Goal: Communication & Community: Answer question/provide support

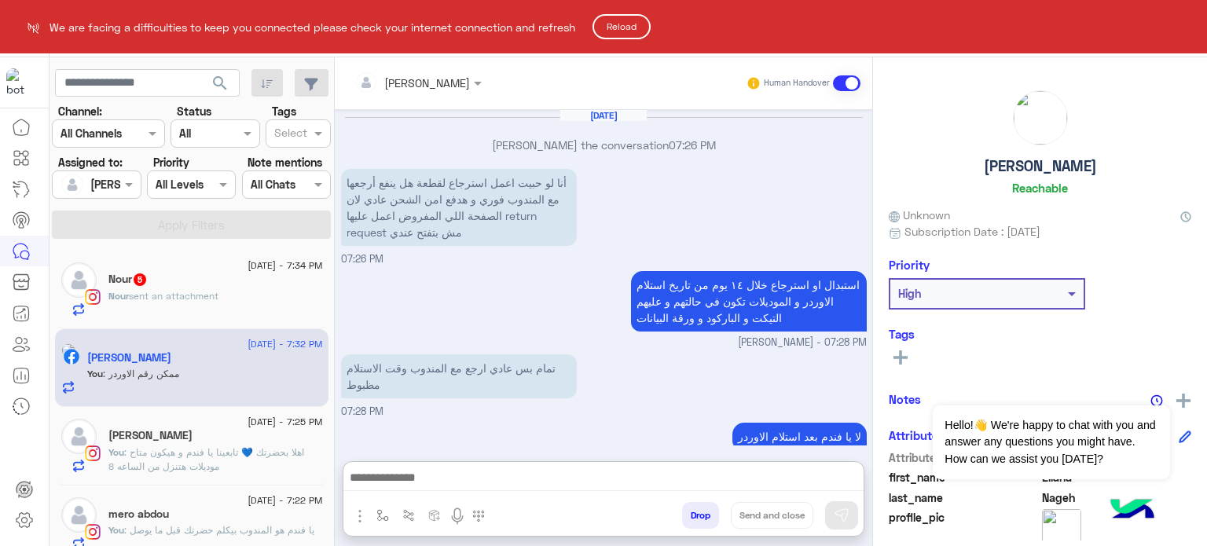
scroll to position [842, 0]
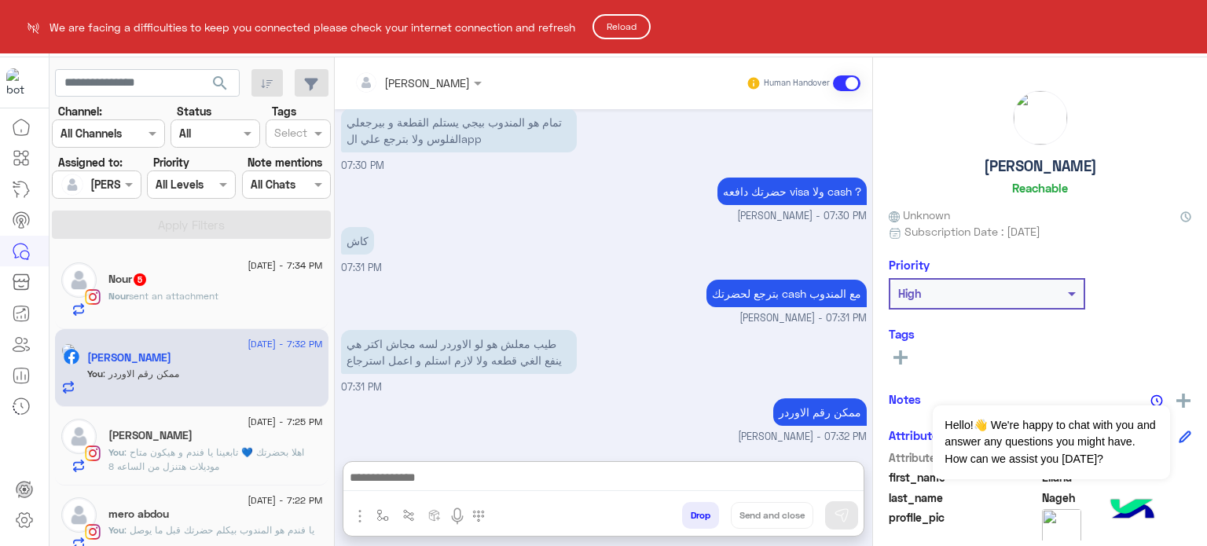
click at [627, 31] on button "Reload" at bounding box center [621, 26] width 58 height 25
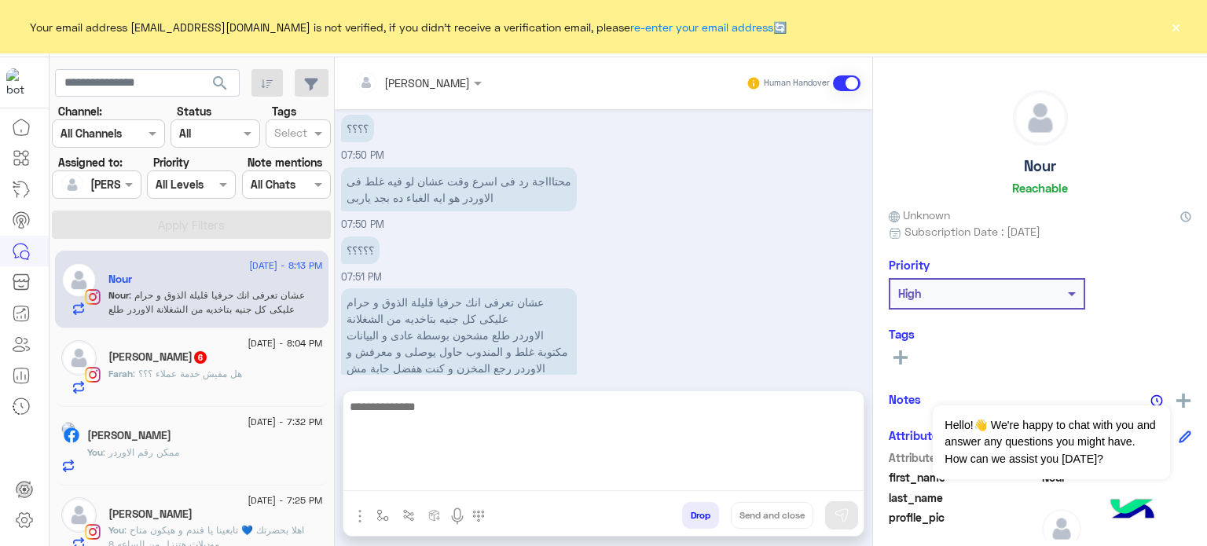
scroll to position [1205, 0]
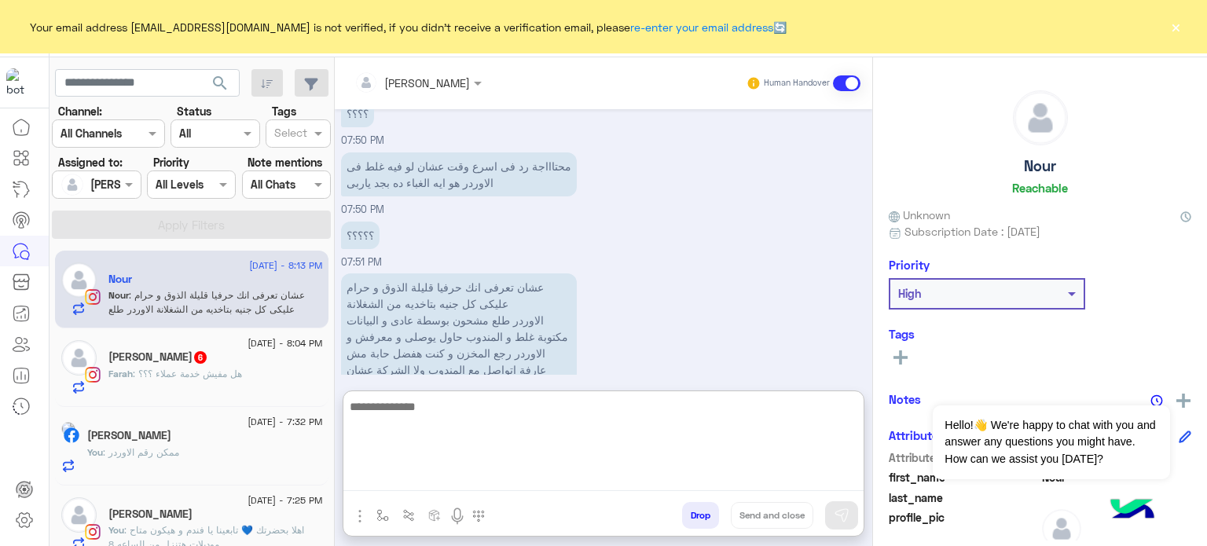
click at [512, 476] on textarea at bounding box center [603, 444] width 520 height 94
type textarea "*"
type textarea "**********"
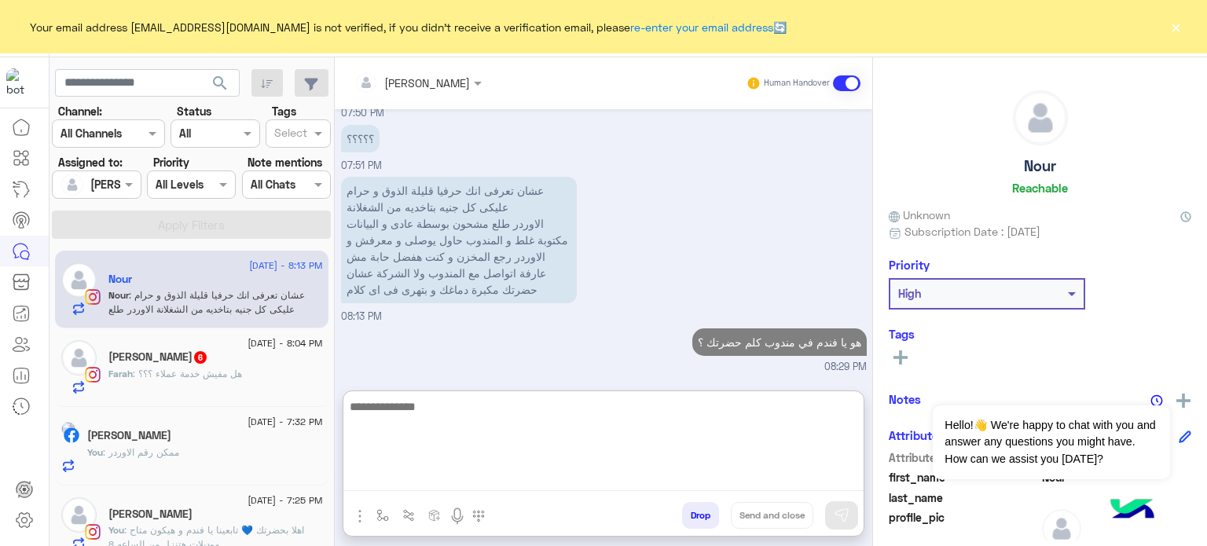
scroll to position [1311, 0]
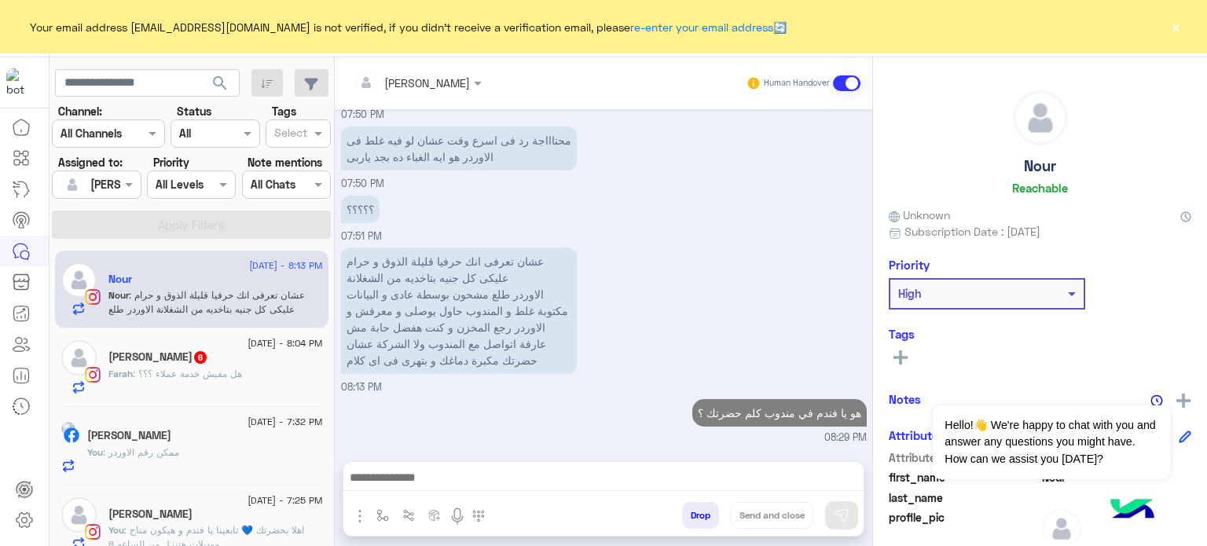
click at [198, 372] on span ": هل مفيش خدمة عملاء ؟؟؟" at bounding box center [187, 374] width 109 height 12
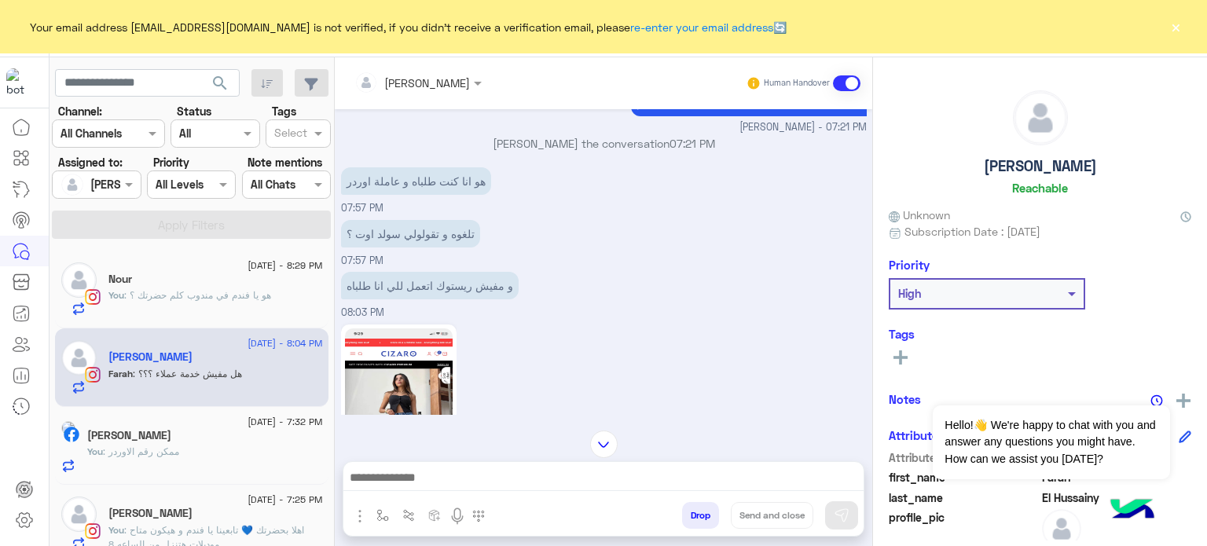
scroll to position [157, 0]
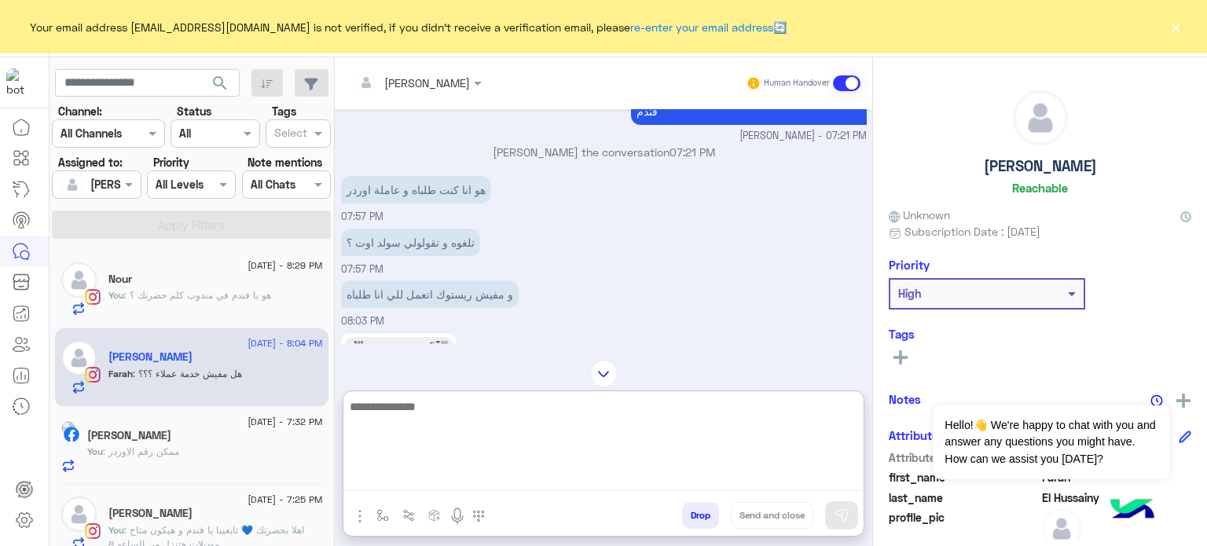
click at [420, 471] on textarea at bounding box center [603, 444] width 520 height 94
type textarea "*"
type textarea "**********"
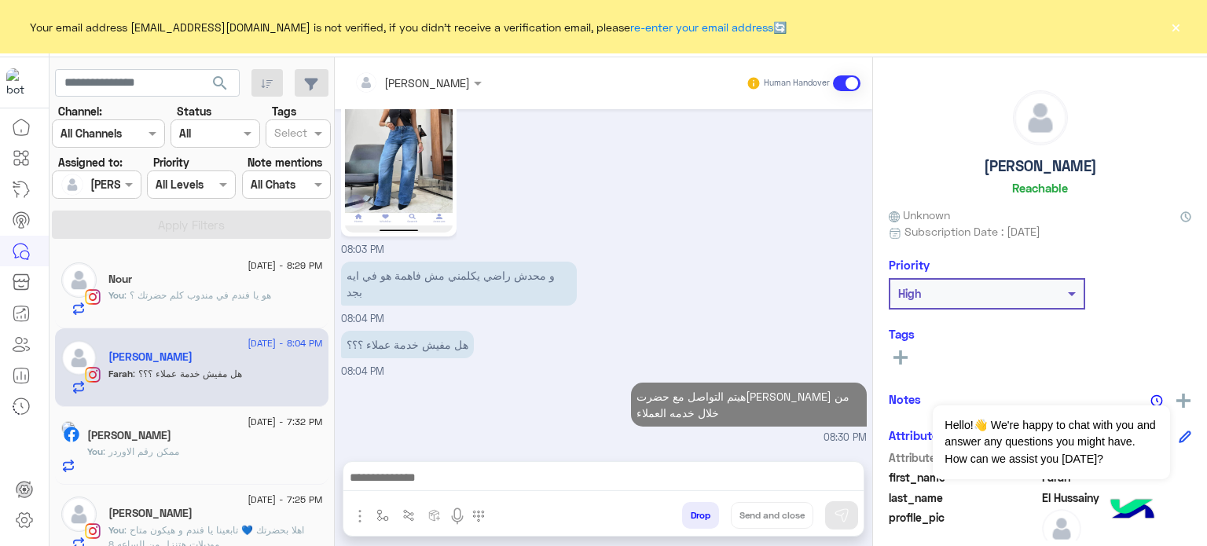
scroll to position [485, 0]
click at [223, 439] on div "Ellaria Nageh" at bounding box center [205, 437] width 236 height 16
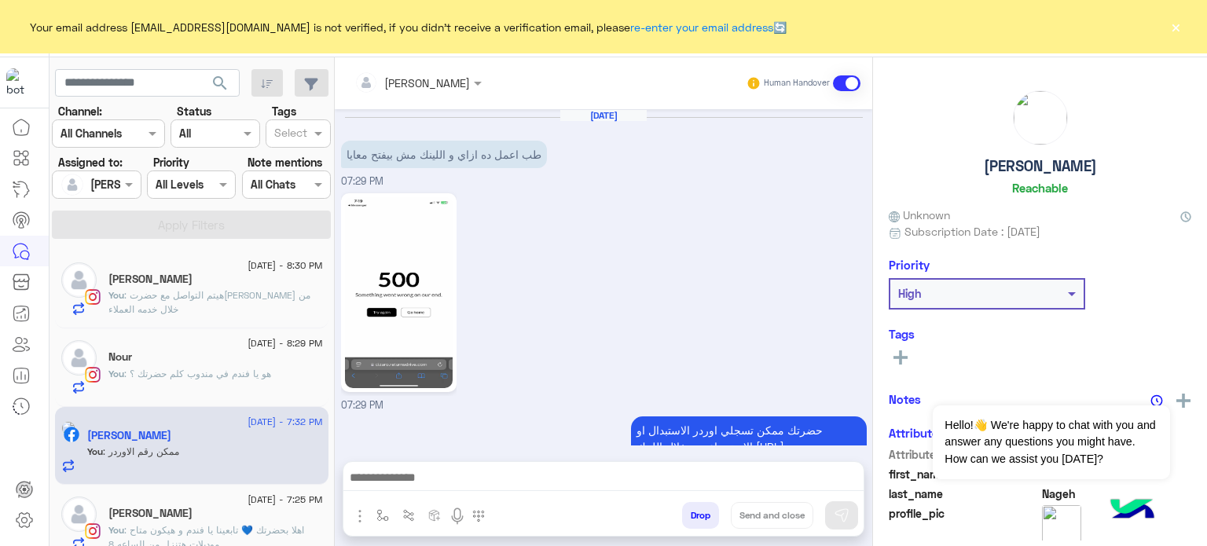
scroll to position [439, 0]
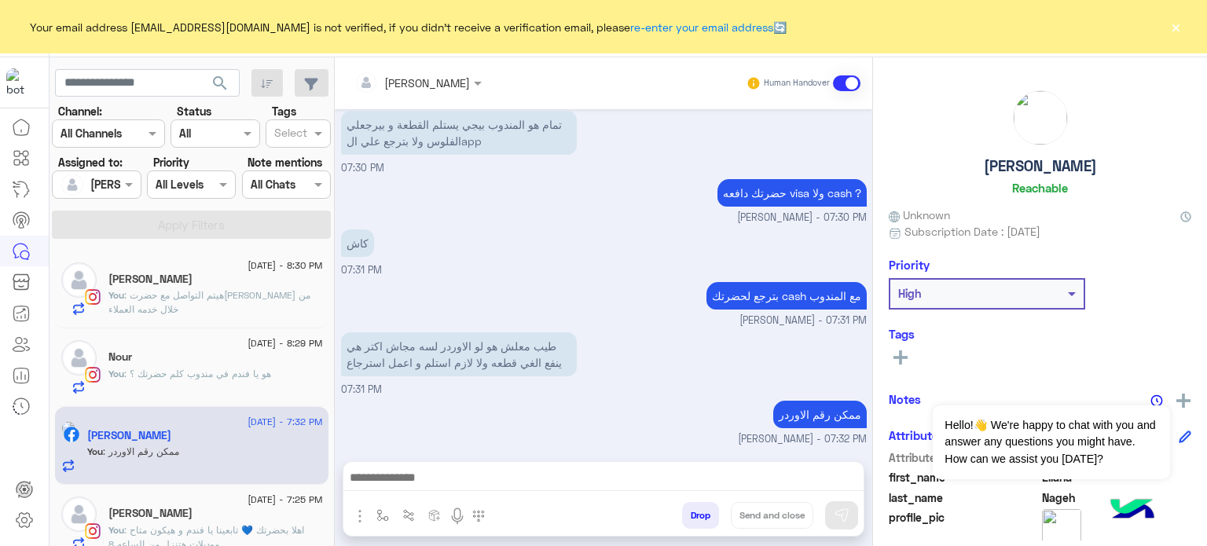
click at [704, 509] on button "Drop" at bounding box center [700, 515] width 37 height 27
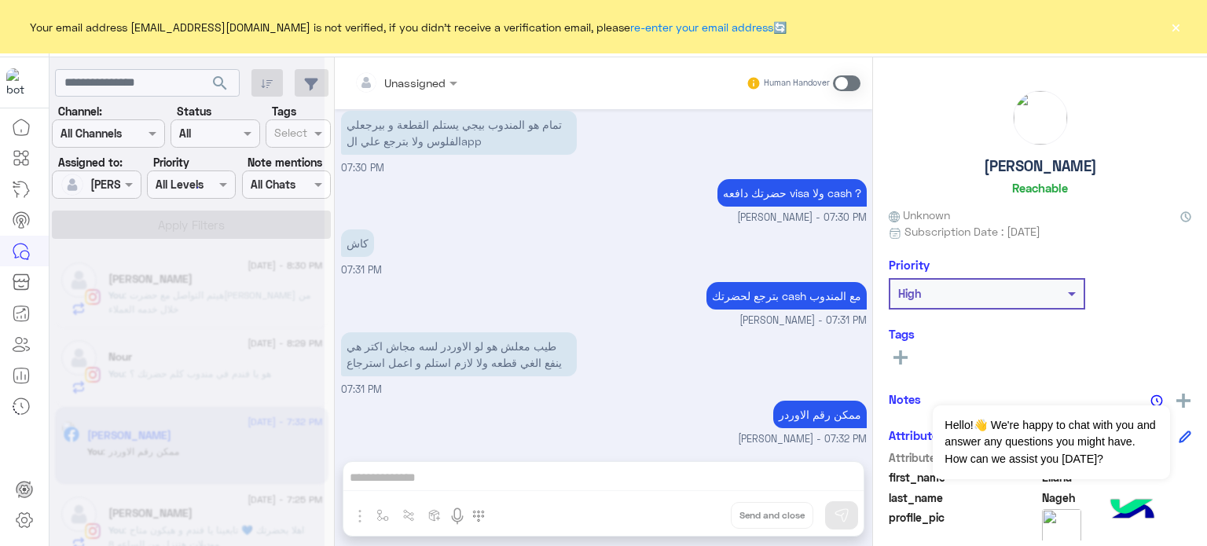
scroll to position [467, 0]
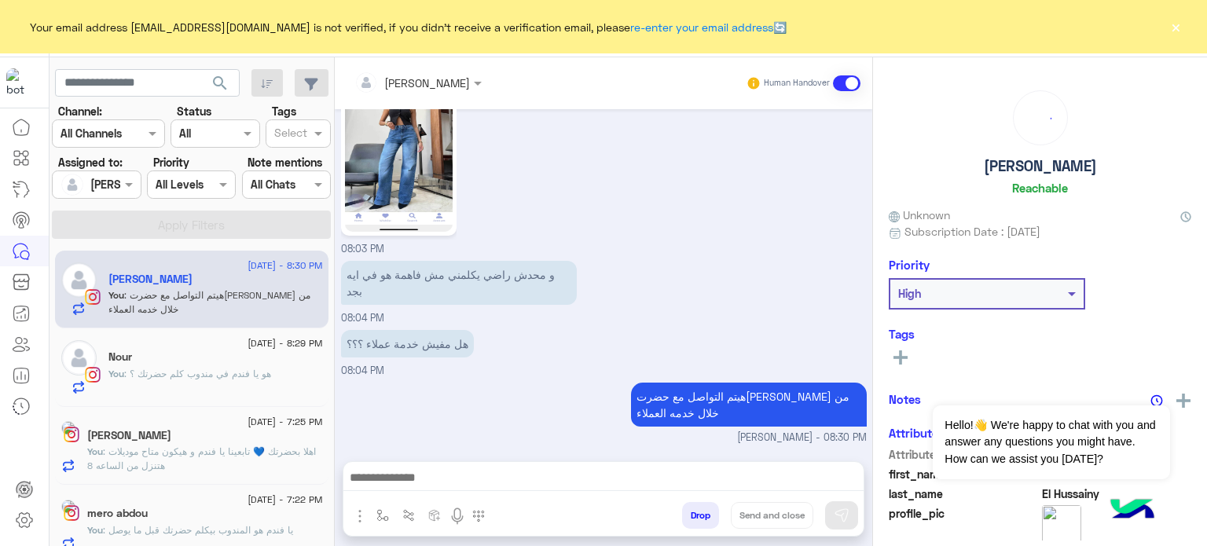
scroll to position [398, 0]
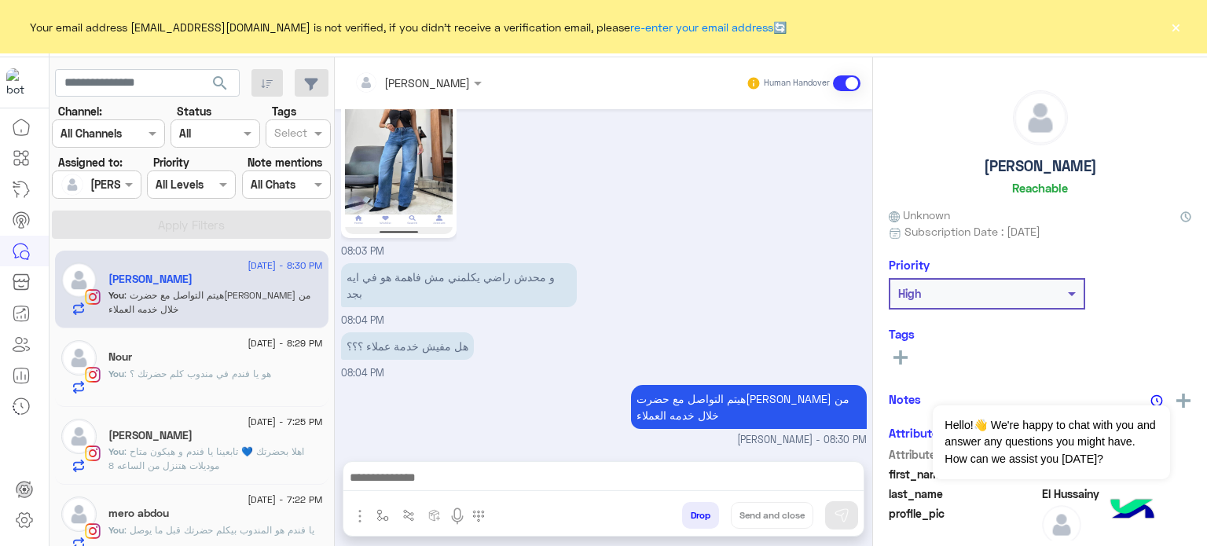
click at [196, 524] on span ": يا فندم هو المندوب بيكلم حضرتك قبل ما يوصل" at bounding box center [219, 530] width 190 height 12
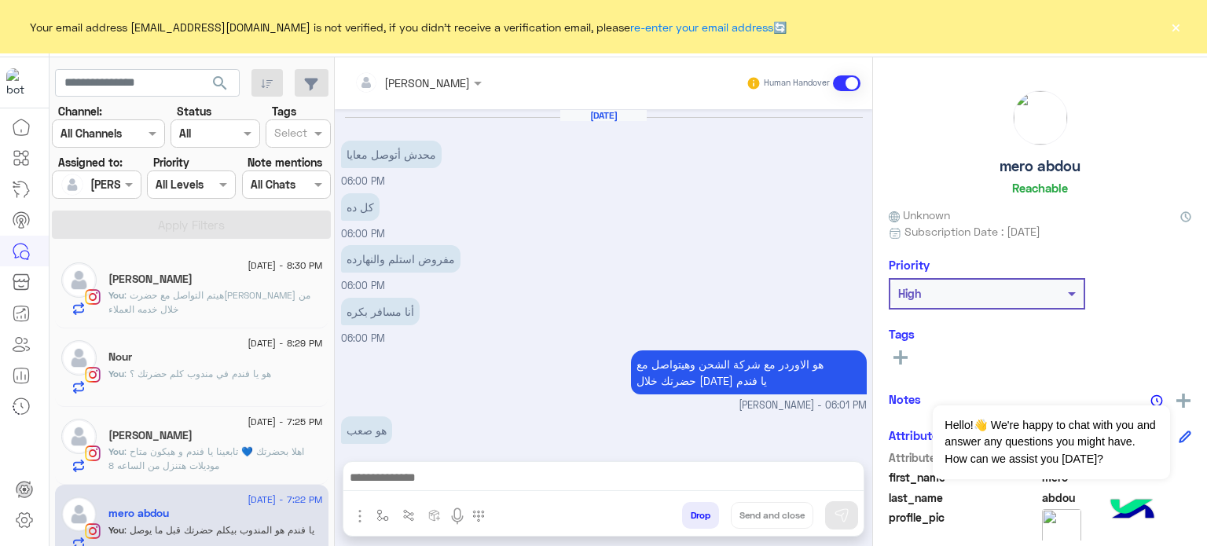
scroll to position [201, 0]
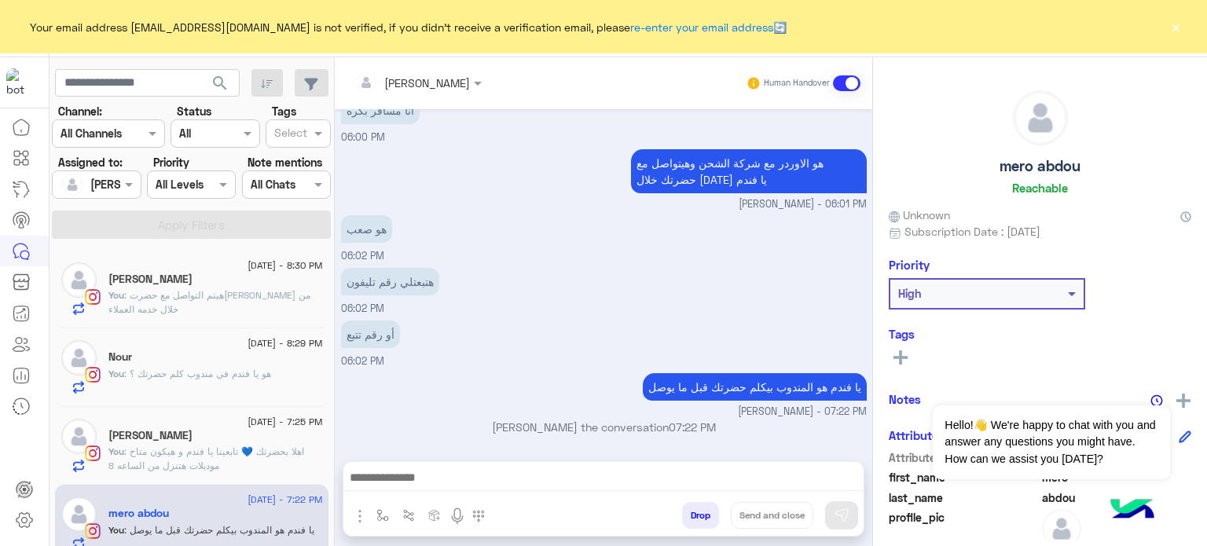
click at [685, 515] on button "Drop" at bounding box center [700, 515] width 37 height 27
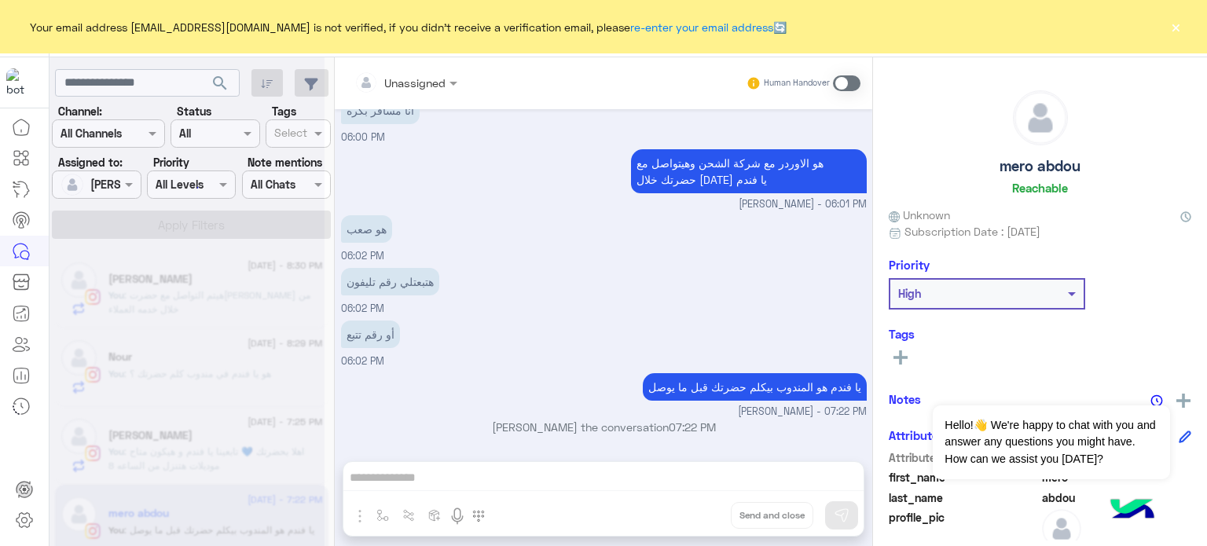
scroll to position [229, 0]
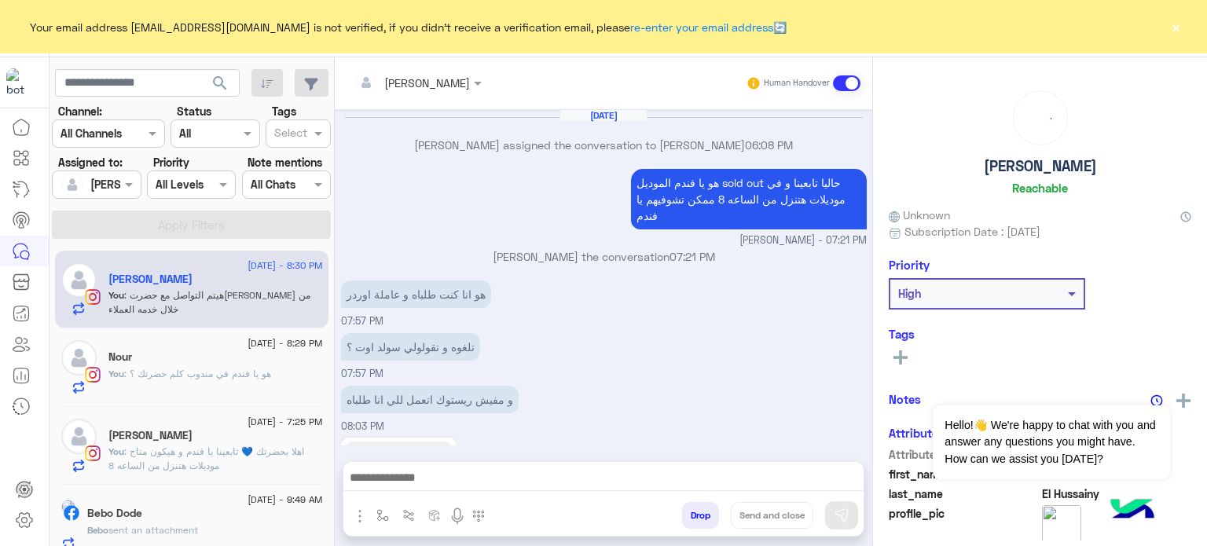
scroll to position [398, 0]
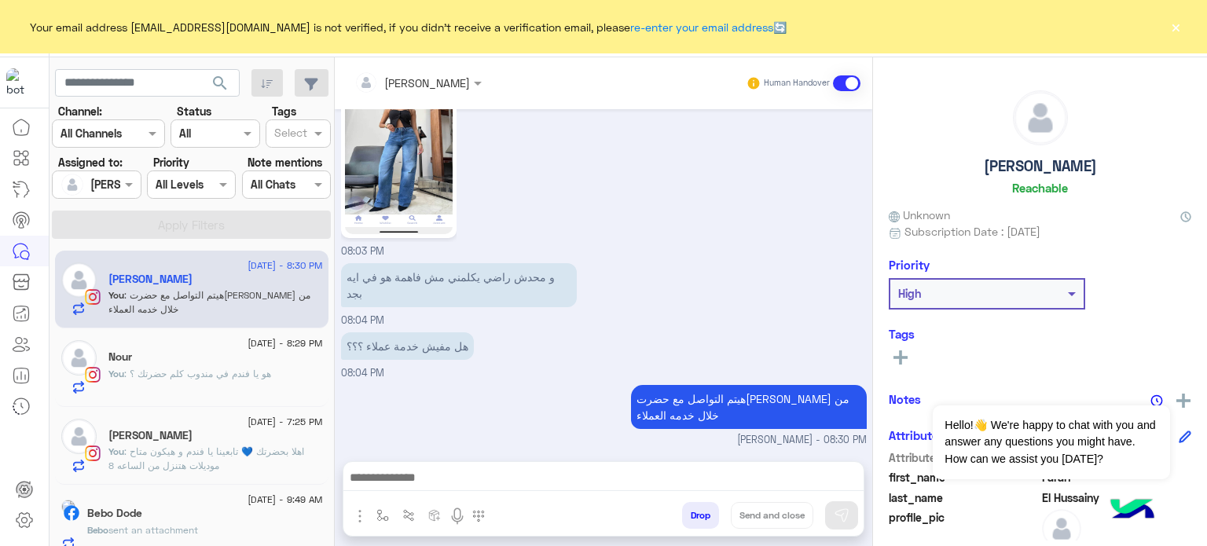
click at [245, 457] on p "You : اهلا بحضرتك 💙 تابعينا يا فندم و هيكون متاح موديلات هتنزل من الساعه 8" at bounding box center [215, 459] width 214 height 28
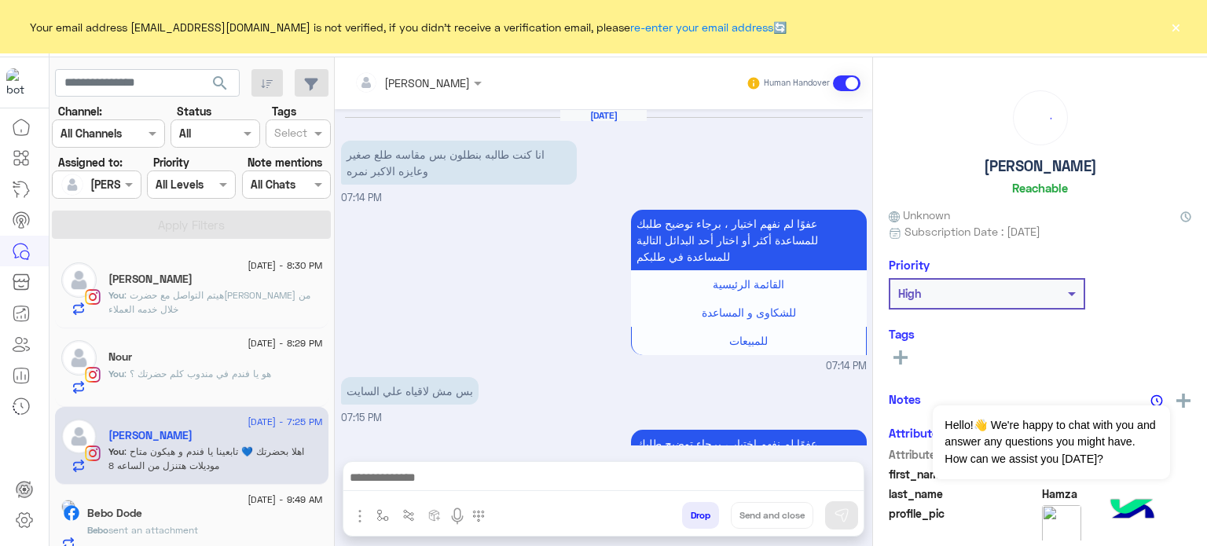
scroll to position [464, 0]
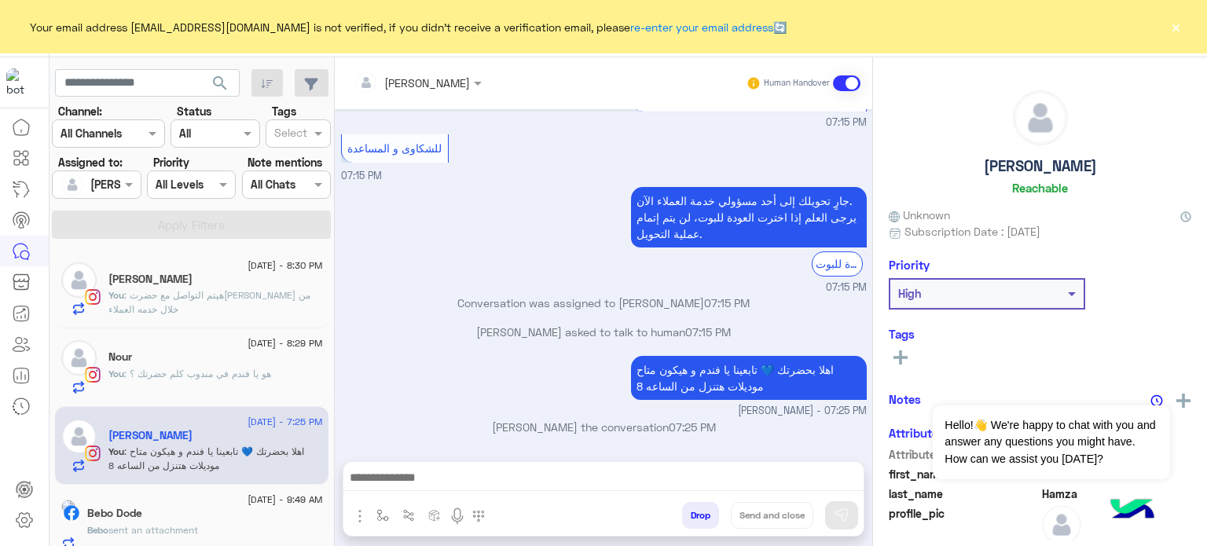
click at [702, 507] on button "Drop" at bounding box center [700, 515] width 37 height 27
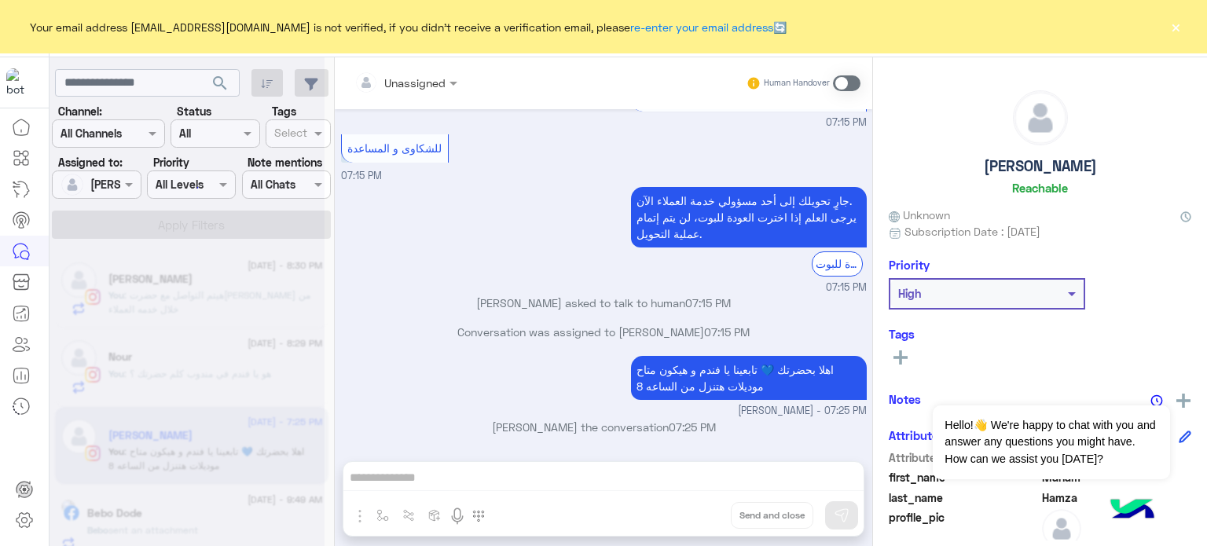
scroll to position [493, 0]
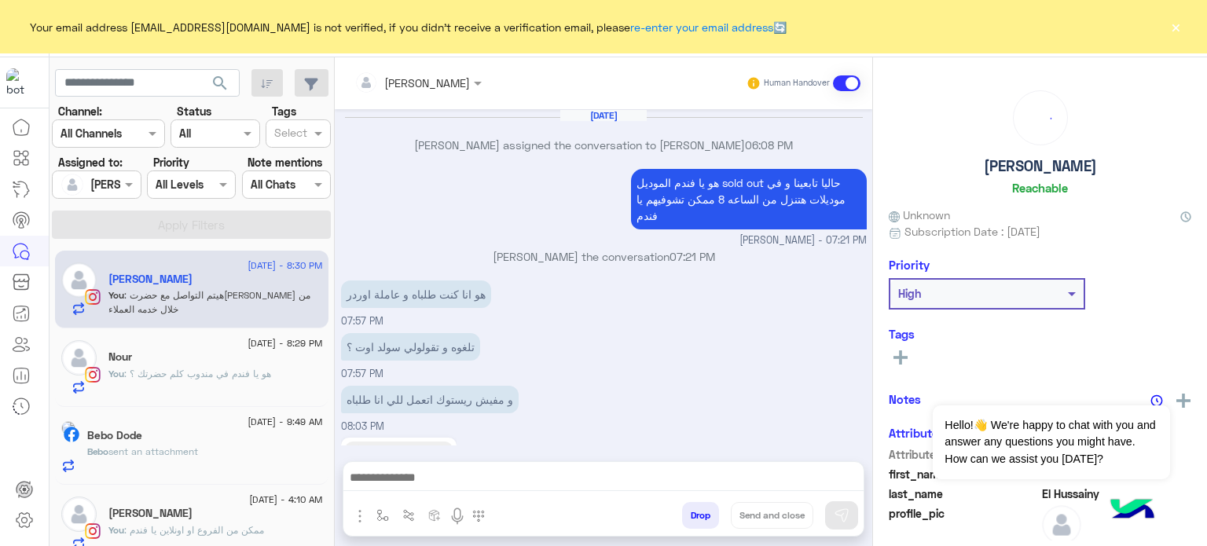
scroll to position [398, 0]
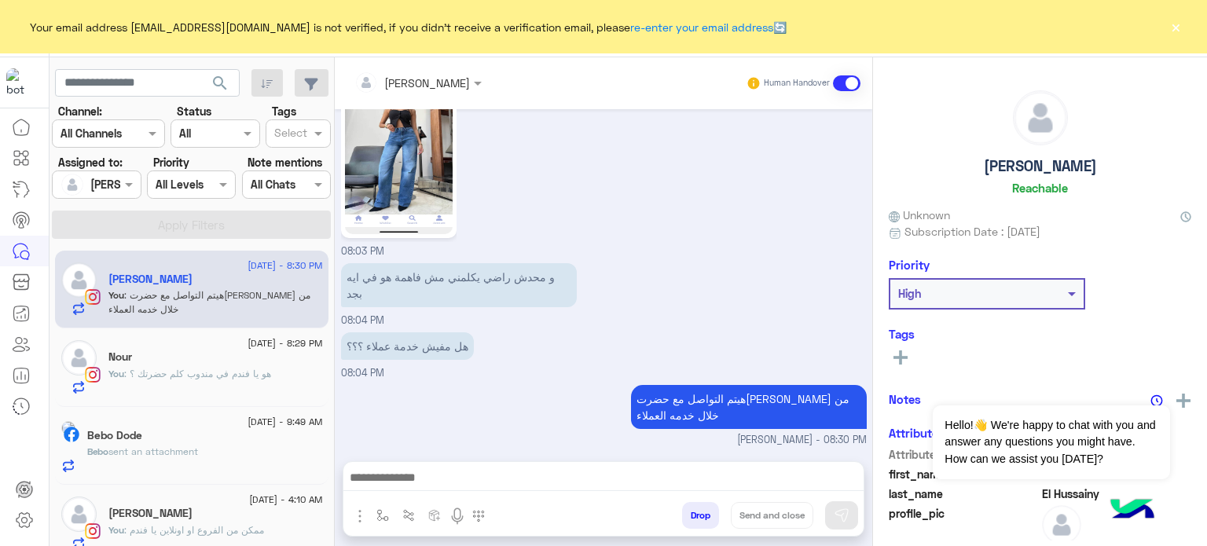
click at [218, 521] on div "Habiba Mohamed" at bounding box center [215, 515] width 214 height 16
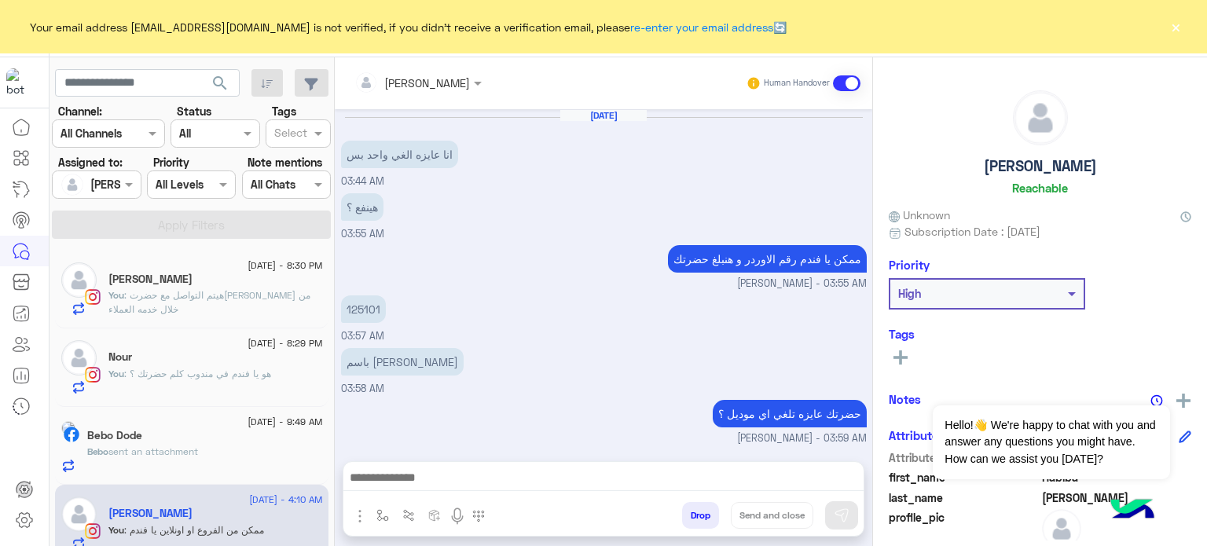
scroll to position [253, 0]
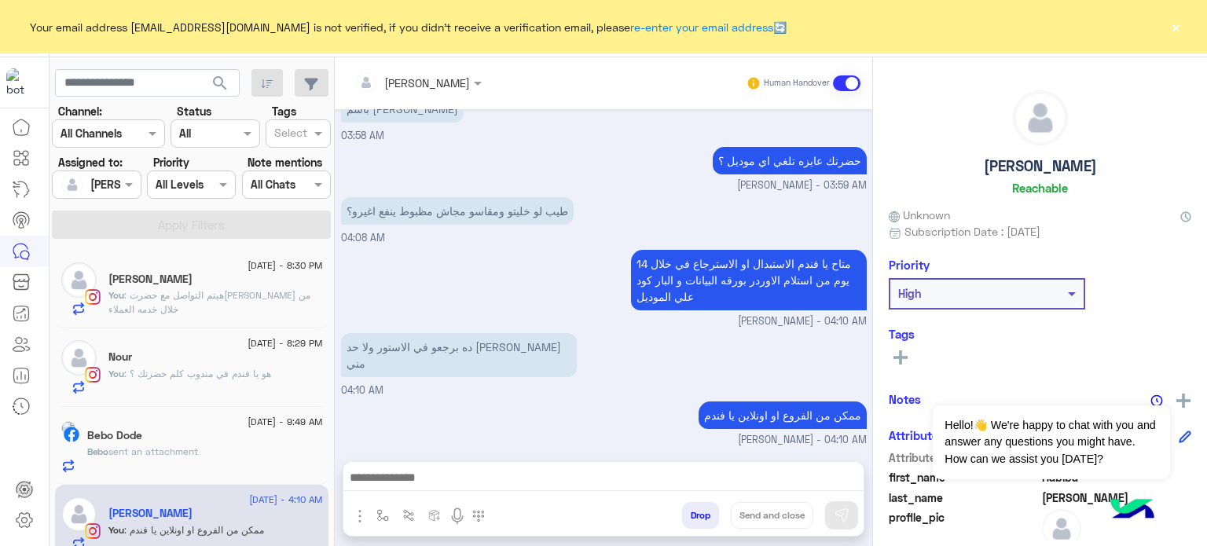
click at [703, 515] on button "Drop" at bounding box center [700, 515] width 37 height 27
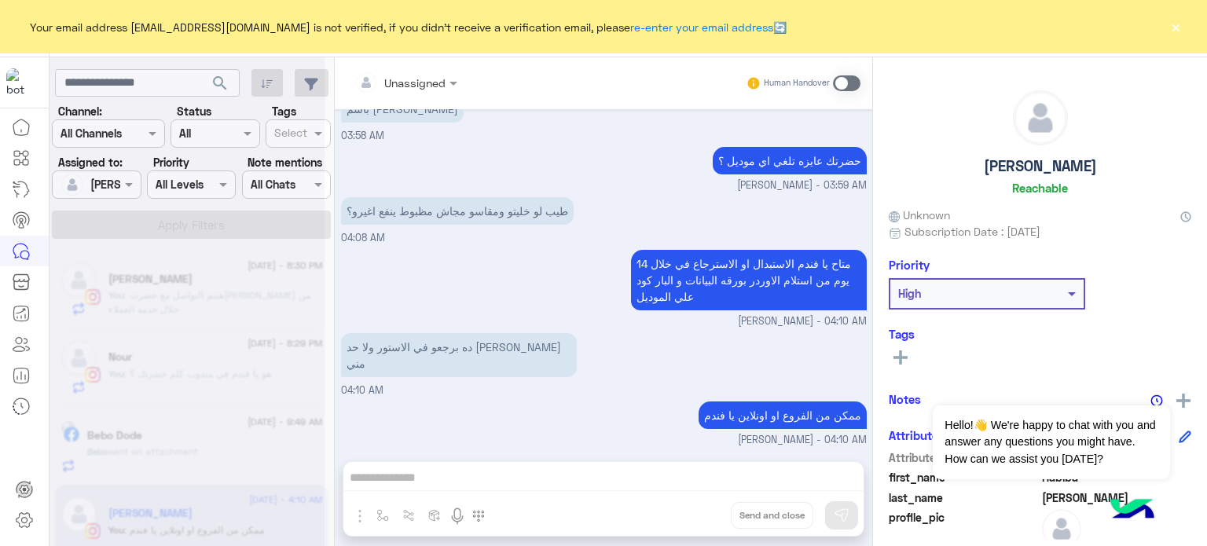
scroll to position [282, 0]
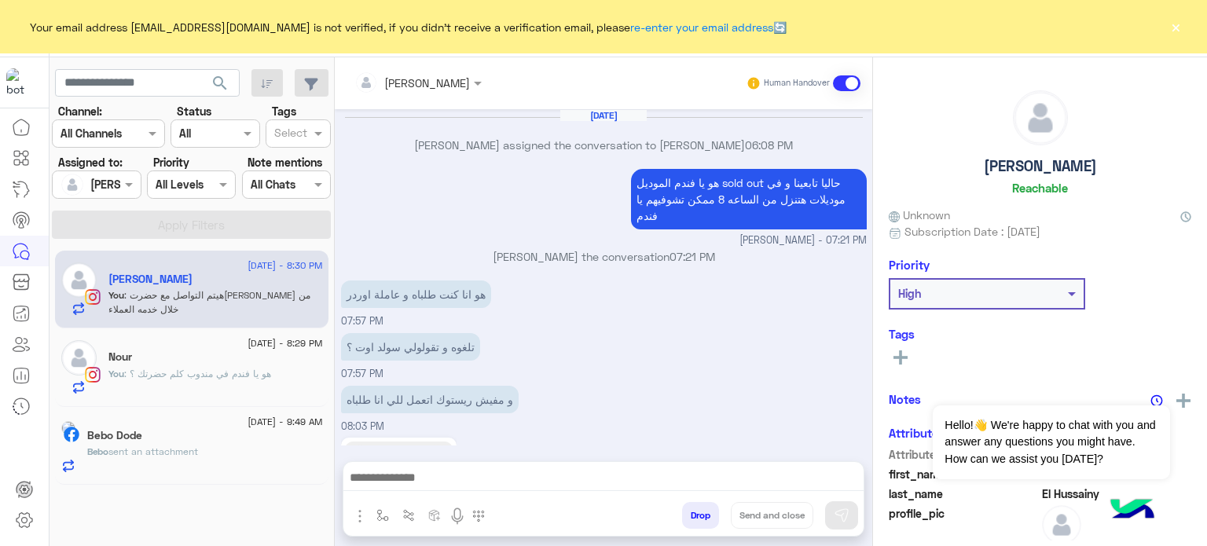
scroll to position [398, 0]
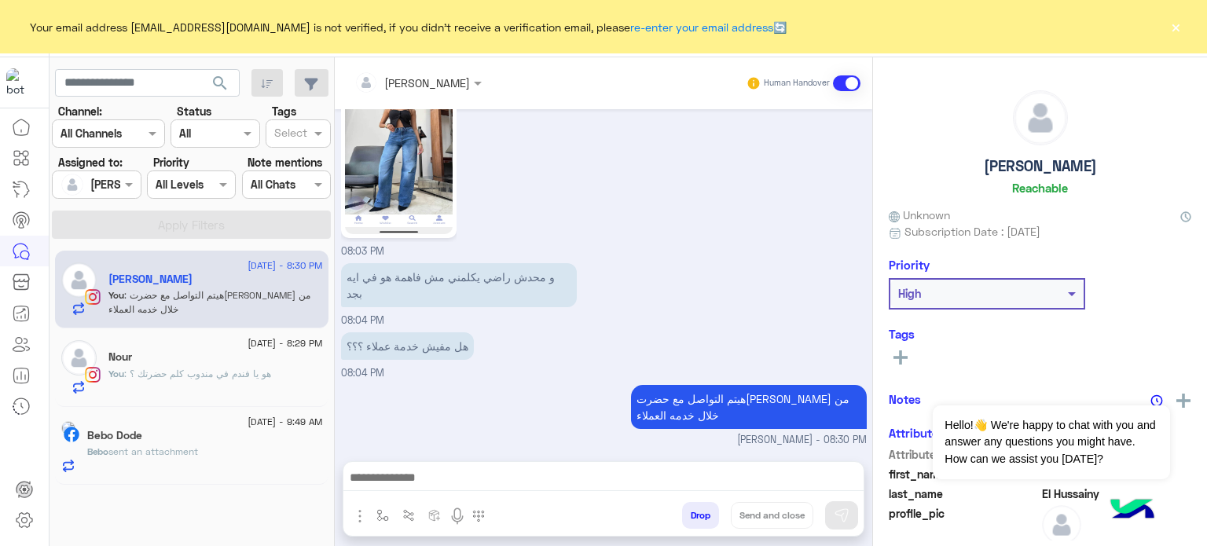
click at [159, 426] on div "1 September - 9:49 AM" at bounding box center [205, 424] width 236 height 10
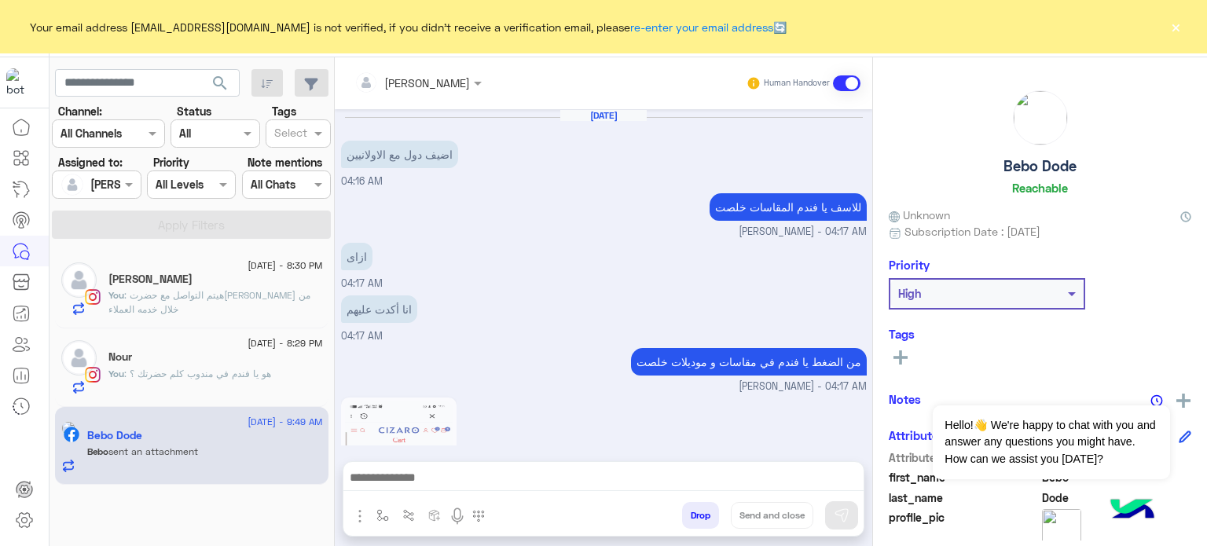
scroll to position [841, 0]
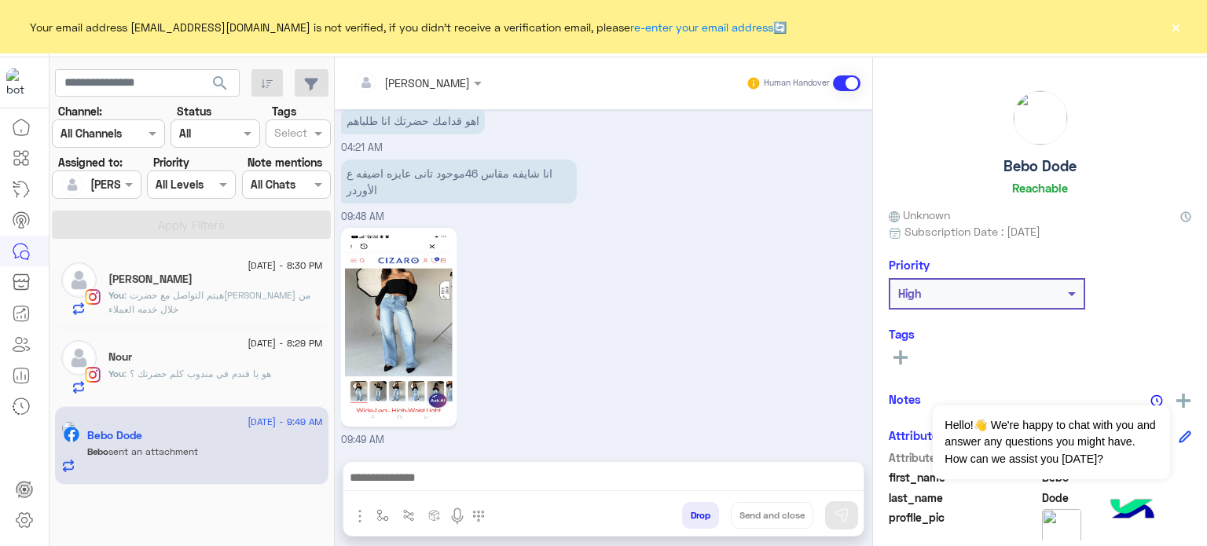
click at [698, 512] on button "Drop" at bounding box center [700, 515] width 37 height 27
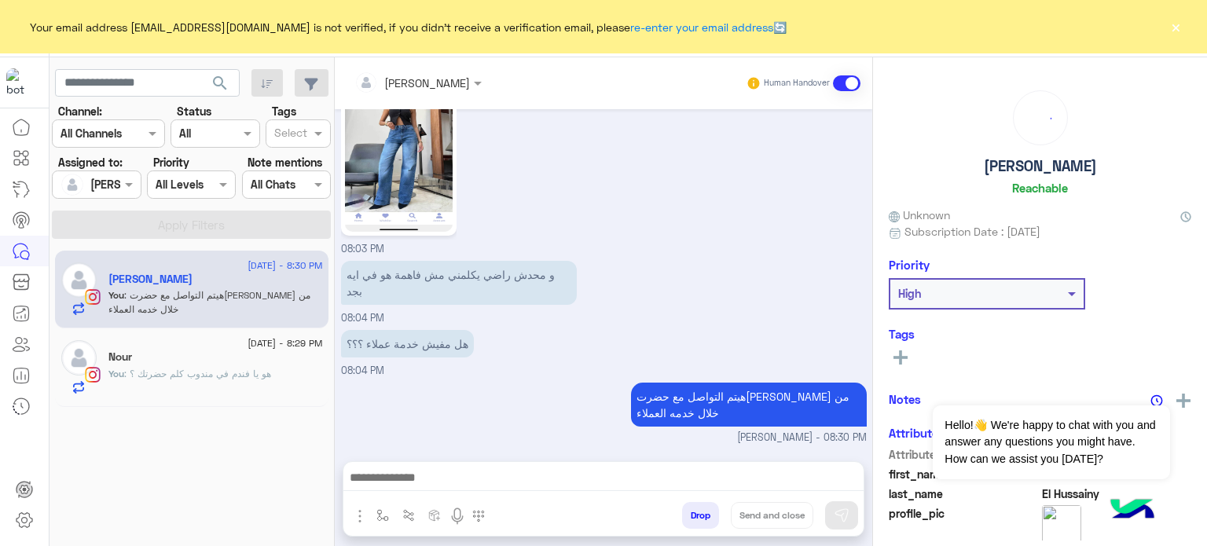
scroll to position [398, 0]
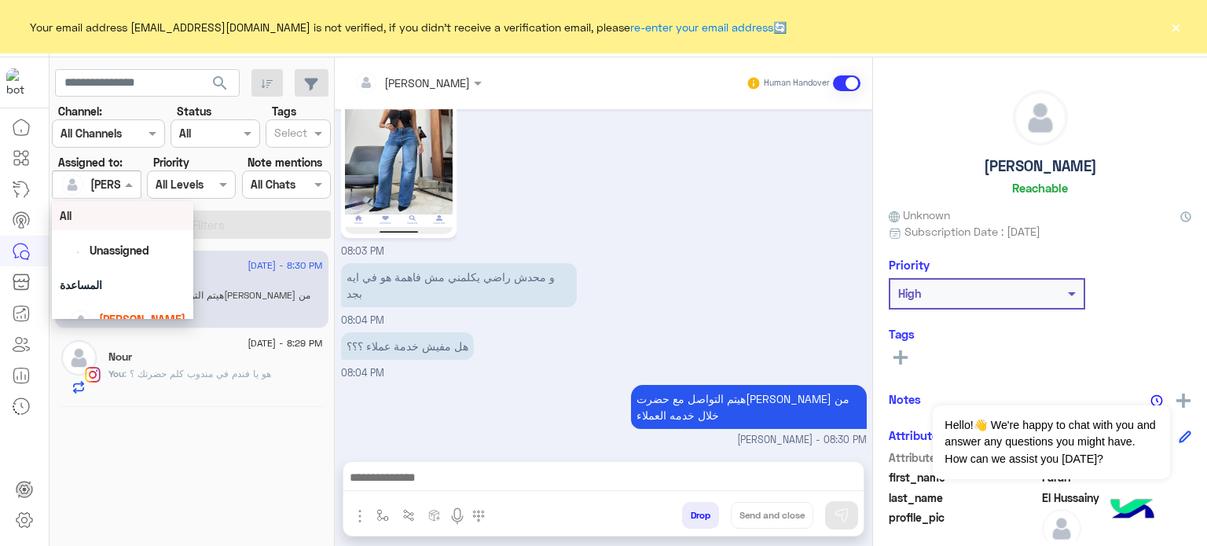
click at [84, 187] on input "text" at bounding box center [78, 185] width 36 height 16
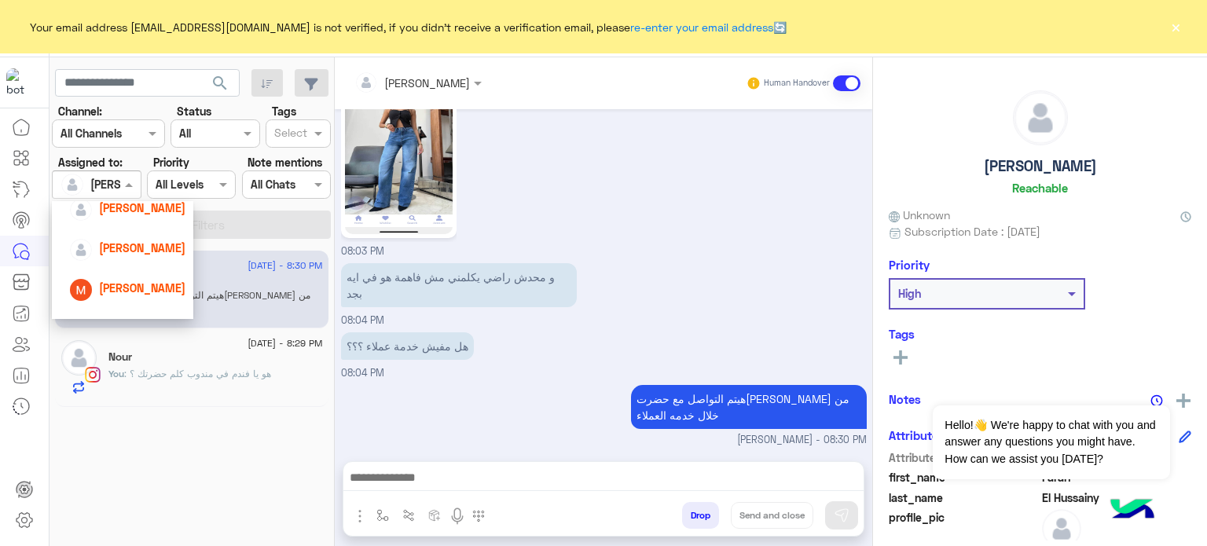
scroll to position [150, 0]
click at [148, 247] on span "[PERSON_NAME]" at bounding box center [142, 249] width 86 height 13
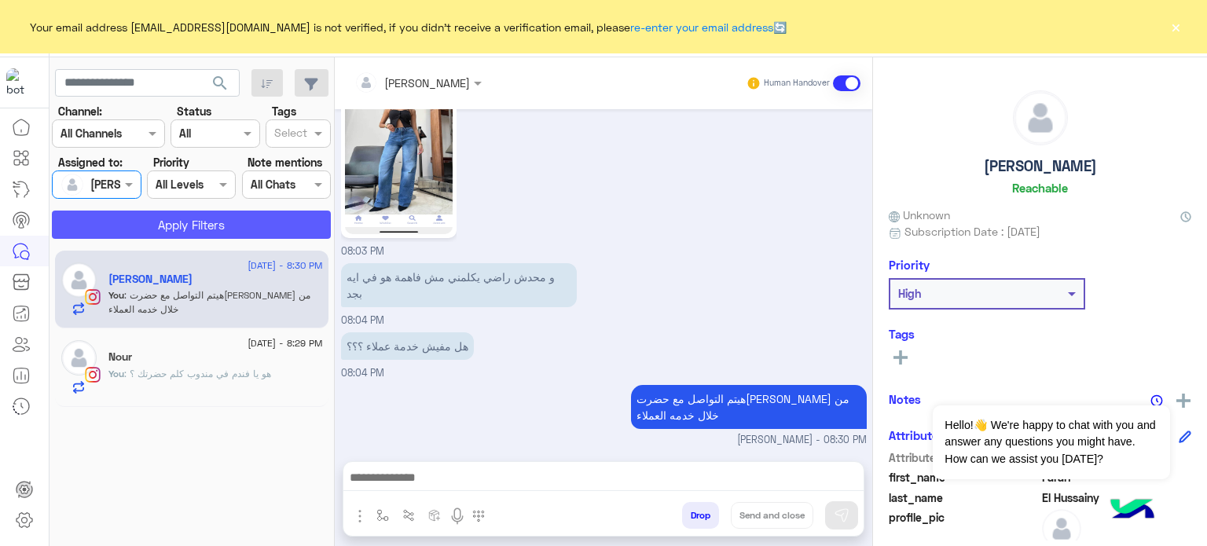
click at [139, 225] on button "Apply Filters" at bounding box center [191, 225] width 279 height 28
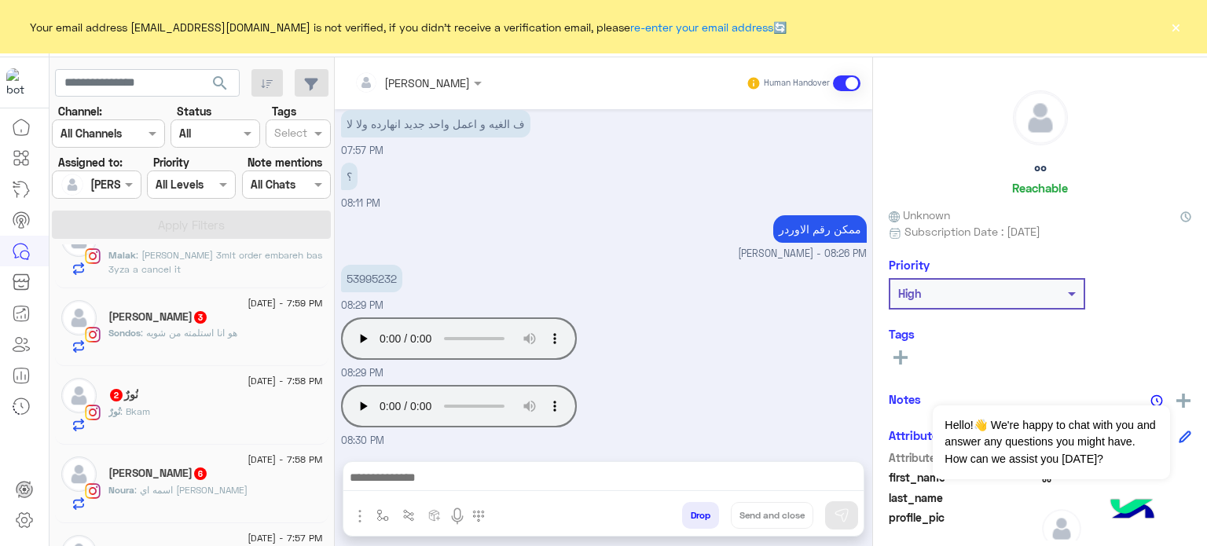
scroll to position [1507, 0]
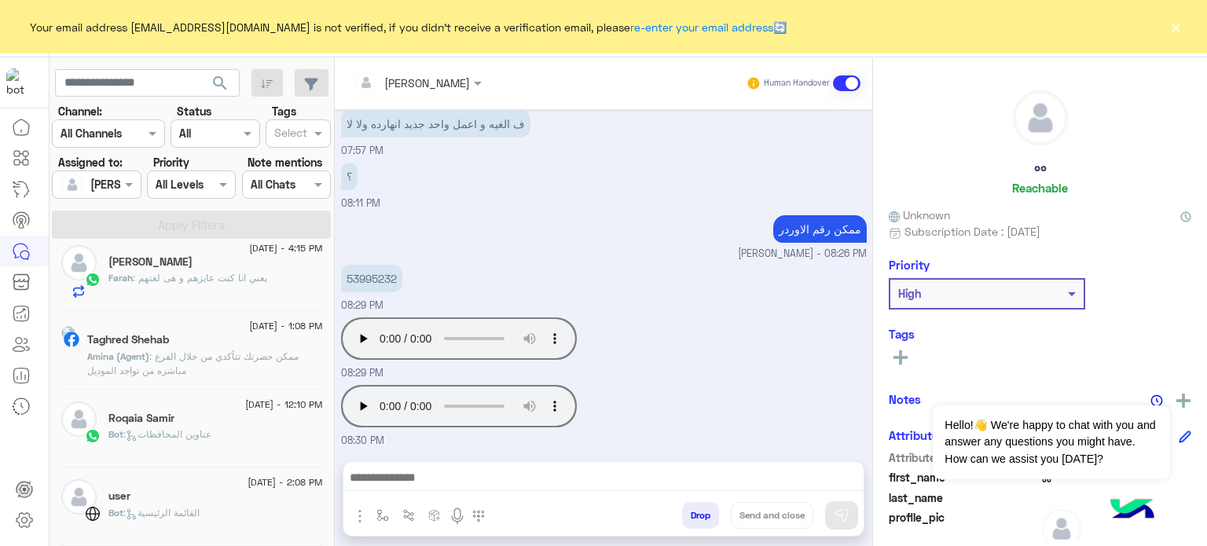
click at [346, 515] on div at bounding box center [419, 518] width 153 height 32
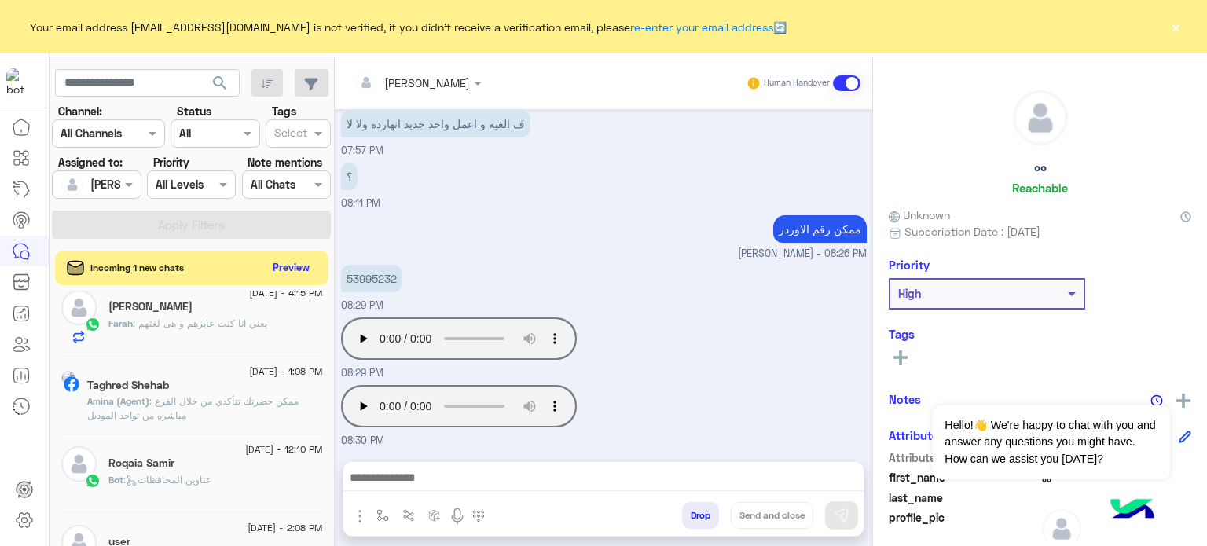
click at [264, 332] on div "Farah : يعني انا كنت عايزهم و هى لغتهم" at bounding box center [215, 330] width 214 height 27
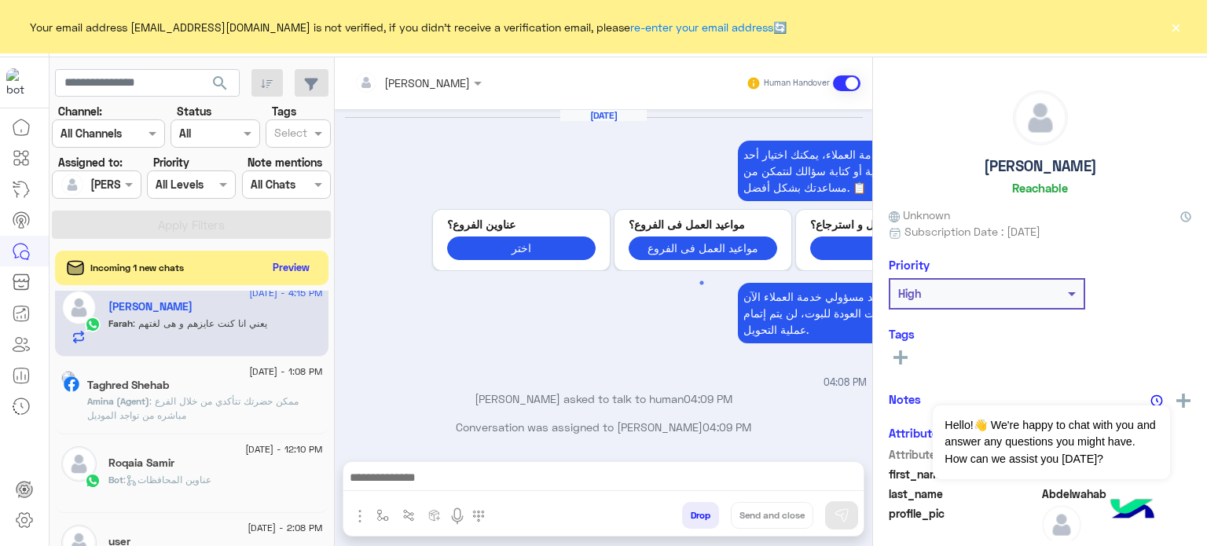
scroll to position [371, 0]
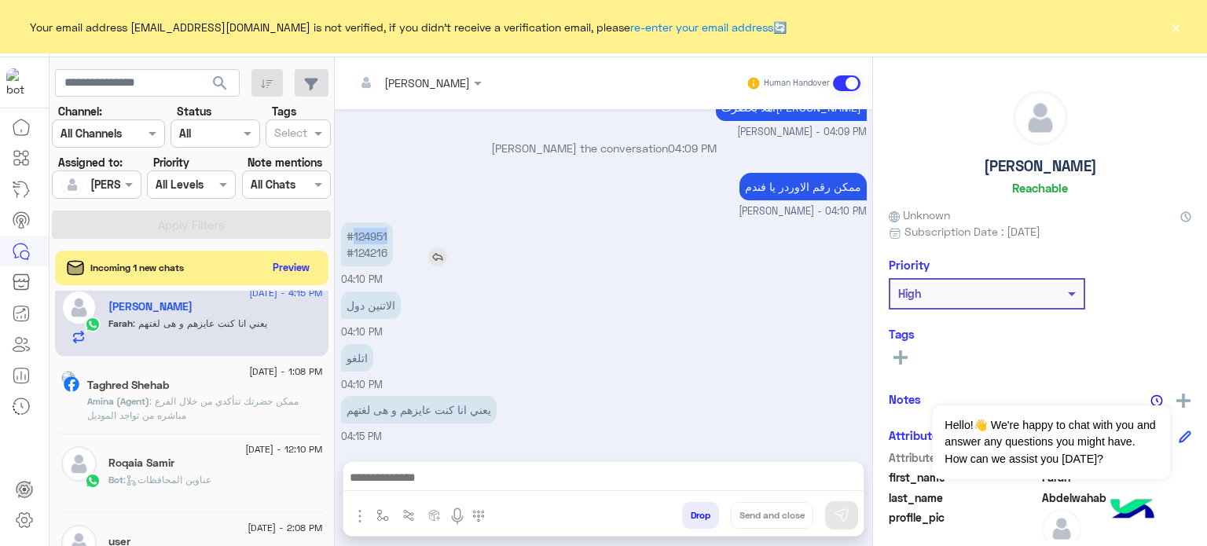
drag, startPoint x: 390, startPoint y: 233, endPoint x: 355, endPoint y: 235, distance: 34.6
click at [355, 235] on p "#124951 #124216" at bounding box center [367, 244] width 52 height 44
copy p "124951"
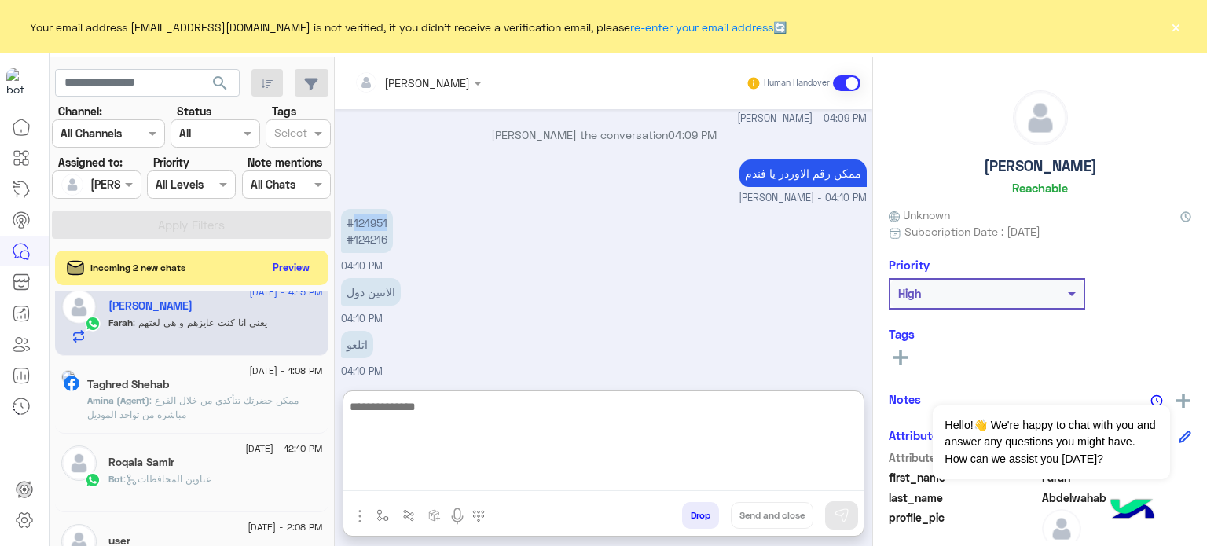
click at [459, 481] on textarea at bounding box center [603, 444] width 520 height 94
paste textarea "*******"
type textarea "**********"
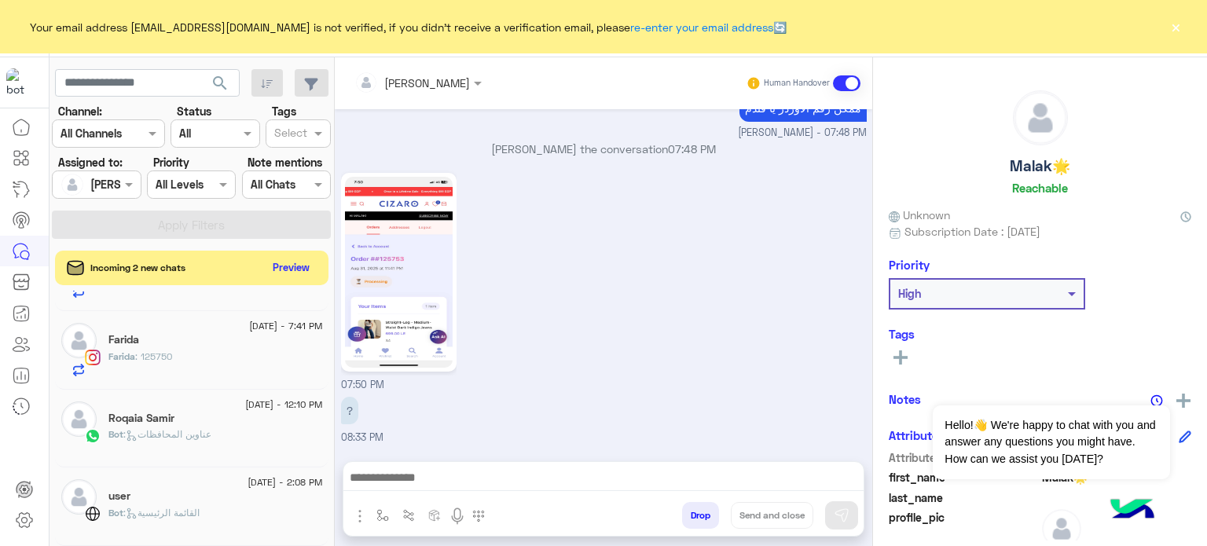
scroll to position [537, 0]
click at [269, 354] on div "Farida : 125750" at bounding box center [215, 363] width 214 height 27
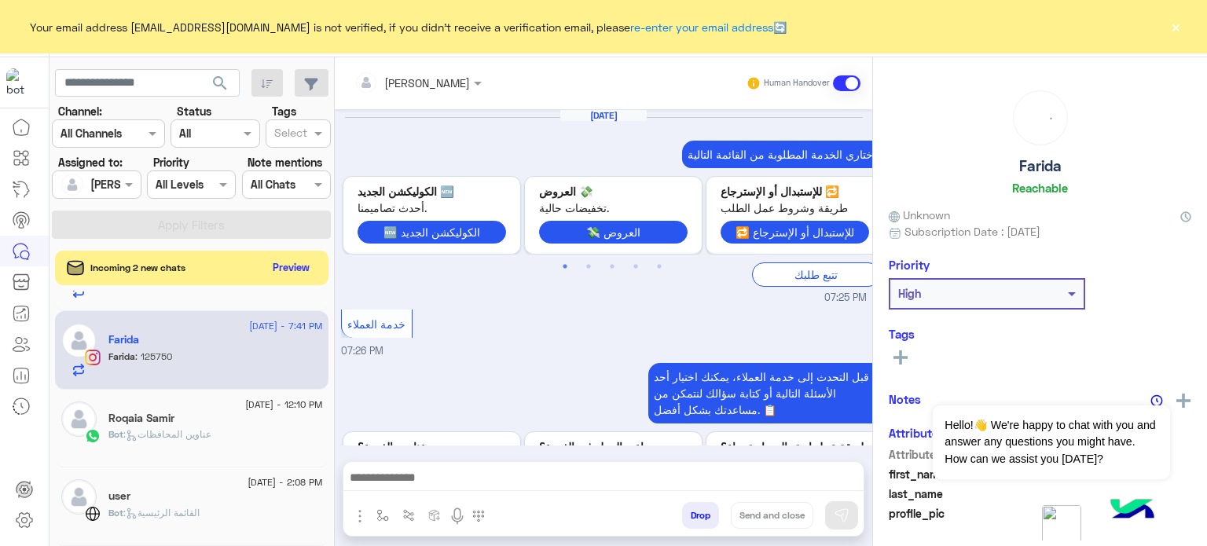
scroll to position [471, 0]
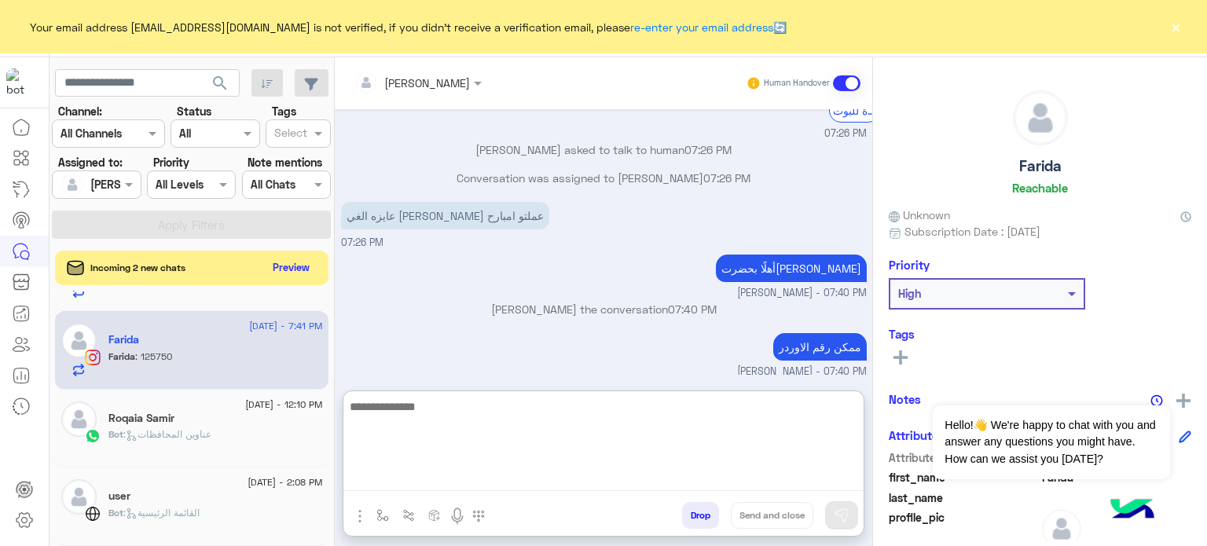
click at [442, 480] on textarea at bounding box center [603, 444] width 520 height 94
type textarea "**********"
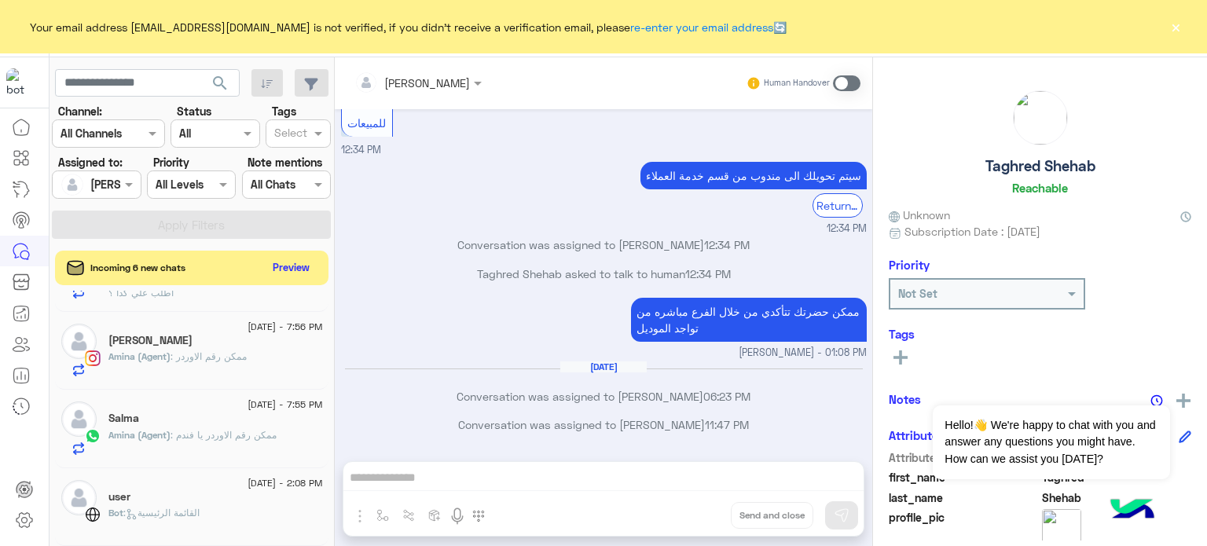
scroll to position [547, 0]
click at [262, 433] on span ": ممكن رقم الاوردر يا فندم" at bounding box center [223, 435] width 106 height 12
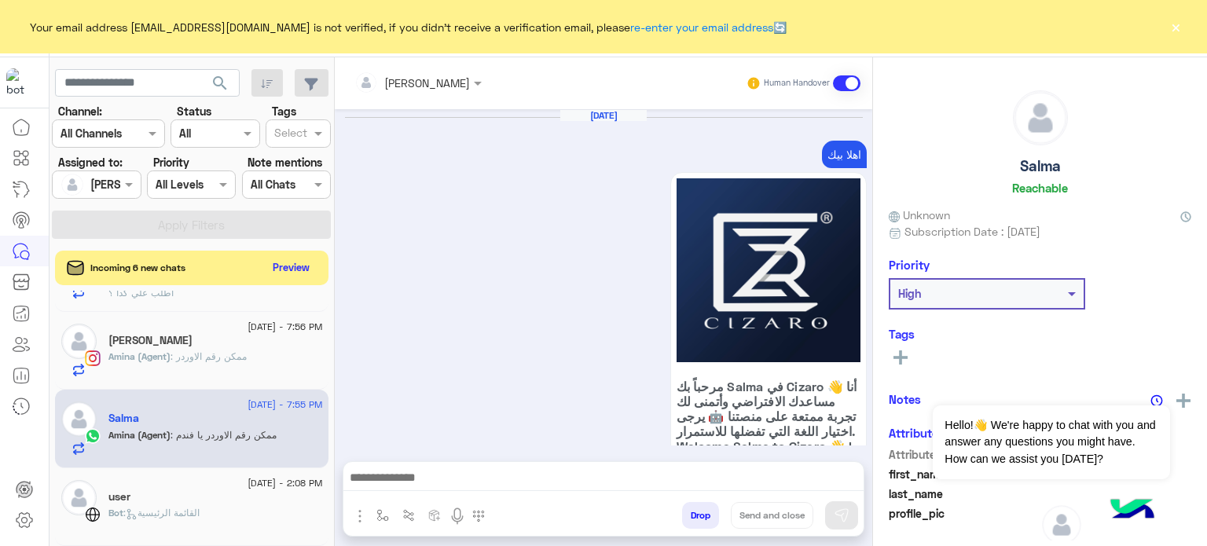
scroll to position [1087, 0]
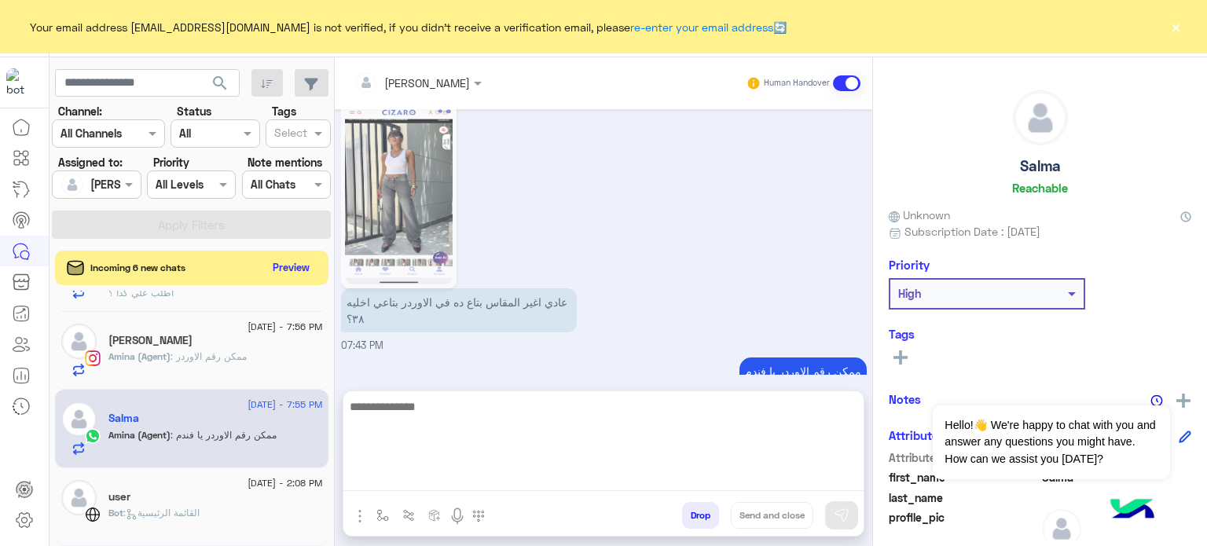
click at [429, 481] on textarea at bounding box center [603, 444] width 520 height 94
paste textarea "**********"
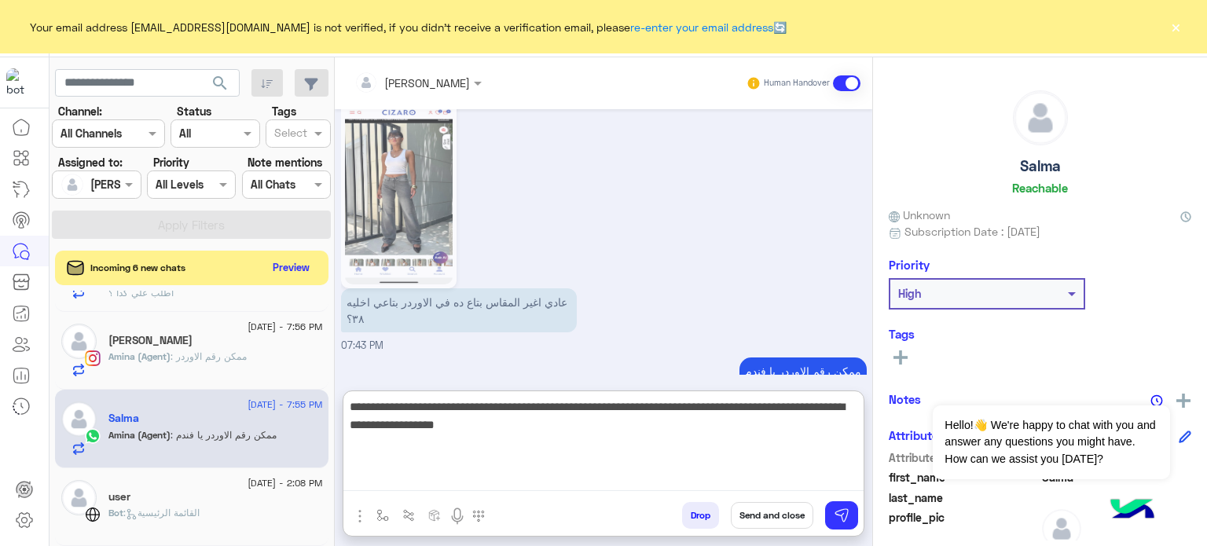
type textarea "**********"
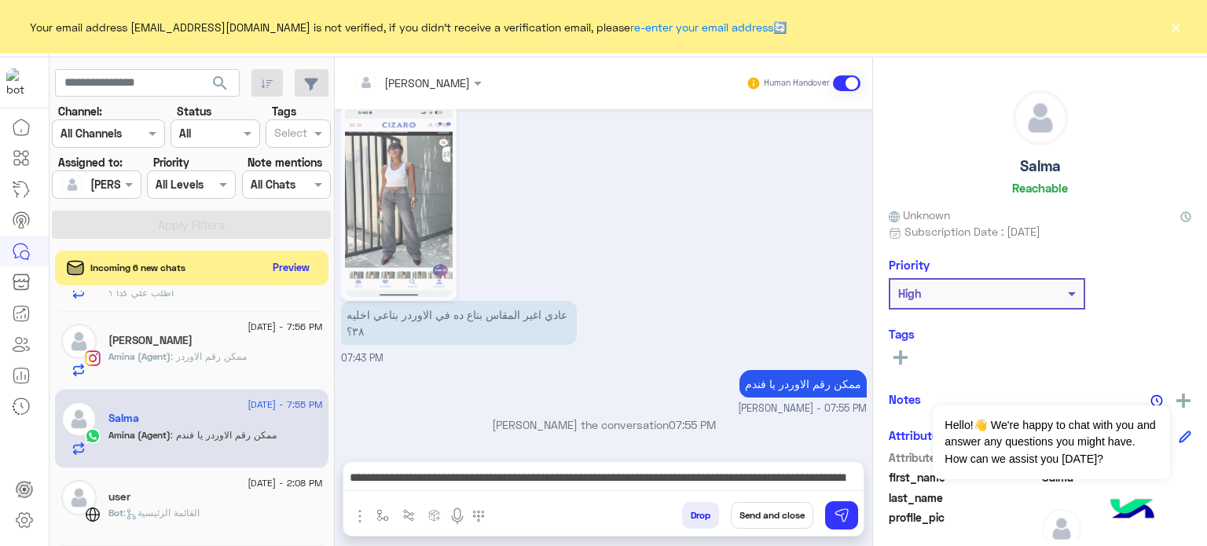
click at [739, 513] on button "Send and close" at bounding box center [772, 515] width 82 height 27
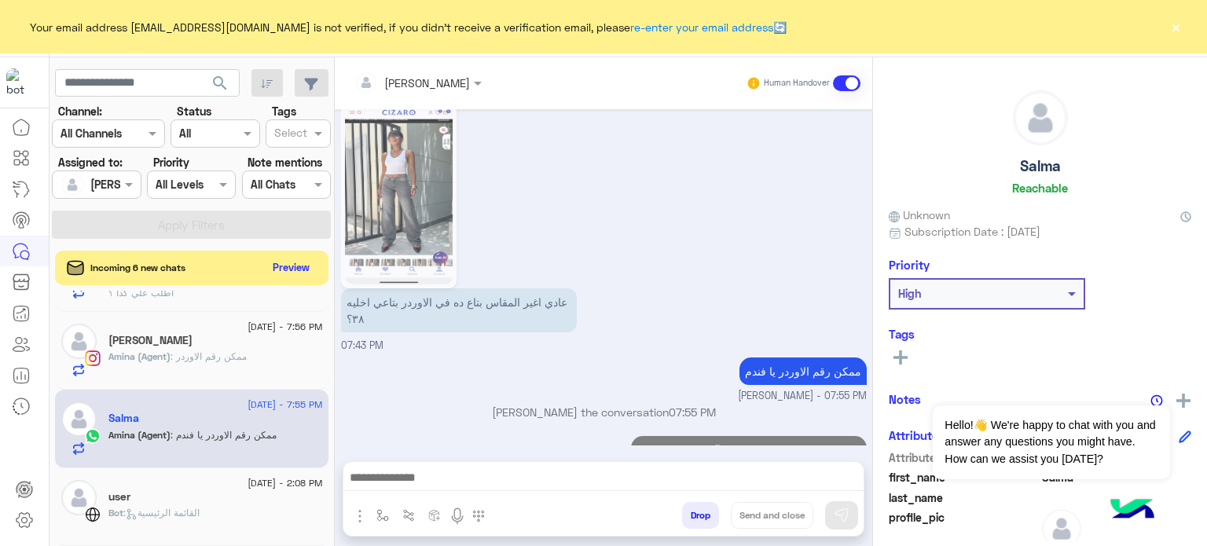
scroll to position [1171, 0]
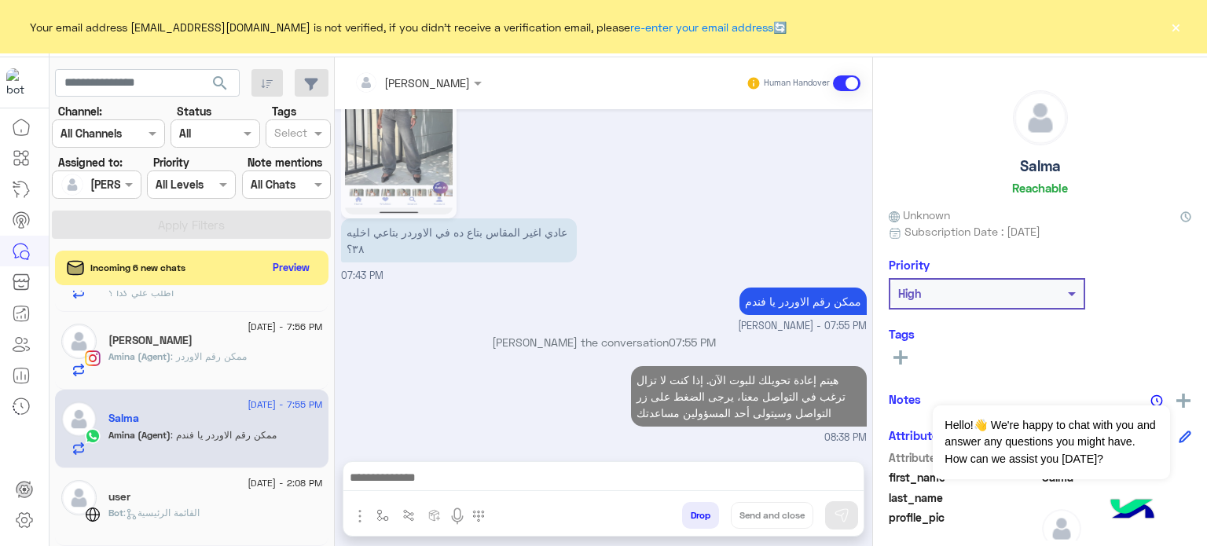
click at [145, 357] on span "Amina (Agent)" at bounding box center [139, 356] width 62 height 12
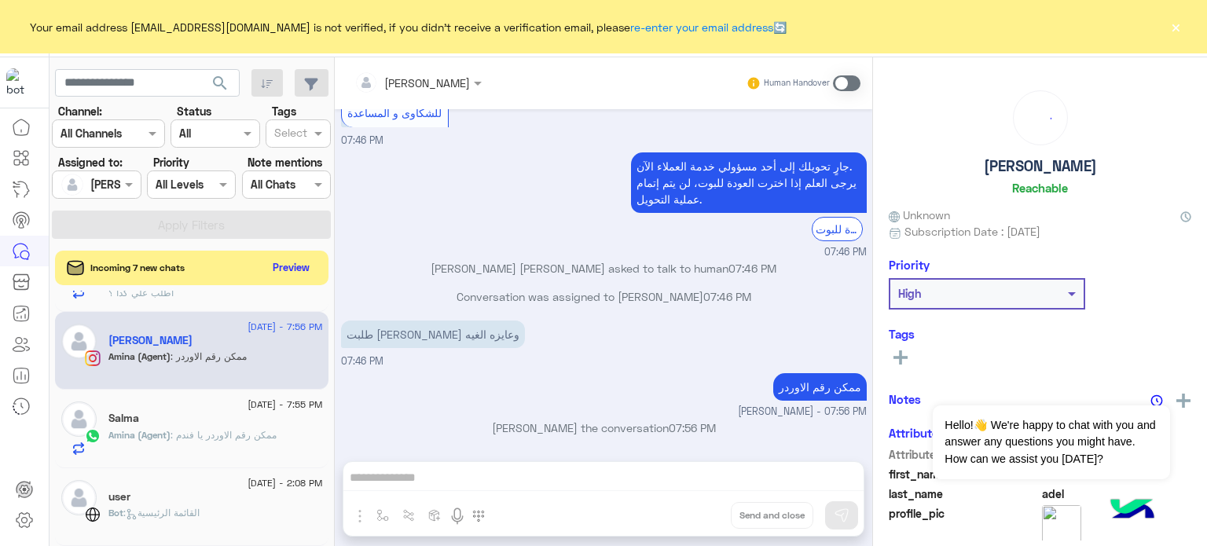
scroll to position [534, 0]
click at [434, 475] on div "Amina Hamdy Human Handover Sep 1, 2025 عفوًا لم نفهم اختيار ، برجاء توضيح طلبك …" at bounding box center [603, 304] width 537 height 495
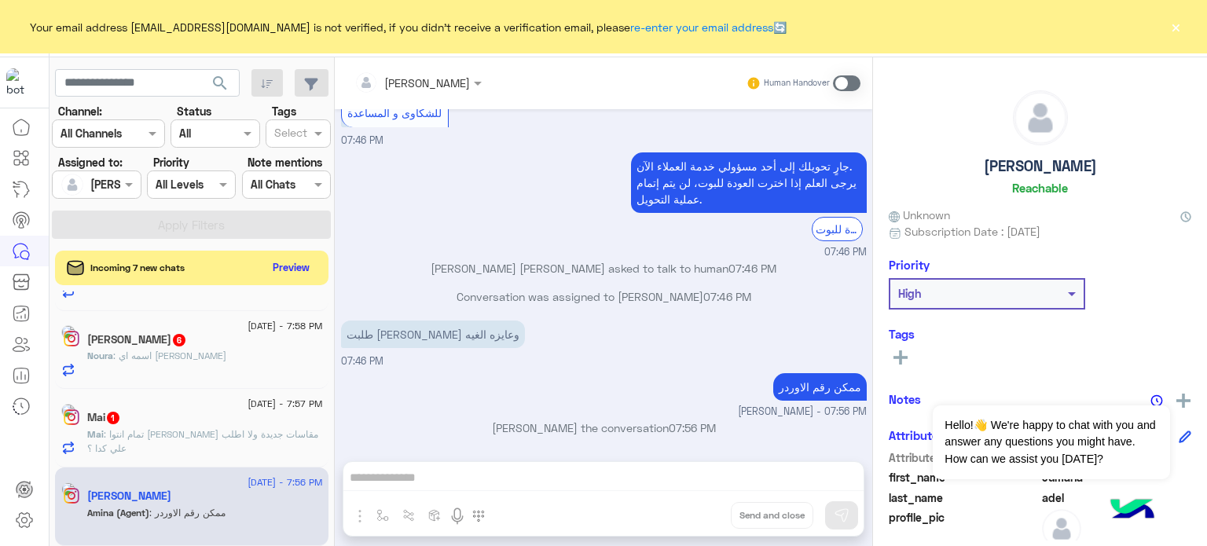
scroll to position [1320, 0]
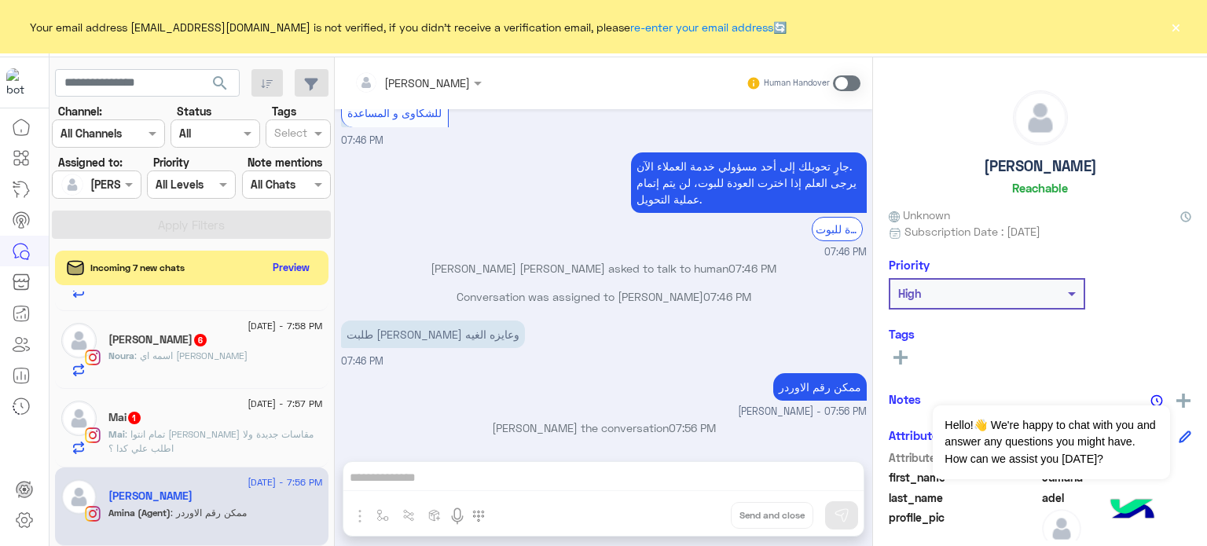
click at [843, 79] on span at bounding box center [846, 83] width 27 height 16
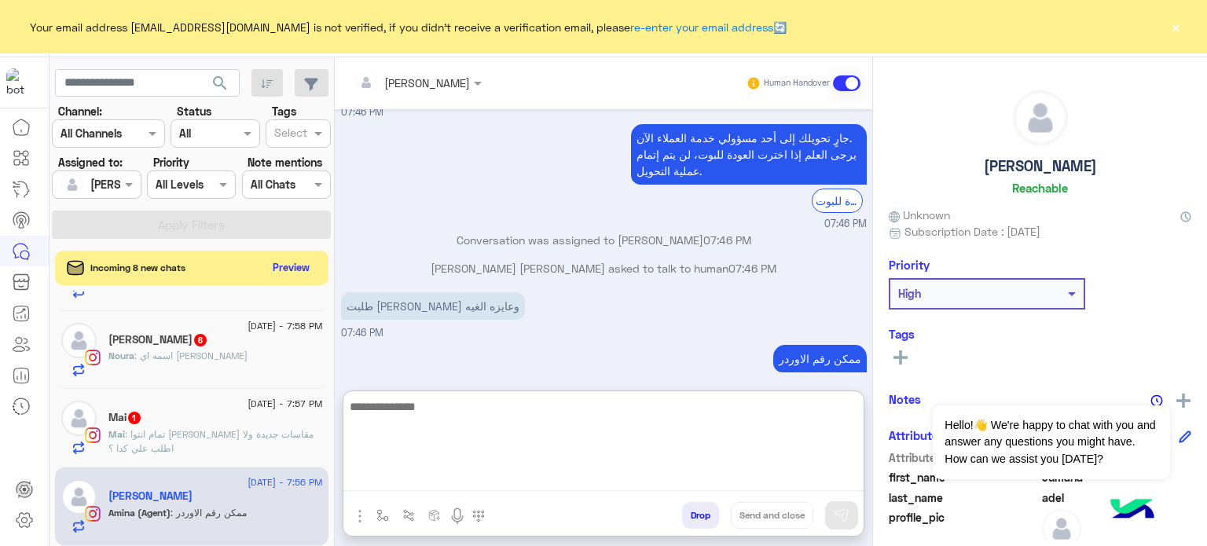
click at [394, 476] on textarea at bounding box center [603, 444] width 520 height 94
paste textarea "**********"
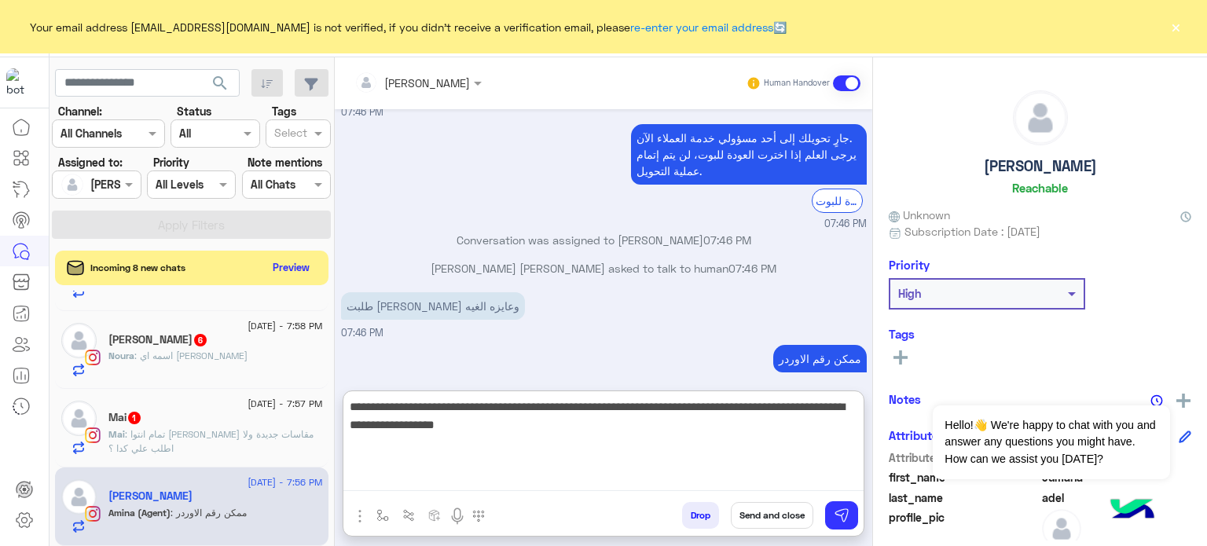
type textarea "**********"
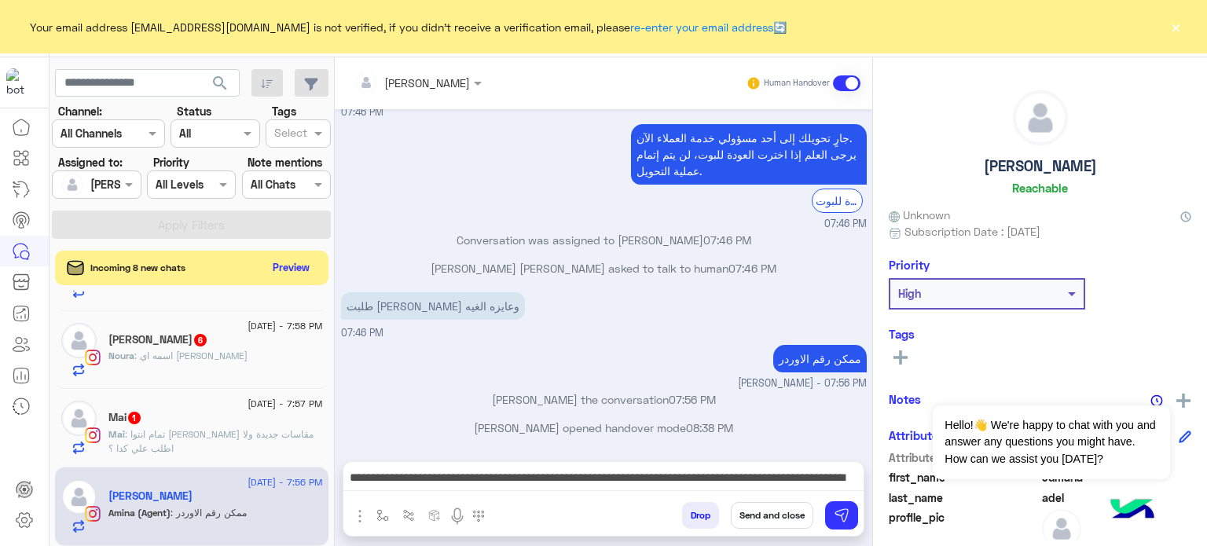
click at [751, 521] on button "Send and close" at bounding box center [772, 515] width 82 height 27
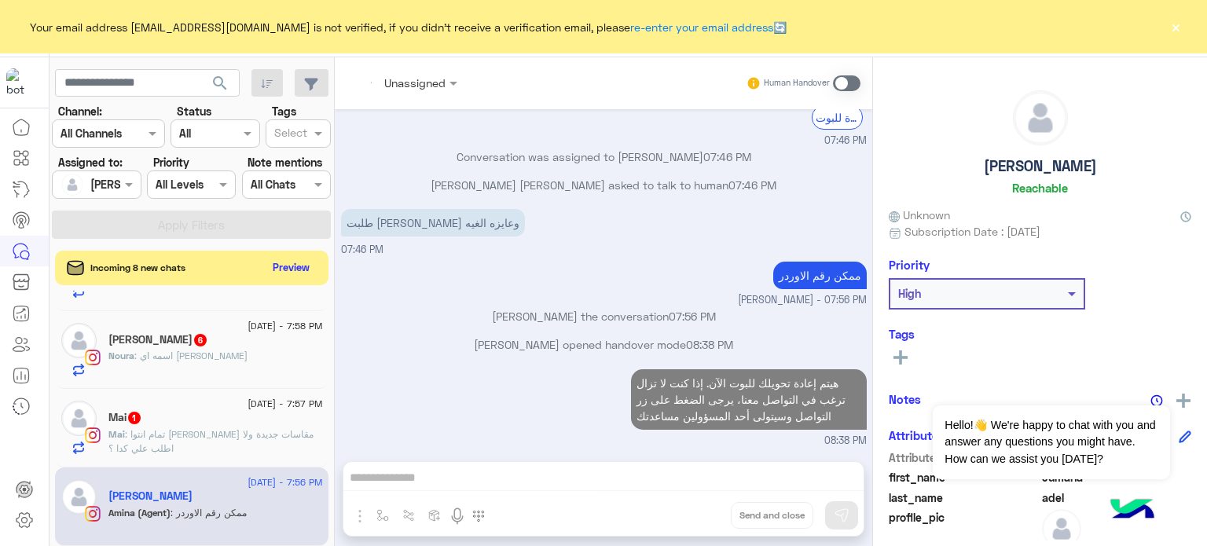
scroll to position [675, 0]
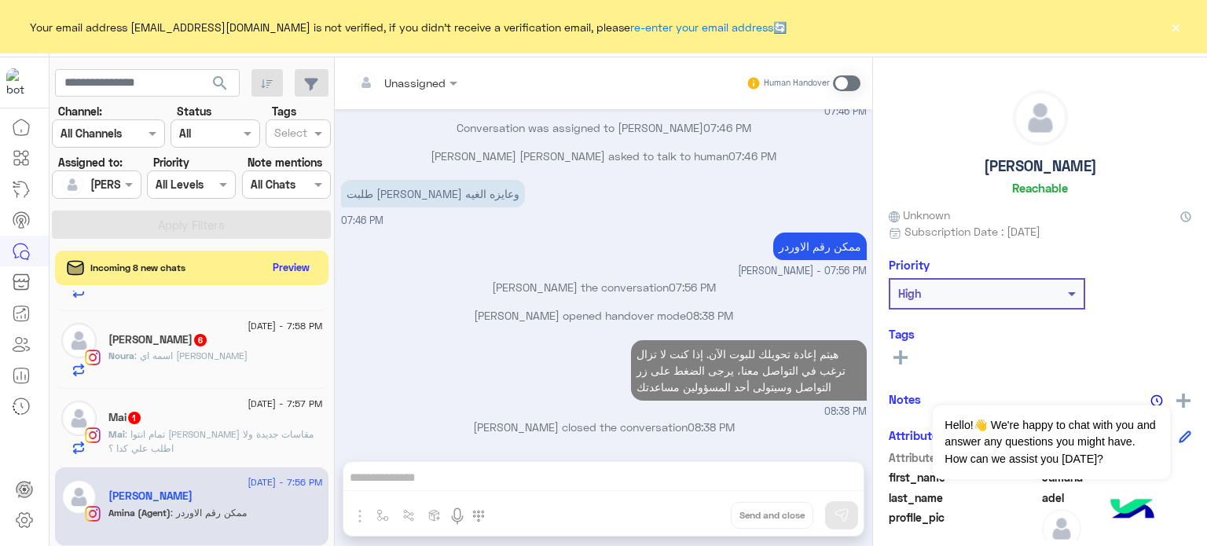
click at [241, 424] on div "Mai 1" at bounding box center [215, 419] width 214 height 16
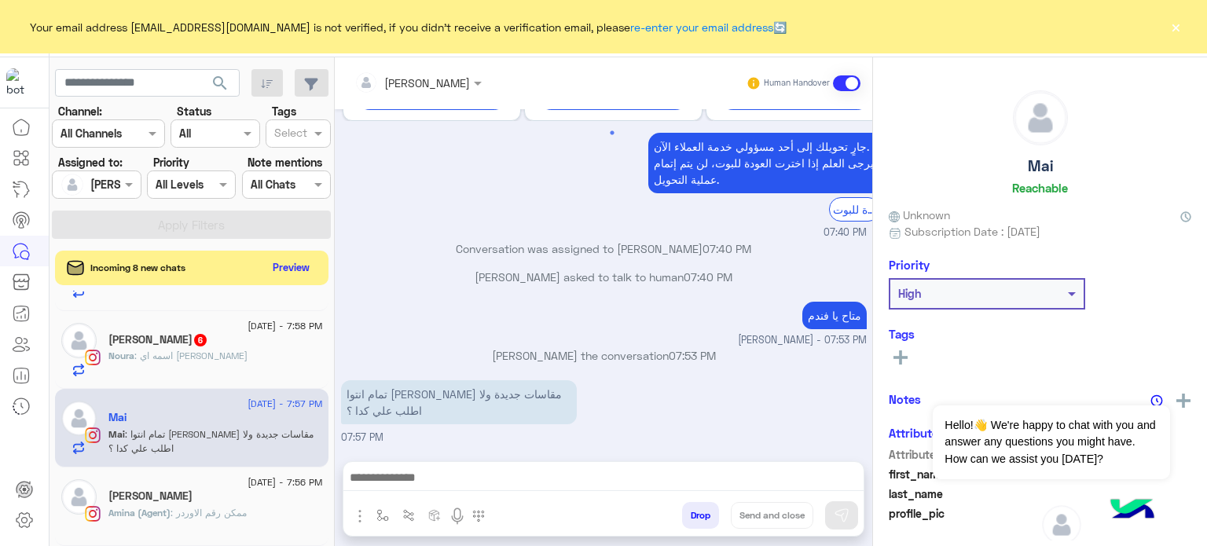
scroll to position [1241, 0]
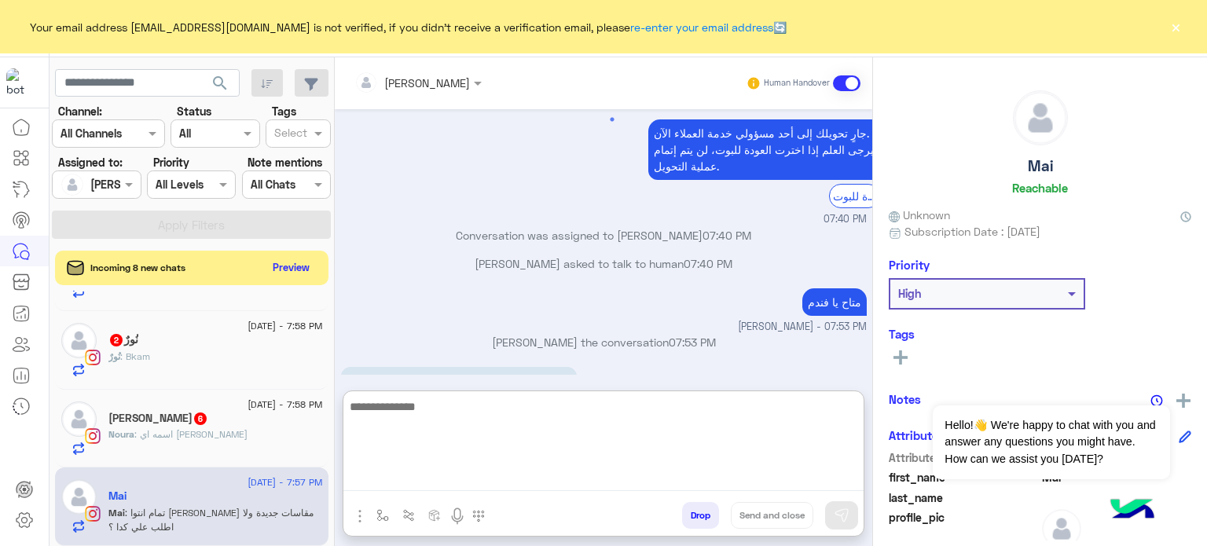
click at [493, 475] on textarea at bounding box center [603, 444] width 520 height 94
type textarea "**********"
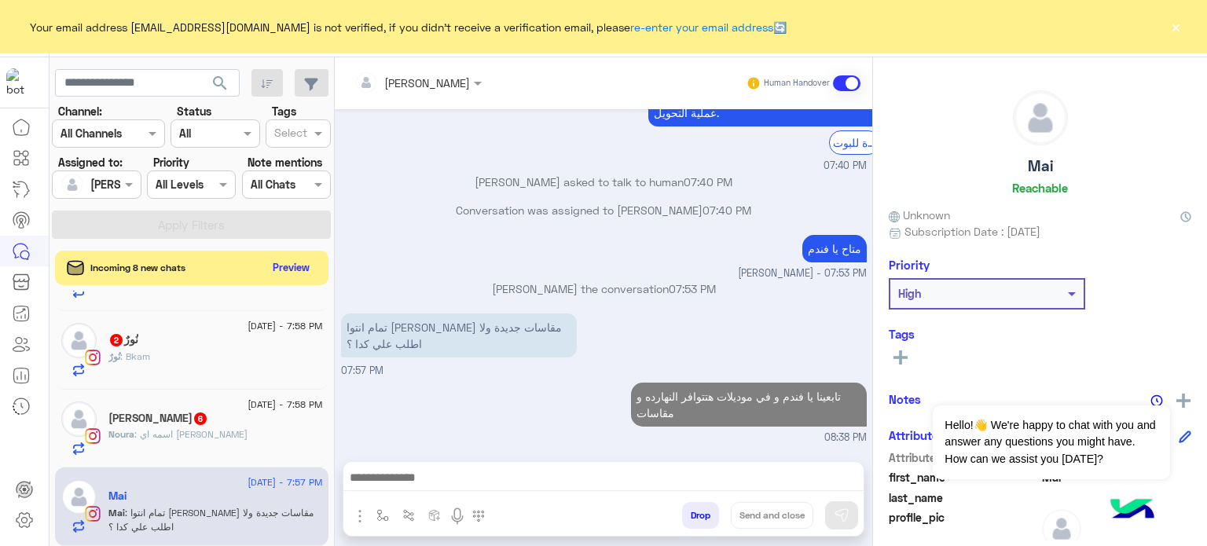
scroll to position [925, 0]
click at [203, 441] on p "Noura : اسمه اي علي السايت" at bounding box center [177, 434] width 139 height 14
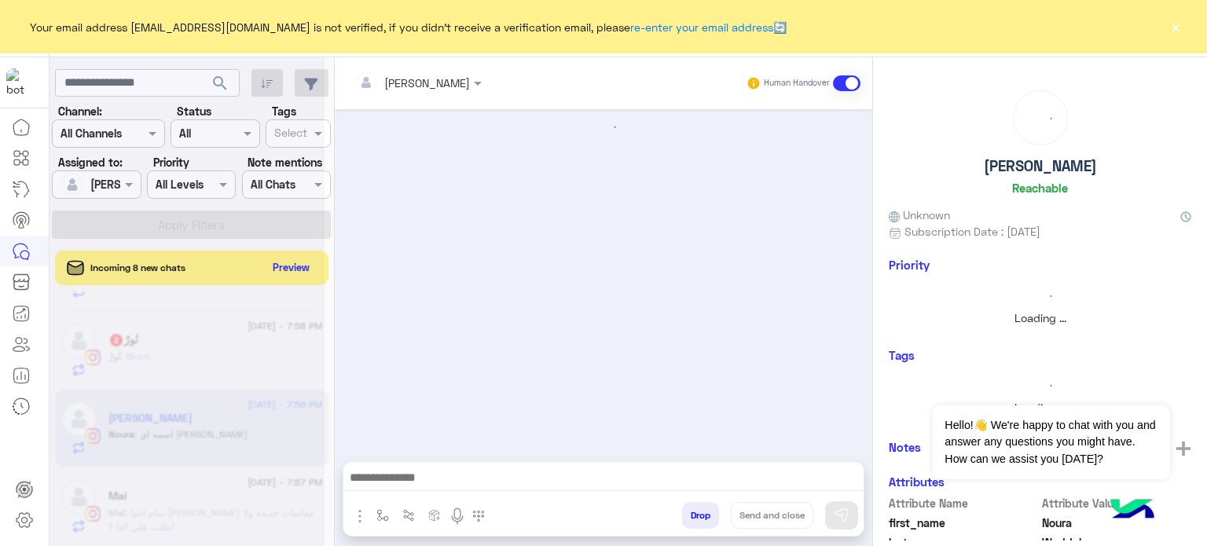
scroll to position [1241, 0]
drag, startPoint x: 203, startPoint y: 441, endPoint x: 829, endPoint y: 285, distance: 644.4
click at [829, 285] on mat-drawer-container "search Channel: Channel All Channels Status Channel All Tags Select Assigned to…" at bounding box center [628, 304] width 1158 height 495
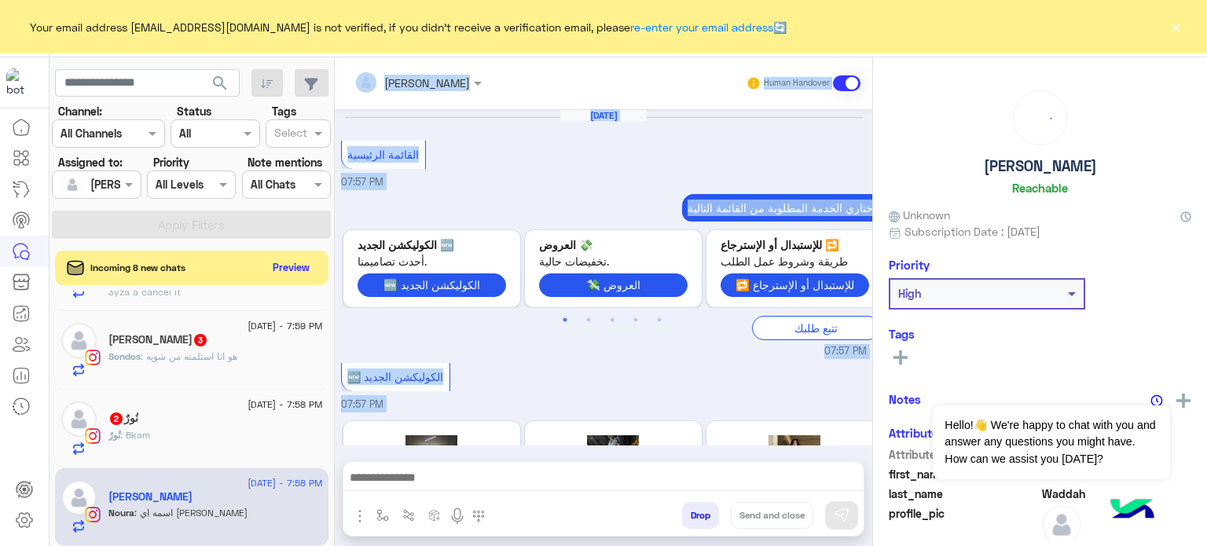
scroll to position [1163, 0]
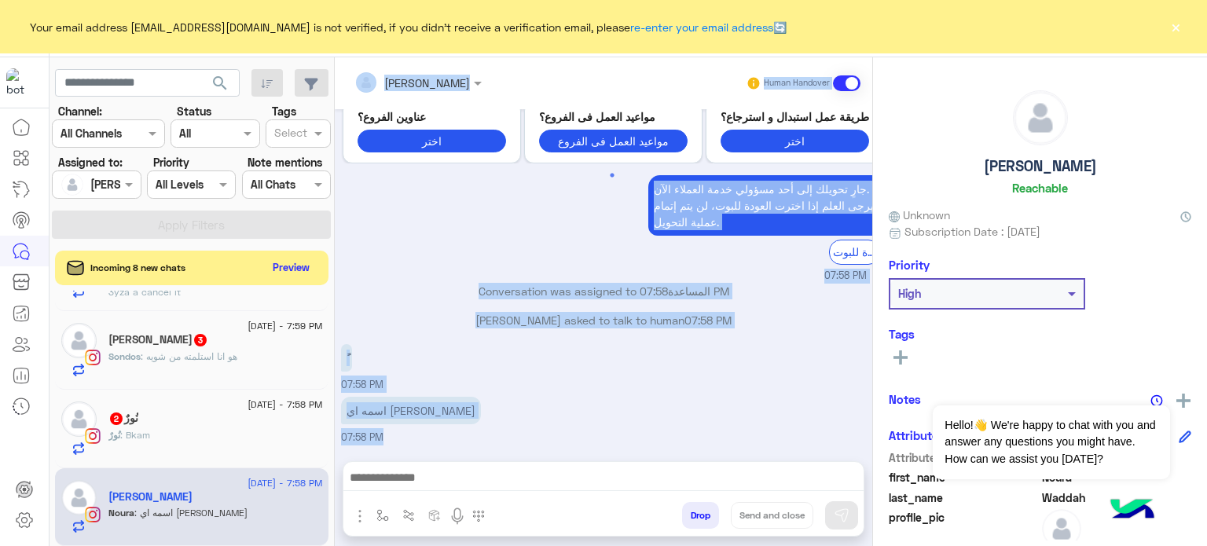
click at [599, 334] on div "Noura Waddah asked to talk to human 07:58 PM" at bounding box center [604, 326] width 526 height 28
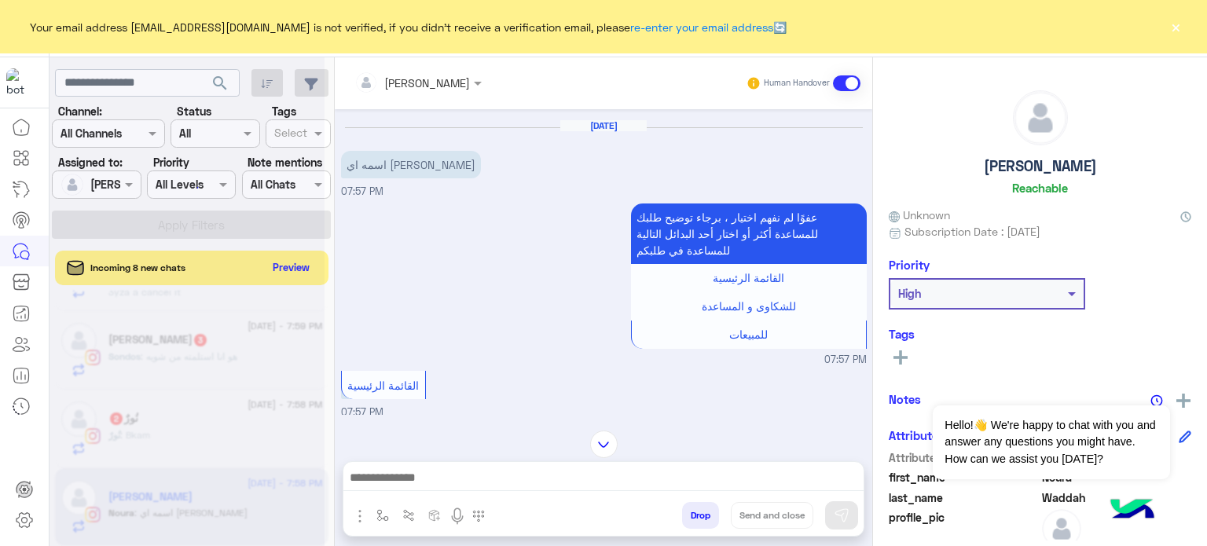
scroll to position [0, 0]
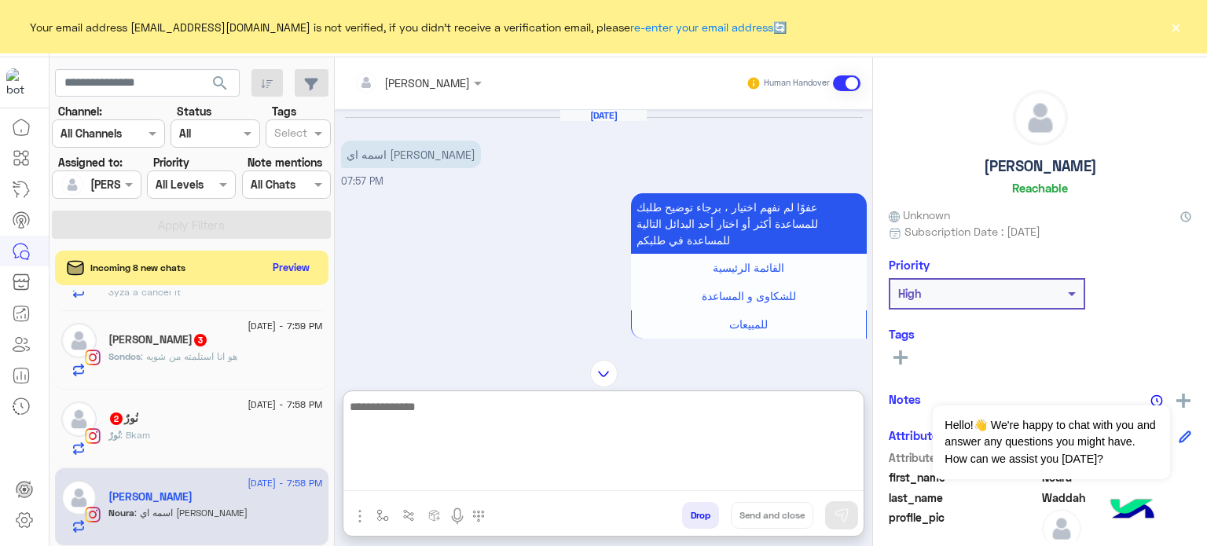
click at [442, 484] on textarea at bounding box center [603, 444] width 520 height 94
type textarea "**********"
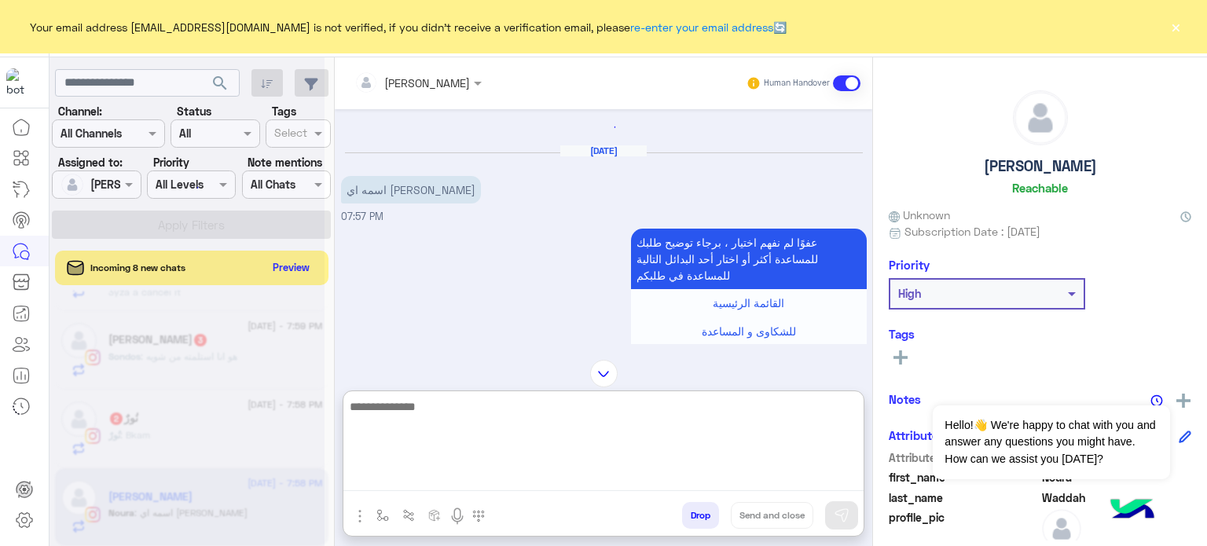
scroll to position [1065, 0]
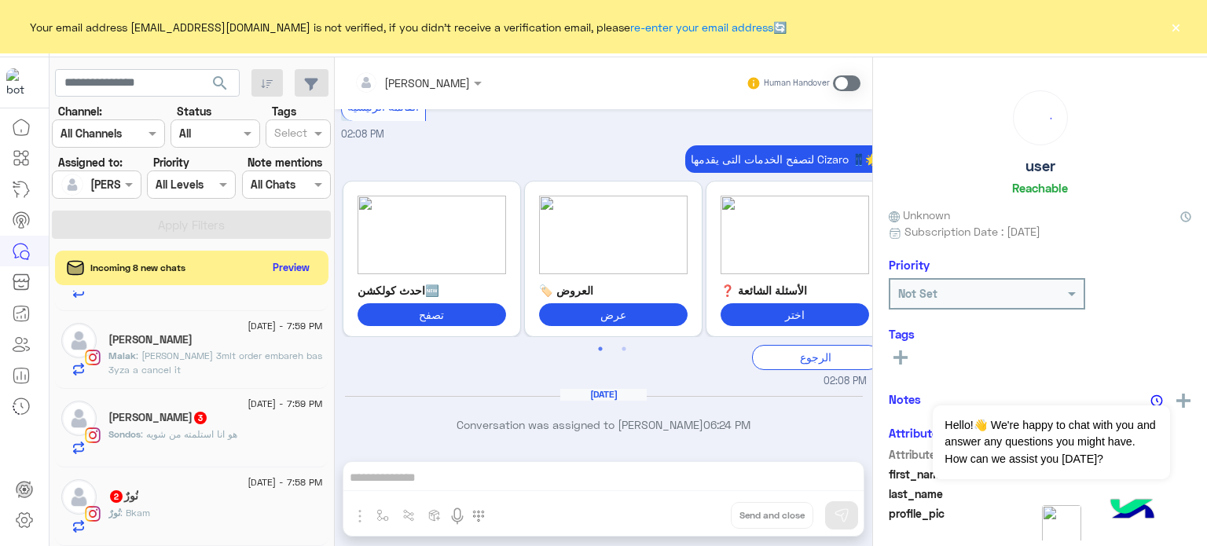
scroll to position [396, 0]
click at [179, 504] on div "نُورٌ 2" at bounding box center [215, 497] width 214 height 16
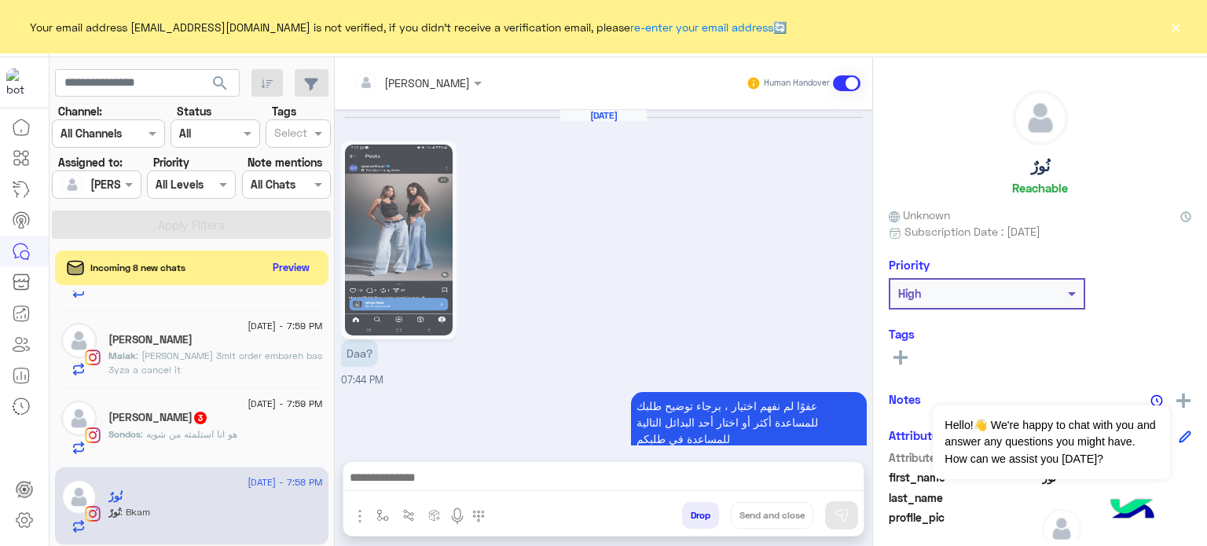
scroll to position [685, 0]
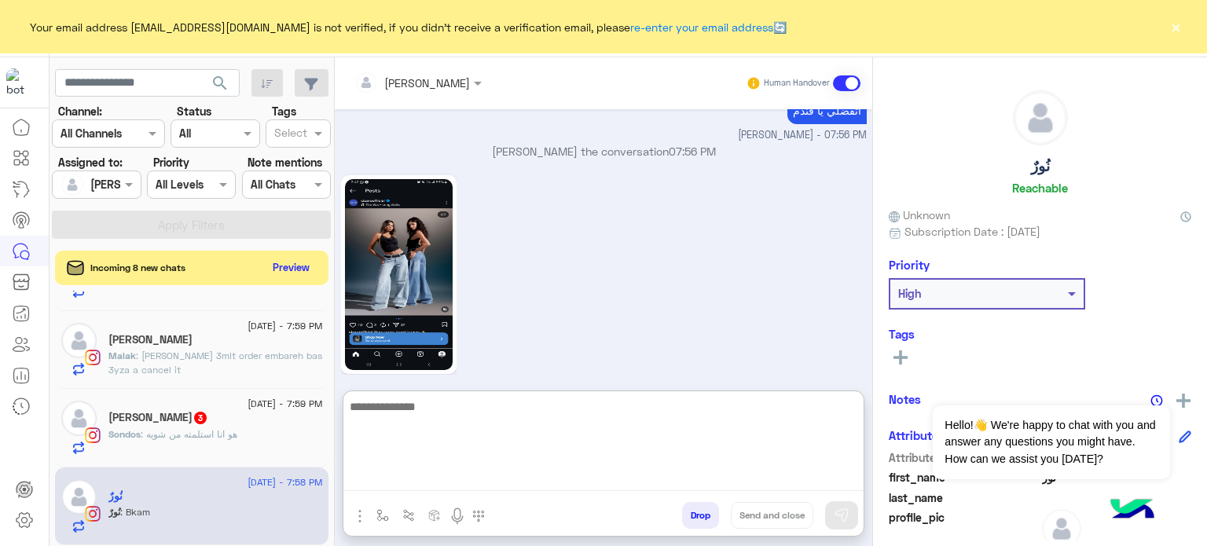
click at [440, 477] on textarea at bounding box center [603, 444] width 520 height 94
type textarea "**********"
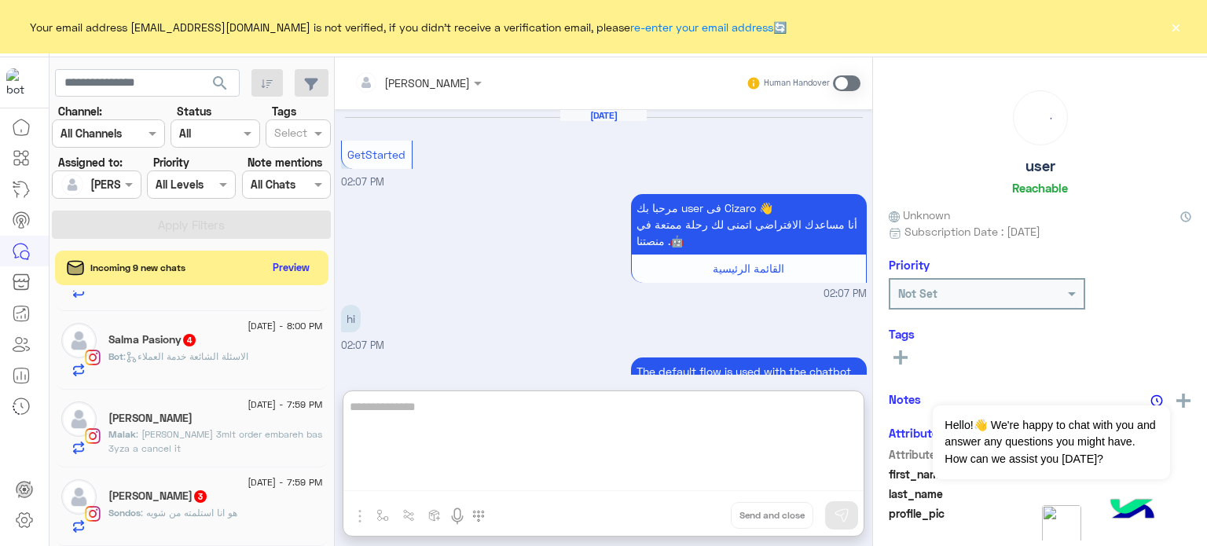
scroll to position [432, 0]
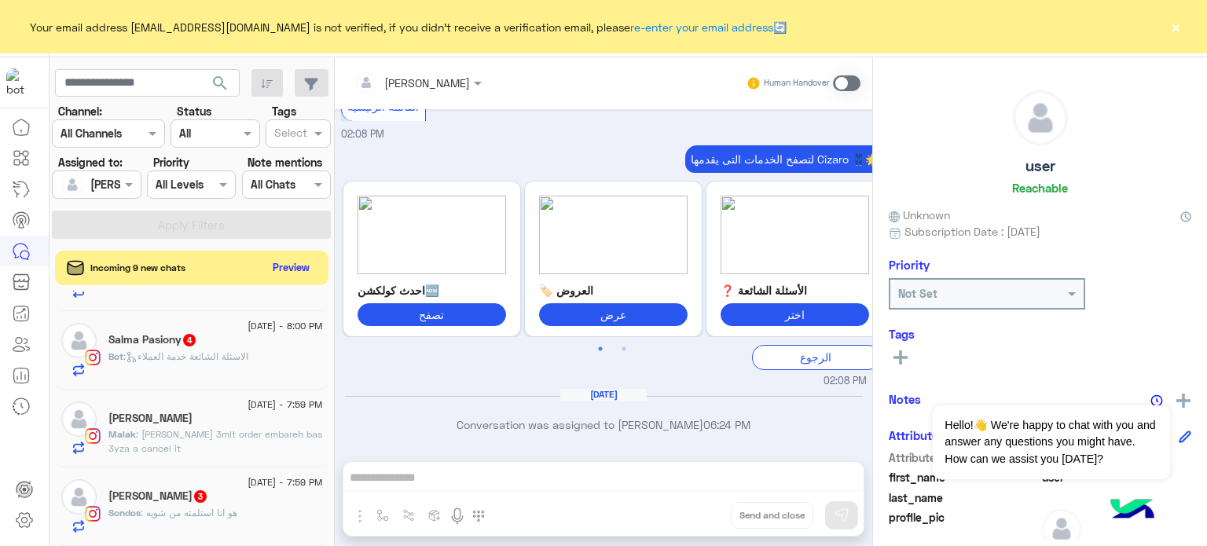
click at [220, 420] on div "[PERSON_NAME]" at bounding box center [215, 420] width 214 height 16
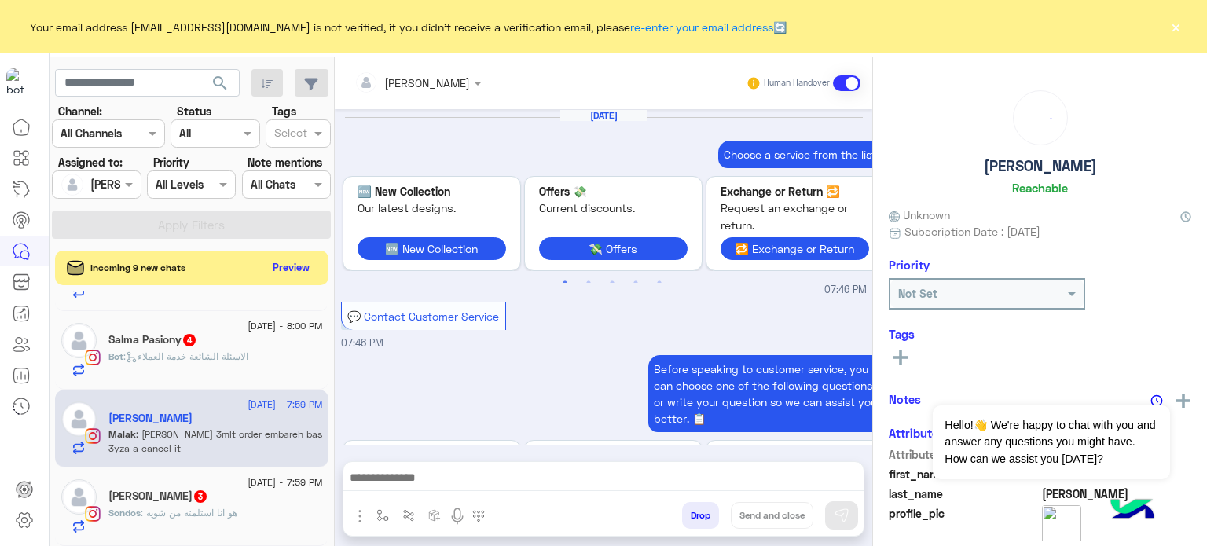
scroll to position [581, 0]
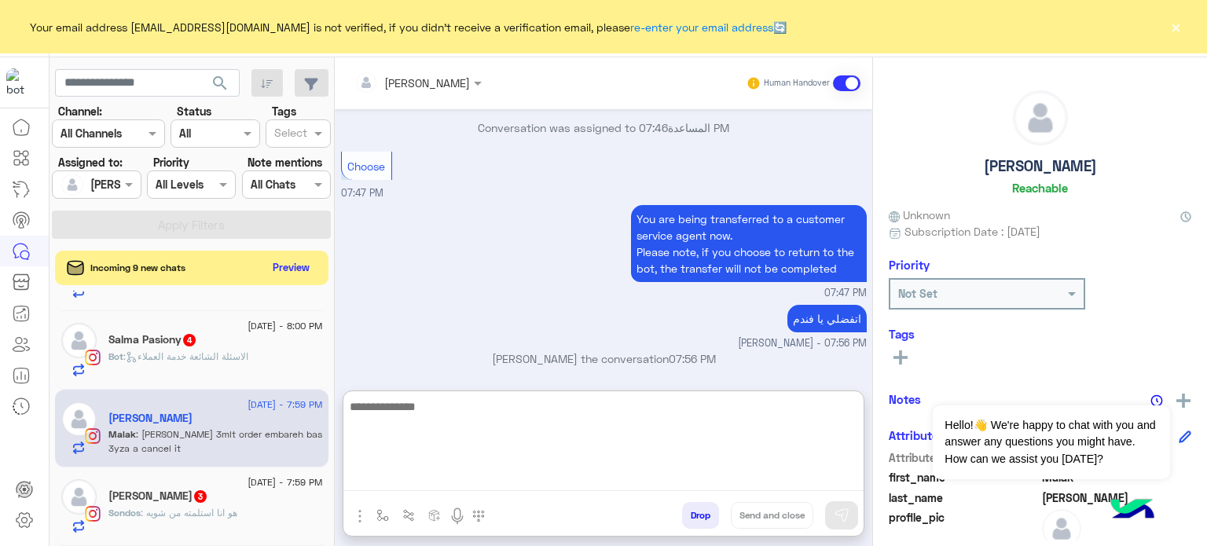
click at [564, 486] on textarea at bounding box center [603, 444] width 520 height 94
type textarea "**********"
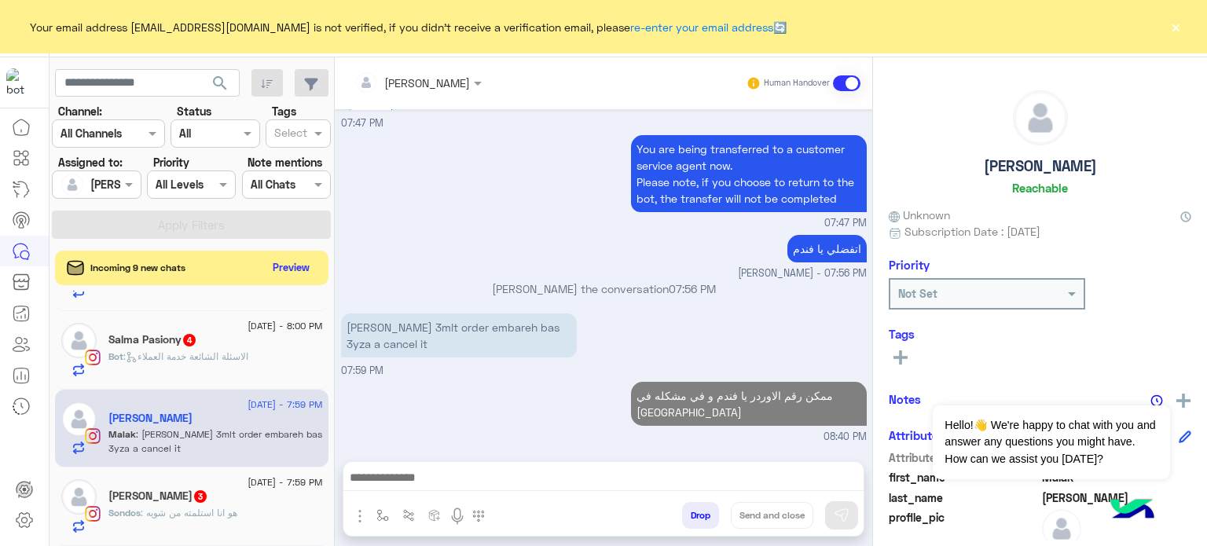
scroll to position [682, 0]
click at [219, 344] on div "Salma Pasiony 4" at bounding box center [215, 341] width 214 height 16
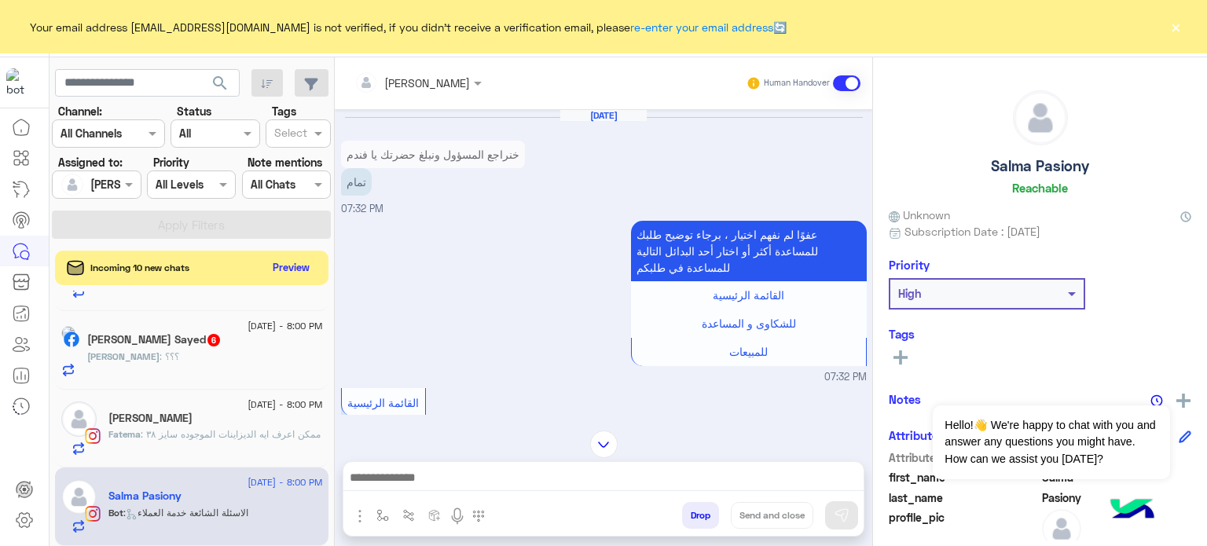
scroll to position [892, 0]
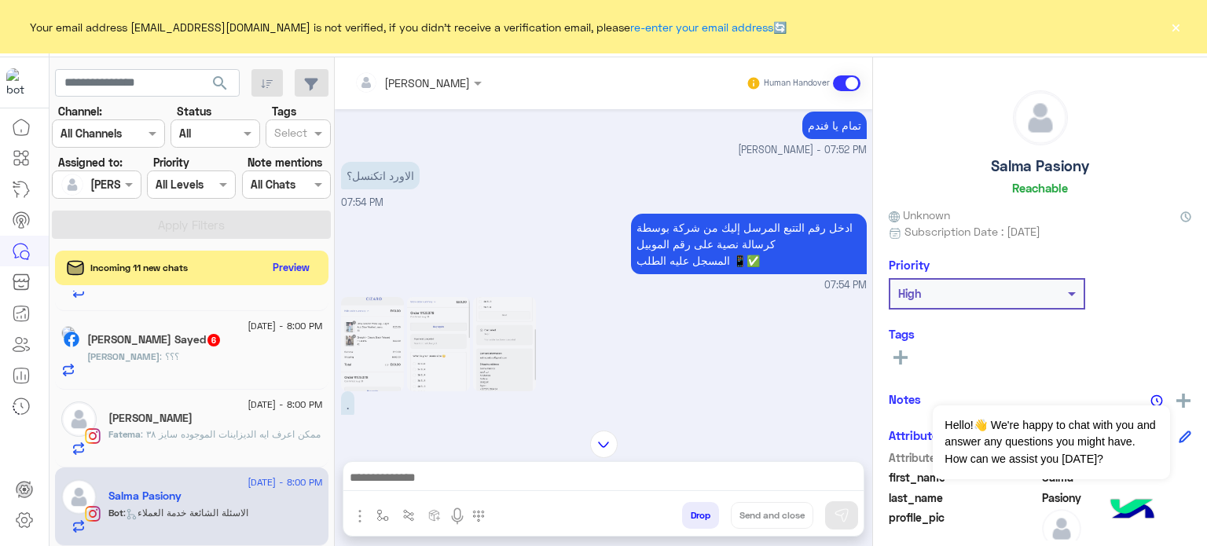
click at [354, 349] on img at bounding box center [372, 344] width 63 height 94
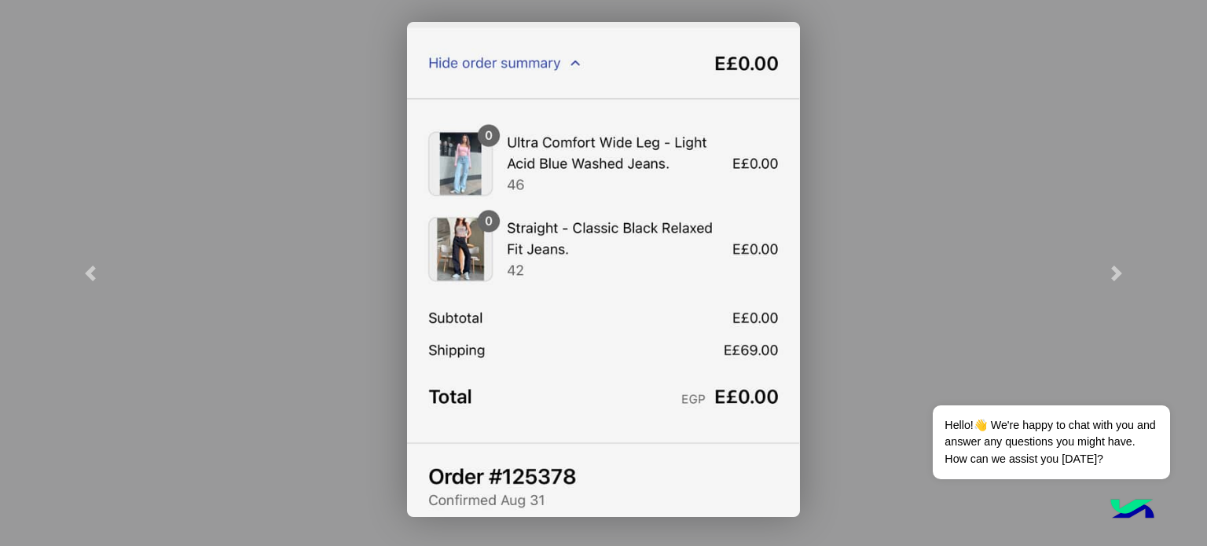
scroll to position [0, 0]
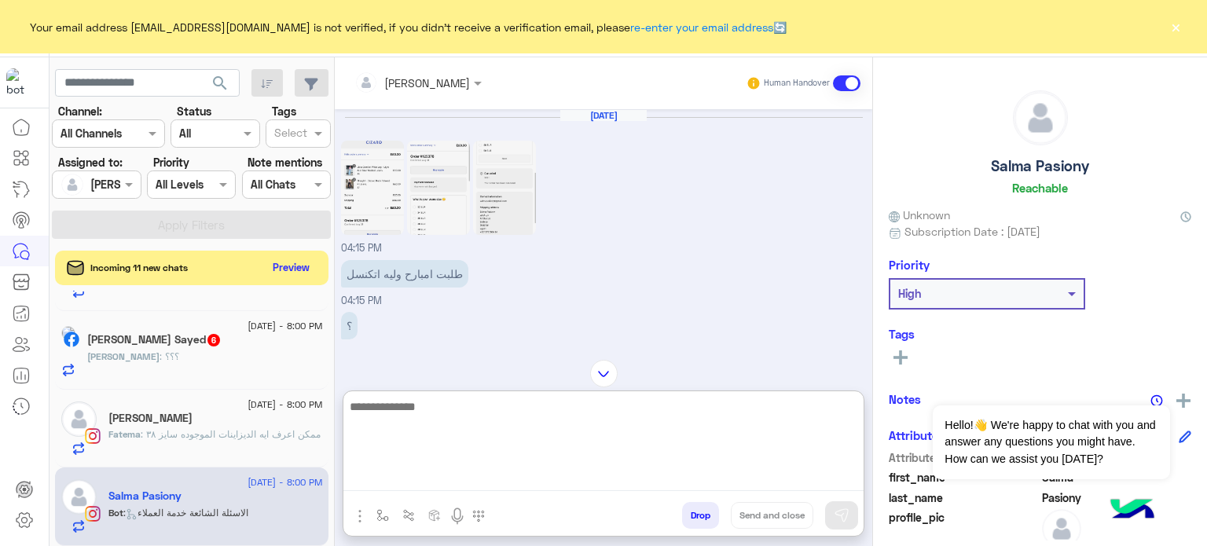
click at [460, 474] on textarea at bounding box center [603, 444] width 520 height 94
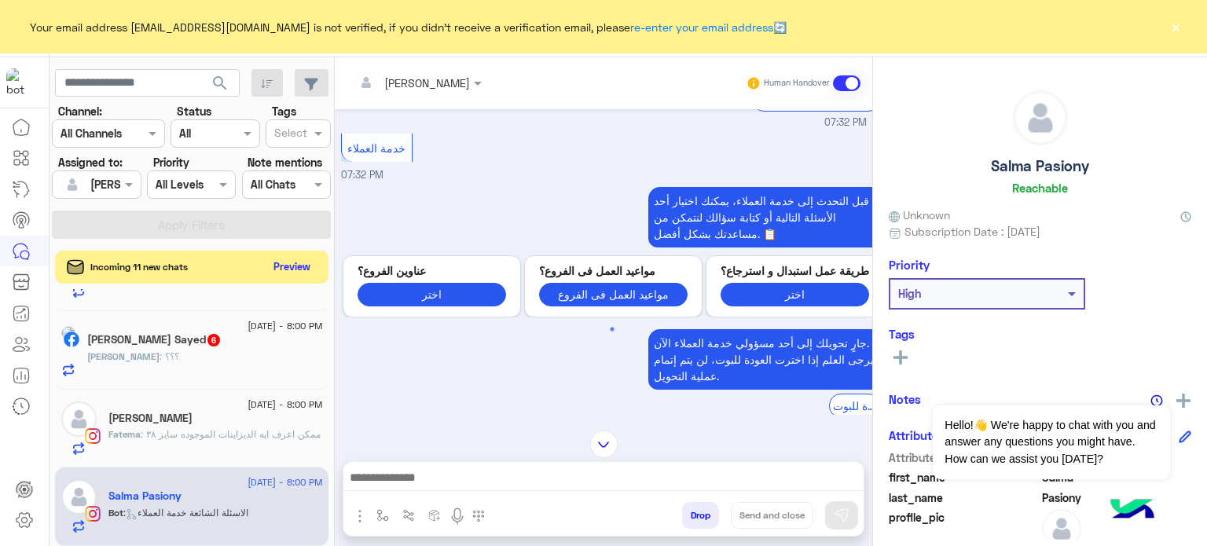
scroll to position [925, 0]
click at [291, 260] on button "Preview" at bounding box center [292, 266] width 49 height 21
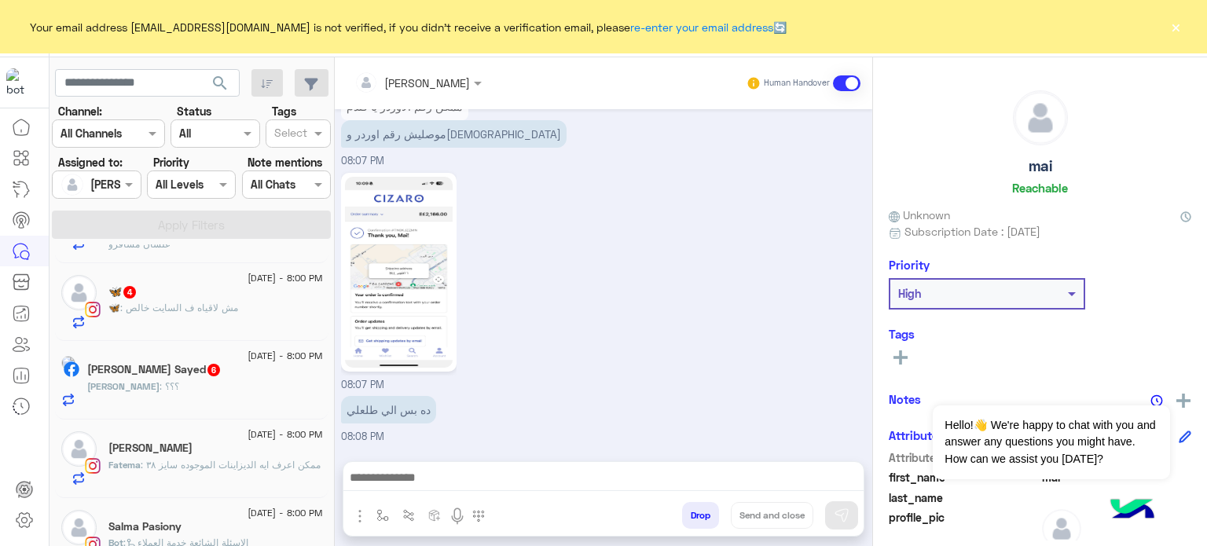
scroll to position [1274, 0]
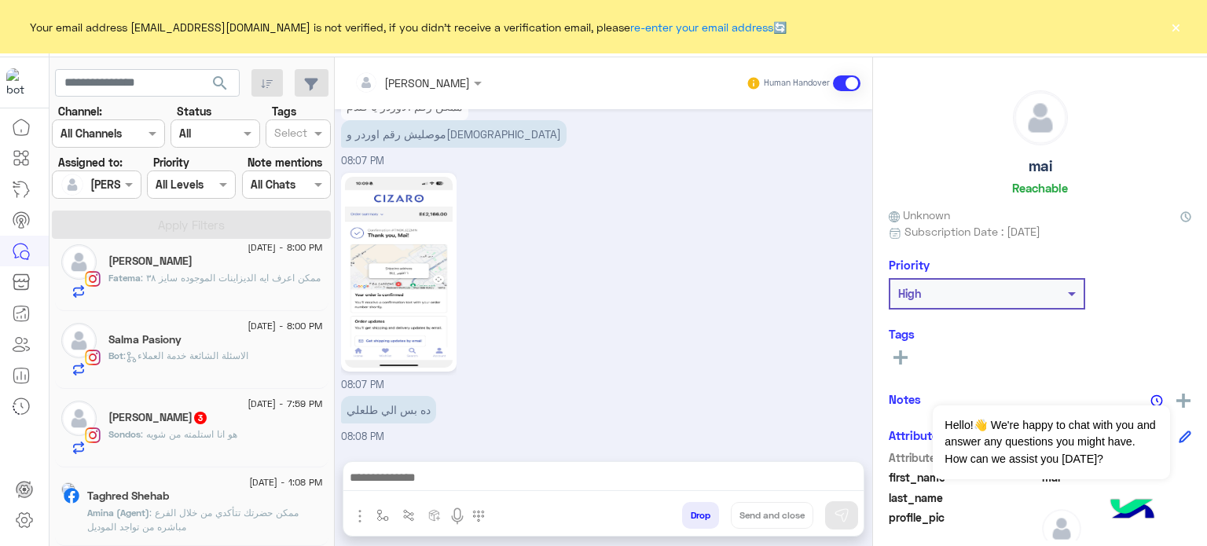
click at [239, 365] on div "Bot : الاسئلة الشائعة خدمة العملاء" at bounding box center [215, 362] width 214 height 27
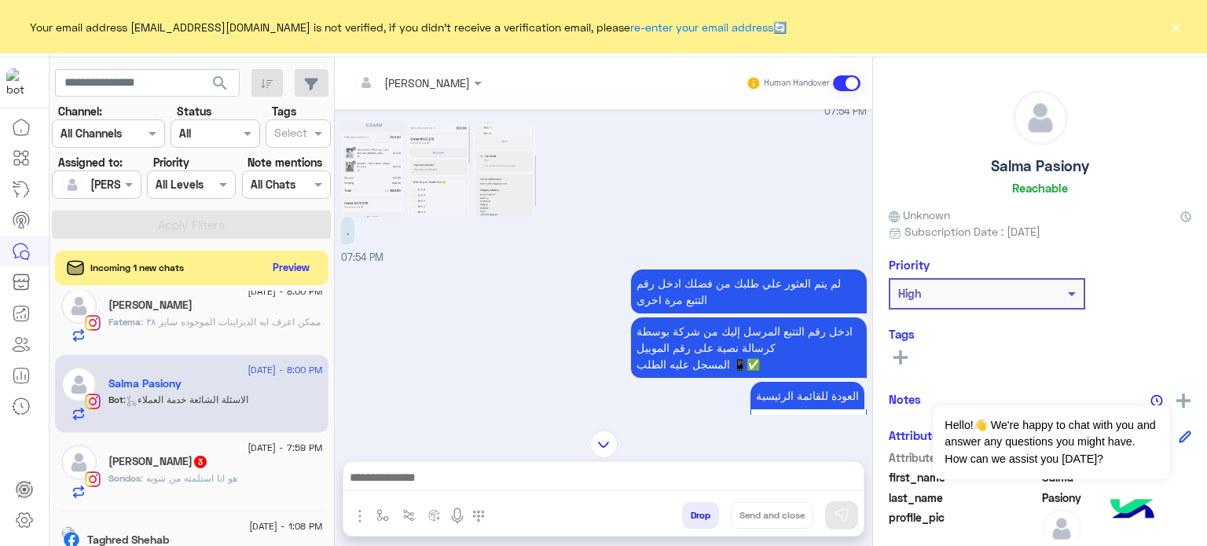
scroll to position [764, 0]
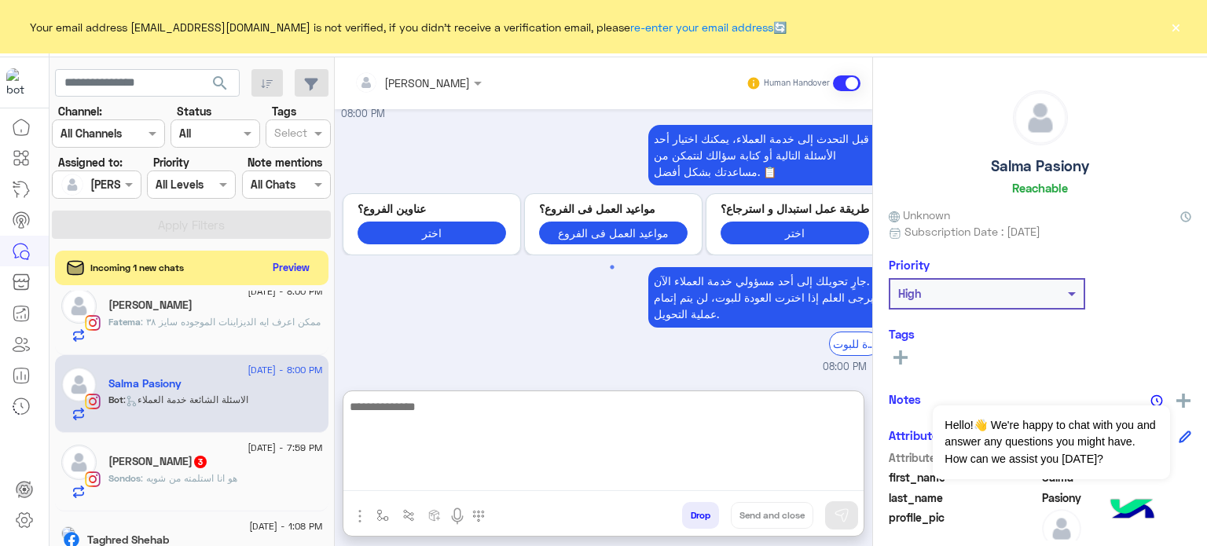
click at [525, 477] on textarea at bounding box center [603, 444] width 520 height 94
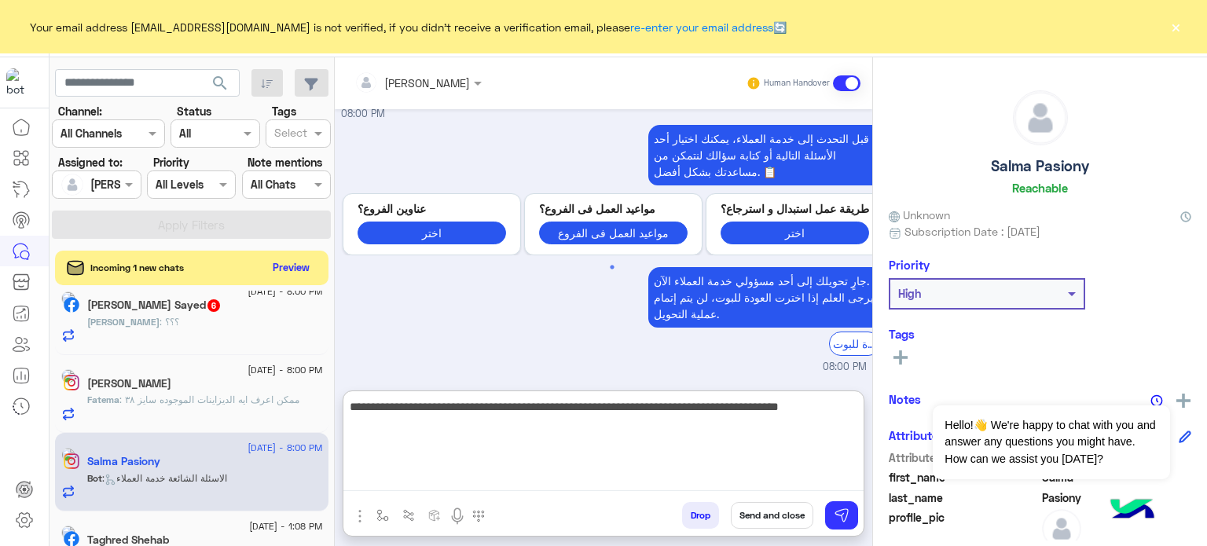
scroll to position [1273, 0]
type textarea "**********"
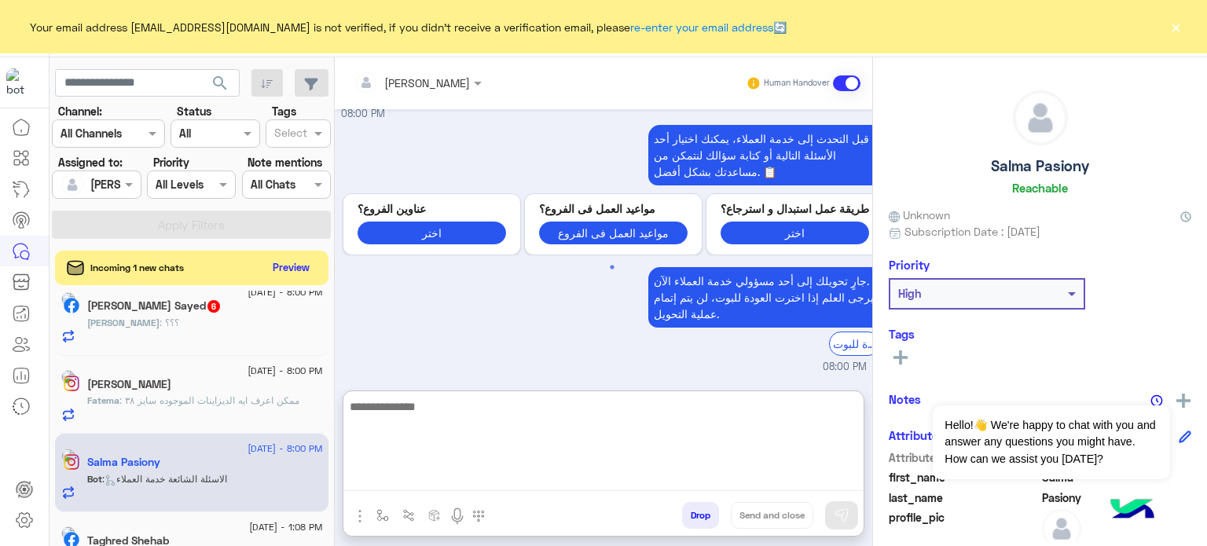
scroll to position [918, 0]
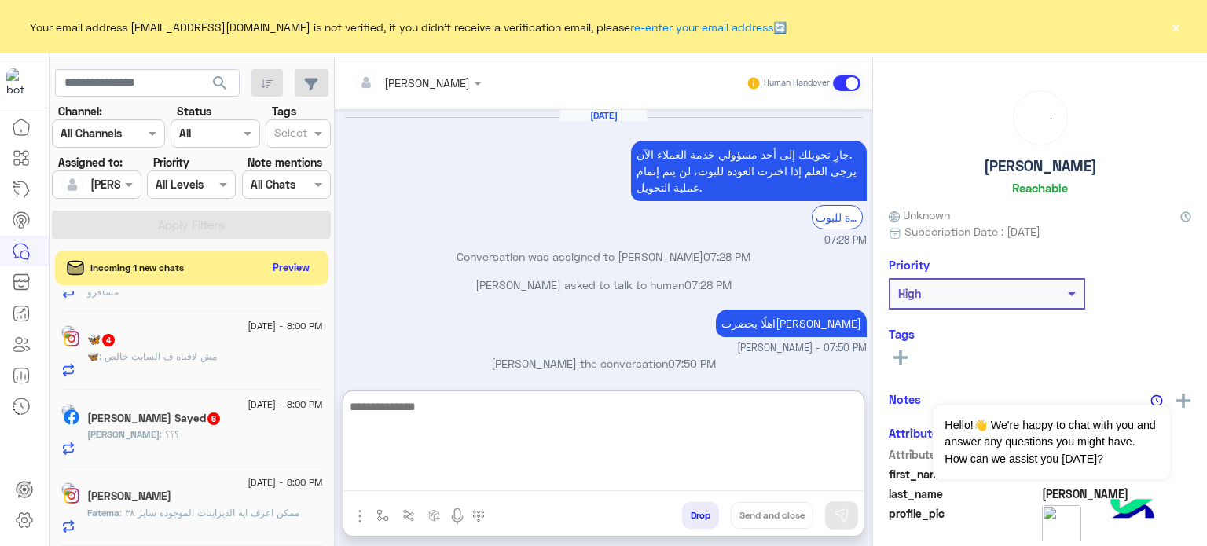
scroll to position [365, 0]
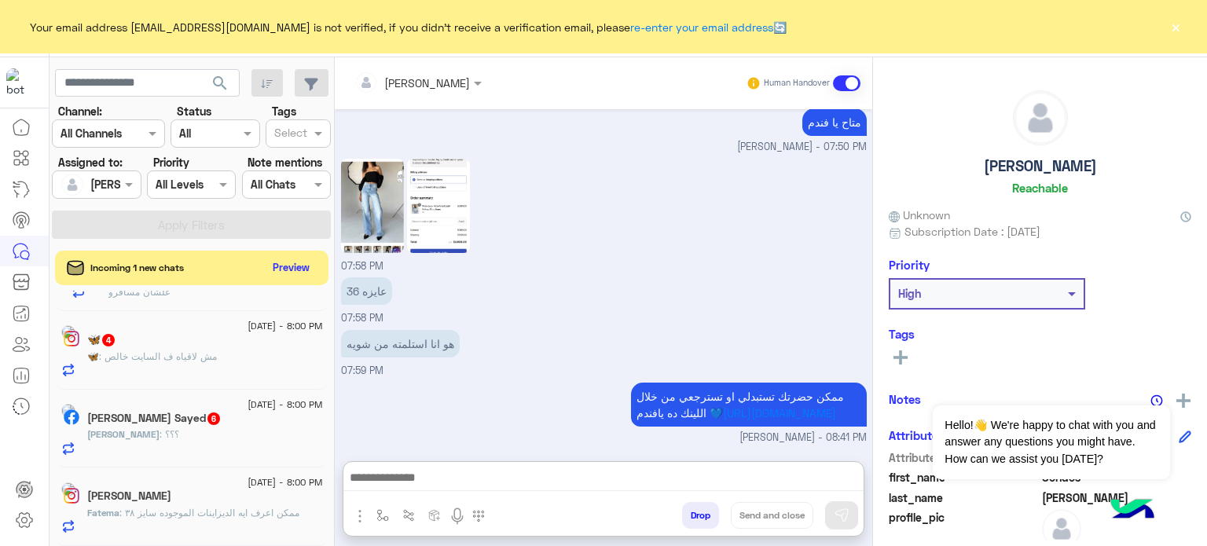
click at [217, 361] on span ": مش لاقياه ف السايت خالص" at bounding box center [158, 356] width 118 height 12
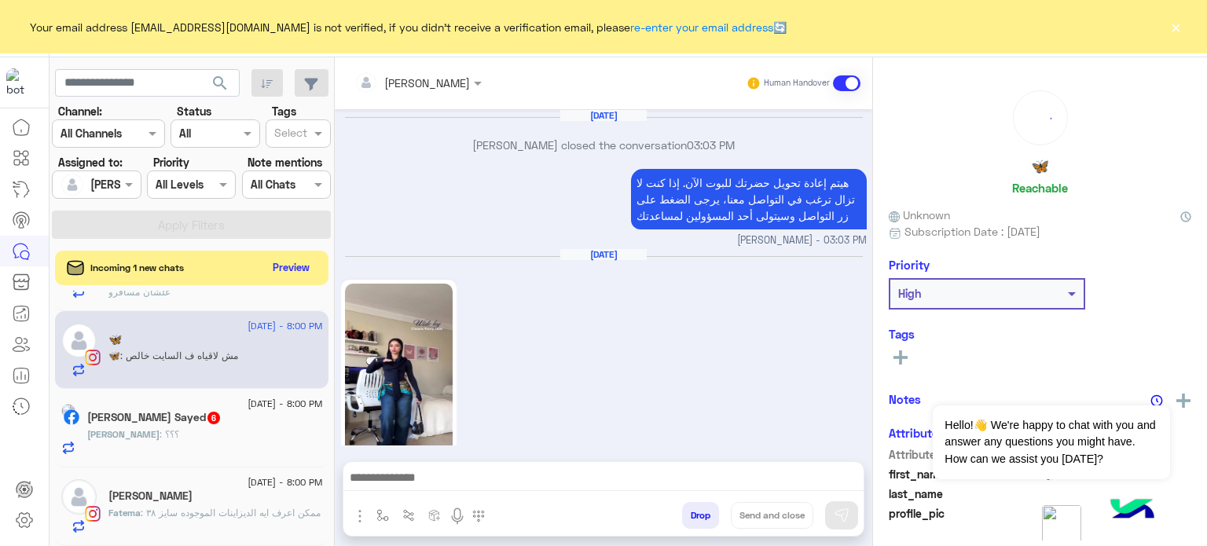
scroll to position [746, 0]
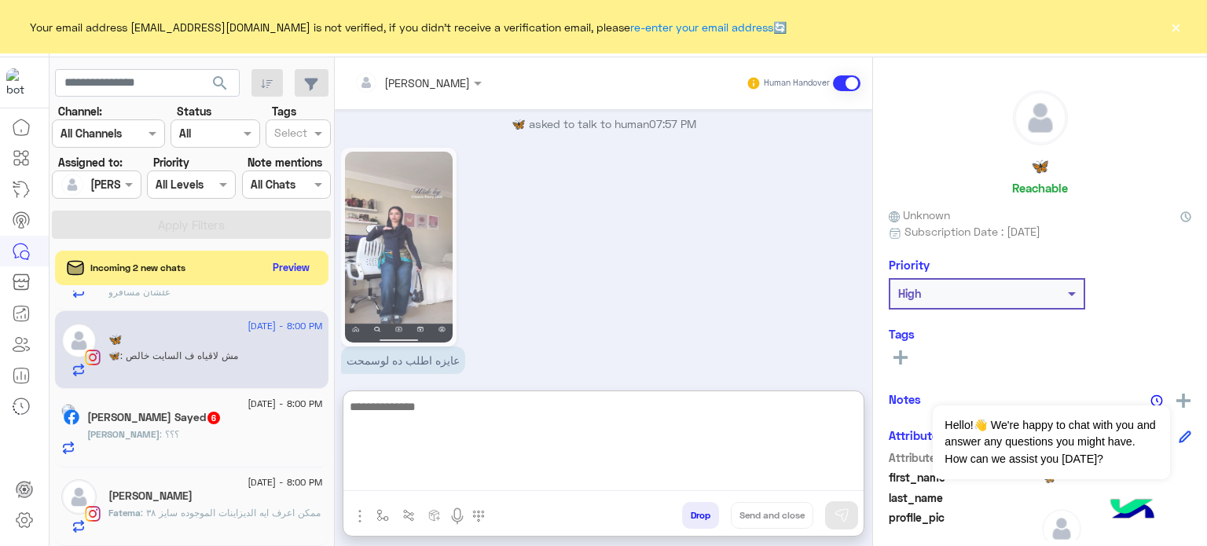
click at [411, 480] on textarea at bounding box center [603, 444] width 520 height 94
type textarea "**********"
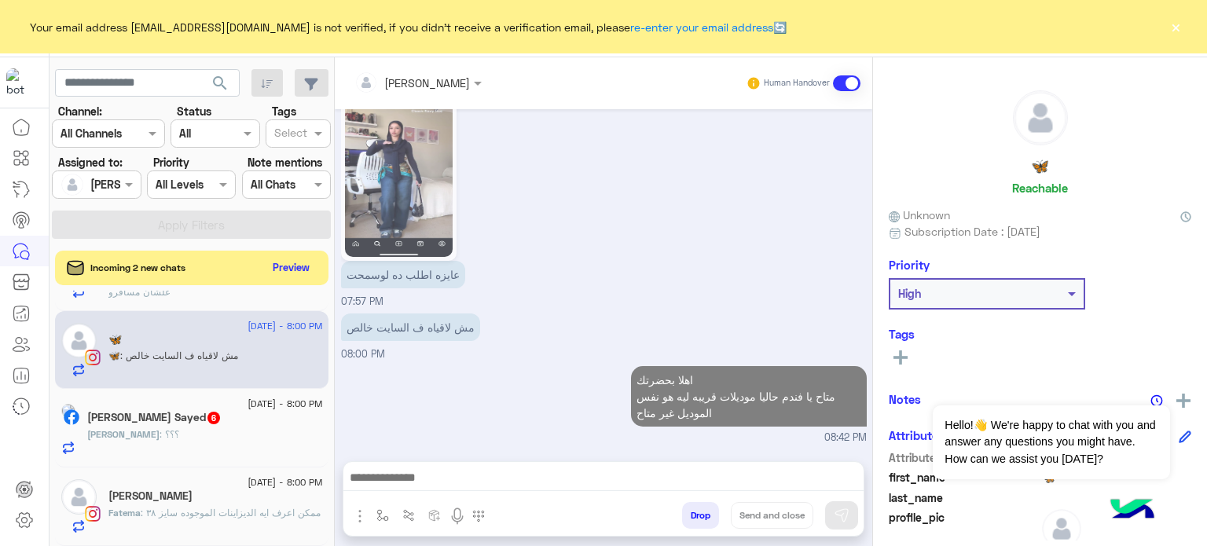
click at [214, 436] on div "search Channel: Channel All Channels Status Channel All Tags Select Assigned to…" at bounding box center [191, 304] width 285 height 495
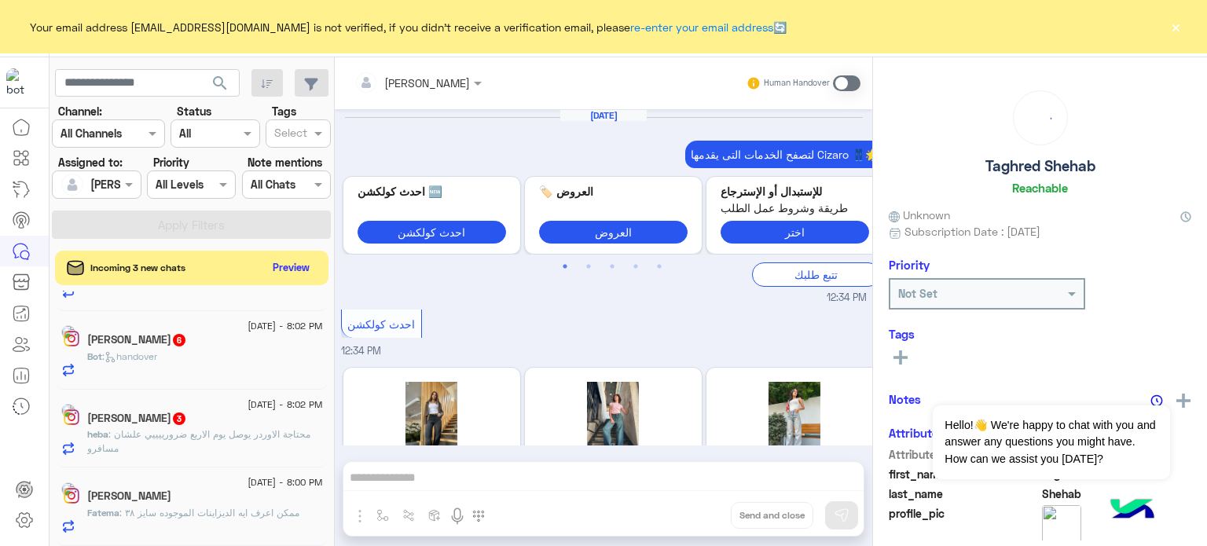
scroll to position [492, 0]
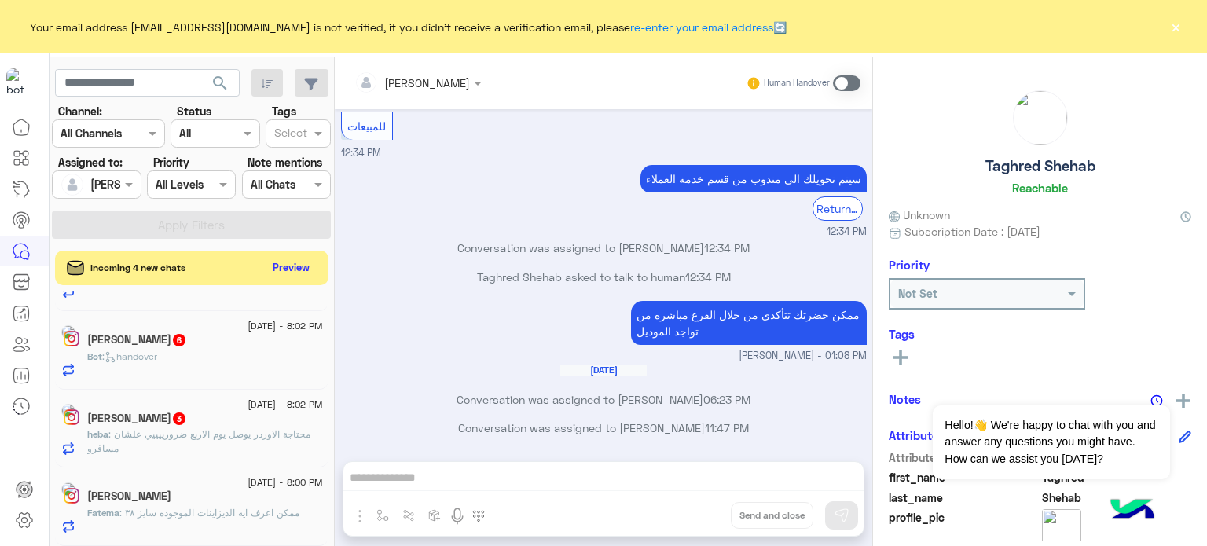
click at [280, 520] on p "Fatema : ممكن اعرف ايه الديزاينات الموجوده سايز ٣٨" at bounding box center [193, 513] width 212 height 14
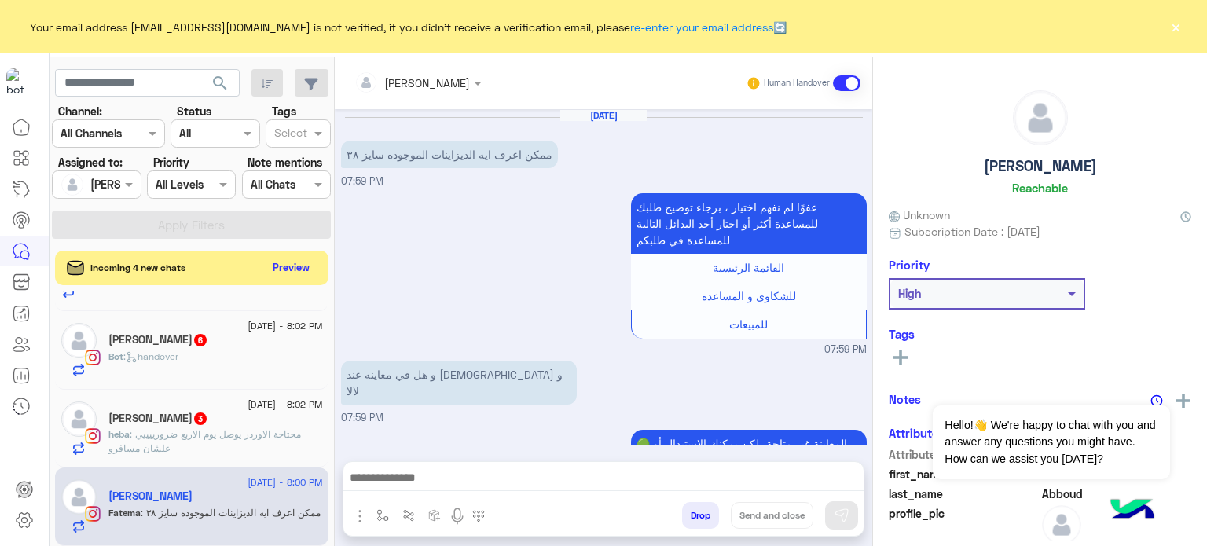
scroll to position [347, 0]
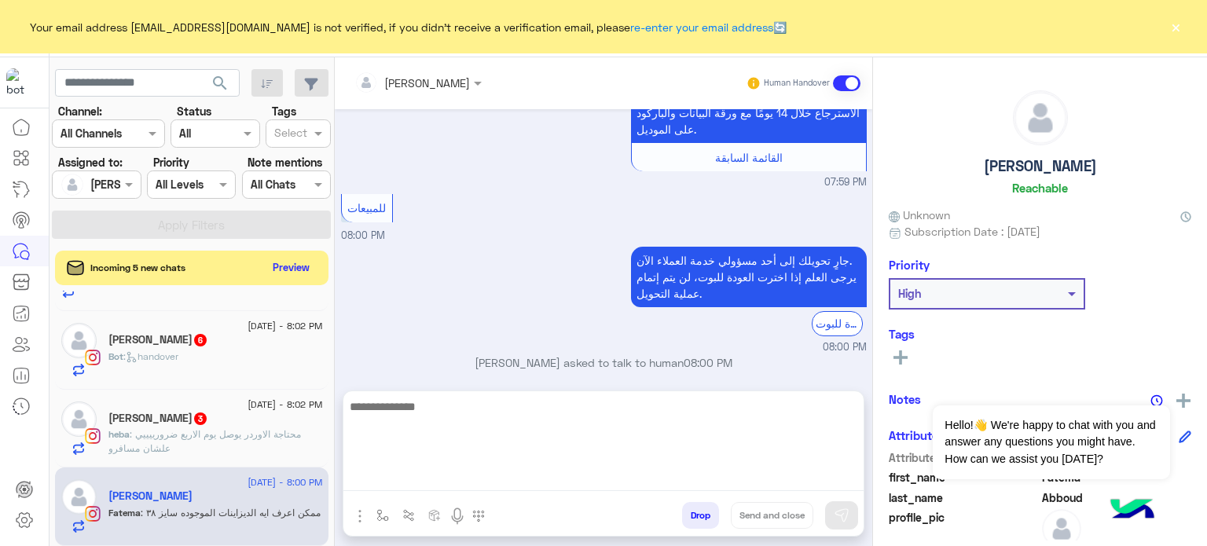
click at [480, 480] on textarea at bounding box center [603, 444] width 520 height 94
paste textarea "**********"
type textarea "**********"
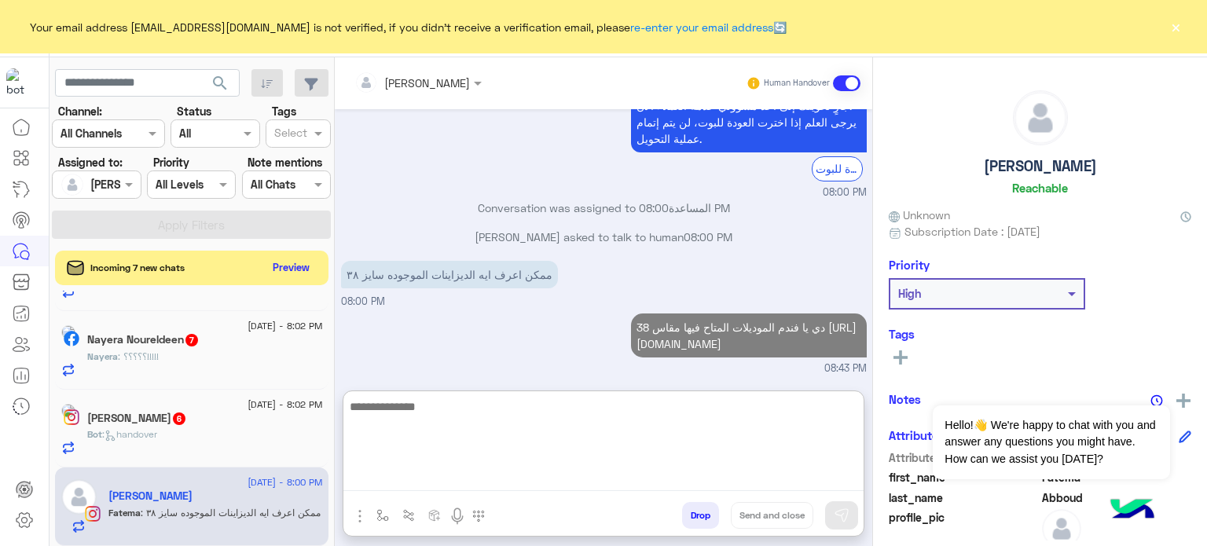
scroll to position [1161, 0]
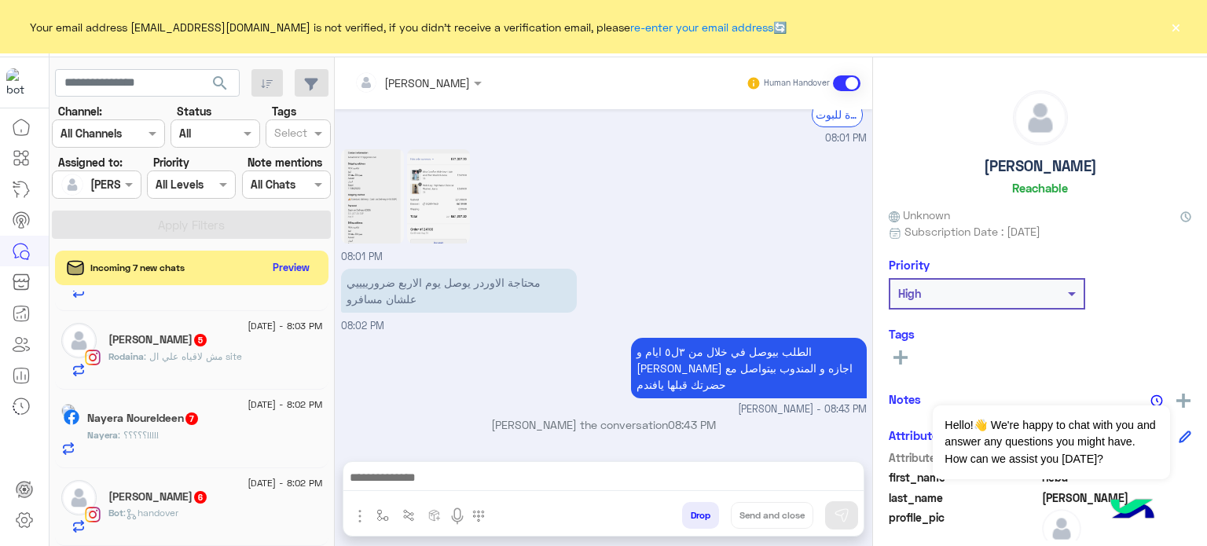
scroll to position [415, 0]
click at [176, 500] on h5 "Nesreen Hesham 6" at bounding box center [158, 496] width 100 height 13
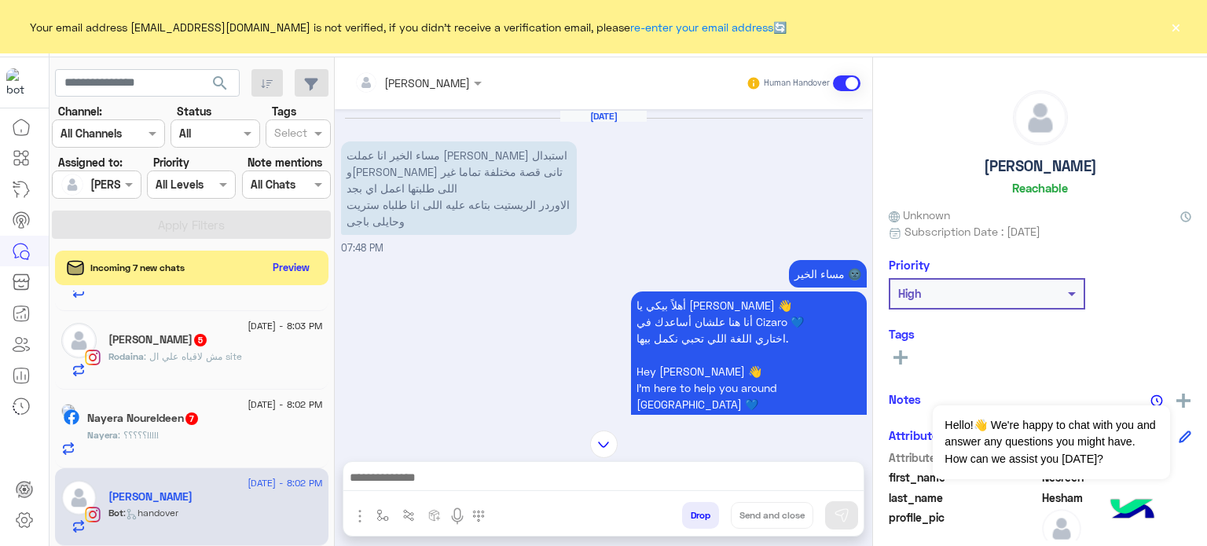
scroll to position [236, 0]
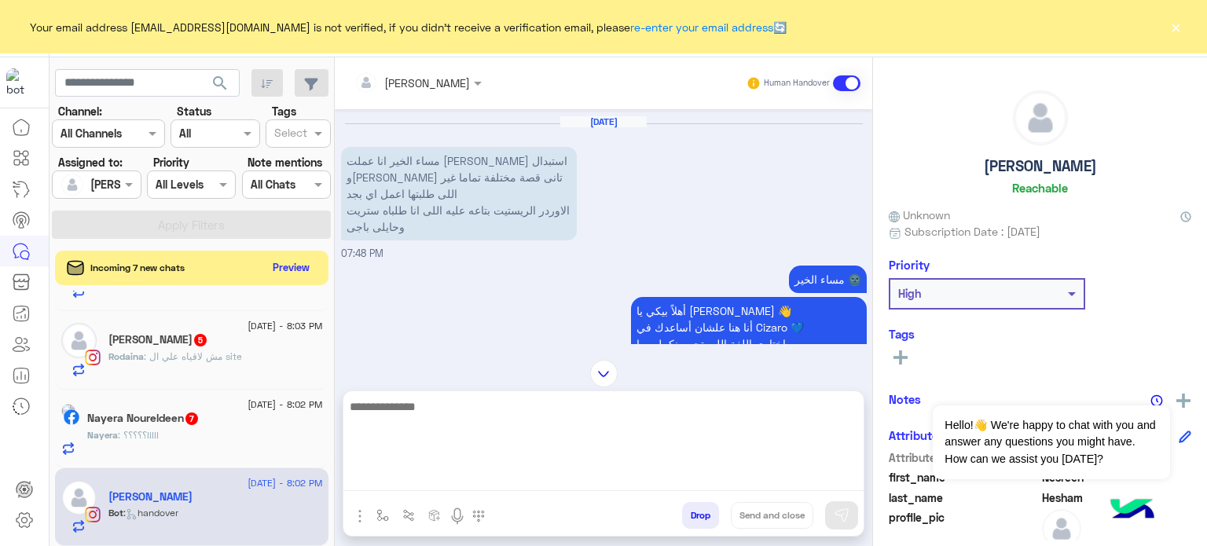
click at [465, 478] on textarea at bounding box center [603, 444] width 520 height 94
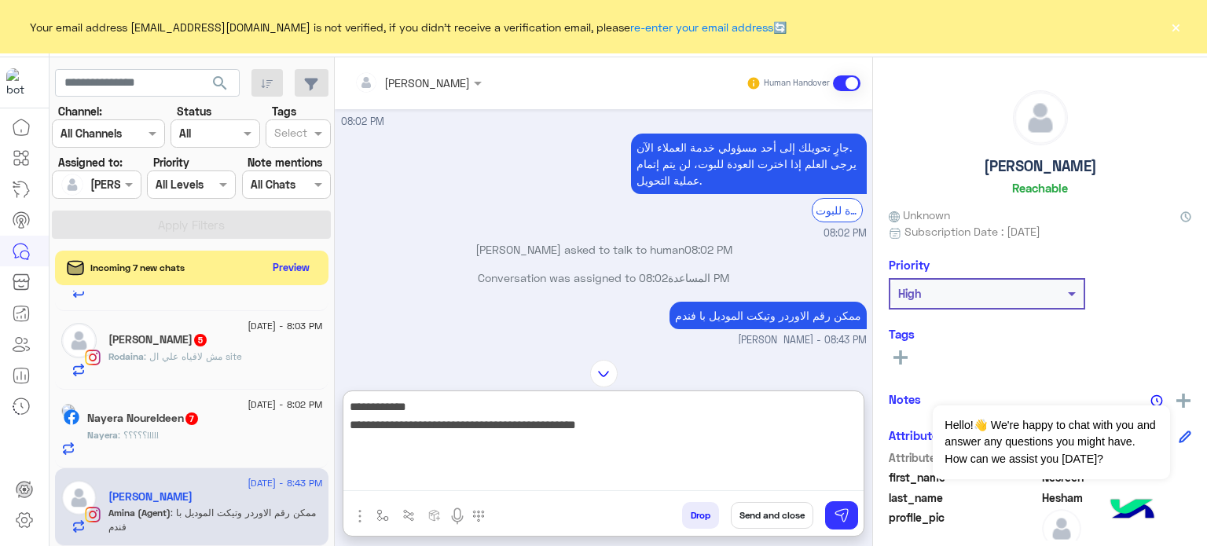
scroll to position [467, 0]
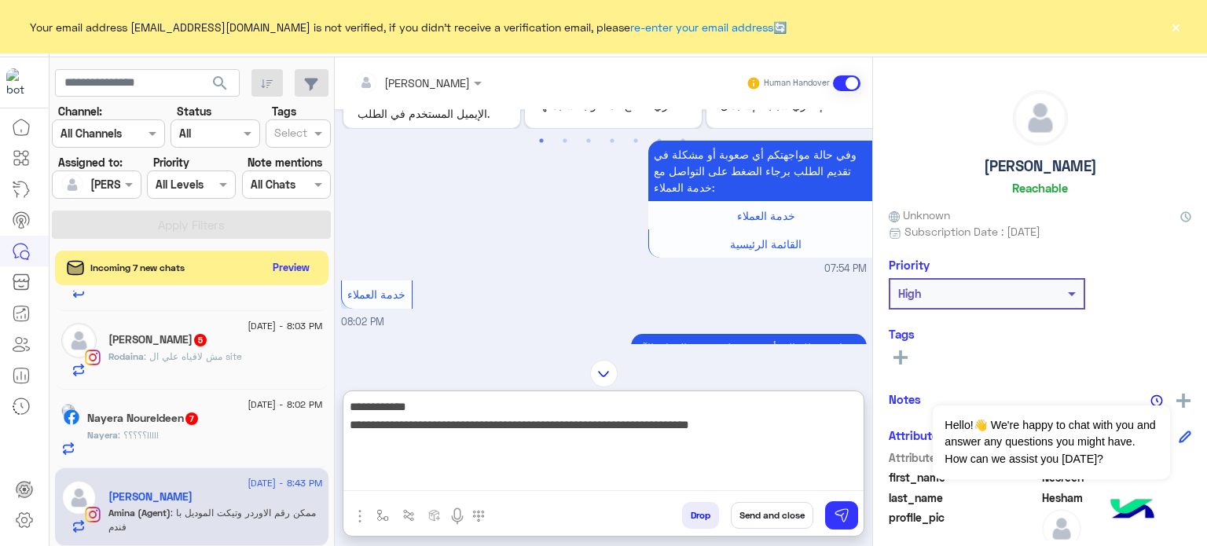
type textarea "**********"
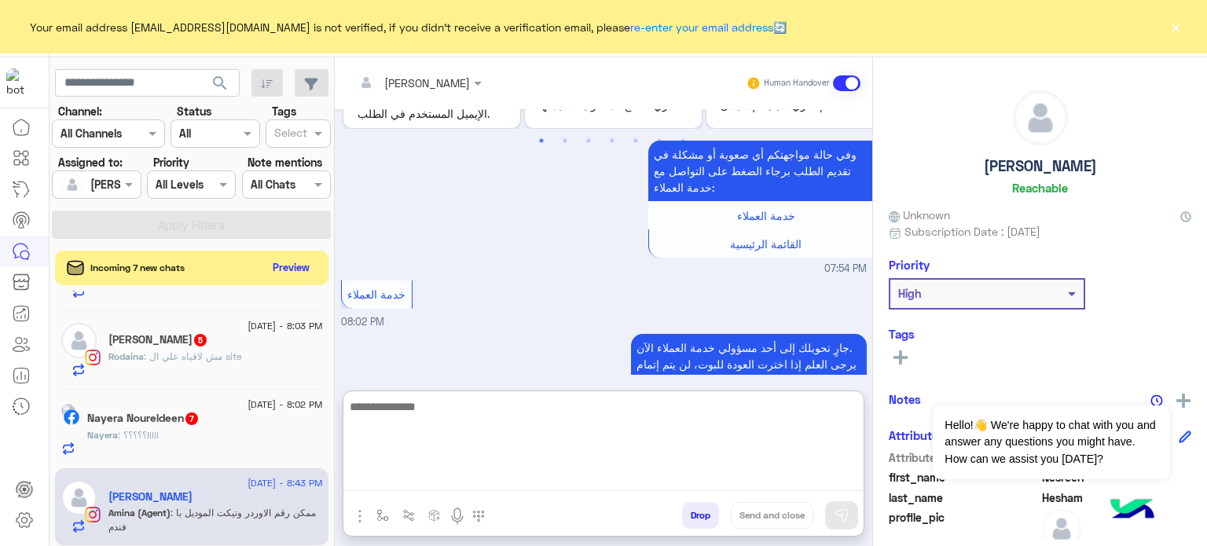
scroll to position [750, 0]
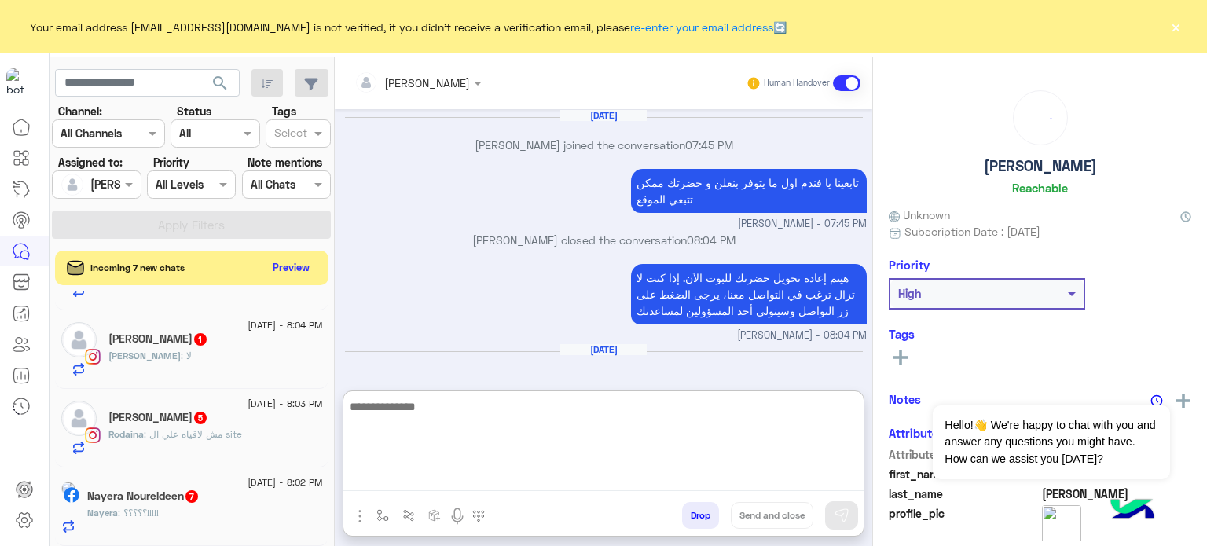
scroll to position [459, 0]
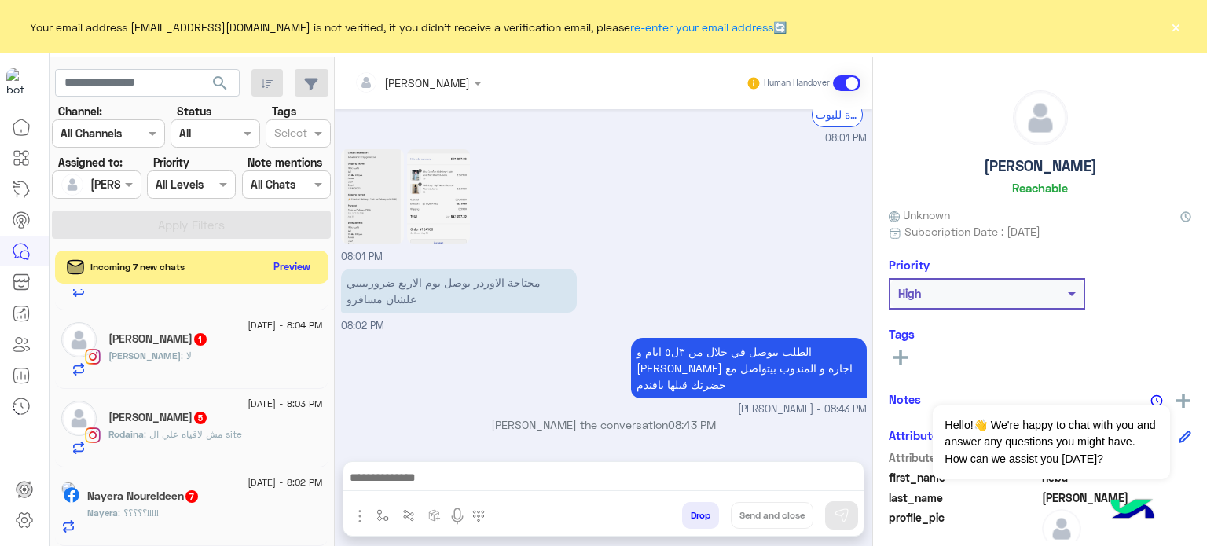
click at [298, 265] on button "Preview" at bounding box center [292, 266] width 49 height 21
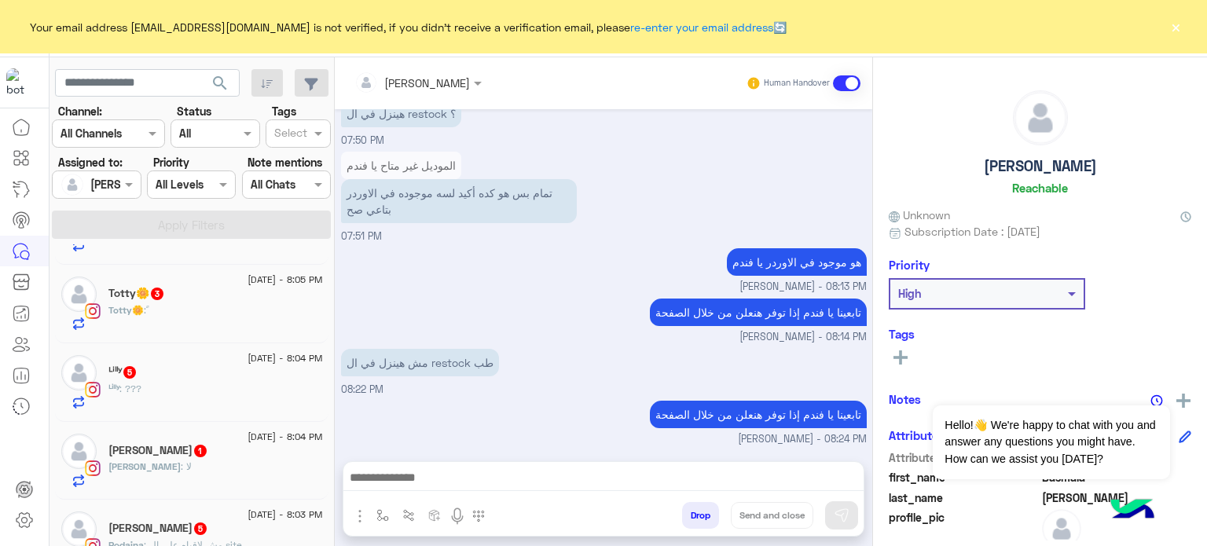
scroll to position [1270, 0]
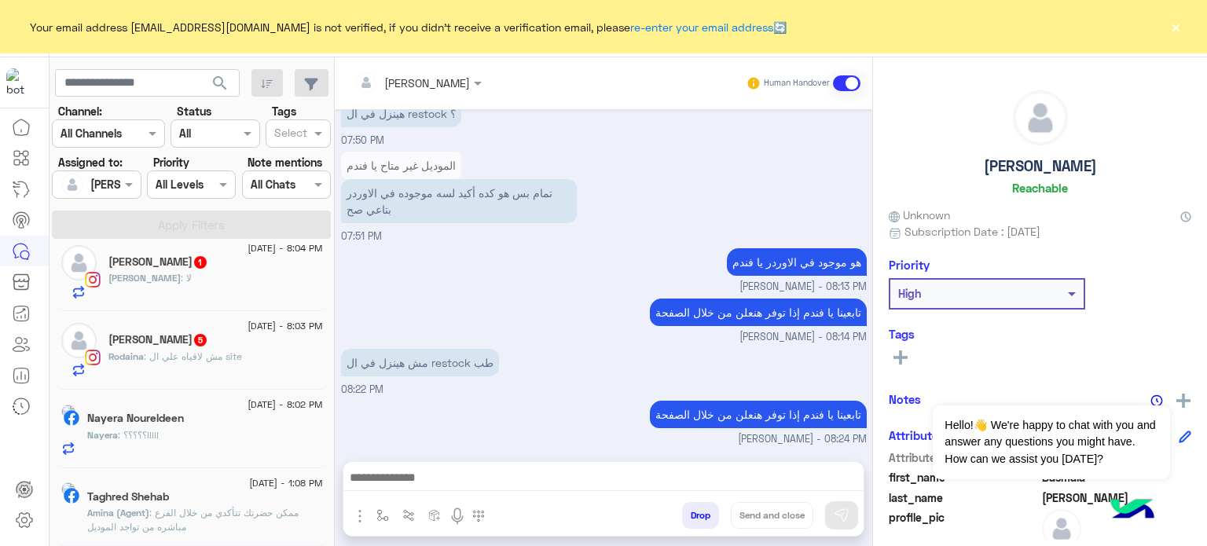
click at [254, 441] on div "Nayera : ؟؟؟؟؟!!!!!" at bounding box center [205, 441] width 236 height 27
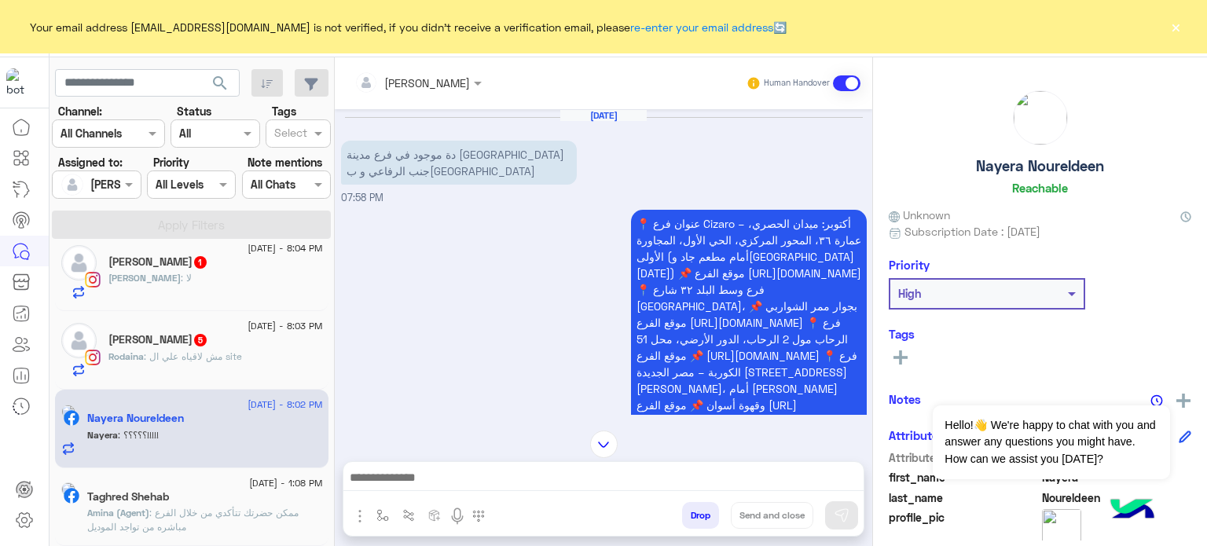
scroll to position [814, 0]
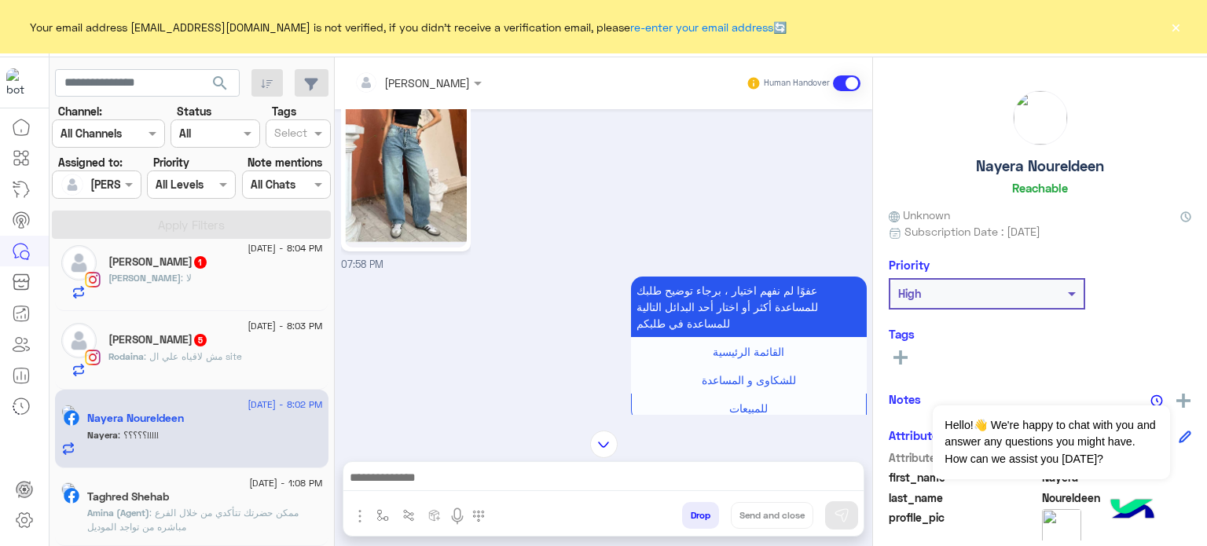
click at [873, 273] on div "Nayera Noureldeen Reachable Unknown Subscription Date : 09/01/2025 Priority Hig…" at bounding box center [1040, 298] width 334 height 483
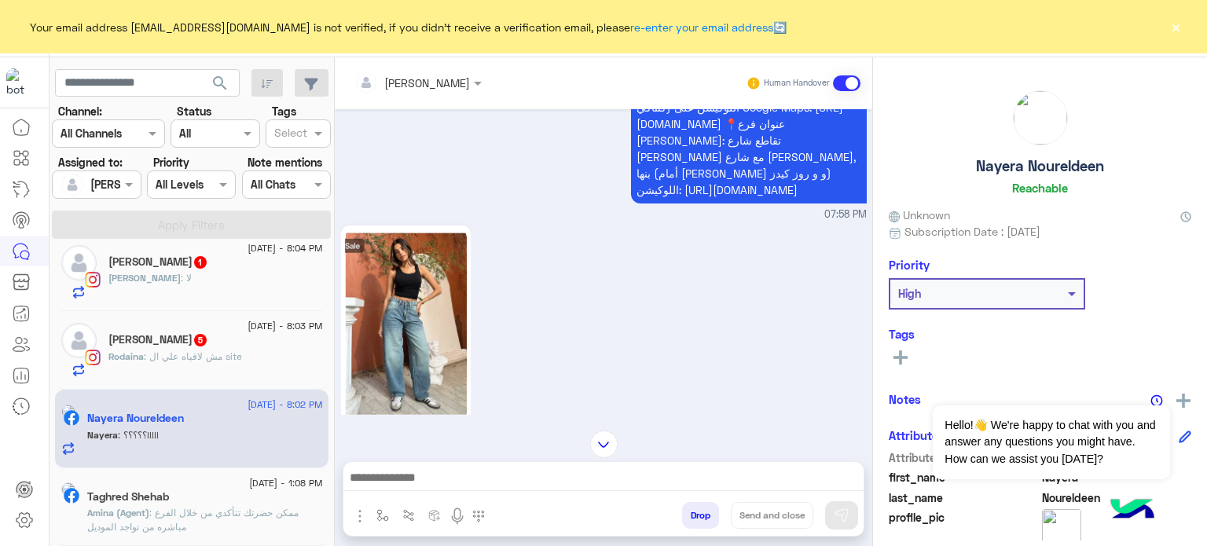
scroll to position [635, 0]
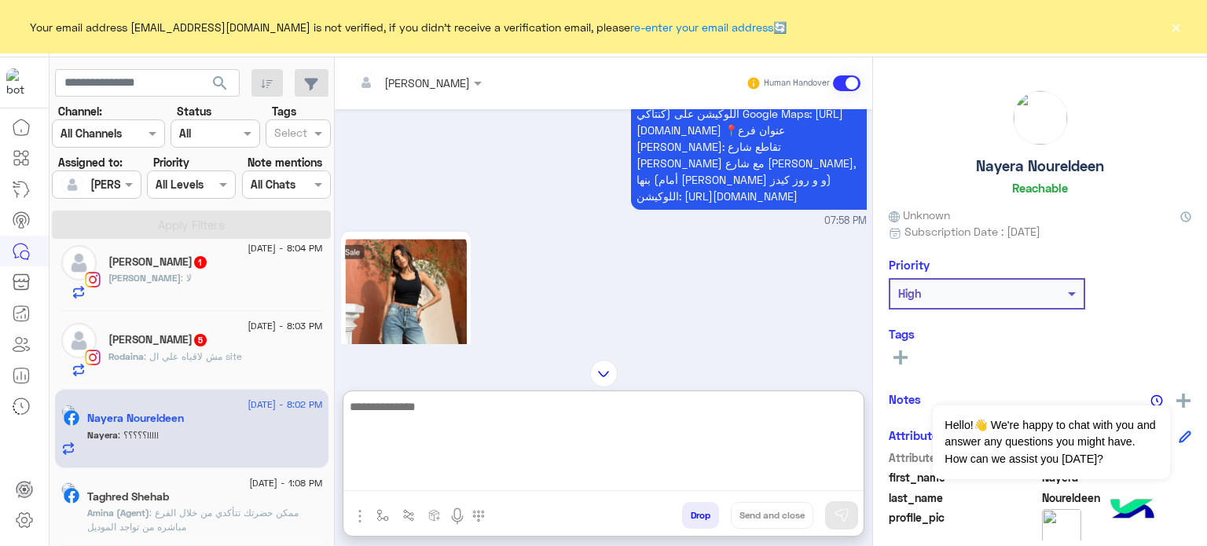
click at [433, 483] on textarea at bounding box center [603, 444] width 520 height 94
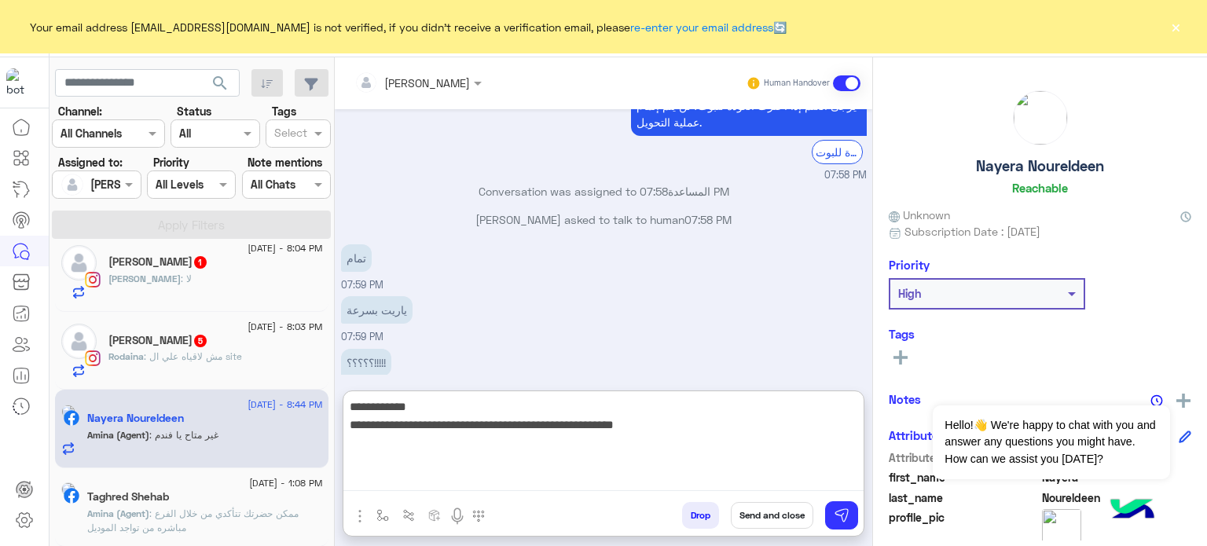
scroll to position [1270, 0]
paste textarea "**********"
type textarea "**********"
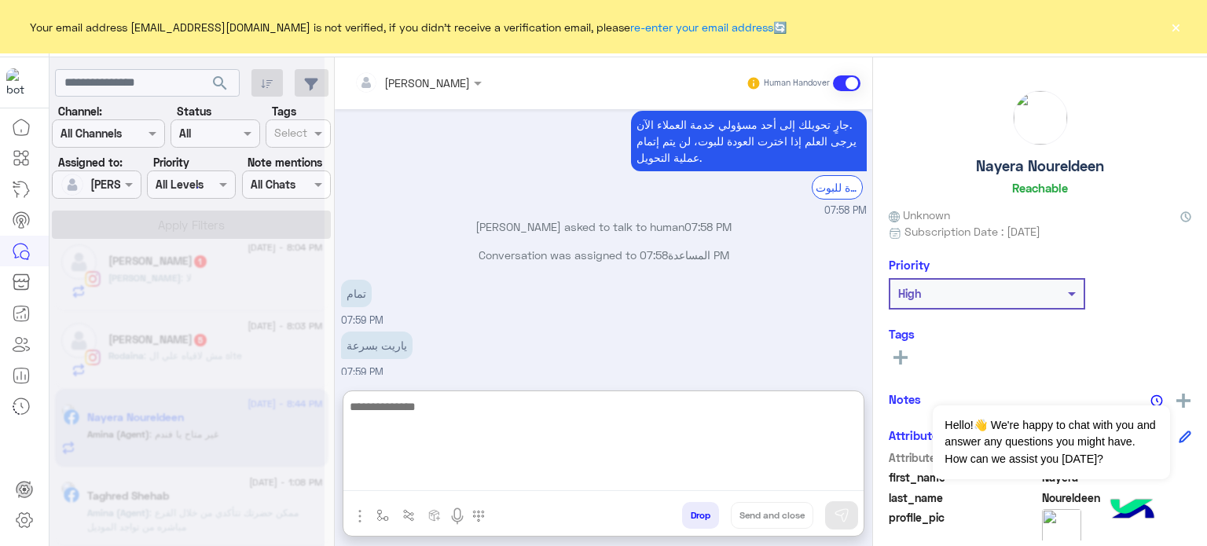
scroll to position [1591, 0]
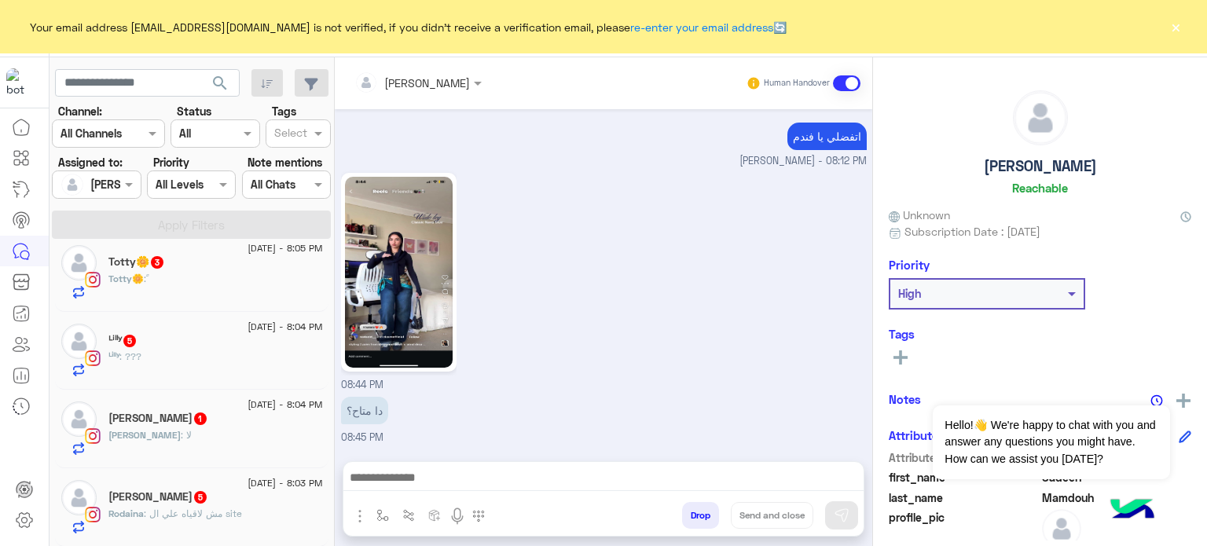
scroll to position [787, 0]
click at [135, 421] on h5 "Aya Al Shreef 1" at bounding box center [158, 418] width 100 height 13
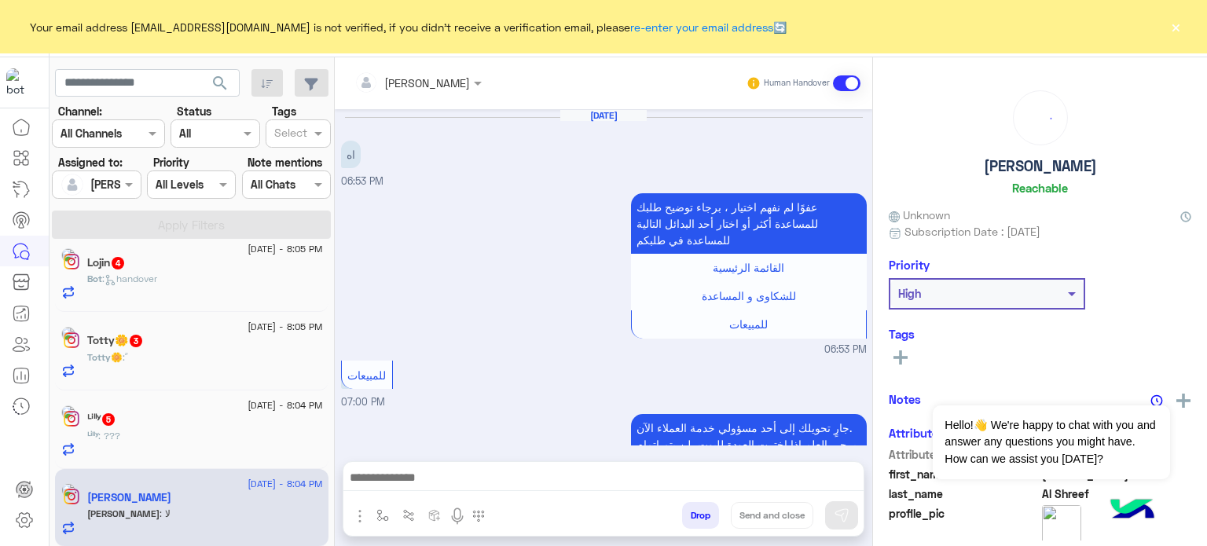
scroll to position [343, 0]
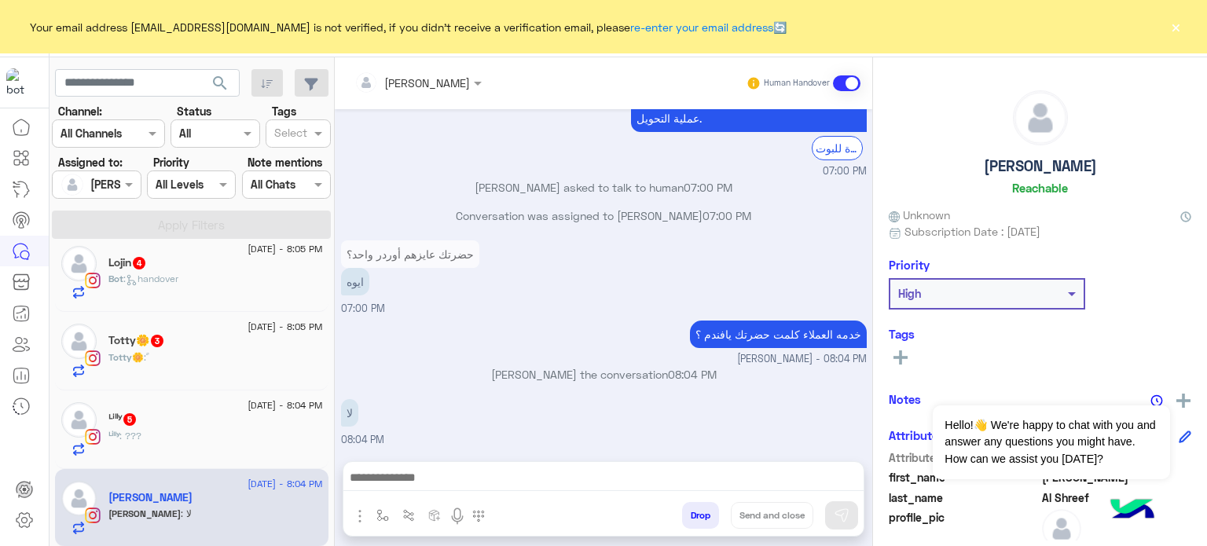
click at [126, 434] on span ": ???" at bounding box center [130, 436] width 22 height 12
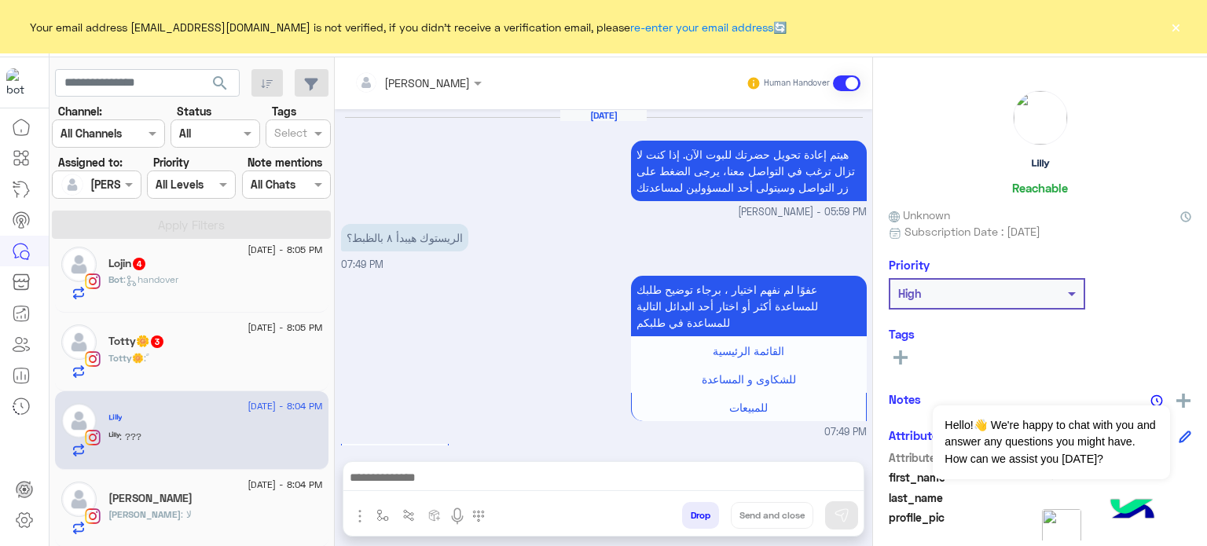
scroll to position [399, 0]
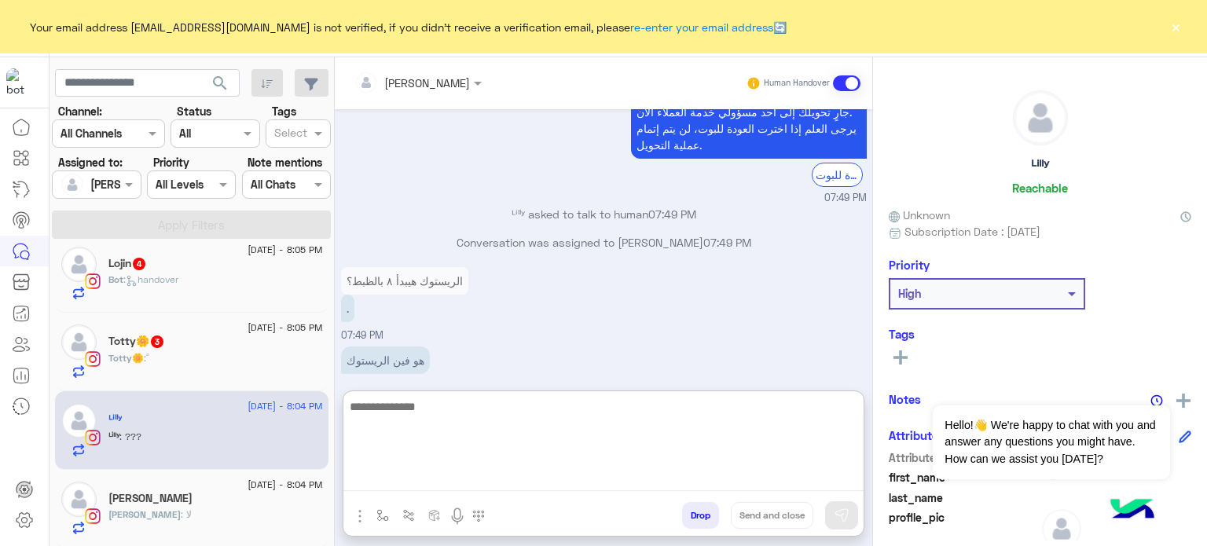
click at [418, 474] on textarea at bounding box center [603, 444] width 520 height 94
type textarea "**********"
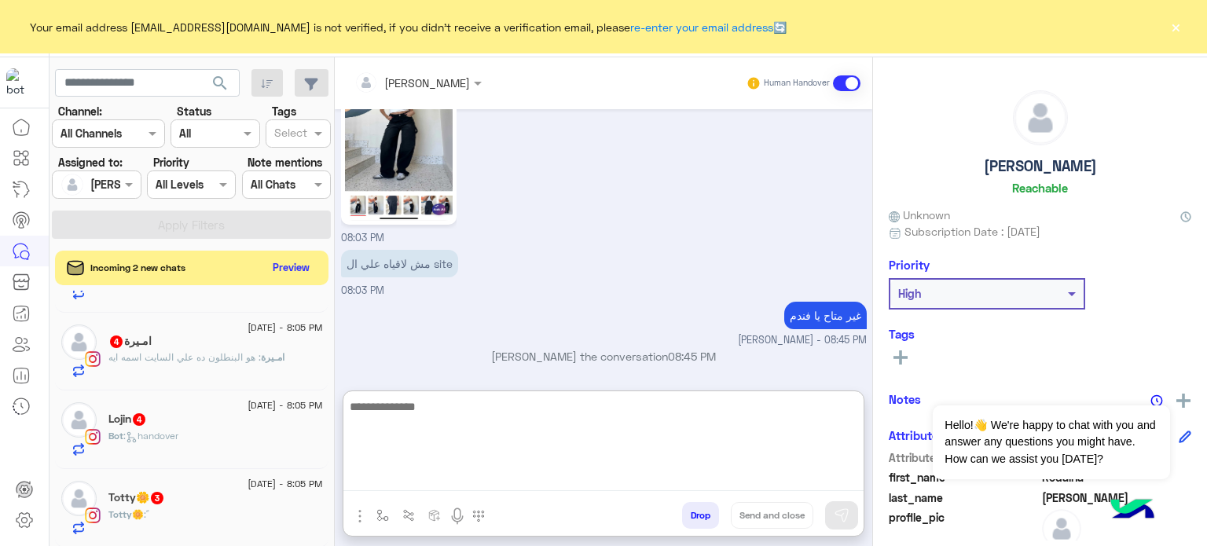
scroll to position [1157, 0]
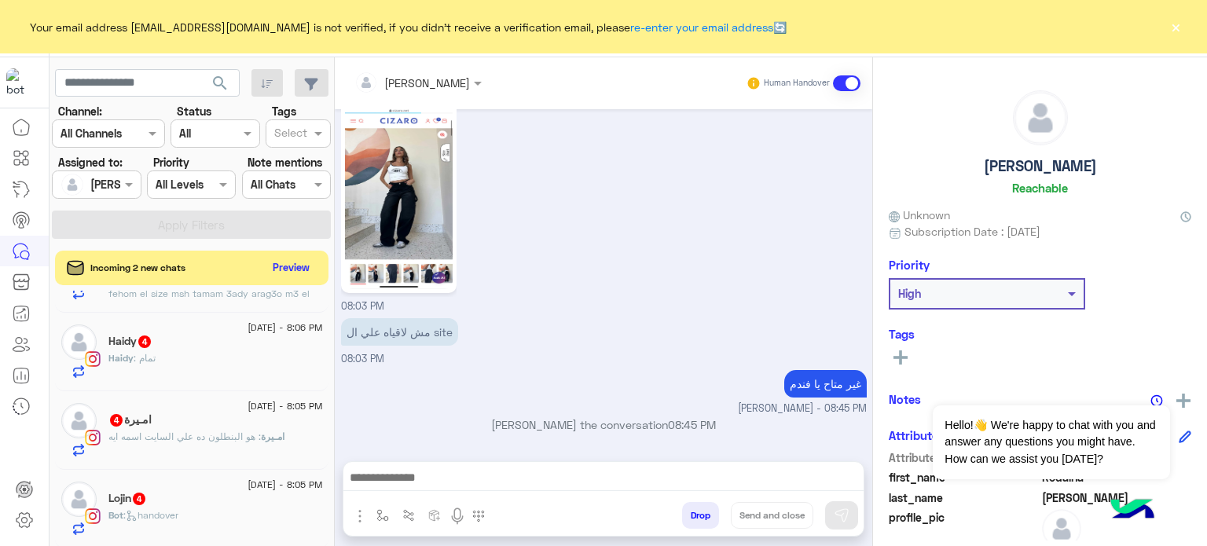
click at [163, 502] on div "Lojin 4" at bounding box center [215, 500] width 214 height 16
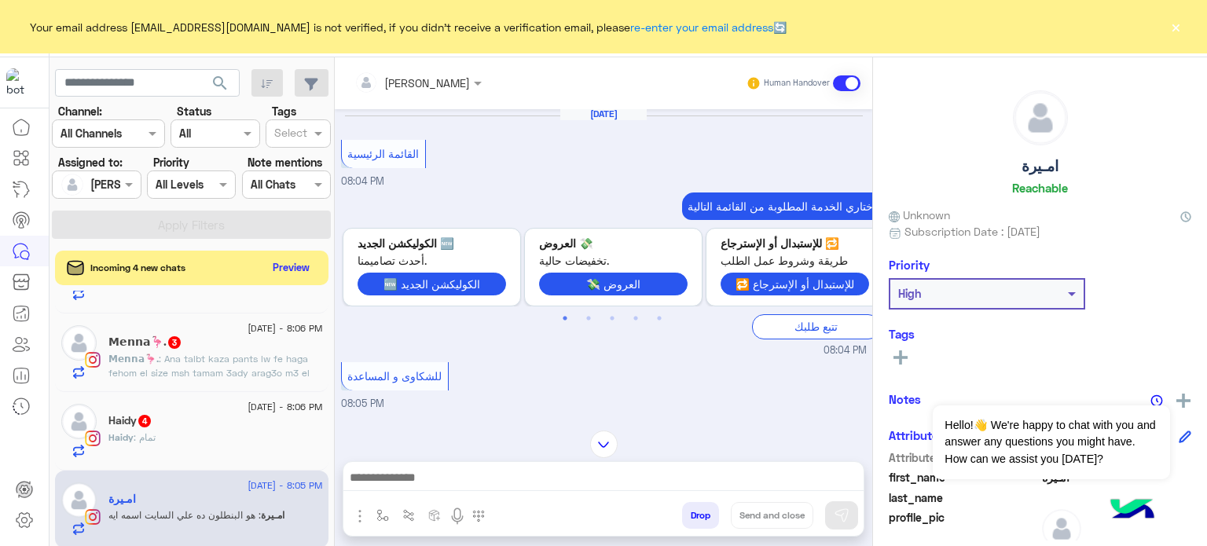
scroll to position [1004, 0]
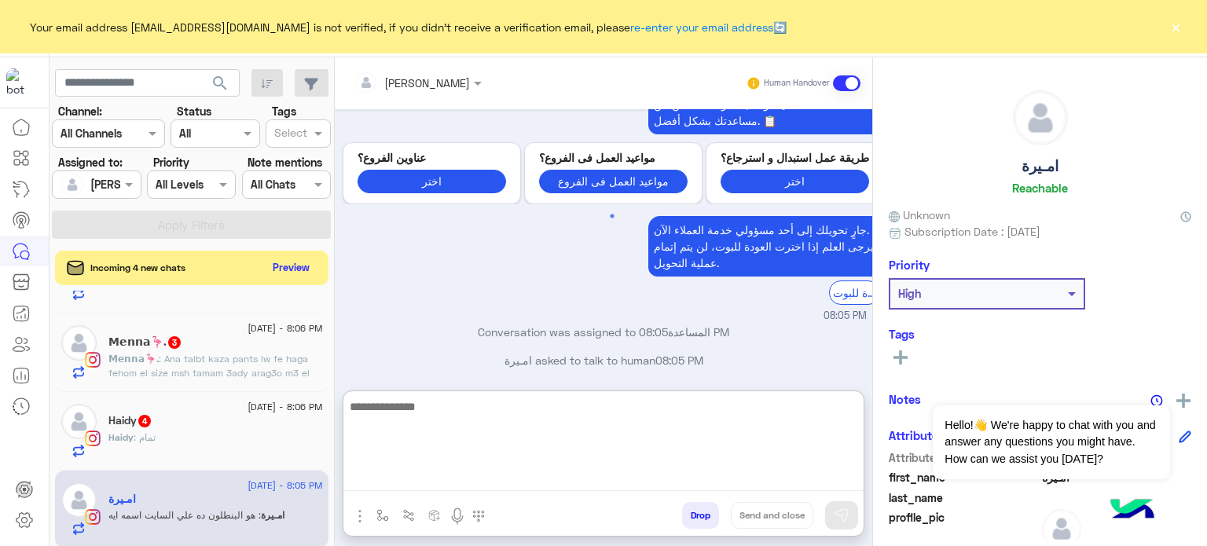
click at [394, 477] on textarea at bounding box center [603, 444] width 520 height 94
type textarea "*"
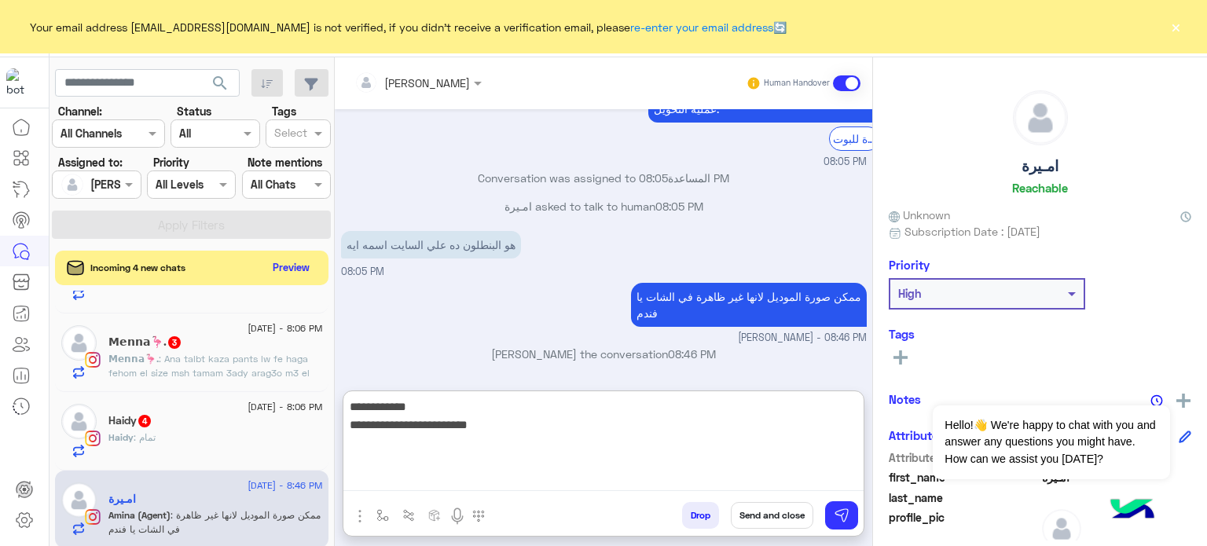
type textarea "**********"
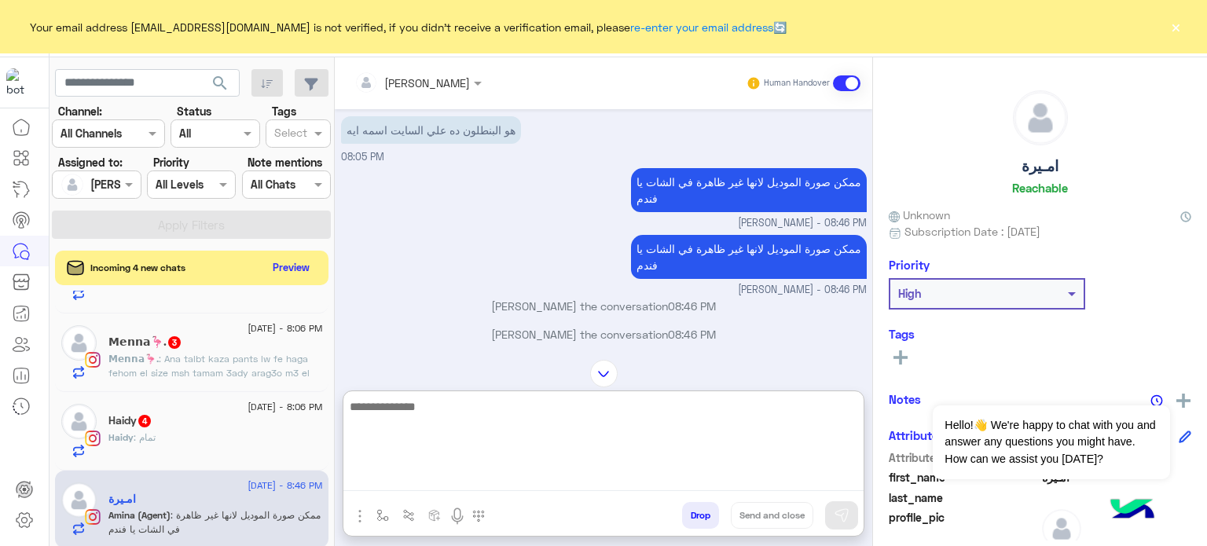
scroll to position [1332, 0]
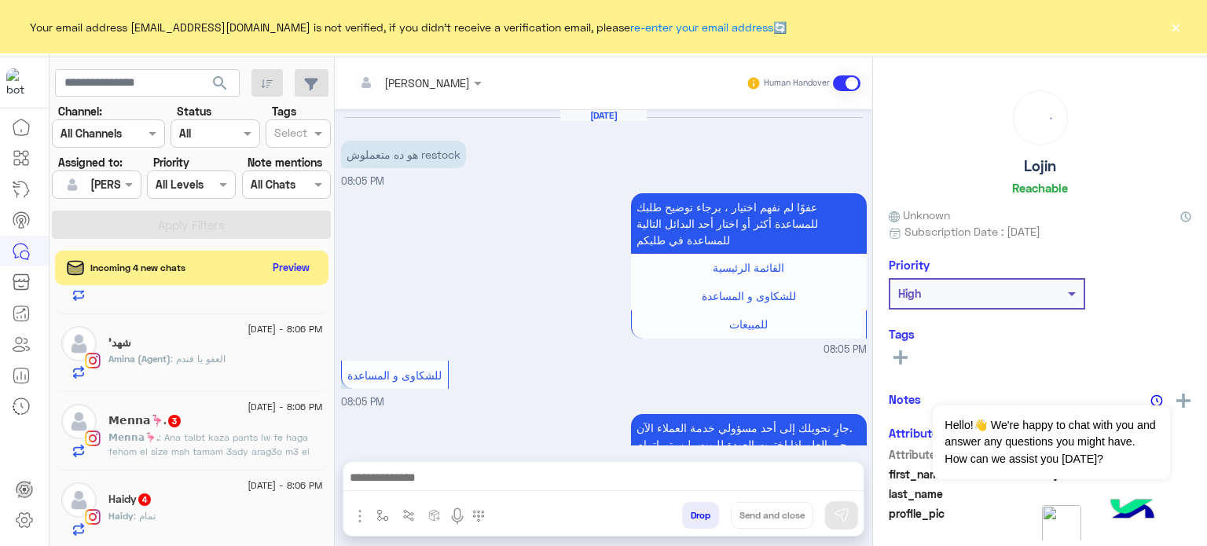
scroll to position [346, 0]
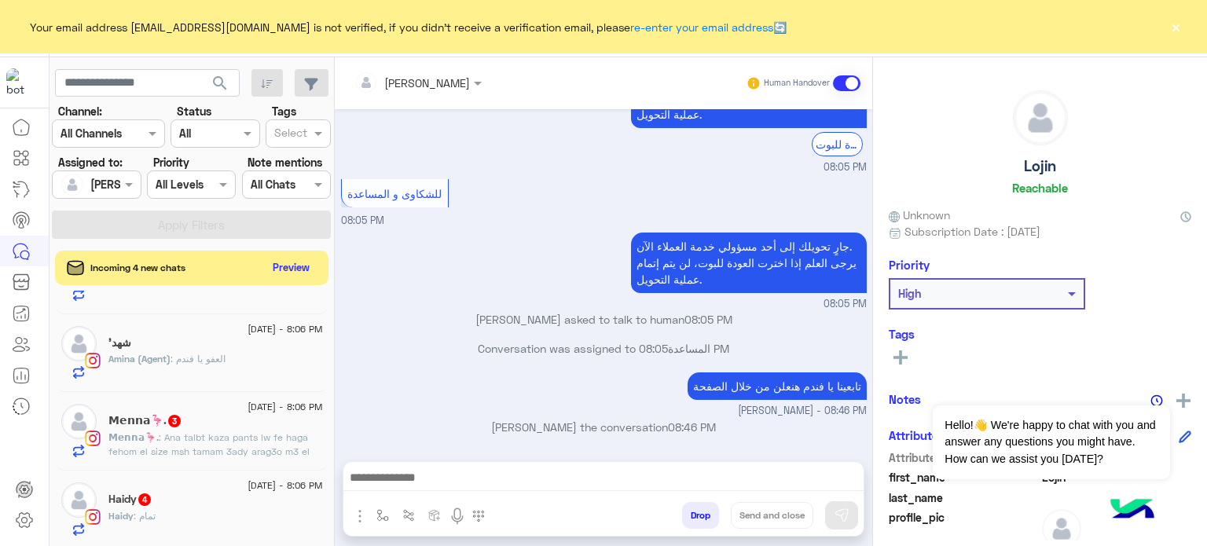
click at [141, 449] on span ": Ana talbt kaza pants lw fe haga fehom el size msh tamam 3ady arag3o m3 el man…" at bounding box center [208, 451] width 201 height 40
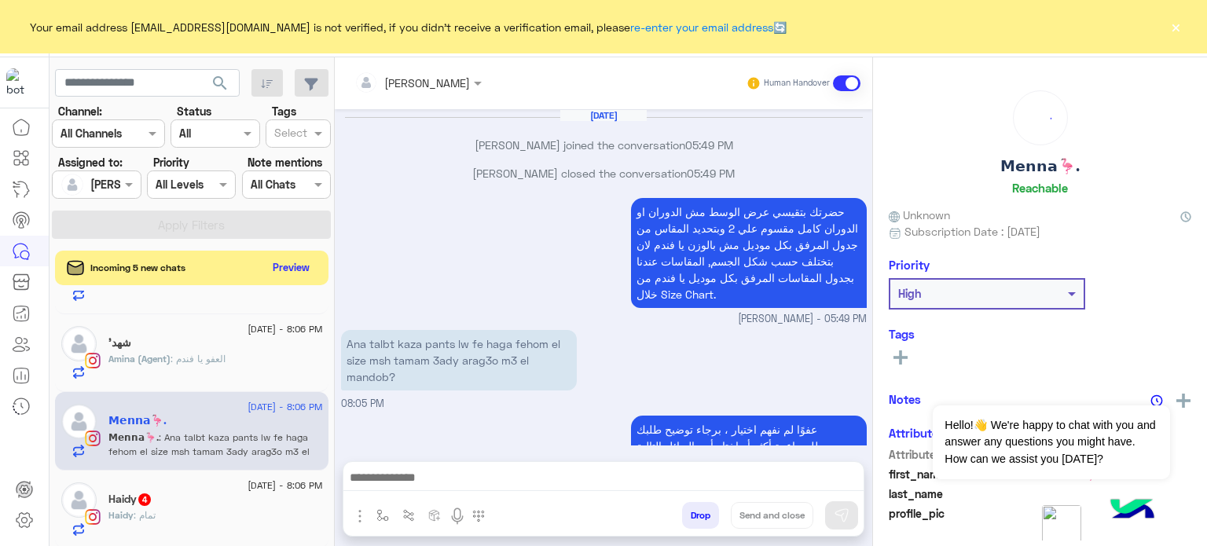
scroll to position [440, 0]
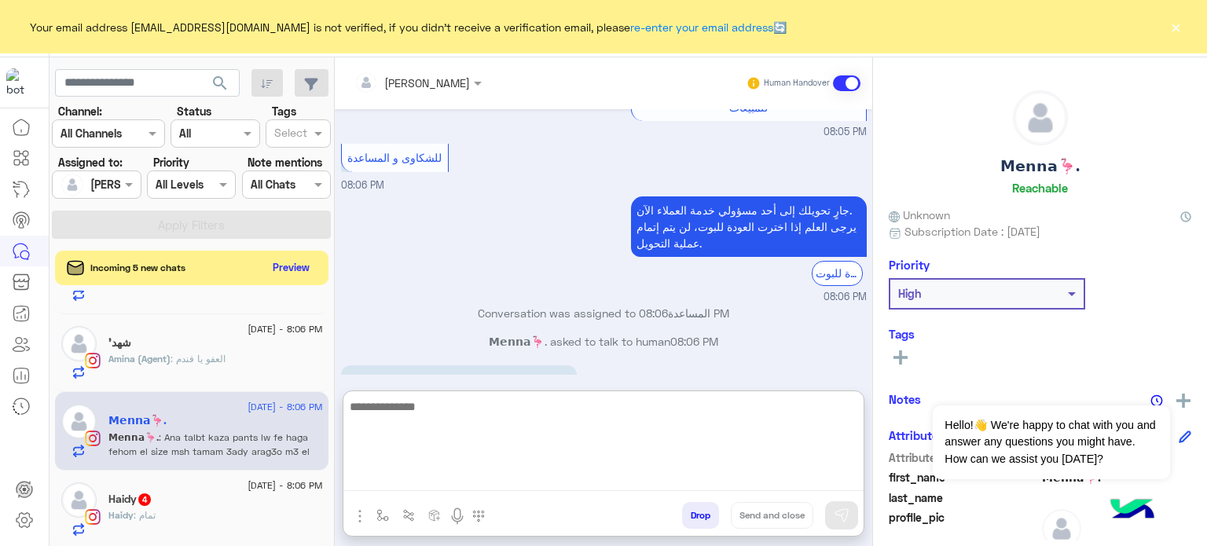
click at [485, 475] on textarea at bounding box center [603, 444] width 520 height 94
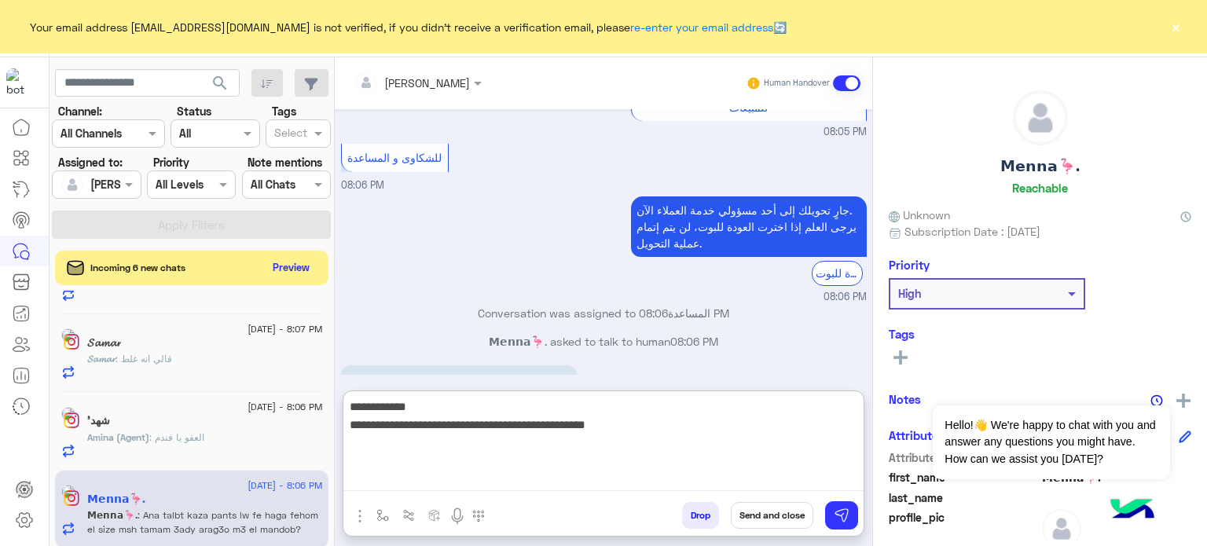
scroll to position [1077, 0]
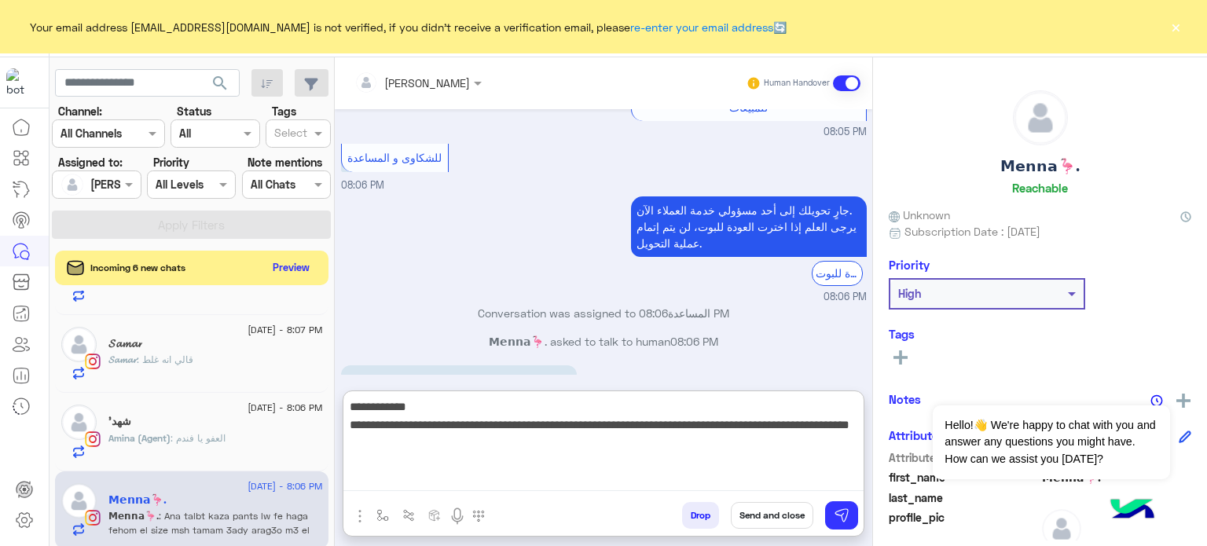
type textarea "**********"
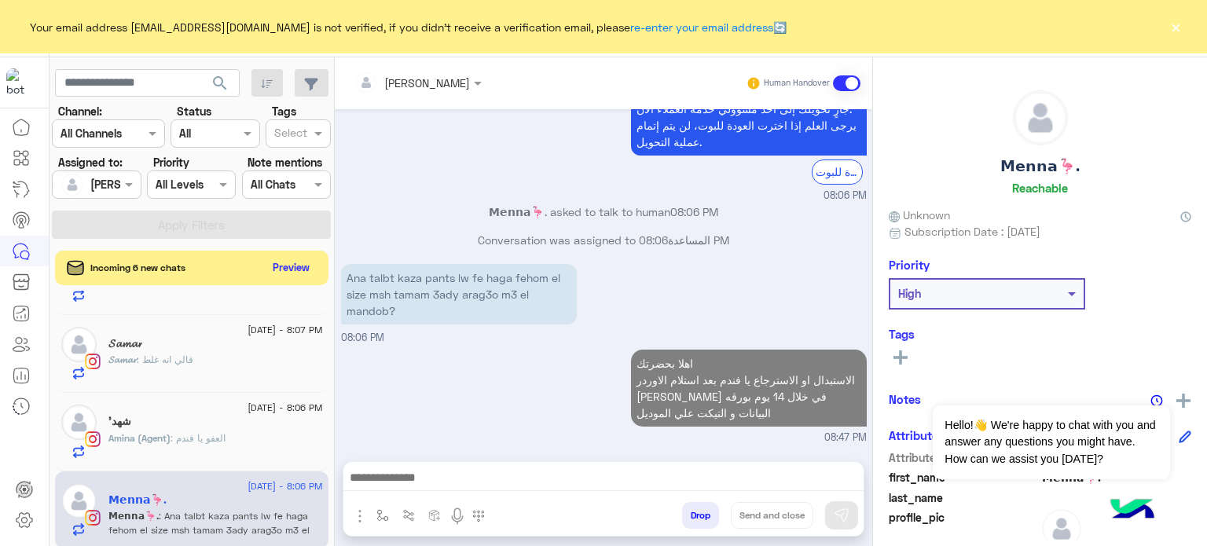
scroll to position [581, 0]
click at [214, 452] on div "Amina (Agent) : العفو يا فندم" at bounding box center [215, 444] width 214 height 27
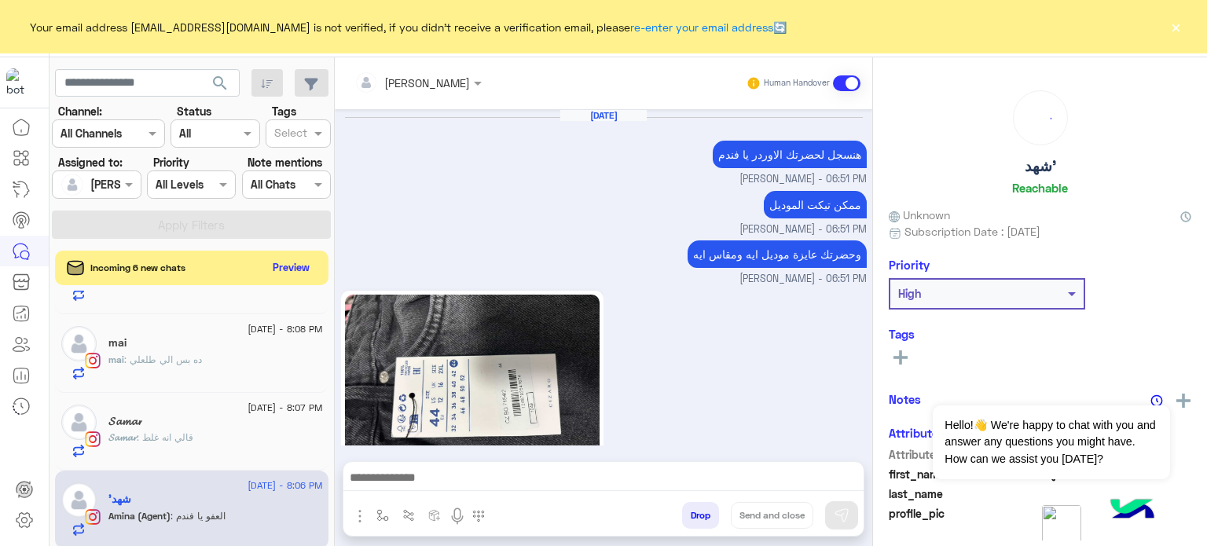
scroll to position [398, 0]
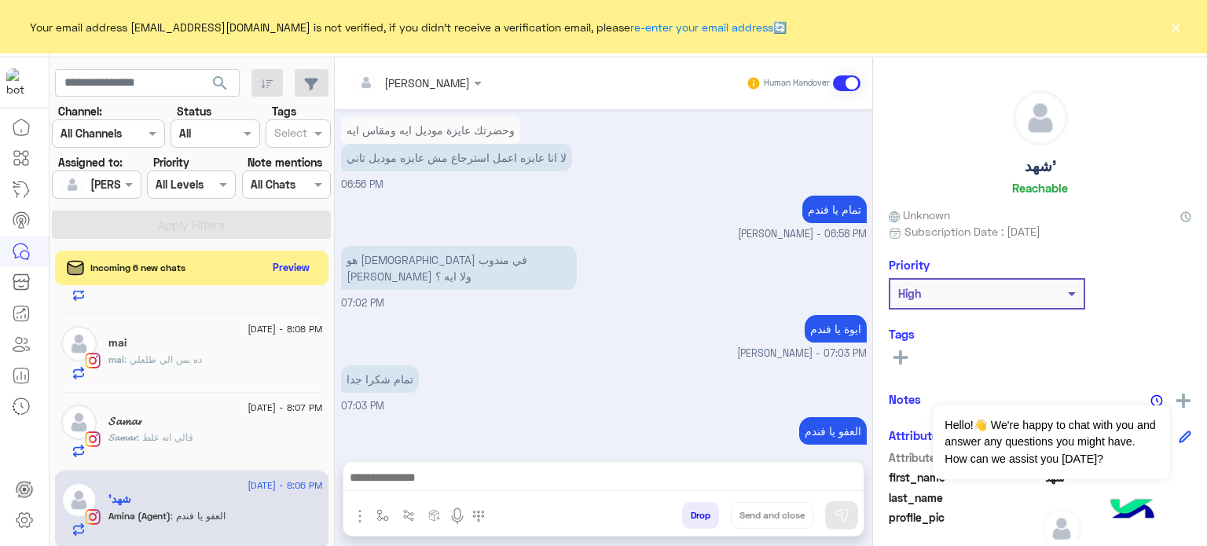
click at [694, 511] on button "Drop" at bounding box center [700, 515] width 37 height 27
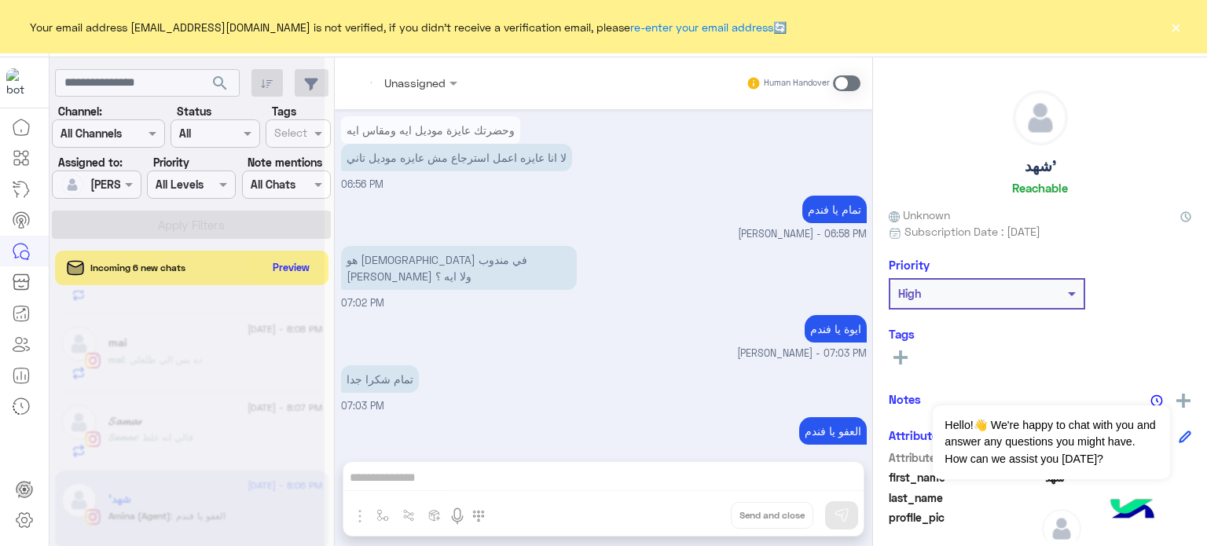
scroll to position [427, 0]
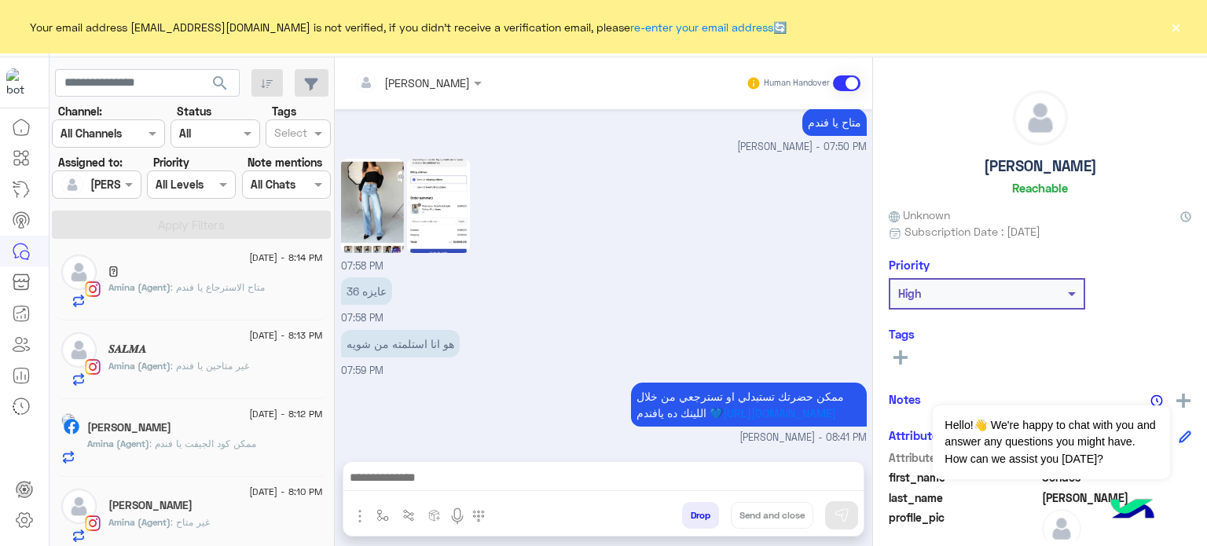
scroll to position [1266, 0]
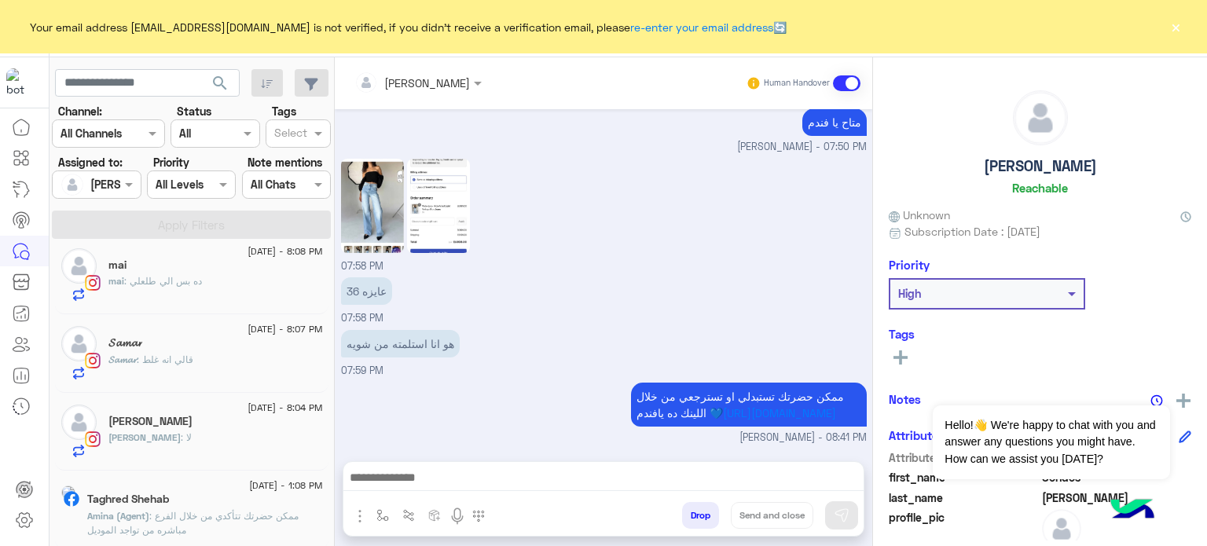
click at [246, 499] on div "Taghred Shehab" at bounding box center [205, 501] width 236 height 16
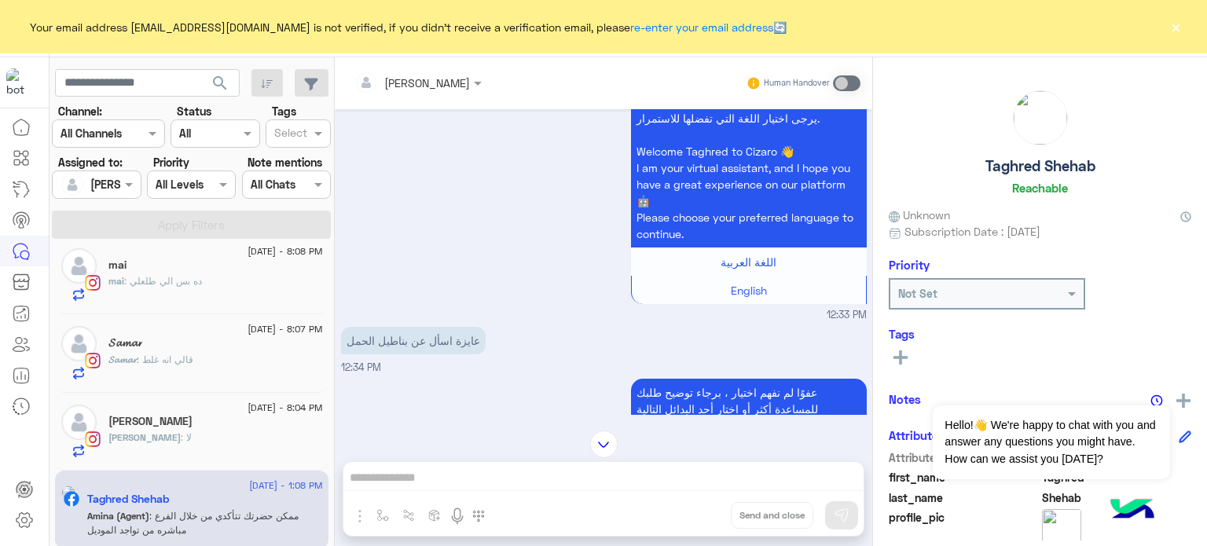
scroll to position [1138, 0]
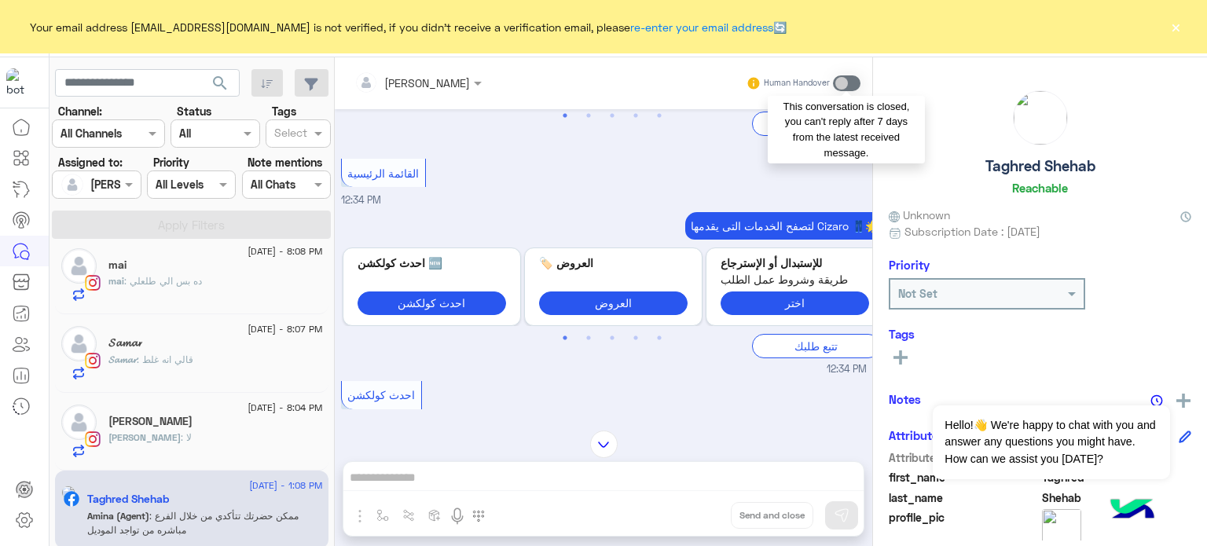
click at [843, 81] on span at bounding box center [846, 83] width 27 height 16
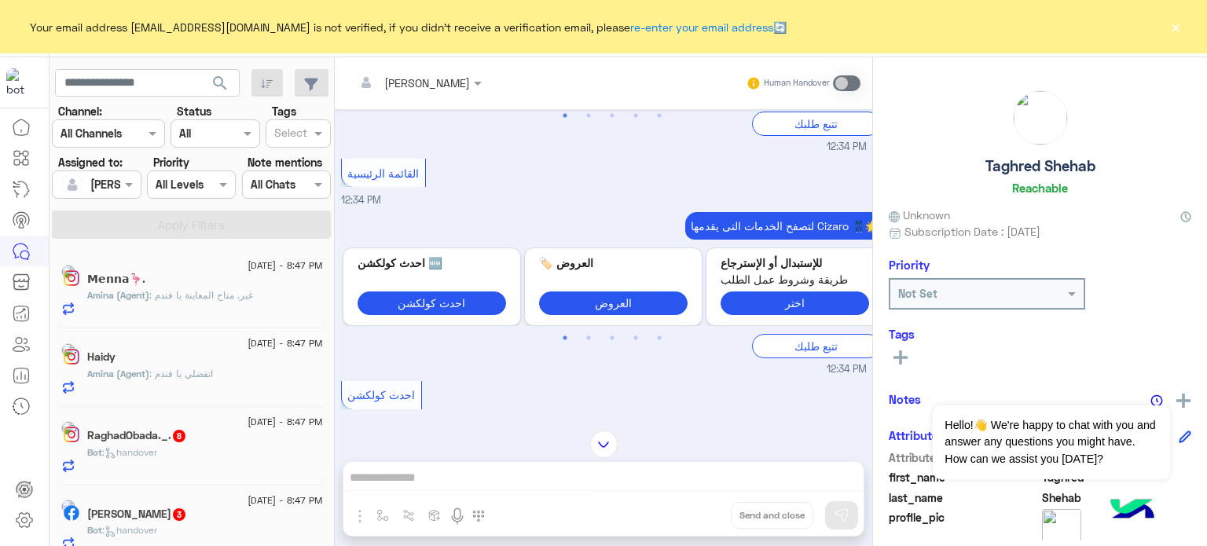
scroll to position [8, 0]
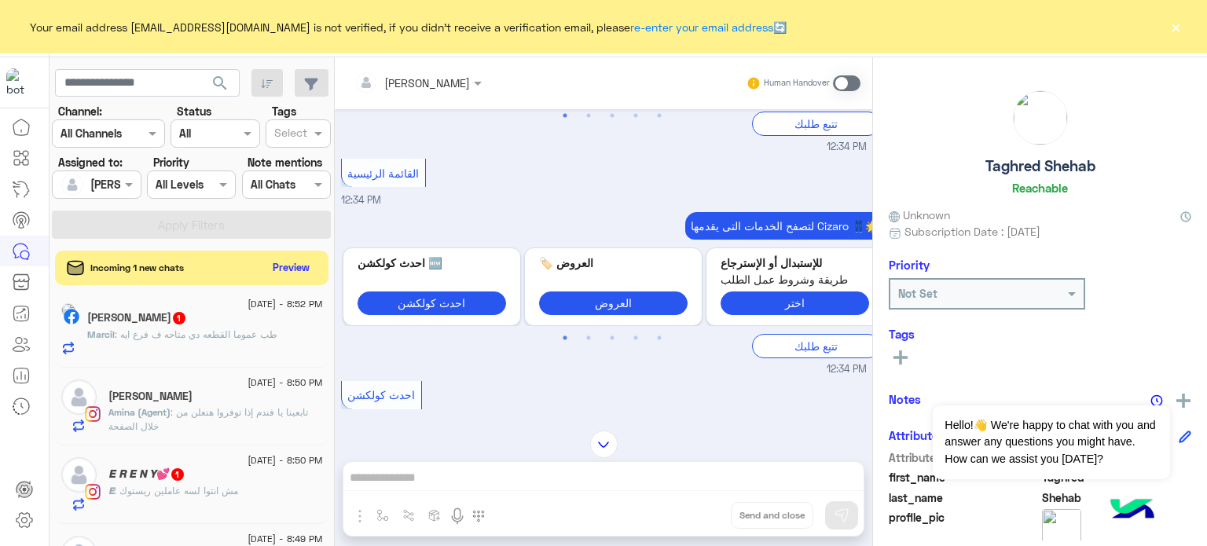
click at [111, 177] on div at bounding box center [96, 184] width 87 height 18
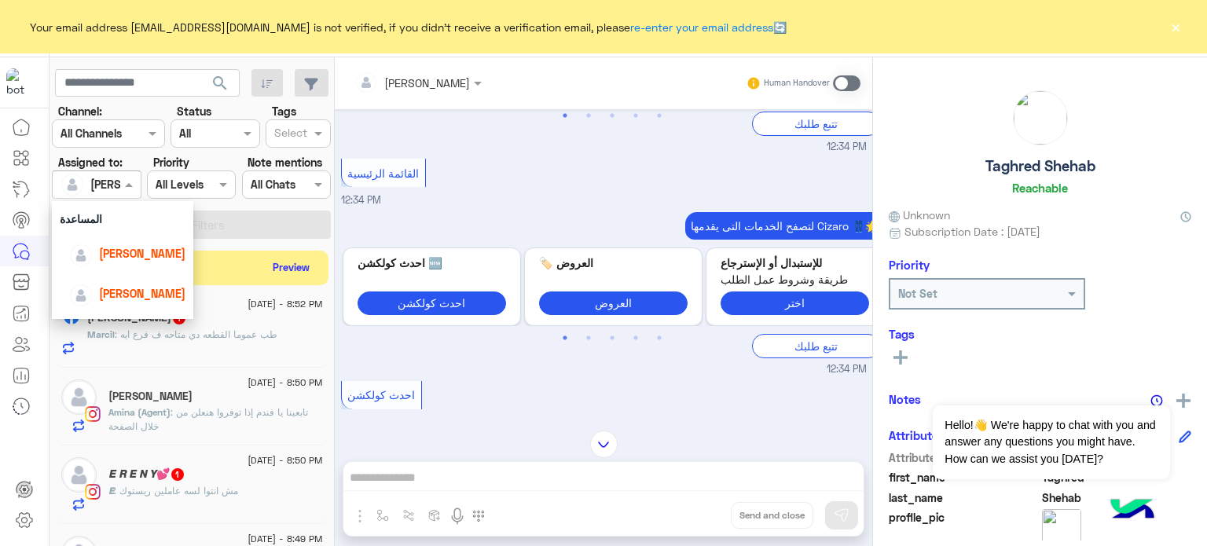
scroll to position [69, 0]
click at [139, 247] on span "[PERSON_NAME]" at bounding box center [142, 250] width 86 height 13
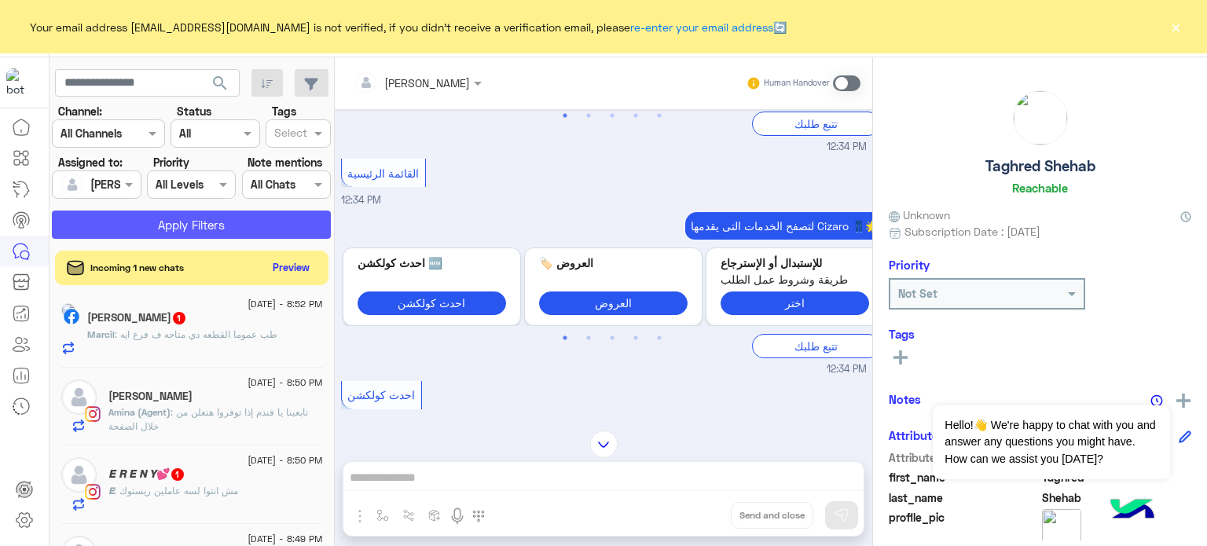
click at [236, 222] on button "Apply Filters" at bounding box center [191, 225] width 279 height 28
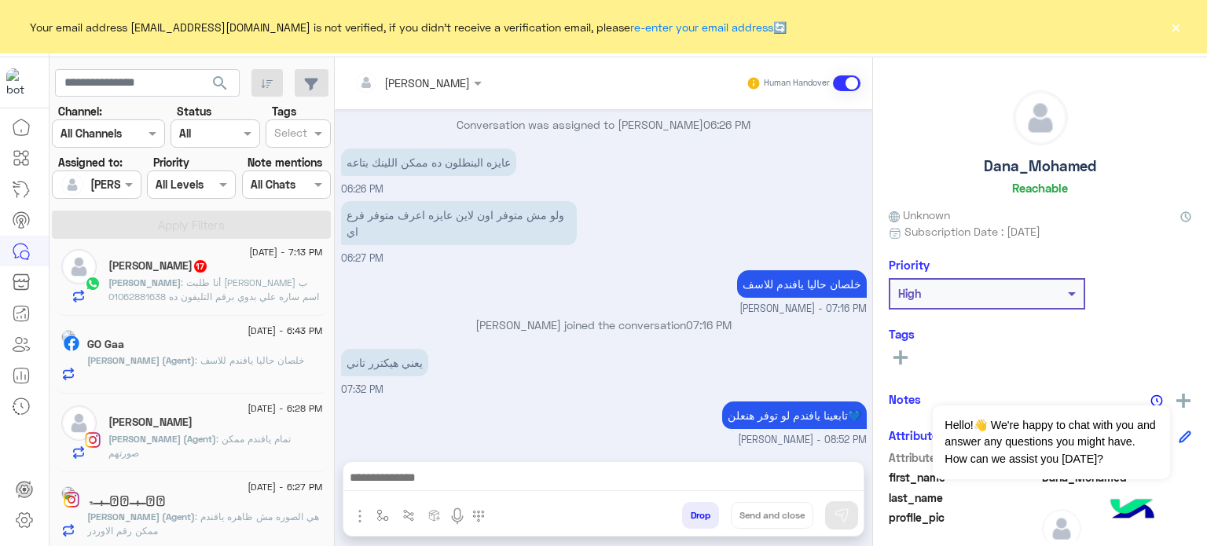
scroll to position [1270, 0]
click at [244, 516] on span ": هي الصوره مش ظاهره يافندم ممكن رقم الاوردر" at bounding box center [210, 521] width 205 height 26
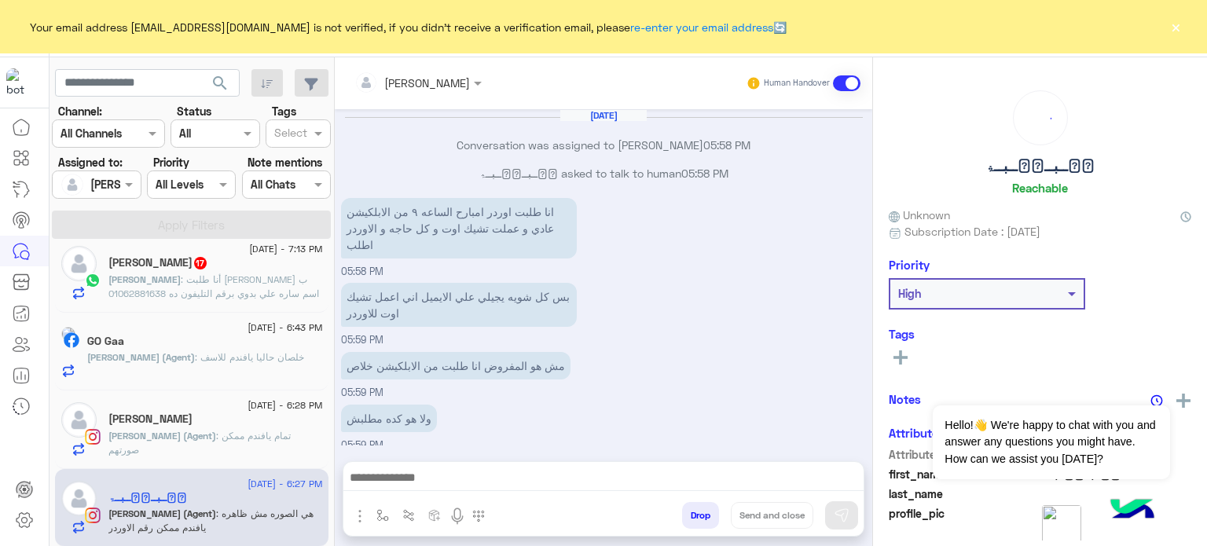
scroll to position [353, 0]
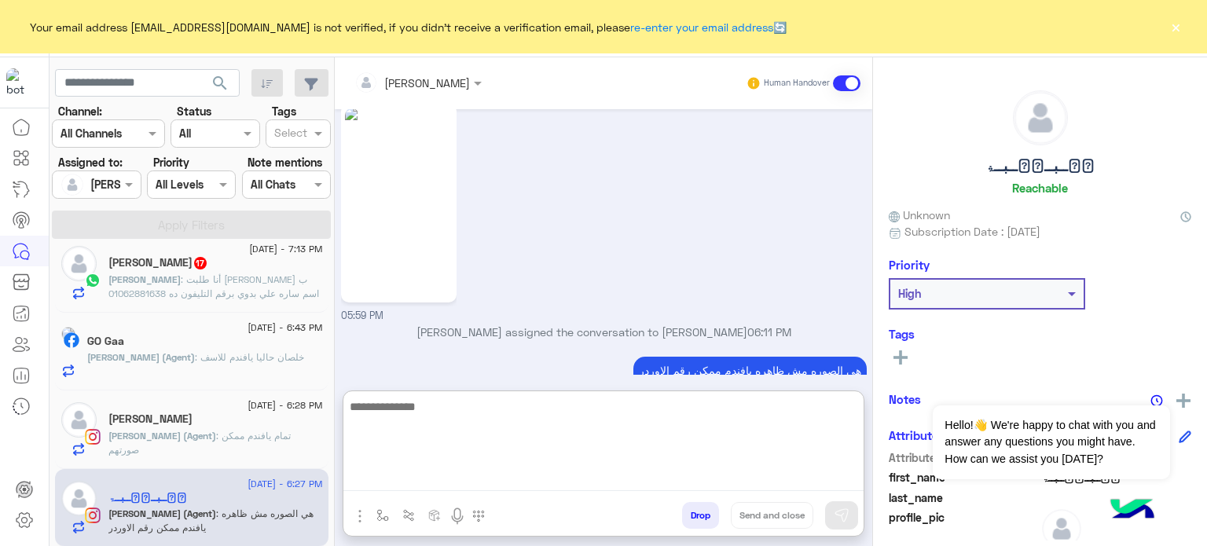
click at [431, 483] on textarea at bounding box center [603, 444] width 520 height 94
paste textarea "**********"
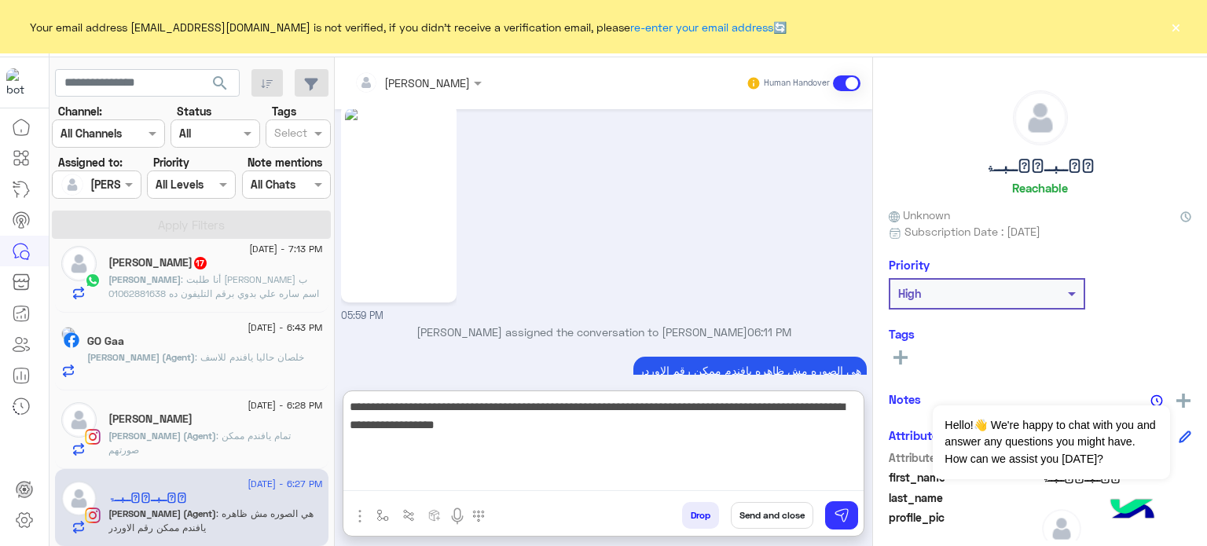
type textarea "**********"
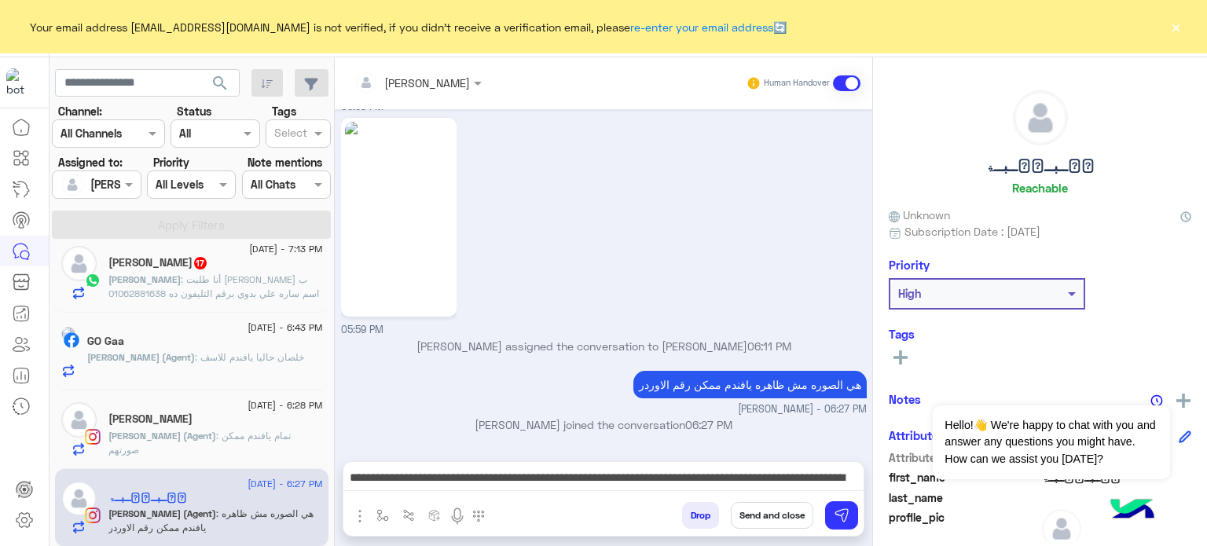
click at [770, 515] on button "Send and close" at bounding box center [772, 515] width 82 height 27
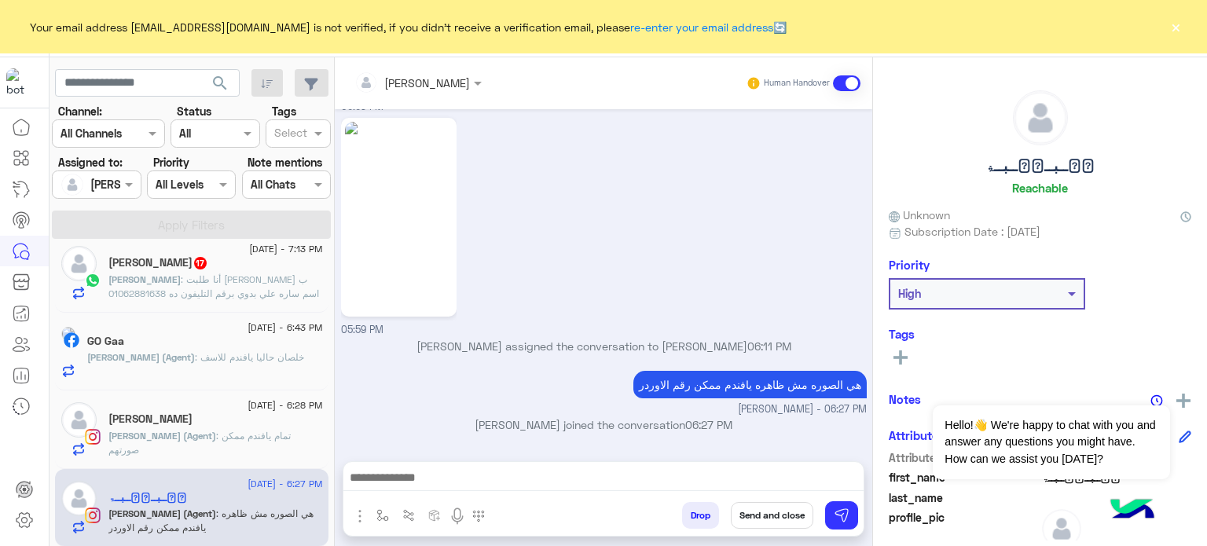
scroll to position [436, 0]
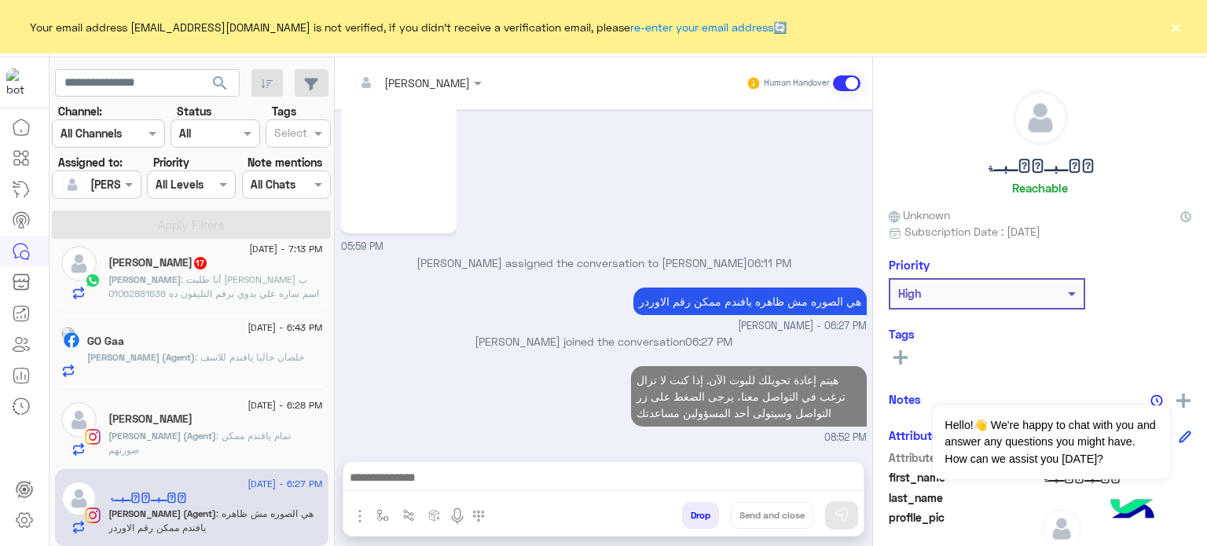
click at [214, 416] on div "1 September - 7:38 PM چ 15 Bot : handover 1 September - 7:36 PM RONY🌸😚 4 Bot : …" at bounding box center [191, 397] width 285 height 307
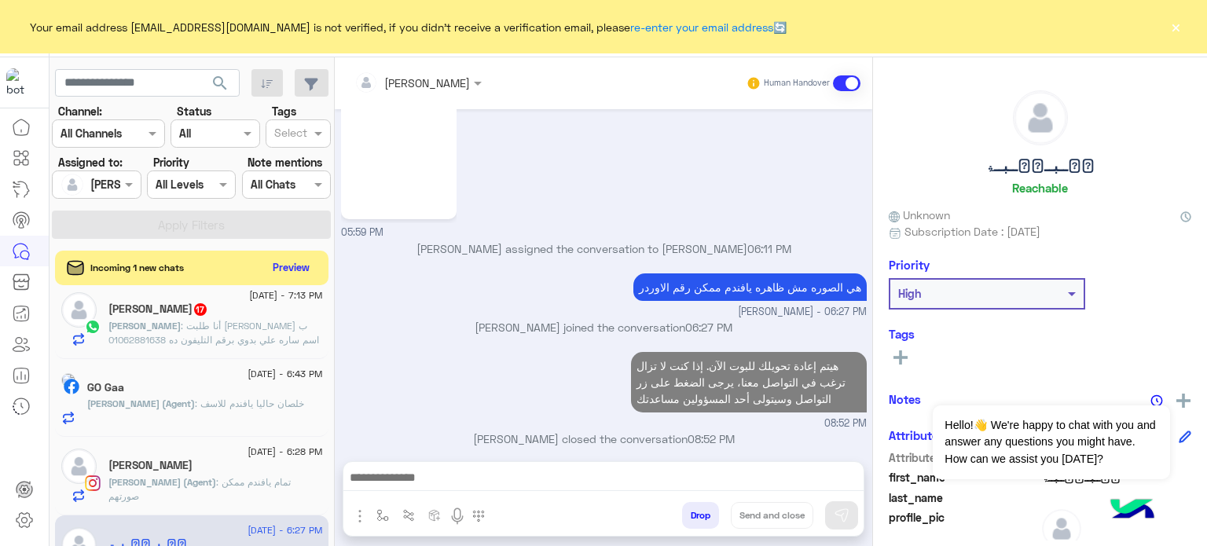
scroll to position [464, 0]
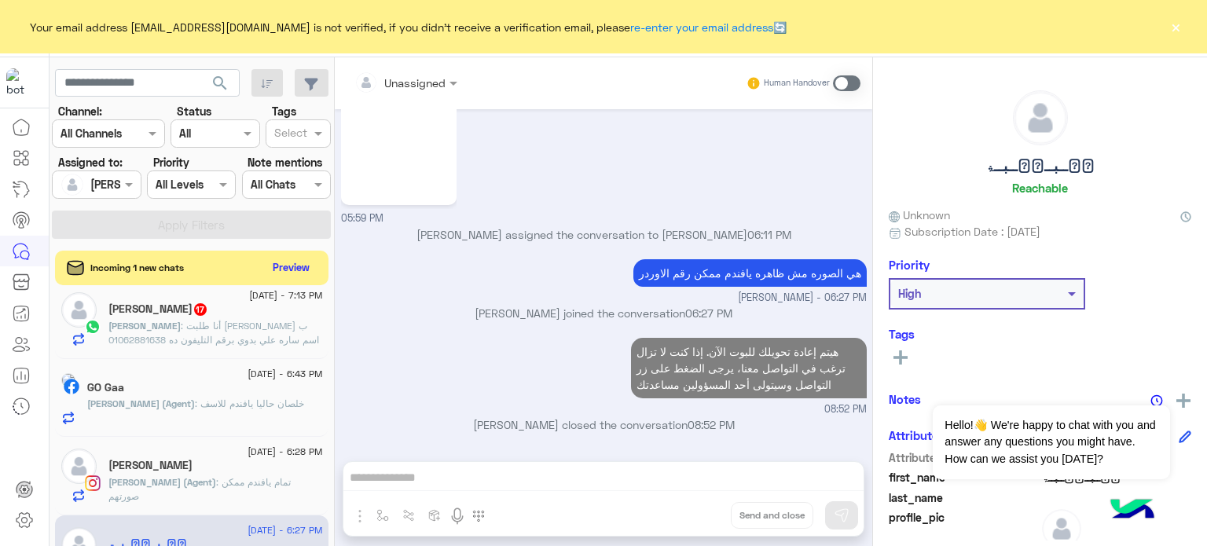
click at [236, 497] on div "lobna Mounir (Agent) : تمام يافندم ممكن صورتهم" at bounding box center [215, 488] width 214 height 27
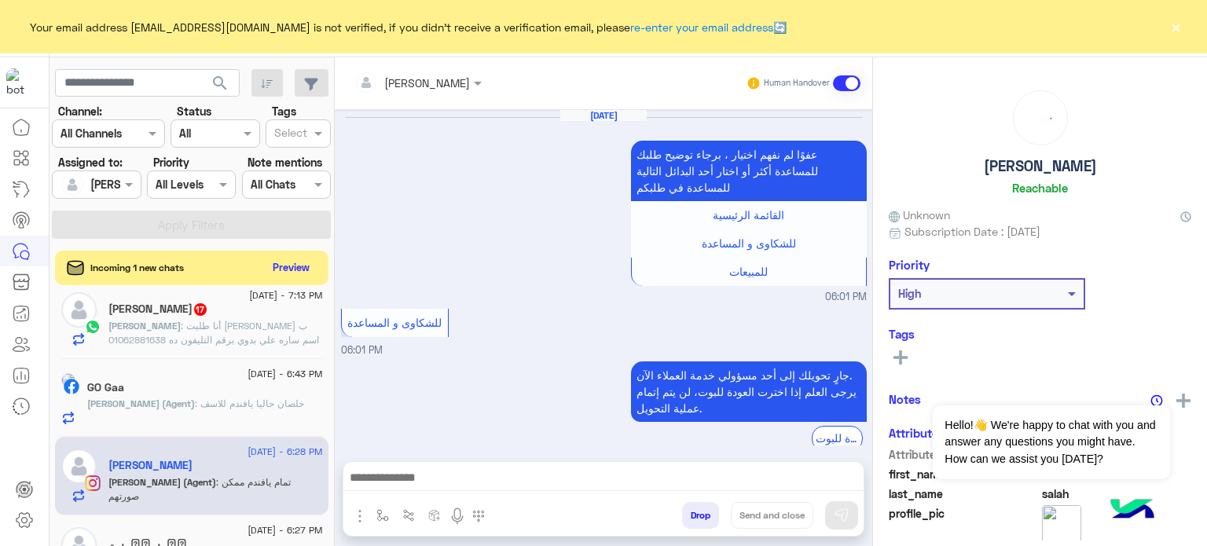
scroll to position [323, 0]
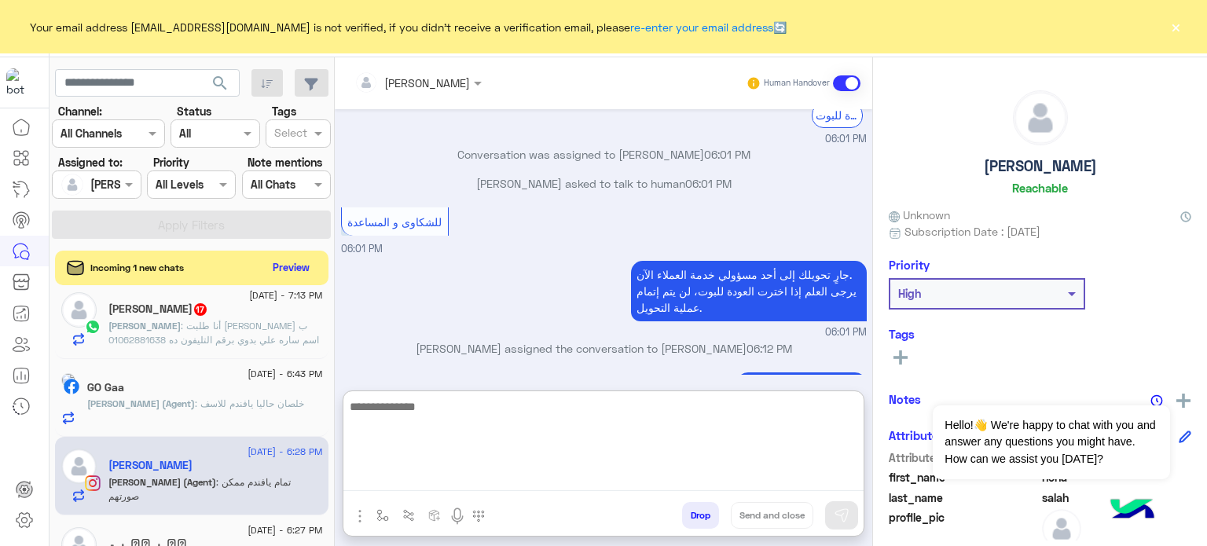
click at [484, 482] on textarea at bounding box center [603, 444] width 520 height 94
paste textarea "**********"
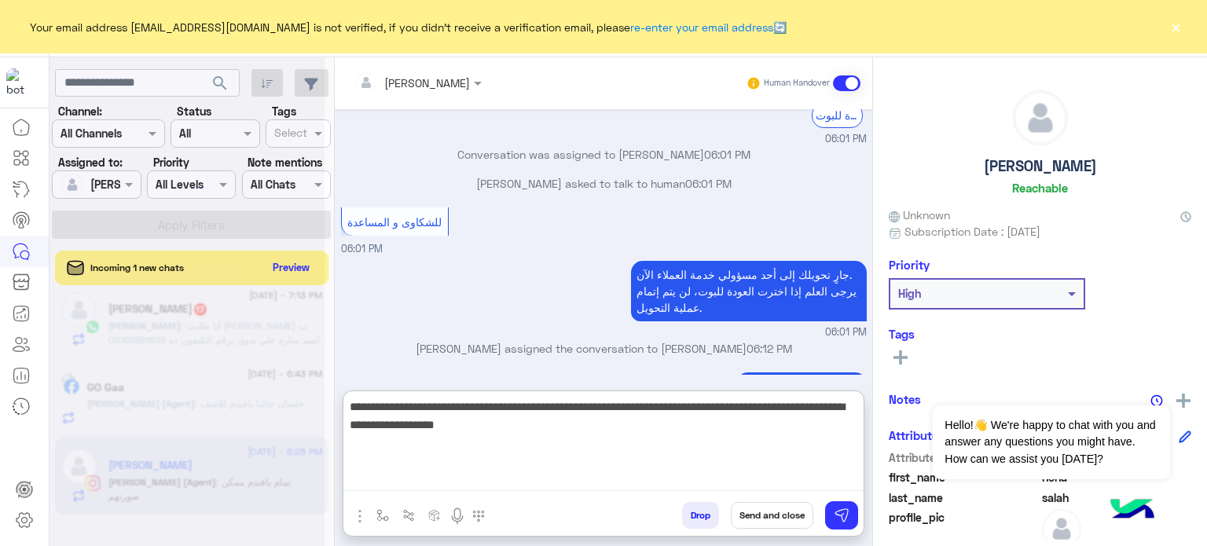
type textarea "**********"
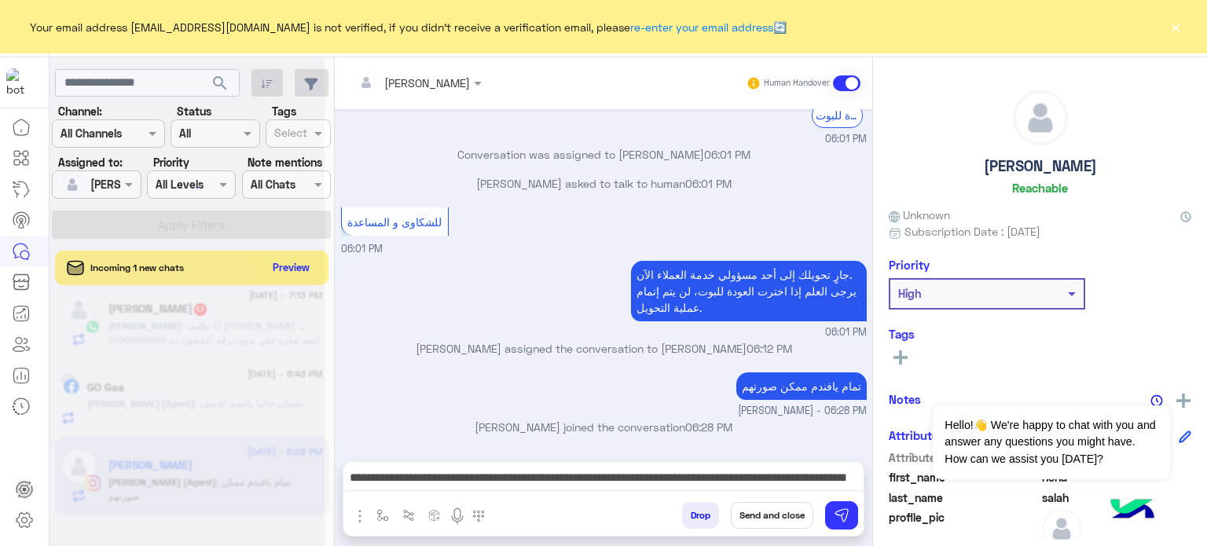
click at [758, 512] on button "Send and close" at bounding box center [772, 515] width 82 height 27
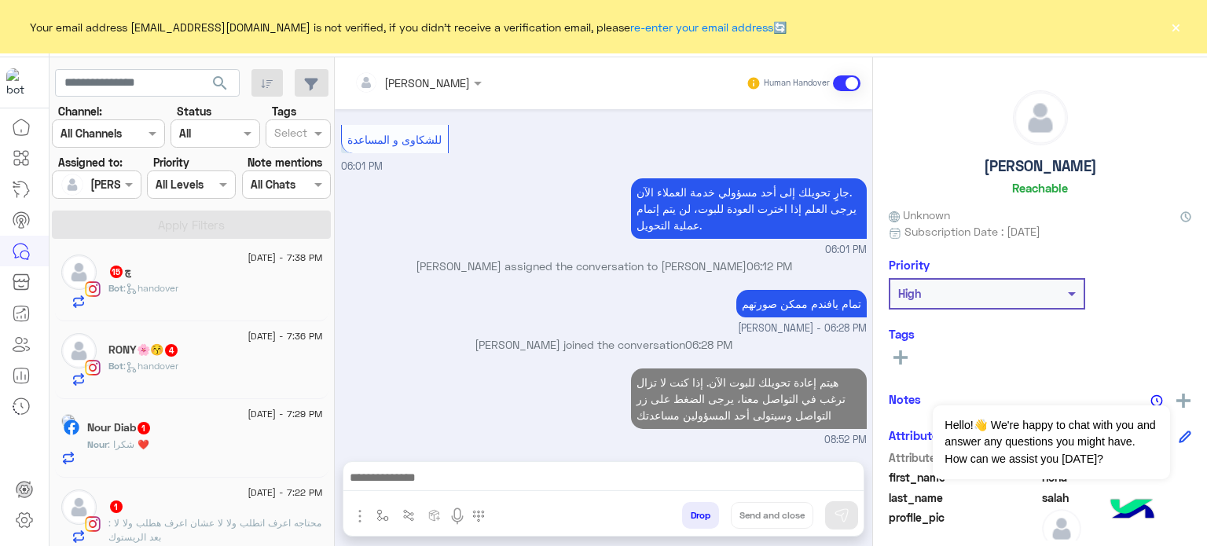
scroll to position [434, 0]
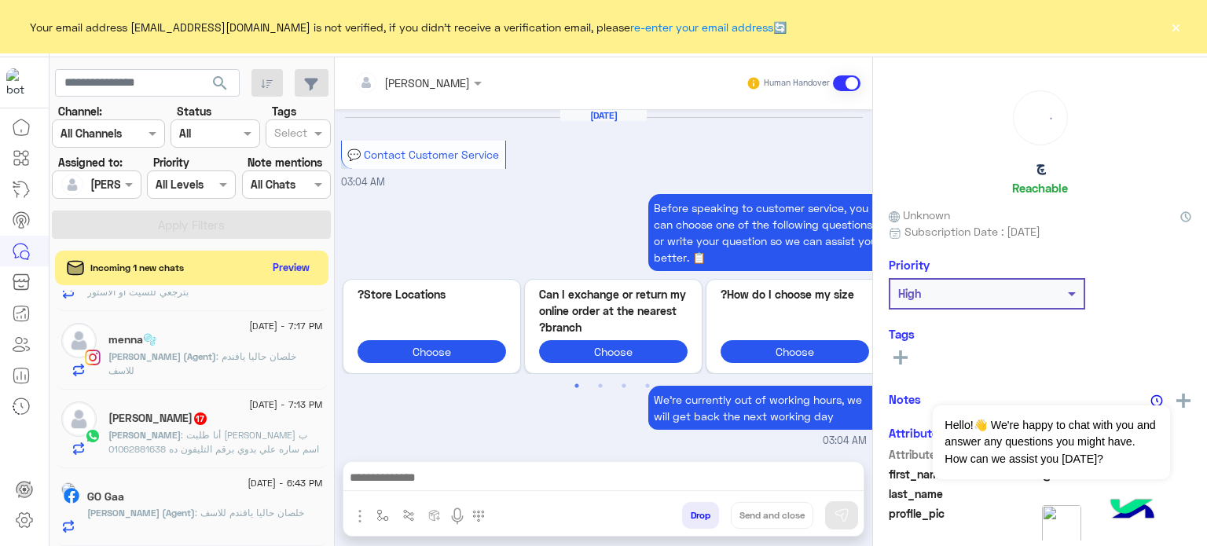
scroll to position [1125, 0]
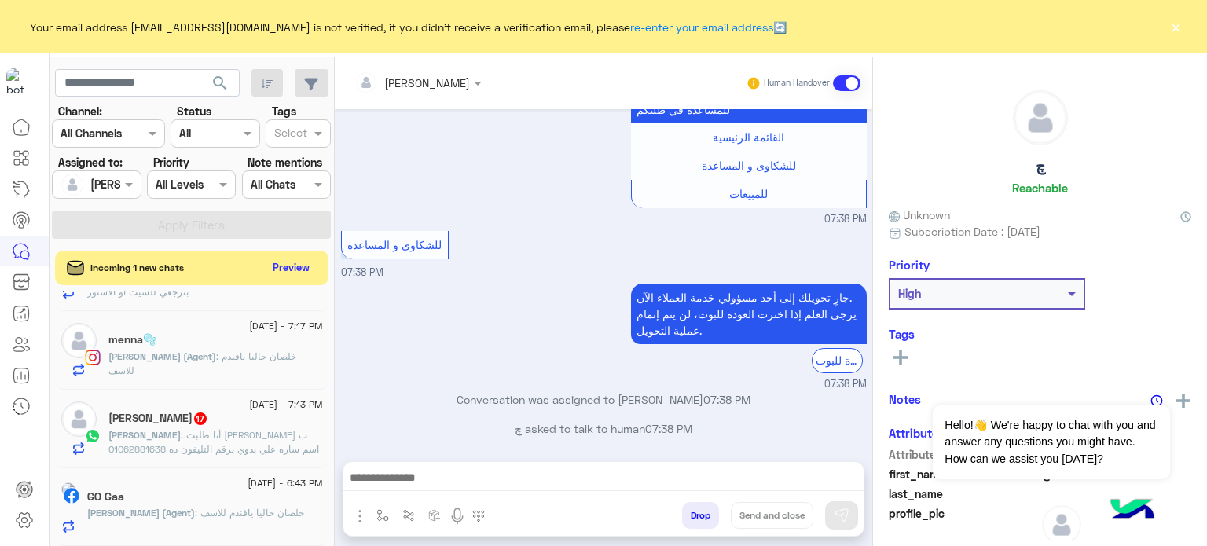
click at [236, 511] on span ": خلصان حاليا يافندم للاسف" at bounding box center [249, 513] width 109 height 12
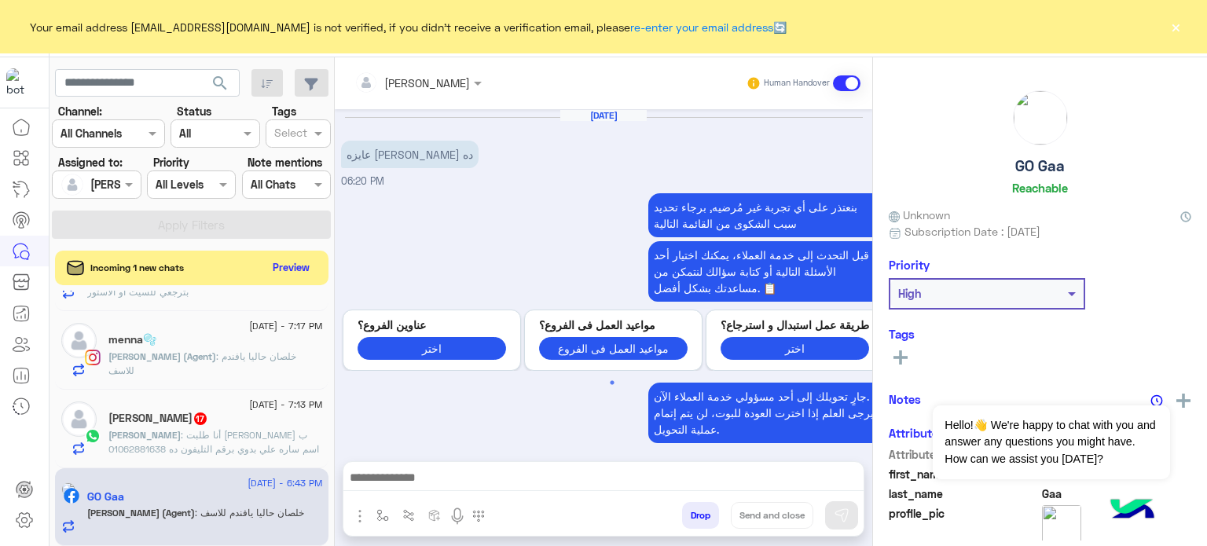
scroll to position [503, 0]
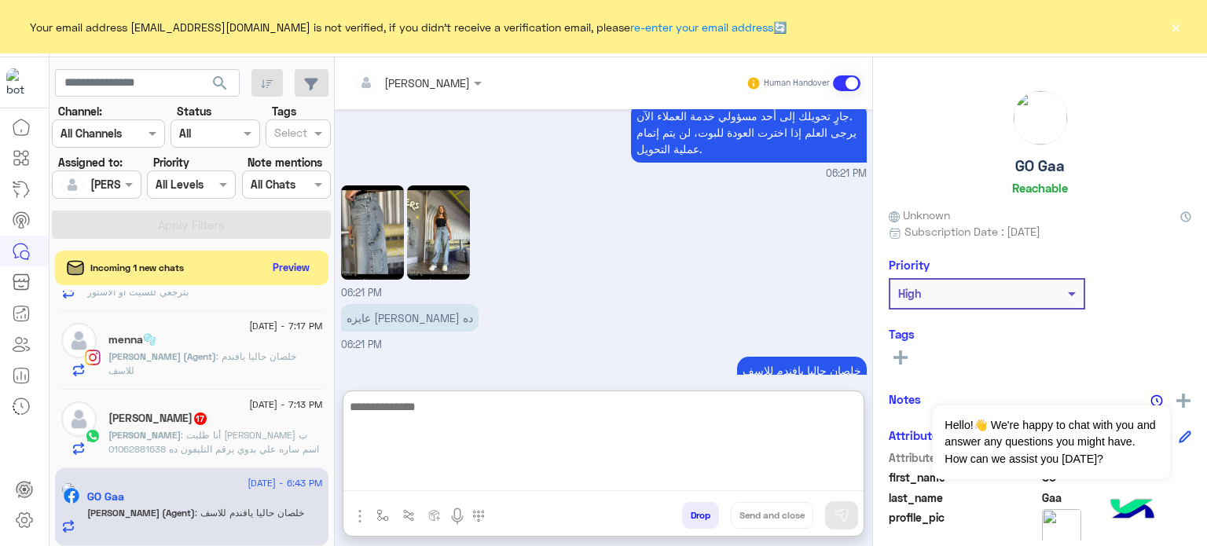
click at [401, 476] on textarea at bounding box center [603, 444] width 520 height 94
paste textarea "**********"
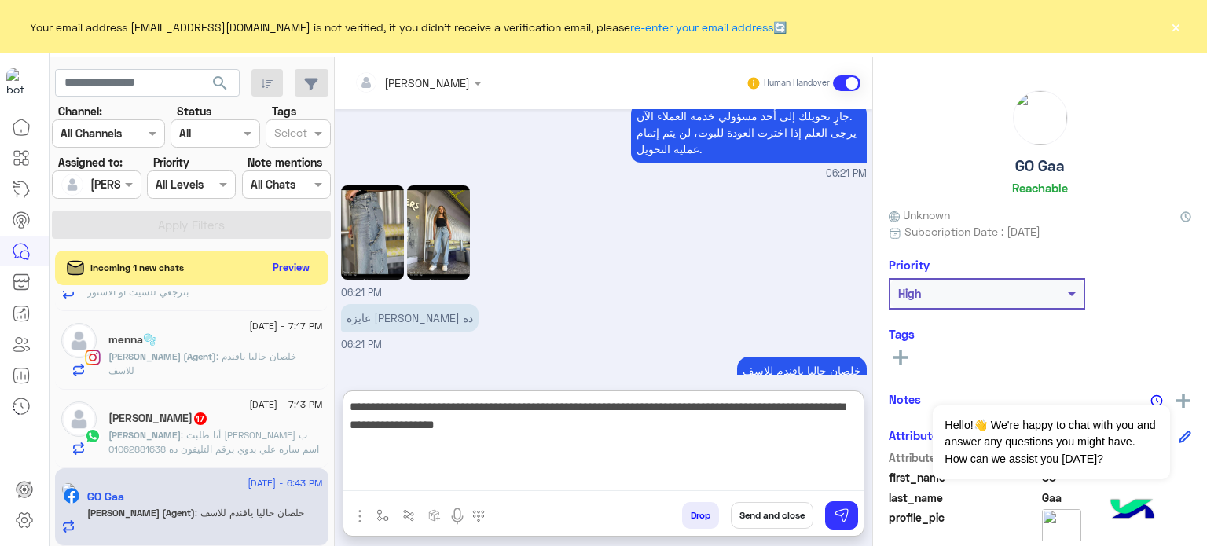
type textarea "**********"
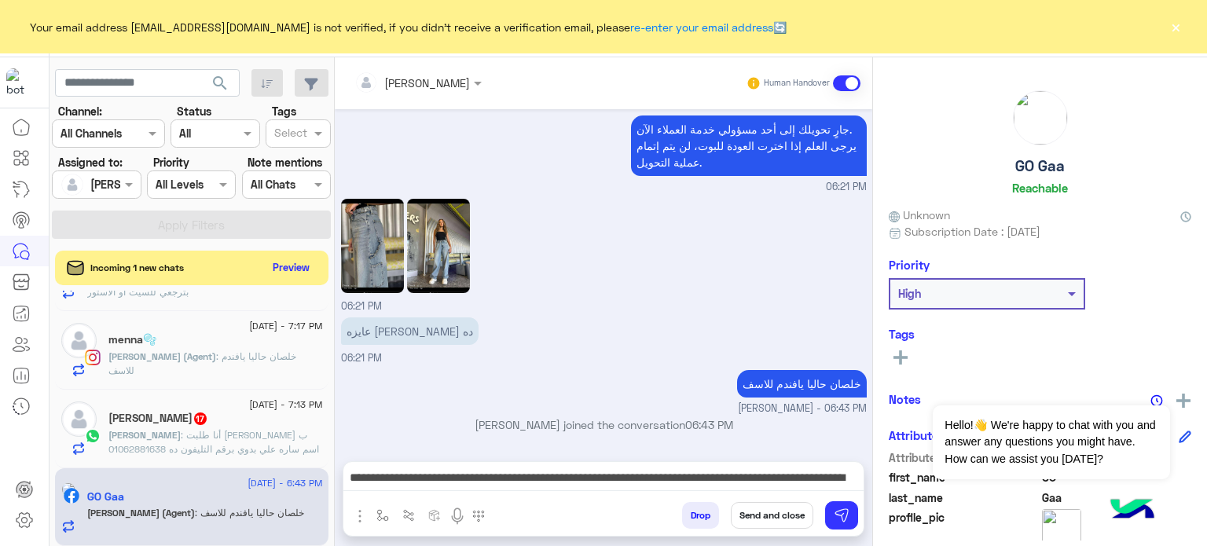
click at [773, 511] on button "Send and close" at bounding box center [772, 515] width 82 height 27
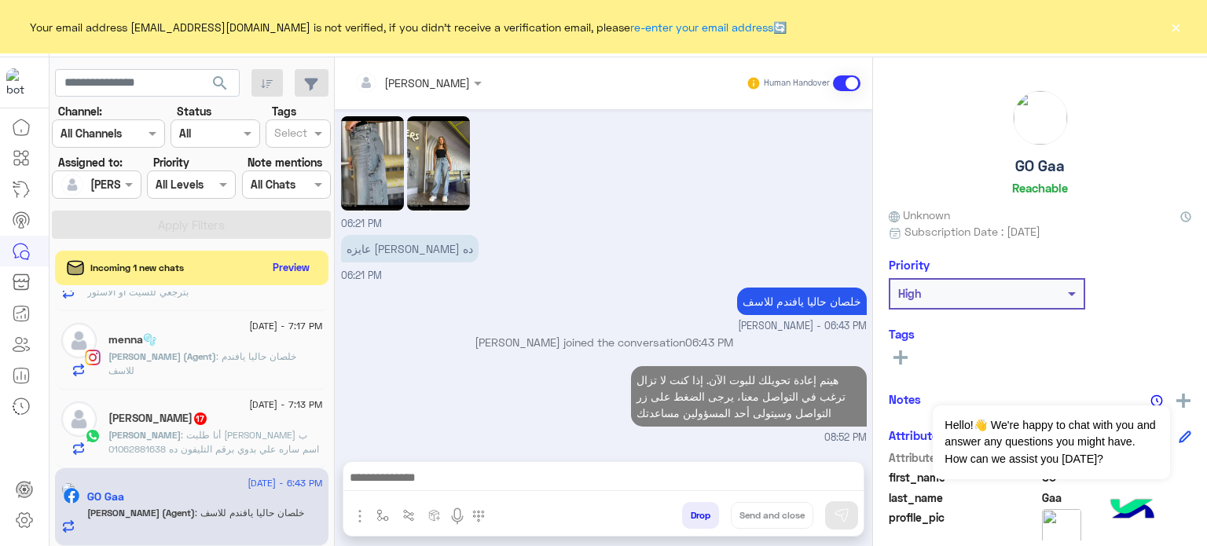
scroll to position [614, 0]
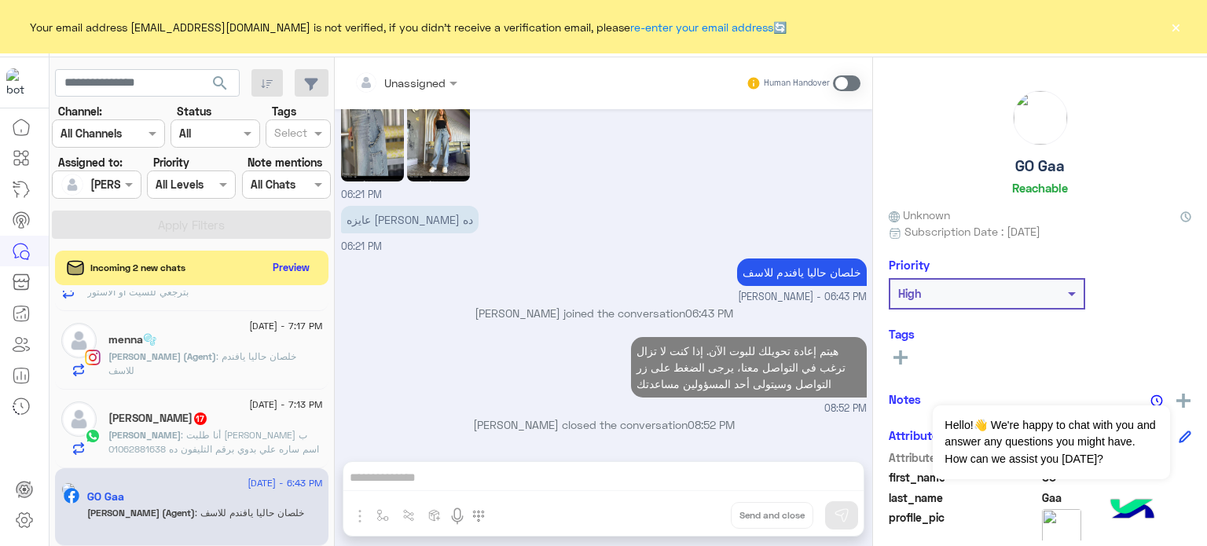
click at [206, 346] on div "menna🫧" at bounding box center [215, 341] width 214 height 16
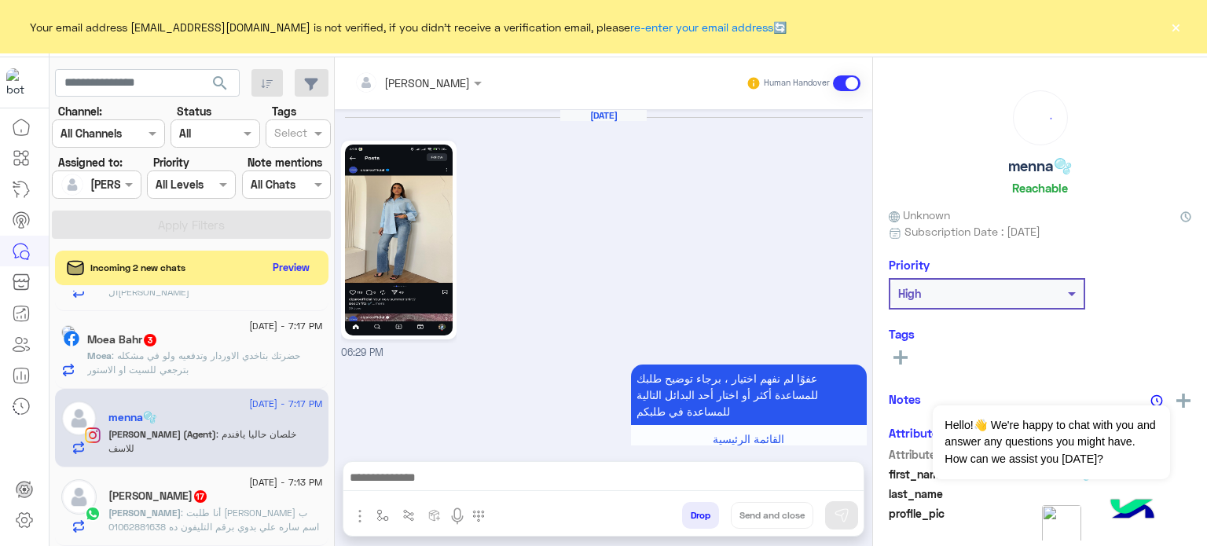
scroll to position [602, 0]
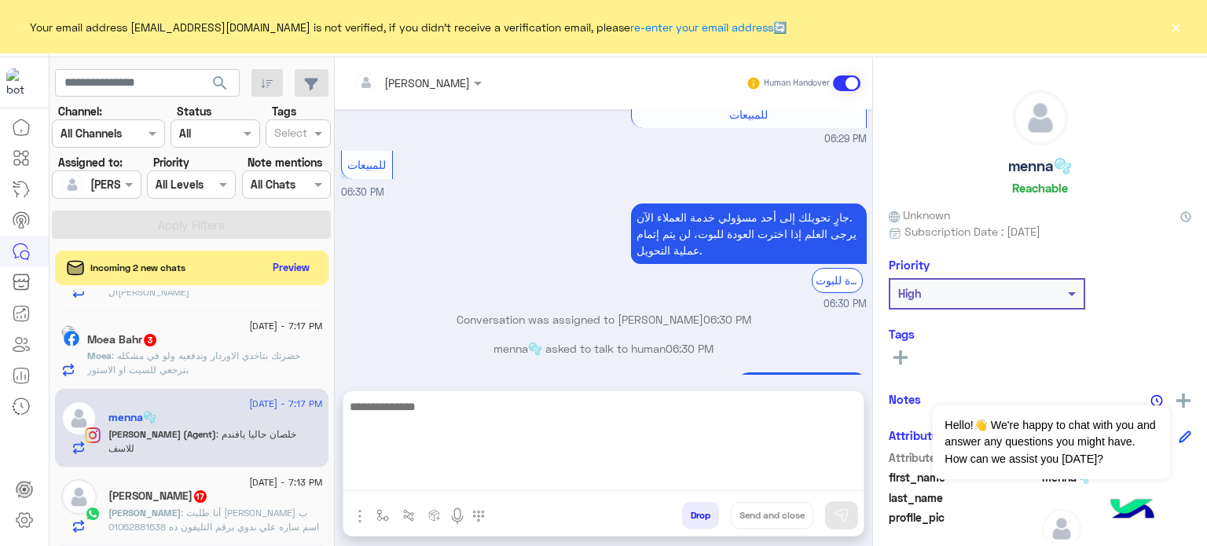
click at [409, 483] on textarea at bounding box center [603, 444] width 520 height 94
paste textarea "**********"
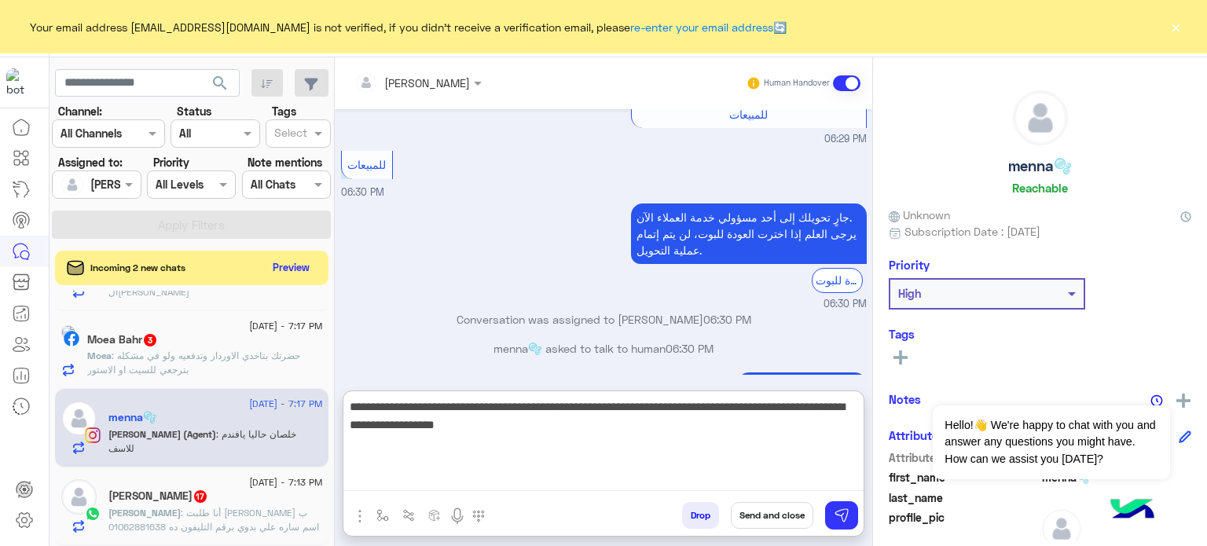
type textarea "**********"
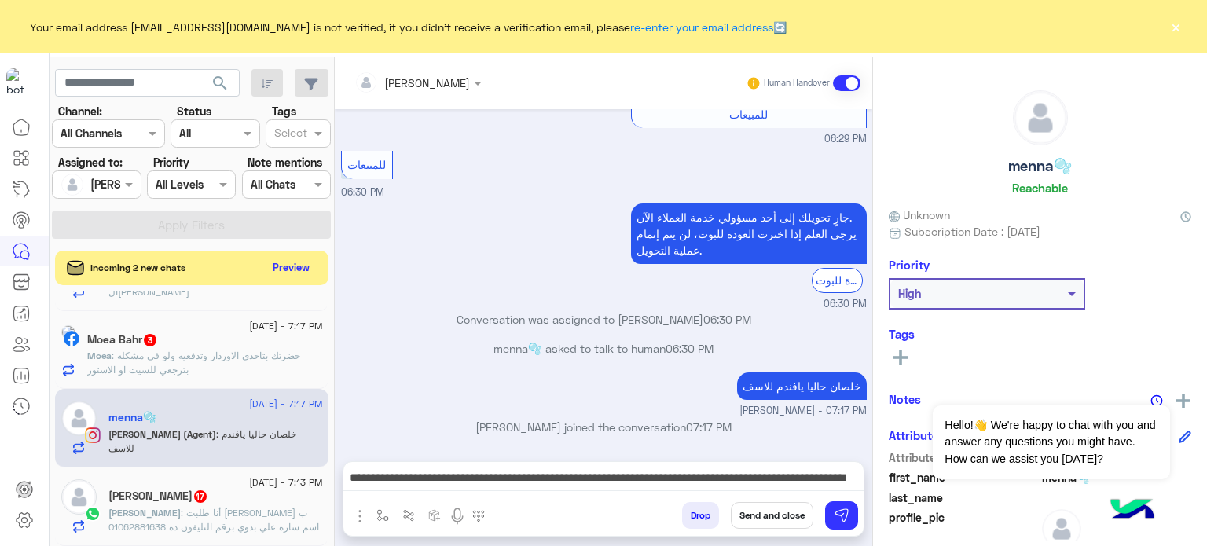
click at [747, 511] on button "Send and close" at bounding box center [772, 515] width 82 height 27
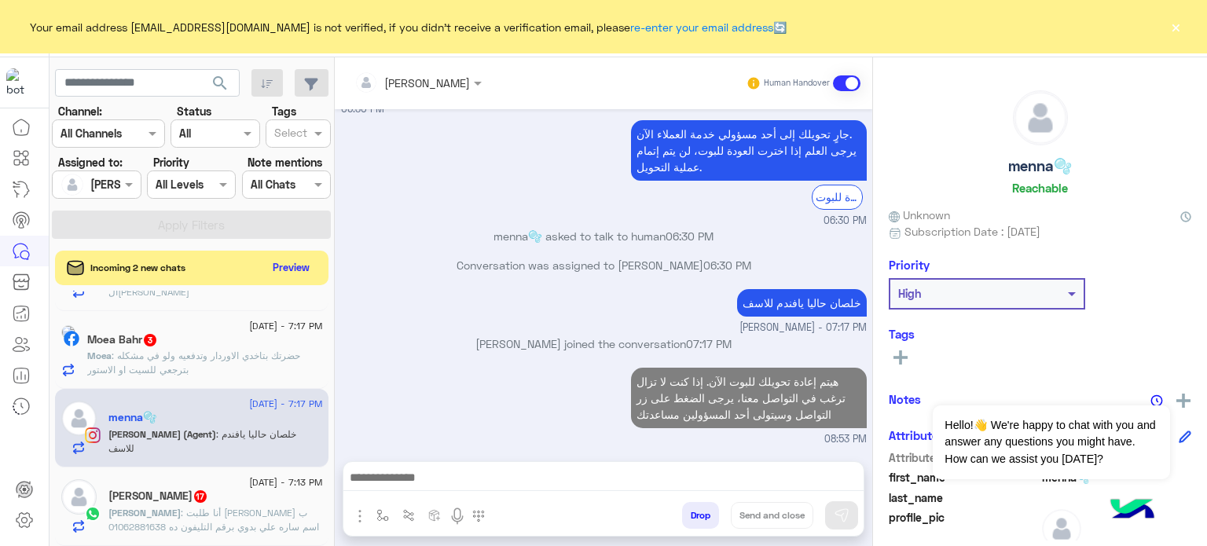
scroll to position [713, 0]
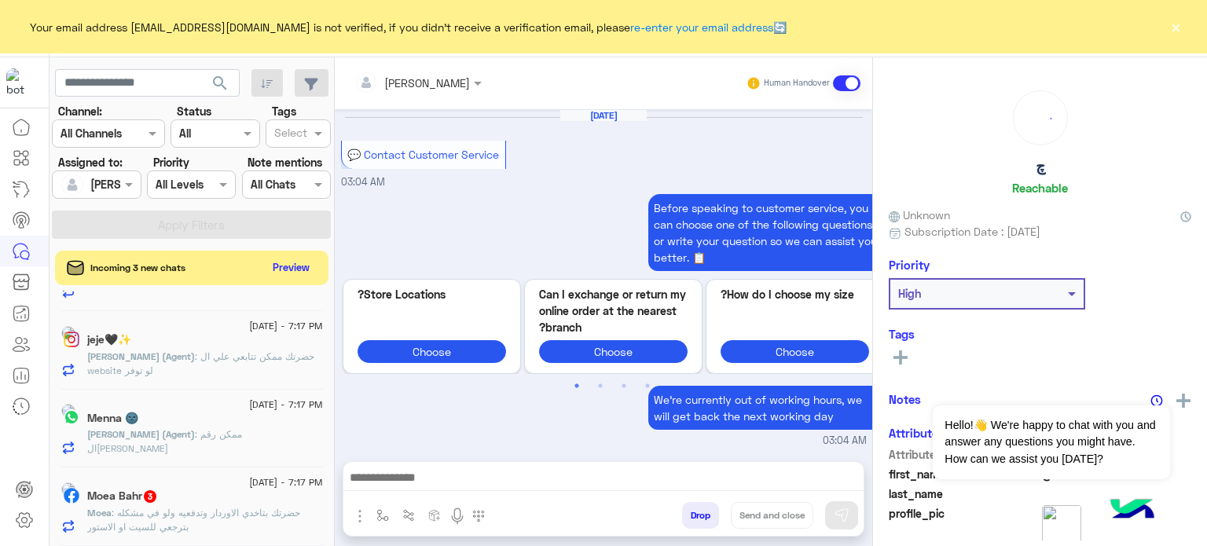
scroll to position [1125, 0]
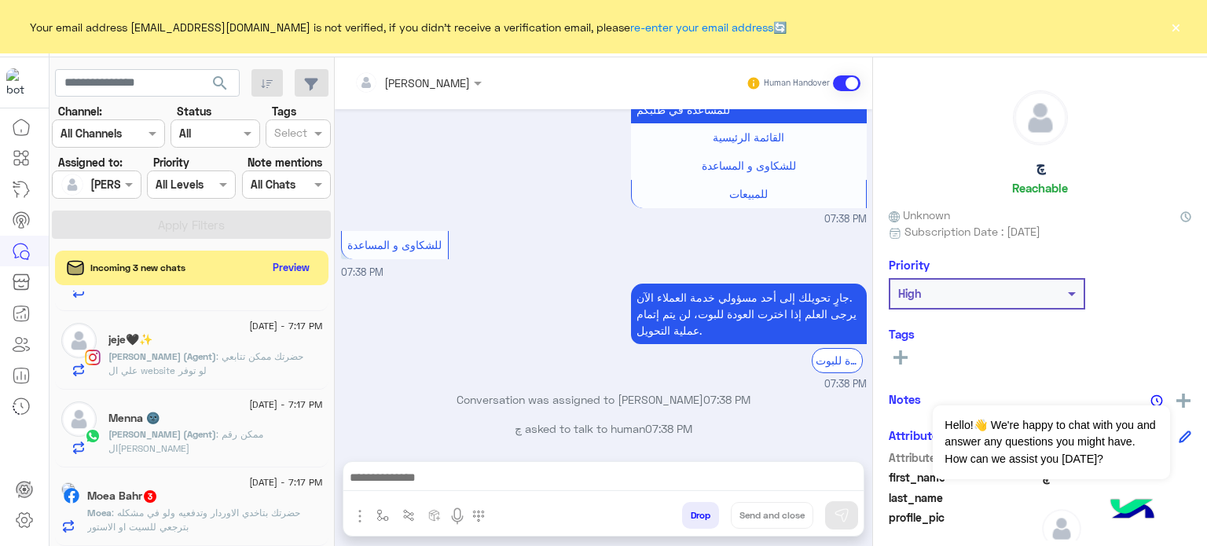
click at [272, 422] on div "Menna 🌚" at bounding box center [215, 420] width 214 height 16
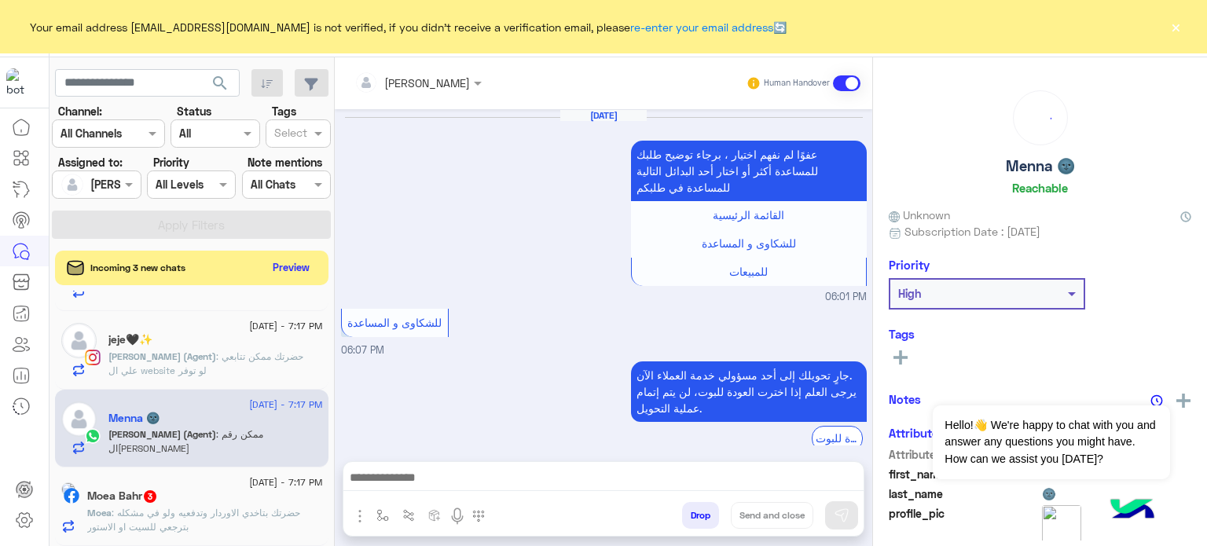
scroll to position [289, 0]
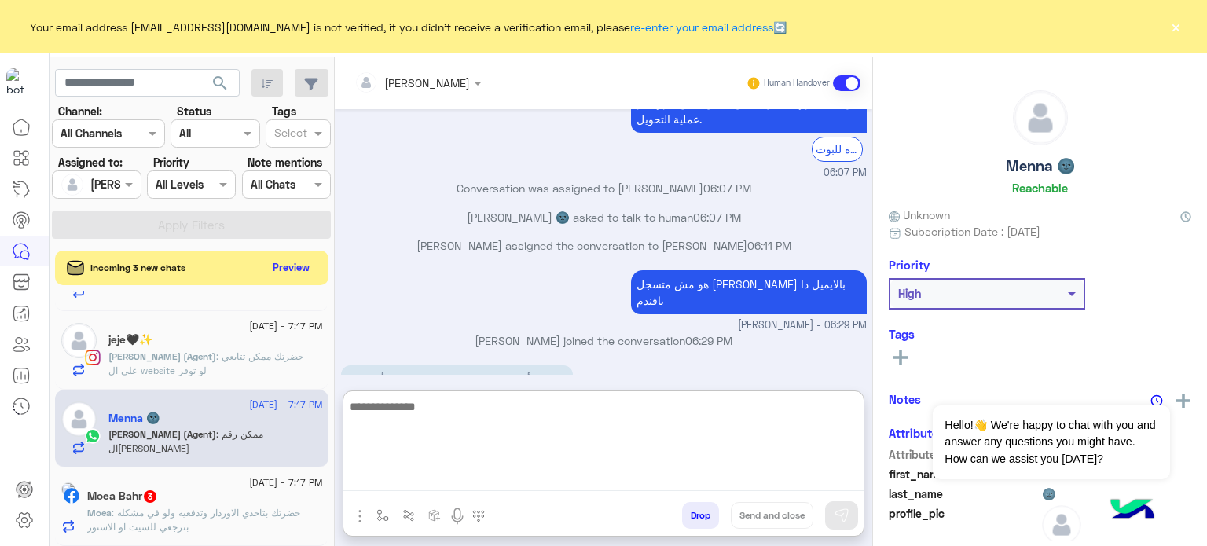
click at [487, 477] on textarea at bounding box center [603, 444] width 520 height 94
paste textarea "**********"
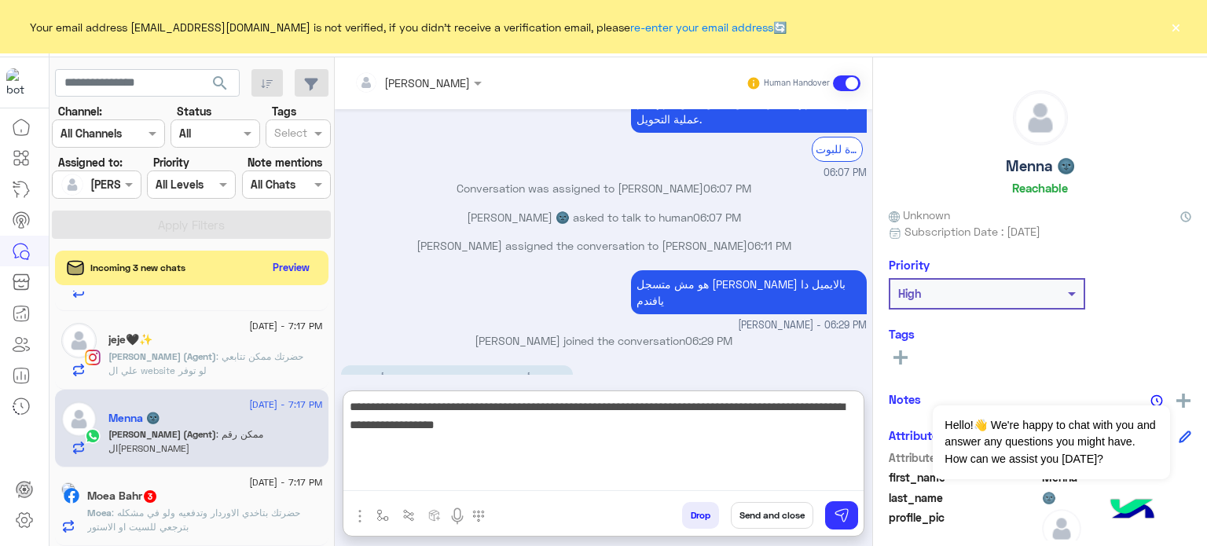
type textarea "**********"
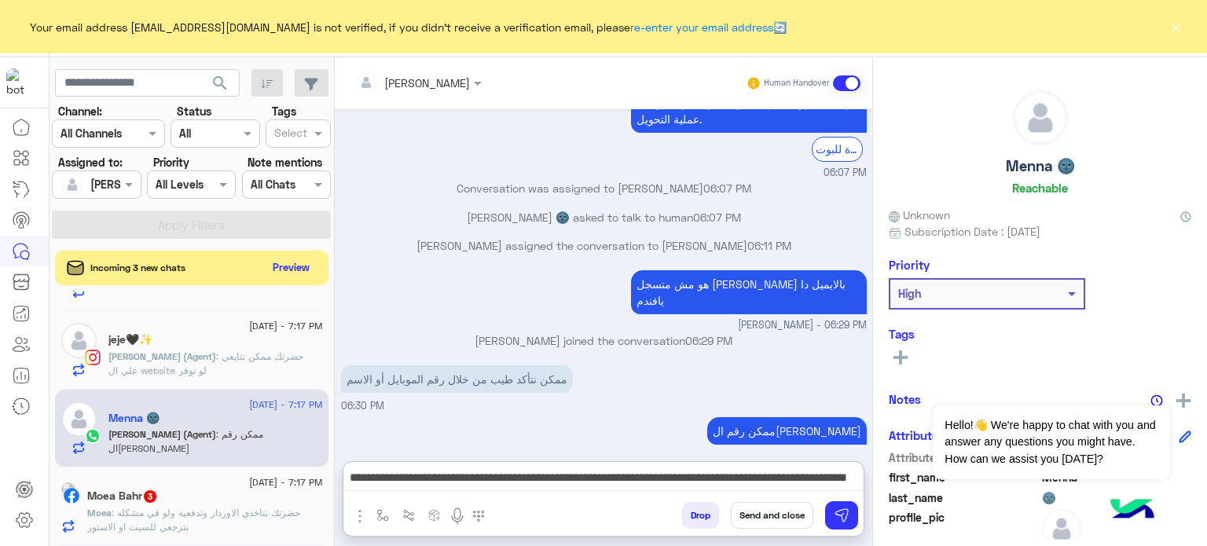
click at [789, 512] on button "Send and close" at bounding box center [772, 515] width 82 height 27
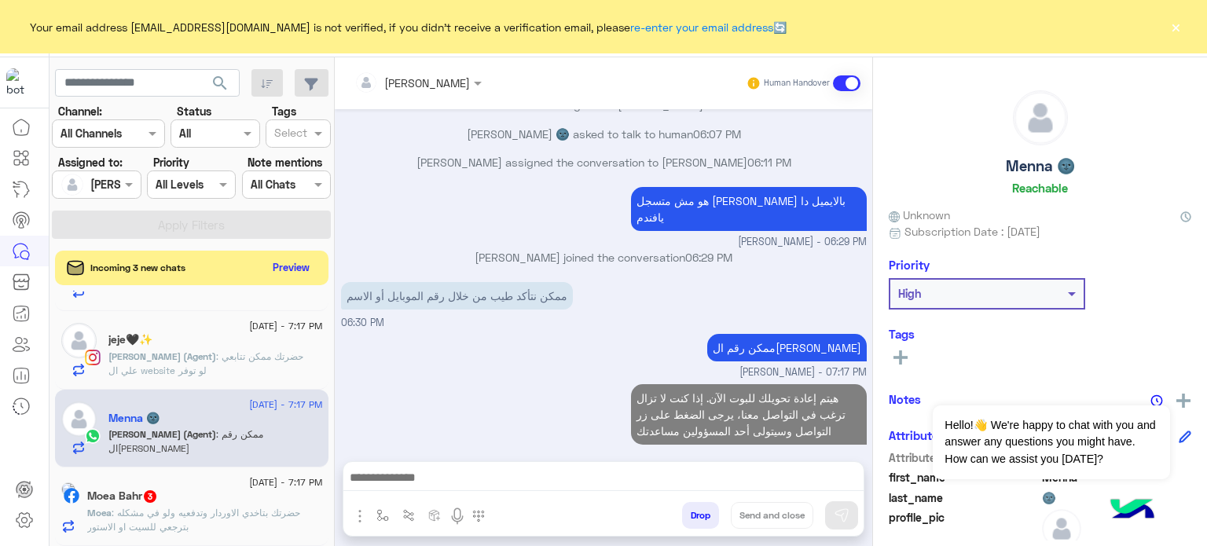
scroll to position [401, 0]
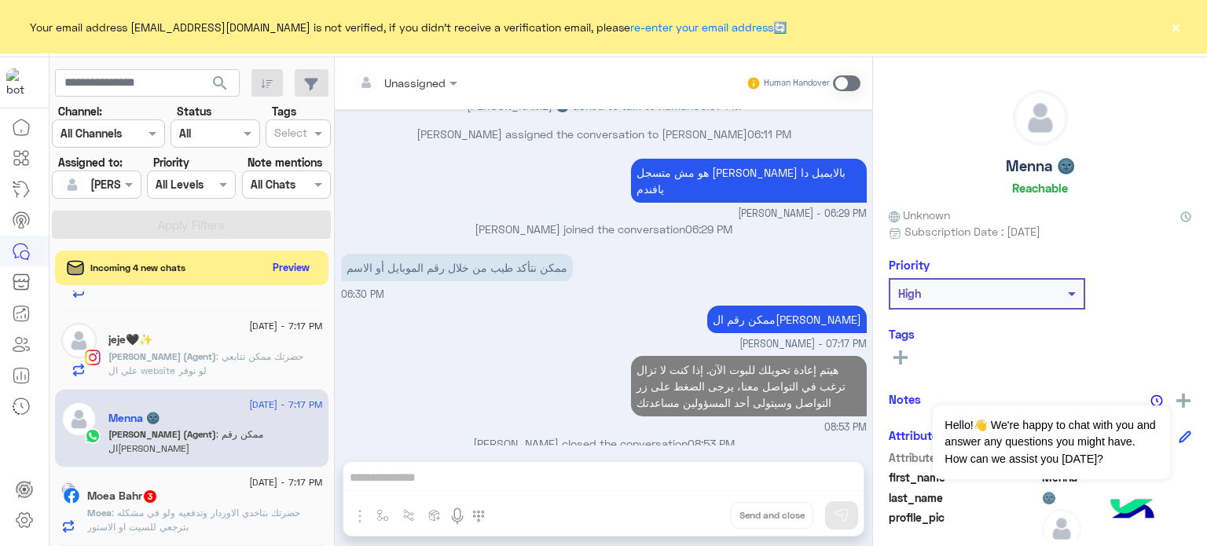
click at [173, 344] on div "jeje🖤✨" at bounding box center [215, 341] width 214 height 16
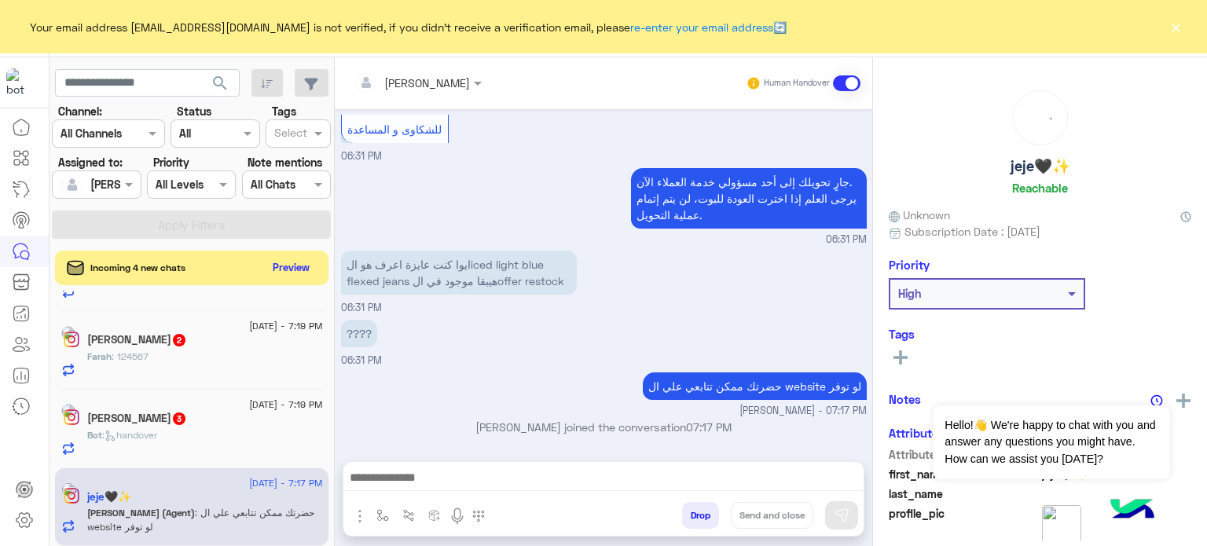
scroll to position [927, 0]
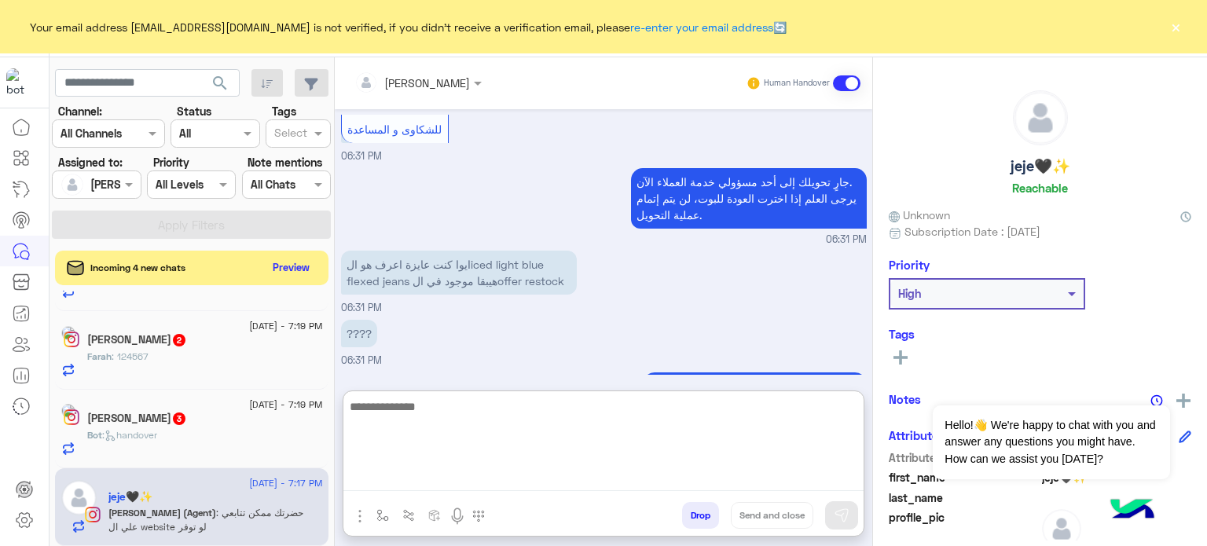
click at [465, 476] on textarea at bounding box center [603, 444] width 520 height 94
paste textarea "**********"
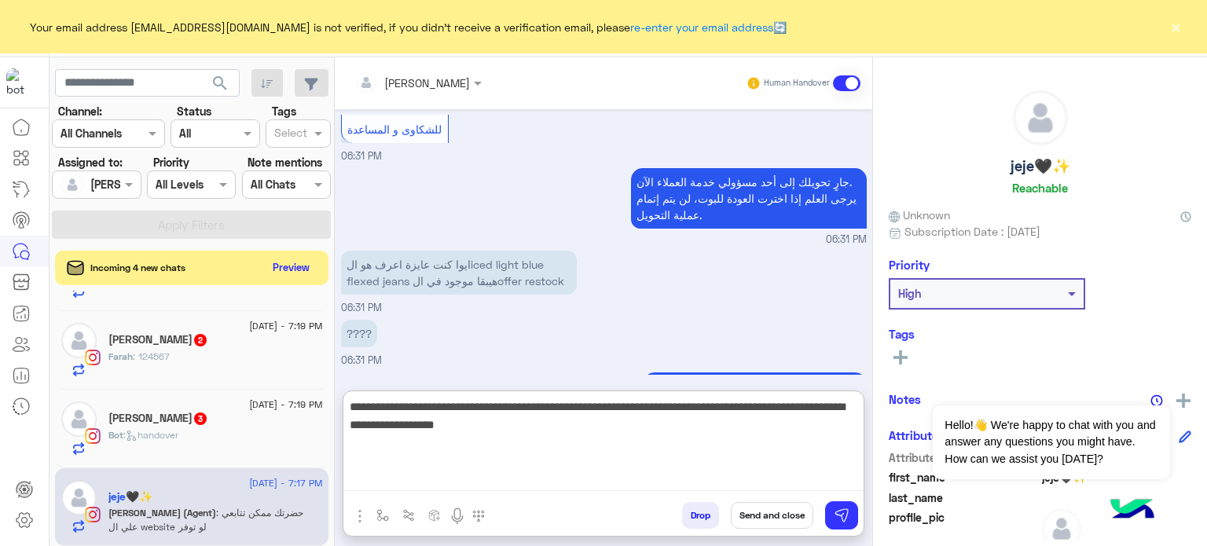
type textarea "**********"
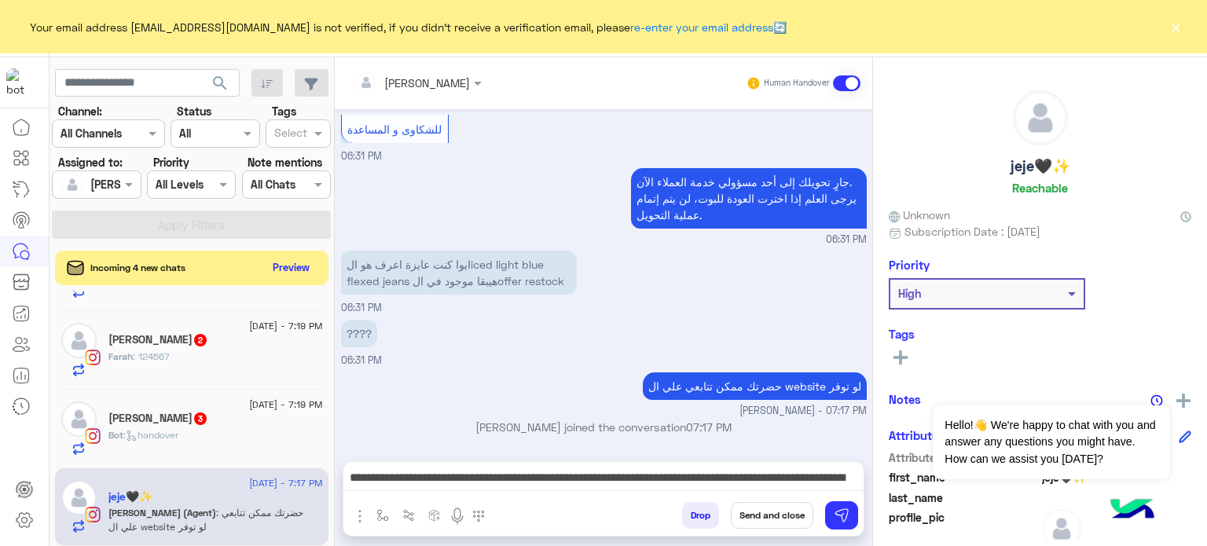
click at [768, 523] on button "Send and close" at bounding box center [772, 515] width 82 height 27
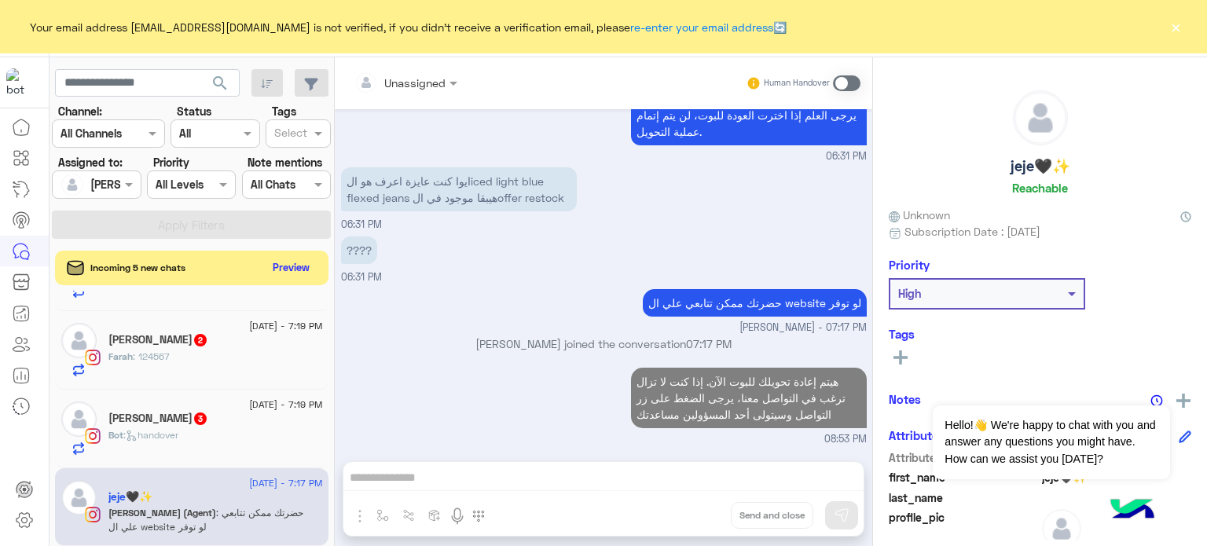
scroll to position [415, 0]
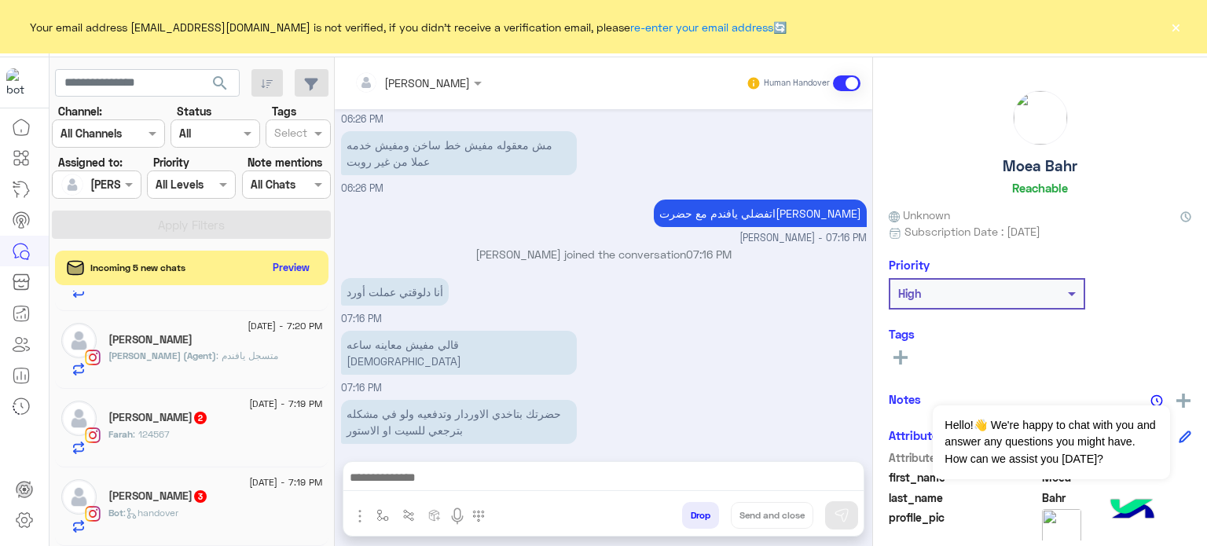
click at [258, 342] on div "Nancy Walid" at bounding box center [215, 341] width 214 height 16
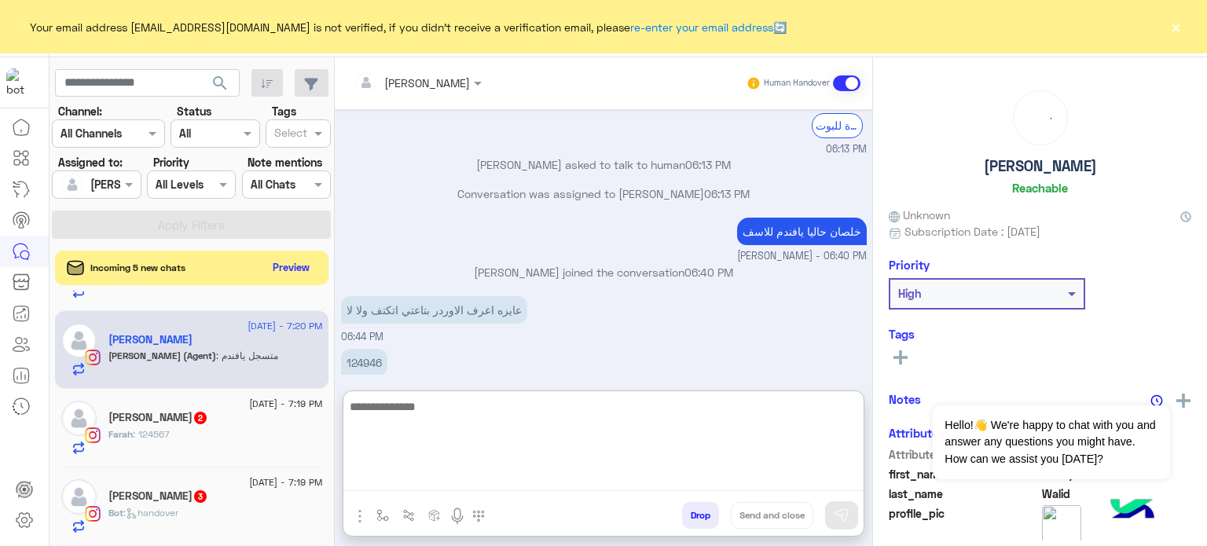
click at [450, 484] on textarea at bounding box center [603, 444] width 520 height 94
paste textarea "**********"
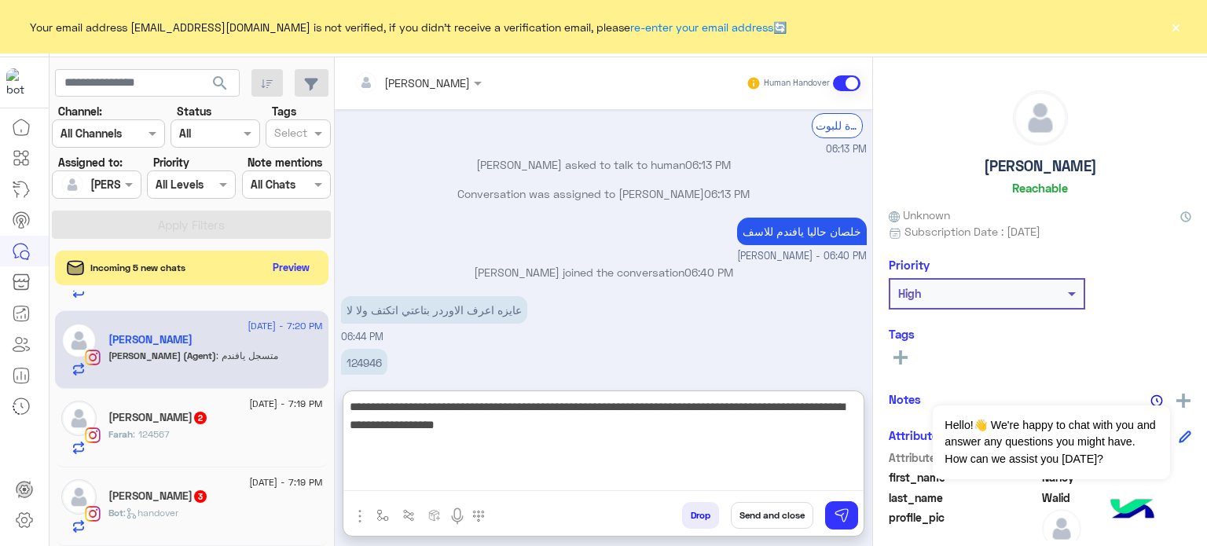
type textarea "**********"
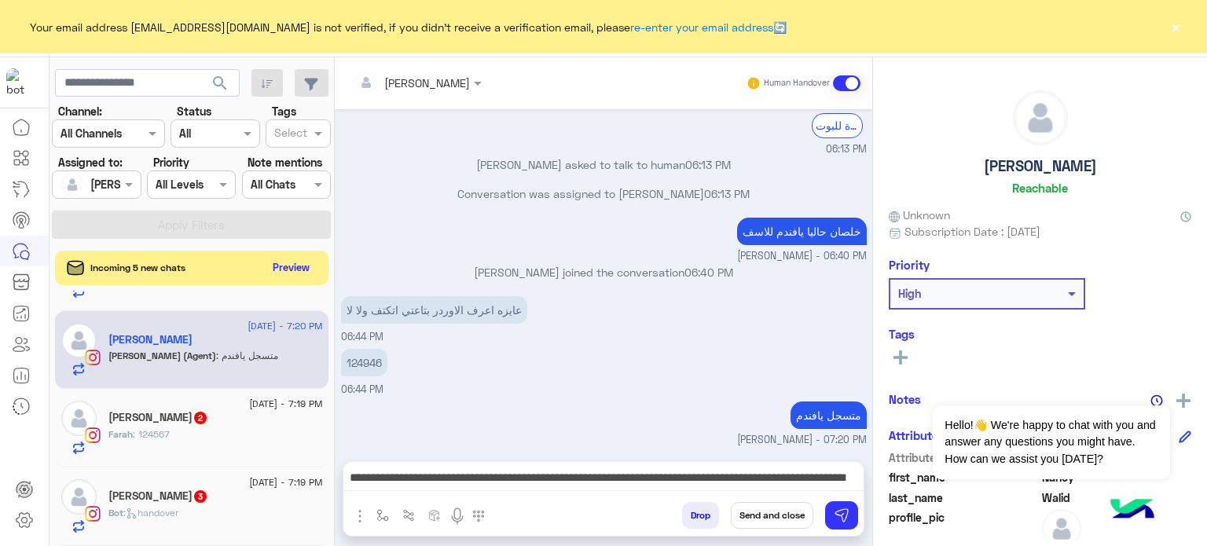
click at [775, 513] on button "Send and close" at bounding box center [772, 515] width 82 height 27
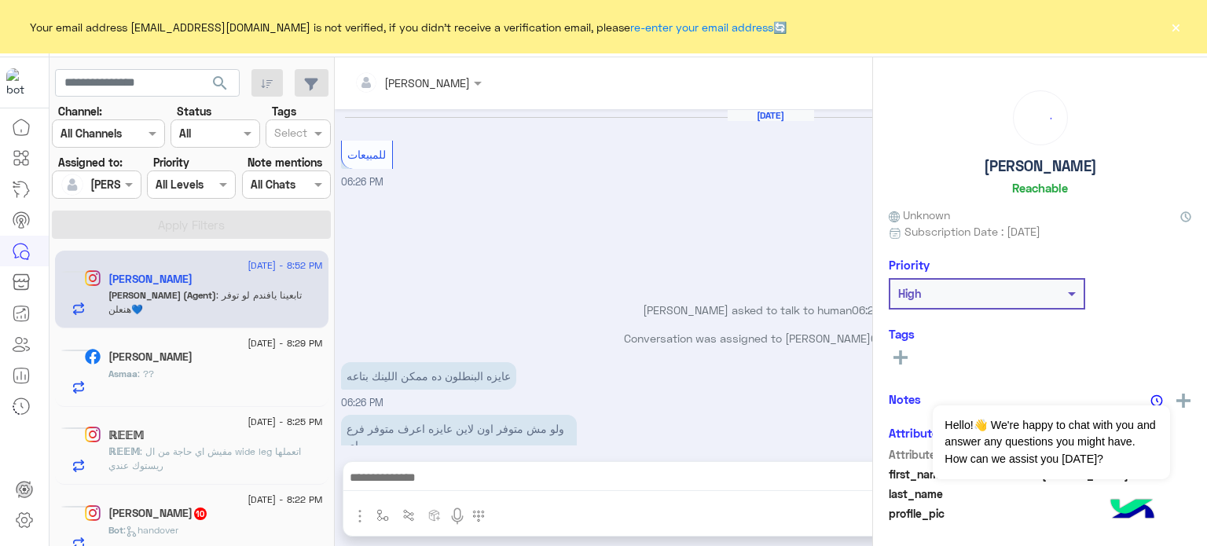
scroll to position [214, 0]
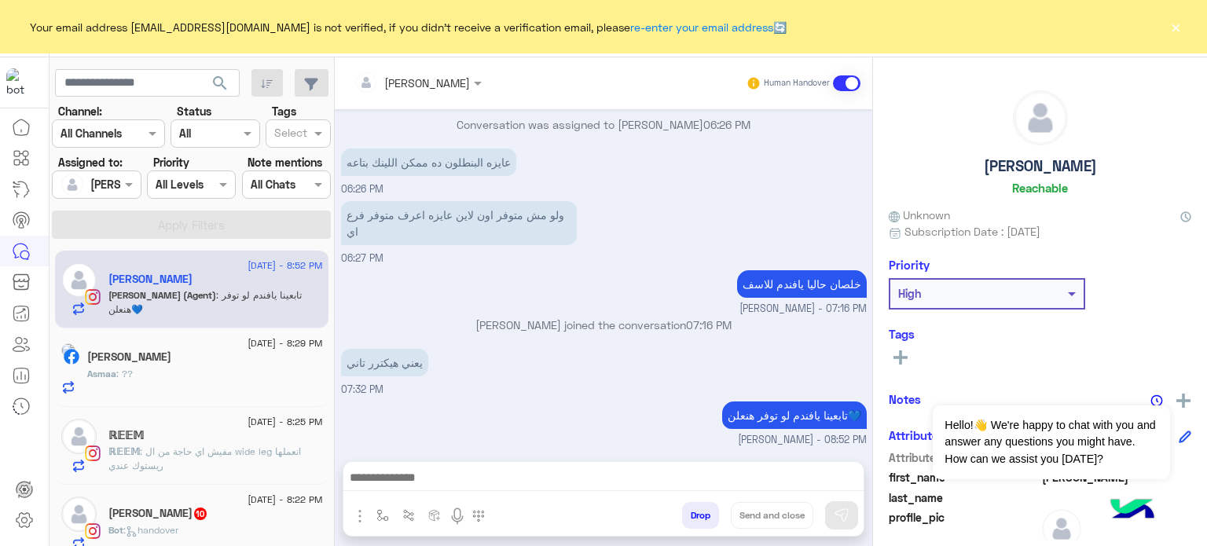
drag, startPoint x: 328, startPoint y: 268, endPoint x: 404, endPoint y: 298, distance: 81.8
click at [404, 298] on mat-drawer-container "search Channel: Channel All Channels Status Channel All Tags Select Assigned to…" at bounding box center [628, 304] width 1158 height 495
click at [404, 298] on div "خلصان حاليا يافندم للاسف lobna Mounir - 07:16 PM" at bounding box center [604, 291] width 526 height 50
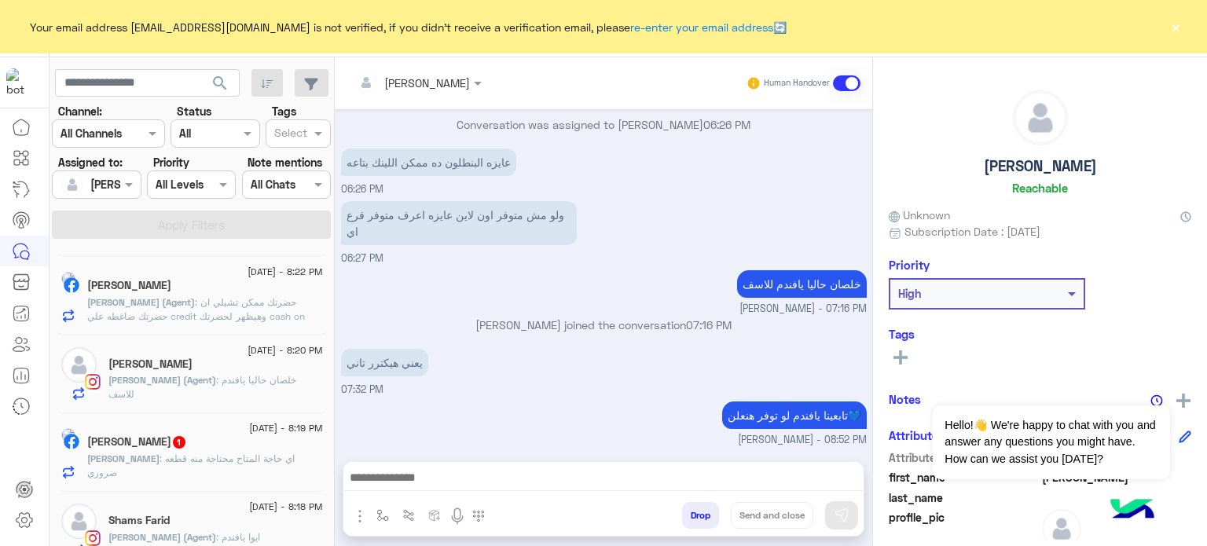
scroll to position [310, 0]
click at [252, 387] on div "lobna Mounir (Agent) : خلصان حاليا يافندم للاسف" at bounding box center [215, 383] width 214 height 27
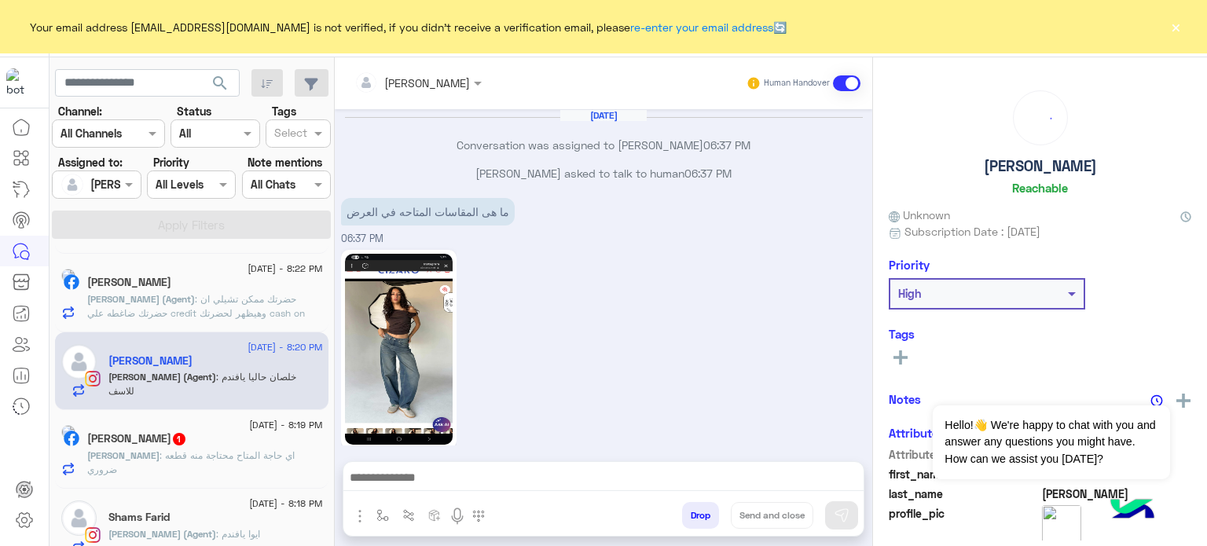
scroll to position [482, 0]
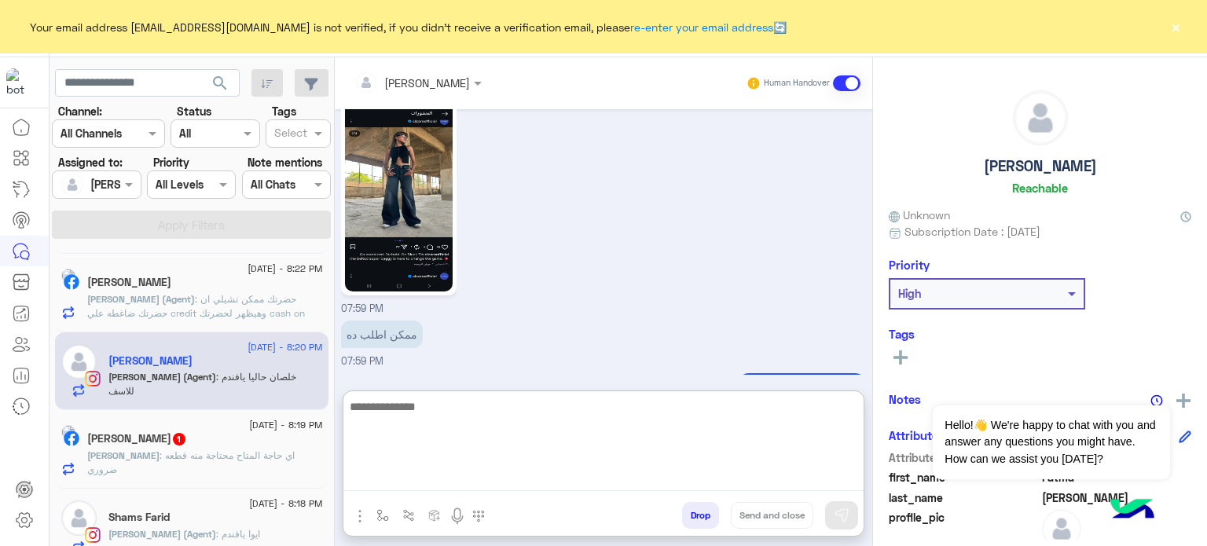
click at [487, 482] on textarea at bounding box center [603, 444] width 520 height 94
paste textarea "**********"
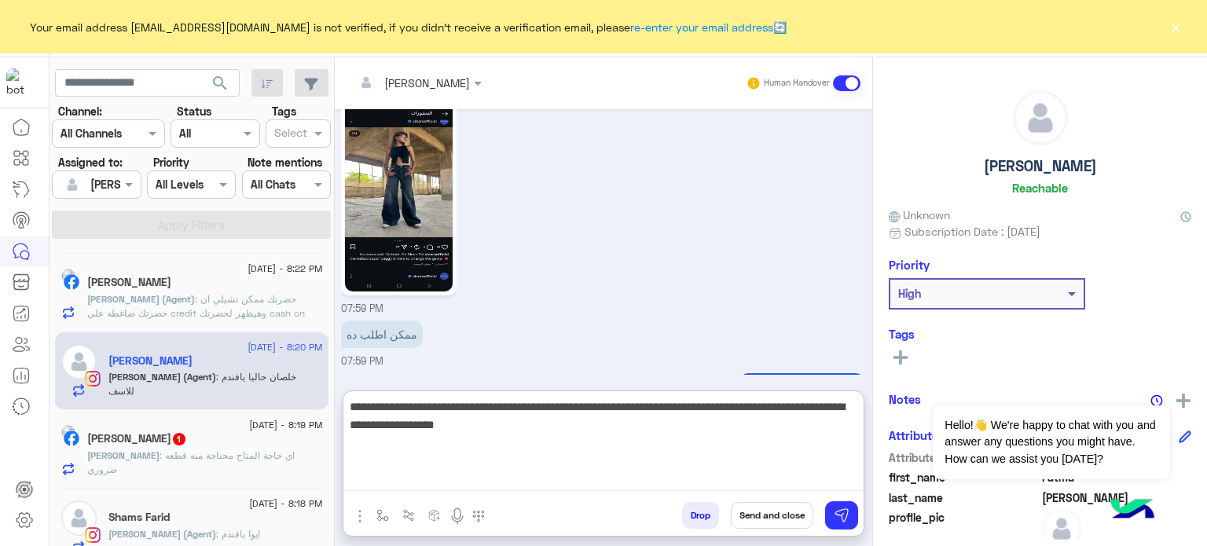
type textarea "**********"
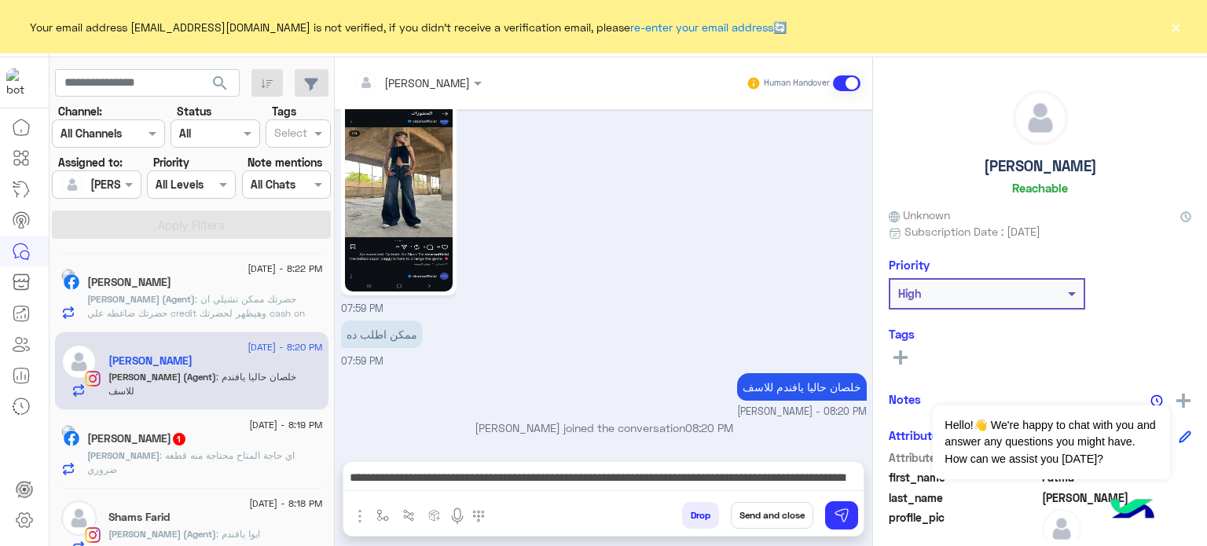
click at [753, 515] on button "Send and close" at bounding box center [772, 515] width 82 height 27
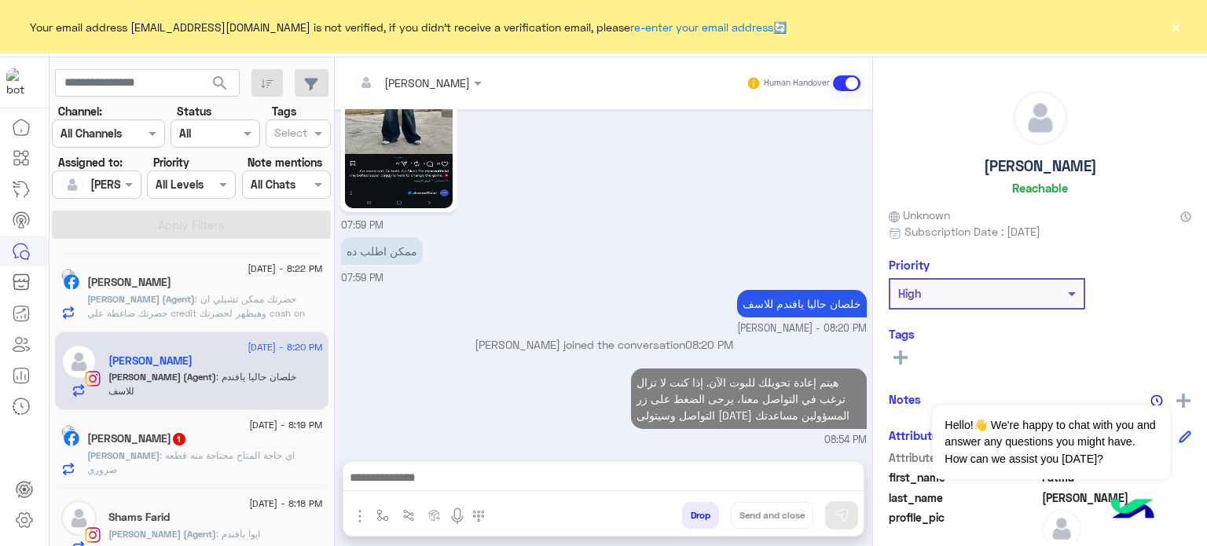
scroll to position [593, 0]
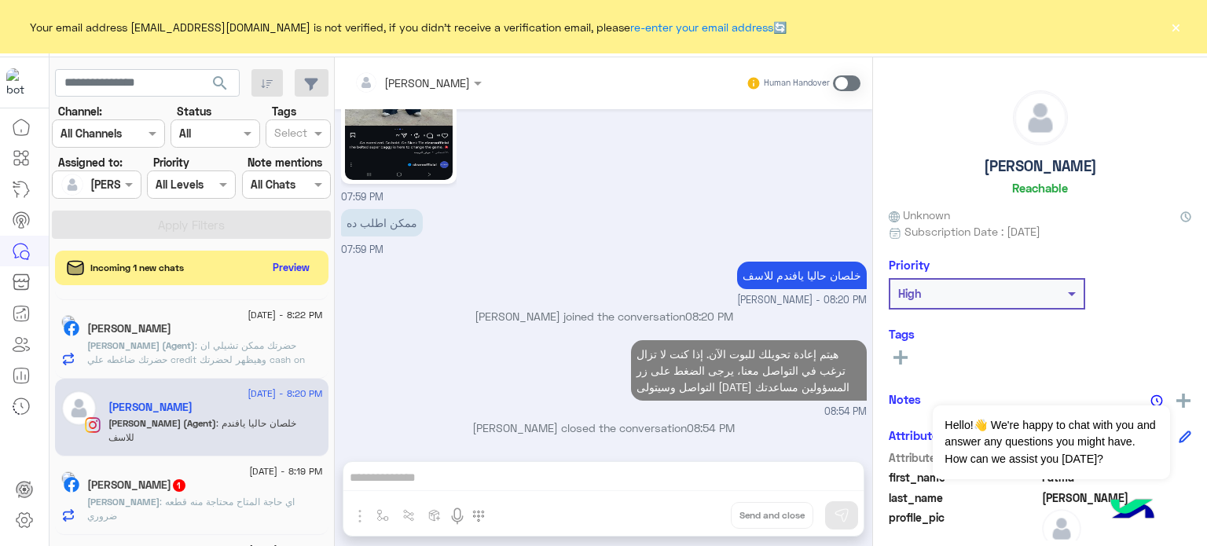
click at [235, 295] on div "1 September - 8:22 PM kholoud khaled 10 Bot : handover" at bounding box center [191, 261] width 273 height 79
click at [240, 326] on div "Logy Ahmed" at bounding box center [205, 330] width 236 height 16
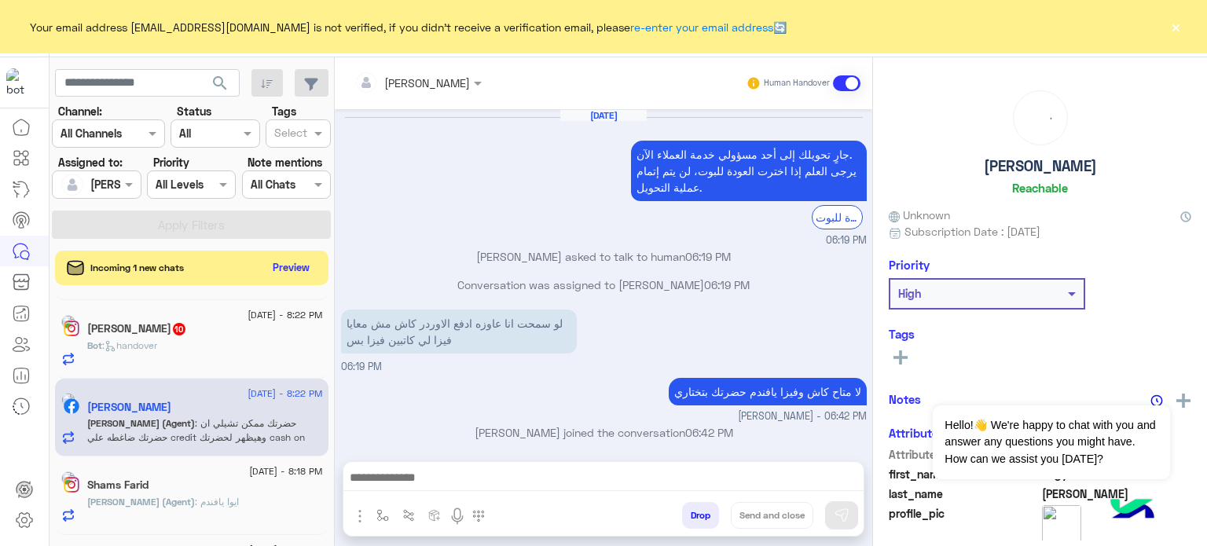
scroll to position [417, 0]
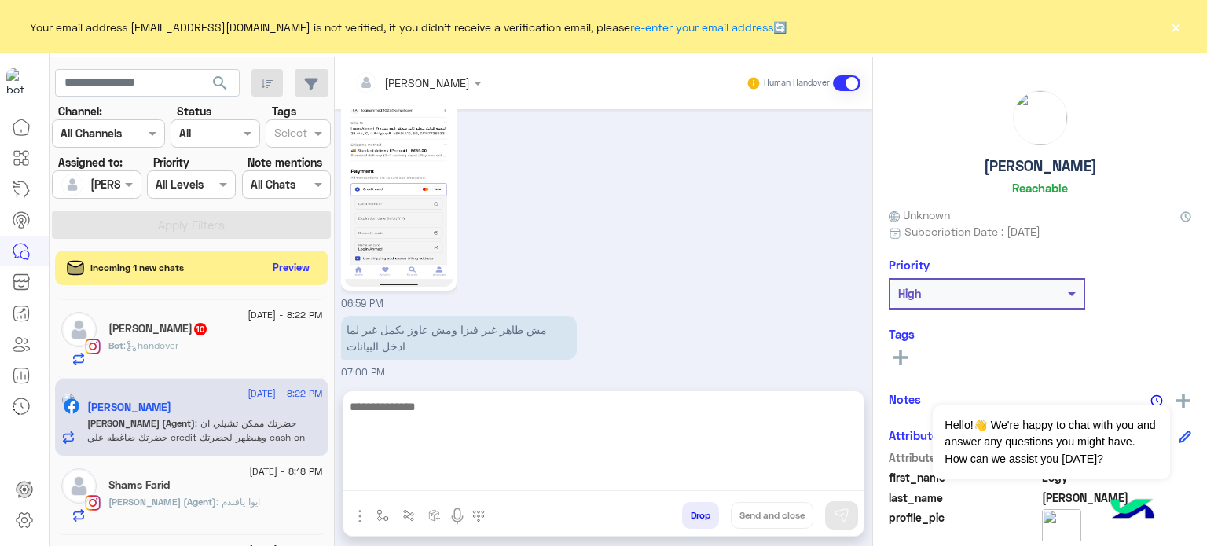
click at [445, 479] on textarea at bounding box center [603, 444] width 520 height 94
paste textarea "**********"
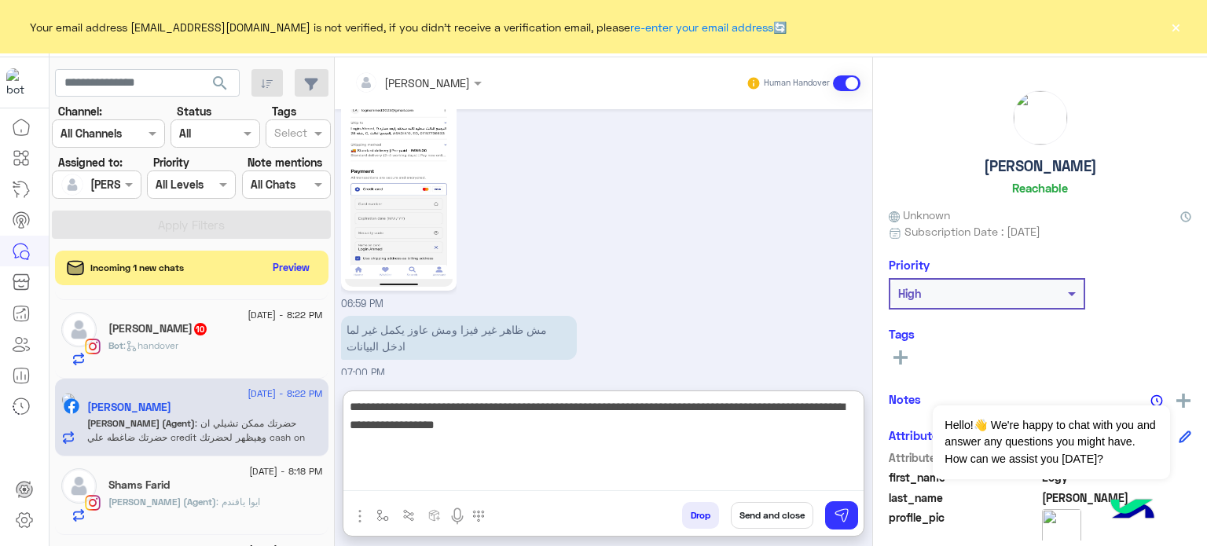
type textarea "**********"
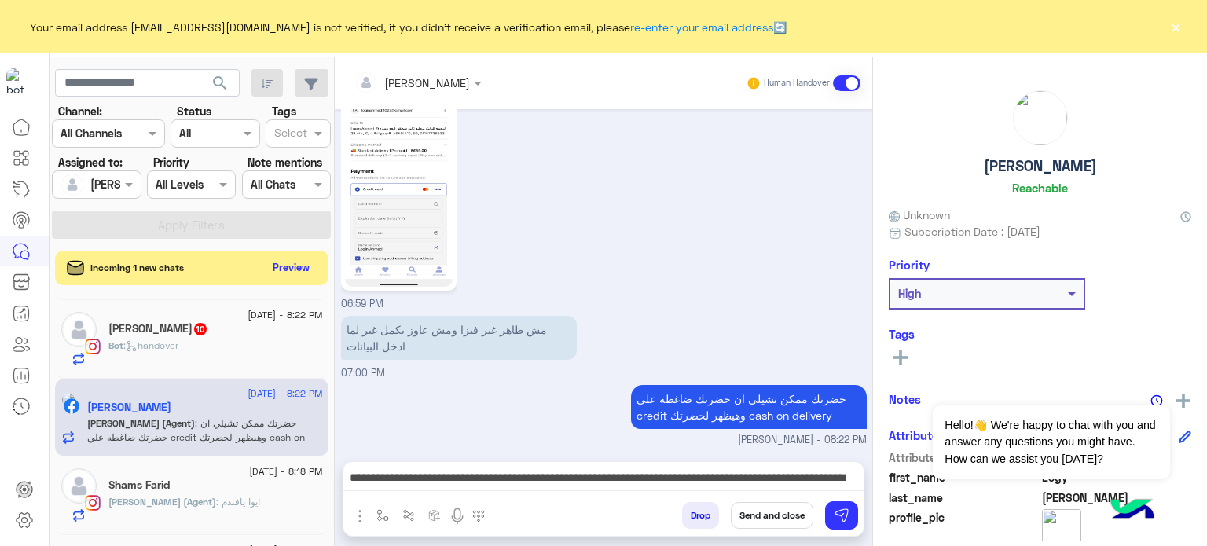
click at [748, 508] on button "Send and close" at bounding box center [772, 515] width 82 height 27
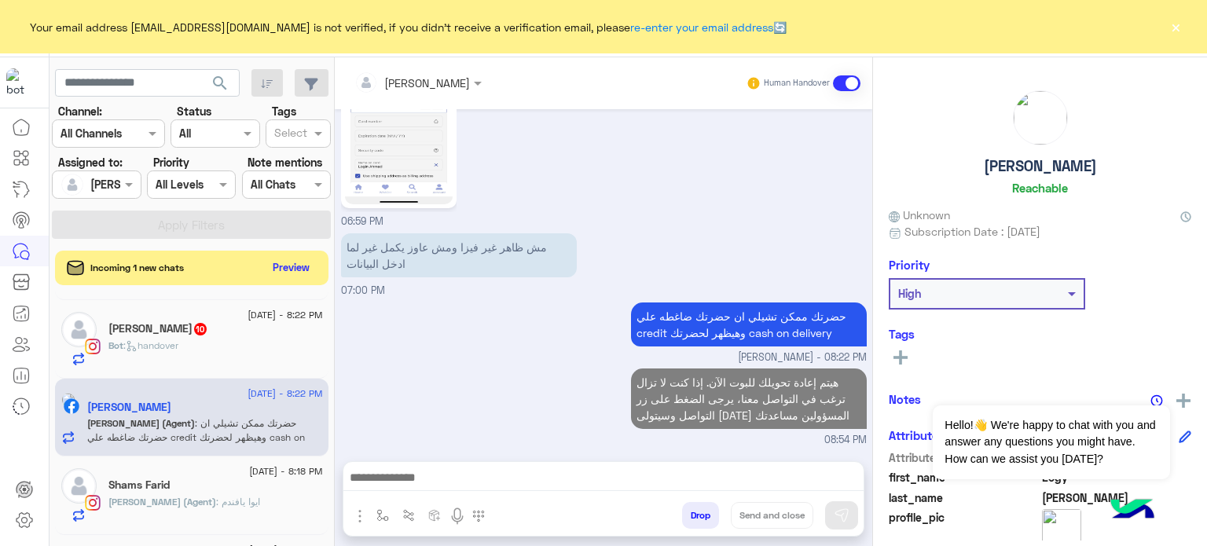
scroll to position [529, 0]
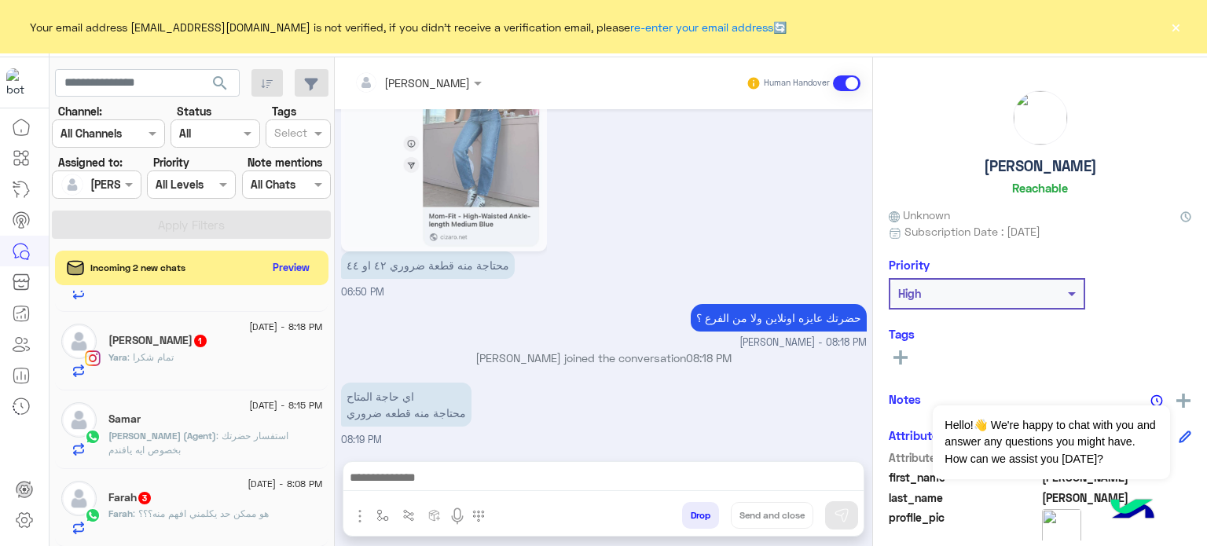
scroll to position [458, 0]
click at [211, 427] on span ": استفسار حضرتك بخصوص ايه يافندم" at bounding box center [198, 439] width 180 height 26
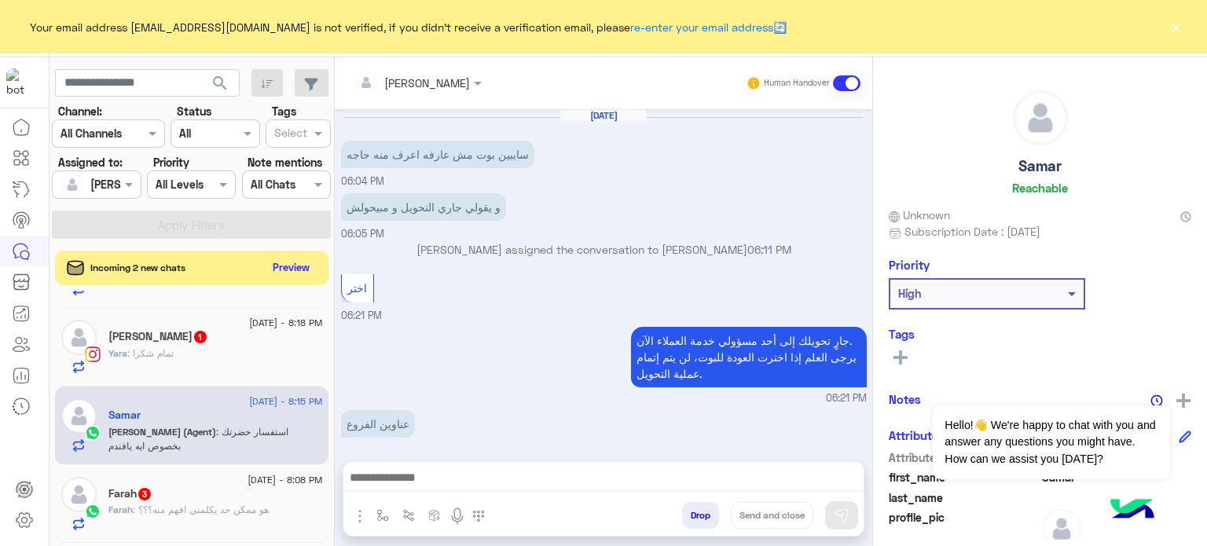
scroll to position [192, 0]
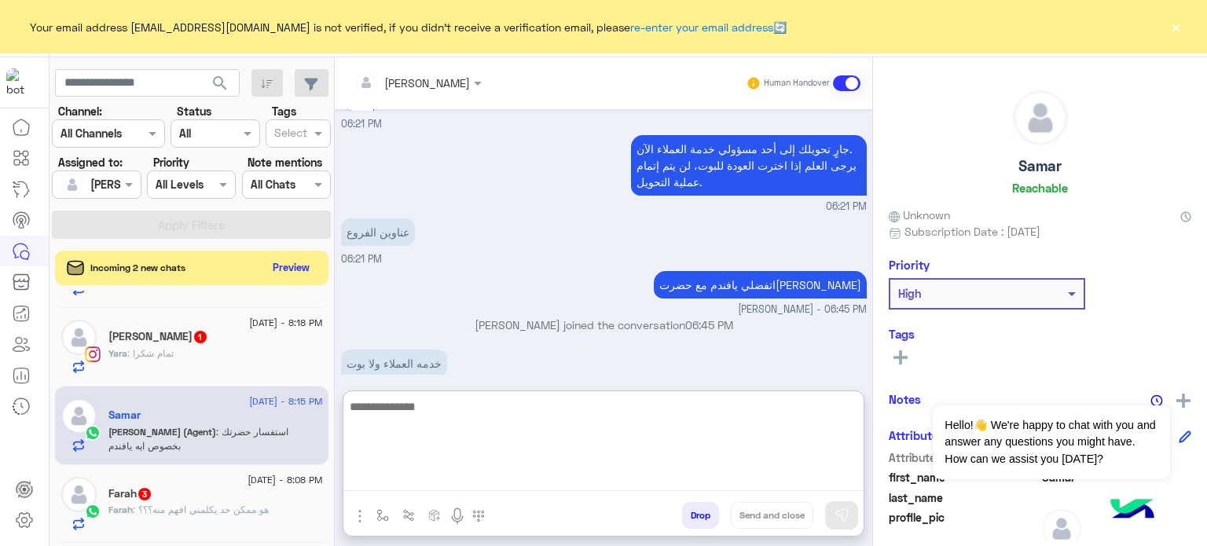
click at [522, 480] on textarea at bounding box center [603, 444] width 520 height 94
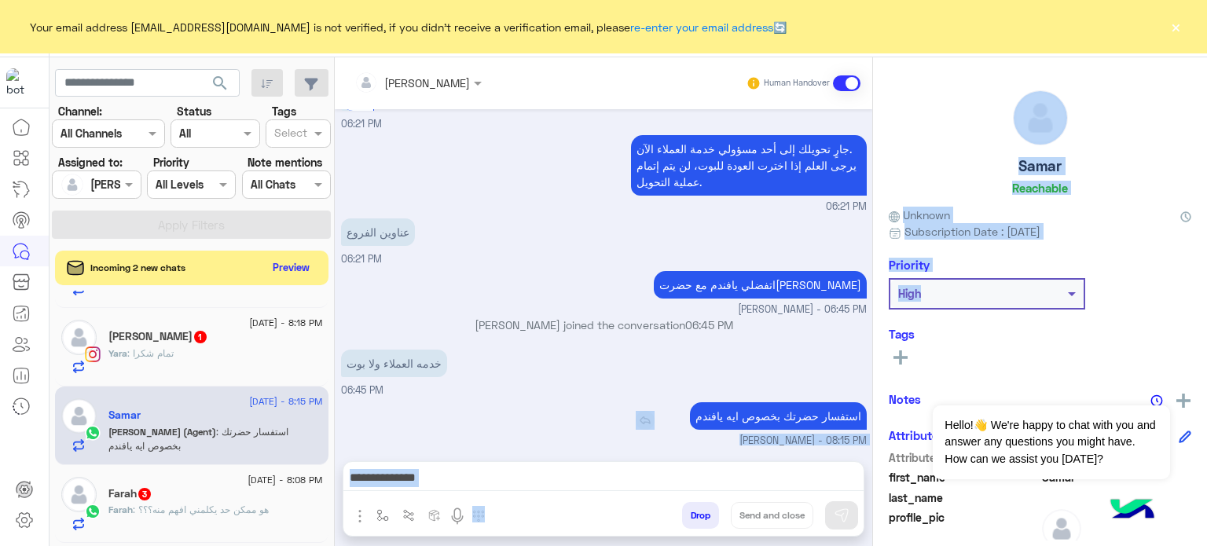
drag, startPoint x: 872, startPoint y: 332, endPoint x: 855, endPoint y: 417, distance: 87.4
click at [855, 417] on mat-drawer-container "lobna Mounir Human Handover Sep 1, 2025 سايبين بوت مش عارفه اعرف منه حاجه 06:04…" at bounding box center [771, 304] width 872 height 495
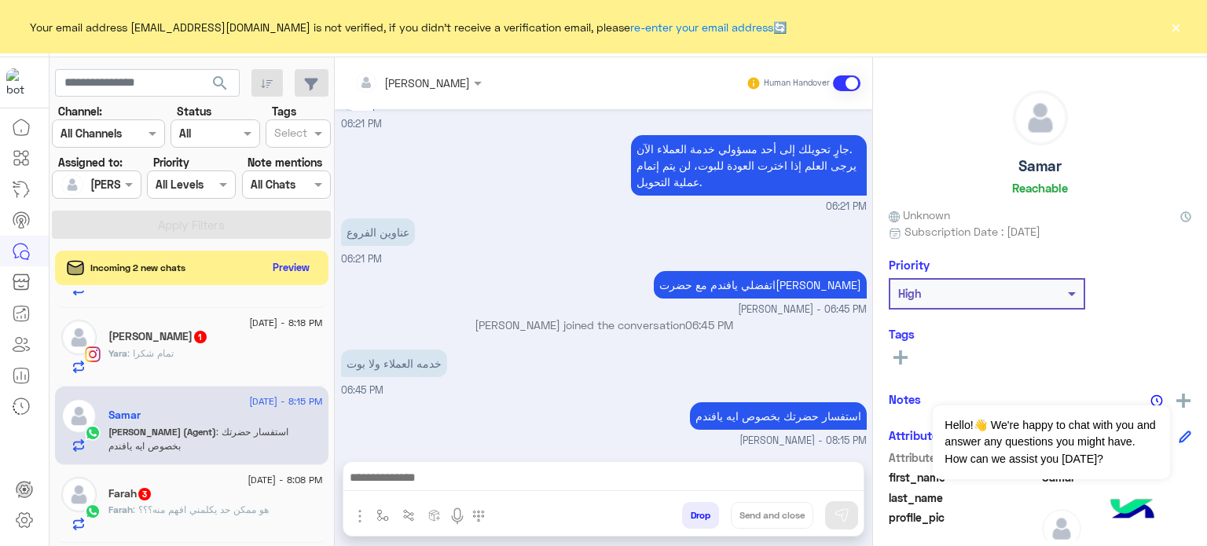
click at [621, 347] on div "خدمه العملاء ولا بوت 06:45 PM" at bounding box center [604, 372] width 526 height 53
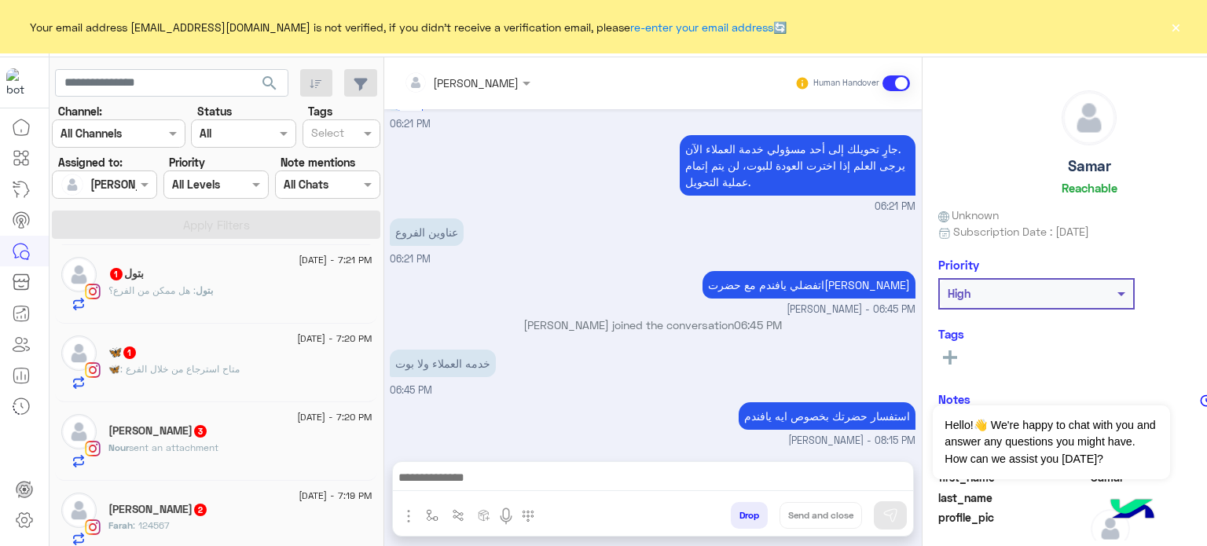
scroll to position [1276, 0]
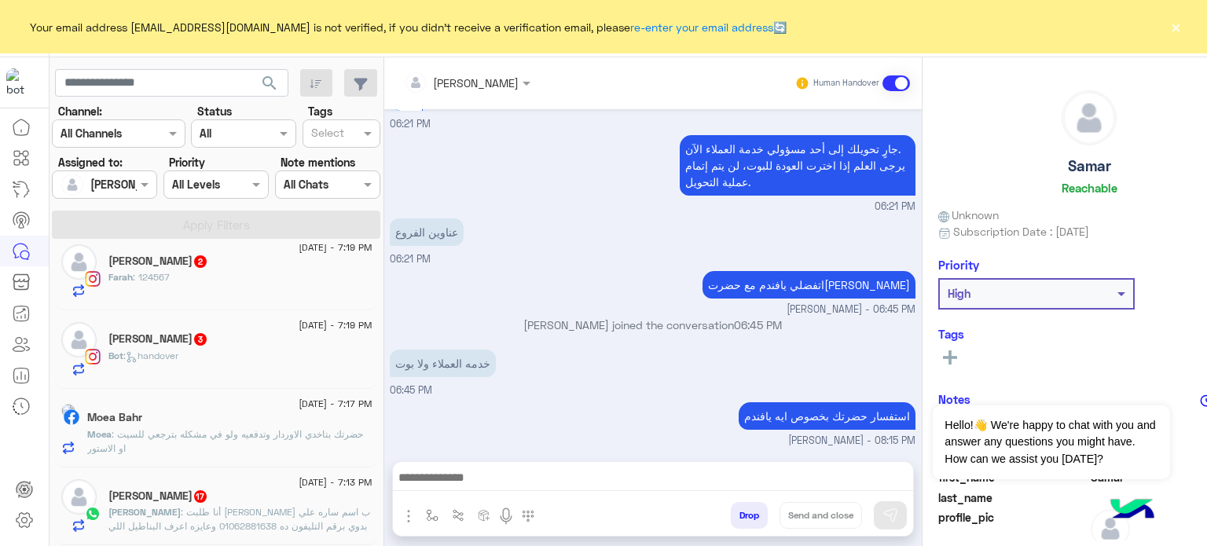
click at [252, 527] on span ": أنا طلبت اوردر ب اسم ساره علي بدوي برقم التليفون ده 01062881638 وعايزه اعرف ا…" at bounding box center [239, 526] width 262 height 40
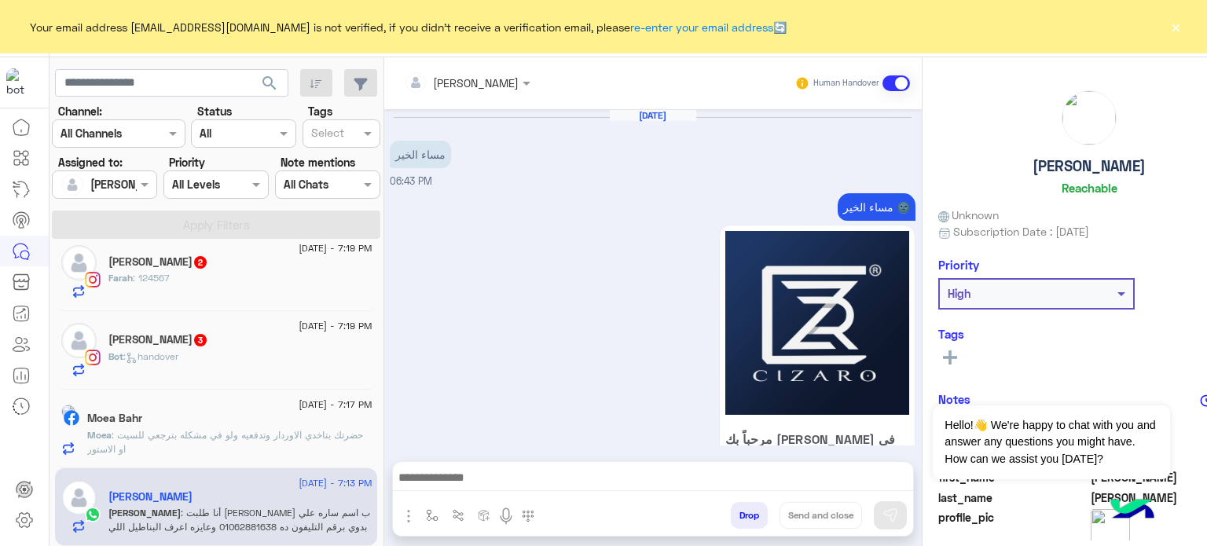
scroll to position [947, 0]
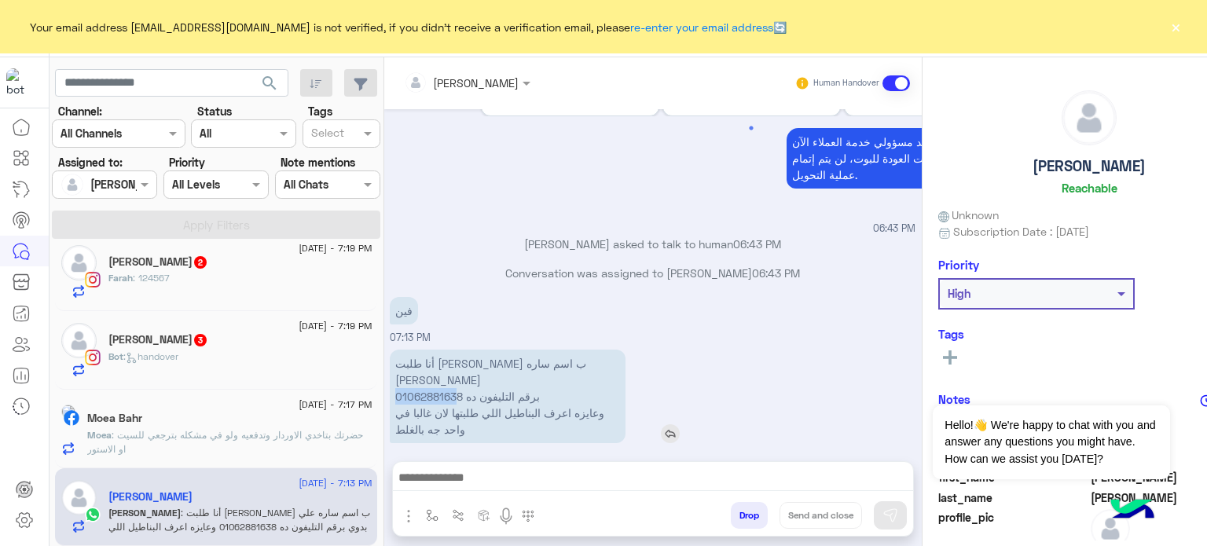
drag, startPoint x: 393, startPoint y: 376, endPoint x: 459, endPoint y: 380, distance: 66.2
click at [459, 380] on p "أنا طلبت اوردر ب اسم ساره علي بدوي برقم التليفون ده 01062881638 وعايزه اعرف الب…" at bounding box center [508, 396] width 236 height 93
drag, startPoint x: 462, startPoint y: 377, endPoint x: 394, endPoint y: 373, distance: 67.7
click at [394, 373] on p "أنا طلبت اوردر ب اسم ساره علي بدوي برقم التليفون ده 01062881638 وعايزه اعرف الب…" at bounding box center [508, 396] width 236 height 93
copy p "01062881638"
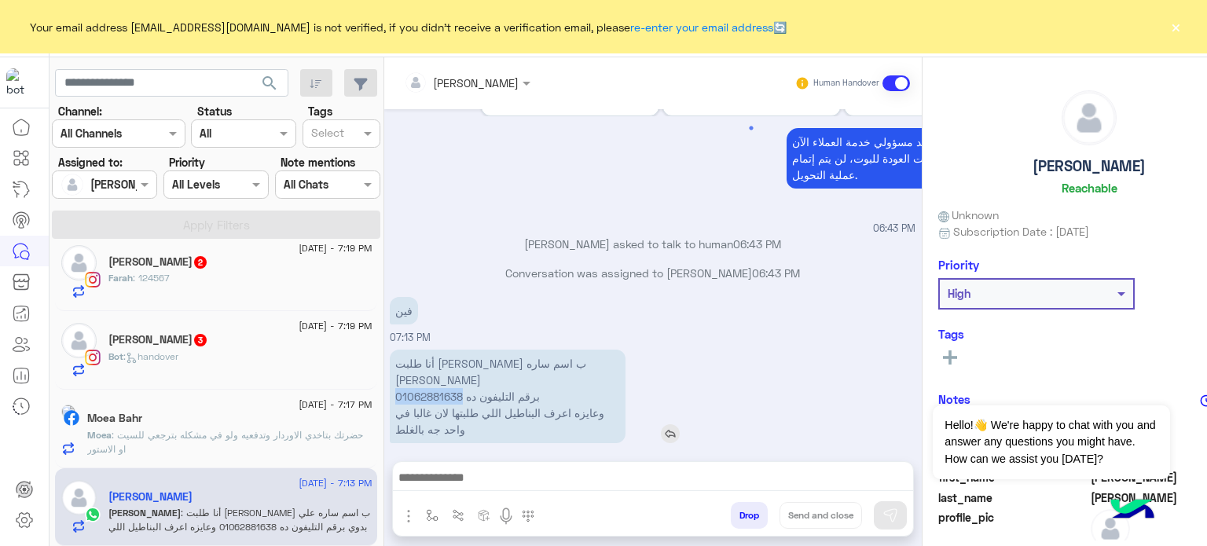
copy p "01062881638"
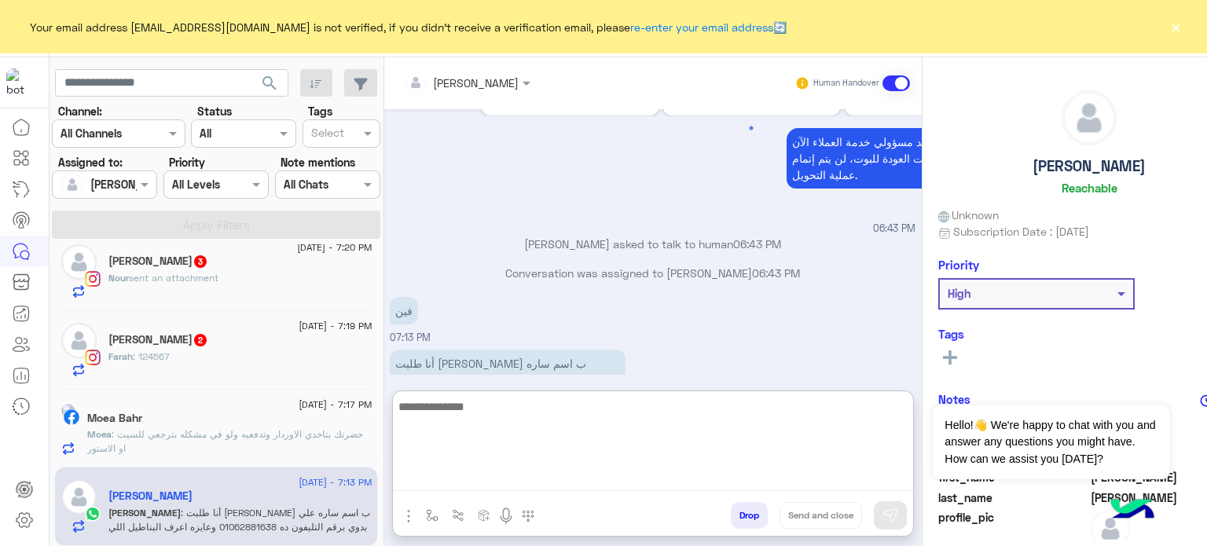
click at [472, 485] on textarea at bounding box center [653, 444] width 520 height 94
paste textarea "*******"
type textarea "**********"
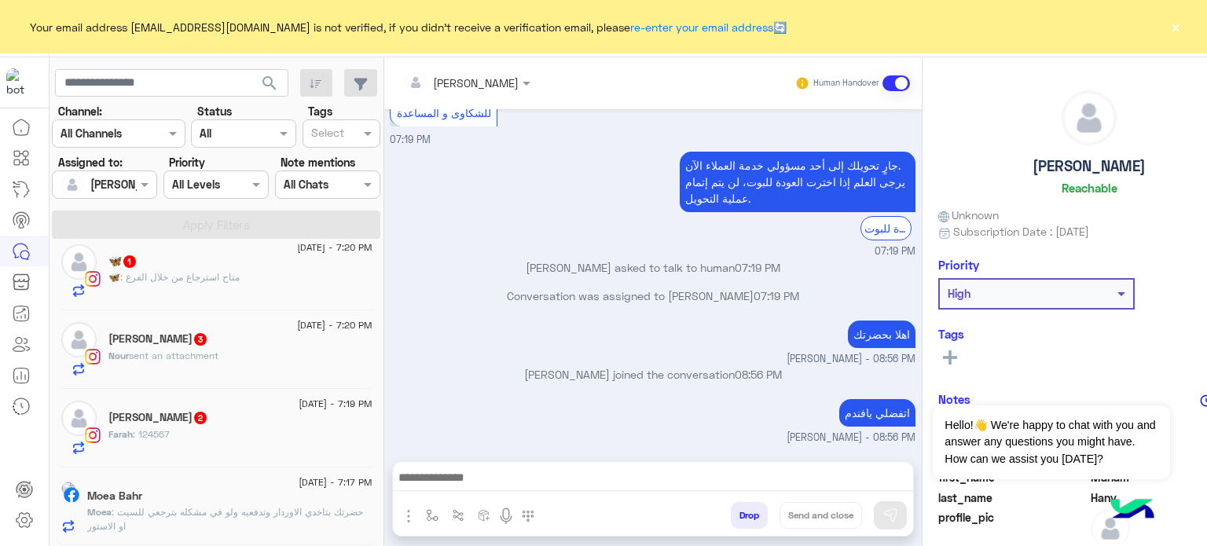
scroll to position [456, 0]
click at [261, 512] on span ": حضرتك بتاخدي الاوردار وتدفعيه ولو في مشكله بترجعي للسيت او الاستور" at bounding box center [225, 519] width 276 height 26
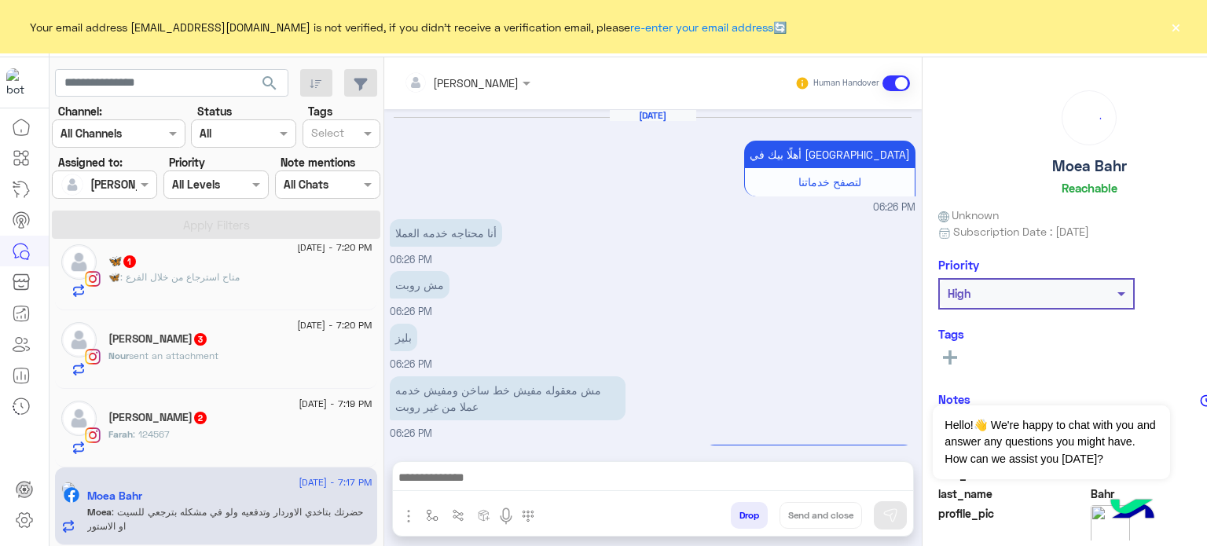
scroll to position [245, 0]
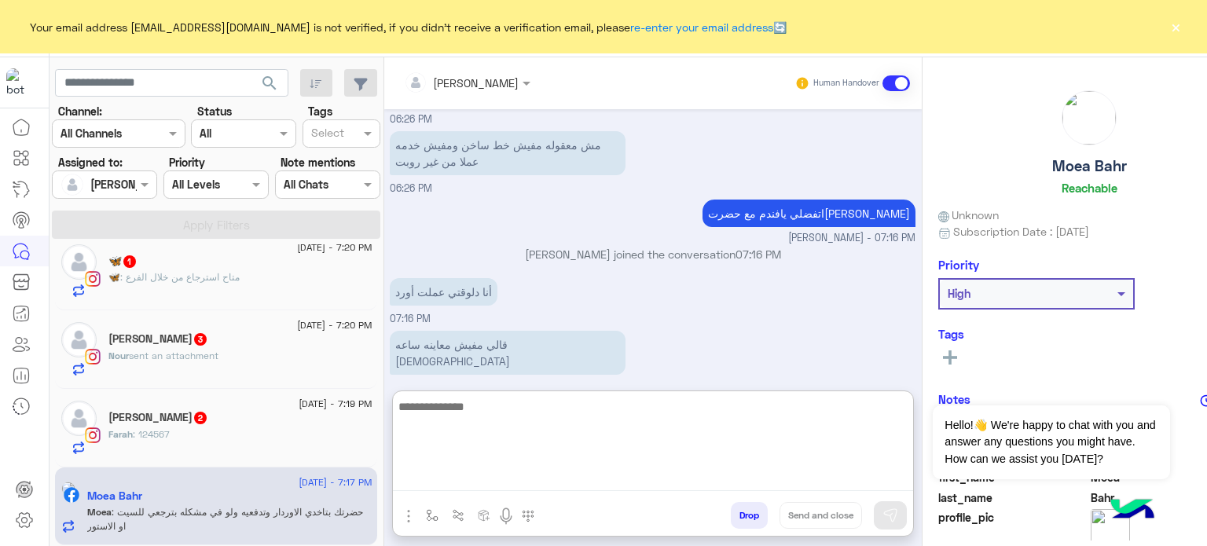
click at [548, 478] on textarea at bounding box center [653, 444] width 520 height 94
type textarea "*"
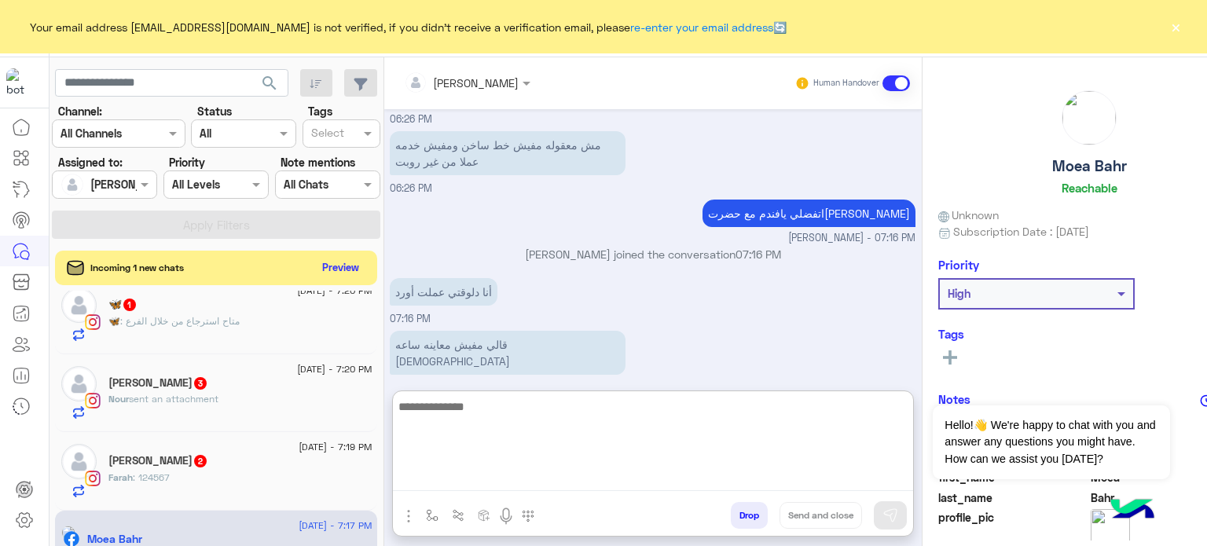
scroll to position [1243, 0]
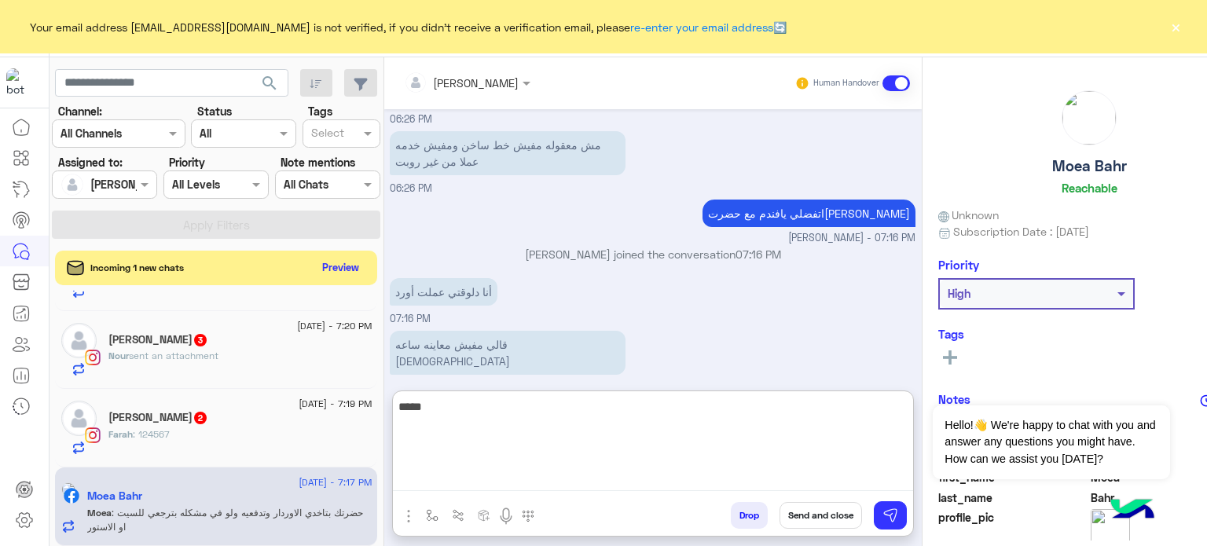
paste textarea "**********"
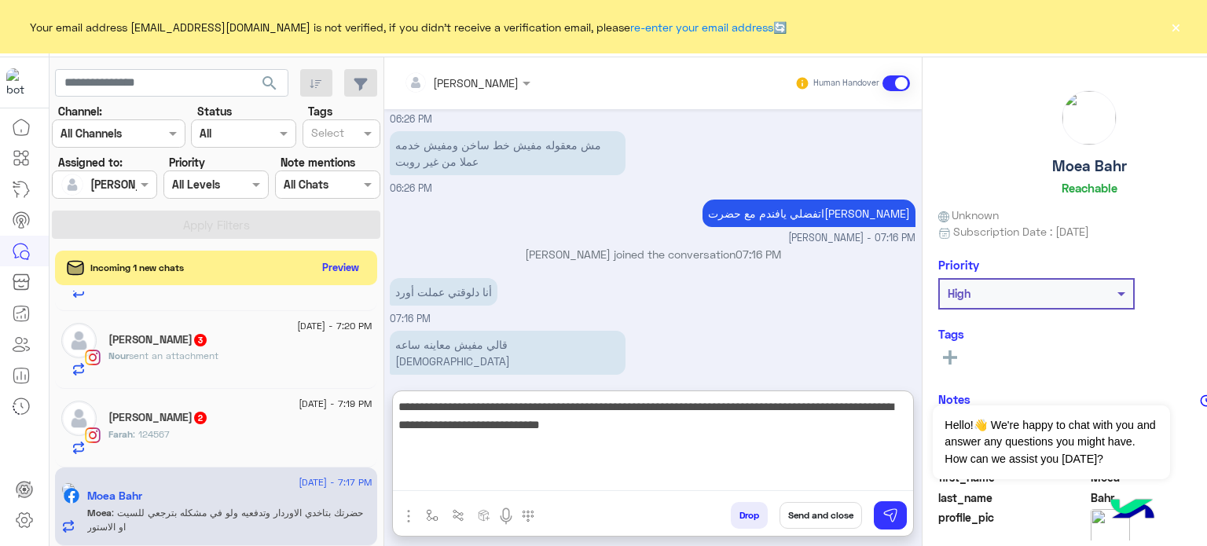
paste textarea "**********"
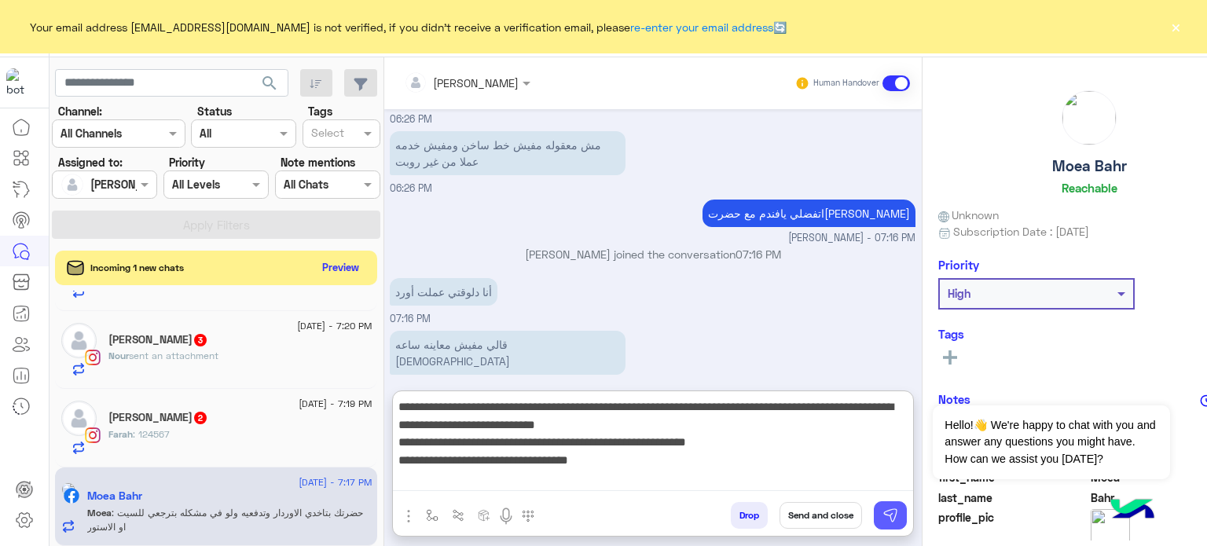
type textarea "**********"
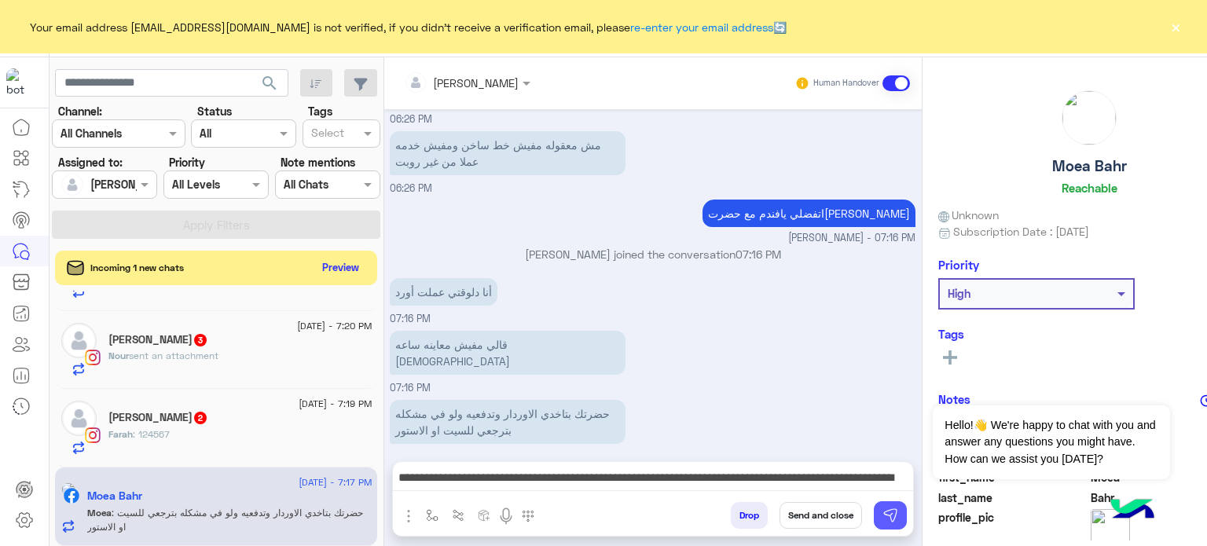
click at [891, 516] on img at bounding box center [890, 516] width 16 height 16
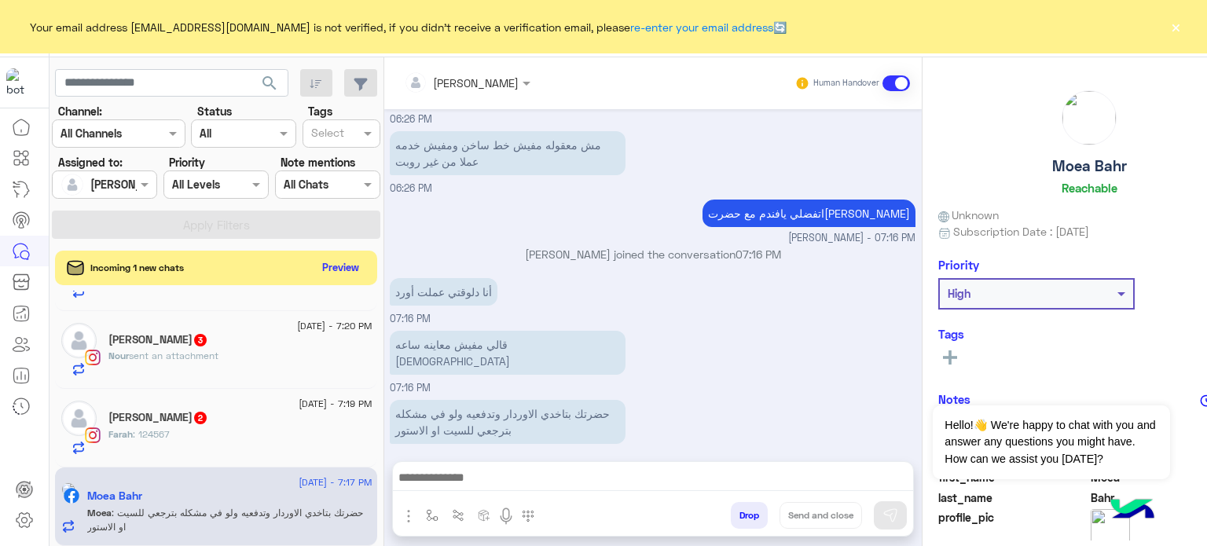
scroll to position [378, 0]
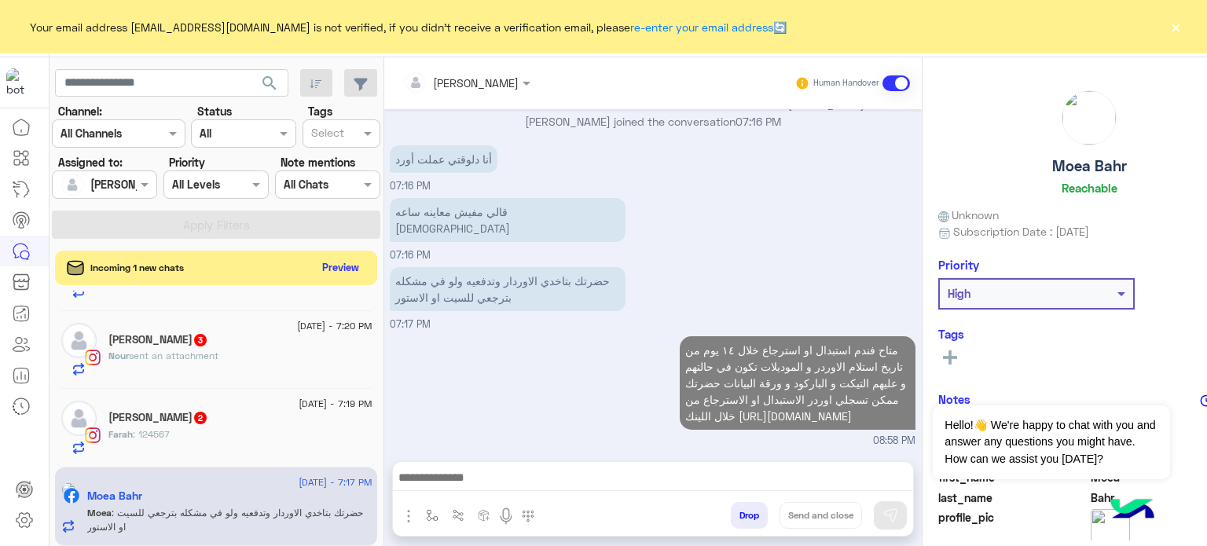
click at [269, 423] on div "Farah Essam 2" at bounding box center [239, 419] width 263 height 16
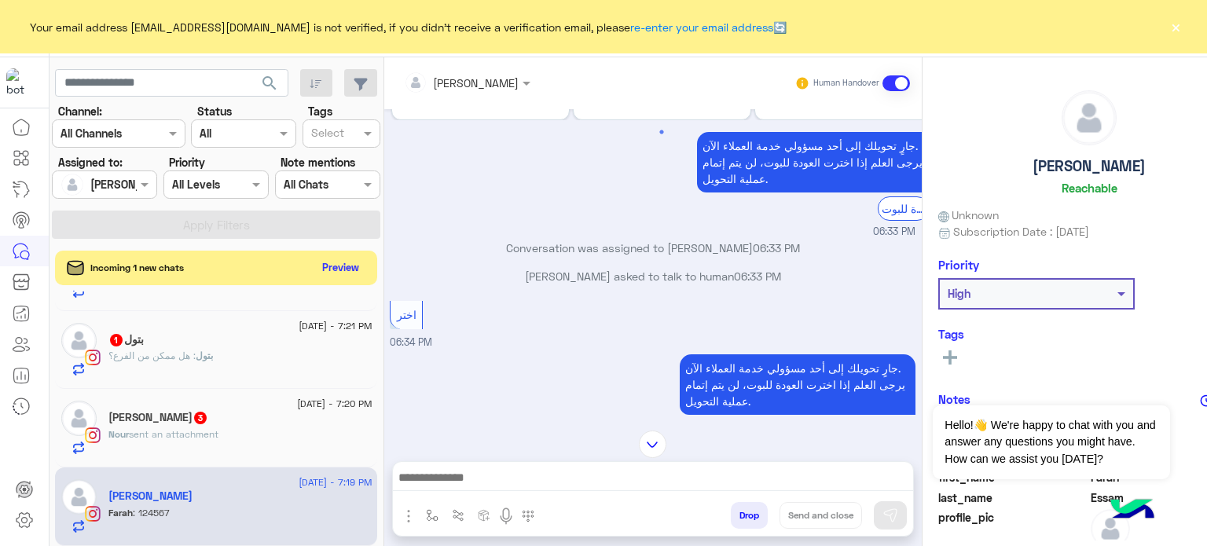
scroll to position [1980, 0]
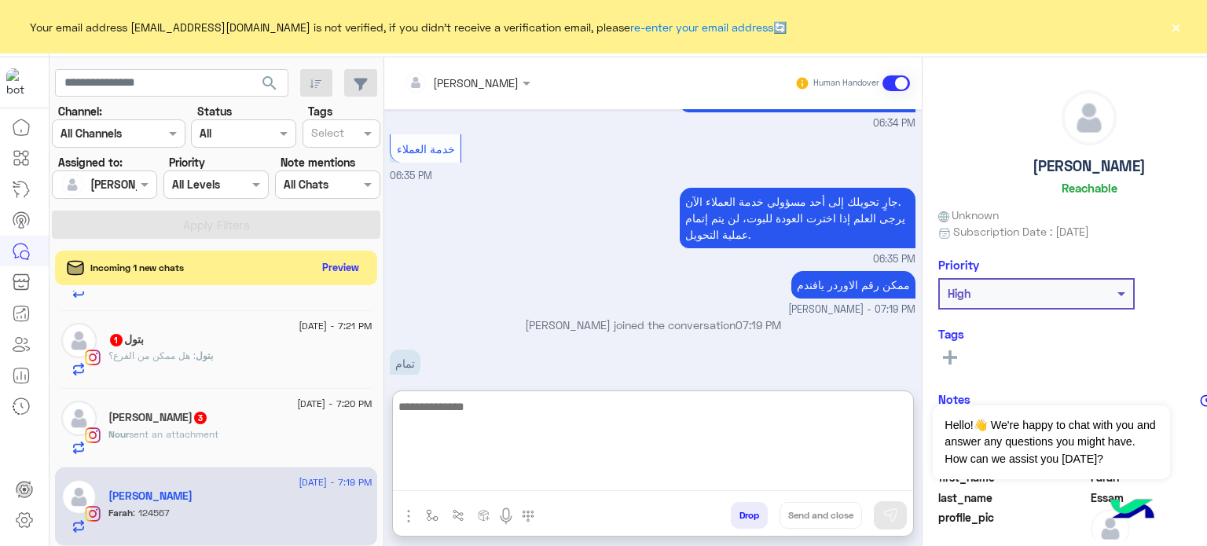
click at [534, 474] on textarea at bounding box center [653, 444] width 520 height 94
type textarea "**********"
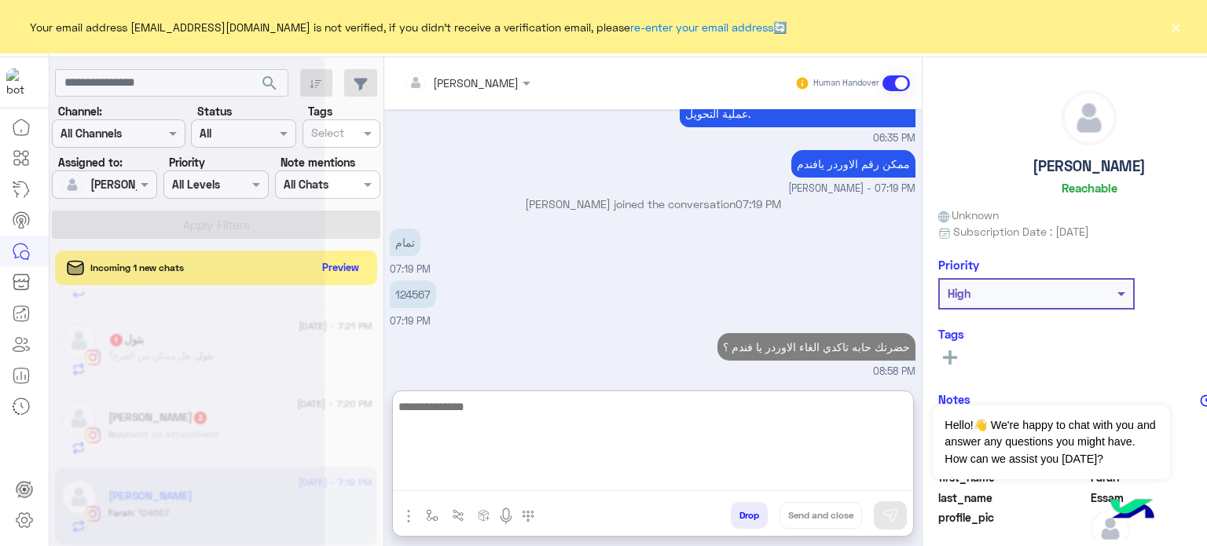
scroll to position [2101, 0]
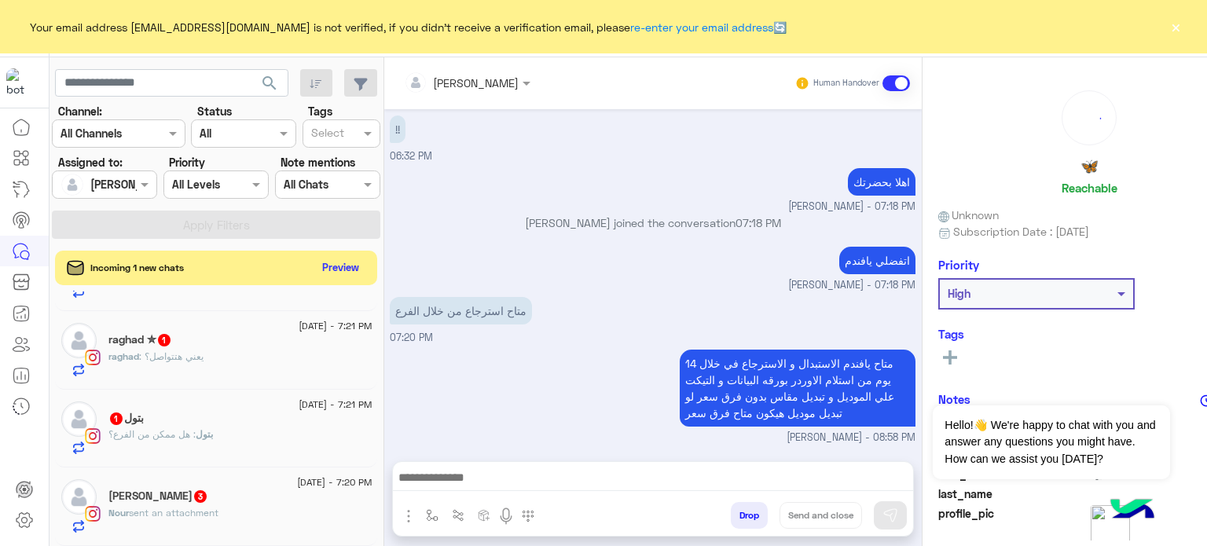
scroll to position [271, 0]
click at [203, 423] on div "بتول 1" at bounding box center [239, 420] width 263 height 16
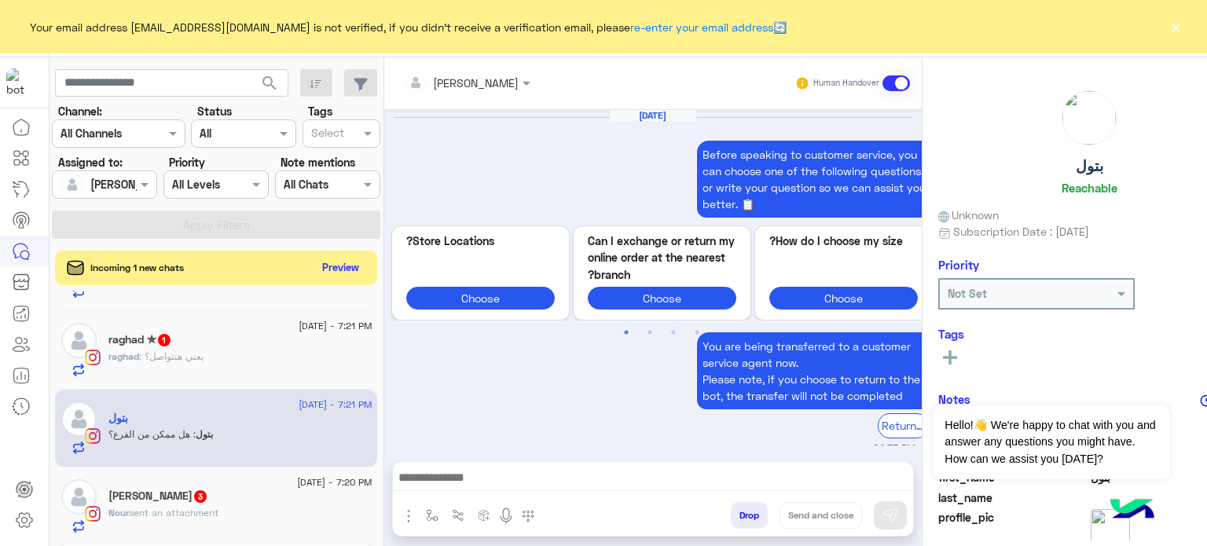
scroll to position [530, 0]
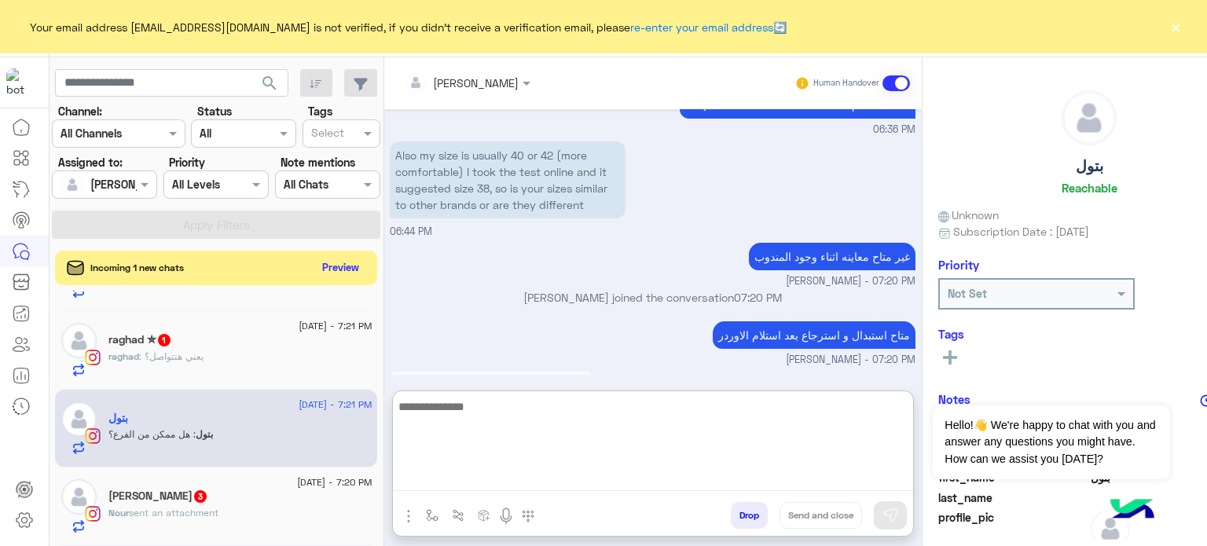
click at [540, 474] on textarea at bounding box center [653, 444] width 520 height 94
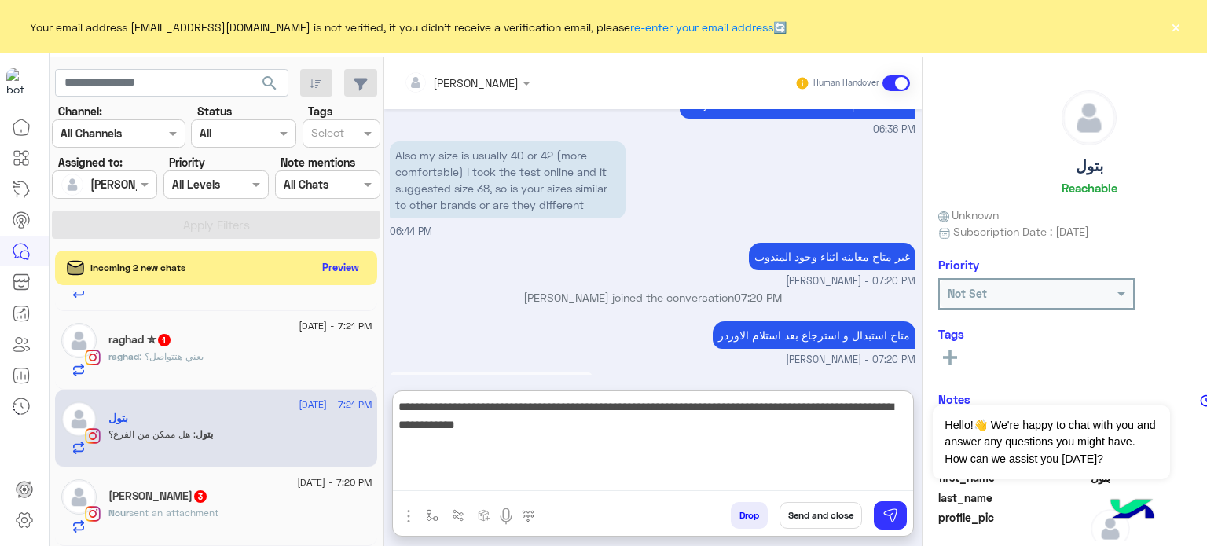
type textarea "**********"
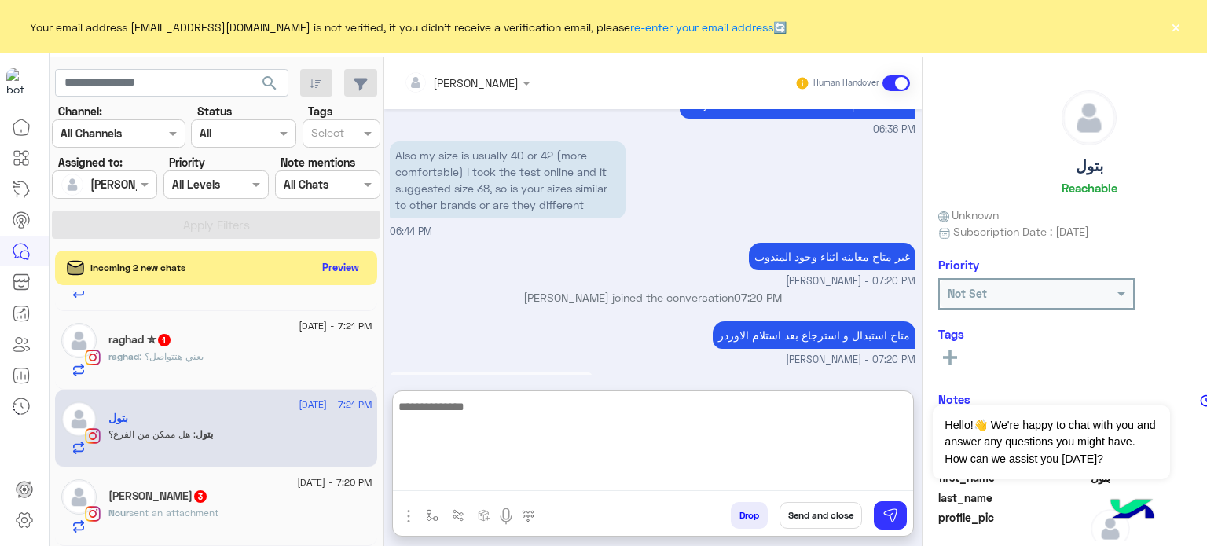
scroll to position [683, 0]
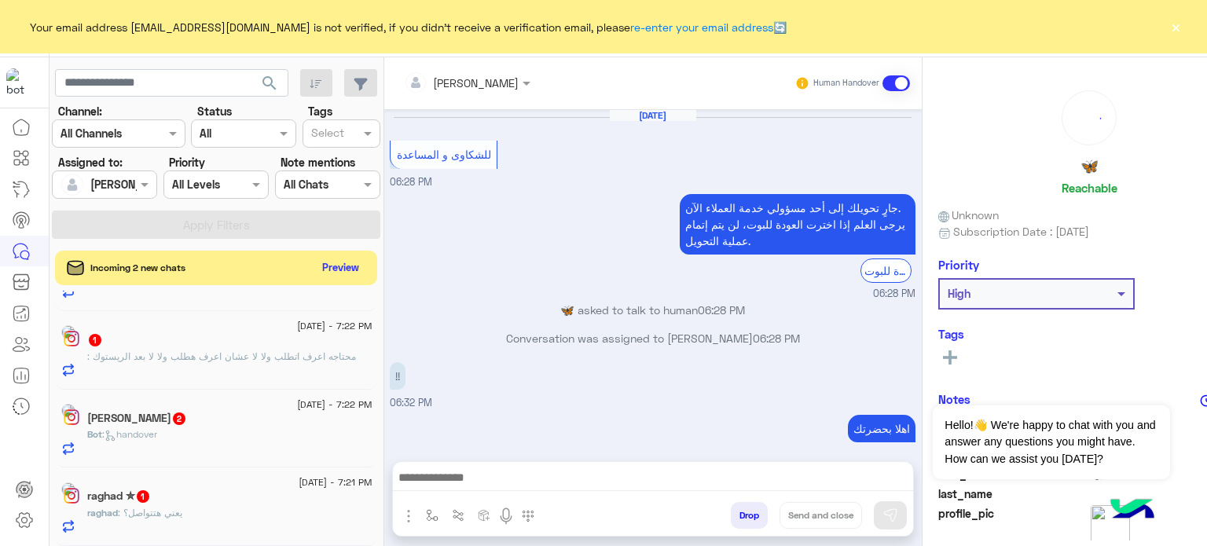
scroll to position [244, 0]
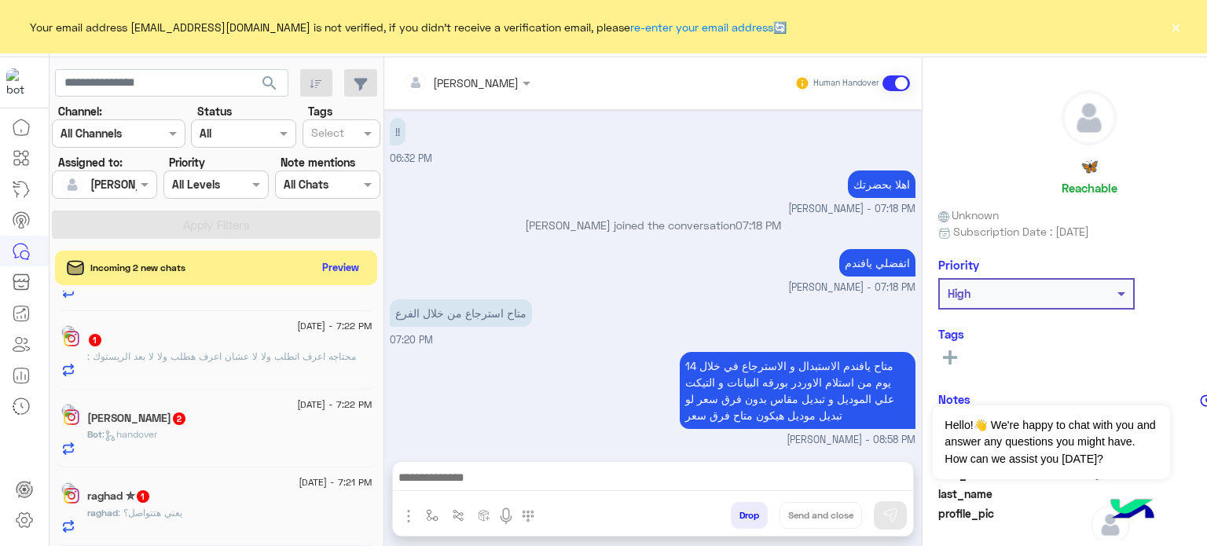
click at [251, 504] on div "raghad ✮ 1" at bounding box center [229, 497] width 284 height 16
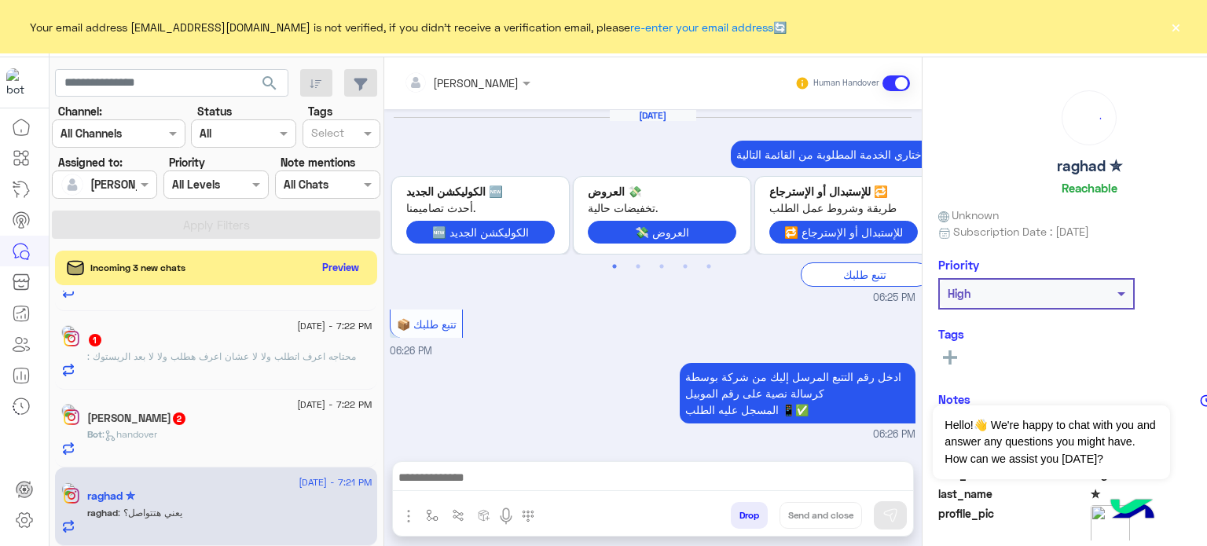
scroll to position [505, 0]
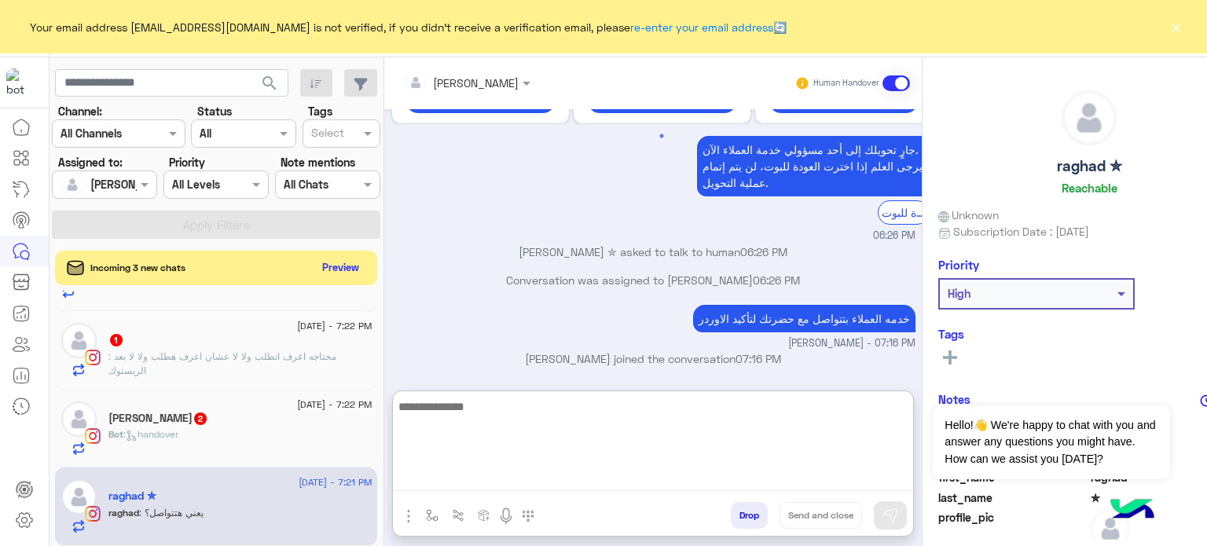
click at [455, 478] on textarea at bounding box center [653, 444] width 520 height 94
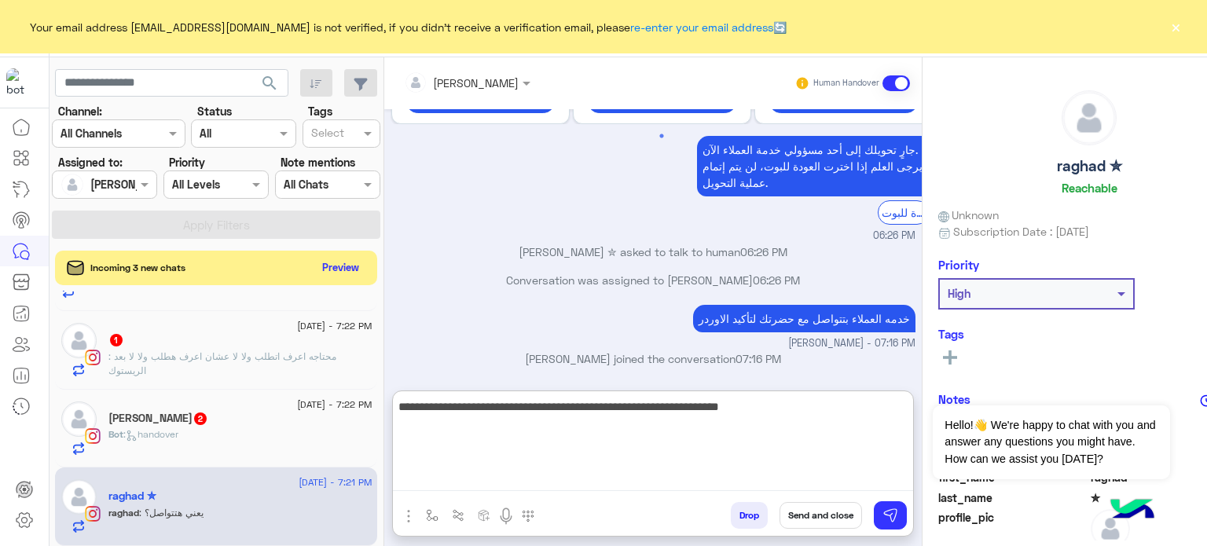
type textarea "**********"
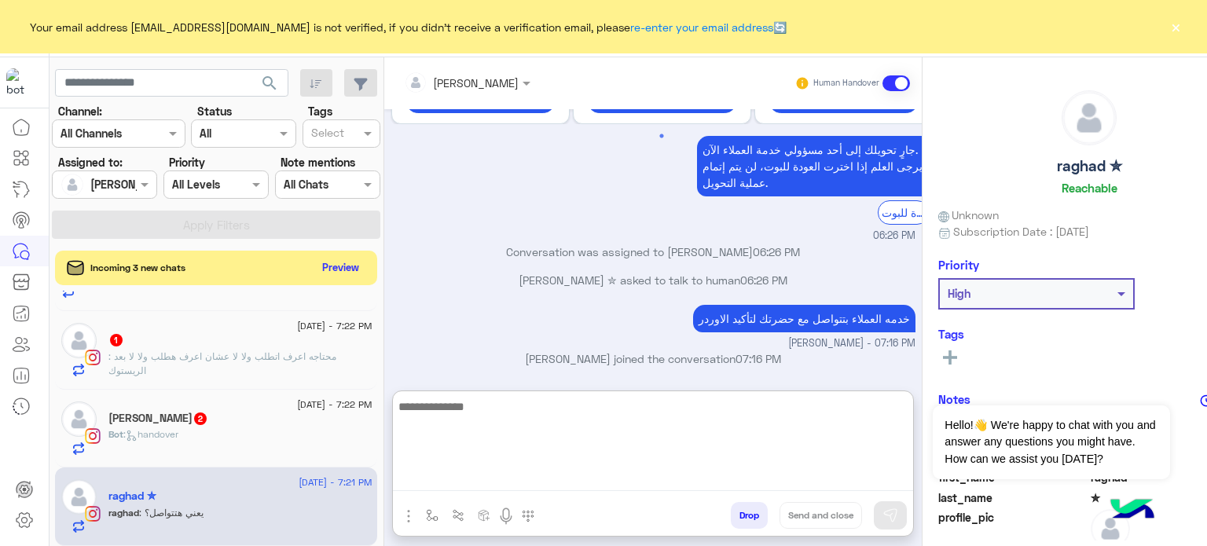
scroll to position [643, 0]
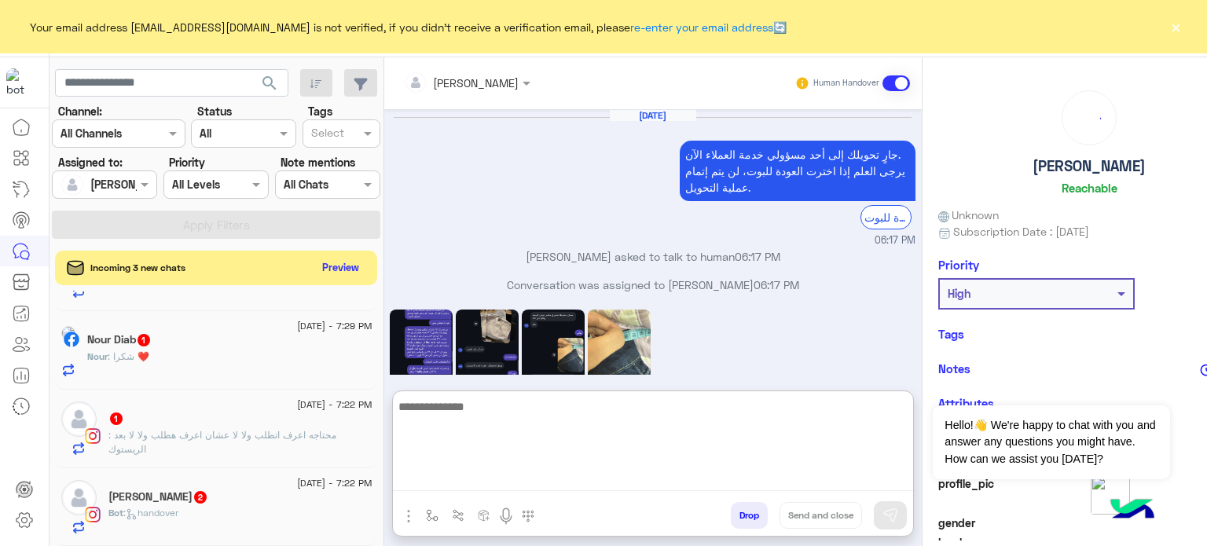
scroll to position [524, 0]
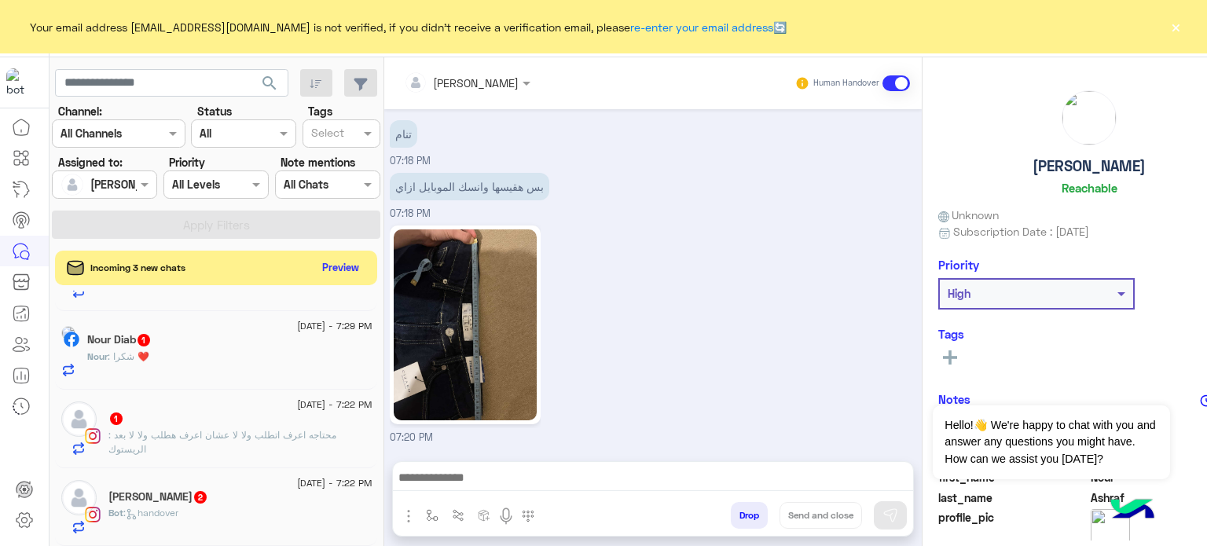
click at [242, 361] on div "Nour : شكرا ❤️" at bounding box center [229, 363] width 284 height 27
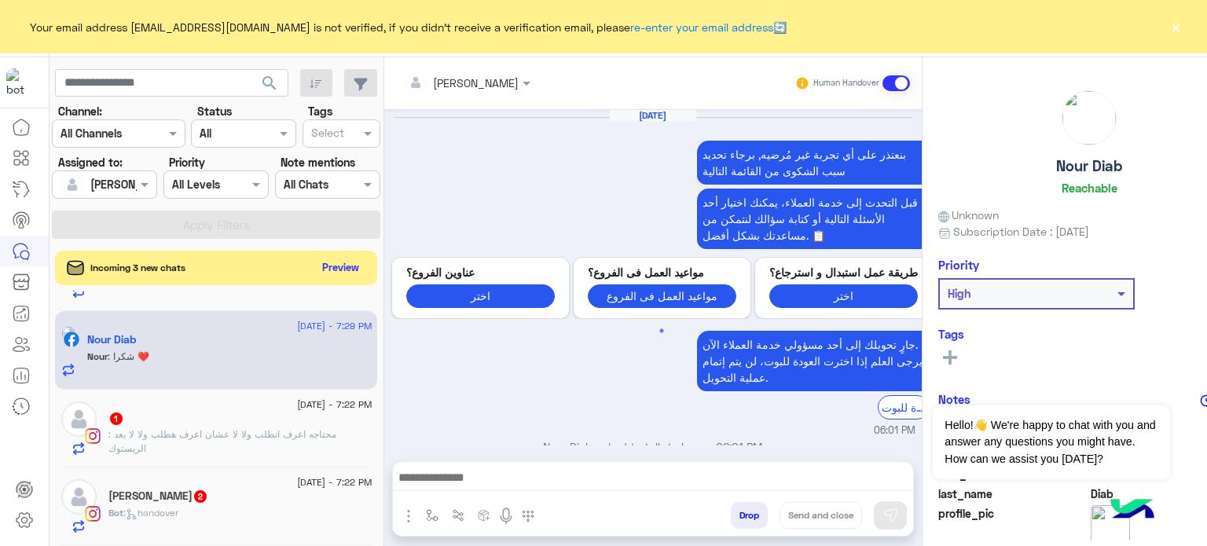
scroll to position [472, 0]
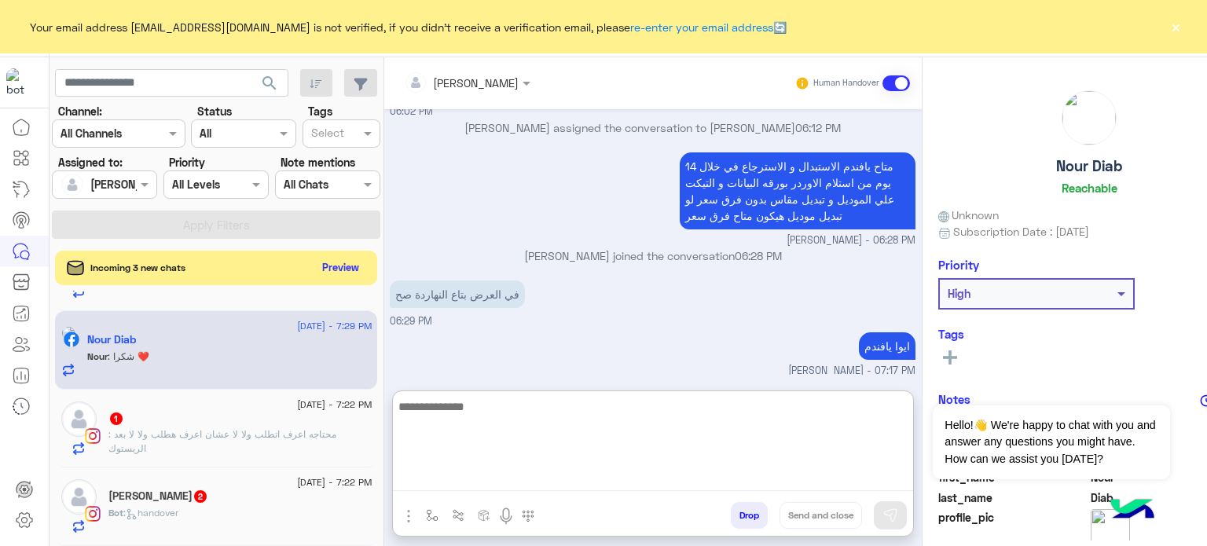
click at [512, 480] on textarea at bounding box center [653, 444] width 520 height 94
type textarea "**********"
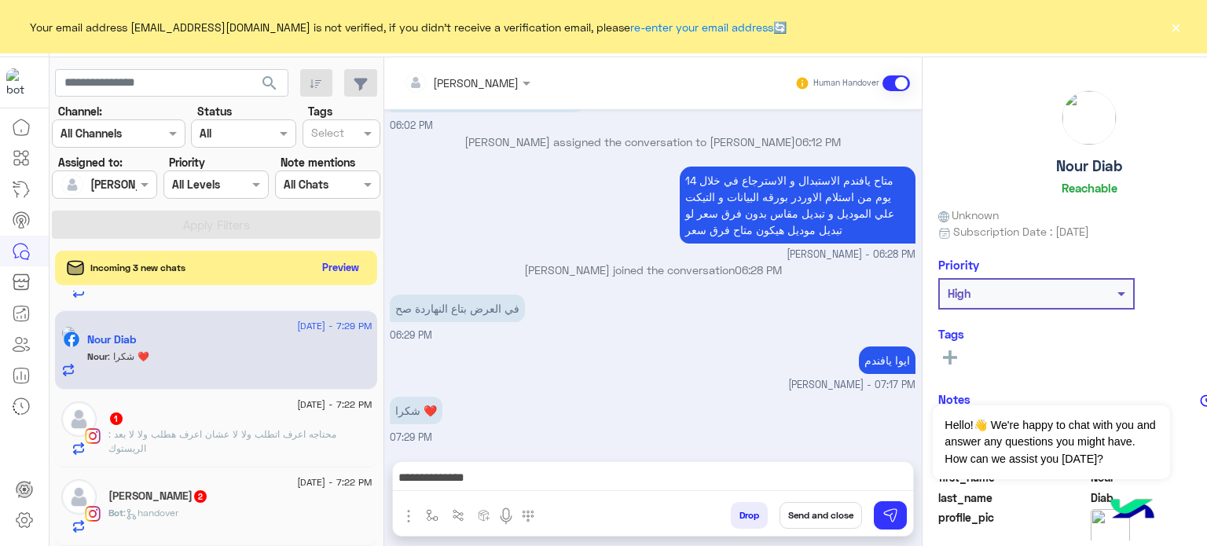
click at [804, 517] on button "Send and close" at bounding box center [820, 515] width 82 height 27
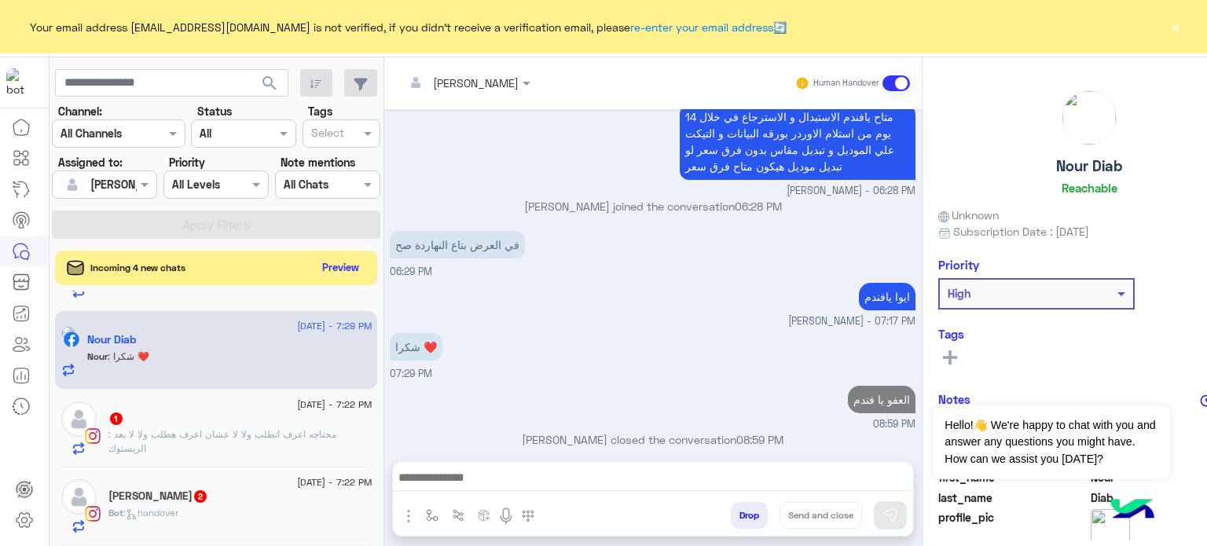
scroll to position [551, 0]
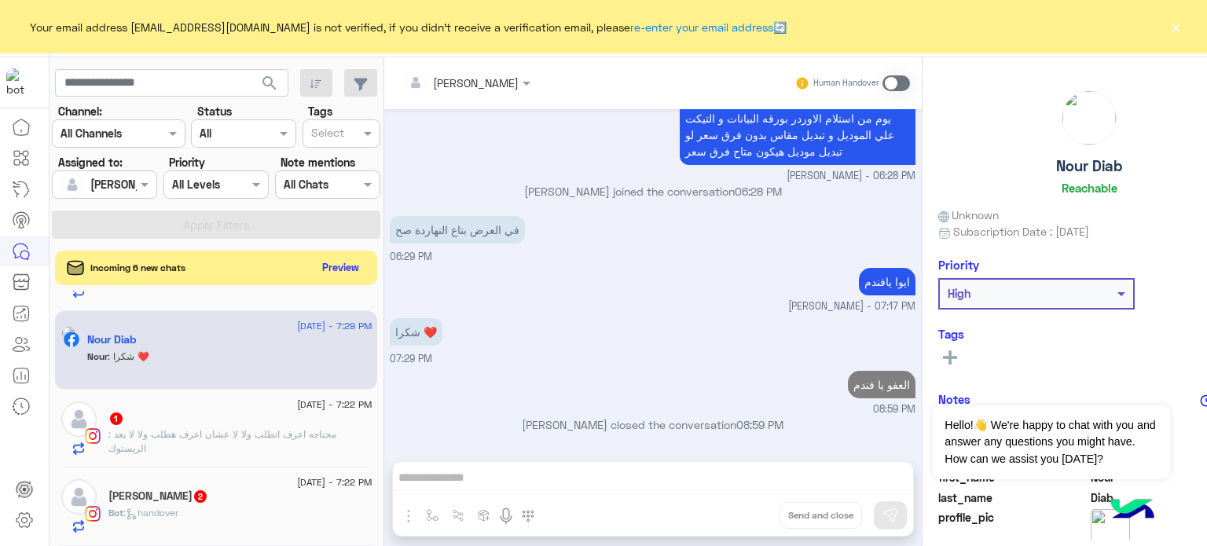
click at [192, 449] on p ": محتاجه اعرف اتطلب ولا لا عشان اعرف هطلب ولا لا بعد الريستوك" at bounding box center [239, 441] width 263 height 28
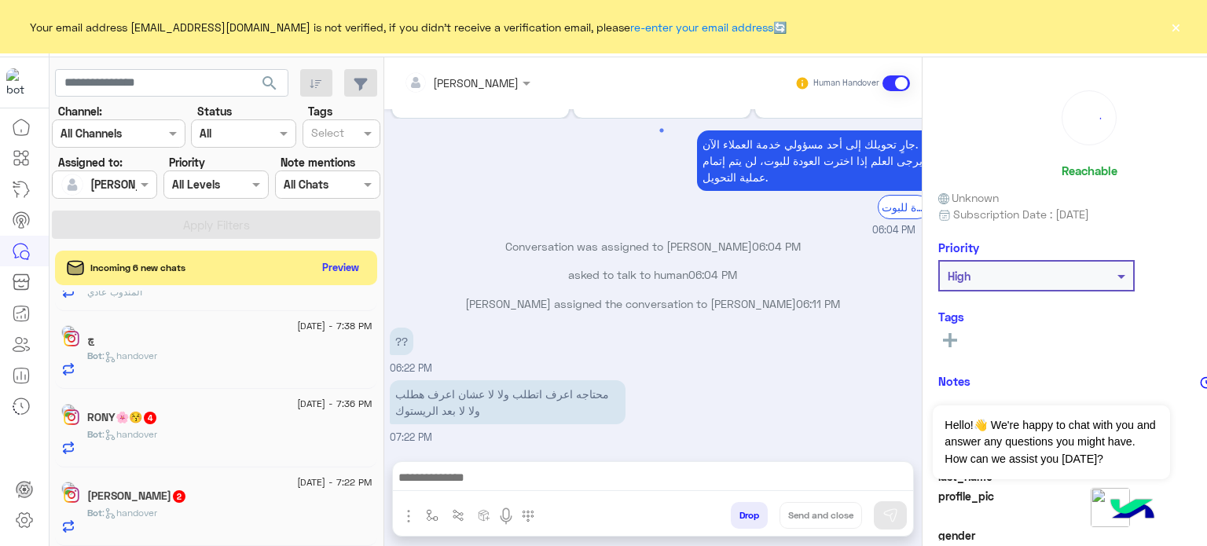
scroll to position [847, 0]
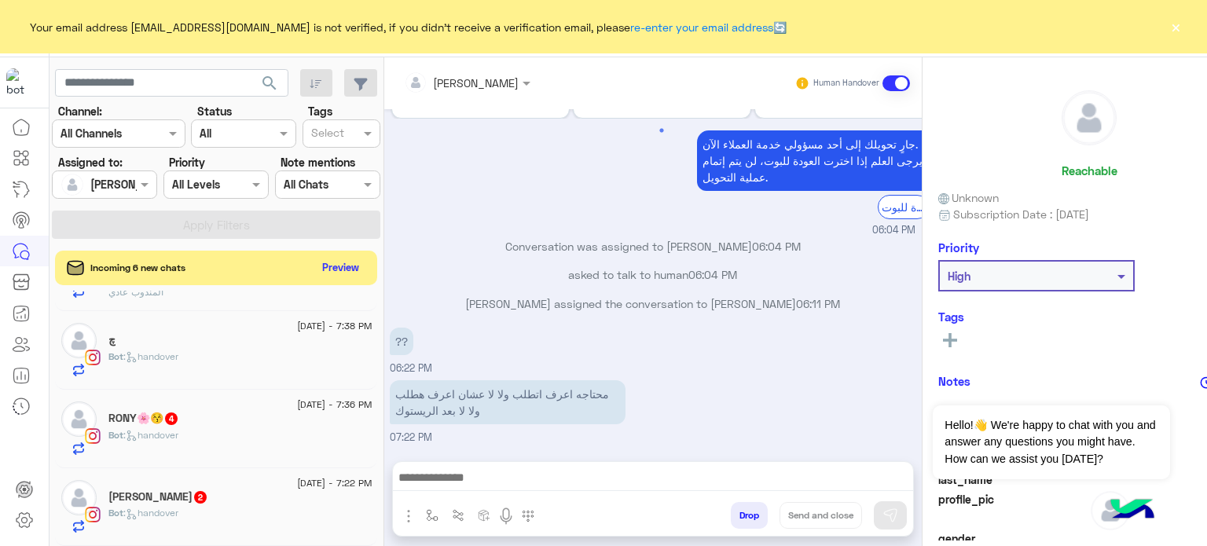
click at [713, 335] on div "?? 06:22 PM" at bounding box center [653, 350] width 526 height 53
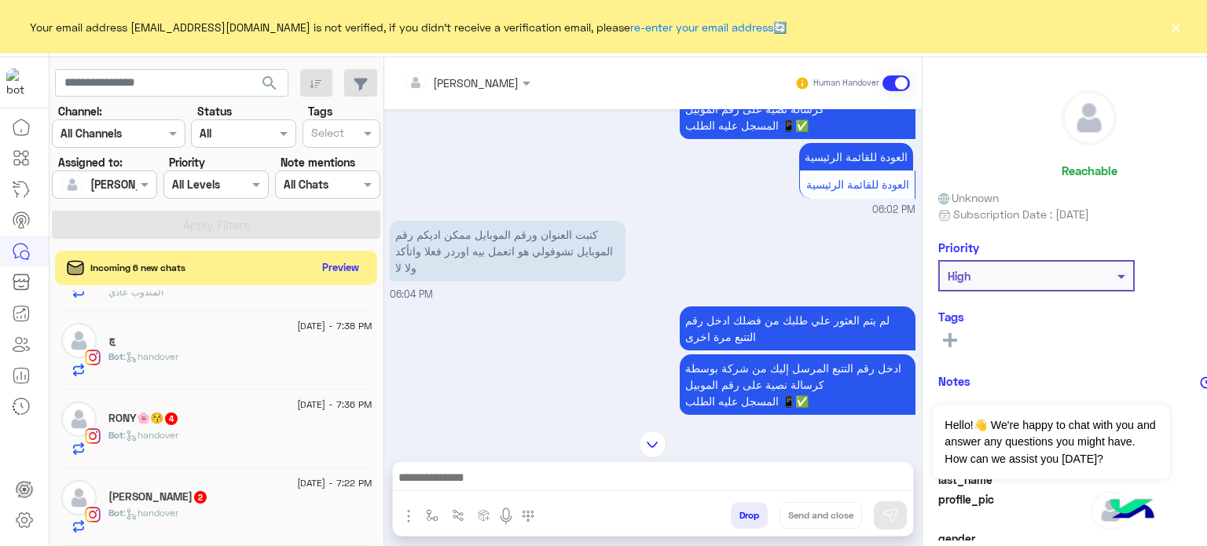
scroll to position [478, 0]
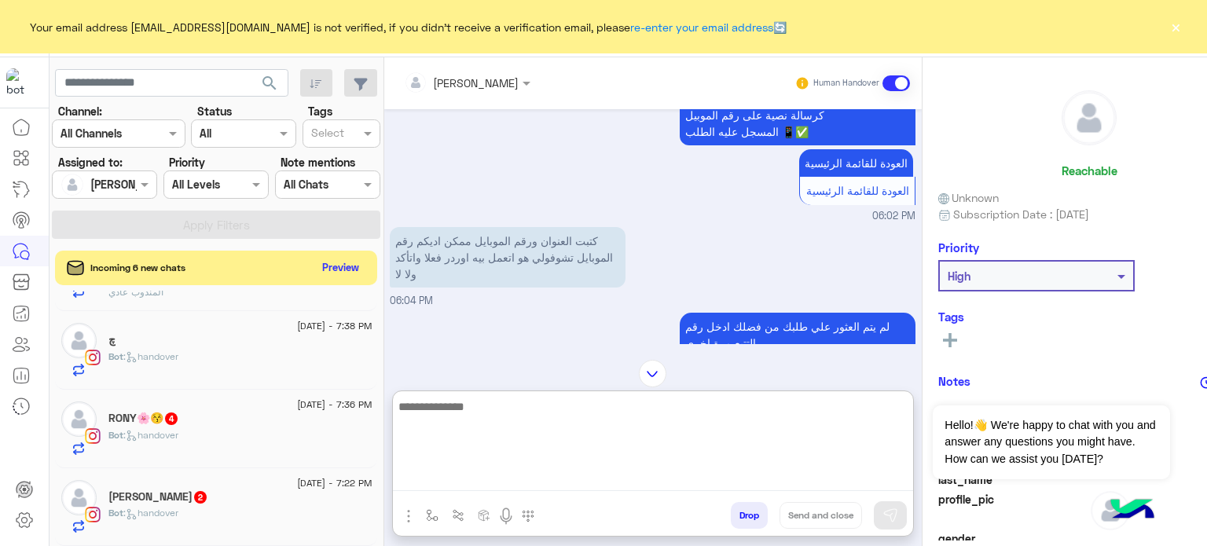
click at [518, 471] on textarea at bounding box center [653, 444] width 520 height 94
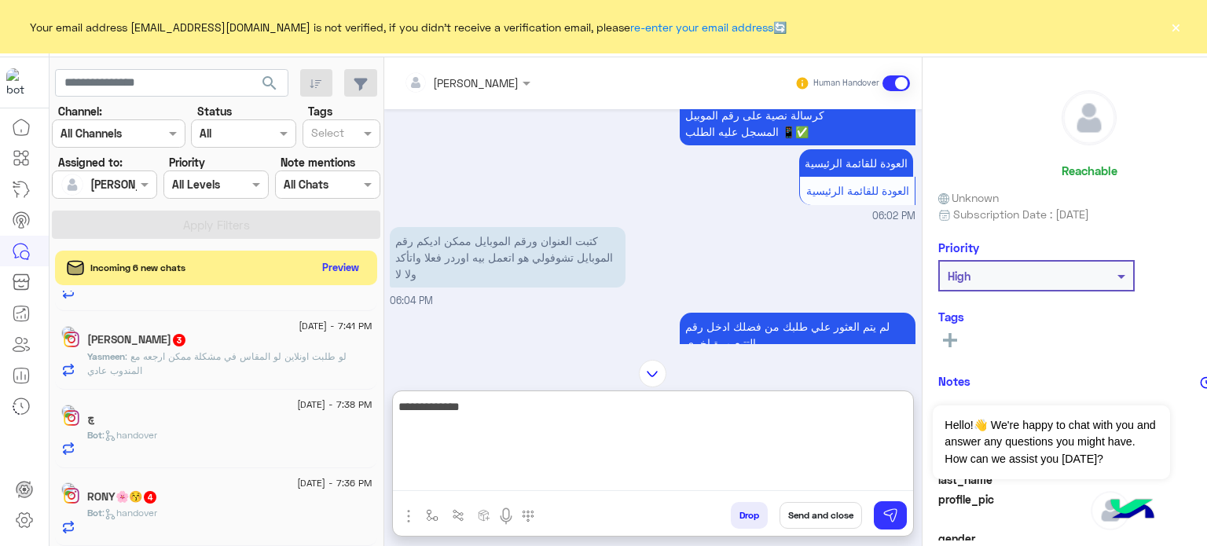
scroll to position [846, 0]
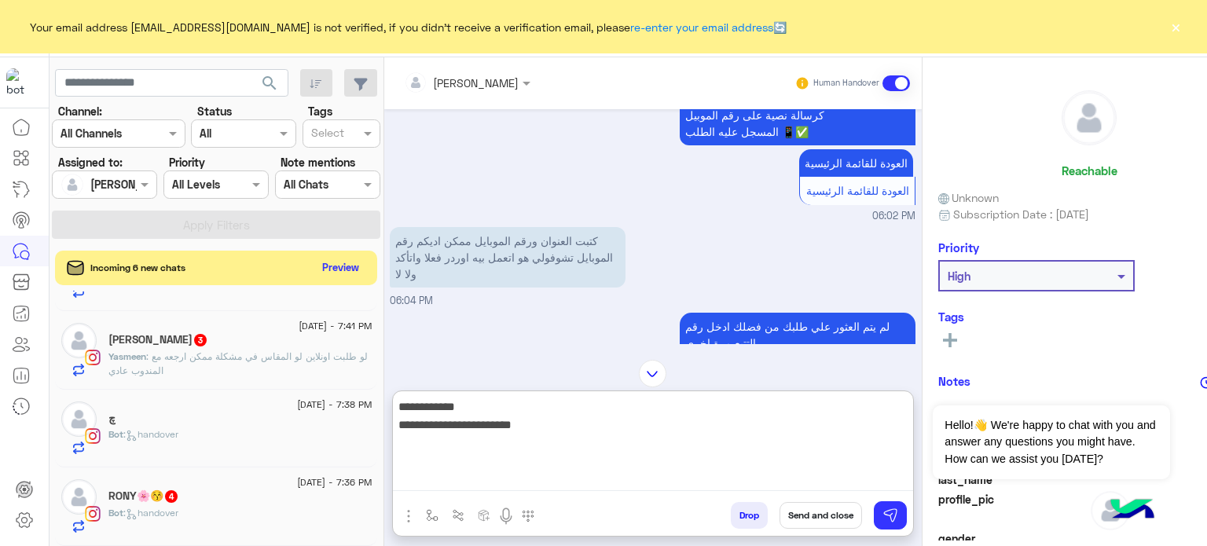
type textarea "**********"
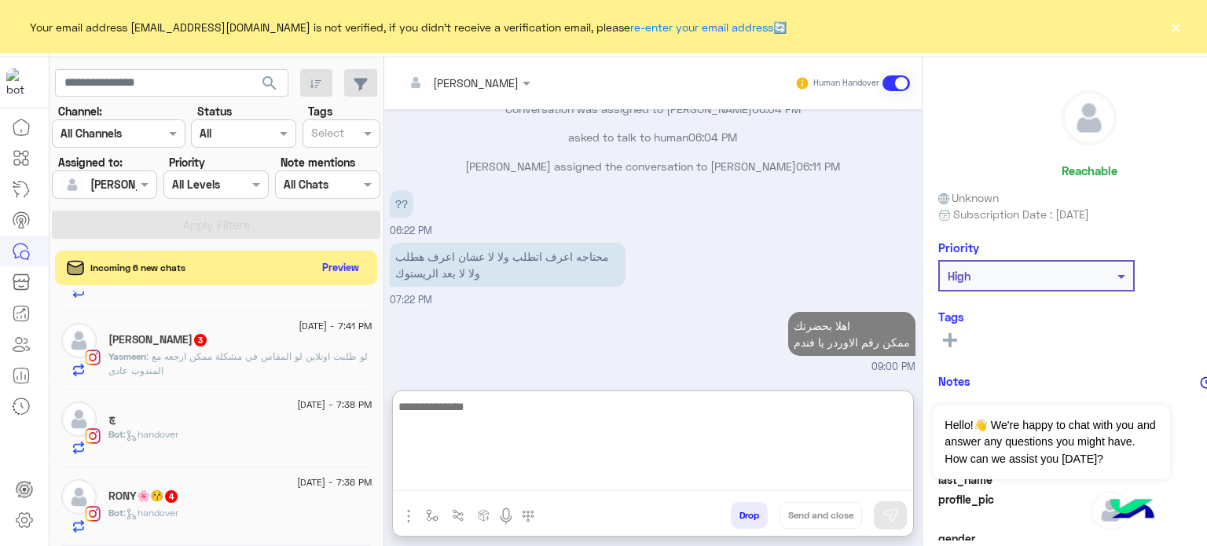
scroll to position [1417, 0]
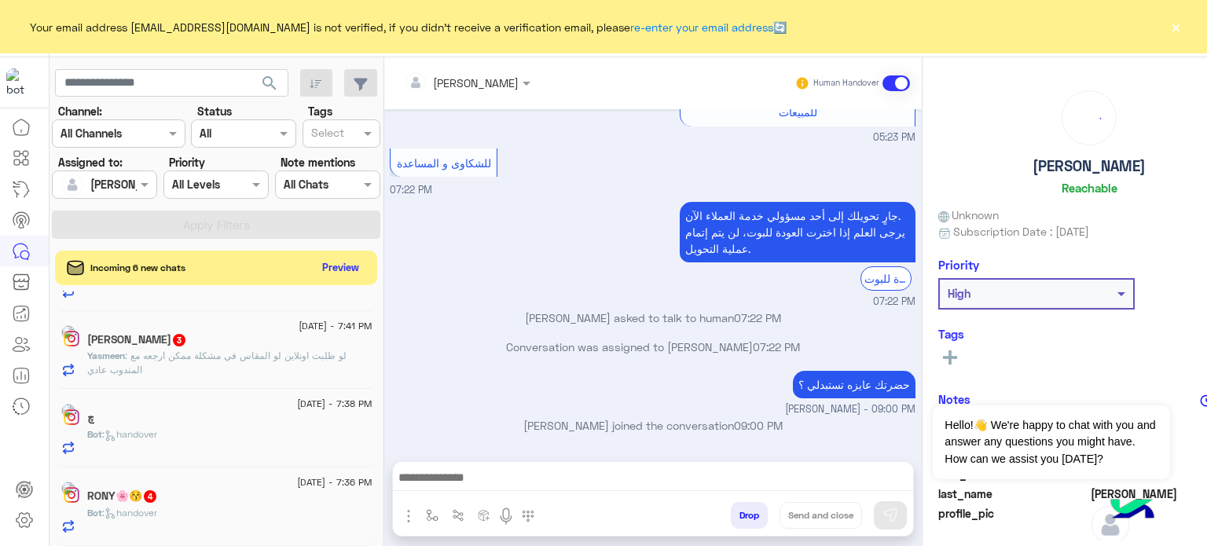
scroll to position [479, 0]
click at [218, 367] on p "Yasmeen : لو طلبت اونلاين لو المقاس في مشكلة ممكن ارجعه مع المندوب عادي" at bounding box center [229, 363] width 284 height 28
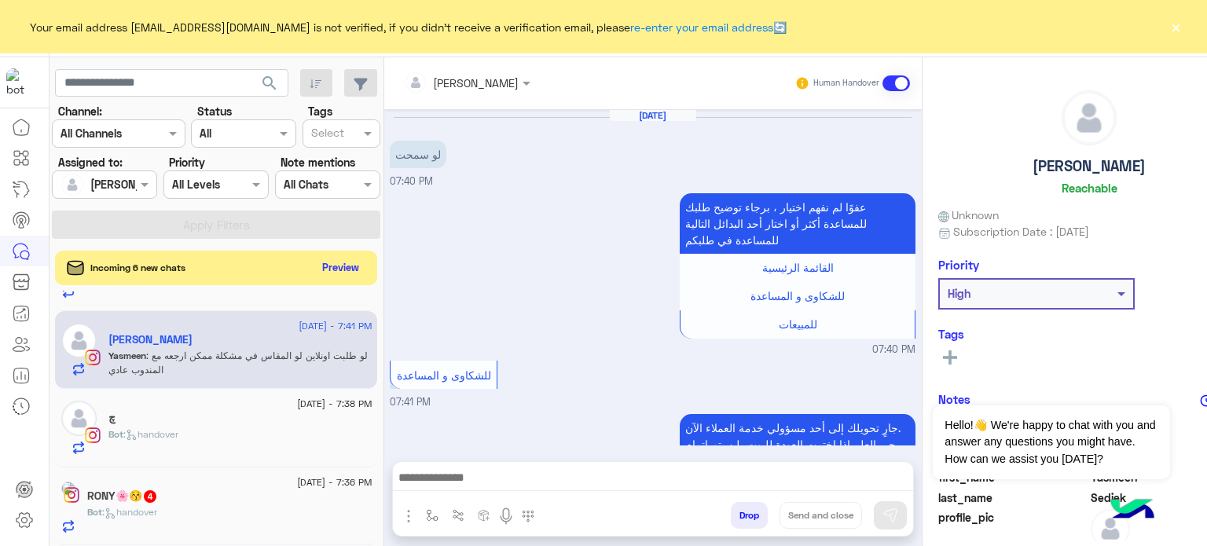
scroll to position [201, 0]
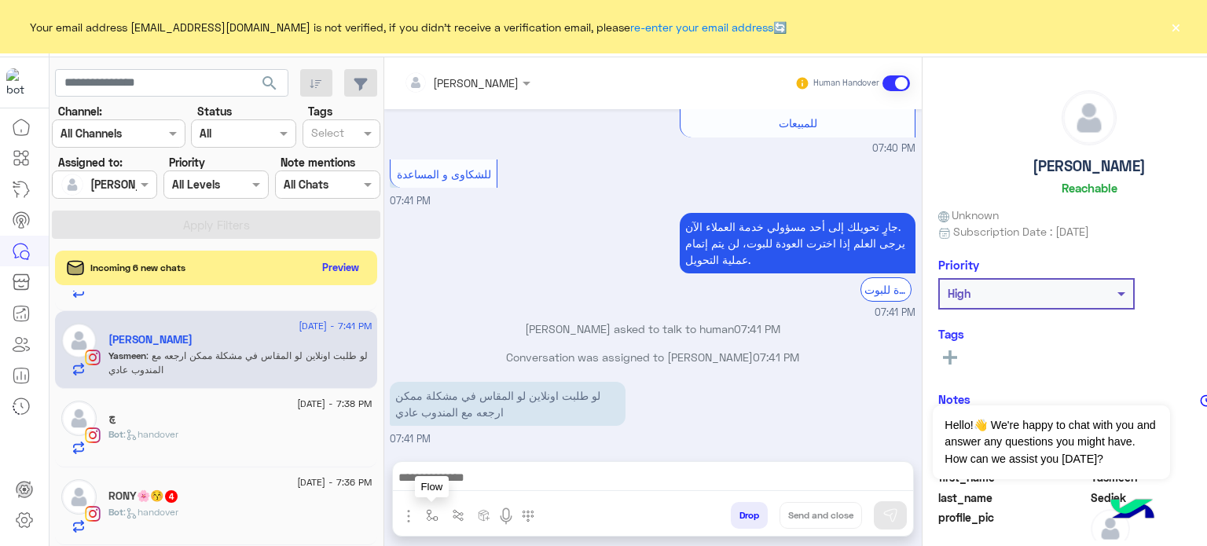
click at [431, 511] on img "button" at bounding box center [432, 515] width 13 height 13
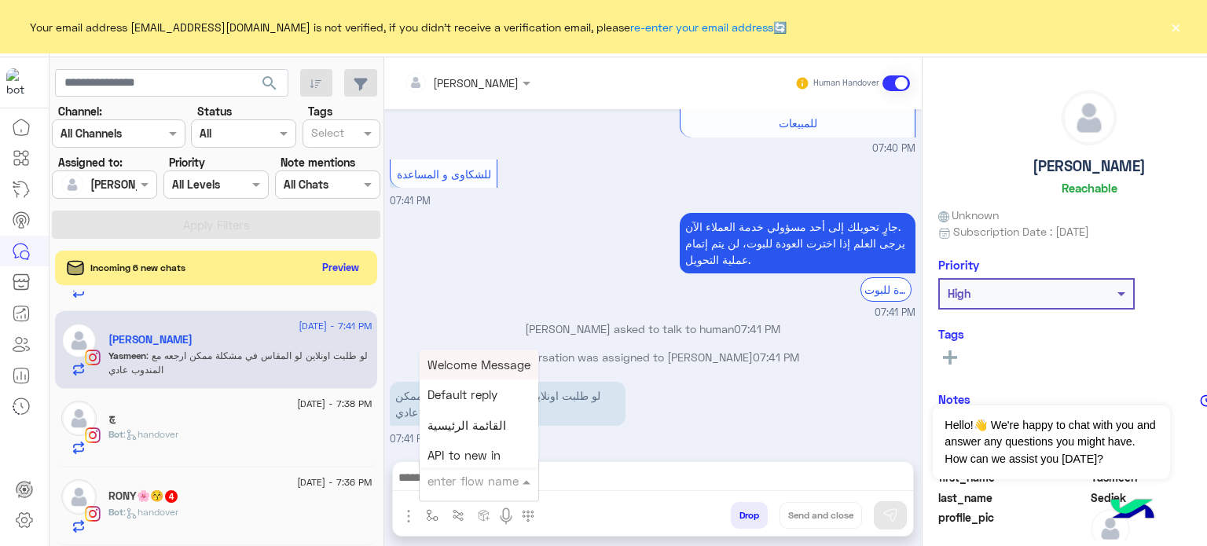
click at [471, 488] on input "text" at bounding box center [459, 481] width 64 height 18
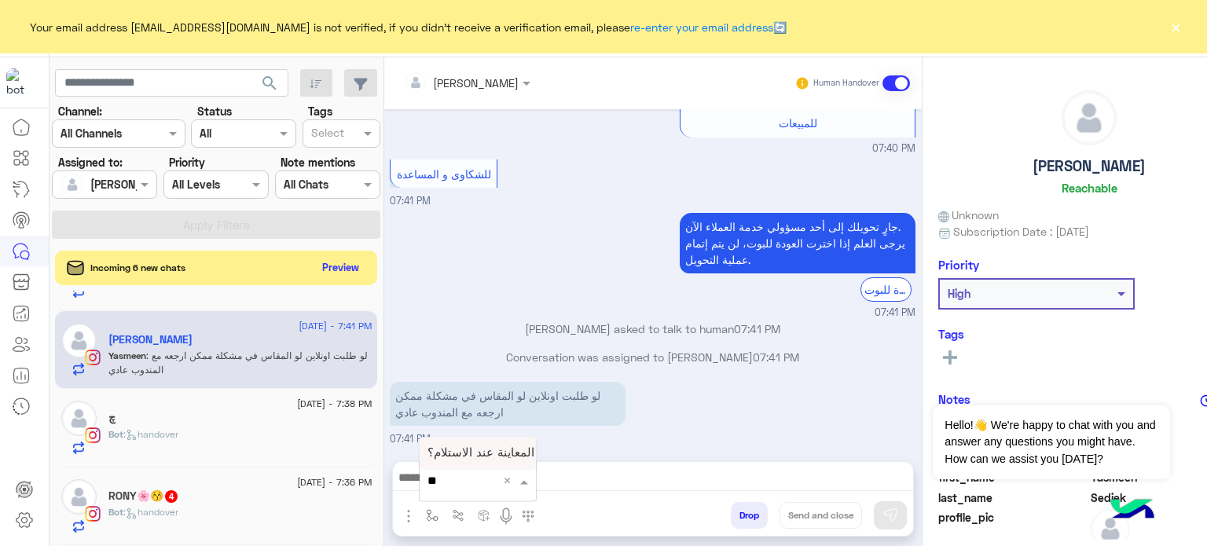
type input "***"
click at [459, 458] on span "هل يمكن المعاينة عند الاستلام؟" at bounding box center [504, 452] width 155 height 14
type textarea "**********"
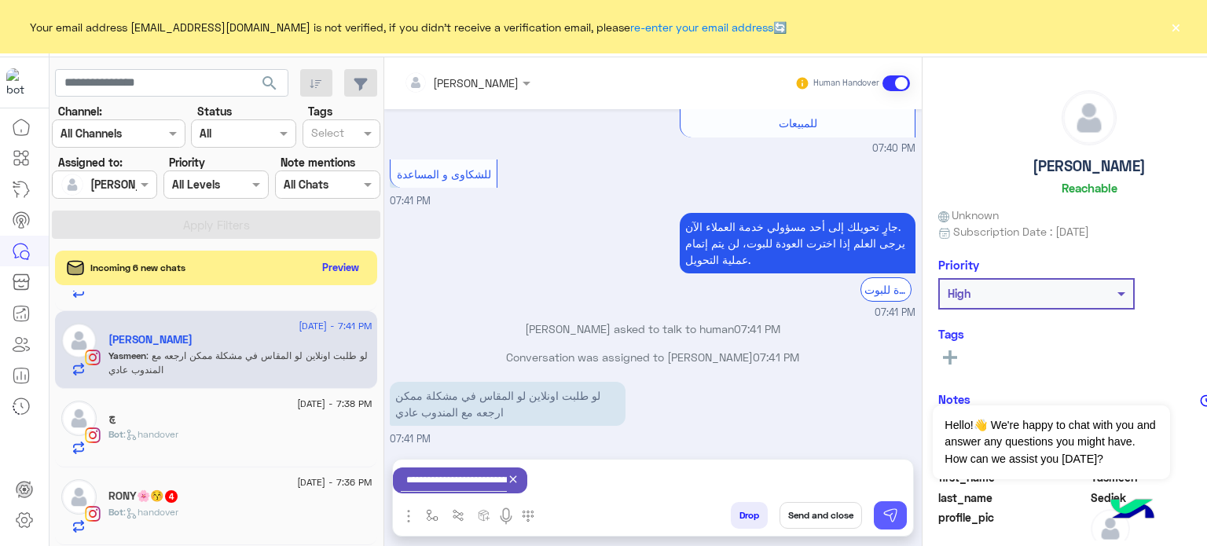
click at [884, 511] on img at bounding box center [890, 516] width 16 height 16
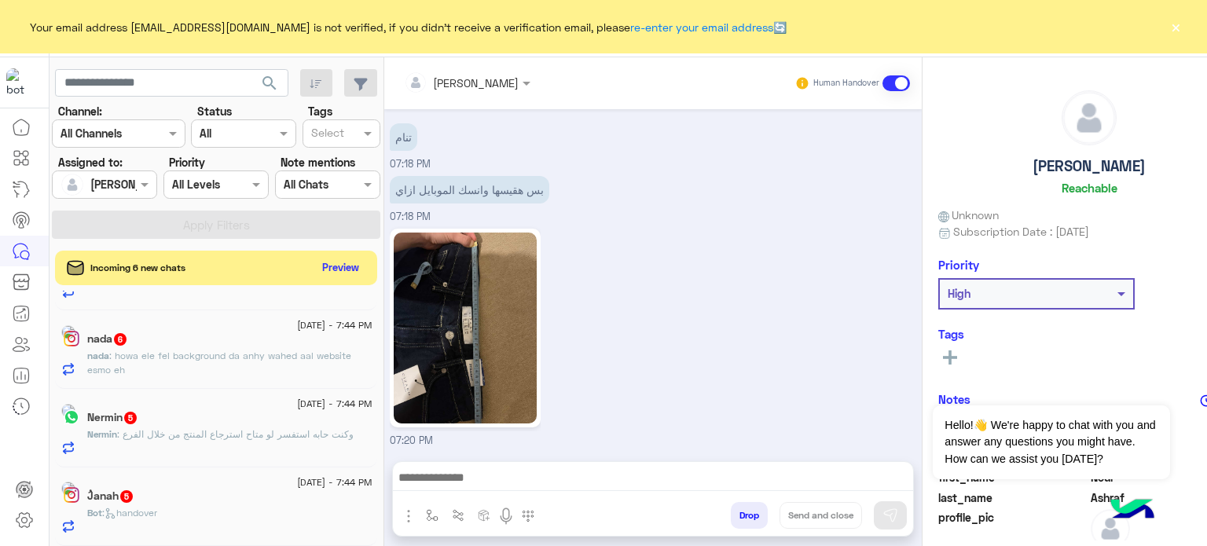
scroll to position [691, 0]
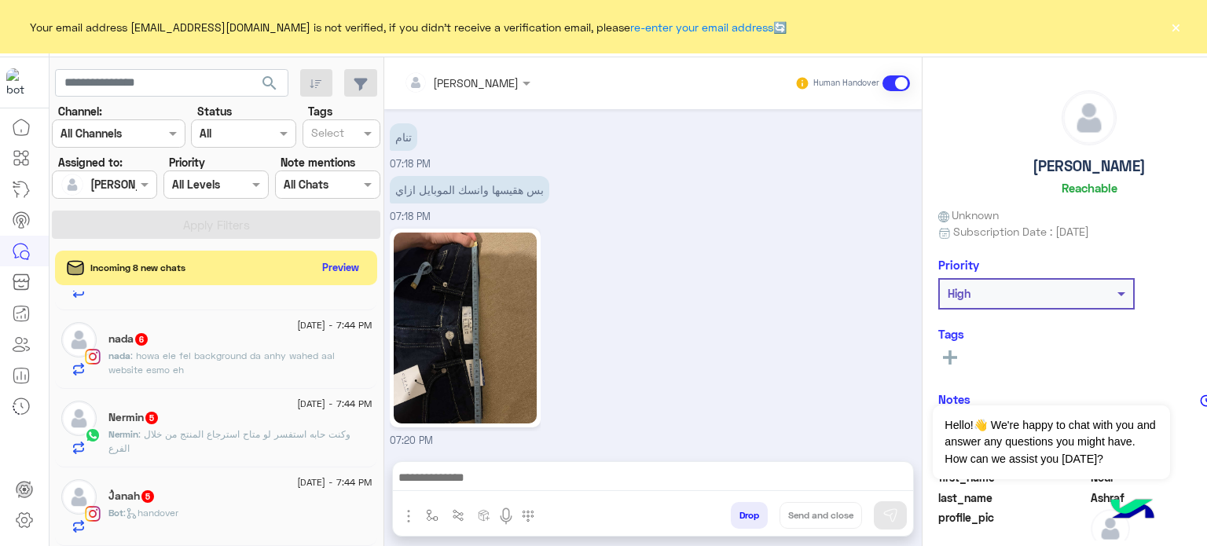
click at [222, 495] on div "ُJanah 5" at bounding box center [239, 497] width 263 height 16
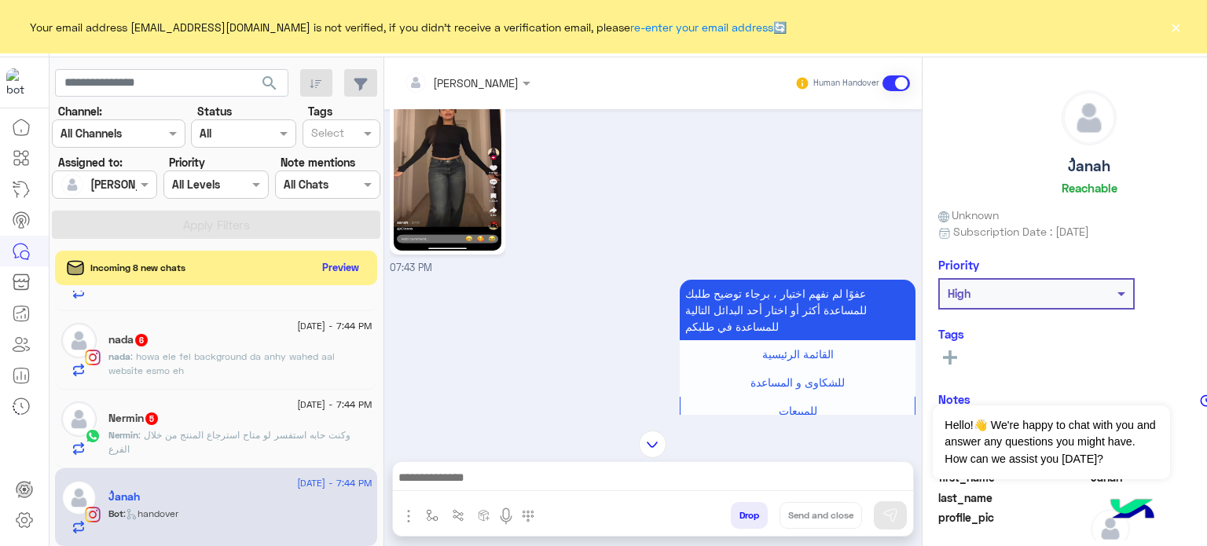
scroll to position [47, 0]
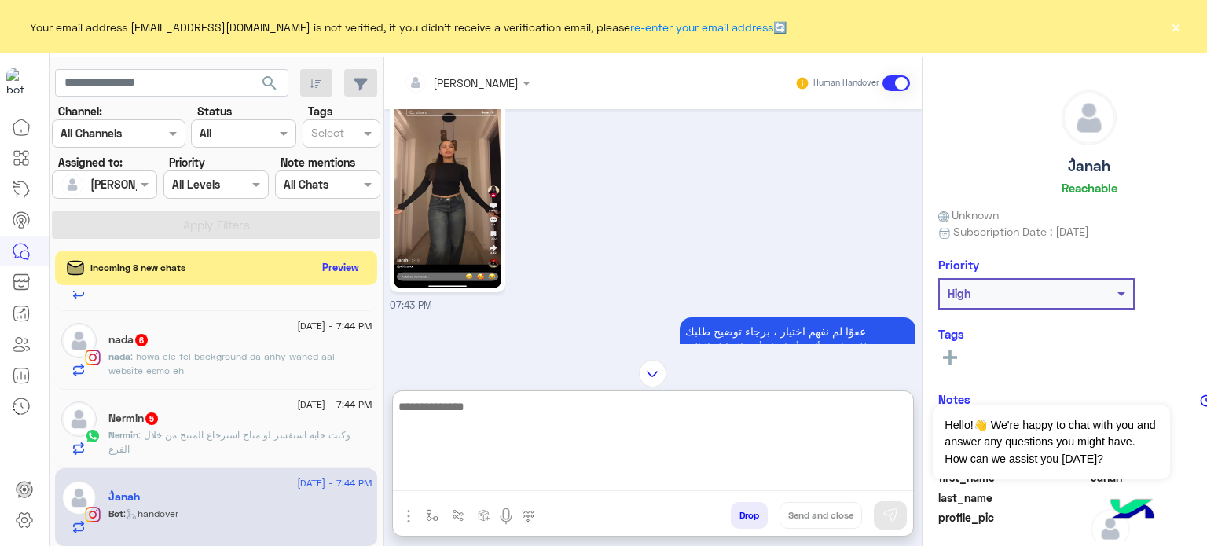
click at [471, 480] on textarea at bounding box center [653, 444] width 520 height 94
type textarea "**********"
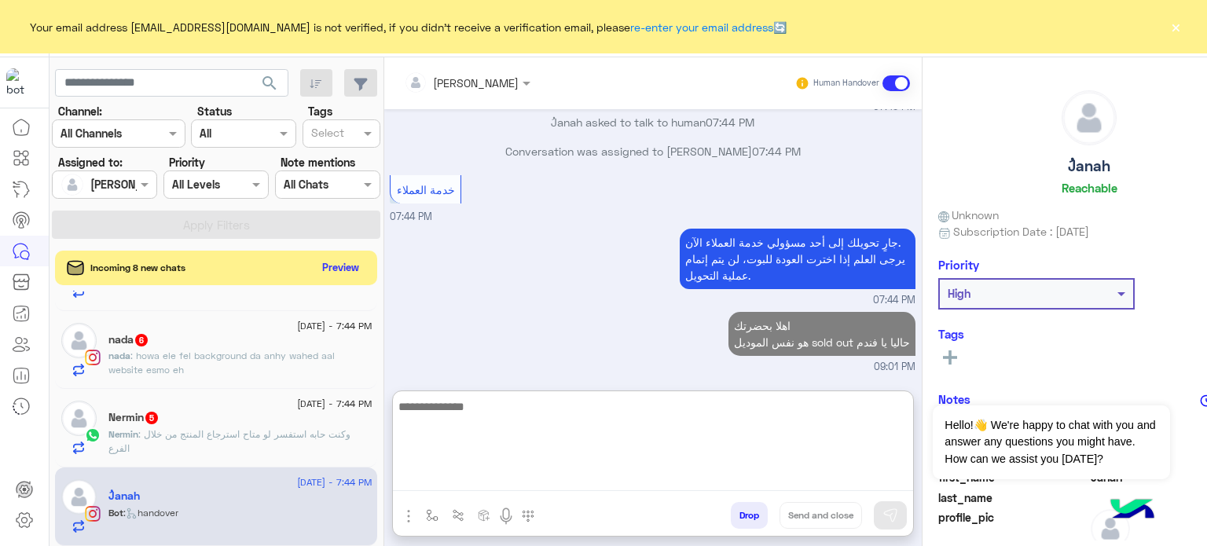
scroll to position [1018, 0]
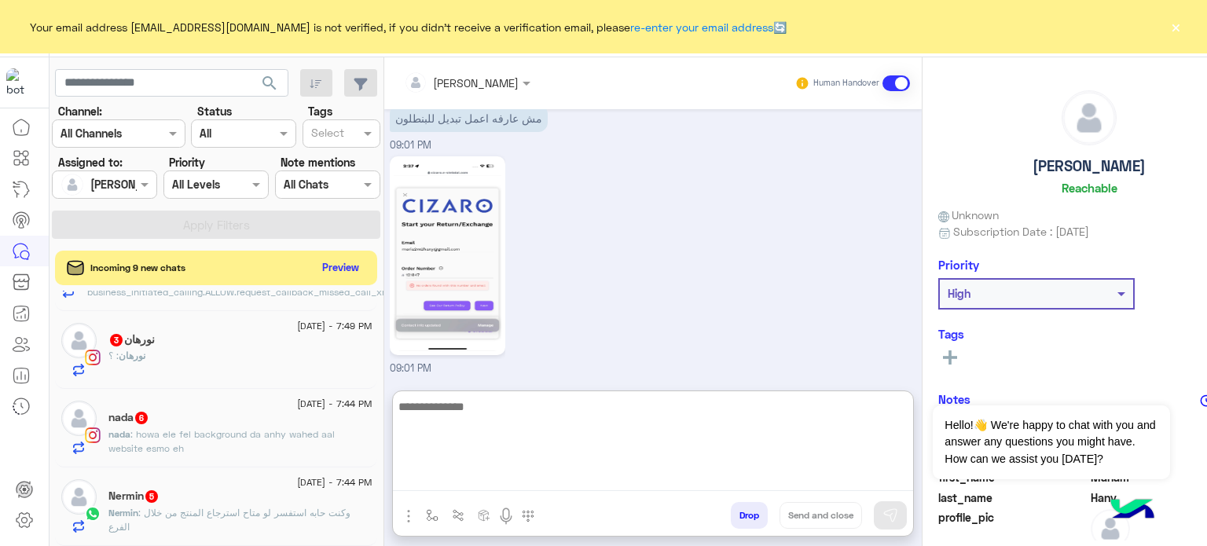
scroll to position [660, 0]
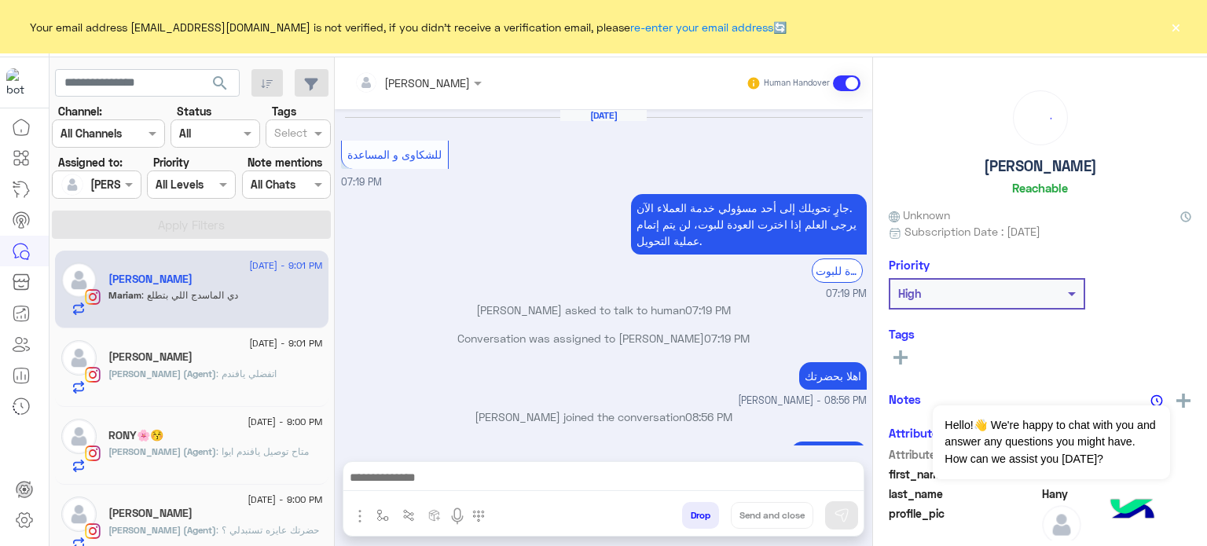
scroll to position [368, 0]
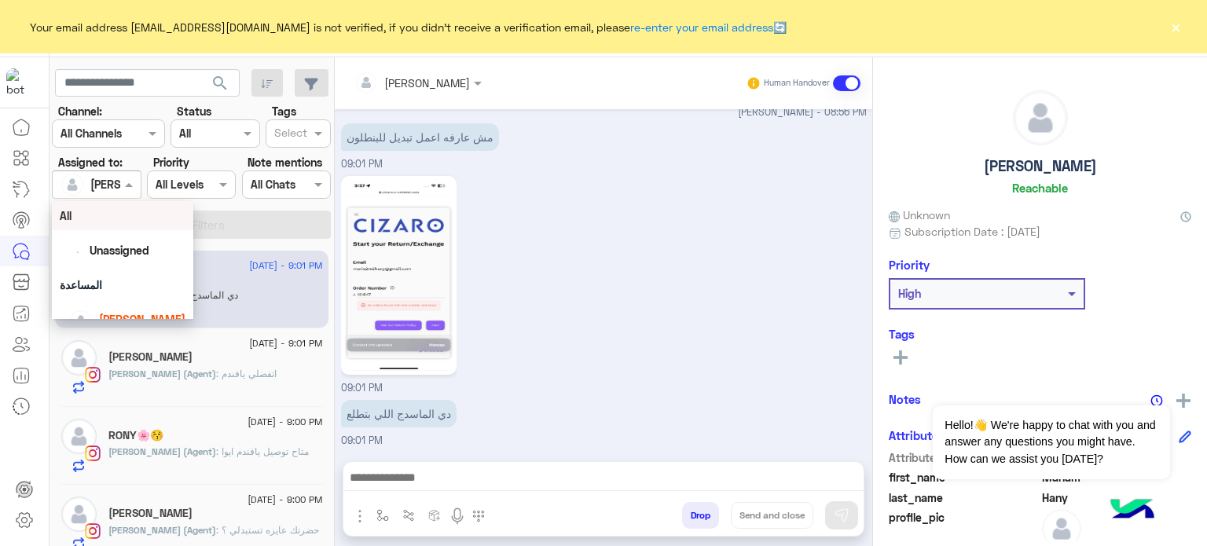
click at [104, 186] on div at bounding box center [96, 184] width 87 height 18
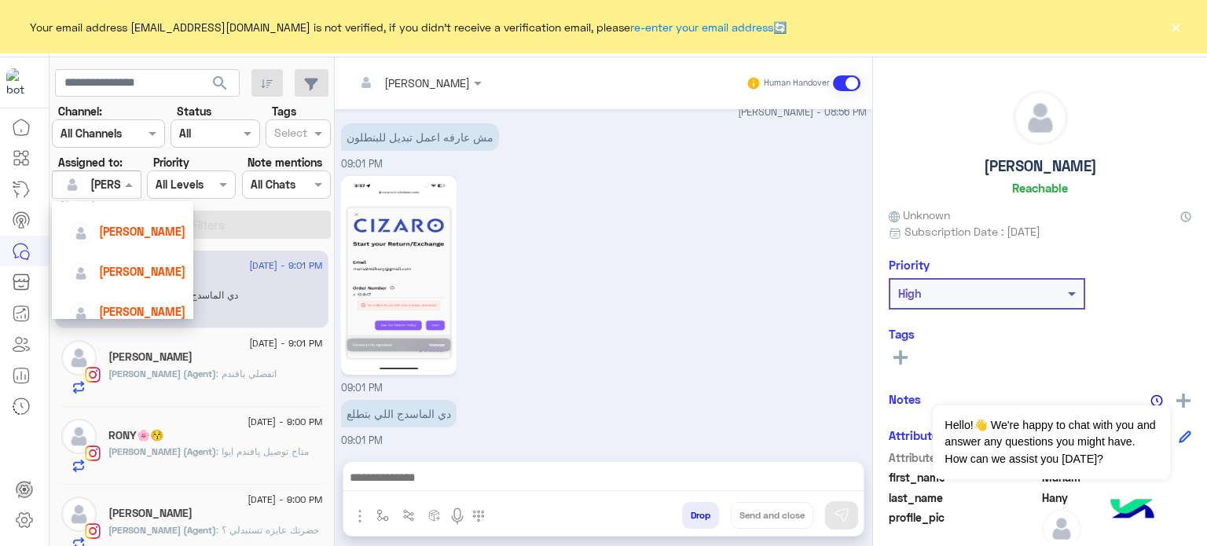
scroll to position [180, 0]
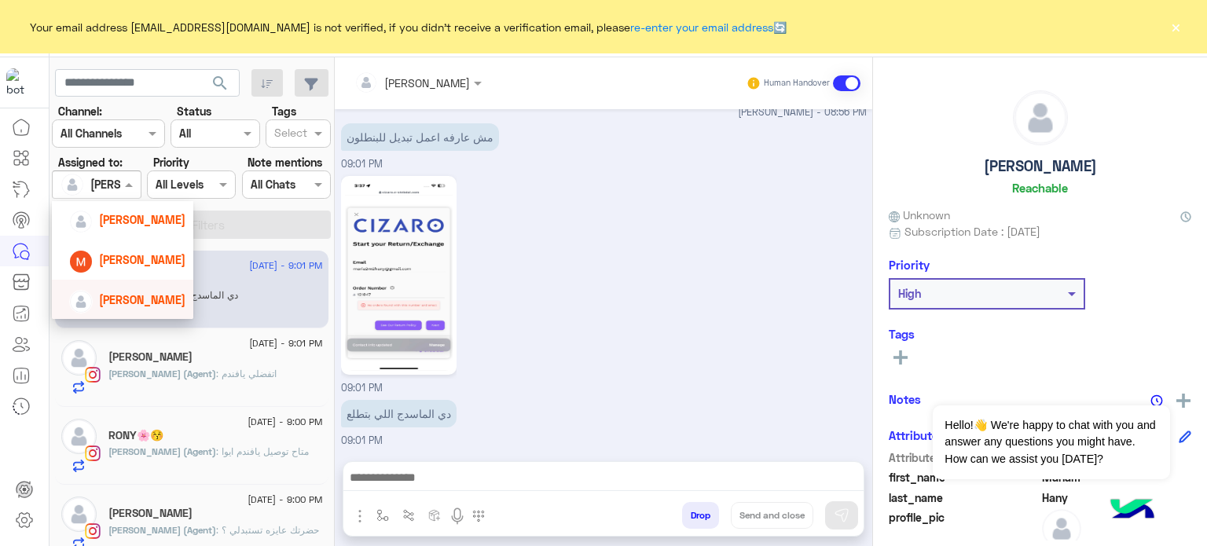
click at [136, 295] on span "Mona Farag" at bounding box center [142, 299] width 86 height 13
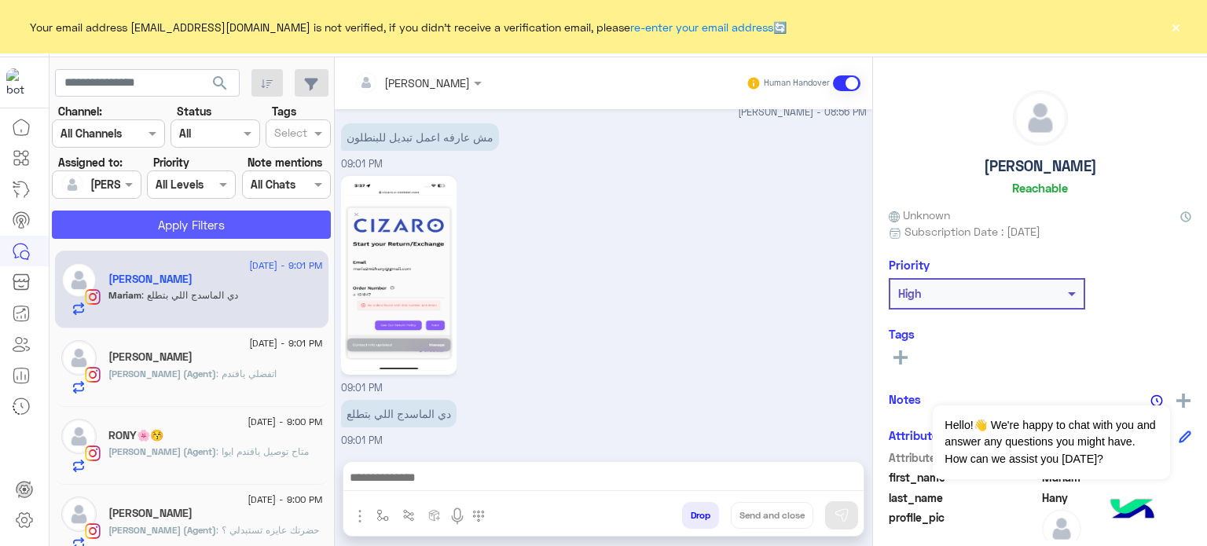
click at [167, 213] on button "Apply Filters" at bounding box center [191, 225] width 279 height 28
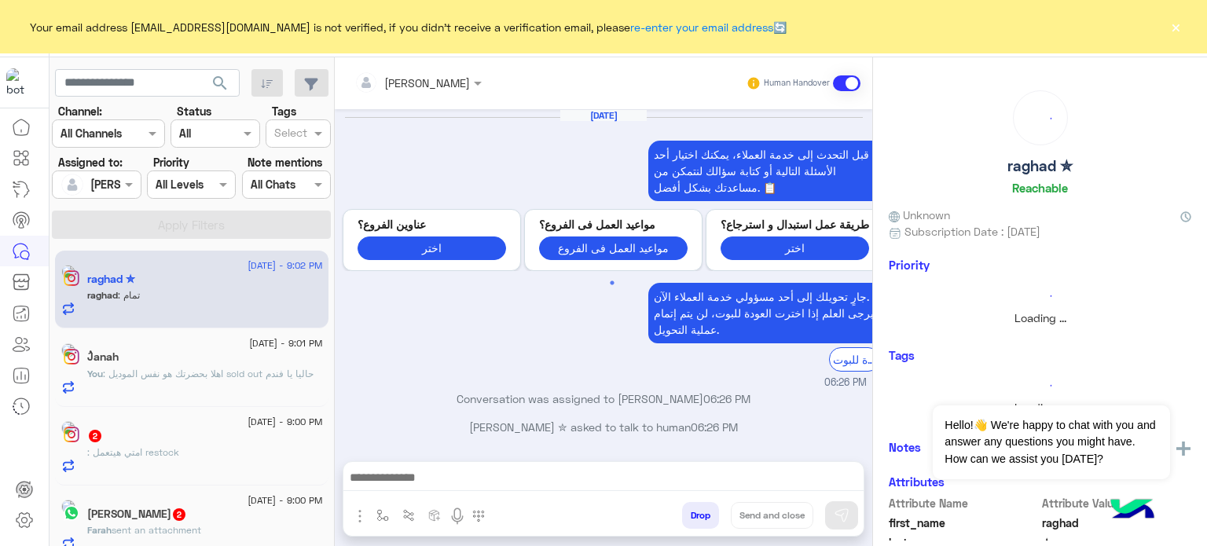
scroll to position [346, 0]
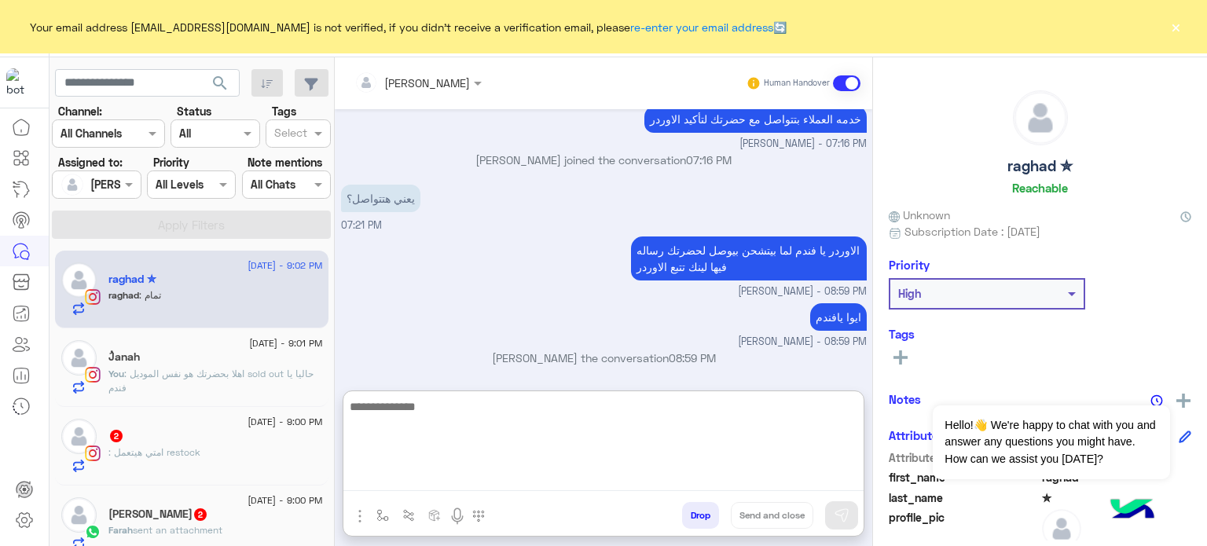
click at [637, 468] on textarea at bounding box center [603, 444] width 520 height 94
type textarea "**********"
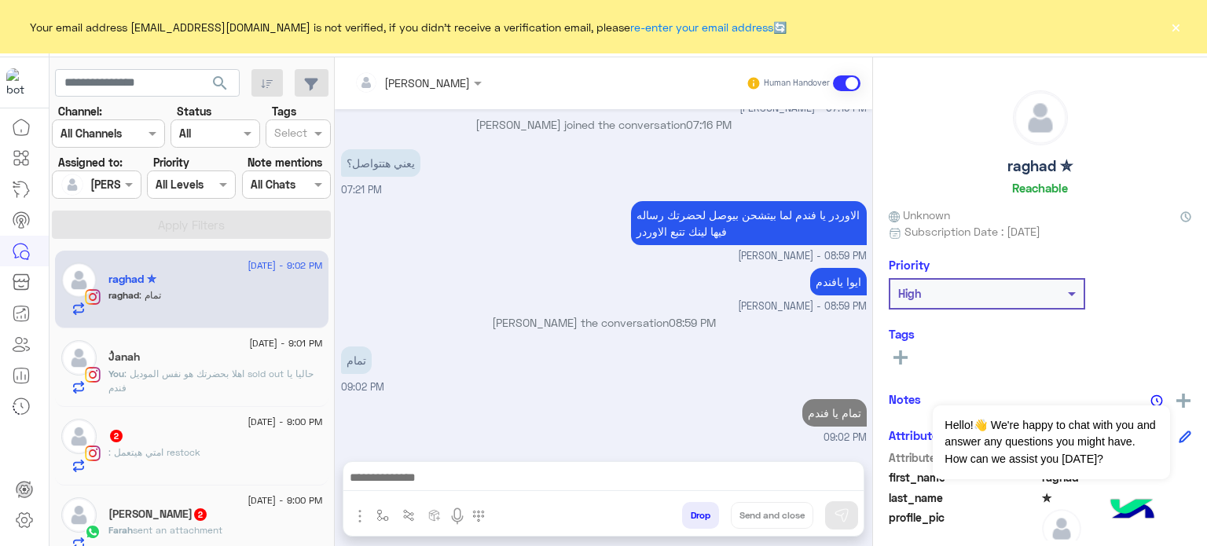
scroll to position [431, 0]
click at [258, 467] on div ": امتي هيتعمل restock" at bounding box center [215, 458] width 214 height 27
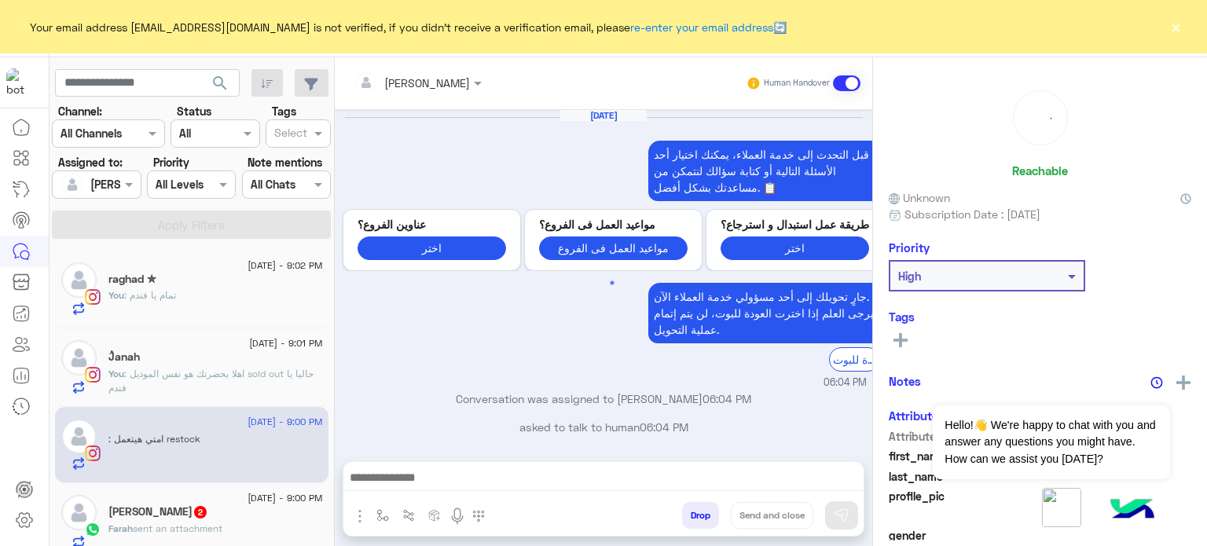
scroll to position [366, 0]
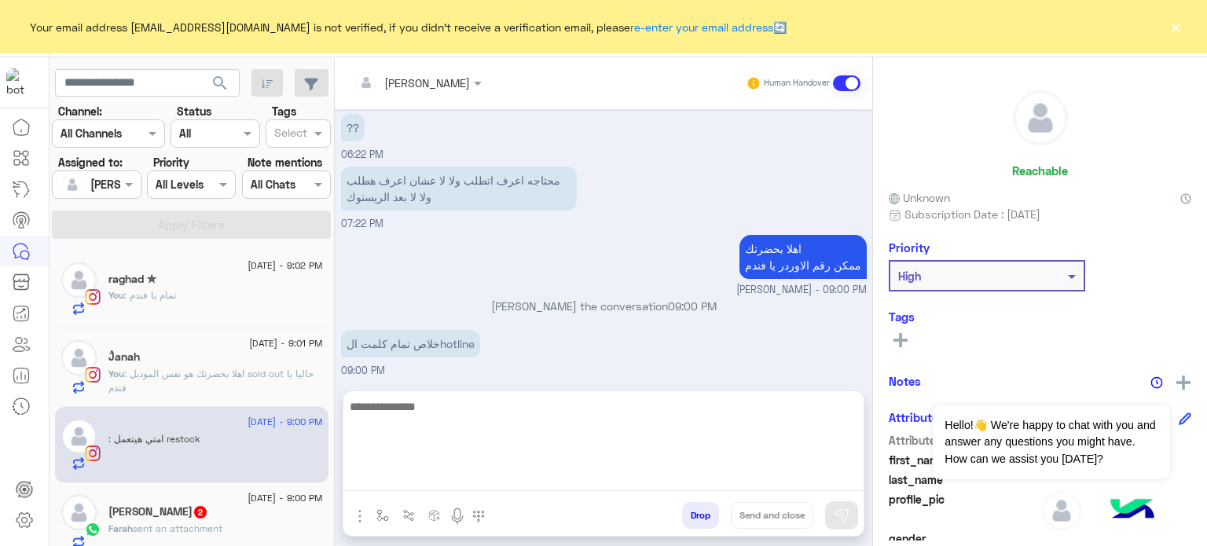
click at [528, 475] on textarea at bounding box center [603, 444] width 520 height 94
type textarea "**********"
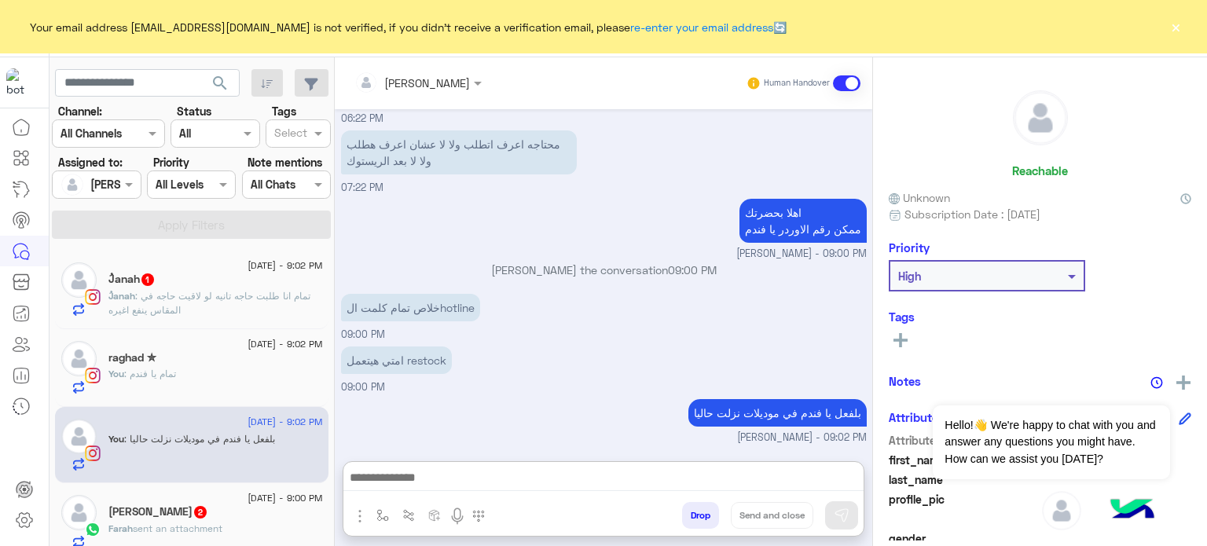
scroll to position [443, 0]
click at [226, 292] on span ": تمام انا طلبت حاجه تانيه لو لاقيت حاجه في المقاس ينفع اغيره" at bounding box center [209, 303] width 202 height 26
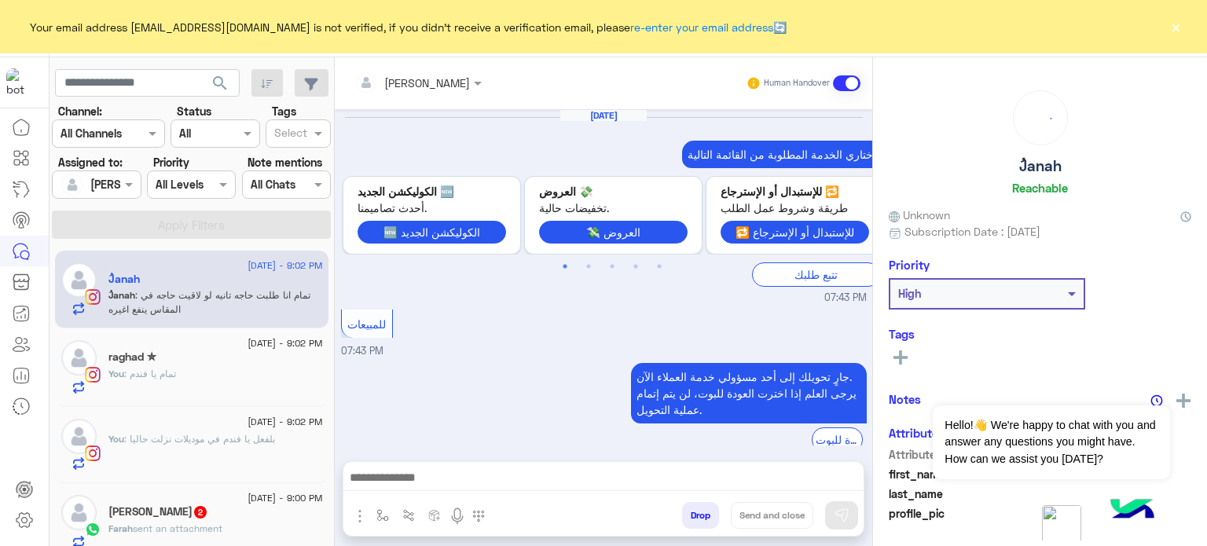
scroll to position [380, 0]
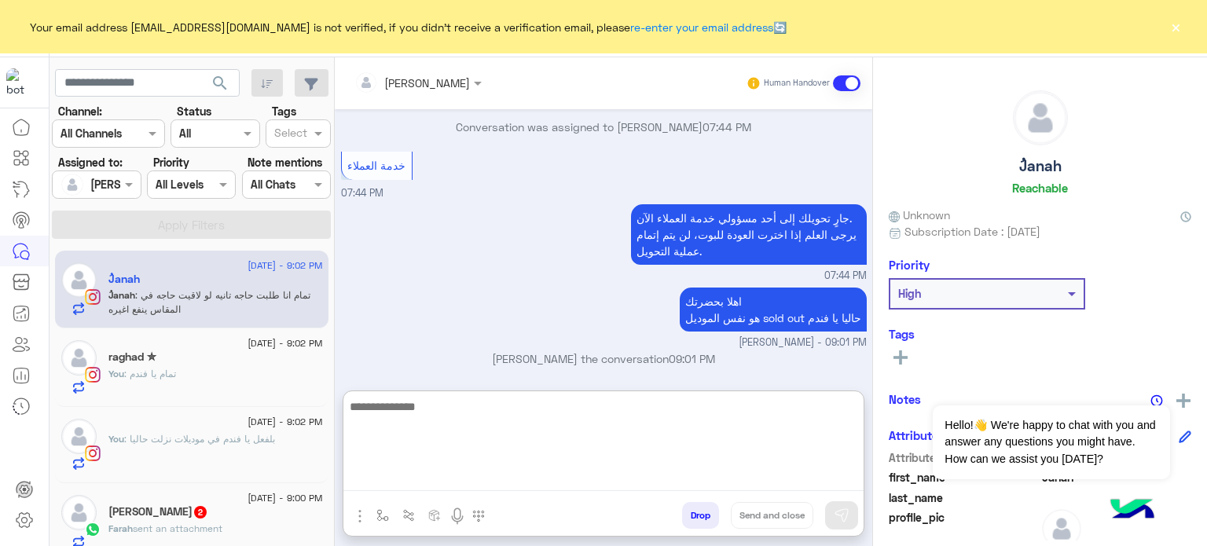
click at [585, 473] on textarea at bounding box center [603, 444] width 520 height 94
paste textarea "**********"
type textarea "**********"
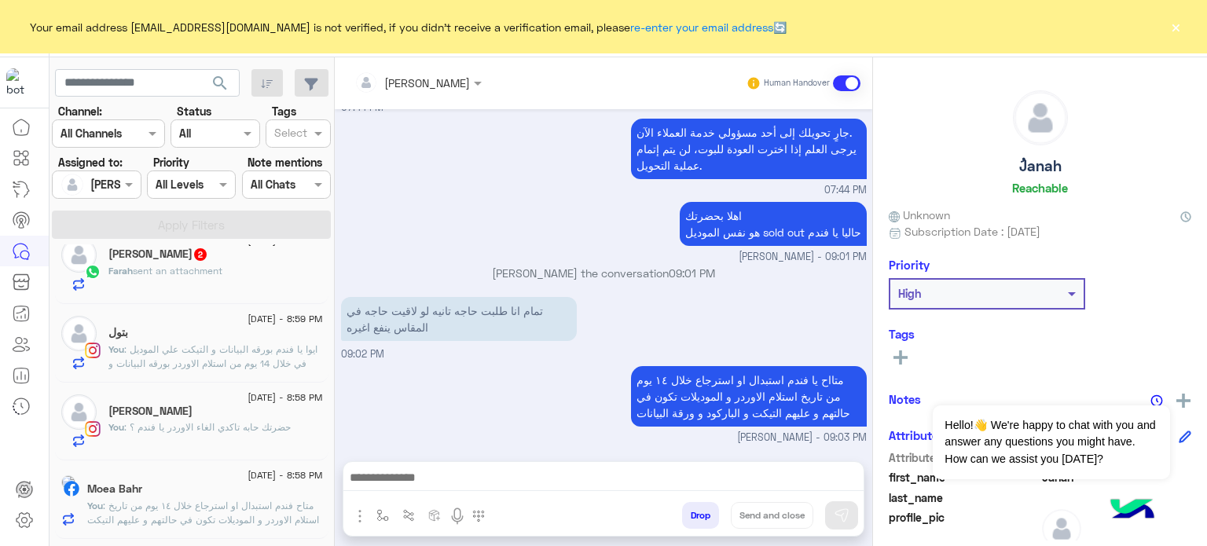
scroll to position [498, 0]
click at [234, 278] on div "Farah sent an attachment" at bounding box center [215, 277] width 214 height 27
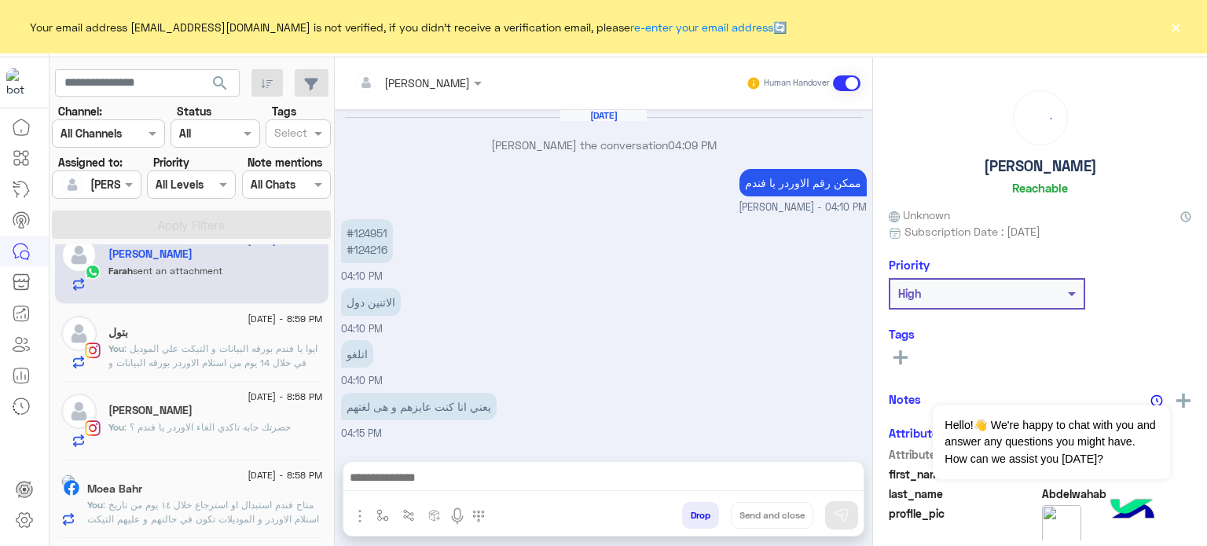
scroll to position [519, 0]
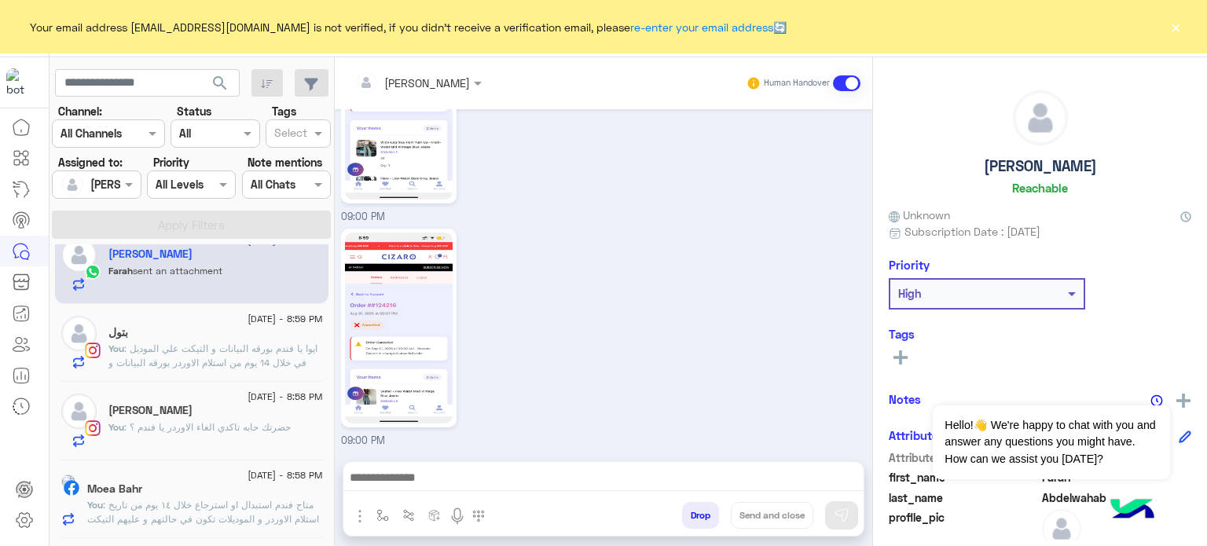
click at [651, 291] on div "09:00 PM" at bounding box center [604, 337] width 526 height 224
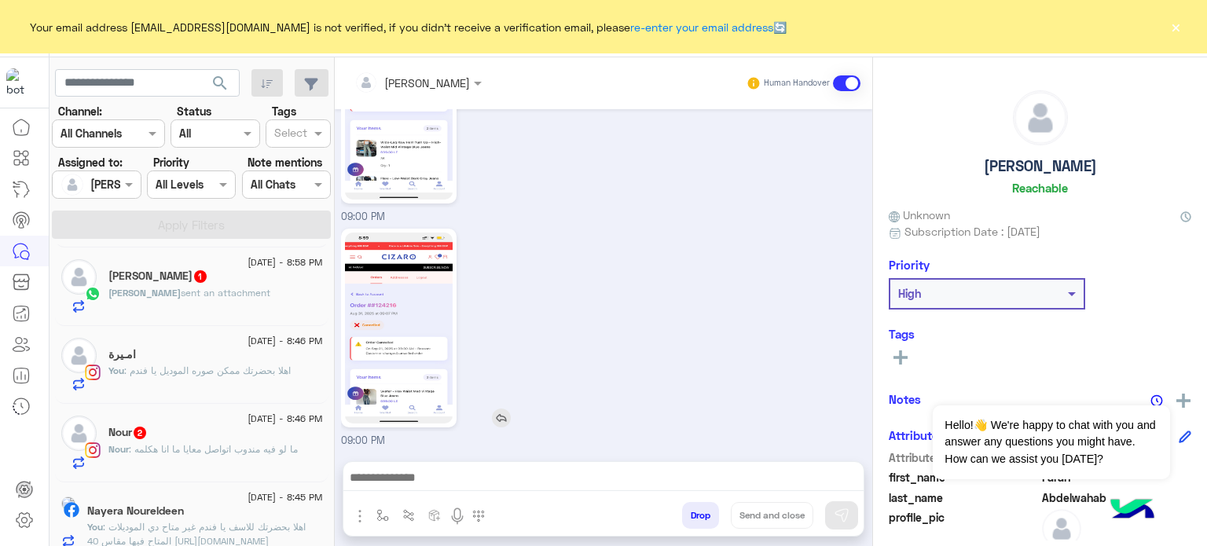
scroll to position [545, 0]
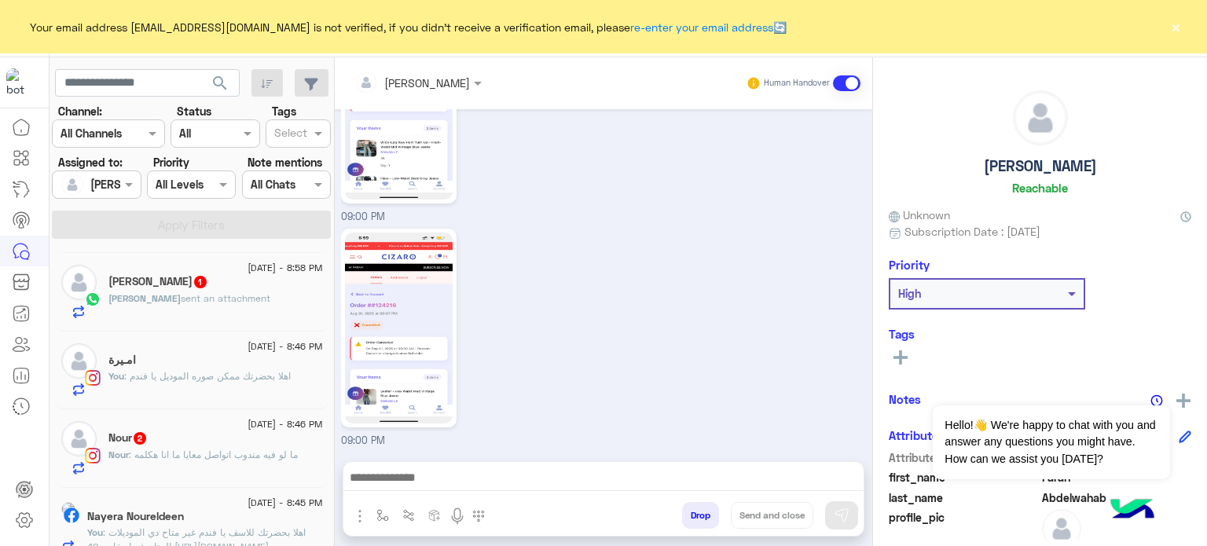
click at [205, 281] on div "Sara Ali Badawi 1" at bounding box center [215, 283] width 214 height 16
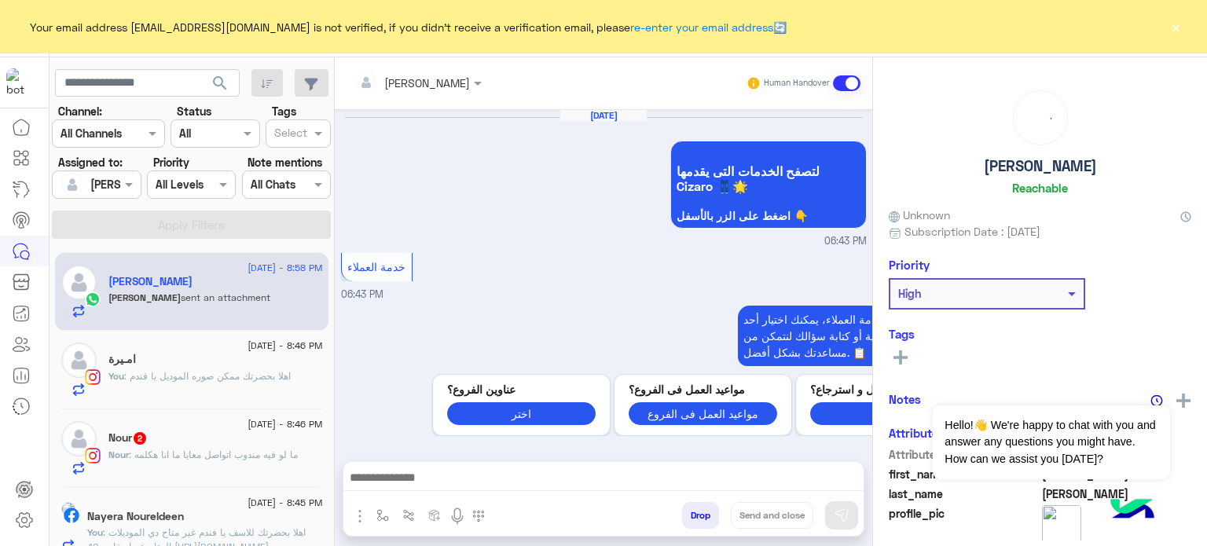
scroll to position [710, 0]
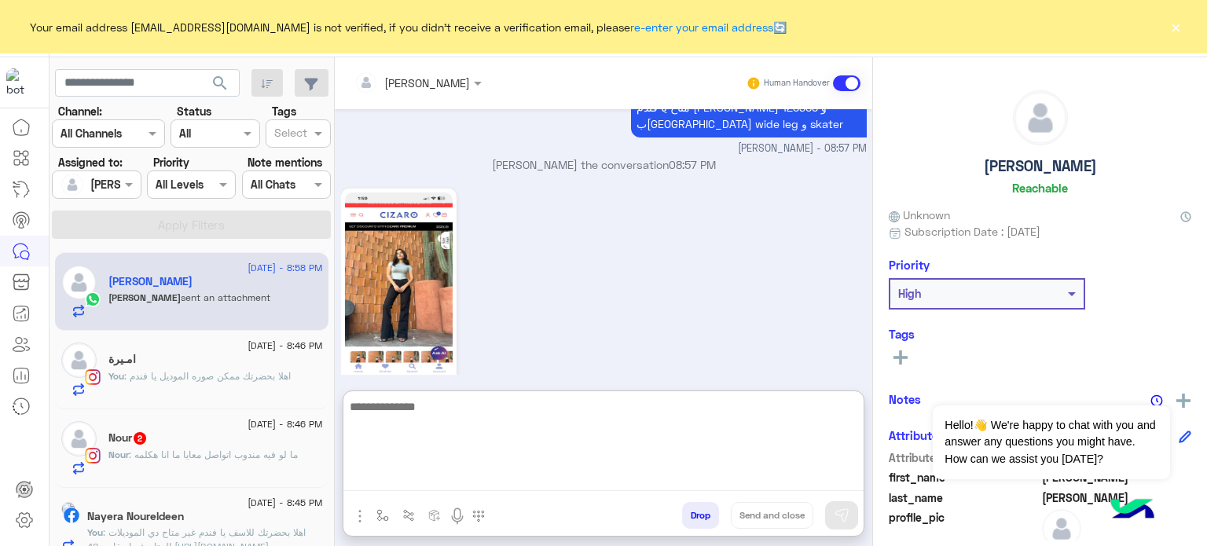
click at [464, 476] on textarea at bounding box center [603, 444] width 520 height 94
type textarea "**********"
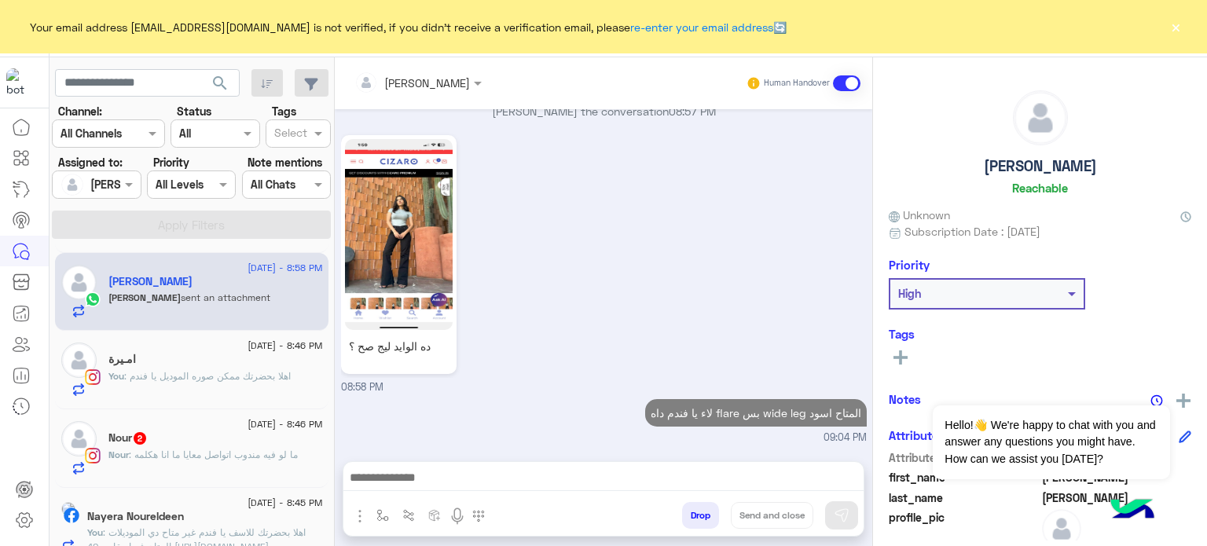
scroll to position [803, 0]
click at [217, 459] on p "Nour : ما لو فيه مندوب اتواصل معايا ما انا هكلمه" at bounding box center [202, 455] width 189 height 14
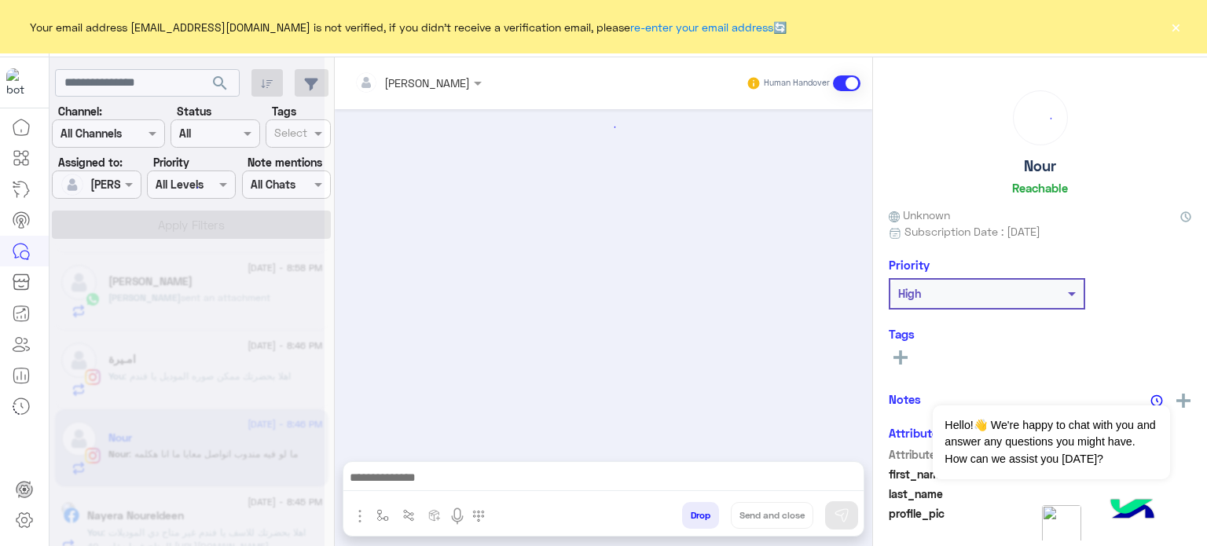
scroll to position [353, 0]
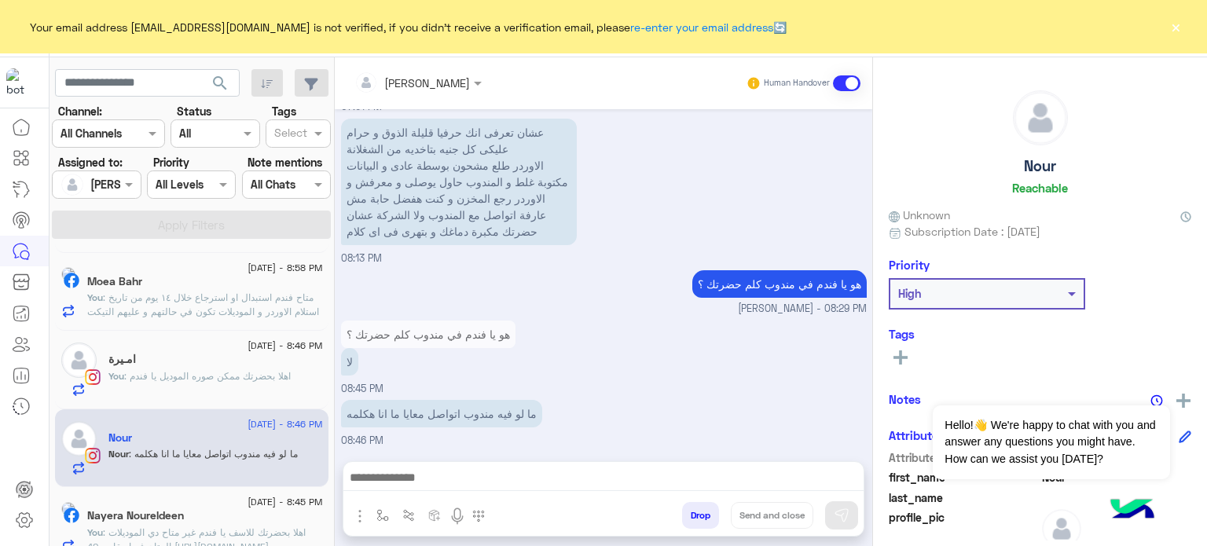
click at [633, 340] on div "هو يا فندم في مندوب كلم حضرتك ؟ لا 08:45 PM" at bounding box center [604, 357] width 526 height 80
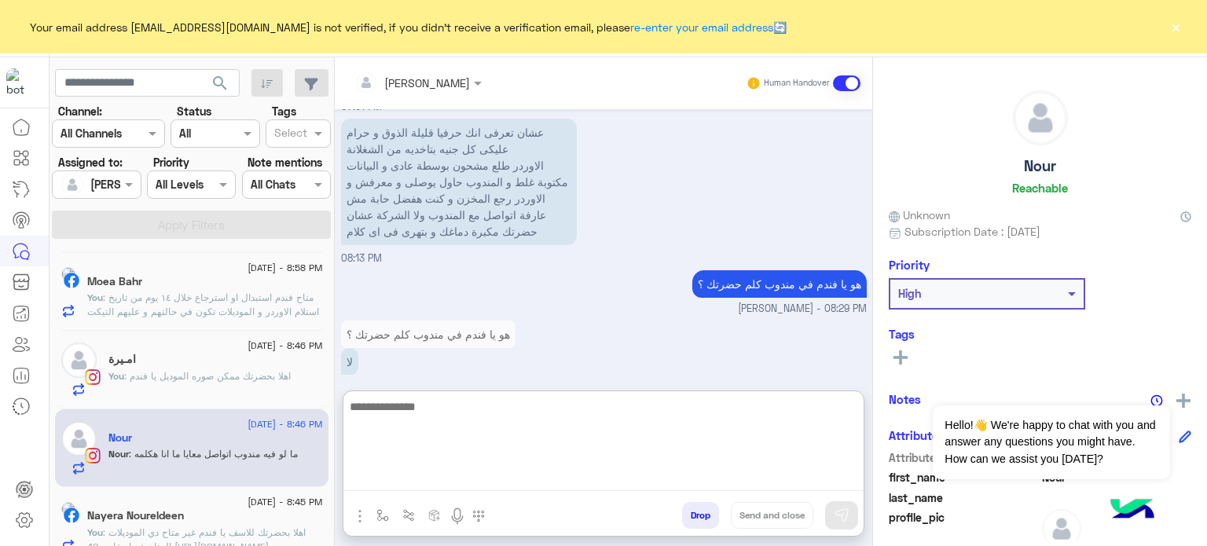
click at [434, 483] on textarea at bounding box center [603, 444] width 520 height 94
type textarea "**********"
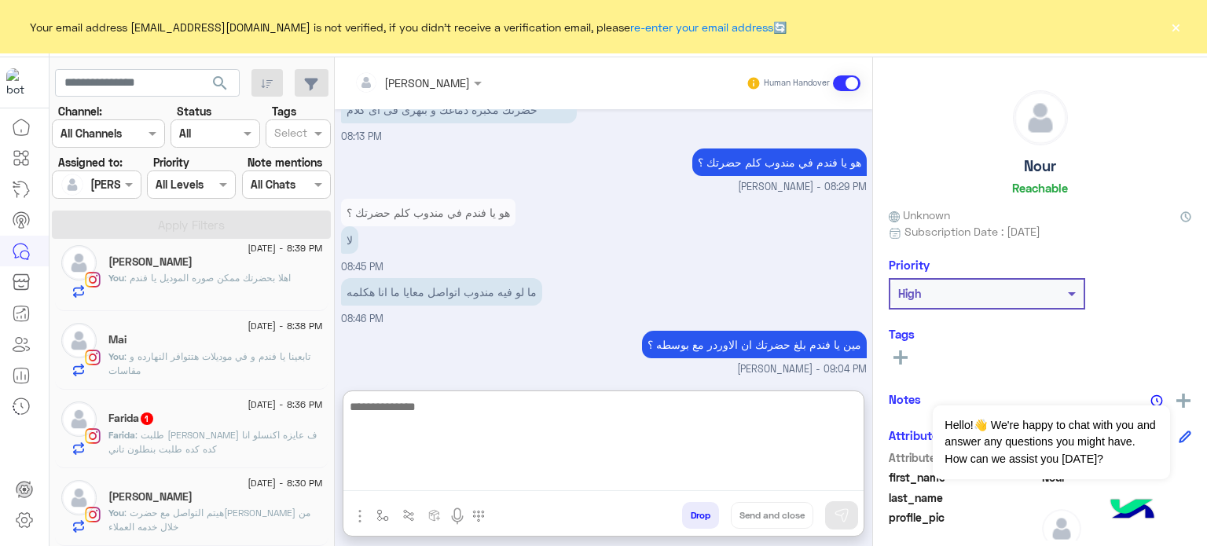
scroll to position [8, 0]
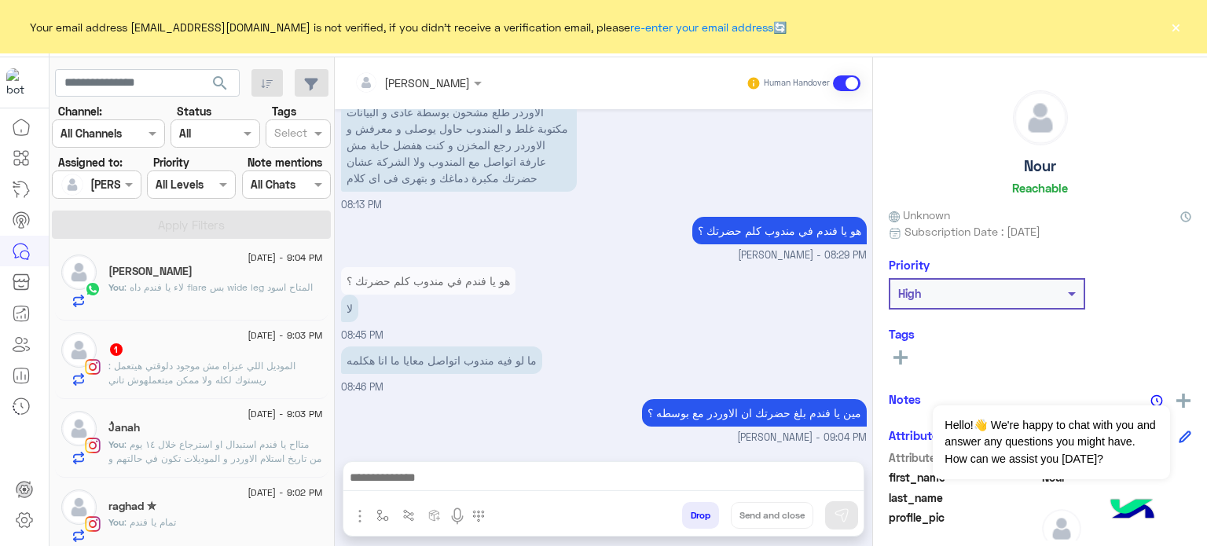
click at [251, 383] on span ": الموديل اللي عيزاه مش موجود دلوقتي هيتعمل ريستوك لكله ولا ممكن ميتعملهوش تاني" at bounding box center [201, 373] width 187 height 26
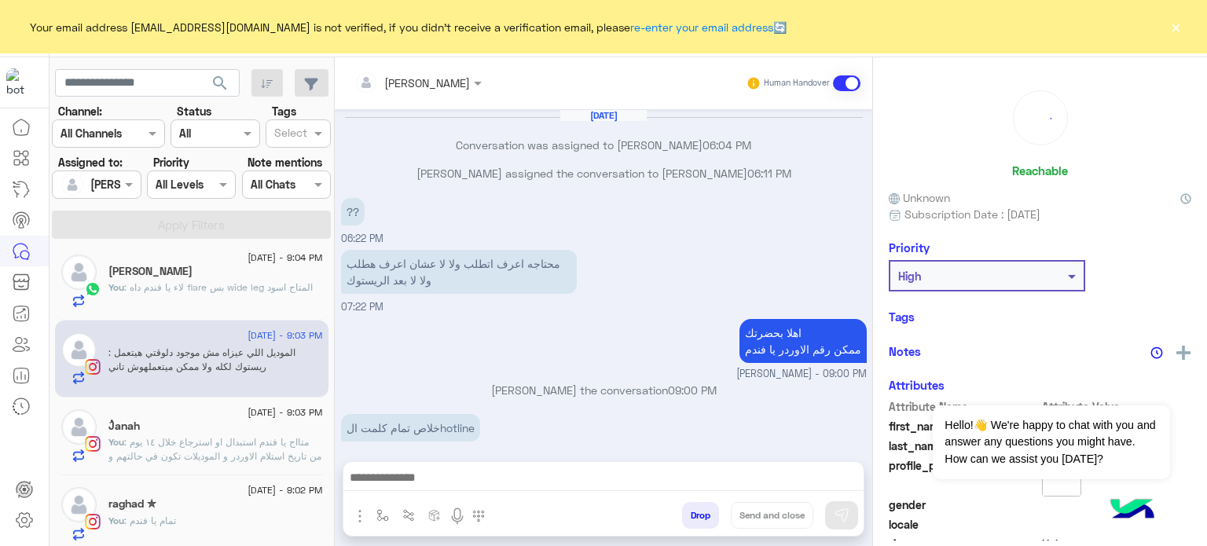
scroll to position [186, 0]
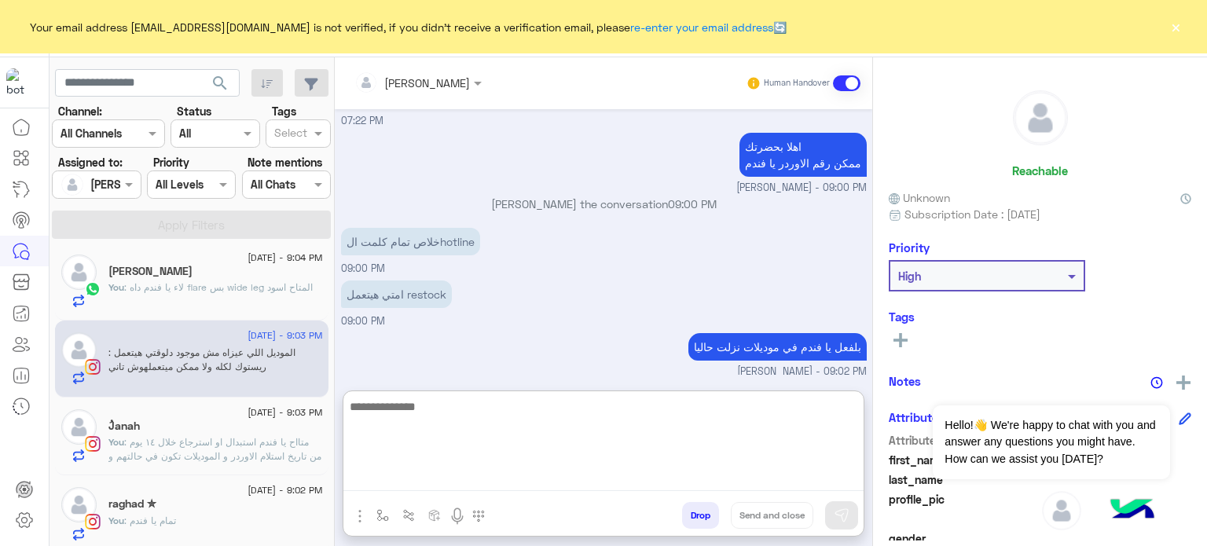
click at [466, 482] on textarea at bounding box center [603, 444] width 520 height 94
type textarea "*"
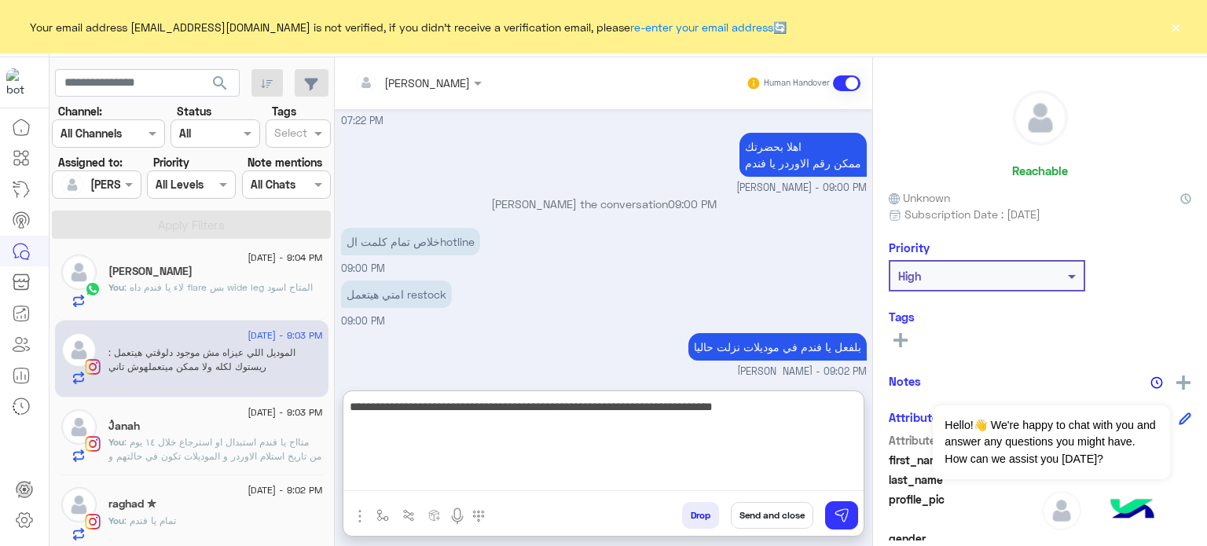
type textarea "**********"
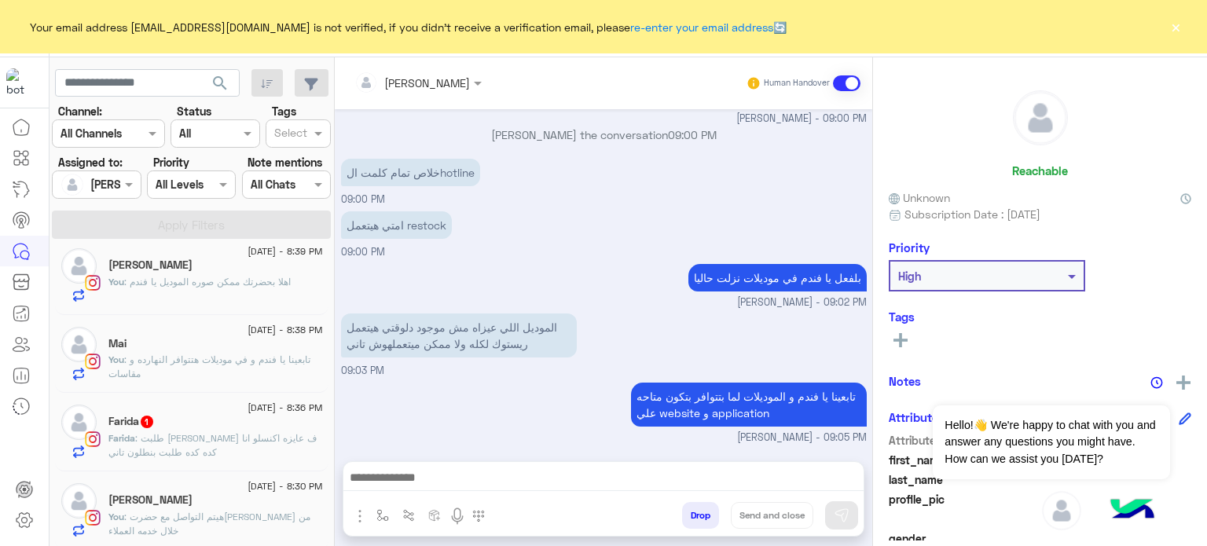
scroll to position [280, 0]
click at [272, 434] on span ": طلبت سايز اصغر ف عايزه اكنسلو انا كده كده طلبت بنطلون تاني" at bounding box center [212, 445] width 208 height 26
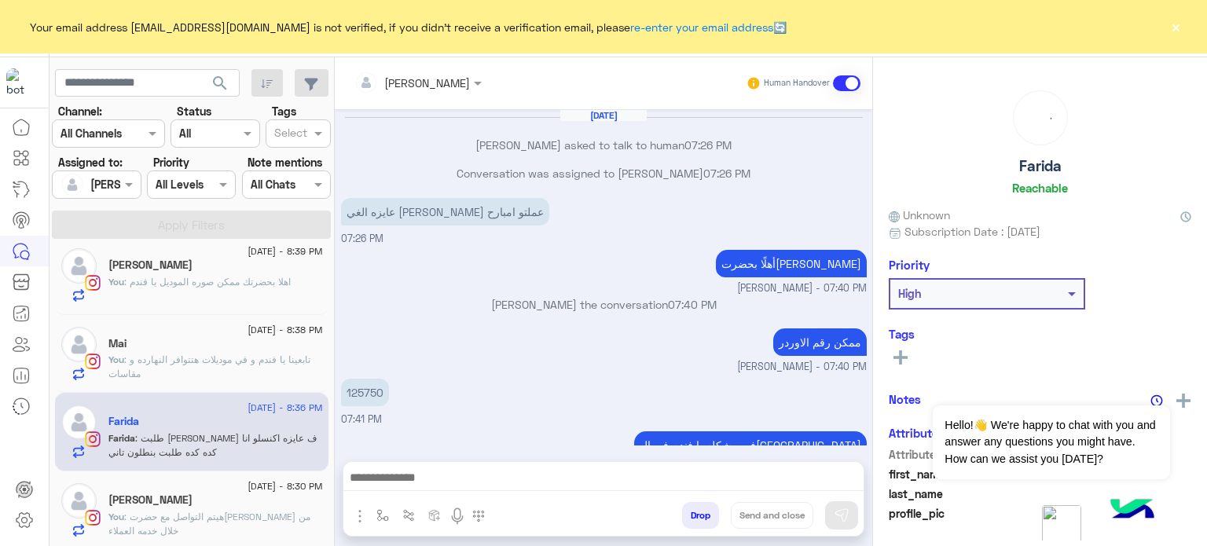
scroll to position [128, 0]
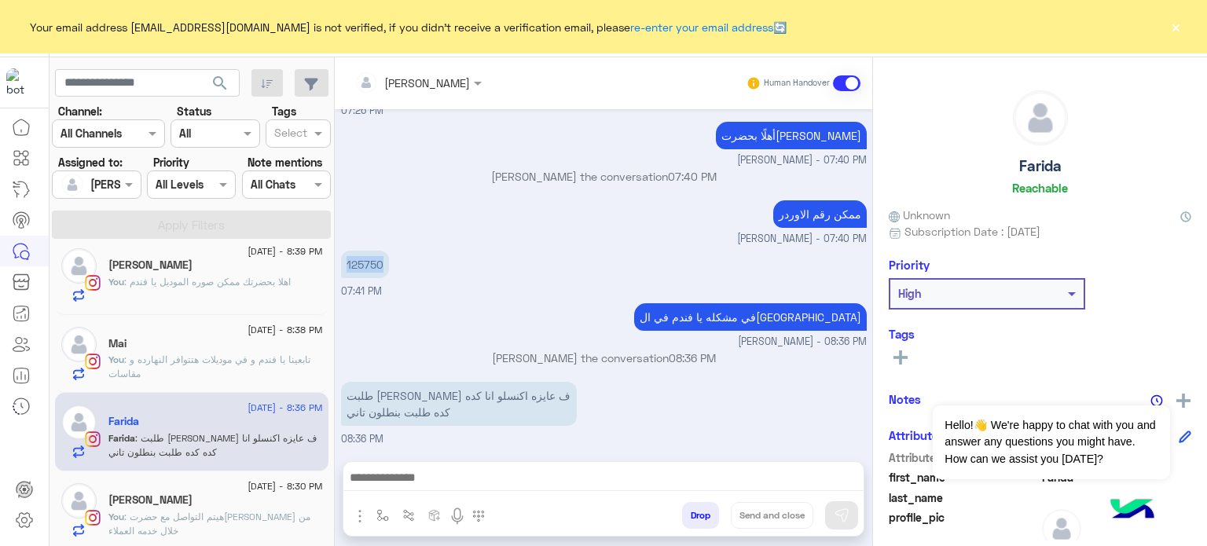
drag, startPoint x: 383, startPoint y: 262, endPoint x: 346, endPoint y: 262, distance: 37.7
click at [346, 262] on p "125750" at bounding box center [365, 264] width 48 height 27
copy p "125750"
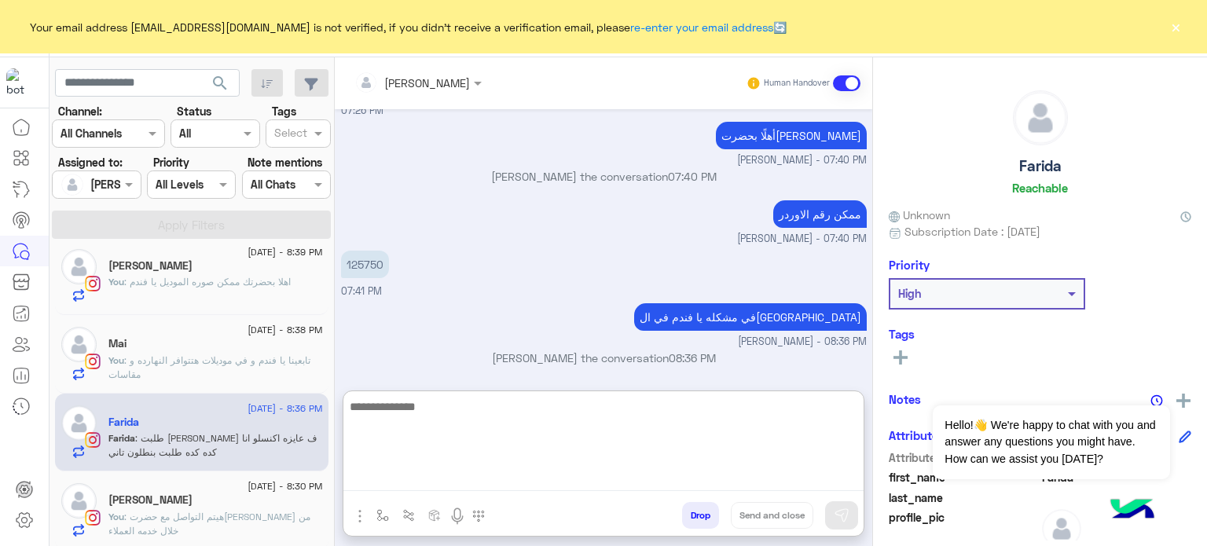
click at [434, 486] on textarea at bounding box center [603, 444] width 520 height 94
type textarea "*"
click at [652, 466] on textarea "**********" at bounding box center [603, 444] width 520 height 94
paste textarea "**********"
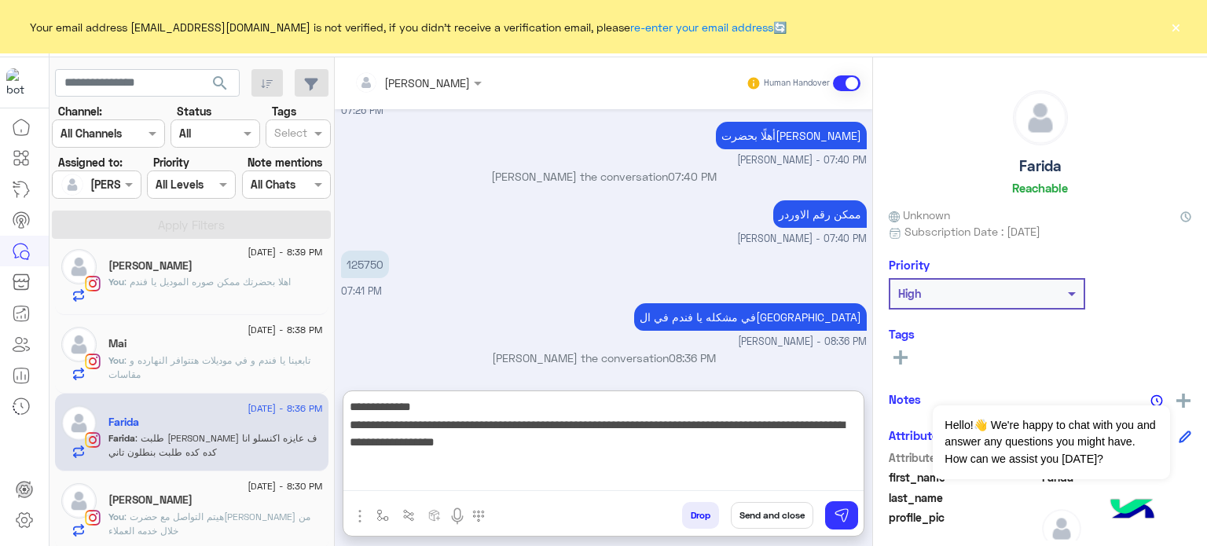
type textarea "**********"
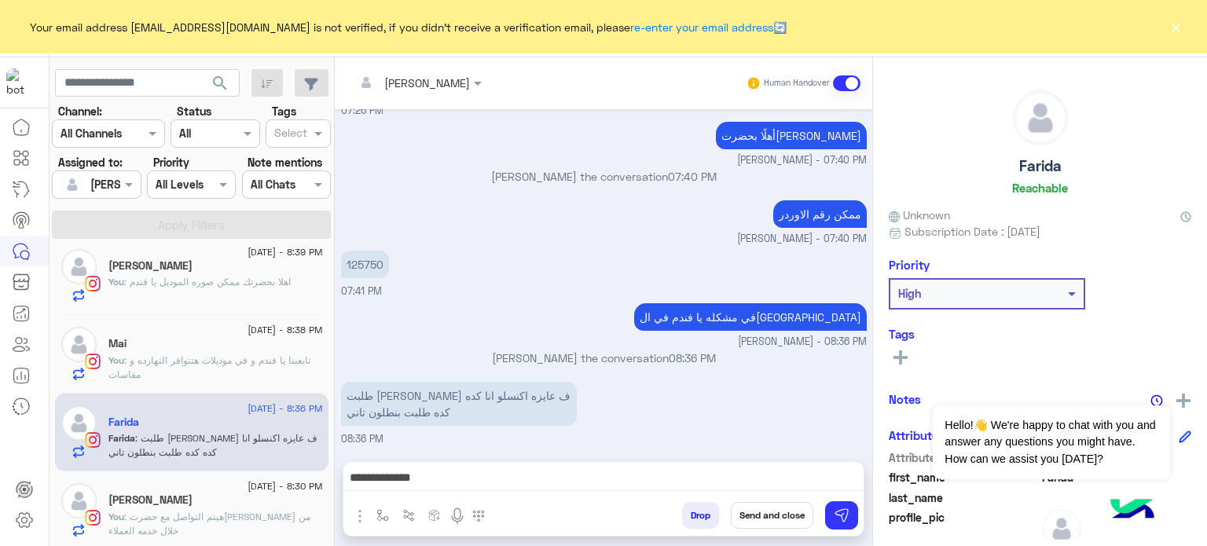
click at [788, 509] on button "Send and close" at bounding box center [772, 515] width 82 height 27
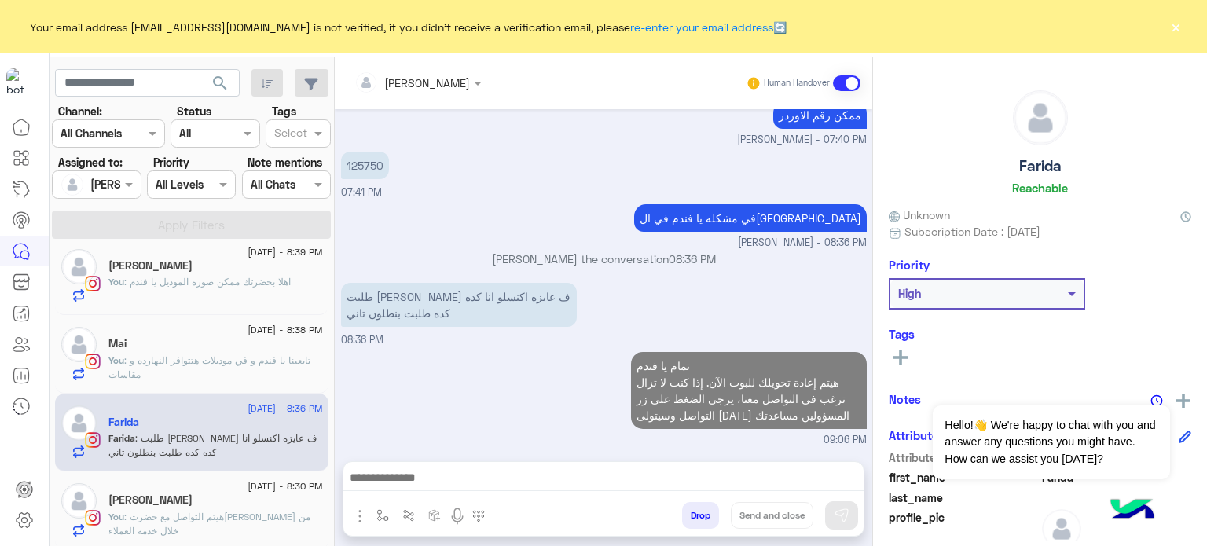
click at [237, 504] on div "[PERSON_NAME]" at bounding box center [215, 501] width 214 height 16
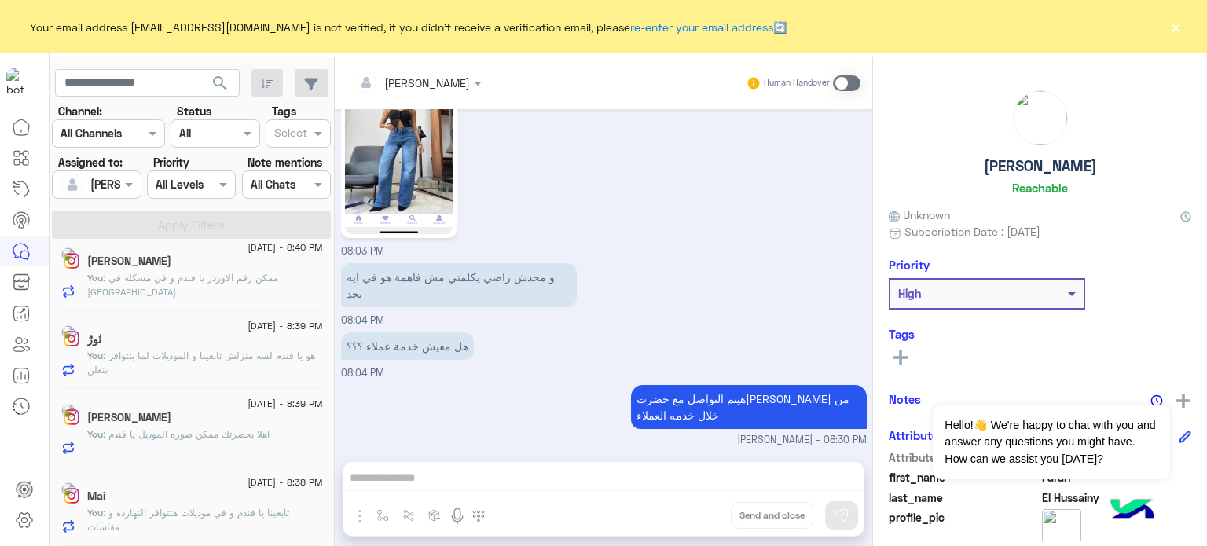
scroll to position [1186, 0]
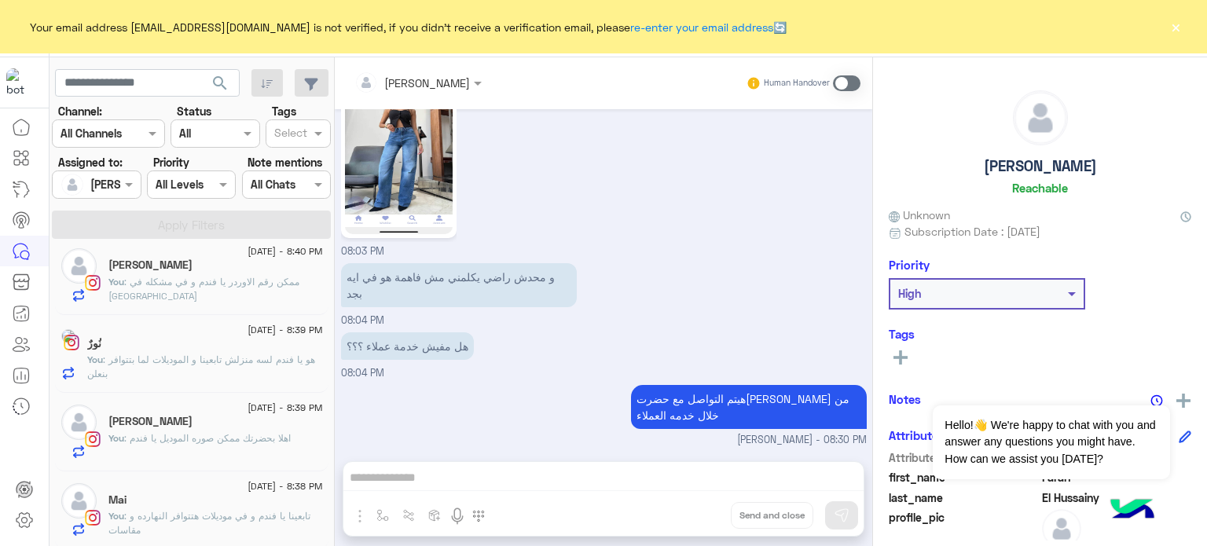
click at [845, 79] on span at bounding box center [846, 83] width 27 height 16
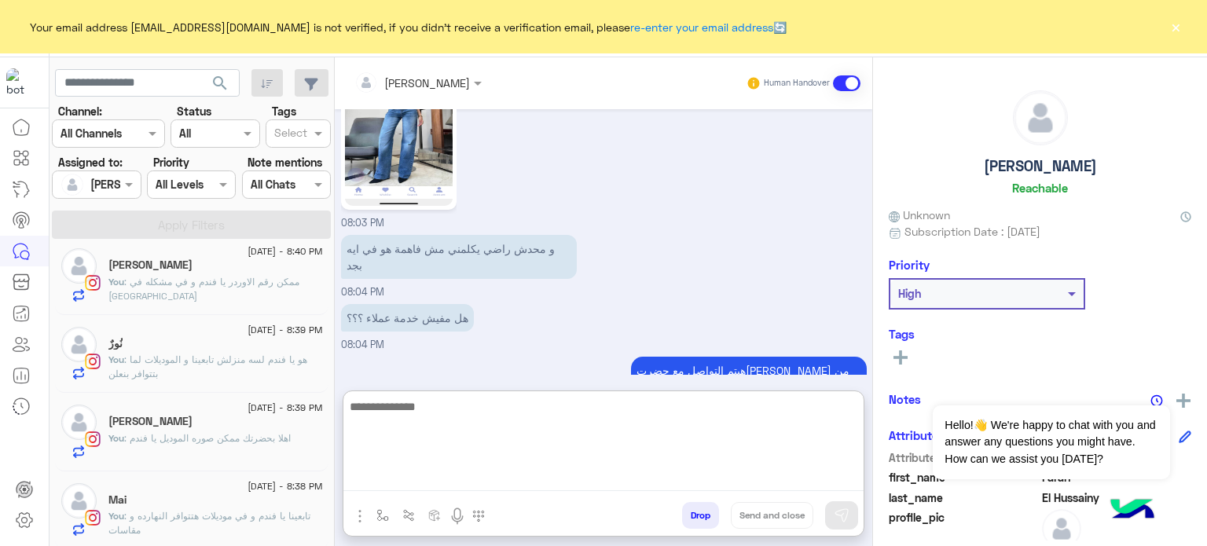
click at [435, 483] on textarea at bounding box center [603, 444] width 520 height 94
paste textarea "**********"
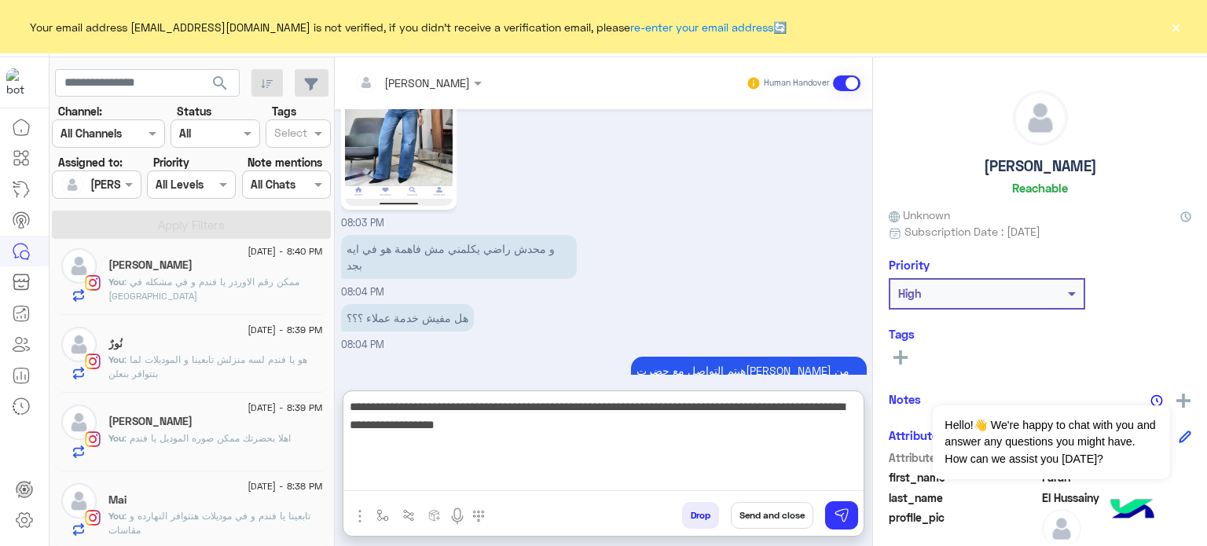
type textarea "**********"
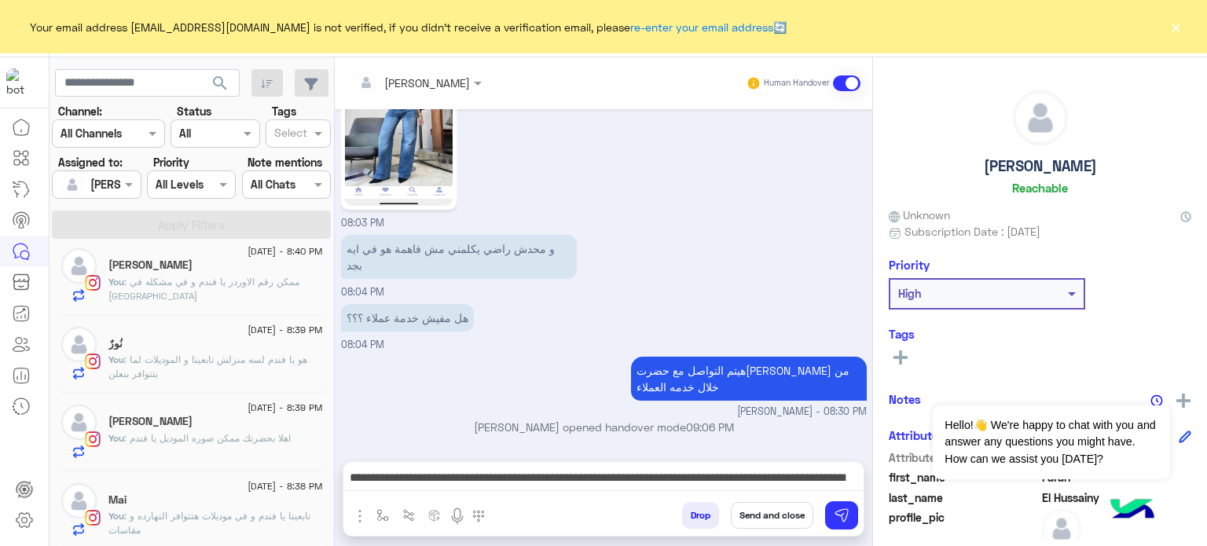
click at [751, 523] on button "Send and close" at bounding box center [772, 515] width 82 height 27
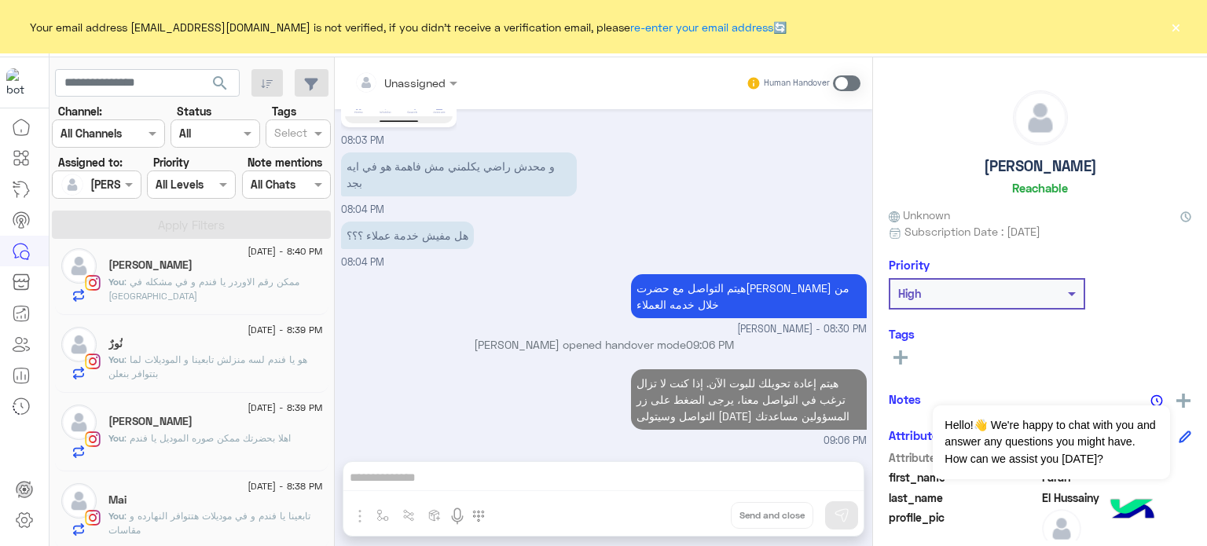
scroll to position [538, 0]
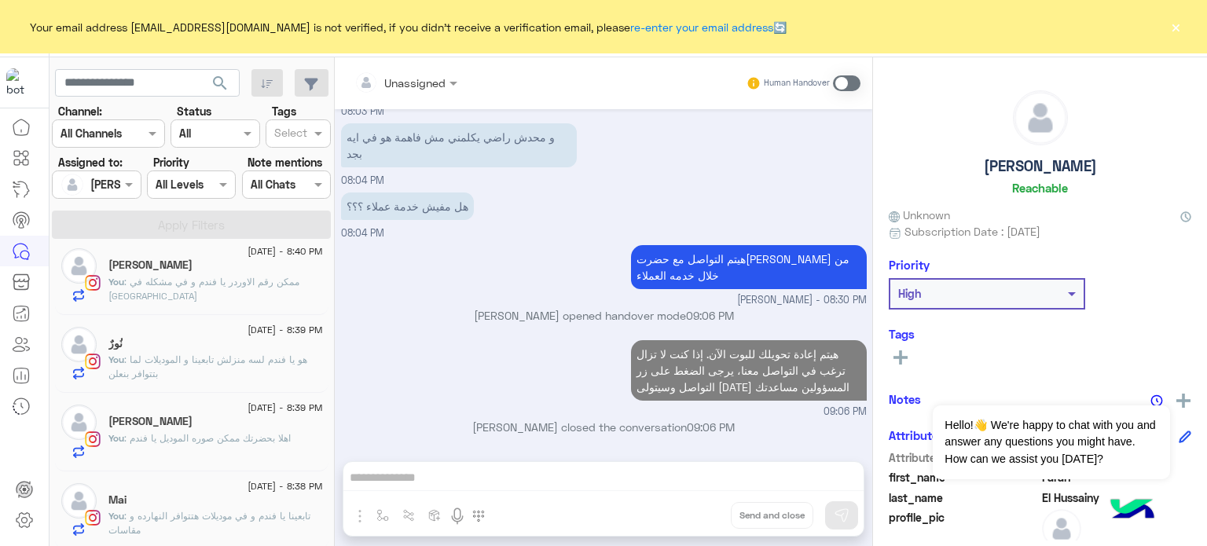
click at [223, 495] on div "Mai" at bounding box center [215, 501] width 214 height 16
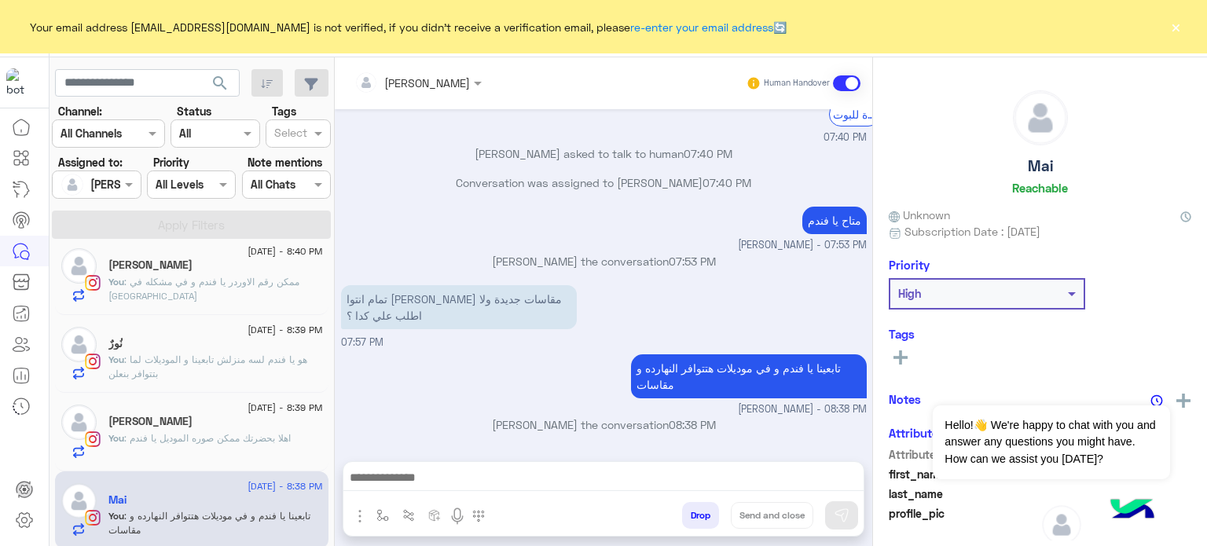
scroll to position [1106, 0]
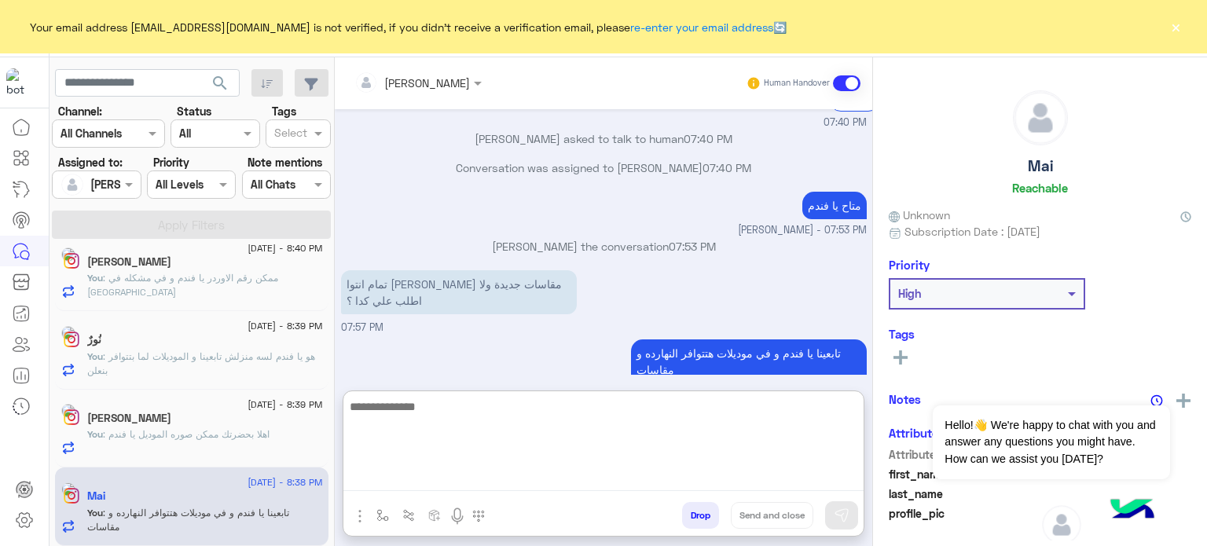
click at [511, 480] on textarea at bounding box center [603, 444] width 520 height 94
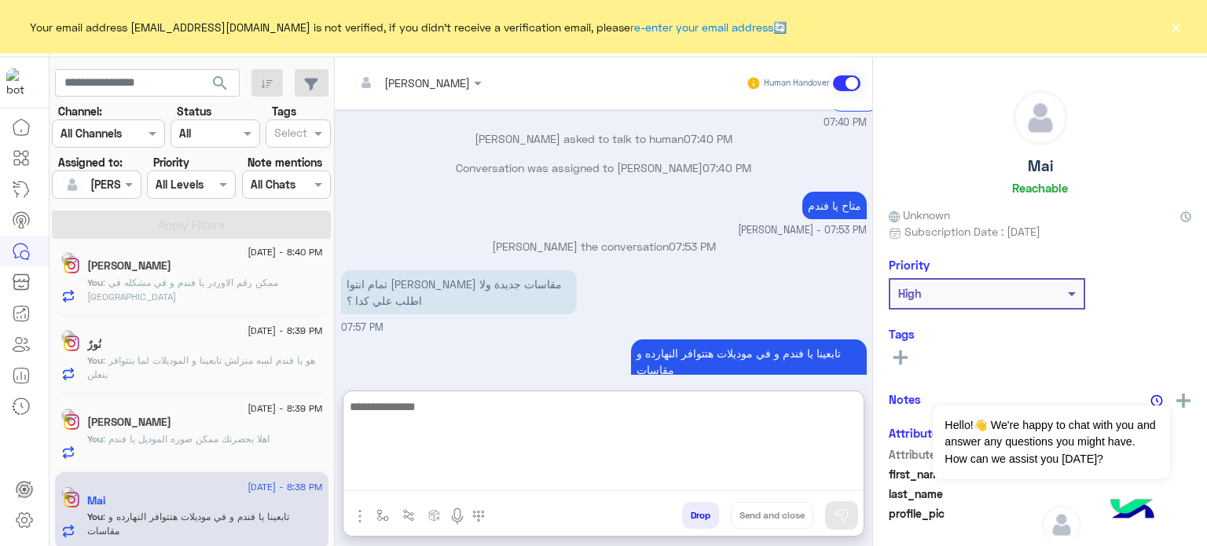
paste textarea "**********"
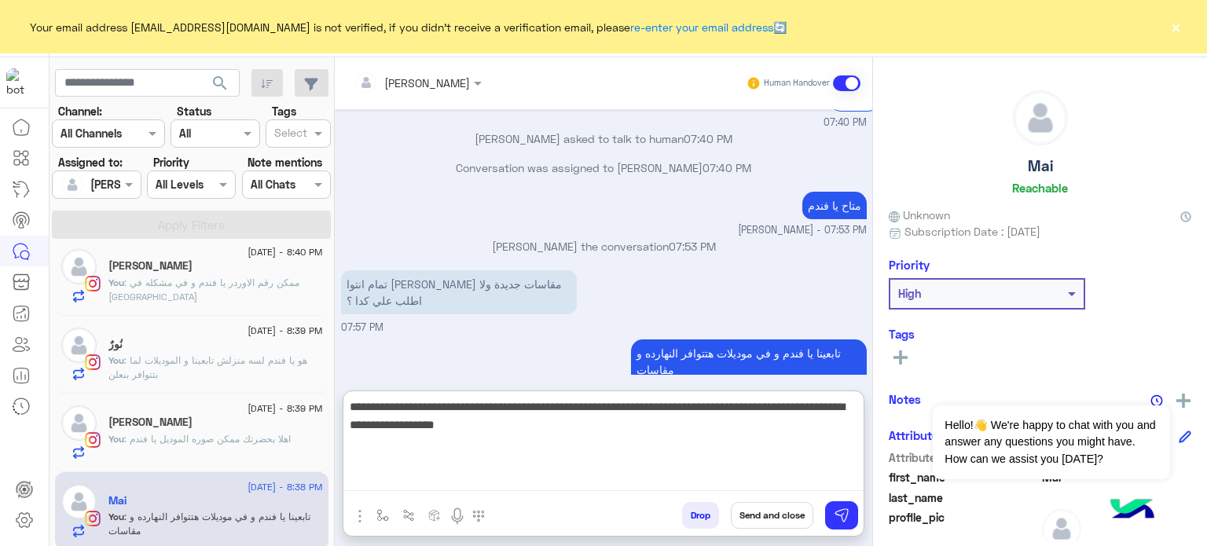
type textarea "**********"
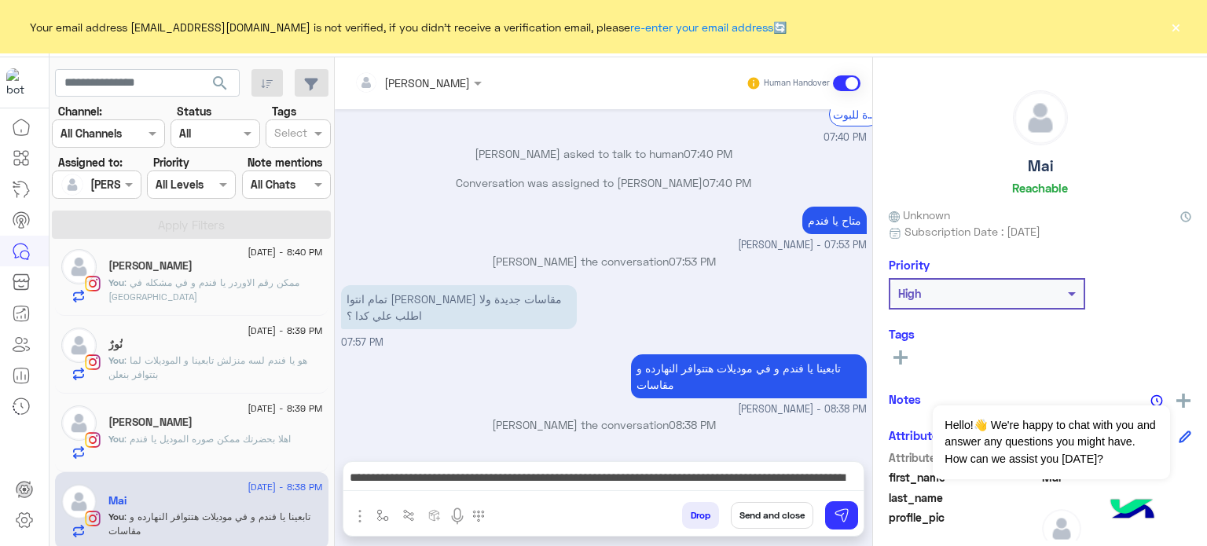
click at [789, 521] on button "Send and close" at bounding box center [772, 515] width 82 height 27
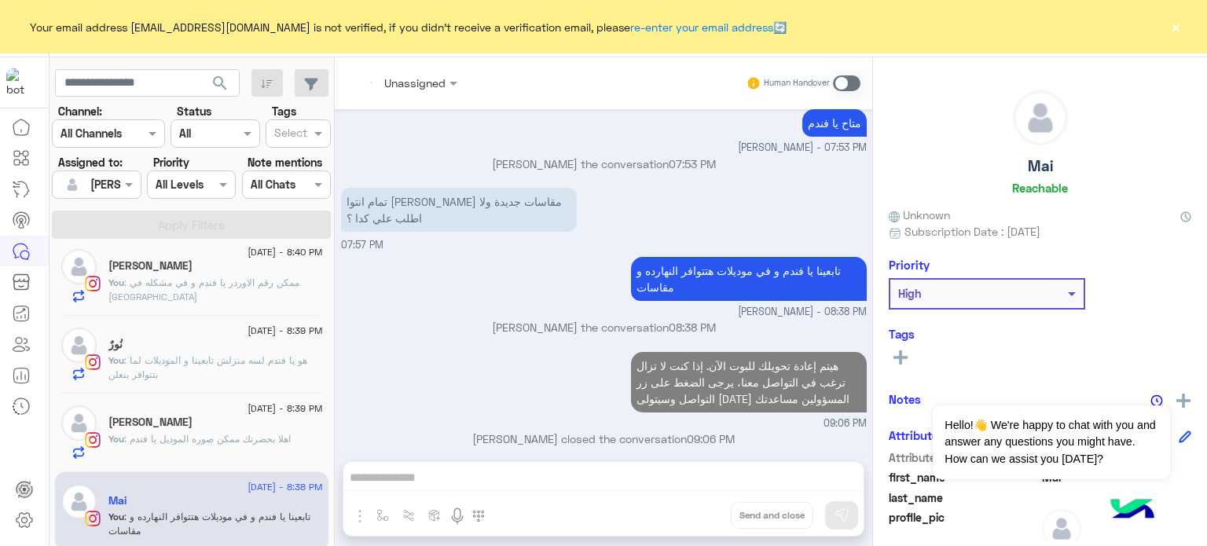
scroll to position [808, 0]
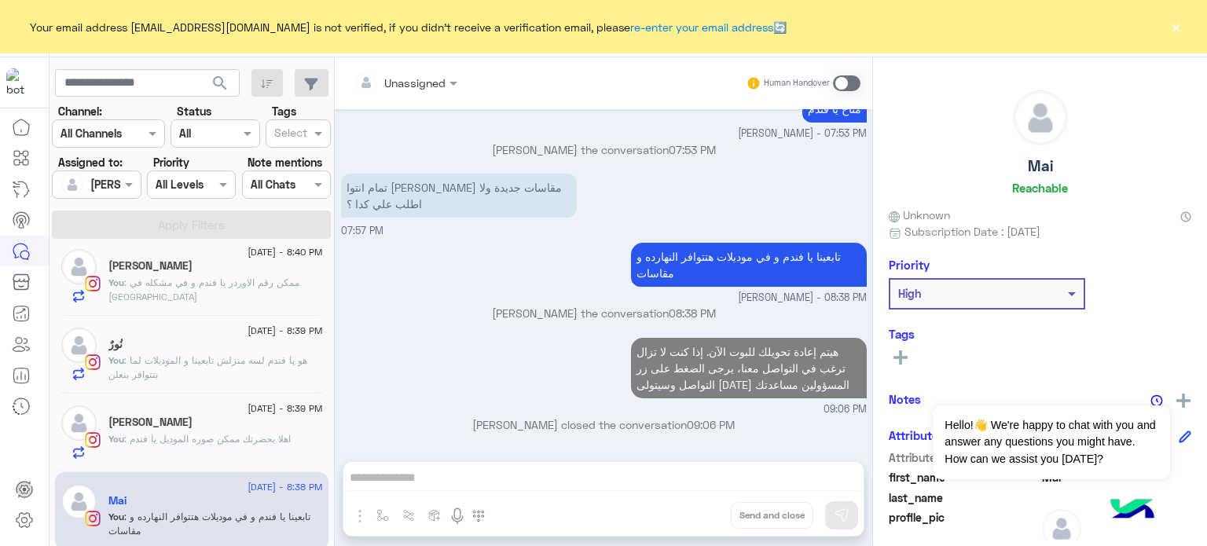
click at [259, 438] on span ": اهلا بحضرتك ممكن صوره الموديل يا فندم" at bounding box center [207, 439] width 167 height 12
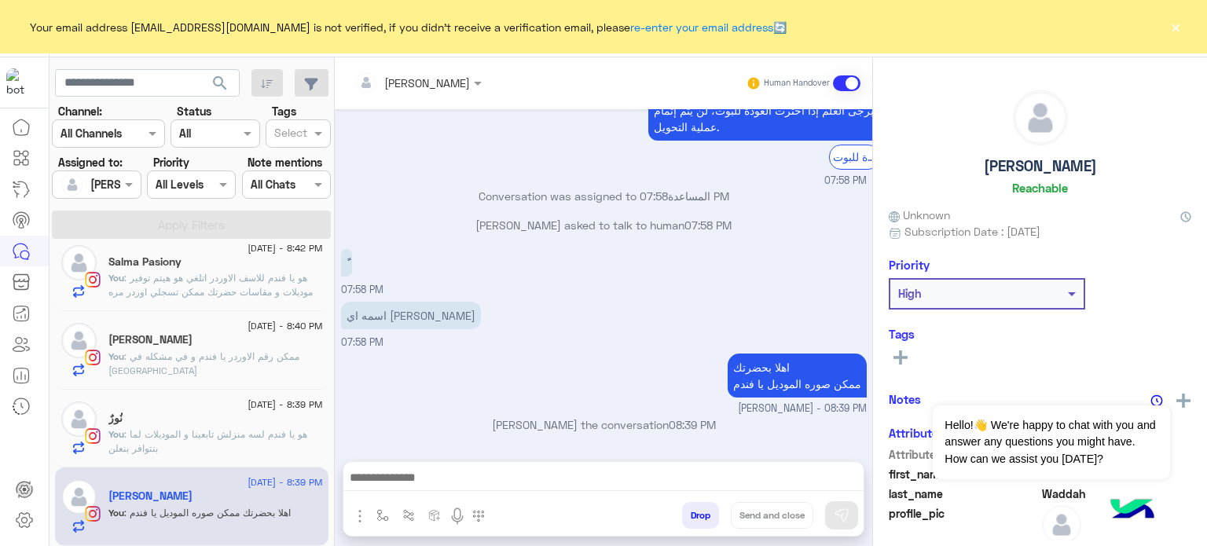
scroll to position [1028, 0]
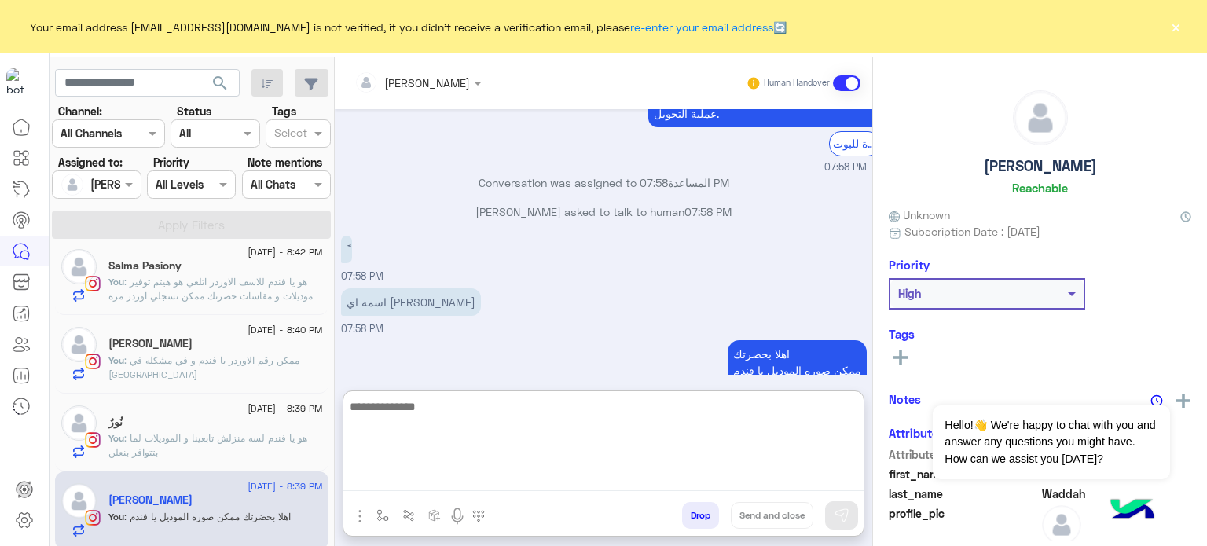
click at [558, 483] on textarea at bounding box center [603, 444] width 520 height 94
paste textarea "**********"
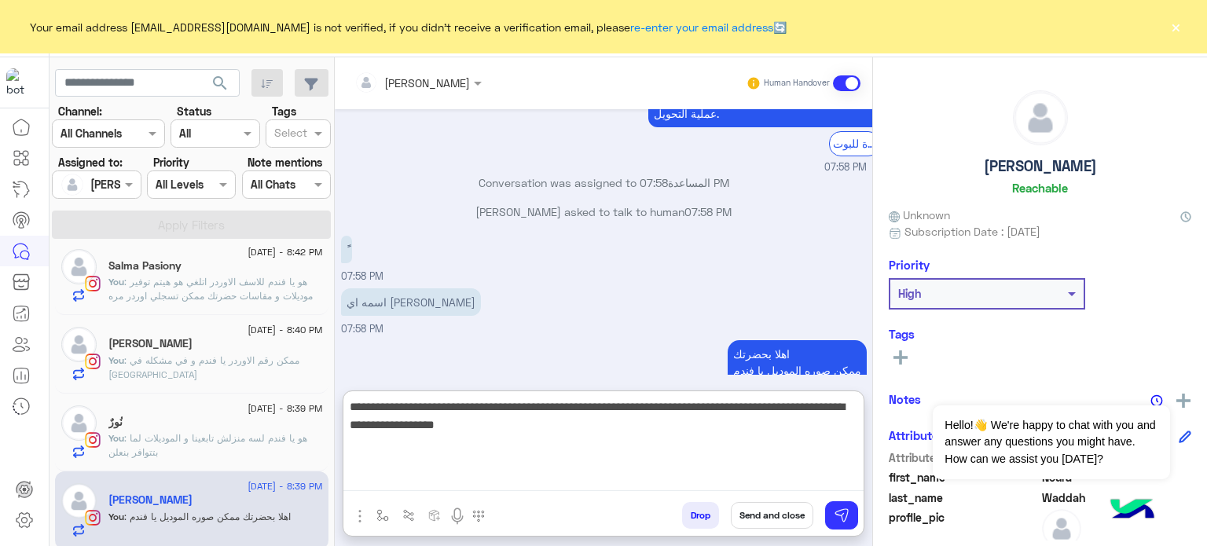
type textarea "**********"
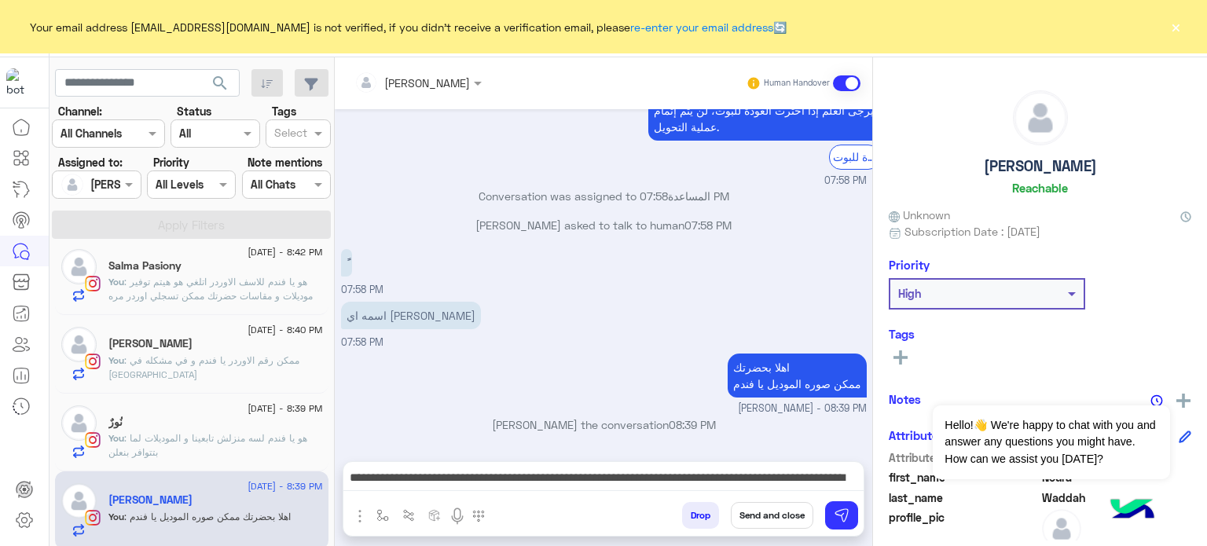
click at [760, 515] on button "Send and close" at bounding box center [772, 515] width 82 height 27
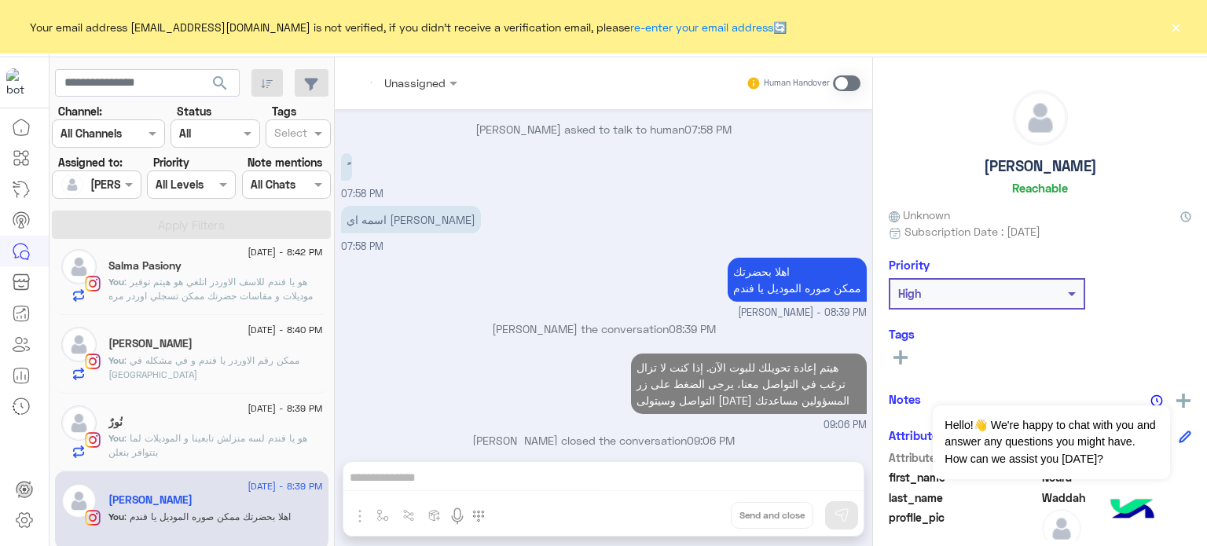
scroll to position [658, 0]
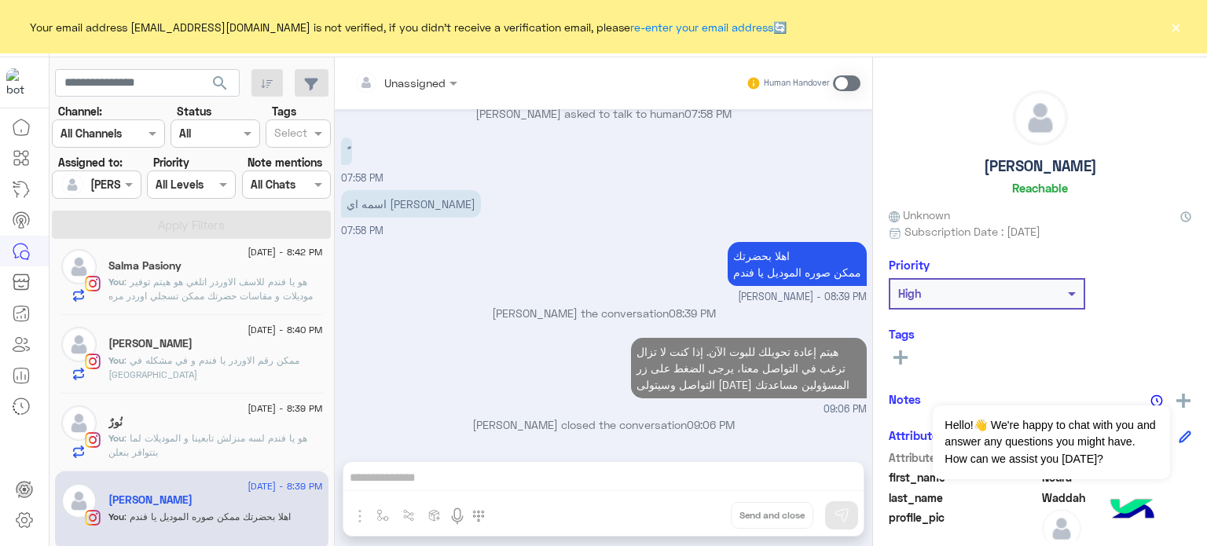
click at [158, 447] on p "You : هو يا فندم لسه منزلش تابعينا و الموديلات لما بتتوافر بنعلن" at bounding box center [215, 445] width 214 height 28
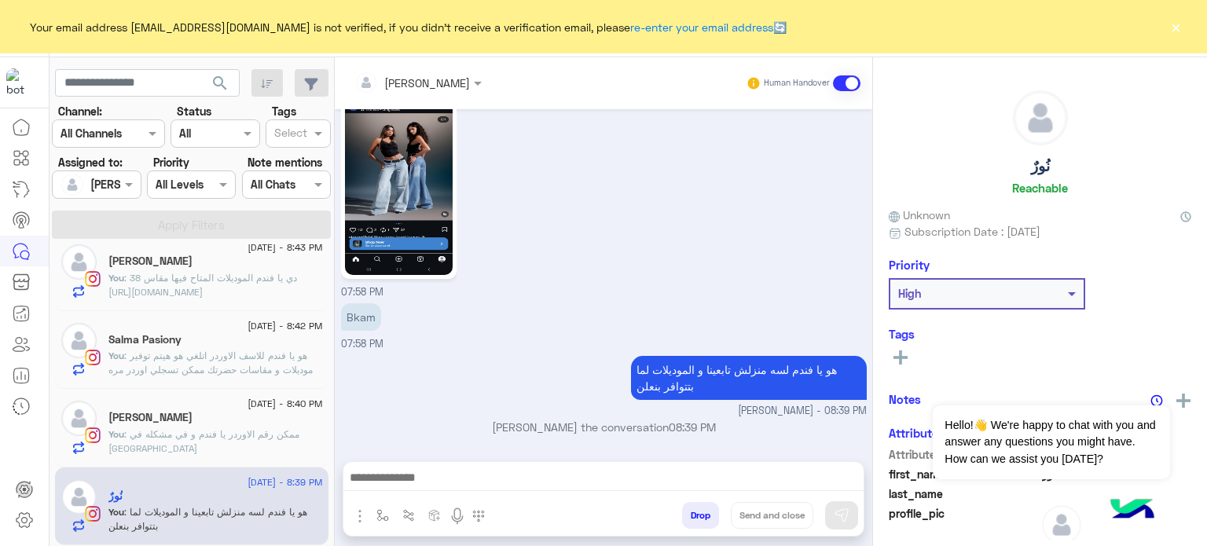
scroll to position [951, 0]
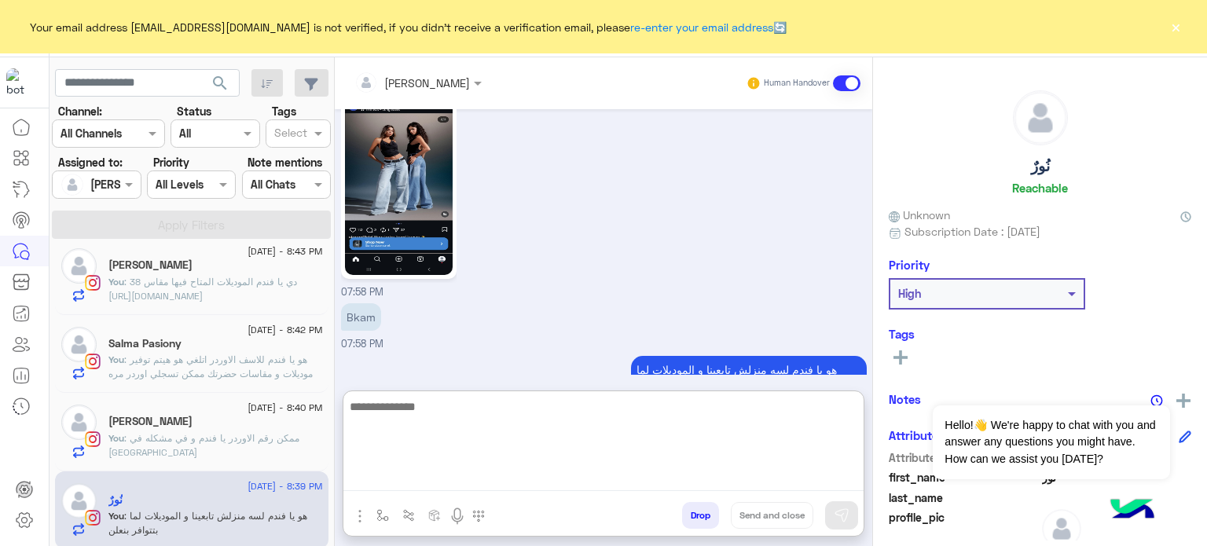
click at [500, 475] on textarea at bounding box center [603, 444] width 520 height 94
paste textarea "**********"
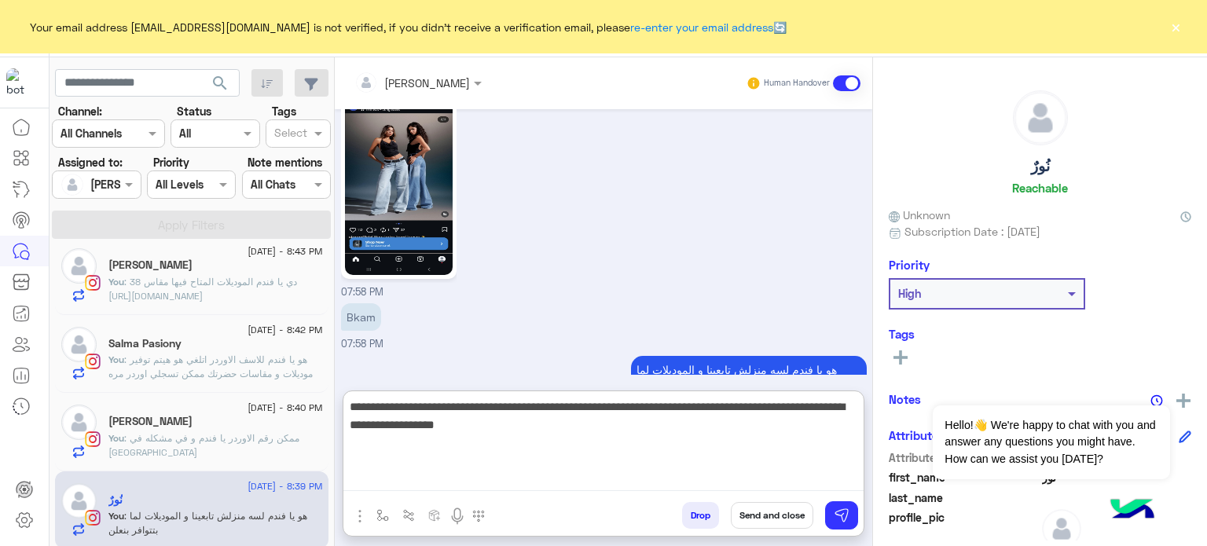
type textarea "**********"
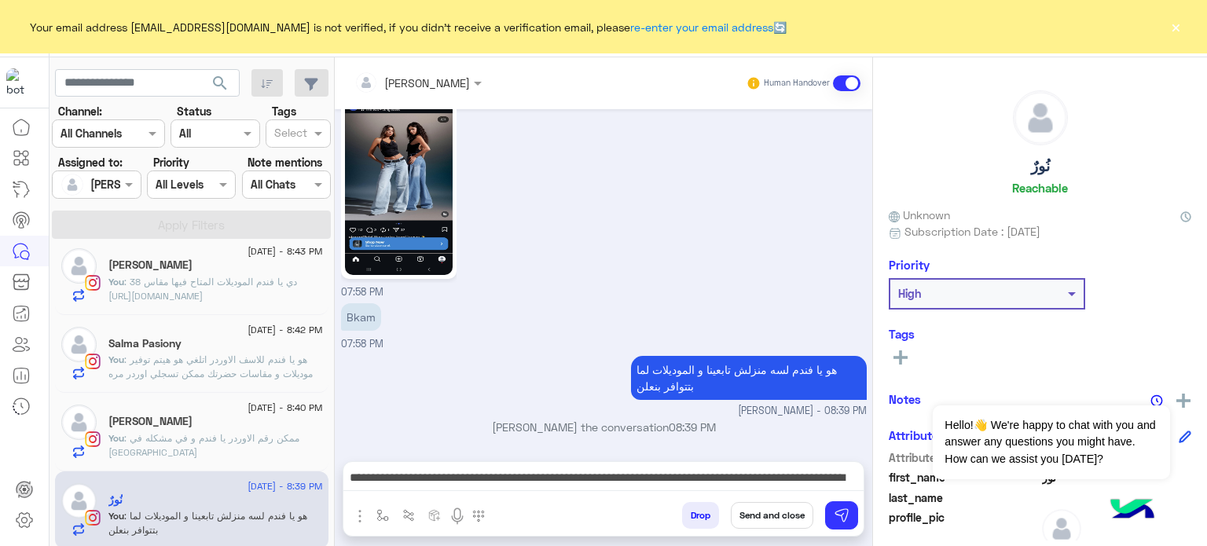
click at [768, 508] on button "Send and close" at bounding box center [772, 515] width 82 height 27
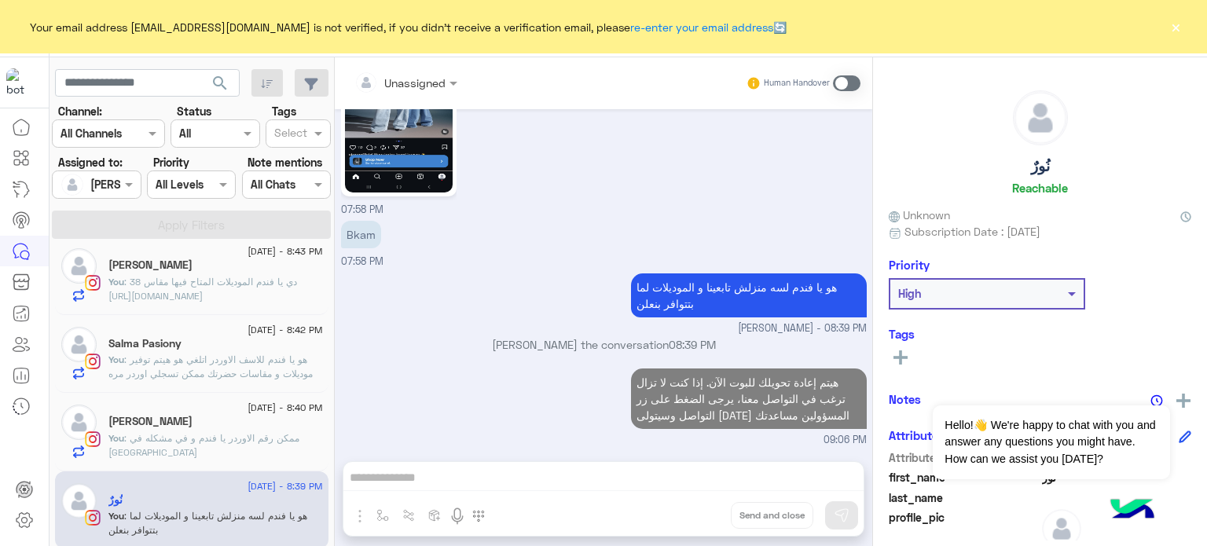
scroll to position [473, 0]
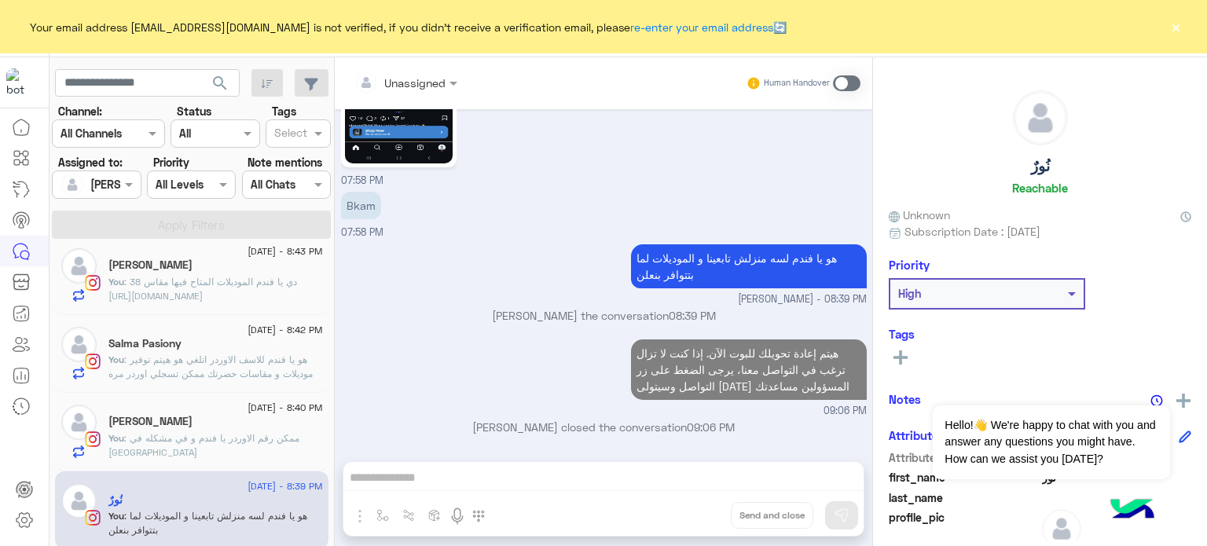
click at [217, 420] on div "[PERSON_NAME]" at bounding box center [215, 423] width 214 height 16
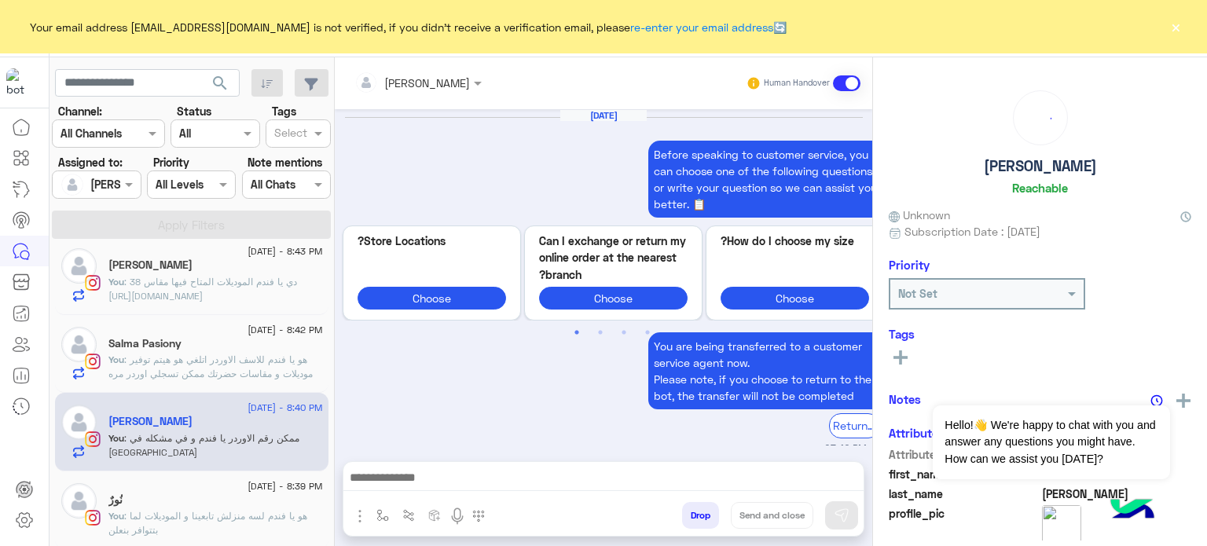
scroll to position [462, 0]
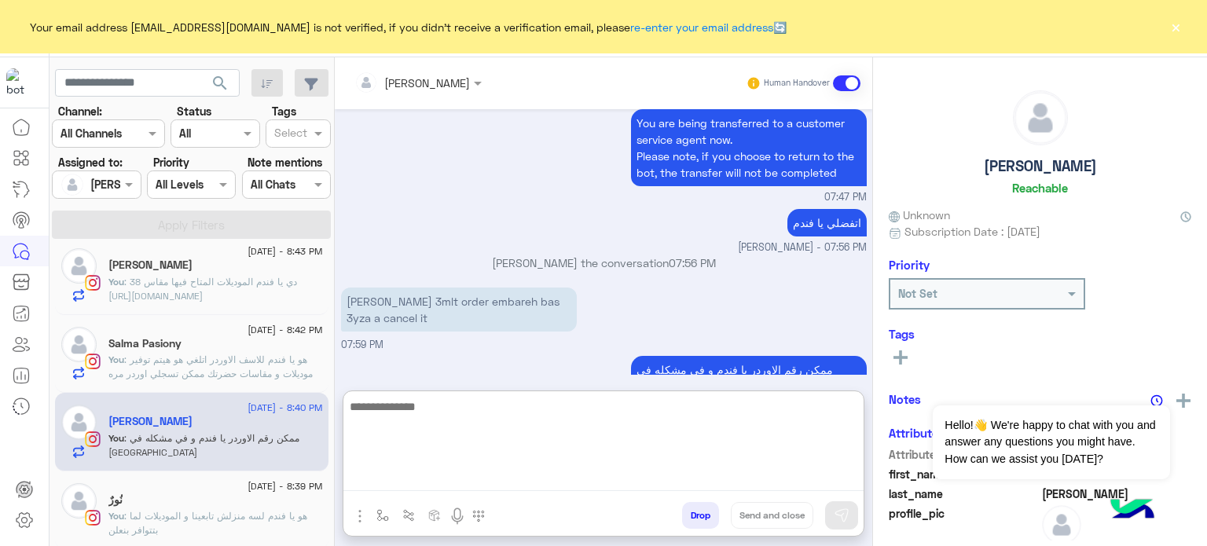
click at [513, 471] on textarea at bounding box center [603, 444] width 520 height 94
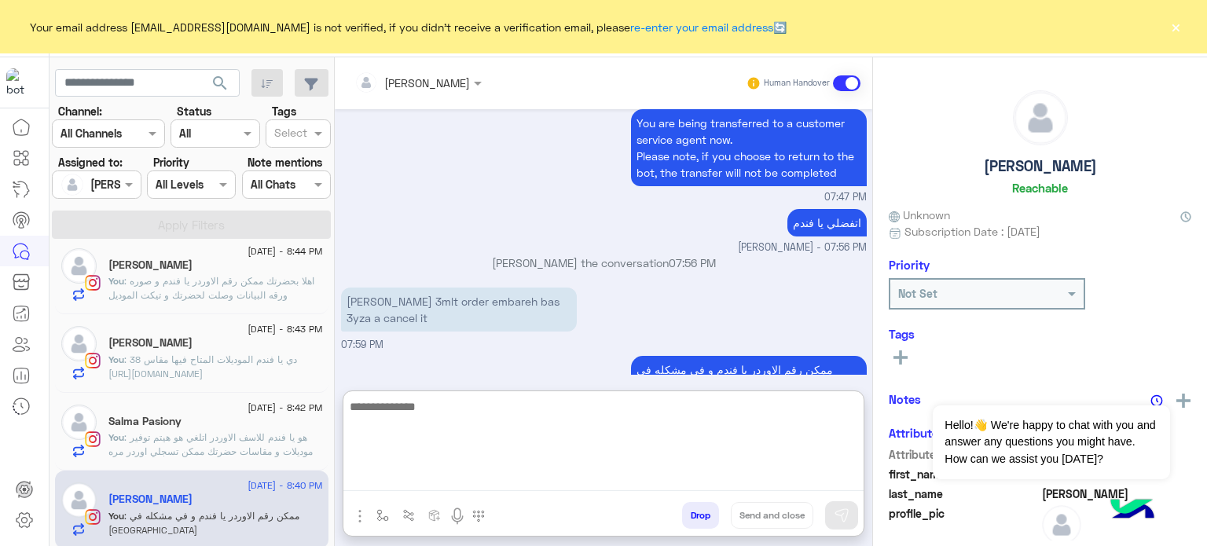
paste textarea "**********"
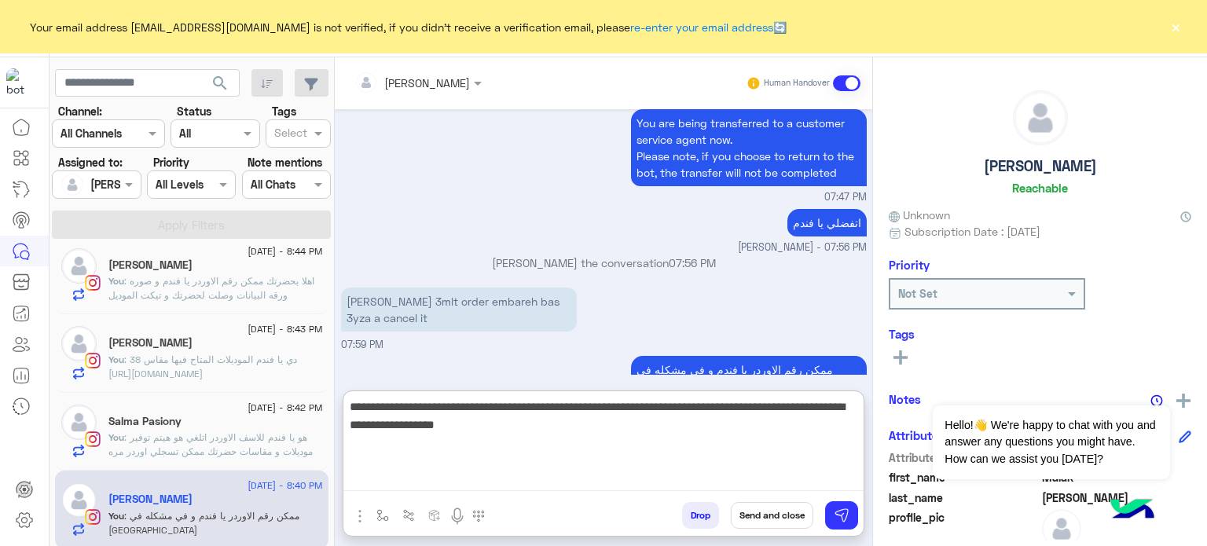
type textarea "**********"
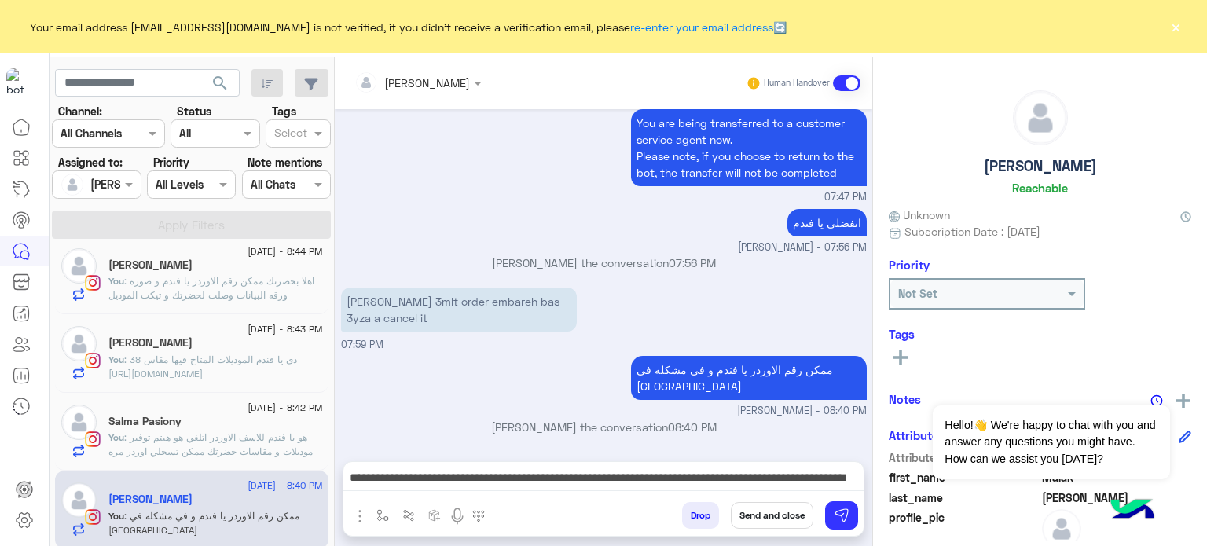
click at [801, 522] on button "Send and close" at bounding box center [772, 515] width 82 height 27
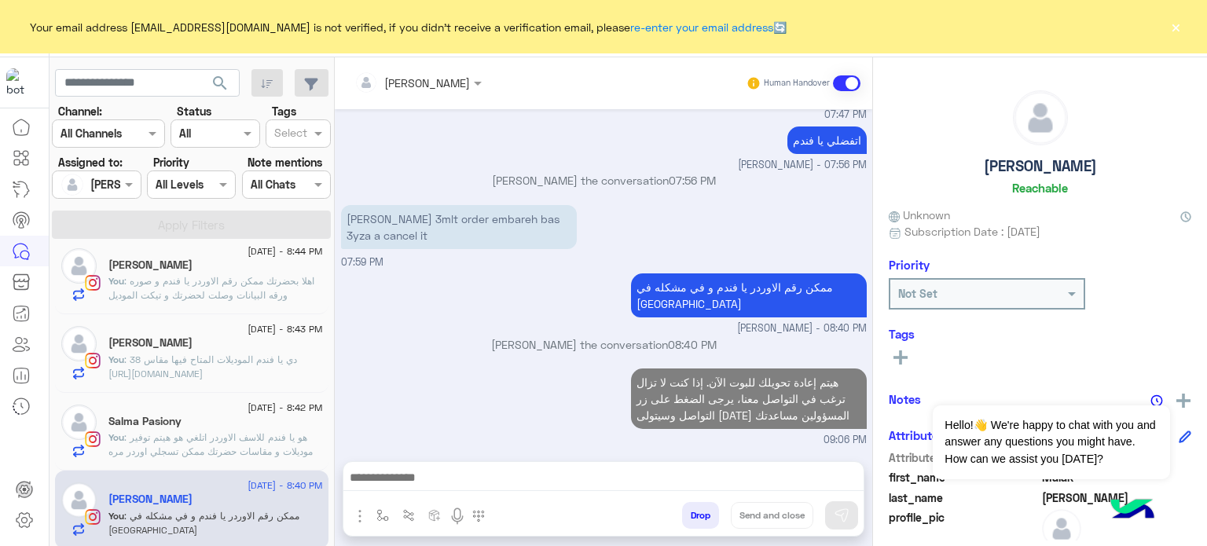
scroll to position [574, 0]
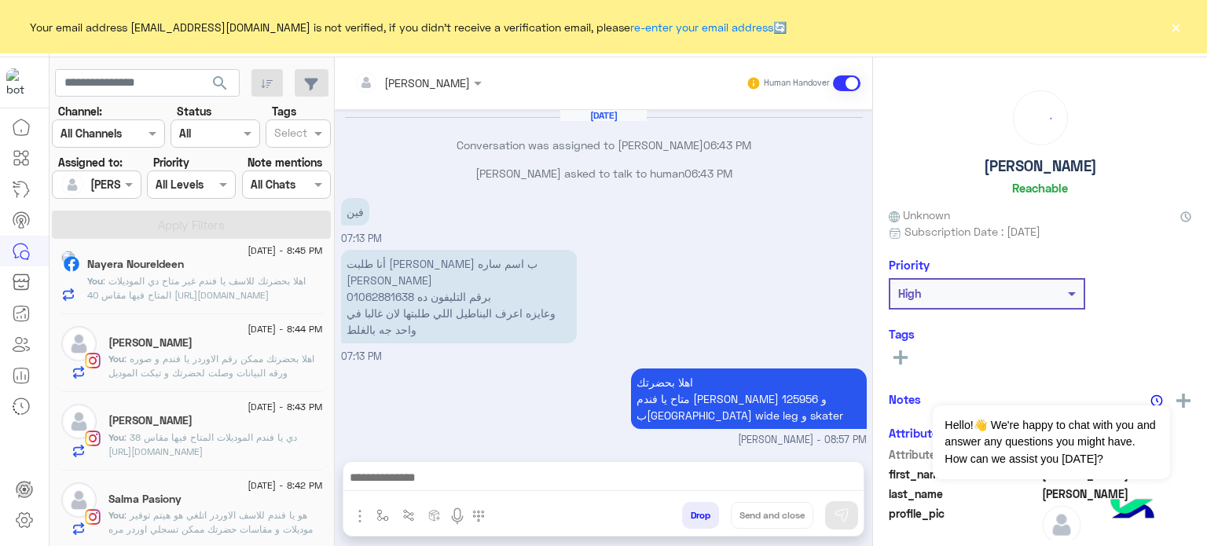
scroll to position [659, 0]
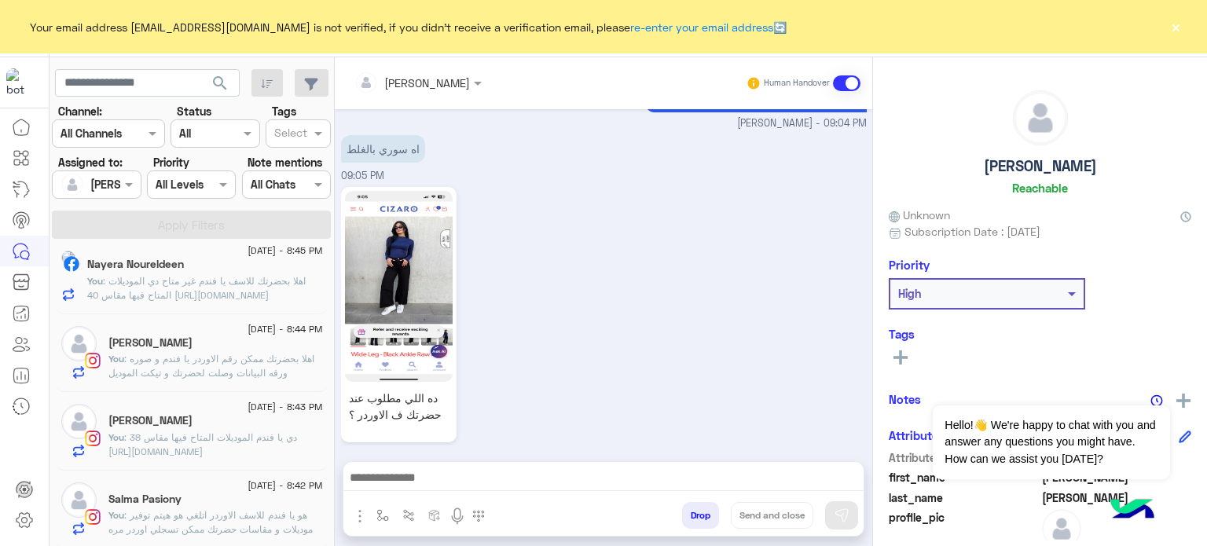
click at [198, 527] on span ": هو يا فندم للاسف الاوردر اتلغي هو هيتم توفير موديلات و مقاسات حضرتك ممكن تسجل…" at bounding box center [210, 529] width 204 height 40
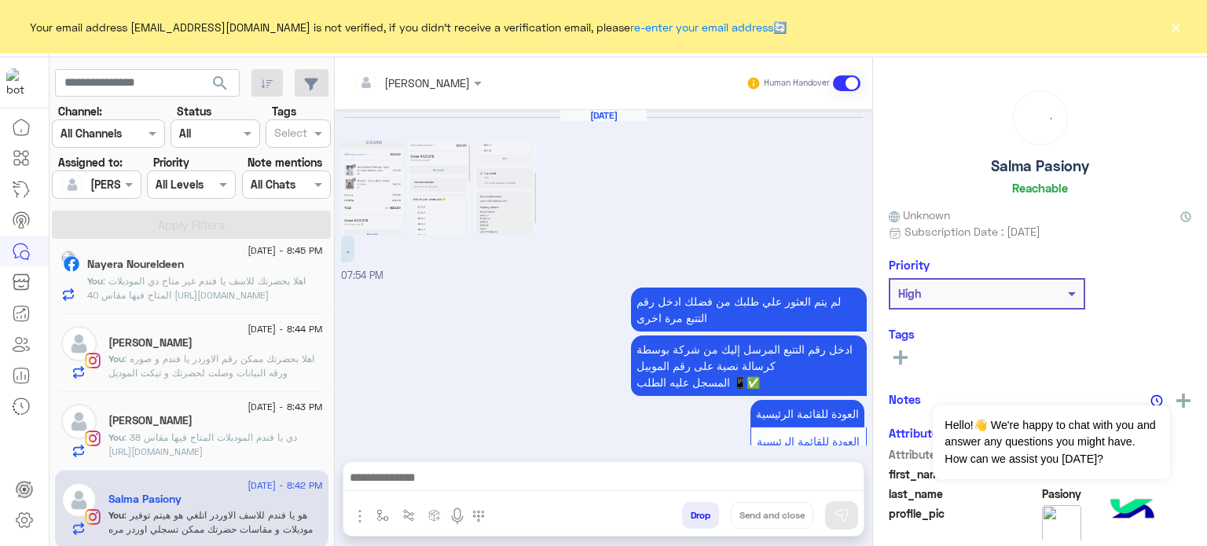
scroll to position [740, 0]
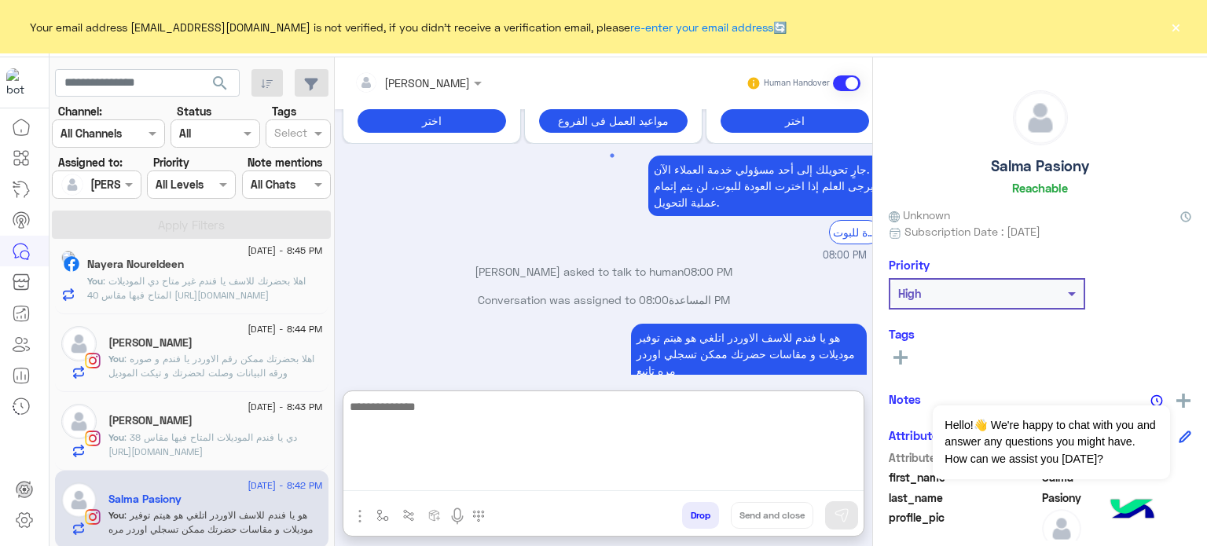
click at [539, 470] on textarea at bounding box center [603, 444] width 520 height 94
paste textarea "**********"
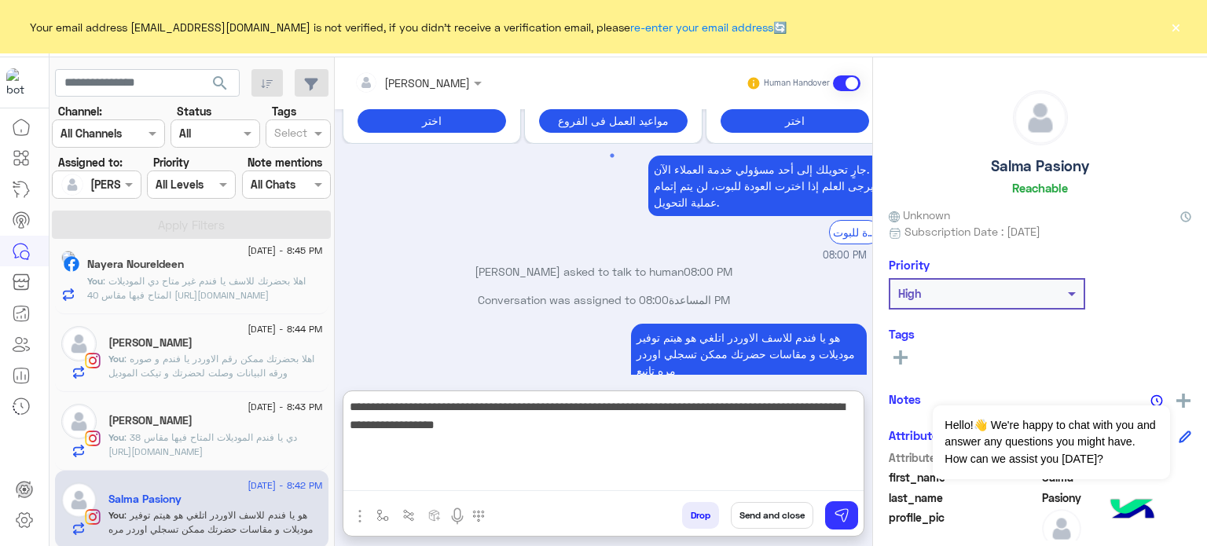
type textarea "**********"
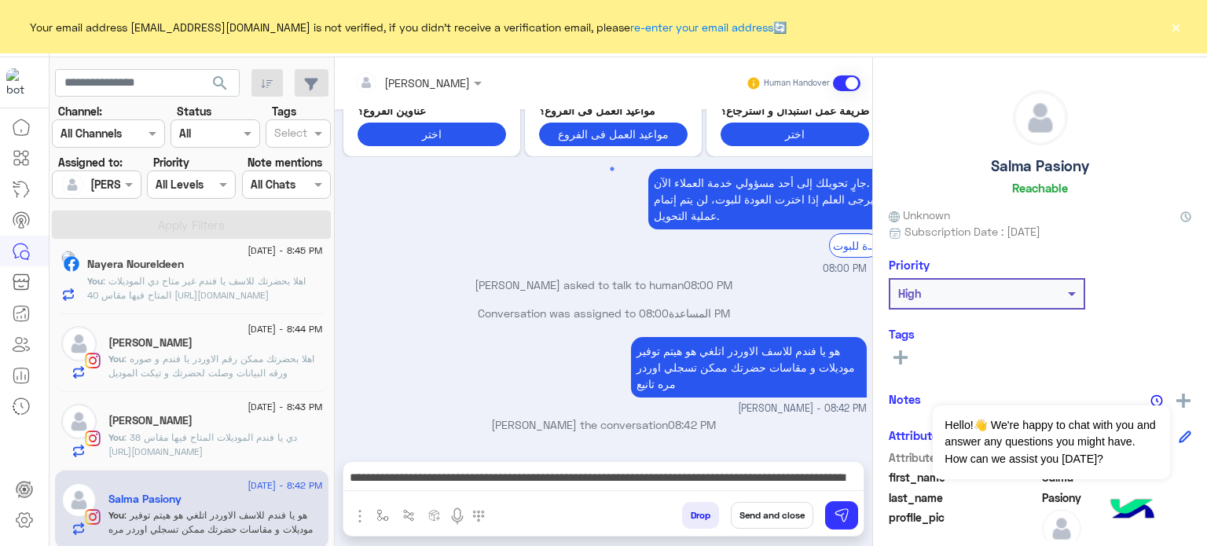
click at [767, 522] on button "Send and close" at bounding box center [772, 515] width 82 height 27
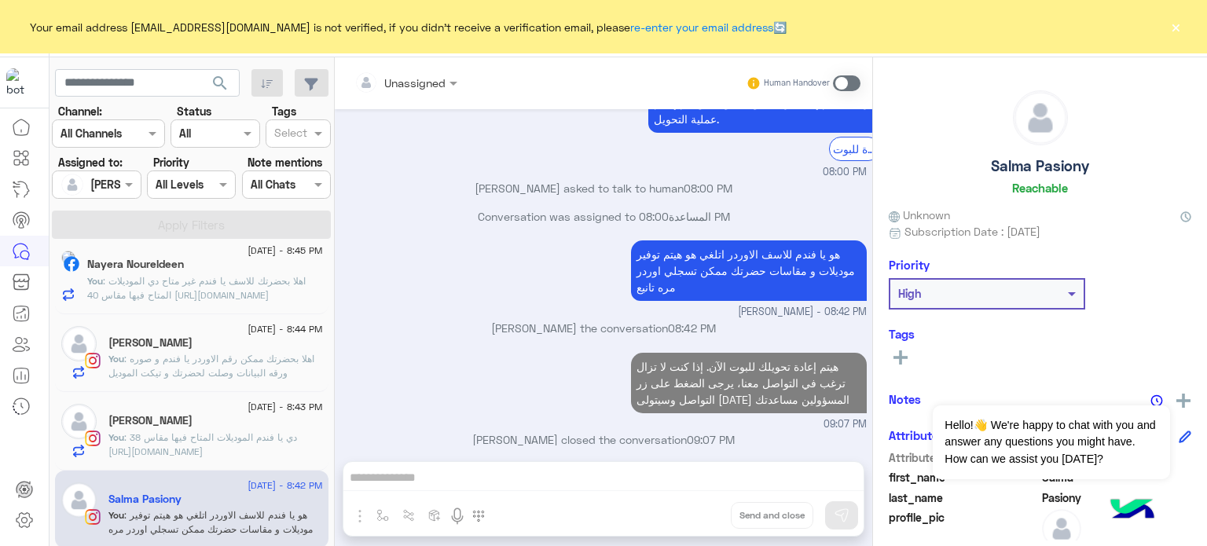
scroll to position [852, 0]
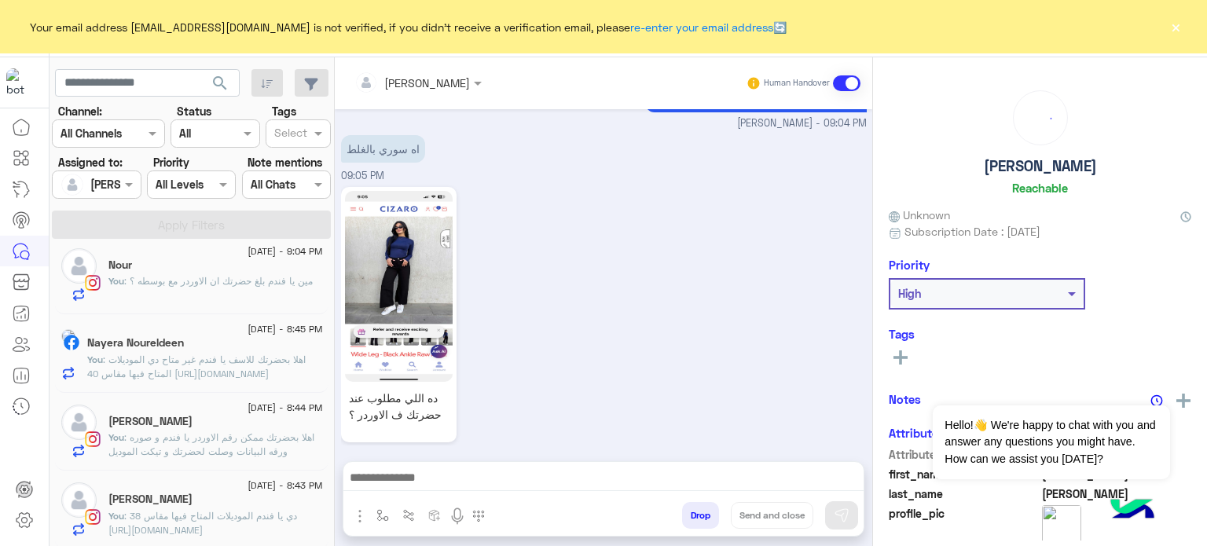
click at [219, 503] on div "Fatema Abboud" at bounding box center [215, 501] width 214 height 16
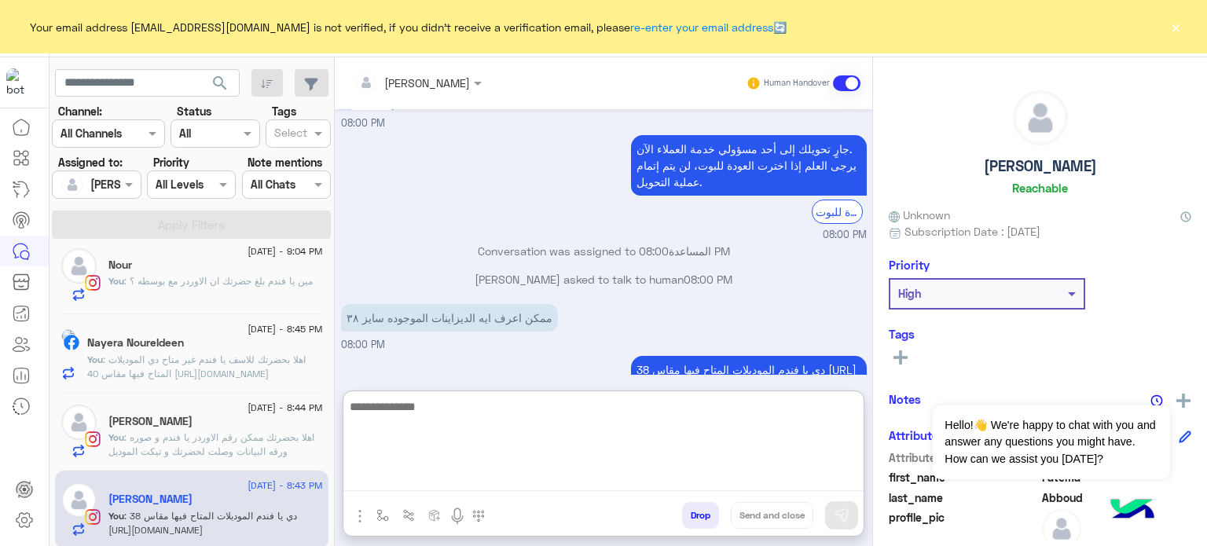
click at [585, 486] on textarea at bounding box center [603, 444] width 520 height 94
paste textarea "**********"
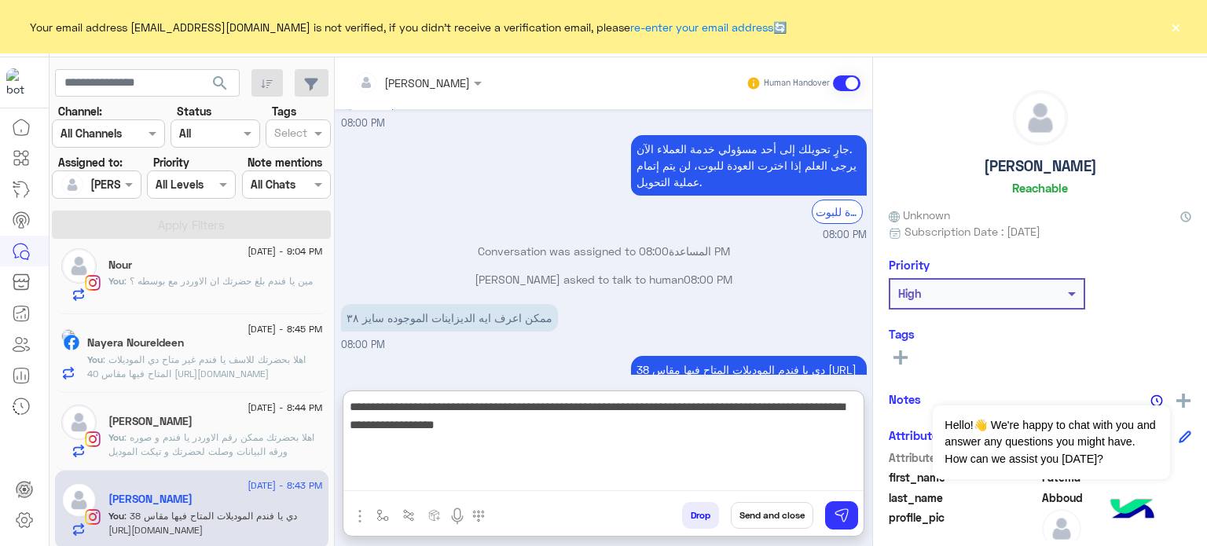
type textarea "**********"
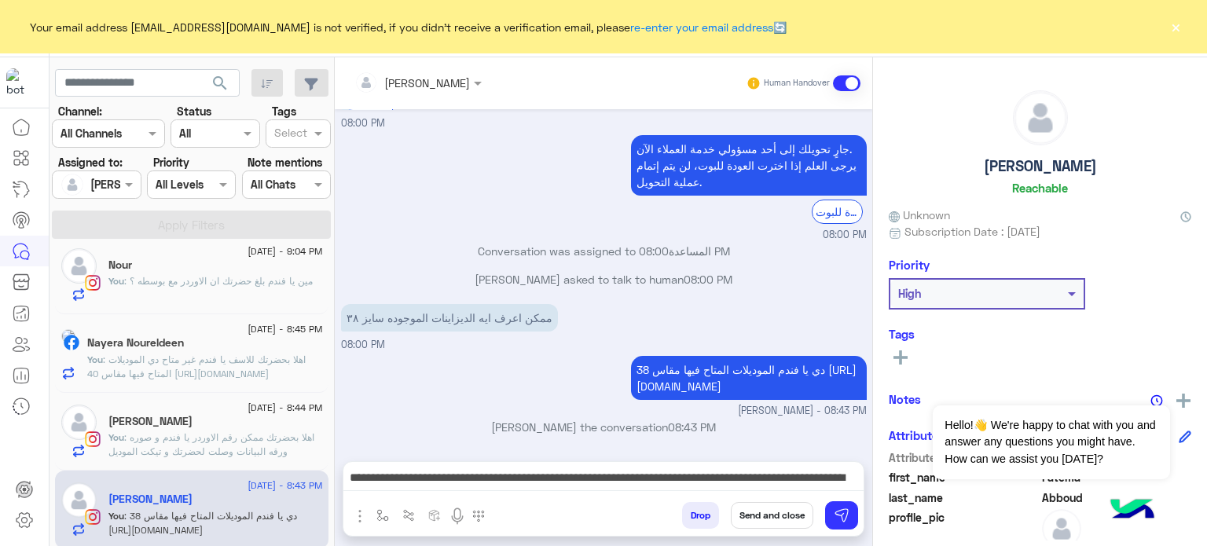
click at [773, 519] on button "Send and close" at bounding box center [772, 515] width 82 height 27
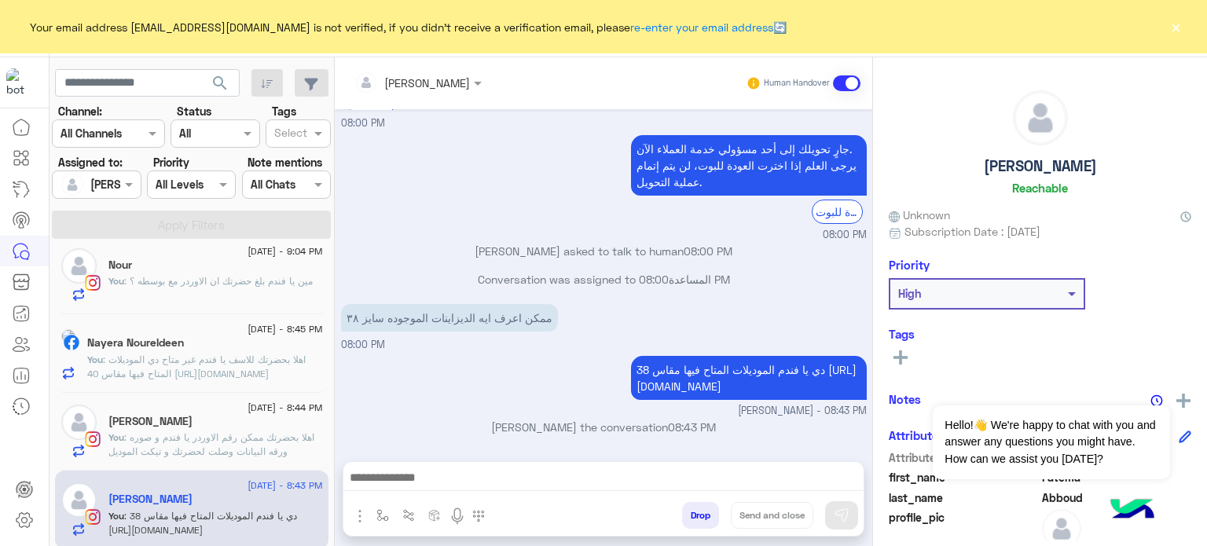
scroll to position [490, 0]
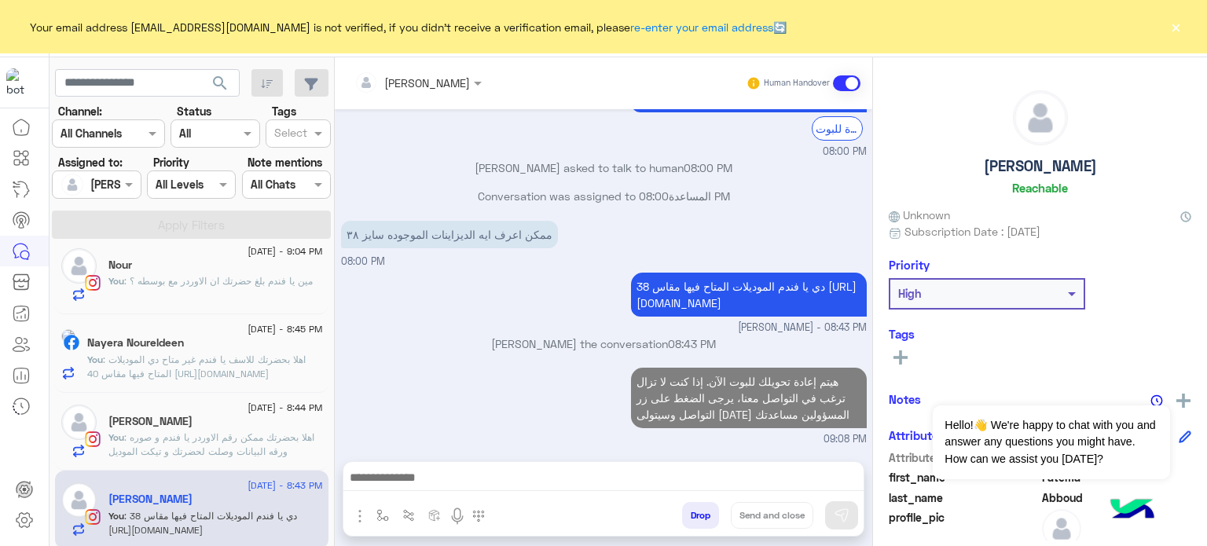
click at [155, 424] on h5 "Nesreen Hesham" at bounding box center [150, 421] width 84 height 13
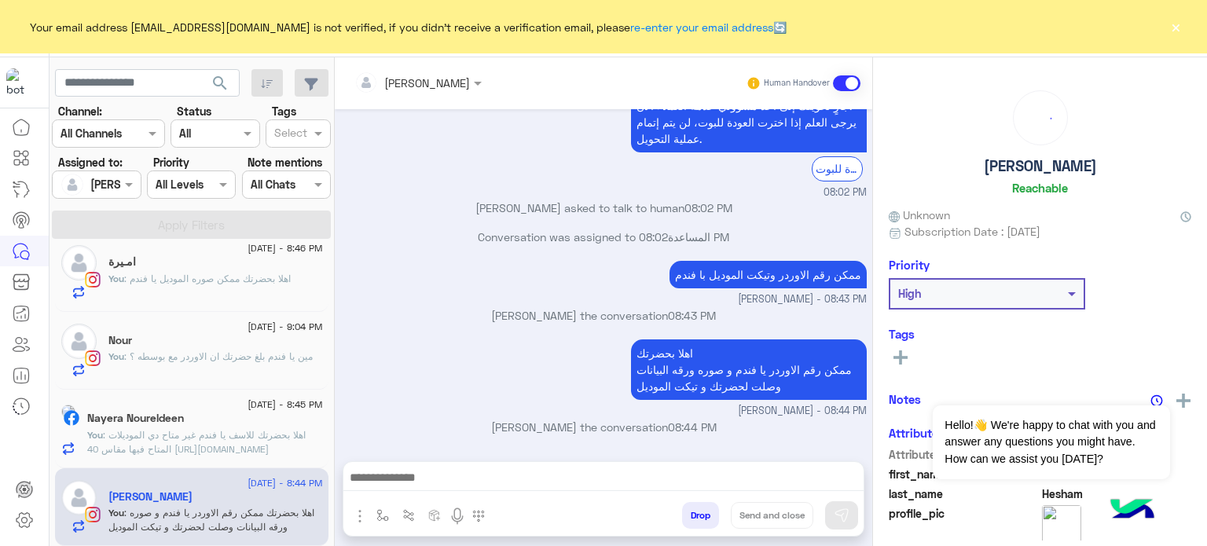
scroll to position [638, 0]
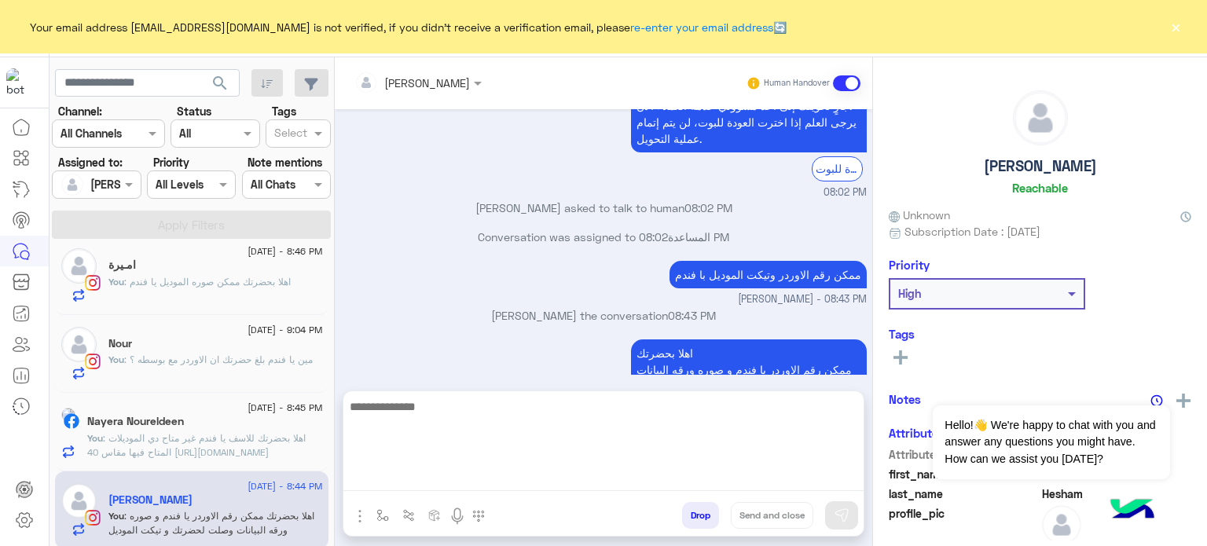
click at [479, 475] on textarea at bounding box center [603, 444] width 520 height 94
paste textarea "**********"
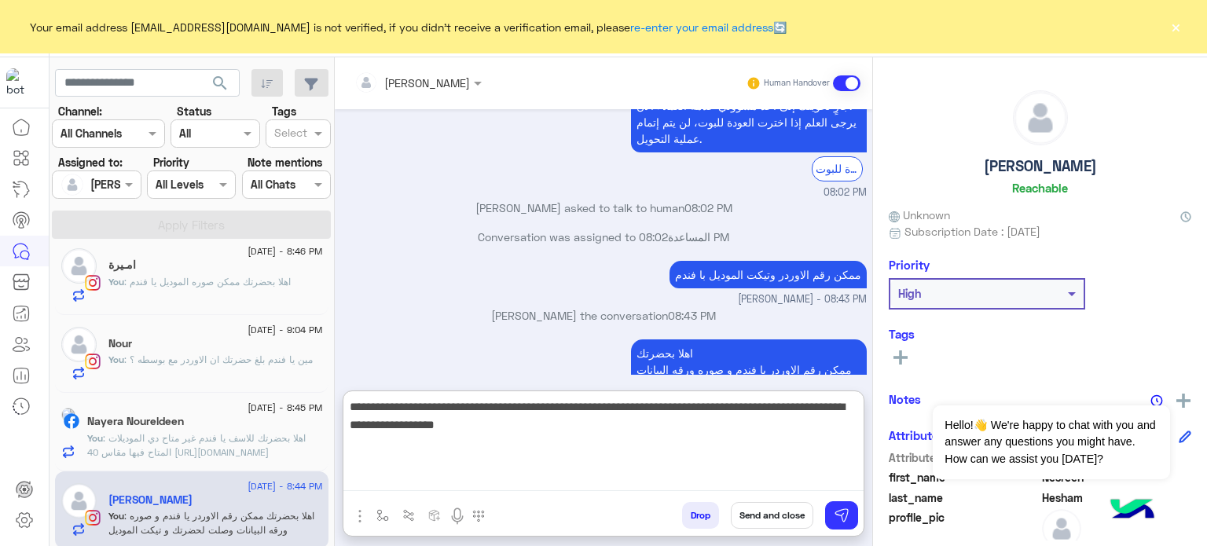
type textarea "**********"
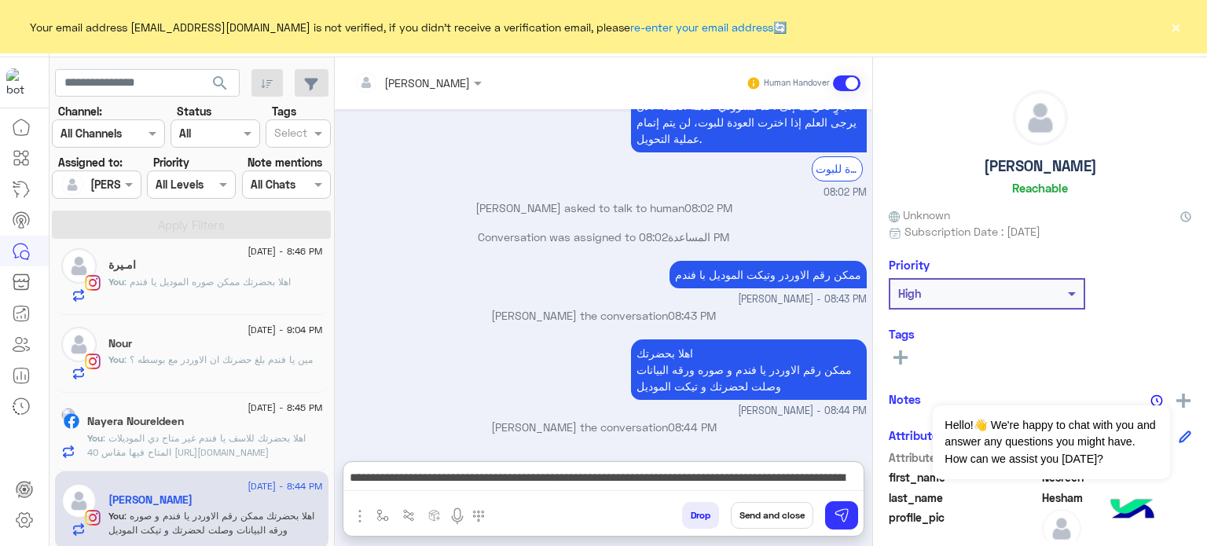
click at [757, 506] on button "Send and close" at bounding box center [772, 515] width 82 height 27
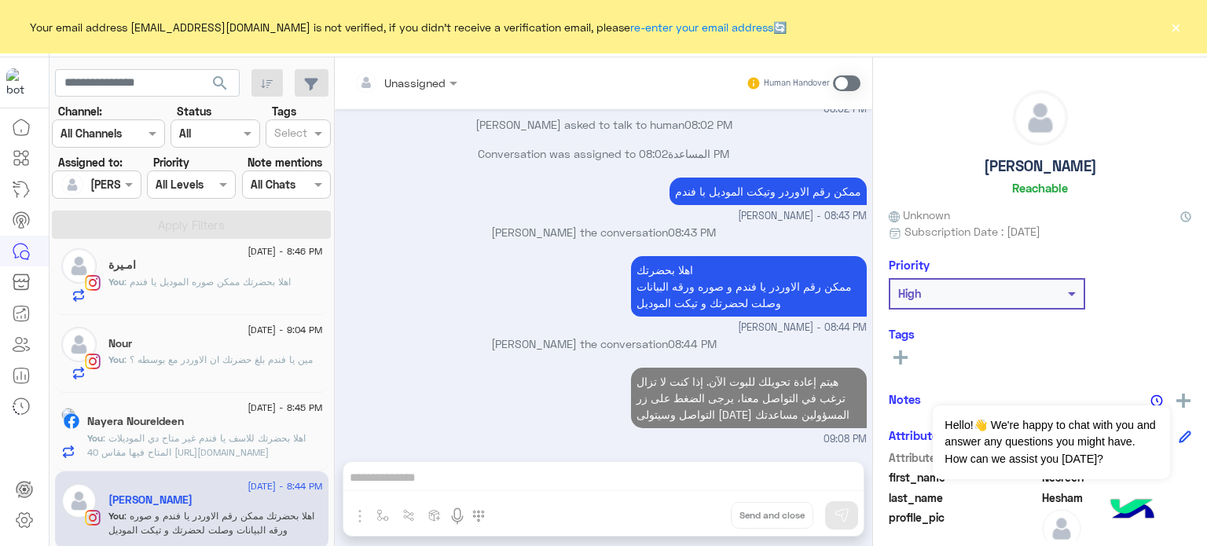
scroll to position [660, 0]
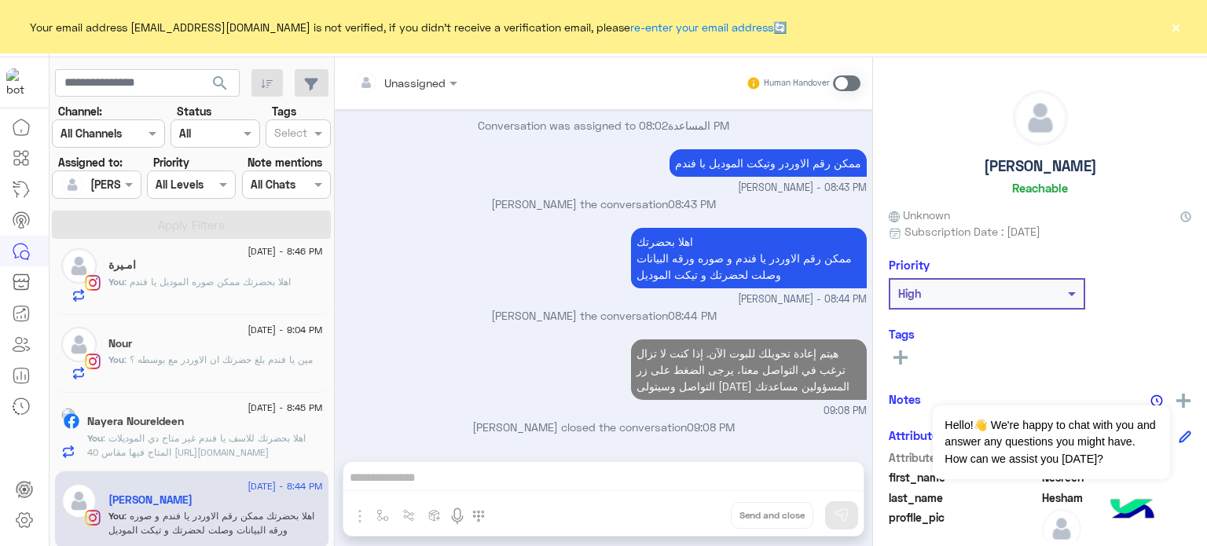
click at [218, 435] on span ": اهلا بحضرتك للاسف يا فندم غير متاح دي الموديلات المتاح فيها مقاس 40 https://c…" at bounding box center [196, 445] width 218 height 26
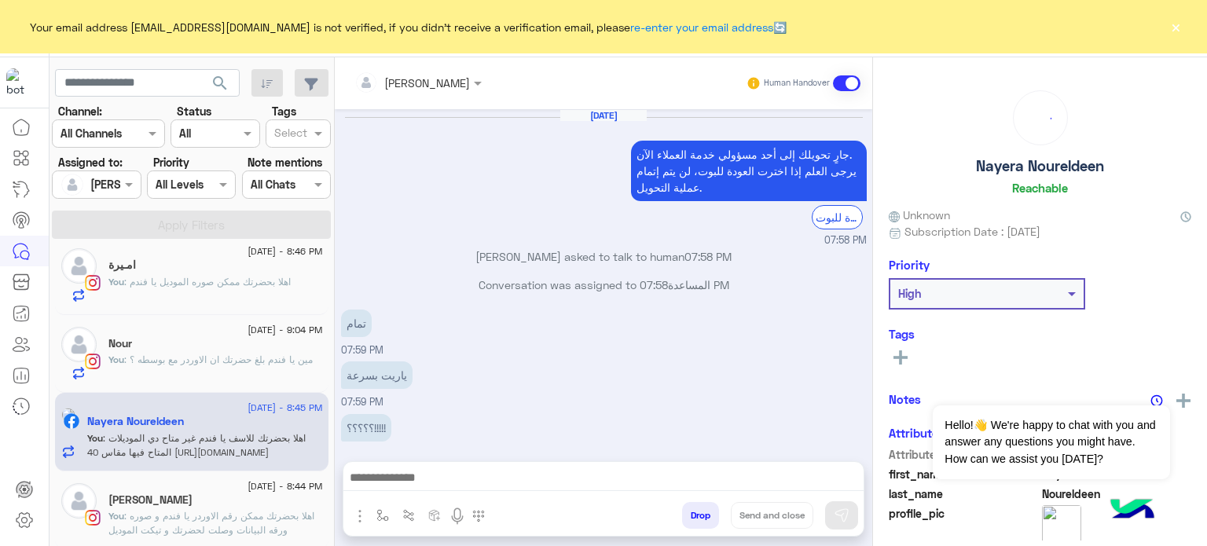
scroll to position [560, 0]
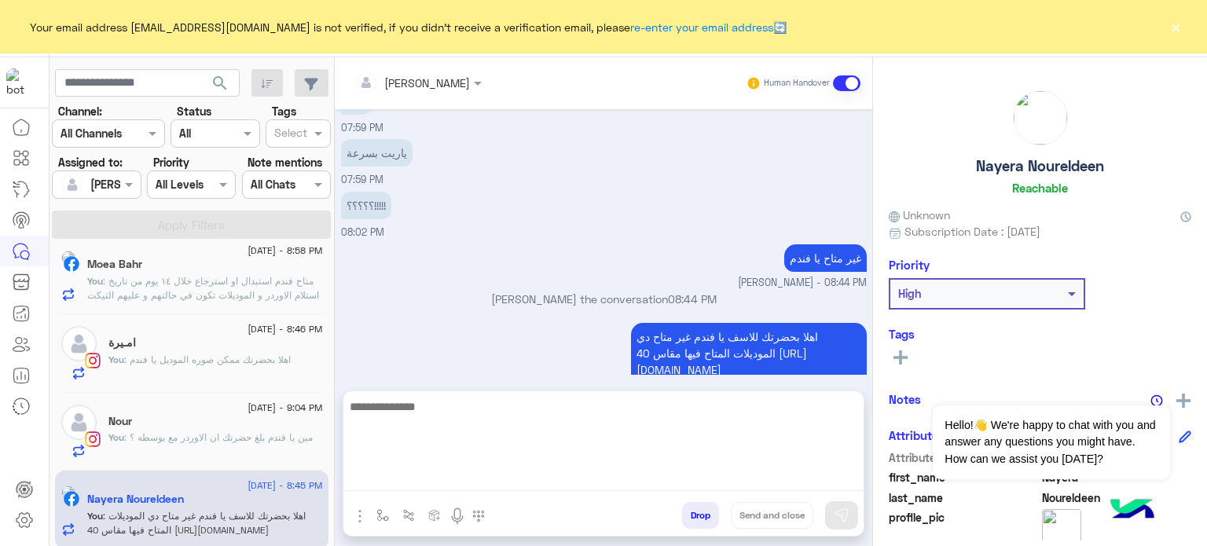
click at [421, 471] on textarea at bounding box center [603, 444] width 520 height 94
paste textarea "**********"
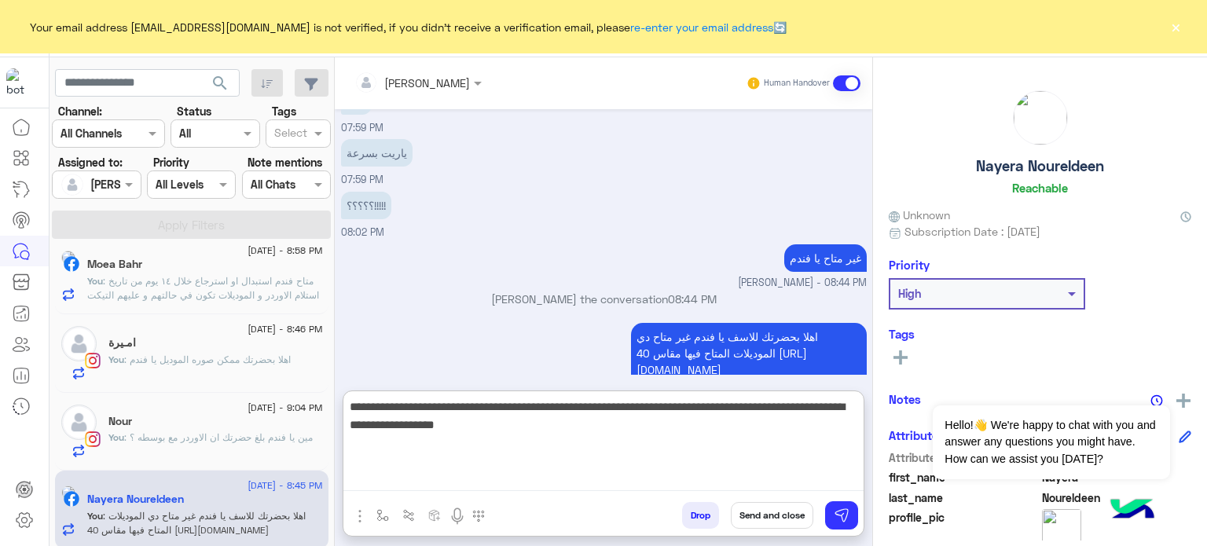
type textarea "**********"
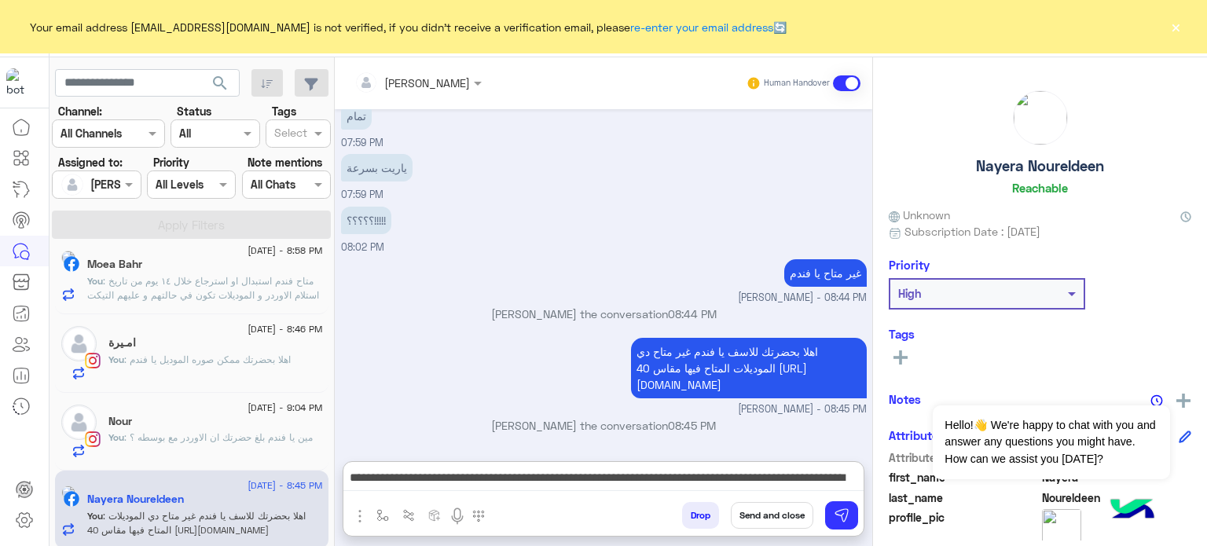
click at [793, 516] on button "Send and close" at bounding box center [772, 515] width 82 height 27
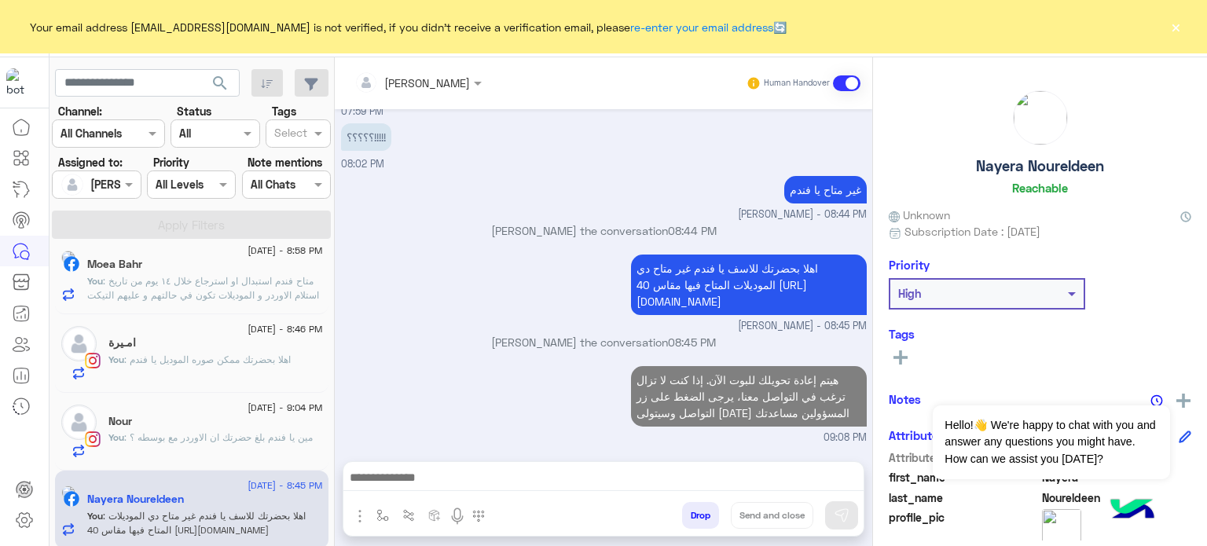
scroll to position [334, 0]
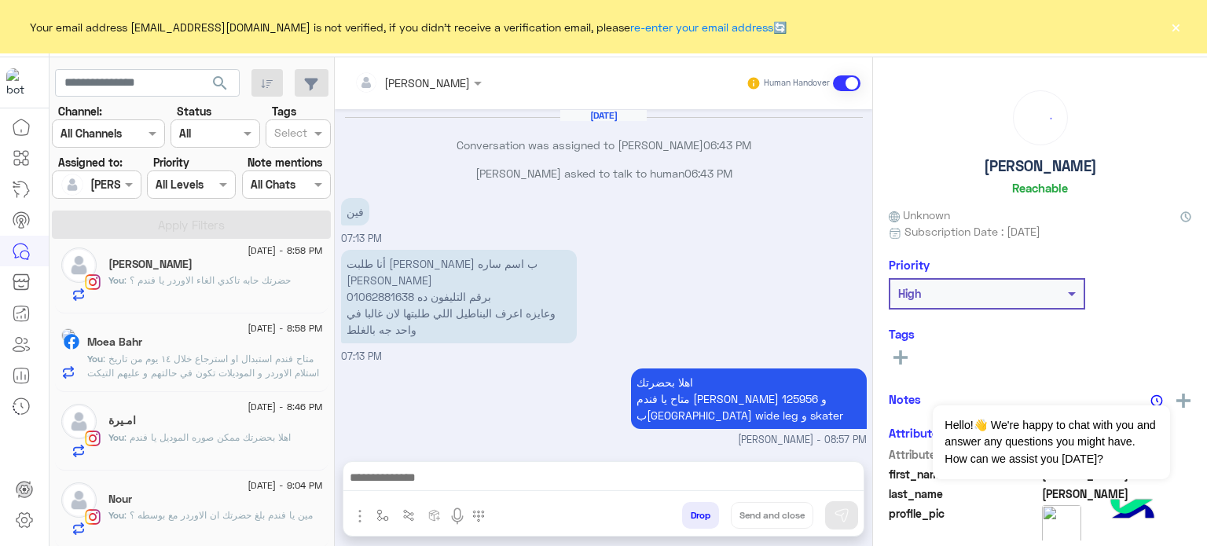
scroll to position [659, 0]
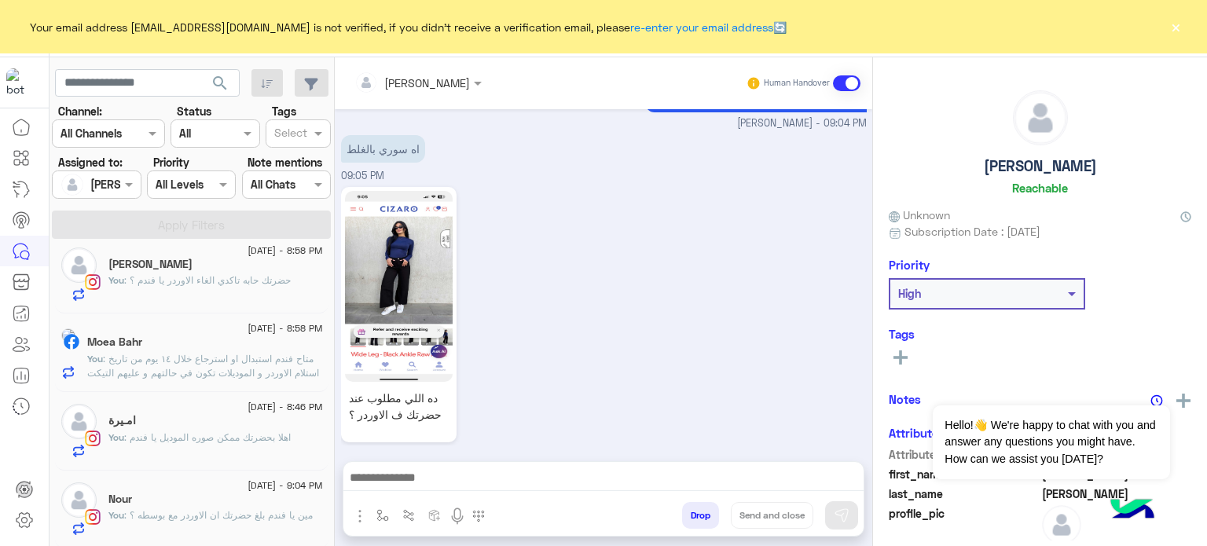
click at [196, 511] on span ": مين يا فندم بلغ حضرتك ان الاوردر مع بوسطه ؟" at bounding box center [218, 515] width 189 height 12
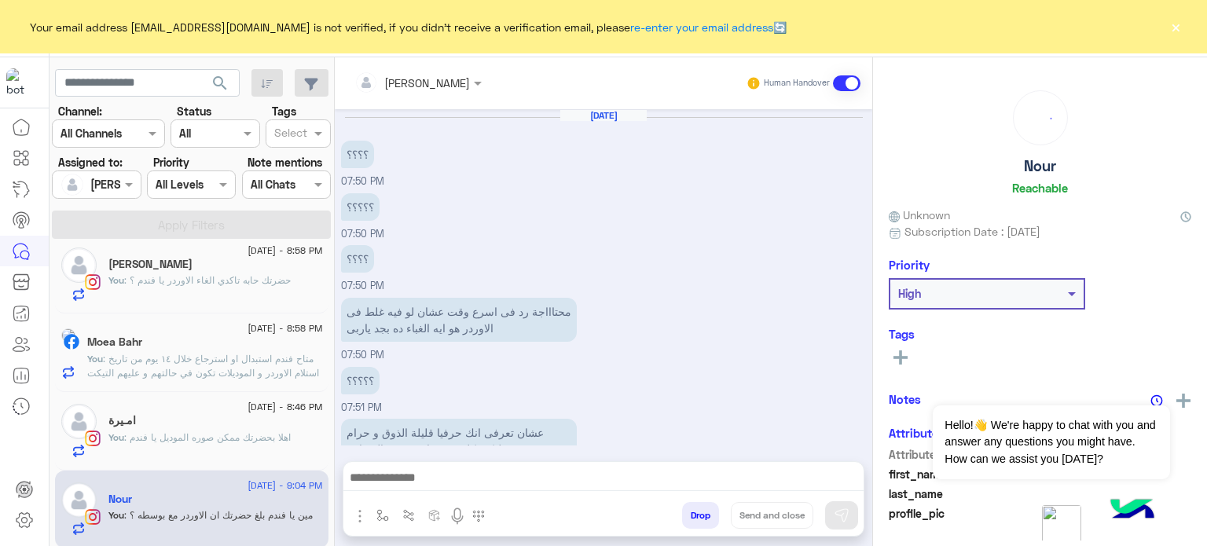
scroll to position [351, 0]
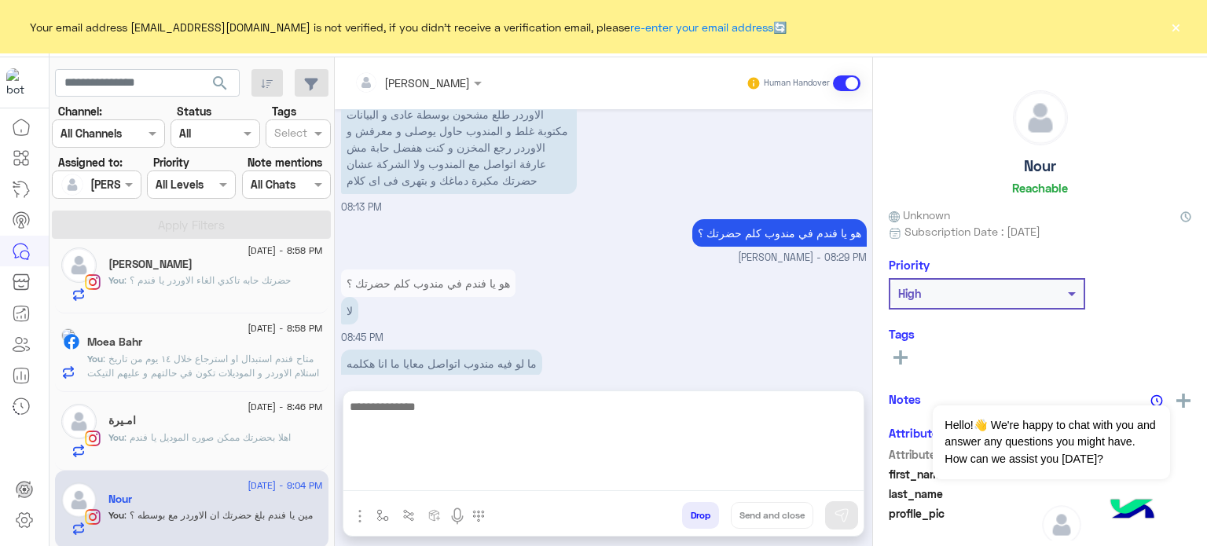
click at [540, 477] on textarea at bounding box center [603, 444] width 520 height 94
paste textarea "**********"
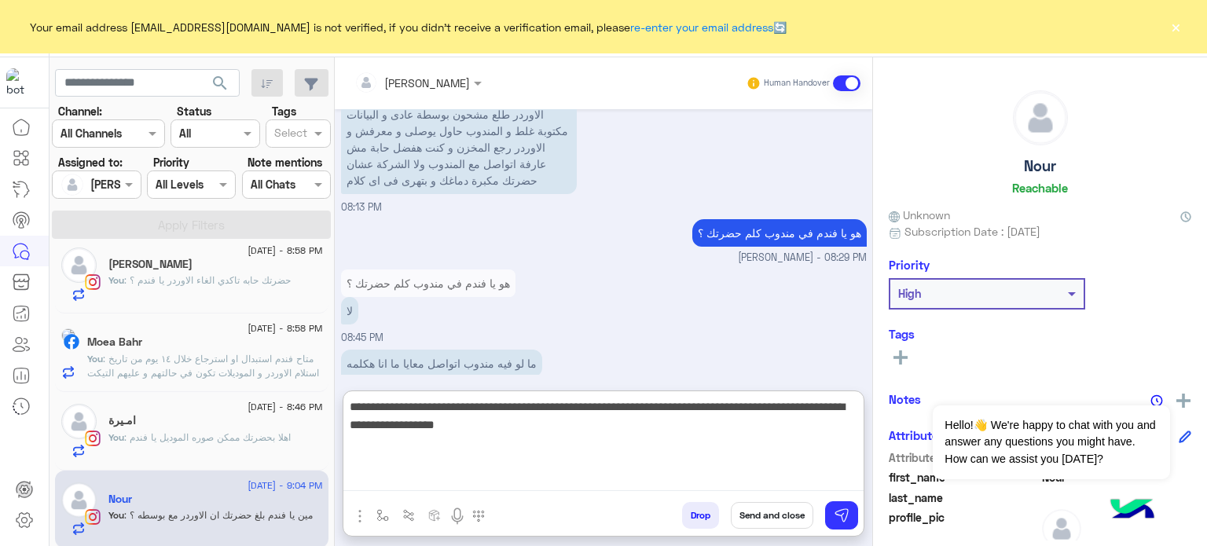
type textarea "**********"
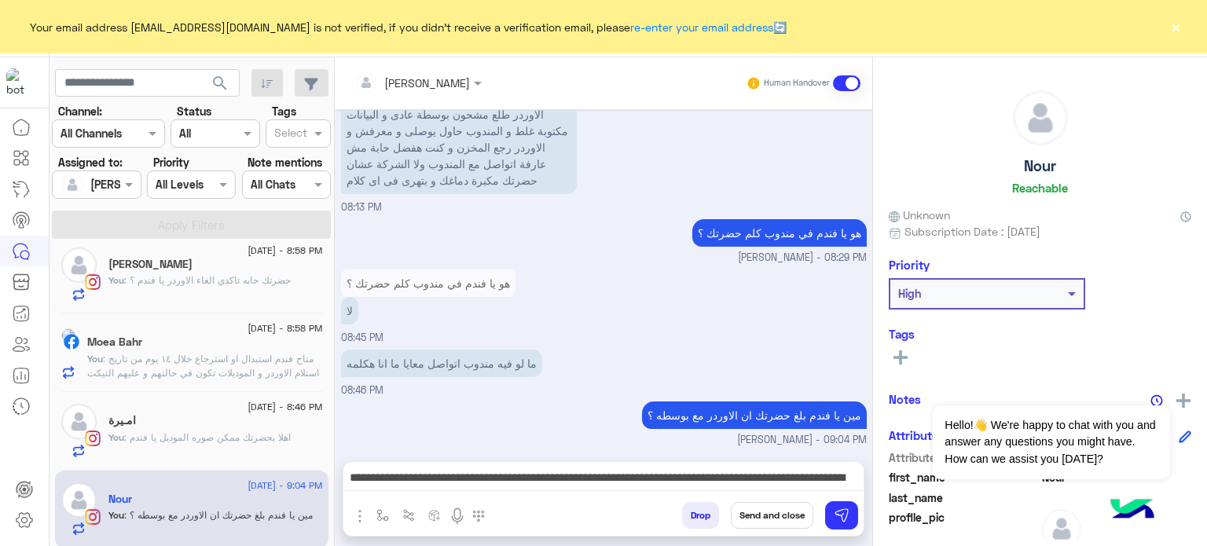
click at [769, 511] on button "Send and close" at bounding box center [772, 515] width 82 height 27
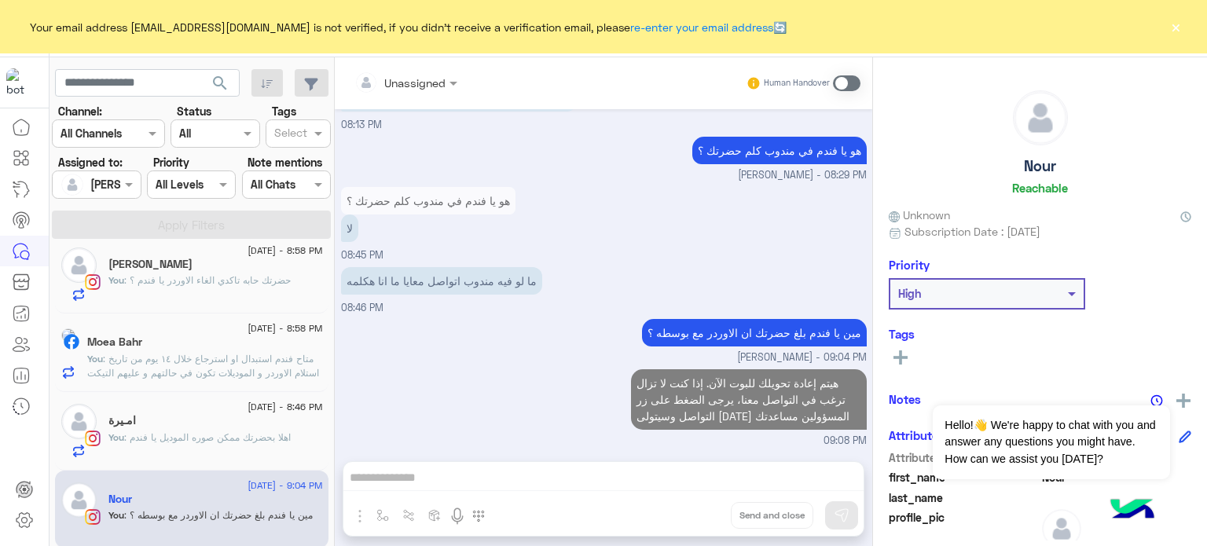
scroll to position [462, 0]
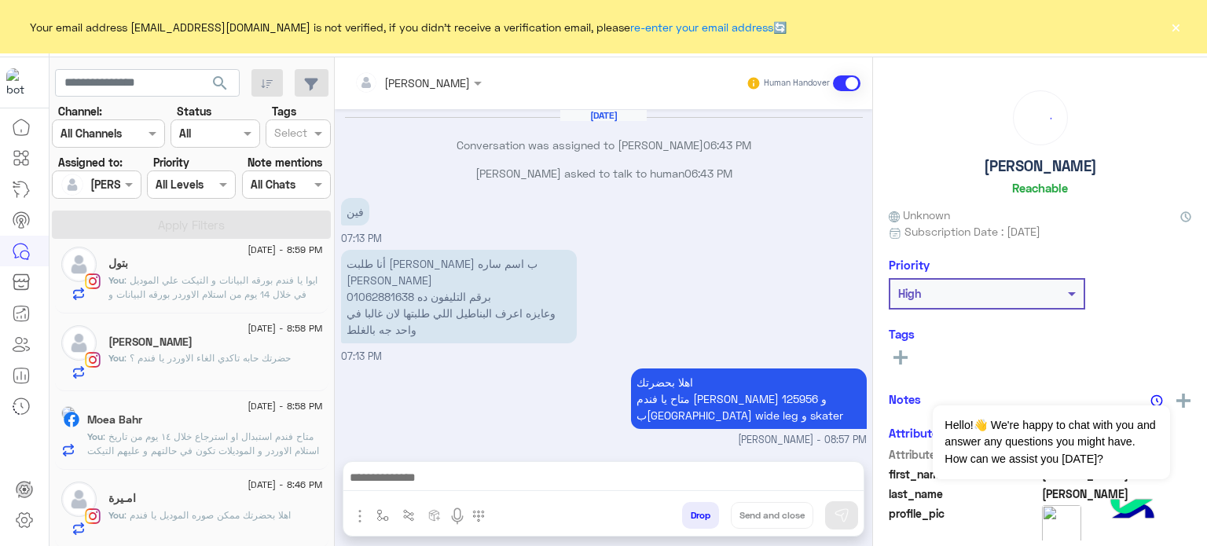
scroll to position [659, 0]
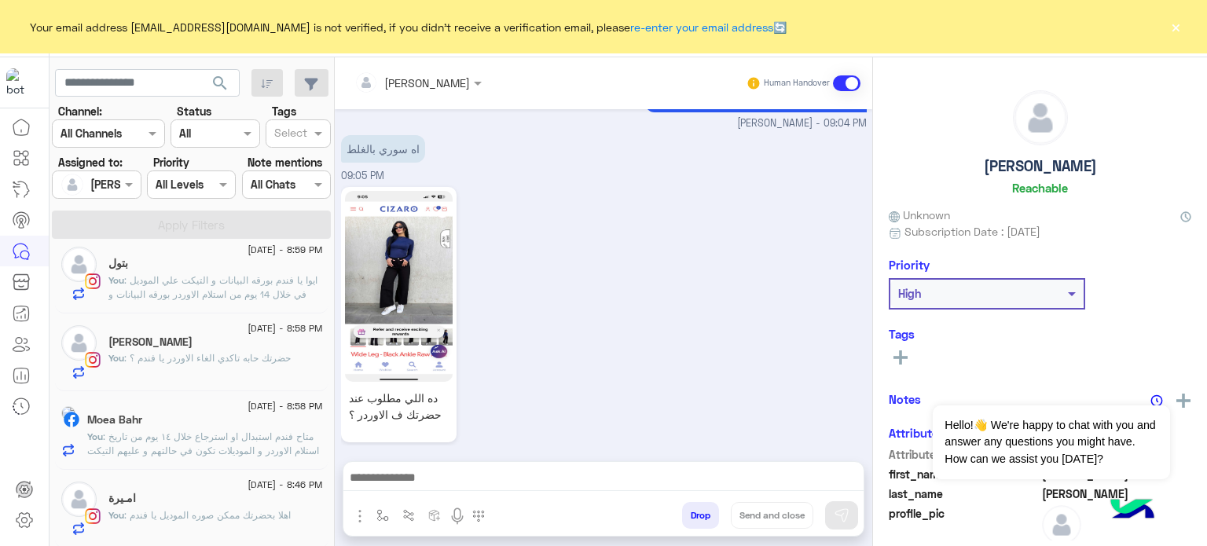
click at [198, 509] on span ": اهلا بحضرتك ممكن صوره الموديل يا فندم" at bounding box center [207, 515] width 167 height 12
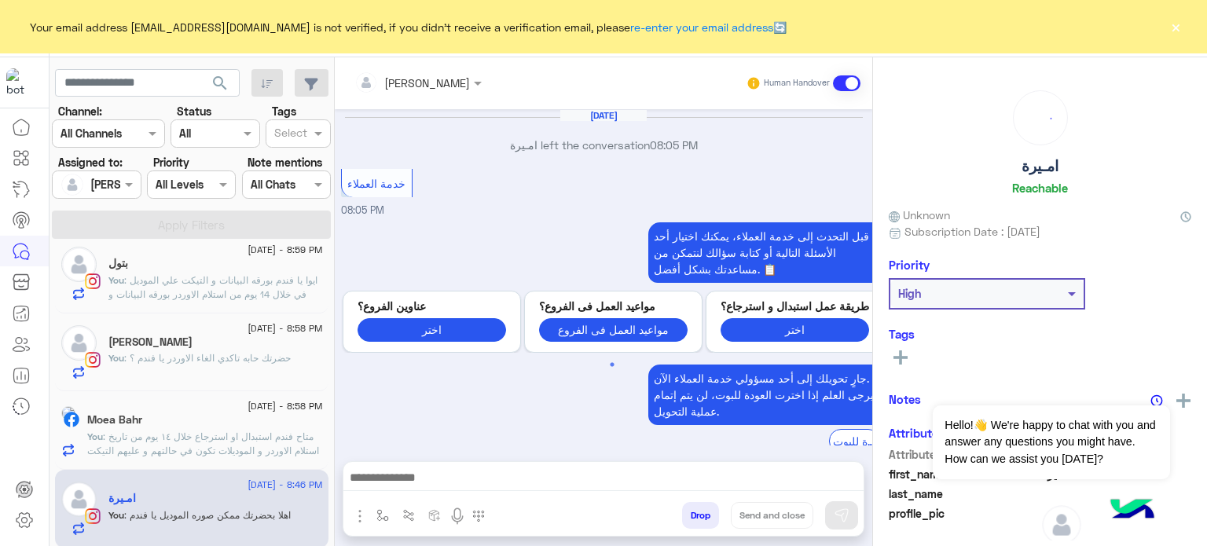
scroll to position [341, 0]
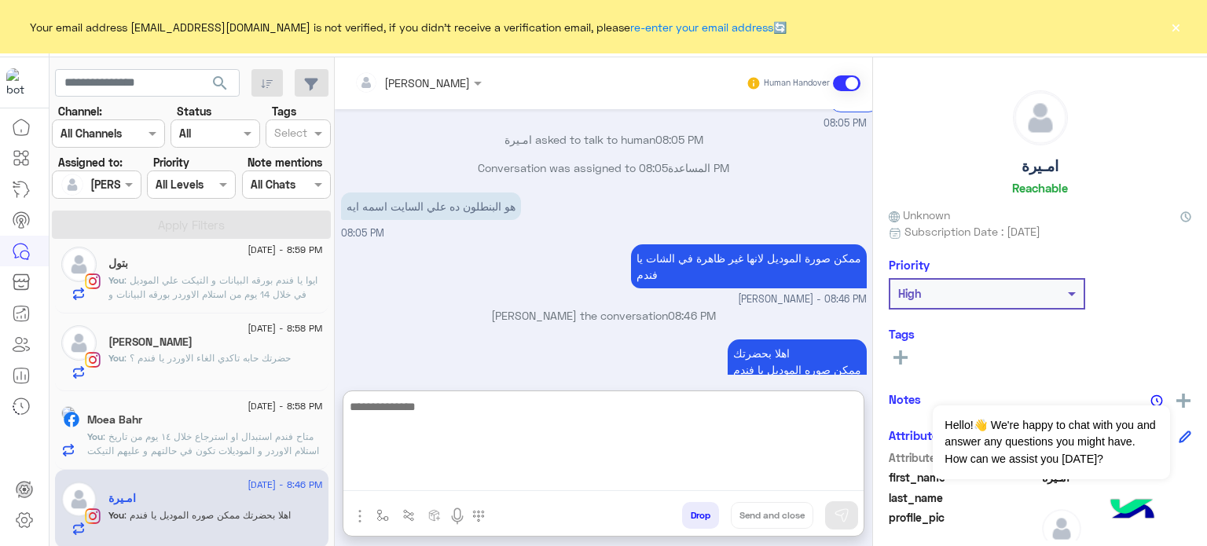
click at [490, 472] on textarea at bounding box center [603, 444] width 520 height 94
paste textarea "**********"
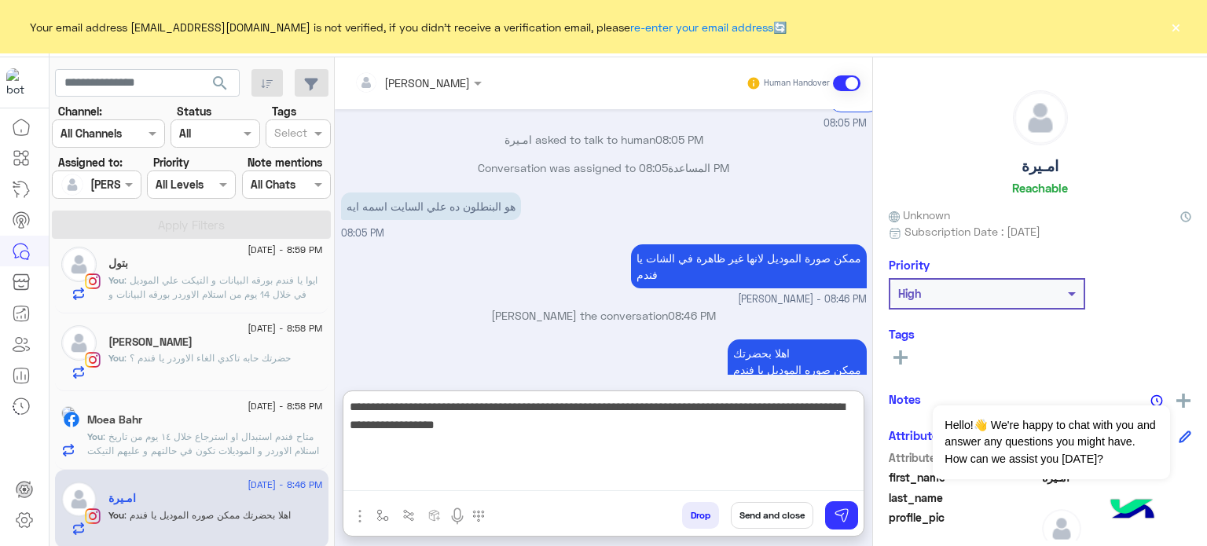
type textarea "**********"
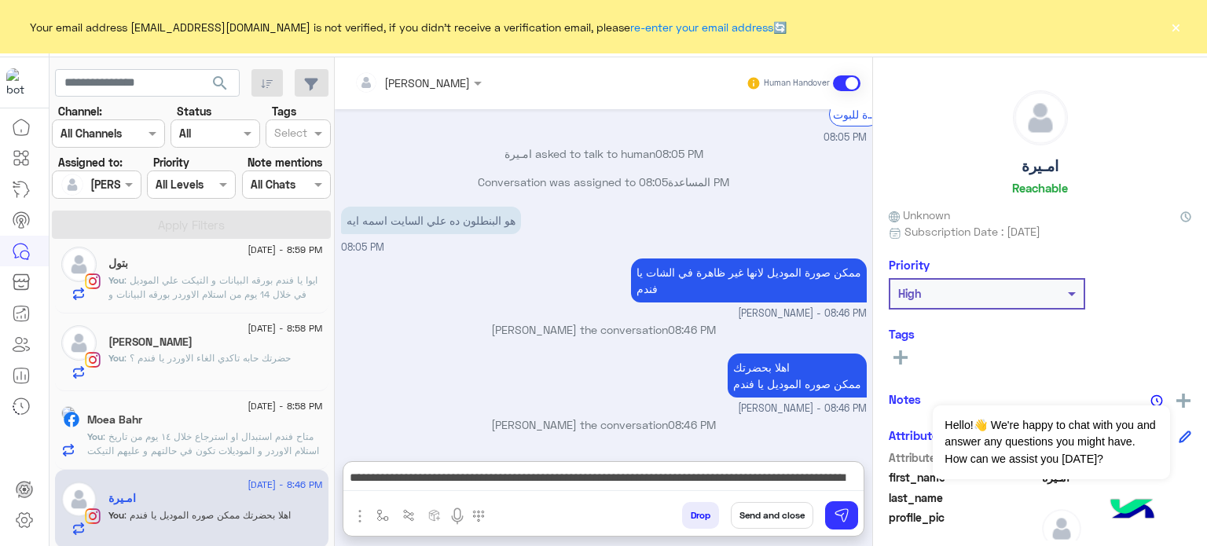
click at [757, 519] on button "Send and close" at bounding box center [772, 515] width 82 height 27
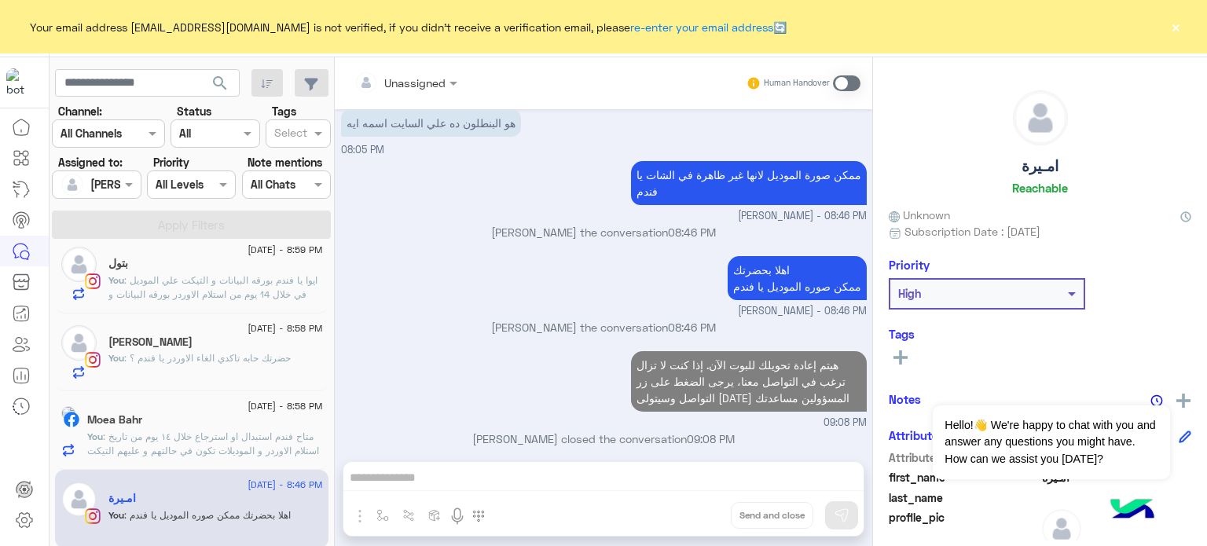
scroll to position [453, 0]
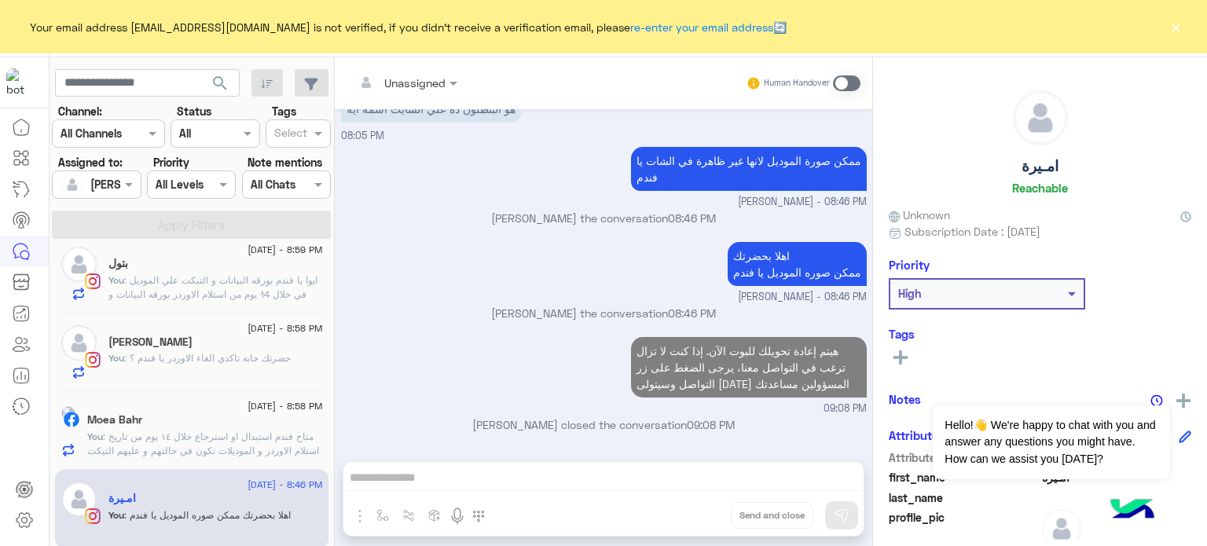
click at [245, 420] on div "Moea Bahr" at bounding box center [205, 421] width 236 height 16
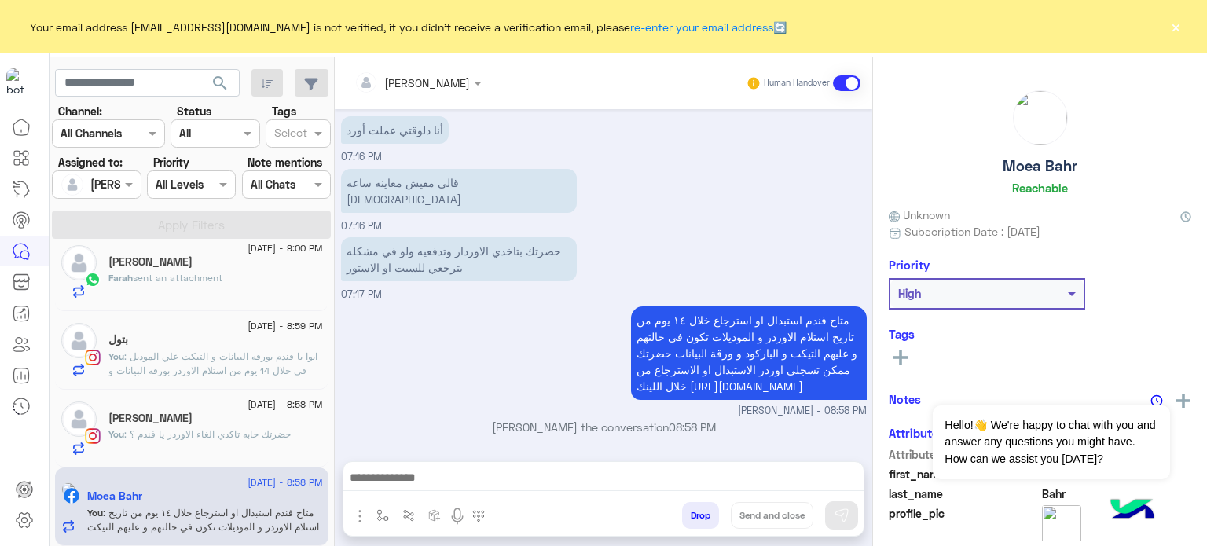
scroll to position [327, 0]
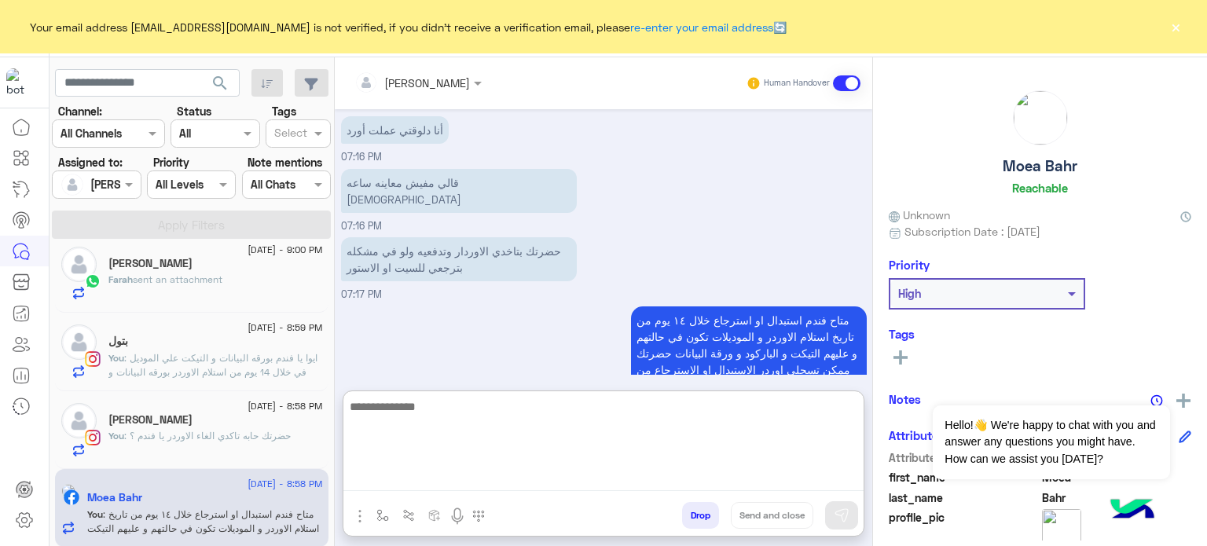
click at [515, 473] on textarea at bounding box center [603, 444] width 520 height 94
paste textarea "**********"
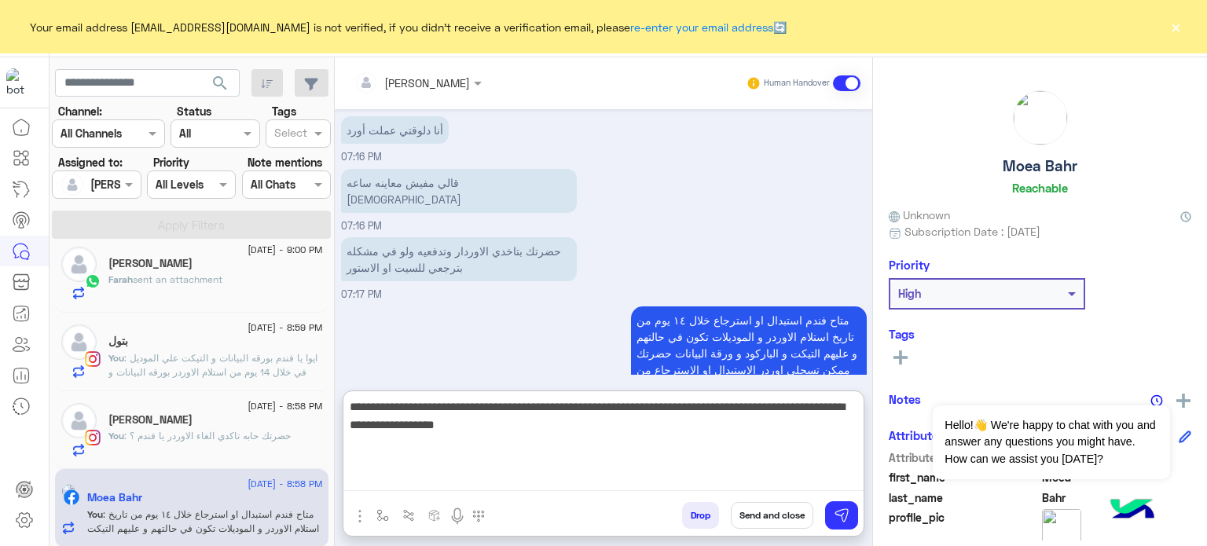
type textarea "**********"
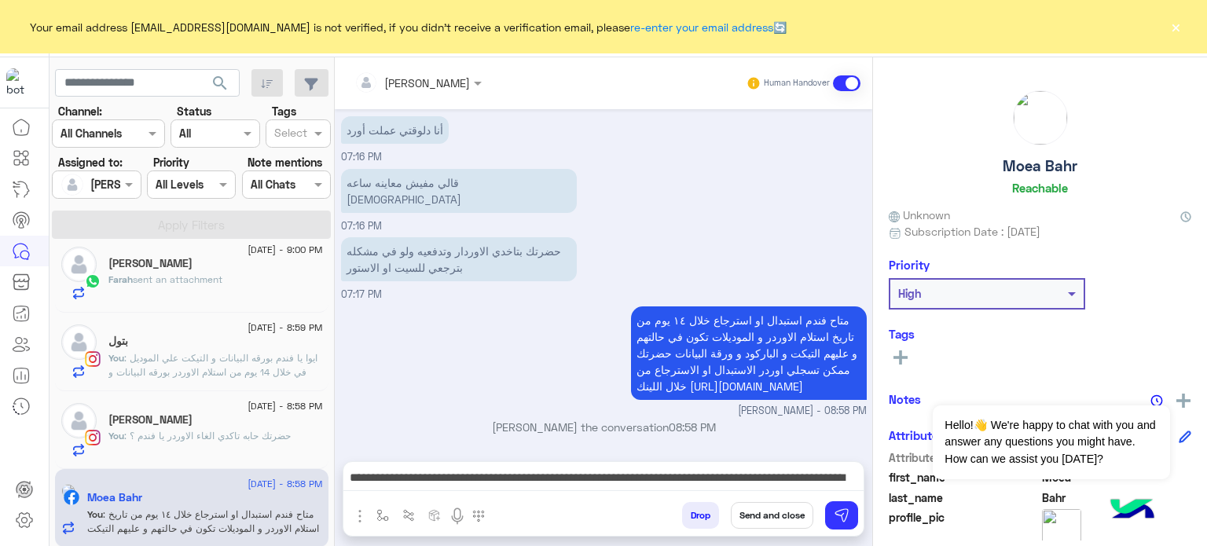
click at [764, 509] on button "Send and close" at bounding box center [772, 515] width 82 height 27
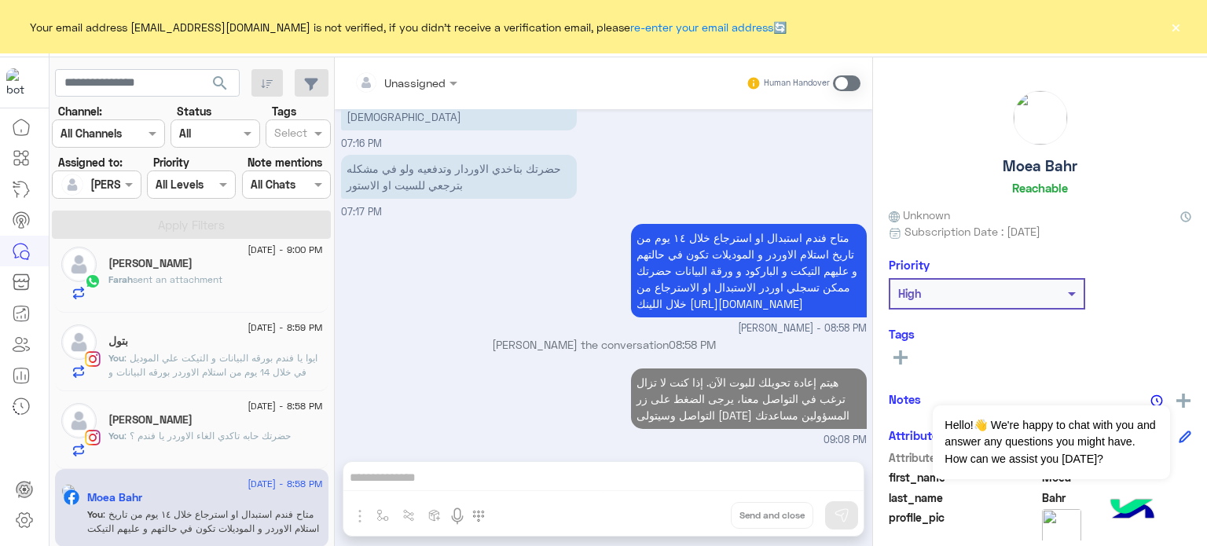
scroll to position [387, 0]
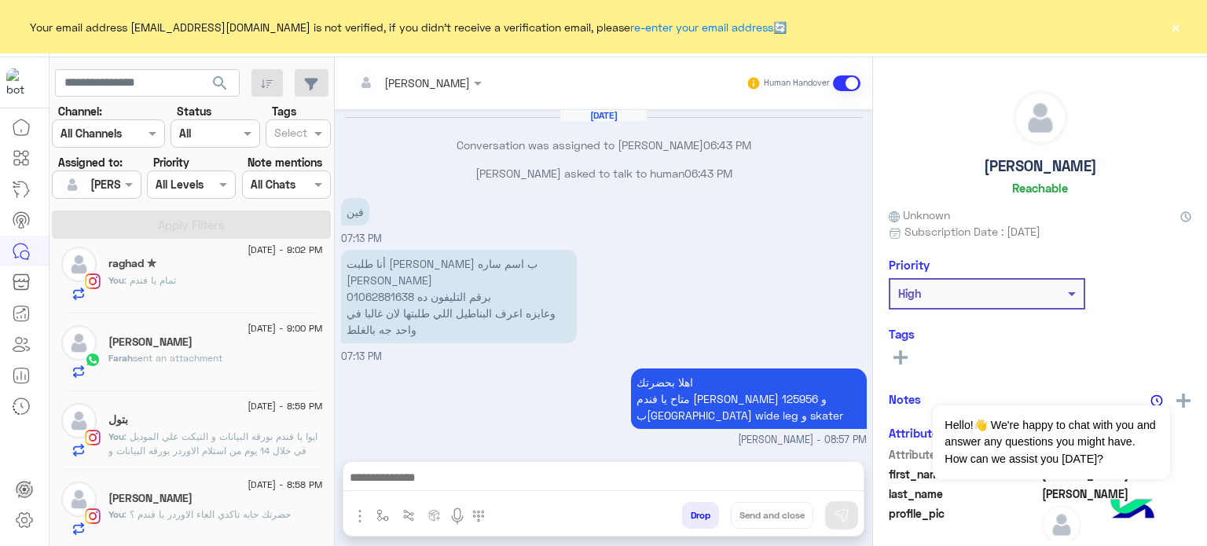
scroll to position [659, 0]
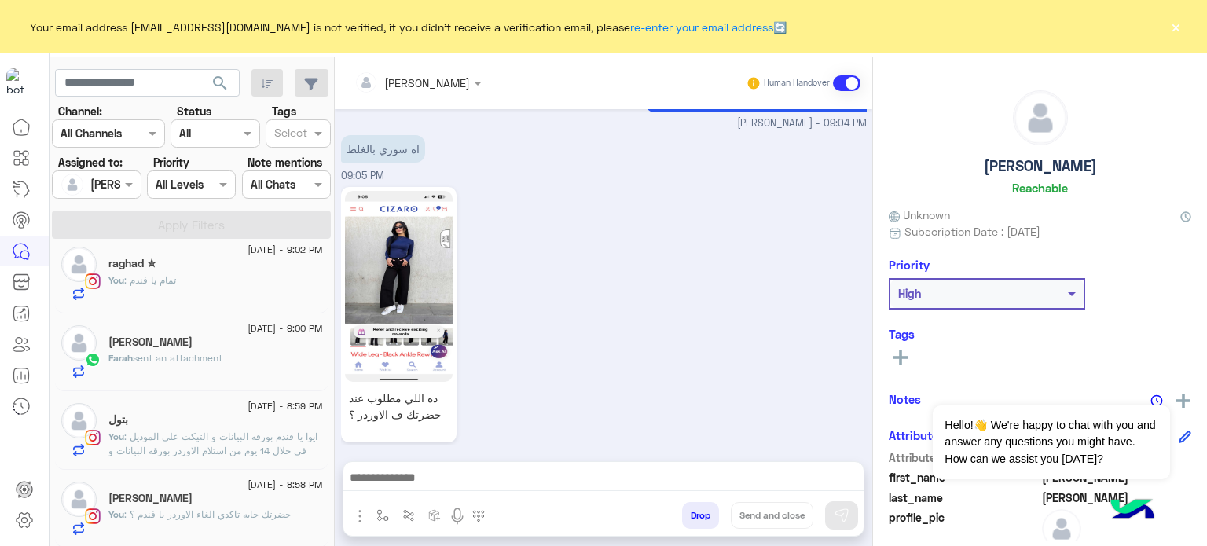
click at [175, 449] on span ": ايوا يا فندم بورقه البيانات و التيكت علي الموديل في خلال 14 يوم من استلام الا…" at bounding box center [212, 451] width 209 height 40
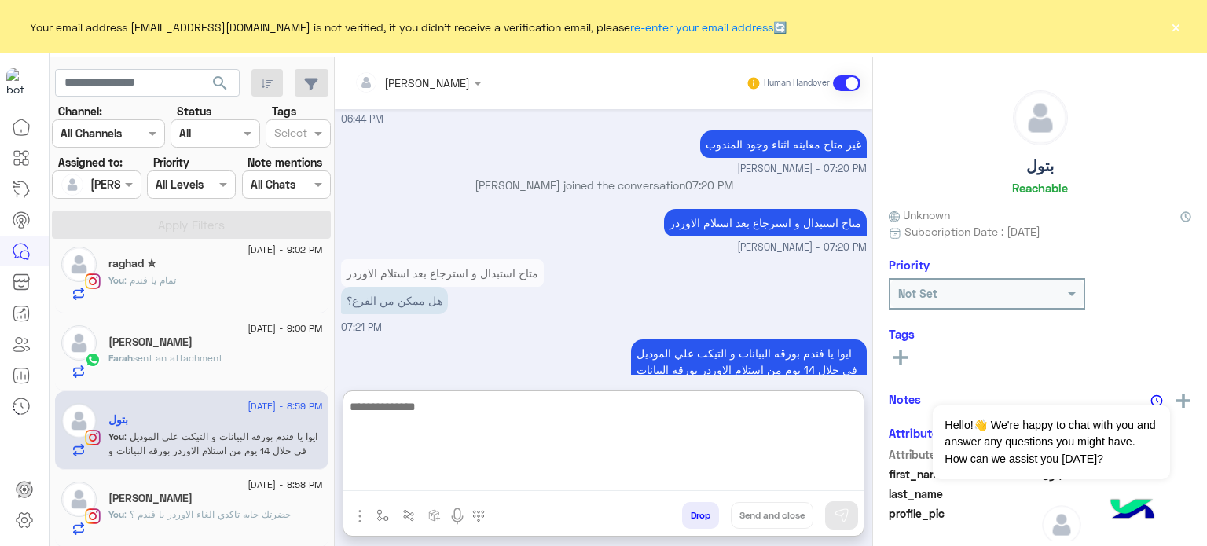
click at [500, 489] on textarea at bounding box center [603, 444] width 520 height 94
paste textarea "**********"
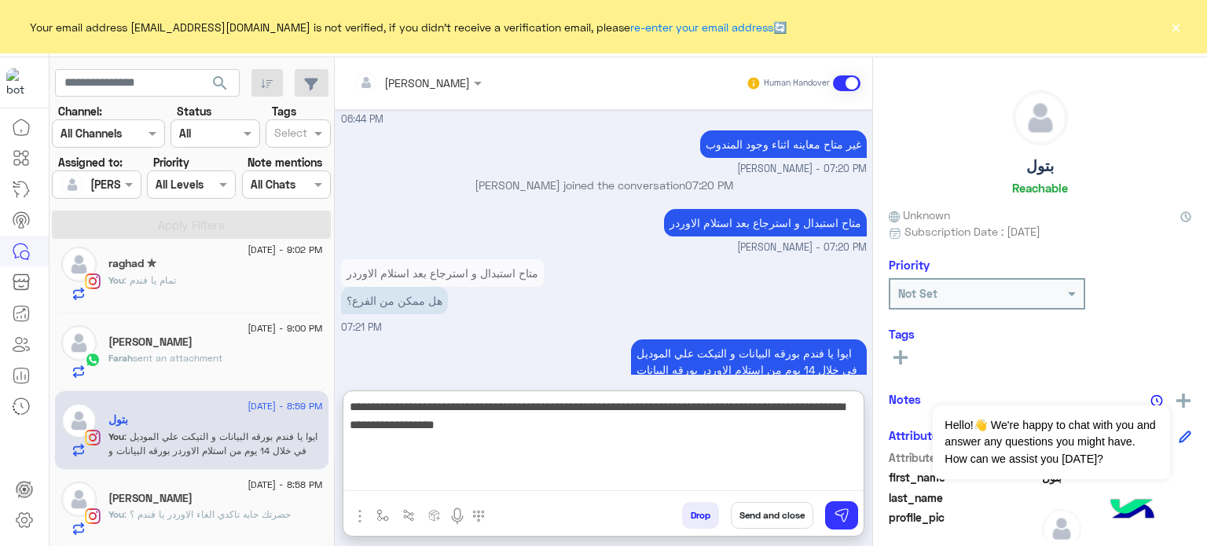
type textarea "**********"
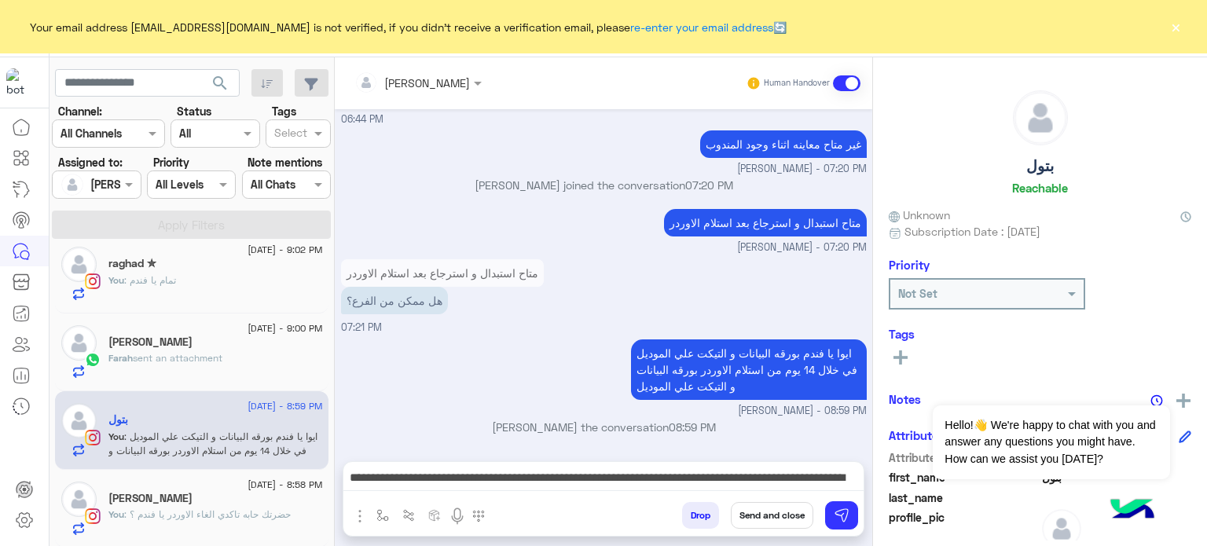
click at [773, 519] on button "Send and close" at bounding box center [772, 515] width 82 height 27
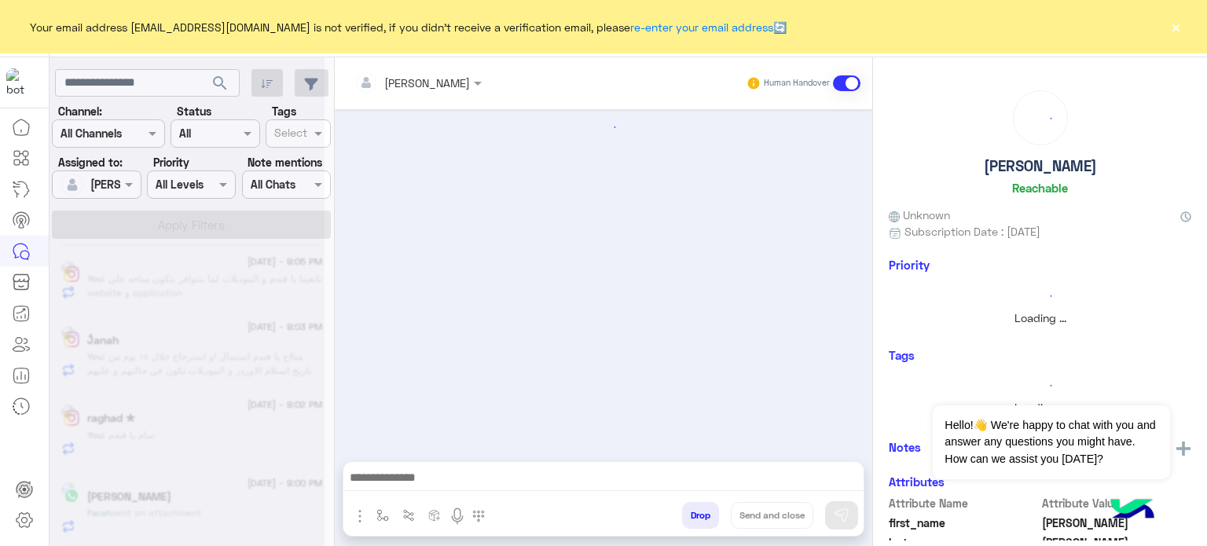
click at [181, 500] on div at bounding box center [186, 279] width 275 height 546
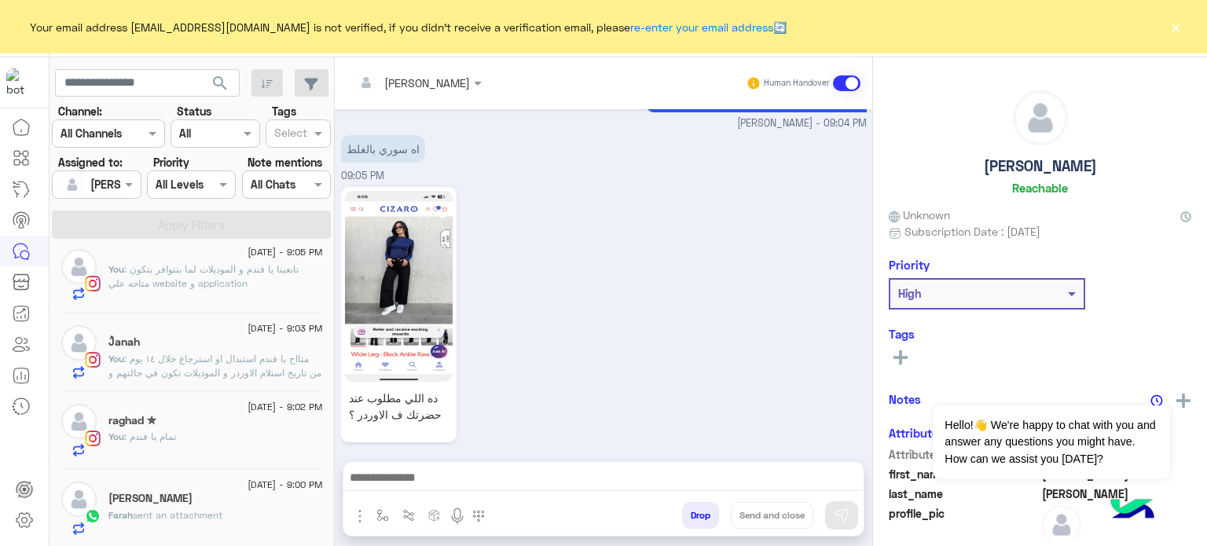
click at [181, 500] on h5 "[PERSON_NAME]" at bounding box center [150, 498] width 84 height 13
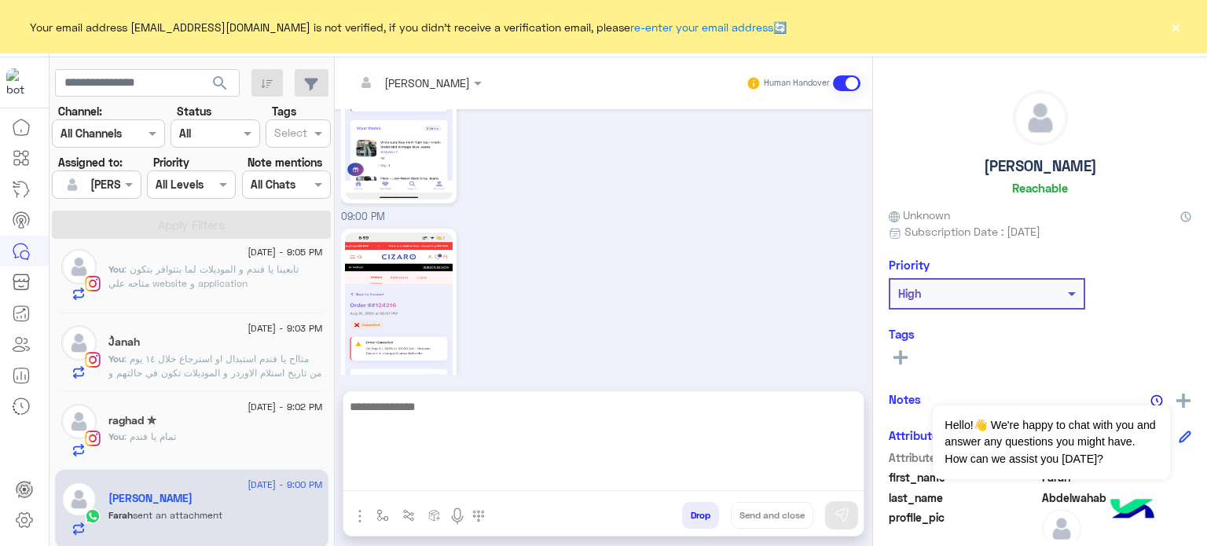
click at [537, 485] on textarea at bounding box center [603, 444] width 520 height 94
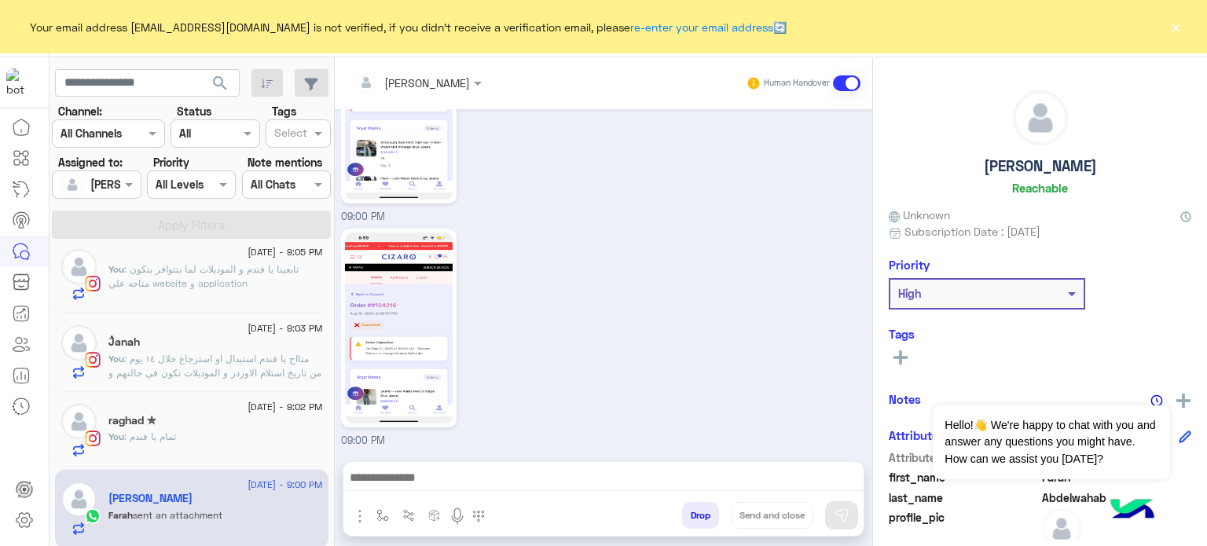
click at [611, 285] on div "09:00 PM" at bounding box center [604, 337] width 526 height 224
click at [217, 348] on div "ُJanah" at bounding box center [215, 343] width 214 height 16
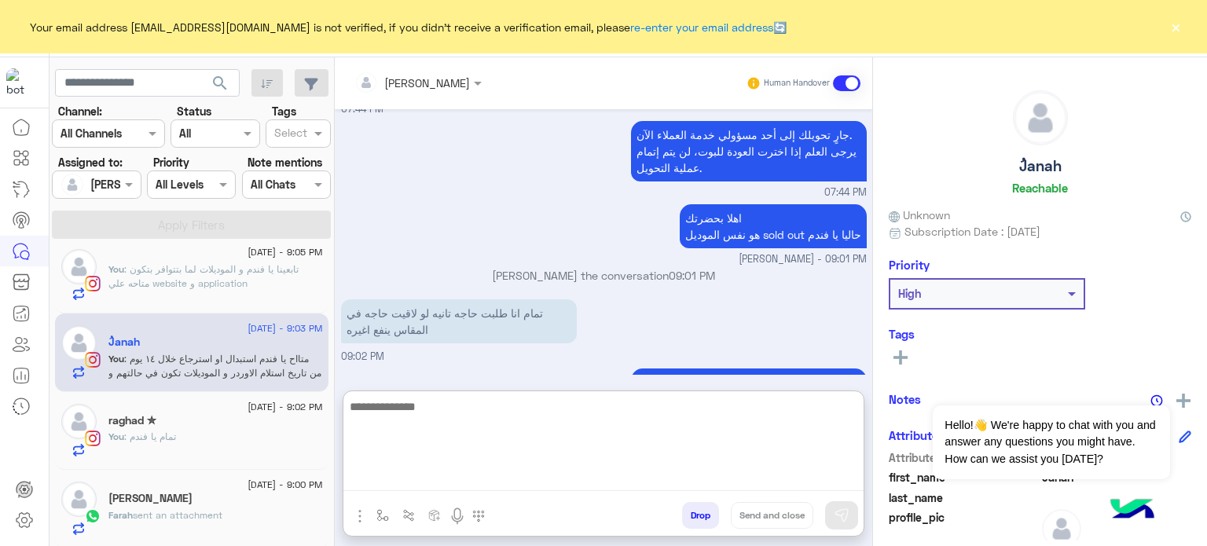
click at [434, 482] on textarea at bounding box center [603, 444] width 520 height 94
paste textarea "**********"
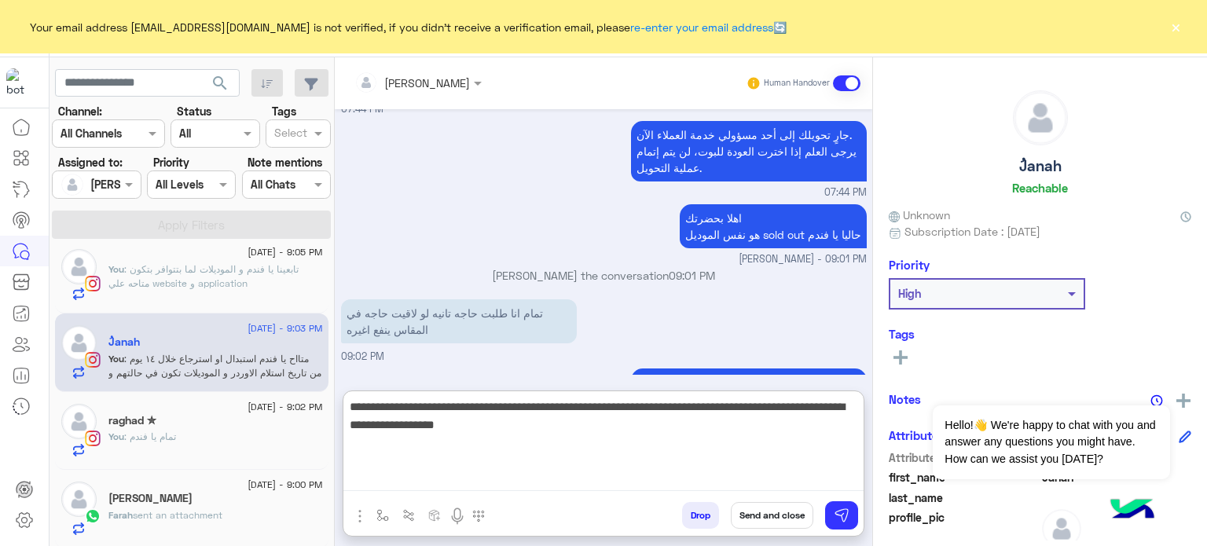
type textarea "**********"
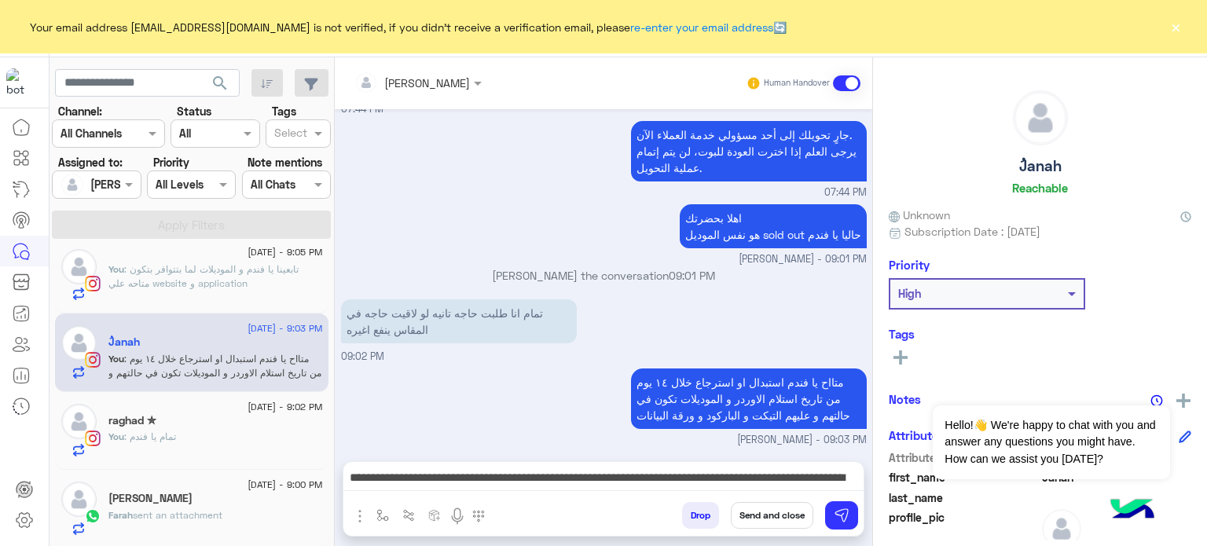
click at [762, 511] on button "Send and close" at bounding box center [772, 515] width 82 height 27
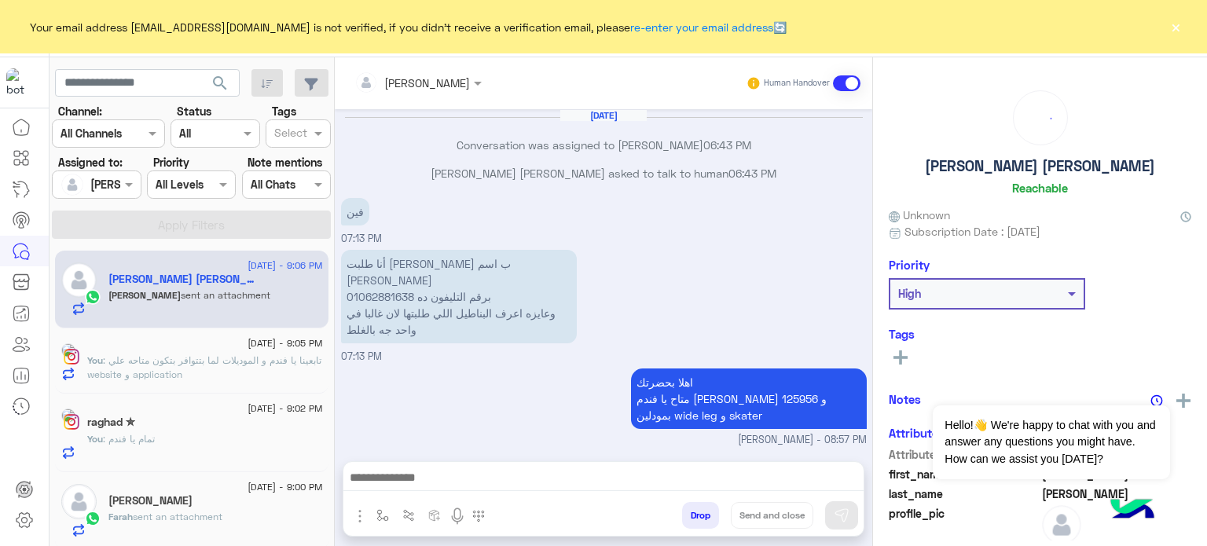
scroll to position [659, 0]
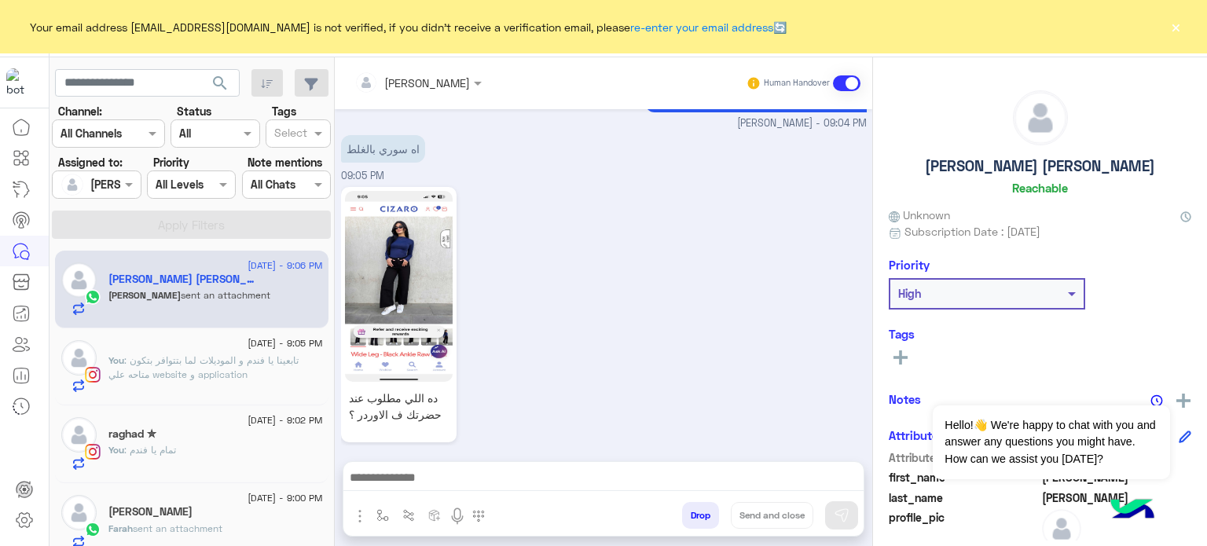
click at [196, 441] on div "raghad ✮" at bounding box center [215, 435] width 214 height 16
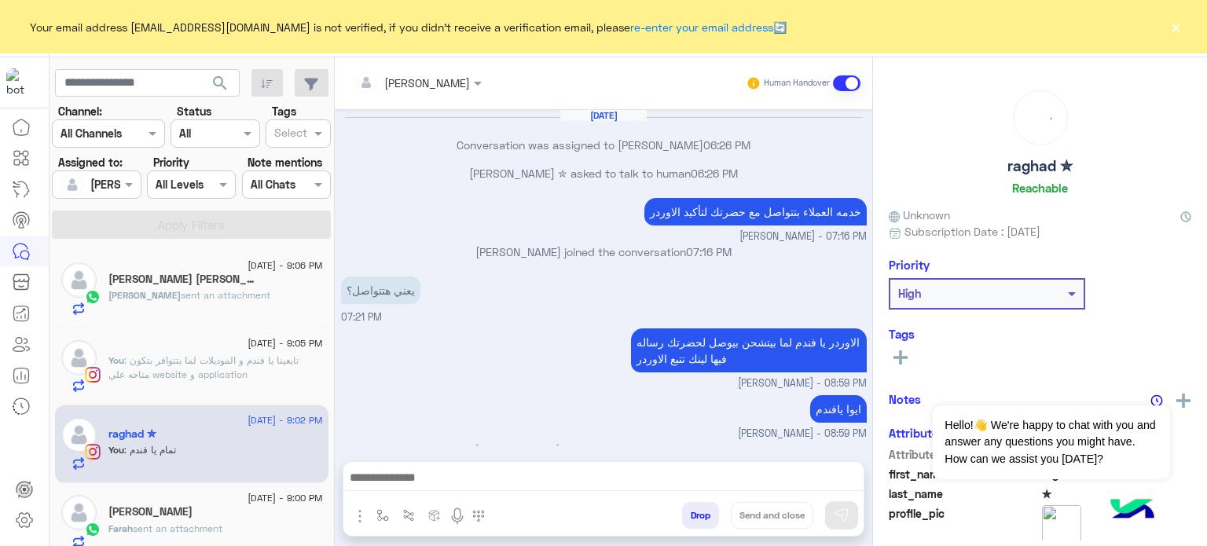
scroll to position [126, 0]
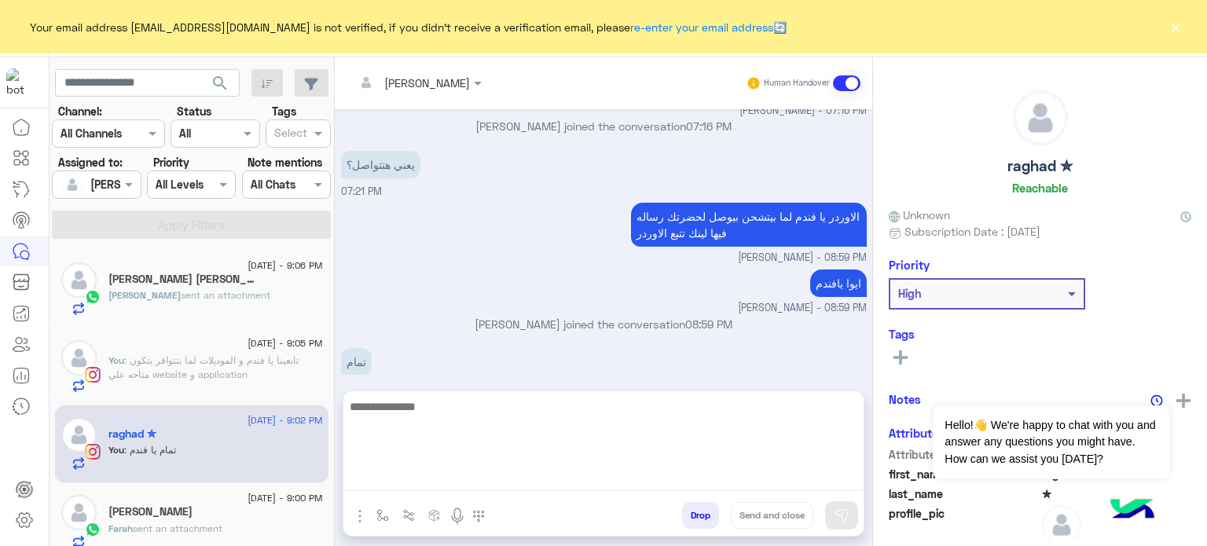
click at [485, 475] on textarea at bounding box center [603, 444] width 520 height 94
paste textarea "**********"
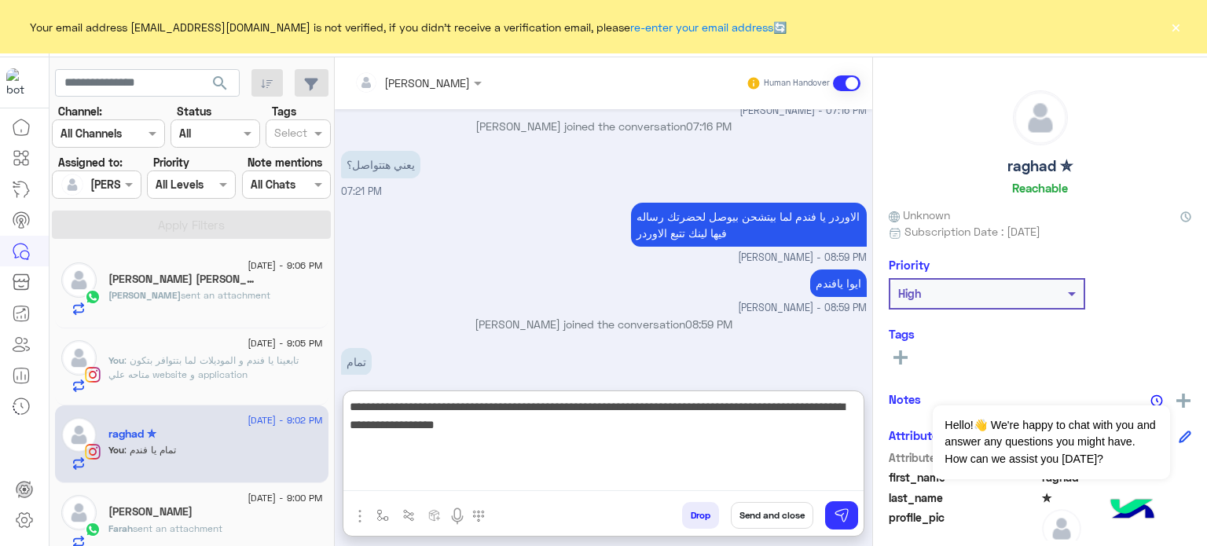
type textarea "**********"
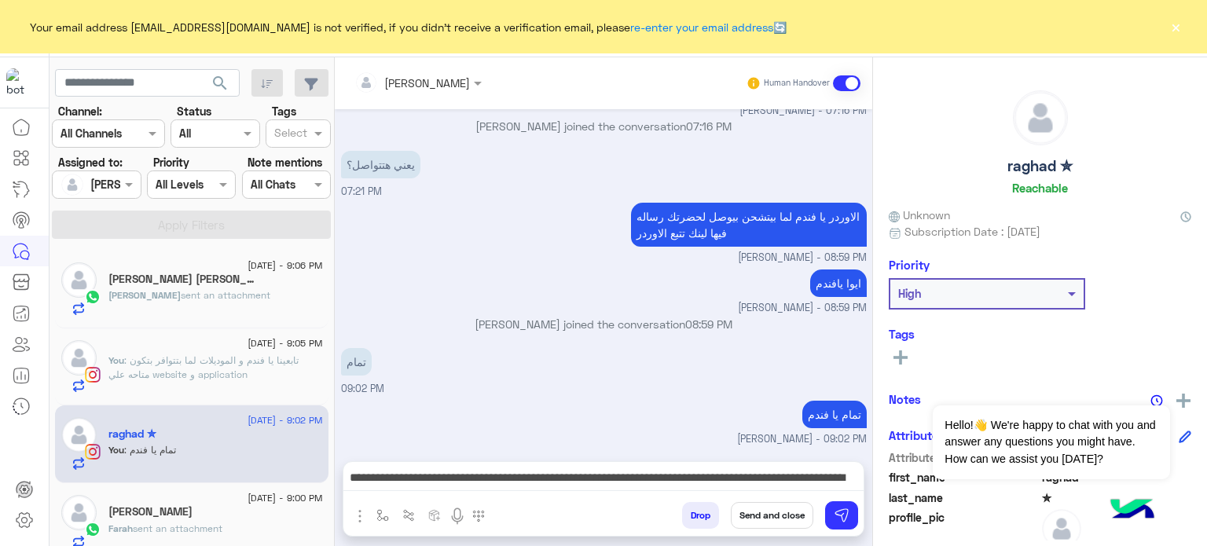
click at [747, 510] on button "Send and close" at bounding box center [772, 515] width 82 height 27
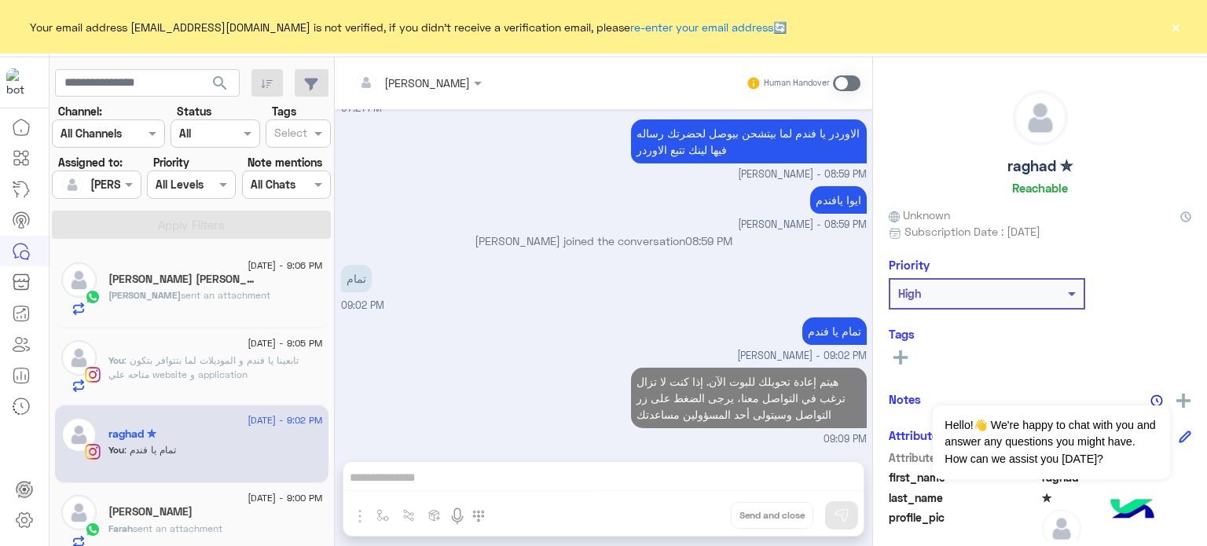
scroll to position [237, 0]
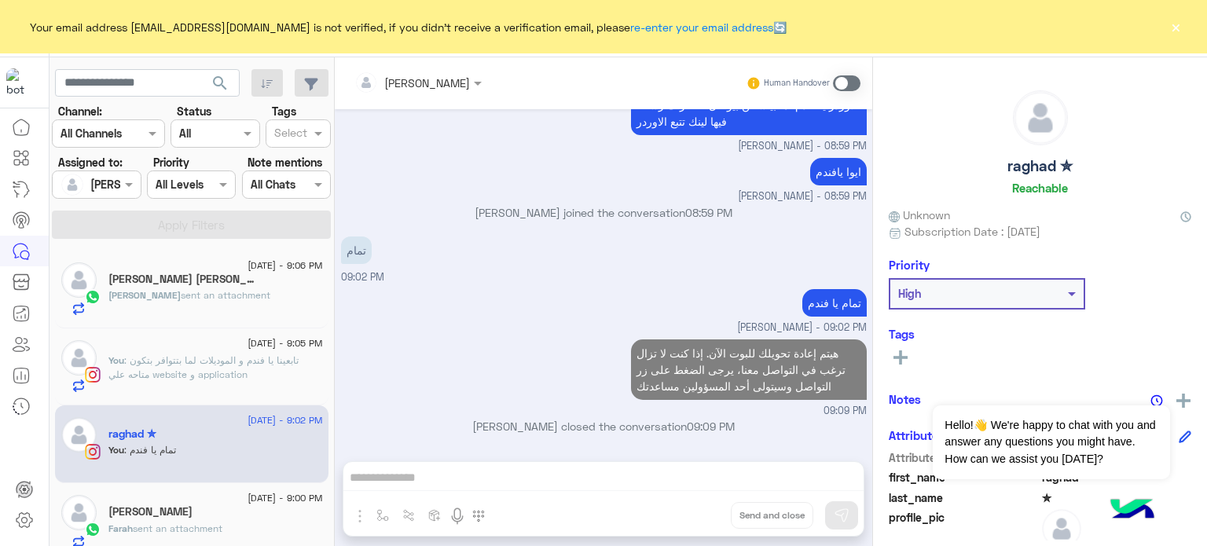
click at [214, 364] on span ": تابعينا يا فندم و الموديلات لما بتتوافر بتكون متاحه علي website و application" at bounding box center [203, 367] width 190 height 26
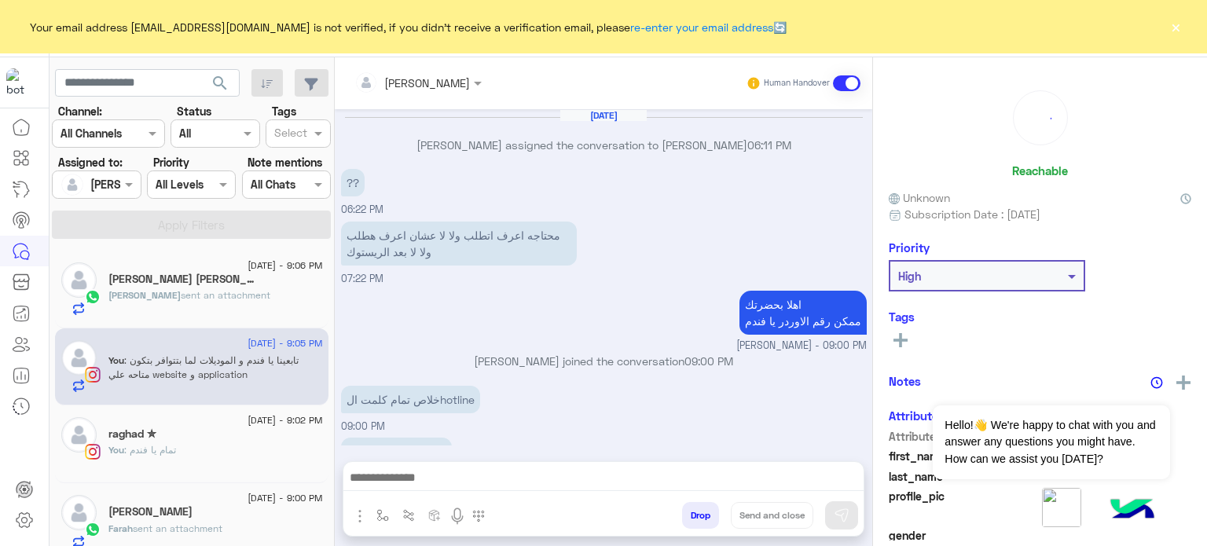
scroll to position [225, 0]
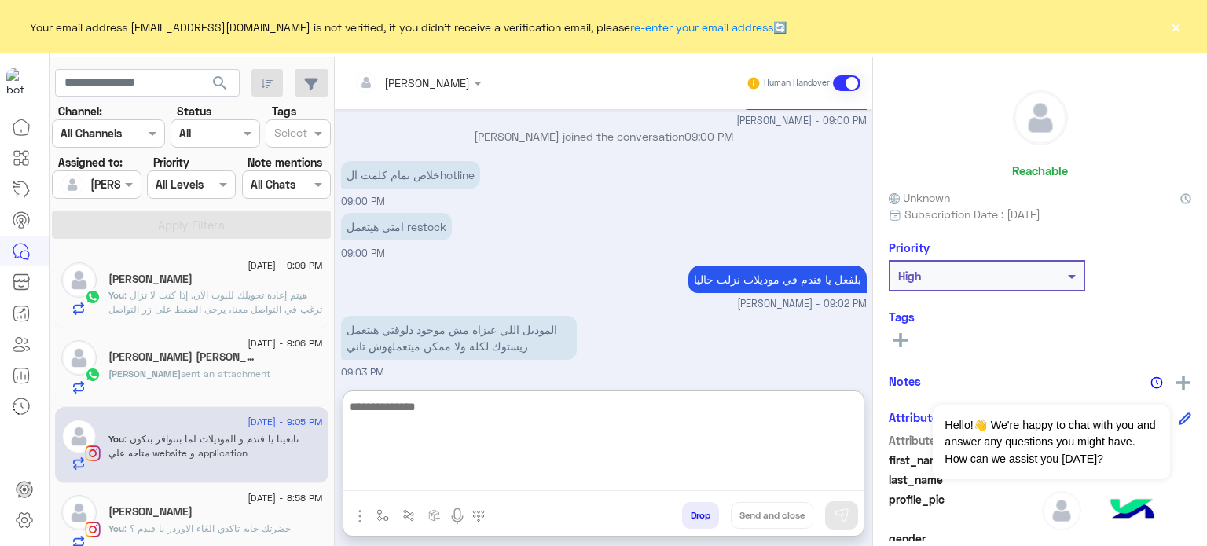
click at [441, 478] on textarea at bounding box center [603, 444] width 520 height 94
paste textarea "**********"
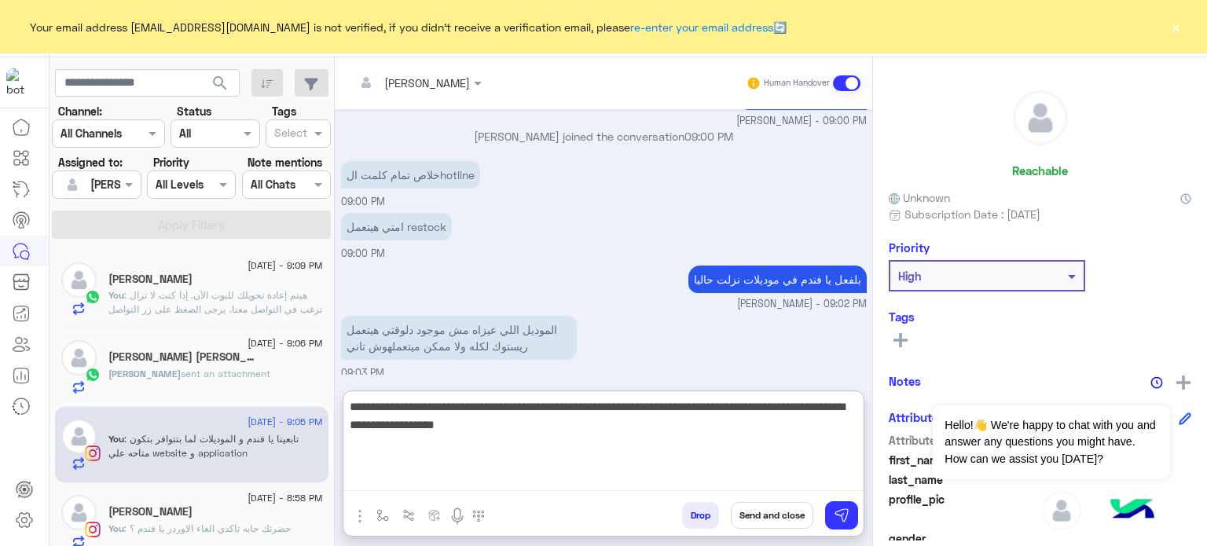
type textarea "**********"
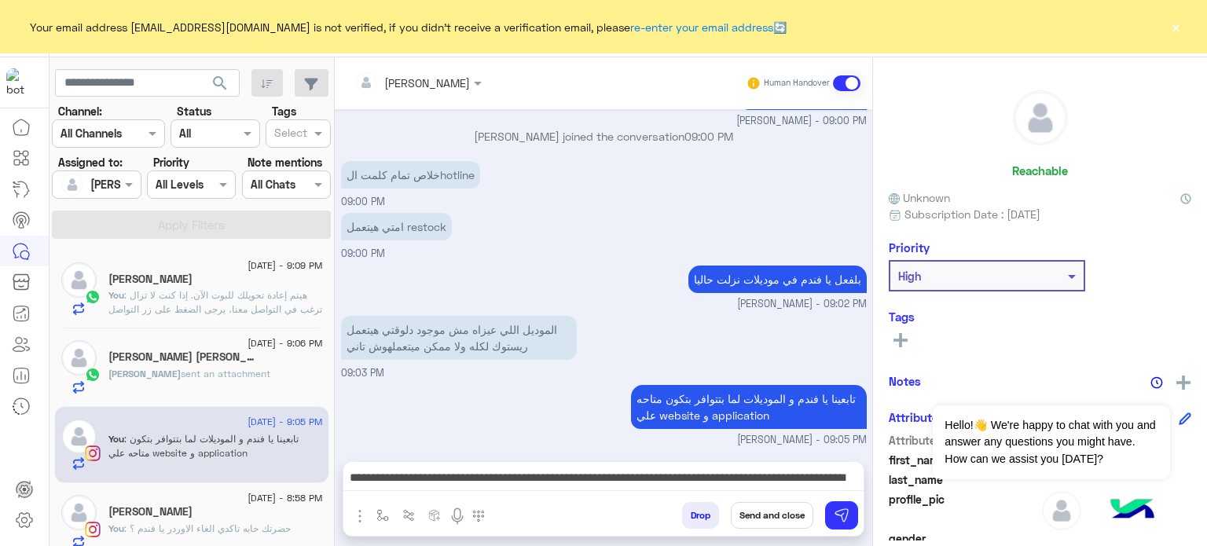
click at [760, 513] on button "Send and close" at bounding box center [772, 515] width 82 height 27
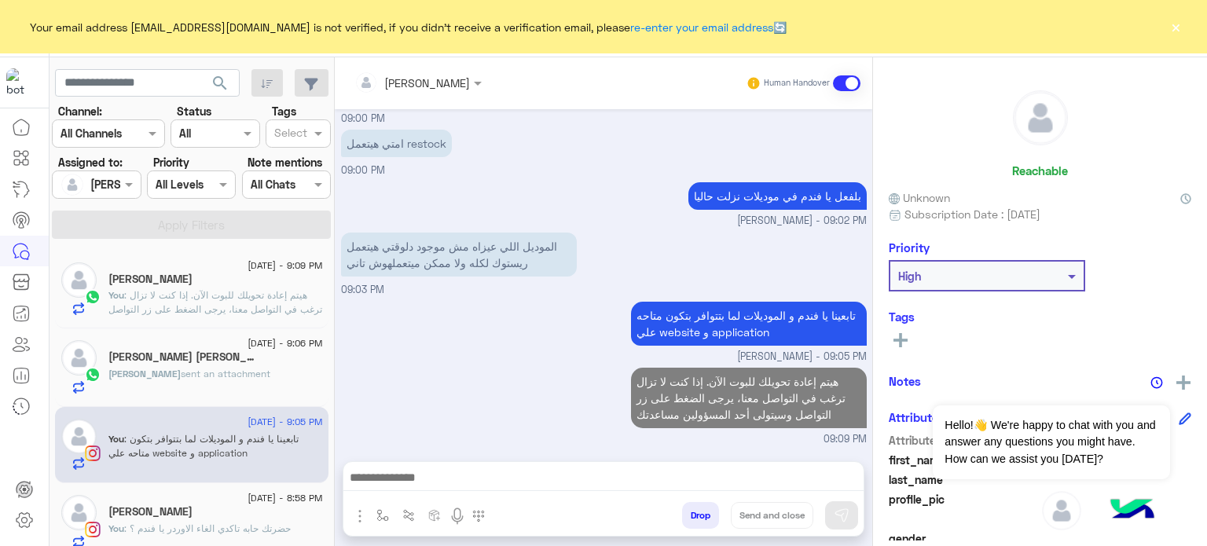
scroll to position [336, 0]
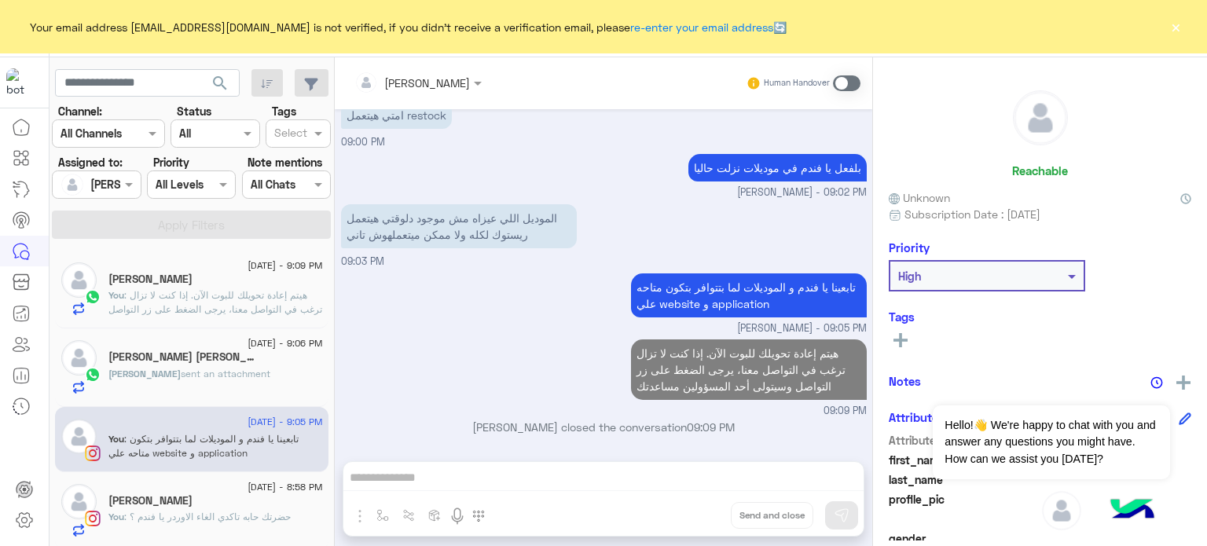
click at [236, 368] on div "[PERSON_NAME] sent an attachment" at bounding box center [215, 380] width 214 height 27
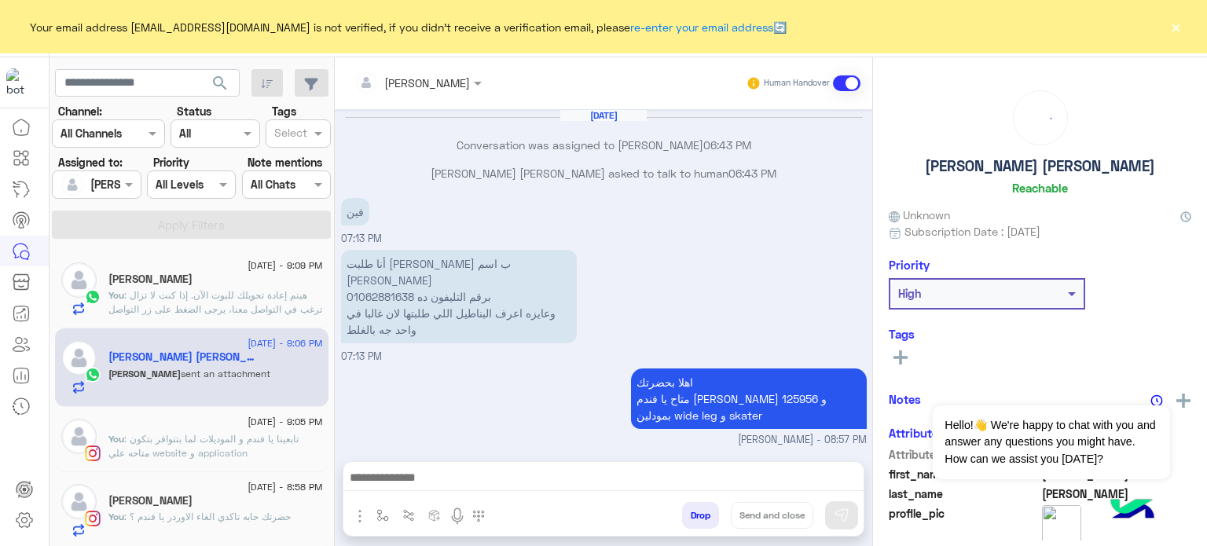
scroll to position [659, 0]
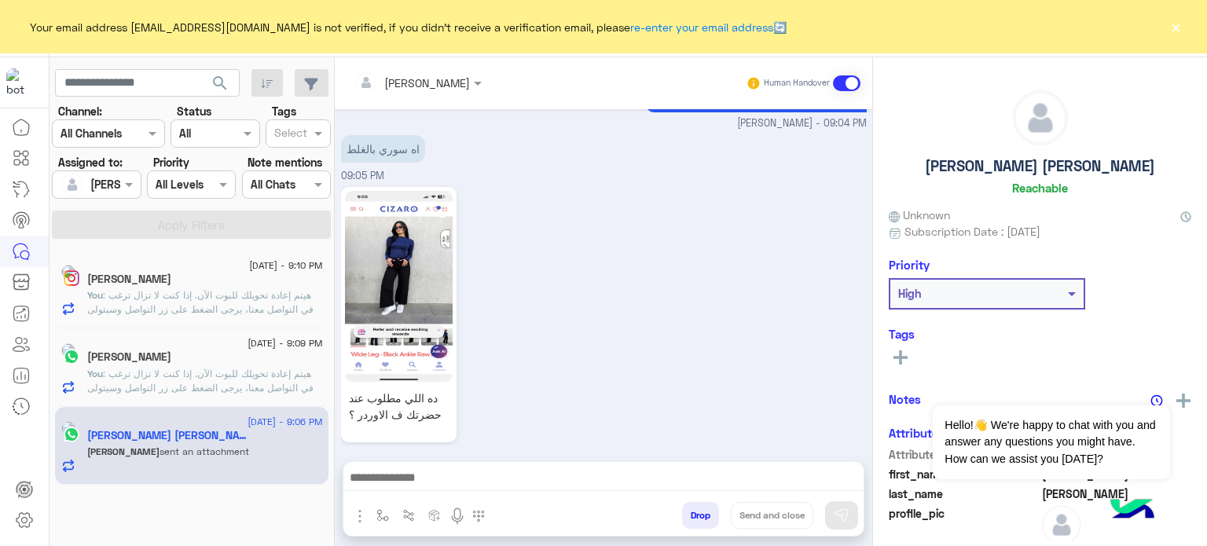
click at [583, 361] on div "ده اللي مطلوب عند حضرتك ف الاوردر ؟ 09:05 PM" at bounding box center [604, 323] width 526 height 280
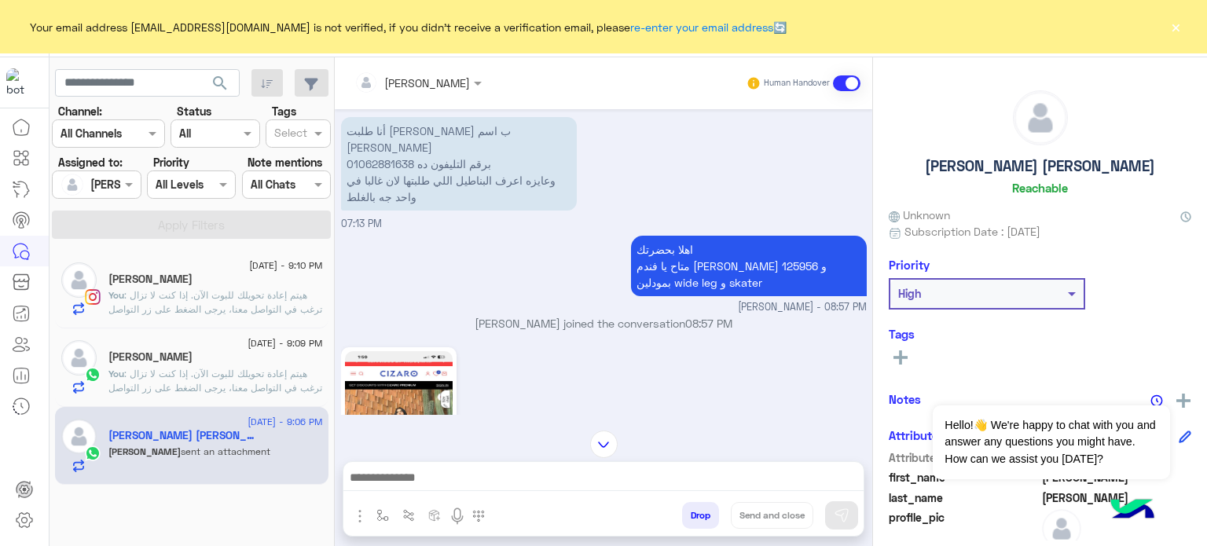
scroll to position [53, 0]
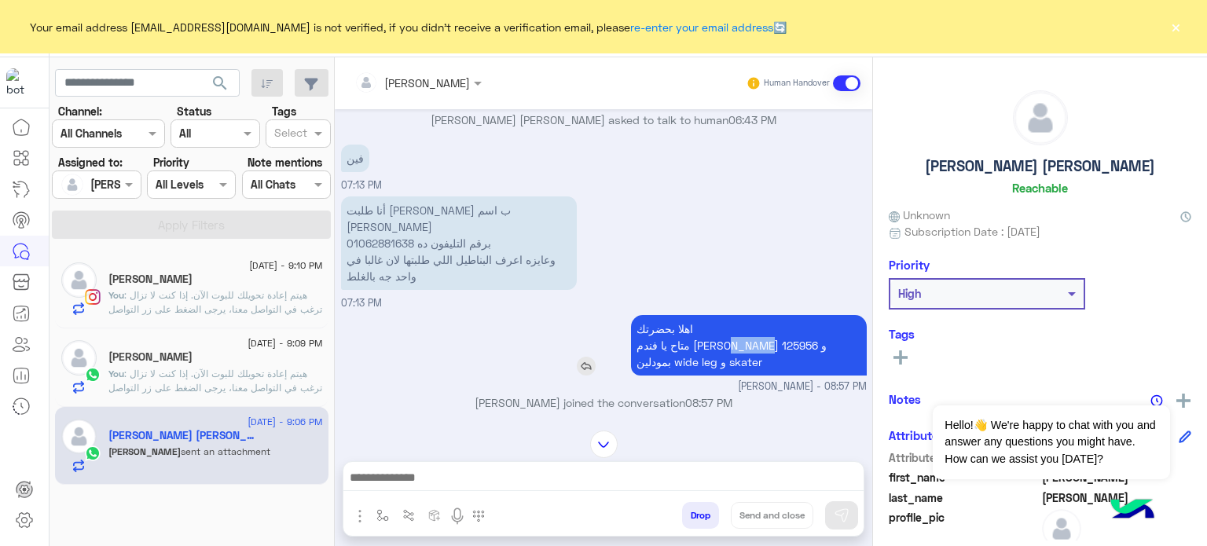
drag, startPoint x: 716, startPoint y: 326, endPoint x: 680, endPoint y: 324, distance: 36.2
click at [680, 324] on p "اهلا بحضرتك متاح يا فندم [PERSON_NAME] 125956 و بمودلين wide leg و skater" at bounding box center [749, 345] width 236 height 60
copy p "125956"
click at [389, 511] on button "button" at bounding box center [383, 515] width 26 height 26
click at [358, 511] on img "button" at bounding box center [359, 516] width 19 height 19
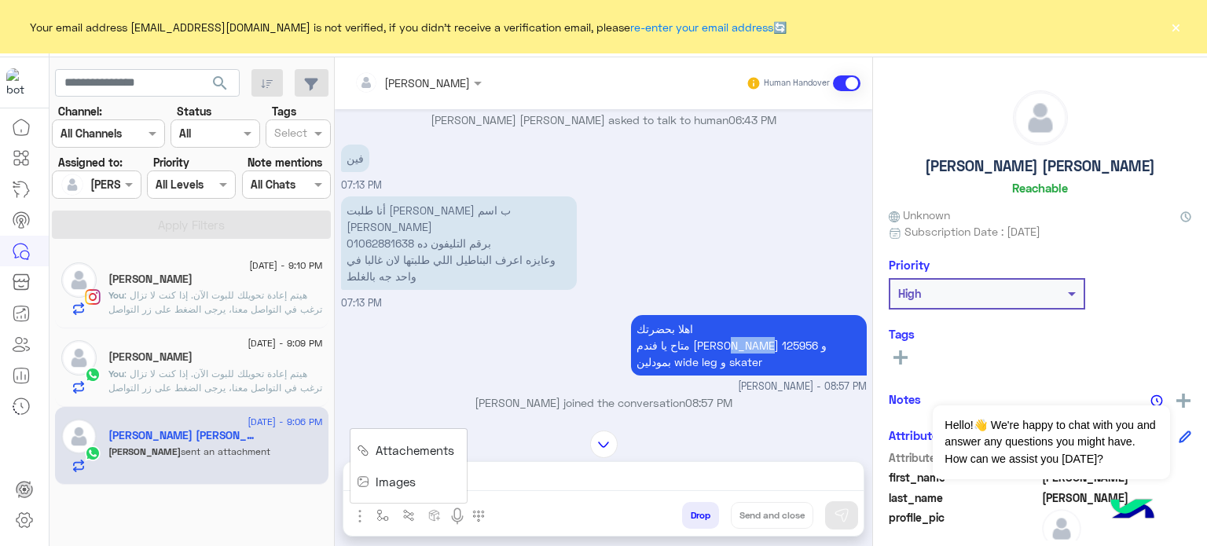
click at [413, 482] on span "Images" at bounding box center [396, 482] width 40 height 18
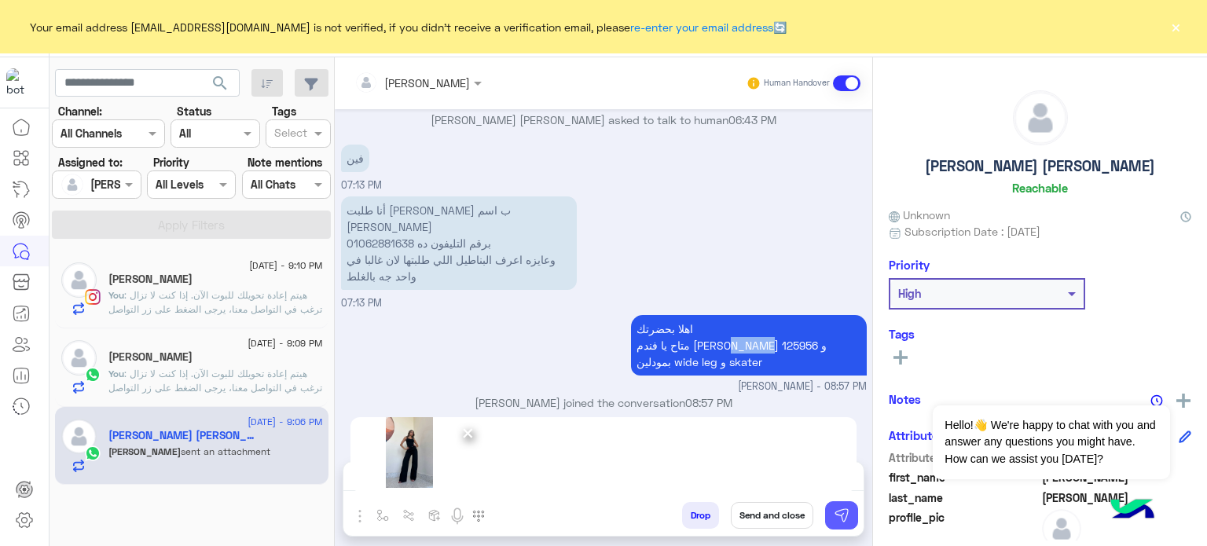
click at [836, 513] on img at bounding box center [842, 516] width 16 height 16
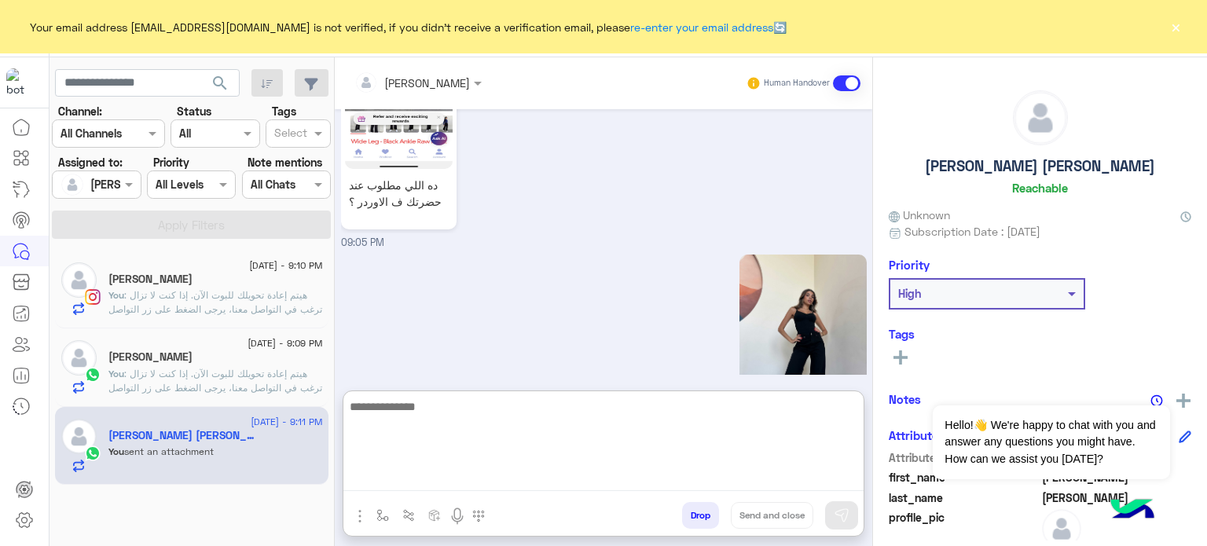
scroll to position [903, 0]
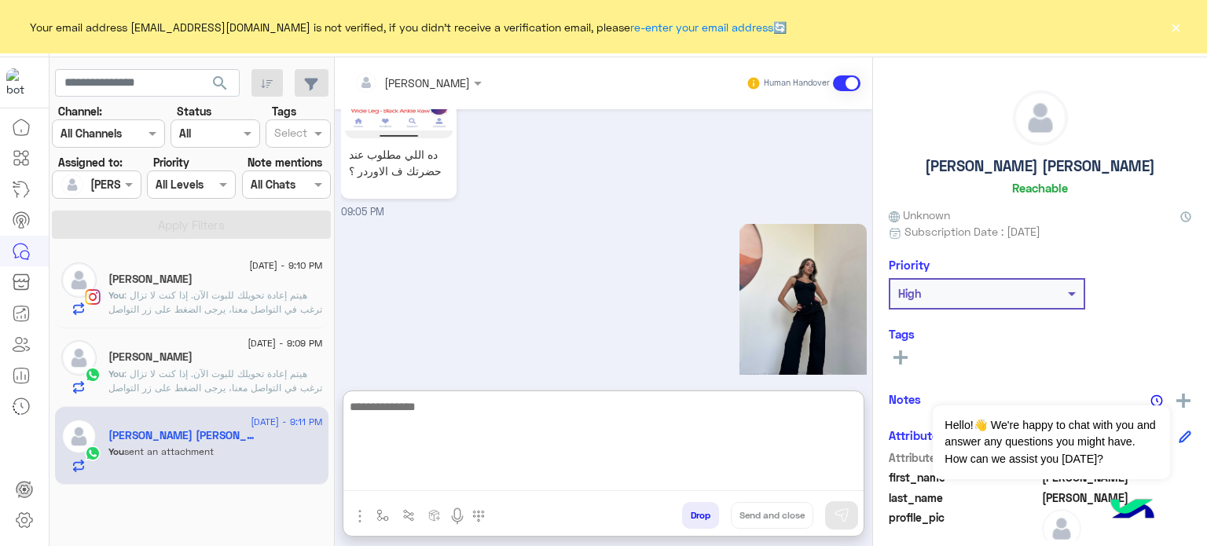
click at [457, 484] on textarea at bounding box center [603, 444] width 520 height 94
type textarea "**********"
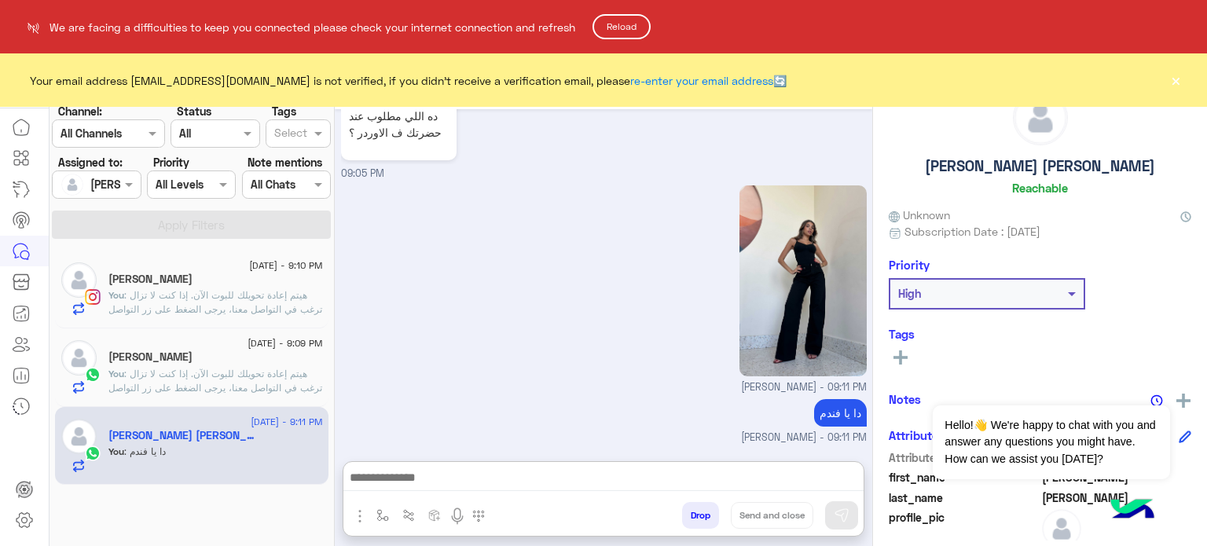
click at [610, 31] on button "Reload" at bounding box center [621, 26] width 58 height 25
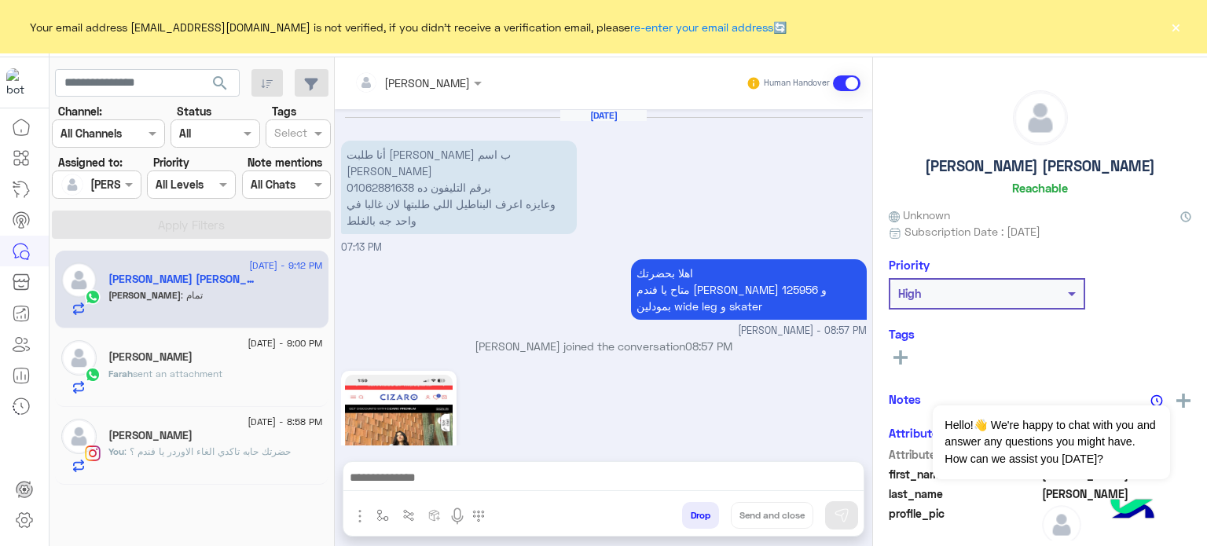
scroll to position [865, 0]
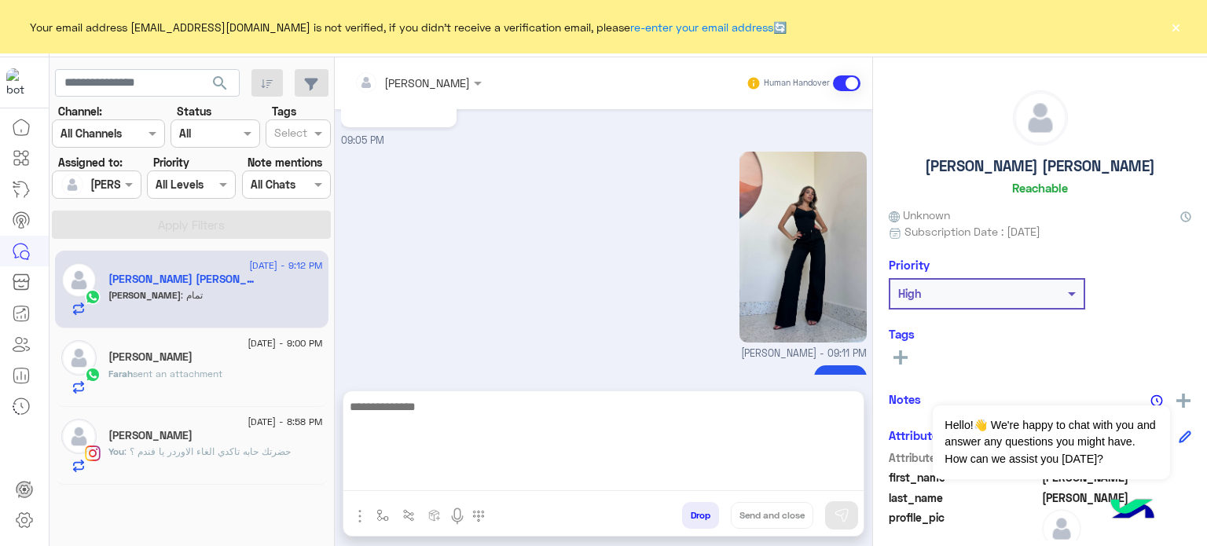
click at [442, 476] on textarea at bounding box center [603, 444] width 520 height 94
type textarea "*"
type textarea "**********"
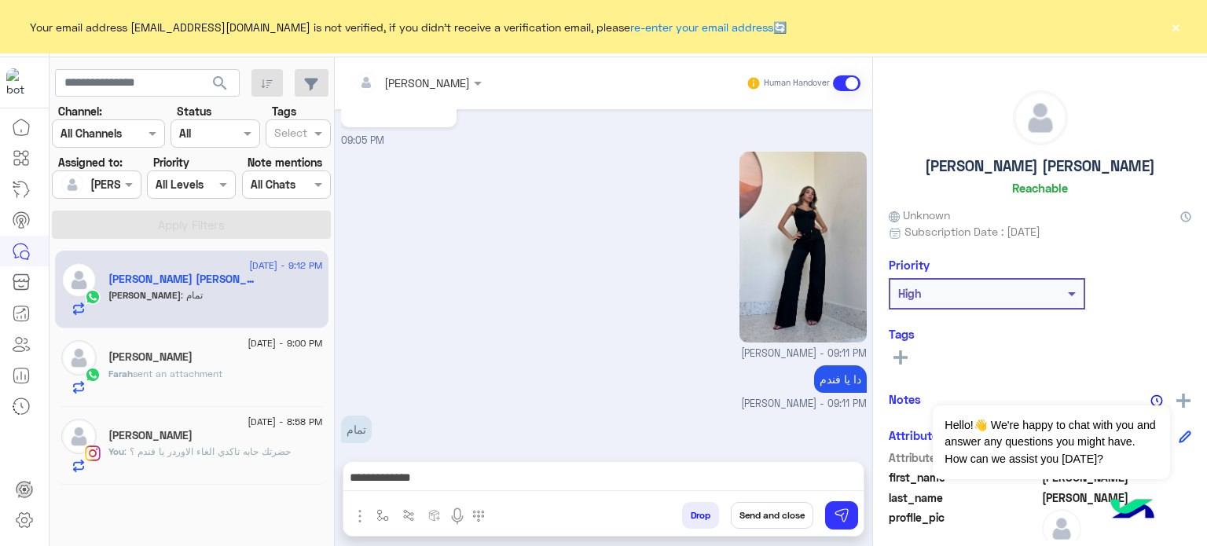
drag, startPoint x: 761, startPoint y: 500, endPoint x: 767, endPoint y: 512, distance: 13.0
click at [767, 512] on div "Drop Send and close" at bounding box center [680, 518] width 367 height 35
click at [767, 512] on button "Send and close" at bounding box center [772, 515] width 82 height 27
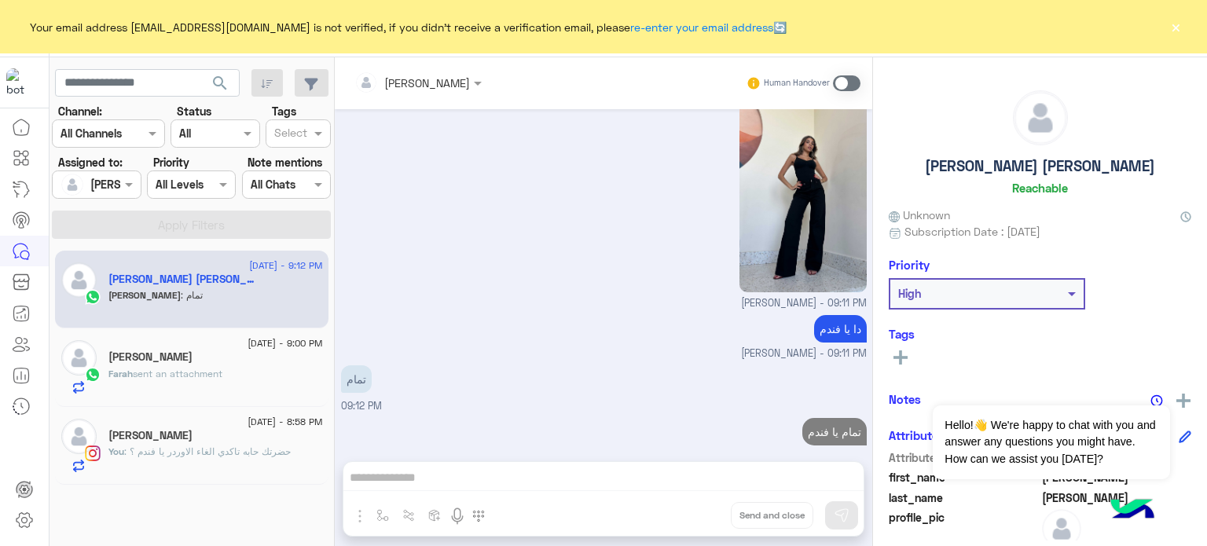
scroll to position [944, 0]
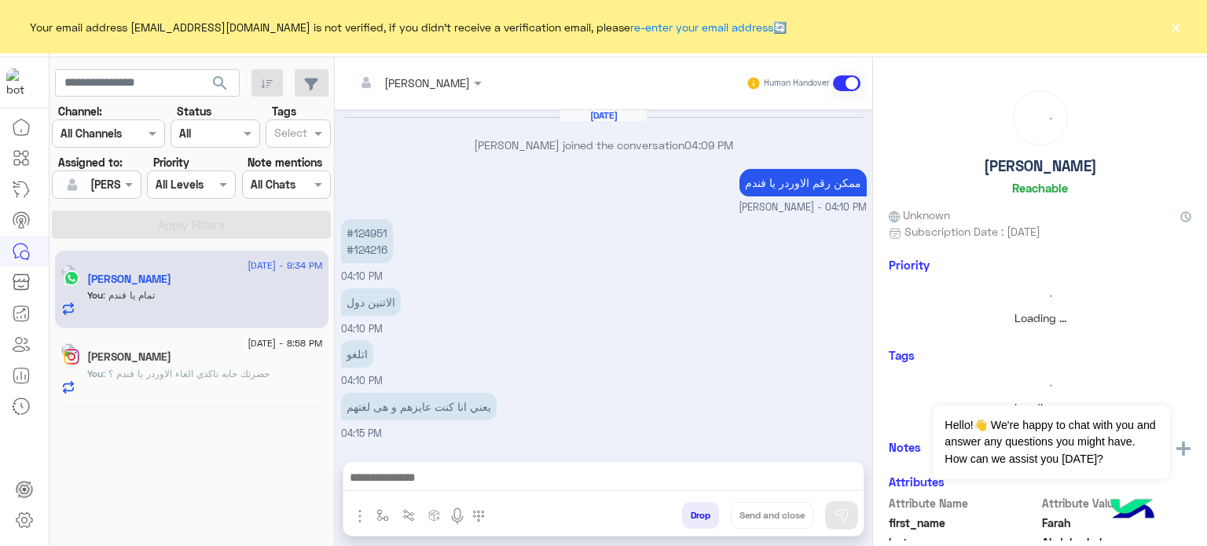
scroll to position [519, 0]
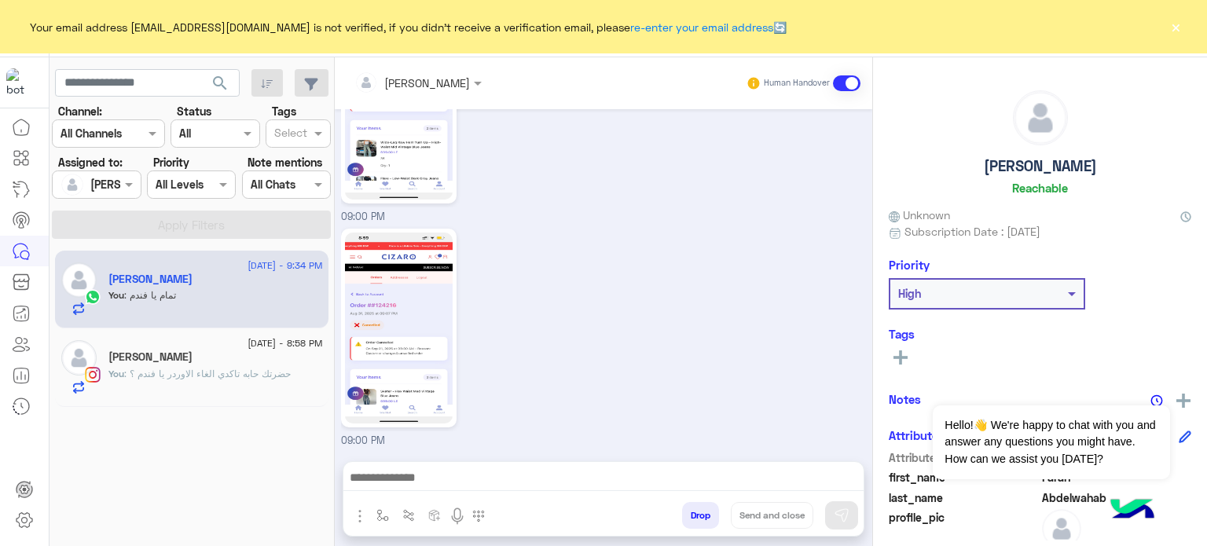
drag, startPoint x: 115, startPoint y: 184, endPoint x: 185, endPoint y: 216, distance: 77.7
click at [115, 184] on div at bounding box center [96, 184] width 87 height 18
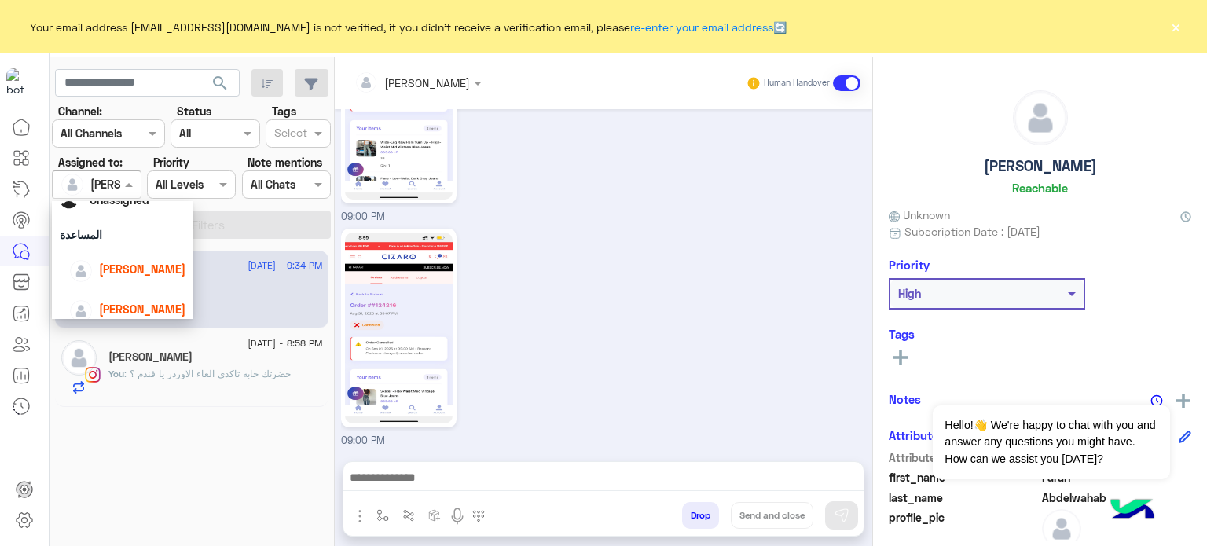
scroll to position [63, 0]
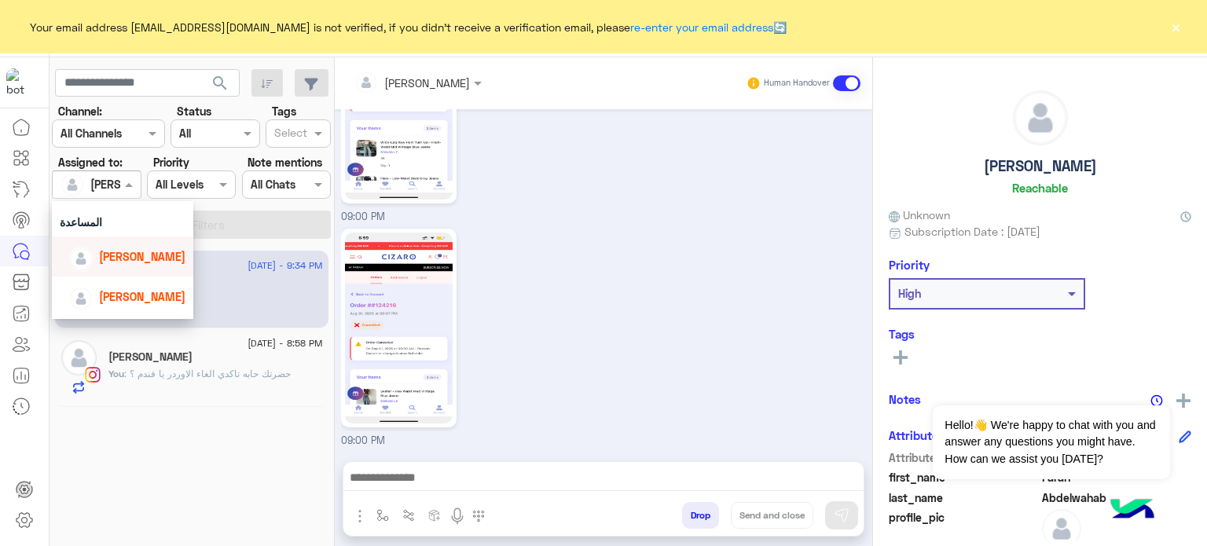
click at [108, 257] on span "[PERSON_NAME]" at bounding box center [142, 256] width 86 height 13
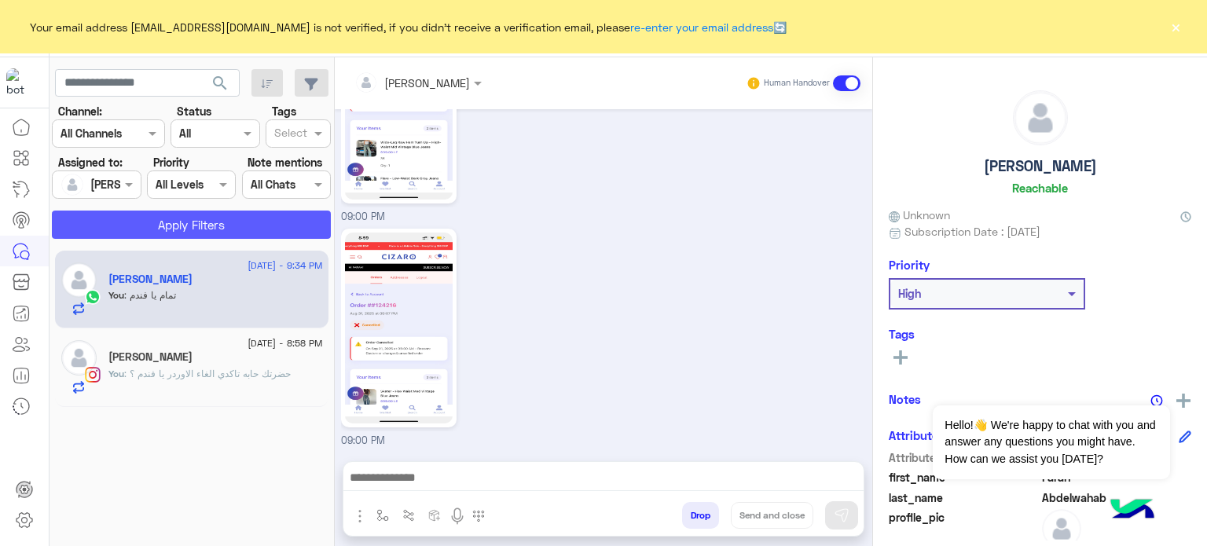
click at [228, 222] on button "Apply Filters" at bounding box center [191, 225] width 279 height 28
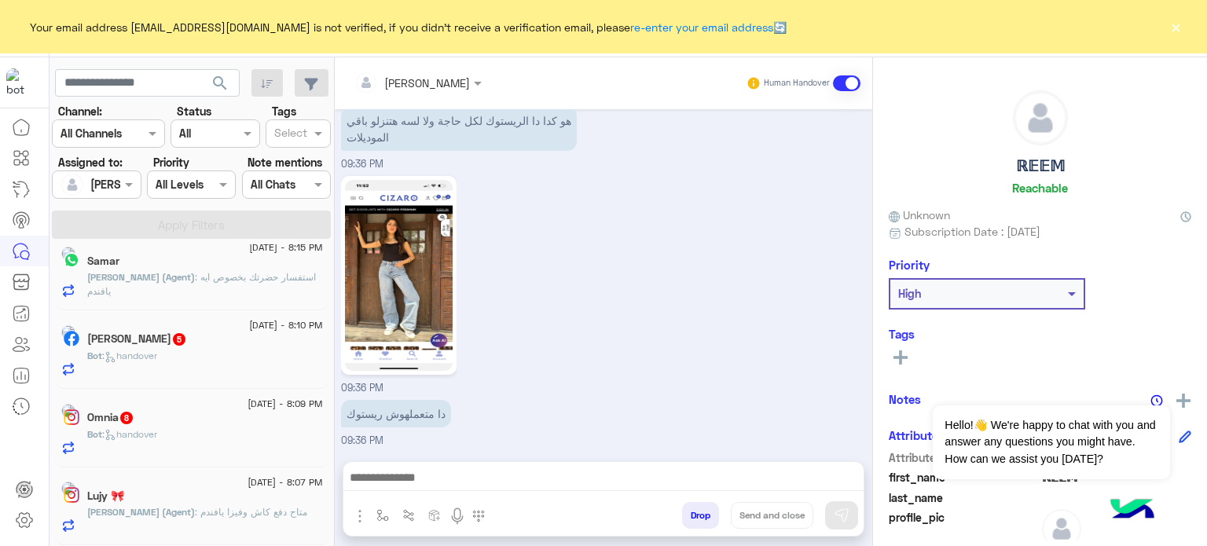
scroll to position [8, 0]
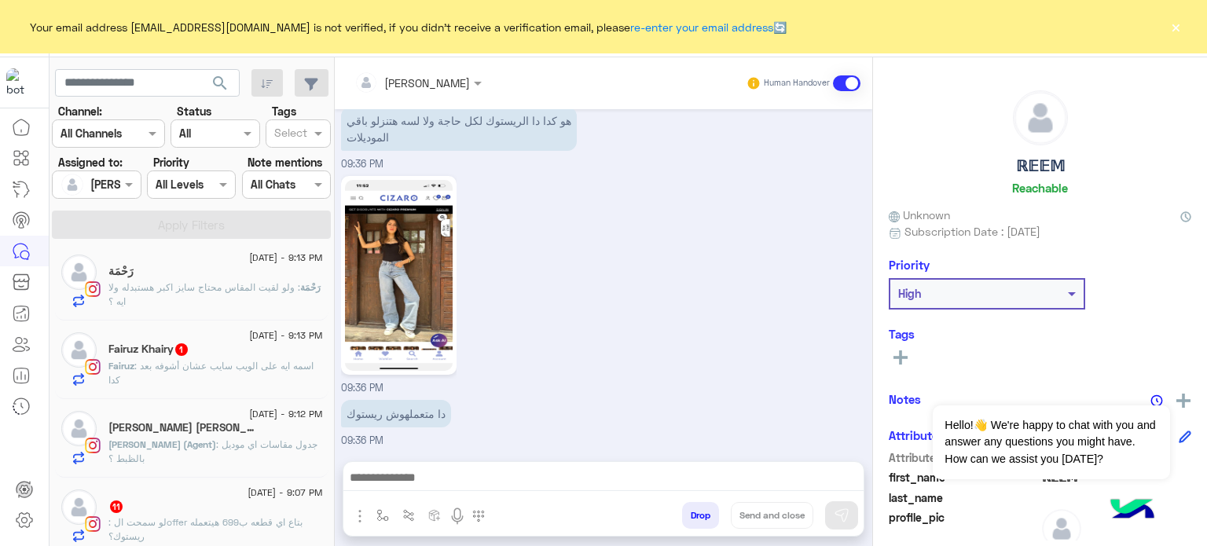
click at [328, 258] on div "[DATE] - 9:13 PM رَحْمَة رَحْمَة : ولو لقيت المقاس محتاج سايز اكبر هستبدله ولا …" at bounding box center [191, 397] width 285 height 307
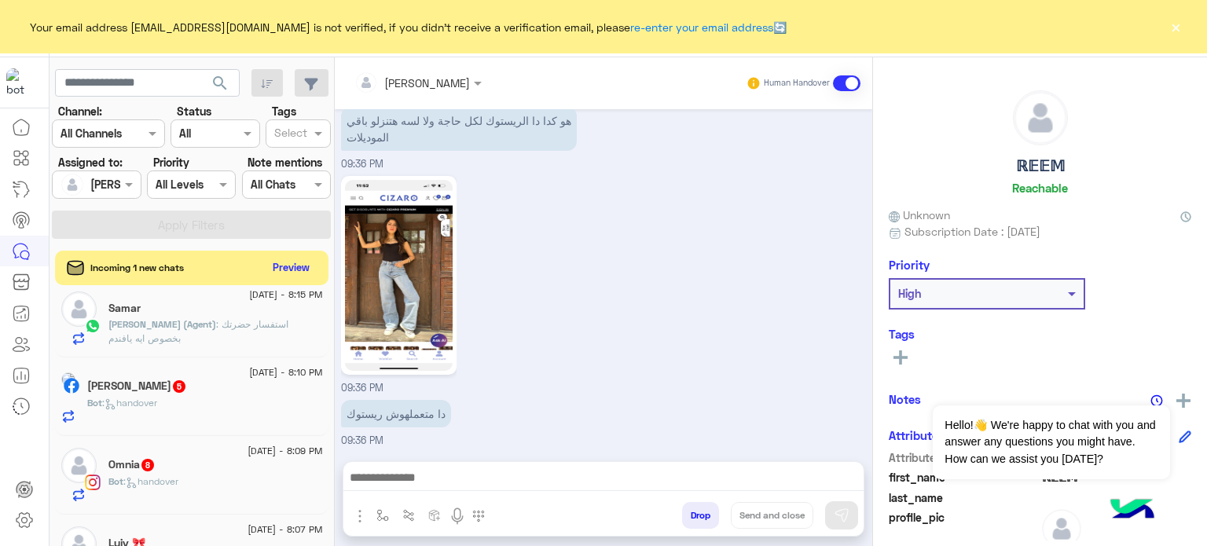
click at [207, 414] on div "Bot : handover" at bounding box center [205, 409] width 236 height 27
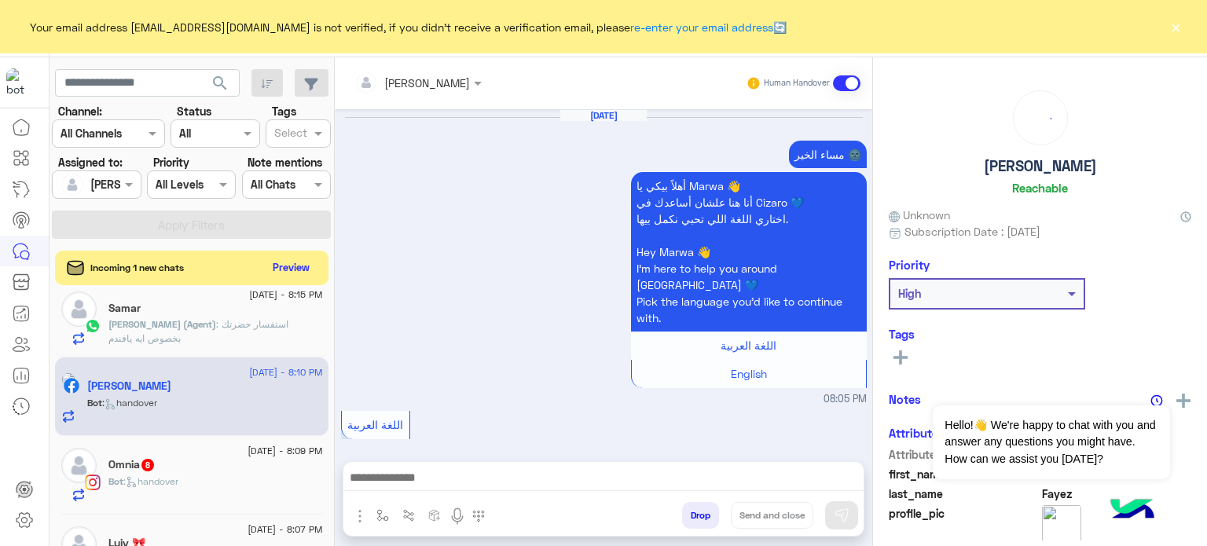
scroll to position [766, 0]
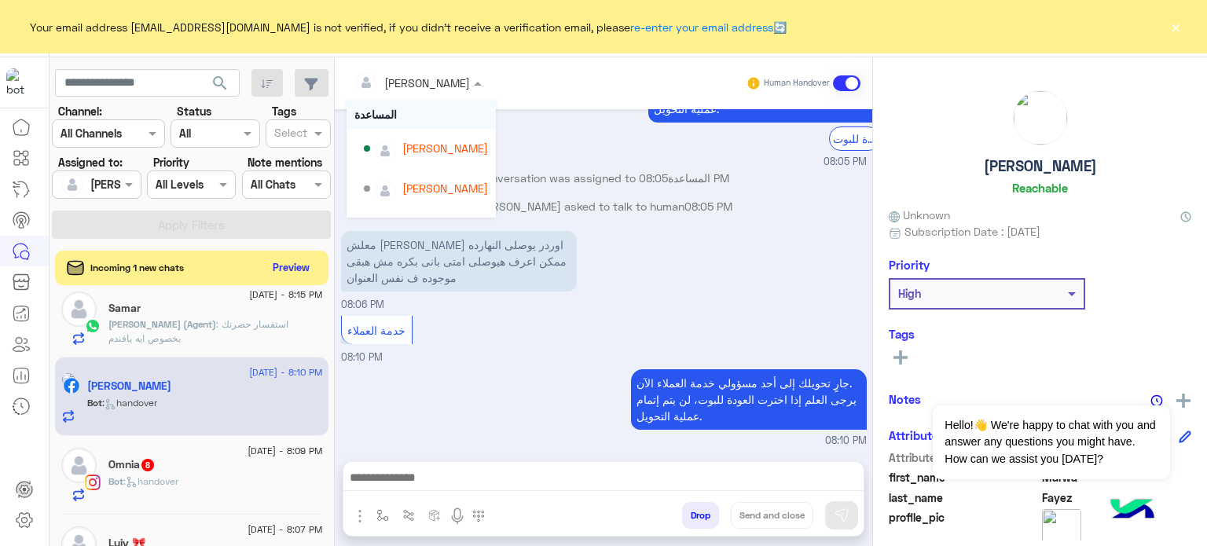
click at [424, 86] on input "text" at bounding box center [397, 83] width 86 height 16
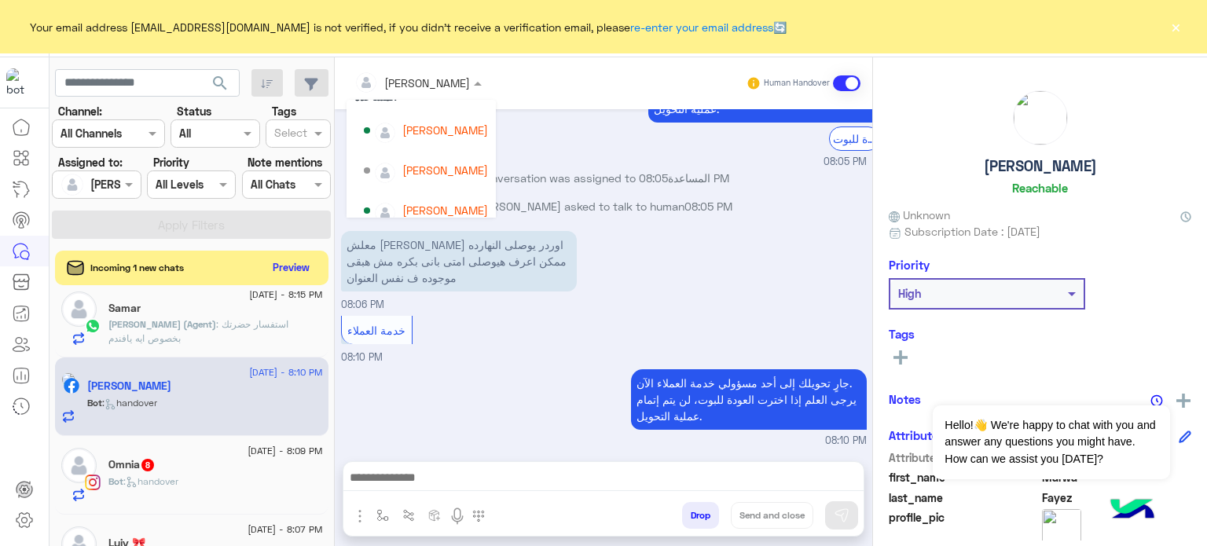
scroll to position [63, 0]
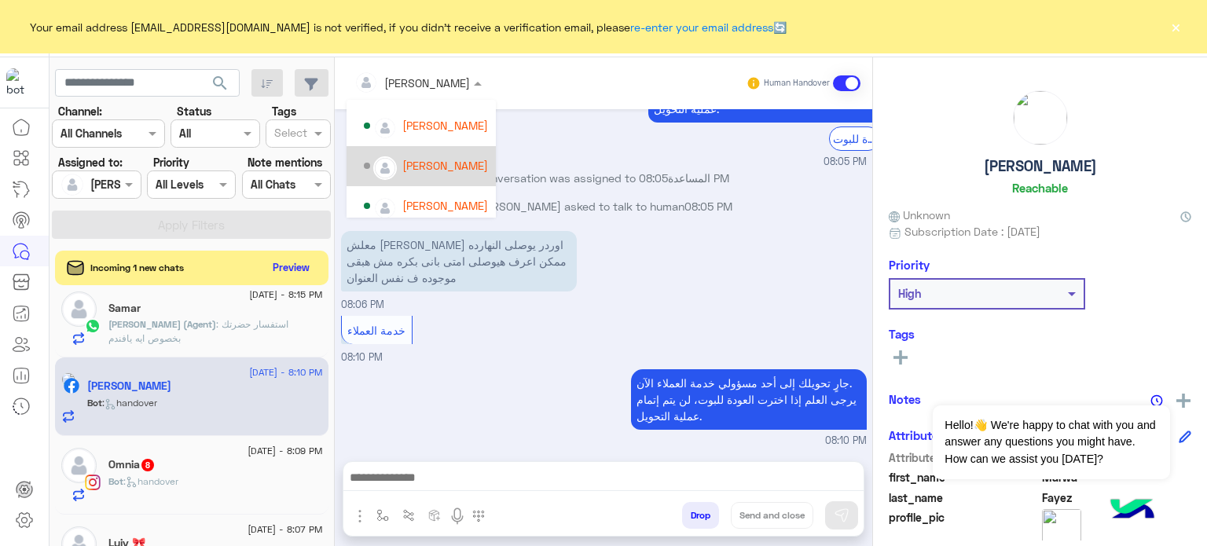
click at [443, 160] on div "[PERSON_NAME]" at bounding box center [445, 165] width 86 height 16
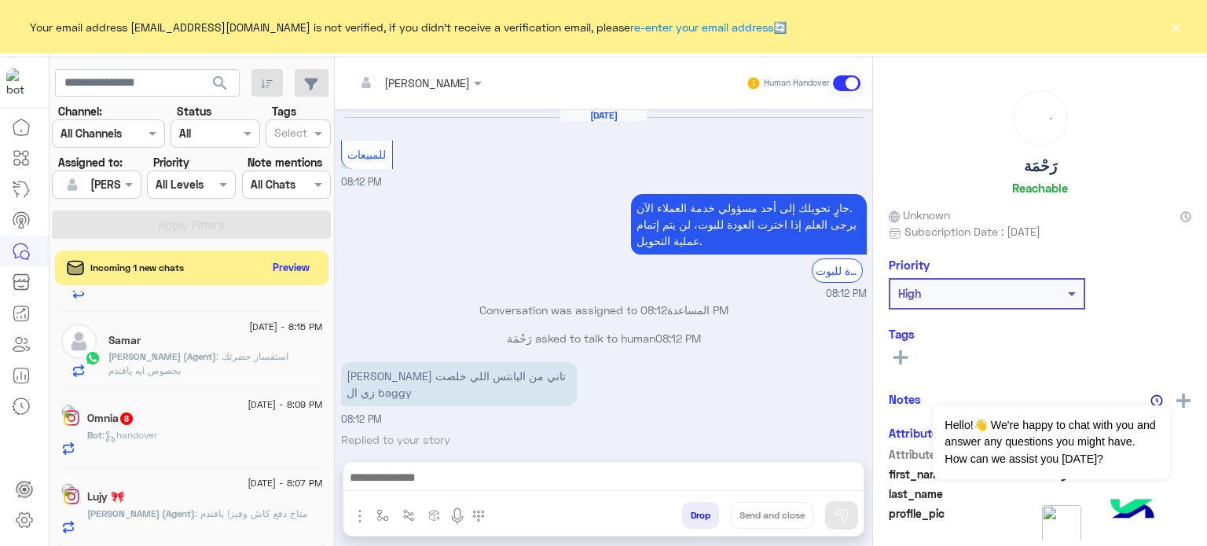
scroll to position [534, 0]
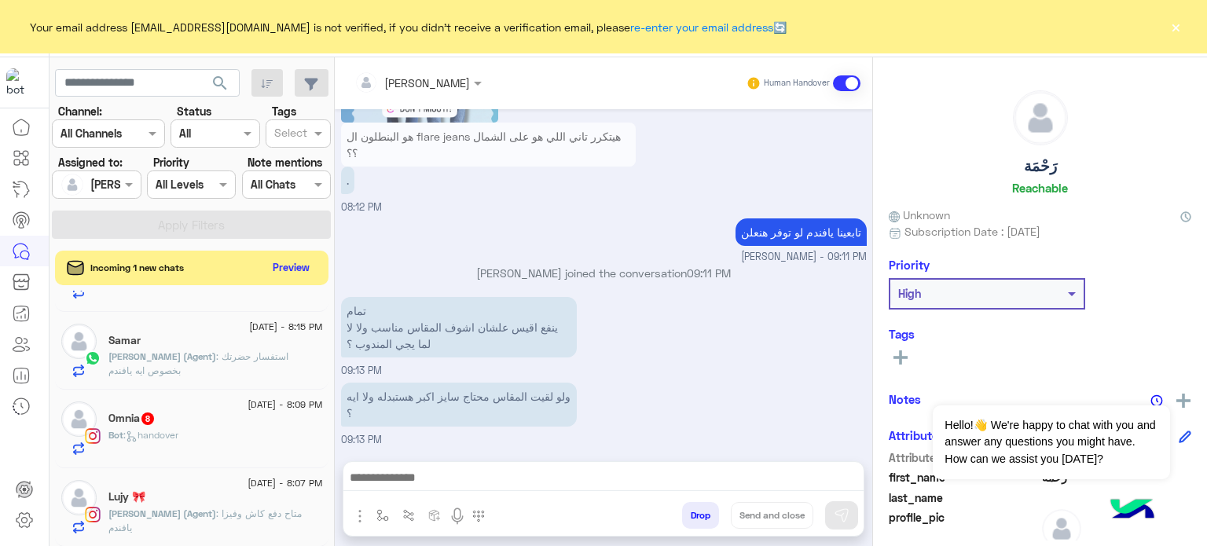
click at [178, 434] on span ": handover" at bounding box center [150, 435] width 55 height 12
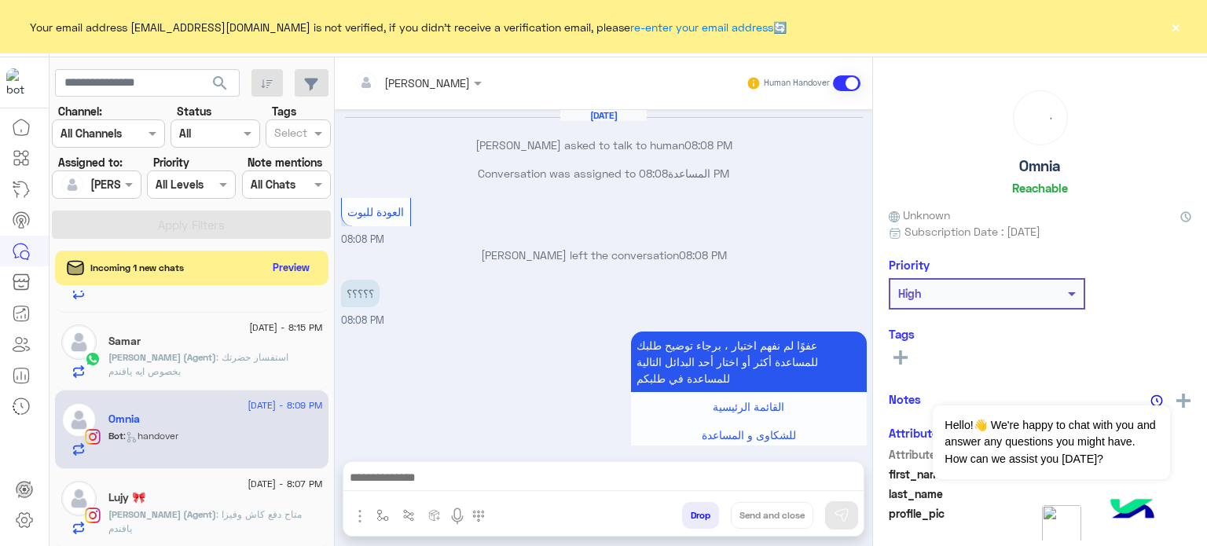
scroll to position [270, 0]
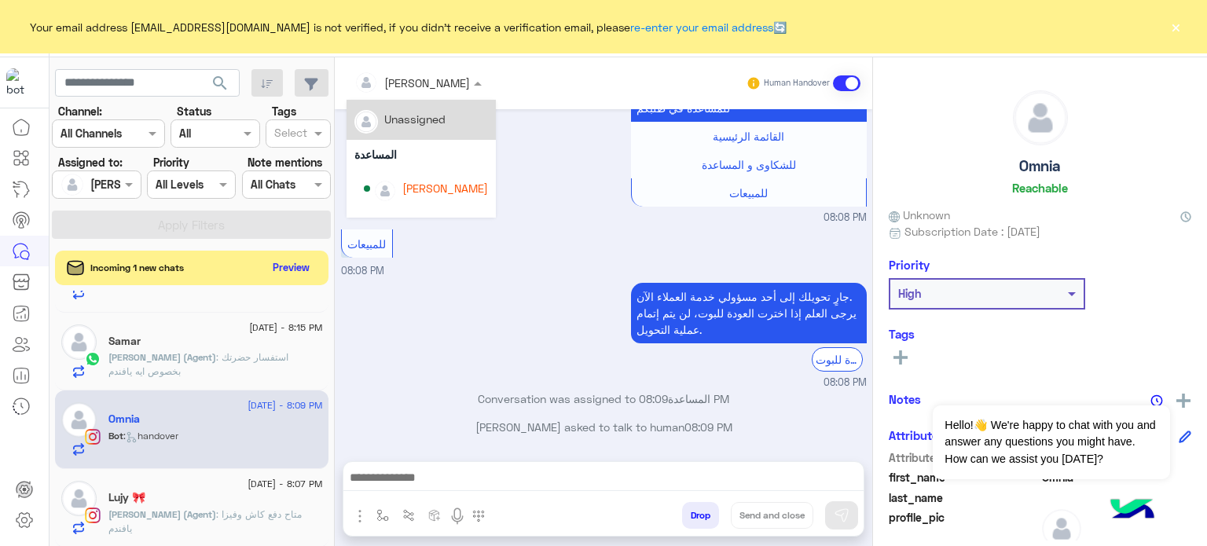
click at [448, 81] on div at bounding box center [417, 82] width 143 height 18
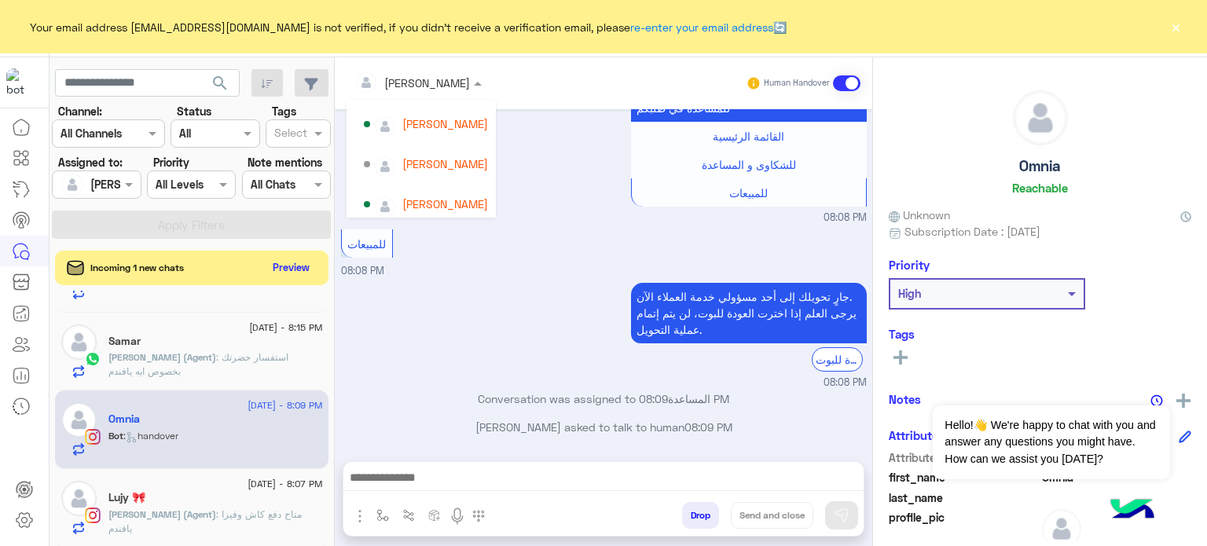
scroll to position [75, 0]
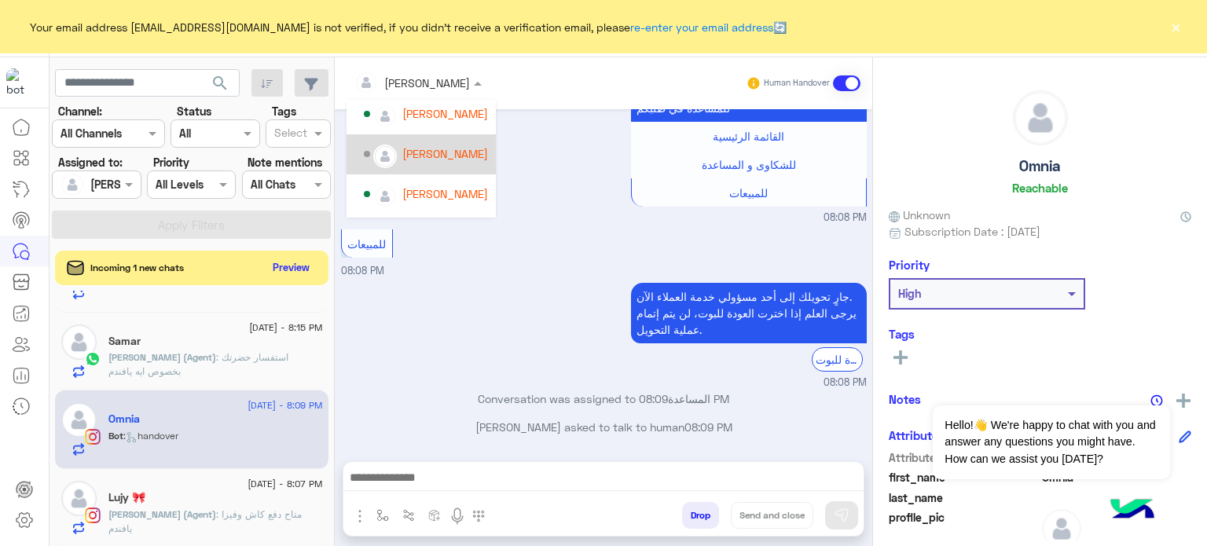
click at [416, 152] on div "[PERSON_NAME]" at bounding box center [445, 153] width 86 height 16
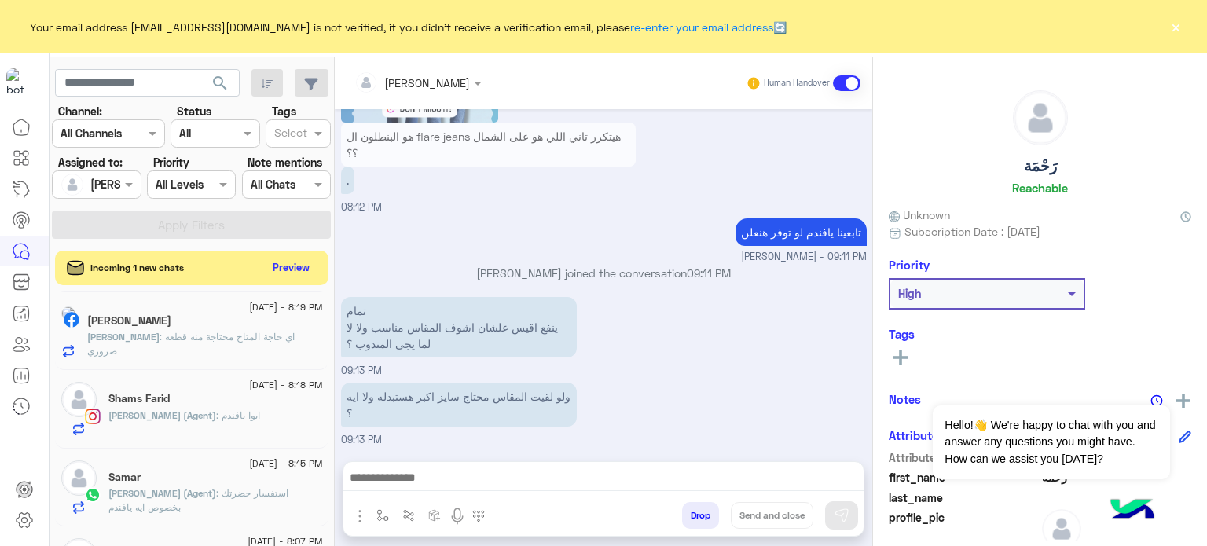
scroll to position [1097, 0]
click at [383, 511] on img "button" at bounding box center [382, 515] width 13 height 13
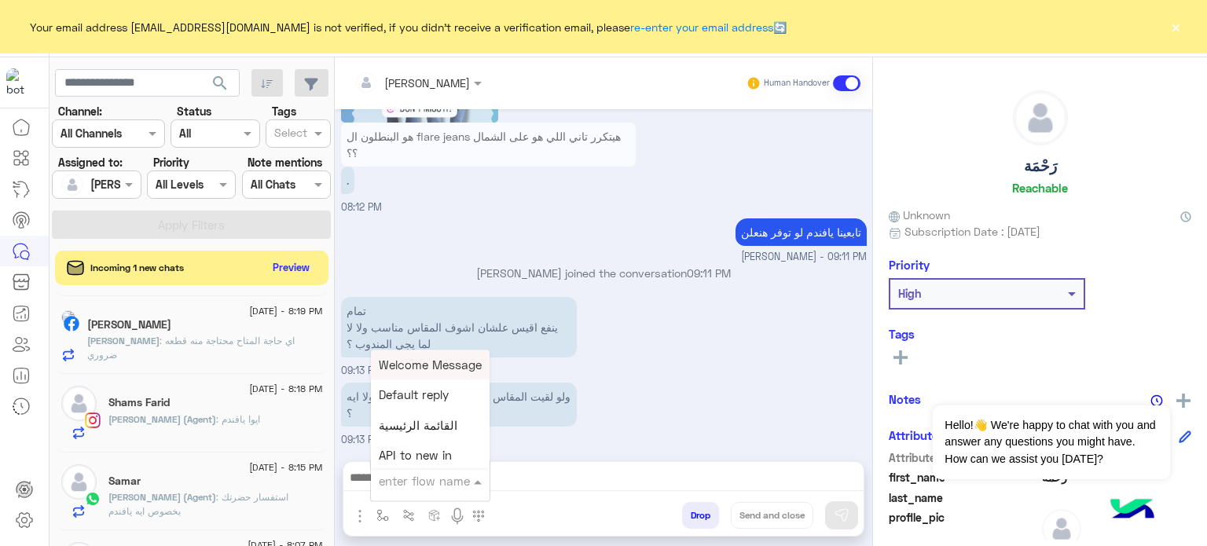
click at [397, 481] on input "text" at bounding box center [411, 481] width 64 height 18
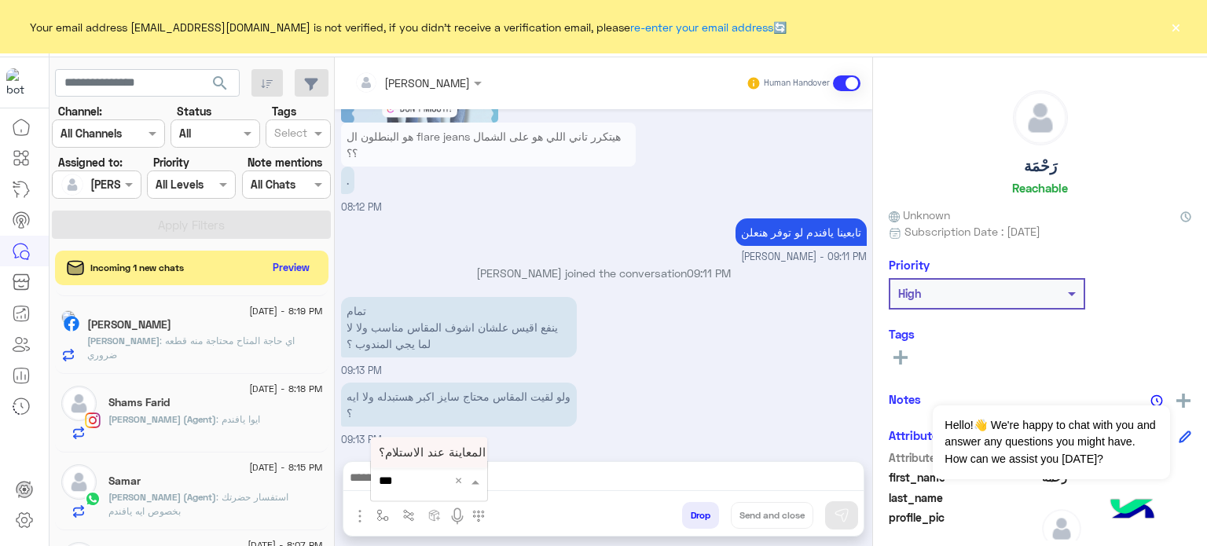
type input "****"
click at [401, 456] on span "هل يمكن المعاينة عند الاستلام؟" at bounding box center [456, 452] width 155 height 14
type textarea "**********"
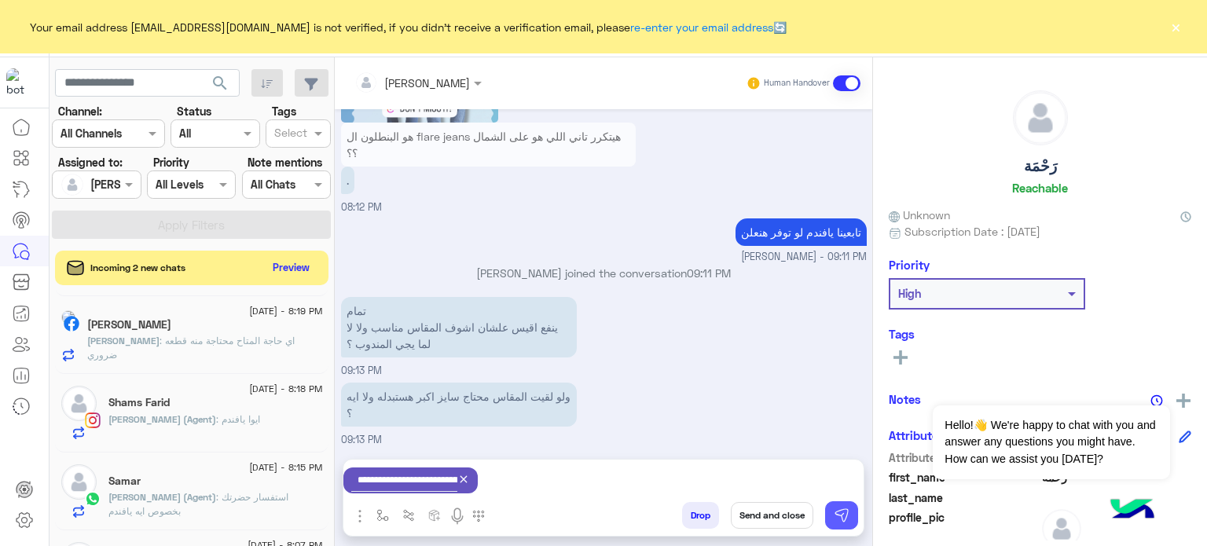
click at [845, 515] on img at bounding box center [842, 516] width 16 height 16
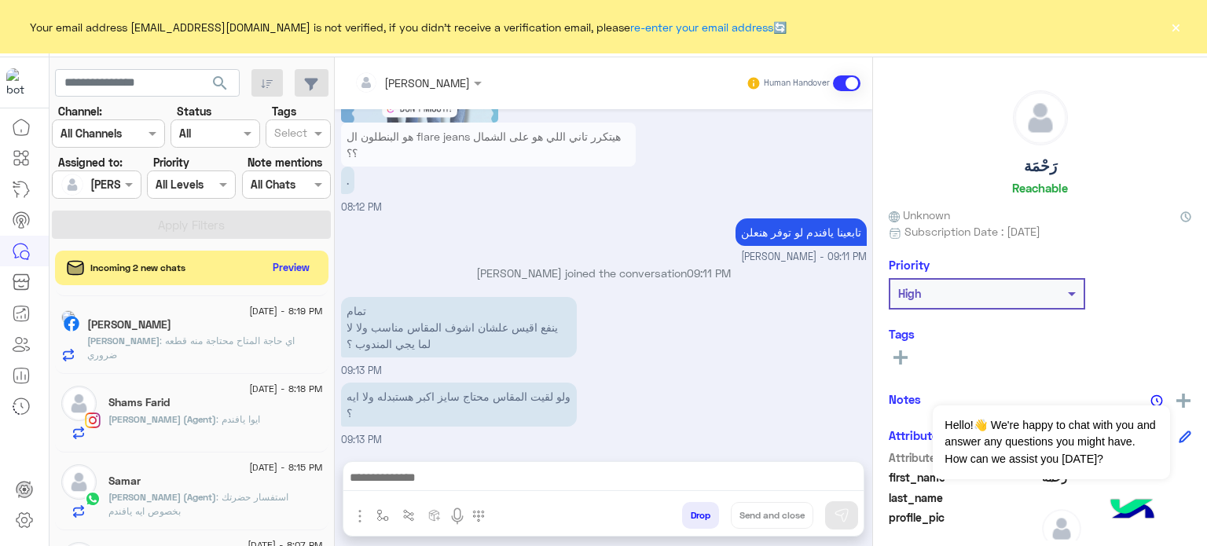
scroll to position [534, 0]
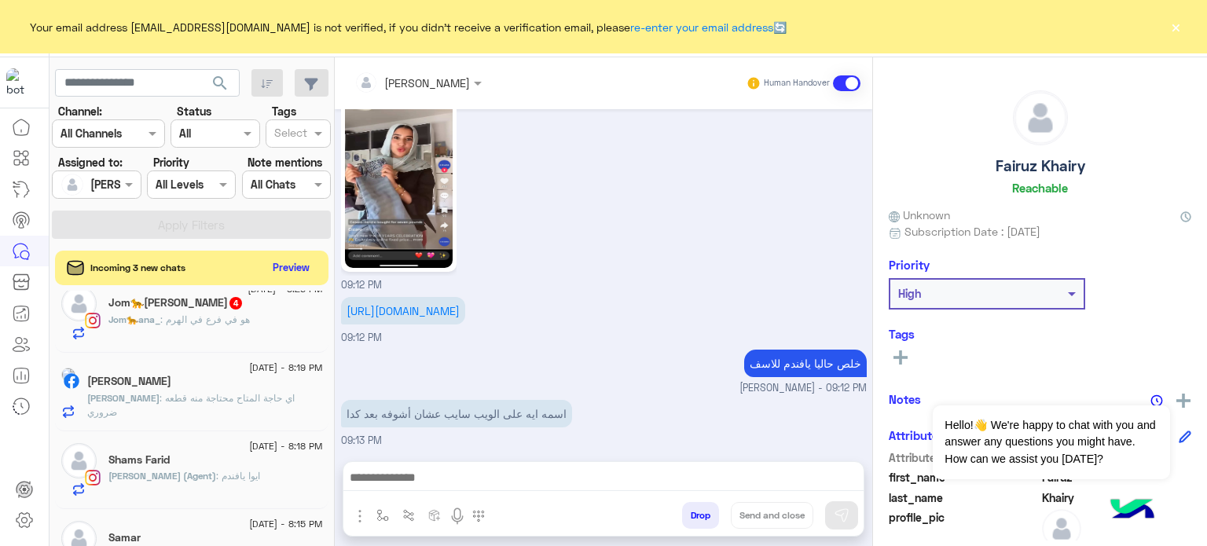
scroll to position [838, 0]
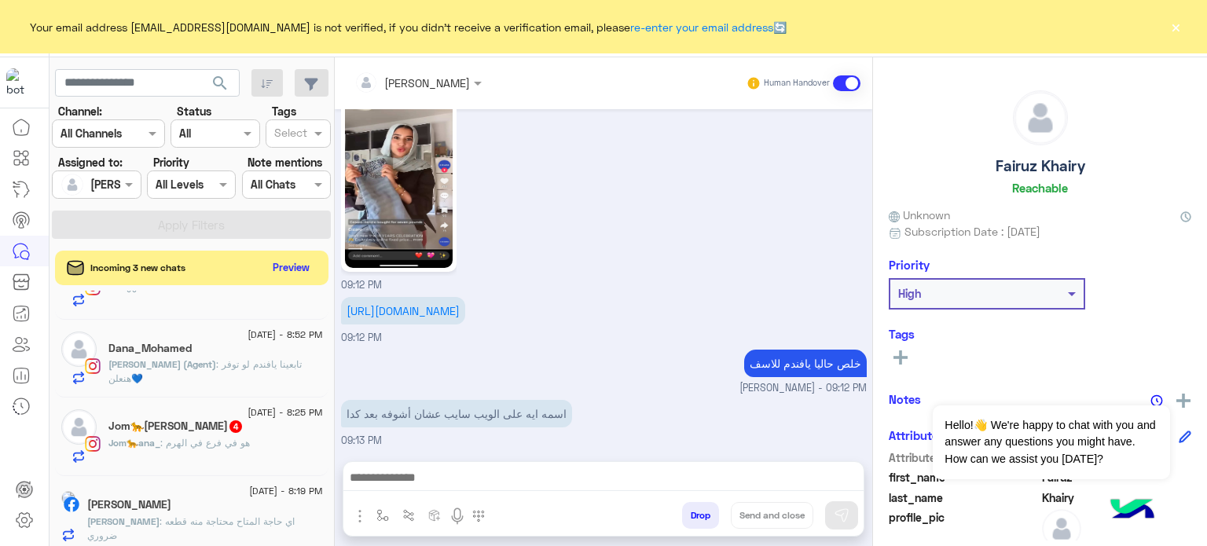
click at [235, 431] on span "4" at bounding box center [235, 426] width 13 height 13
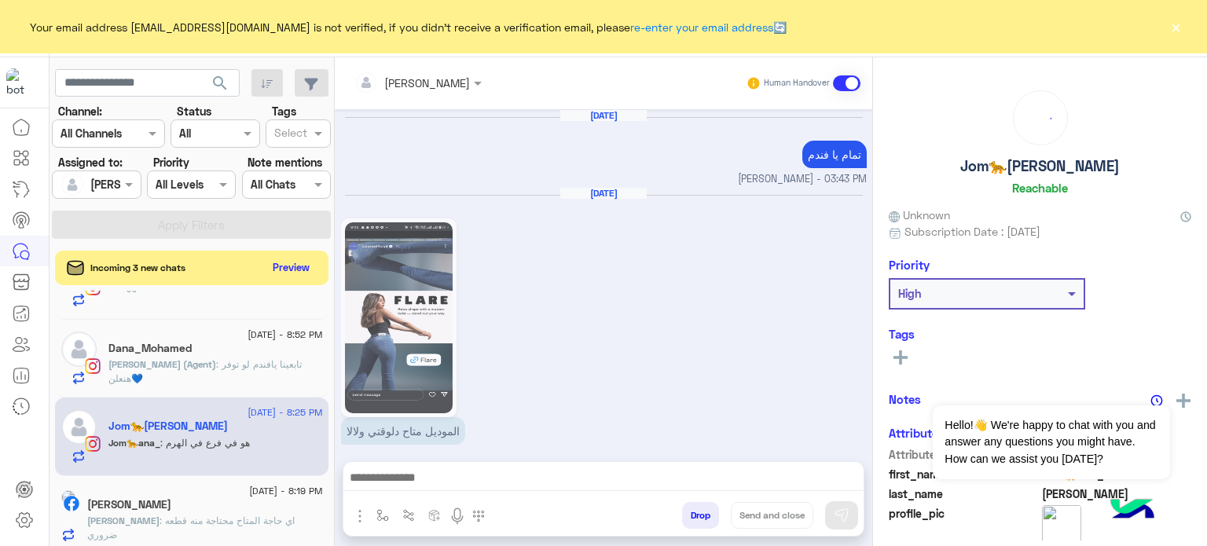
scroll to position [716, 0]
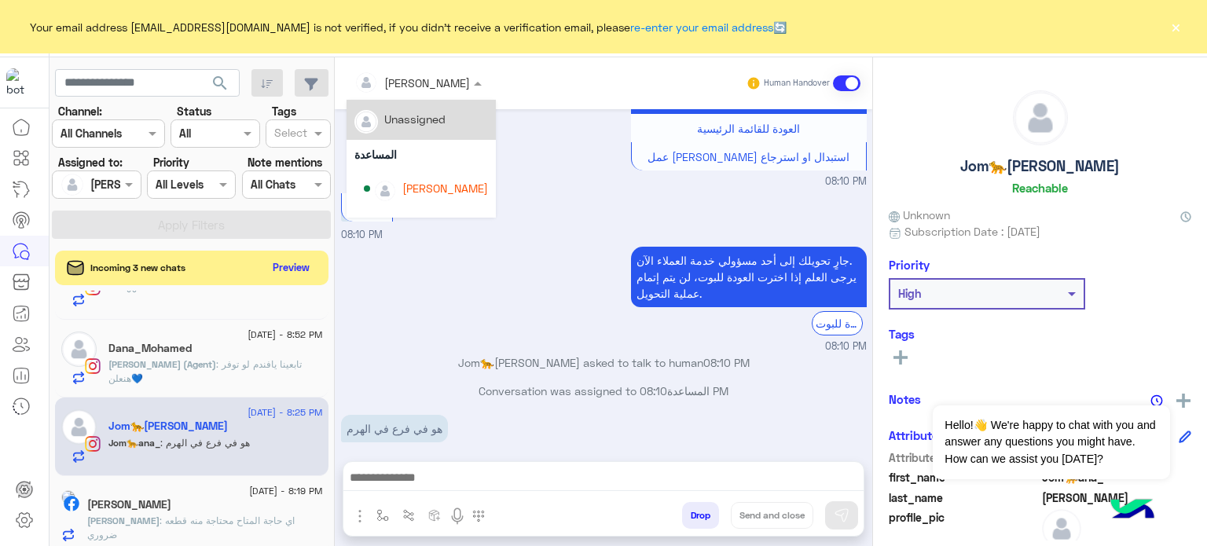
click at [435, 82] on div at bounding box center [417, 82] width 143 height 18
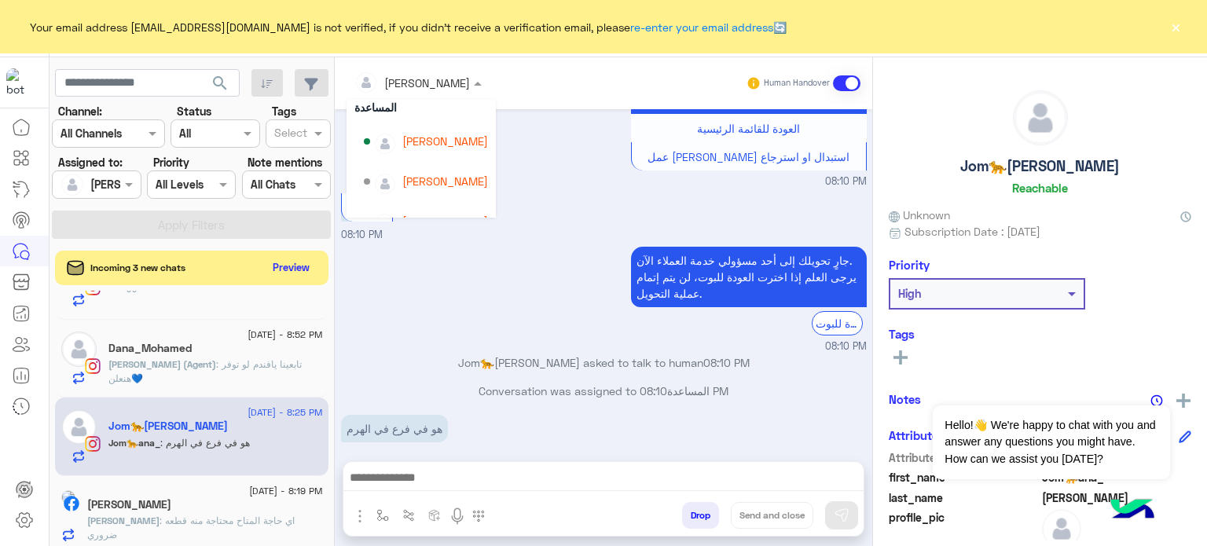
scroll to position [59, 0]
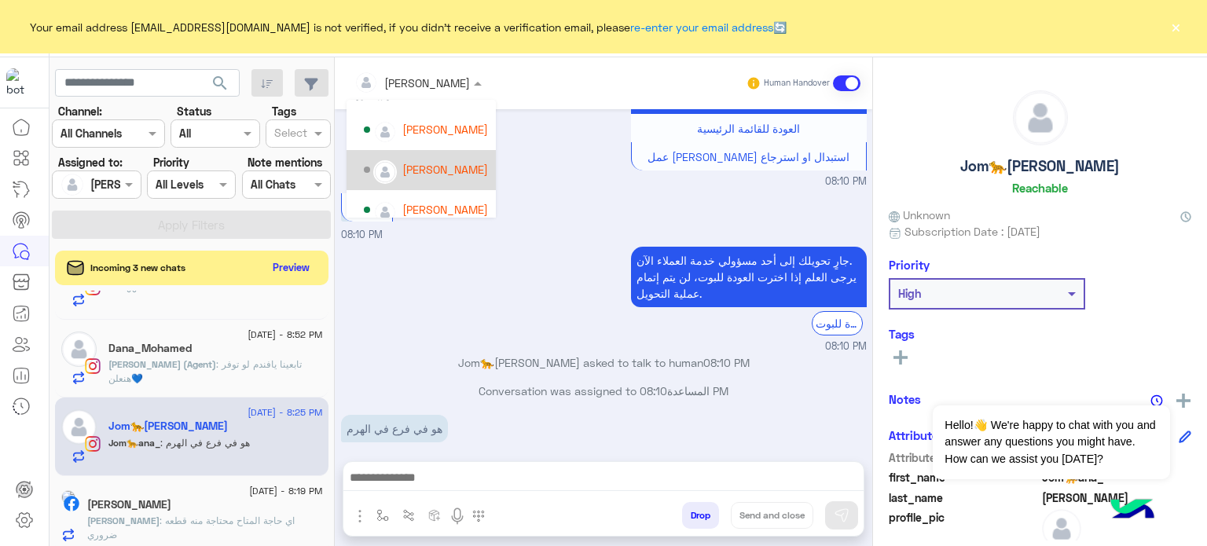
click at [459, 169] on div "[PERSON_NAME]" at bounding box center [445, 169] width 86 height 16
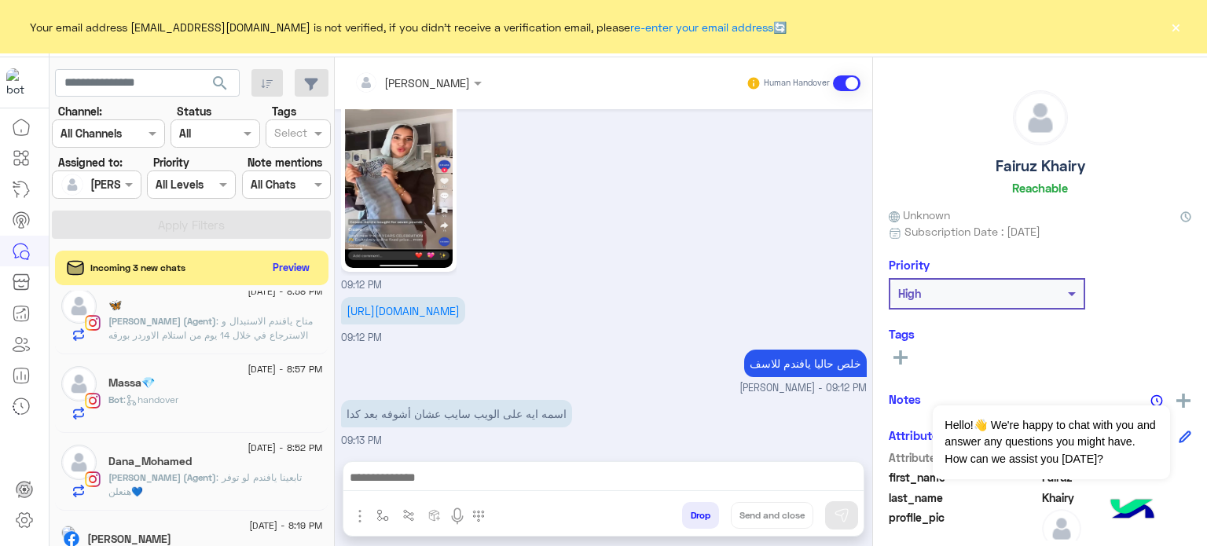
scroll to position [722, 0]
click at [269, 399] on div "Bot : handover" at bounding box center [215, 409] width 214 height 27
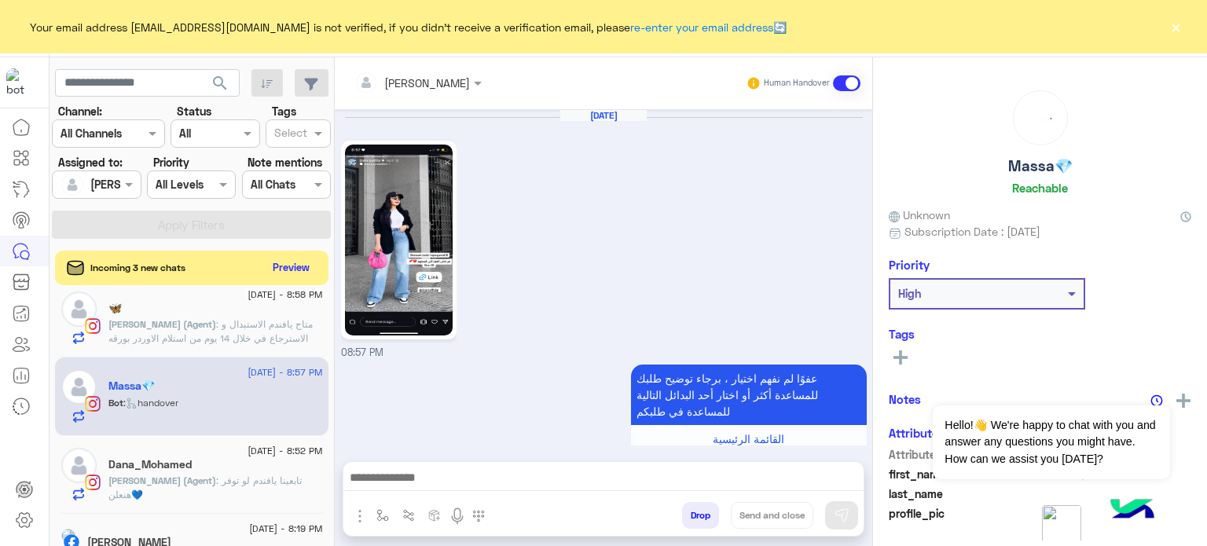
scroll to position [572, 0]
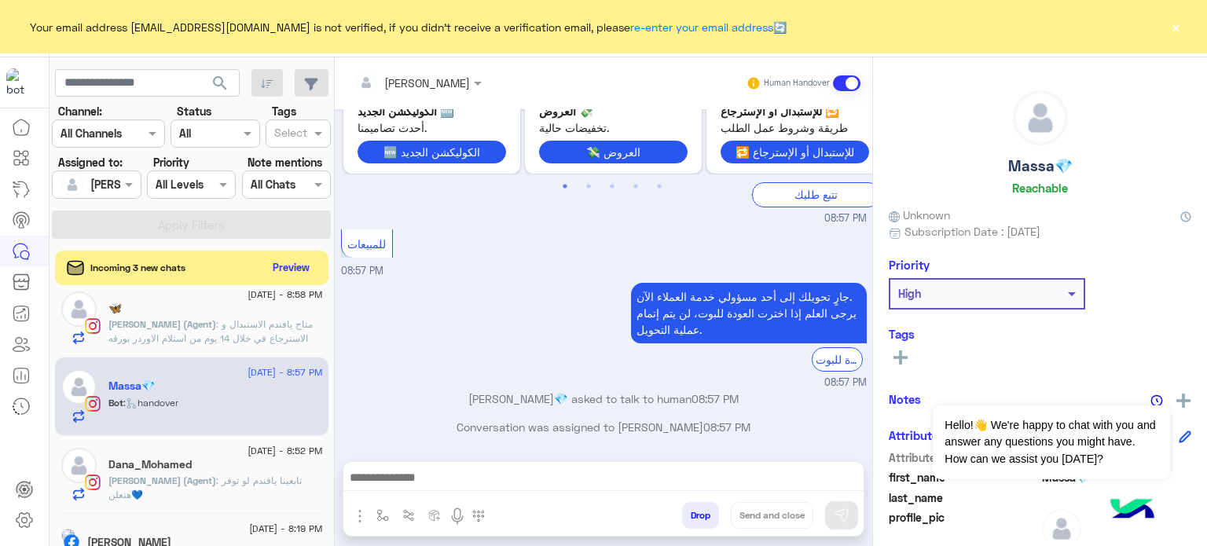
click at [439, 84] on div at bounding box center [417, 82] width 143 height 18
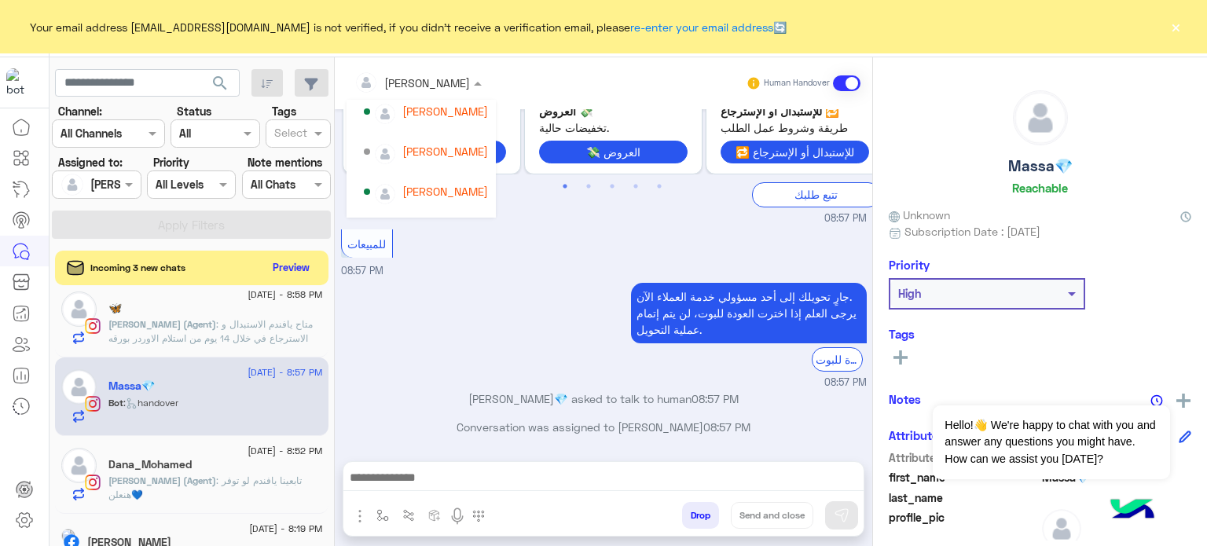
scroll to position [80, 0]
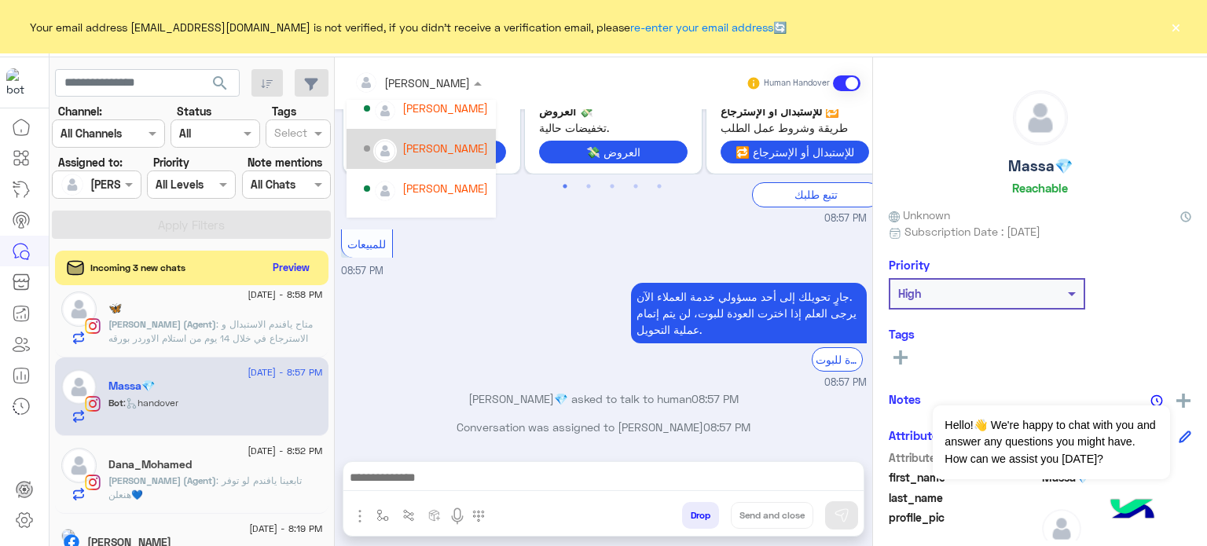
click at [449, 145] on div "[PERSON_NAME]" at bounding box center [445, 148] width 86 height 16
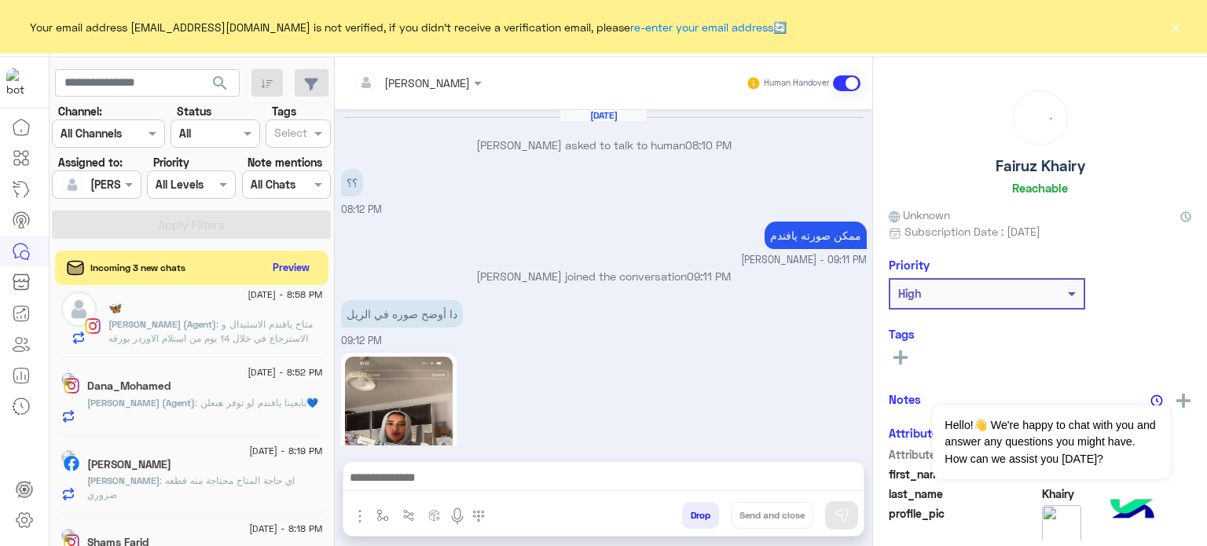
scroll to position [503, 0]
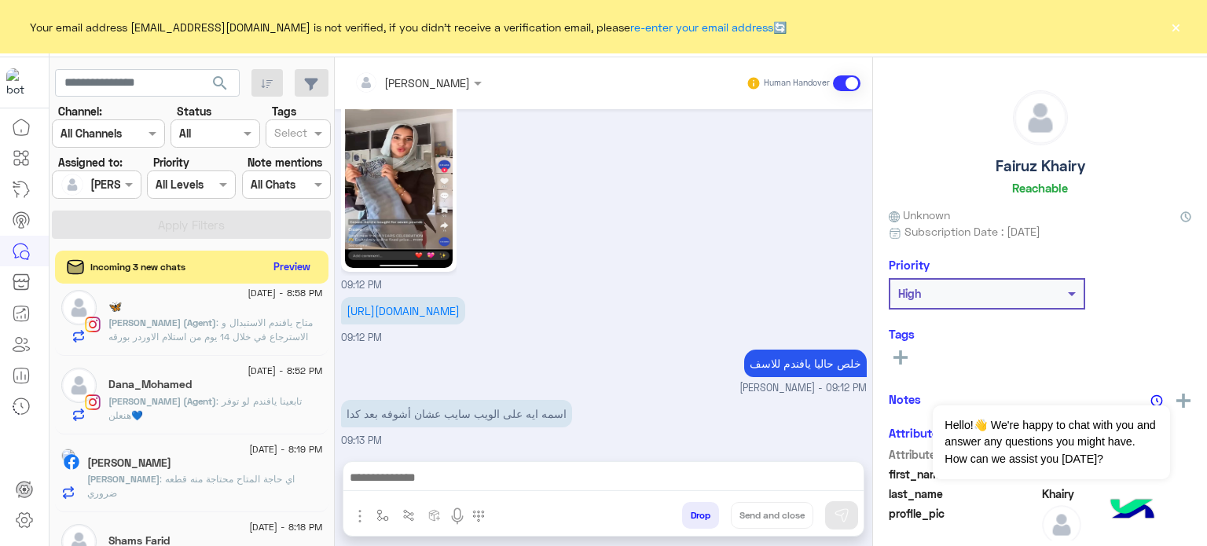
click at [295, 263] on button "Preview" at bounding box center [292, 266] width 49 height 21
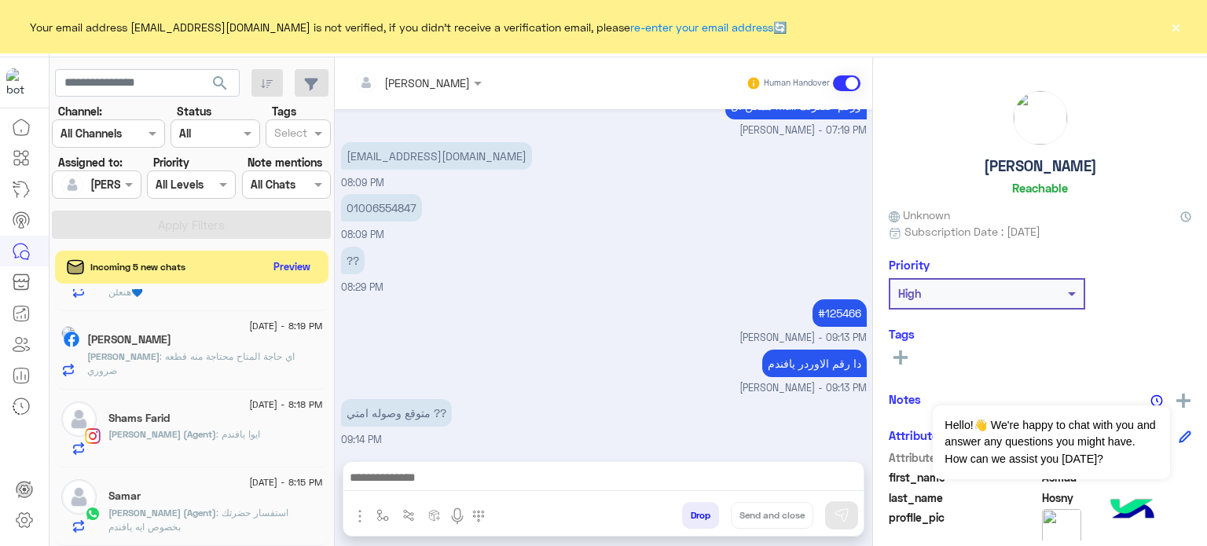
scroll to position [922, 0]
click at [284, 273] on button "Preview" at bounding box center [292, 266] width 49 height 21
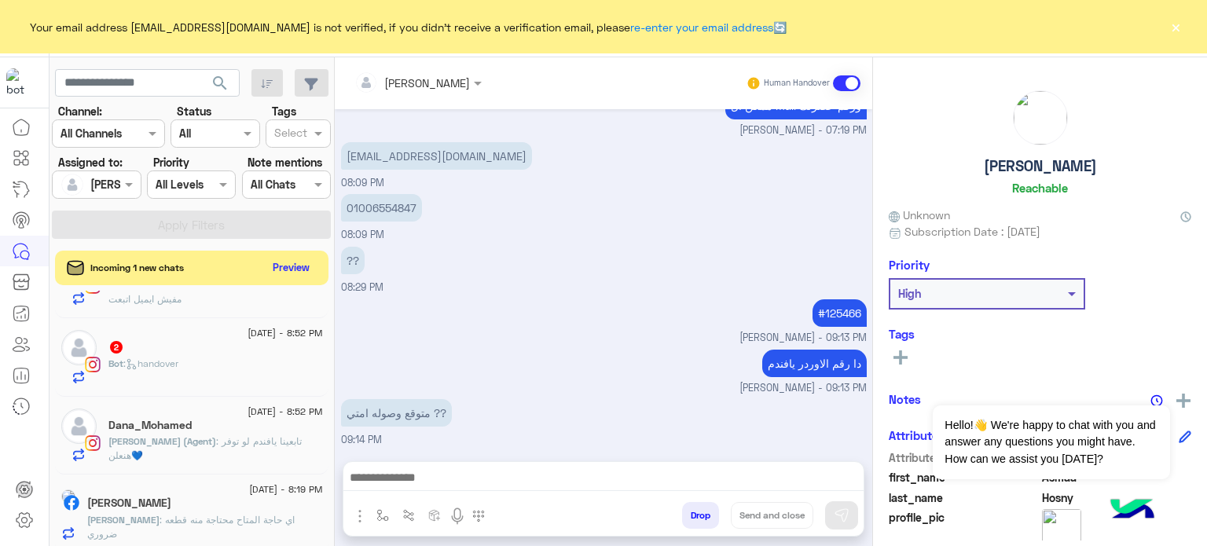
scroll to position [1081, 0]
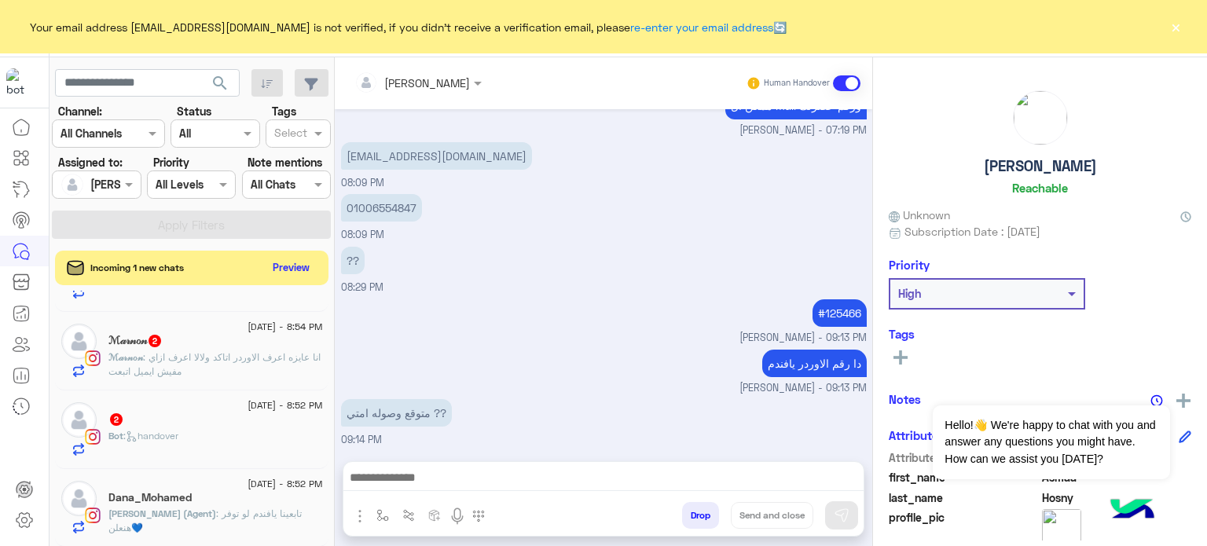
click at [291, 420] on div "2" at bounding box center [215, 420] width 214 height 16
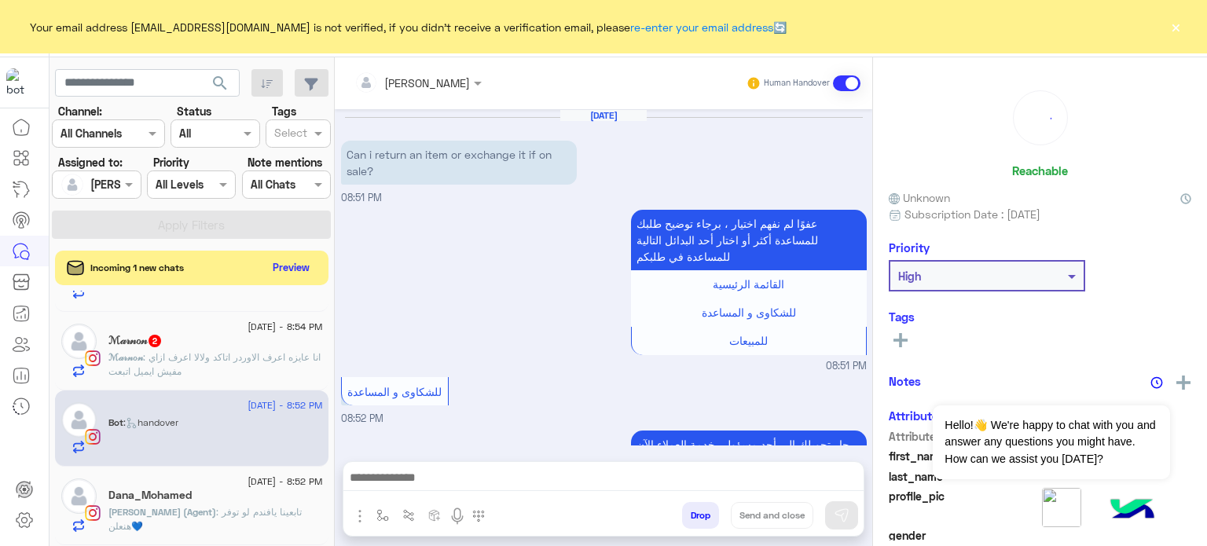
scroll to position [148, 0]
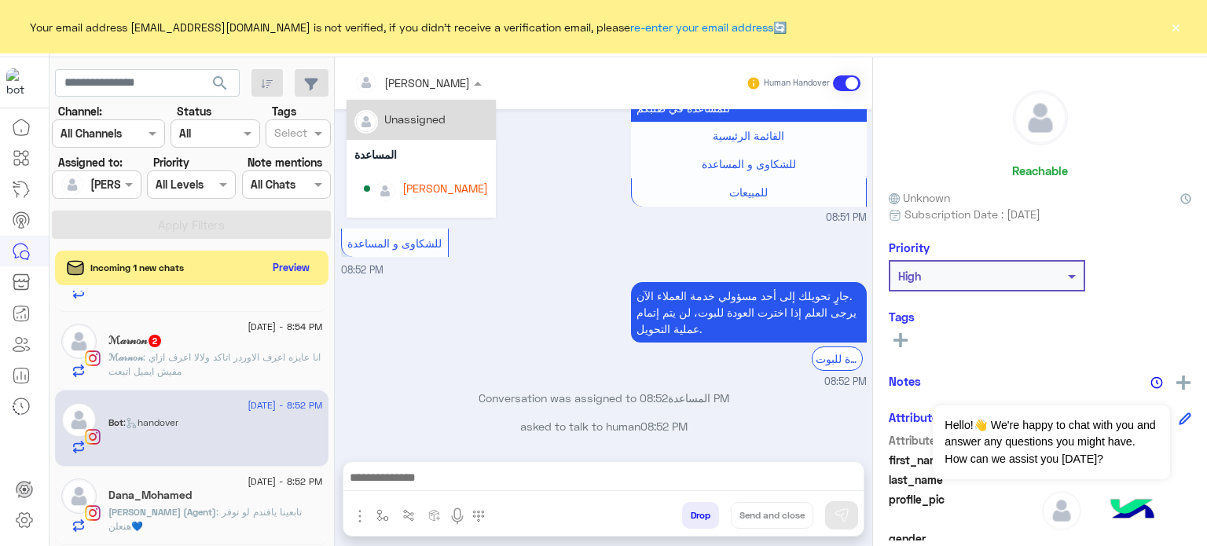
click at [428, 88] on div at bounding box center [417, 82] width 143 height 18
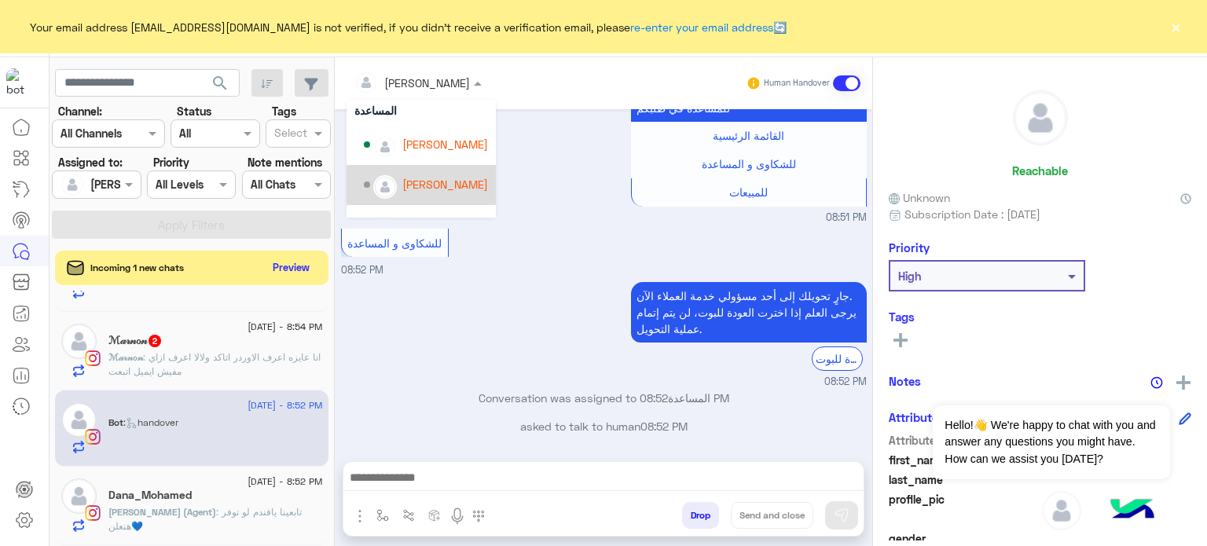
click at [446, 188] on div "[PERSON_NAME]" at bounding box center [445, 184] width 86 height 16
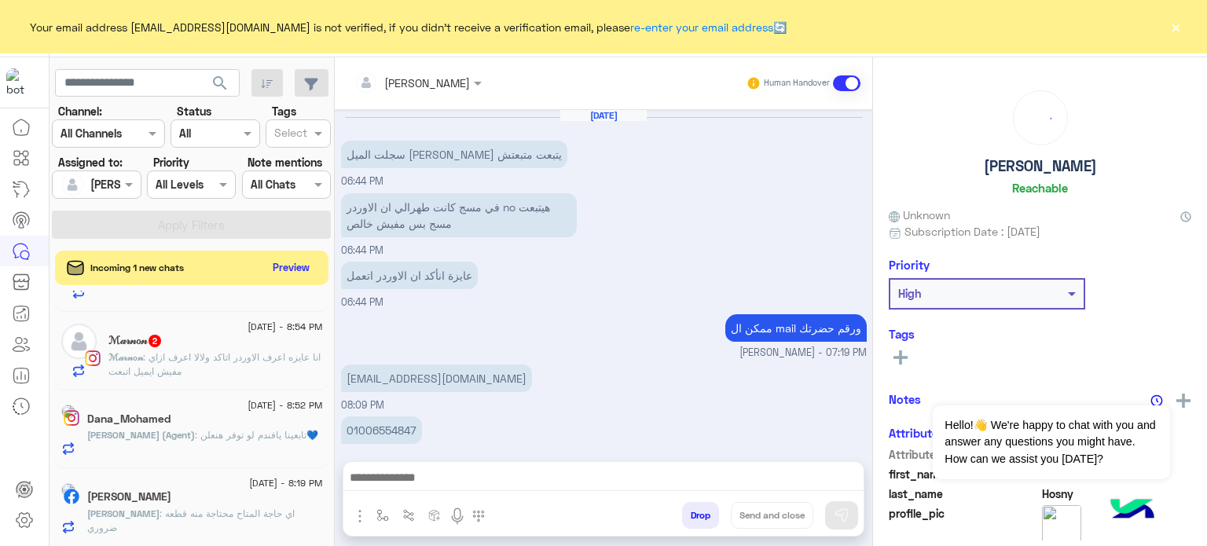
scroll to position [222, 0]
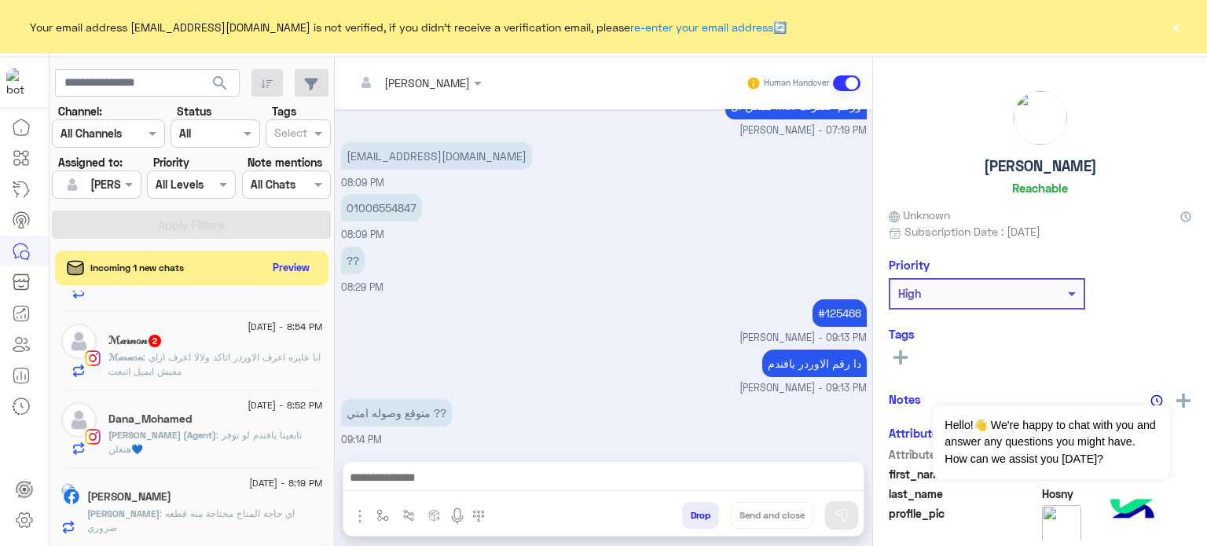
click at [211, 370] on p "ℳ𝒶𝓇𝓃ℴ𝓃 : انا عايزه اعرف الاوردر اتاكد ولالا اعرف ازاي مفيش ايميل اتبعت" at bounding box center [215, 364] width 214 height 28
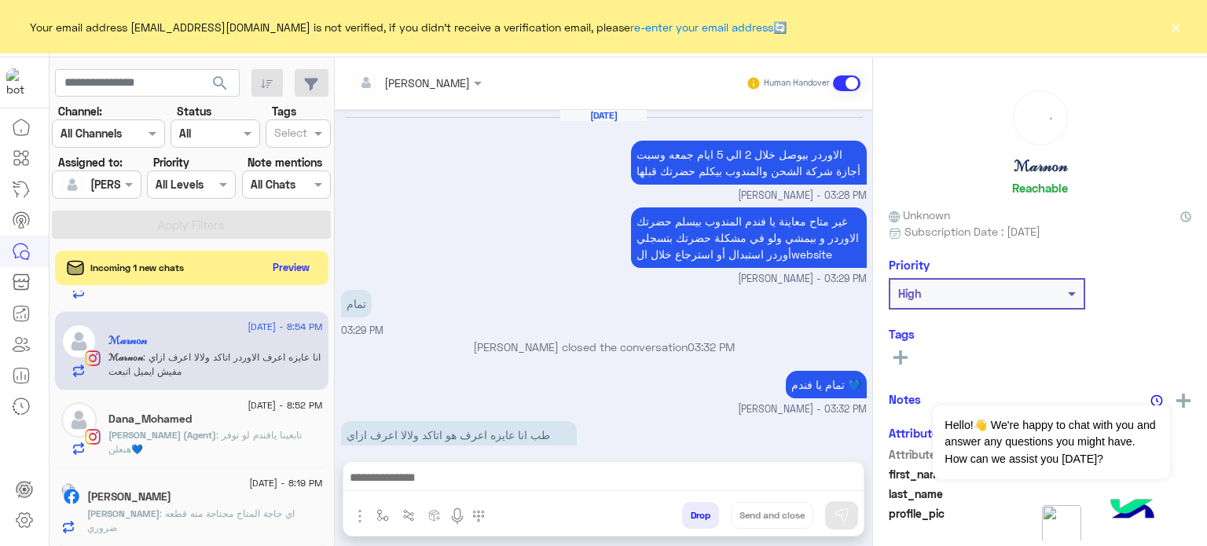
scroll to position [483, 0]
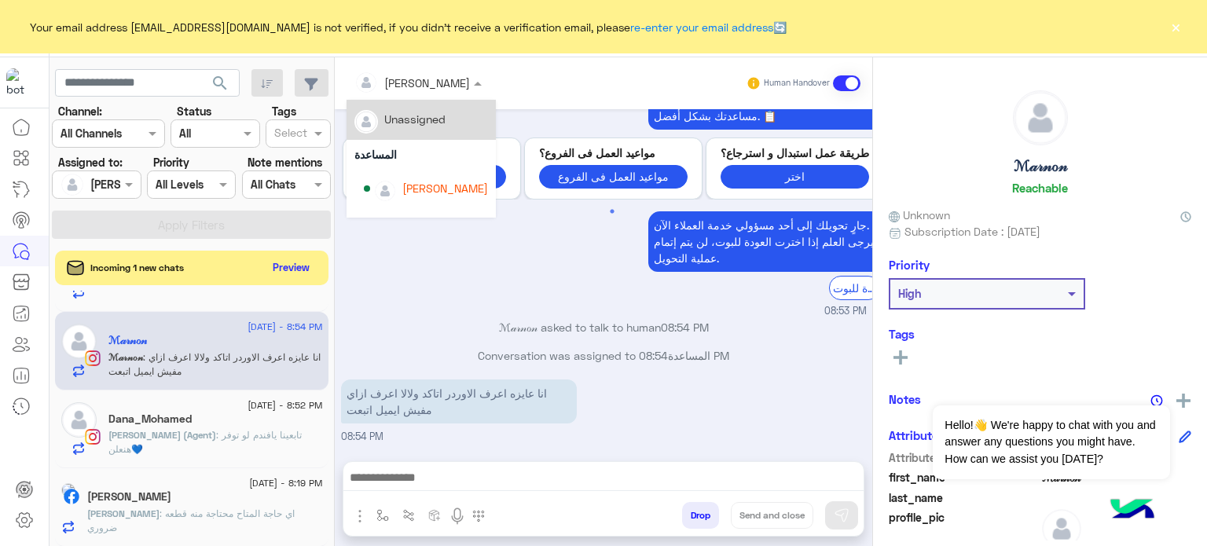
click at [434, 87] on div at bounding box center [417, 82] width 143 height 18
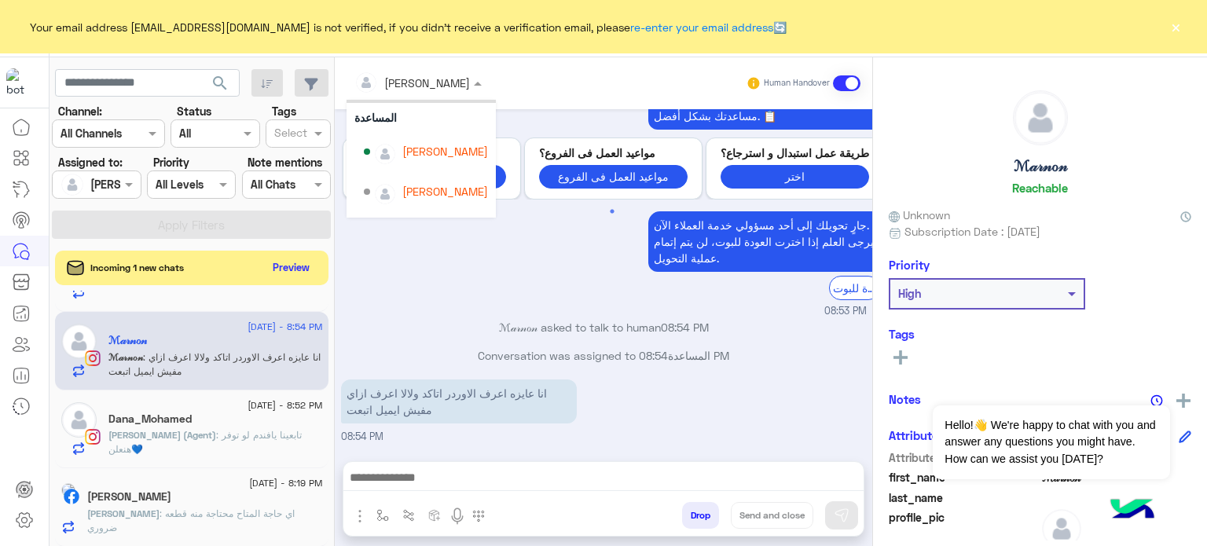
scroll to position [41, 0]
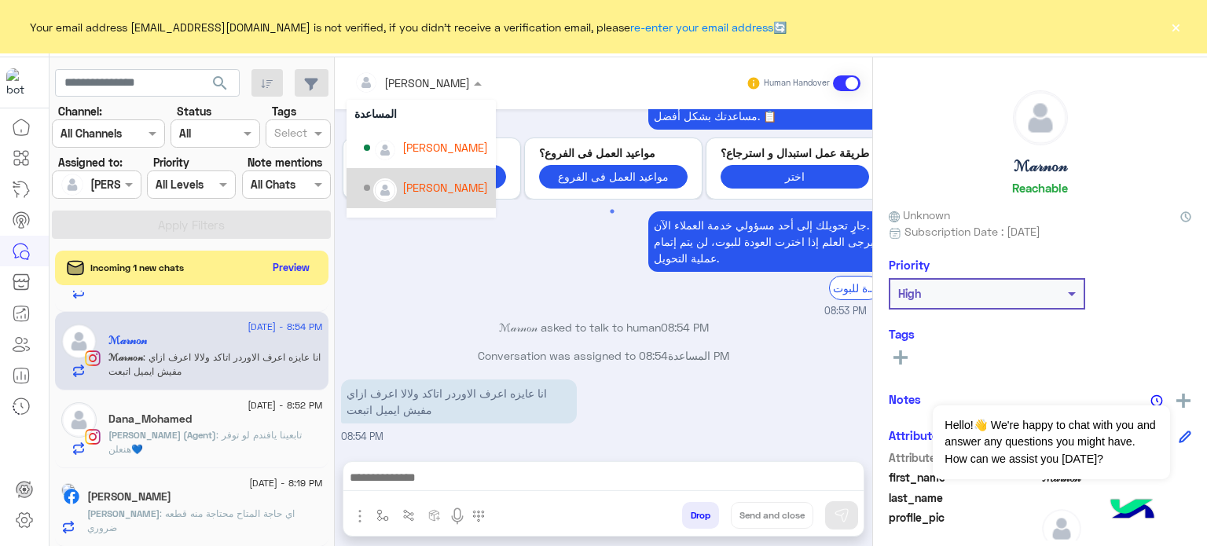
click at [442, 181] on div "[PERSON_NAME]" at bounding box center [445, 187] width 86 height 16
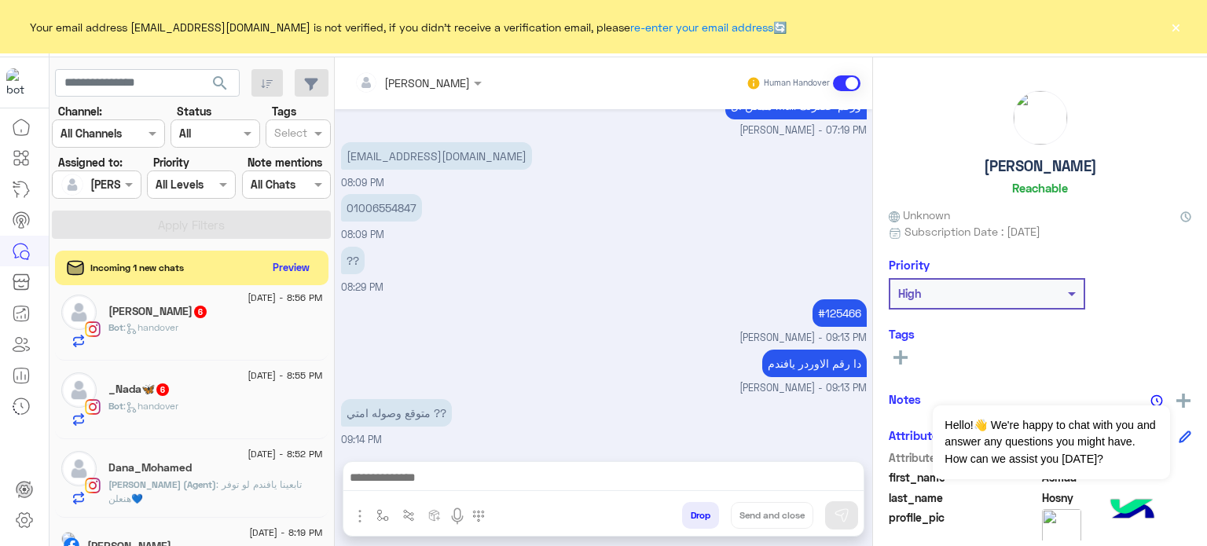
scroll to position [936, 0]
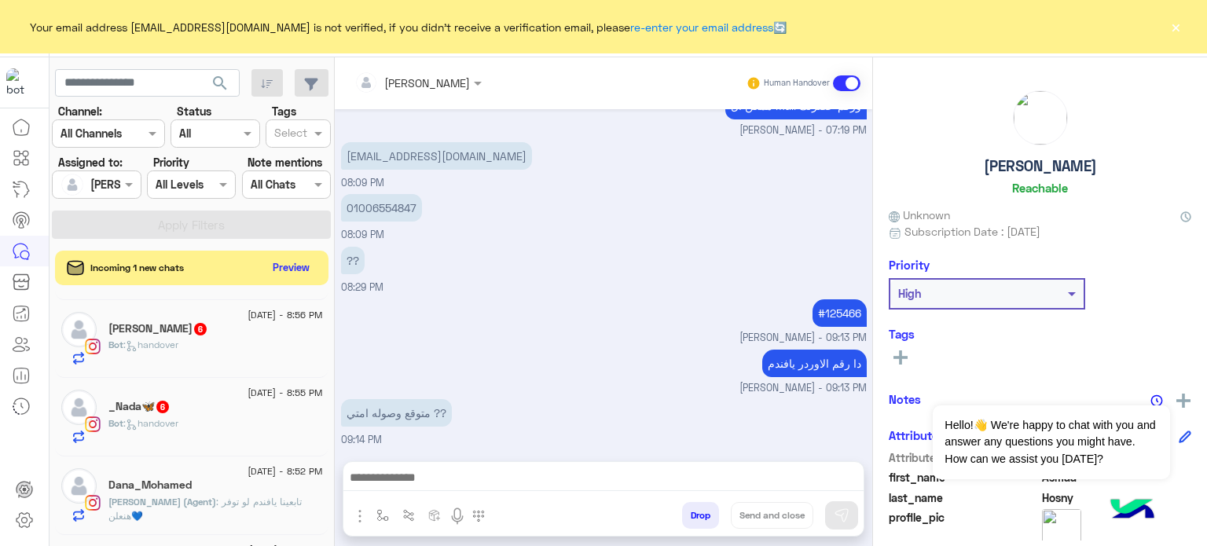
click at [264, 414] on div "_Nada🦋 6" at bounding box center [215, 408] width 214 height 16
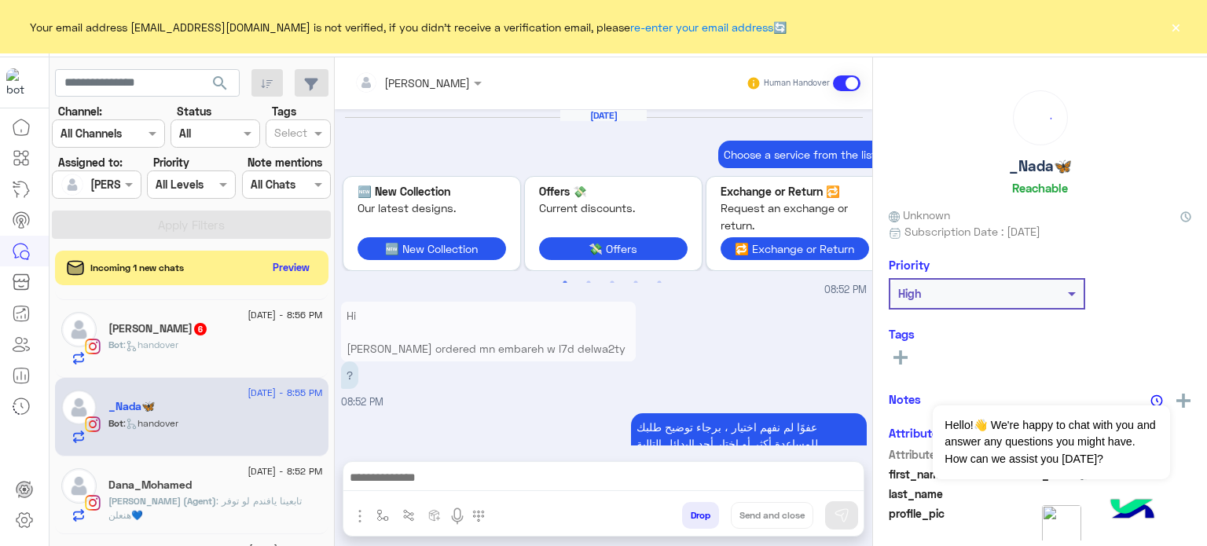
scroll to position [628, 0]
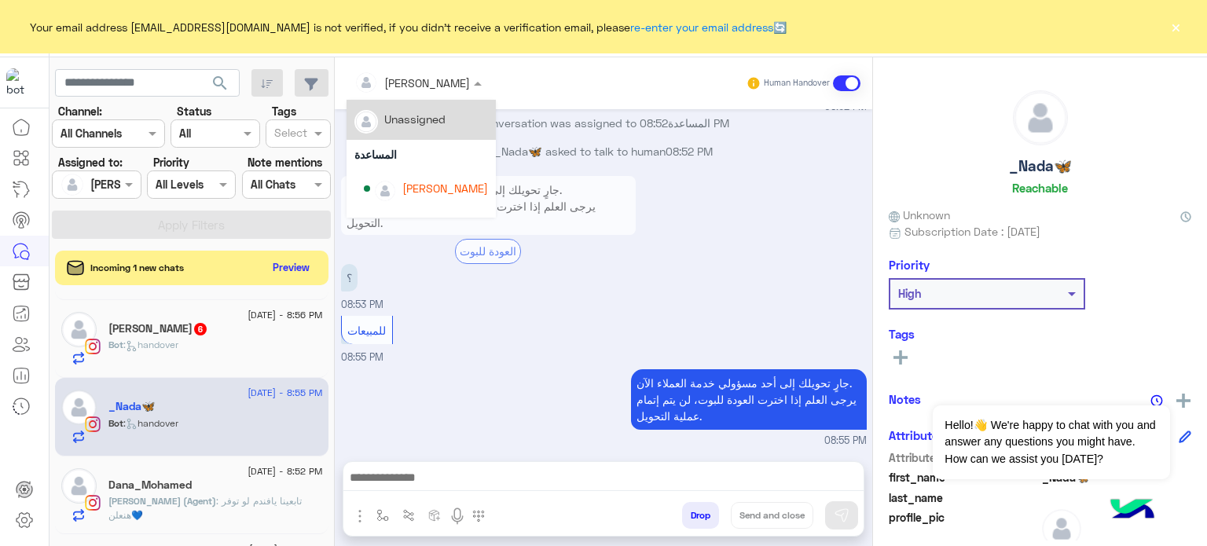
click at [410, 75] on input "text" at bounding box center [397, 83] width 86 height 16
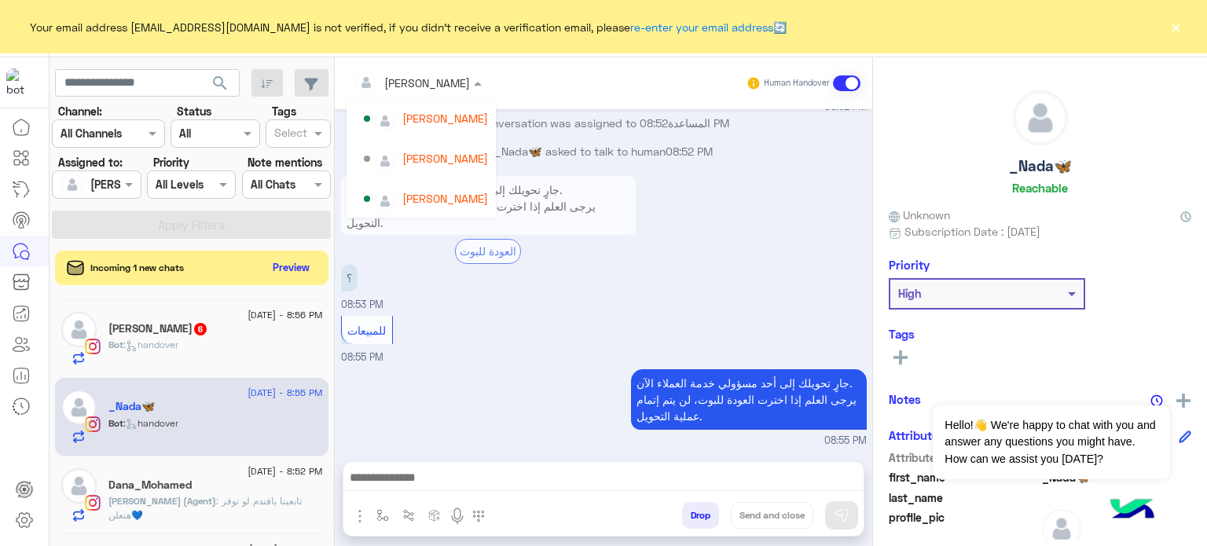
scroll to position [65, 0]
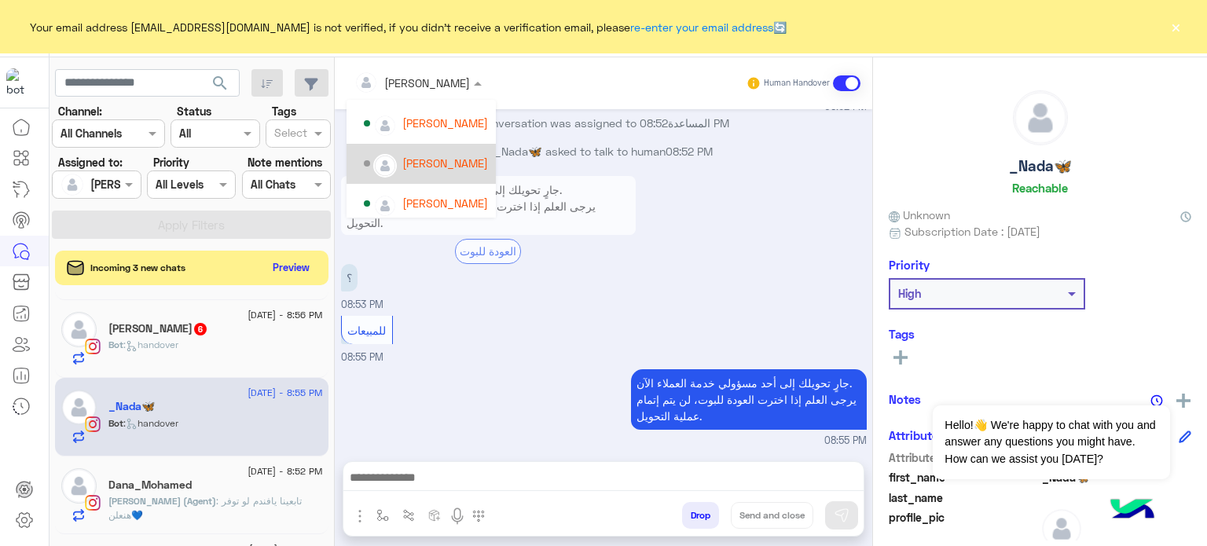
click at [435, 165] on div "[PERSON_NAME]" at bounding box center [445, 163] width 86 height 16
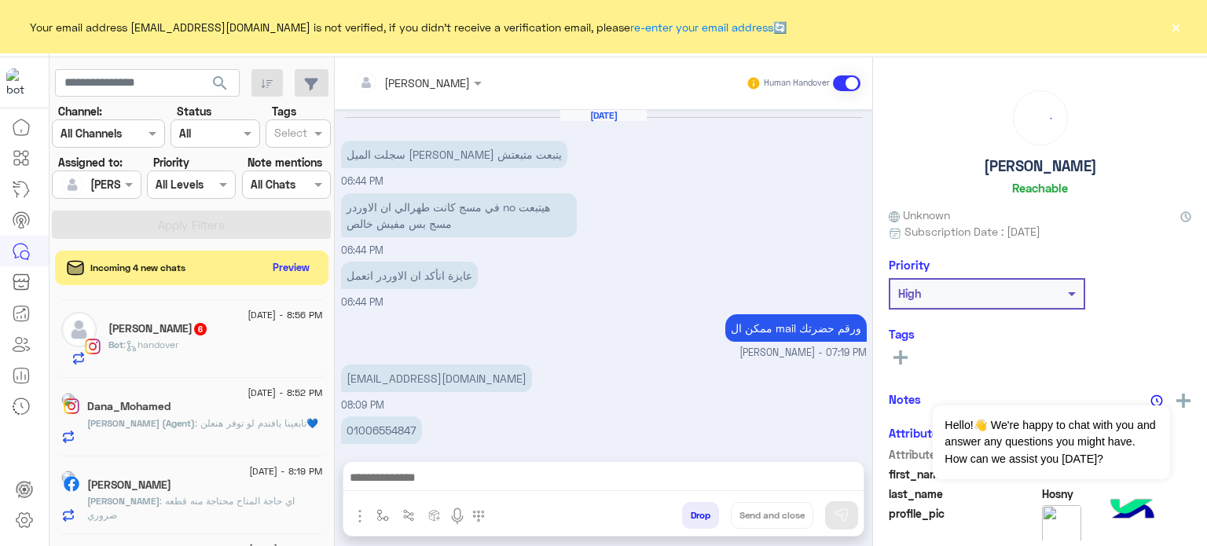
scroll to position [222, 0]
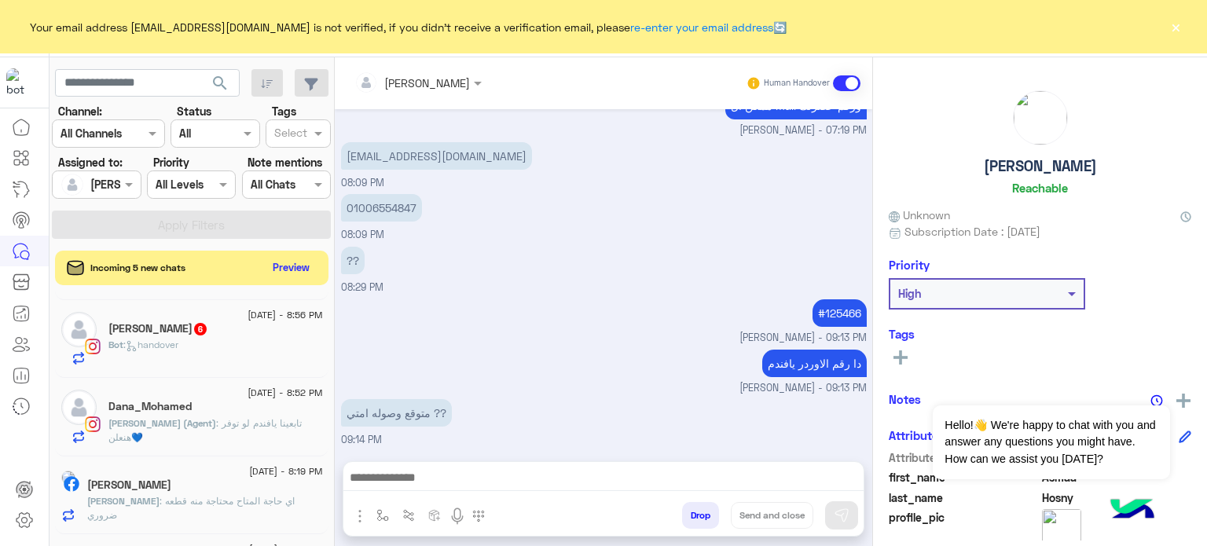
click at [218, 344] on div "Bot : handover" at bounding box center [215, 351] width 214 height 27
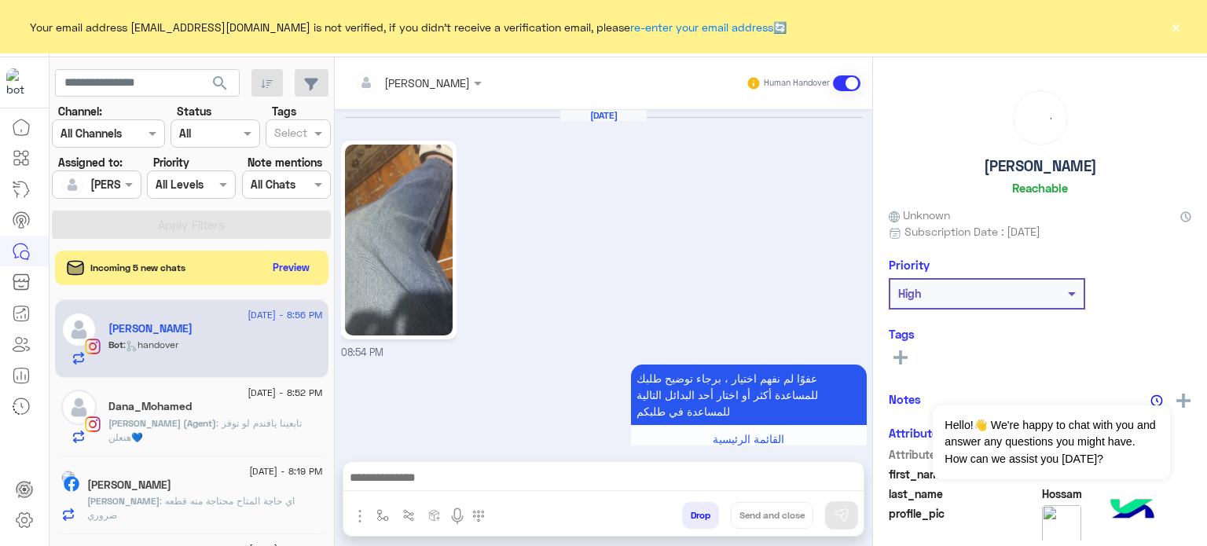
scroll to position [1086, 0]
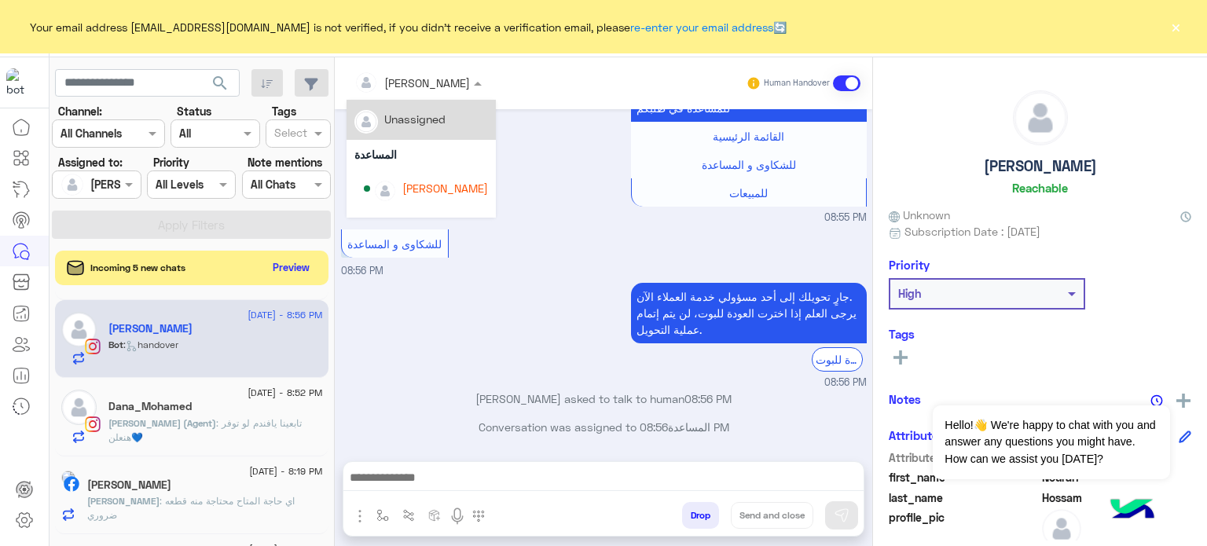
click at [424, 85] on input "text" at bounding box center [397, 83] width 86 height 16
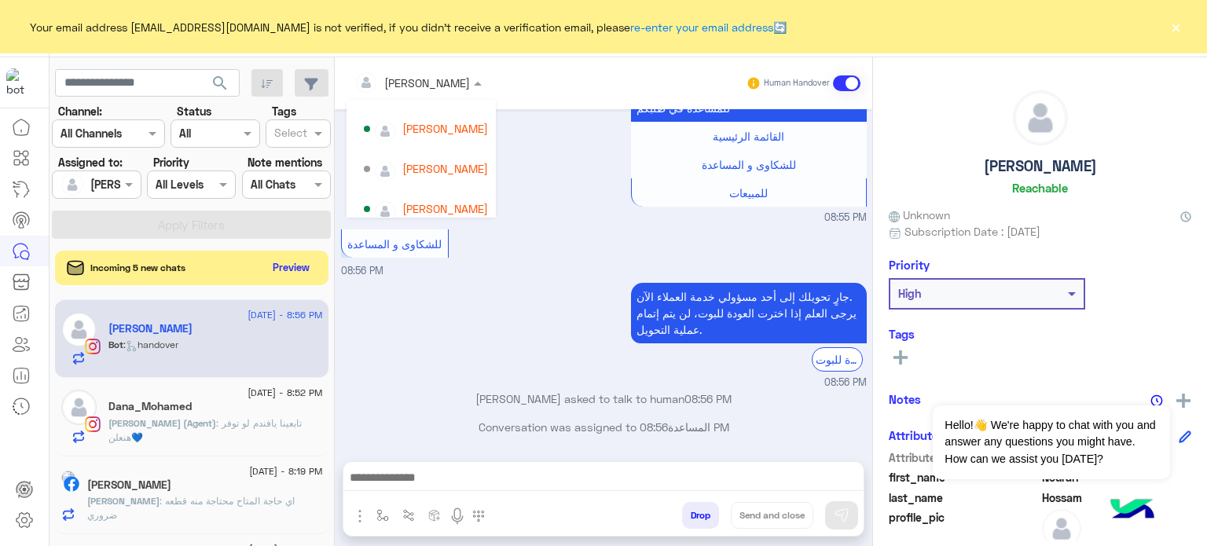
scroll to position [64, 0]
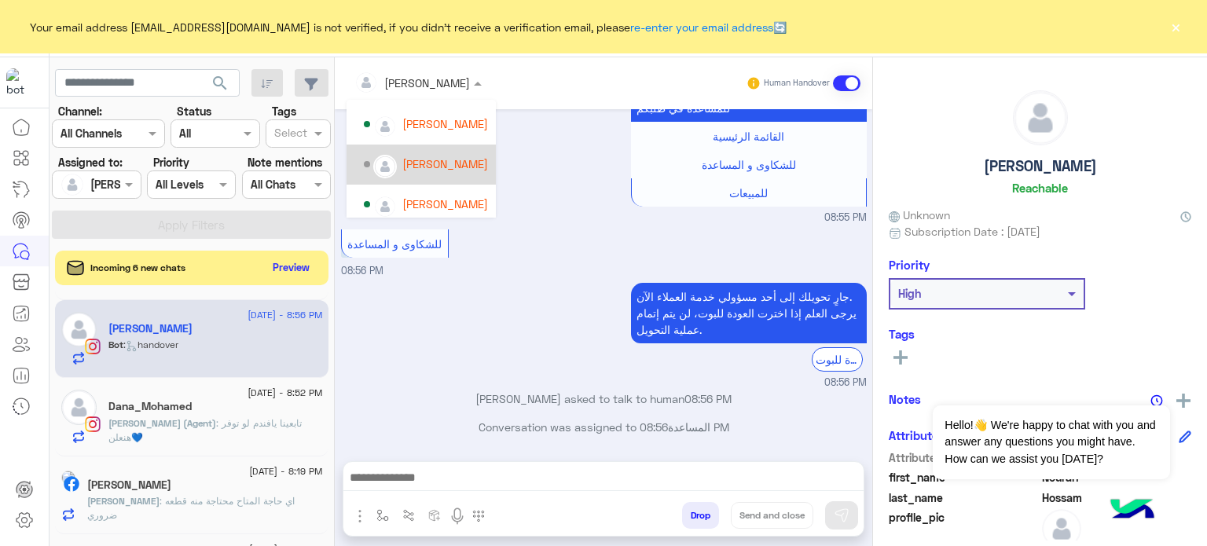
click at [413, 163] on div "[PERSON_NAME]" at bounding box center [445, 164] width 86 height 16
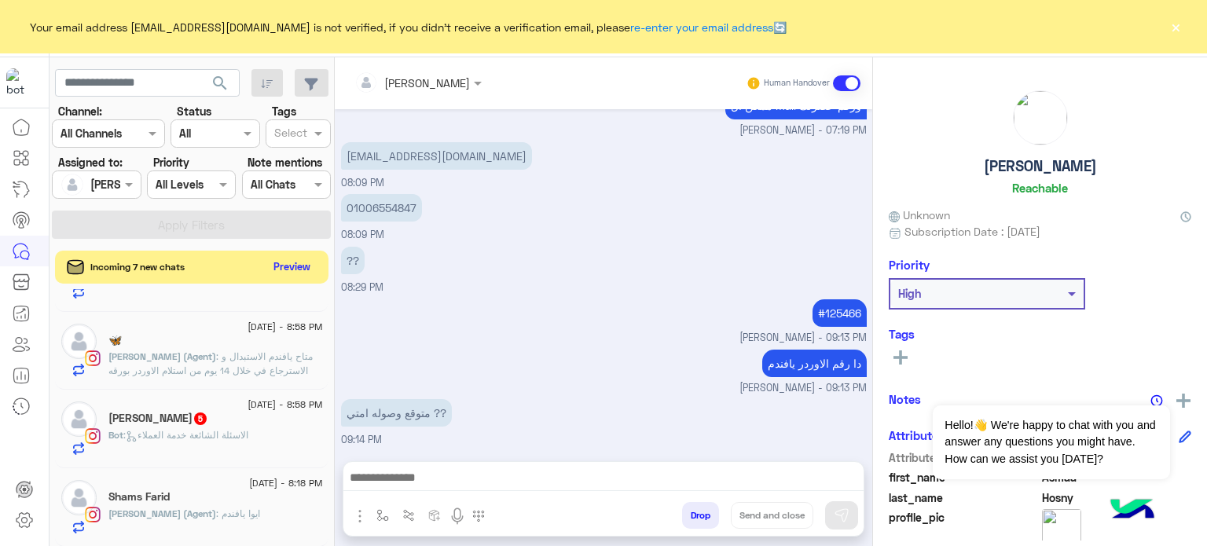
click at [297, 266] on button "Preview" at bounding box center [292, 266] width 49 height 21
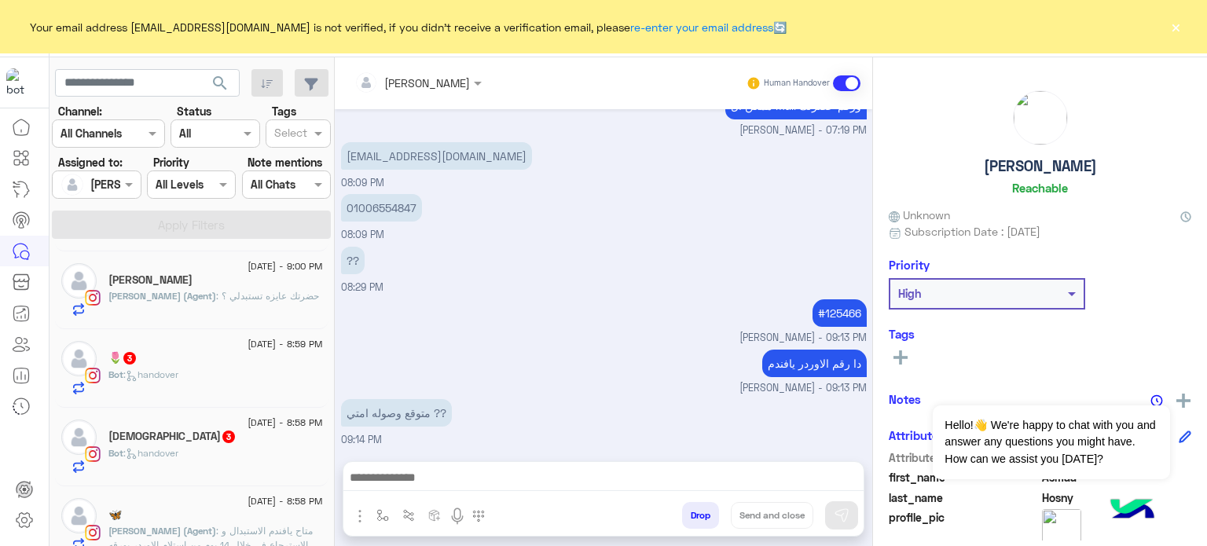
click at [209, 451] on div "Bot : handover" at bounding box center [215, 459] width 214 height 27
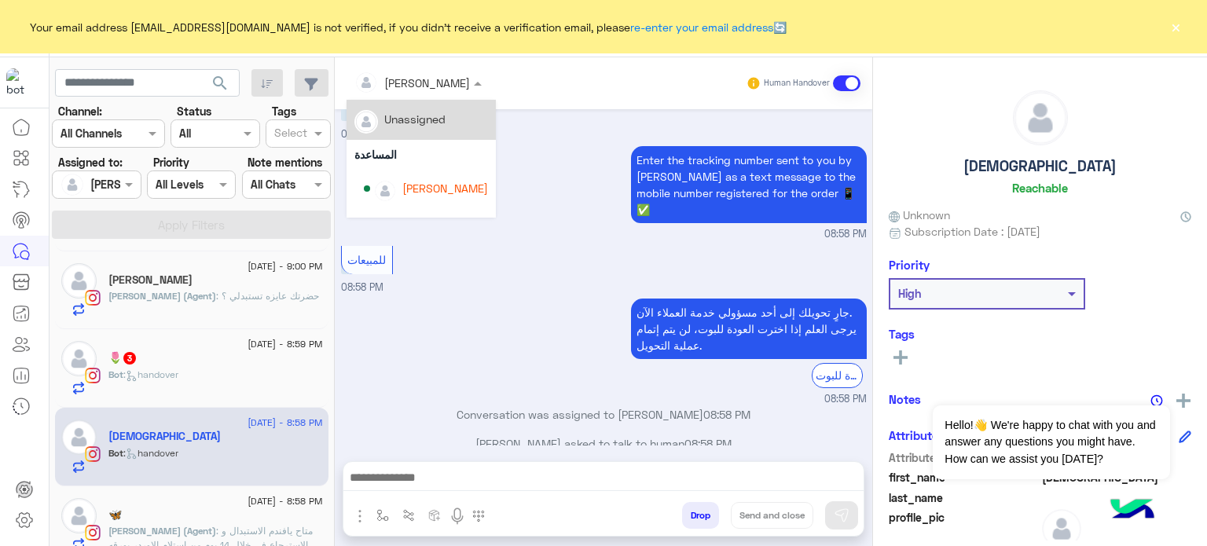
click at [470, 86] on span at bounding box center [480, 83] width 20 height 16
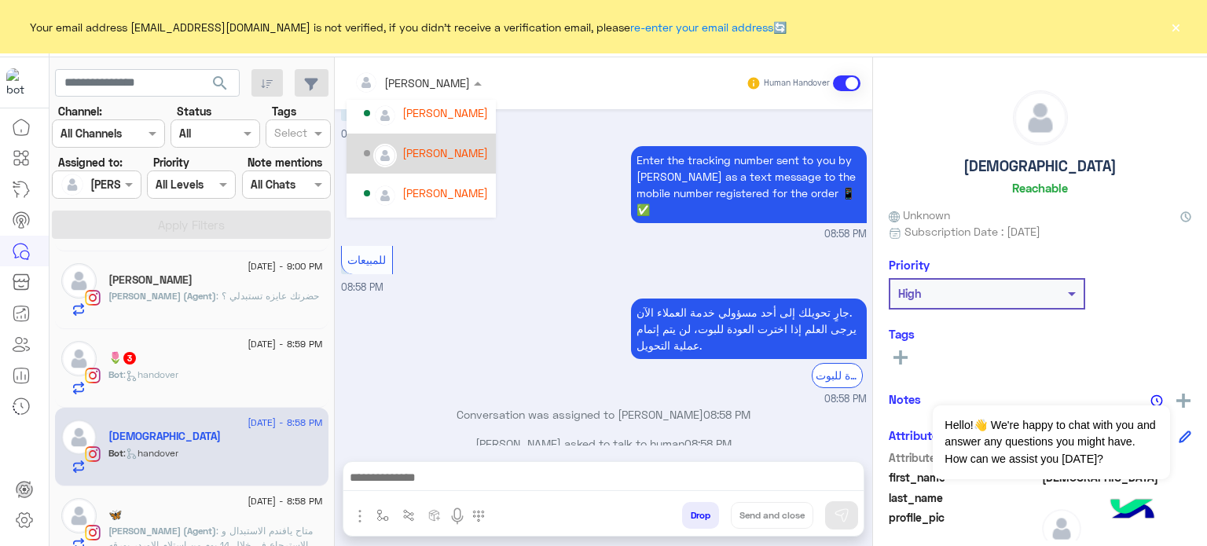
click at [456, 147] on div "[PERSON_NAME]" at bounding box center [445, 153] width 86 height 16
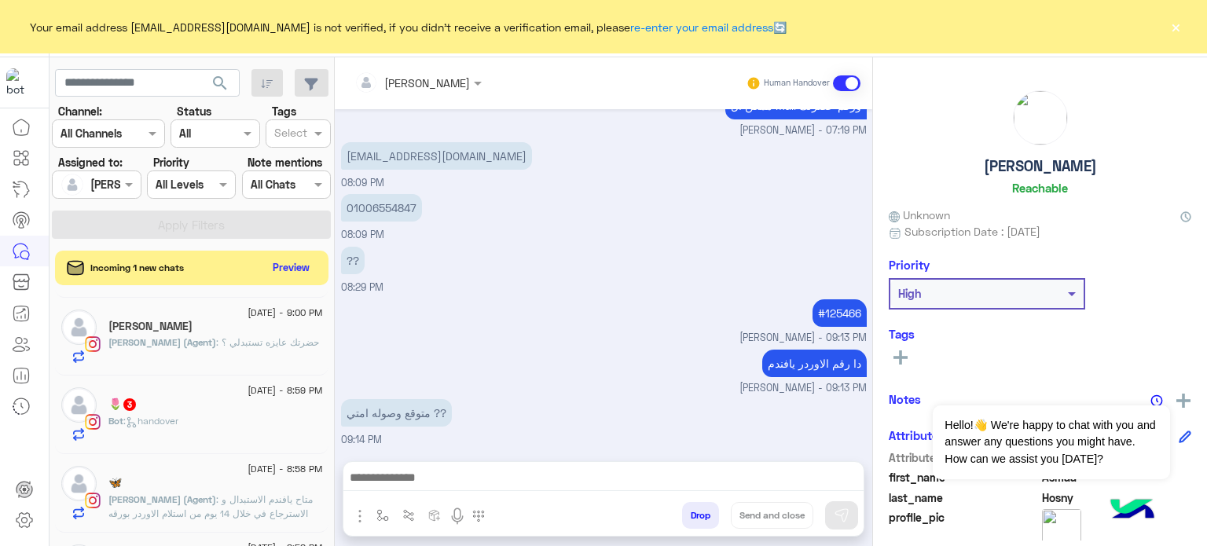
click at [255, 524] on div "1 September - 9:14 PM Asmaa Hosny Asmaa : متوقع وصوله امتي ?? 1 September - 9:1…" at bounding box center [191, 421] width 285 height 261
click at [285, 396] on span "[DATE] - 8:59 PM" at bounding box center [284, 390] width 75 height 14
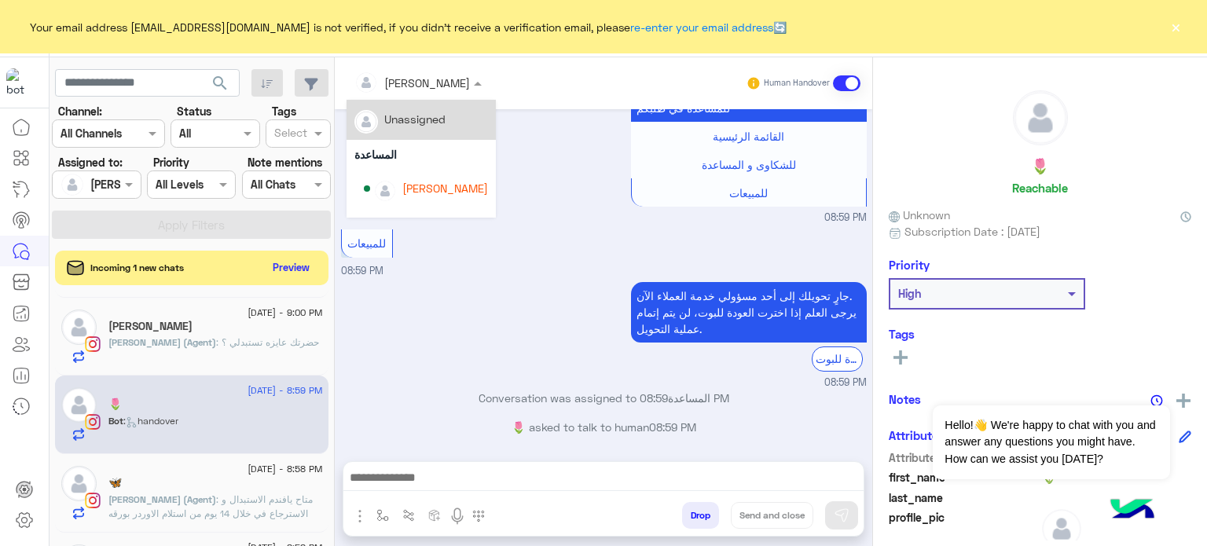
click at [427, 85] on div at bounding box center [417, 82] width 143 height 18
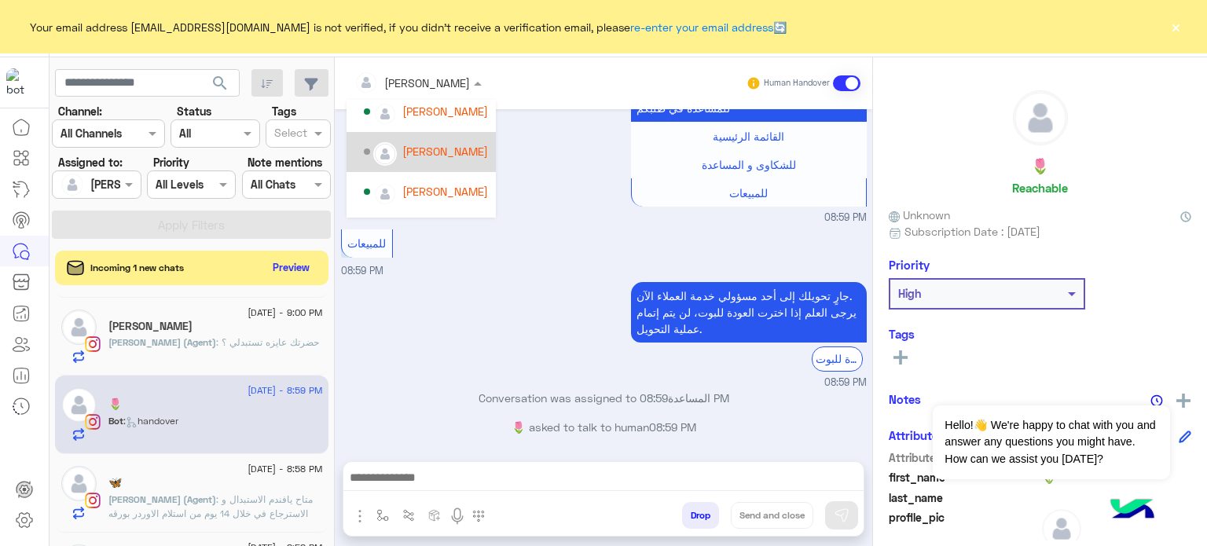
click at [442, 148] on div "[PERSON_NAME]" at bounding box center [445, 151] width 86 height 16
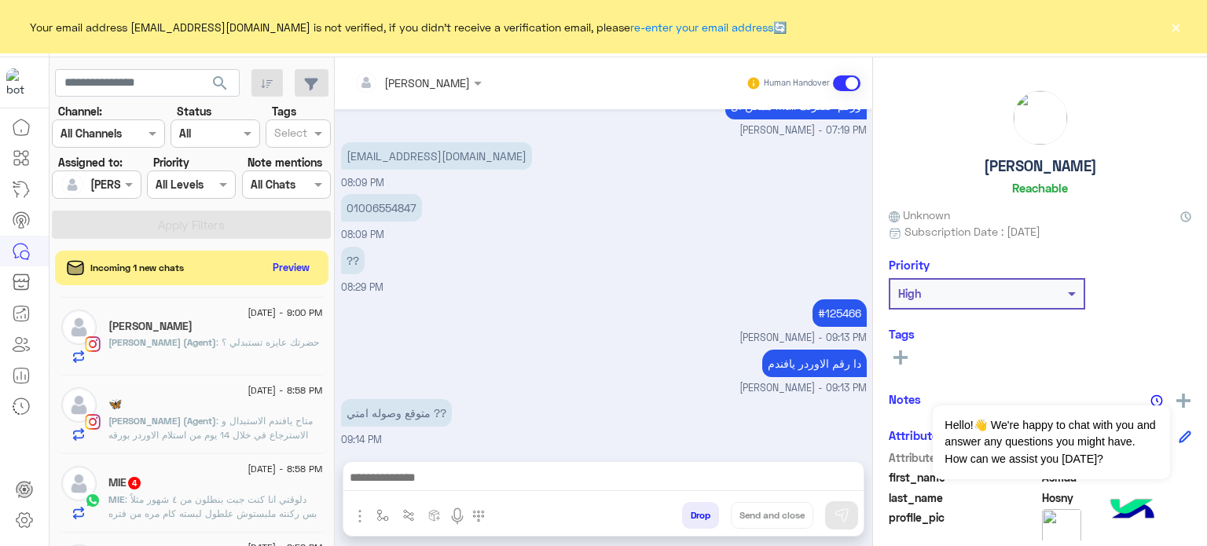
click at [226, 502] on span ": دلوقتي انا كنت جبت بنطلون من ٤ شهور مثلاً بس ركنته ملبستوش علطول لبسته كام مر…" at bounding box center [215, 527] width 214 height 68
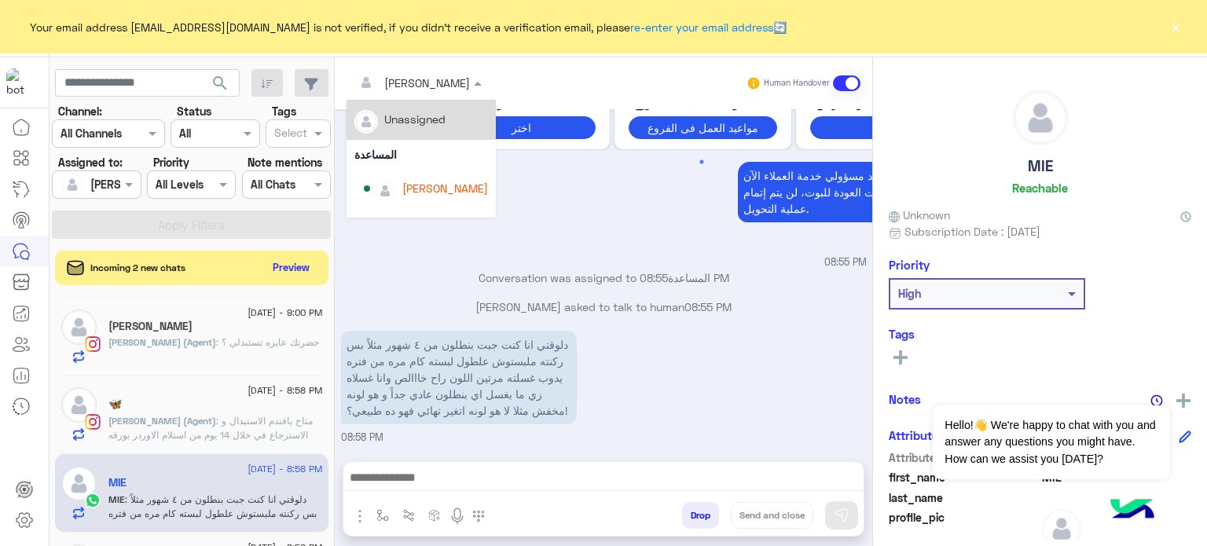
click at [431, 79] on div at bounding box center [417, 82] width 143 height 18
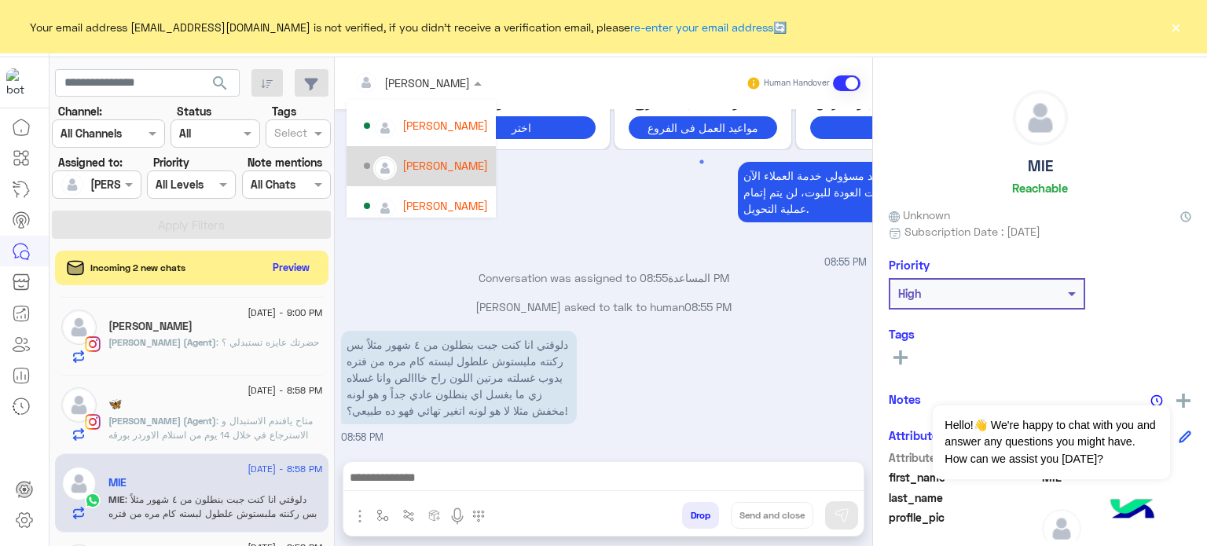
click at [446, 162] on div "[PERSON_NAME]" at bounding box center [445, 165] width 86 height 16
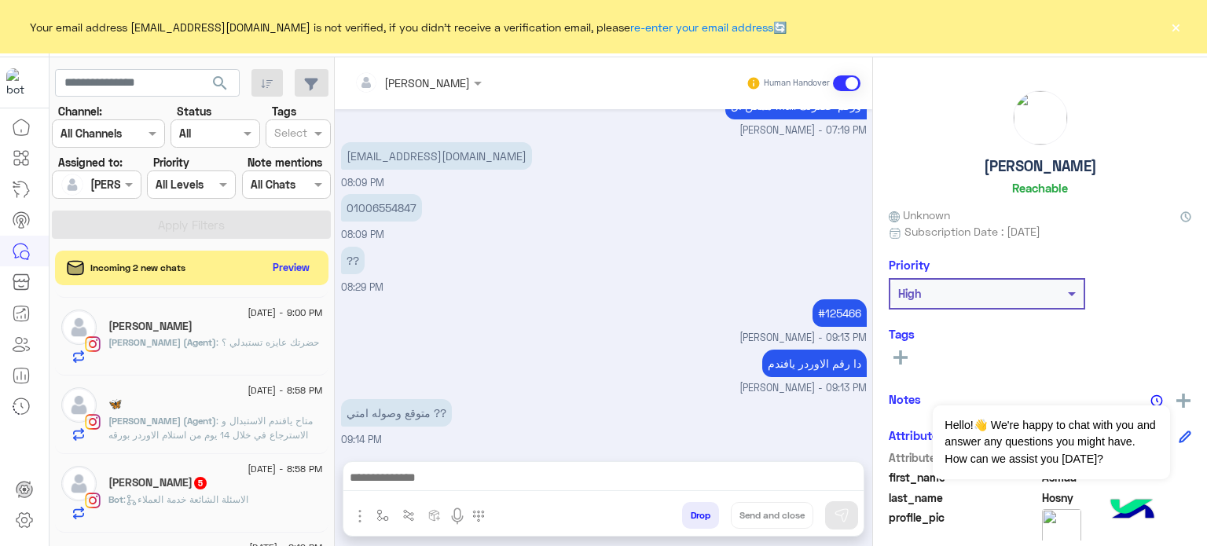
click at [262, 484] on div "Menna Mahmoud El-Kholy 5" at bounding box center [215, 484] width 214 height 16
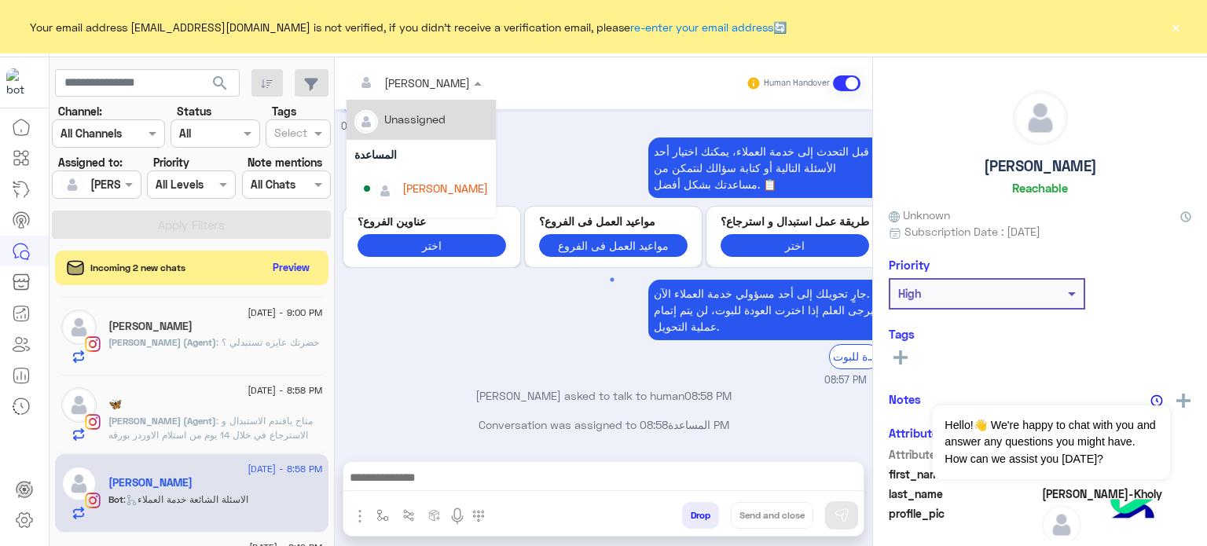
click at [435, 82] on div at bounding box center [417, 82] width 143 height 18
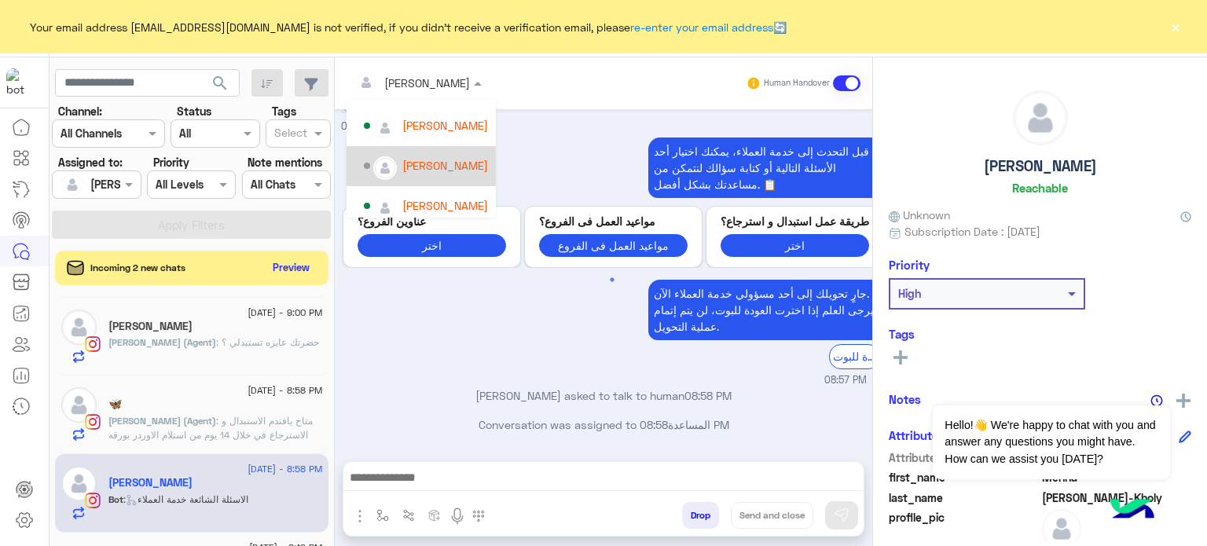
click at [440, 163] on div "[PERSON_NAME]" at bounding box center [445, 165] width 86 height 16
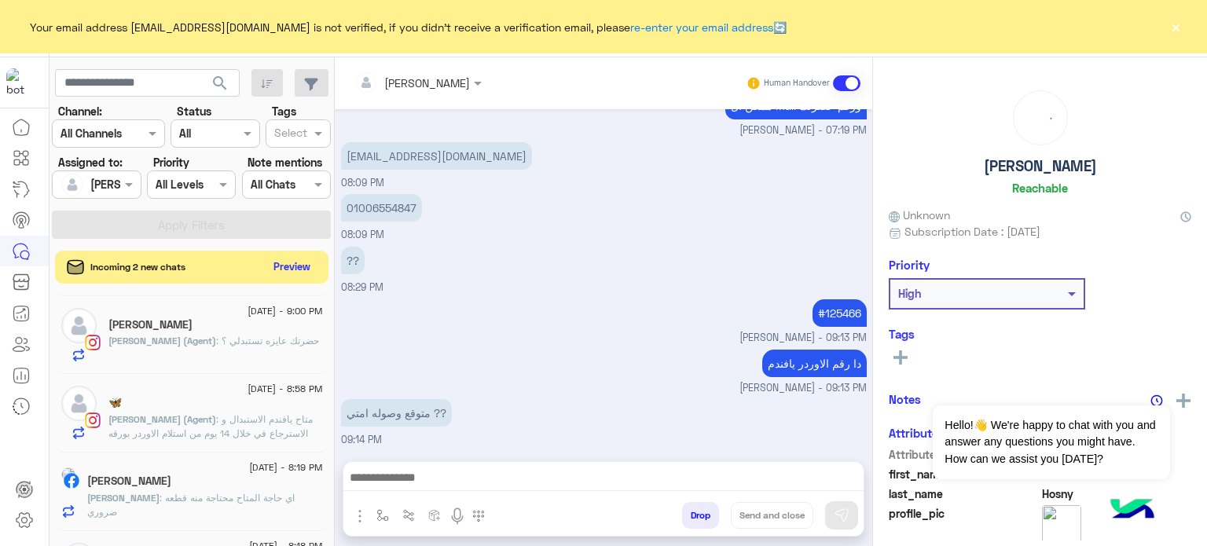
click at [279, 268] on button "Preview" at bounding box center [292, 266] width 49 height 21
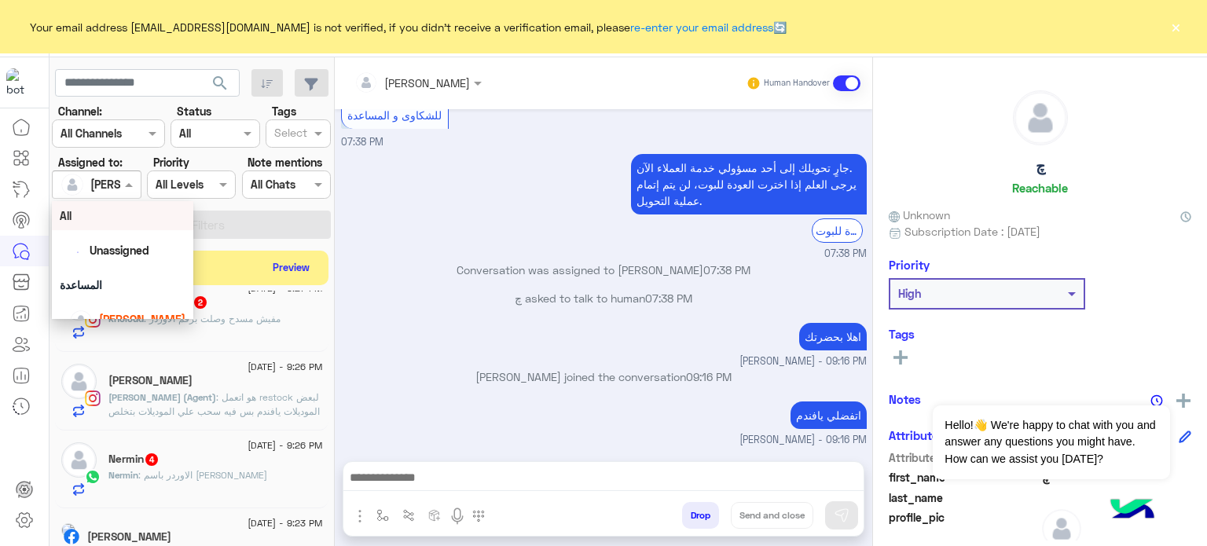
click at [101, 191] on div at bounding box center [96, 184] width 87 height 18
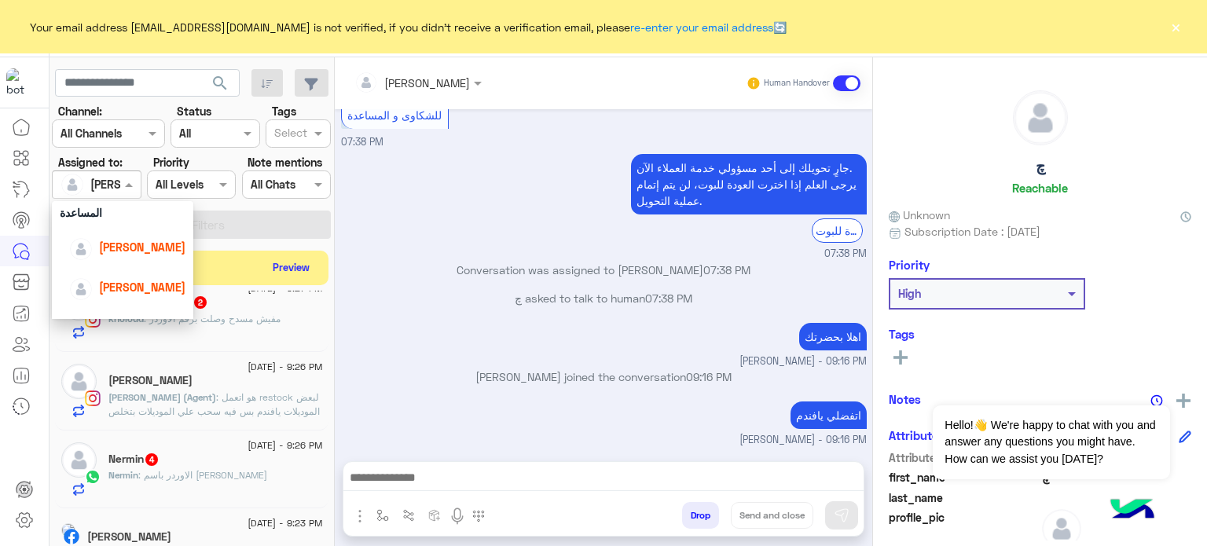
scroll to position [81, 0]
click at [154, 260] on div "[PERSON_NAME]" at bounding box center [122, 278] width 141 height 40
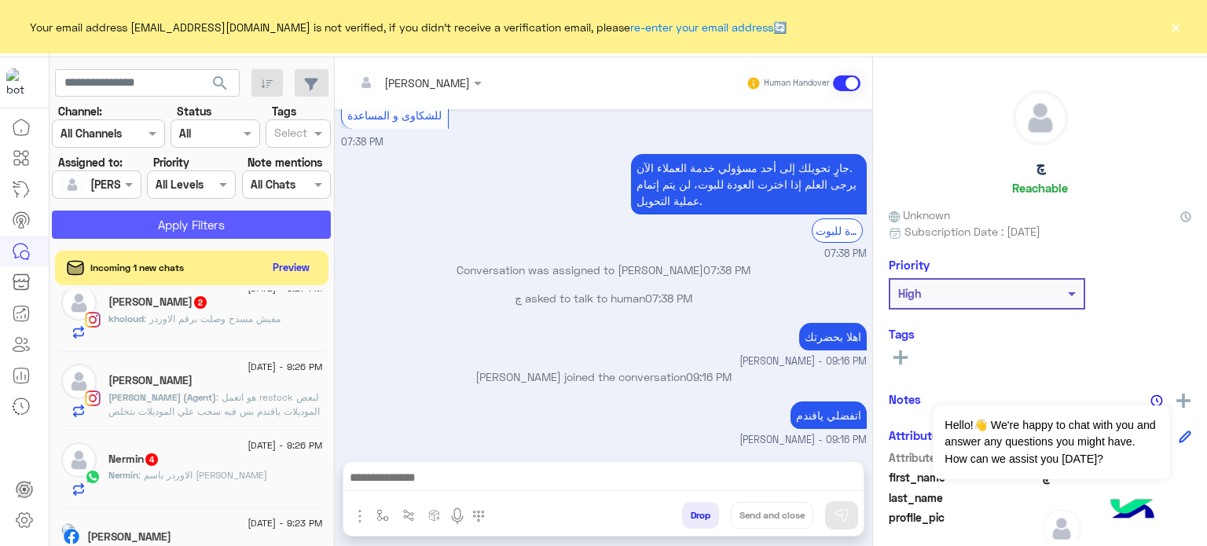
click at [181, 222] on button "Apply Filters" at bounding box center [191, 225] width 279 height 28
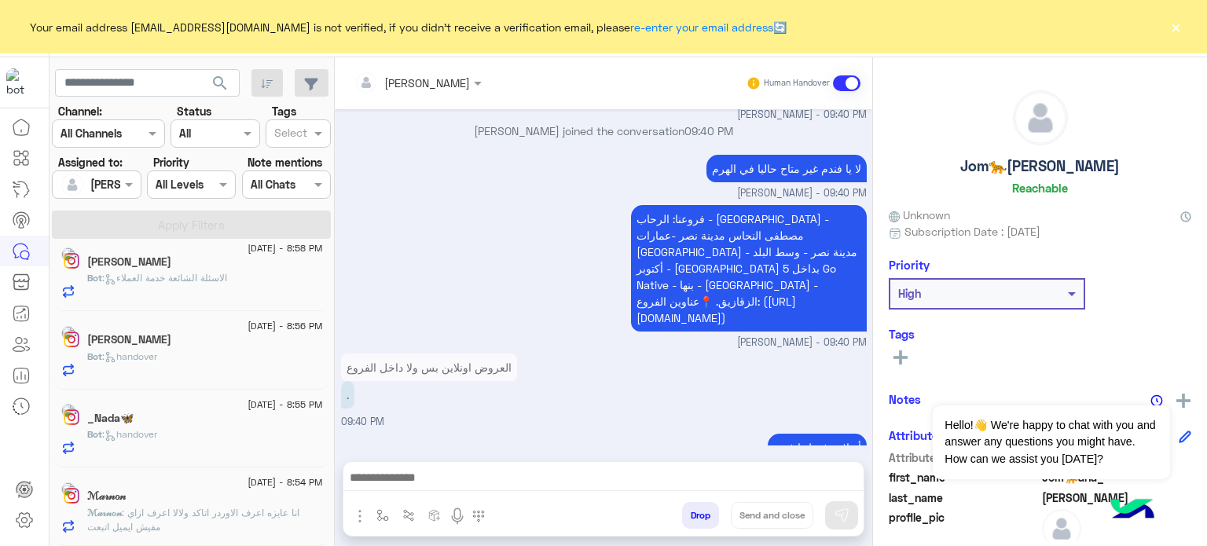
scroll to position [563, 0]
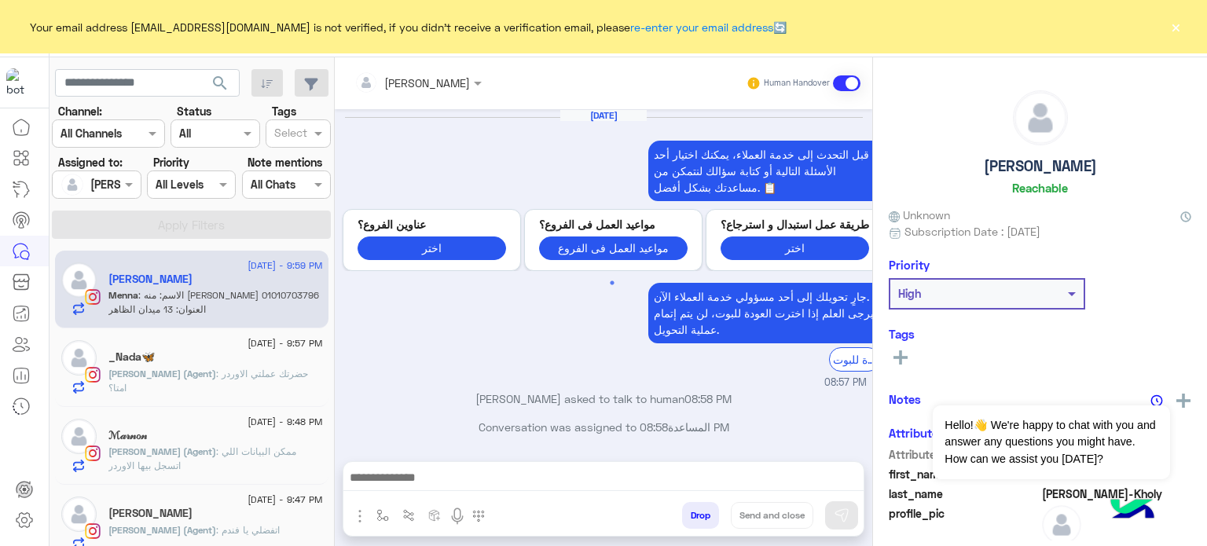
scroll to position [478, 0]
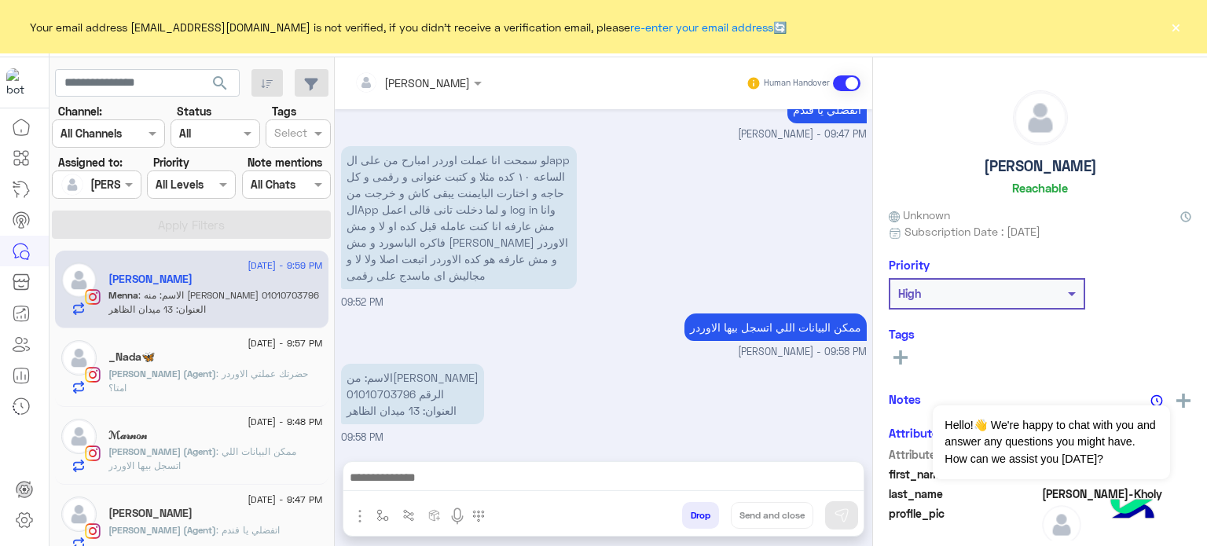
click at [1170, 21] on button "×" at bounding box center [1175, 27] width 16 height 16
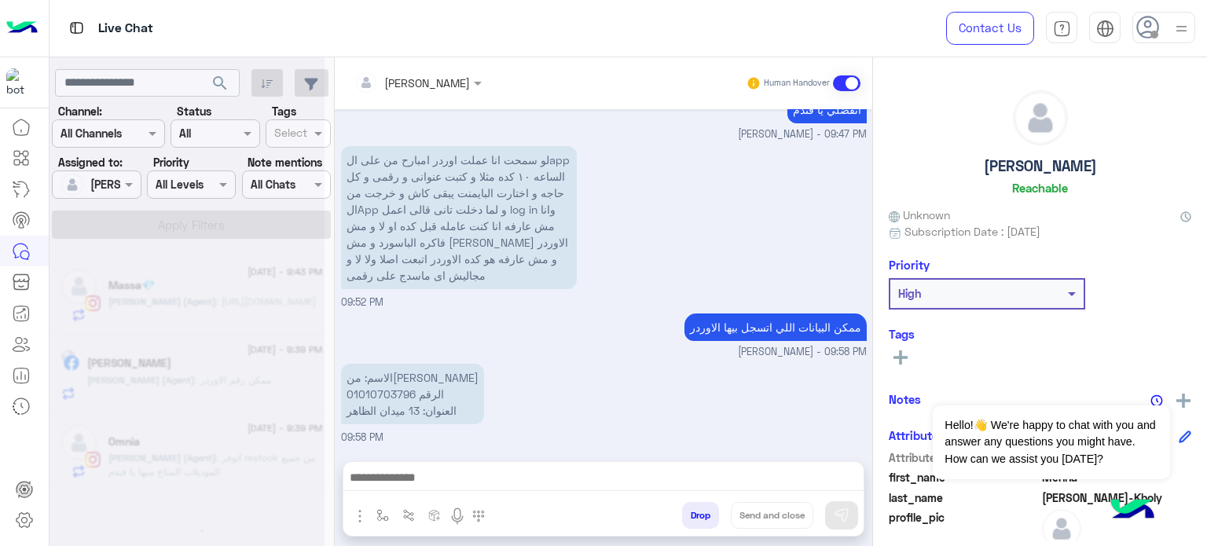
scroll to position [8, 0]
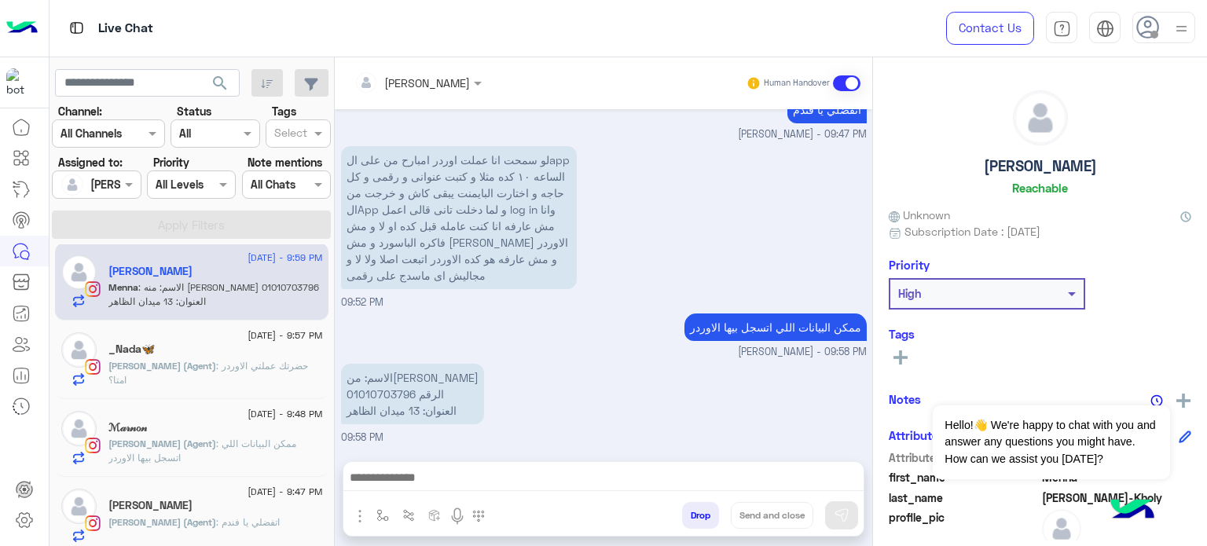
click at [111, 185] on div at bounding box center [96, 184] width 87 height 18
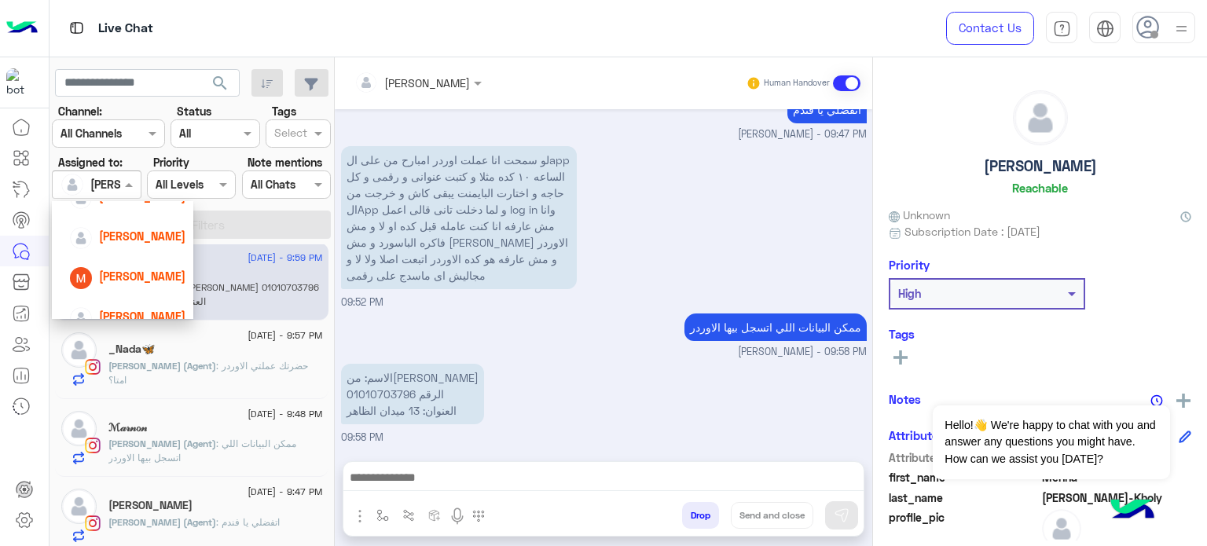
scroll to position [172, 0]
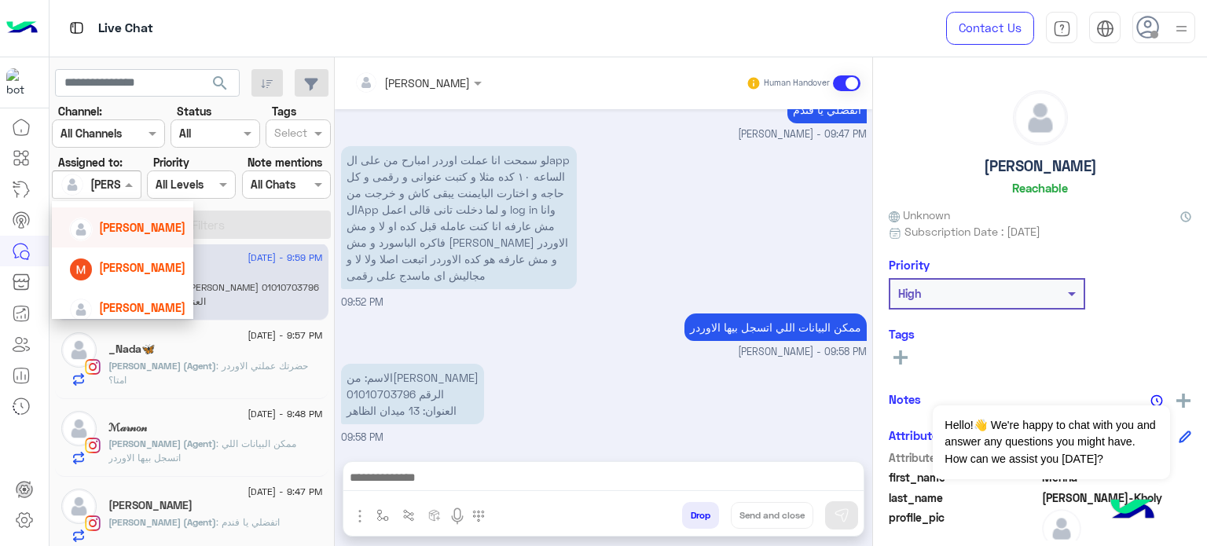
click at [139, 244] on div "[PERSON_NAME]" at bounding box center [122, 227] width 141 height 40
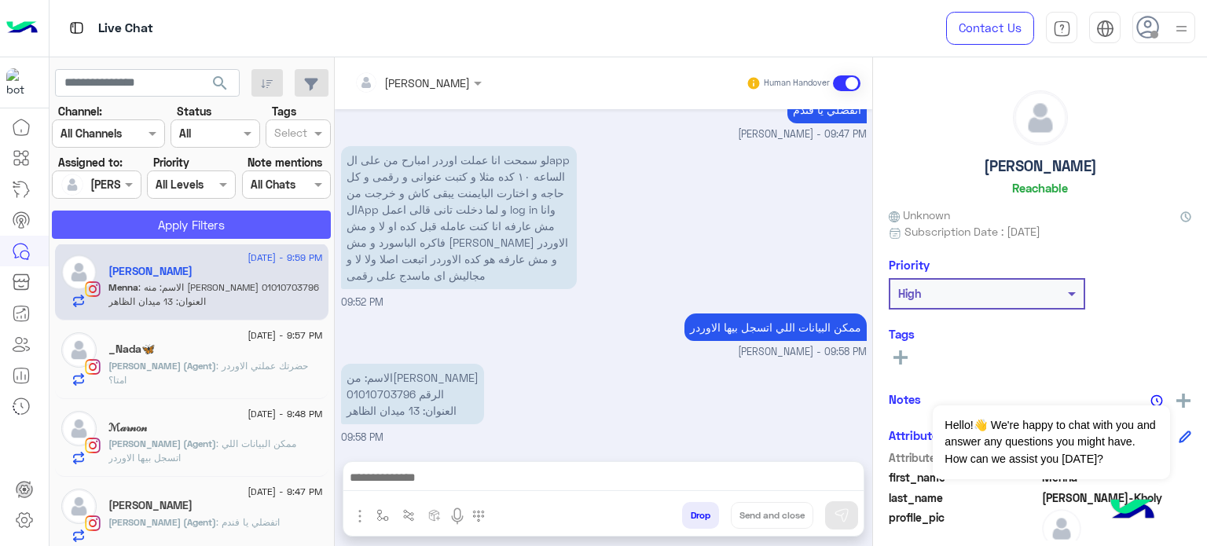
click at [182, 232] on button "Apply Filters" at bounding box center [191, 225] width 279 height 28
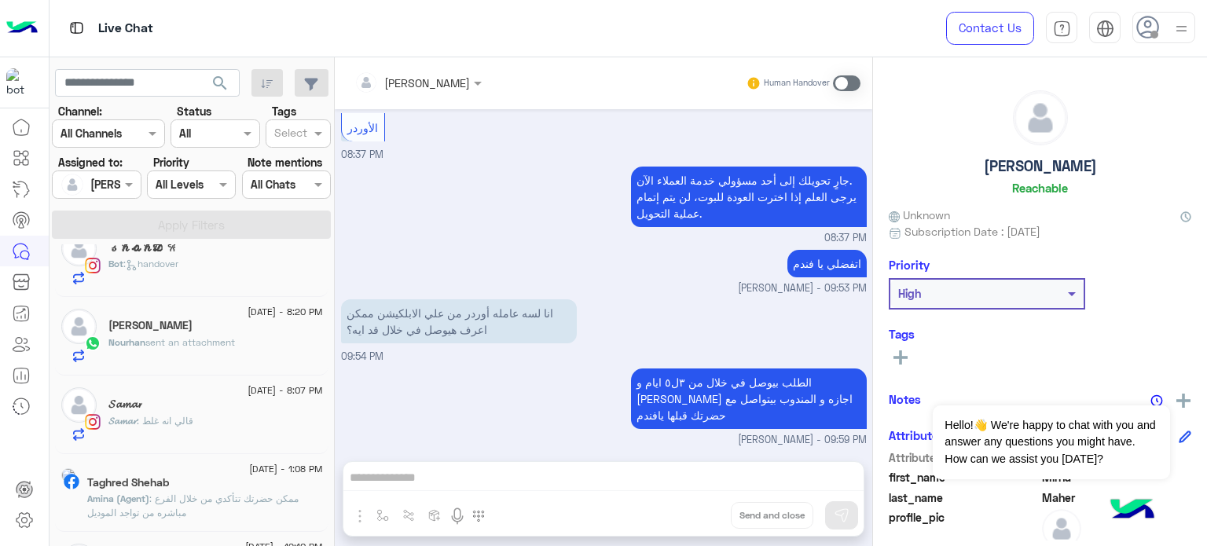
scroll to position [1409, 0]
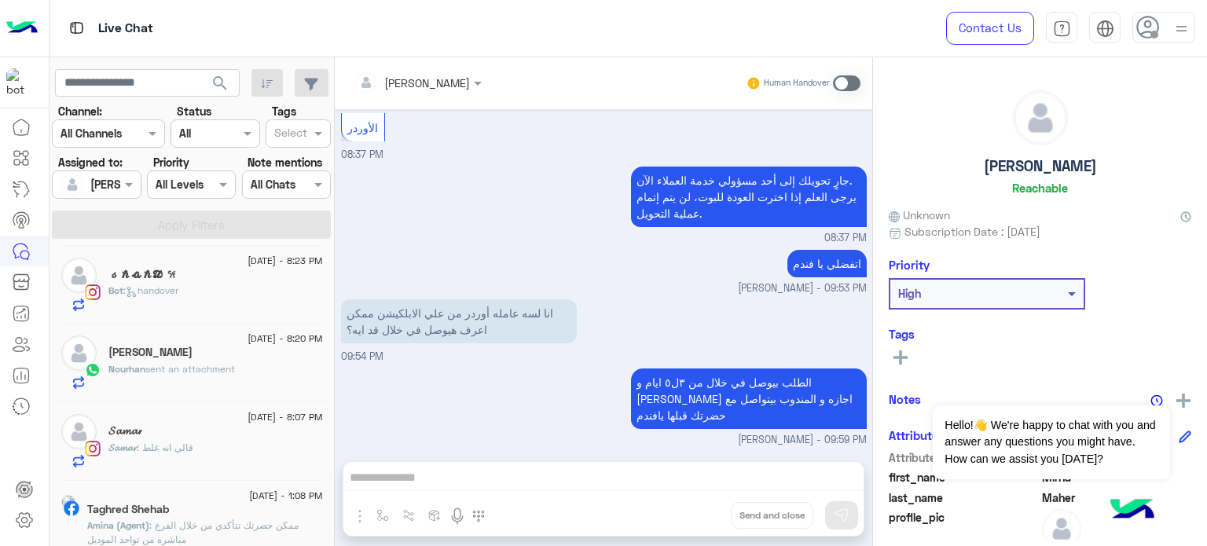
click at [266, 350] on div "[PERSON_NAME]" at bounding box center [215, 354] width 214 height 16
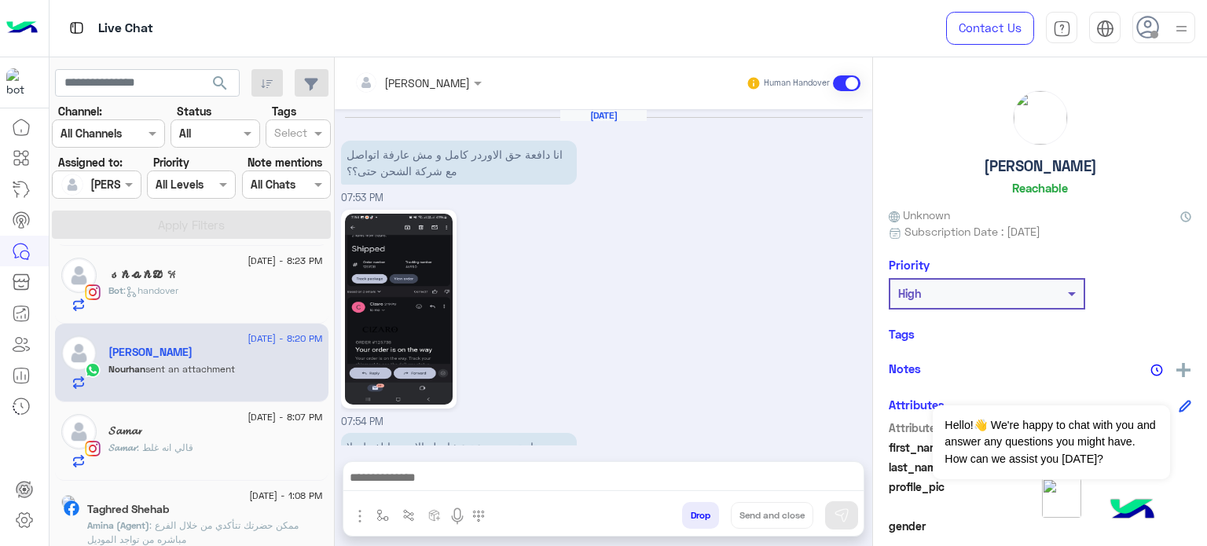
scroll to position [433, 0]
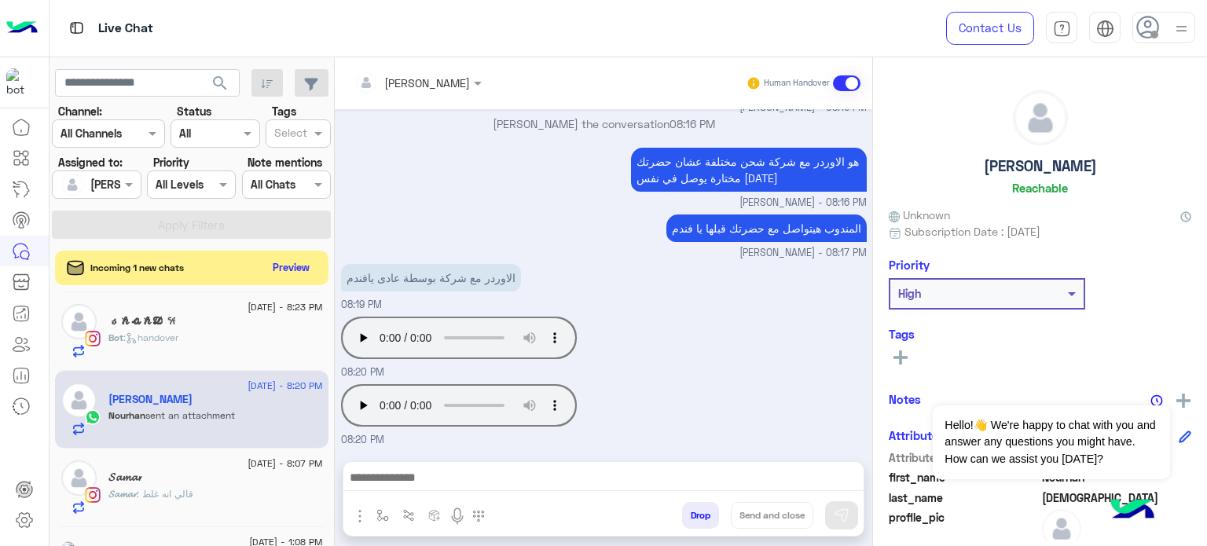
click at [252, 331] on div "Bot : handover" at bounding box center [215, 344] width 214 height 27
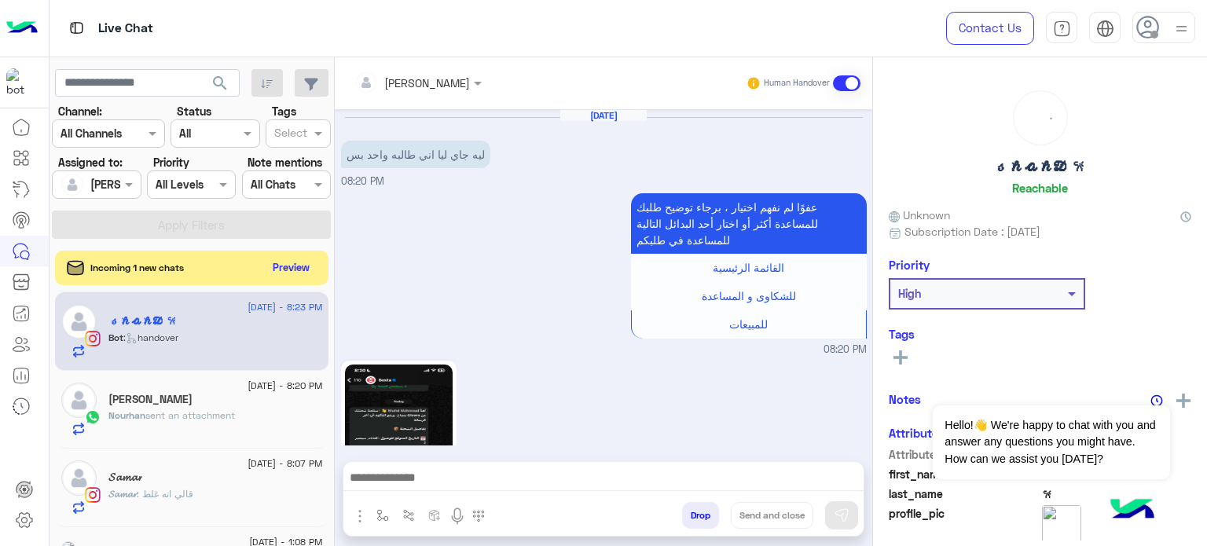
scroll to position [659, 0]
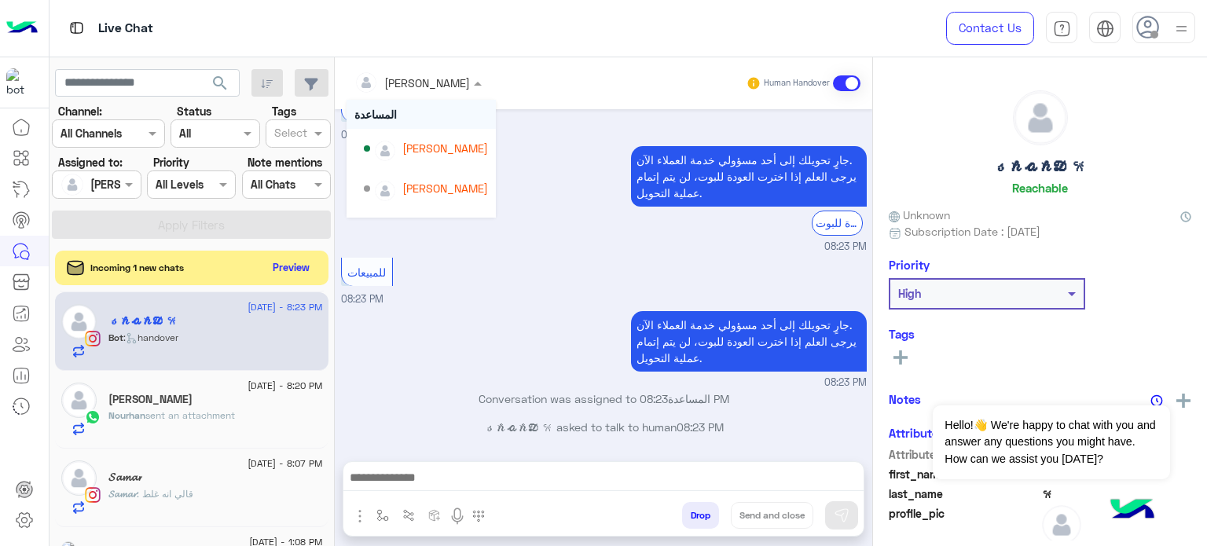
click at [451, 86] on div at bounding box center [417, 82] width 143 height 18
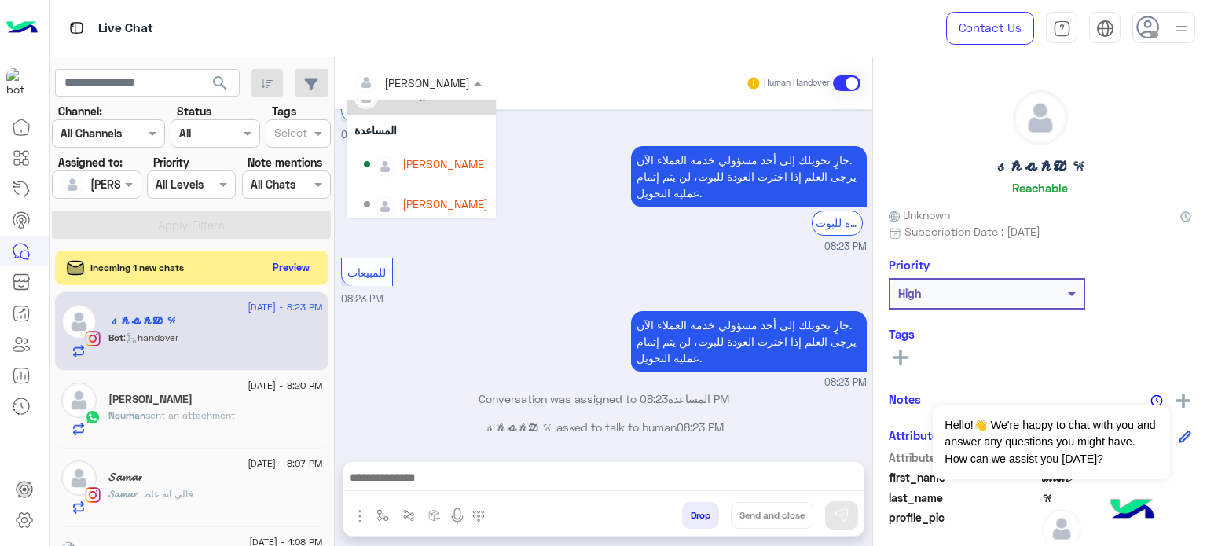
scroll to position [35, 0]
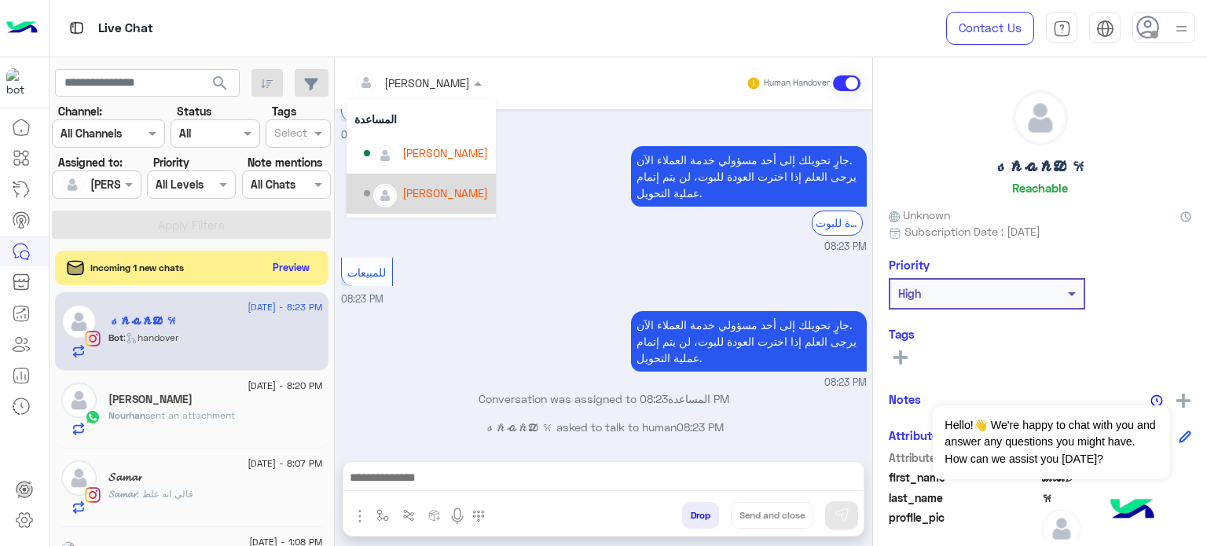
click at [440, 189] on div "[PERSON_NAME]" at bounding box center [445, 193] width 86 height 16
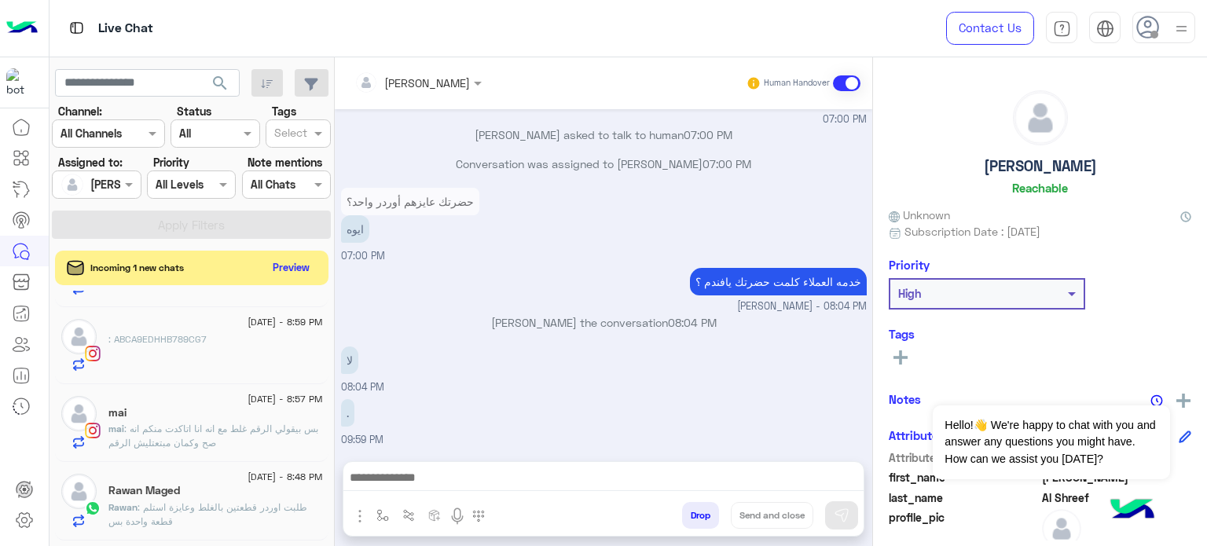
scroll to position [1121, 0]
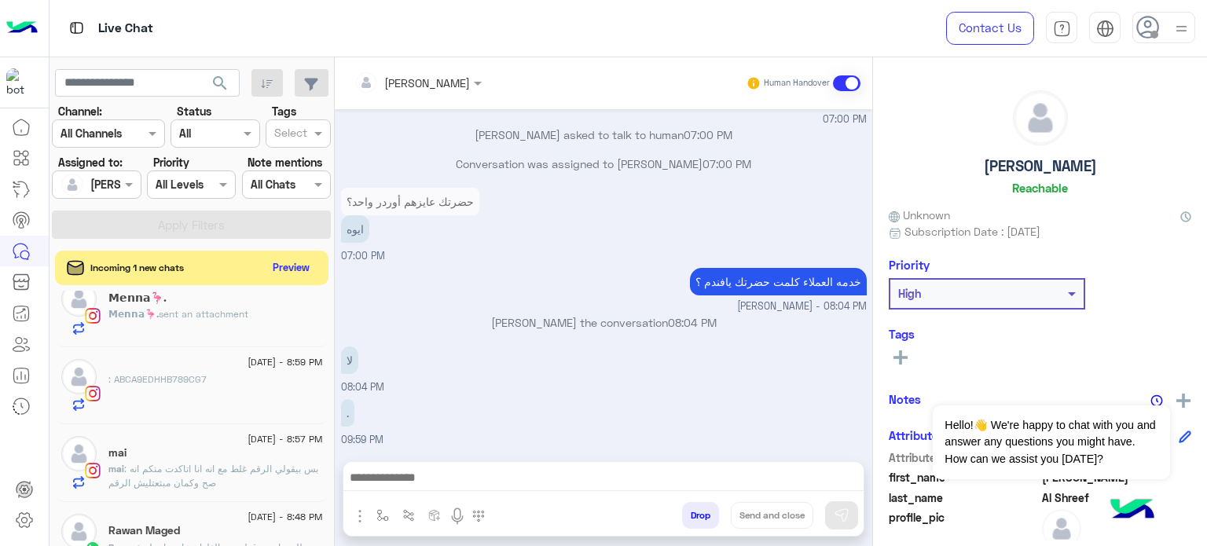
click at [259, 381] on div ": ABCA9EDHHB789CG7" at bounding box center [215, 391] width 214 height 39
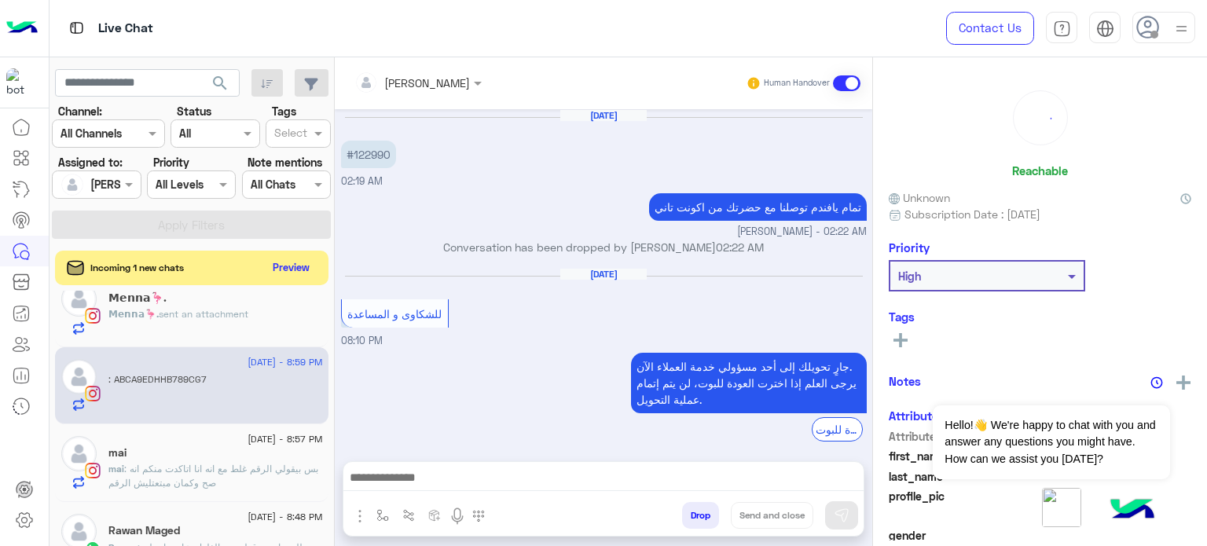
scroll to position [315, 0]
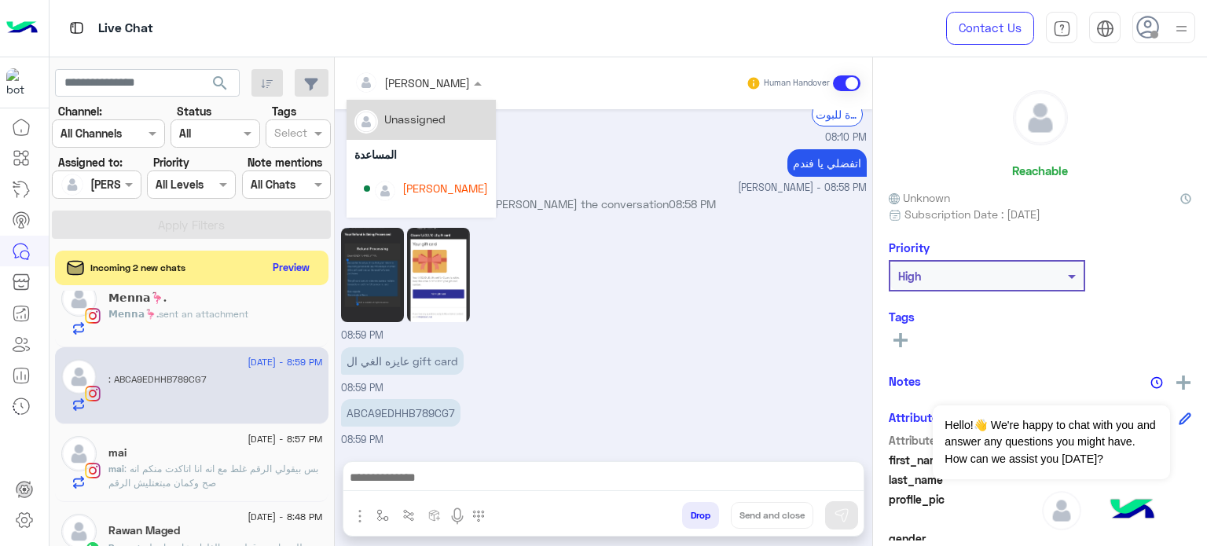
click at [414, 79] on input "text" at bounding box center [397, 83] width 86 height 16
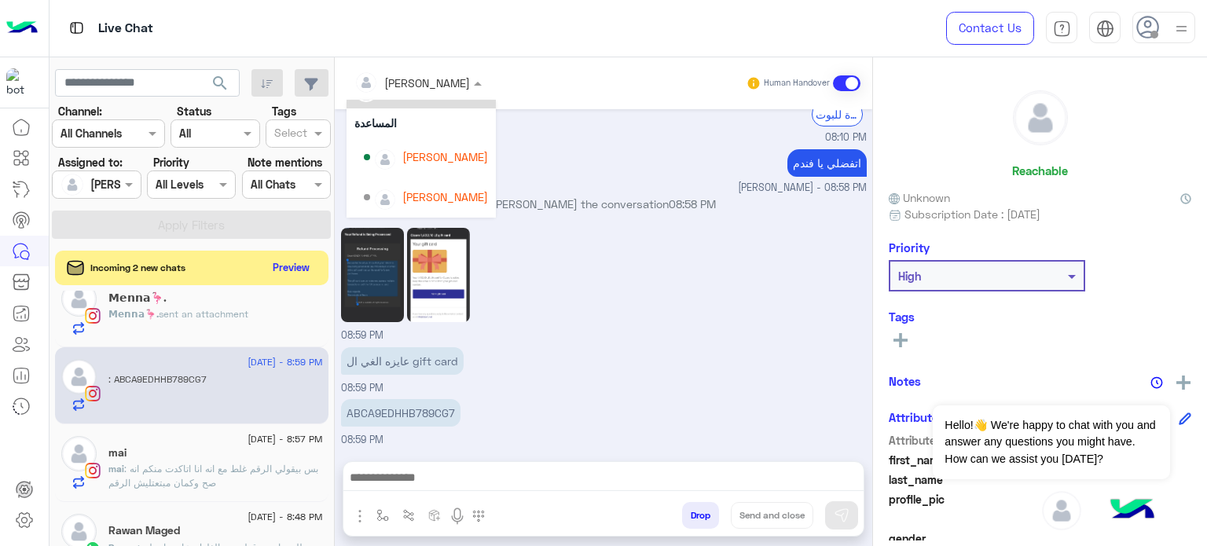
scroll to position [60, 0]
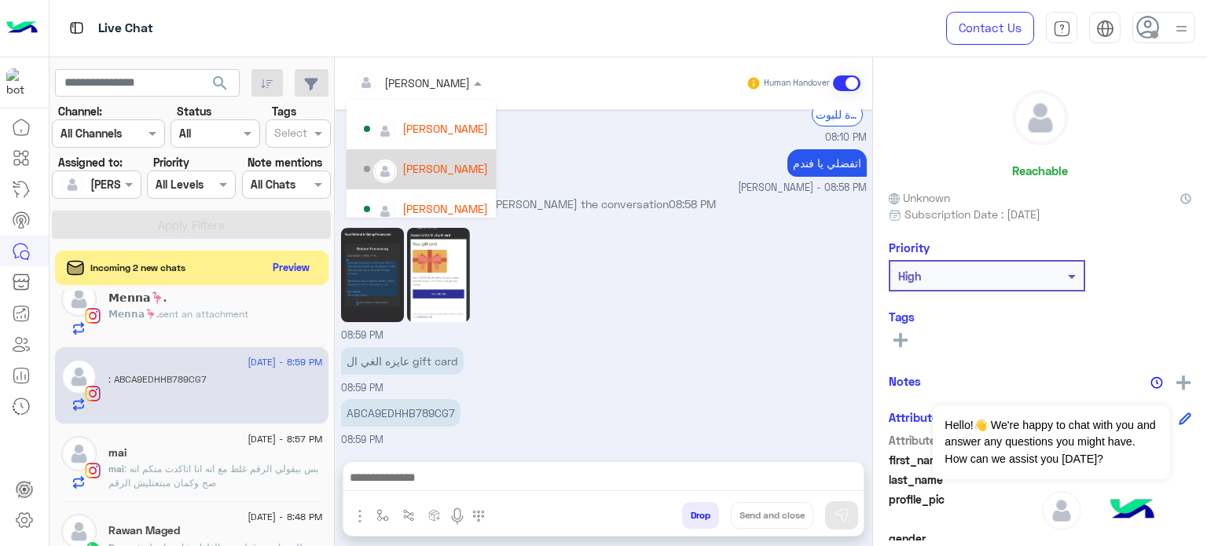
click at [443, 163] on div "[PERSON_NAME]" at bounding box center [445, 168] width 86 height 16
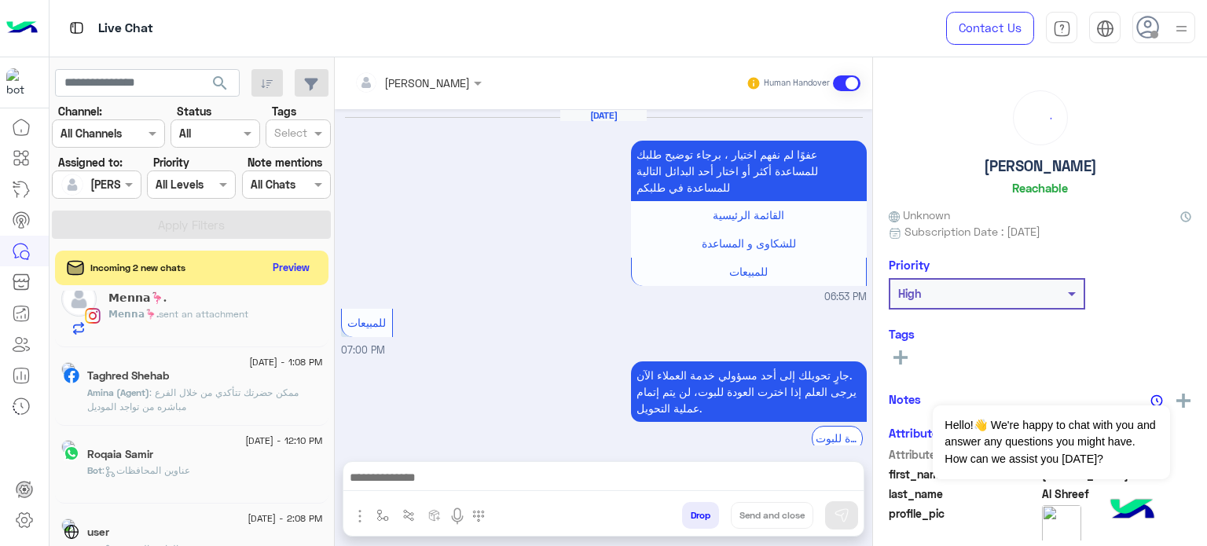
scroll to position [343, 0]
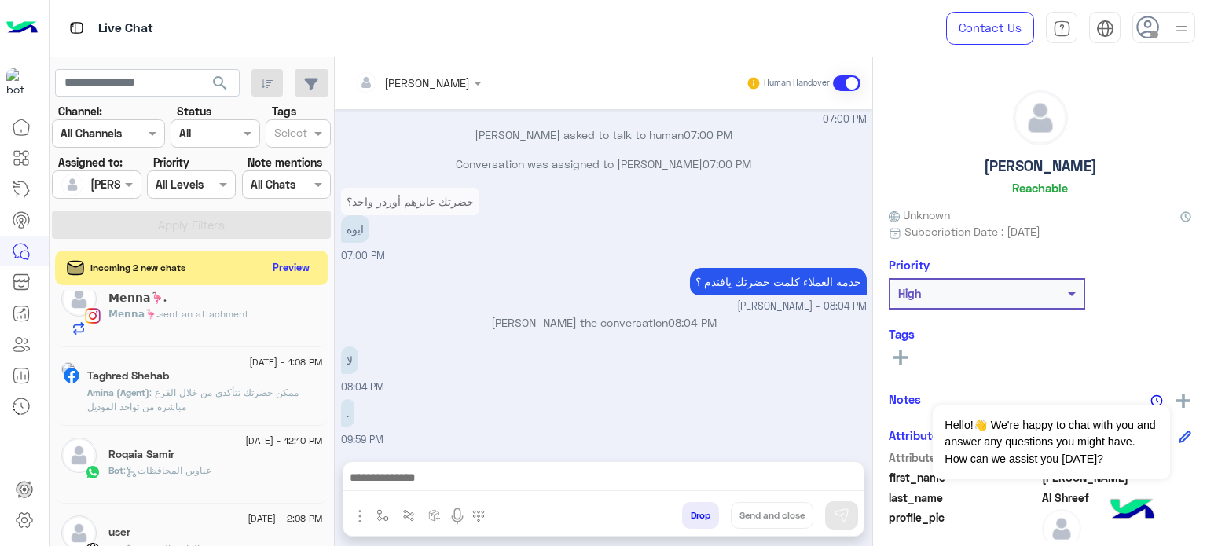
click at [248, 311] on div "𝗠𝗲𝗻𝗻𝗮🦩. sent an attachment" at bounding box center [215, 320] width 214 height 27
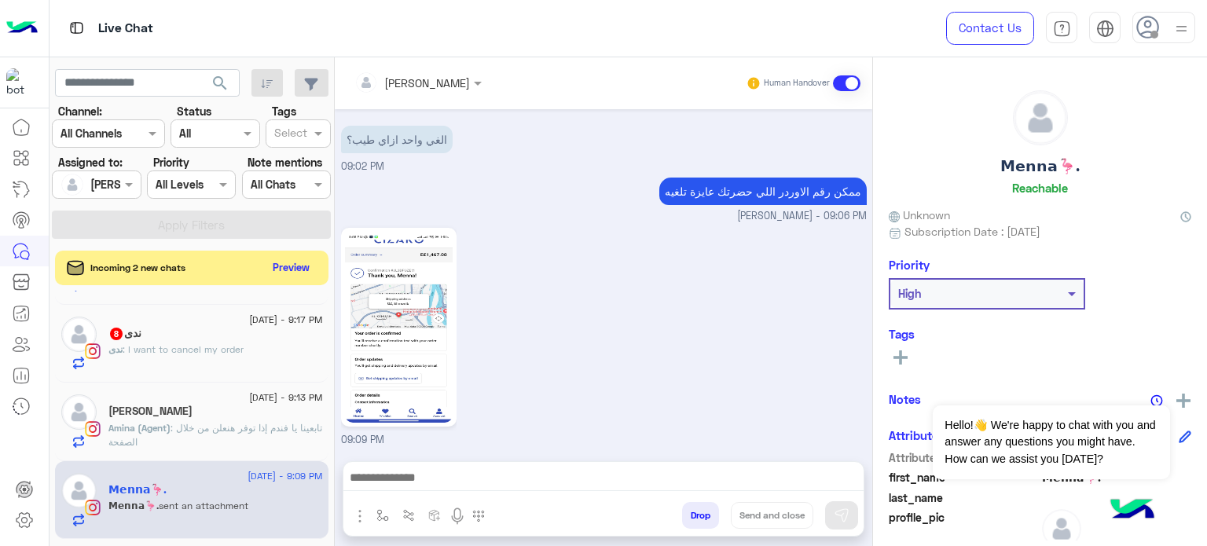
scroll to position [889, 0]
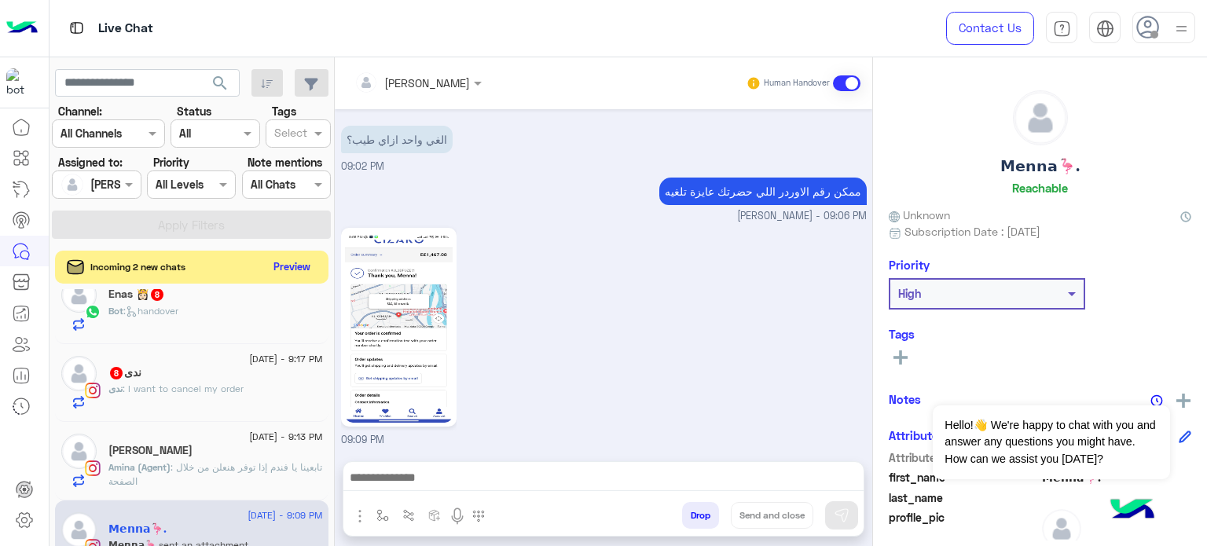
click at [302, 266] on button "Preview" at bounding box center [292, 266] width 49 height 21
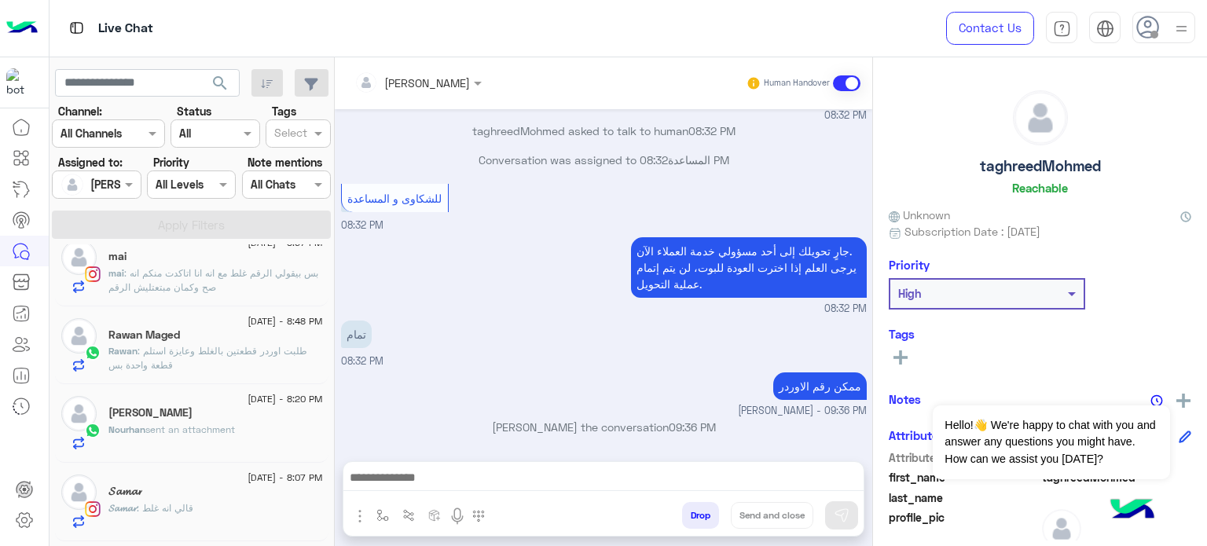
scroll to position [1194, 0]
click at [248, 359] on p "Rawan : طلبت اوردر قطعتين بالغلط وعايزة استلم قطعة واحدة بس" at bounding box center [215, 358] width 214 height 28
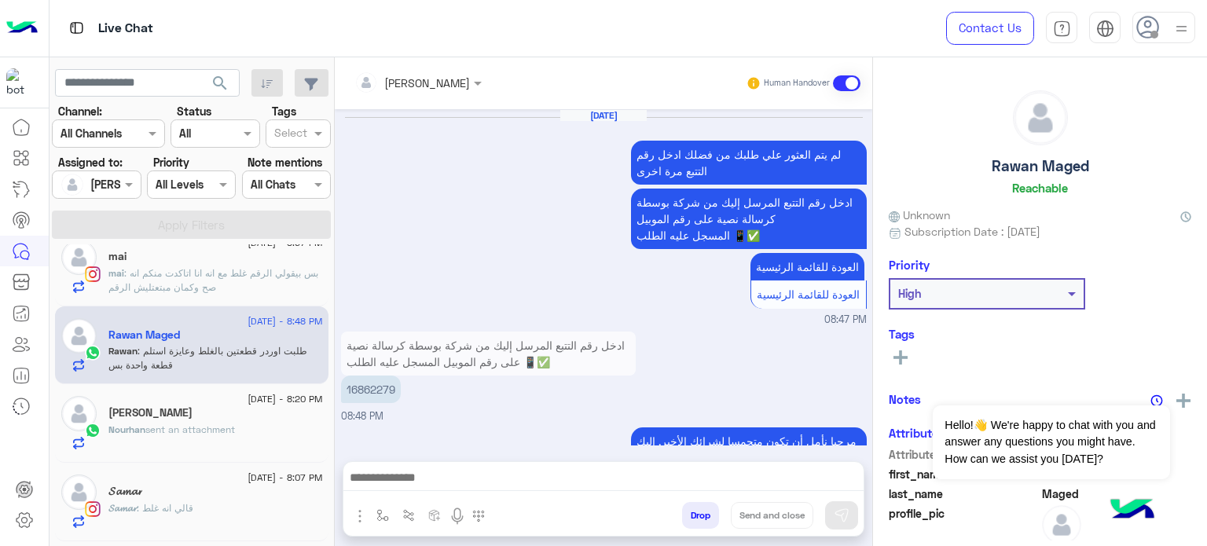
scroll to position [799, 0]
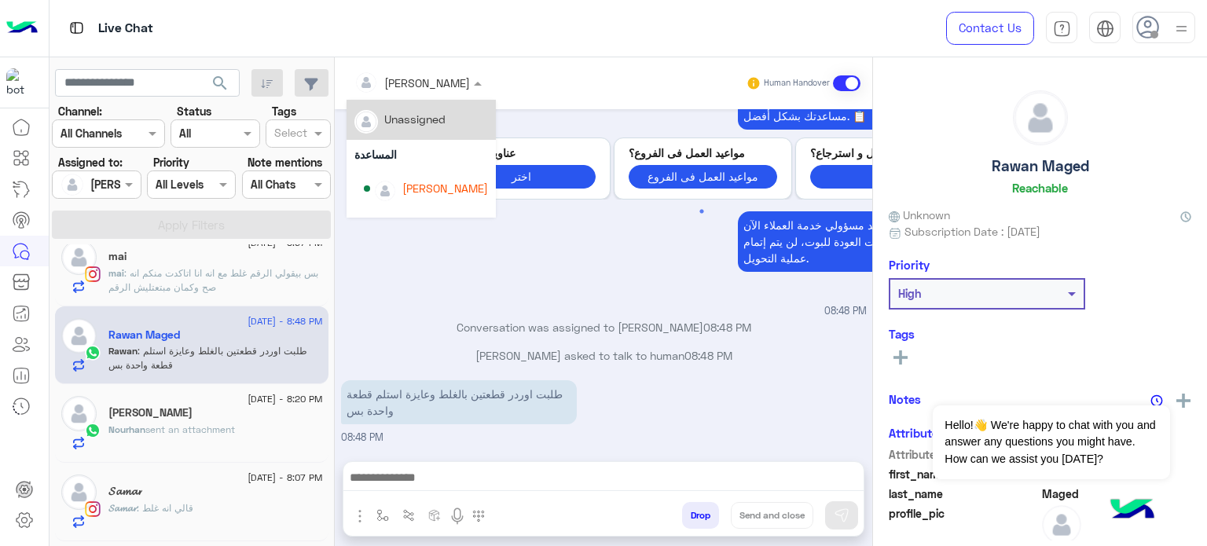
click at [440, 85] on div at bounding box center [417, 82] width 143 height 18
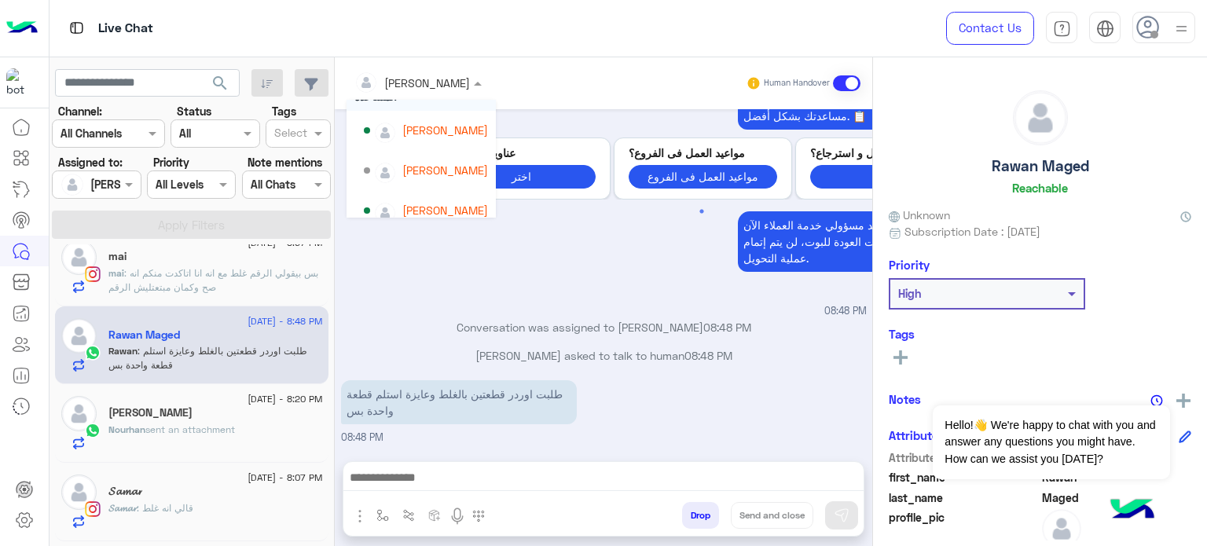
scroll to position [61, 0]
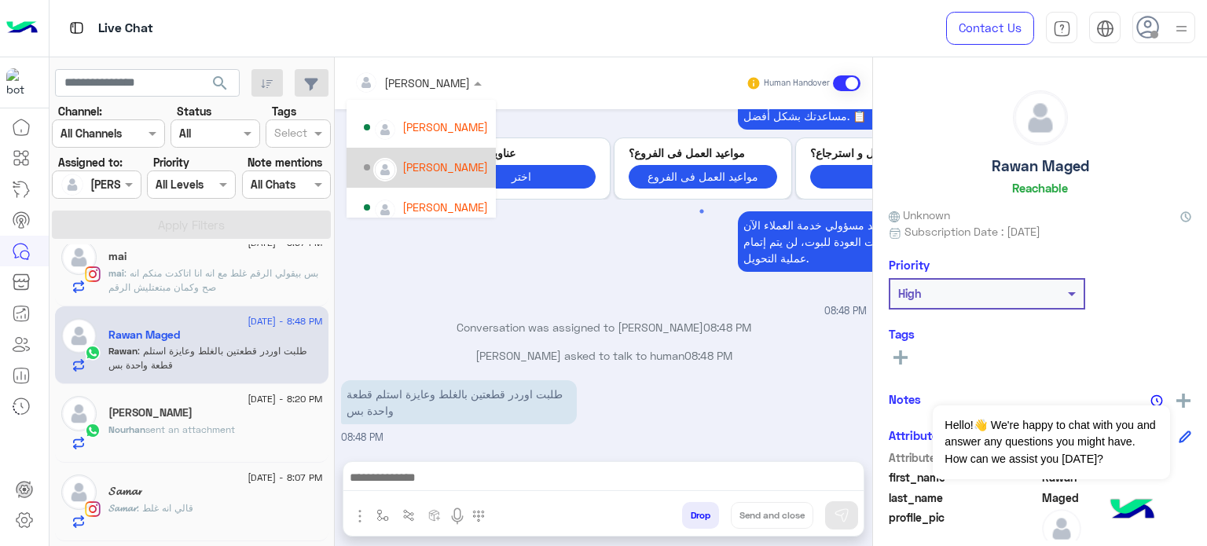
click at [447, 175] on div "[PERSON_NAME]" at bounding box center [426, 167] width 124 height 27
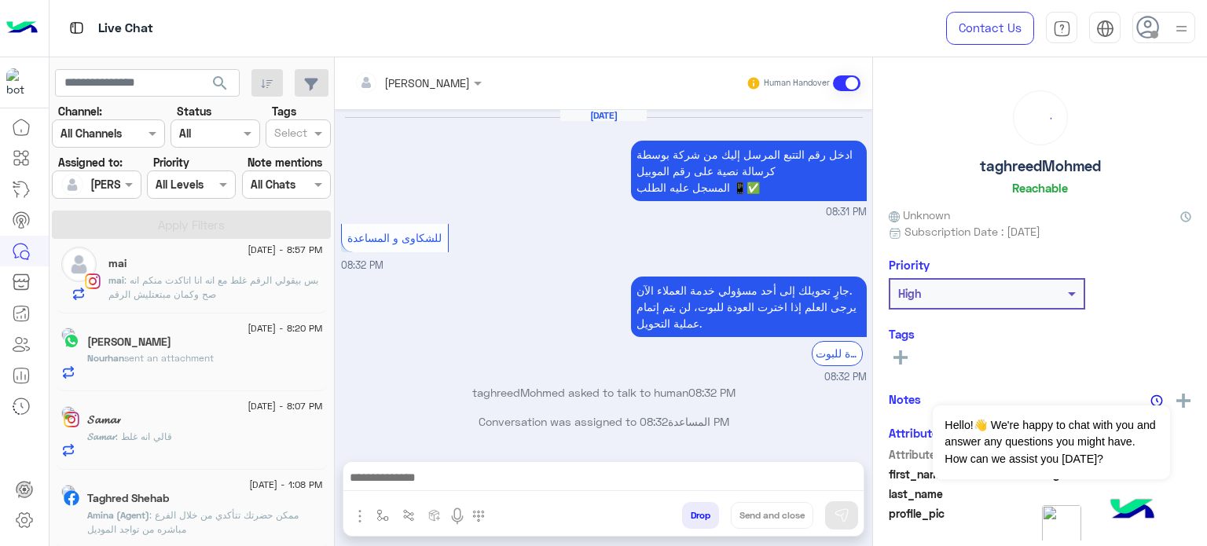
scroll to position [262, 0]
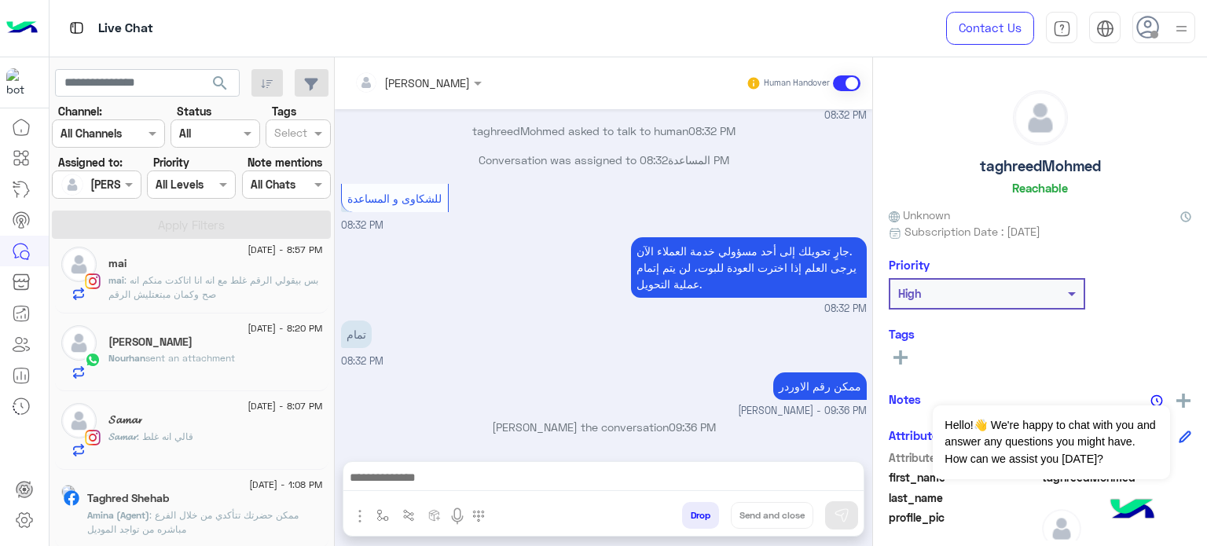
click at [328, 512] on div "[DATE] - 9:36 PM taghreedMohmed Amina (Agent) : ممكن رقم الاوردر [DATE] - 9:36 …" at bounding box center [191, 397] width 285 height 307
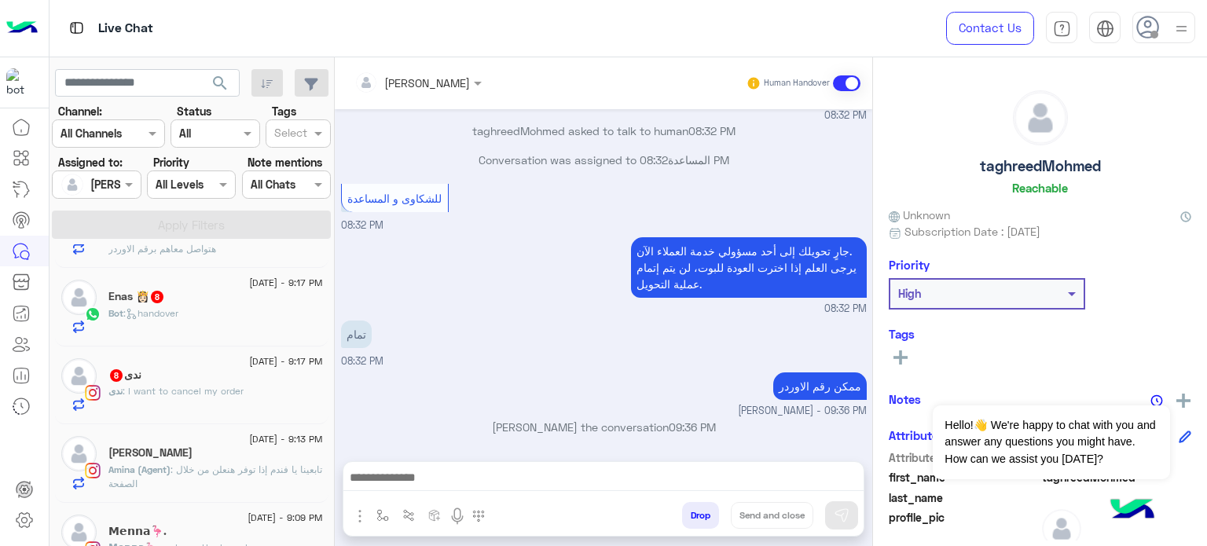
scroll to position [838, 0]
click at [266, 398] on div "ندى : I want to cancel my order" at bounding box center [215, 400] width 214 height 27
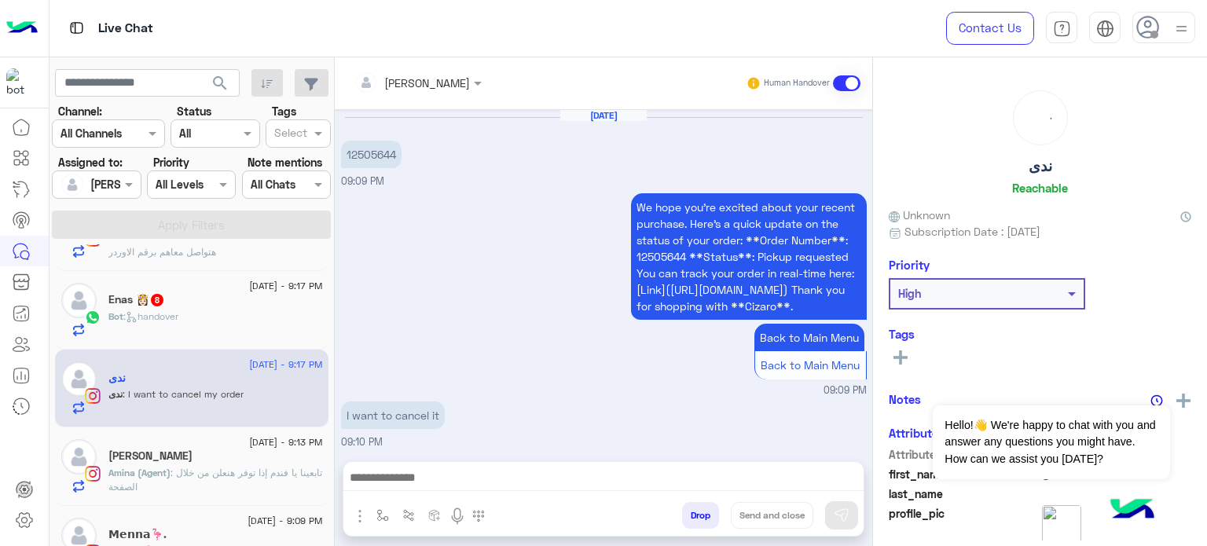
scroll to position [514, 0]
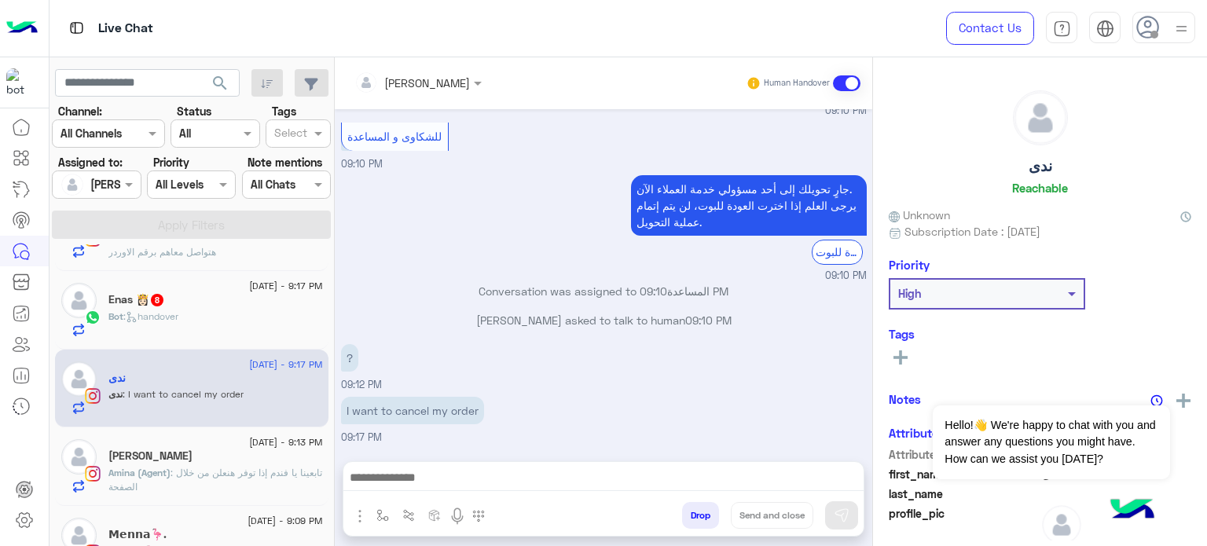
click at [424, 86] on input "text" at bounding box center [397, 83] width 86 height 16
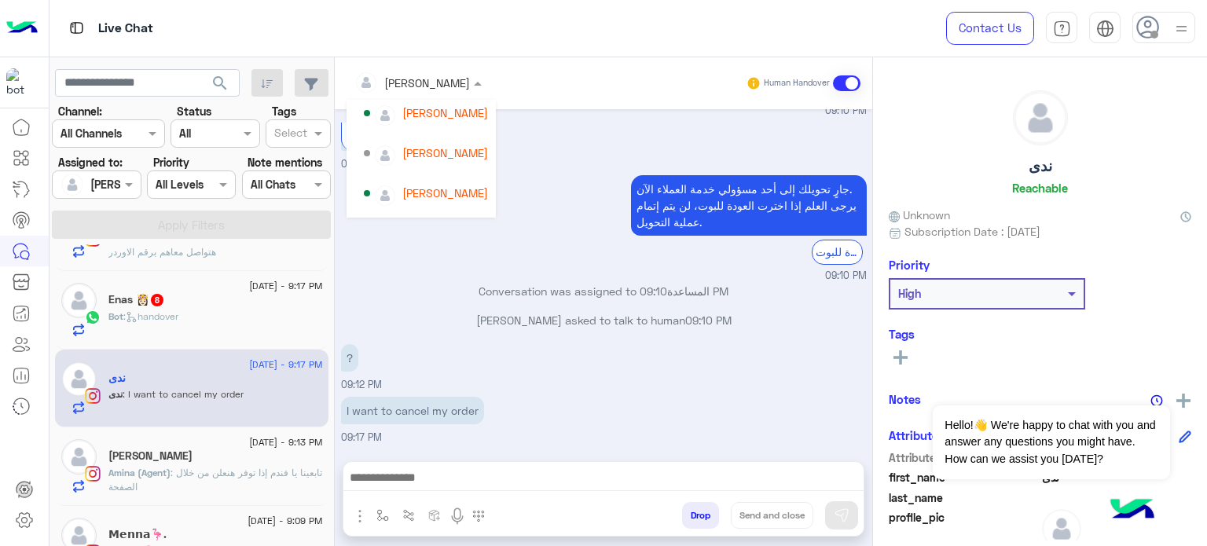
scroll to position [87, 0]
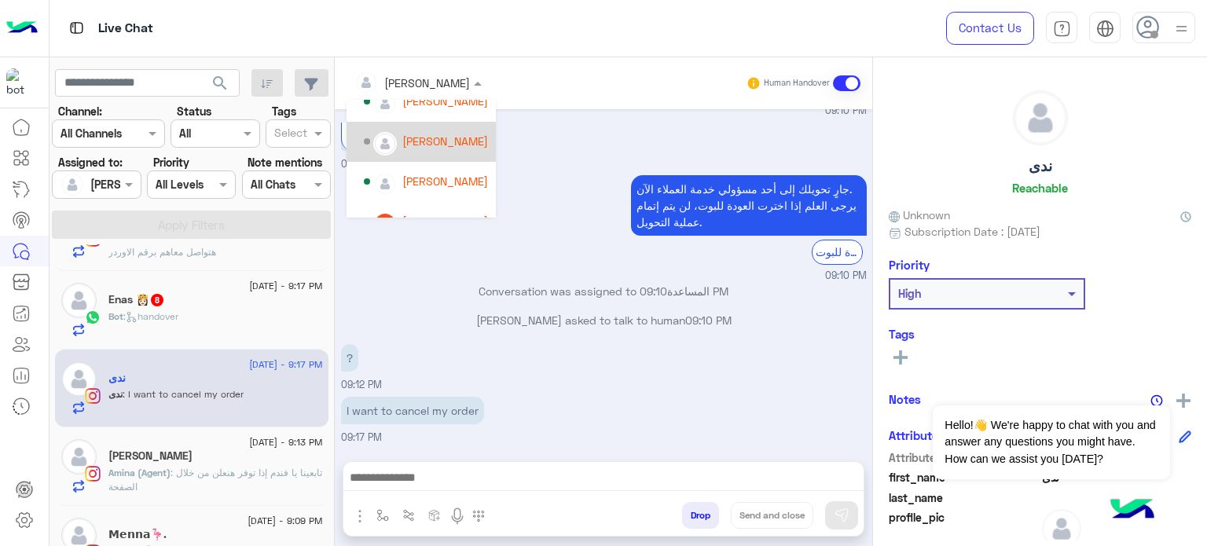
click at [445, 136] on div "[PERSON_NAME]" at bounding box center [445, 141] width 86 height 16
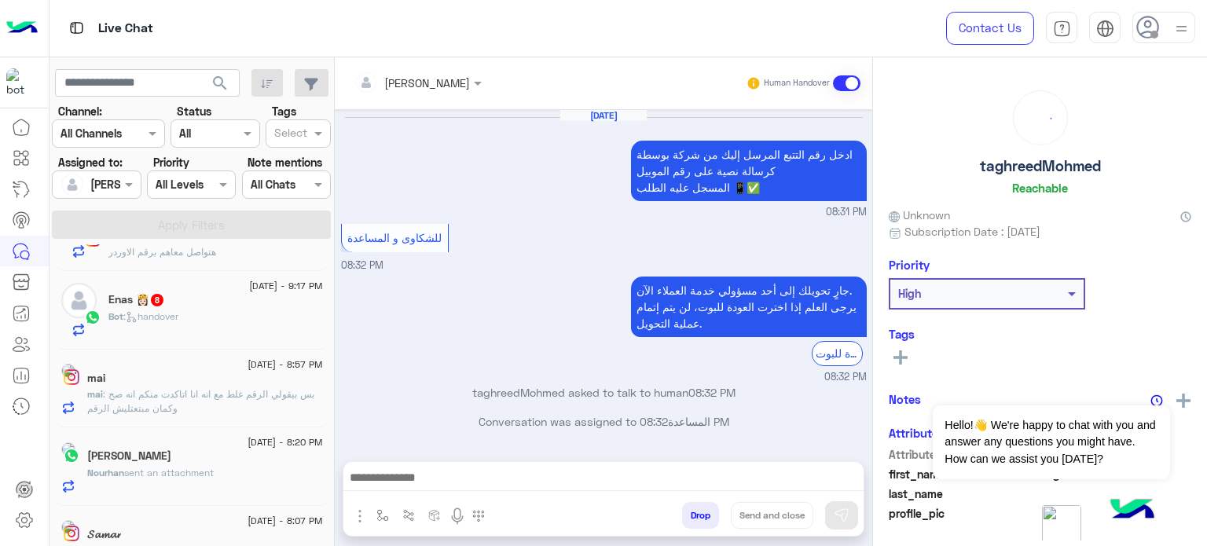
scroll to position [262, 0]
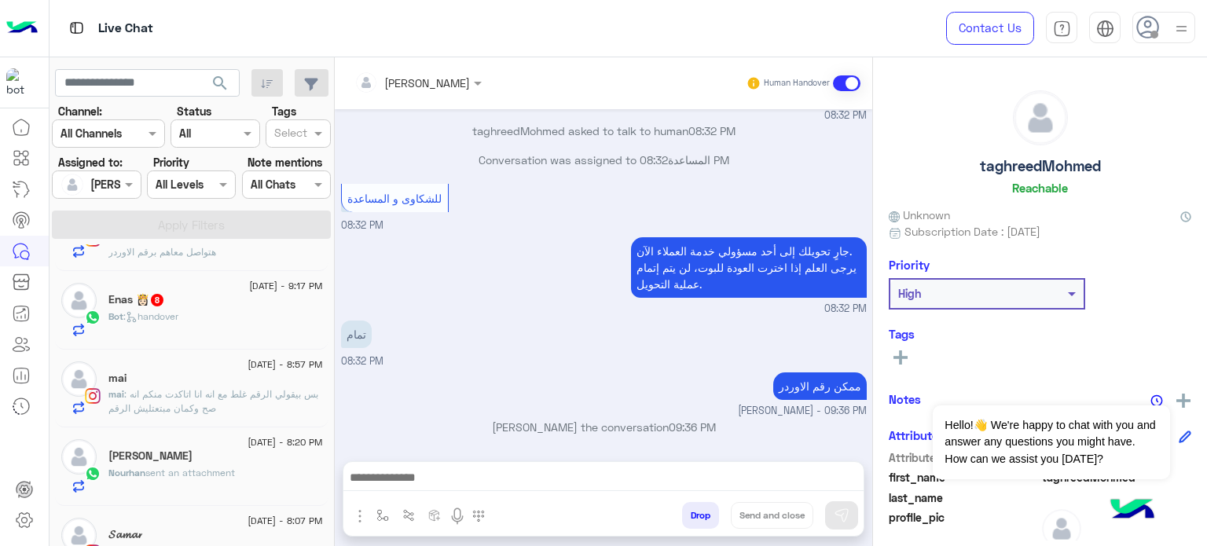
click at [220, 327] on div "Bot : handover" at bounding box center [215, 323] width 214 height 27
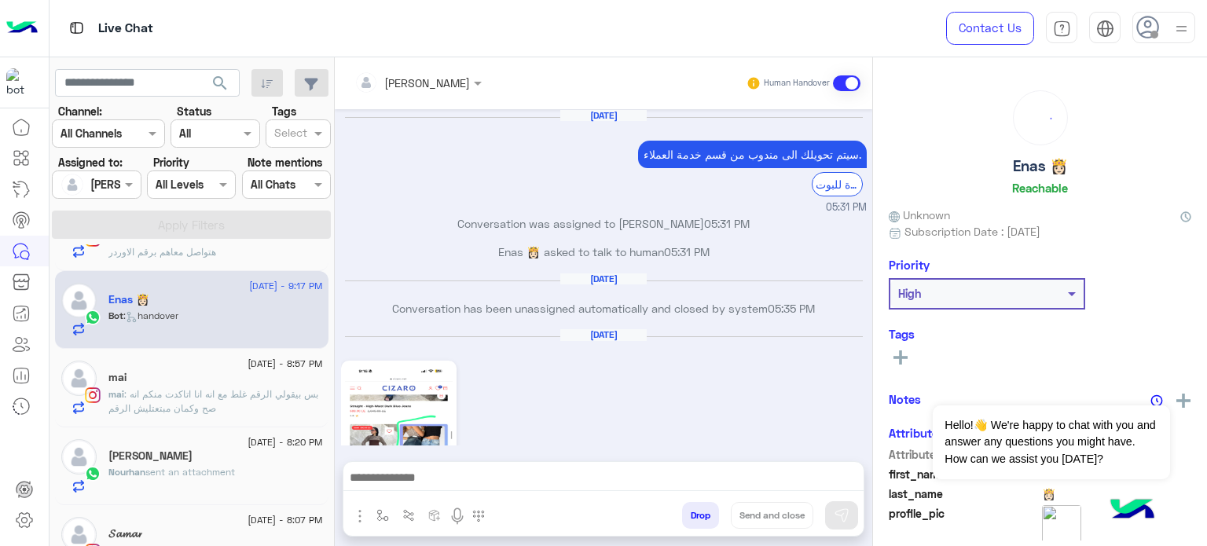
scroll to position [596, 0]
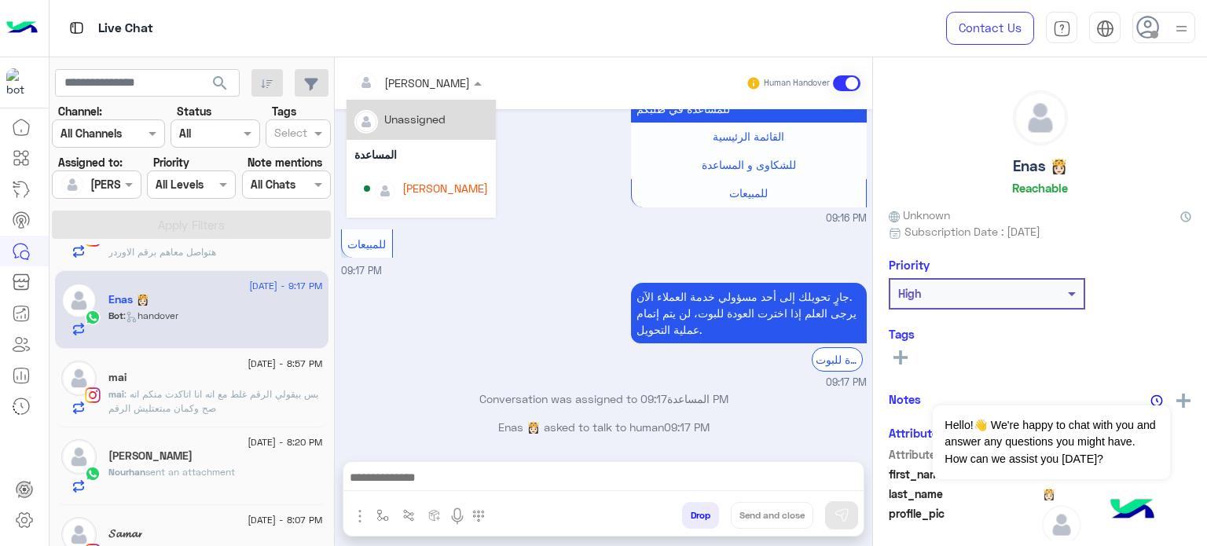
click at [437, 84] on div at bounding box center [417, 82] width 143 height 18
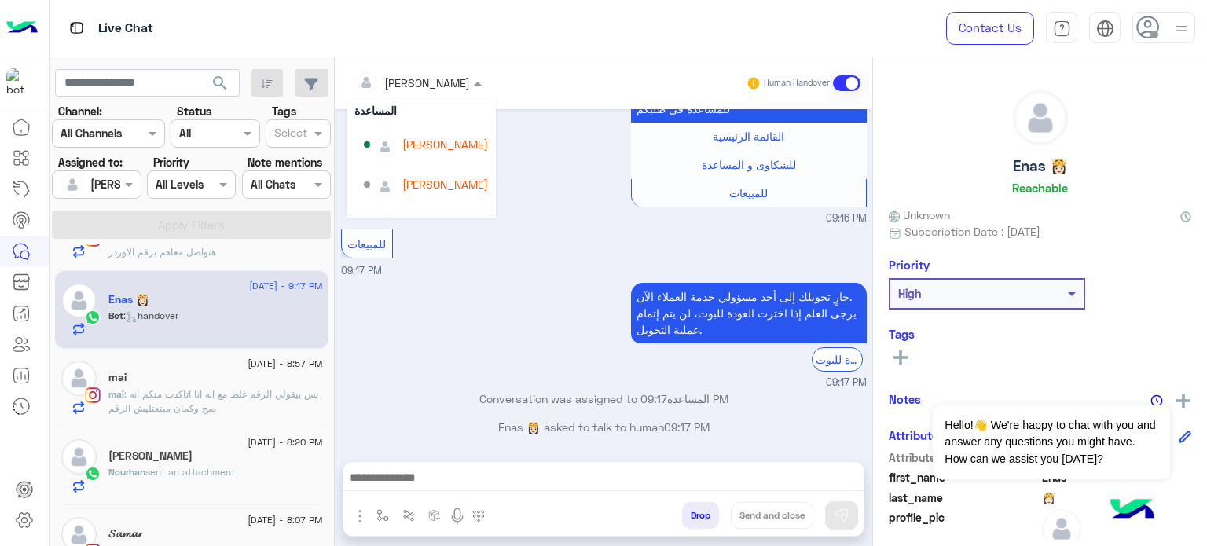
scroll to position [46, 0]
click at [430, 184] on div "[PERSON_NAME]" at bounding box center [445, 182] width 86 height 16
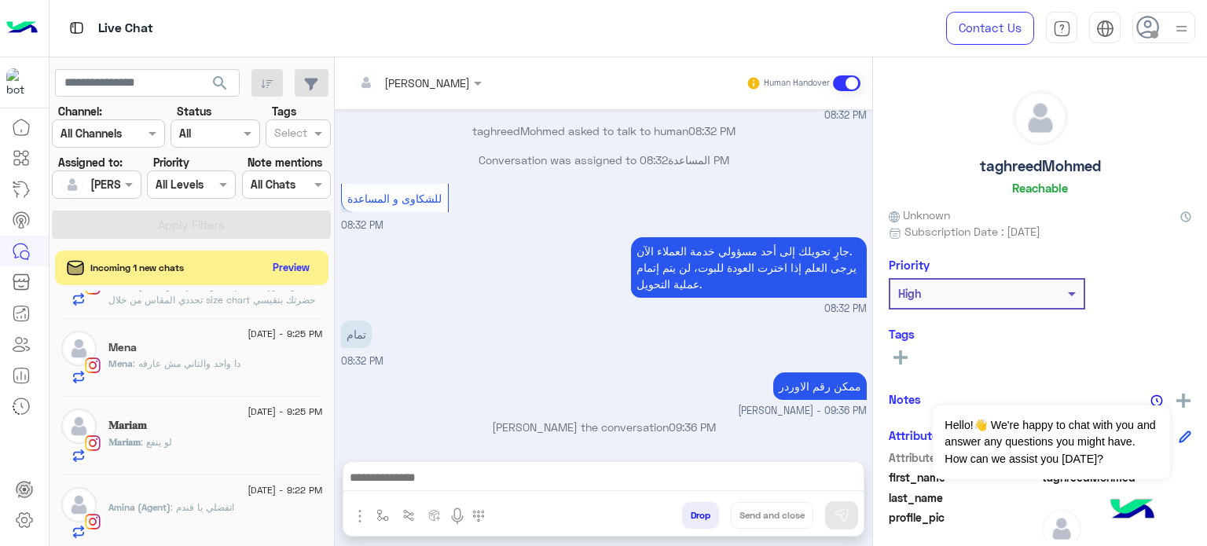
scroll to position [321, 0]
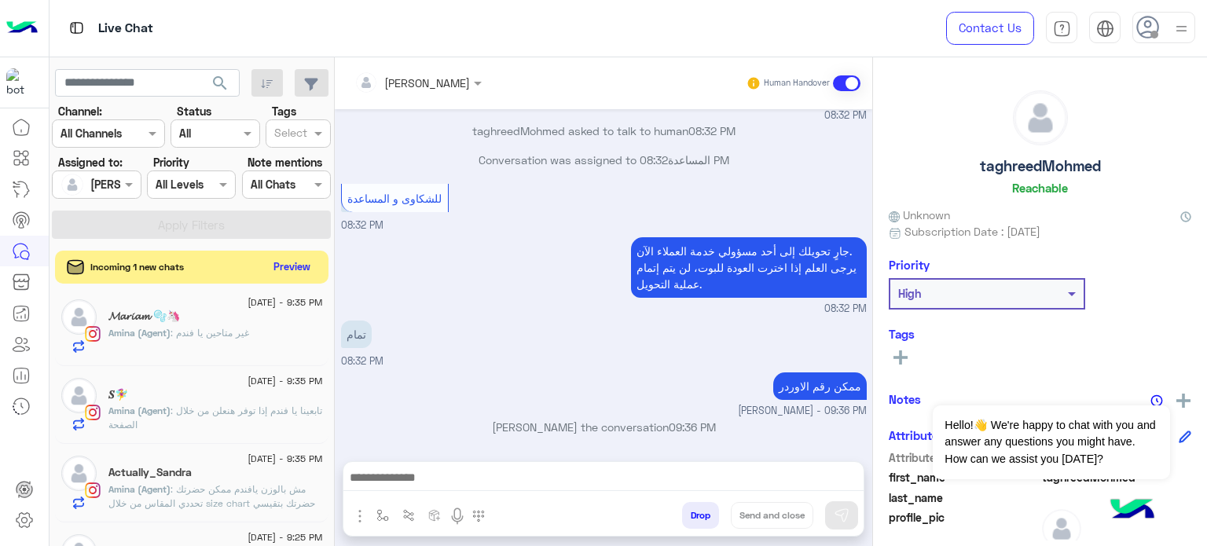
click at [297, 264] on button "Preview" at bounding box center [292, 266] width 49 height 21
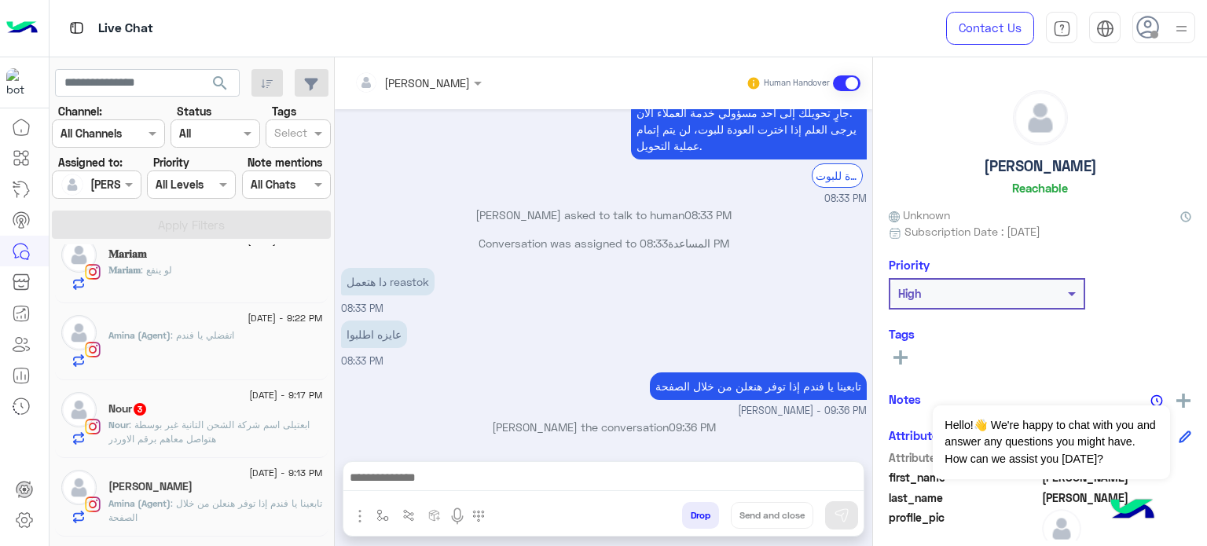
scroll to position [753, 0]
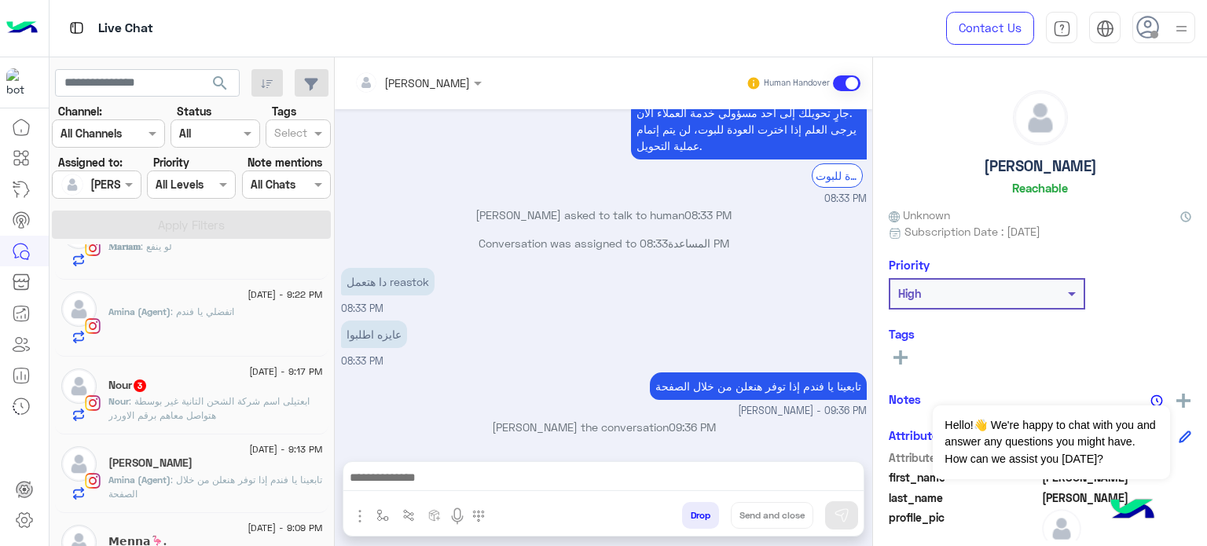
click at [261, 396] on span ": ابعتيلى اسم شركة الشحن التانية غير بوسطة هتواصل معاهم برقم الاوردر" at bounding box center [208, 408] width 201 height 26
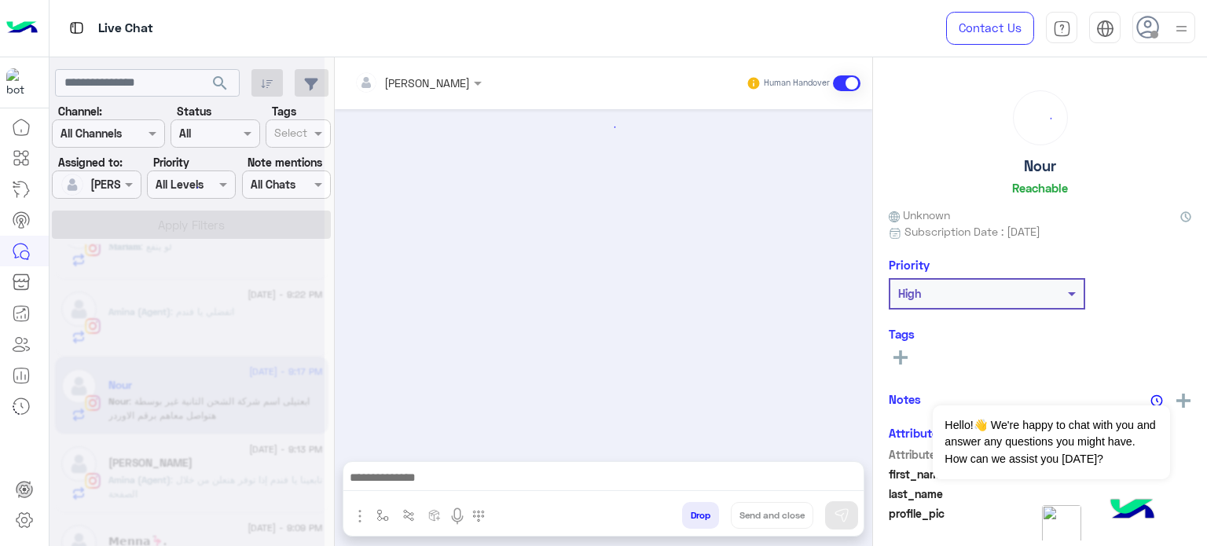
scroll to position [390, 0]
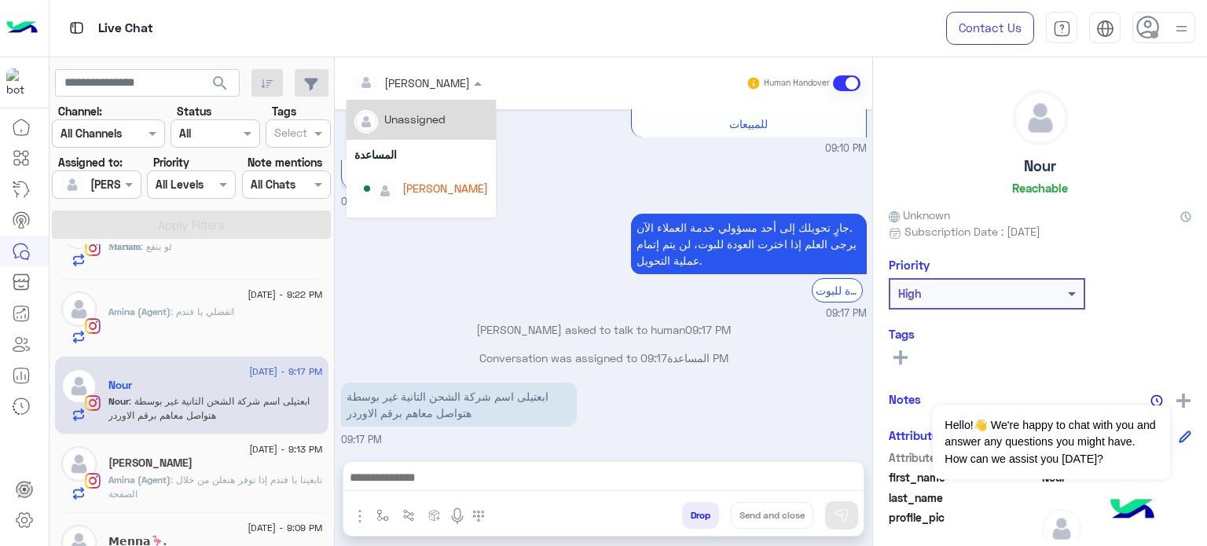
click at [436, 84] on div at bounding box center [417, 82] width 143 height 18
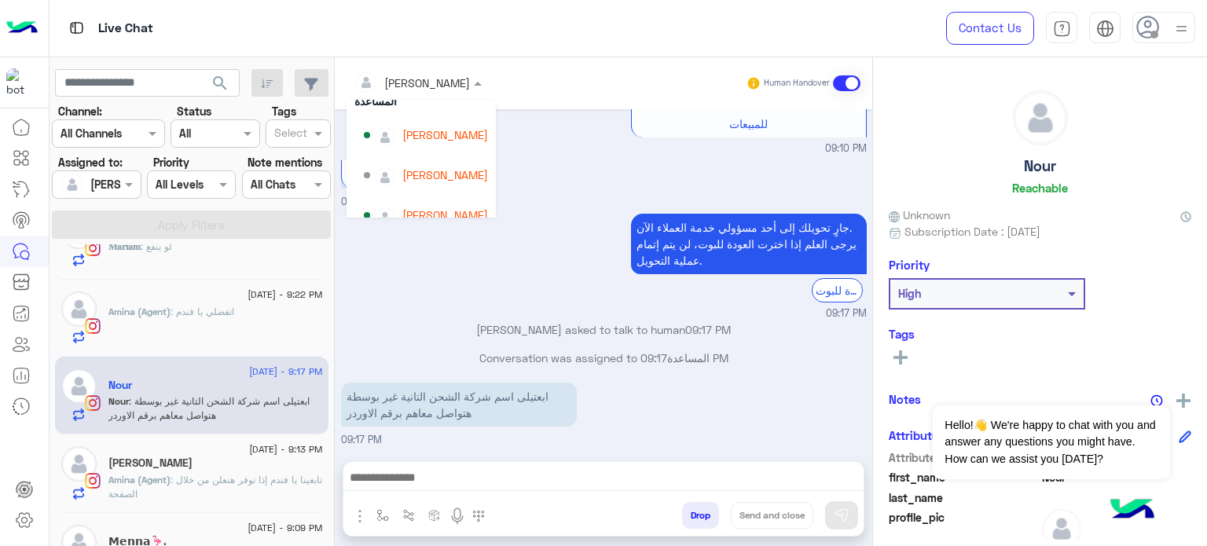
scroll to position [61, 0]
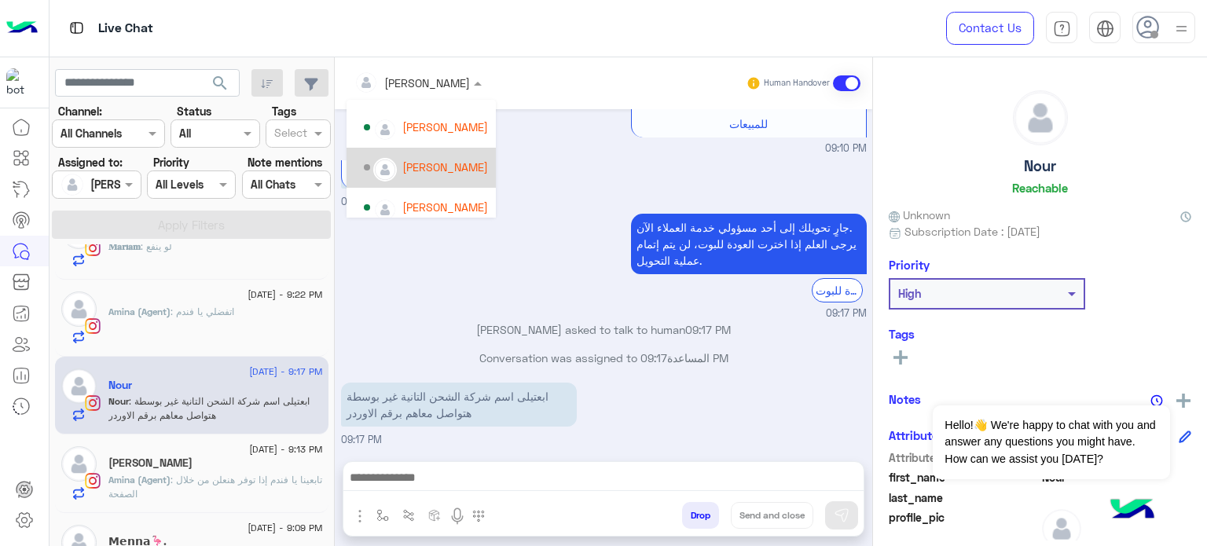
click at [443, 159] on div "[PERSON_NAME]" at bounding box center [445, 167] width 86 height 16
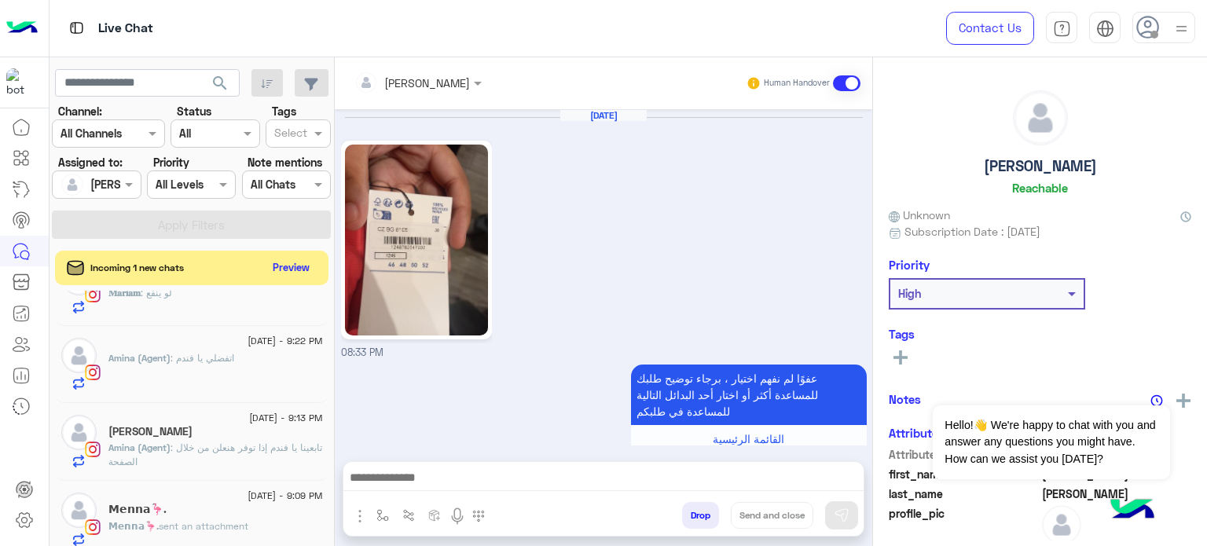
scroll to position [486, 0]
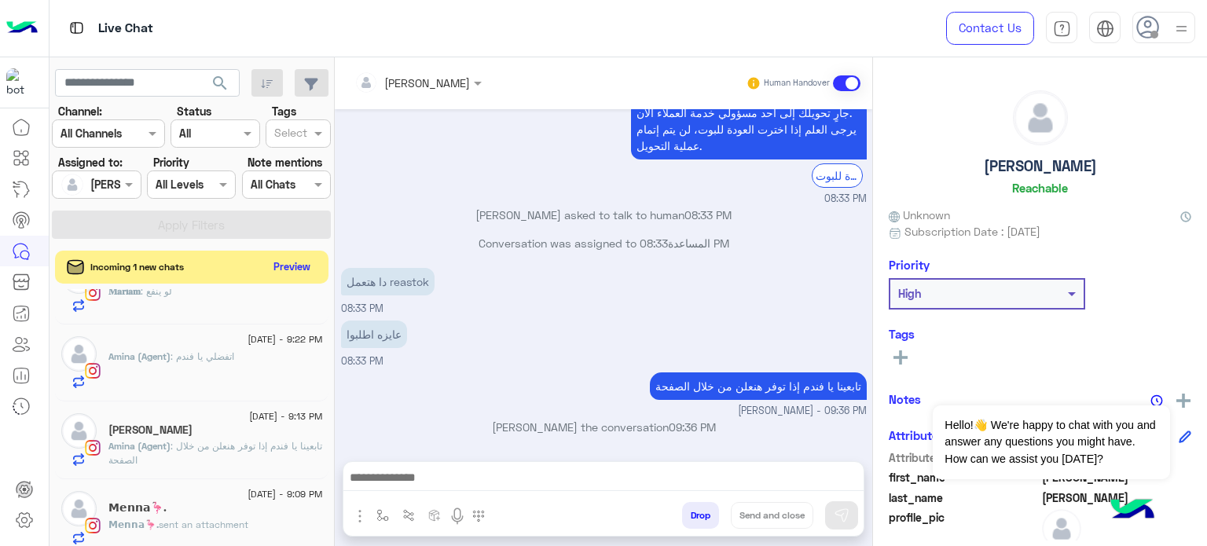
click at [289, 266] on button "Preview" at bounding box center [292, 266] width 49 height 21
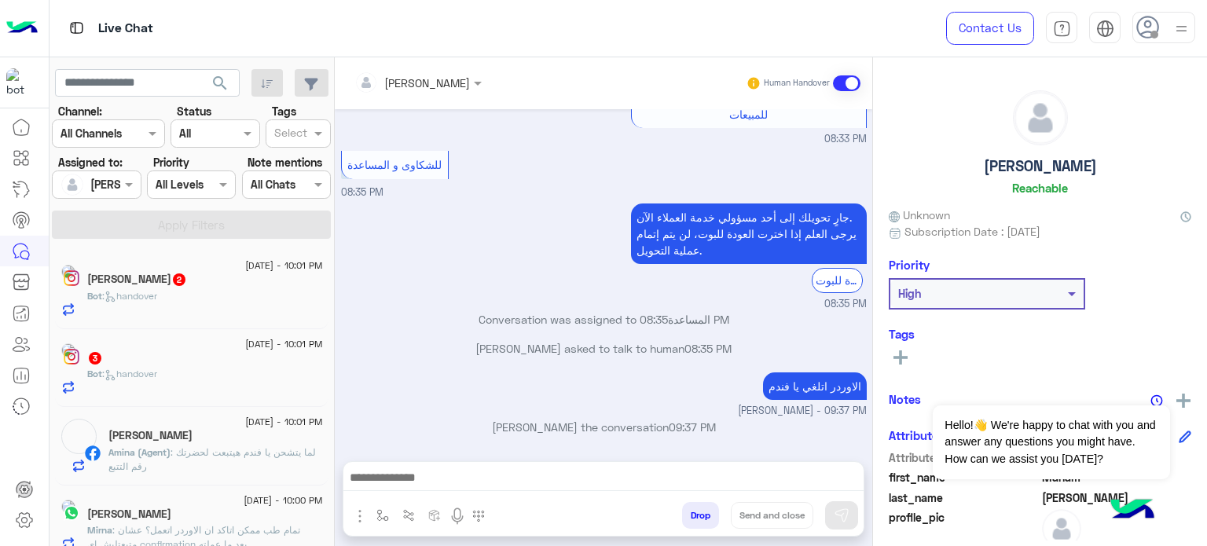
scroll to position [8, 0]
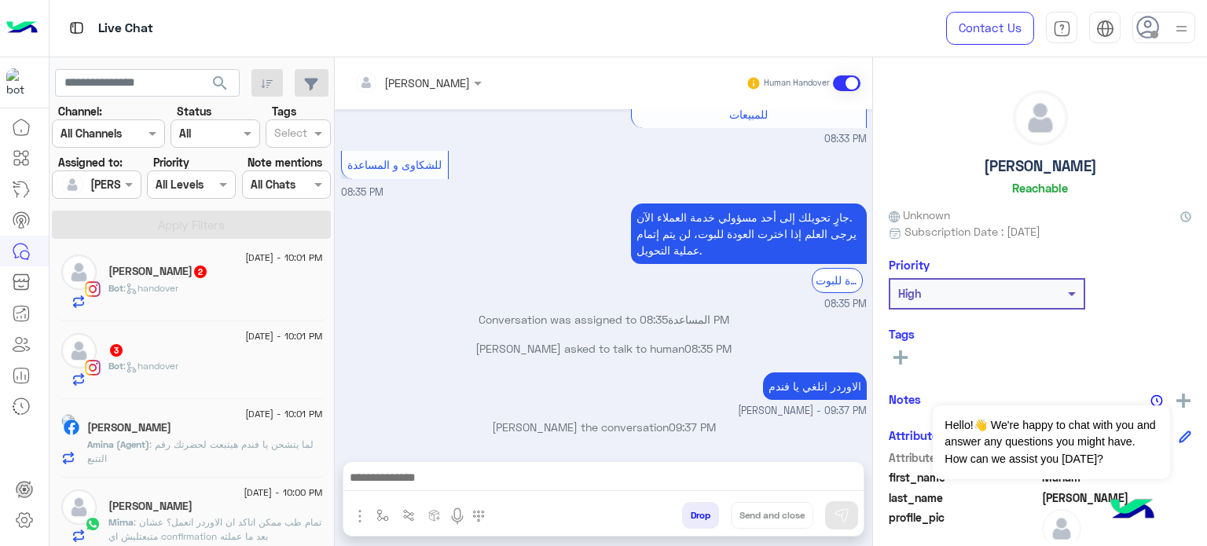
click at [219, 273] on div "Nouran Hossam 2" at bounding box center [215, 273] width 214 height 16
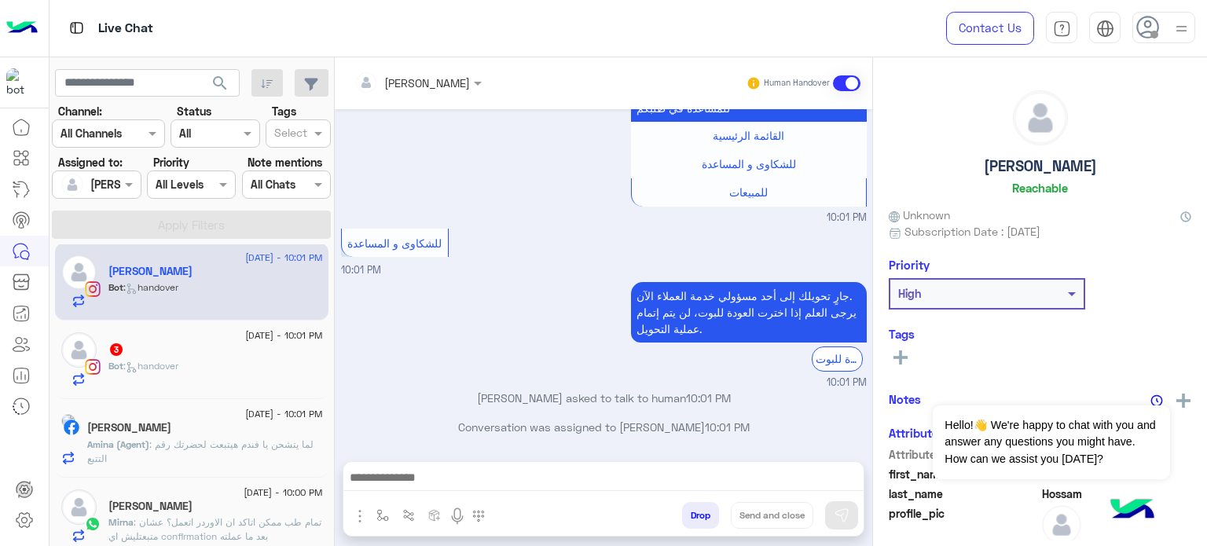
scroll to position [468, 0]
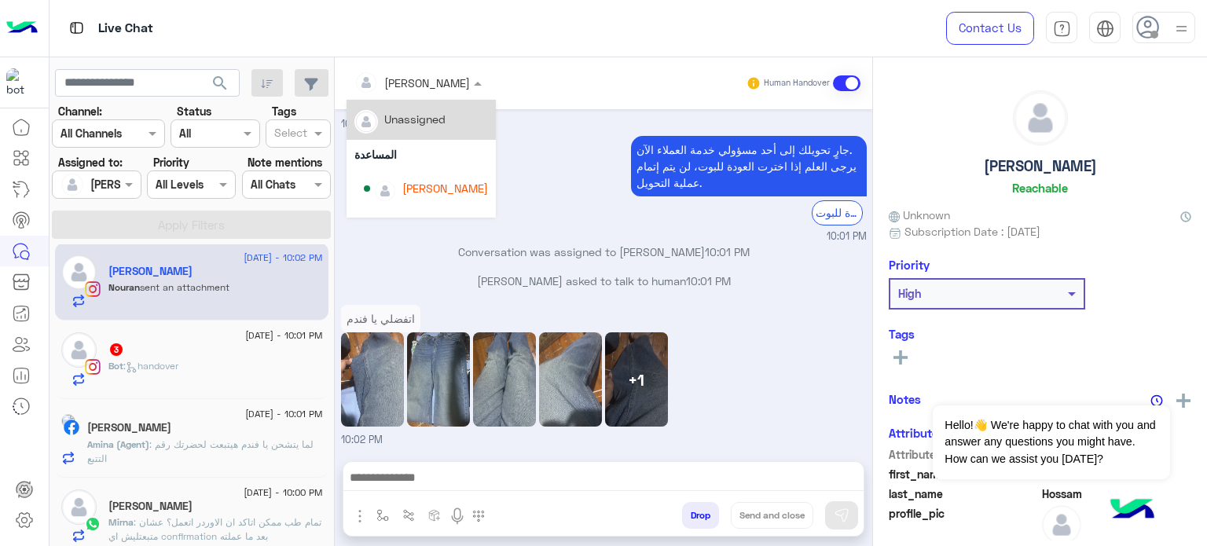
click at [418, 81] on input "text" at bounding box center [397, 83] width 86 height 16
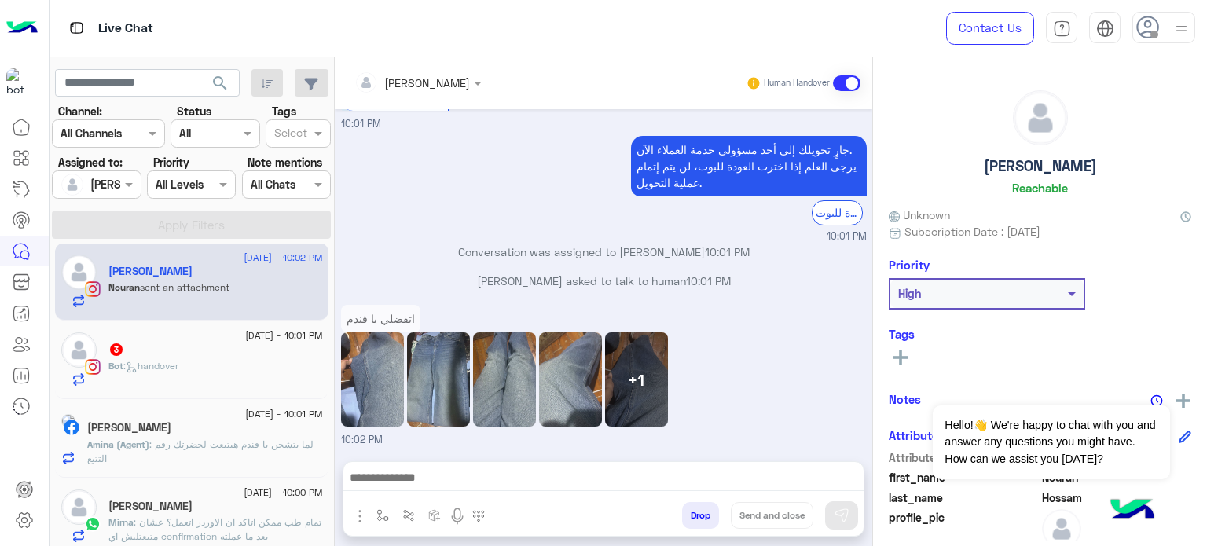
click at [563, 186] on div "جارٍ تحويلك إلى أحد مسؤولي خدمة العملاء الآن. يرجى العلم إذا اخترت العودة للبوت…" at bounding box center [604, 188] width 526 height 112
click at [179, 383] on div "Bot : handover" at bounding box center [215, 372] width 214 height 27
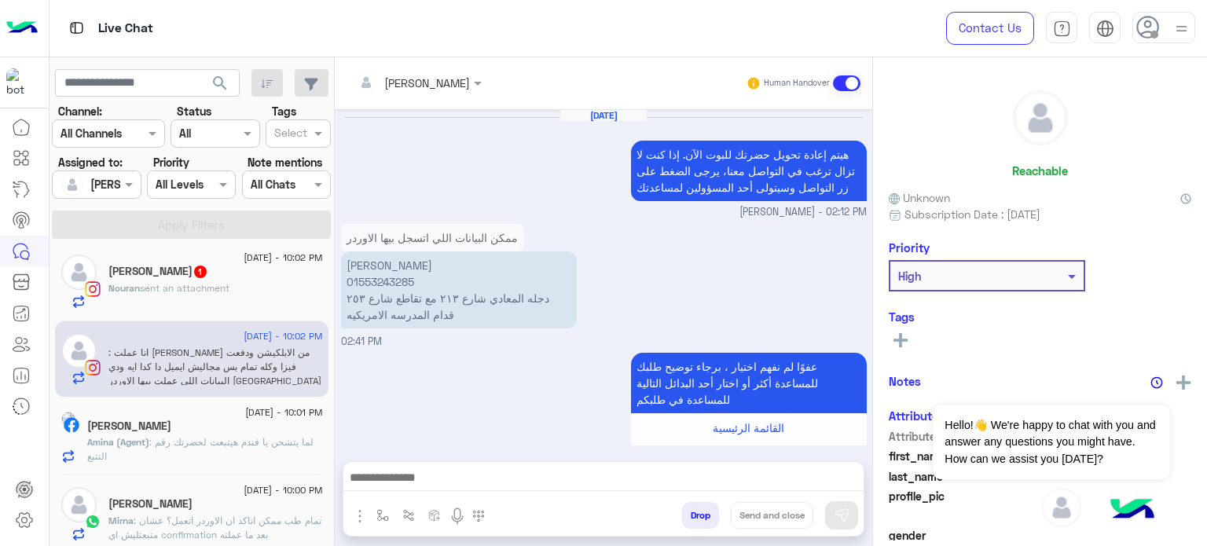
scroll to position [698, 0]
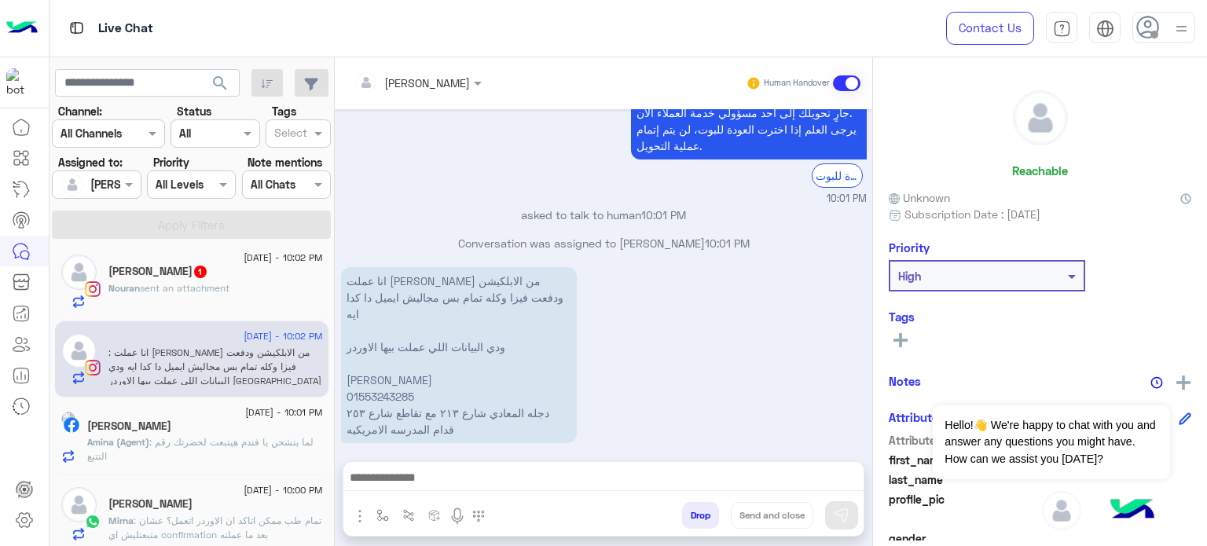
click at [418, 81] on input "text" at bounding box center [397, 83] width 86 height 16
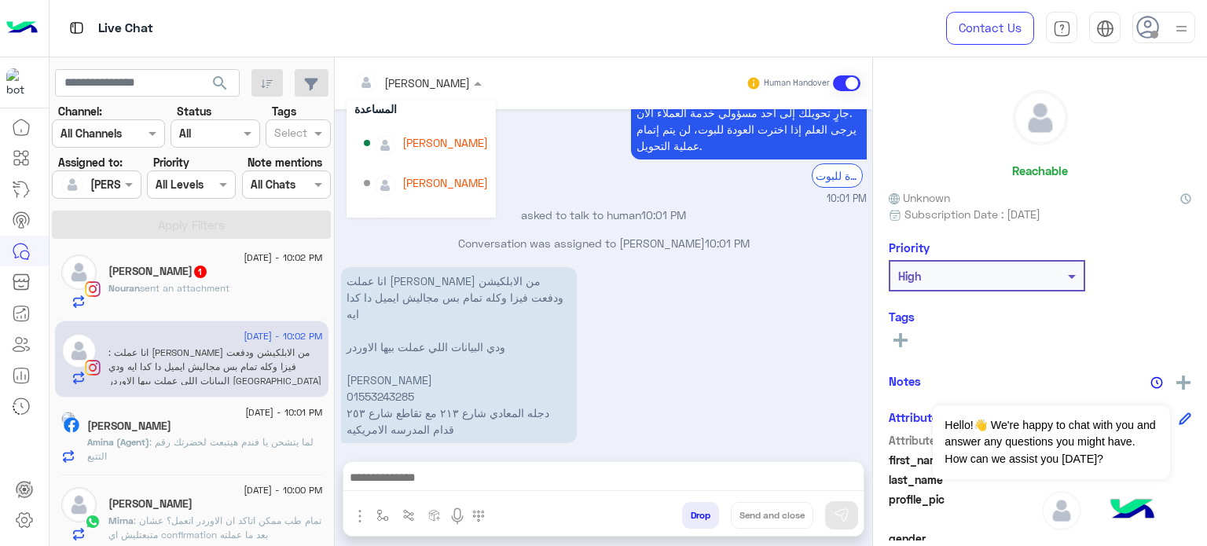
scroll to position [51, 0]
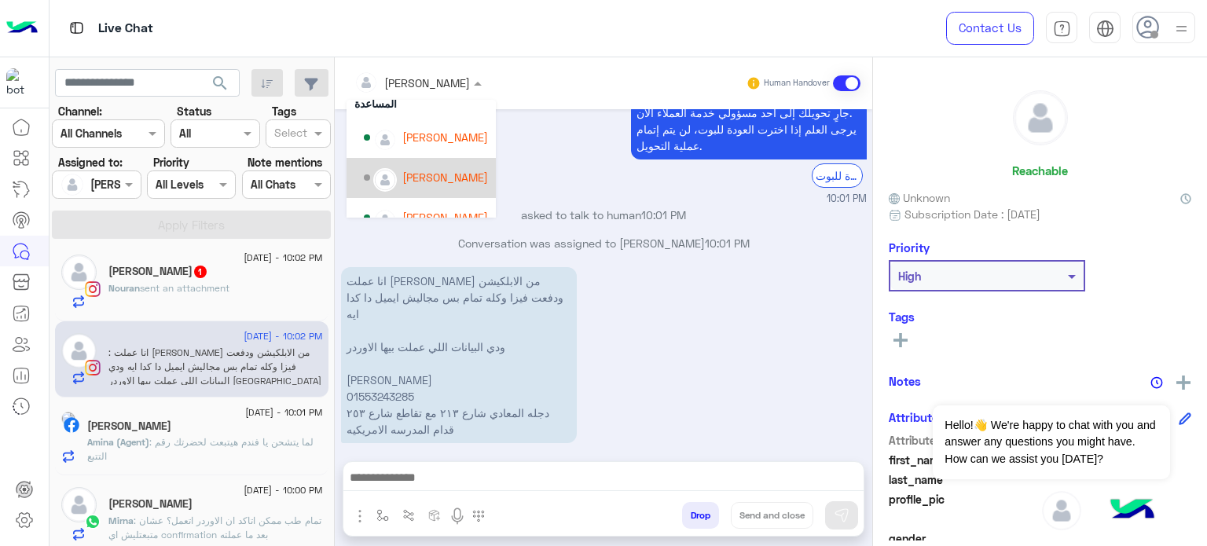
click at [424, 183] on div "[PERSON_NAME]" at bounding box center [445, 177] width 86 height 16
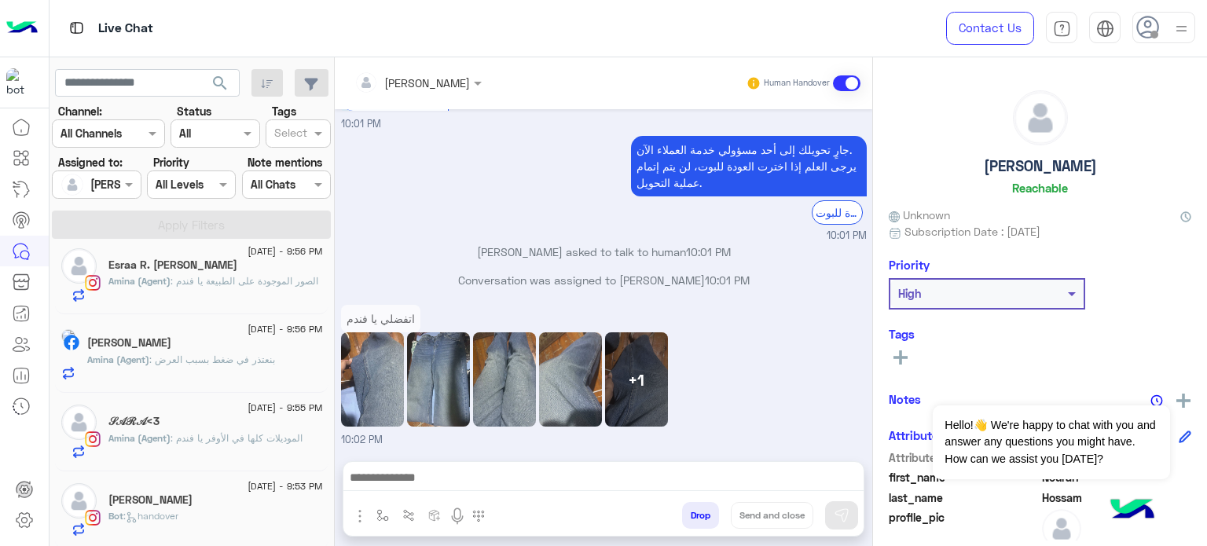
scroll to position [330, 0]
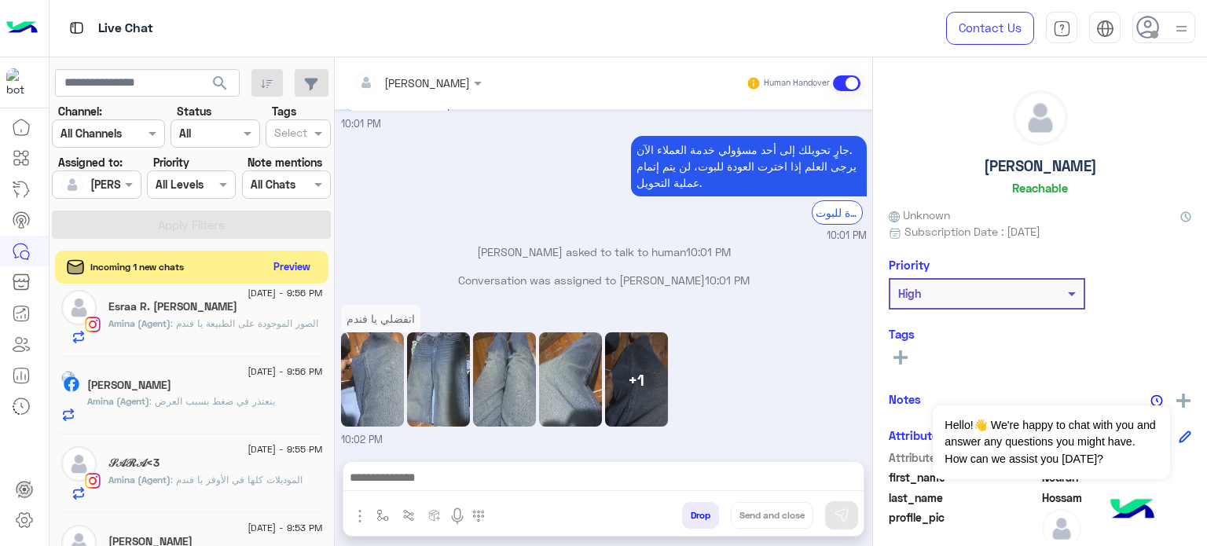
click at [292, 260] on button "Preview" at bounding box center [292, 266] width 49 height 21
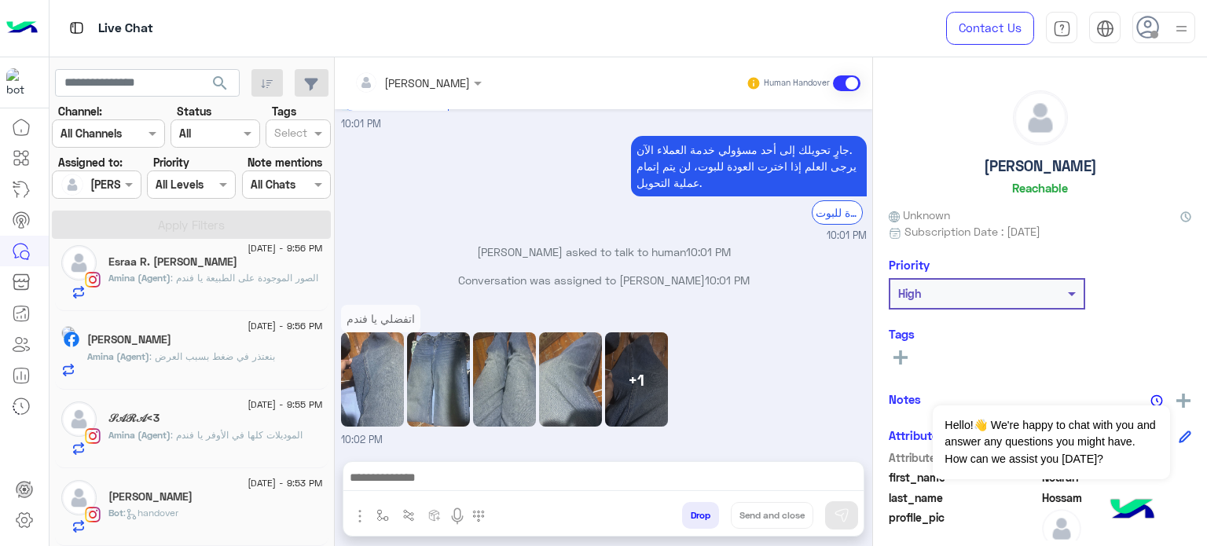
scroll to position [0, 0]
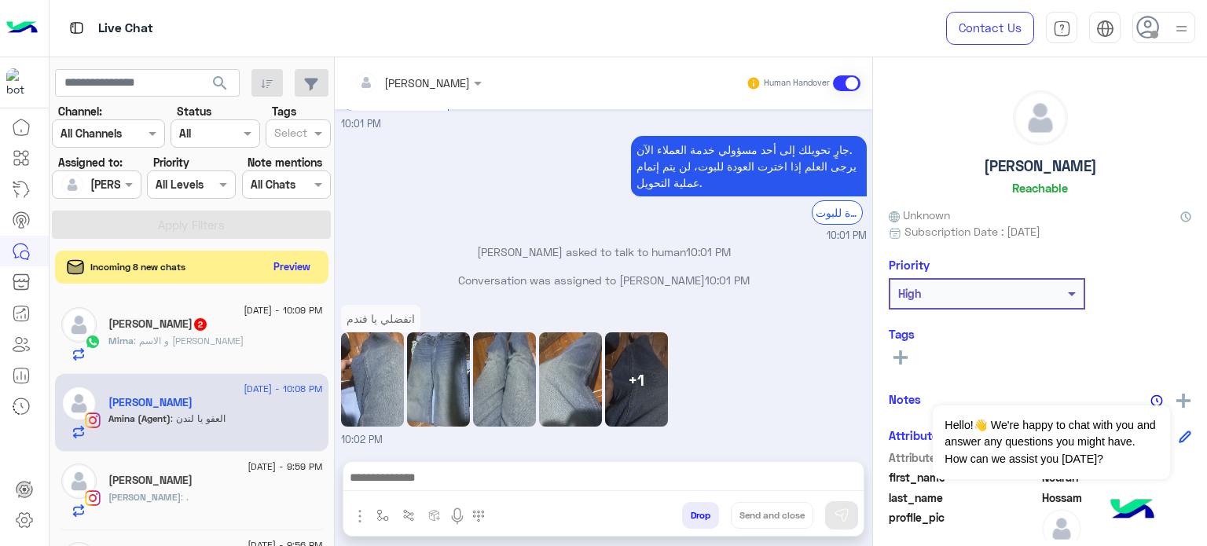
click at [275, 272] on button "Preview" at bounding box center [292, 266] width 49 height 21
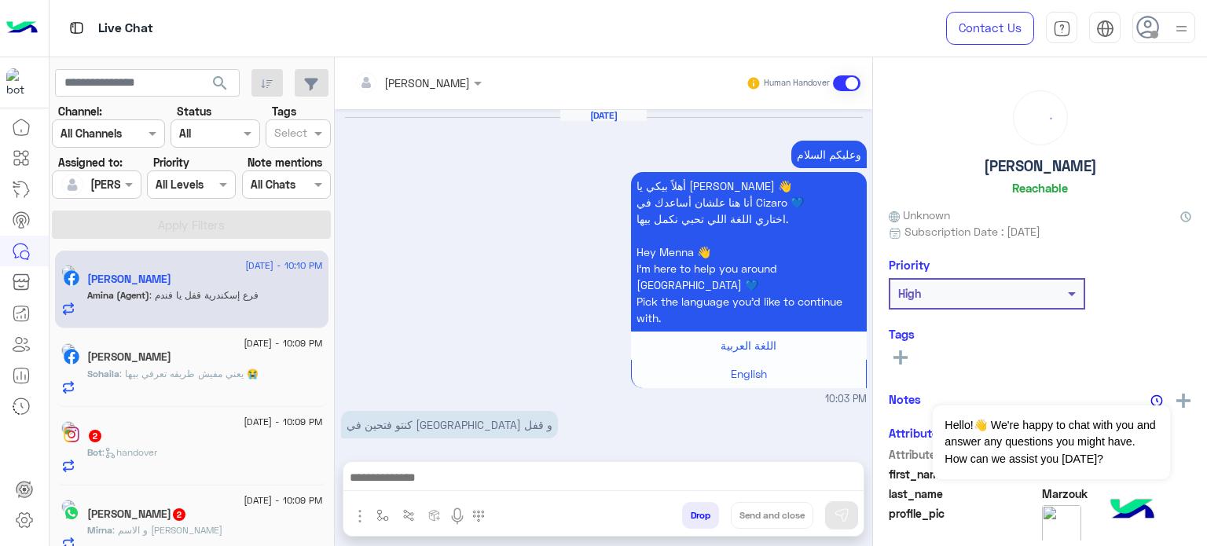
scroll to position [516, 0]
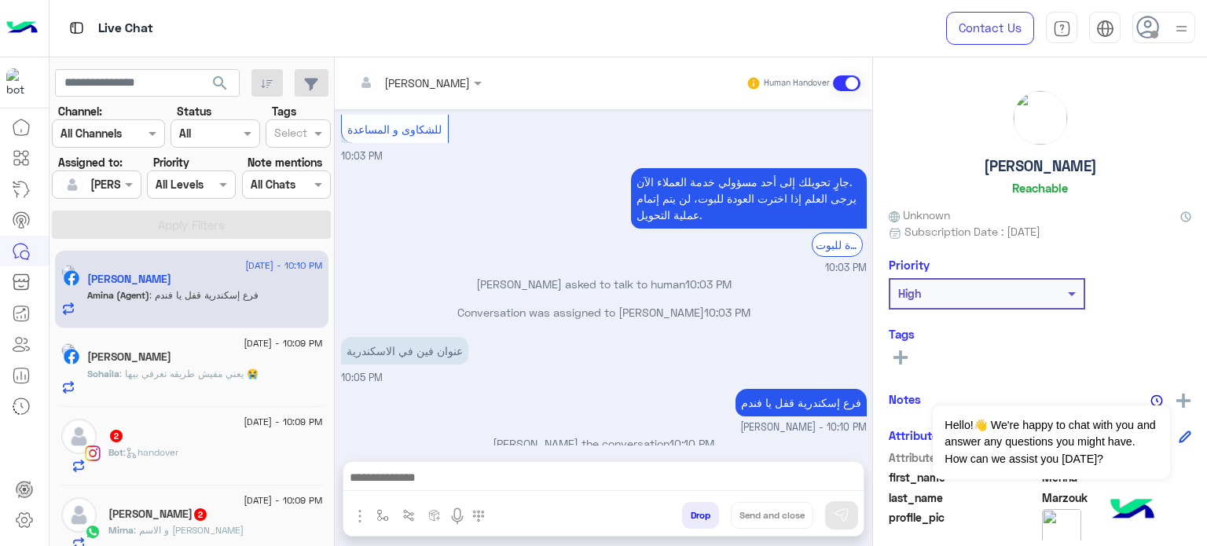
click at [269, 441] on div "2" at bounding box center [215, 437] width 214 height 16
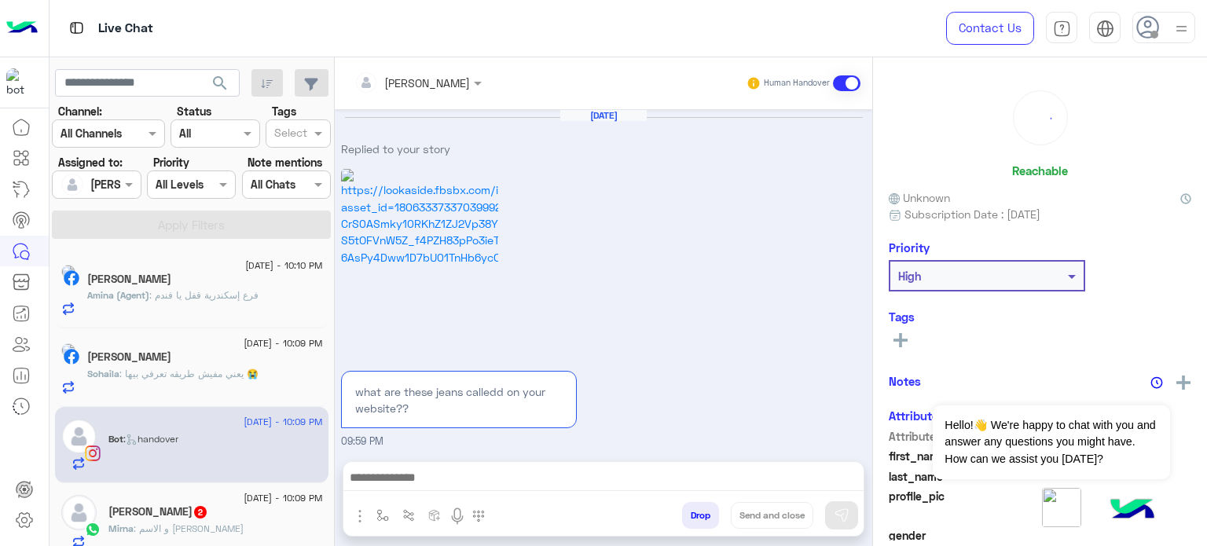
scroll to position [392, 0]
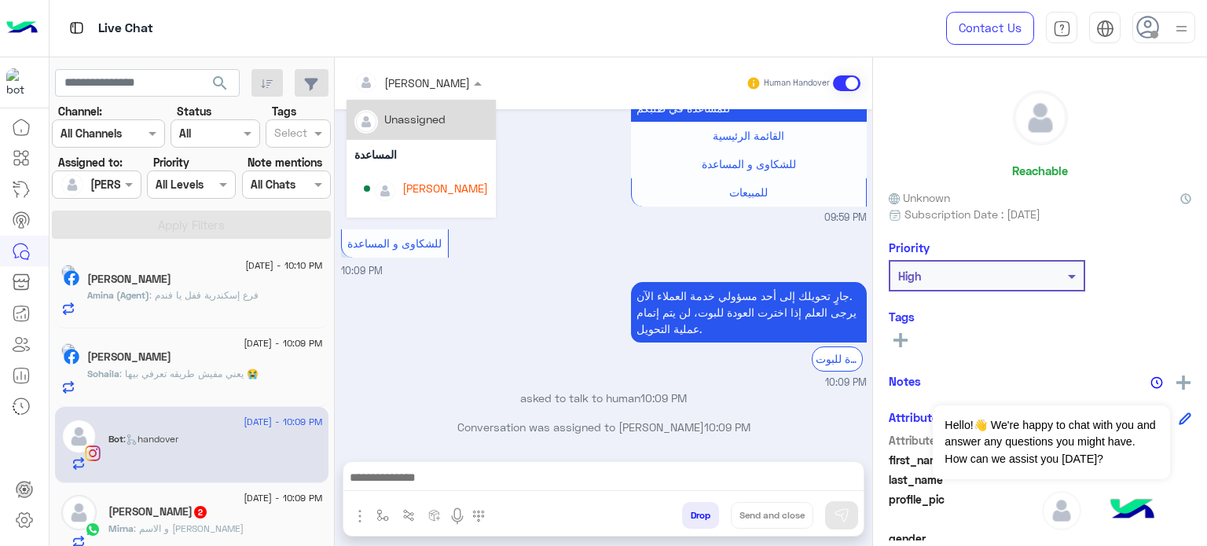
click at [442, 82] on div at bounding box center [417, 82] width 143 height 18
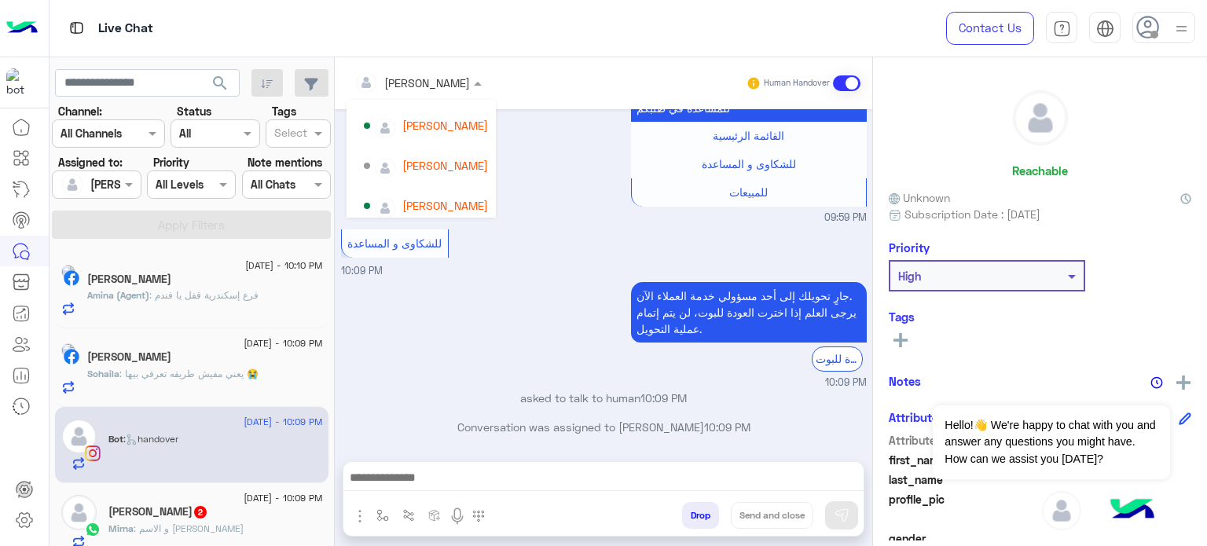
scroll to position [66, 0]
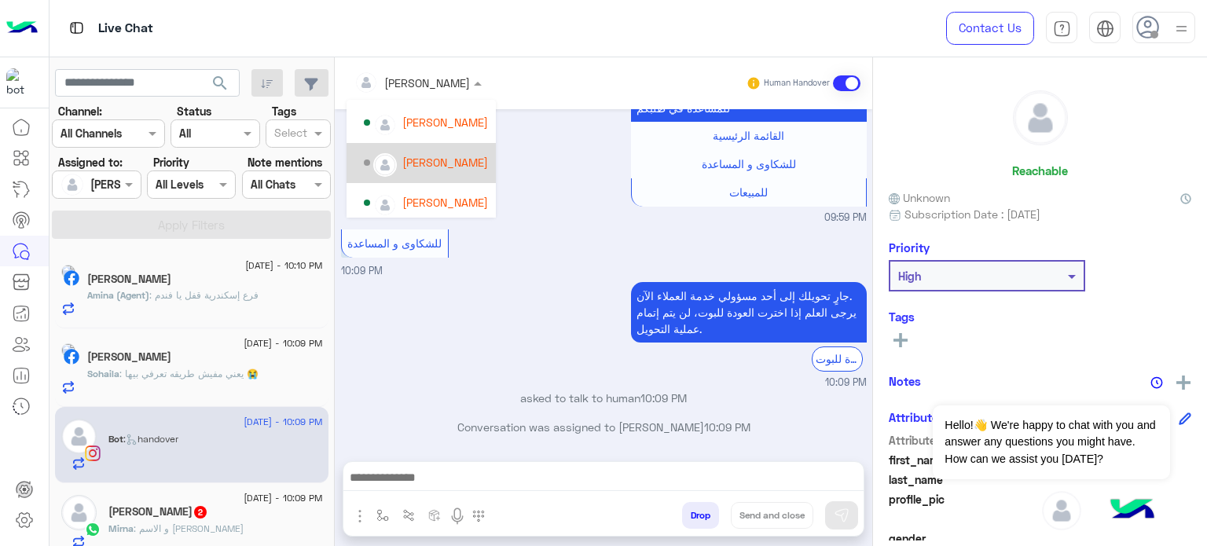
click at [448, 156] on div "[PERSON_NAME]" at bounding box center [445, 162] width 86 height 16
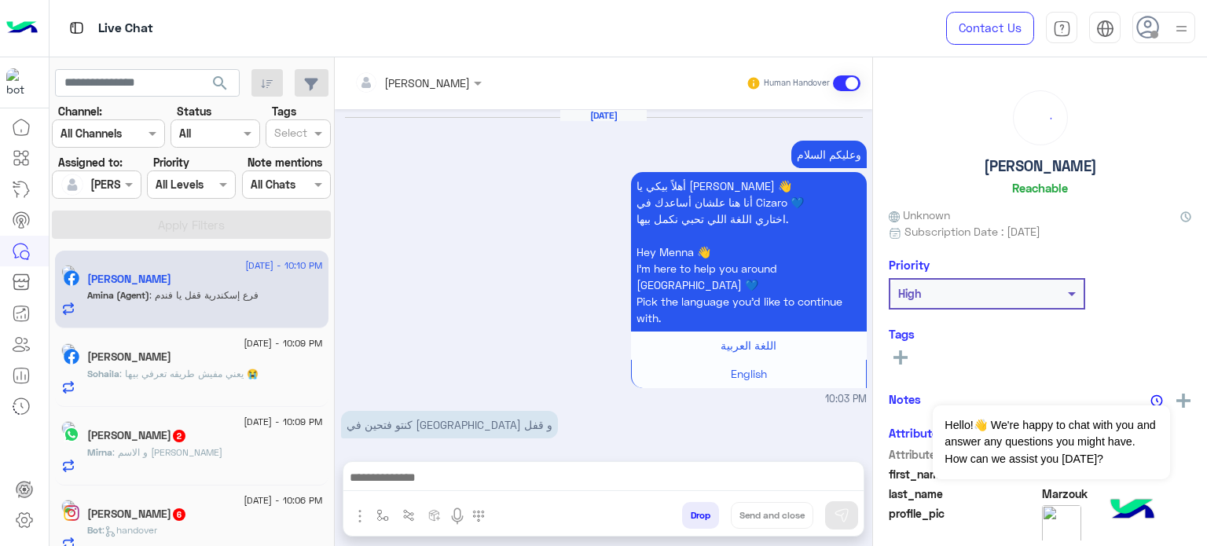
scroll to position [516, 0]
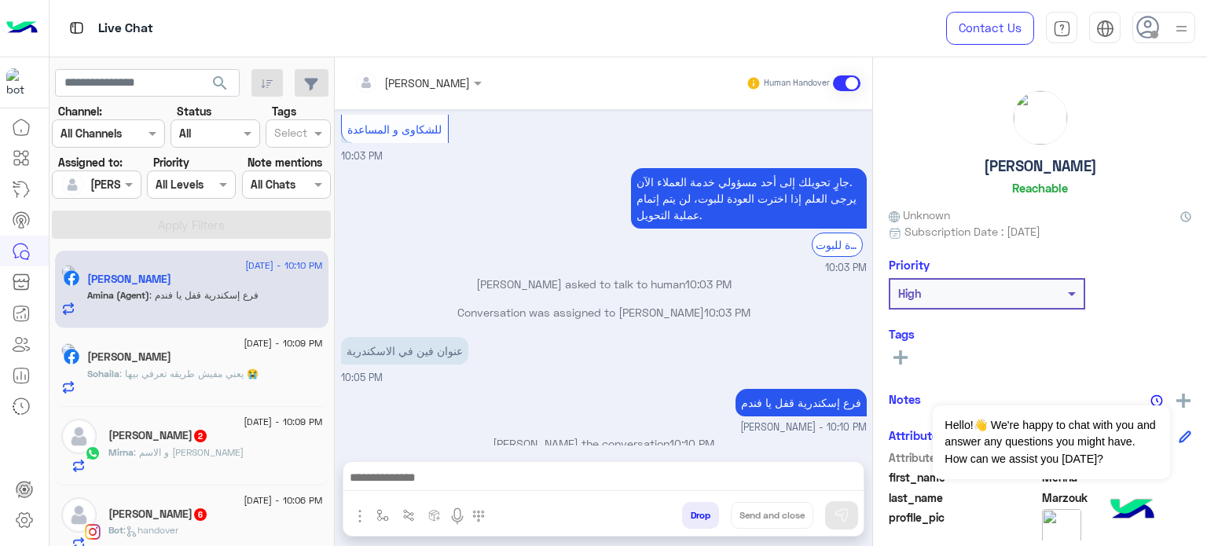
click at [224, 526] on div "Bot : handover" at bounding box center [215, 536] width 214 height 27
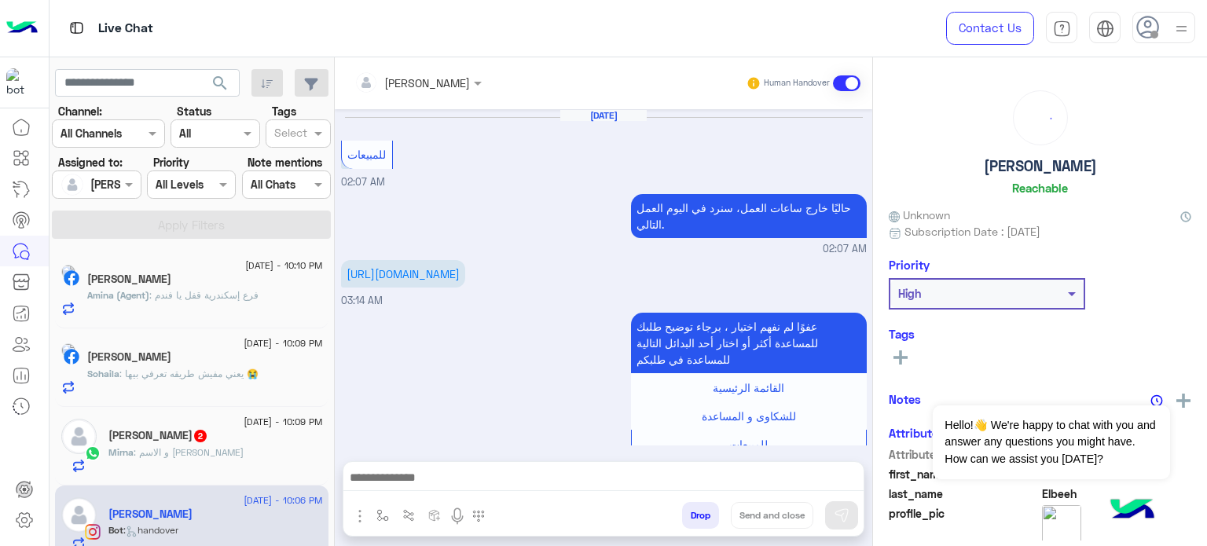
scroll to position [664, 0]
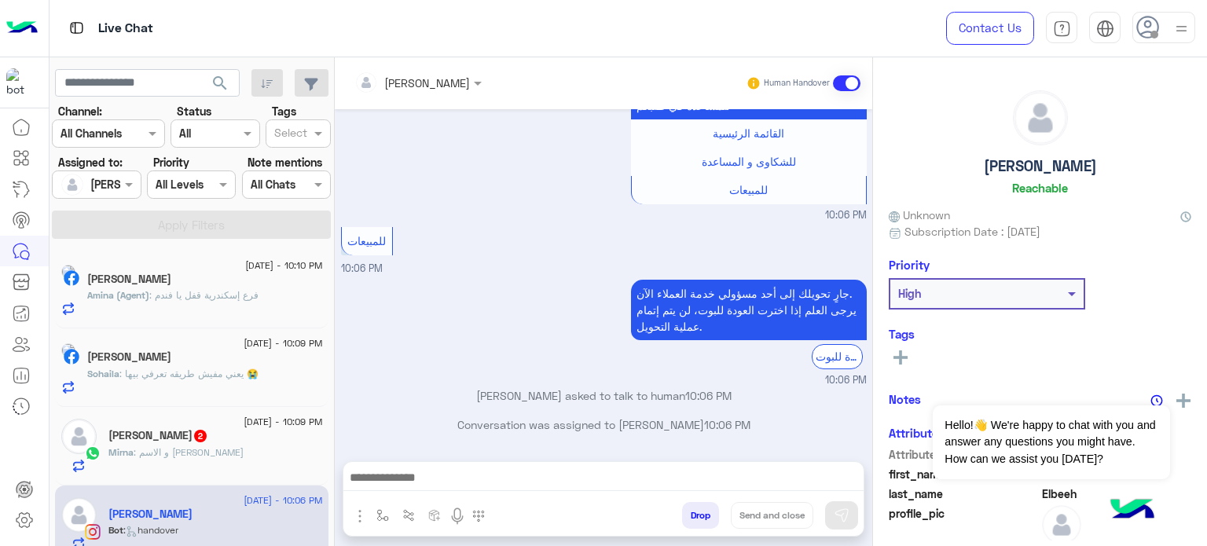
click at [438, 92] on div "[PERSON_NAME]" at bounding box center [411, 82] width 115 height 31
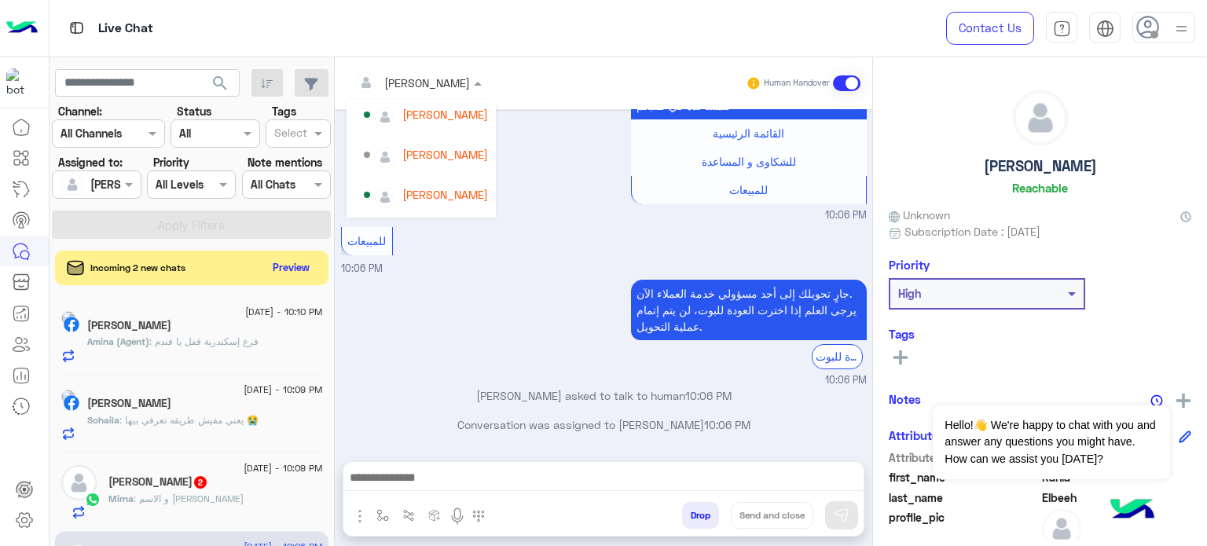
scroll to position [82, 0]
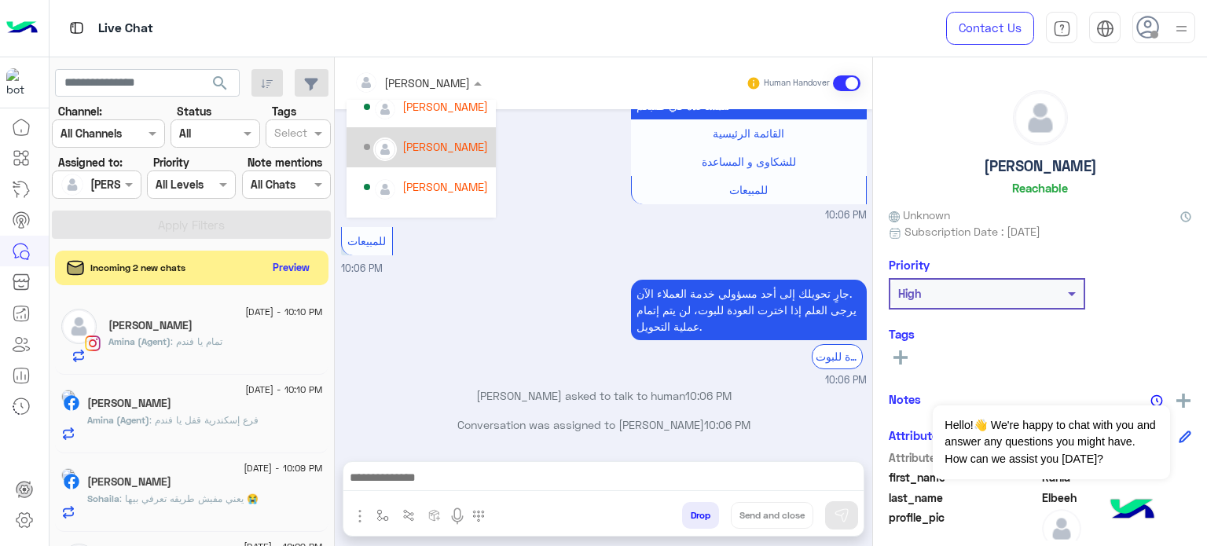
click at [456, 138] on div "[PERSON_NAME]" at bounding box center [445, 146] width 86 height 16
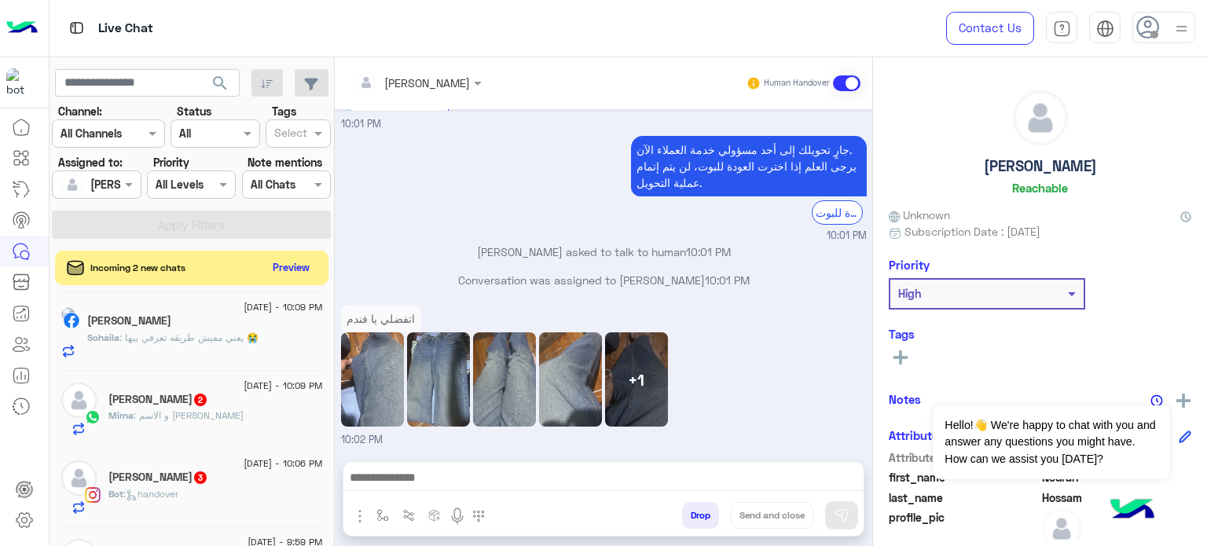
scroll to position [163, 0]
click at [224, 477] on div "Salma Mostafa 3" at bounding box center [215, 476] width 214 height 16
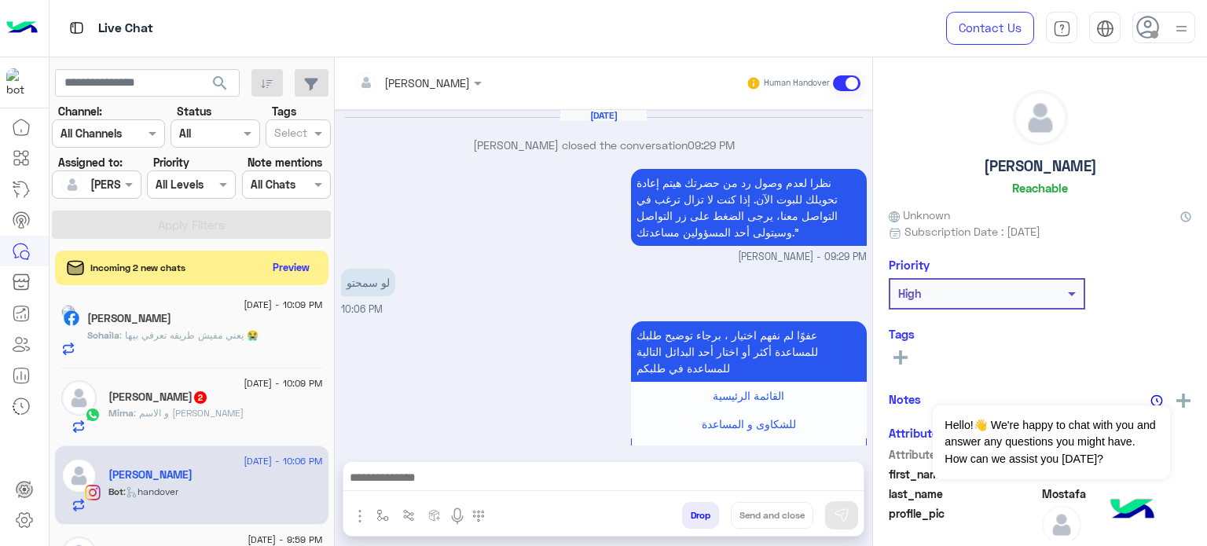
scroll to position [412, 0]
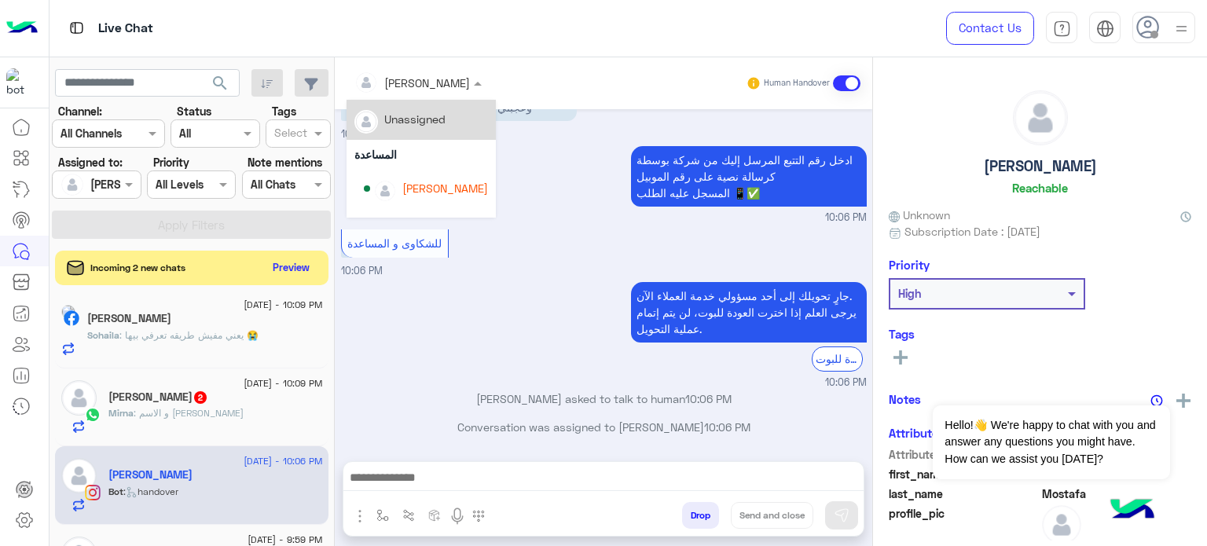
click at [447, 79] on div at bounding box center [417, 82] width 143 height 18
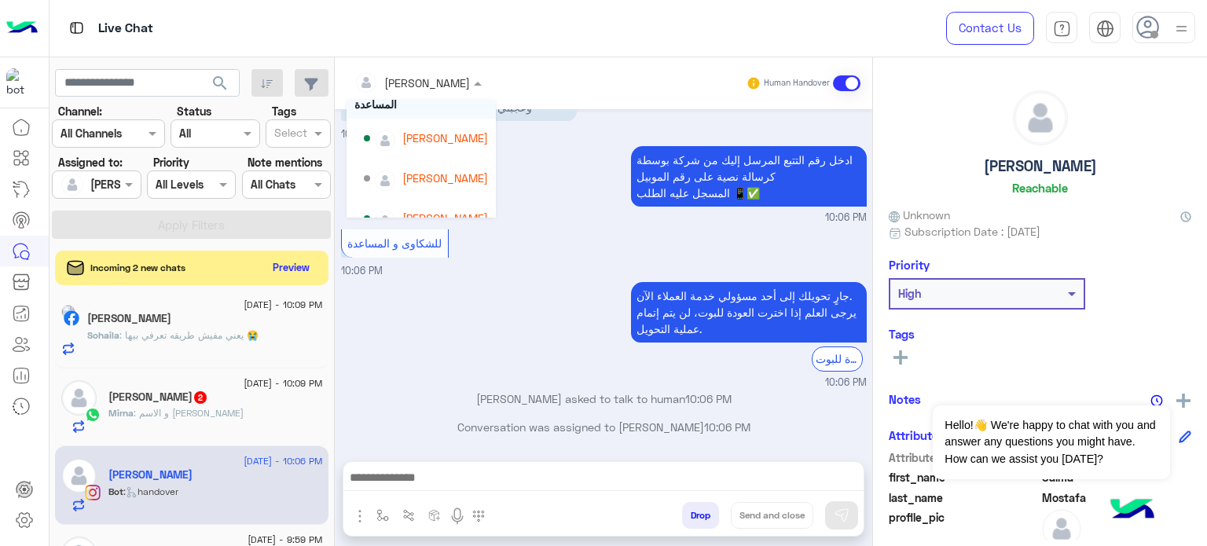
scroll to position [61, 0]
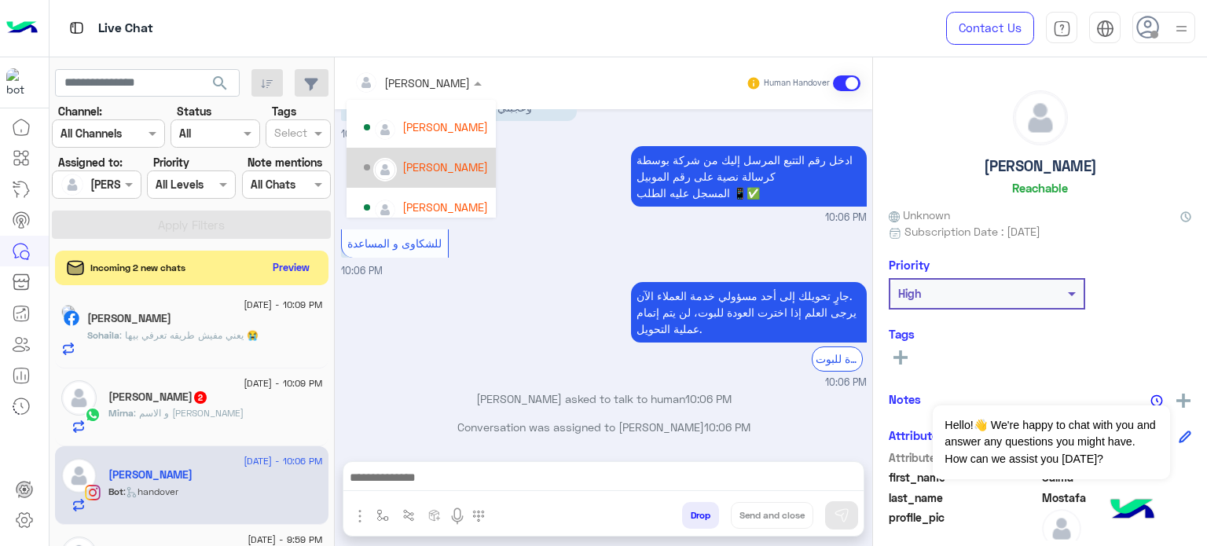
click at [449, 172] on div "[PERSON_NAME]" at bounding box center [445, 167] width 86 height 16
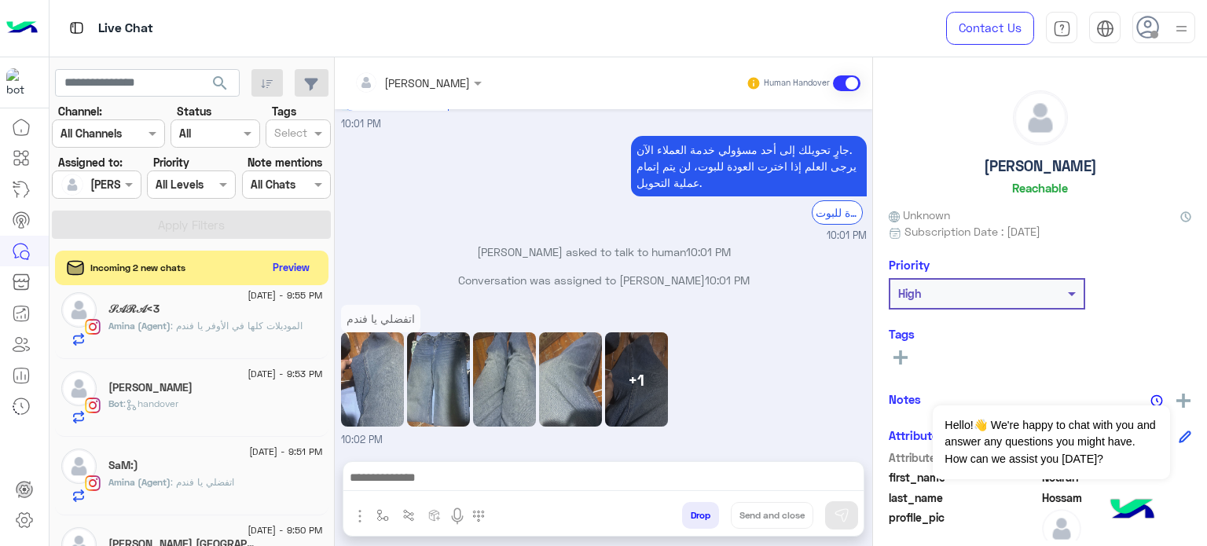
scroll to position [561, 0]
click at [274, 400] on div "Bot : handover" at bounding box center [215, 413] width 214 height 27
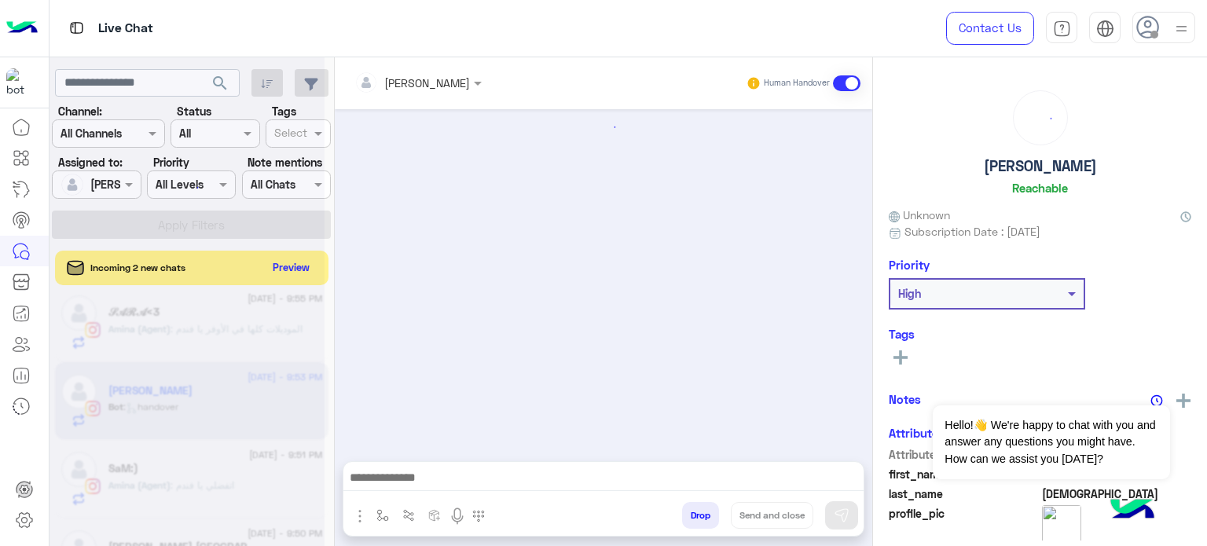
scroll to position [387, 0]
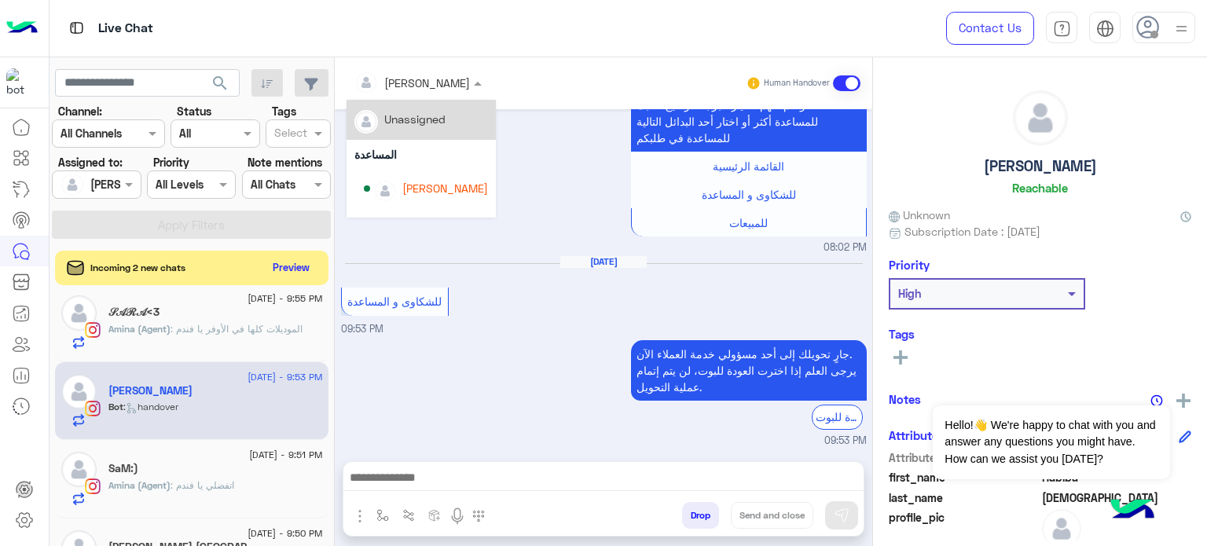
click at [453, 83] on div at bounding box center [417, 82] width 143 height 18
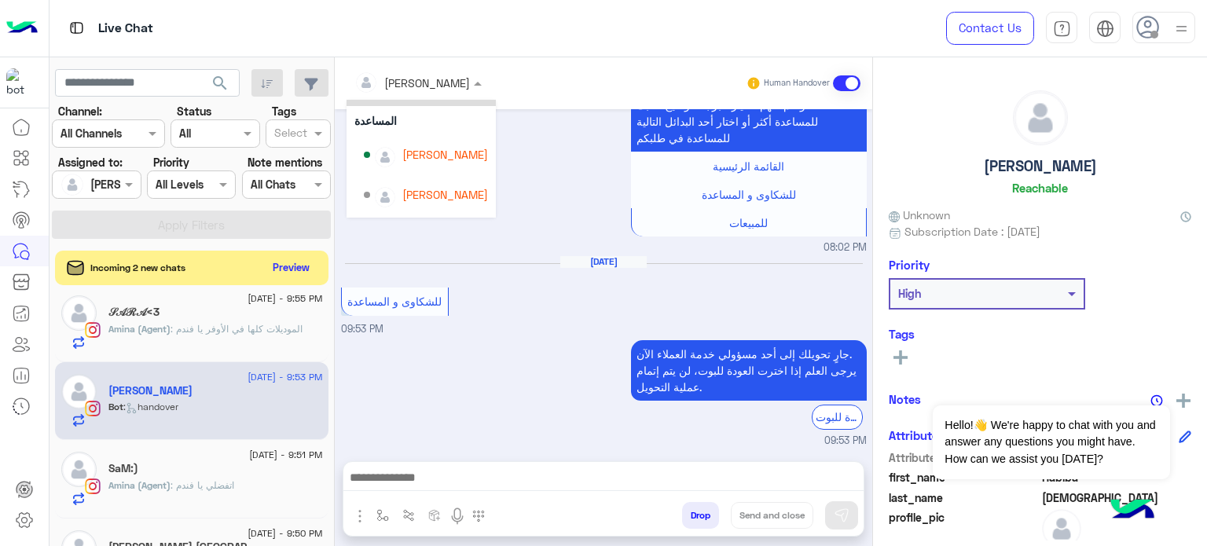
scroll to position [56, 0]
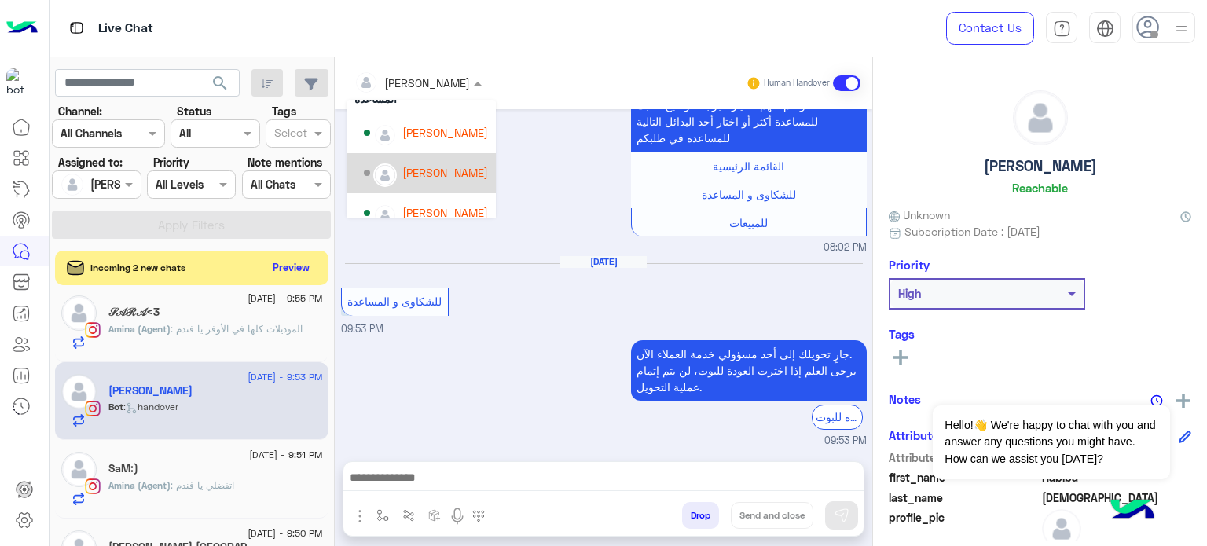
click at [450, 156] on div "[PERSON_NAME]" at bounding box center [420, 173] width 149 height 40
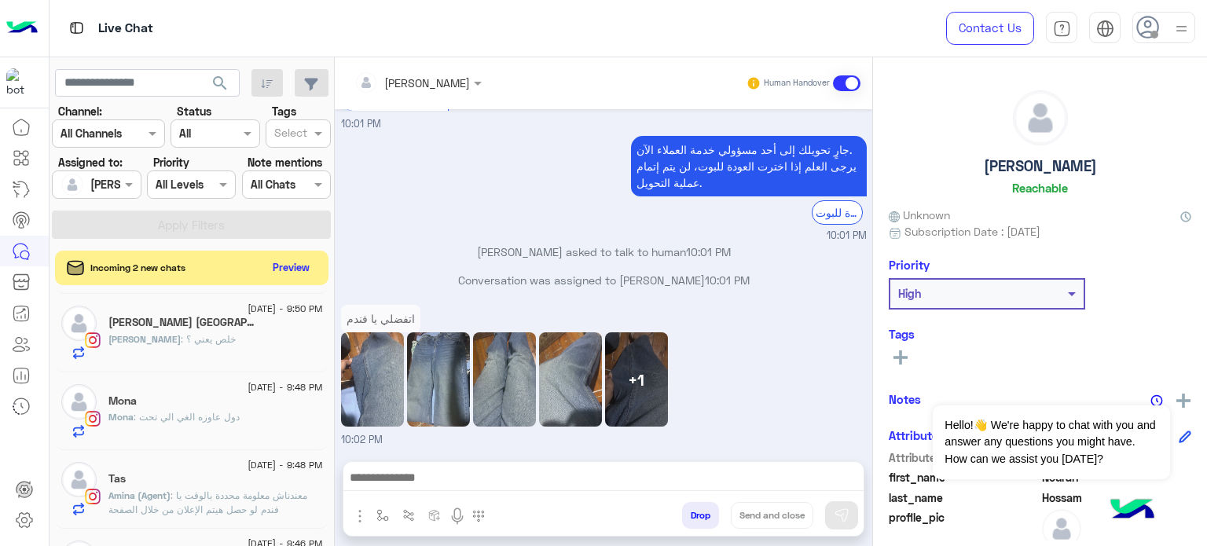
scroll to position [712, 0]
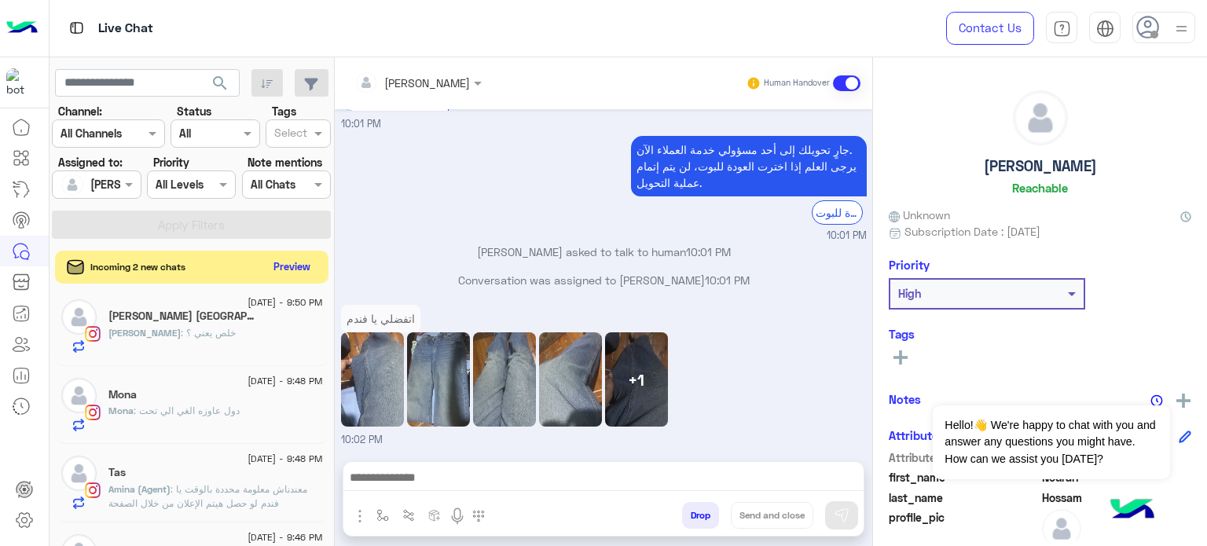
click at [283, 266] on button "Preview" at bounding box center [292, 266] width 49 height 21
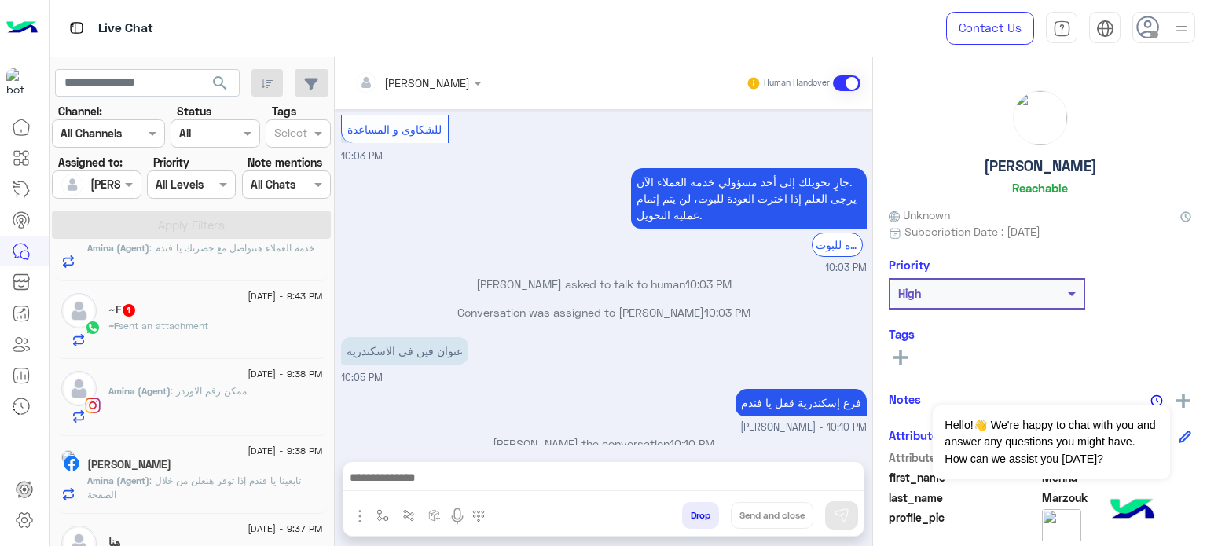
scroll to position [1065, 0]
click at [284, 331] on div "~F sent an attachment" at bounding box center [215, 331] width 214 height 27
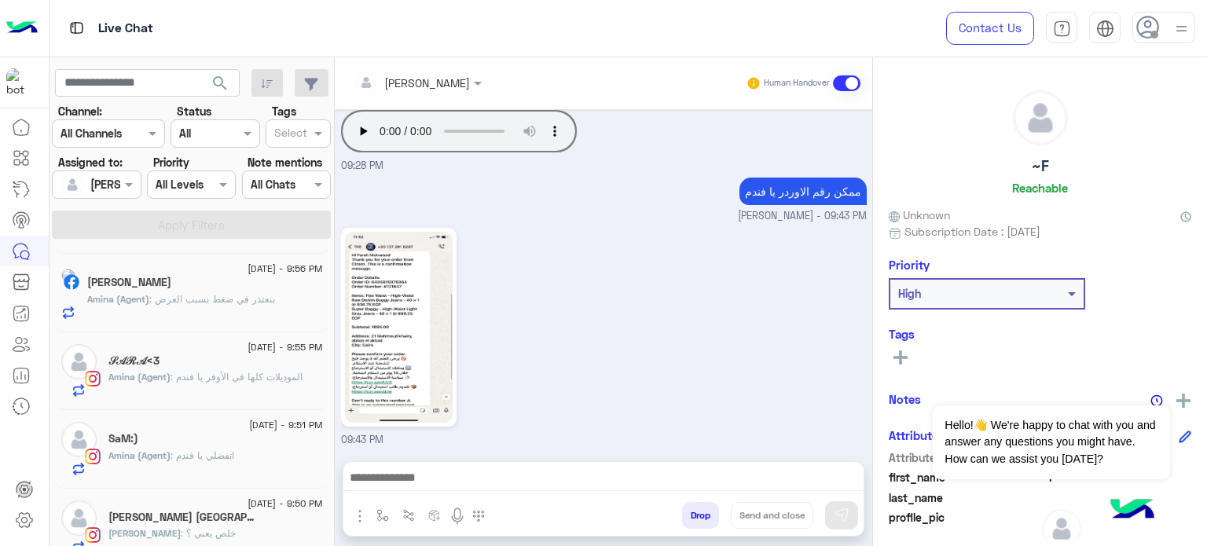
click at [731, 313] on div "09:43 PM" at bounding box center [604, 336] width 526 height 224
click at [103, 181] on div at bounding box center [96, 184] width 87 height 18
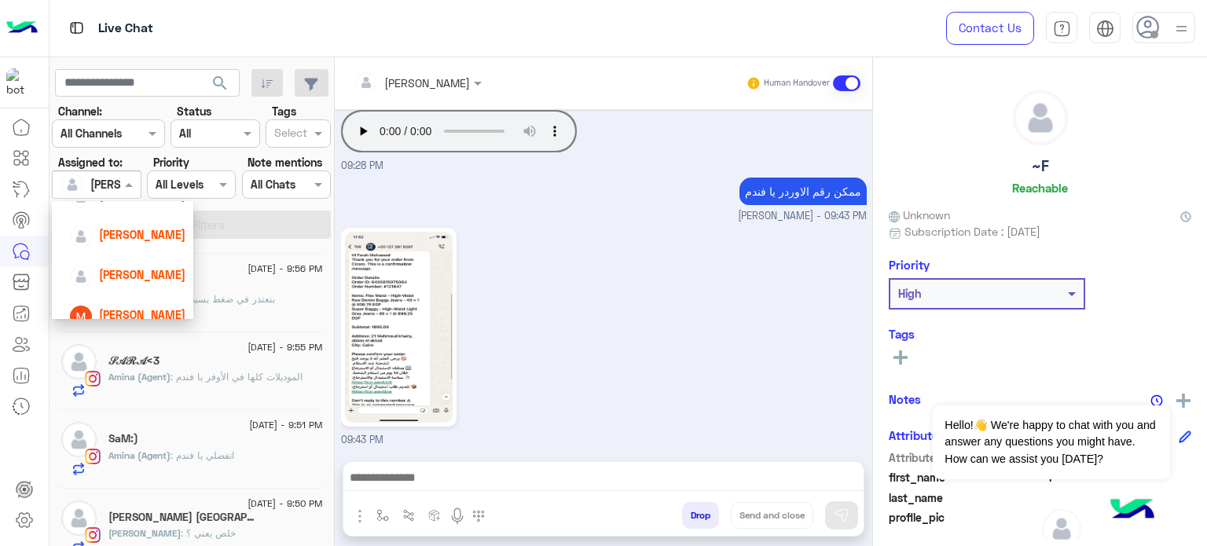
scroll to position [131, 0]
click at [142, 229] on span "[PERSON_NAME]" at bounding box center [142, 228] width 86 height 13
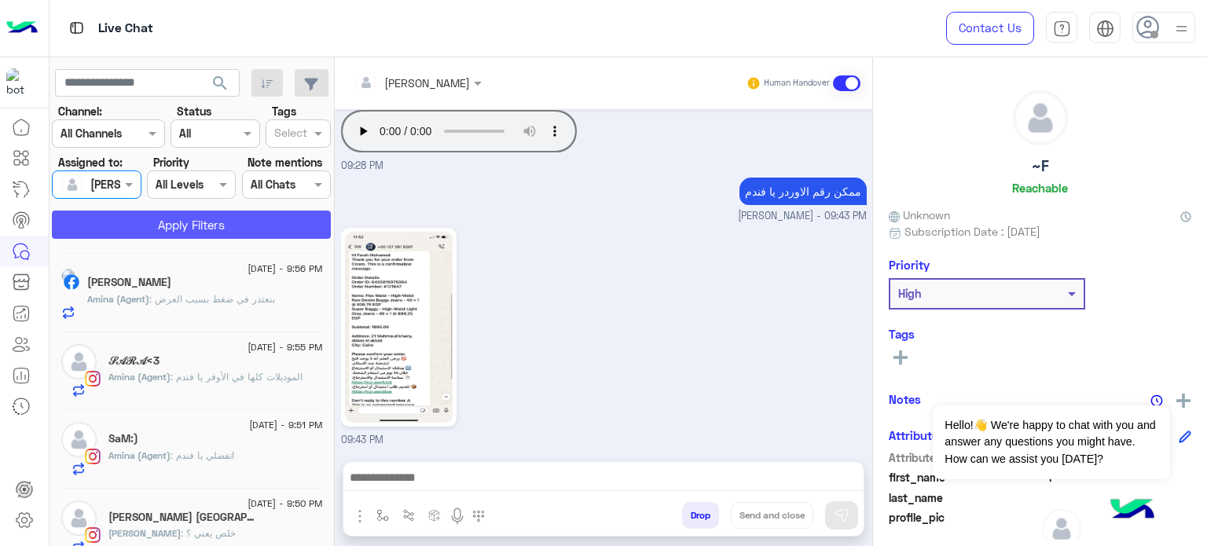
click at [211, 219] on button "Apply Filters" at bounding box center [191, 225] width 279 height 28
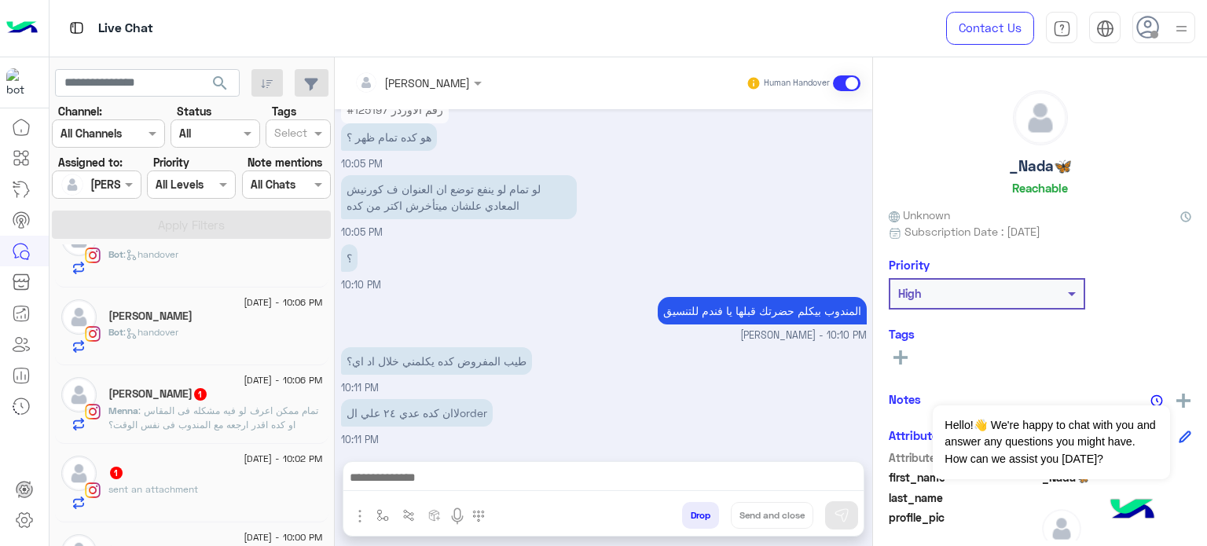
scroll to position [641, 0]
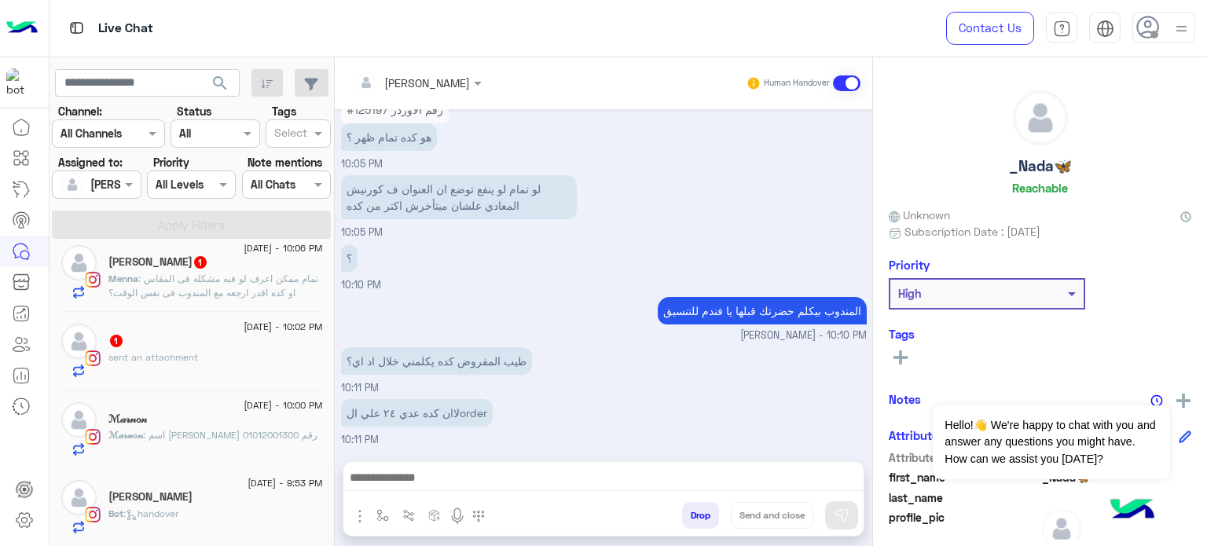
click at [108, 183] on div at bounding box center [96, 184] width 87 height 18
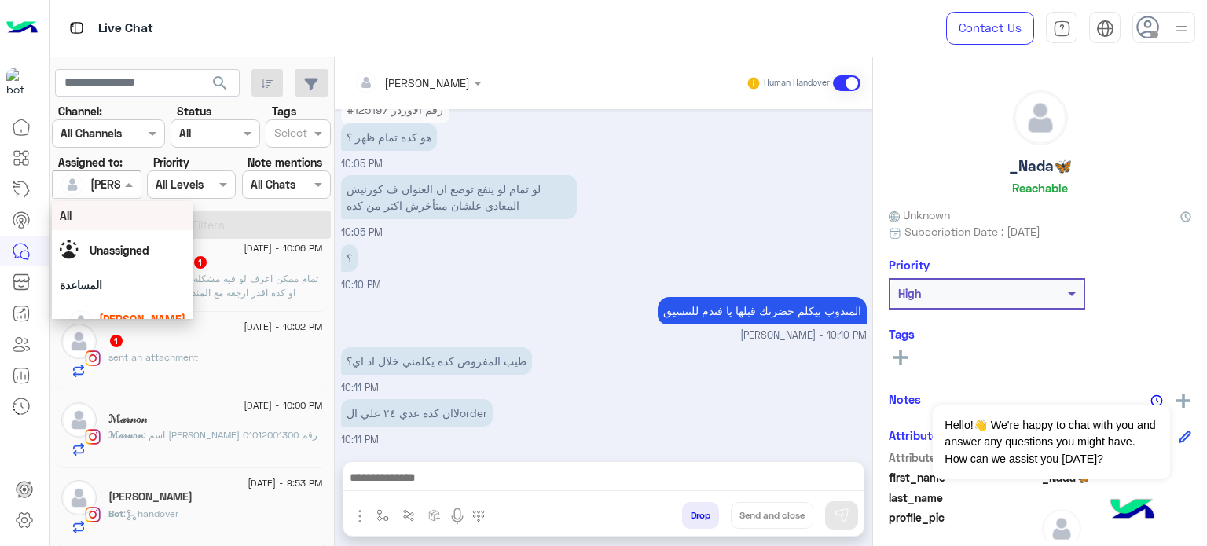
click at [134, 184] on span at bounding box center [131, 184] width 20 height 16
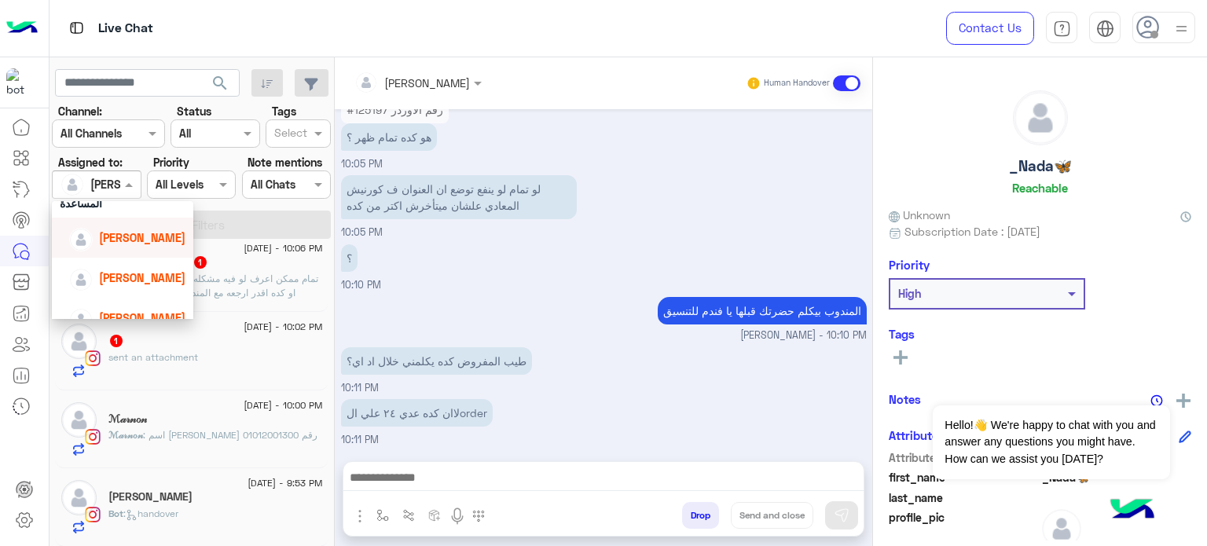
click at [139, 232] on span "[PERSON_NAME]" at bounding box center [142, 237] width 86 height 13
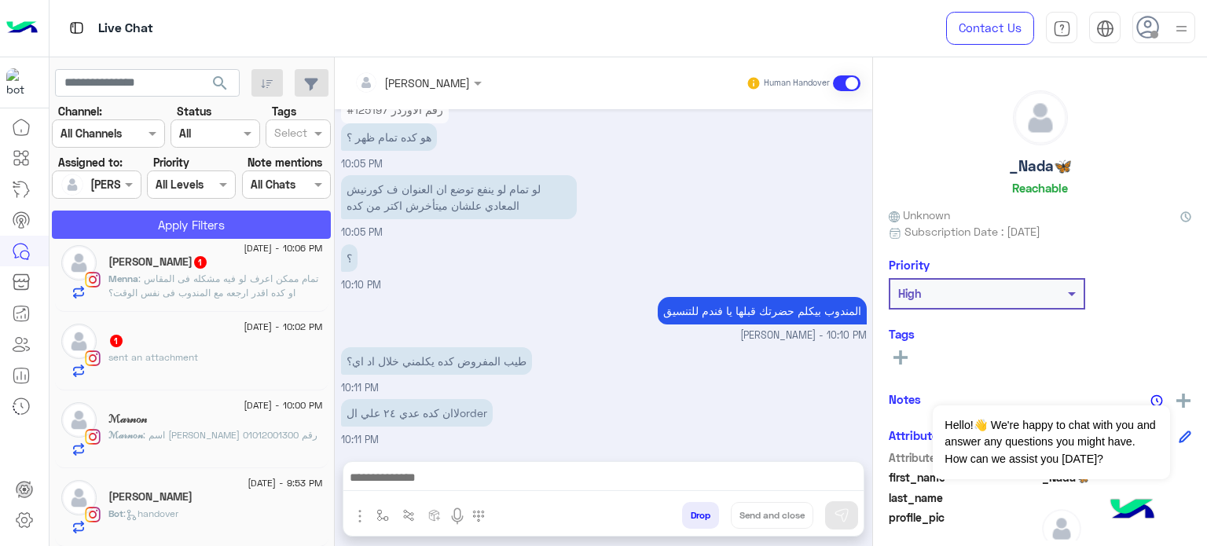
click at [215, 219] on button "Apply Filters" at bounding box center [191, 225] width 279 height 28
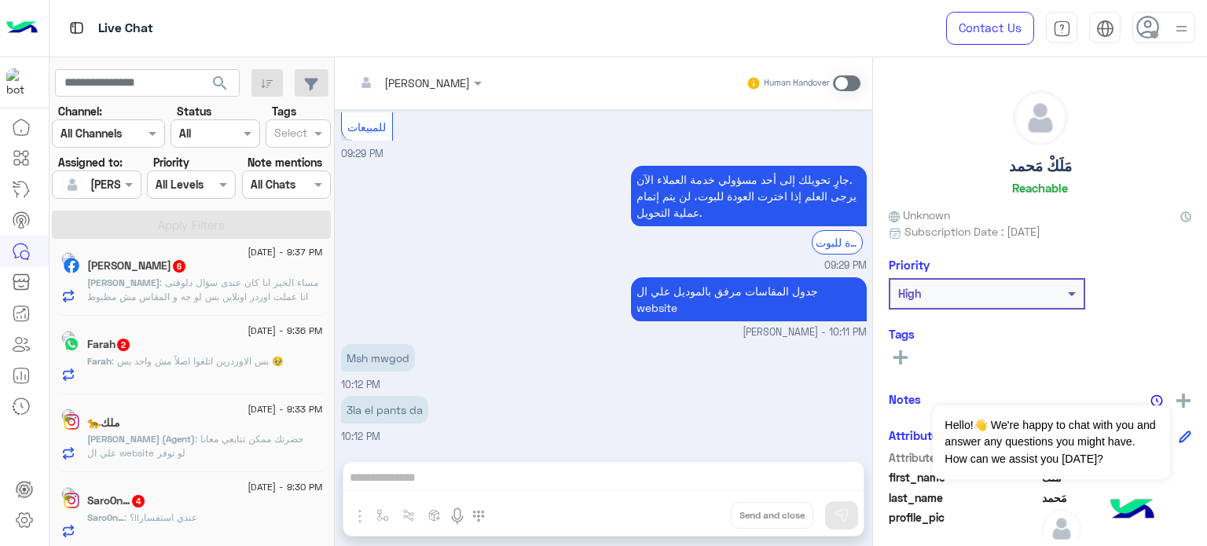
scroll to position [245, 0]
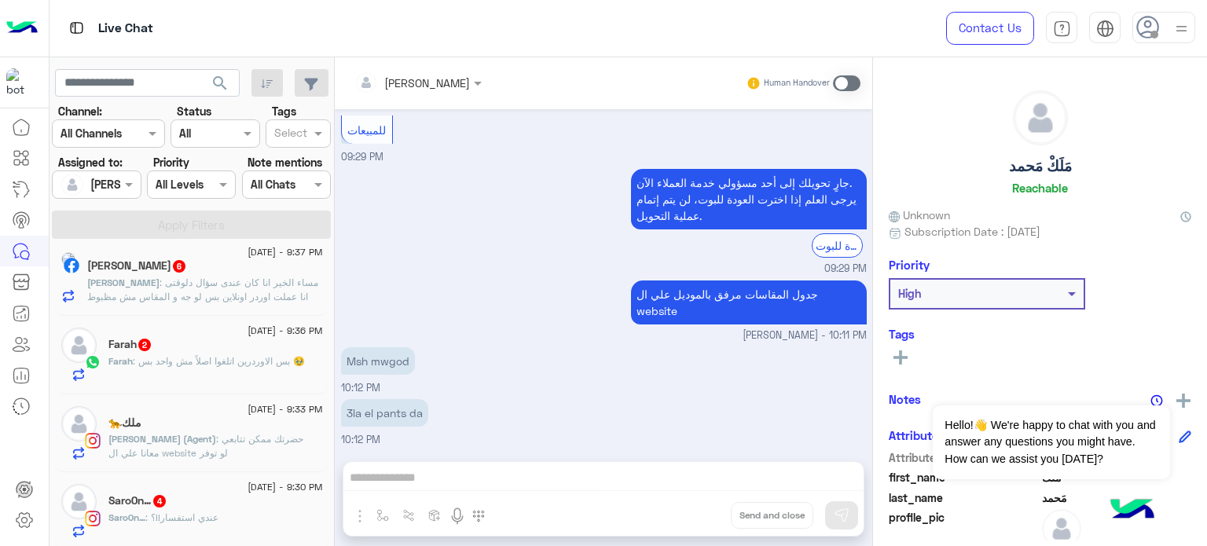
click at [239, 501] on div "Saro0n… 4" at bounding box center [215, 502] width 214 height 16
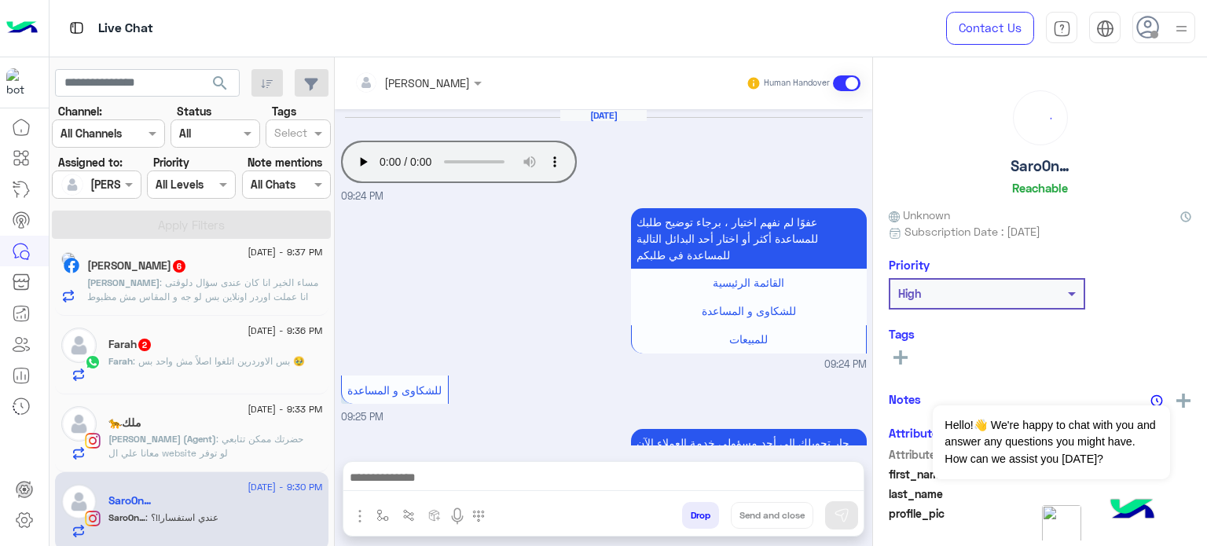
scroll to position [495, 0]
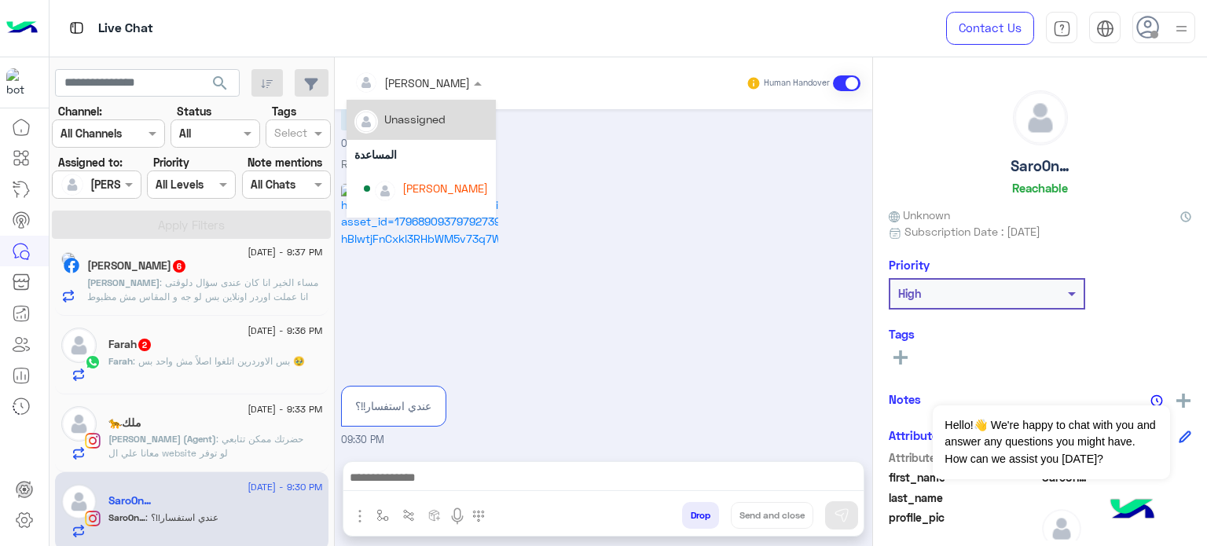
click at [427, 85] on div at bounding box center [417, 82] width 143 height 18
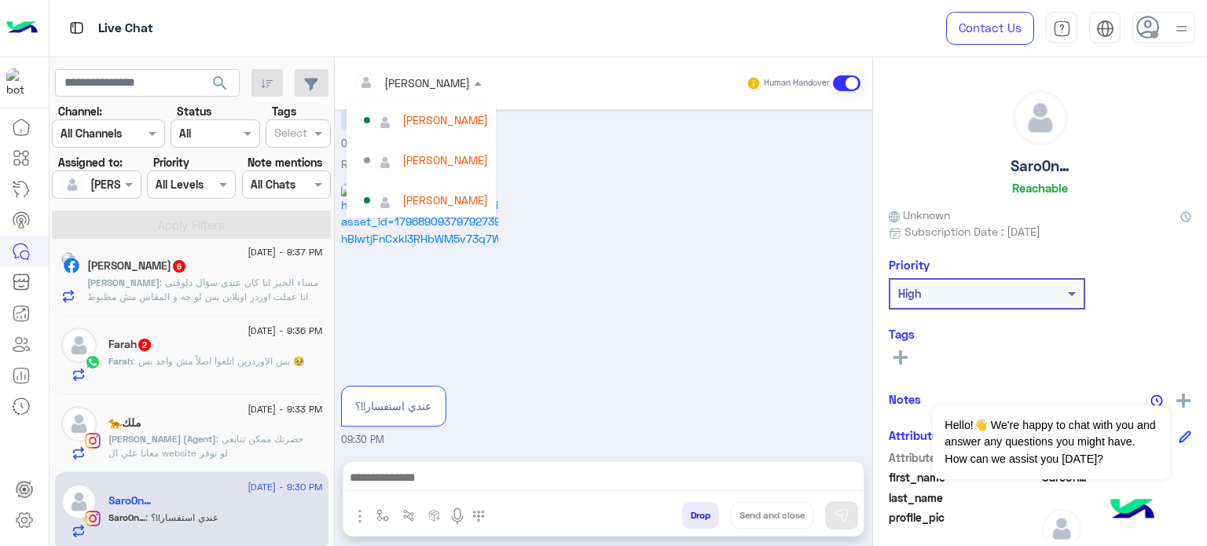
scroll to position [71, 0]
click at [421, 155] on div "[PERSON_NAME]" at bounding box center [445, 156] width 86 height 16
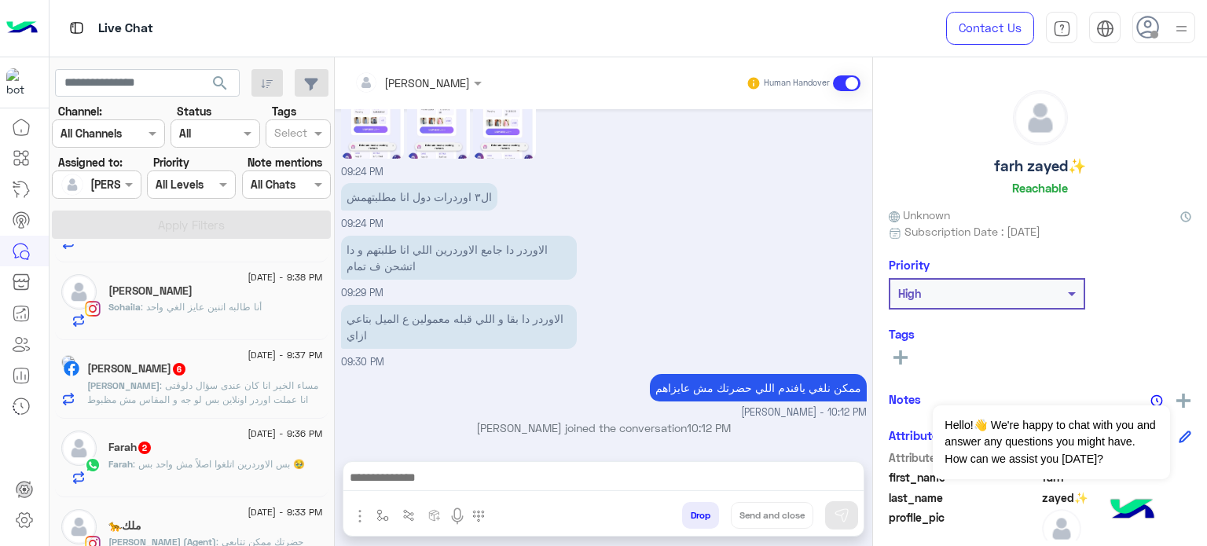
scroll to position [1193, 0]
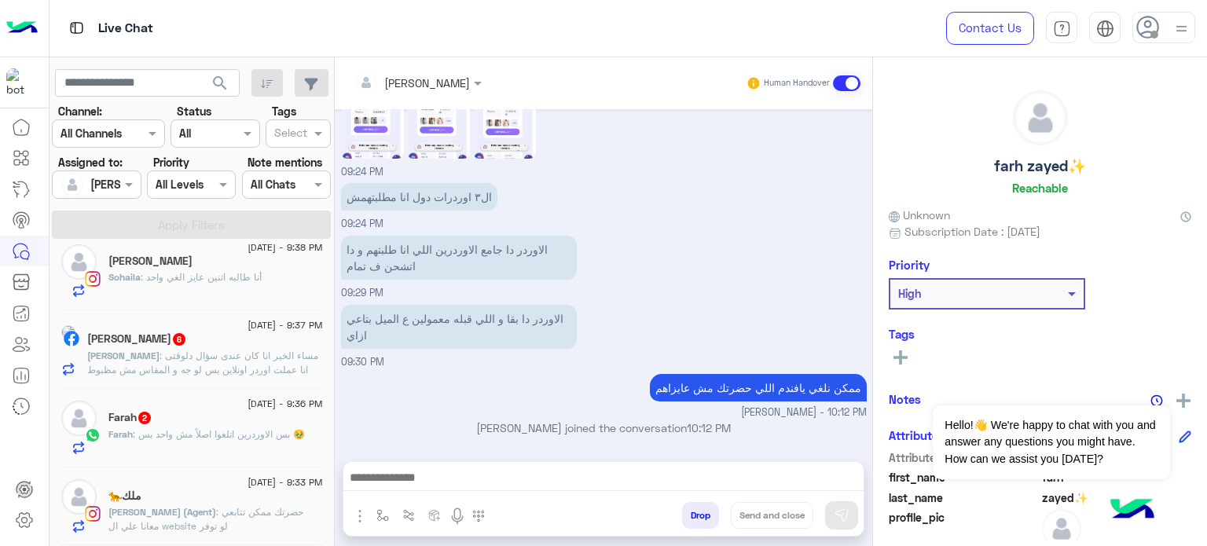
click at [238, 369] on span ": مساء الخير انا كان عندى سؤال دلوقتى انا عملت اوردر اونلاين بس لو جه و المقاس …" at bounding box center [202, 370] width 231 height 40
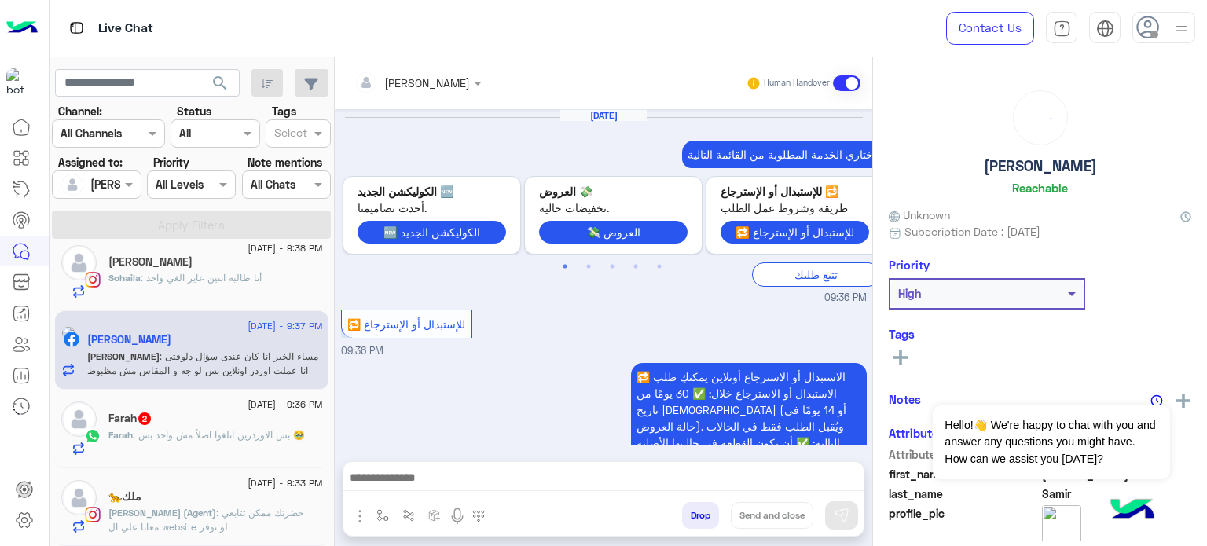
scroll to position [918, 0]
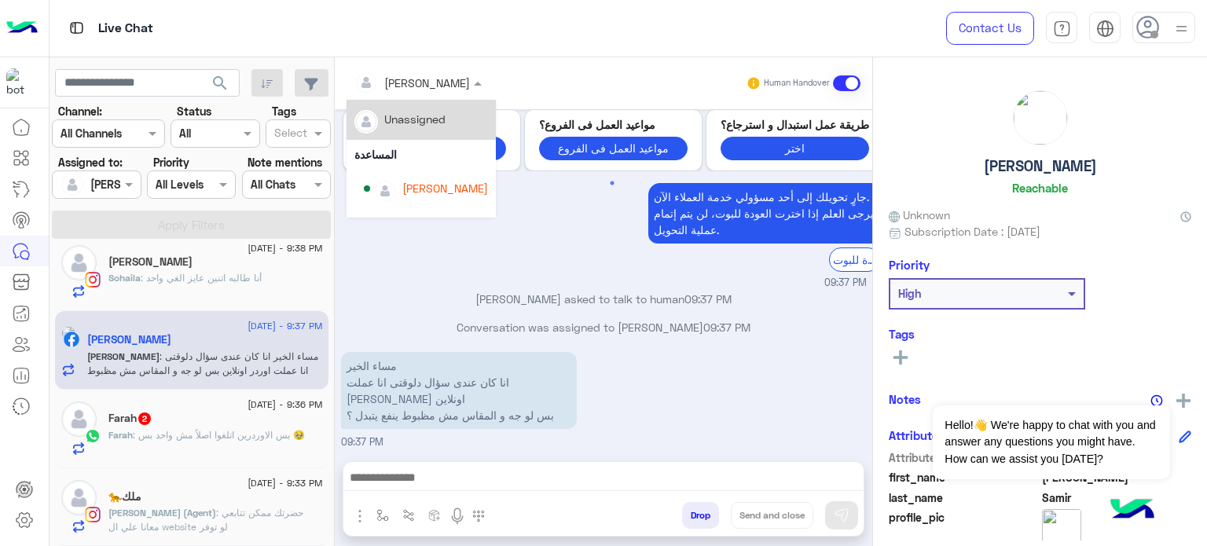
click at [440, 79] on div at bounding box center [417, 82] width 143 height 18
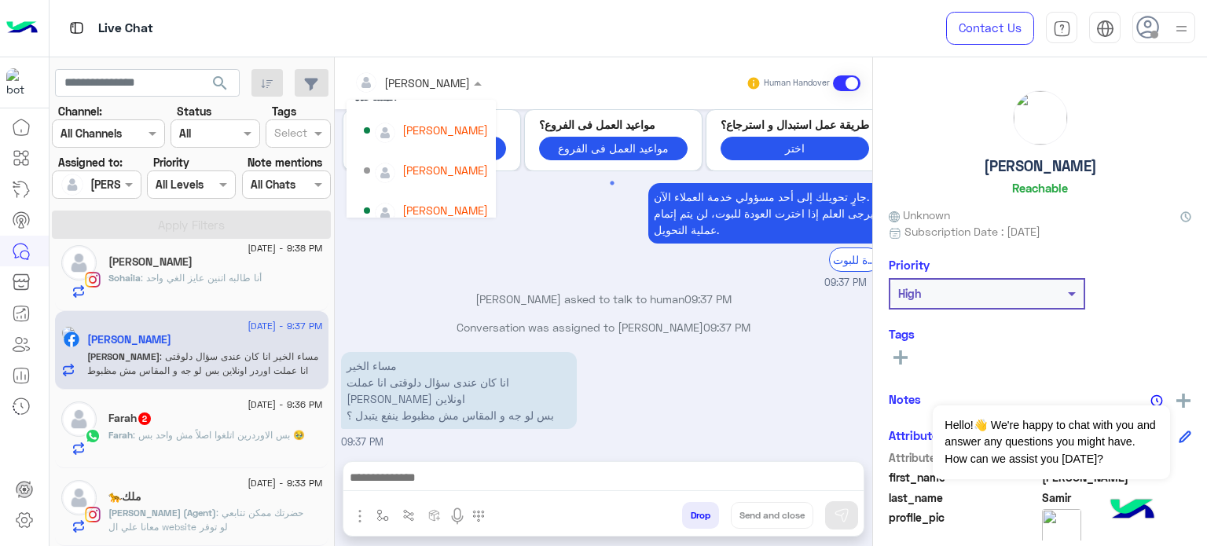
scroll to position [71, 0]
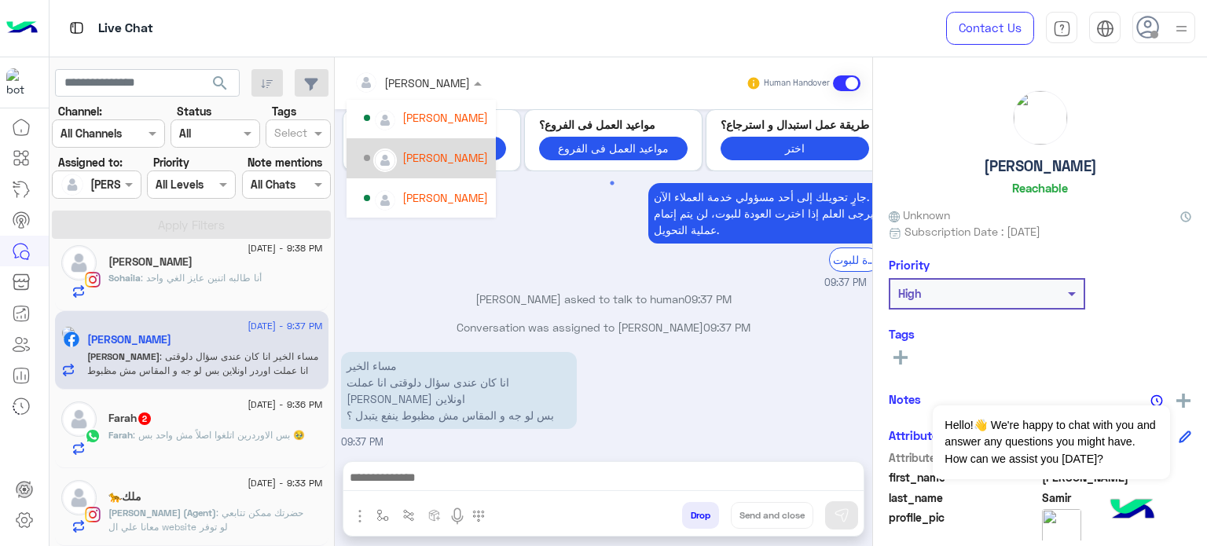
click at [445, 145] on div "[PERSON_NAME]" at bounding box center [426, 158] width 124 height 27
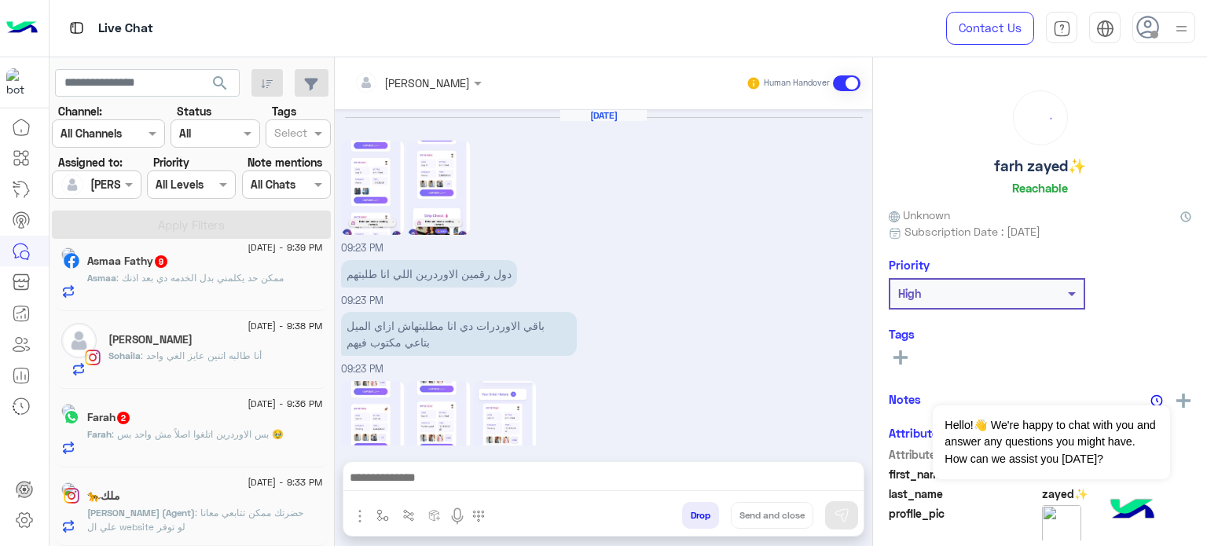
scroll to position [383, 0]
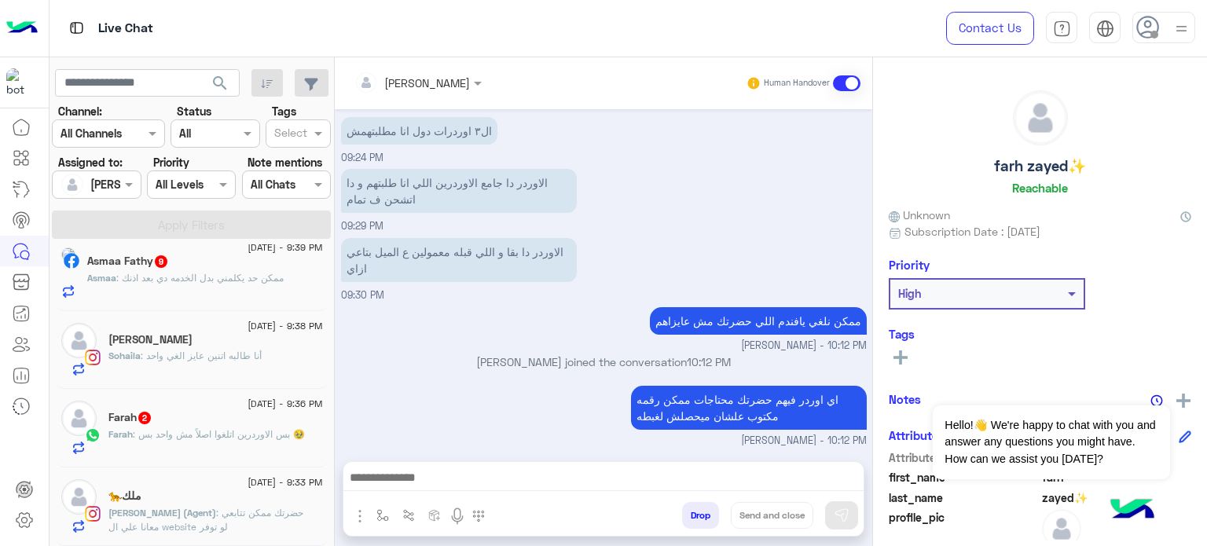
click at [273, 293] on div "Asmaa : ممكن حد يكلمني بدل الخدمه دي بعد اذنك" at bounding box center [205, 284] width 236 height 27
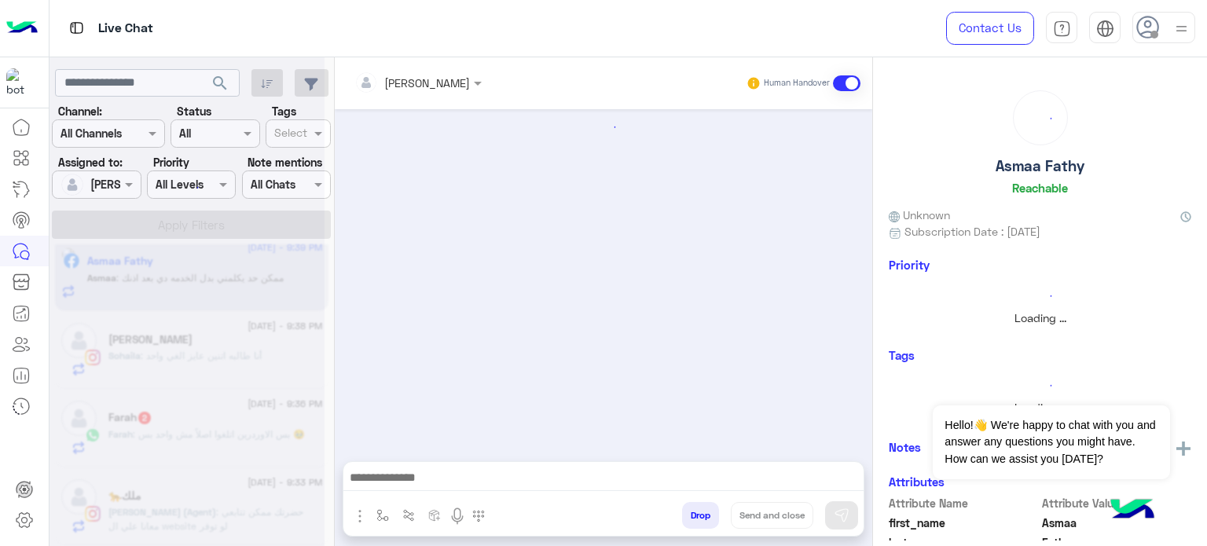
scroll to position [1114, 0]
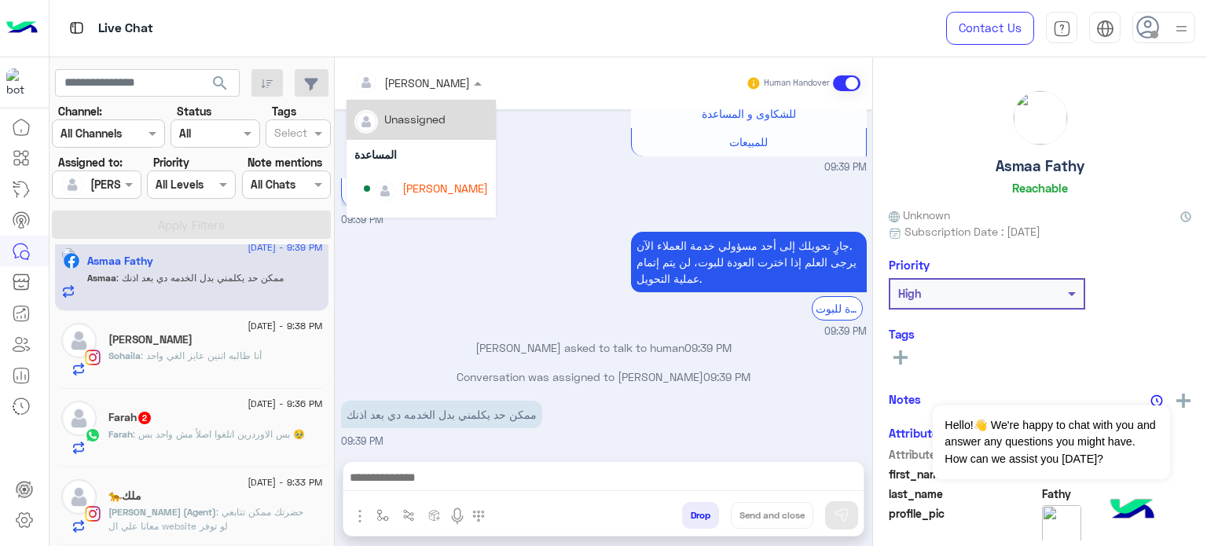
click at [419, 90] on div "[PERSON_NAME]" at bounding box center [427, 83] width 86 height 16
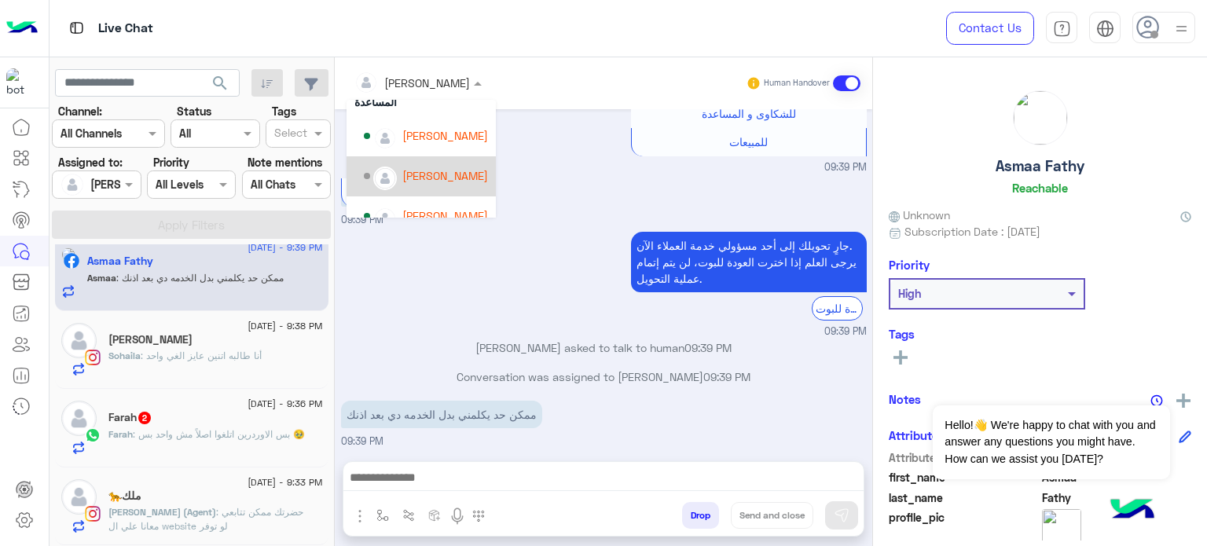
click at [456, 166] on div "[PERSON_NAME]" at bounding box center [426, 176] width 124 height 27
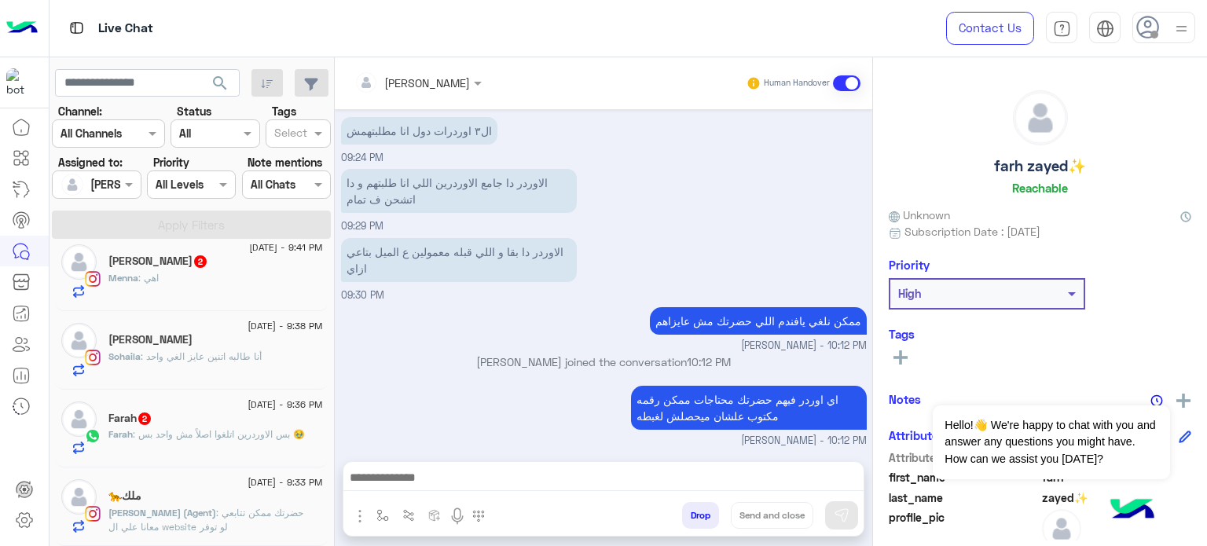
click at [240, 420] on div "Farah 2" at bounding box center [215, 420] width 214 height 16
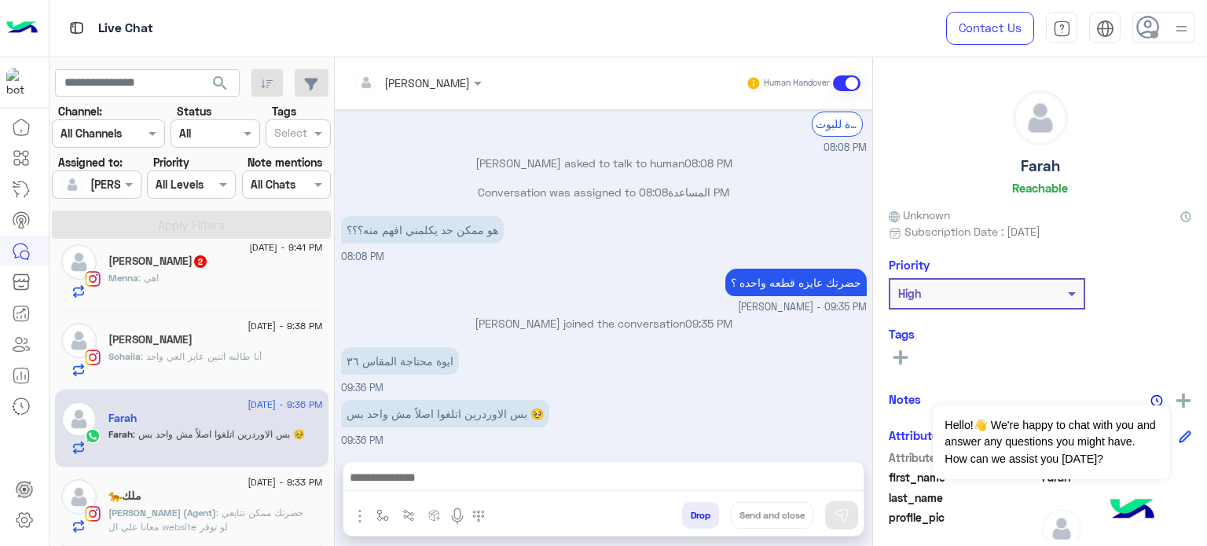
drag, startPoint x: 328, startPoint y: 489, endPoint x: 332, endPoint y: 449, distance: 41.0
click at [332, 449] on div "1 September - 10:12 PM farh zayed✨ lobna Mounir (Agent) : اي اوردر فيهم حضرتك م…" at bounding box center [191, 397] width 285 height 307
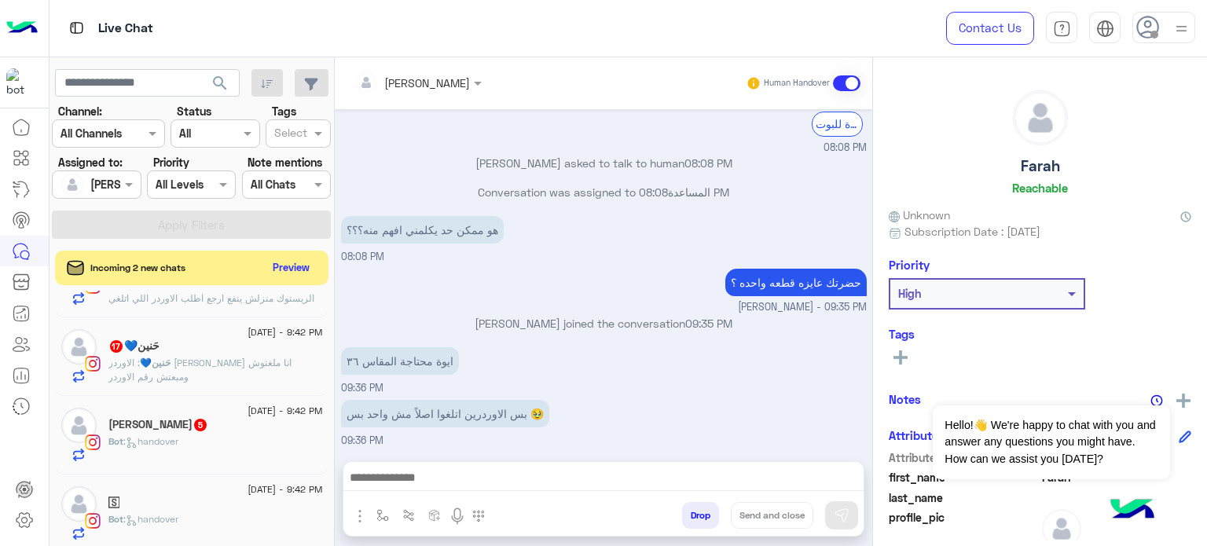
click at [267, 373] on p "حَنين💙 : الاوردر ليه اتلغى انا ملغتوش ومبعتش رقم الاوردر" at bounding box center [215, 370] width 214 height 28
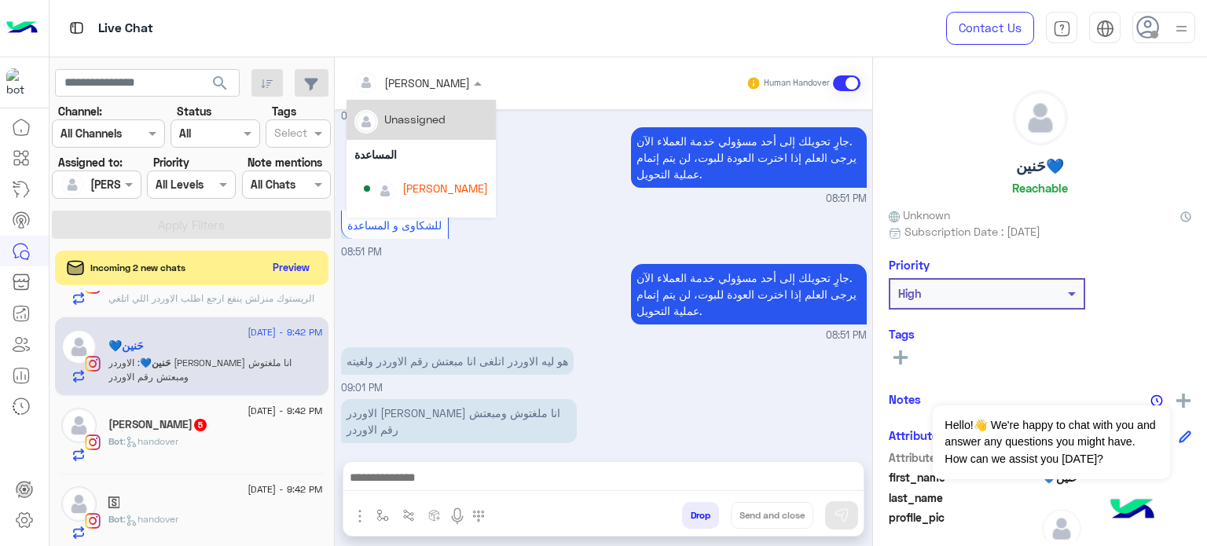
drag, startPoint x: 444, startPoint y: 81, endPoint x: 484, endPoint y: 115, distance: 52.9
click at [484, 97] on ng-select "[PERSON_NAME] Unassigned المساعدة [PERSON_NAME] [PERSON_NAME]" at bounding box center [417, 83] width 143 height 28
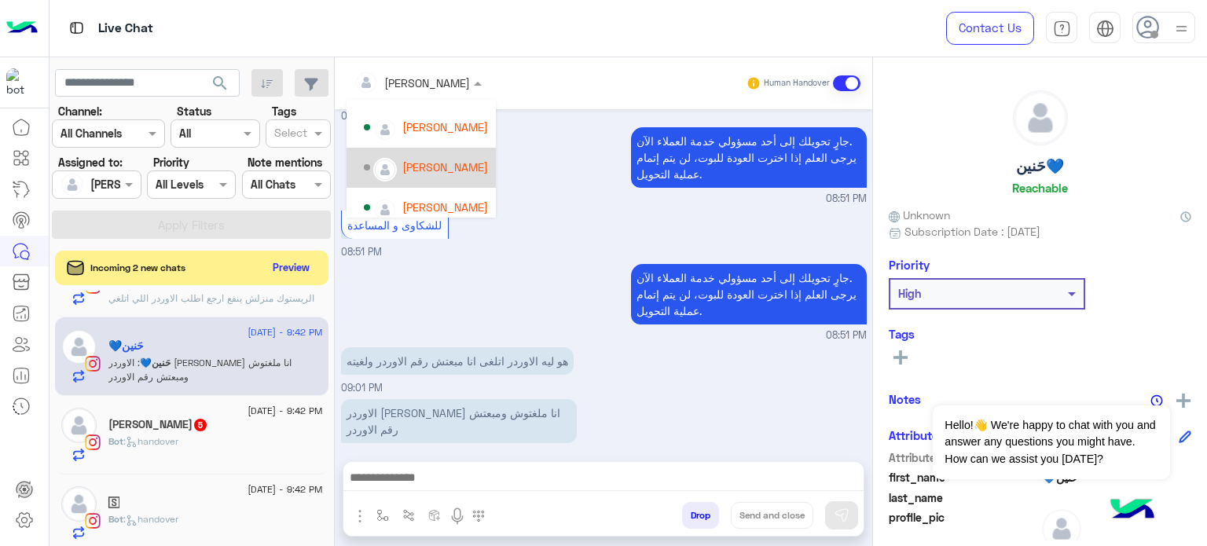
click at [452, 159] on div "[PERSON_NAME]" at bounding box center [445, 167] width 86 height 16
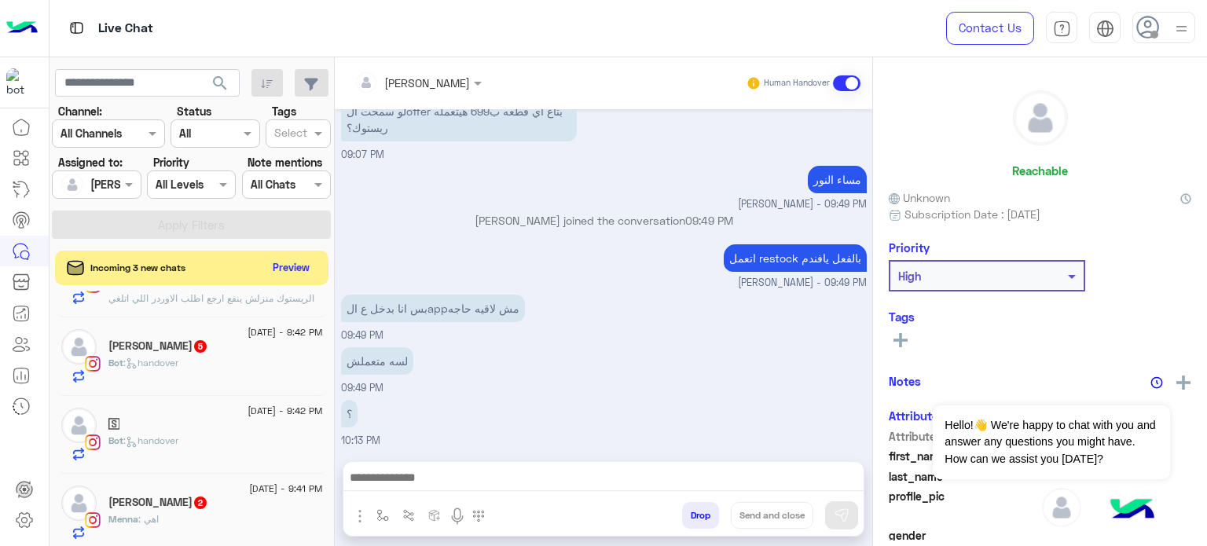
click at [255, 357] on div "Bot : handover" at bounding box center [215, 369] width 214 height 27
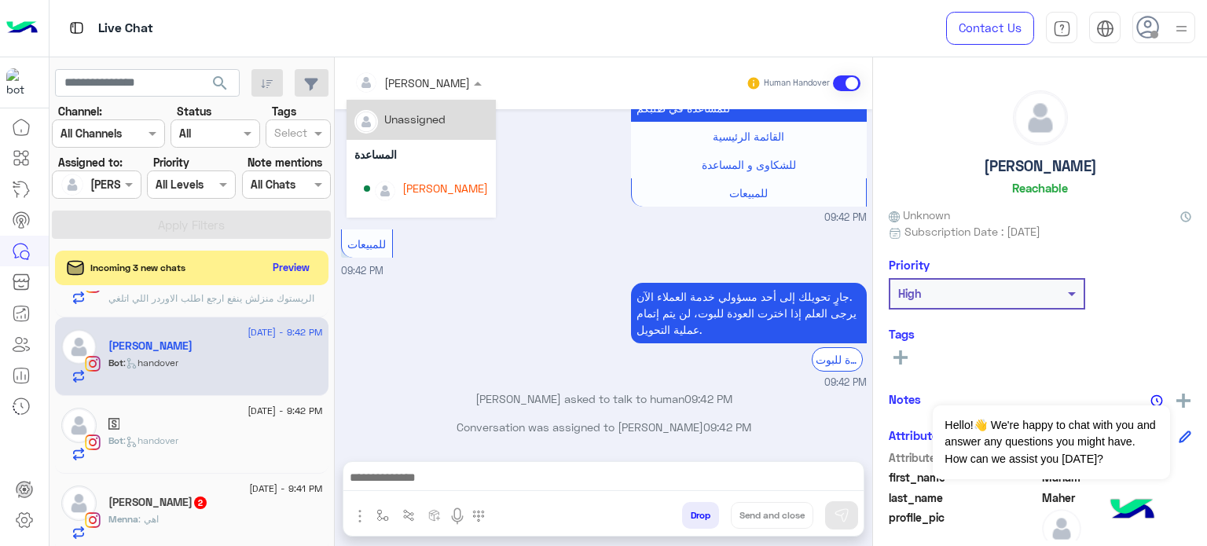
click at [438, 81] on div at bounding box center [417, 82] width 143 height 18
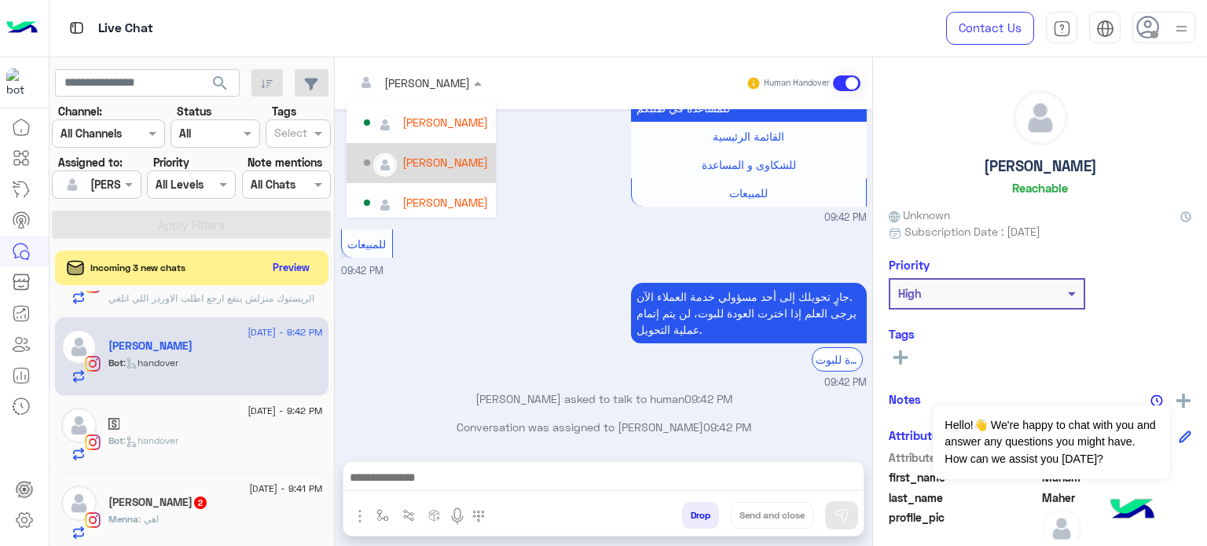
click at [444, 155] on div "[PERSON_NAME]" at bounding box center [445, 162] width 86 height 16
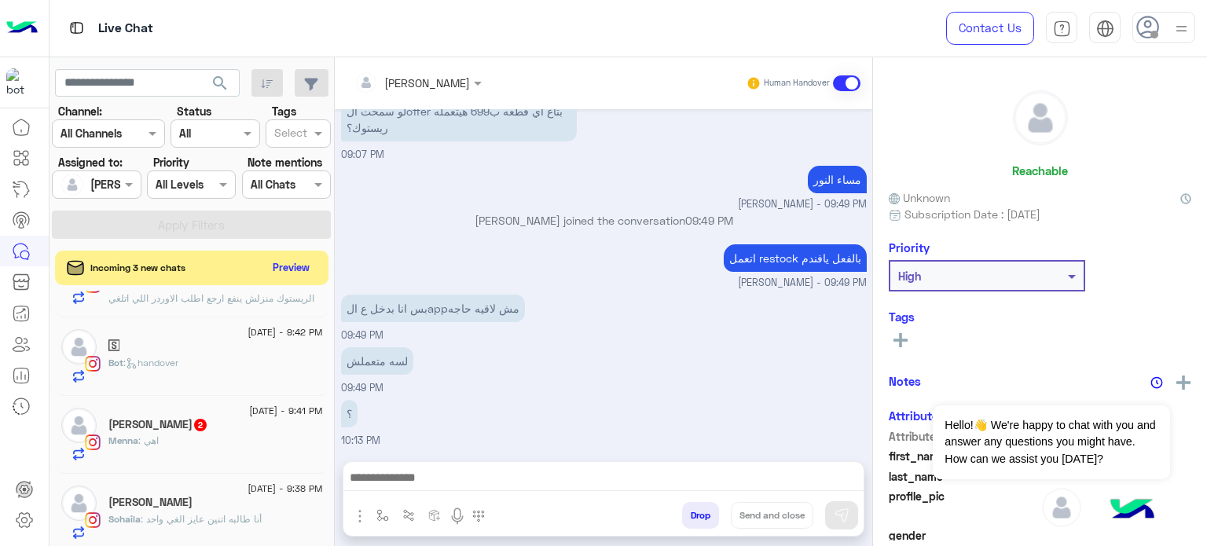
click at [194, 351] on div "🅂" at bounding box center [215, 347] width 214 height 16
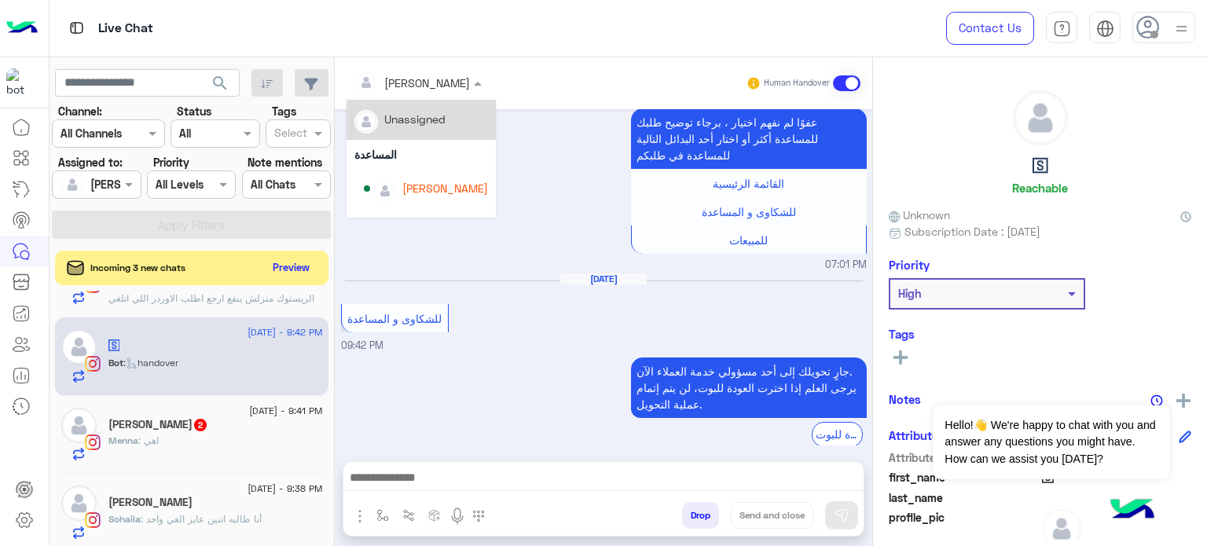
click at [431, 86] on div at bounding box center [417, 82] width 143 height 18
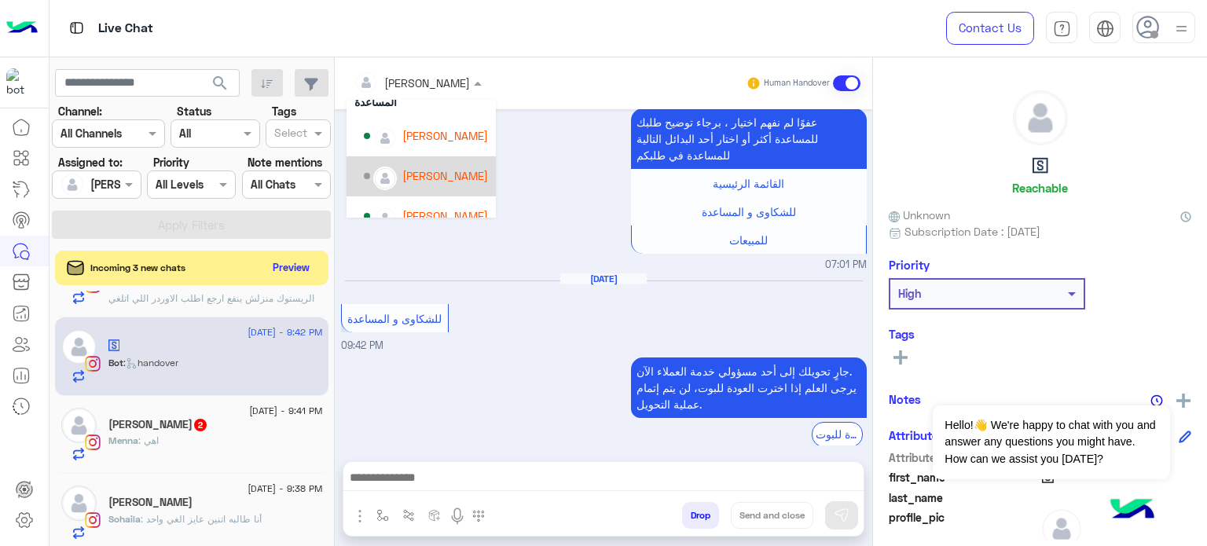
click at [456, 170] on div "[PERSON_NAME]" at bounding box center [445, 175] width 86 height 16
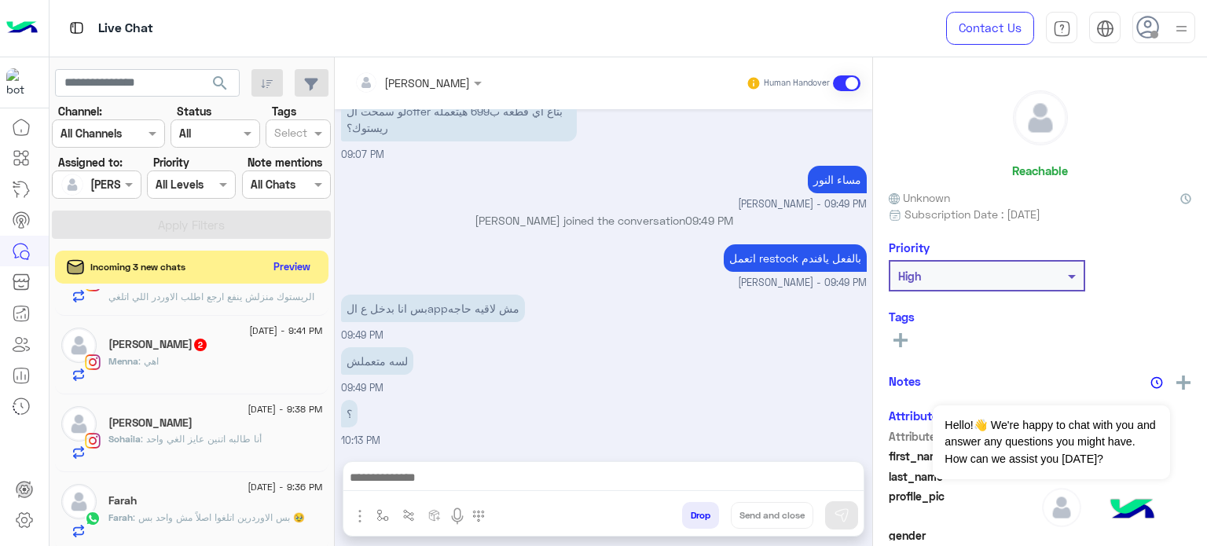
click at [302, 269] on button "Preview" at bounding box center [292, 266] width 49 height 21
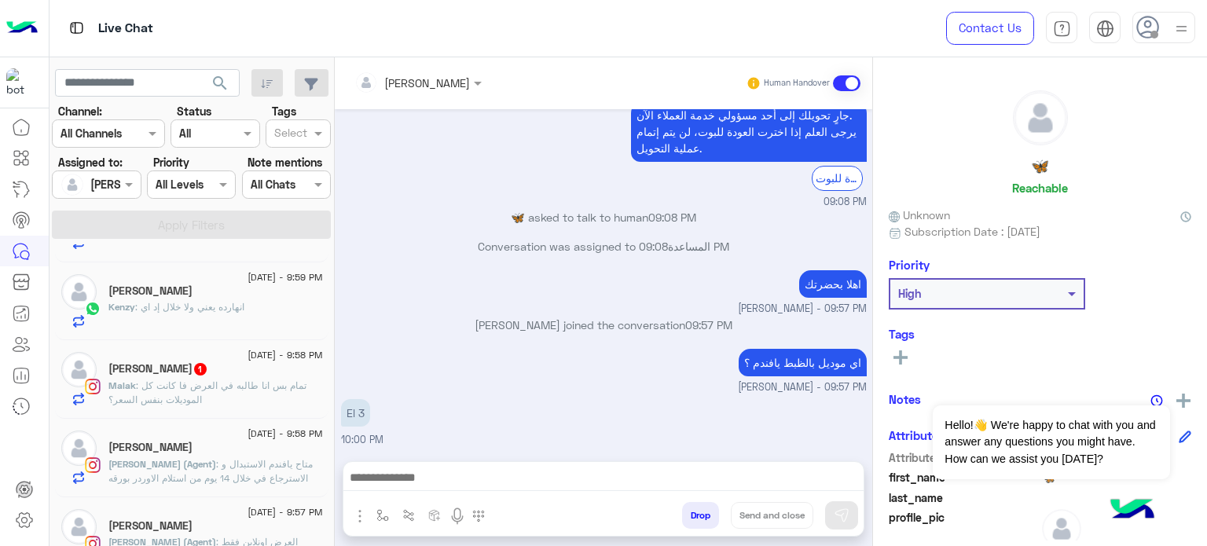
scroll to position [27, 0]
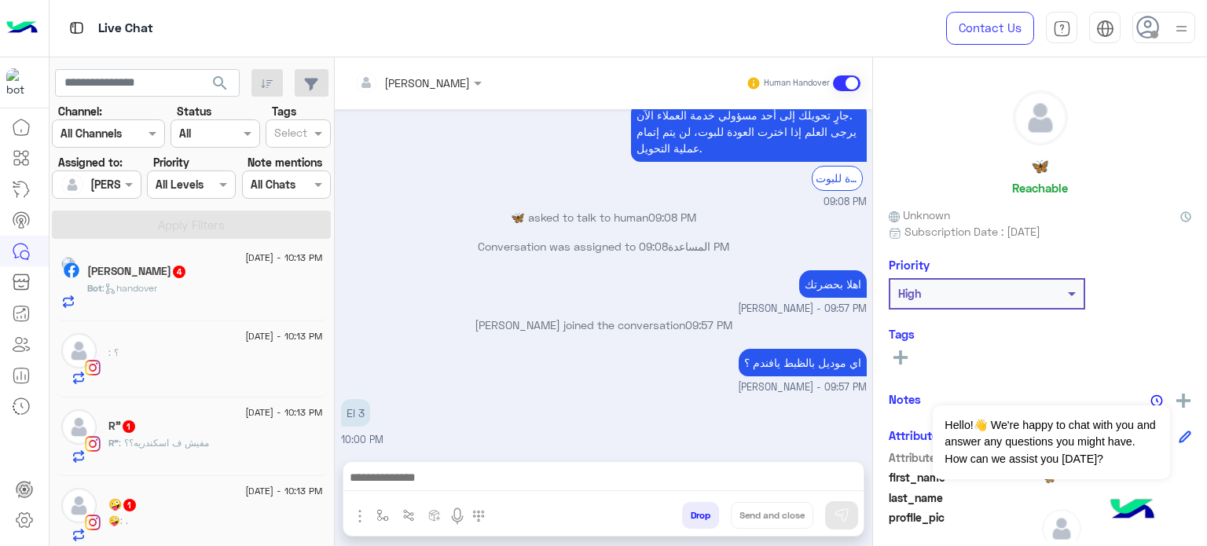
click at [248, 270] on div "Yara Ashraf 4" at bounding box center [205, 273] width 236 height 16
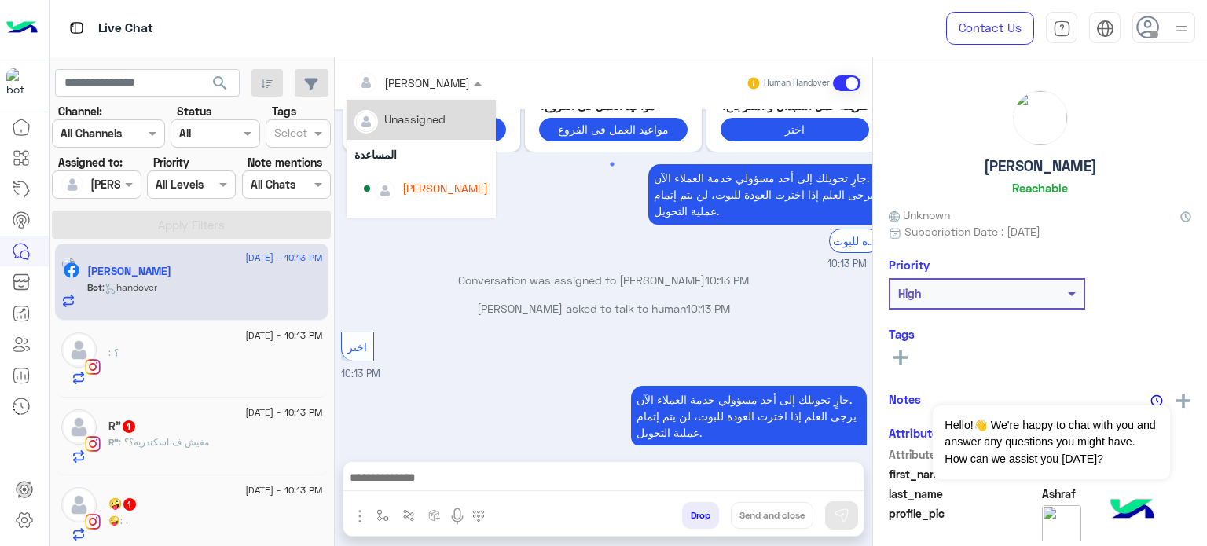
click at [434, 83] on div at bounding box center [417, 82] width 143 height 18
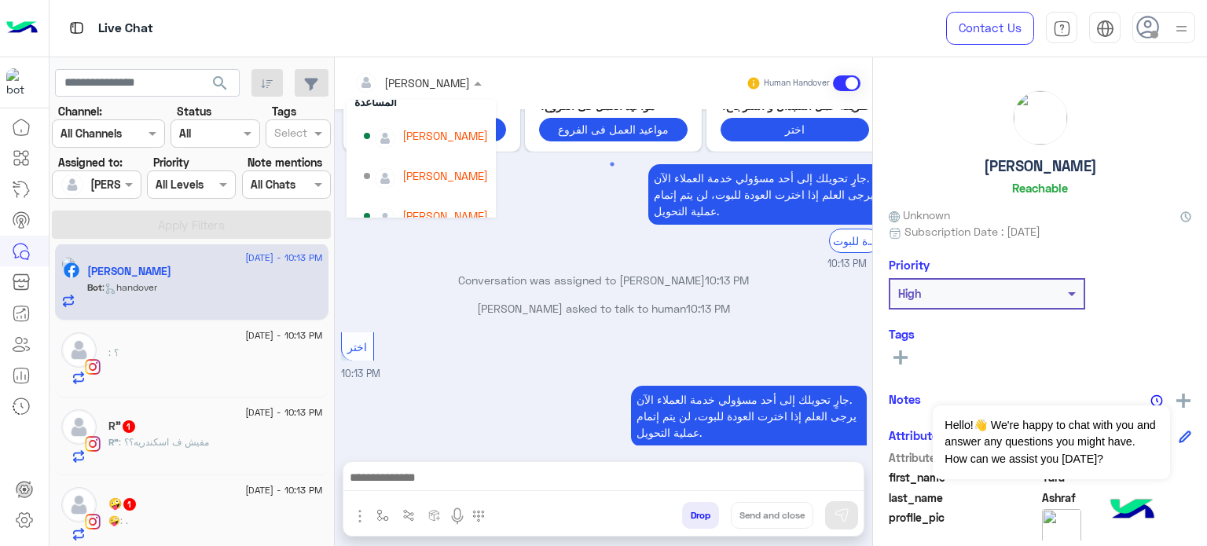
scroll to position [67, 0]
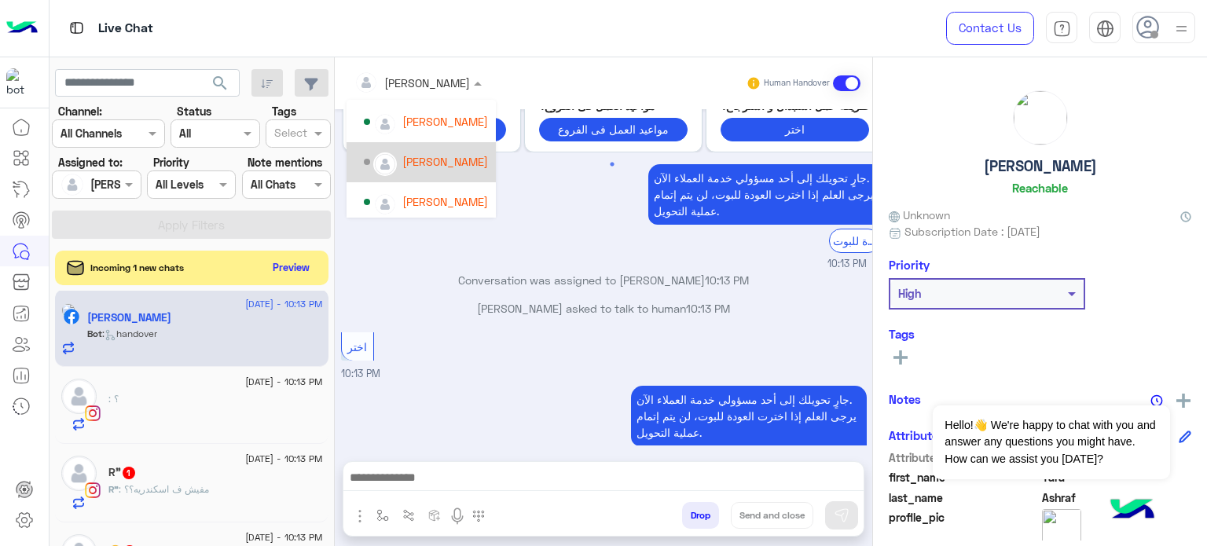
click at [442, 159] on div "[PERSON_NAME]" at bounding box center [445, 161] width 86 height 16
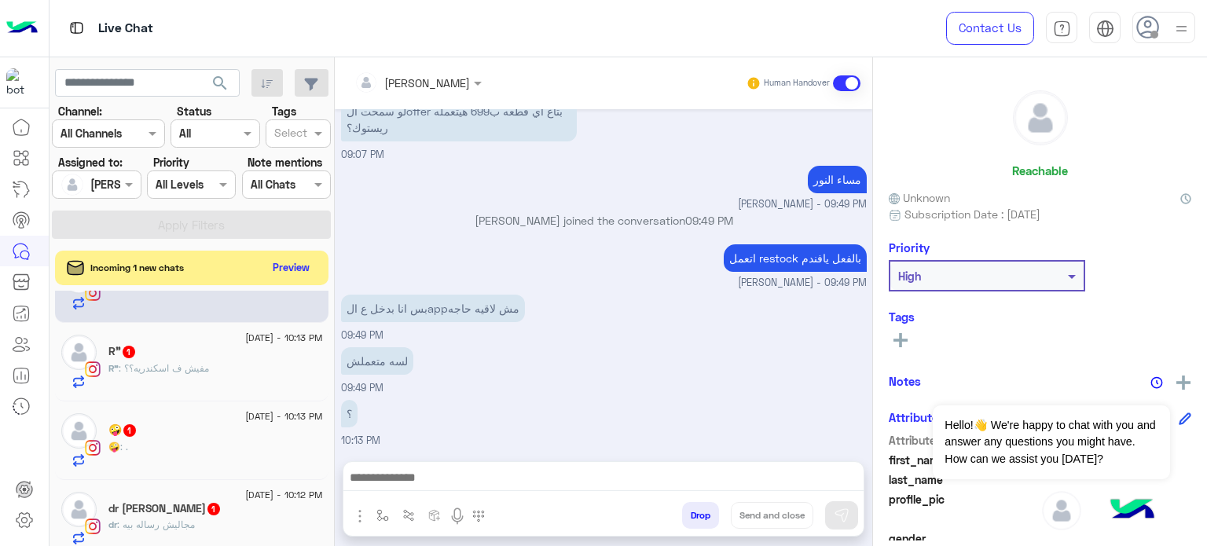
scroll to position [133, 0]
click at [217, 368] on div "R" : مفيش ف اسكندريه؟؟" at bounding box center [215, 370] width 214 height 27
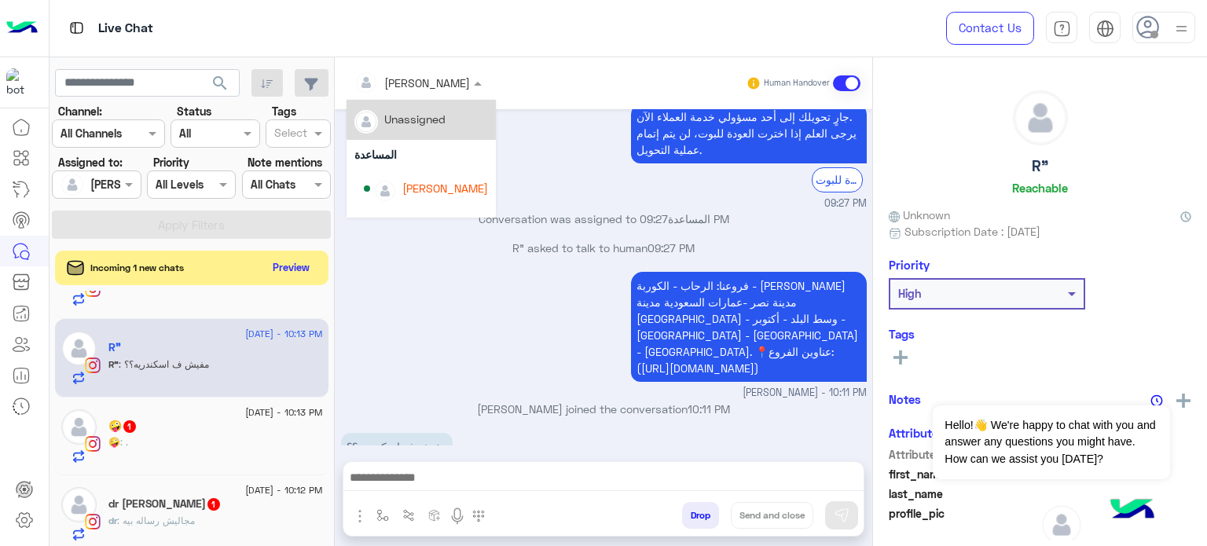
click at [417, 87] on input "text" at bounding box center [397, 83] width 86 height 16
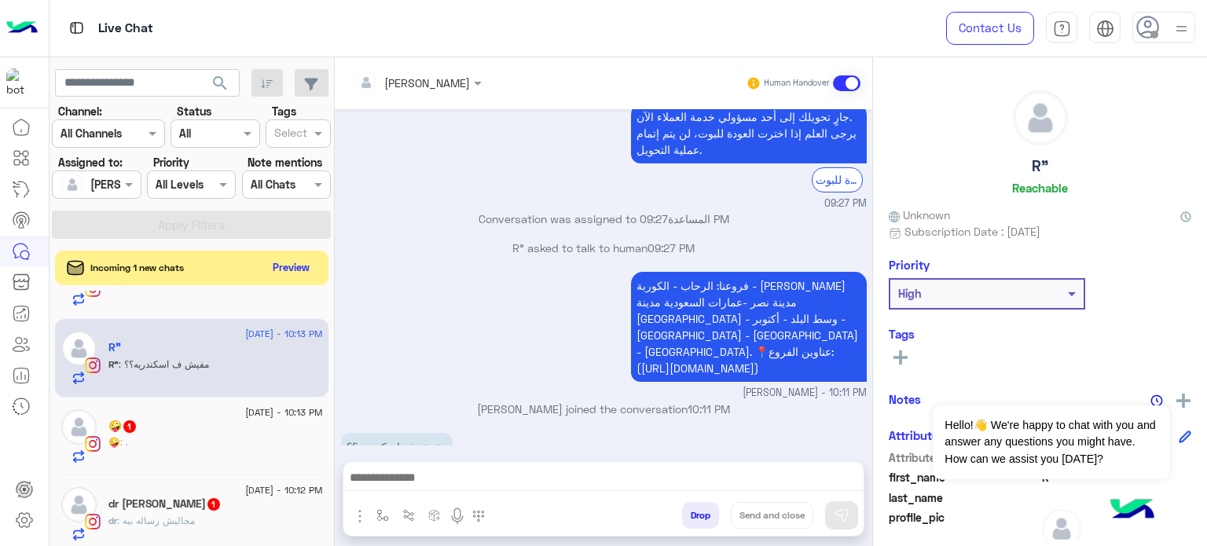
click at [440, 335] on div "فروعنا: الرحاب - الكوربة - مصطفى النحاس مدينة نصر -عمارات السعودية مدينة نصر --…" at bounding box center [604, 334] width 526 height 133
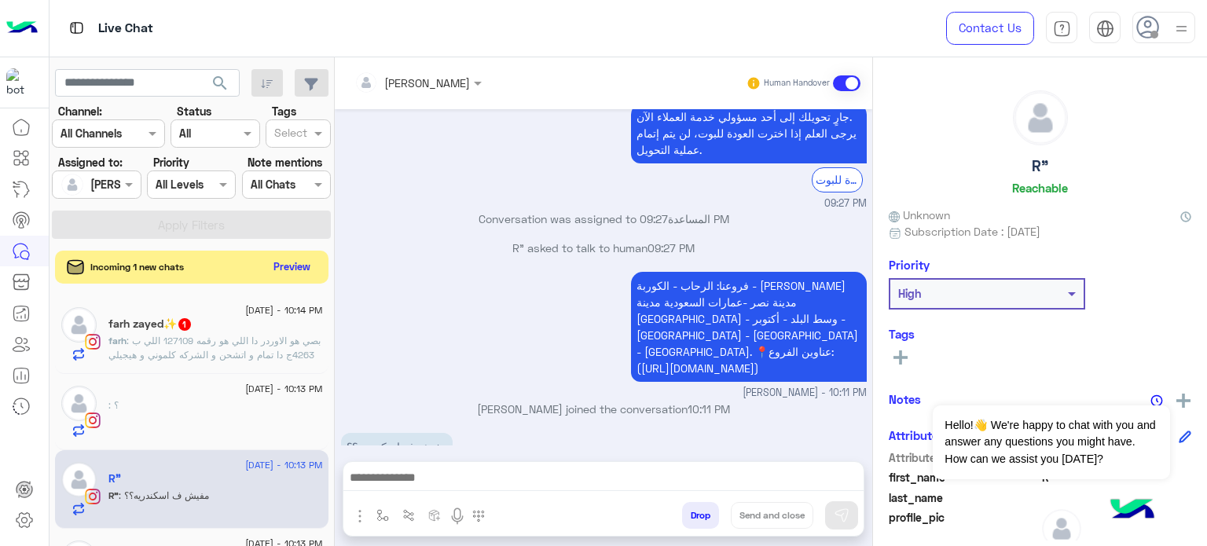
click at [294, 265] on button "Preview" at bounding box center [292, 266] width 49 height 21
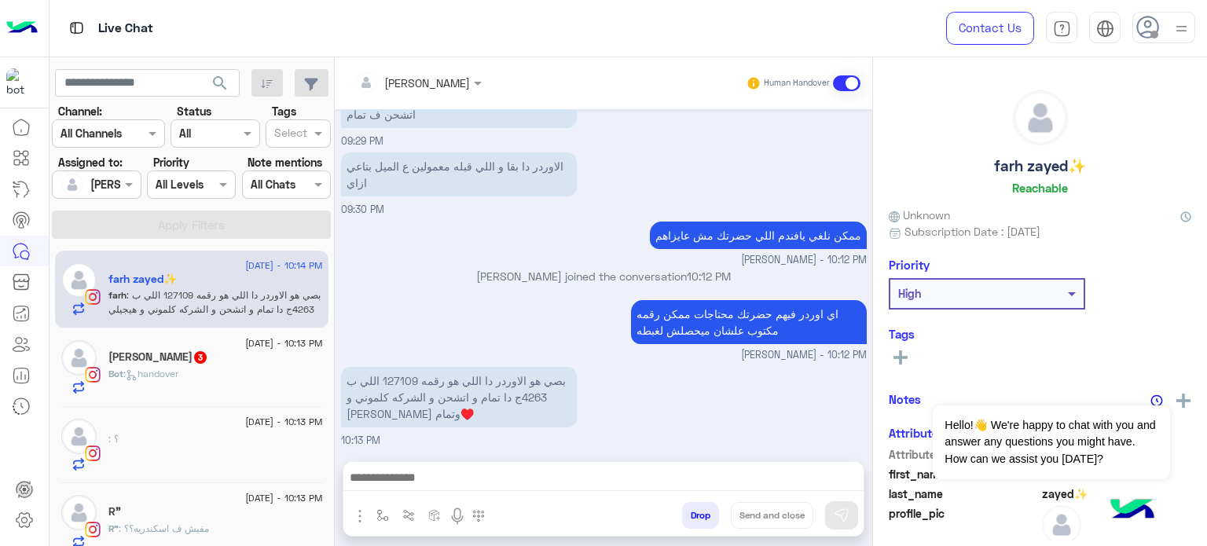
click at [217, 367] on div "Bot : handover" at bounding box center [215, 380] width 214 height 27
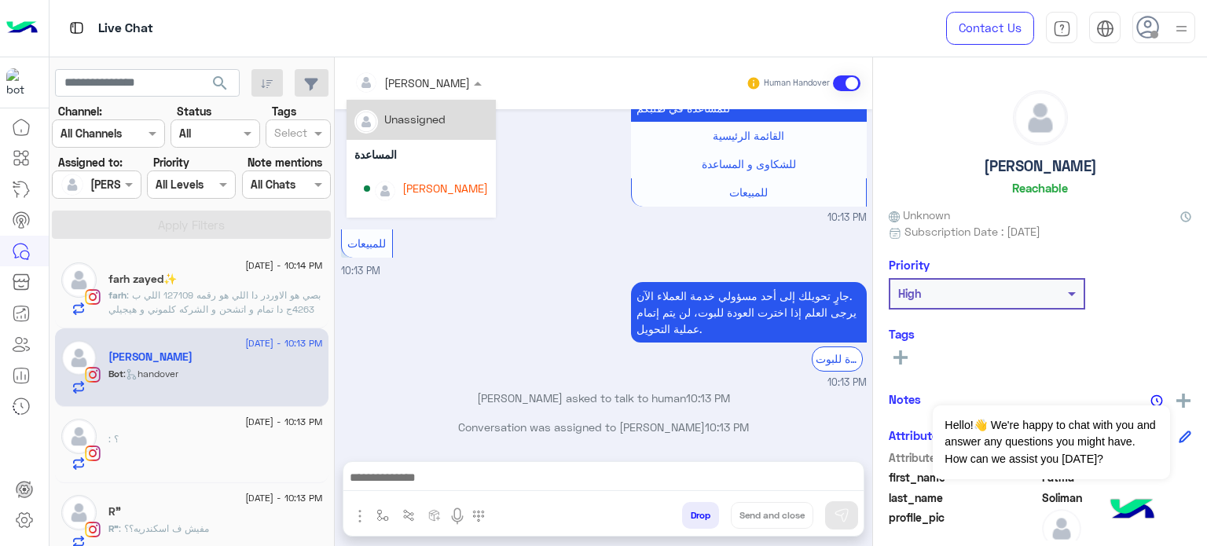
click at [446, 90] on div "[PERSON_NAME]" at bounding box center [427, 83] width 86 height 16
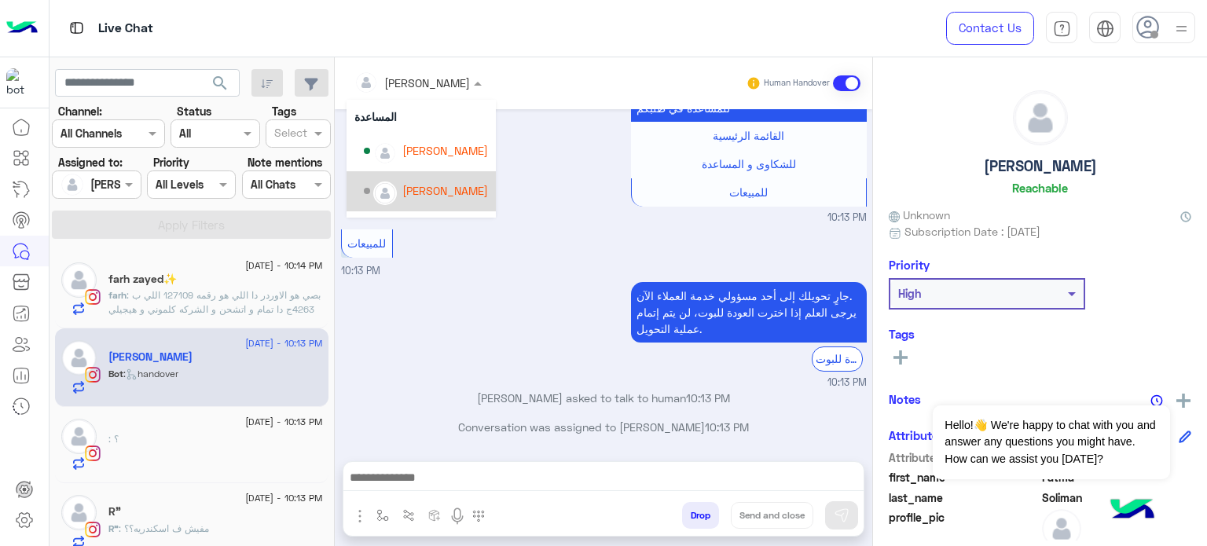
click at [460, 189] on div "[PERSON_NAME]" at bounding box center [445, 190] width 86 height 16
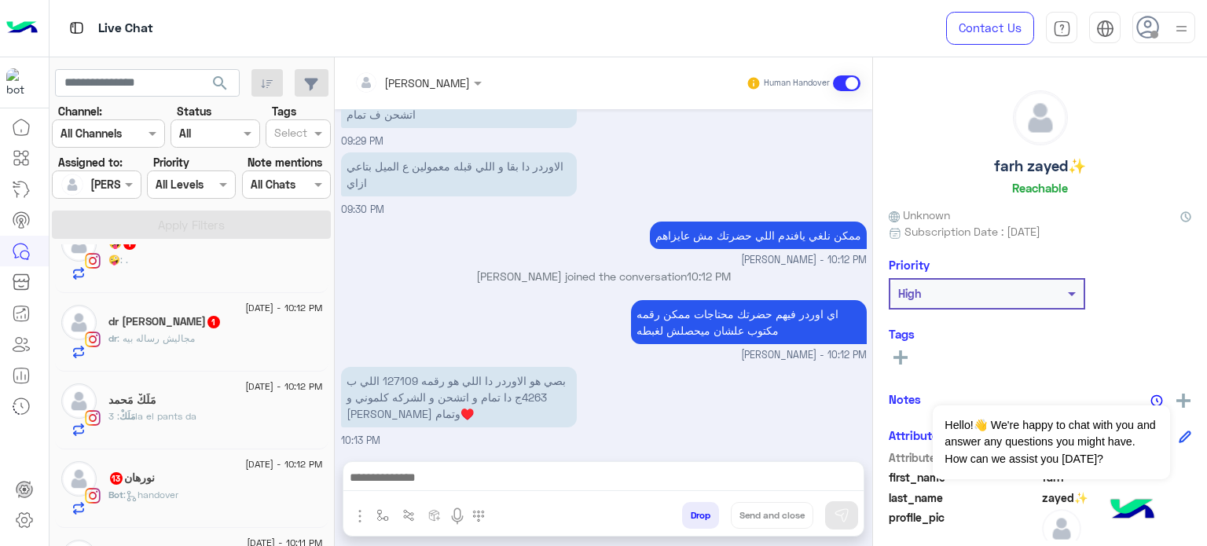
click at [264, 482] on div "نورهان 13" at bounding box center [215, 479] width 214 height 16
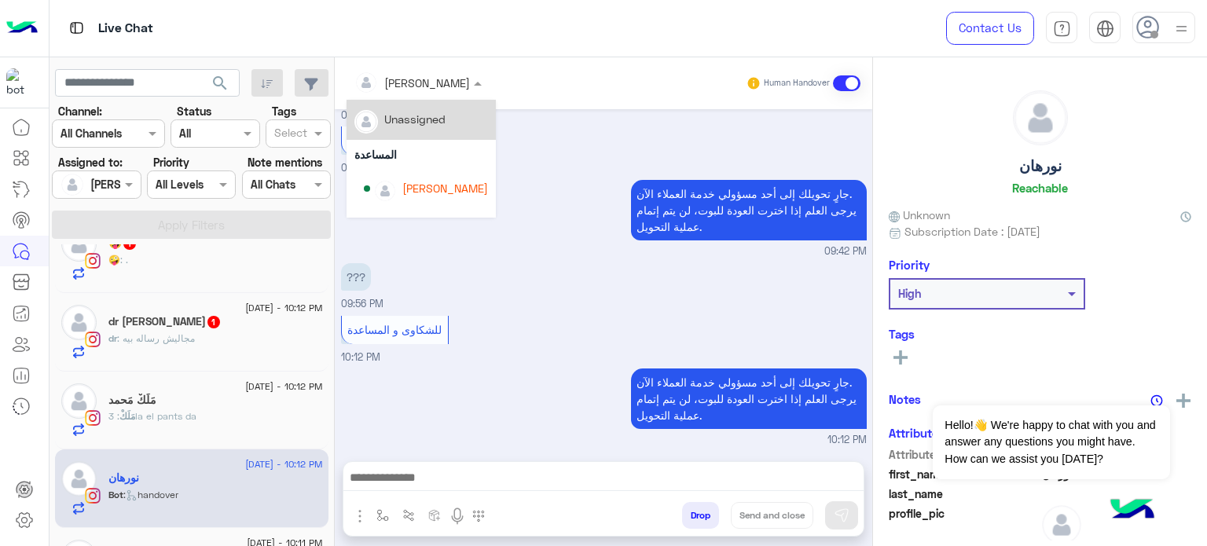
click at [447, 92] on div "[PERSON_NAME]" at bounding box center [411, 82] width 115 height 31
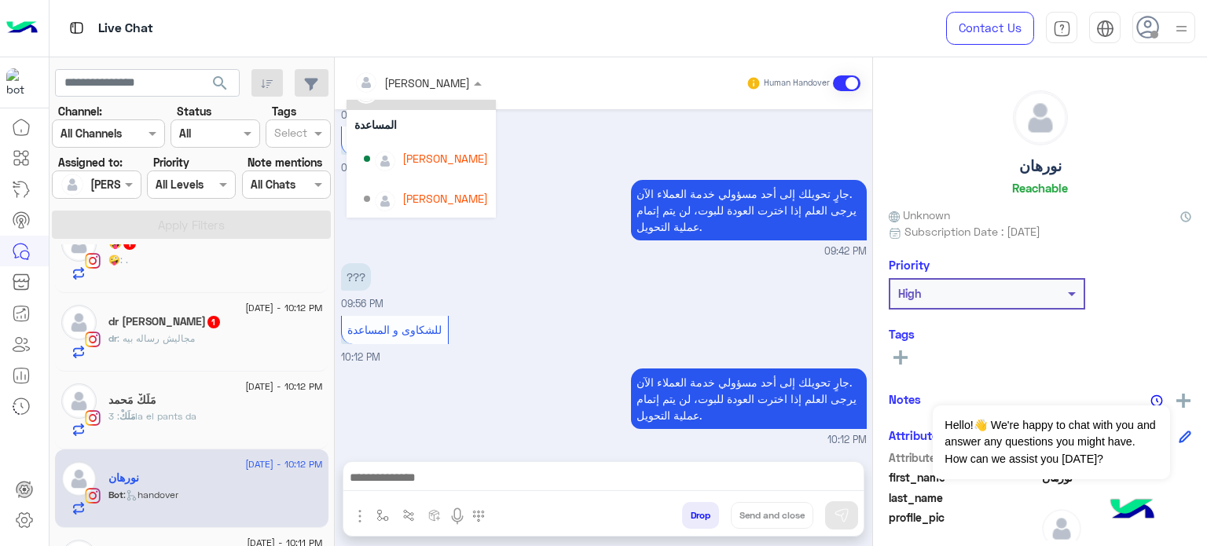
scroll to position [50, 0]
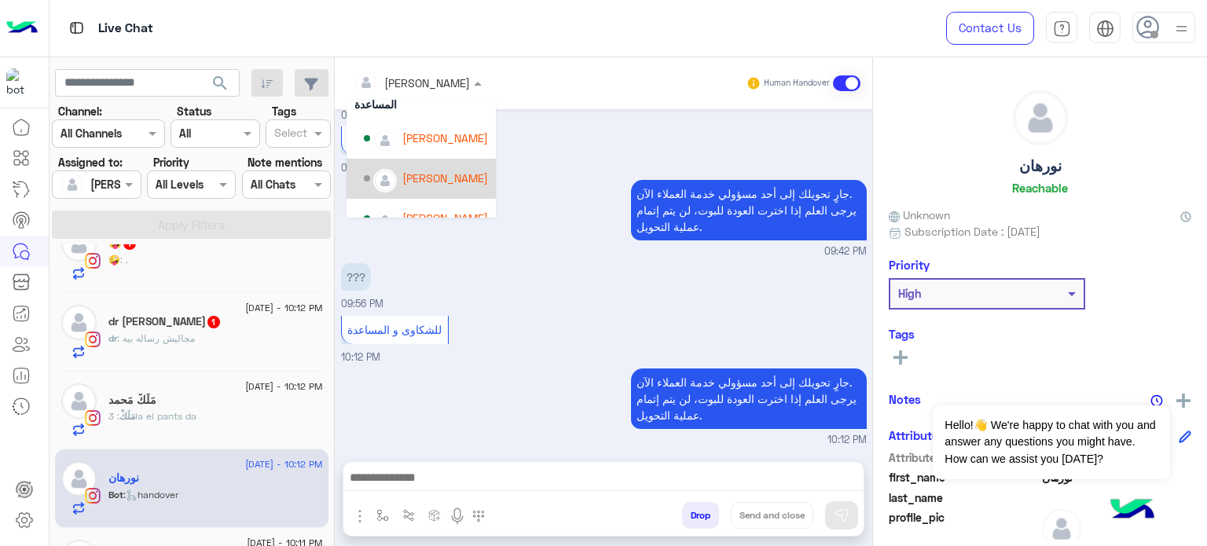
click at [453, 162] on div "[PERSON_NAME]" at bounding box center [420, 179] width 149 height 40
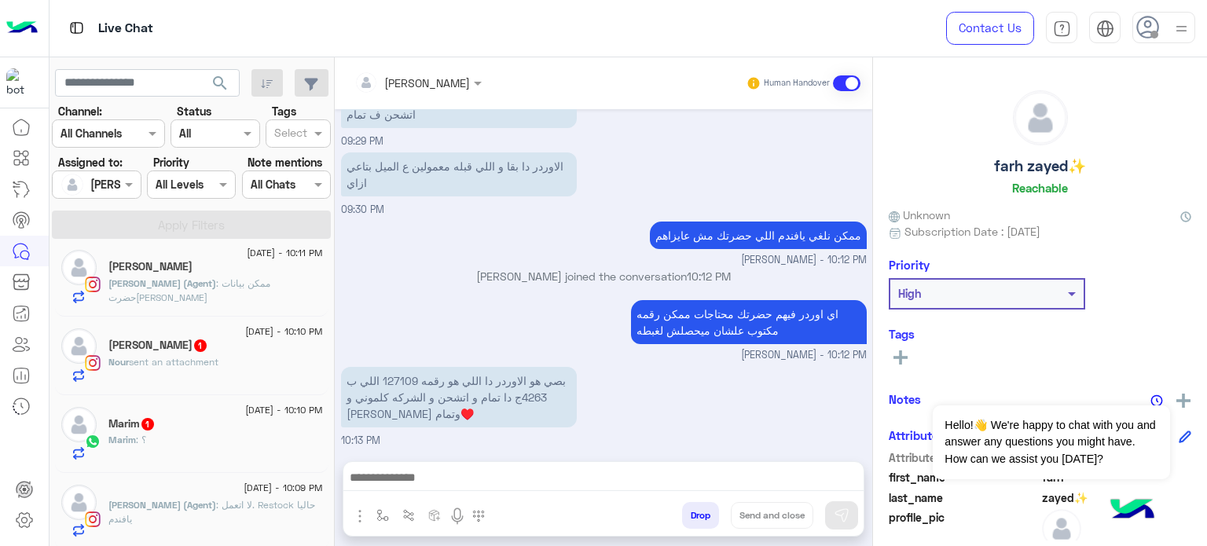
scroll to position [492, 0]
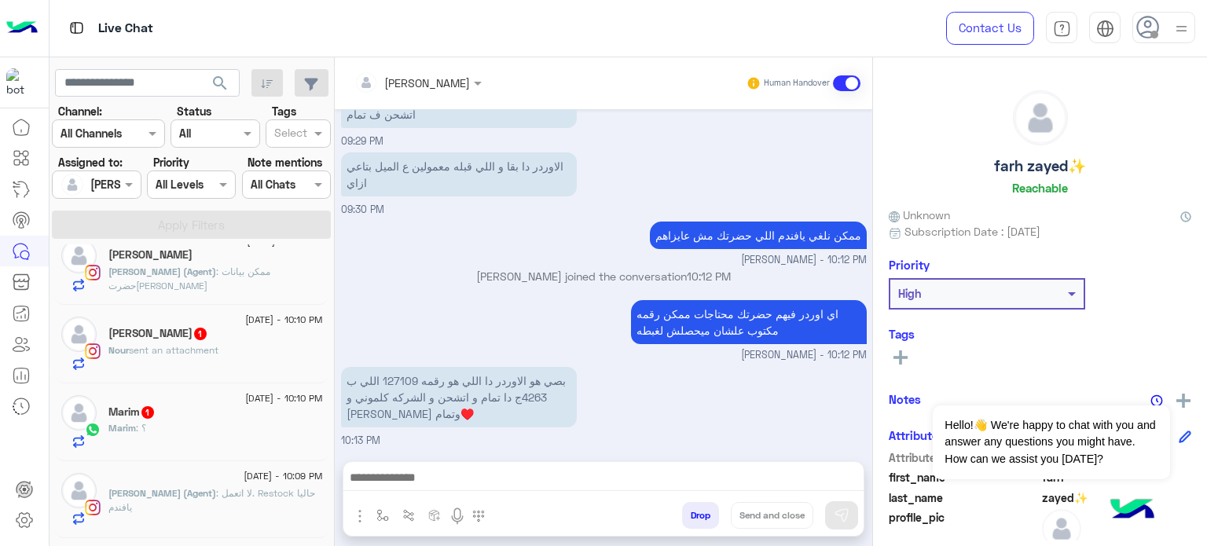
click at [258, 329] on div "Nour Ashraf 1" at bounding box center [215, 335] width 214 height 16
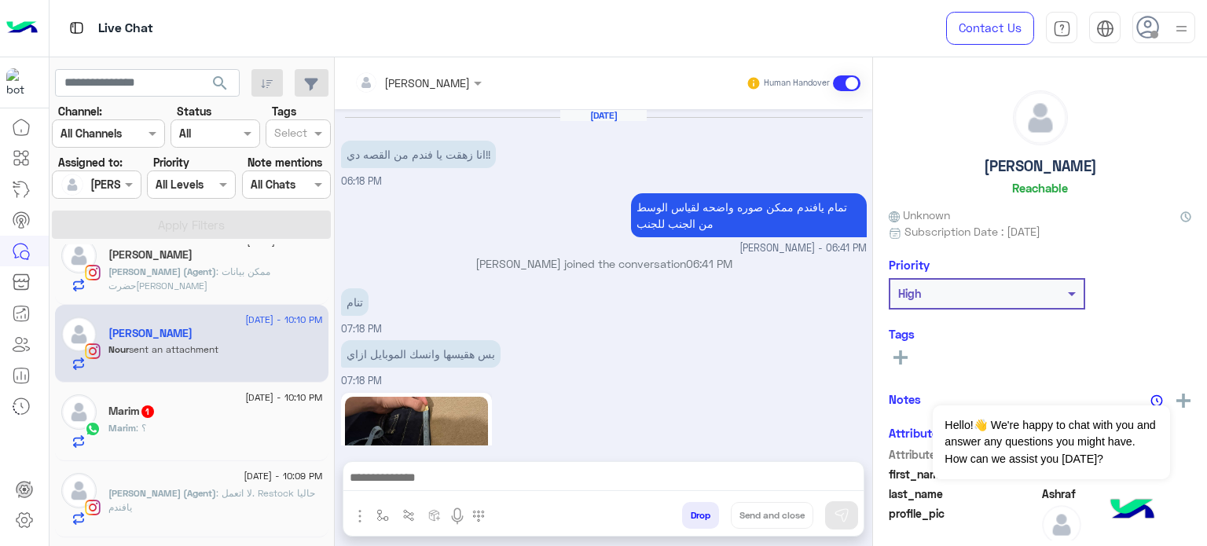
scroll to position [437, 0]
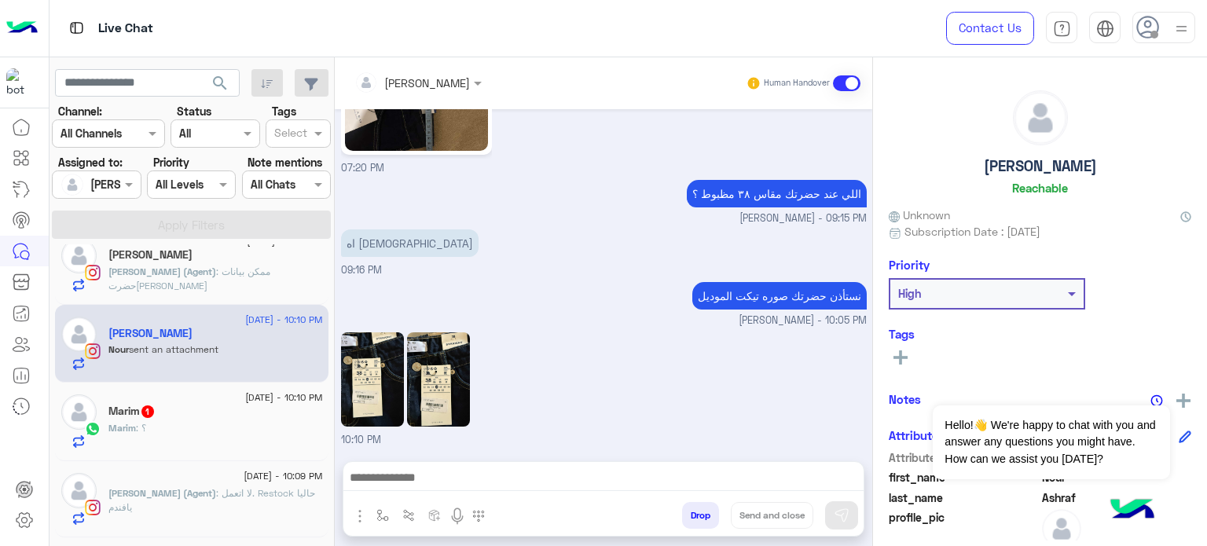
click at [205, 424] on div "Marim : ؟" at bounding box center [215, 434] width 214 height 27
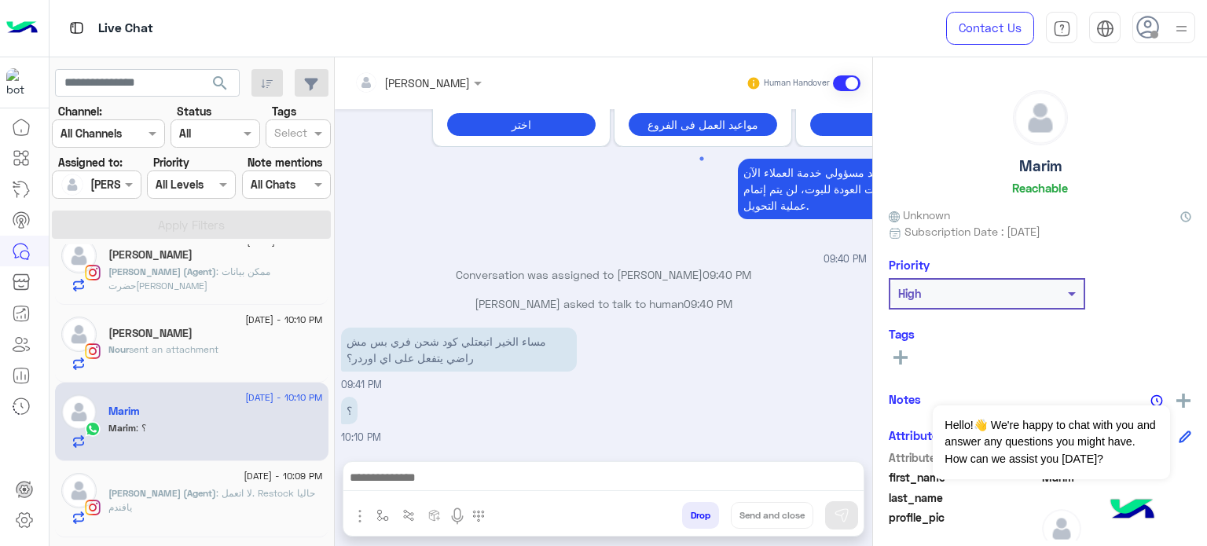
click at [423, 86] on input "text" at bounding box center [397, 83] width 86 height 16
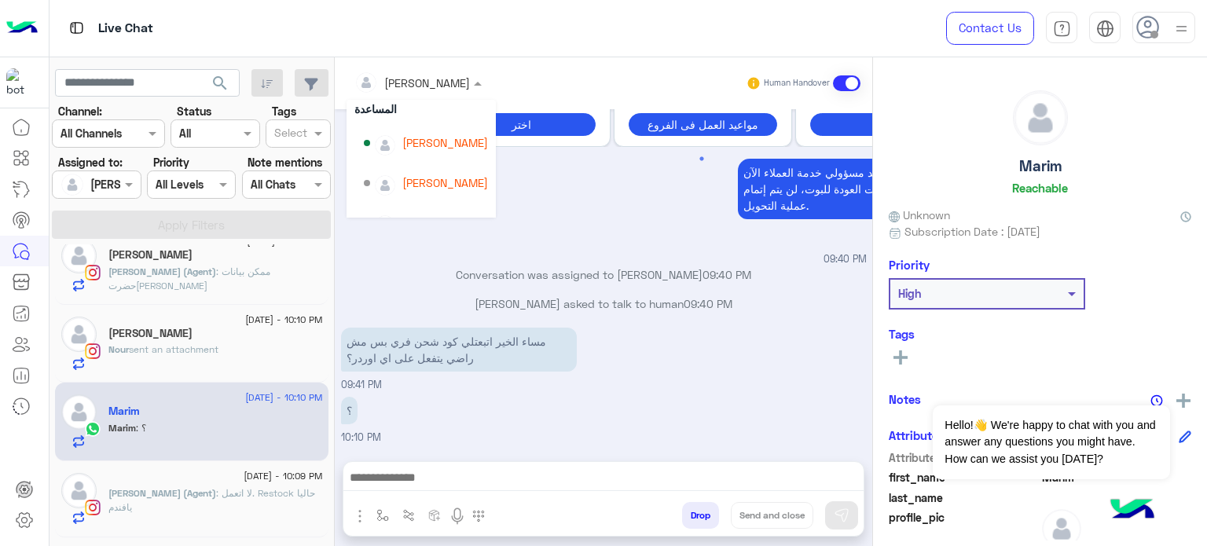
scroll to position [75, 0]
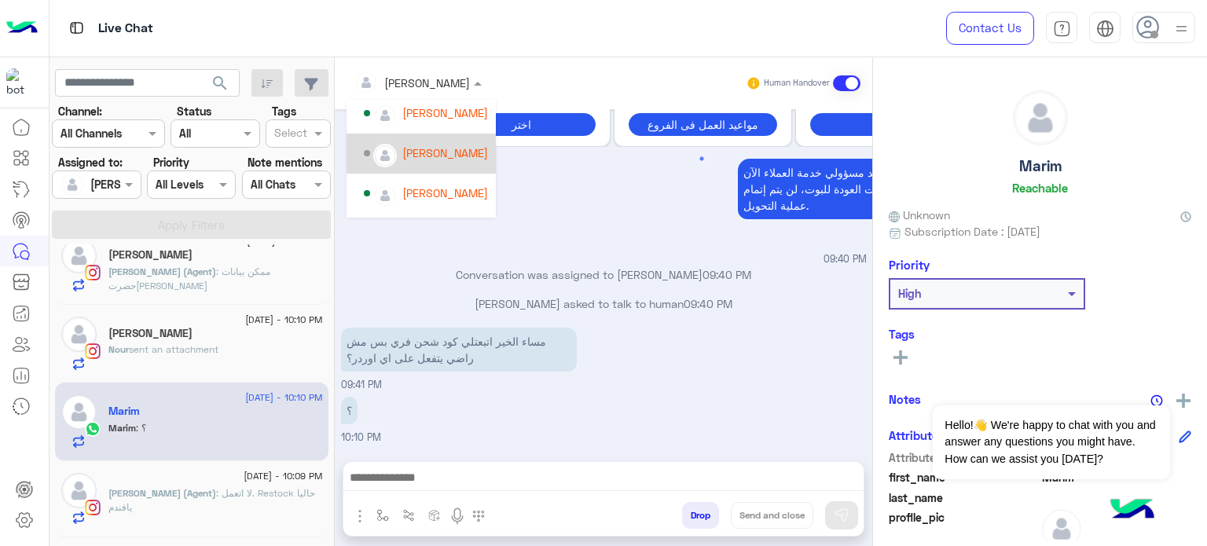
click at [445, 153] on div "[PERSON_NAME]" at bounding box center [445, 153] width 86 height 16
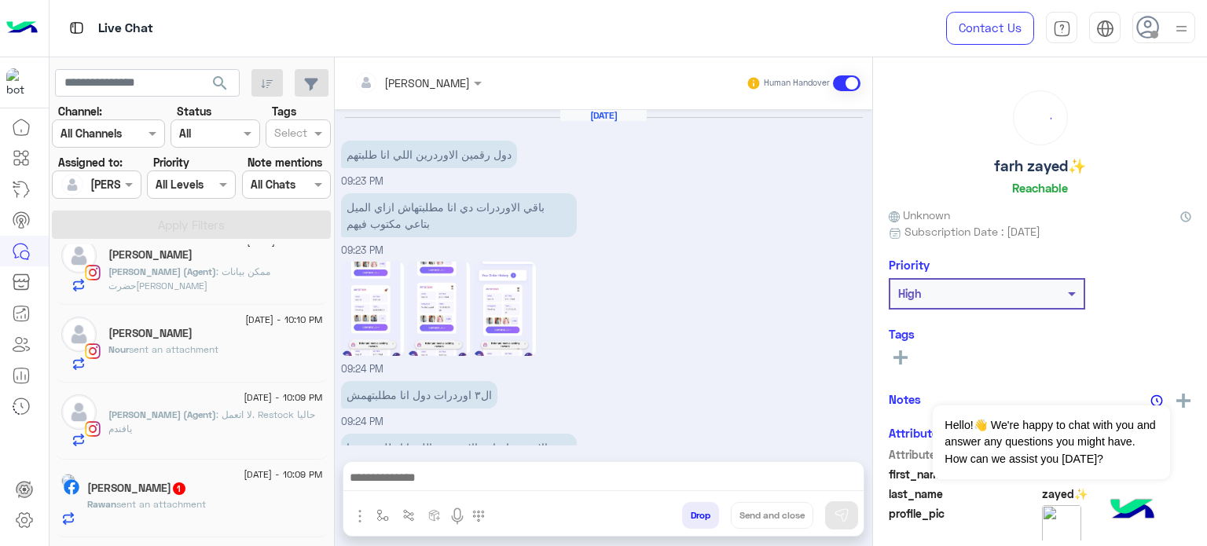
scroll to position [350, 0]
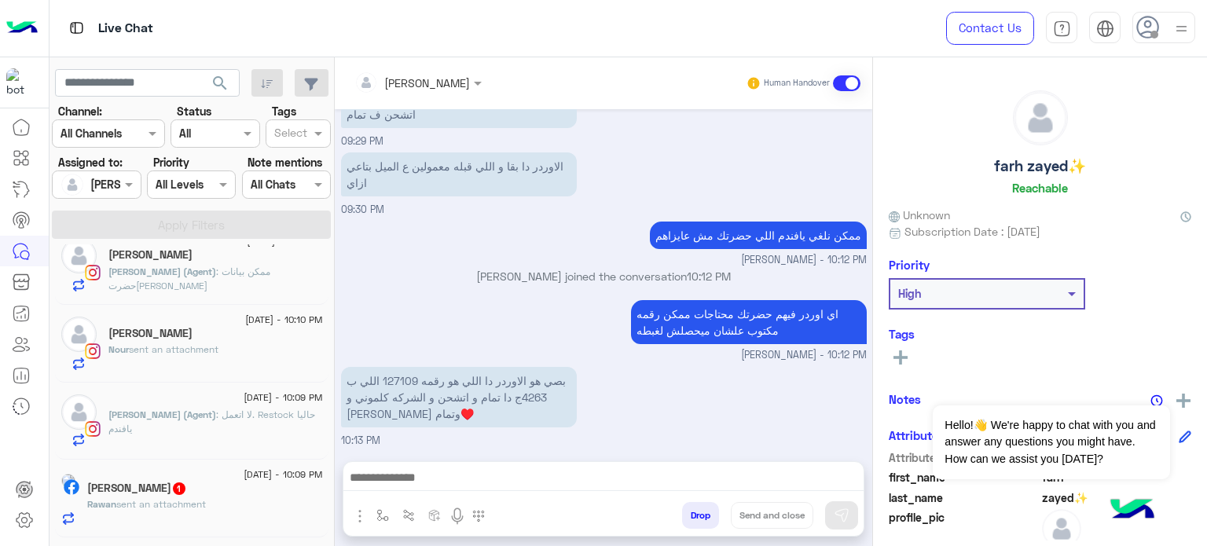
click at [219, 496] on div "Rawan Tarek 1" at bounding box center [205, 490] width 236 height 16
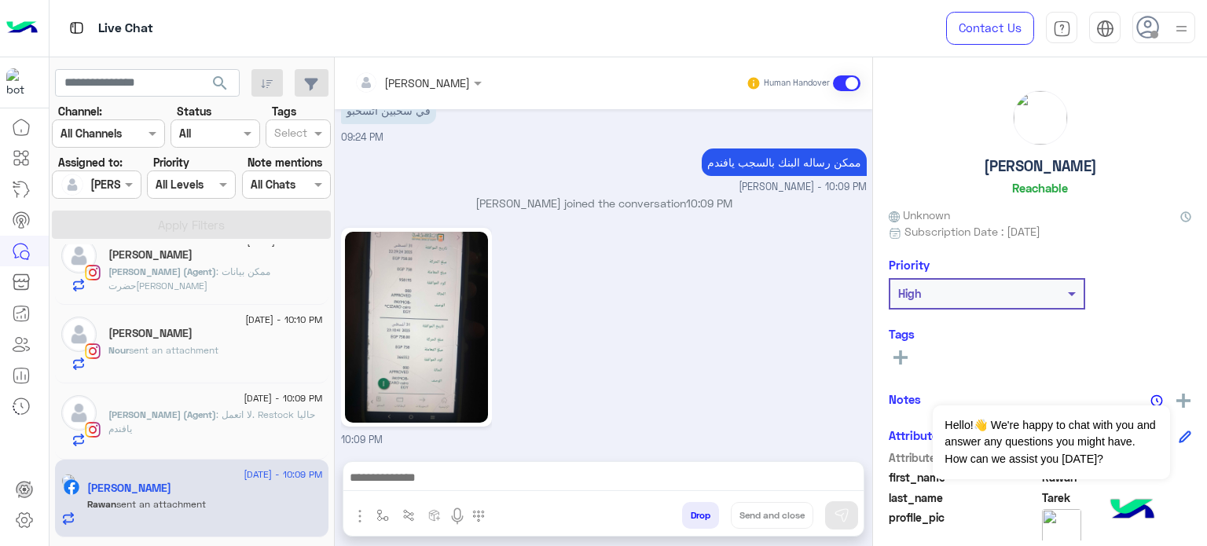
scroll to position [493, 0]
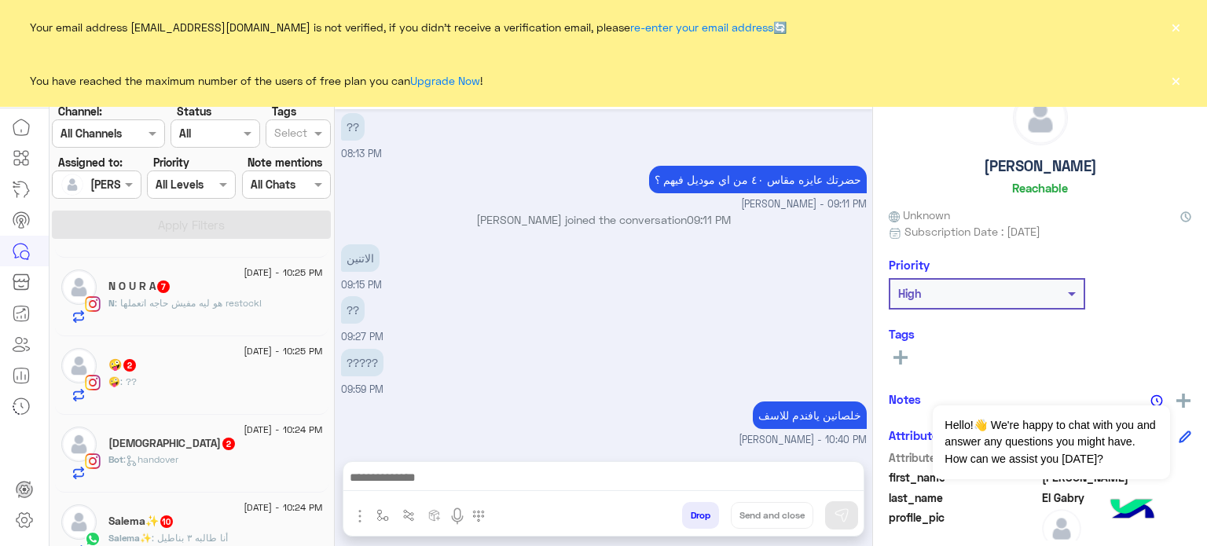
scroll to position [808, 0]
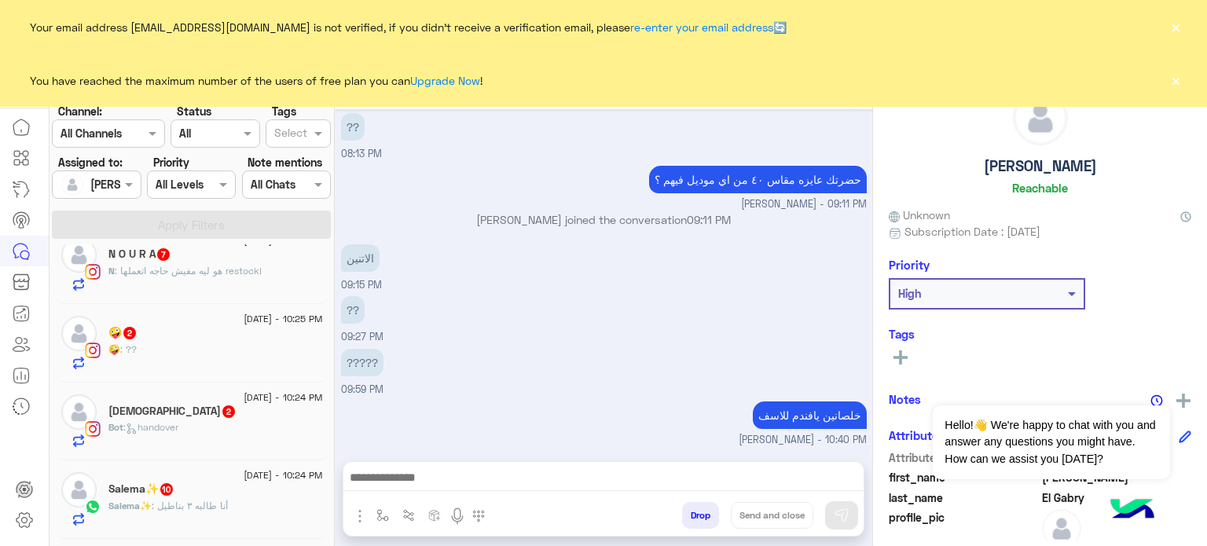
click at [227, 429] on div "Bot : handover" at bounding box center [215, 433] width 214 height 27
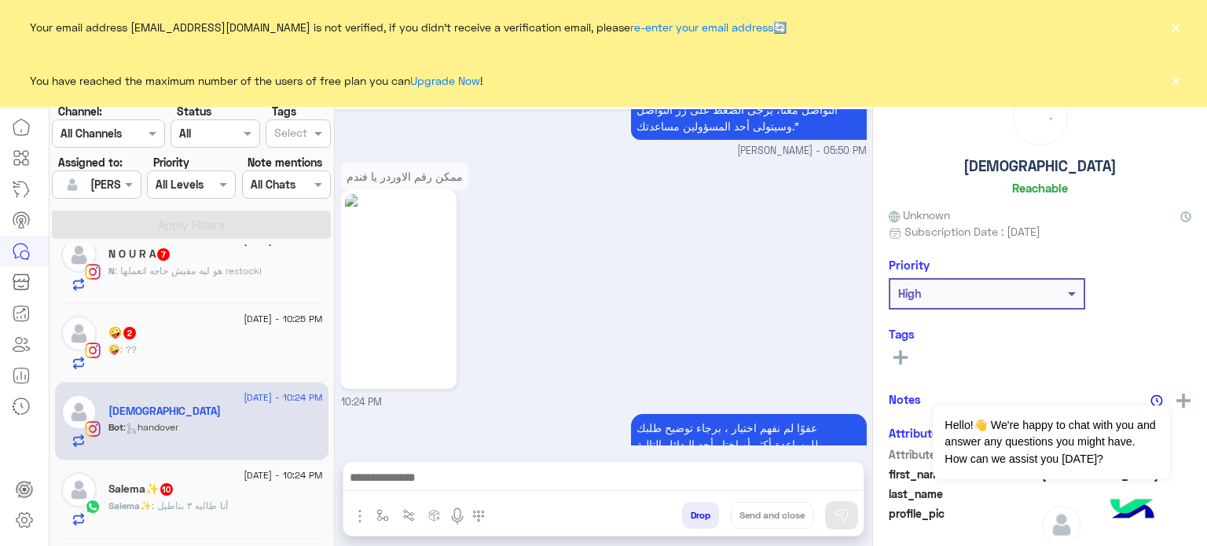
scroll to position [537, 0]
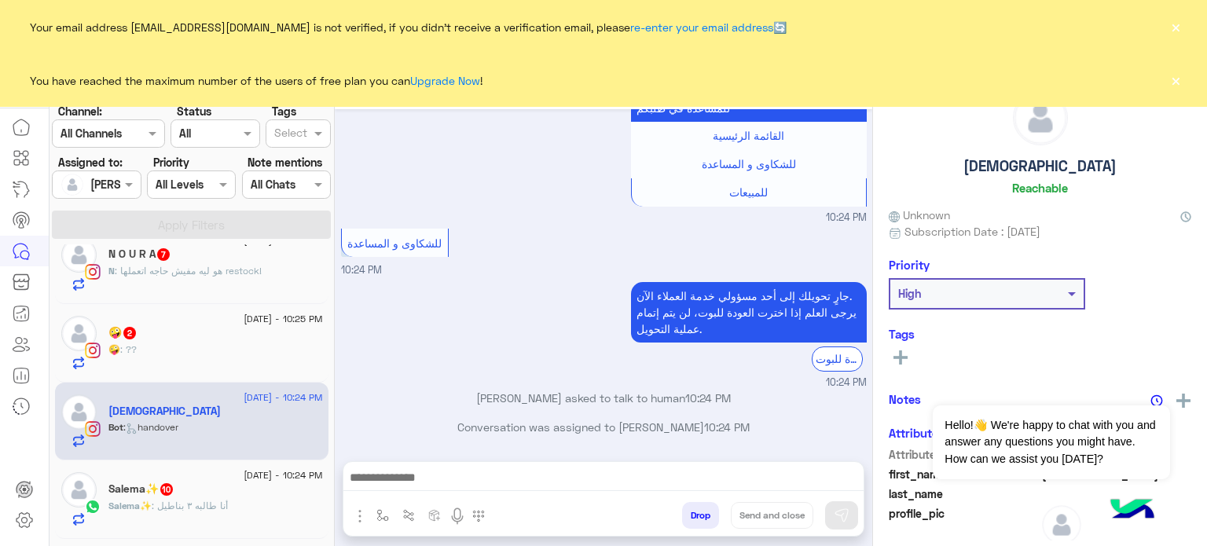
click at [1175, 79] on button "×" at bounding box center [1175, 80] width 16 height 16
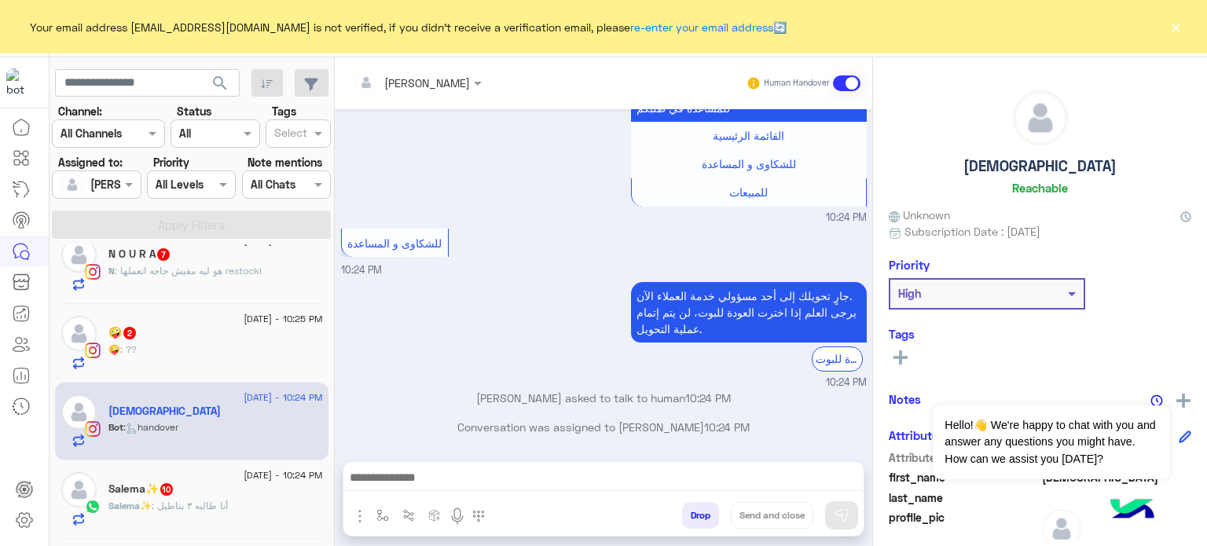
click at [1177, 24] on button "×" at bounding box center [1175, 27] width 16 height 16
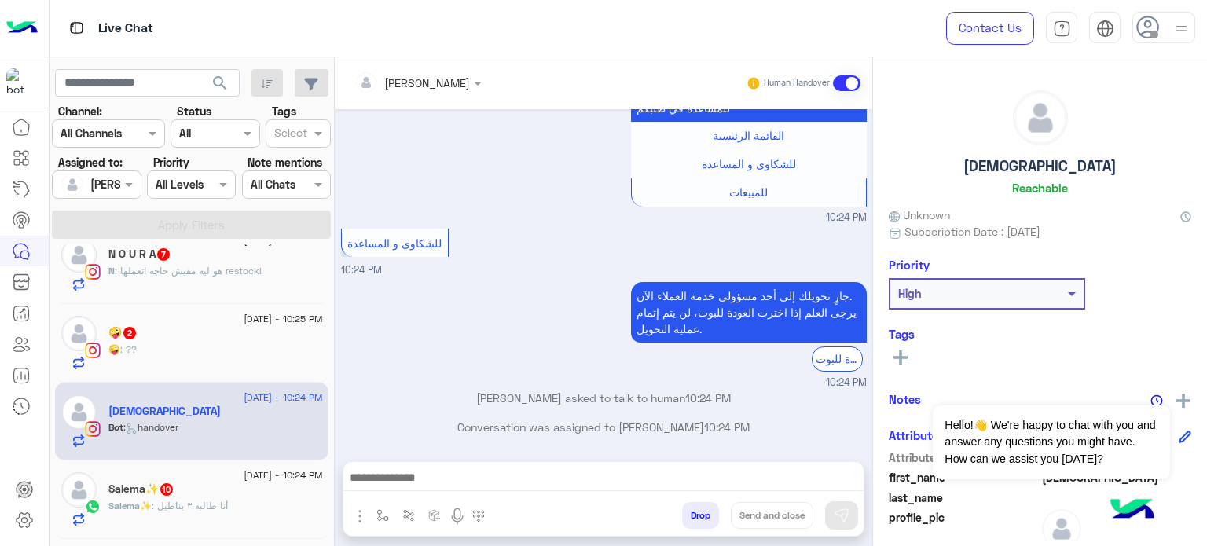
click at [420, 83] on input "text" at bounding box center [397, 83] width 86 height 16
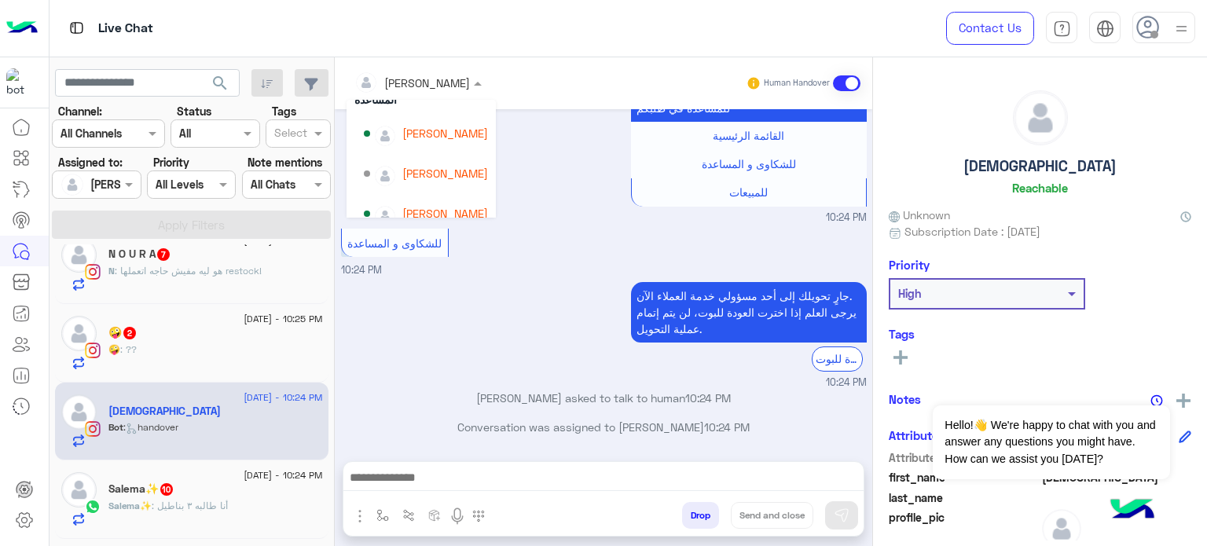
scroll to position [60, 0]
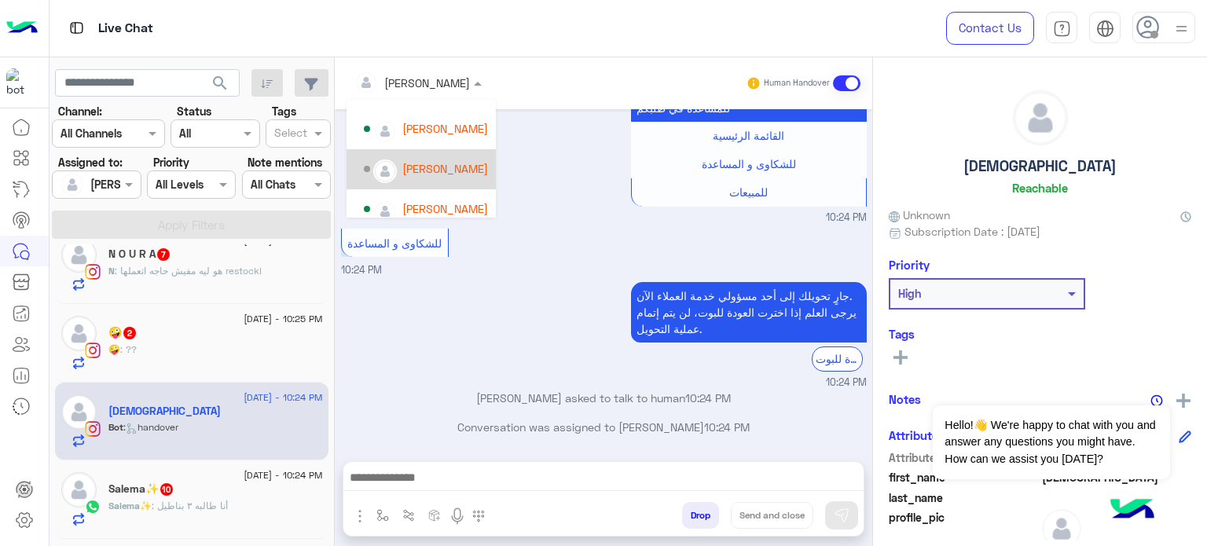
click at [459, 163] on div "[PERSON_NAME]" at bounding box center [445, 168] width 86 height 16
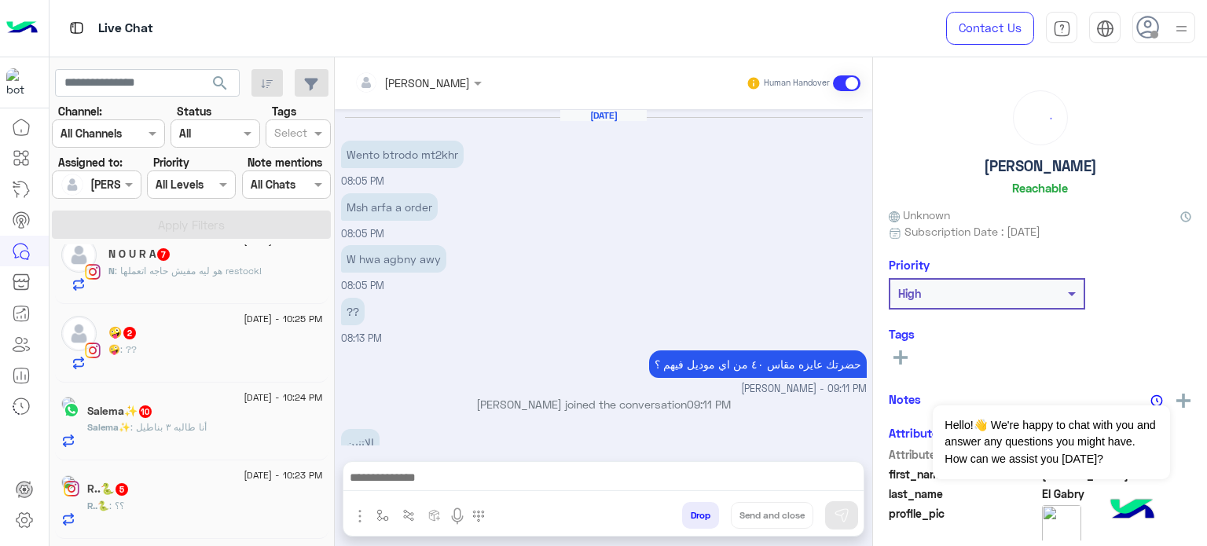
scroll to position [185, 0]
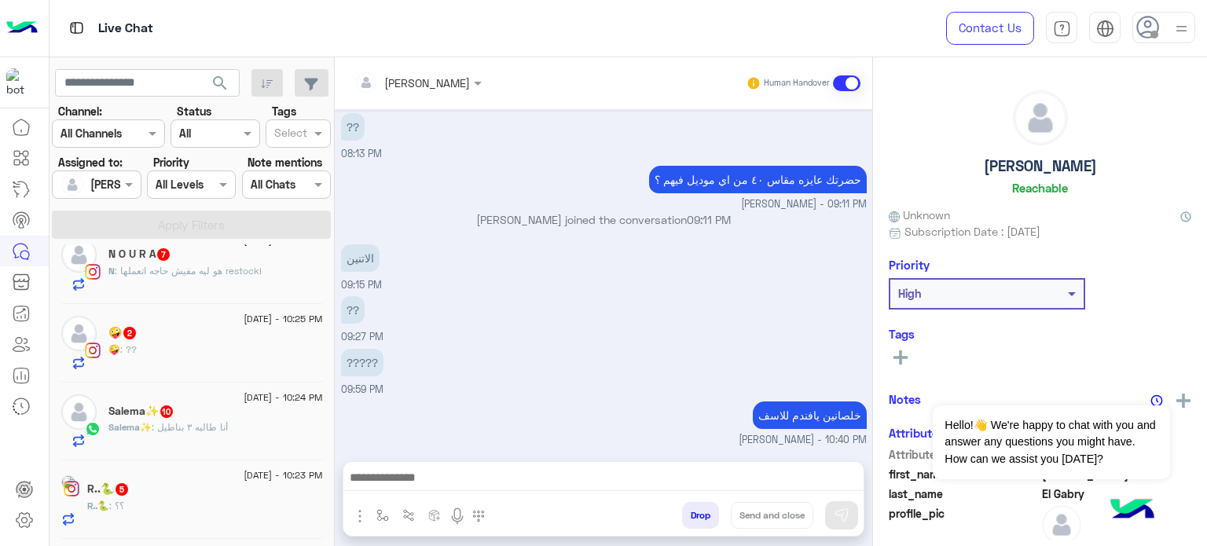
click at [223, 418] on div "Salema✨ 10" at bounding box center [215, 413] width 214 height 16
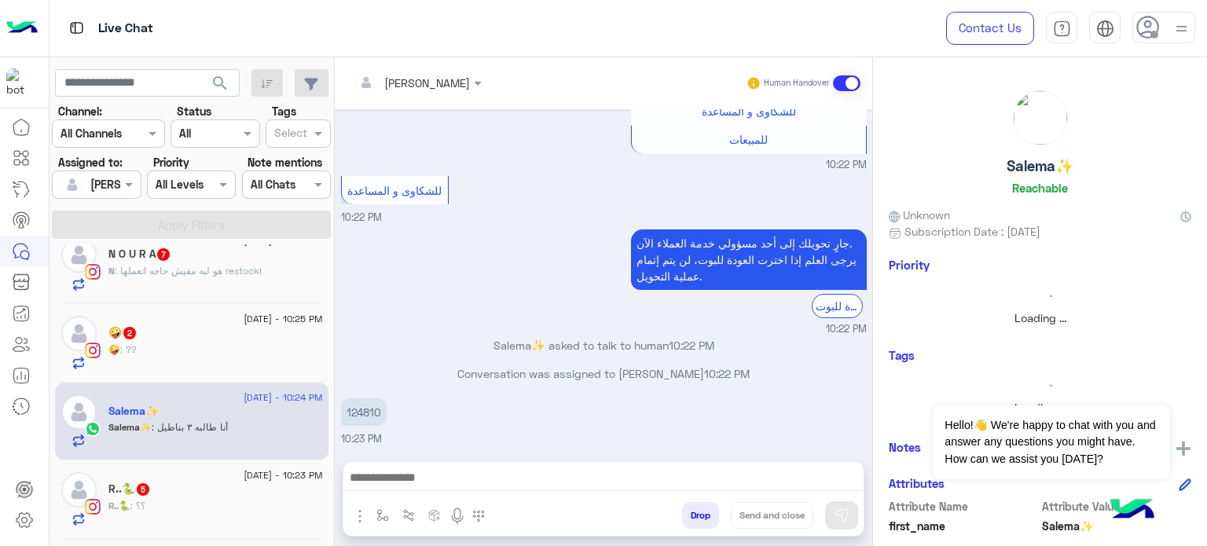
scroll to position [357, 0]
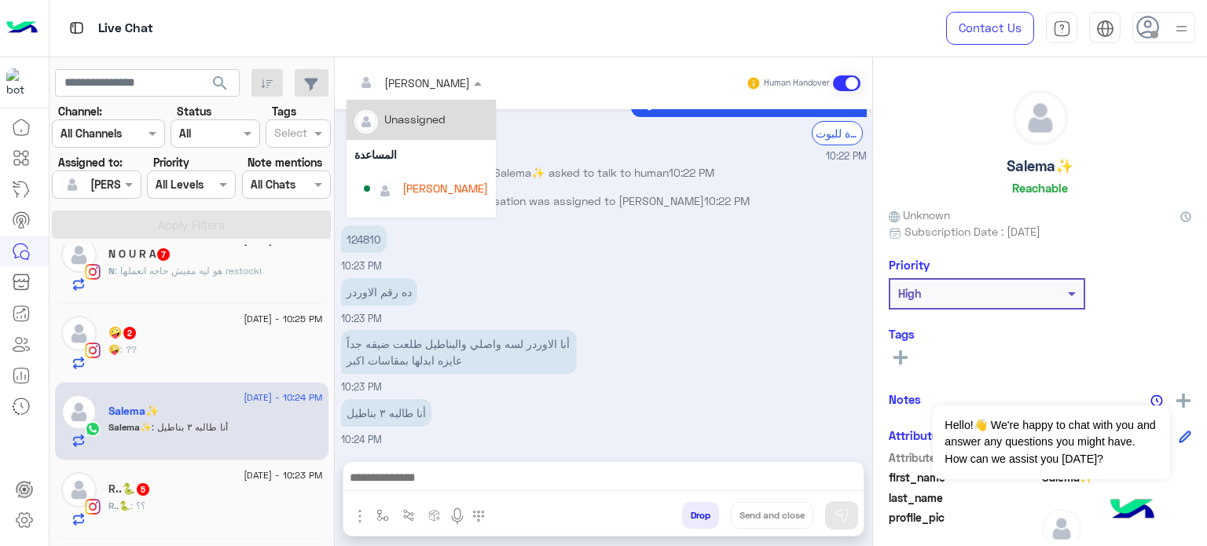
click at [427, 84] on div at bounding box center [417, 82] width 143 height 18
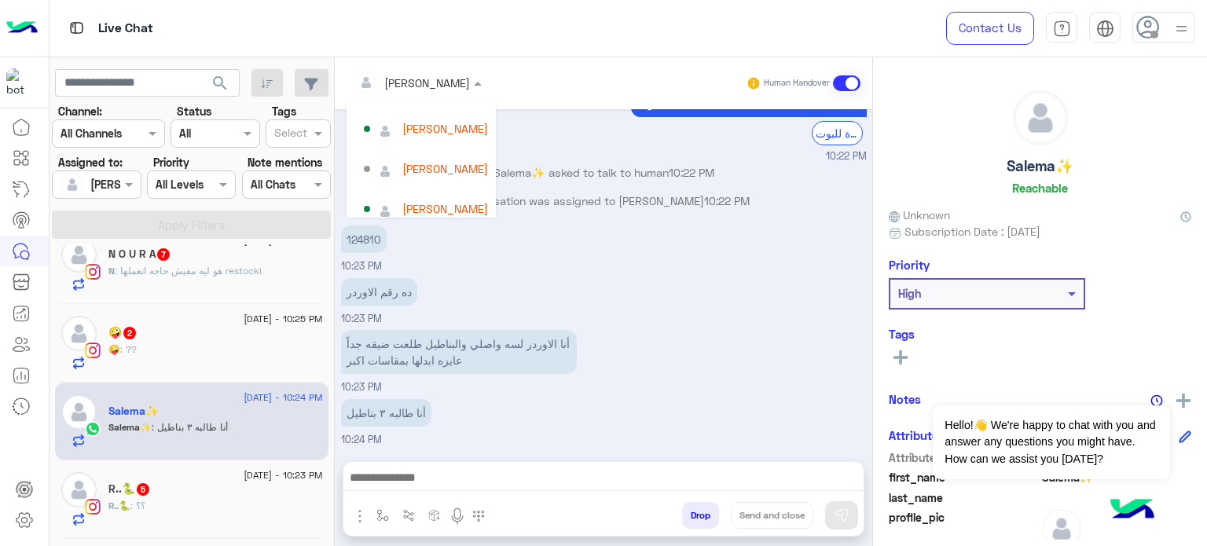
scroll to position [69, 0]
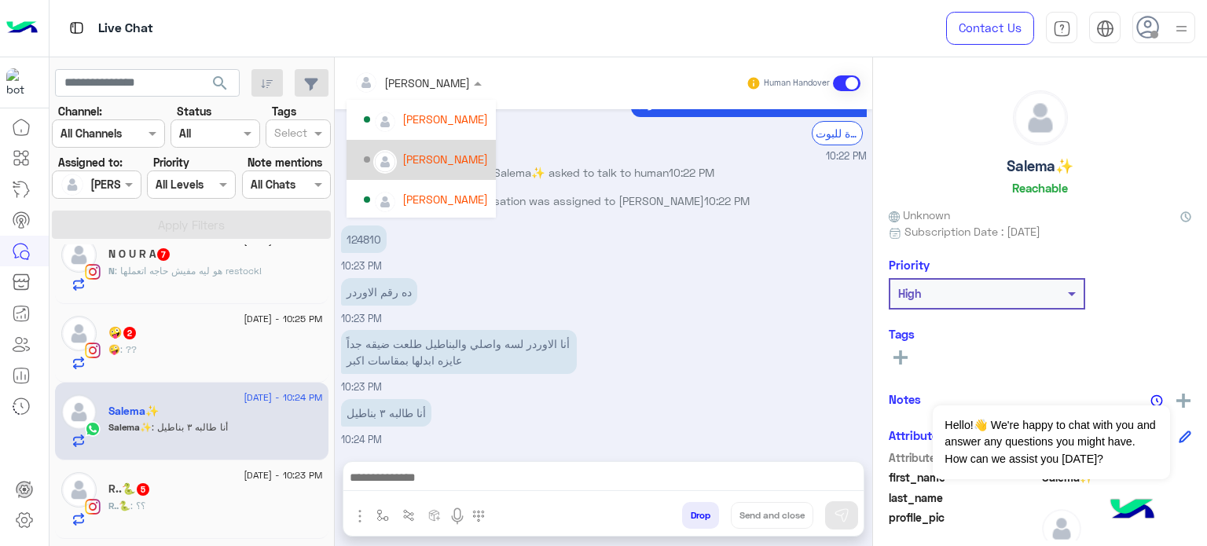
click at [453, 151] on div "[PERSON_NAME]" at bounding box center [445, 159] width 86 height 16
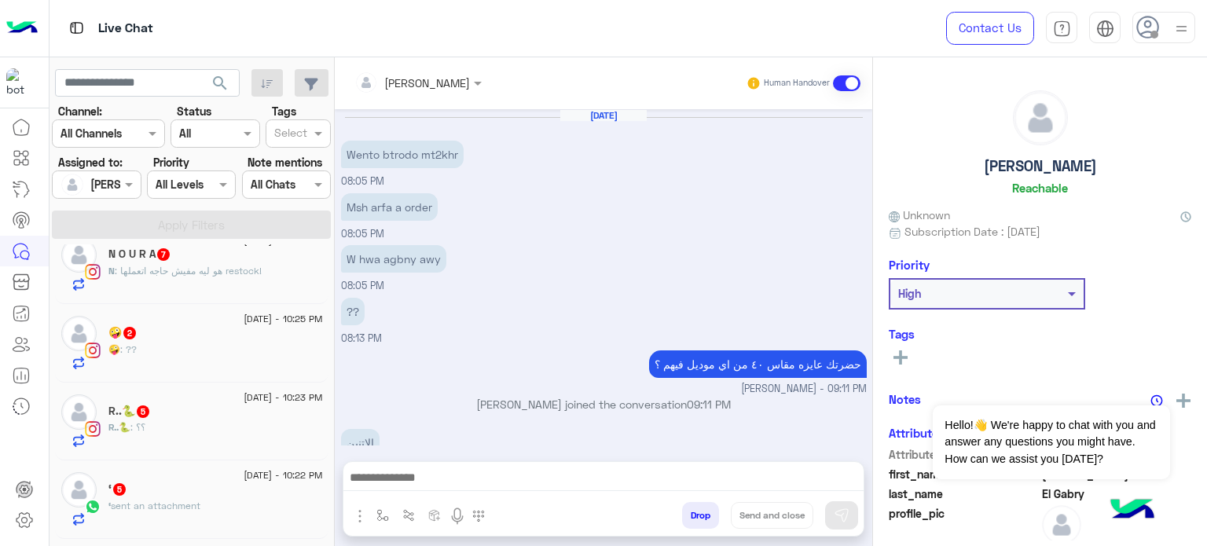
scroll to position [185, 0]
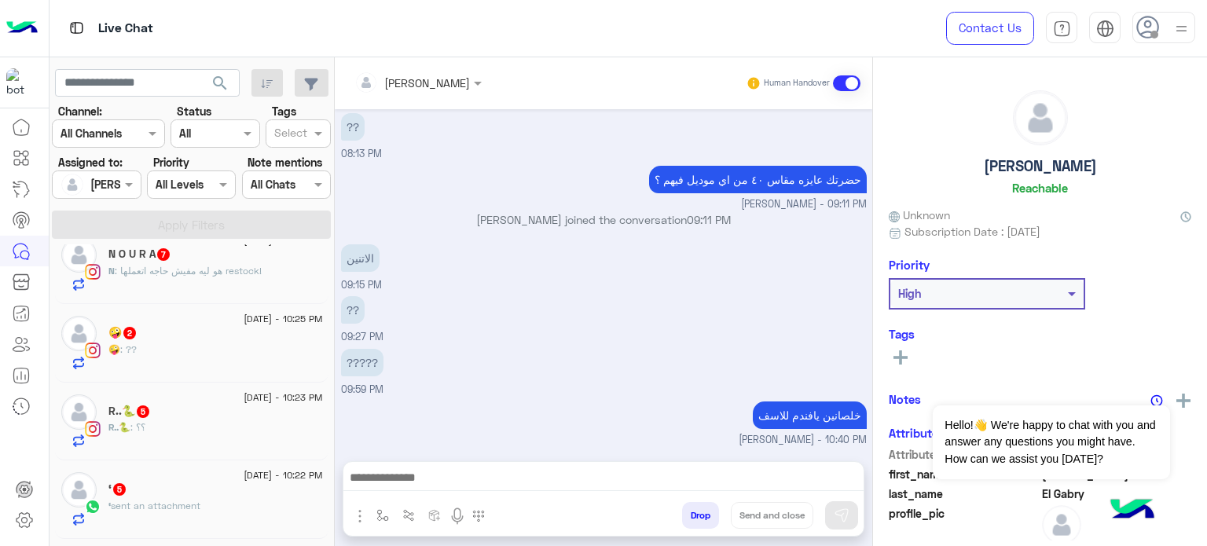
click at [235, 492] on div "‘ 5" at bounding box center [215, 490] width 214 height 16
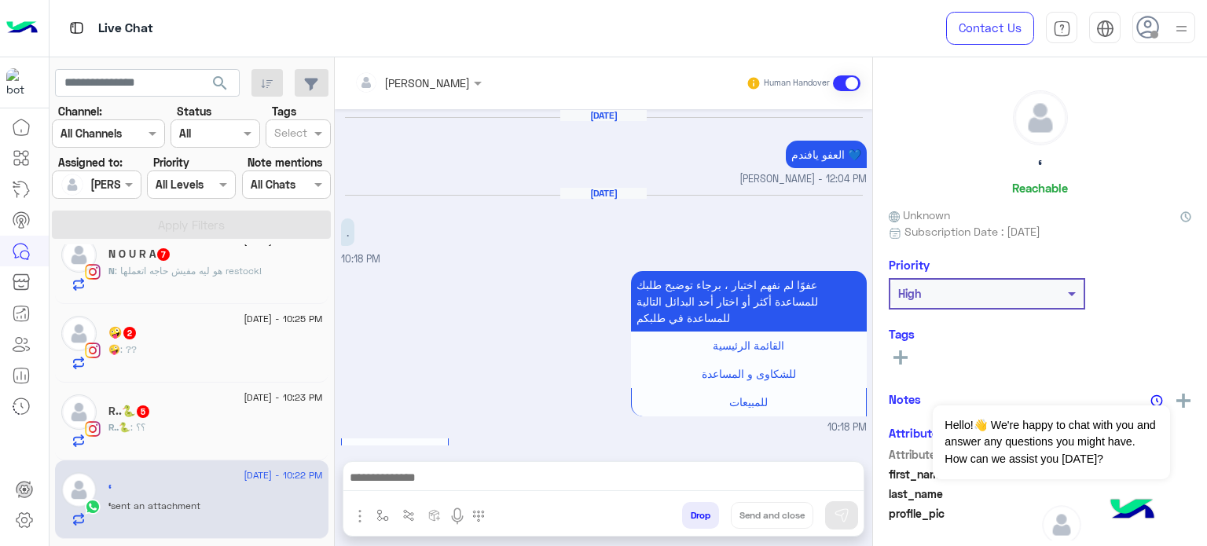
scroll to position [838, 0]
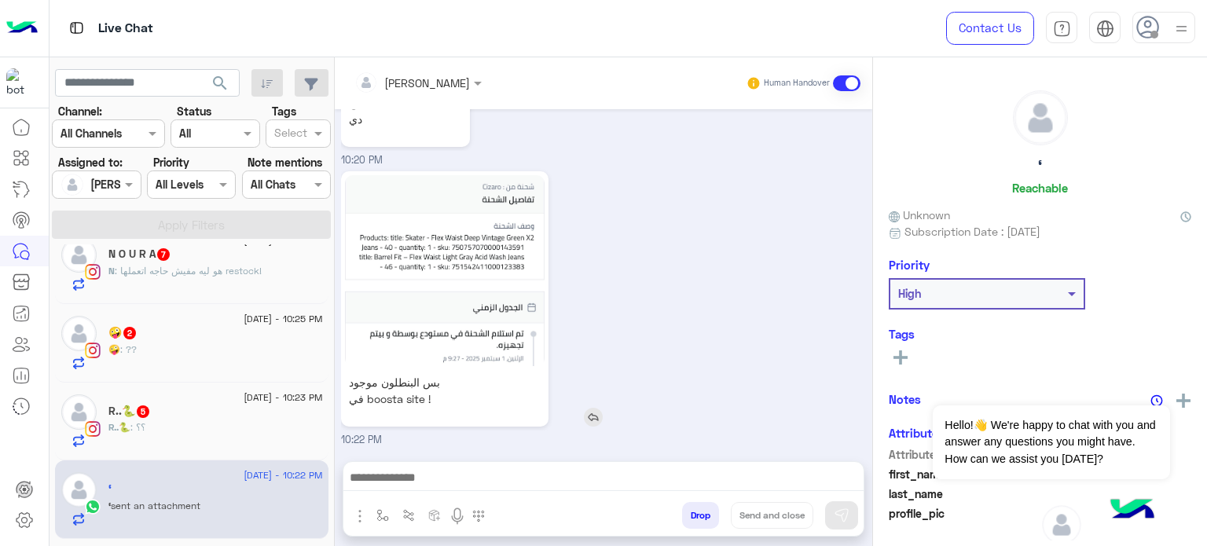
click at [400, 303] on img at bounding box center [445, 270] width 200 height 191
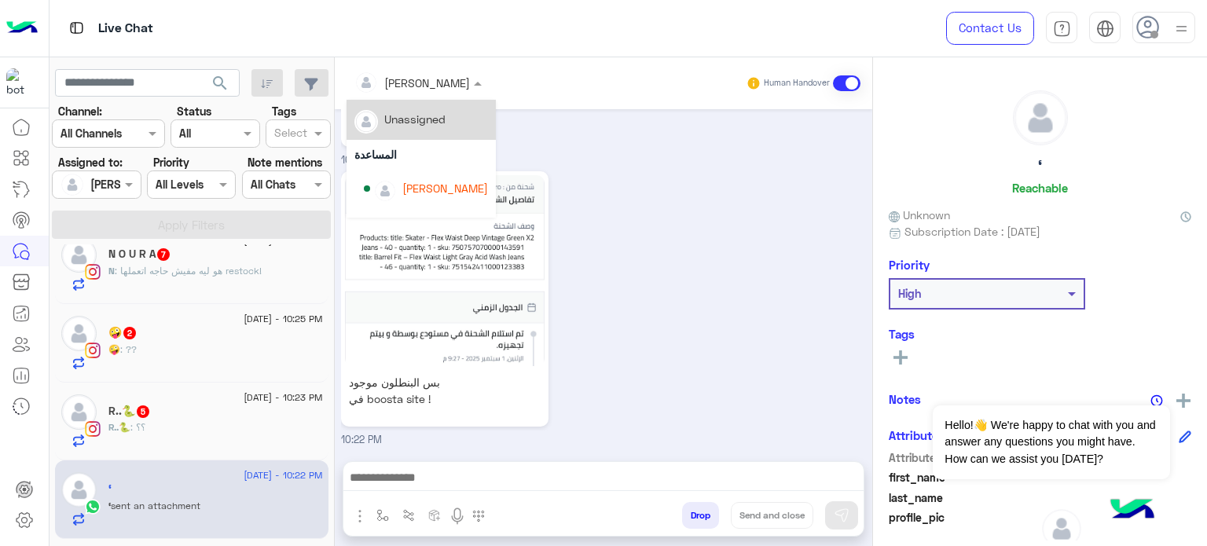
click at [443, 82] on div at bounding box center [417, 82] width 143 height 18
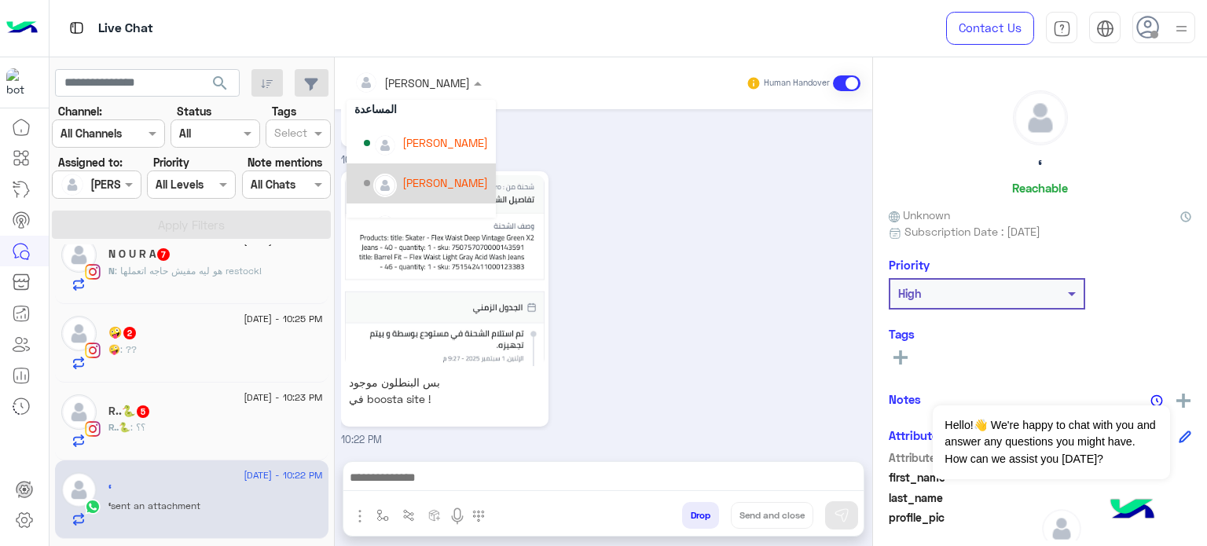
click at [445, 175] on div "[PERSON_NAME]" at bounding box center [445, 182] width 86 height 16
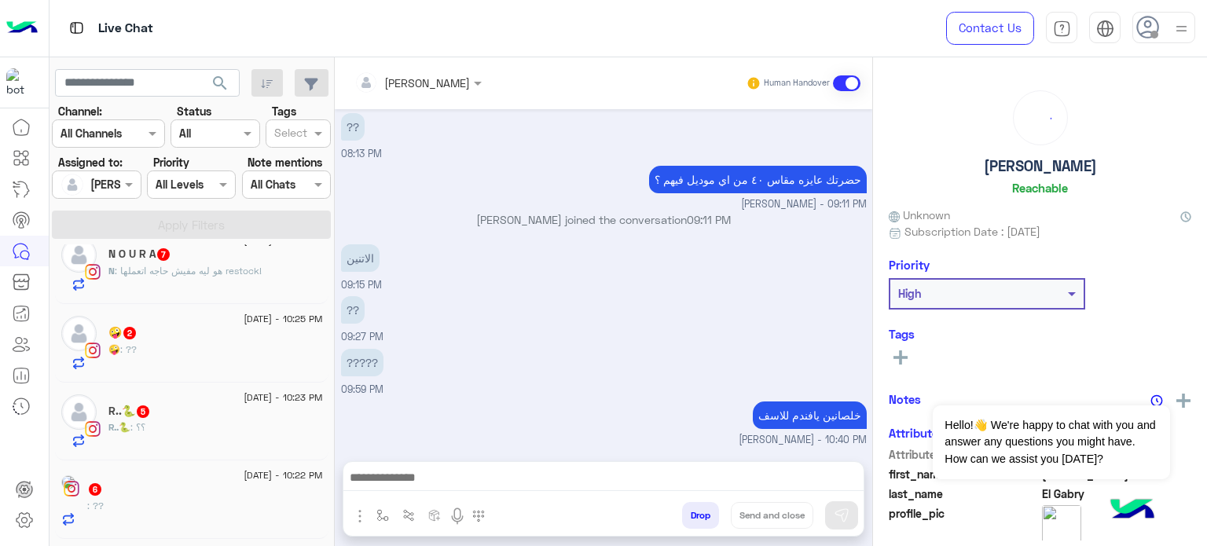
scroll to position [185, 0]
click at [192, 489] on div "6" at bounding box center [215, 490] width 214 height 16
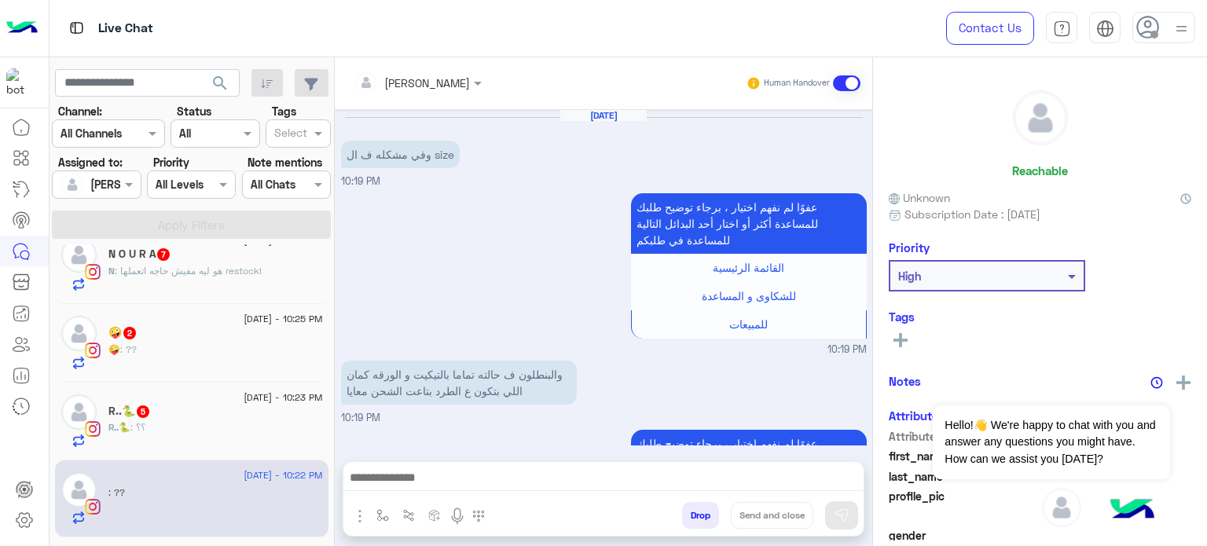
scroll to position [473, 0]
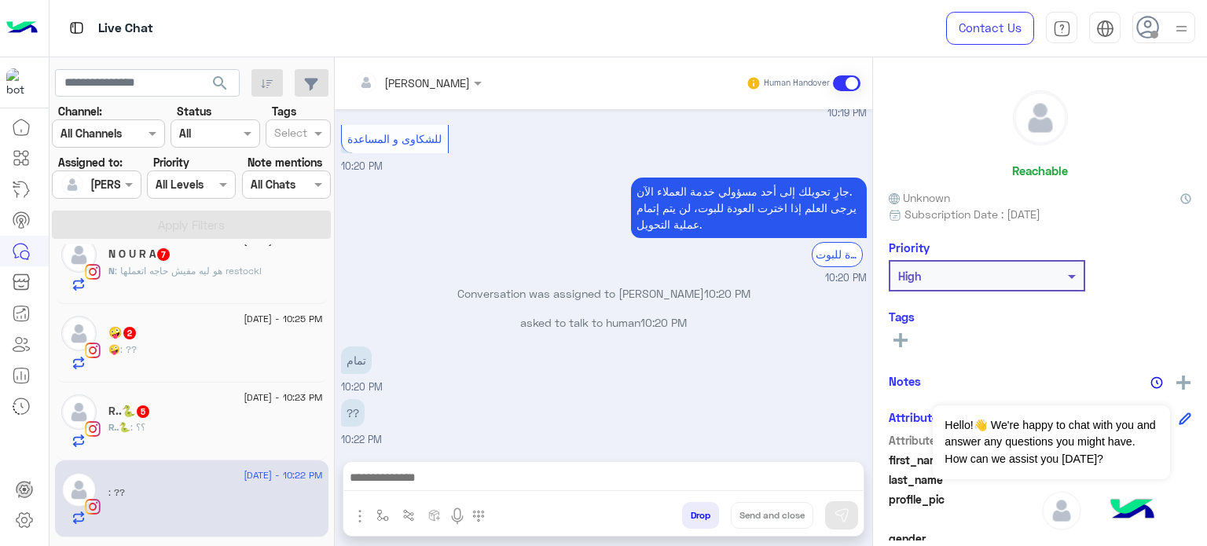
click at [438, 75] on div at bounding box center [417, 82] width 143 height 18
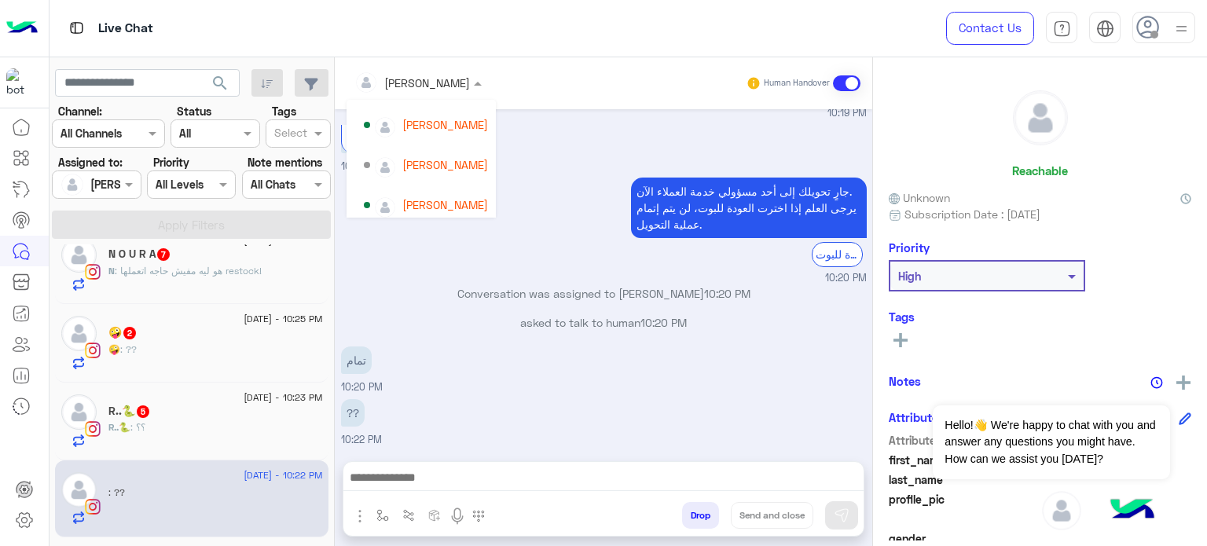
scroll to position [71, 0]
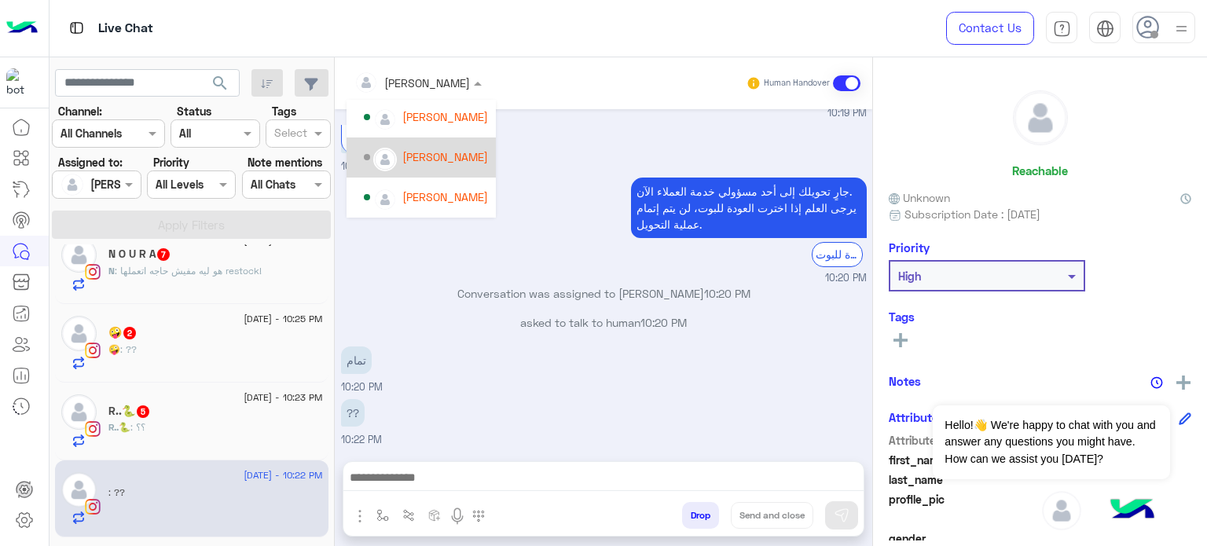
click at [442, 161] on div "[PERSON_NAME]" at bounding box center [445, 156] width 86 height 16
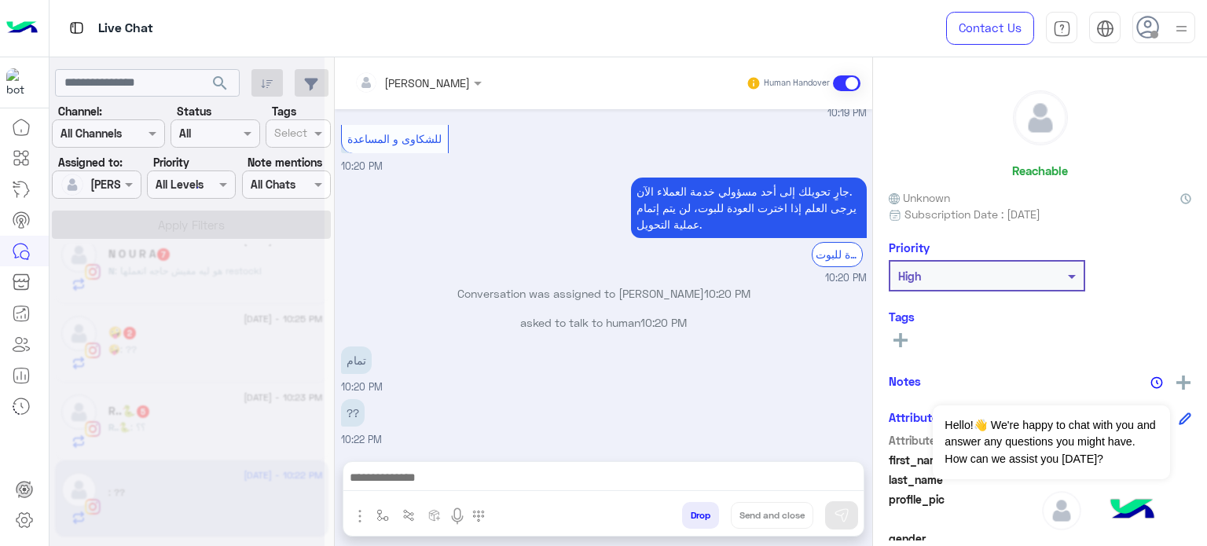
scroll to position [808, 0]
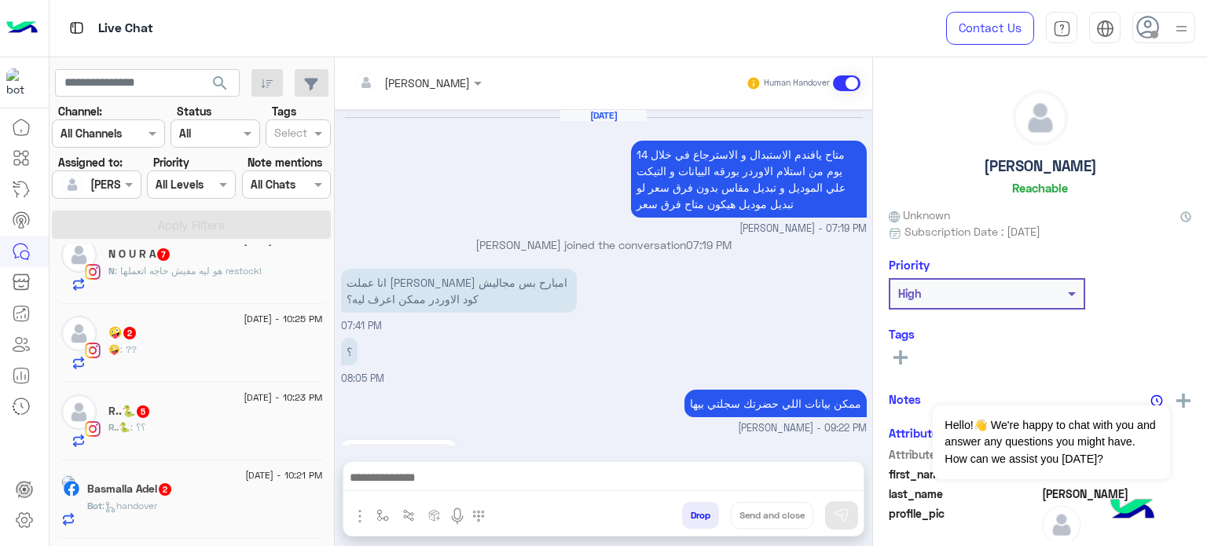
scroll to position [417, 0]
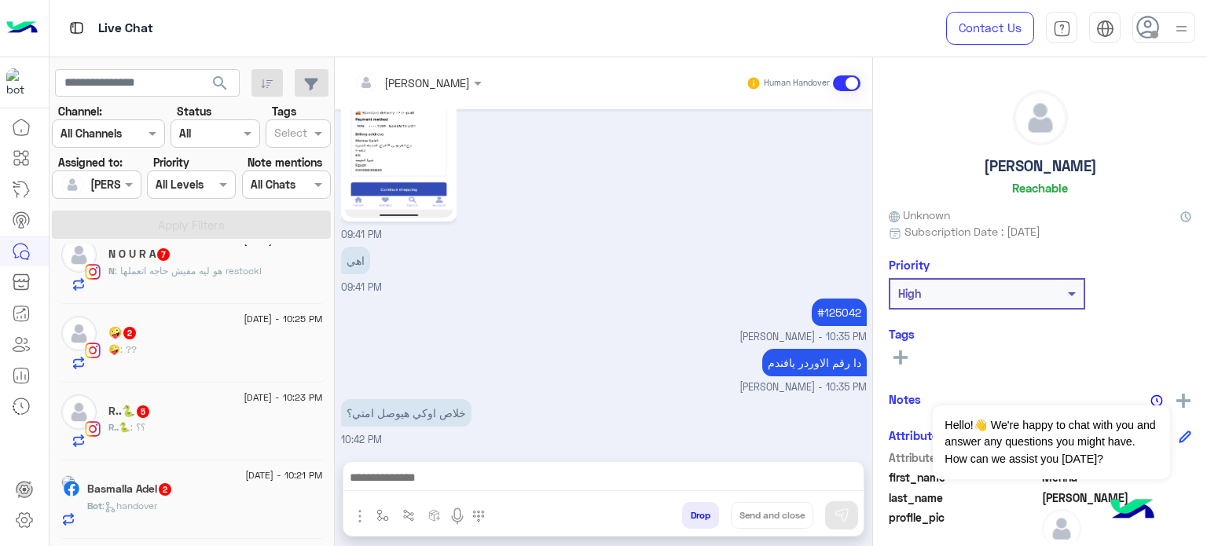
click at [251, 489] on div "Basmalla Adel 2" at bounding box center [205, 490] width 236 height 16
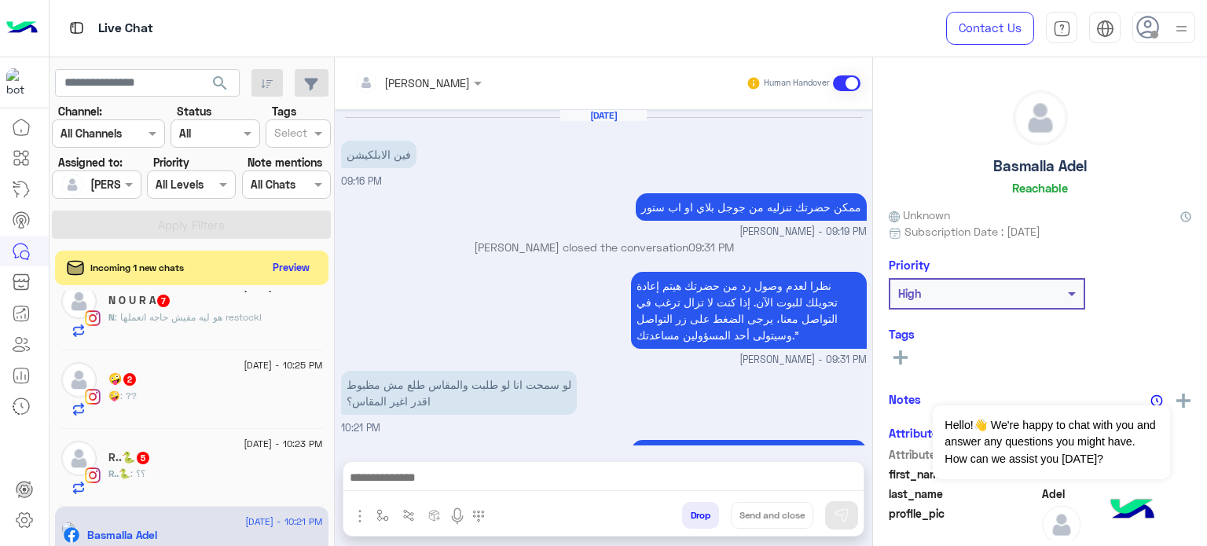
scroll to position [379, 0]
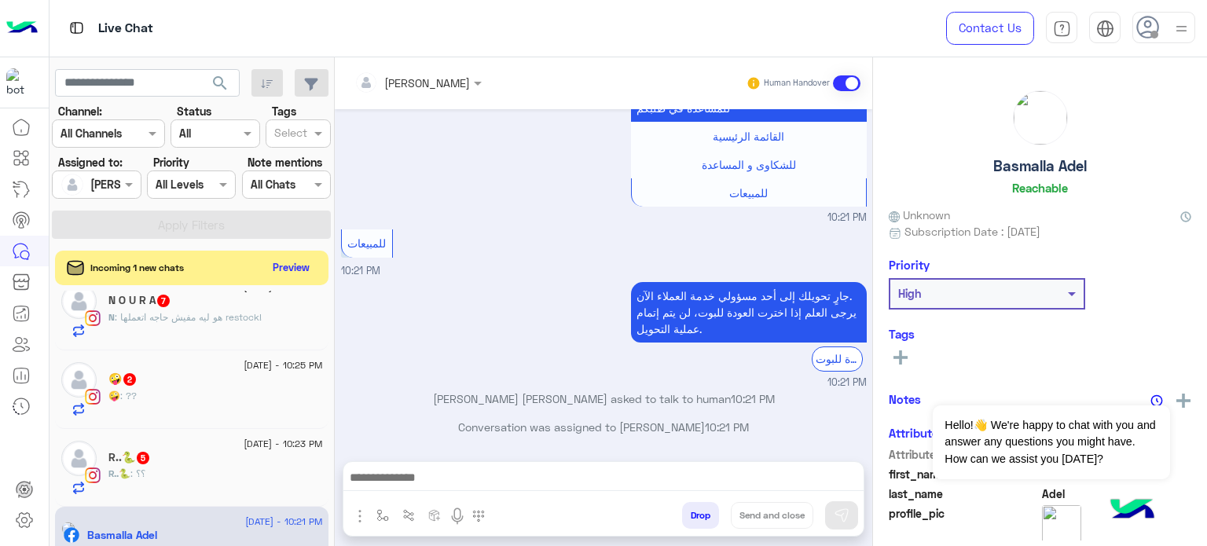
click at [446, 82] on div at bounding box center [417, 82] width 143 height 18
click at [442, 88] on div at bounding box center [417, 82] width 143 height 18
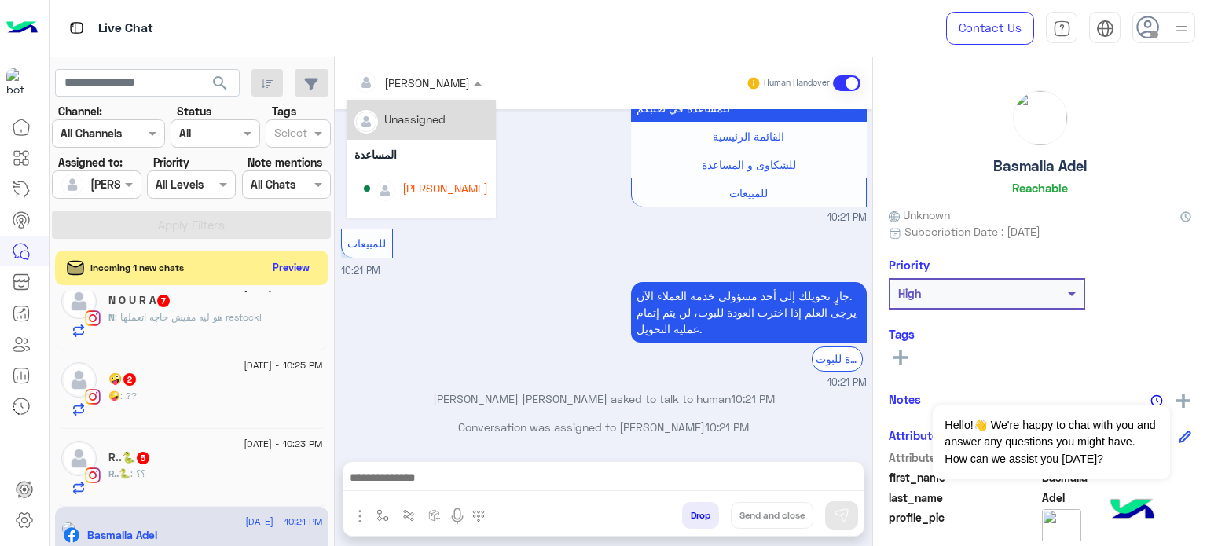
click at [442, 88] on div at bounding box center [417, 82] width 143 height 18
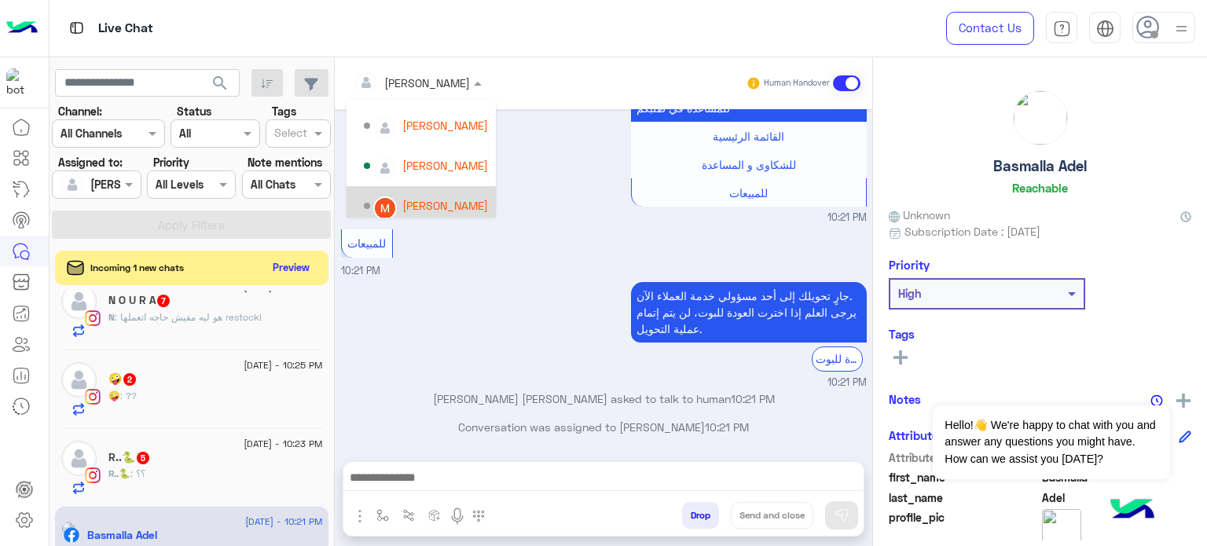
scroll to position [97, 0]
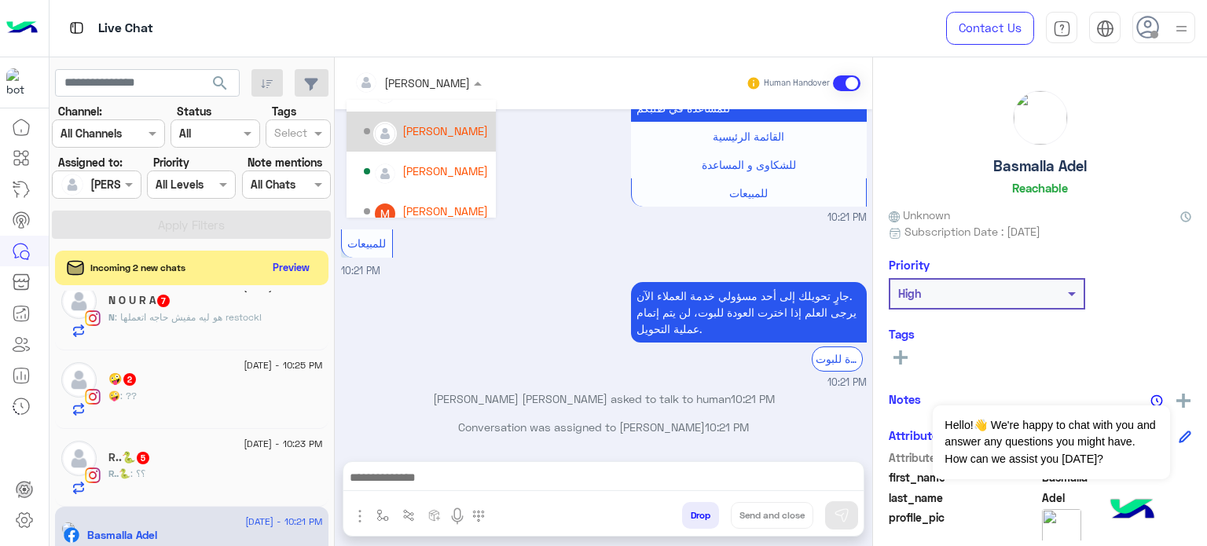
click at [440, 144] on div "[PERSON_NAME]" at bounding box center [426, 131] width 124 height 27
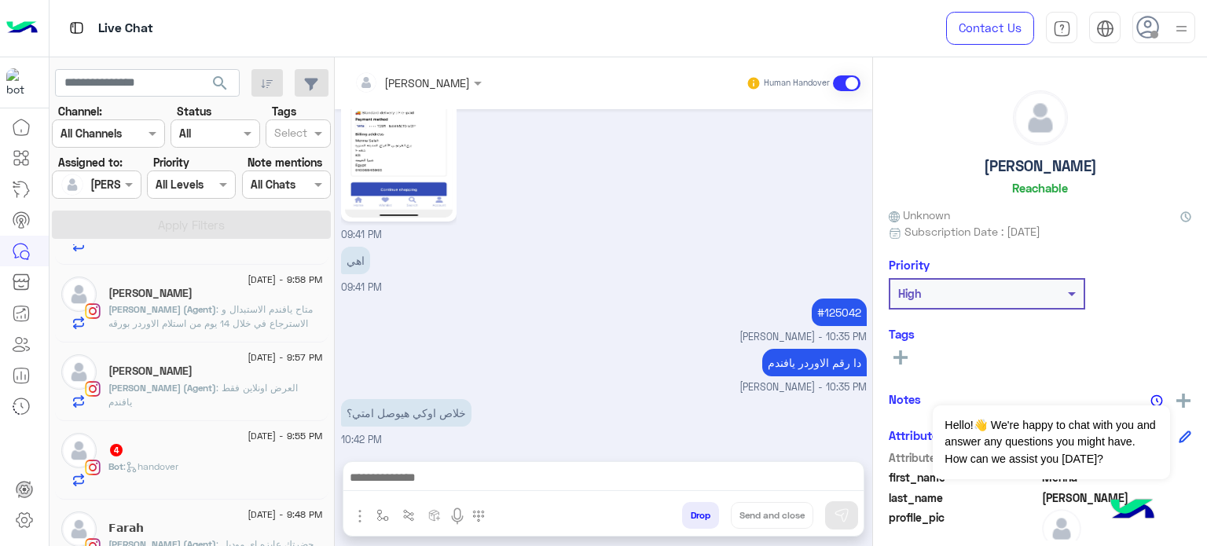
scroll to position [2204, 0]
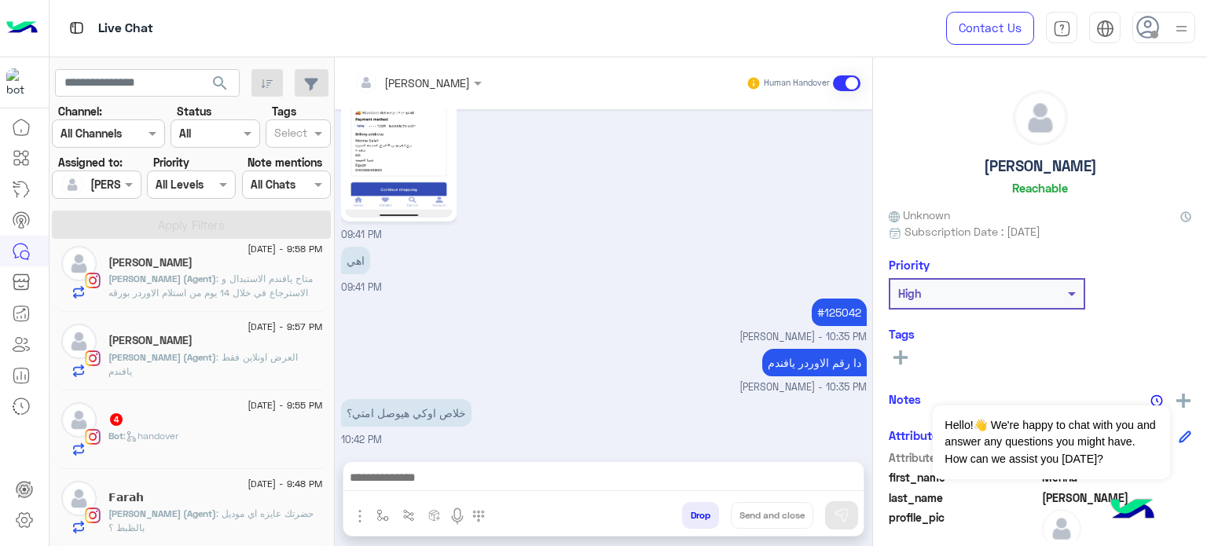
click at [247, 399] on span "[DATE] - 9:55 PM" at bounding box center [284, 405] width 75 height 14
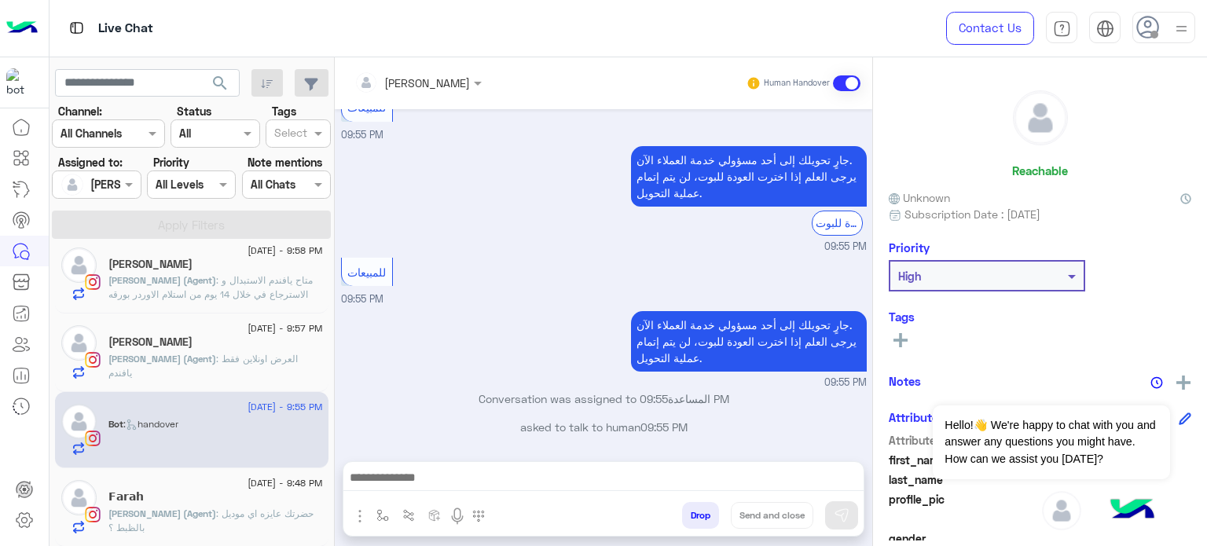
scroll to position [2204, 0]
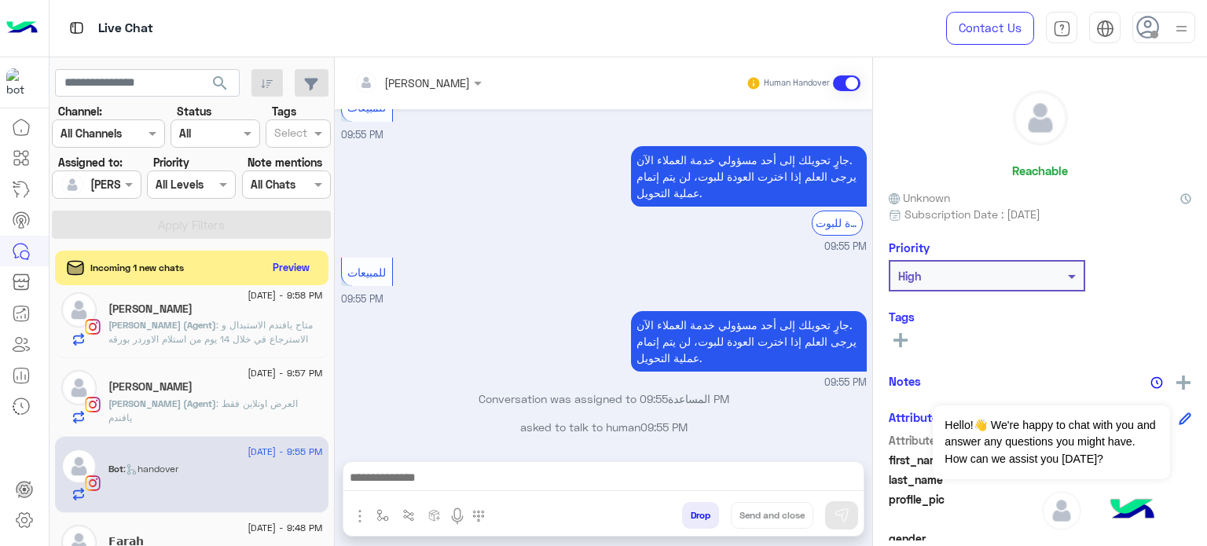
click at [422, 81] on input "text" at bounding box center [397, 83] width 86 height 16
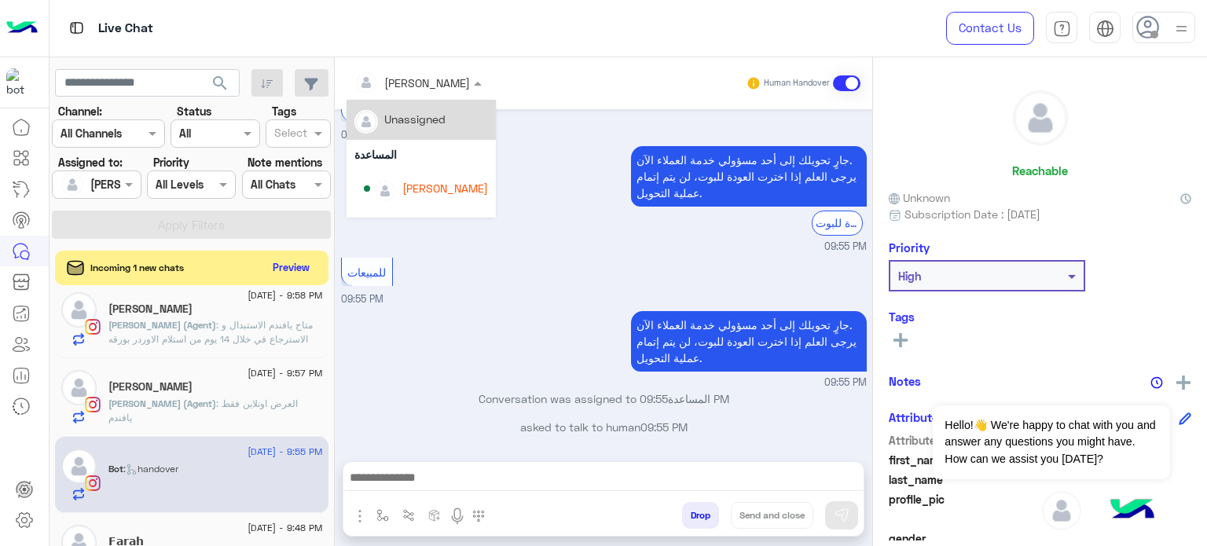
click at [422, 81] on input "text" at bounding box center [397, 83] width 86 height 16
click at [432, 86] on div at bounding box center [417, 82] width 143 height 18
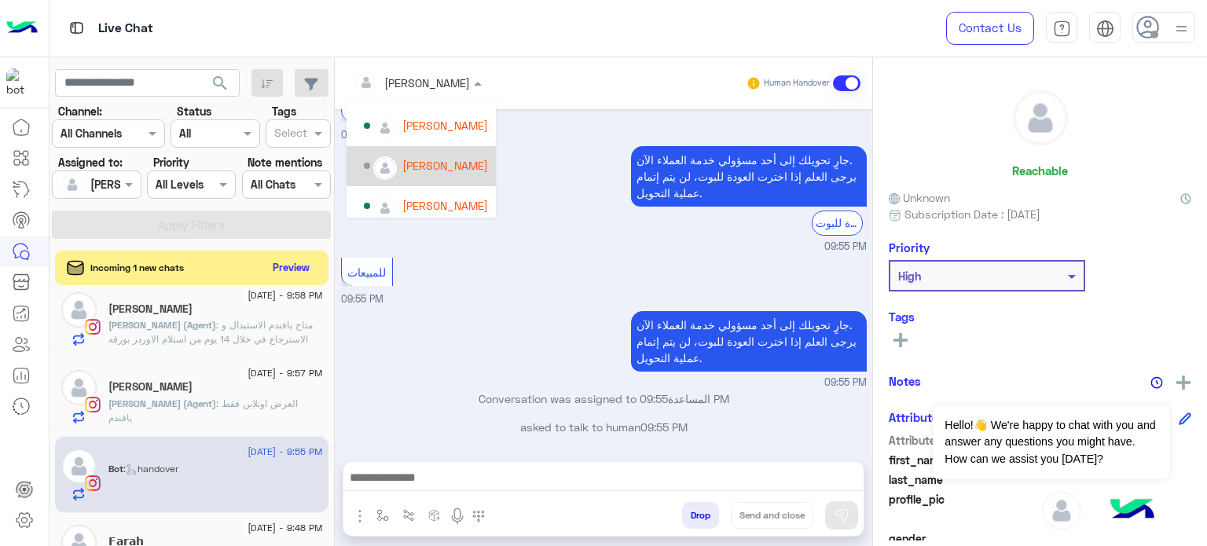
click at [431, 159] on div "[PERSON_NAME]" at bounding box center [445, 165] width 86 height 16
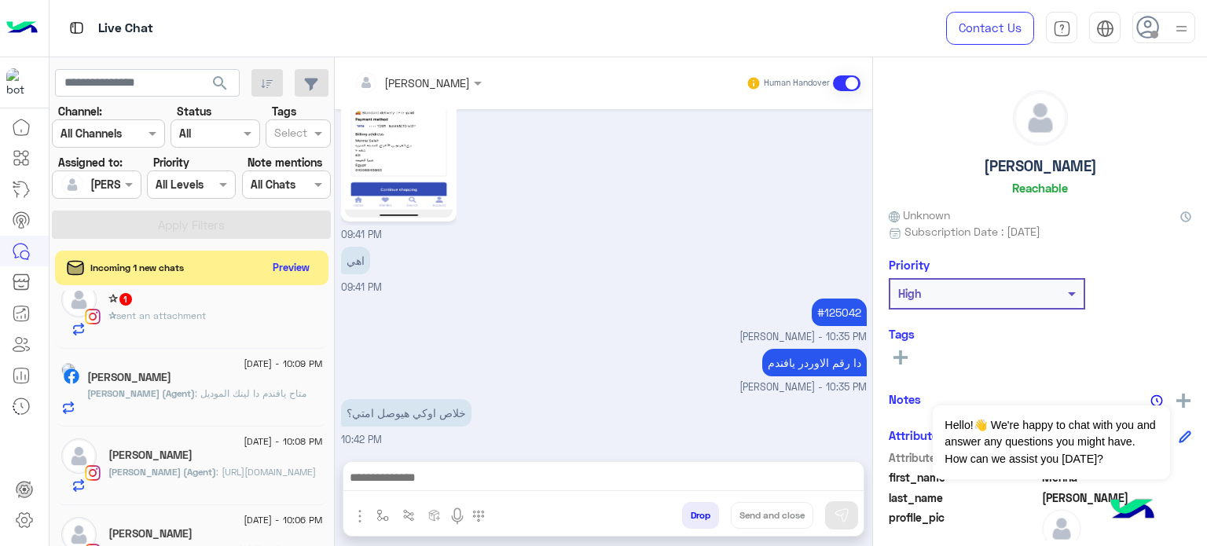
scroll to position [1657, 0]
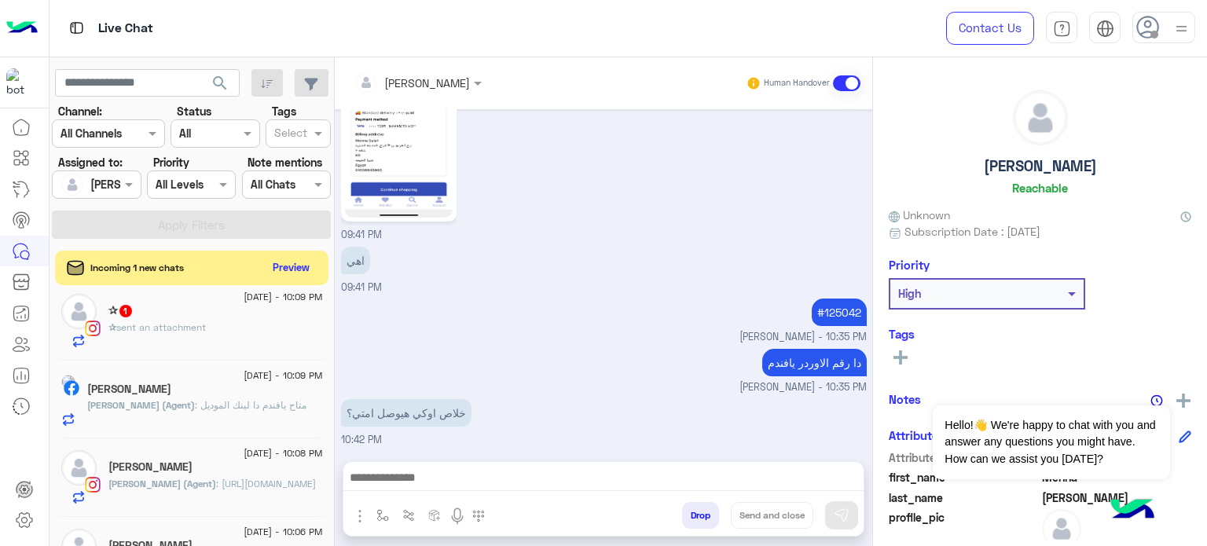
click at [258, 321] on div "✰ sent an attachment" at bounding box center [215, 334] width 214 height 27
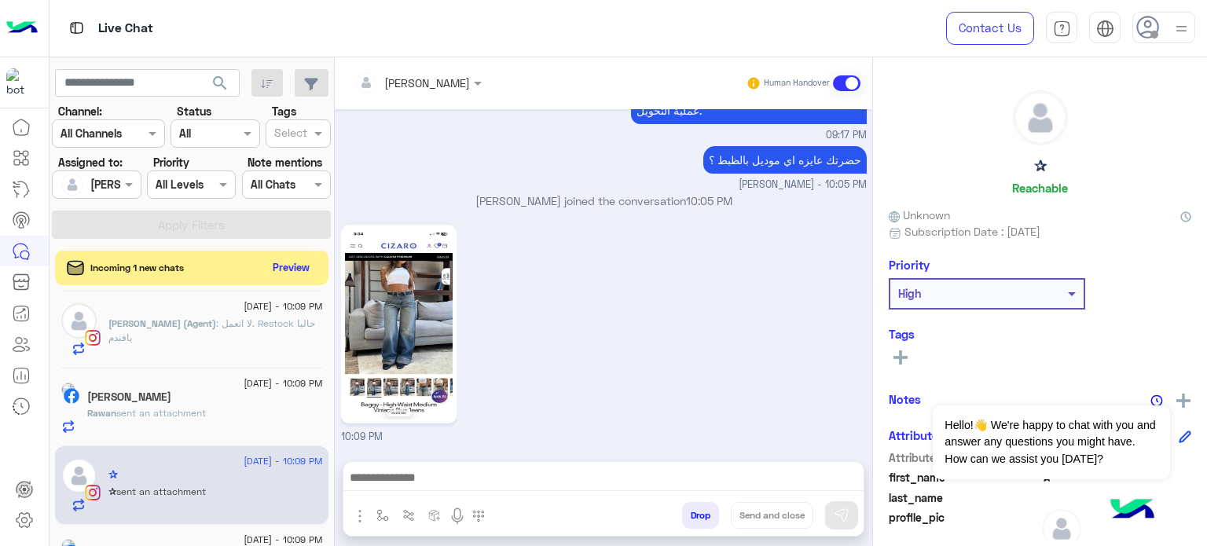
scroll to position [1481, 0]
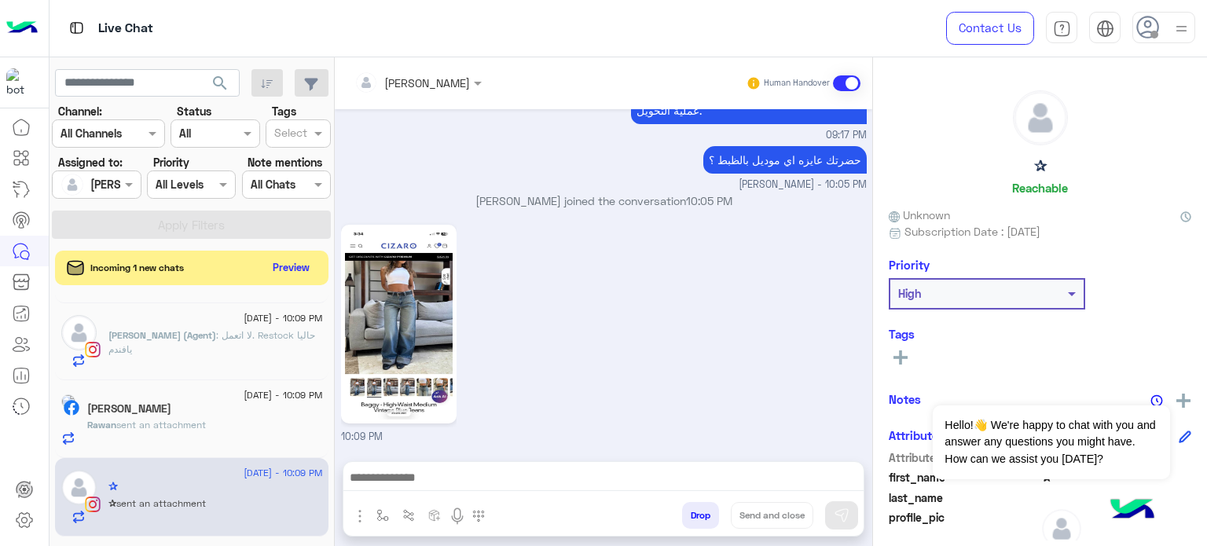
click at [335, 463] on div "[PERSON_NAME] Human Handover [DATE] بنعتذر على أي تجربة غير مُرضيه, برجاء تحديد…" at bounding box center [603, 304] width 537 height 495
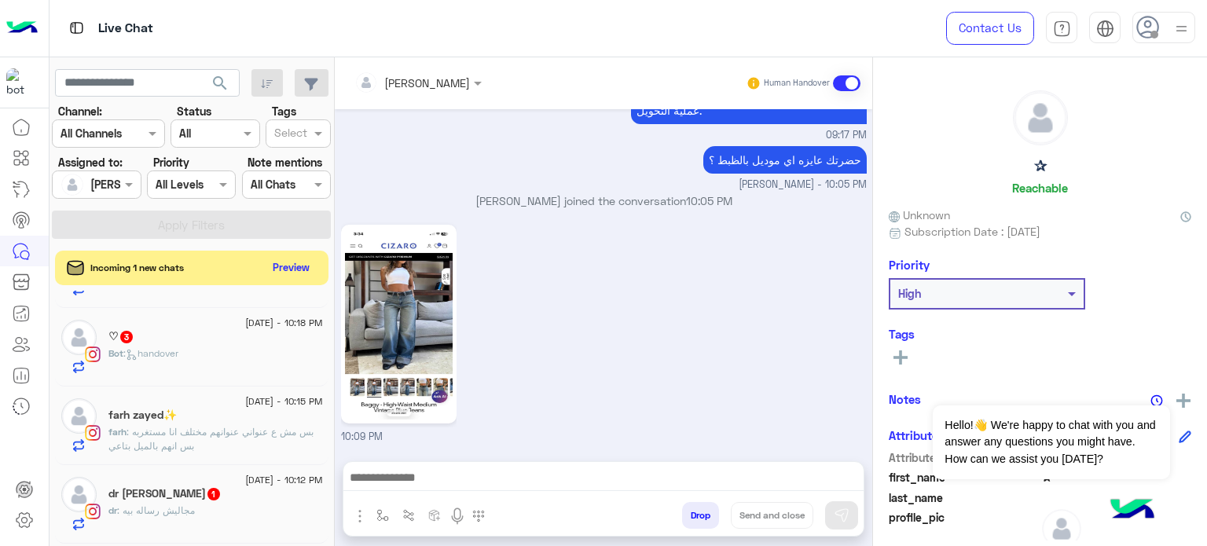
scroll to position [883, 0]
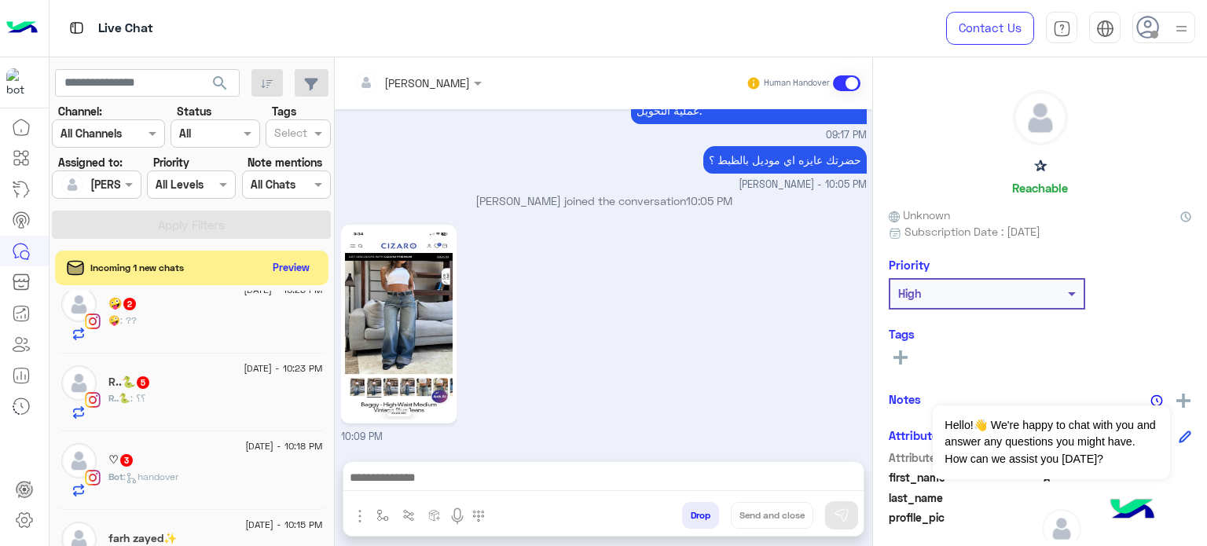
click at [200, 467] on div "♡ 3" at bounding box center [215, 461] width 214 height 16
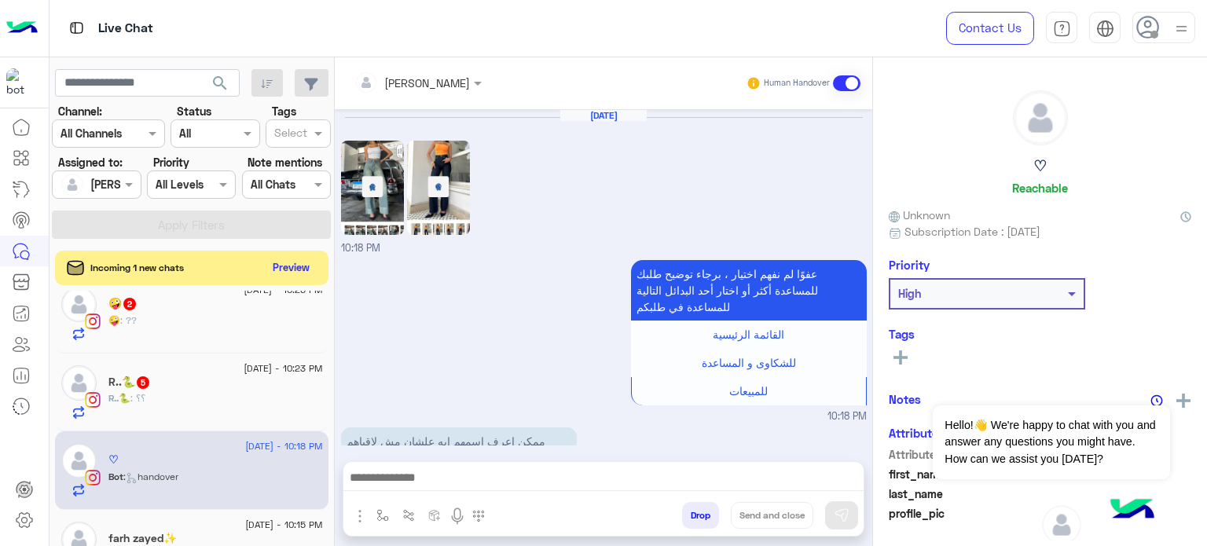
scroll to position [435, 0]
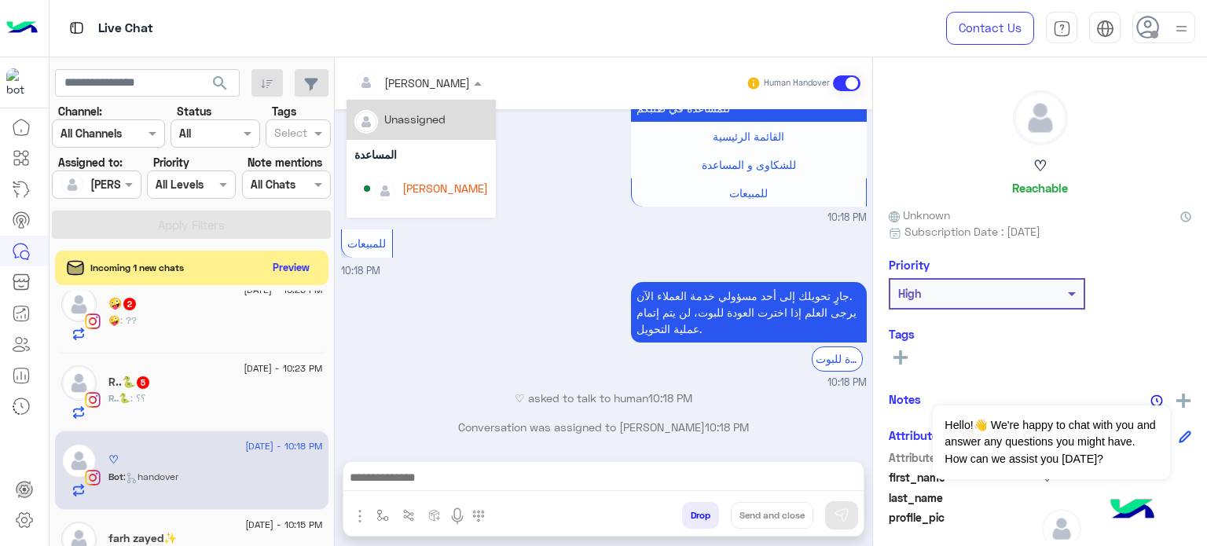
click at [432, 91] on div "[PERSON_NAME]" at bounding box center [411, 82] width 115 height 31
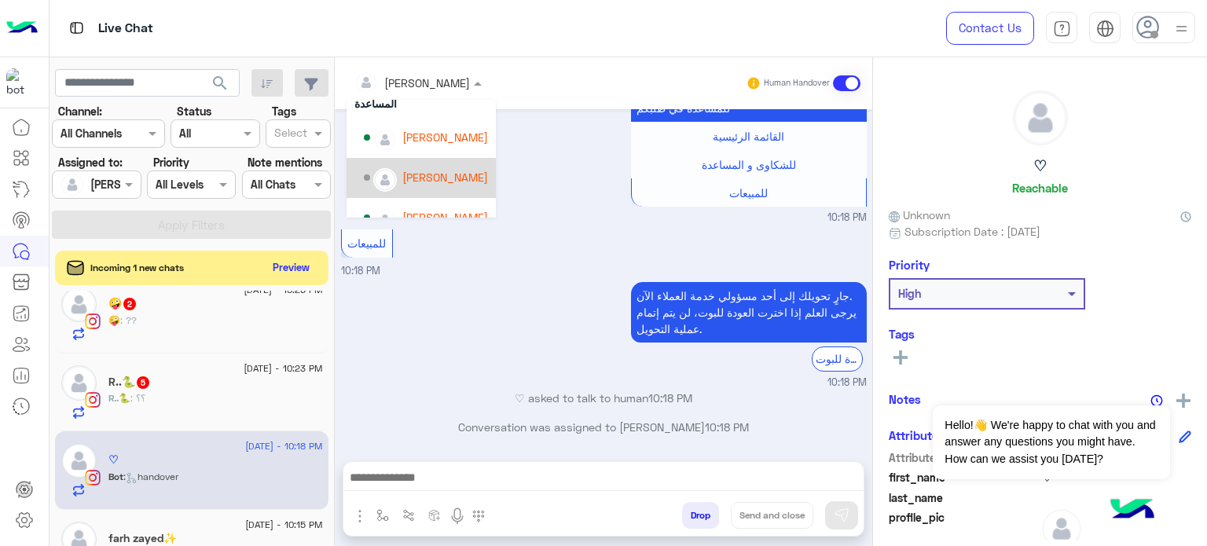
click at [459, 167] on div "[PERSON_NAME]" at bounding box center [426, 177] width 124 height 27
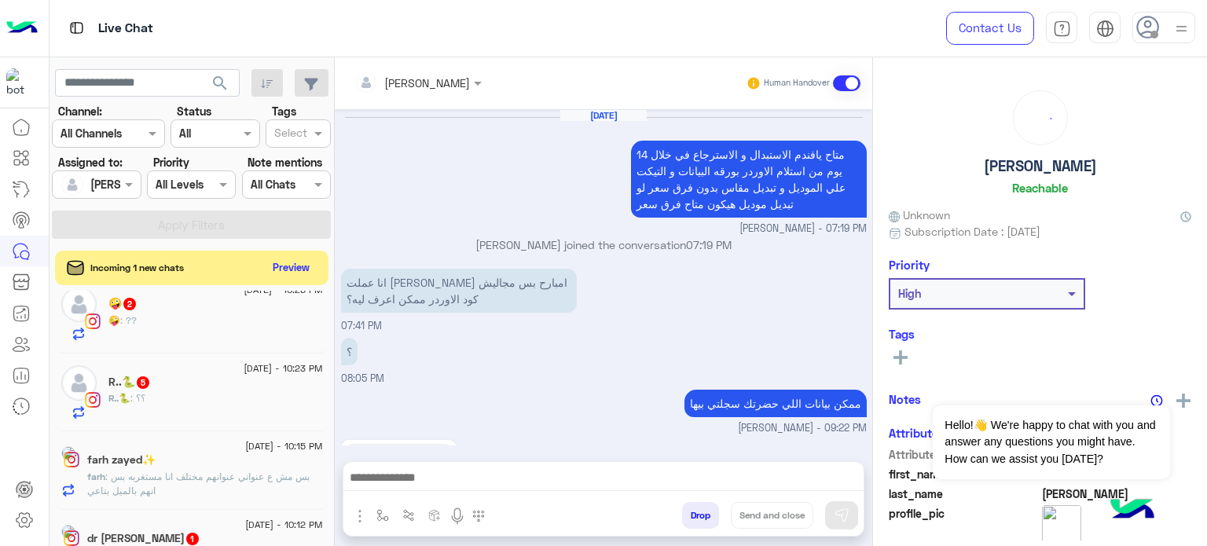
scroll to position [417, 0]
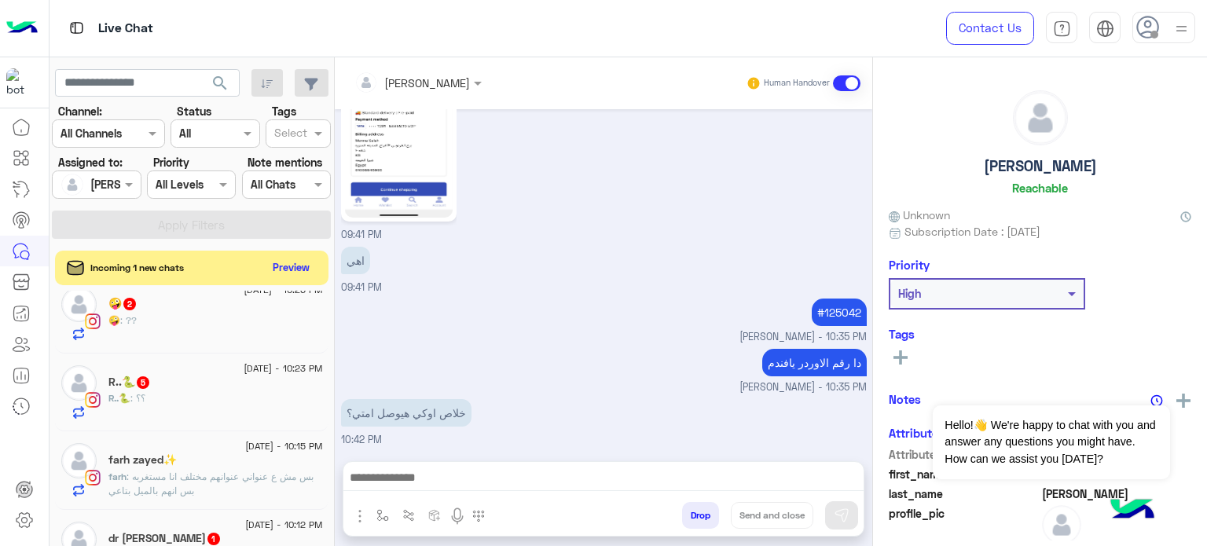
click at [197, 324] on div "🤪 : ??" at bounding box center [215, 326] width 214 height 27
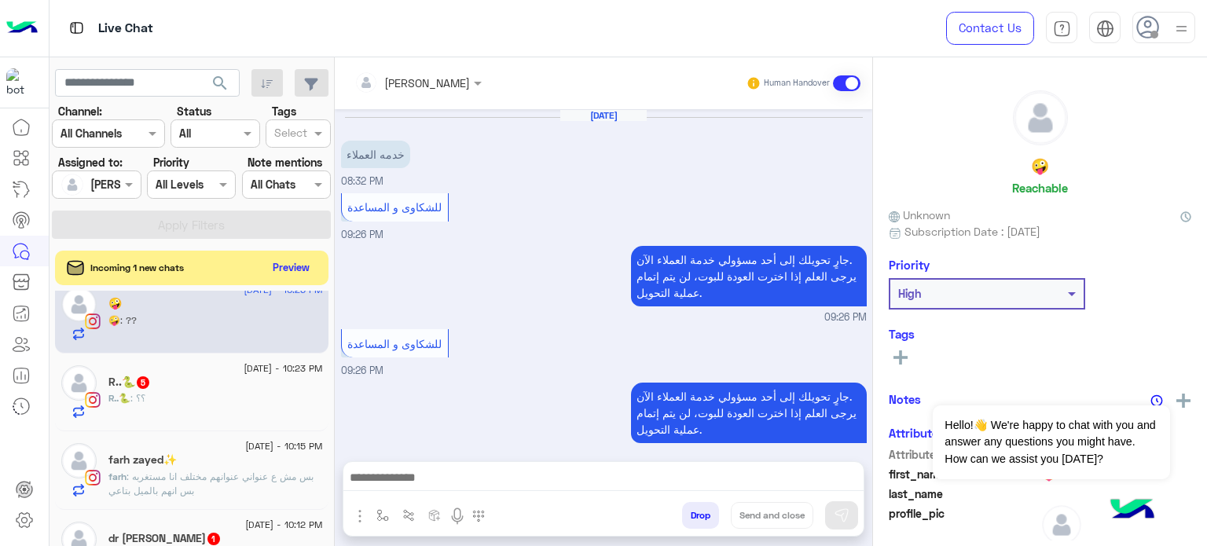
scroll to position [290, 0]
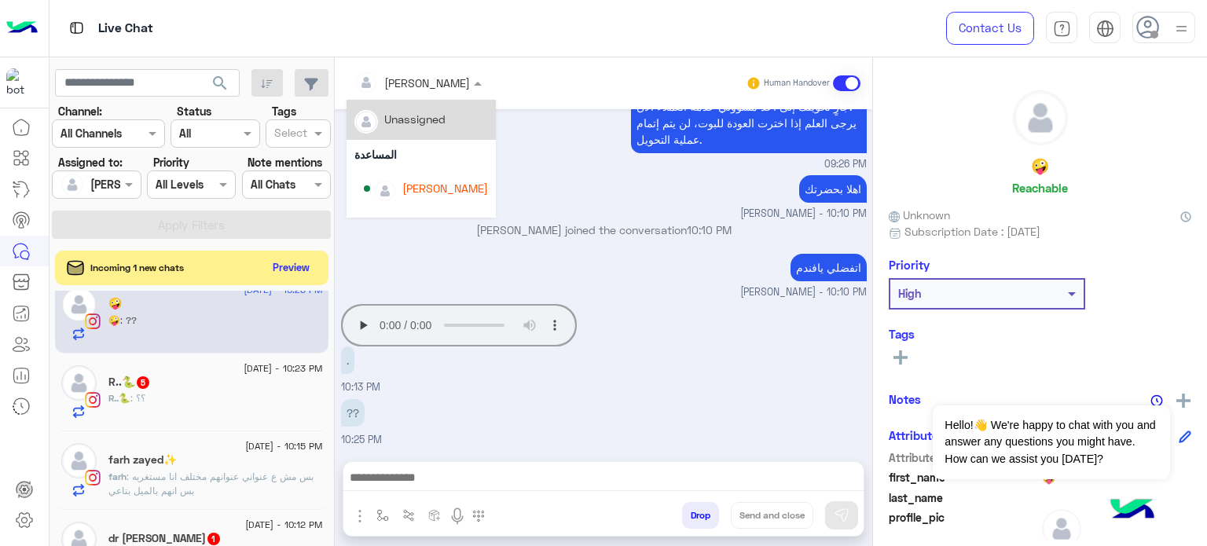
click at [416, 75] on input "text" at bounding box center [397, 83] width 86 height 16
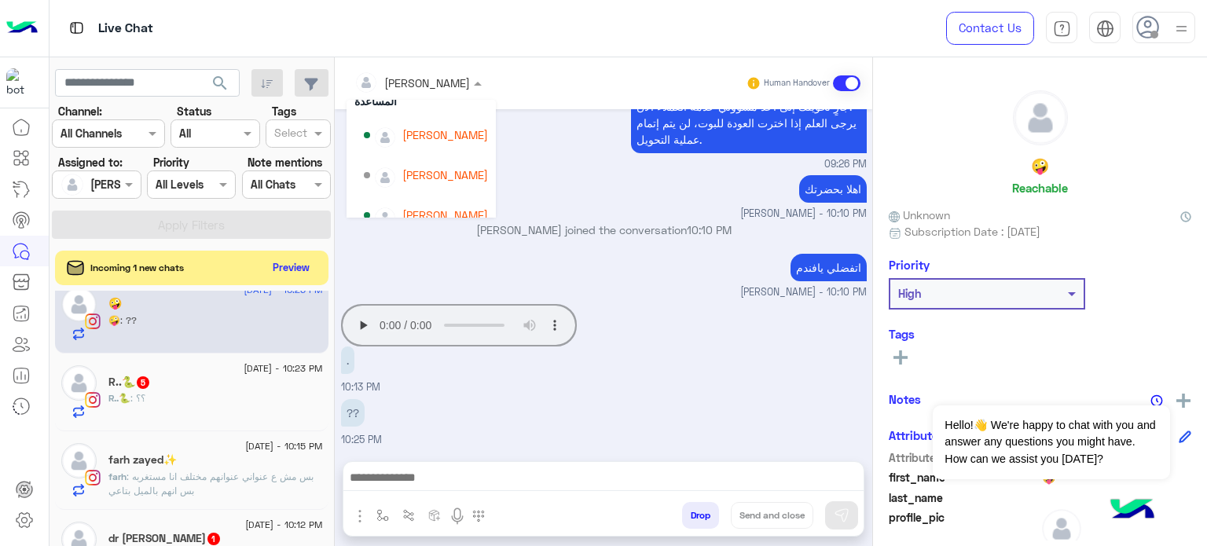
scroll to position [64, 0]
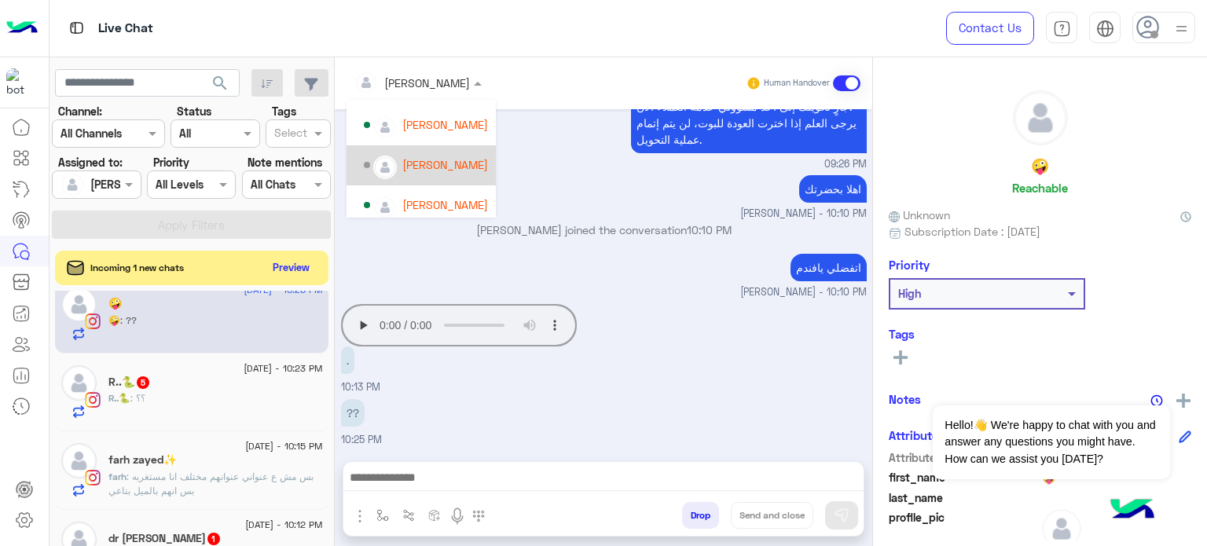
click at [442, 157] on div "[PERSON_NAME]" at bounding box center [445, 164] width 86 height 16
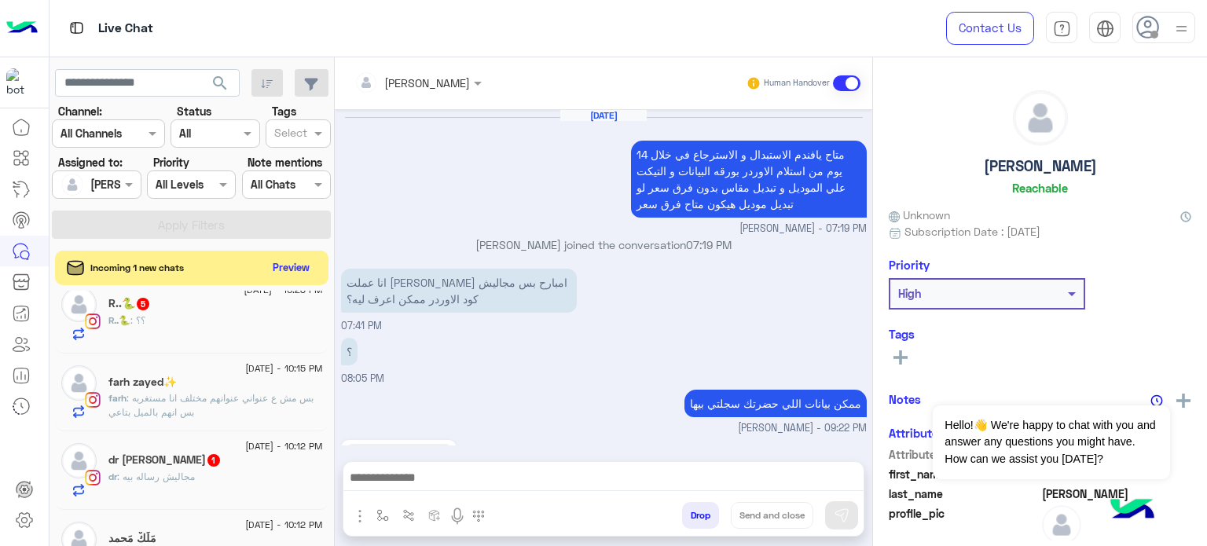
scroll to position [883, 0]
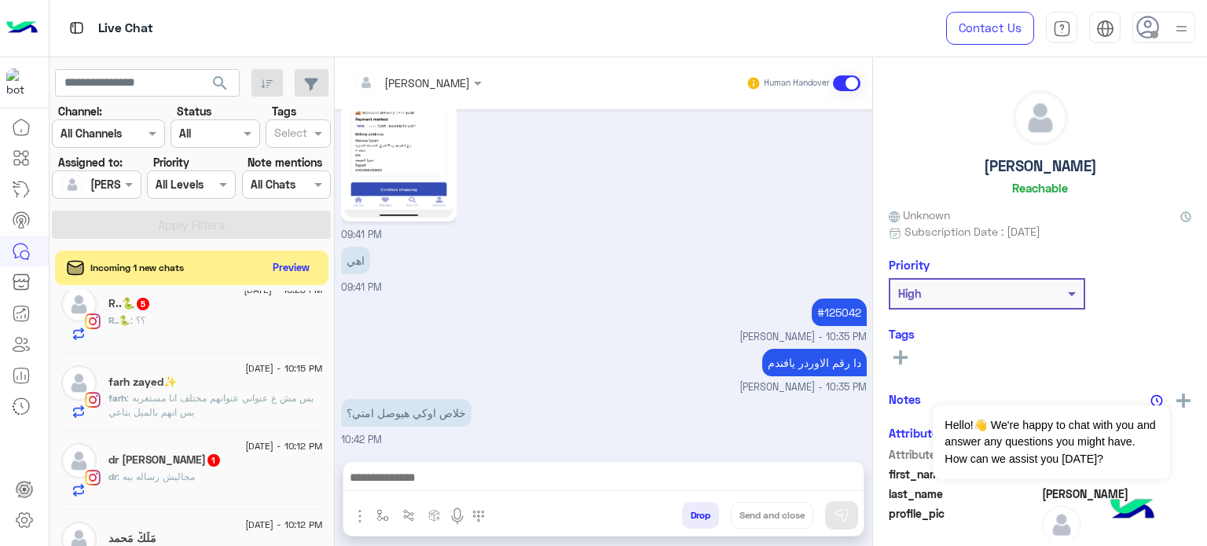
click at [238, 329] on div "R..🐍 : ؟؟" at bounding box center [215, 326] width 214 height 27
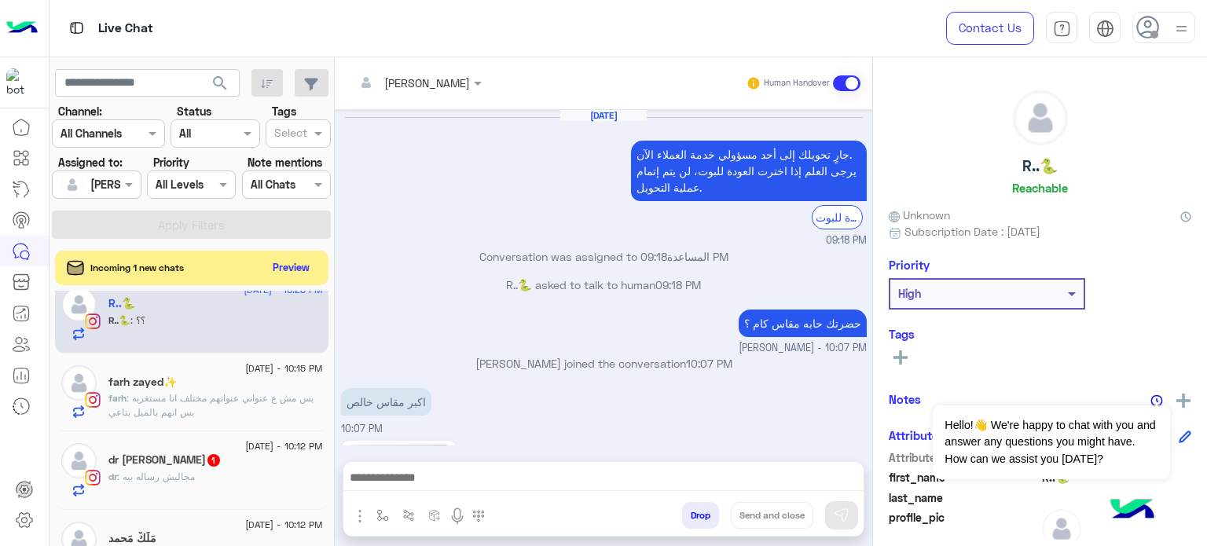
scroll to position [387, 0]
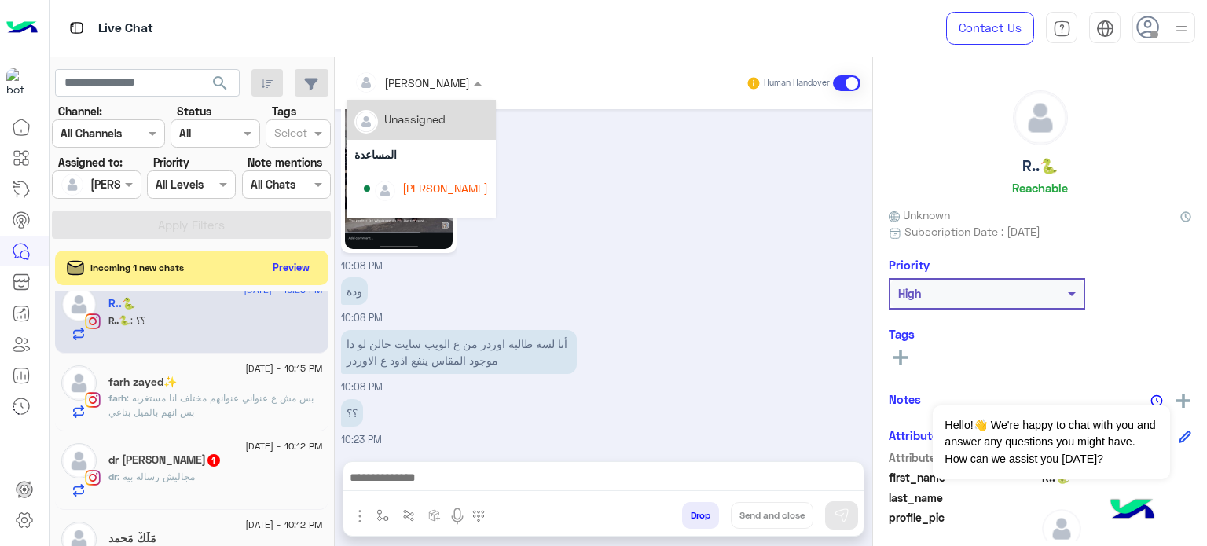
click at [450, 80] on div at bounding box center [417, 82] width 143 height 18
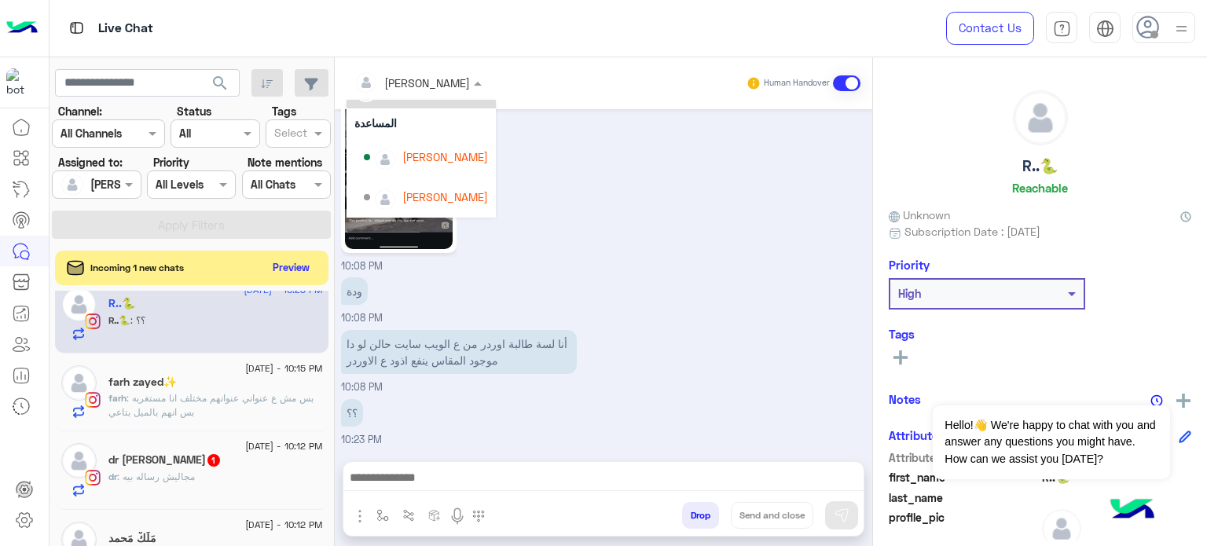
scroll to position [33, 0]
click at [440, 188] on div "[PERSON_NAME]" at bounding box center [445, 195] width 86 height 16
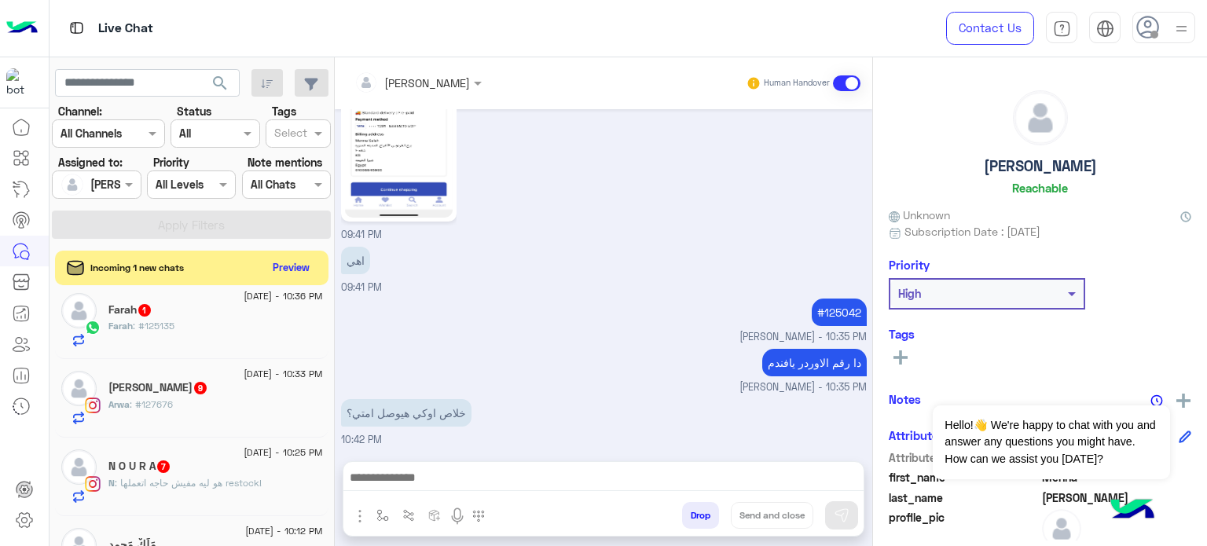
scroll to position [636, 0]
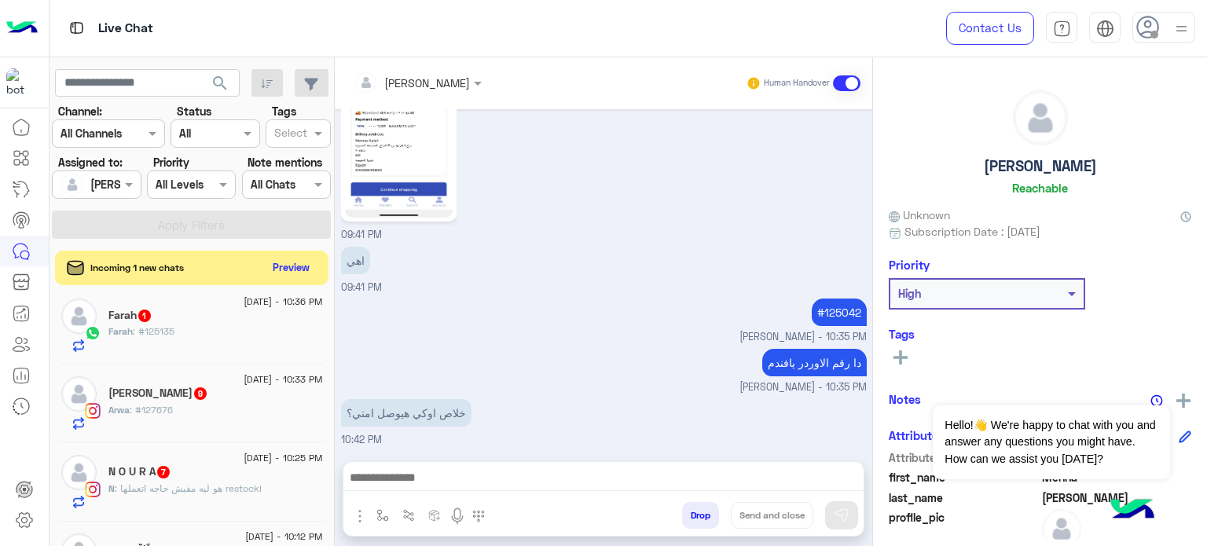
click at [251, 473] on div "N O U R A 7" at bounding box center [215, 473] width 214 height 16
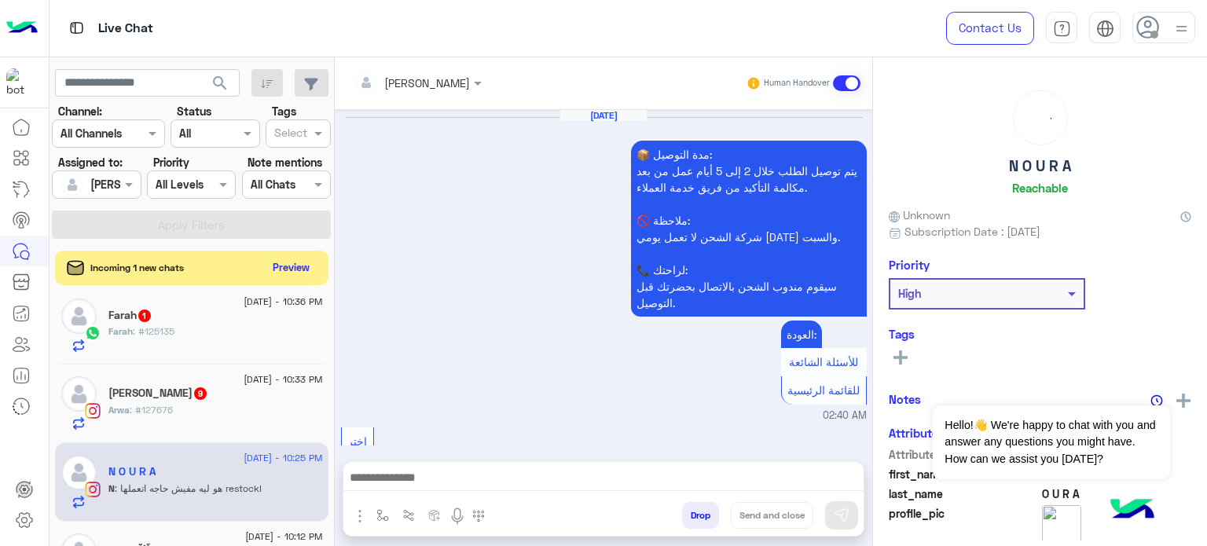
scroll to position [618, 0]
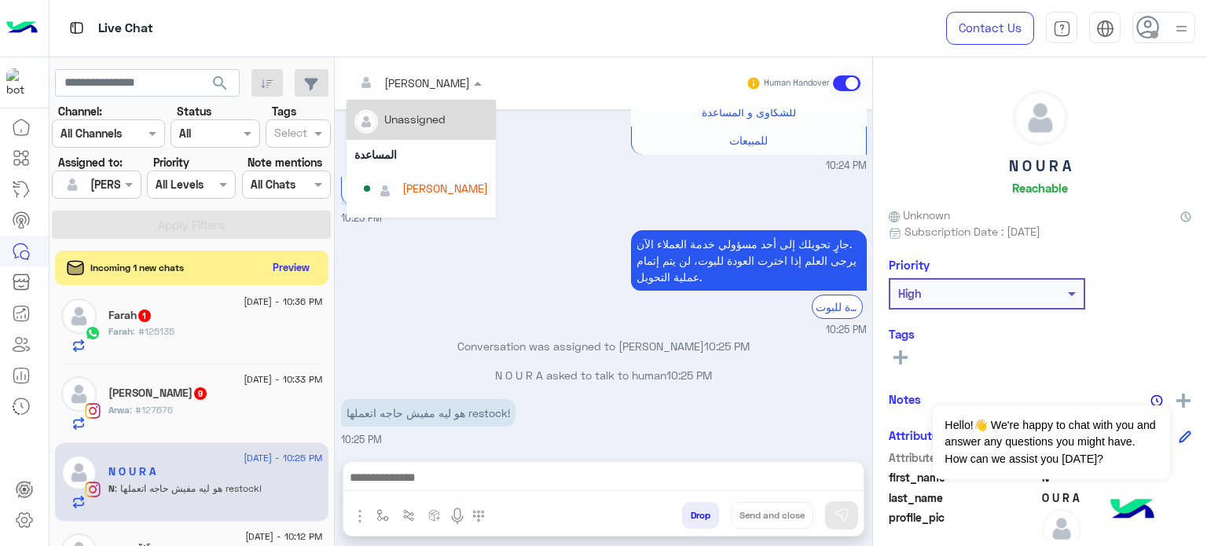
click at [426, 90] on span "[PERSON_NAME]" at bounding box center [427, 82] width 86 height 13
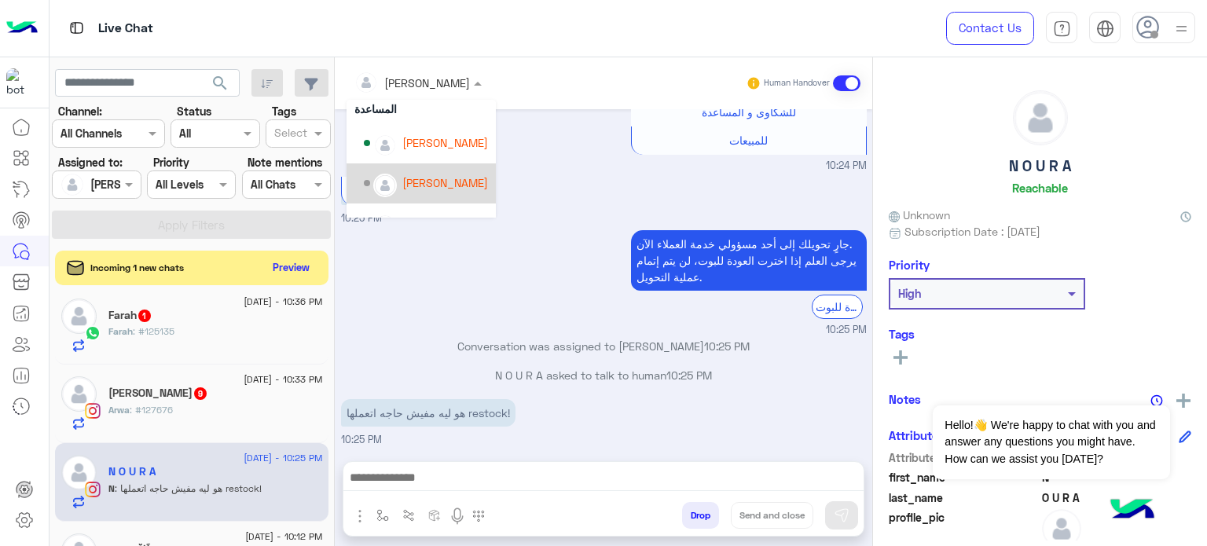
click at [445, 172] on div "[PERSON_NAME]" at bounding box center [426, 183] width 124 height 27
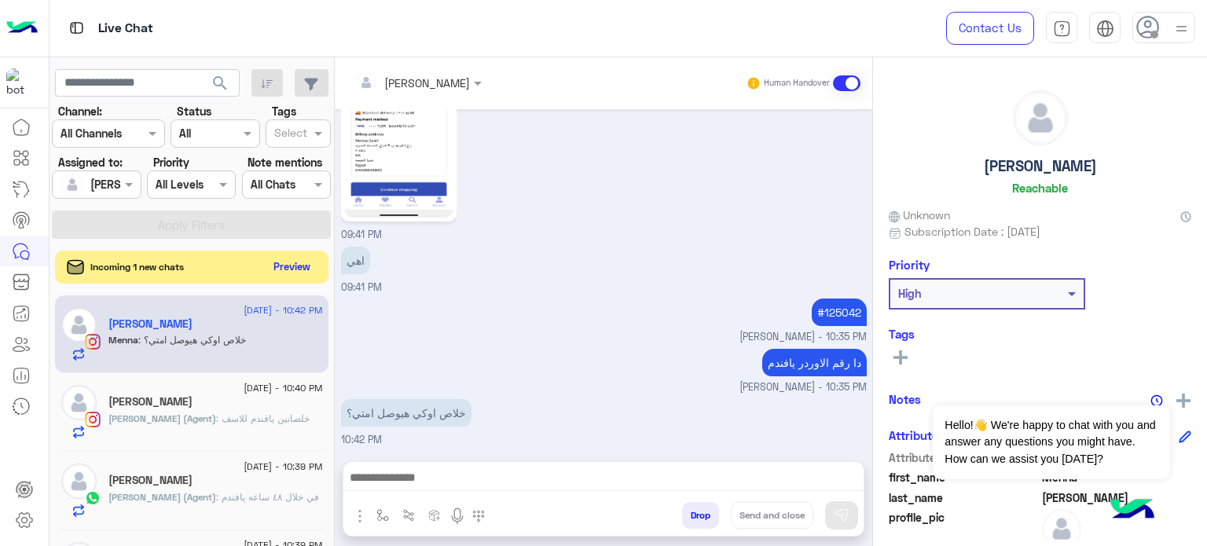
click at [290, 263] on button "Preview" at bounding box center [292, 266] width 49 height 21
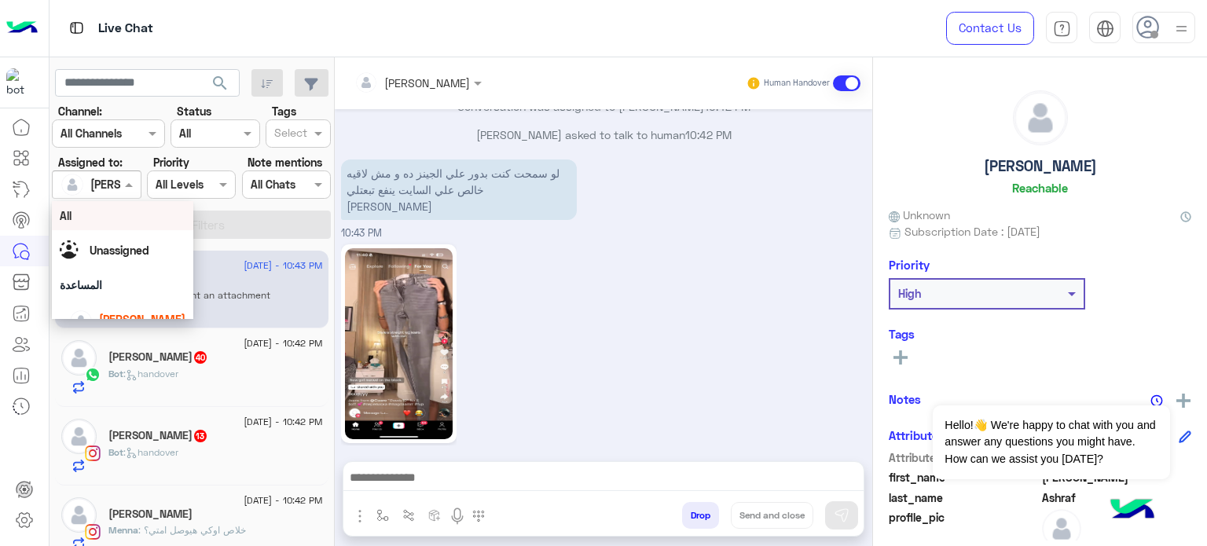
click at [117, 176] on div at bounding box center [96, 184] width 87 height 18
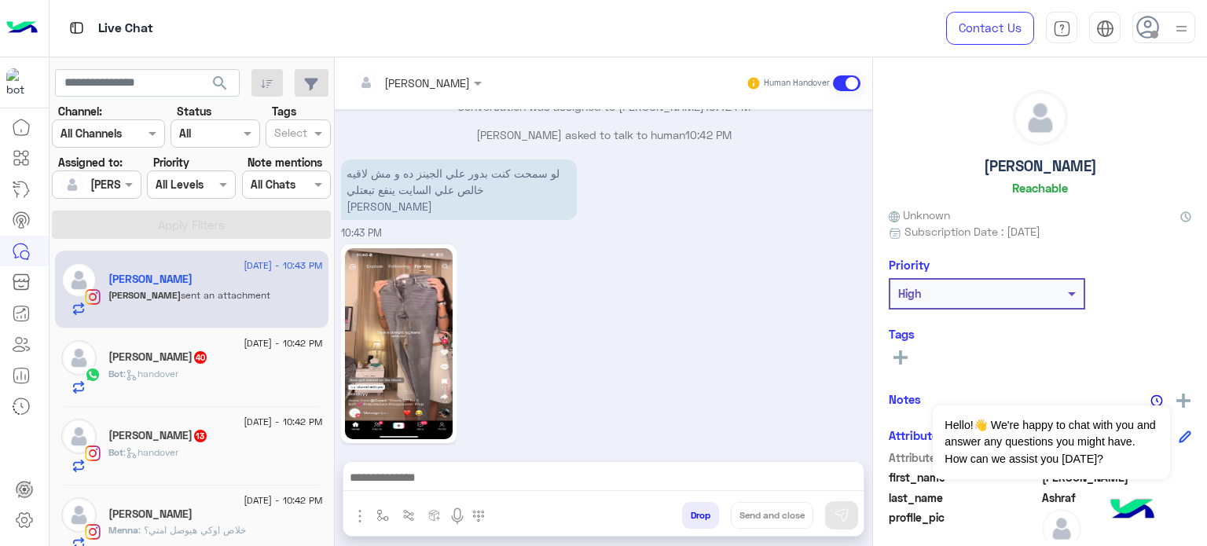
click at [261, 342] on span "[DATE] - 10:42 PM" at bounding box center [283, 343] width 79 height 14
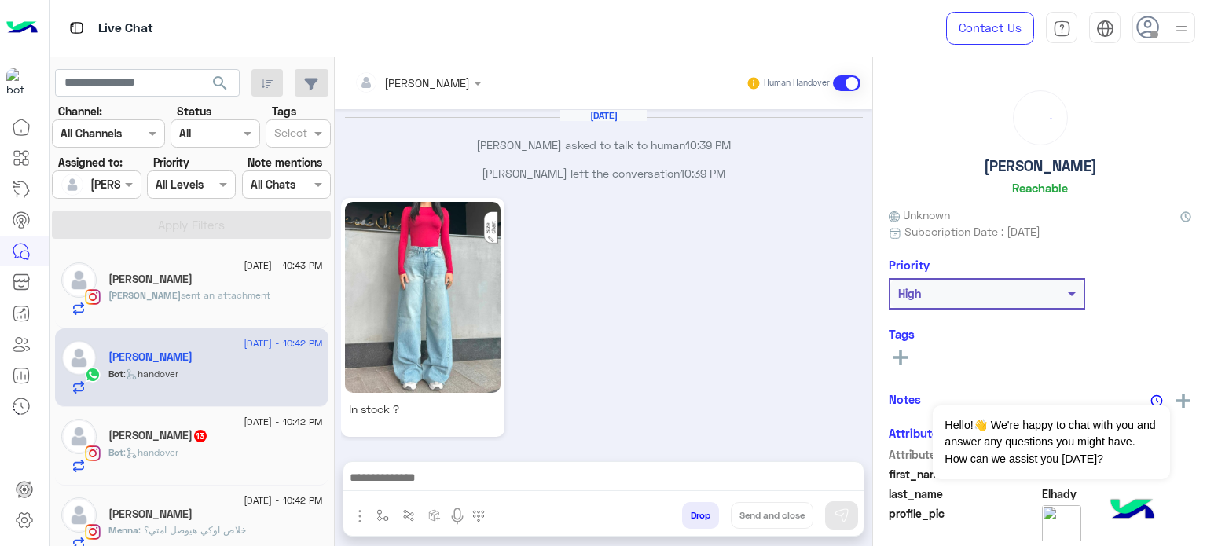
scroll to position [792, 0]
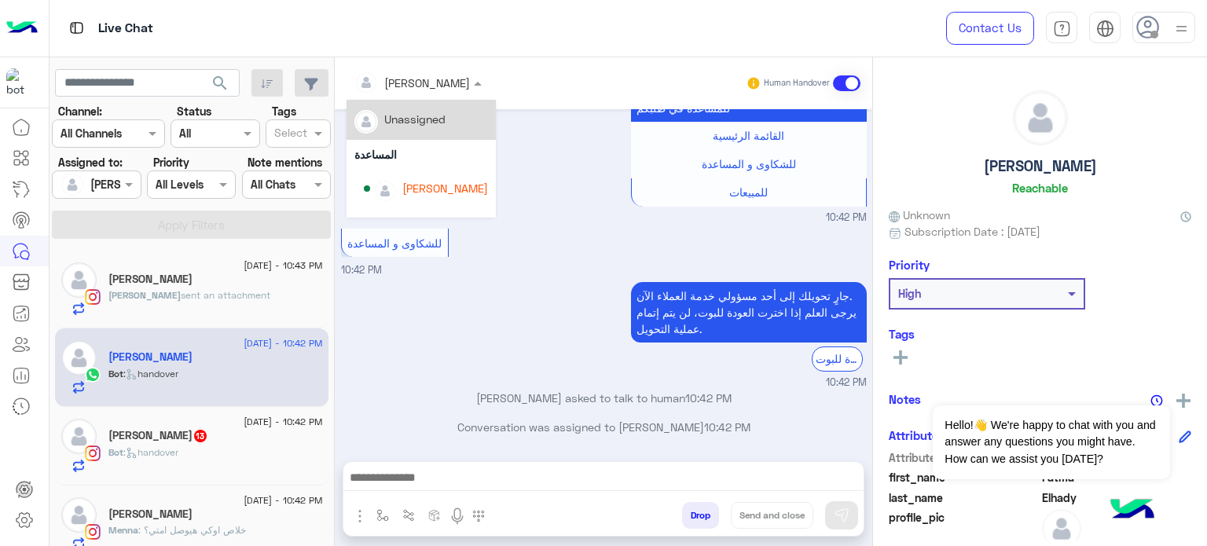
click at [416, 79] on input "text" at bounding box center [397, 83] width 86 height 16
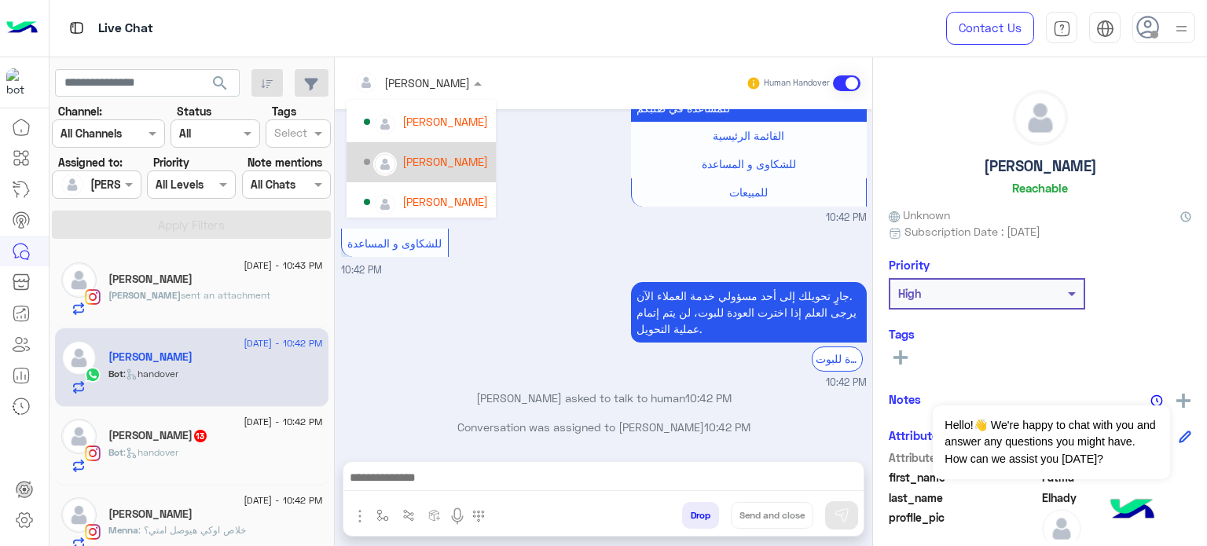
click at [435, 172] on div "[PERSON_NAME]" at bounding box center [426, 161] width 124 height 27
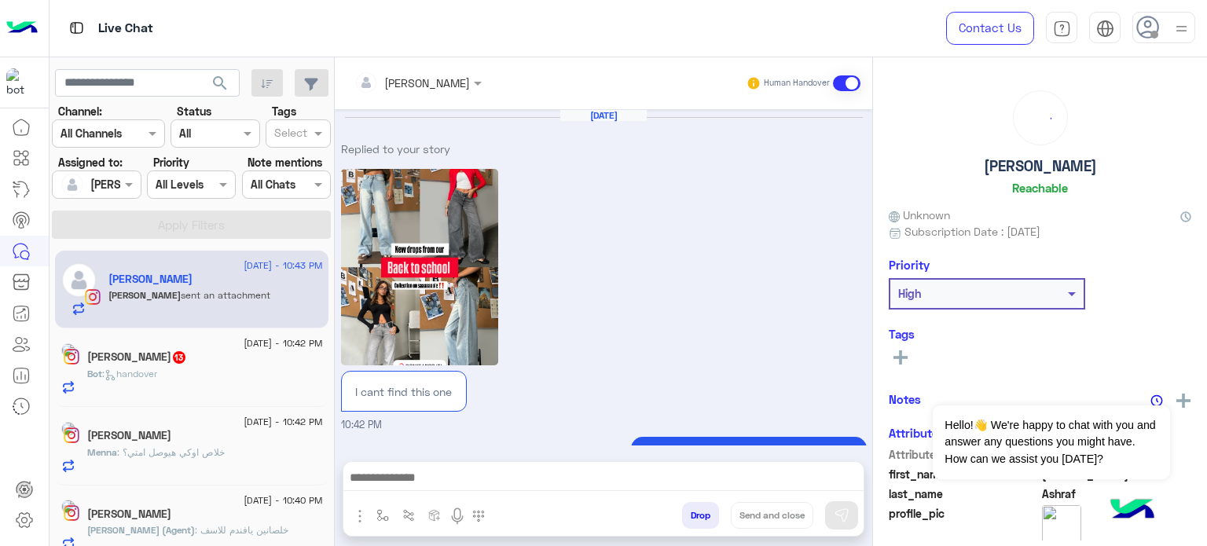
scroll to position [1059, 0]
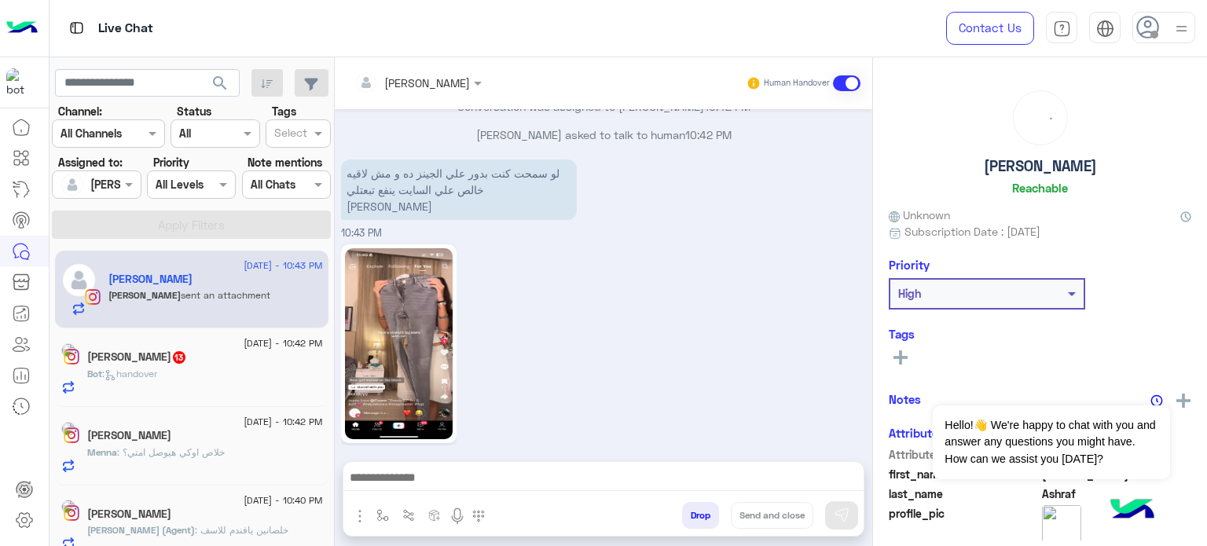
click at [224, 370] on div "Bot : handover" at bounding box center [205, 380] width 236 height 27
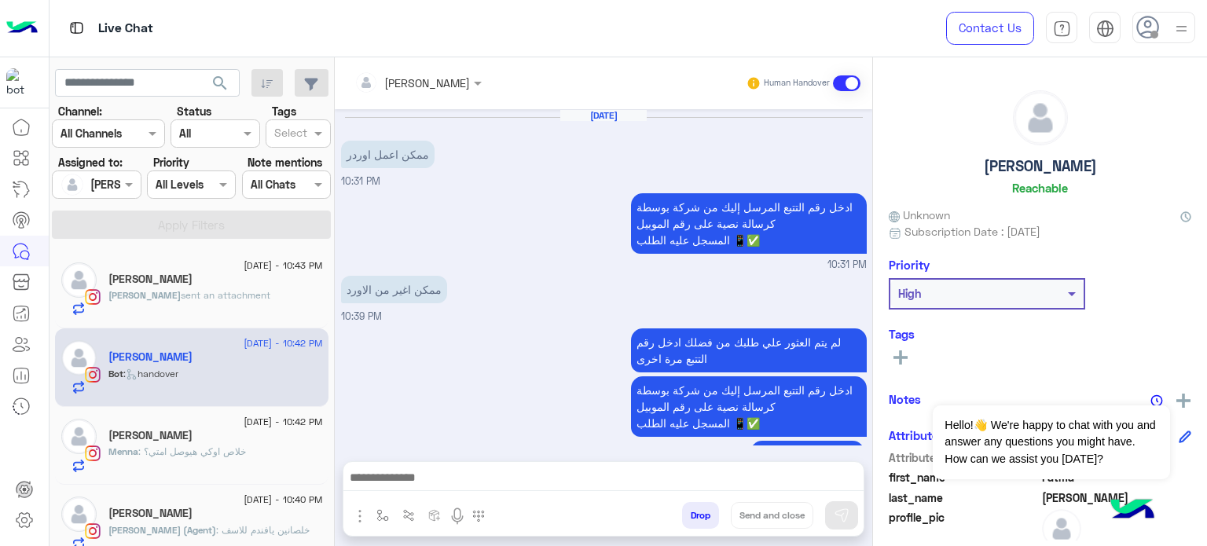
scroll to position [560, 0]
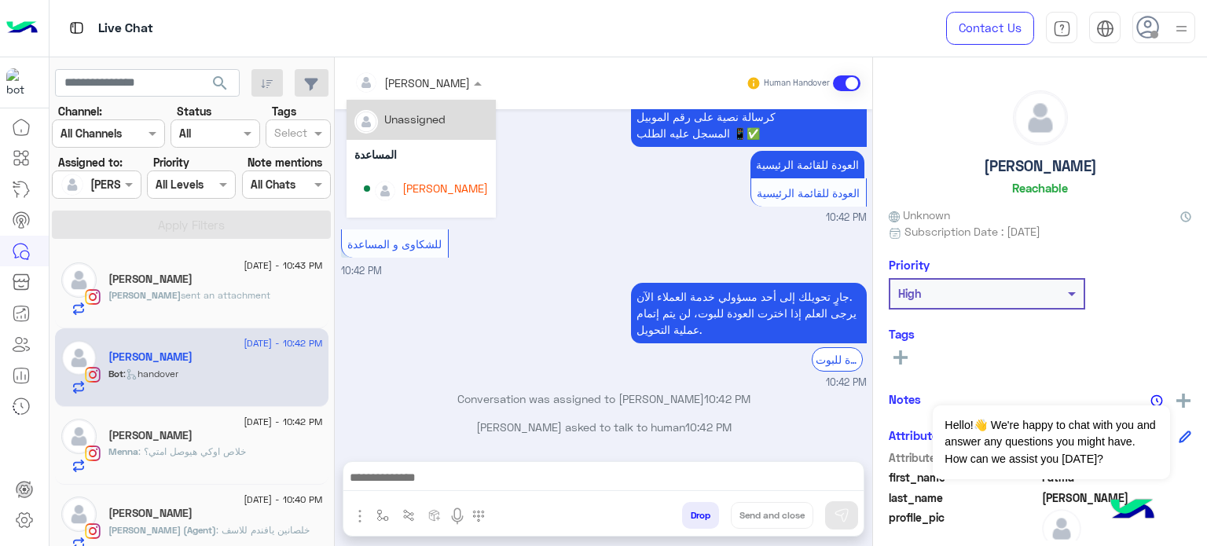
click at [430, 82] on div at bounding box center [417, 82] width 143 height 18
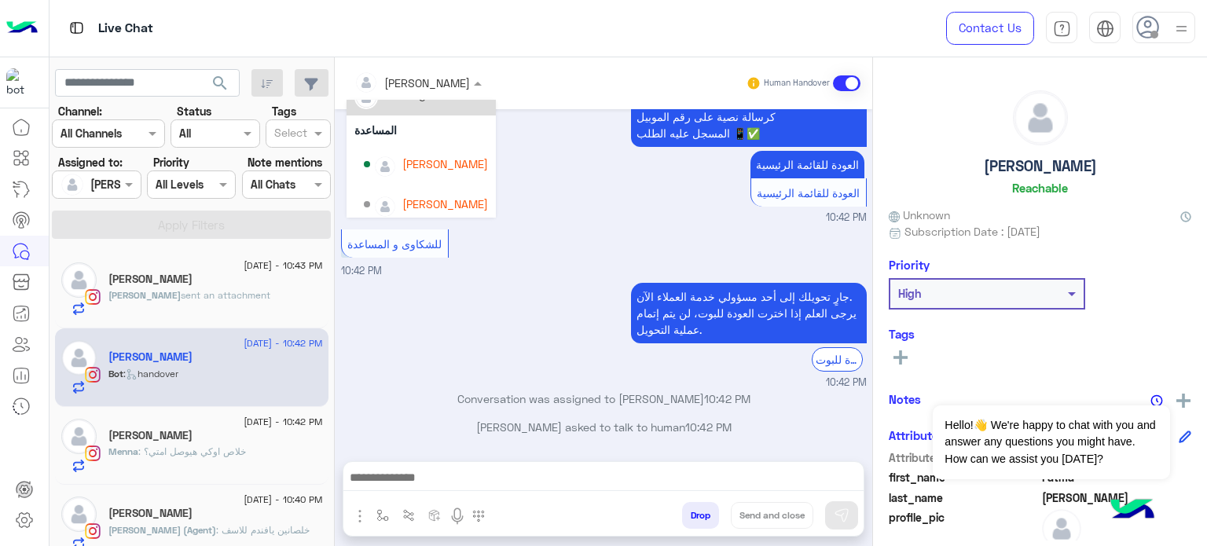
scroll to position [33, 0]
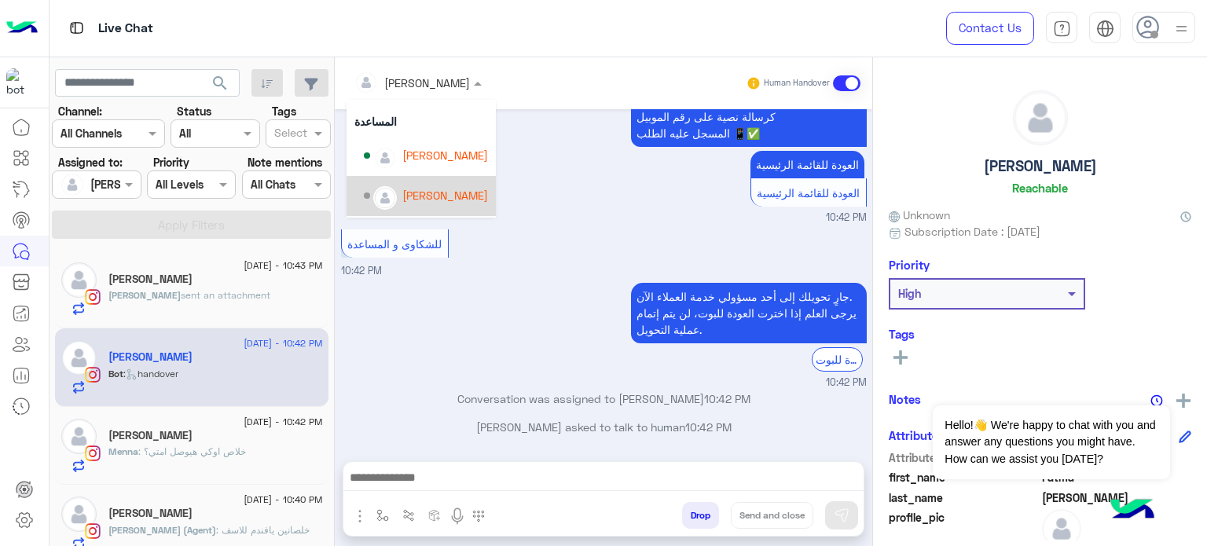
click at [416, 197] on div "[PERSON_NAME]" at bounding box center [445, 195] width 86 height 16
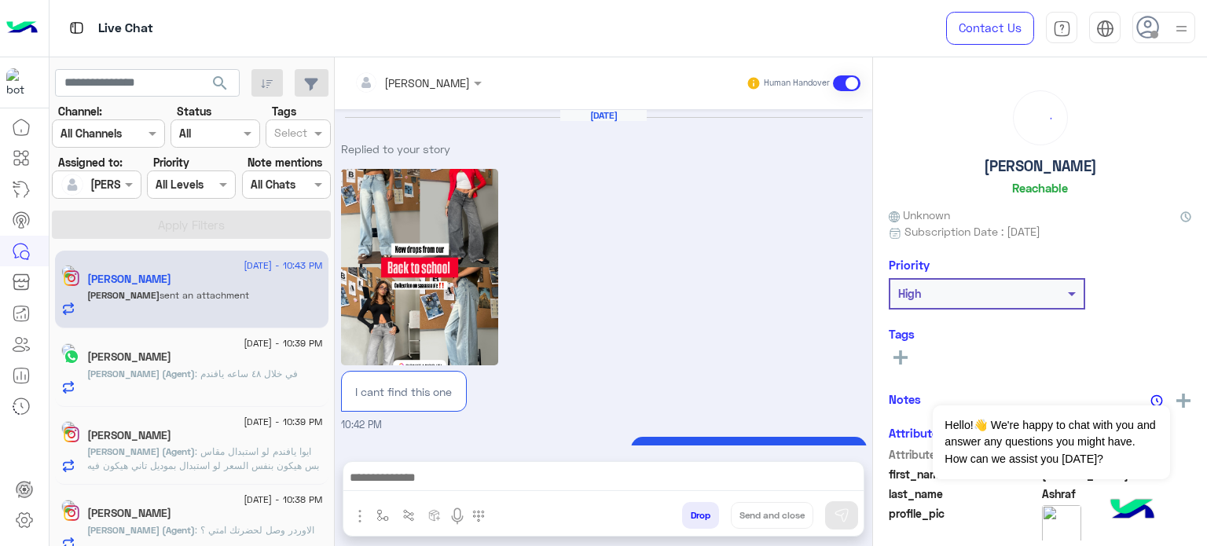
scroll to position [1059, 0]
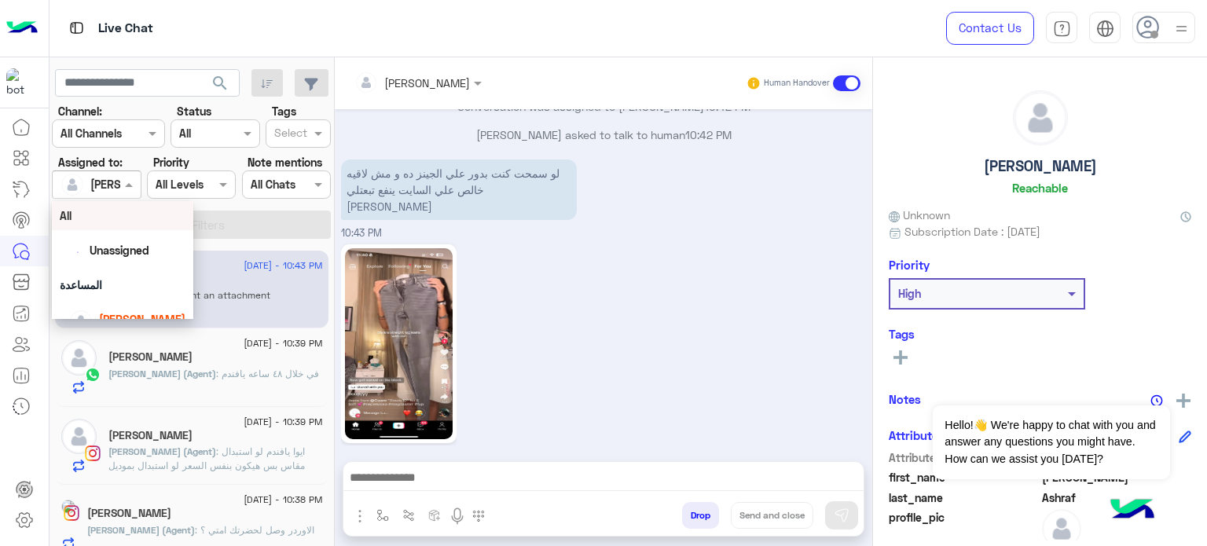
click at [123, 189] on span at bounding box center [131, 184] width 20 height 16
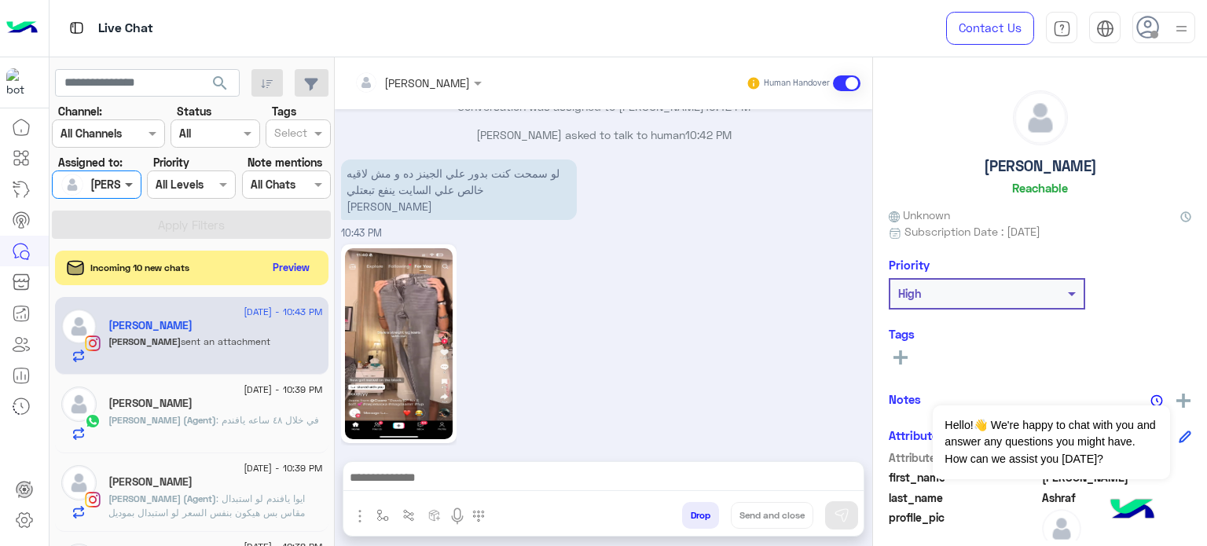
click at [123, 189] on span at bounding box center [131, 184] width 20 height 16
click at [292, 266] on button "Preview" at bounding box center [292, 266] width 49 height 21
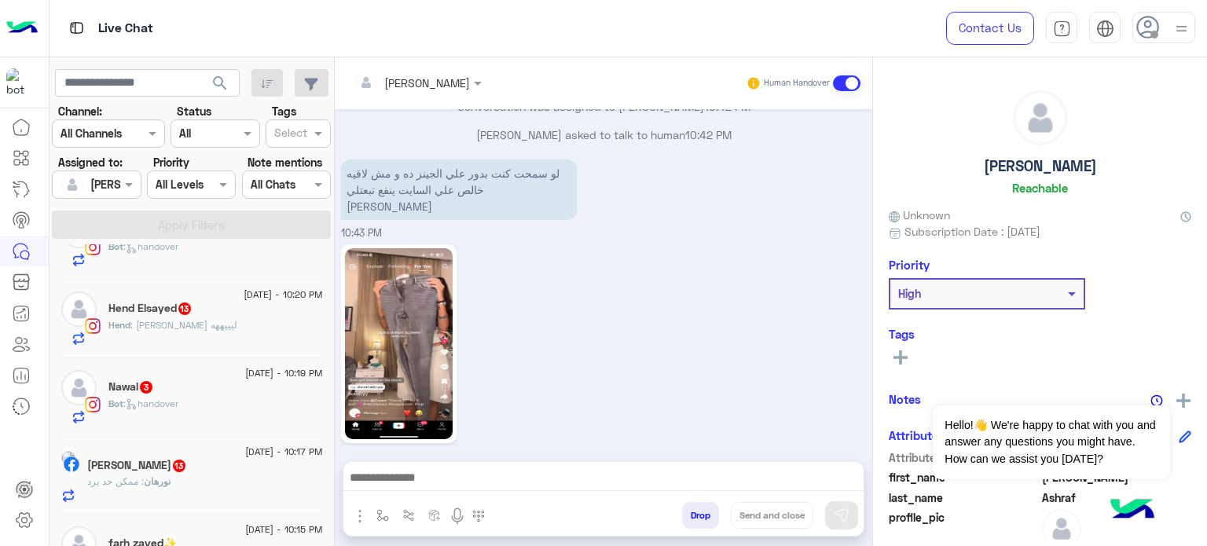
scroll to position [1226, 0]
click at [225, 383] on div "Nawal 3" at bounding box center [215, 385] width 214 height 16
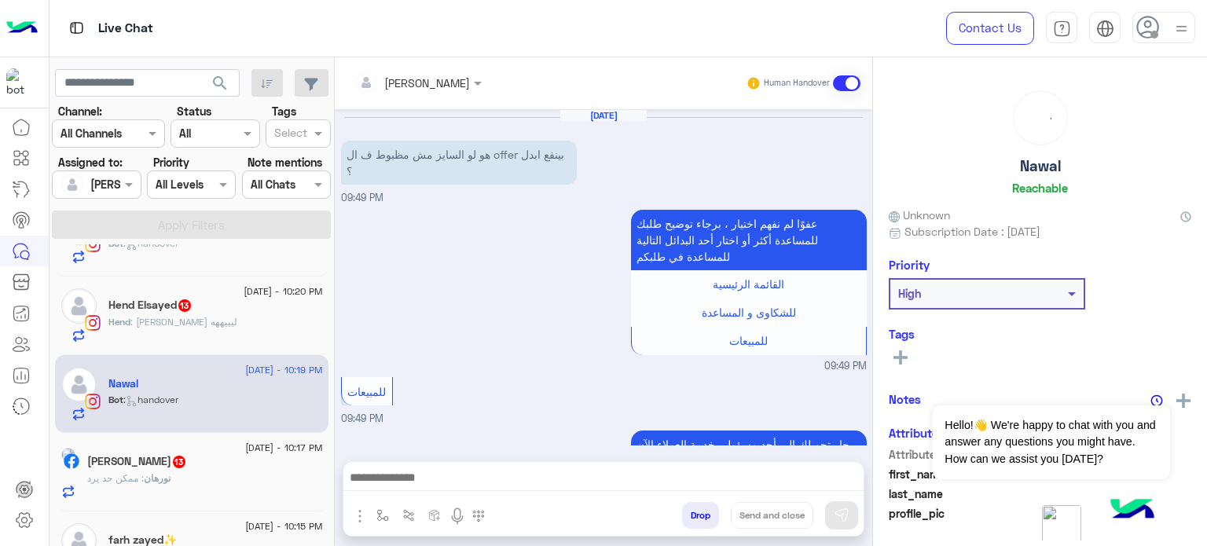
scroll to position [284, 0]
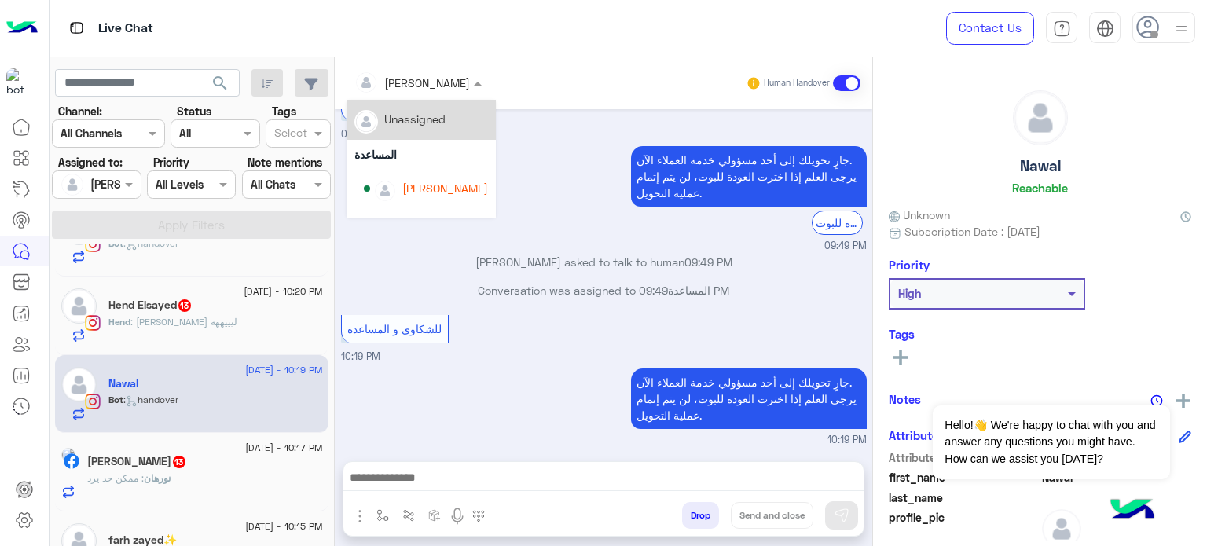
click at [431, 84] on div at bounding box center [417, 82] width 143 height 18
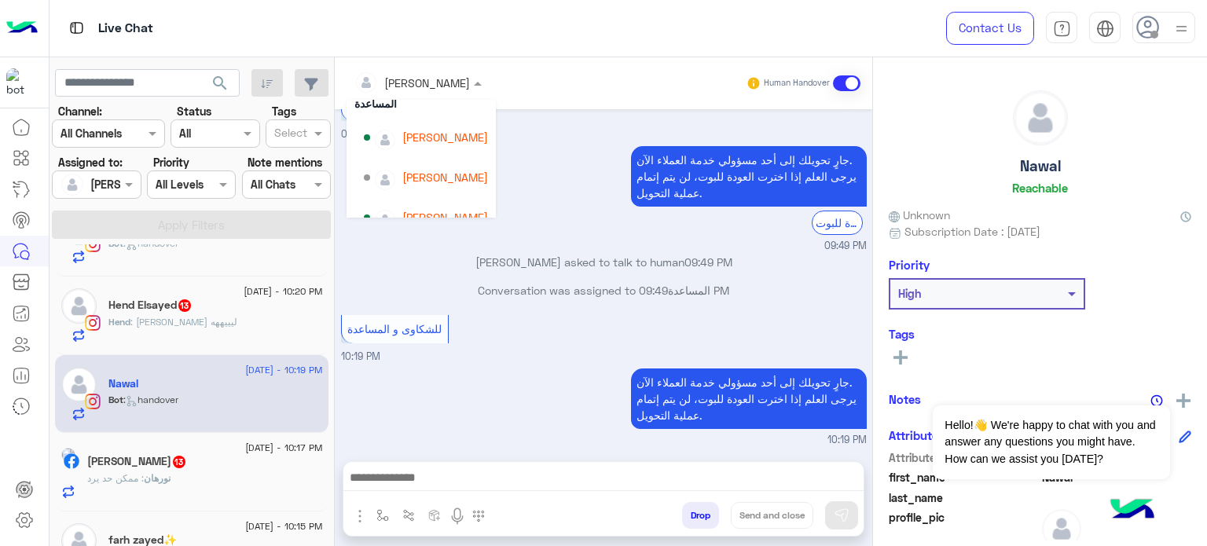
scroll to position [71, 0]
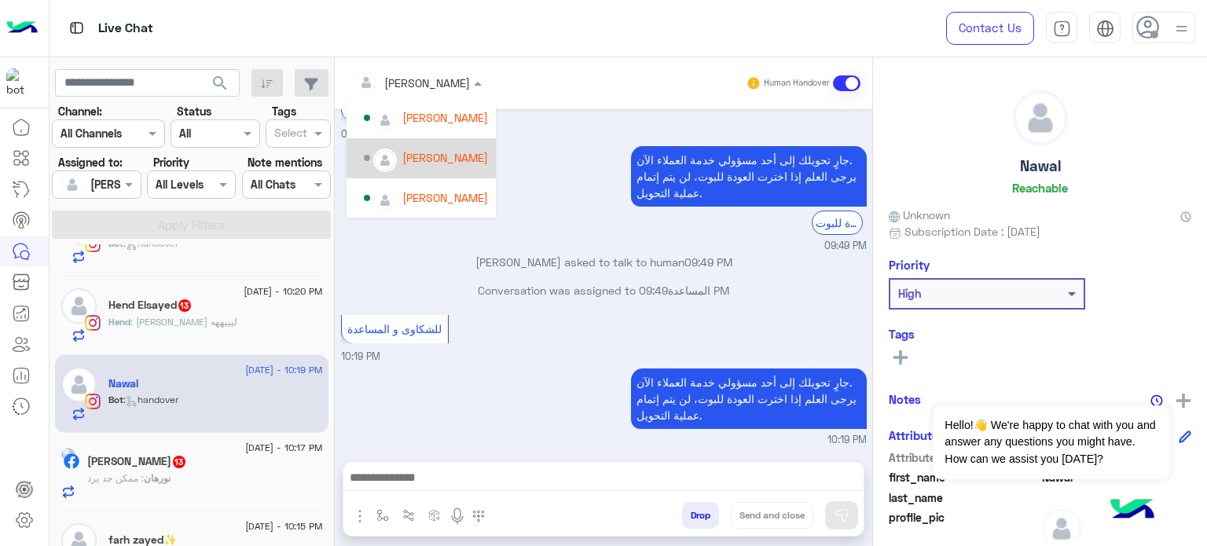
click at [450, 154] on div "[PERSON_NAME]" at bounding box center [445, 157] width 86 height 16
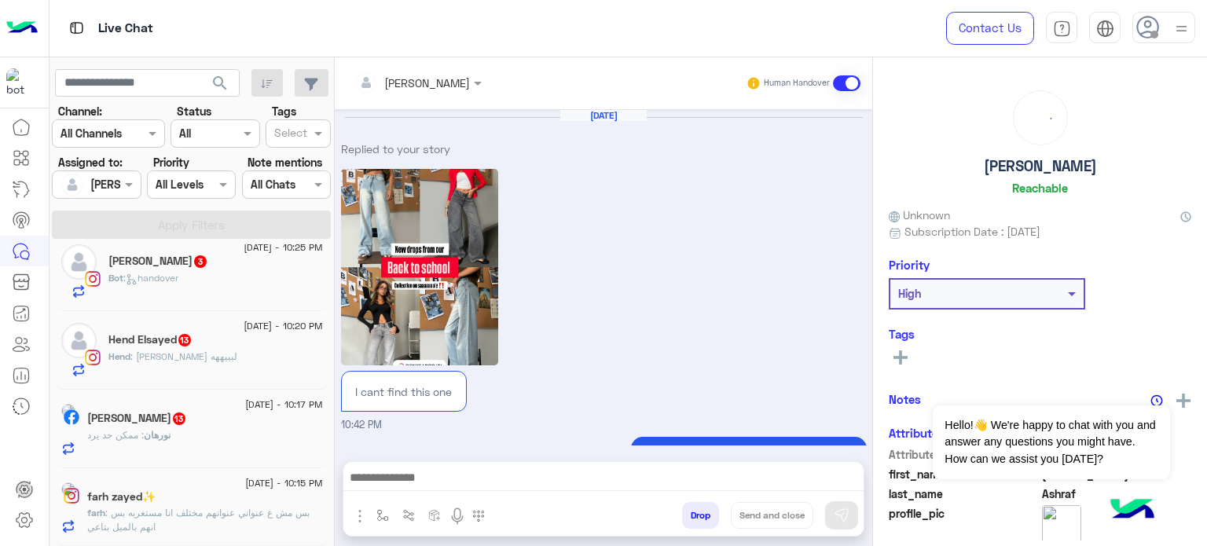
scroll to position [1059, 0]
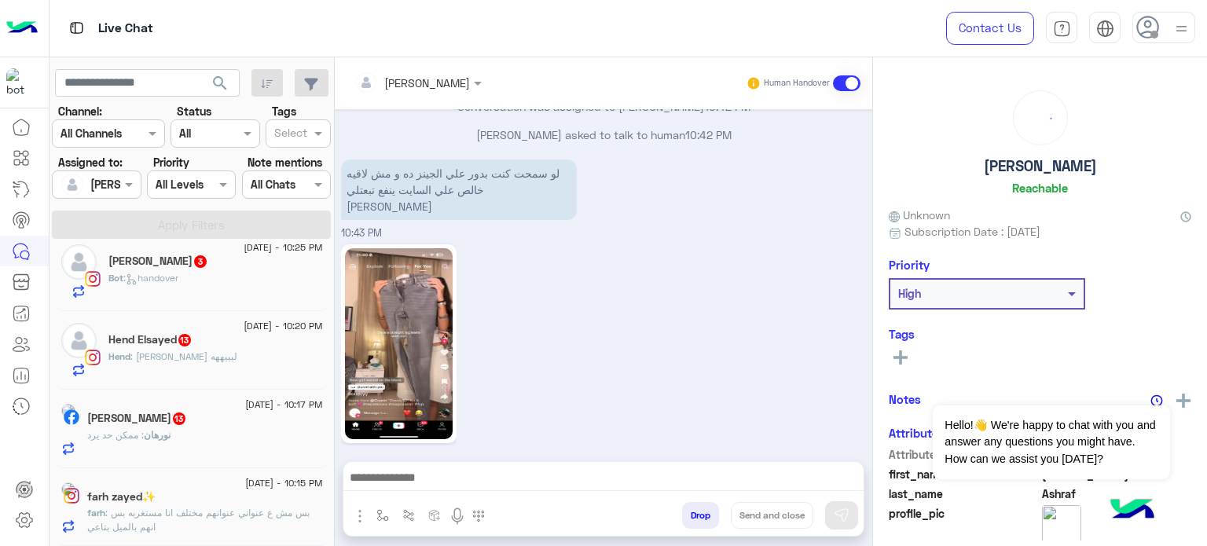
click at [236, 263] on div "Reem Khaled 3" at bounding box center [215, 263] width 214 height 16
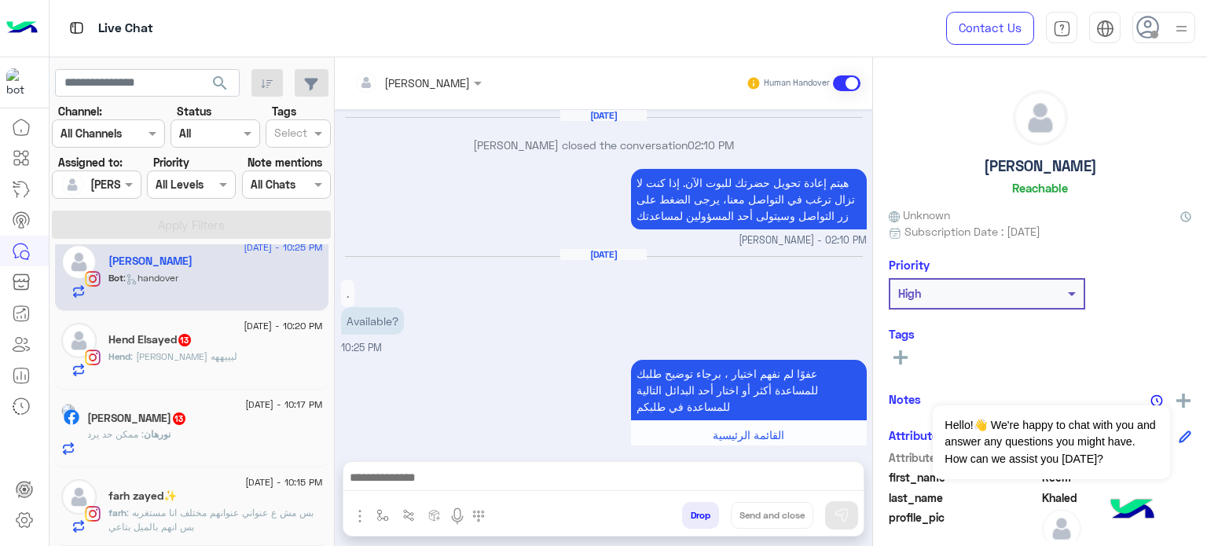
scroll to position [613, 0]
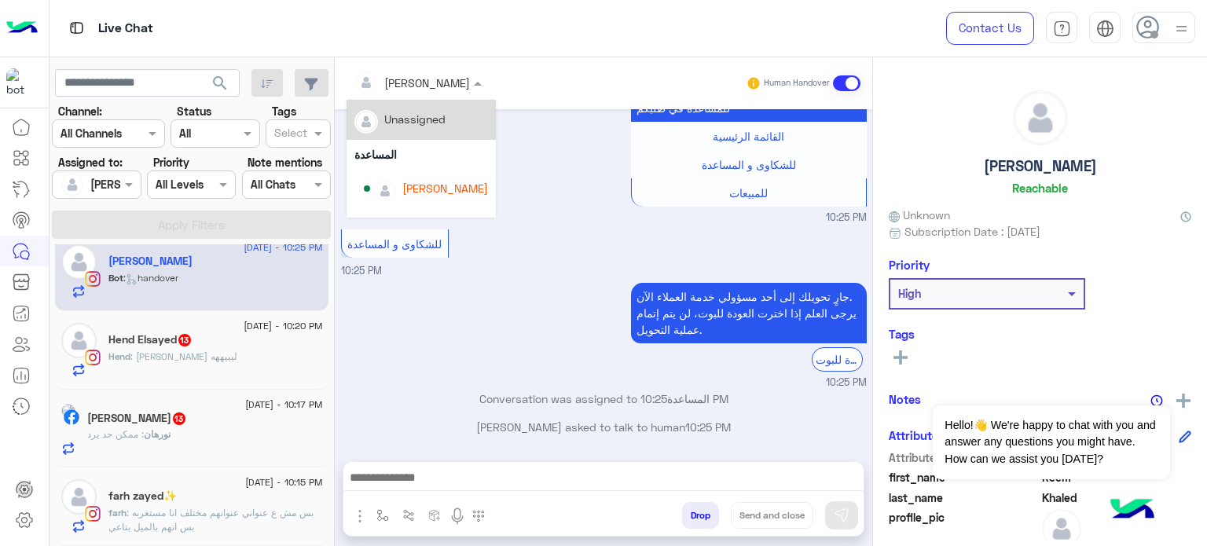
click at [427, 82] on div at bounding box center [417, 82] width 143 height 18
drag, startPoint x: 487, startPoint y: 112, endPoint x: 486, endPoint y: 134, distance: 22.1
click at [486, 134] on div "Unassigned المساعدة [PERSON_NAME] [PERSON_NAME]" at bounding box center [420, 159] width 149 height 118
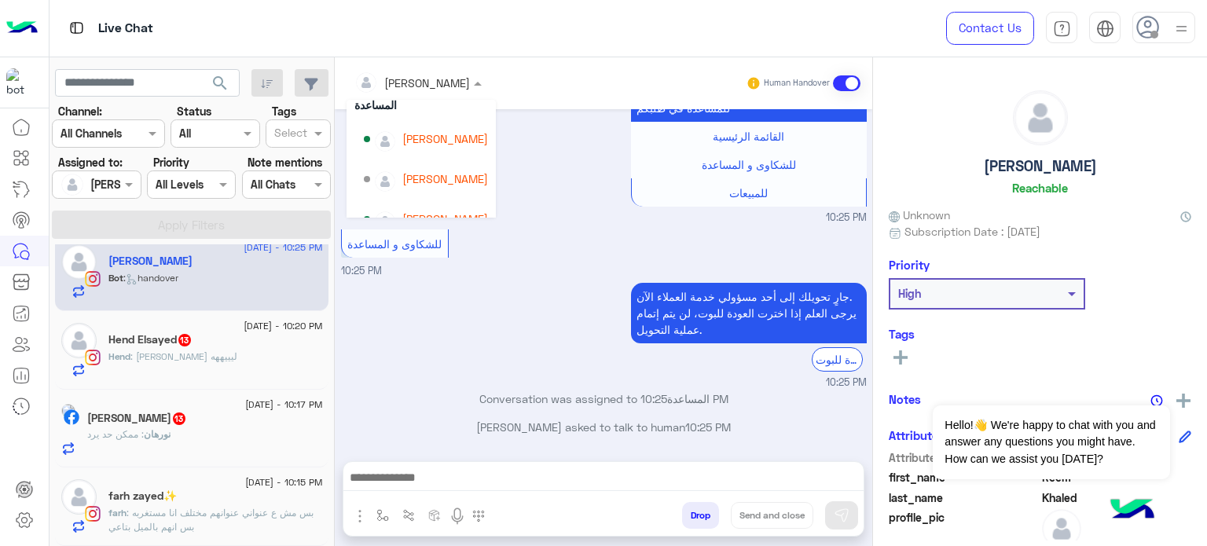
scroll to position [67, 0]
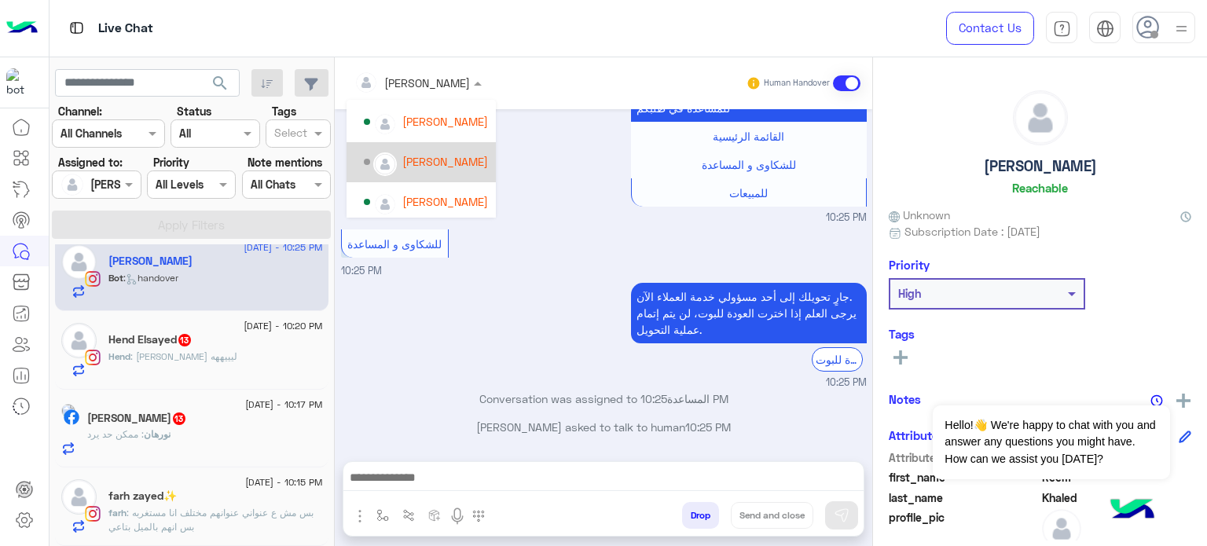
click at [451, 156] on div "[PERSON_NAME]" at bounding box center [445, 161] width 86 height 16
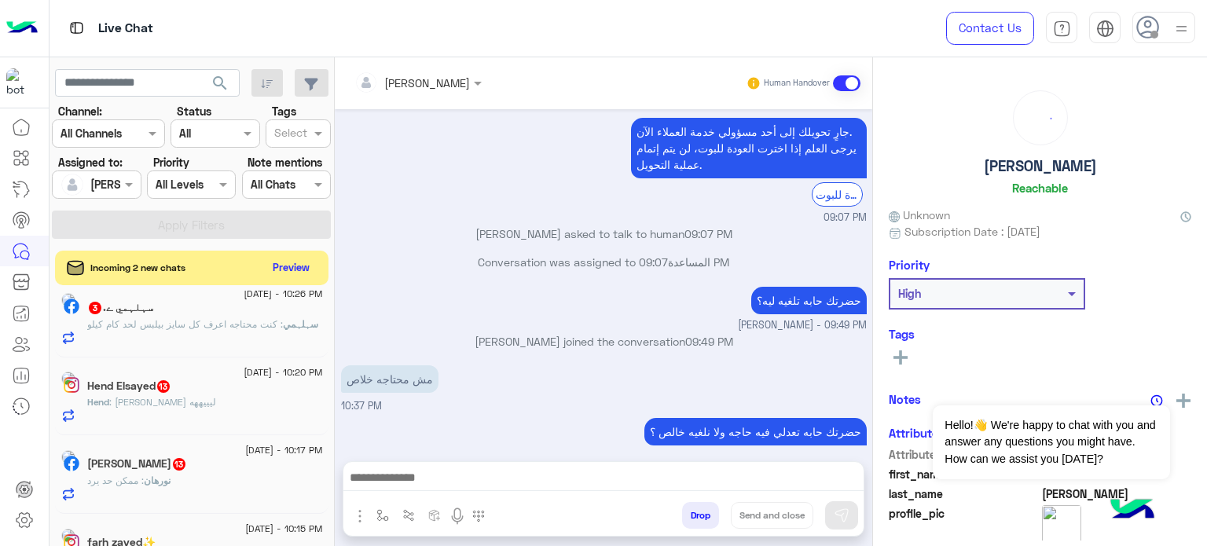
scroll to position [1160, 0]
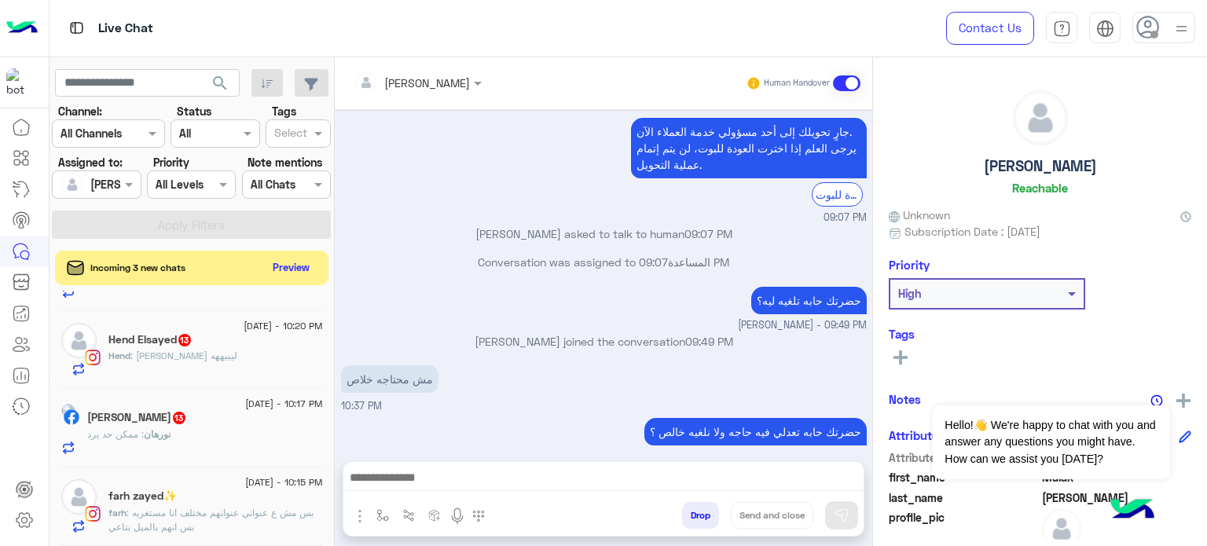
click at [226, 361] on span ": [PERSON_NAME] ليييههه" at bounding box center [183, 356] width 107 height 12
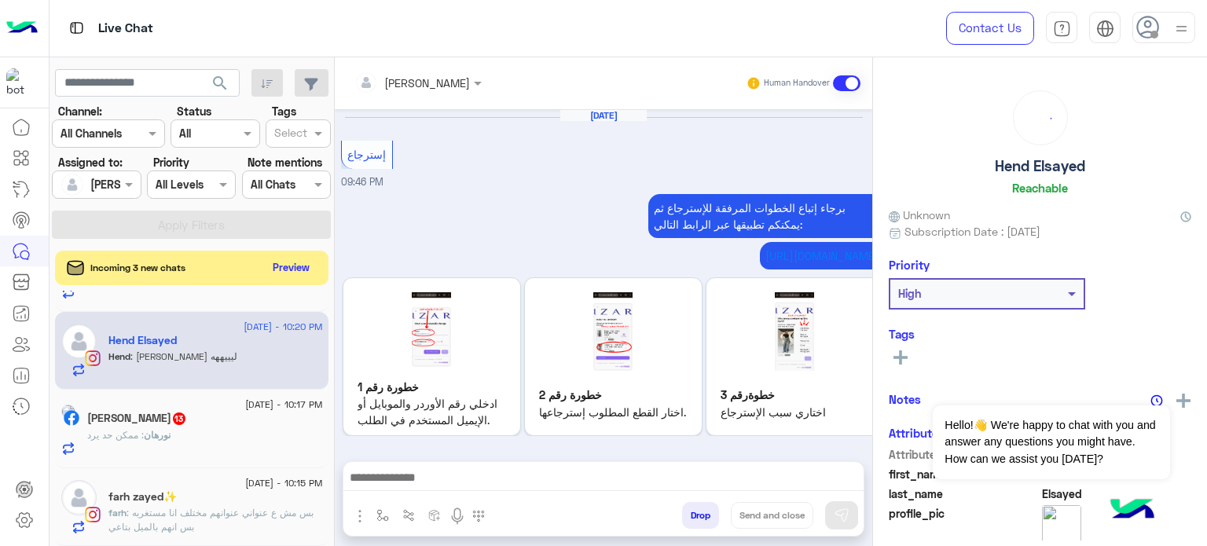
scroll to position [583, 0]
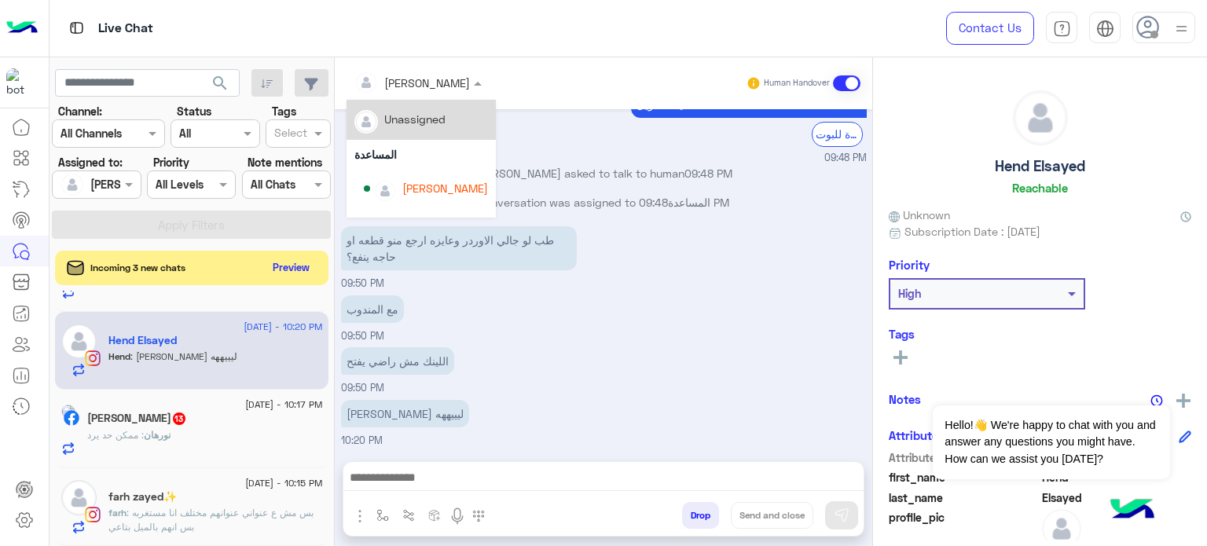
click at [420, 78] on input "text" at bounding box center [397, 83] width 86 height 16
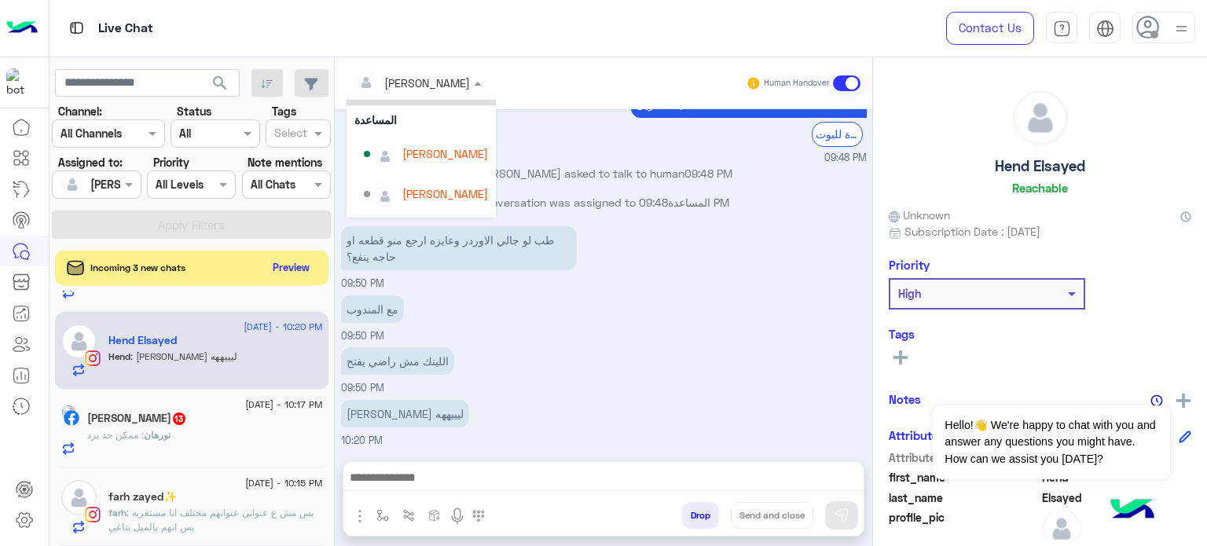
scroll to position [56, 0]
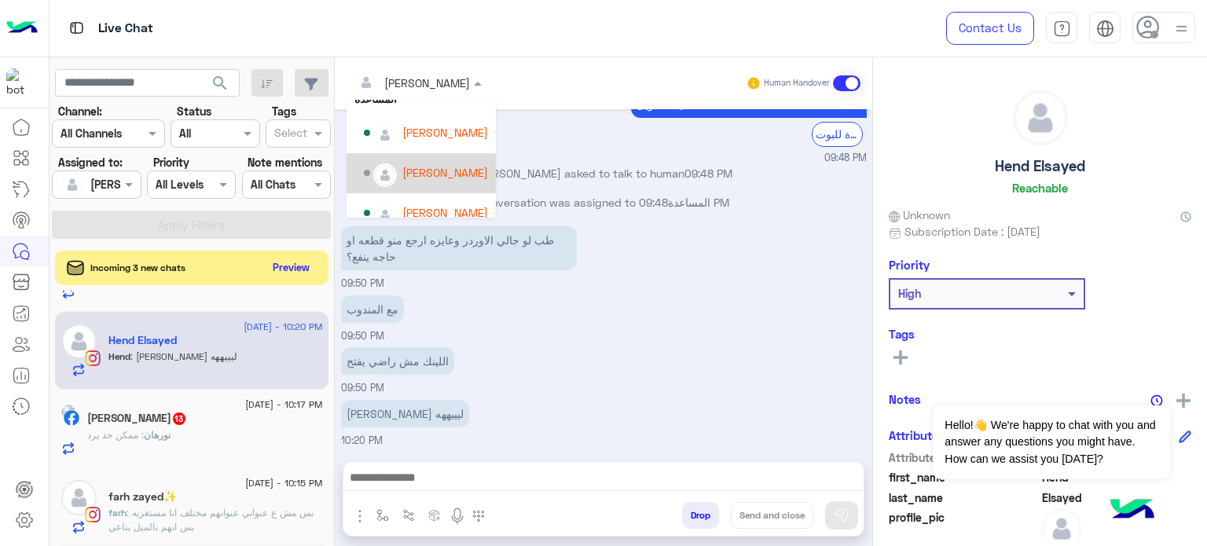
click at [430, 179] on div "[PERSON_NAME]" at bounding box center [445, 172] width 86 height 16
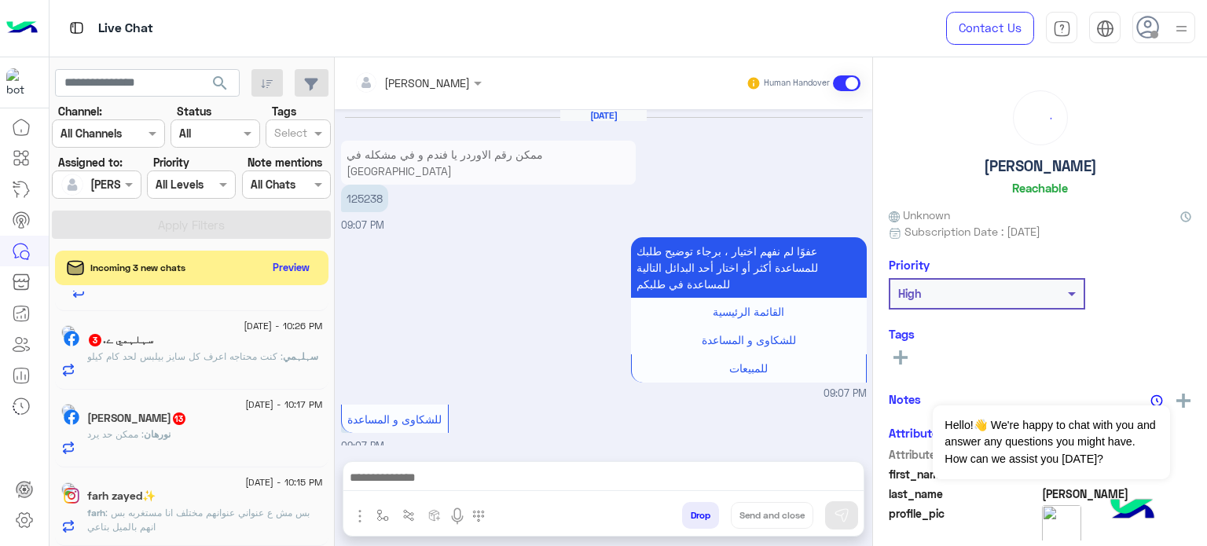
scroll to position [340, 0]
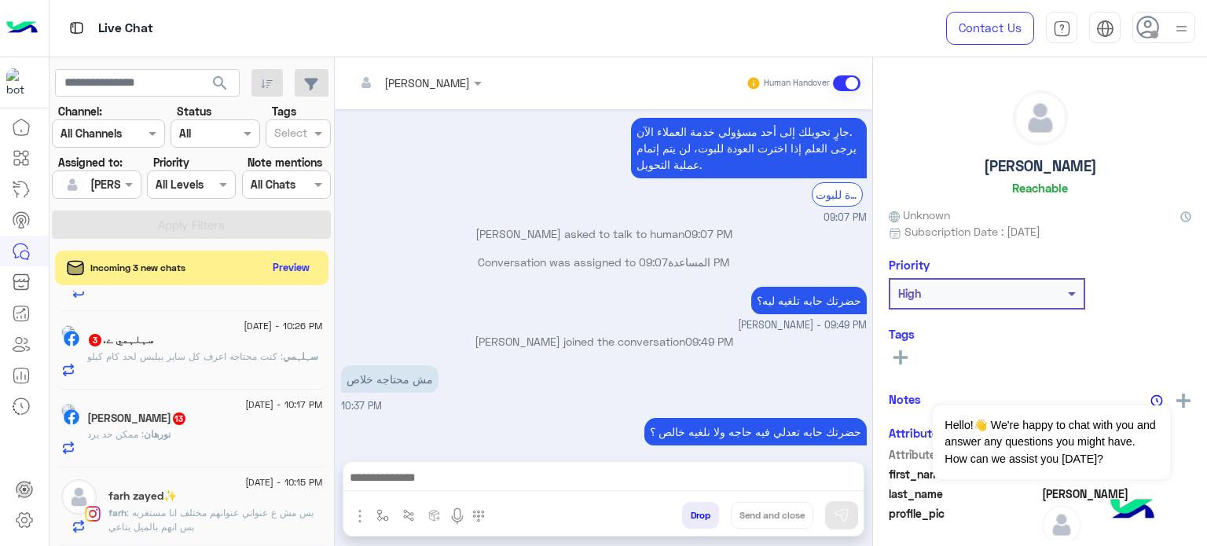
click at [233, 358] on span ": كنت محتاجه اعرف كل سايز بيلبس لحد كام كيلو" at bounding box center [185, 356] width 196 height 12
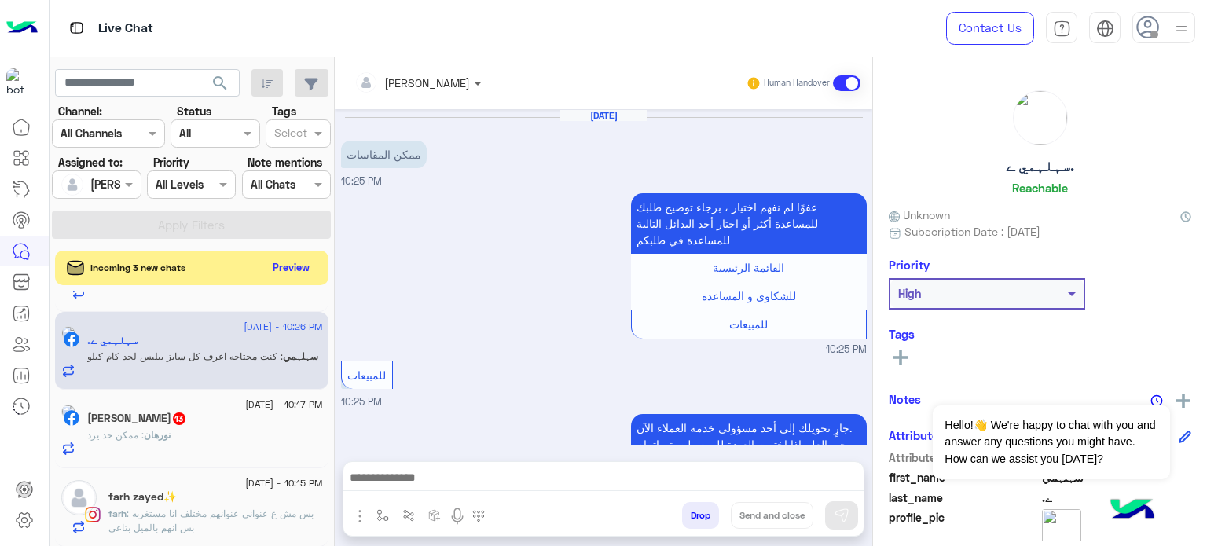
scroll to position [184, 0]
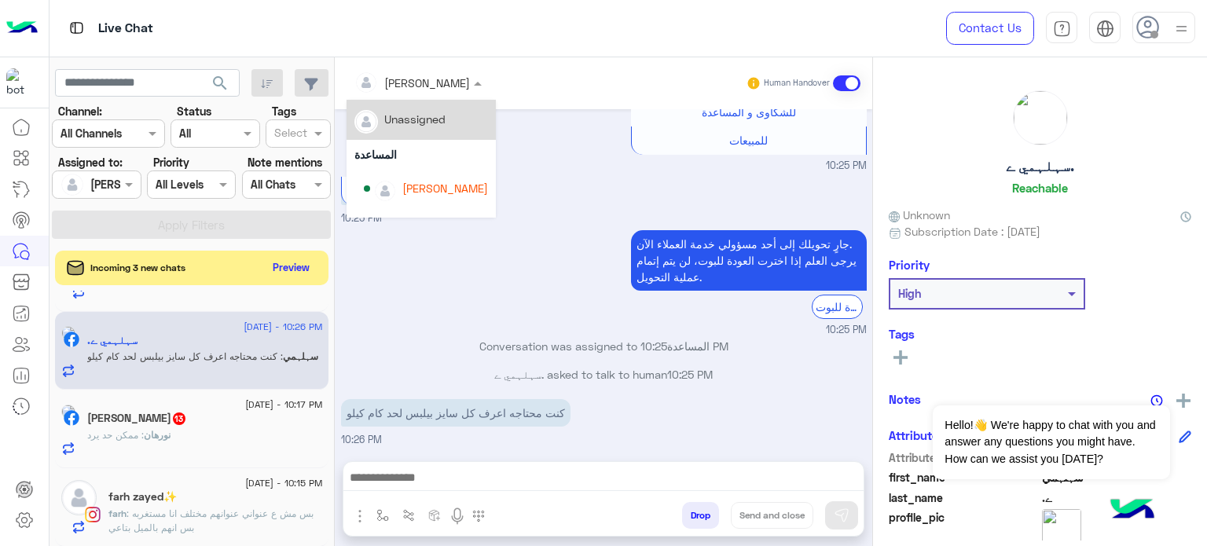
click at [440, 84] on div at bounding box center [417, 82] width 143 height 18
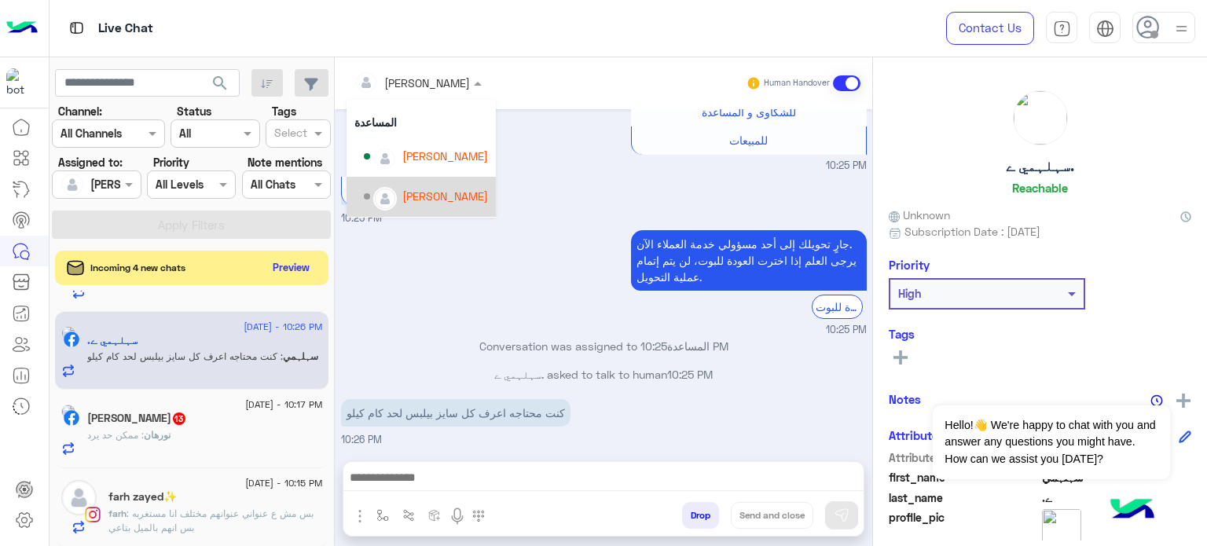
click at [449, 200] on div "[PERSON_NAME]" at bounding box center [445, 196] width 86 height 16
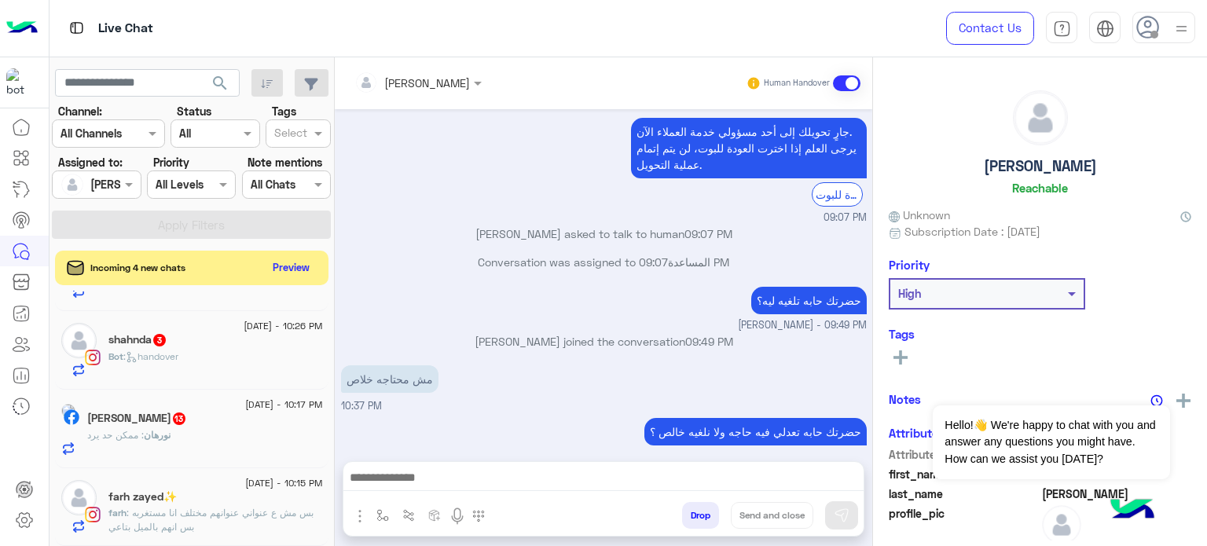
click at [248, 358] on div "Bot : handover" at bounding box center [215, 363] width 214 height 27
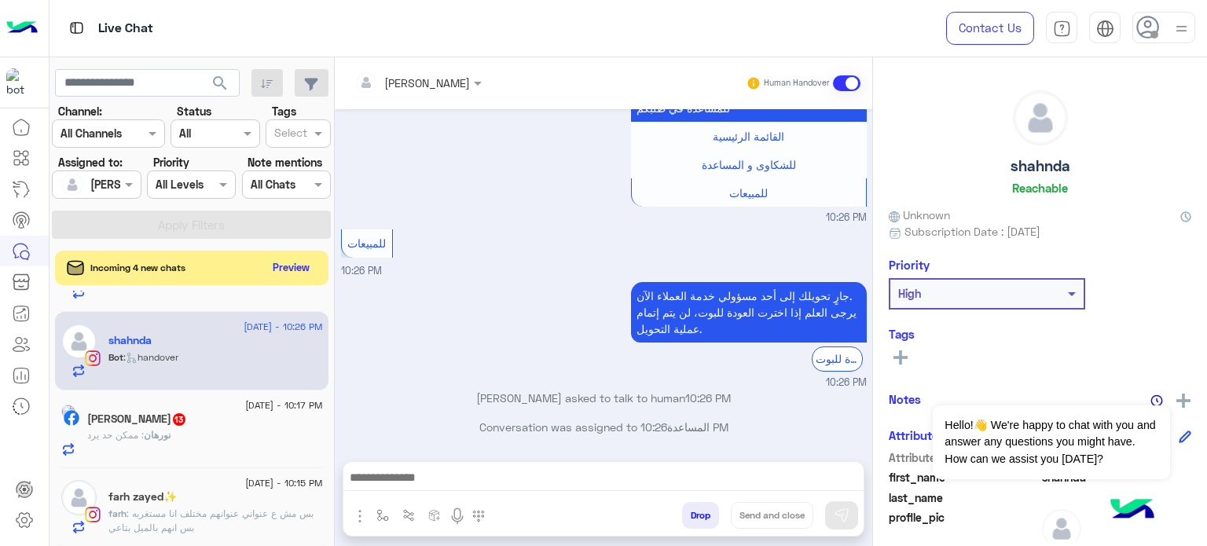
click at [421, 81] on input "text" at bounding box center [397, 83] width 86 height 16
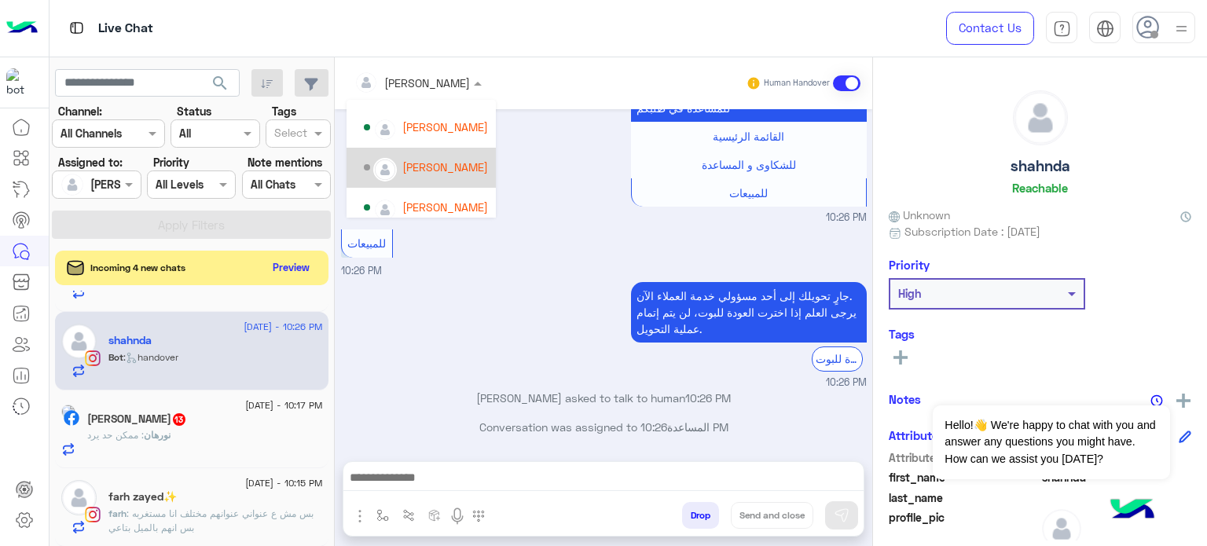
click at [427, 165] on div "[PERSON_NAME]" at bounding box center [445, 167] width 86 height 16
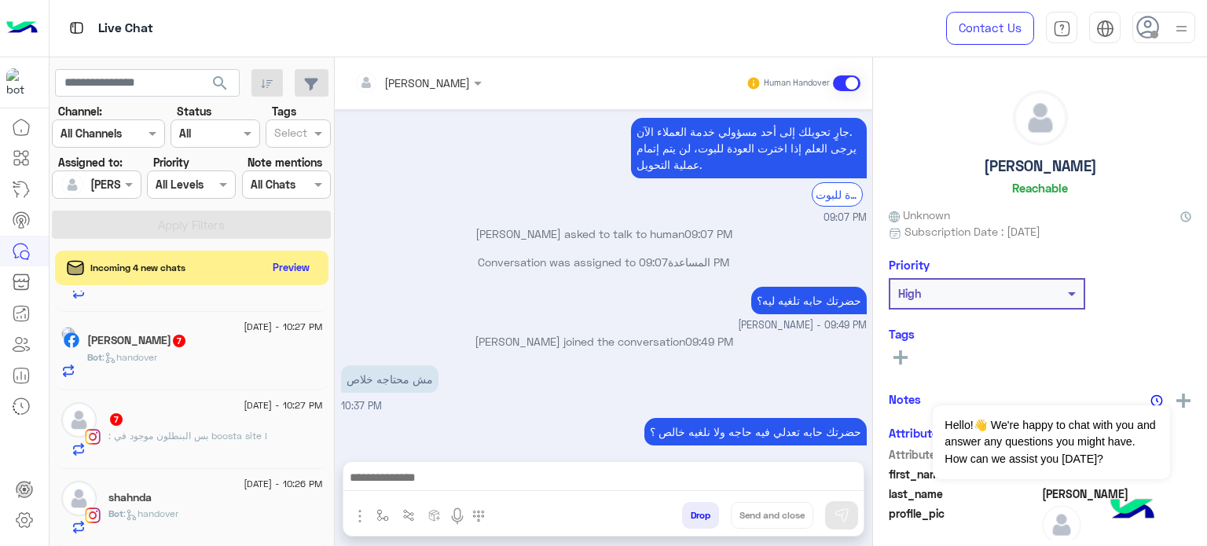
click at [240, 342] on div "Walaa Abdo 7" at bounding box center [205, 342] width 236 height 16
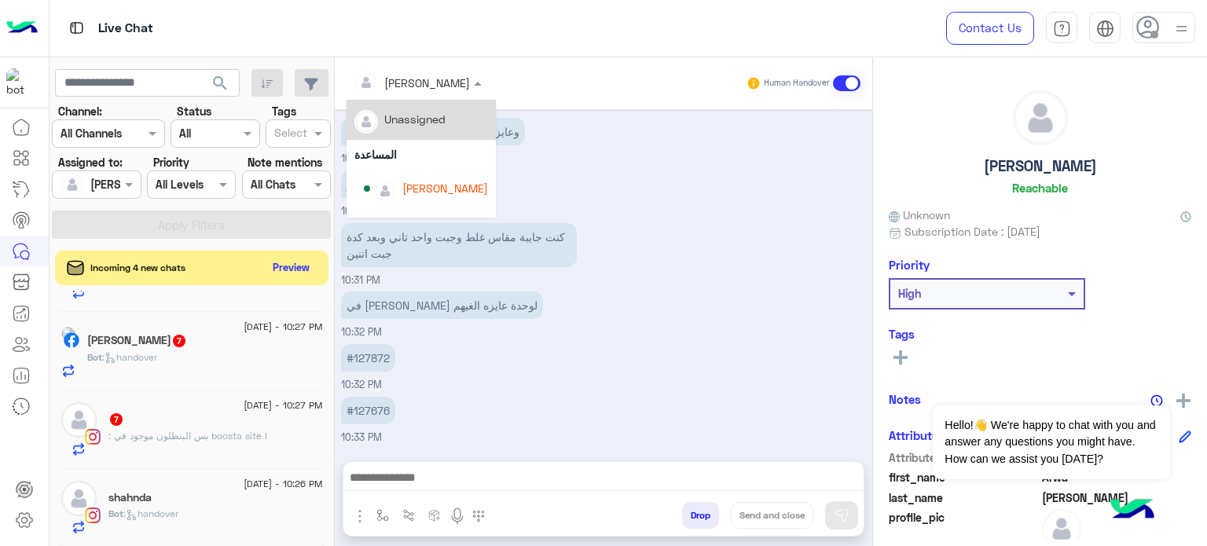
click at [431, 93] on div "[PERSON_NAME]" at bounding box center [411, 82] width 115 height 31
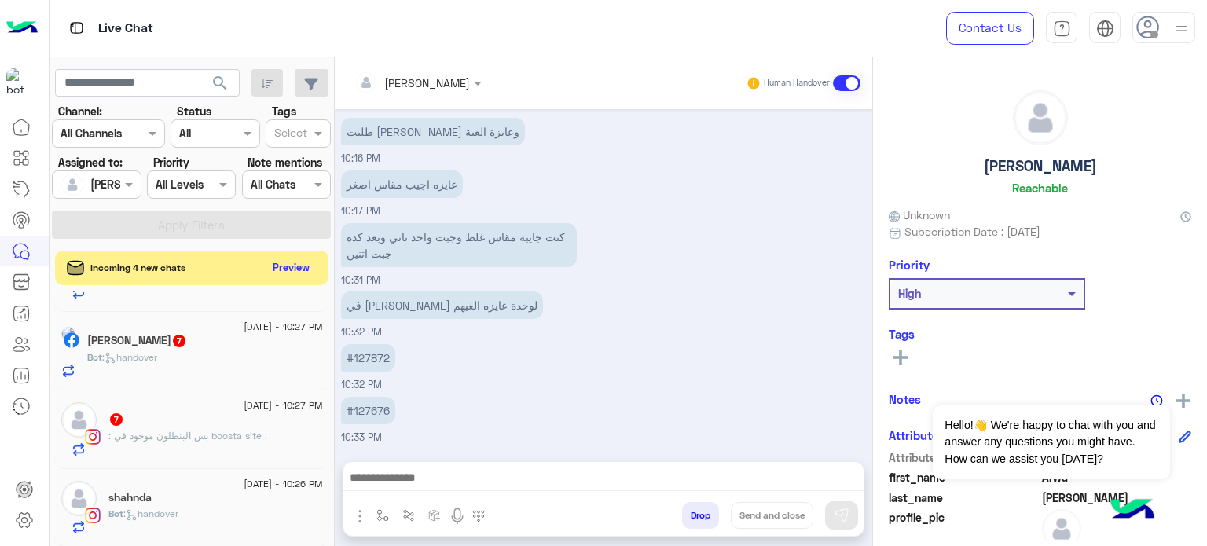
click at [431, 93] on div "[PERSON_NAME]" at bounding box center [411, 82] width 115 height 31
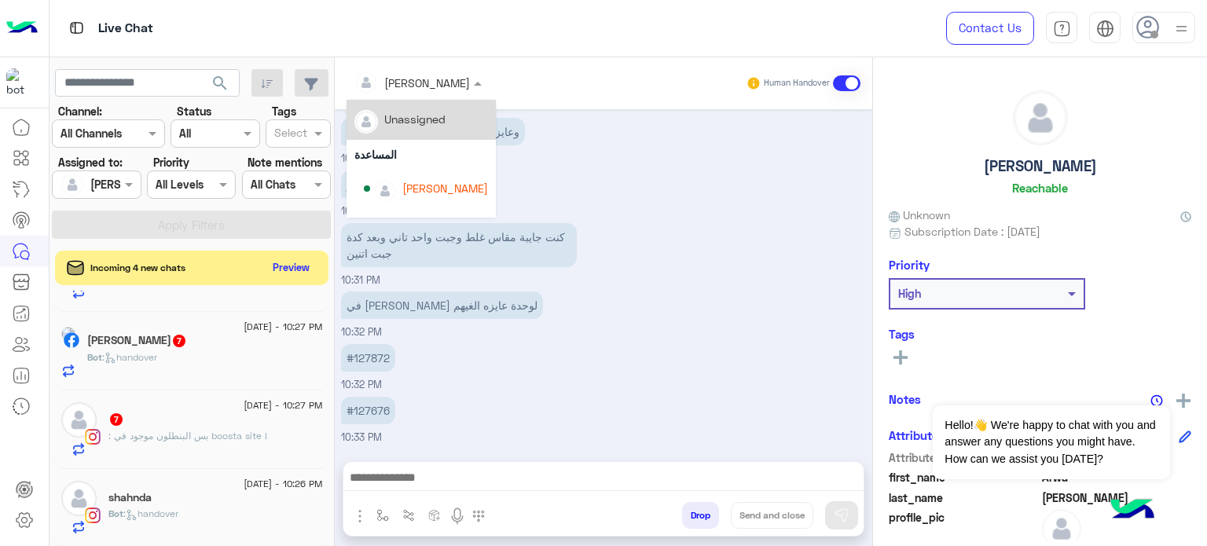
click at [440, 93] on div "[PERSON_NAME]" at bounding box center [411, 82] width 115 height 31
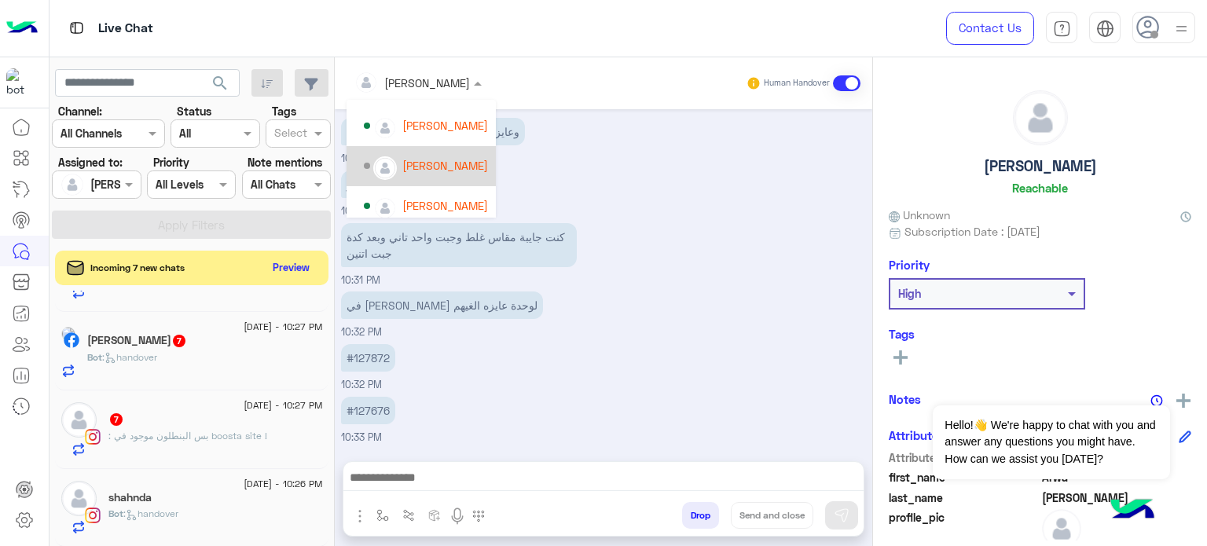
click at [433, 167] on div "[PERSON_NAME]" at bounding box center [445, 165] width 86 height 16
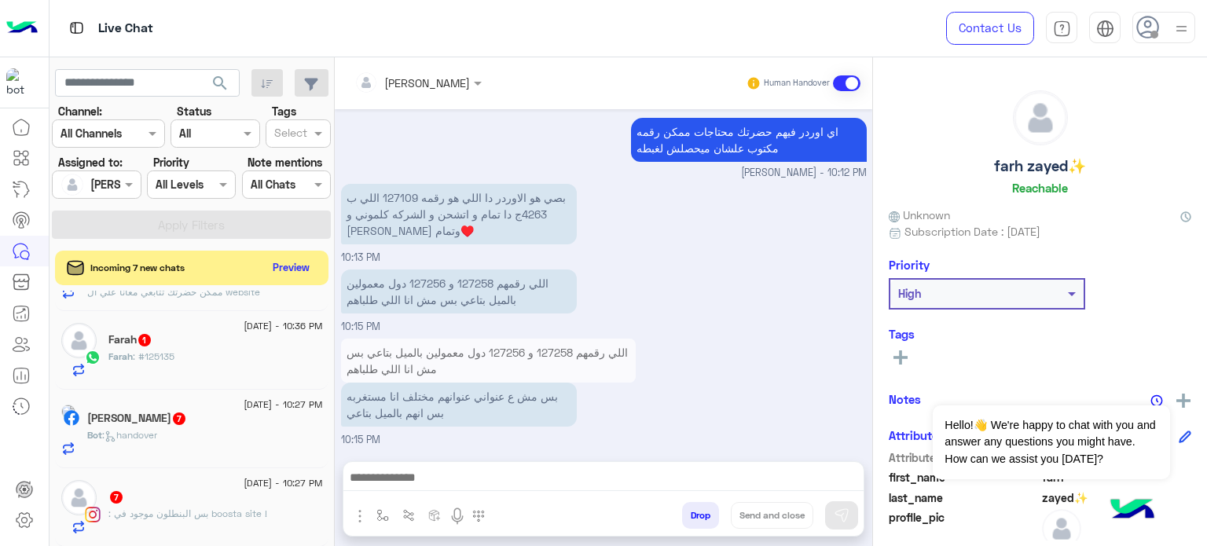
click at [260, 418] on div "Walaa Abdo 7" at bounding box center [205, 420] width 236 height 16
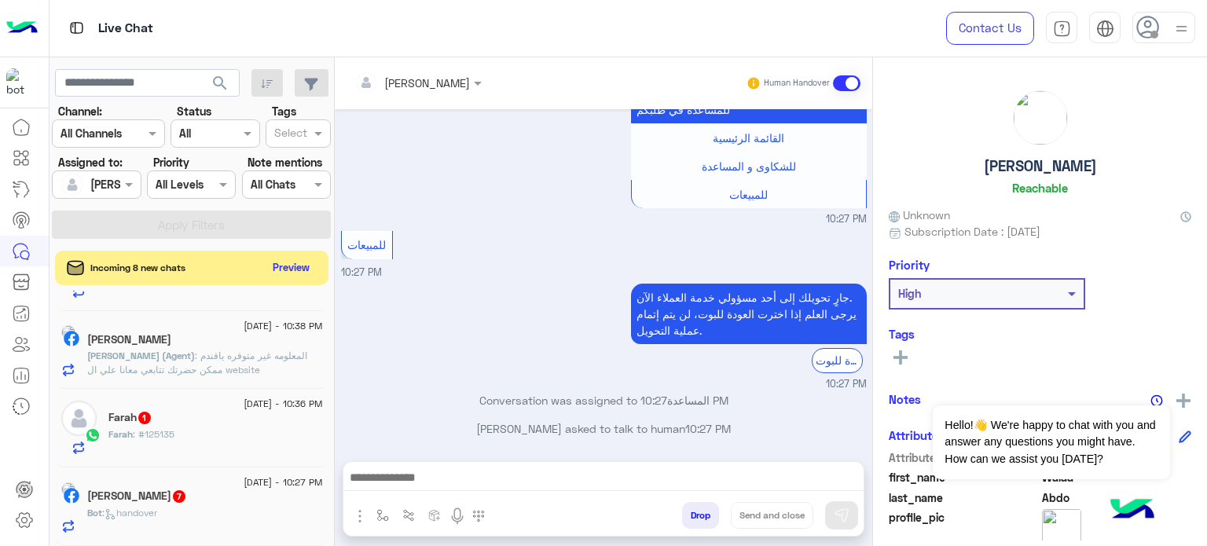
click at [199, 515] on div "Bot : handover" at bounding box center [205, 519] width 236 height 27
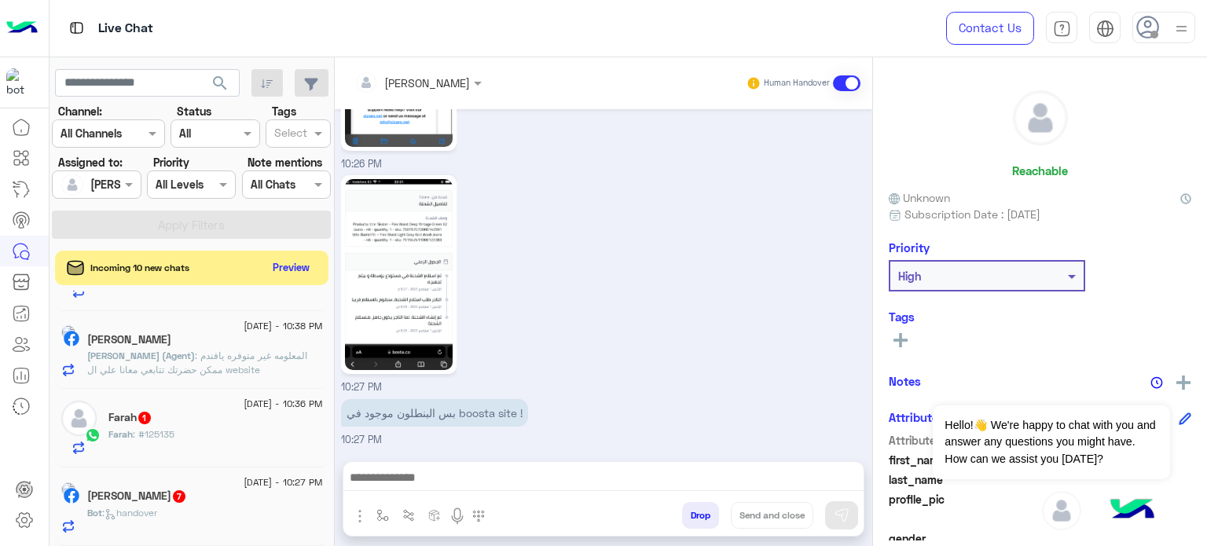
click at [251, 511] on div "Bot : handover" at bounding box center [205, 519] width 236 height 27
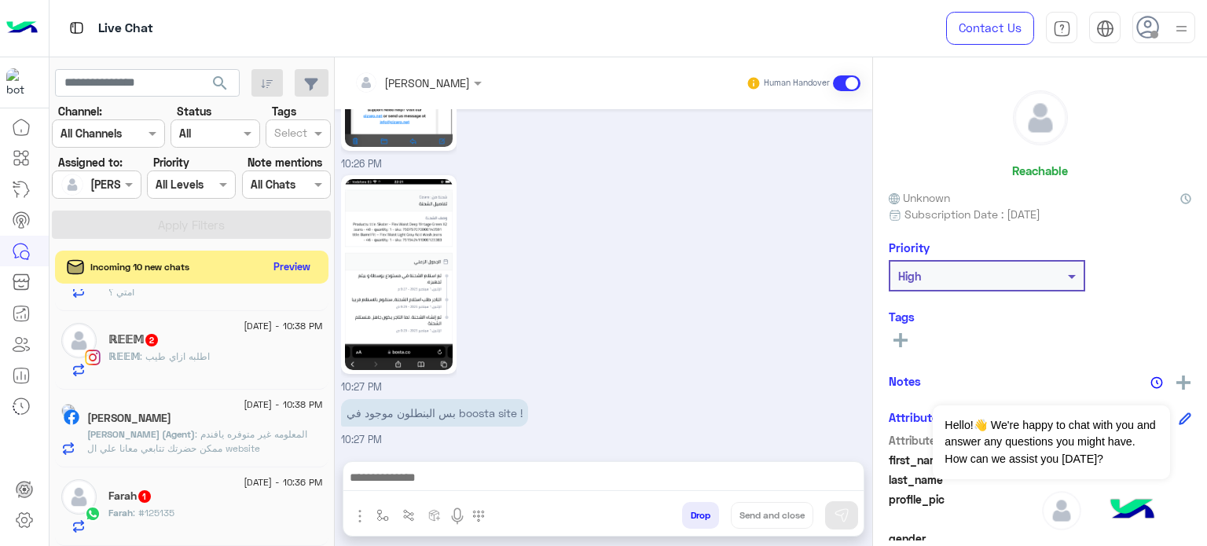
click at [295, 257] on button "Preview" at bounding box center [292, 266] width 49 height 21
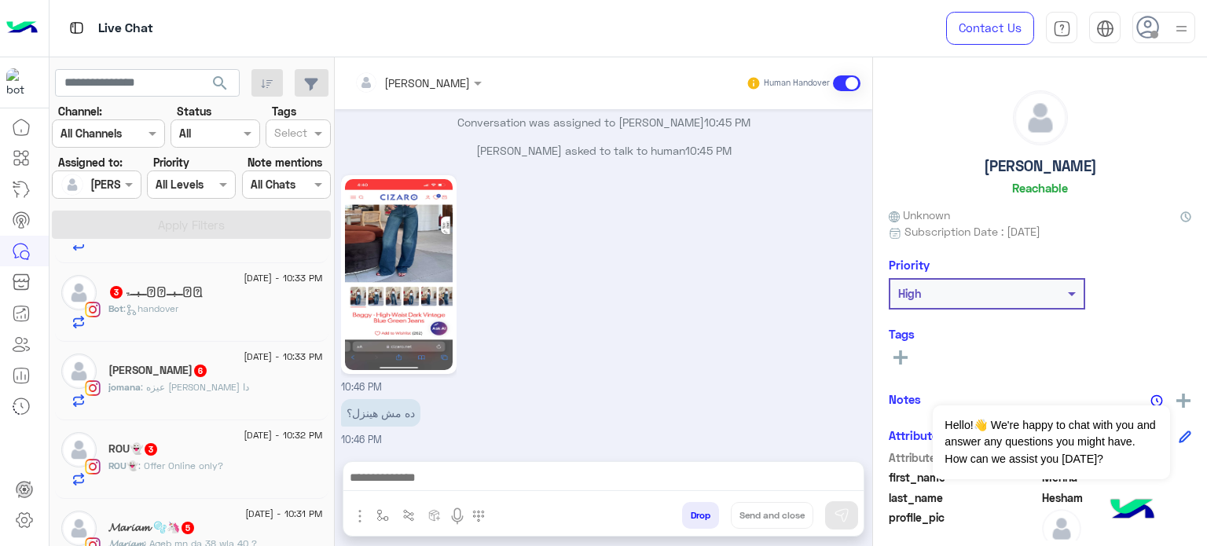
click at [178, 306] on span ": handover" at bounding box center [150, 308] width 55 height 12
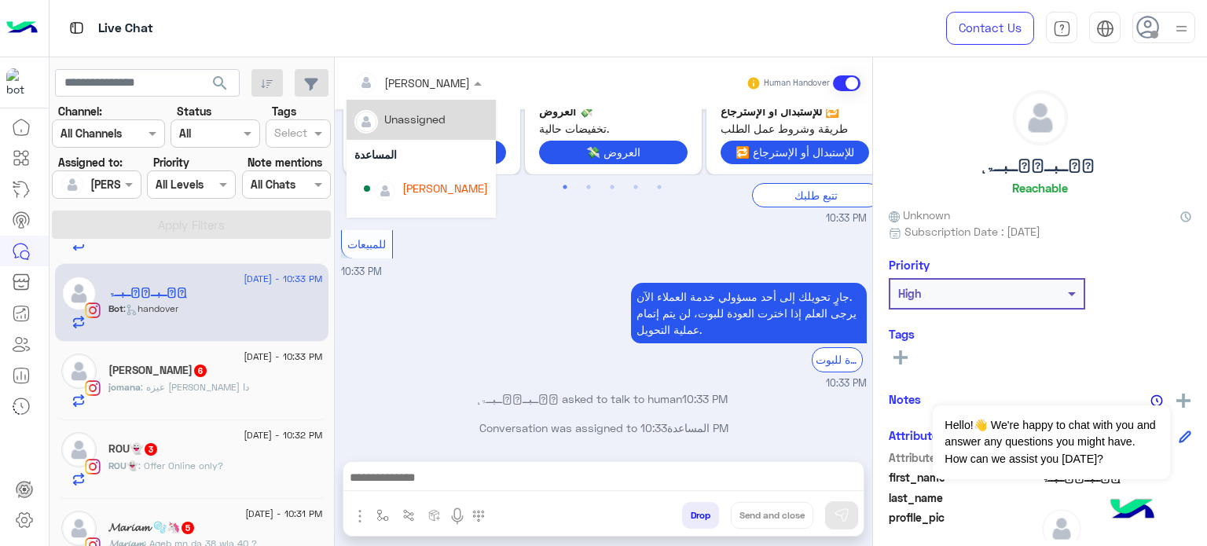
click at [425, 80] on div at bounding box center [417, 82] width 143 height 18
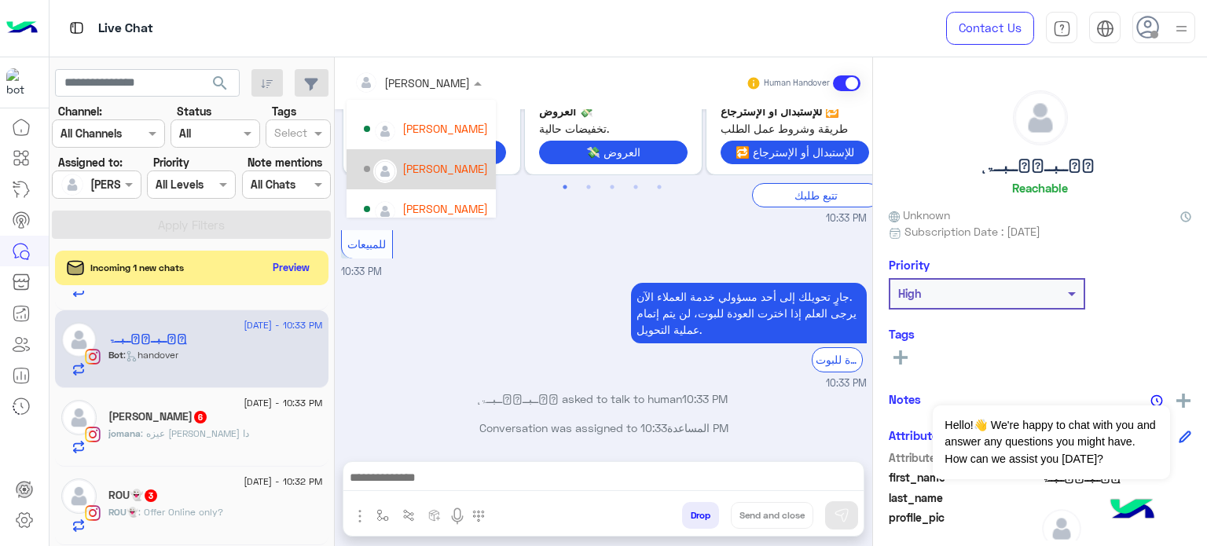
click at [446, 163] on div "[PERSON_NAME]" at bounding box center [445, 168] width 86 height 16
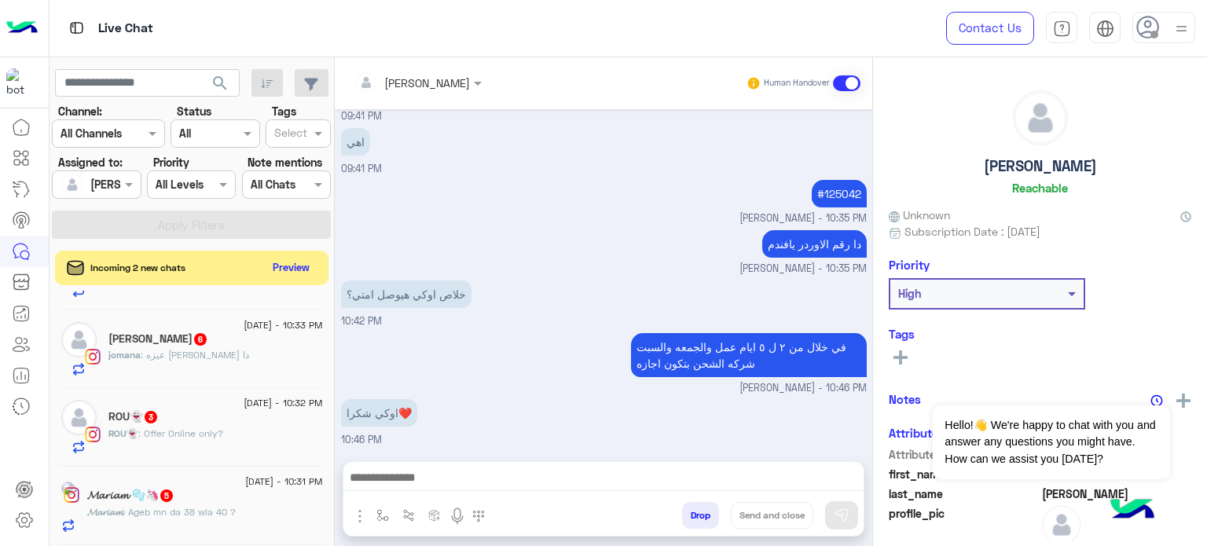
click at [256, 336] on div "[PERSON_NAME] 6" at bounding box center [215, 340] width 214 height 16
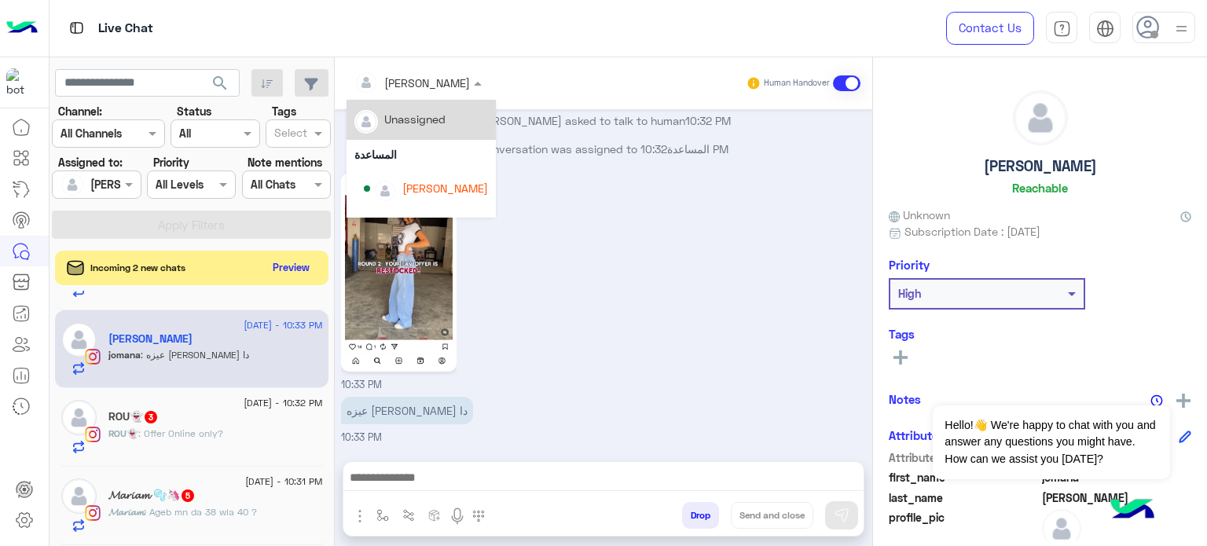
click at [443, 75] on div at bounding box center [417, 82] width 143 height 18
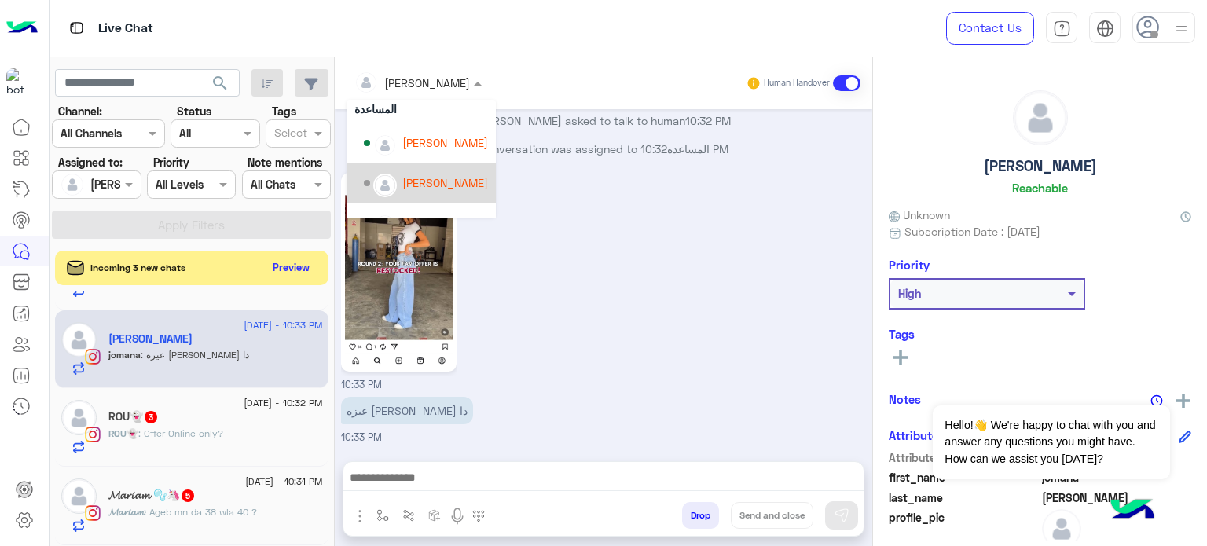
click at [442, 175] on div "[PERSON_NAME]" at bounding box center [445, 182] width 86 height 16
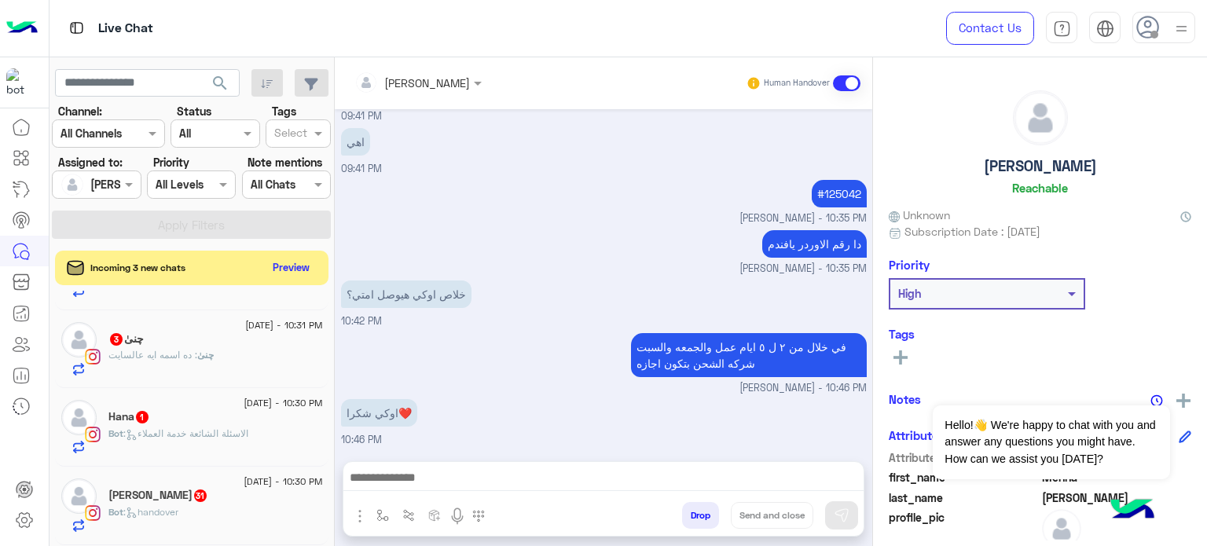
click at [240, 436] on span ": الاسئلة الشائعة خدمة العملاء" at bounding box center [185, 433] width 125 height 12
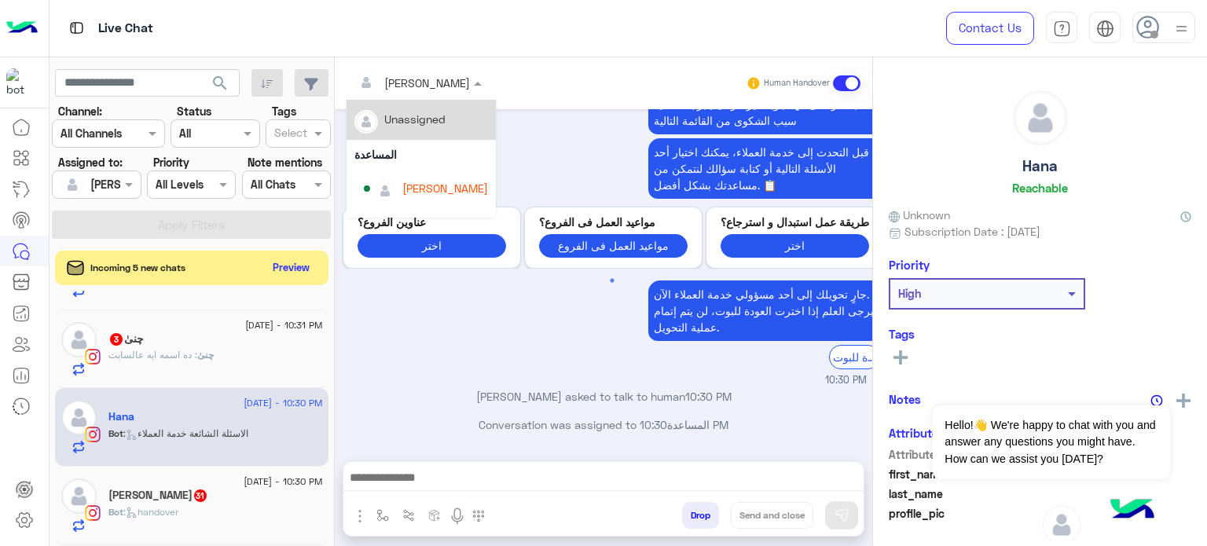
click at [431, 82] on div at bounding box center [417, 82] width 143 height 18
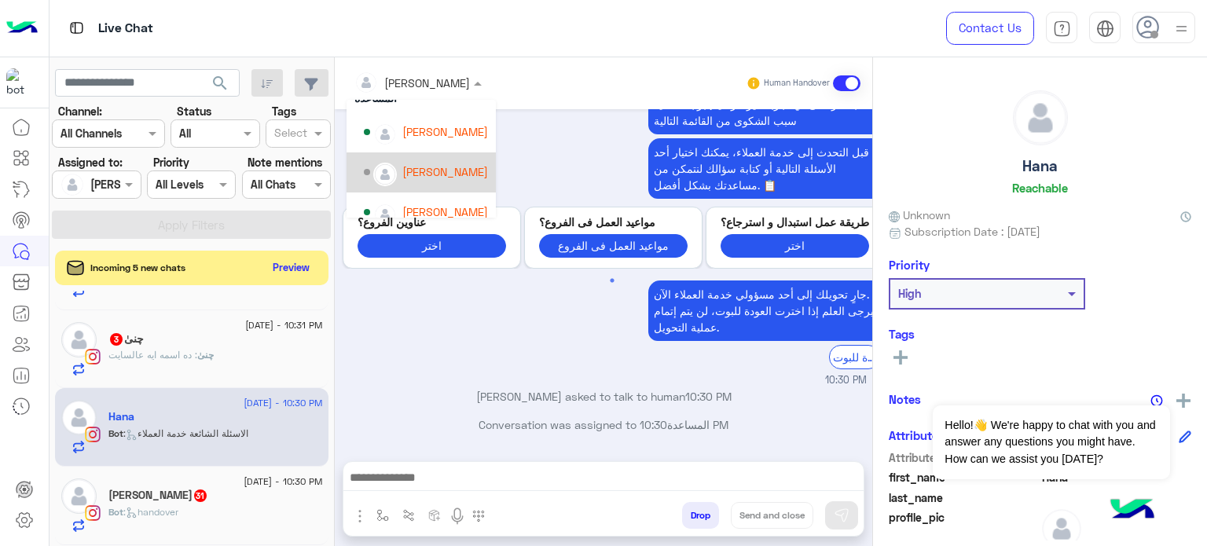
click at [452, 156] on div "[PERSON_NAME]" at bounding box center [420, 172] width 149 height 40
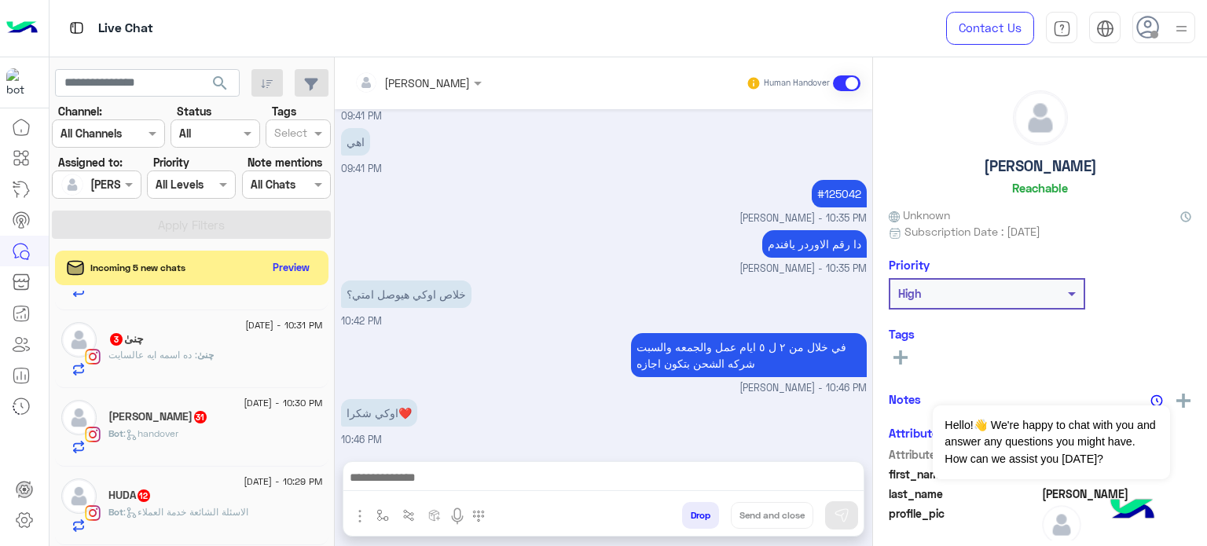
click at [198, 436] on div "Bot : handover" at bounding box center [215, 440] width 214 height 27
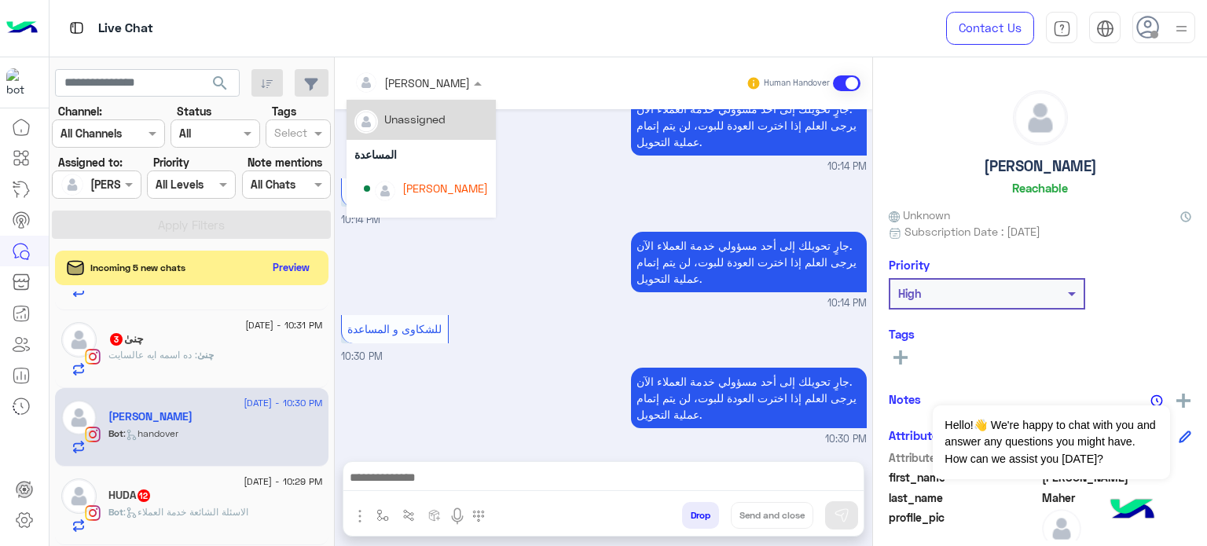
click at [420, 84] on input "text" at bounding box center [397, 83] width 86 height 16
click at [434, 152] on div "[PERSON_NAME]" at bounding box center [445, 145] width 86 height 16
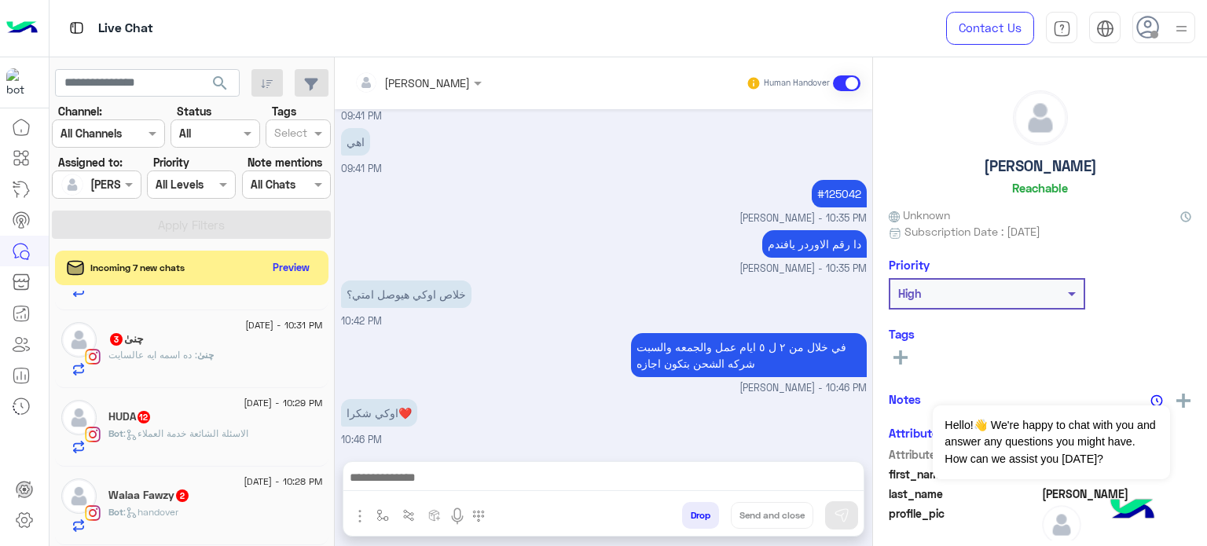
click at [192, 439] on span ": الاسئلة الشائعة خدمة العملاء" at bounding box center [185, 433] width 125 height 12
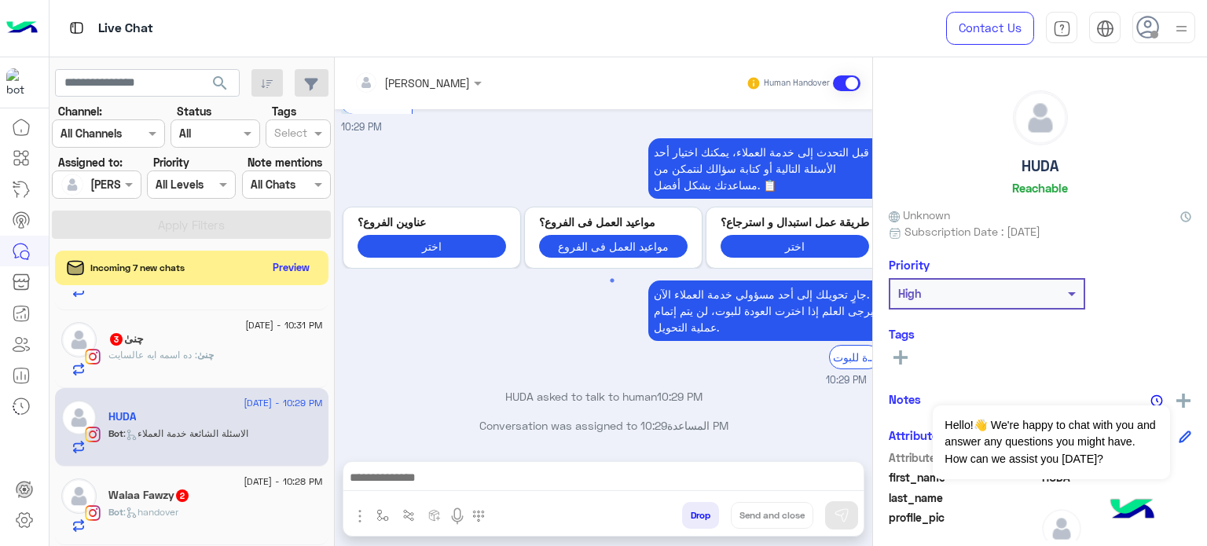
click at [427, 81] on div at bounding box center [417, 82] width 143 height 18
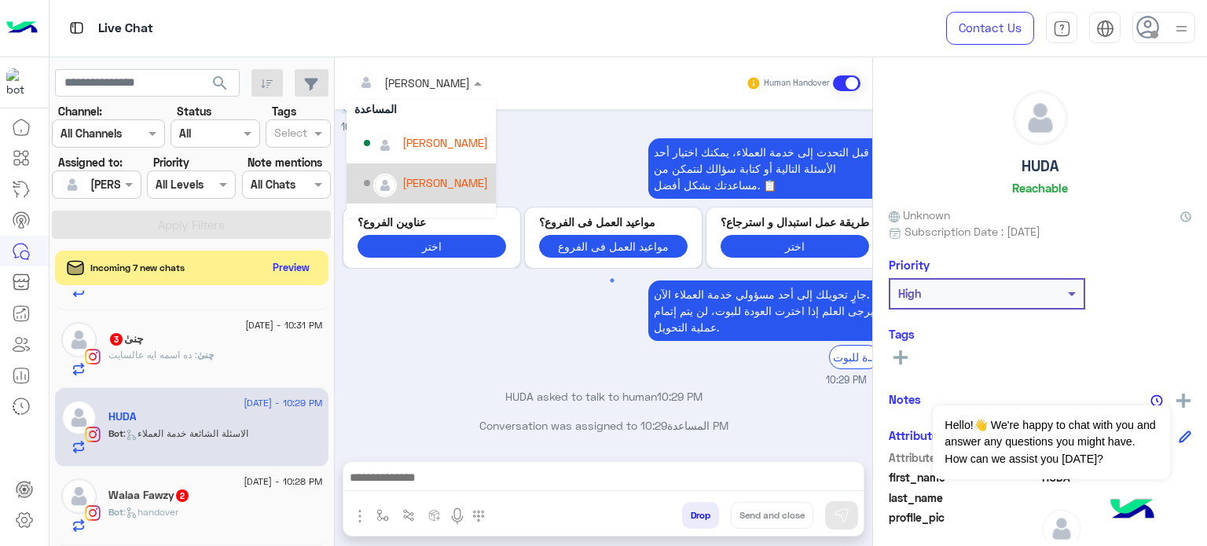
click at [455, 176] on div "[PERSON_NAME]" at bounding box center [445, 182] width 86 height 16
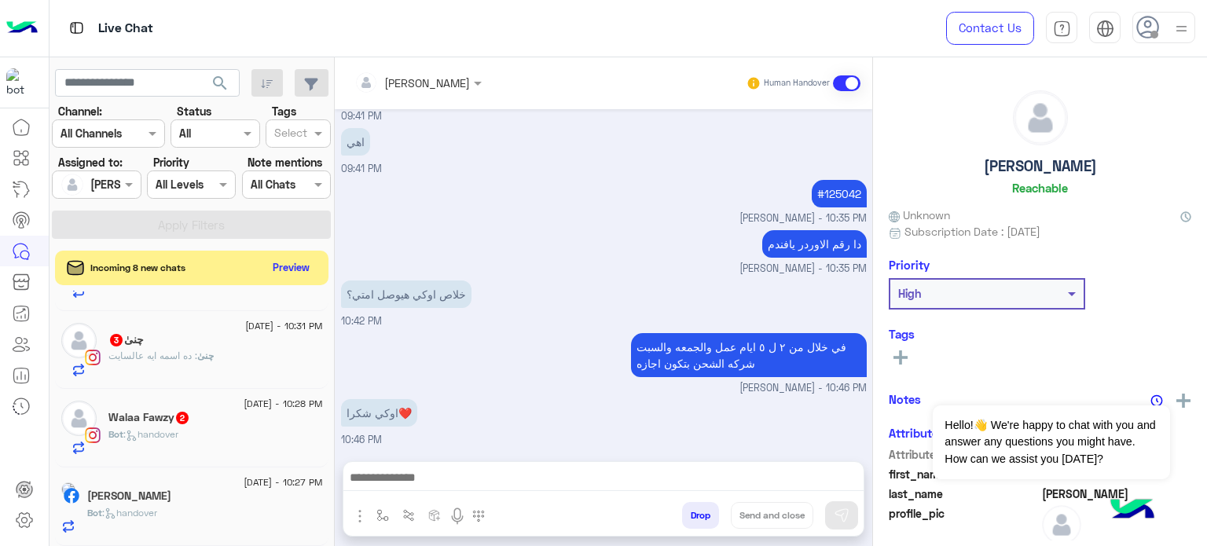
click at [227, 423] on div "Walaa Fawzy 2" at bounding box center [215, 419] width 214 height 16
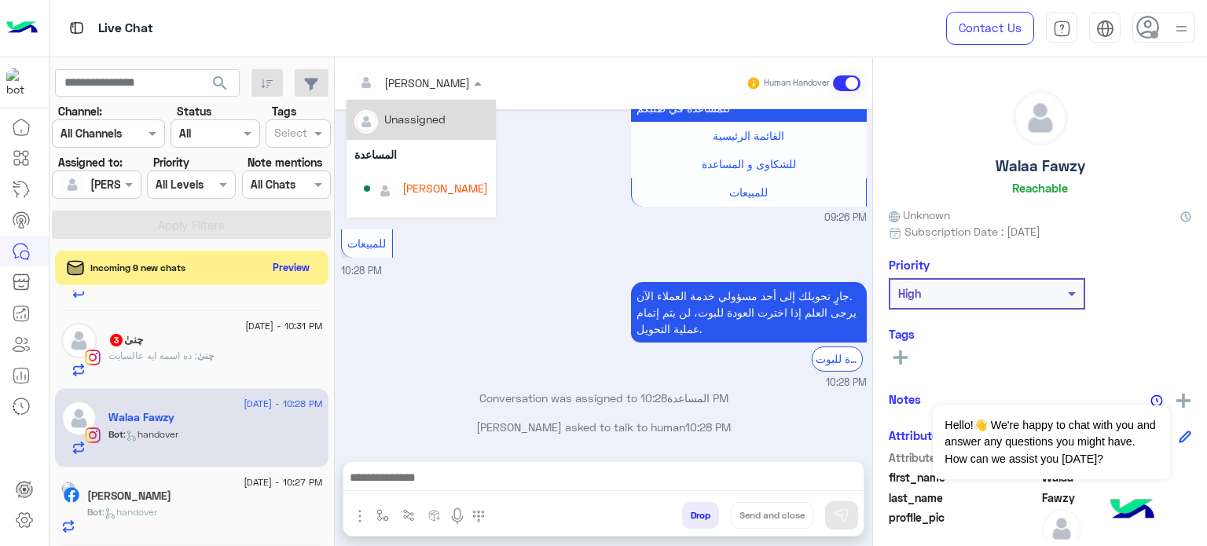
click at [425, 84] on div at bounding box center [417, 82] width 143 height 18
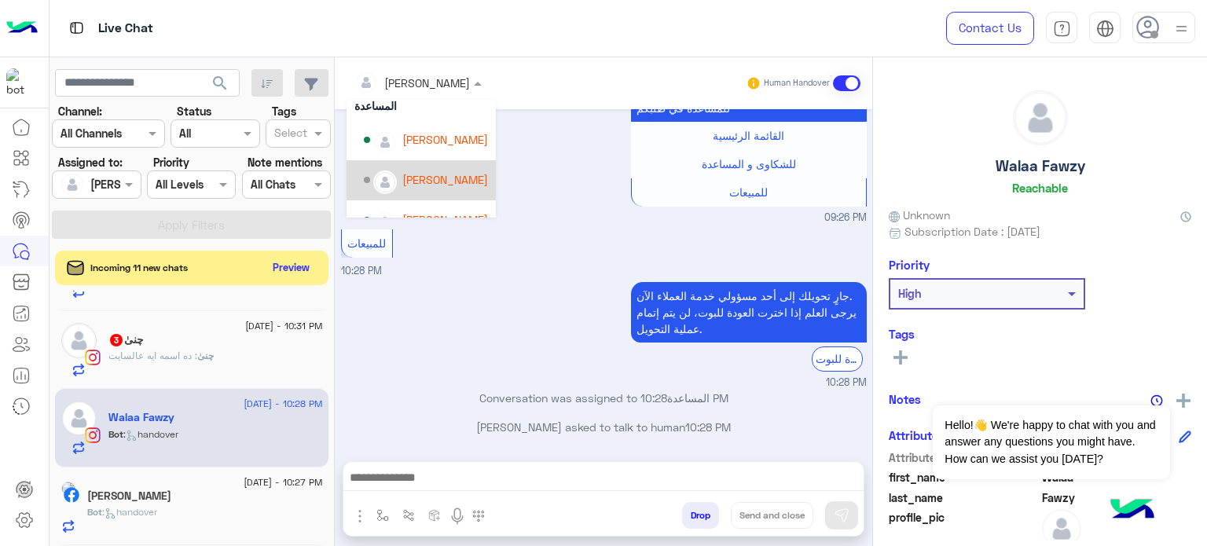
click at [450, 178] on div "[PERSON_NAME]" at bounding box center [445, 179] width 86 height 16
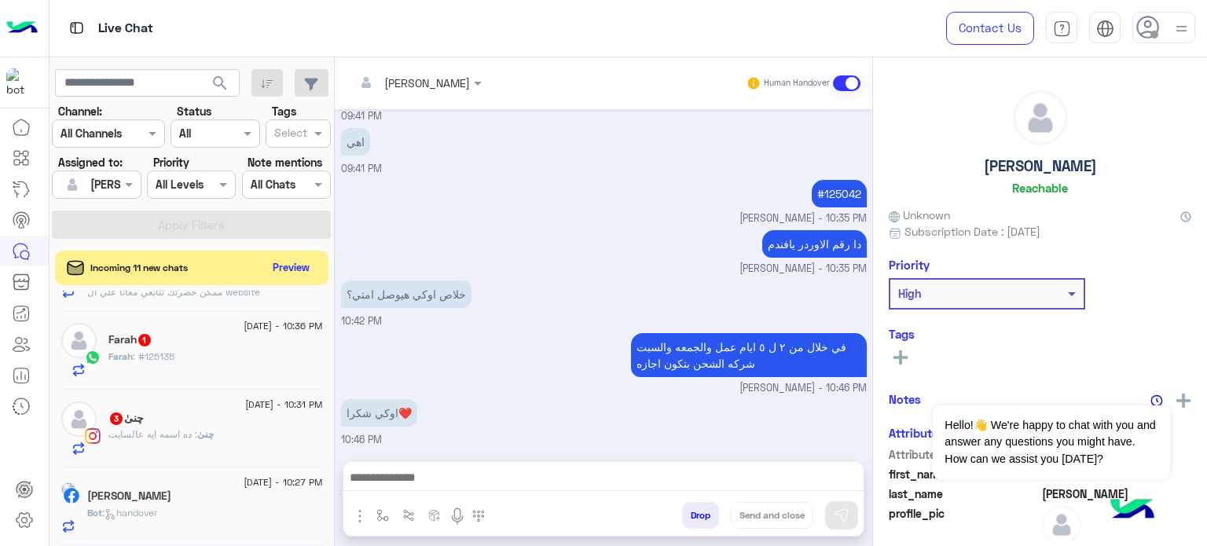
click at [250, 491] on div "[PERSON_NAME]" at bounding box center [205, 497] width 236 height 16
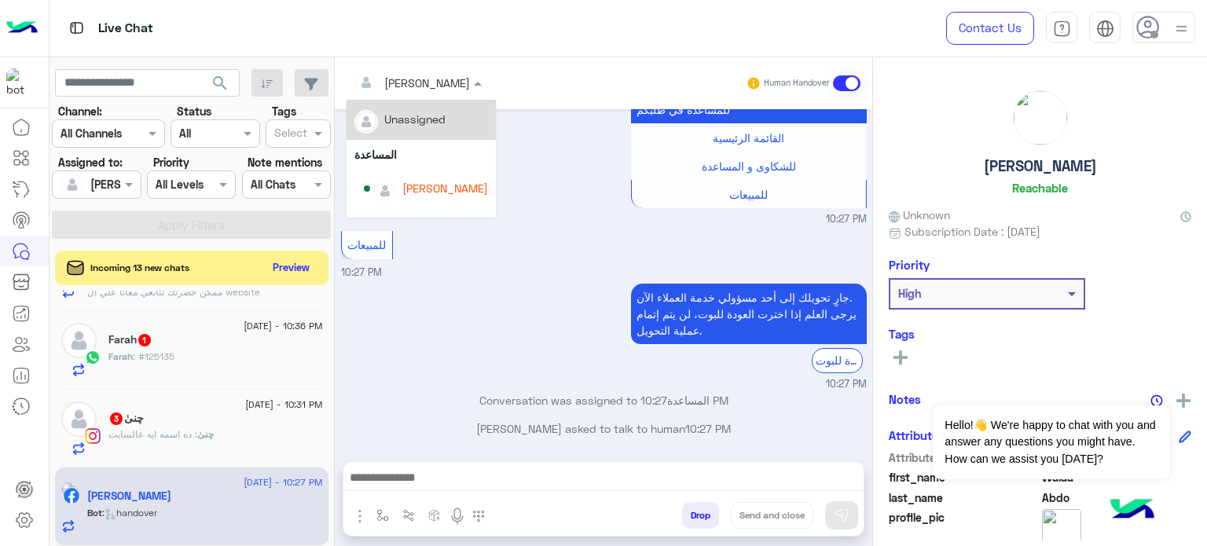
click at [429, 90] on div "[PERSON_NAME]" at bounding box center [427, 83] width 86 height 16
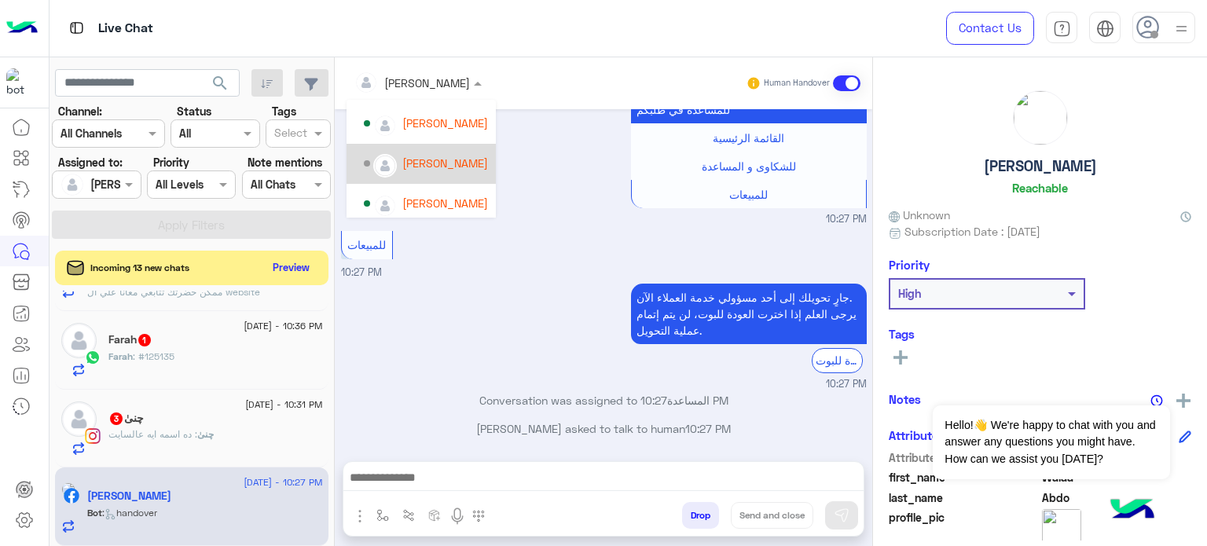
click at [461, 158] on div "[PERSON_NAME]" at bounding box center [445, 163] width 86 height 16
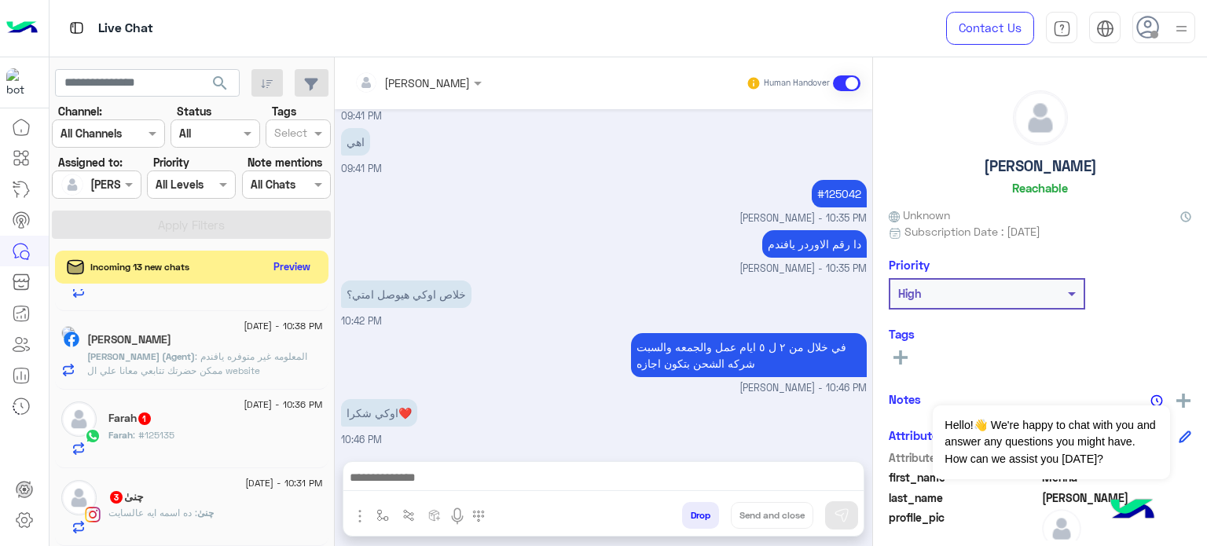
click at [299, 267] on button "Preview" at bounding box center [292, 266] width 49 height 21
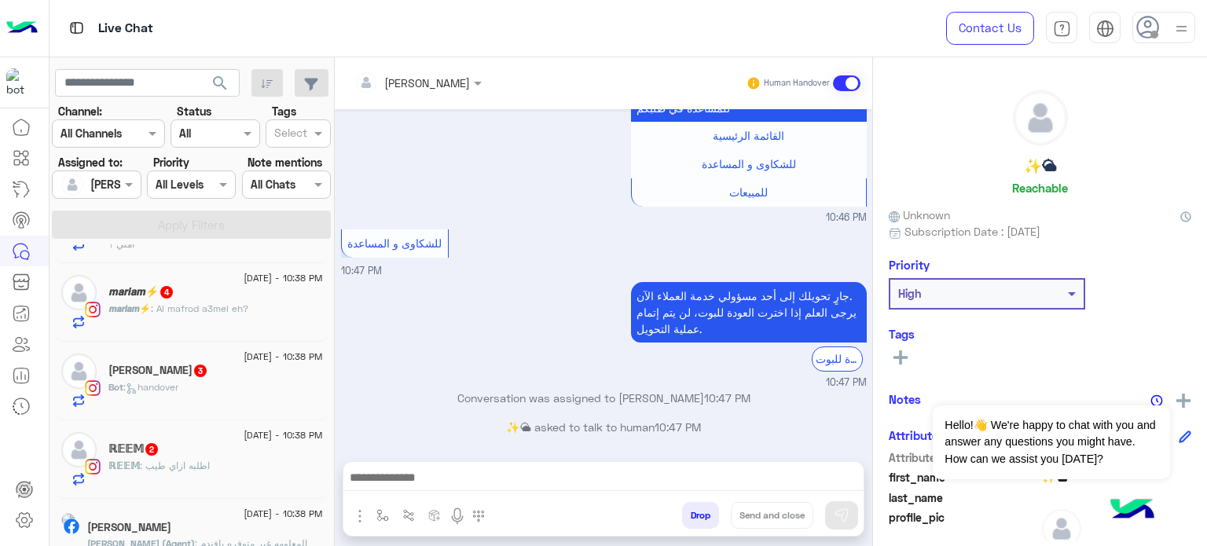
click at [251, 369] on div "[PERSON_NAME] 3" at bounding box center [215, 372] width 214 height 16
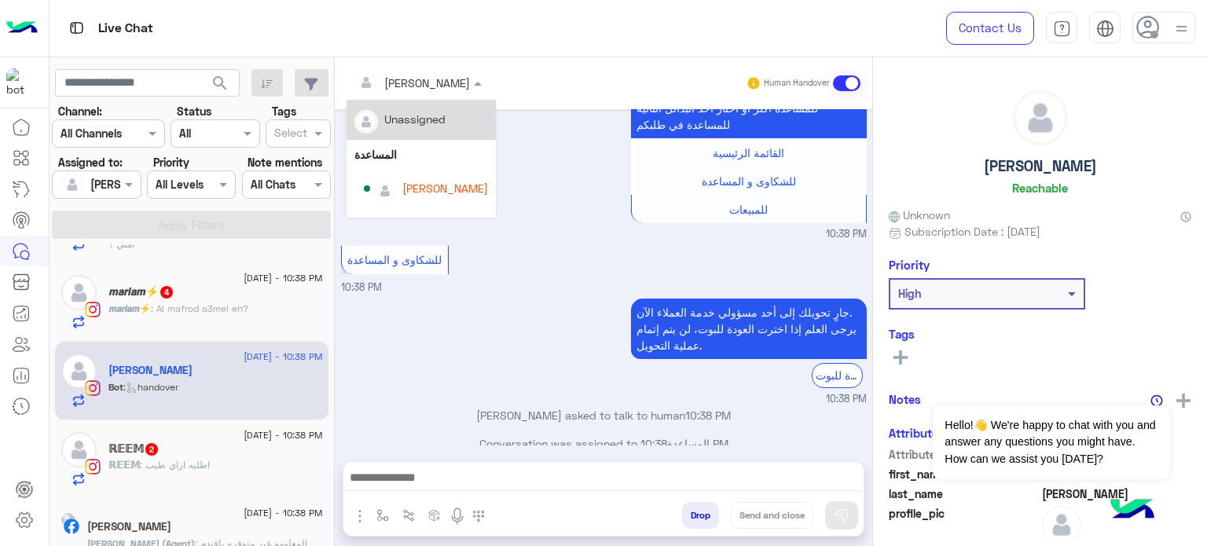
click at [437, 80] on div at bounding box center [417, 82] width 143 height 18
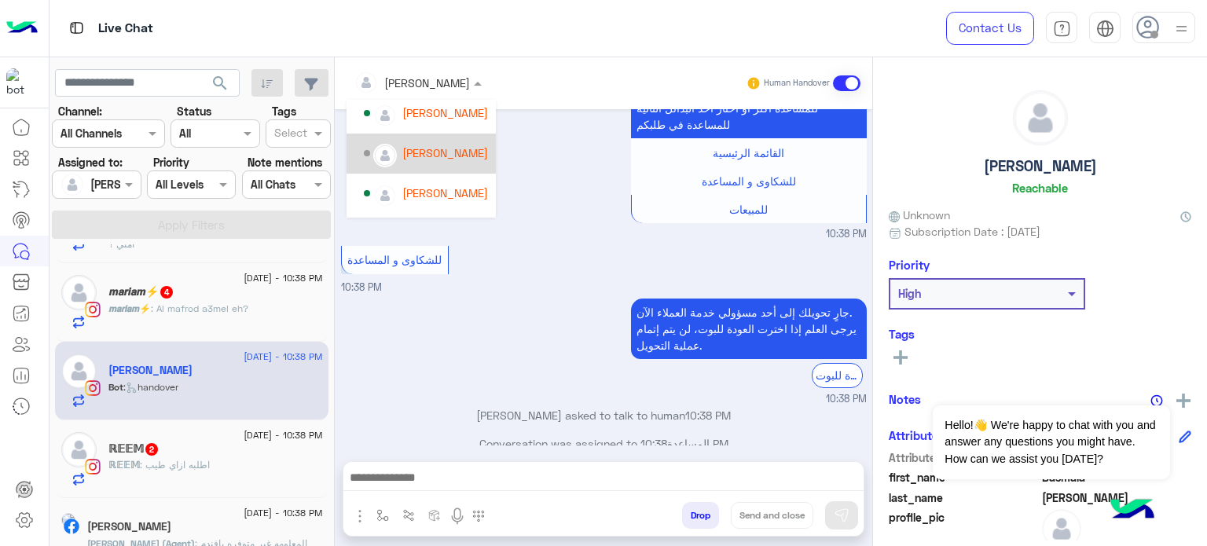
click at [450, 153] on div "[PERSON_NAME]" at bounding box center [445, 153] width 86 height 16
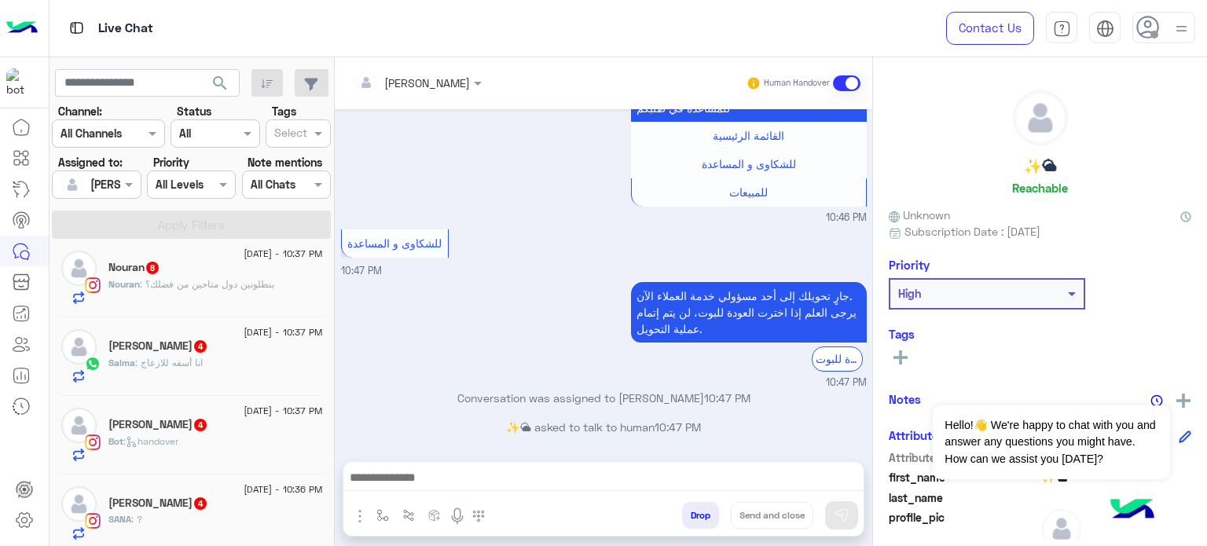
click at [229, 433] on div "Arwa Moataz 4" at bounding box center [215, 426] width 214 height 16
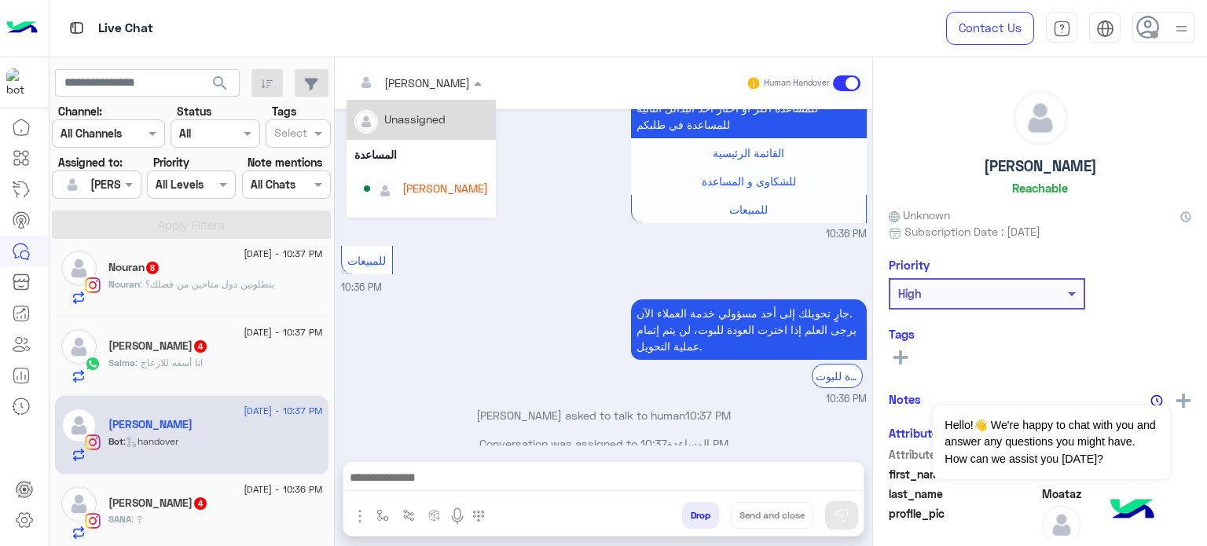
click at [409, 81] on input "text" at bounding box center [397, 83] width 86 height 16
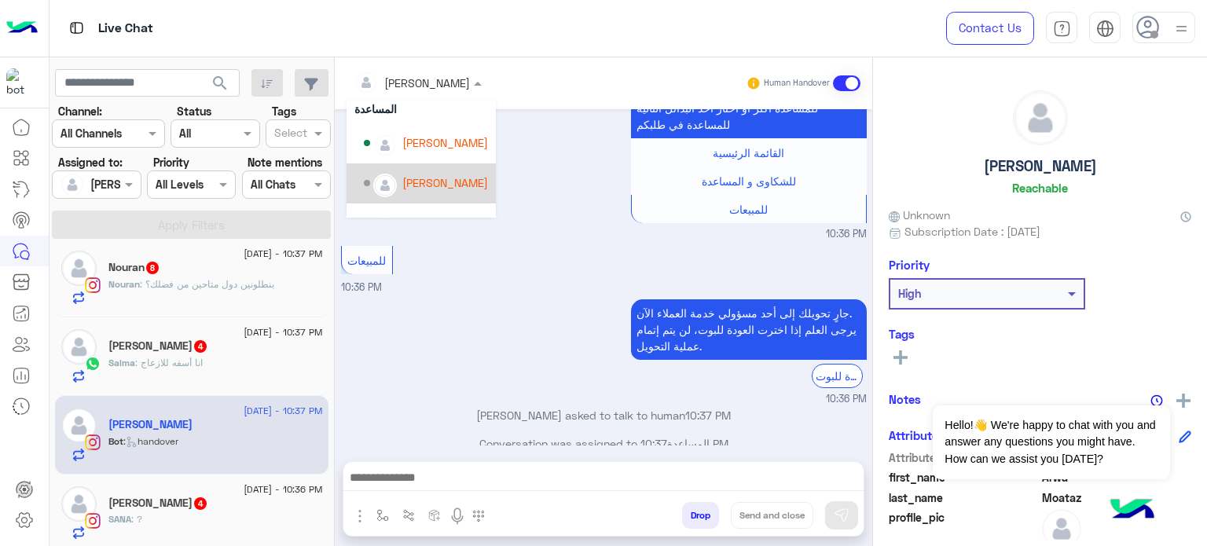
click at [444, 184] on div "[PERSON_NAME]" at bounding box center [445, 182] width 86 height 16
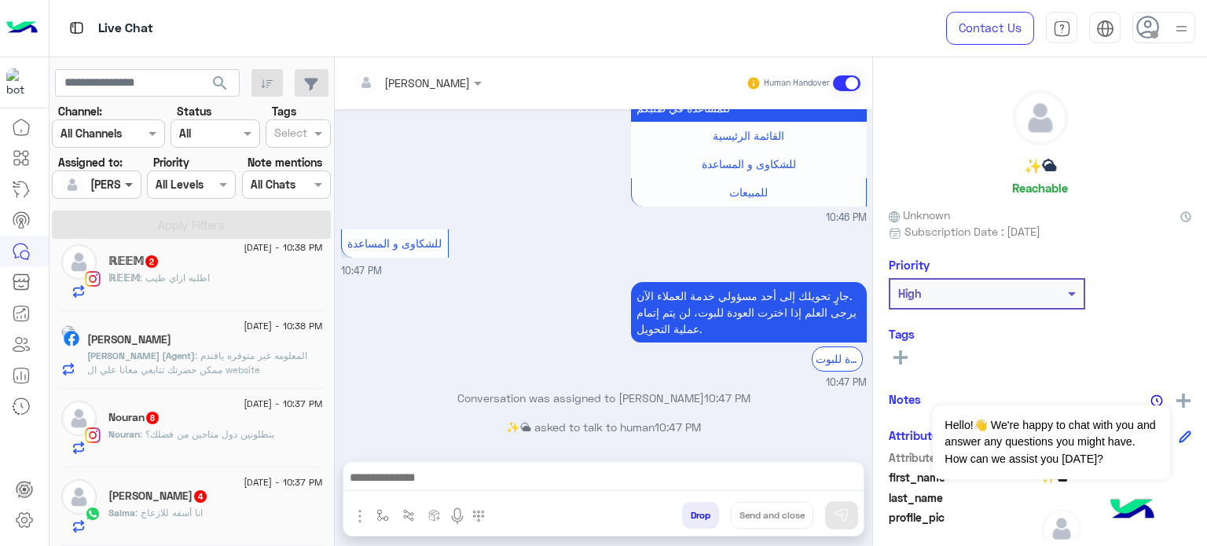
click at [129, 181] on span at bounding box center [131, 184] width 20 height 16
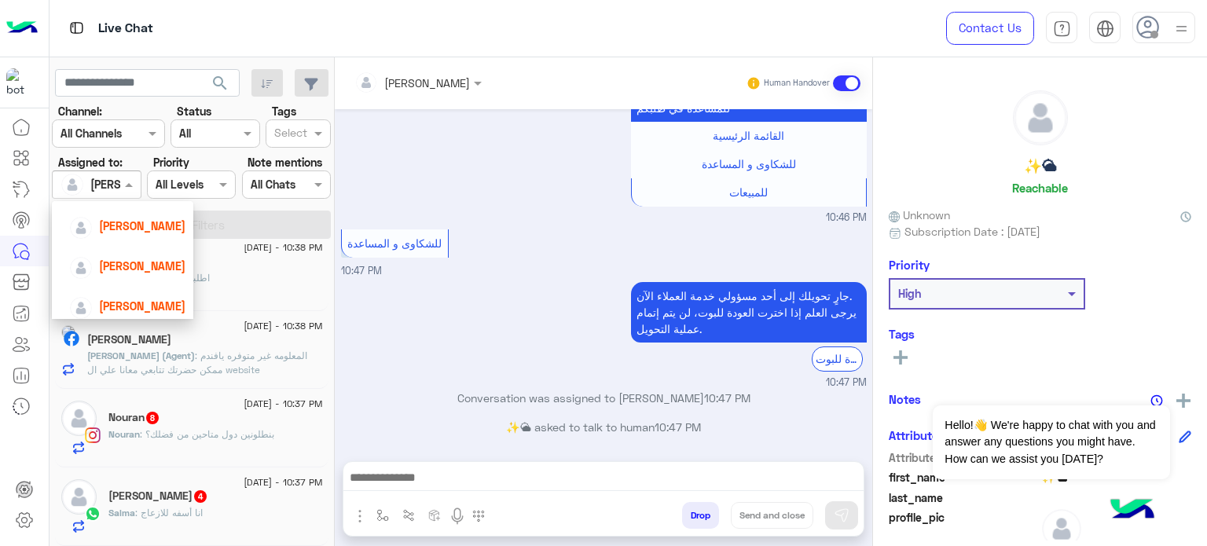
scroll to position [94, 0]
click at [135, 266] on span "[PERSON_NAME]" at bounding box center [142, 264] width 86 height 13
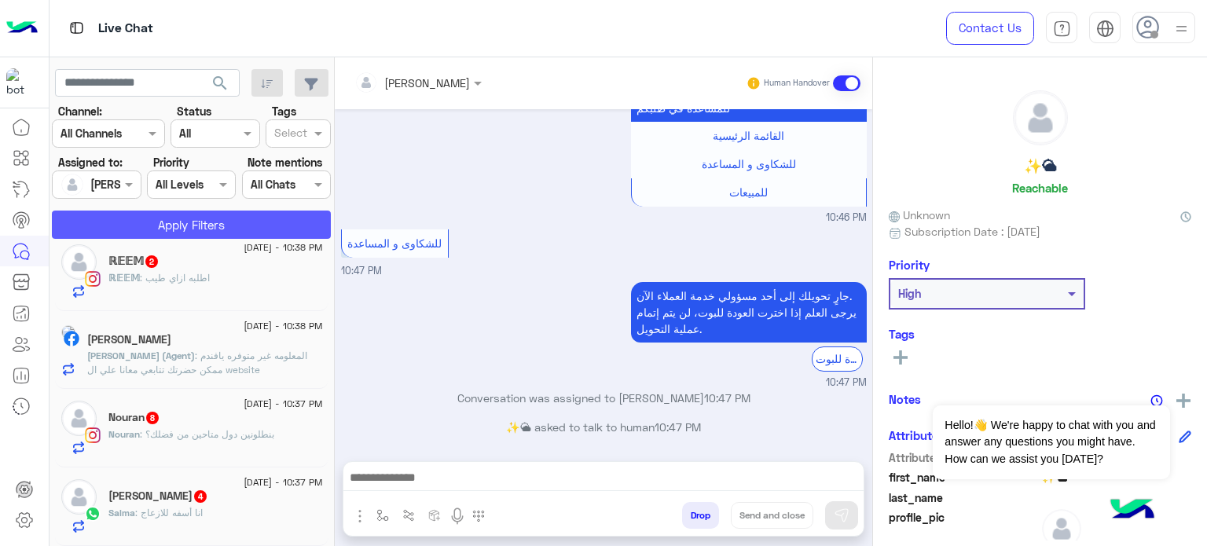
click at [182, 225] on button "Apply Filters" at bounding box center [191, 225] width 279 height 28
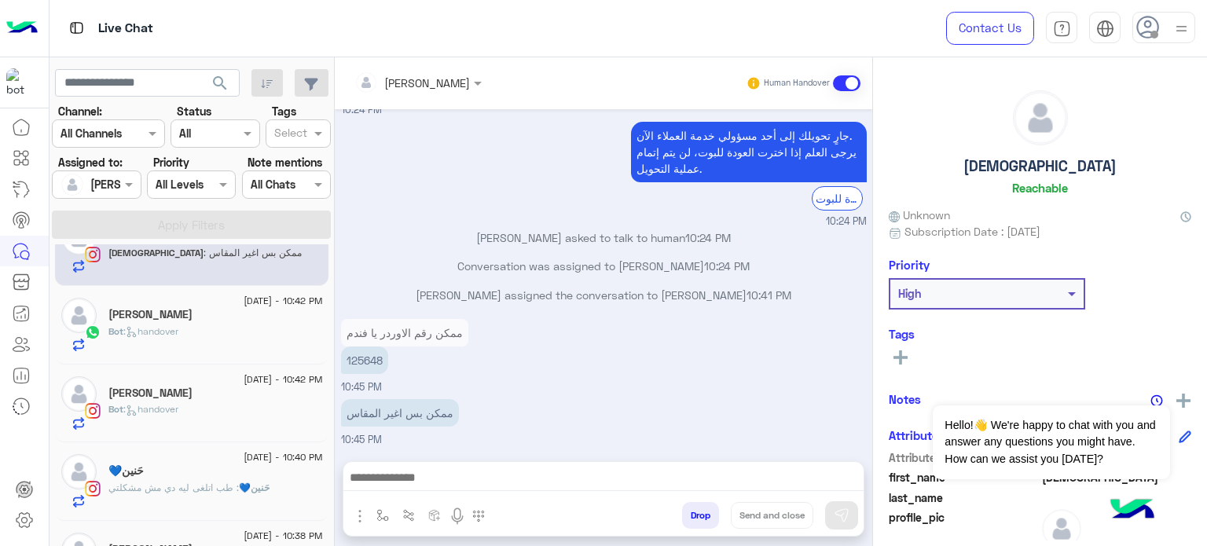
scroll to position [9, 0]
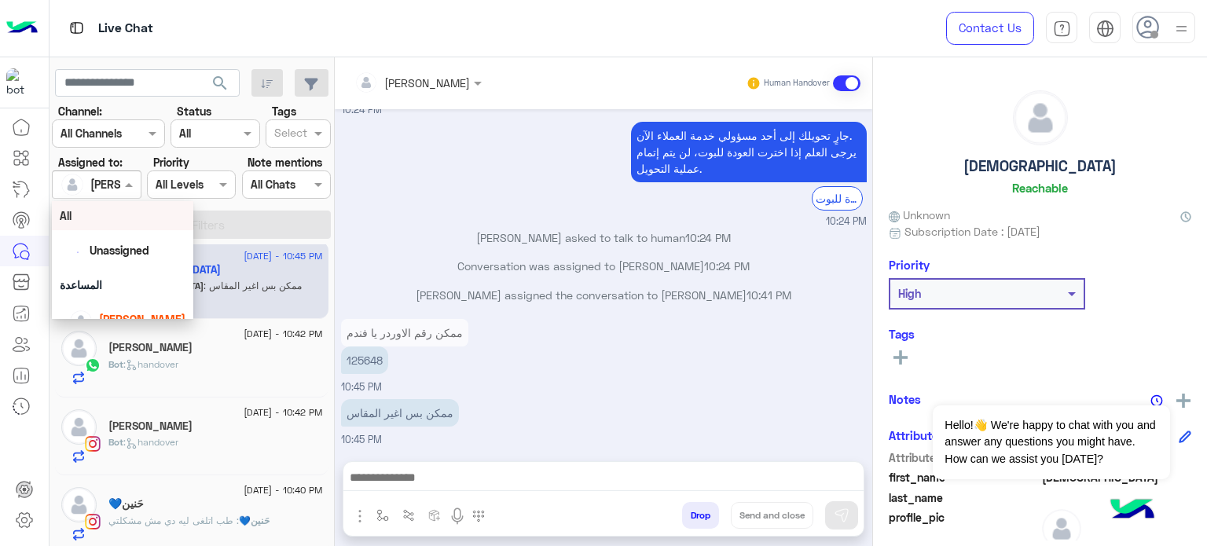
click at [123, 186] on span at bounding box center [131, 184] width 20 height 16
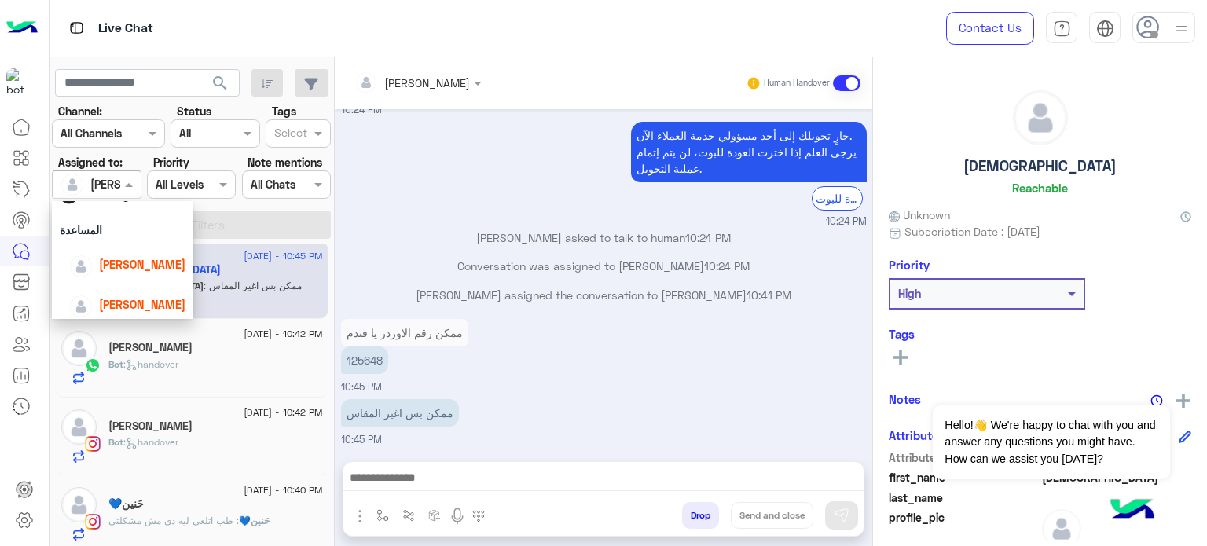
scroll to position [72, 0]
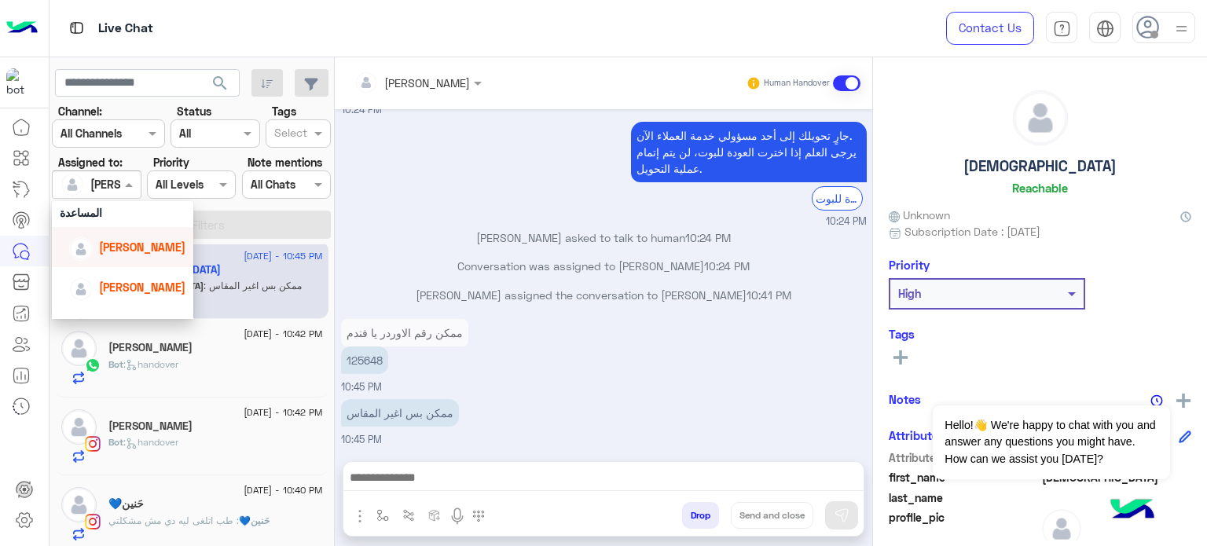
click at [136, 250] on span "[PERSON_NAME]" at bounding box center [142, 246] width 86 height 13
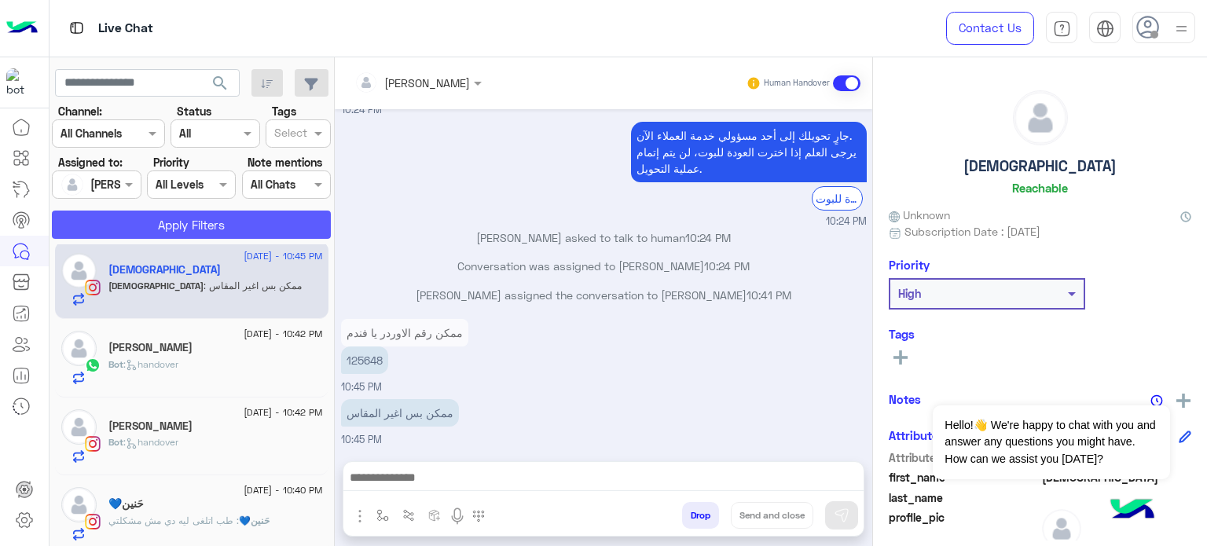
click at [195, 226] on button "Apply Filters" at bounding box center [191, 225] width 279 height 28
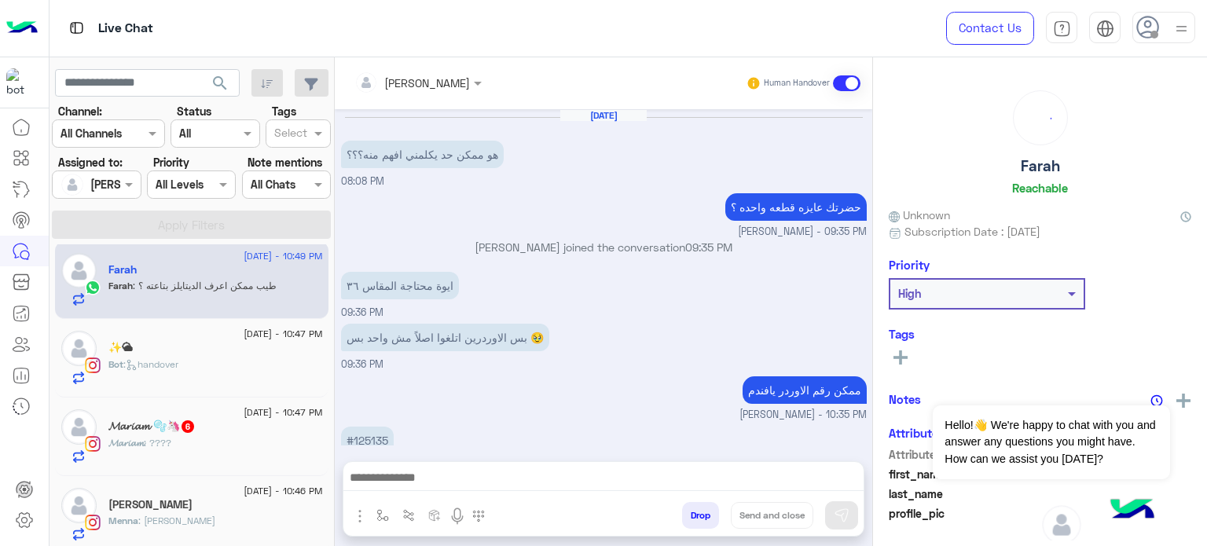
scroll to position [180, 0]
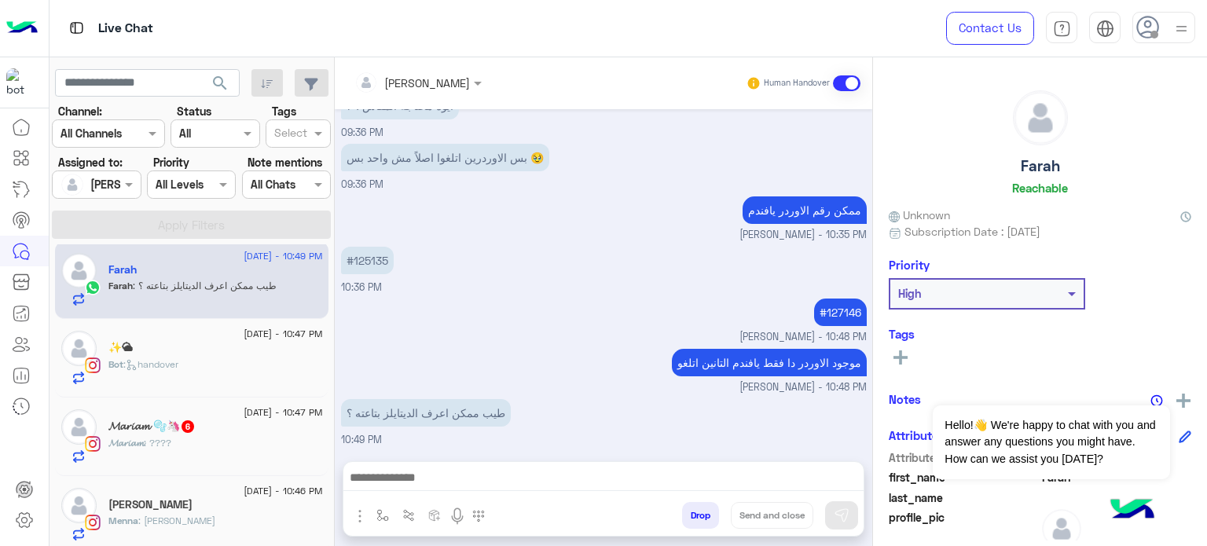
click at [233, 517] on div "Menna : اوكي شكرا❤️" at bounding box center [215, 527] width 214 height 27
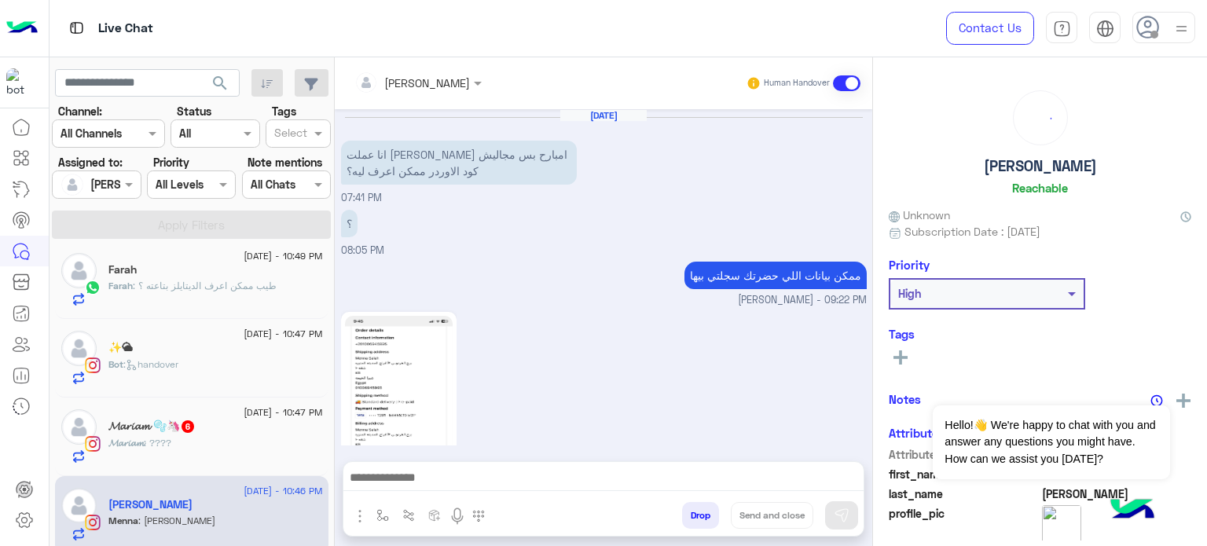
scroll to position [408, 0]
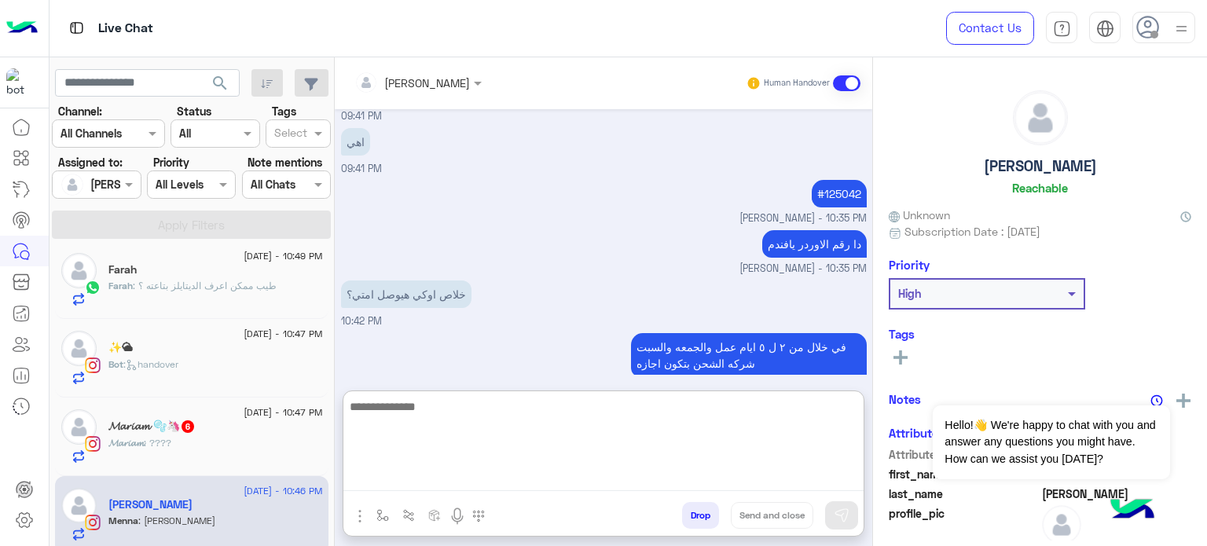
click at [512, 478] on textarea at bounding box center [603, 444] width 520 height 94
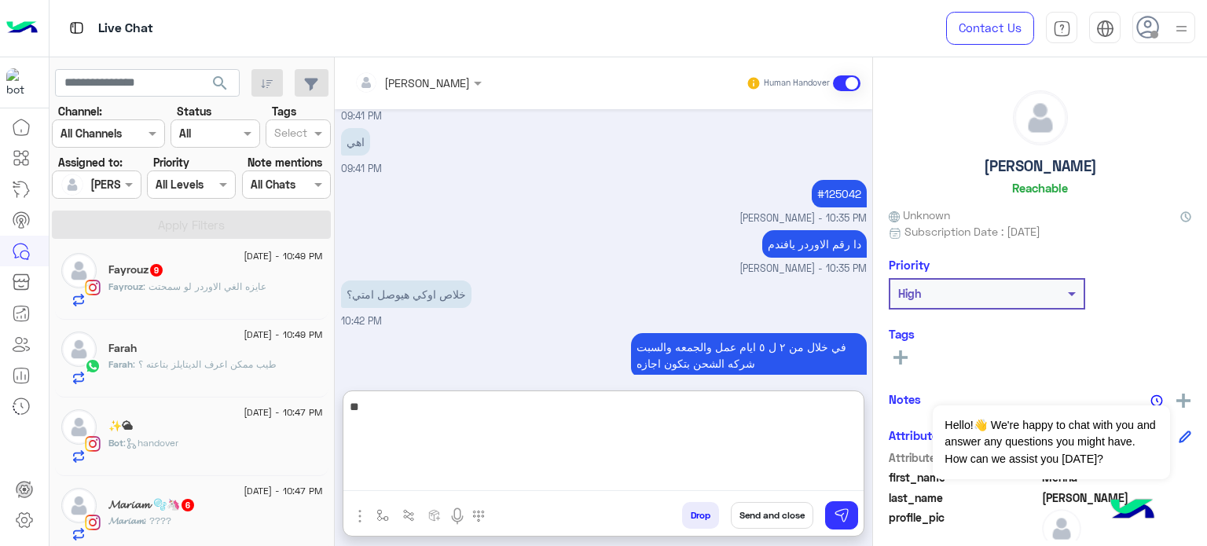
type textarea "*"
type textarea "**********"
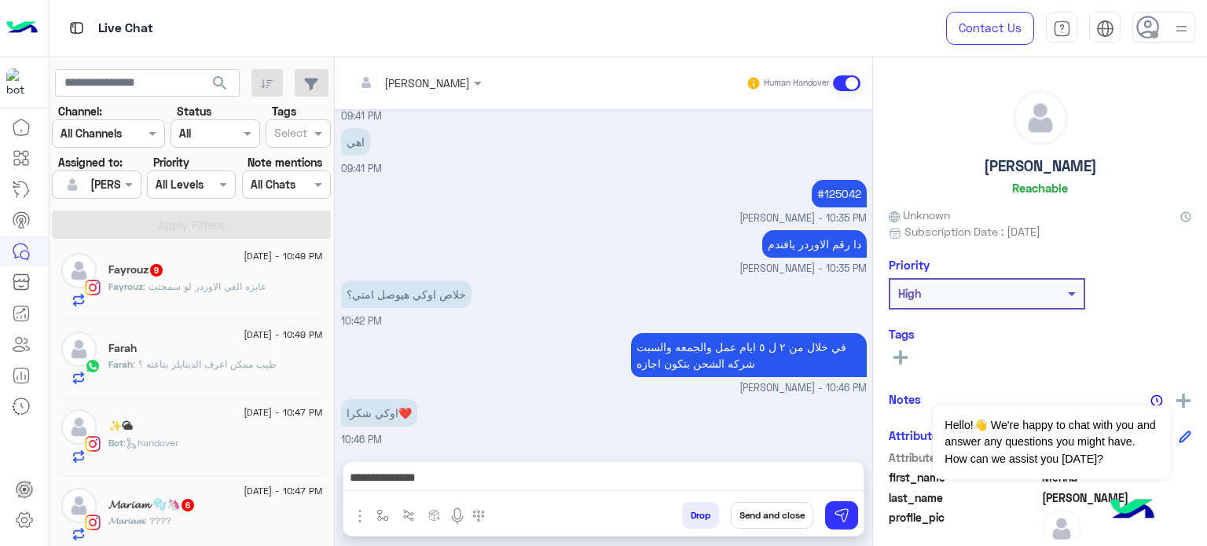
click at [779, 521] on button "Send and close" at bounding box center [772, 515] width 82 height 27
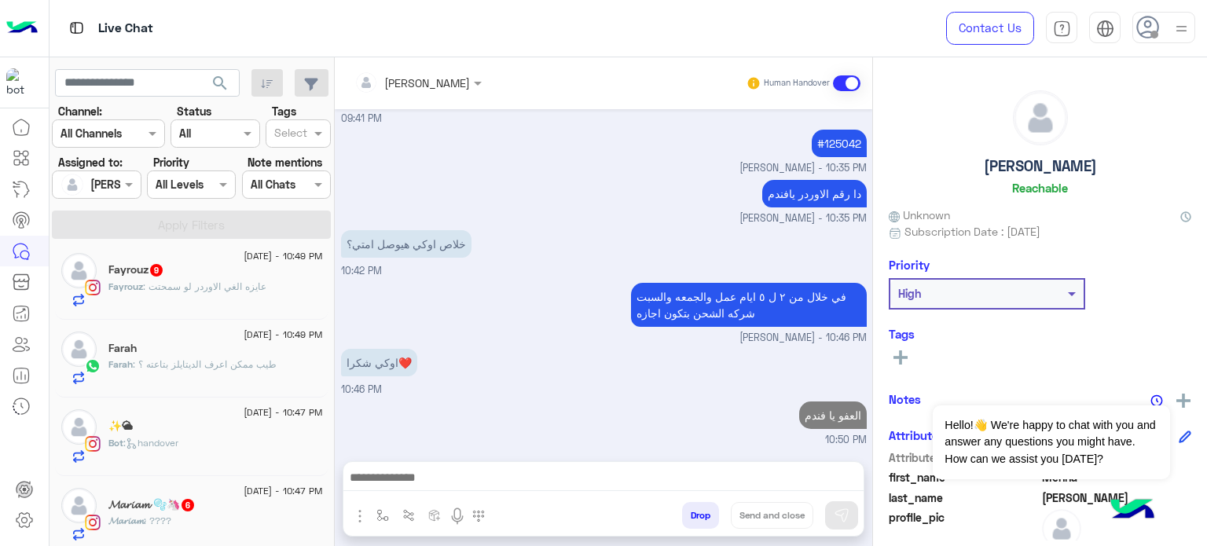
scroll to position [486, 0]
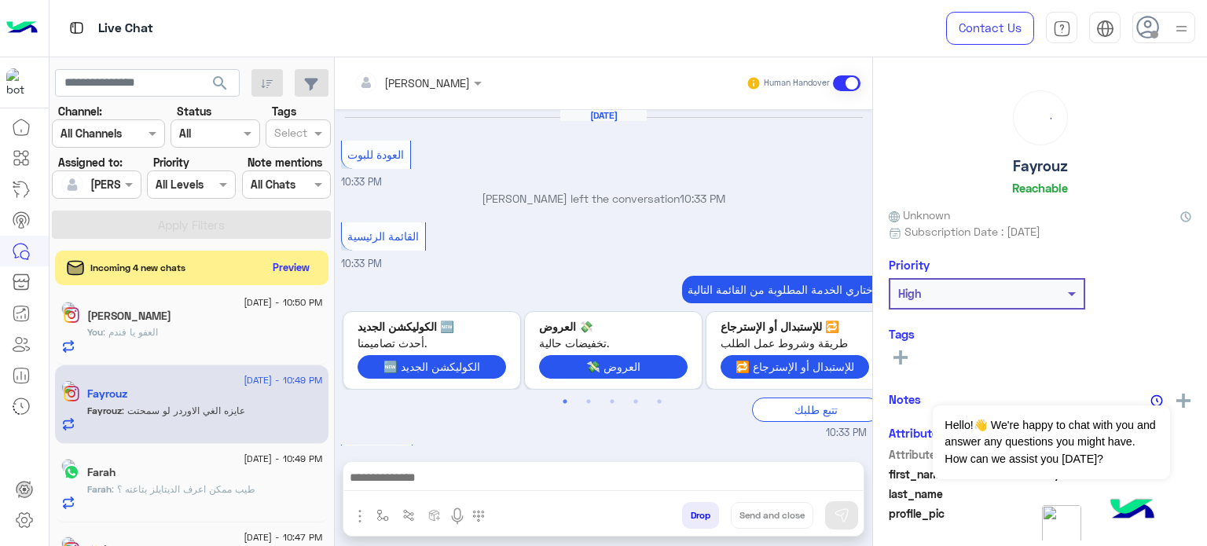
scroll to position [510, 0]
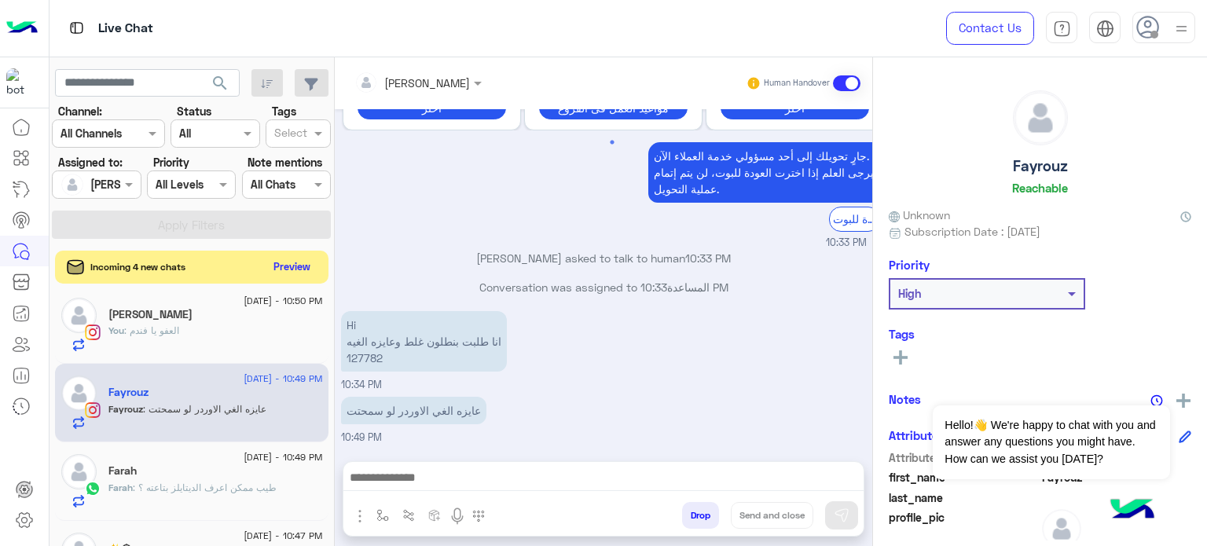
click at [285, 262] on button "Preview" at bounding box center [292, 266] width 49 height 21
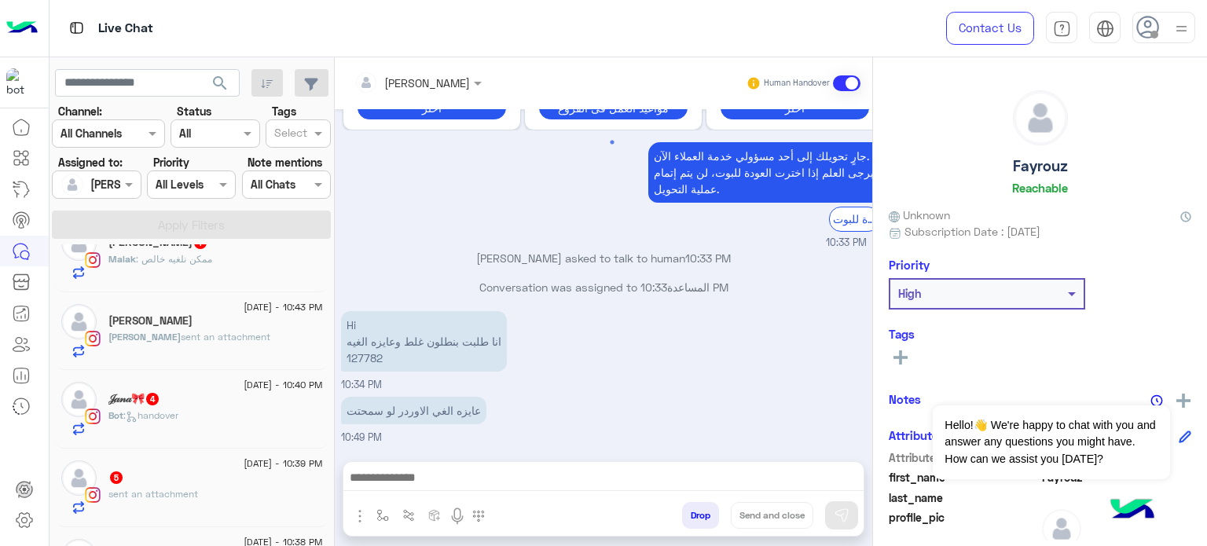
scroll to position [679, 0]
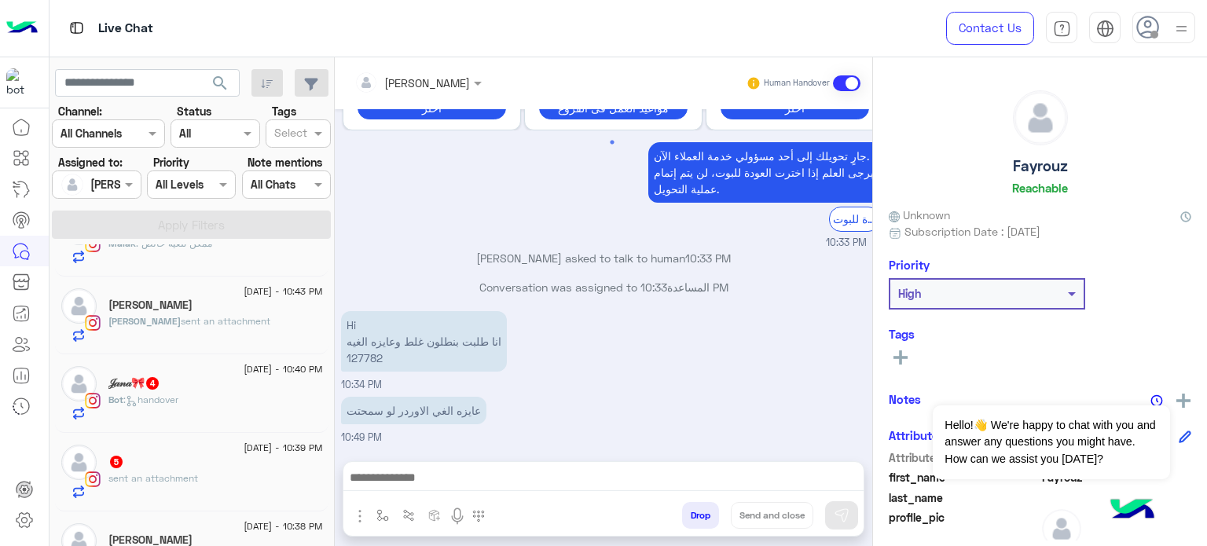
click at [225, 411] on div "Bot : handover" at bounding box center [215, 406] width 214 height 27
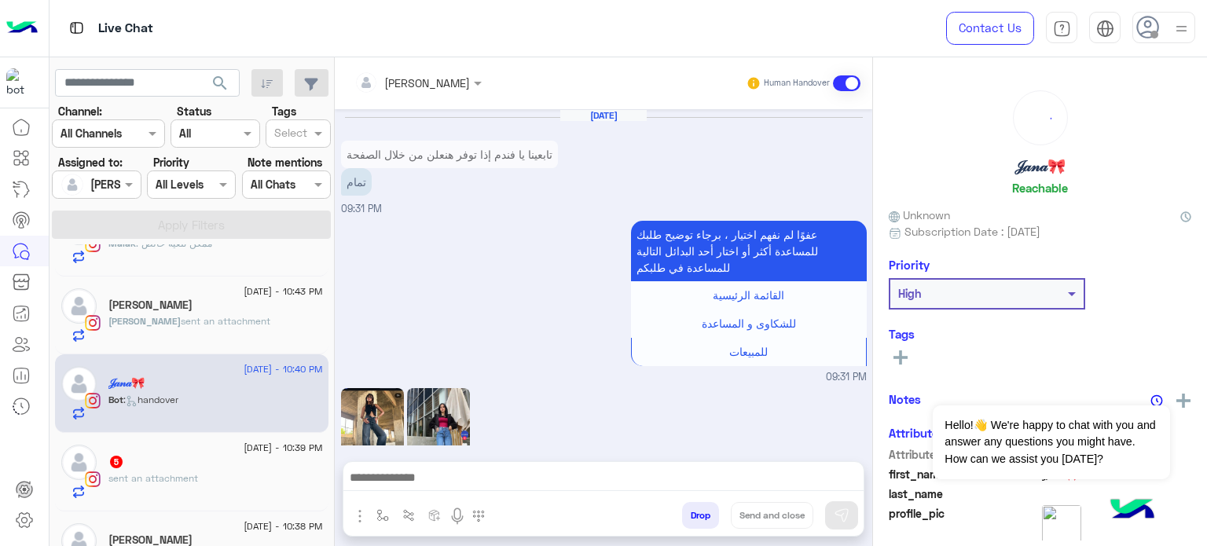
scroll to position [666, 0]
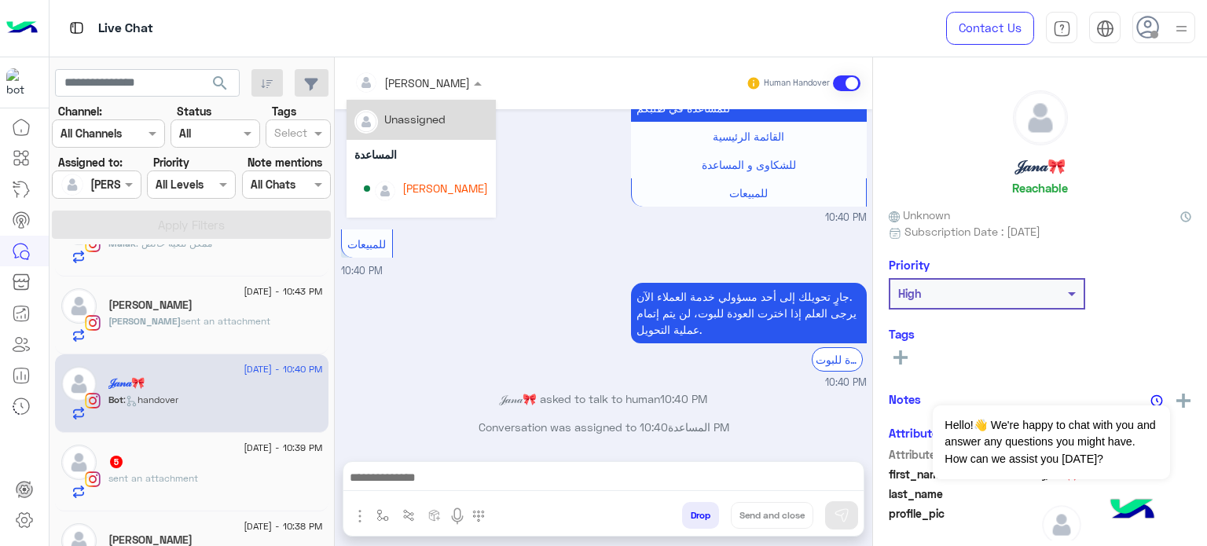
click at [443, 84] on div at bounding box center [417, 82] width 143 height 18
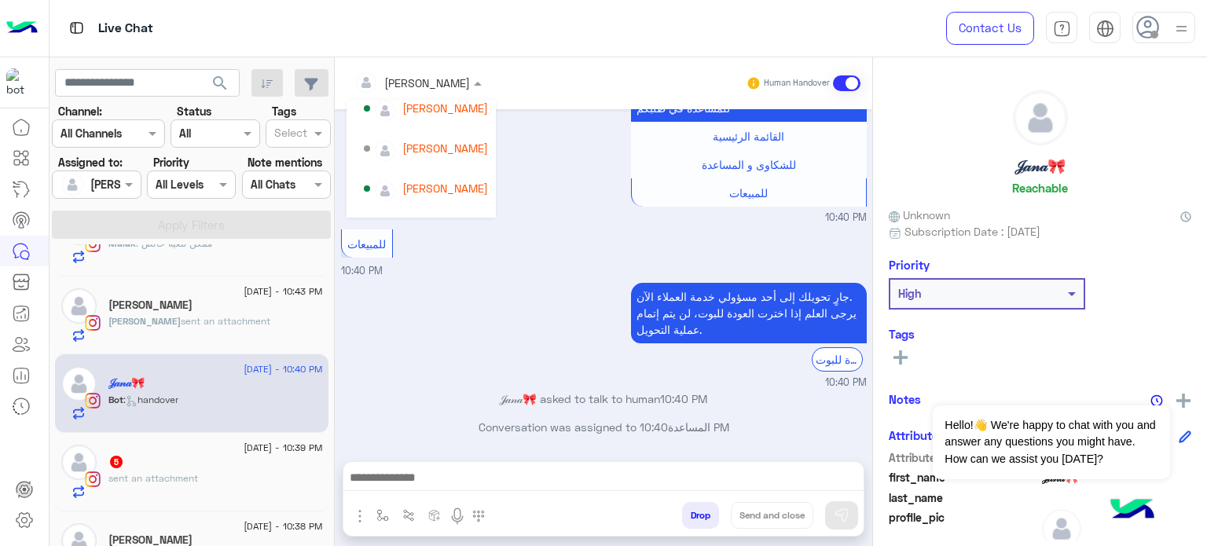
scroll to position [101, 0]
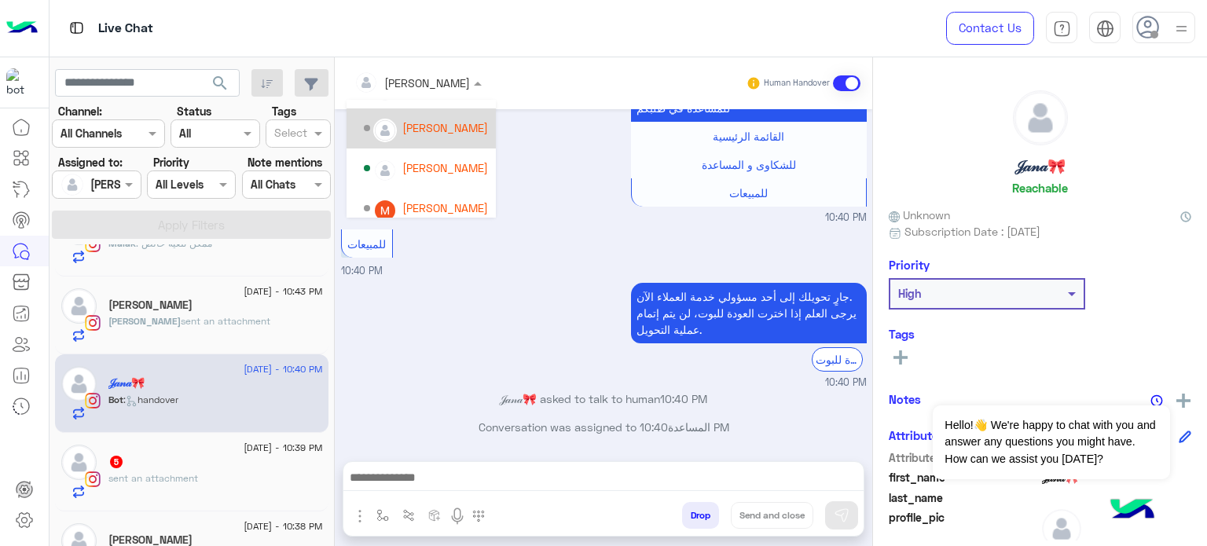
click at [453, 123] on div "[PERSON_NAME]" at bounding box center [445, 127] width 86 height 16
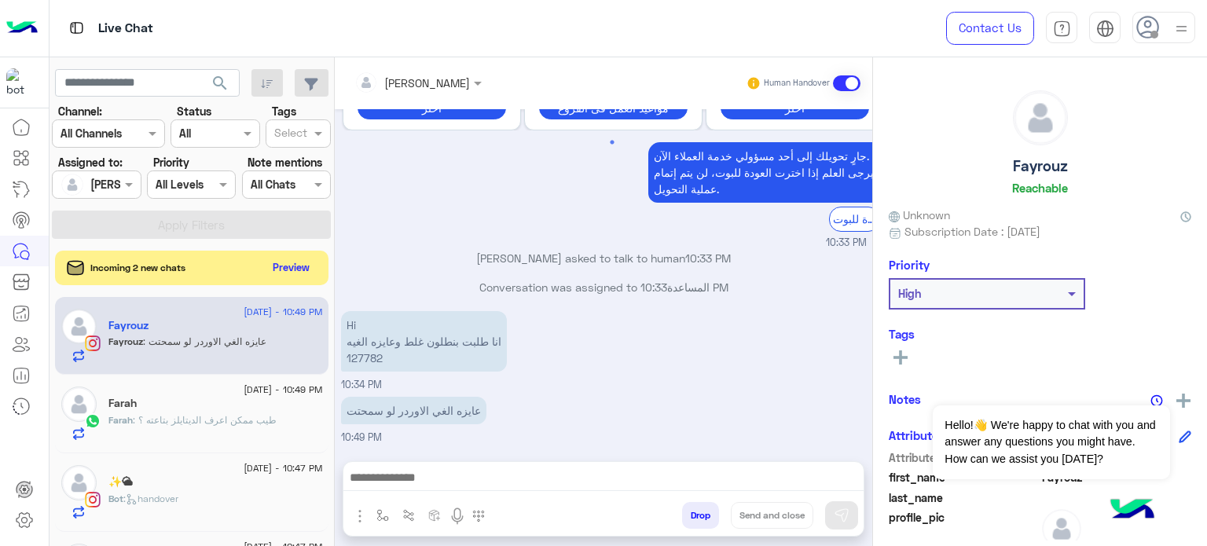
click at [467, 274] on div "[PERSON_NAME] asked to talk to human 10:33 PM" at bounding box center [604, 264] width 526 height 28
click at [204, 493] on div "Bot : handover" at bounding box center [215, 505] width 214 height 27
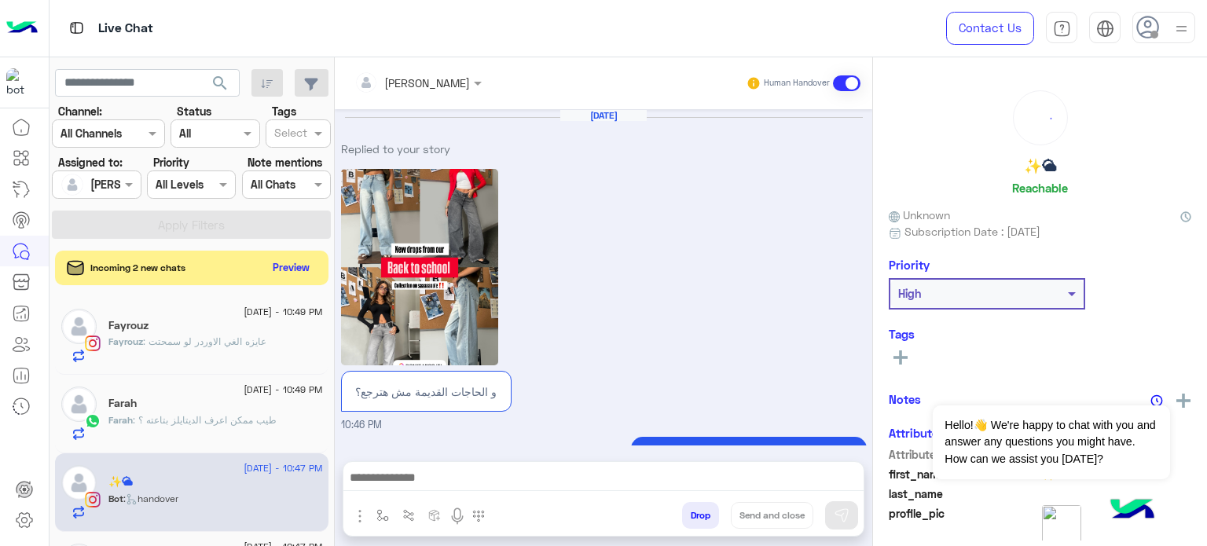
scroll to position [376, 0]
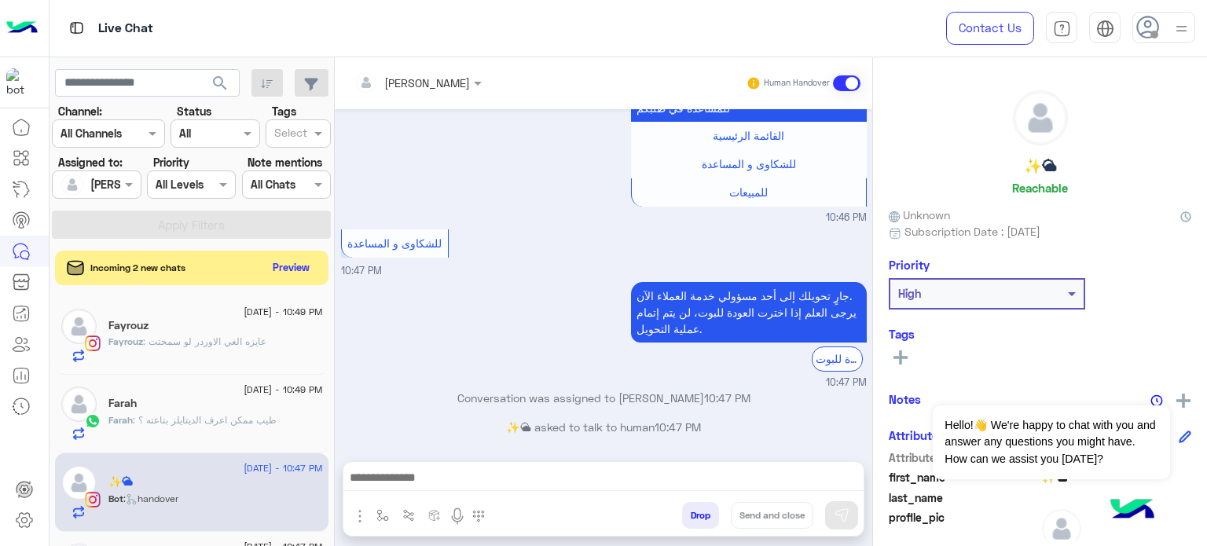
click at [423, 80] on input "text" at bounding box center [397, 83] width 86 height 16
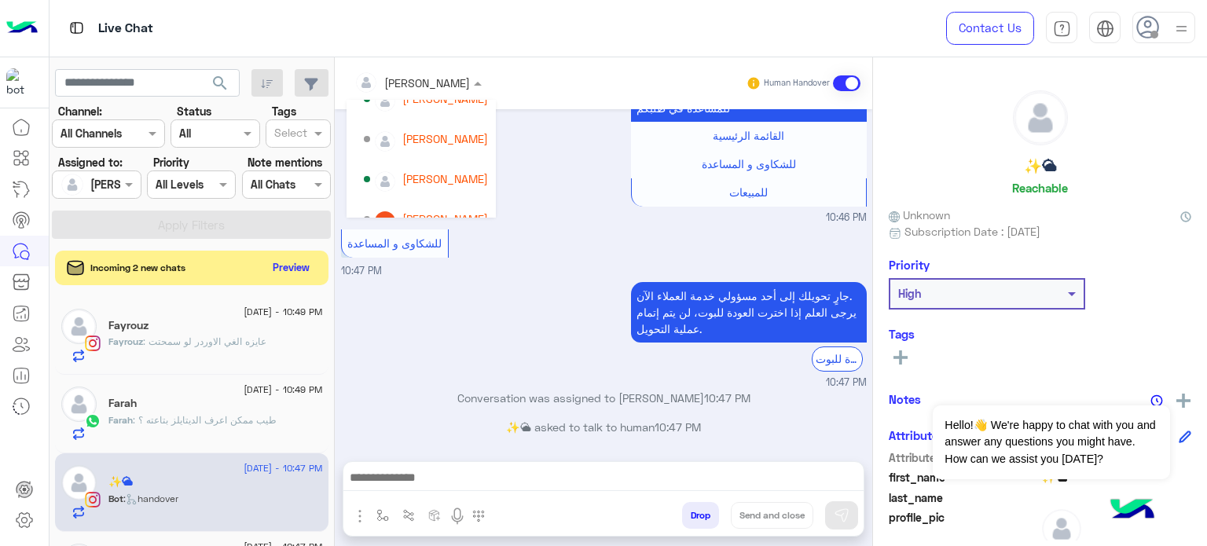
scroll to position [93, 0]
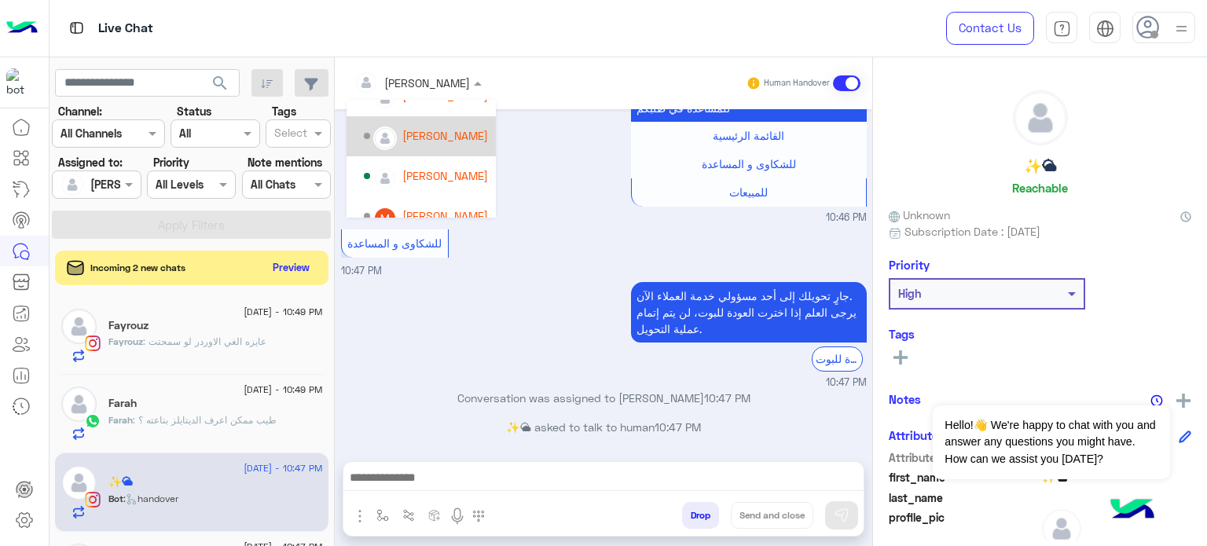
click at [453, 130] on div "[PERSON_NAME]" at bounding box center [445, 135] width 86 height 16
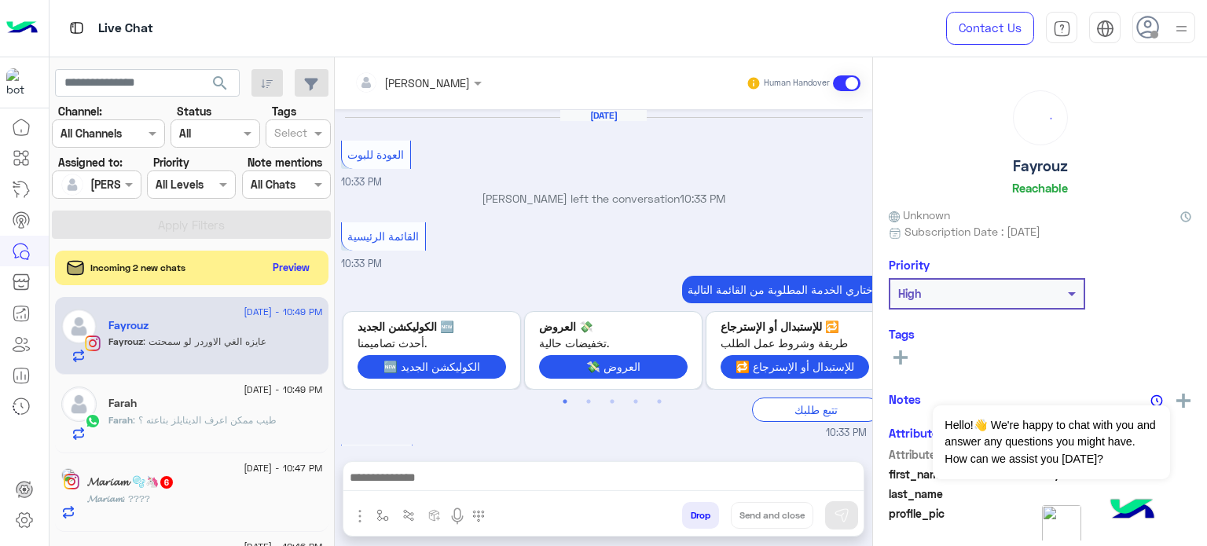
scroll to position [510, 0]
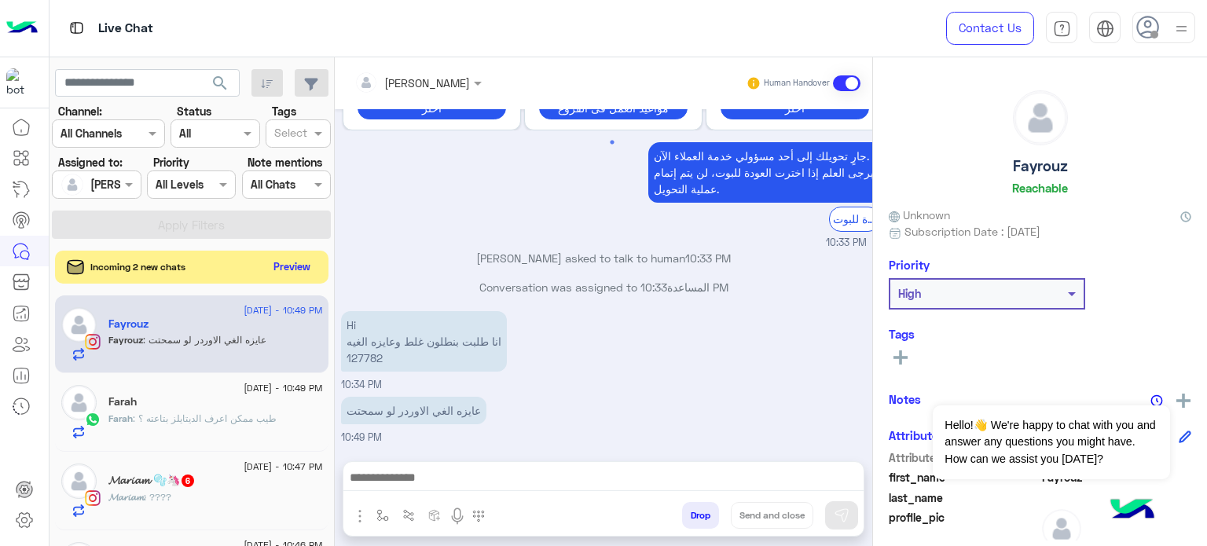
click at [285, 266] on button "Preview" at bounding box center [292, 266] width 49 height 21
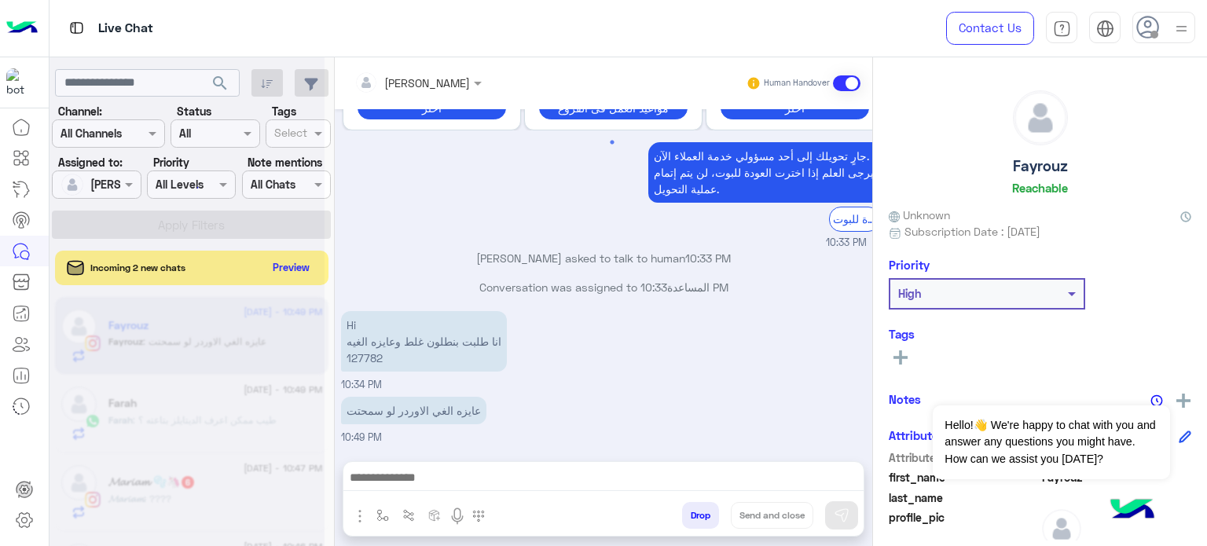
click at [285, 266] on div at bounding box center [186, 279] width 275 height 546
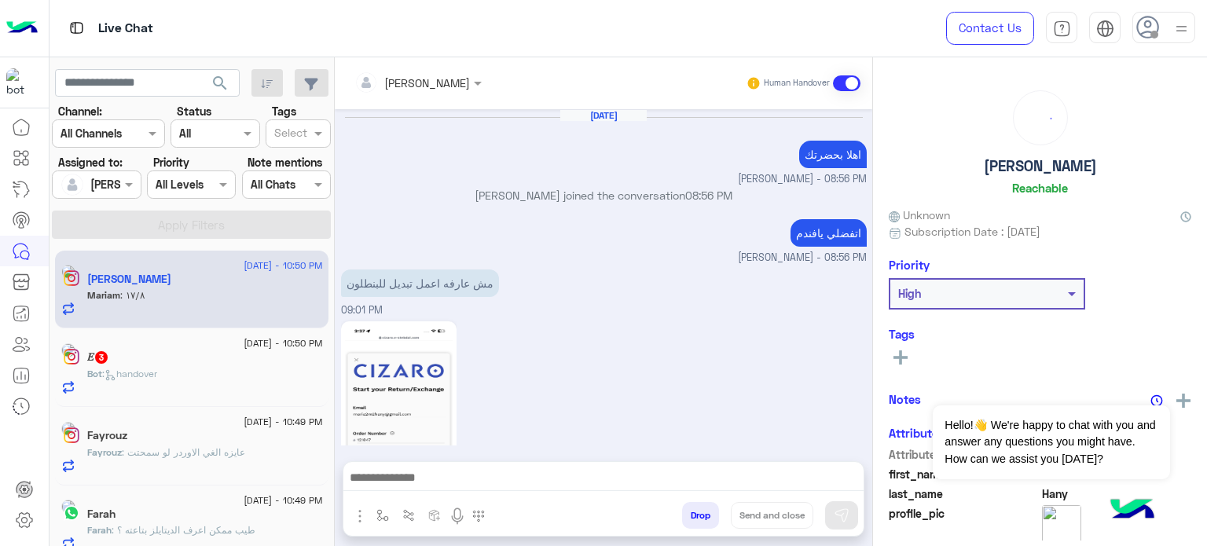
scroll to position [351, 0]
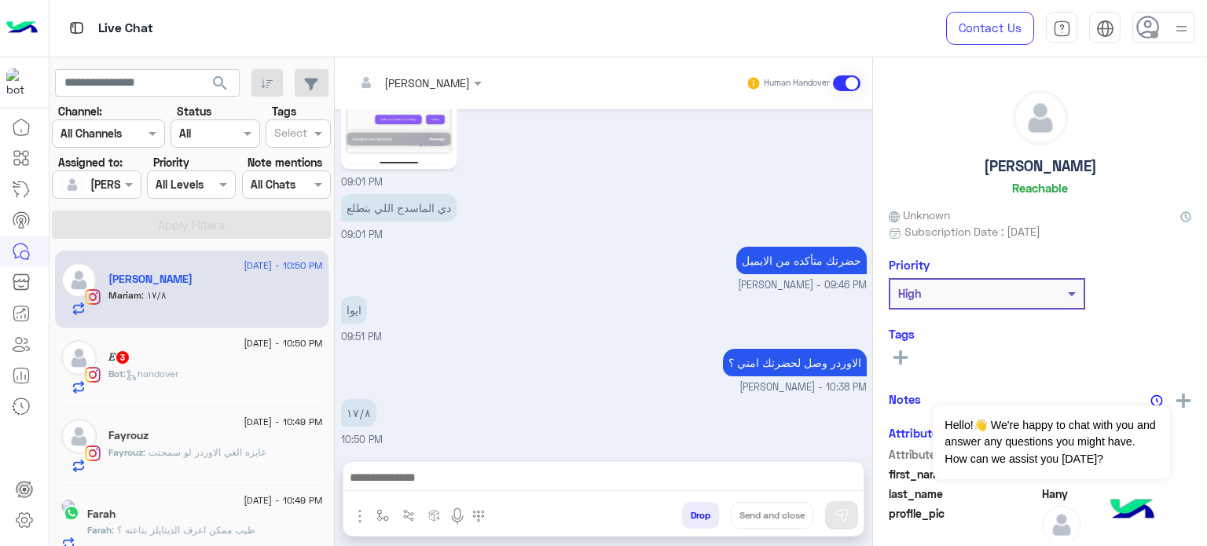
click at [254, 373] on div "Bot : handover" at bounding box center [215, 380] width 214 height 27
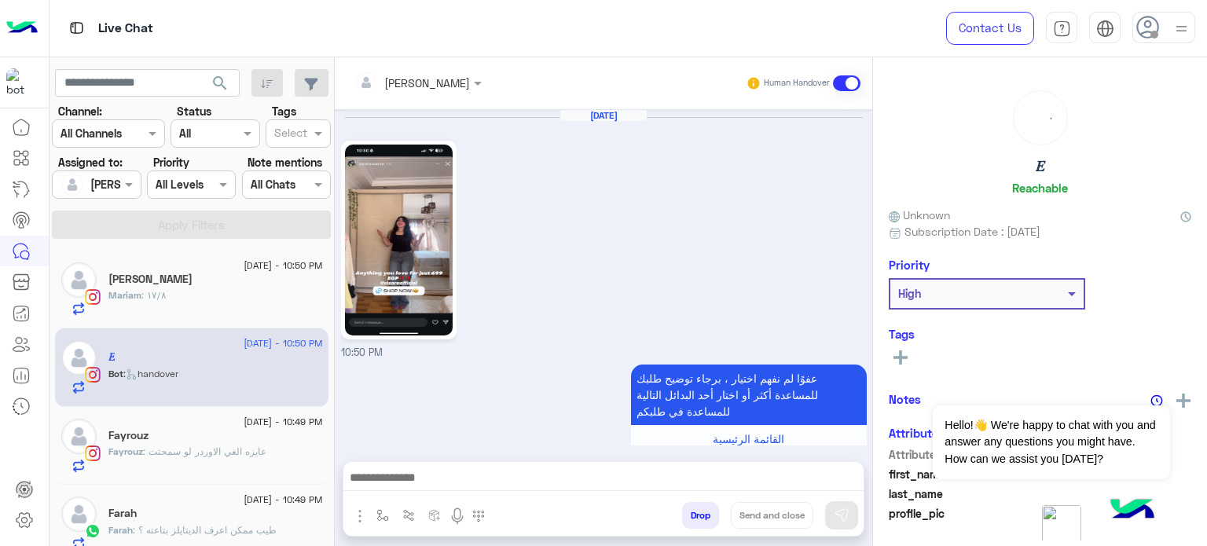
scroll to position [523, 0]
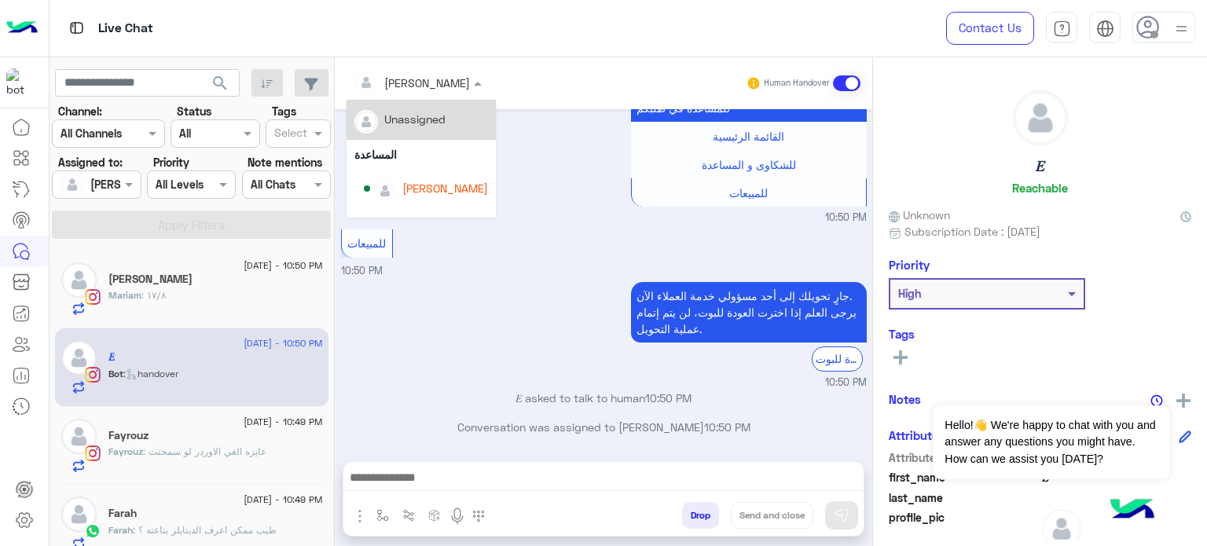
drag, startPoint x: 414, startPoint y: 77, endPoint x: 484, endPoint y: 121, distance: 82.6
click at [484, 97] on ng-select "[PERSON_NAME] Unassigned المساعدة [PERSON_NAME] [PERSON_NAME]" at bounding box center [417, 83] width 143 height 28
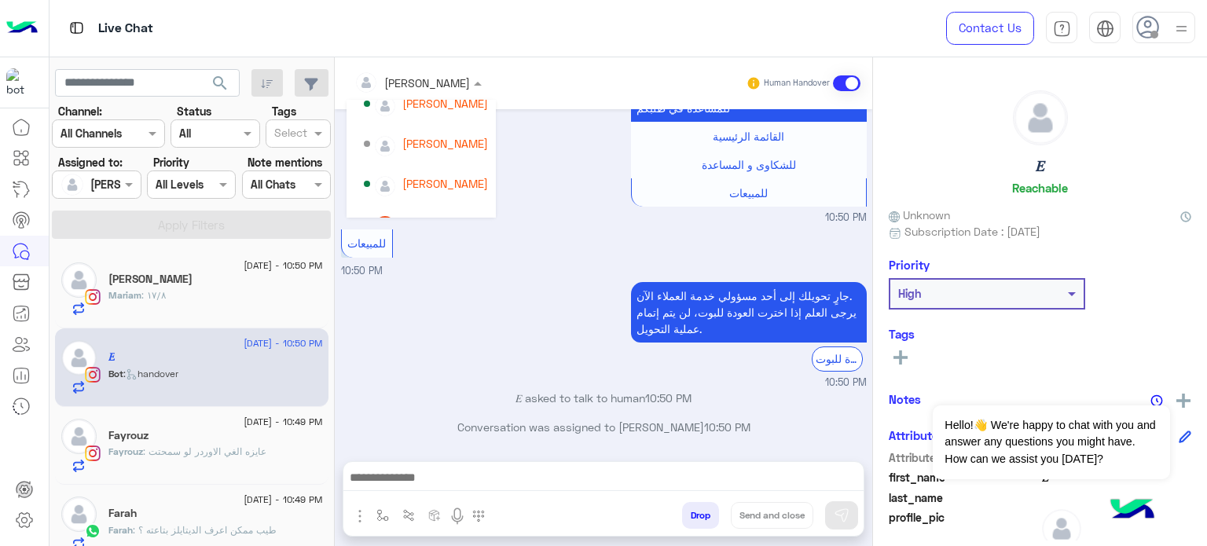
scroll to position [88, 0]
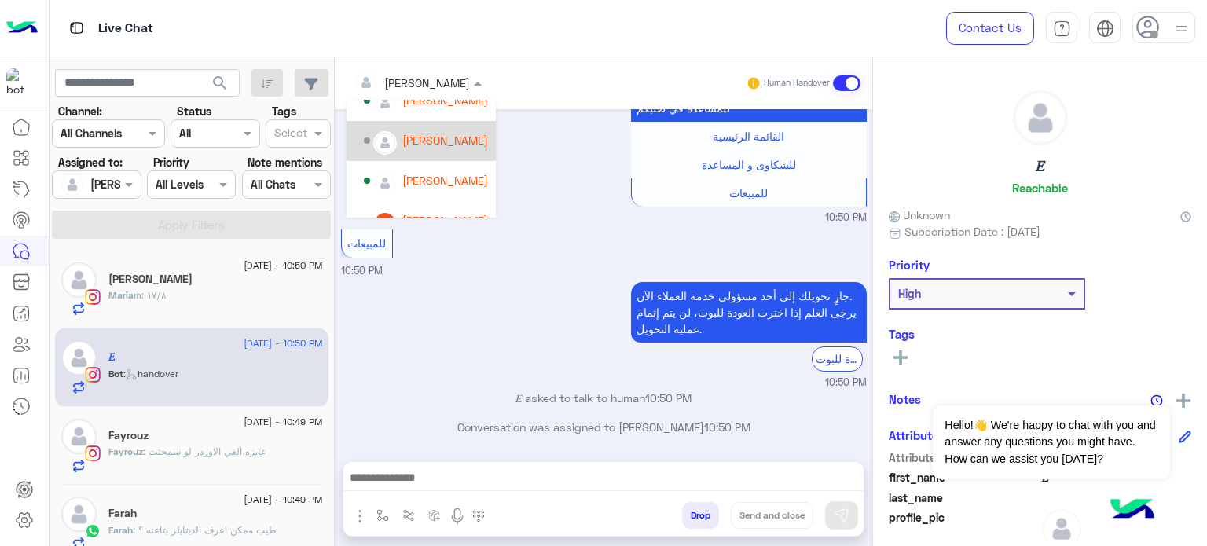
click at [451, 134] on div "[PERSON_NAME]" at bounding box center [445, 140] width 86 height 16
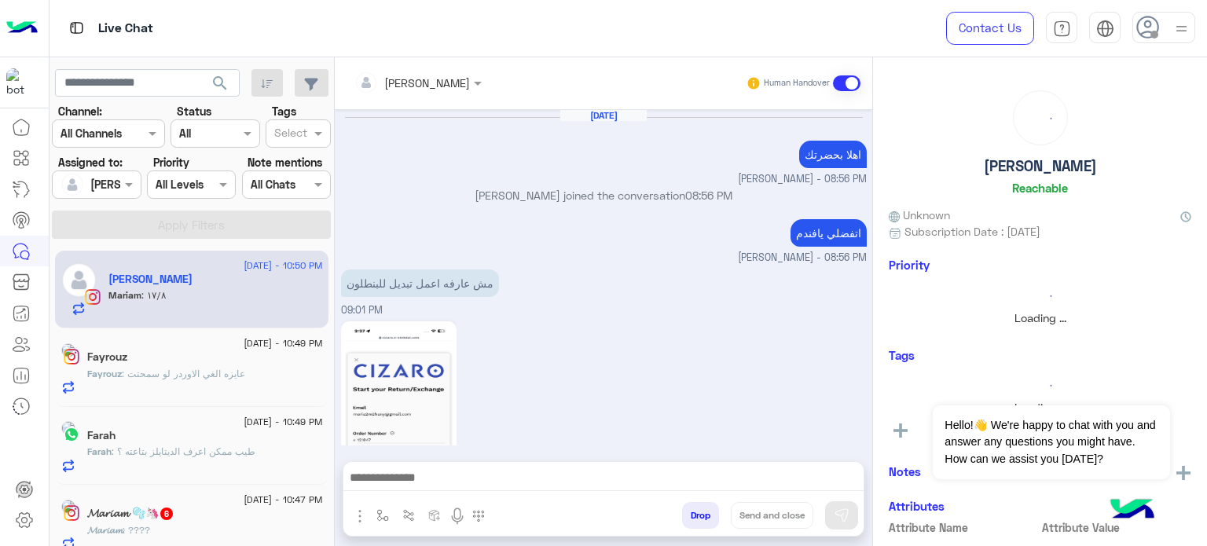
scroll to position [351, 0]
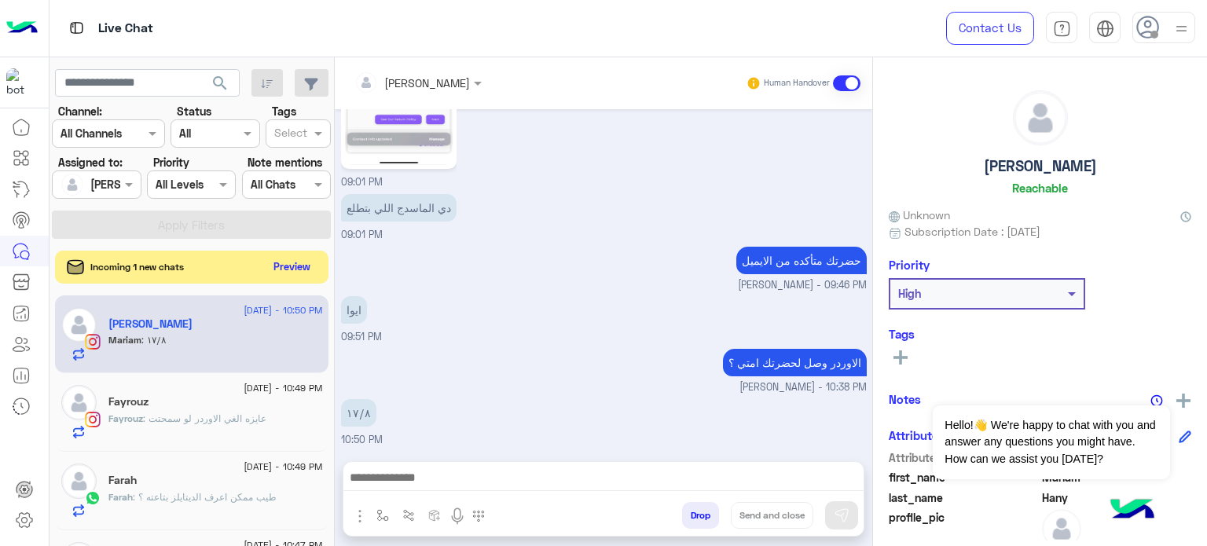
click at [299, 265] on button "Preview" at bounding box center [292, 266] width 49 height 21
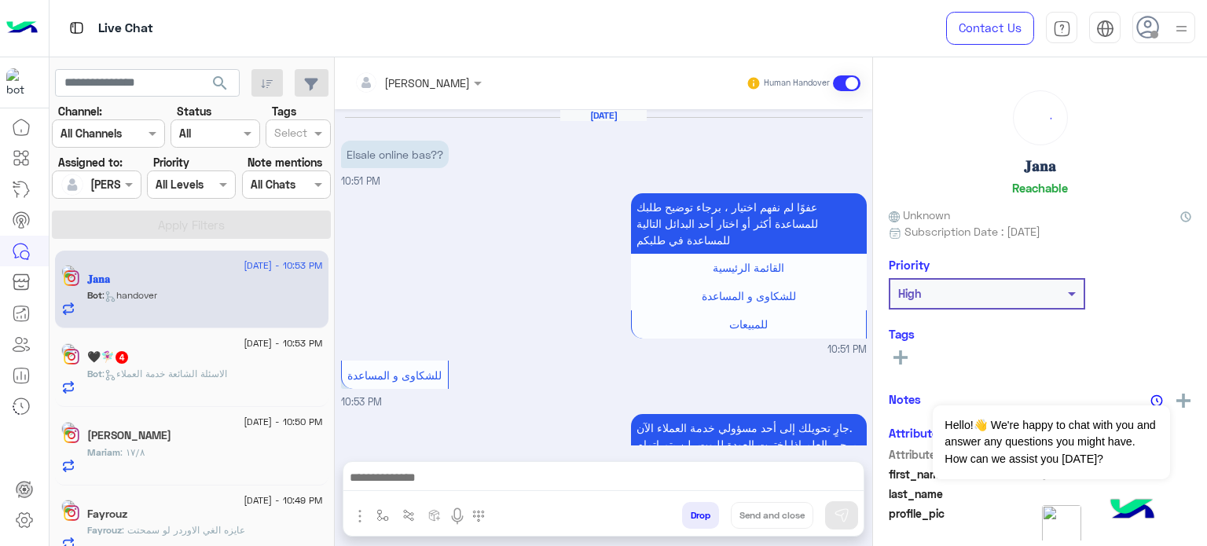
scroll to position [132, 0]
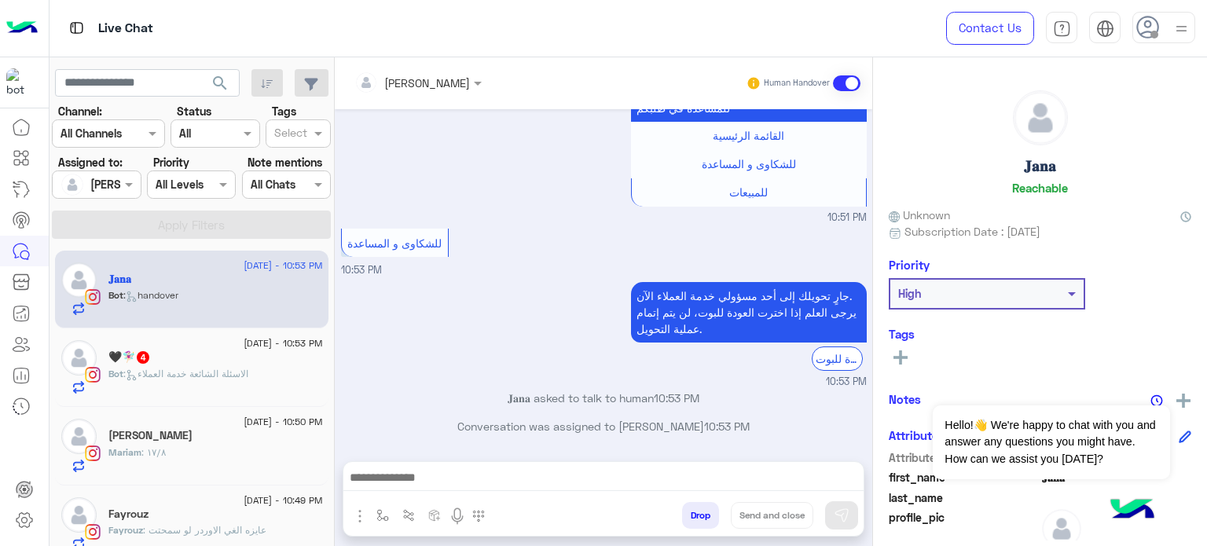
click at [442, 81] on div at bounding box center [417, 82] width 143 height 18
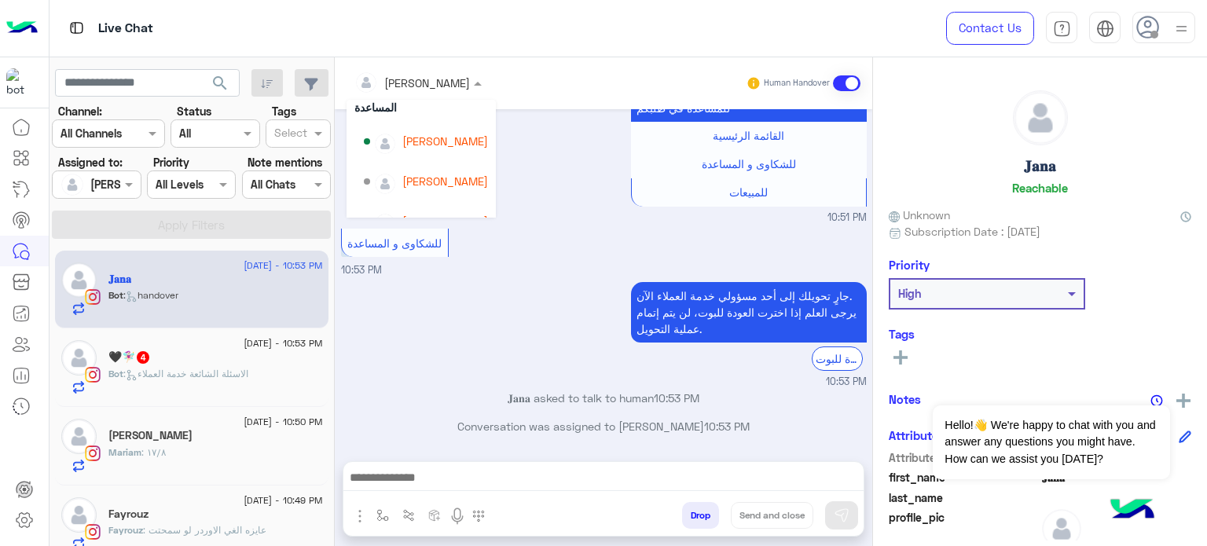
scroll to position [50, 0]
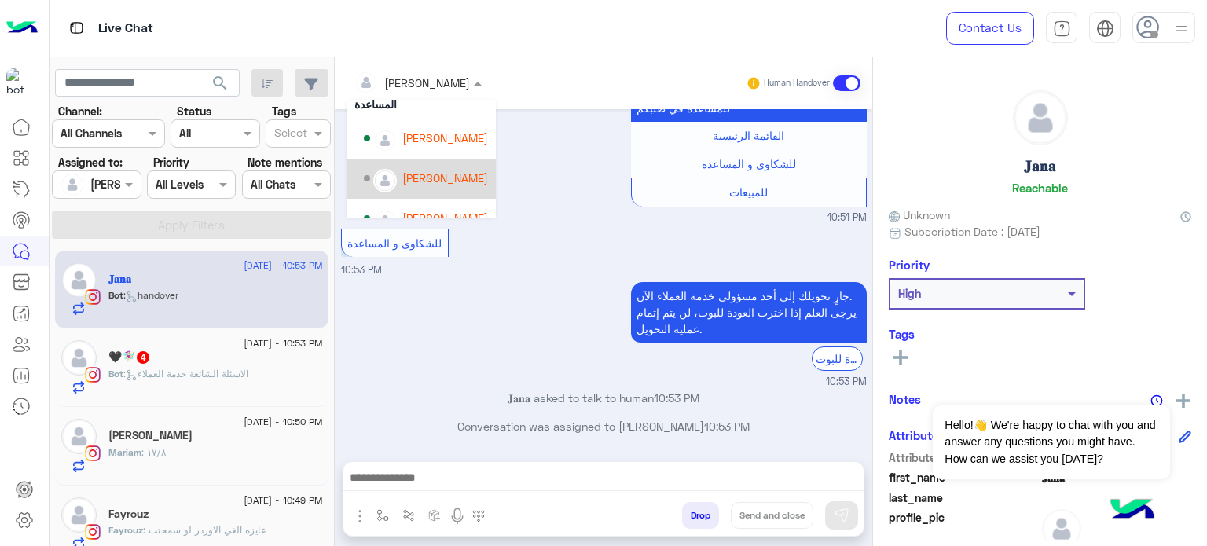
click at [442, 166] on div "[PERSON_NAME]" at bounding box center [426, 178] width 124 height 27
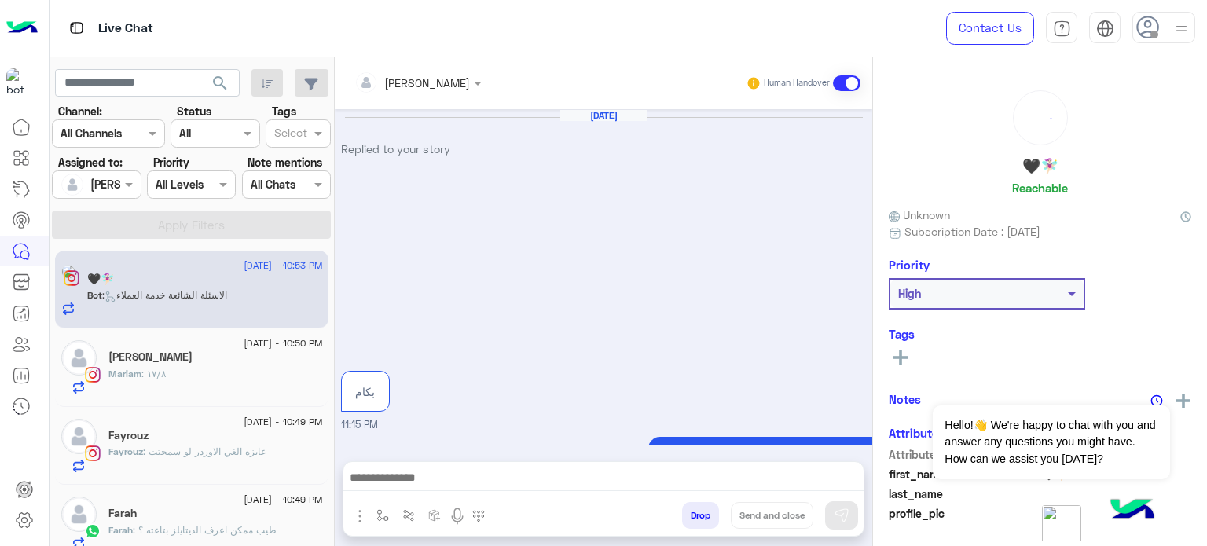
scroll to position [1413, 0]
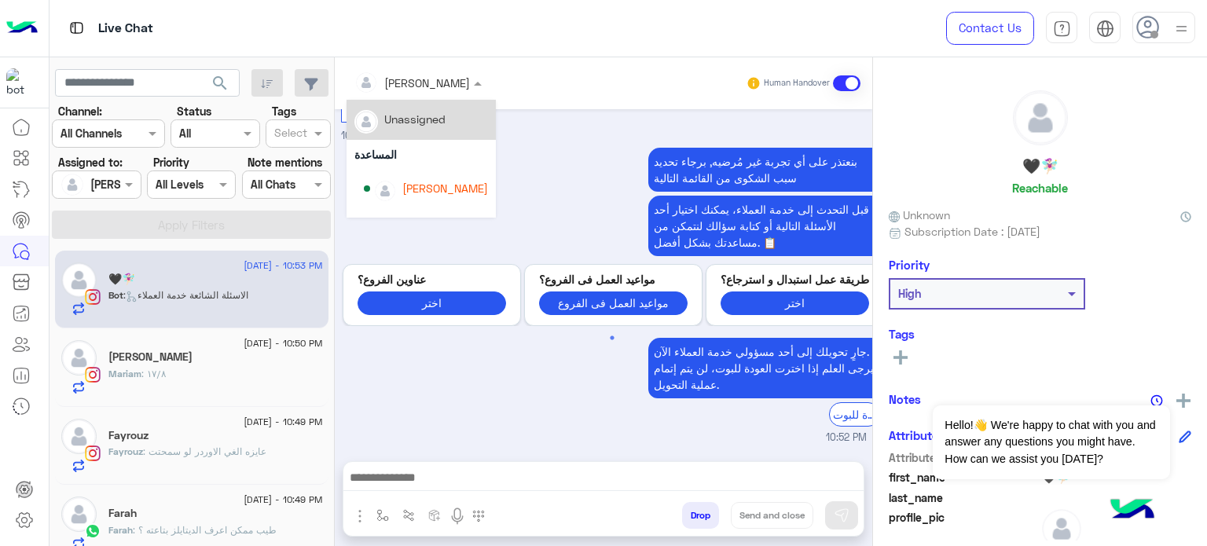
click at [434, 79] on div at bounding box center [417, 82] width 143 height 18
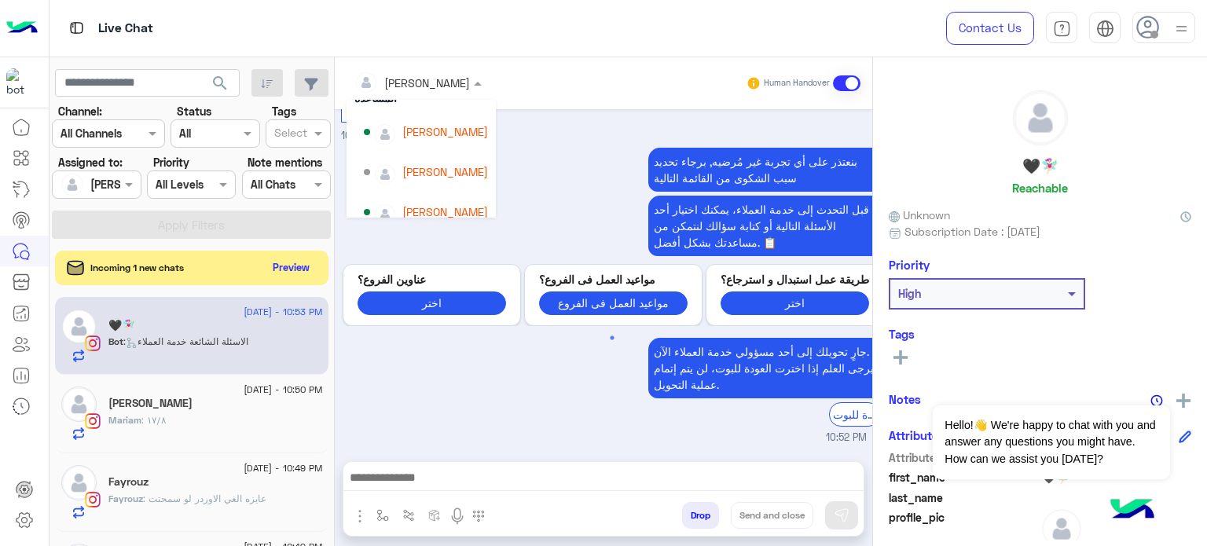
scroll to position [63, 0]
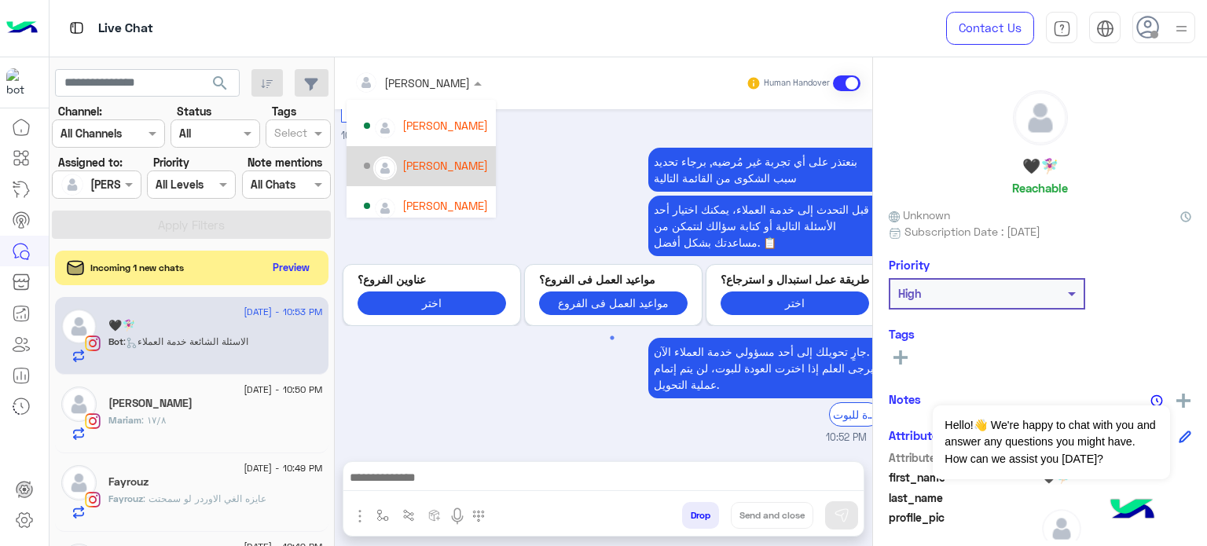
click at [442, 162] on div "[PERSON_NAME]" at bounding box center [445, 165] width 86 height 16
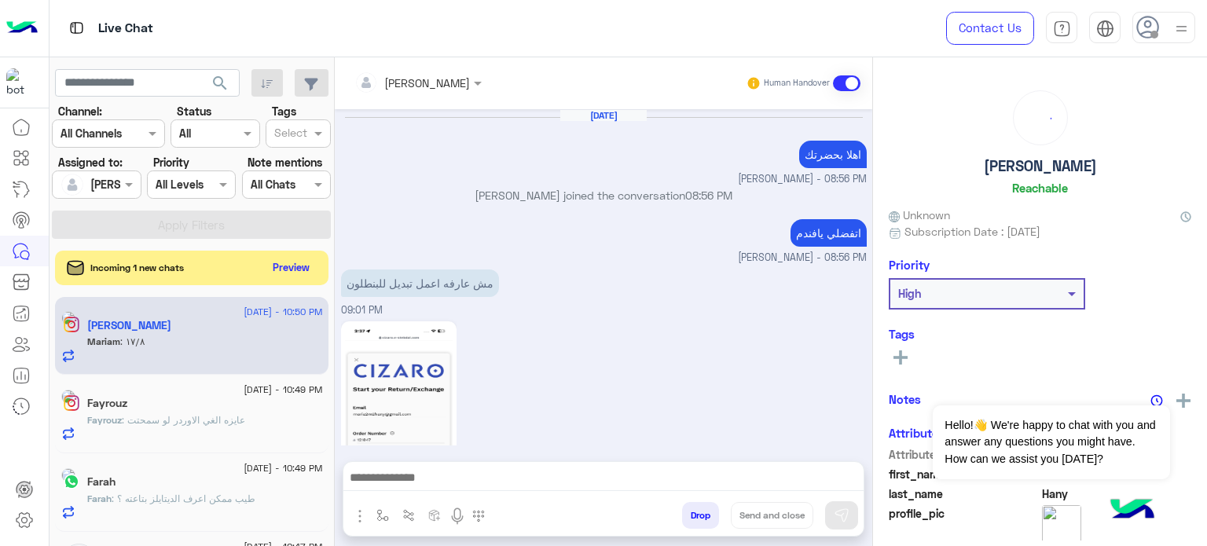
scroll to position [351, 0]
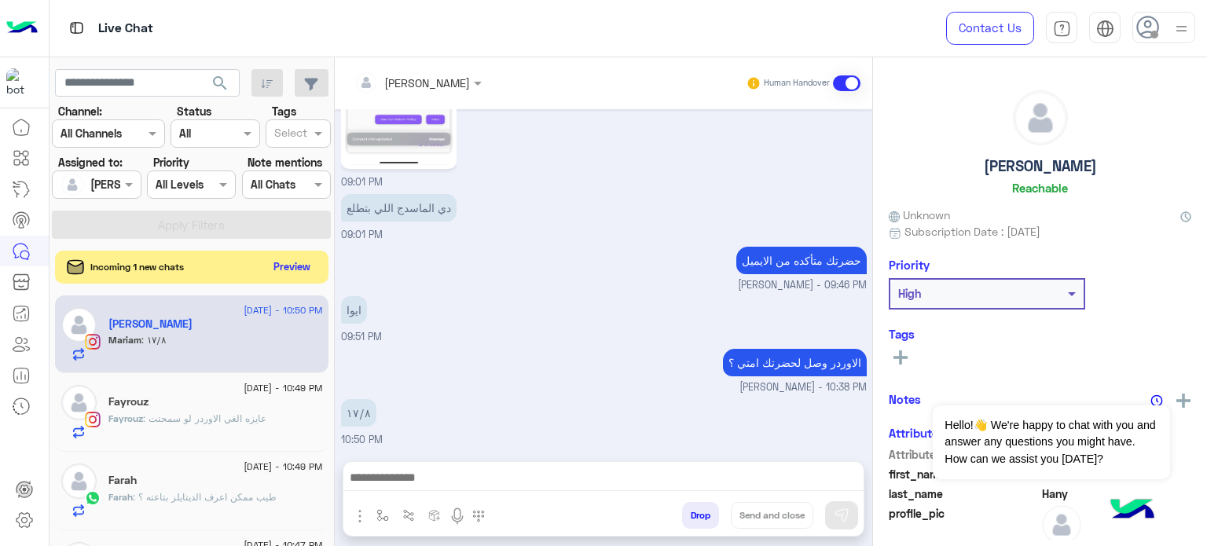
click at [302, 268] on button "Preview" at bounding box center [292, 266] width 49 height 21
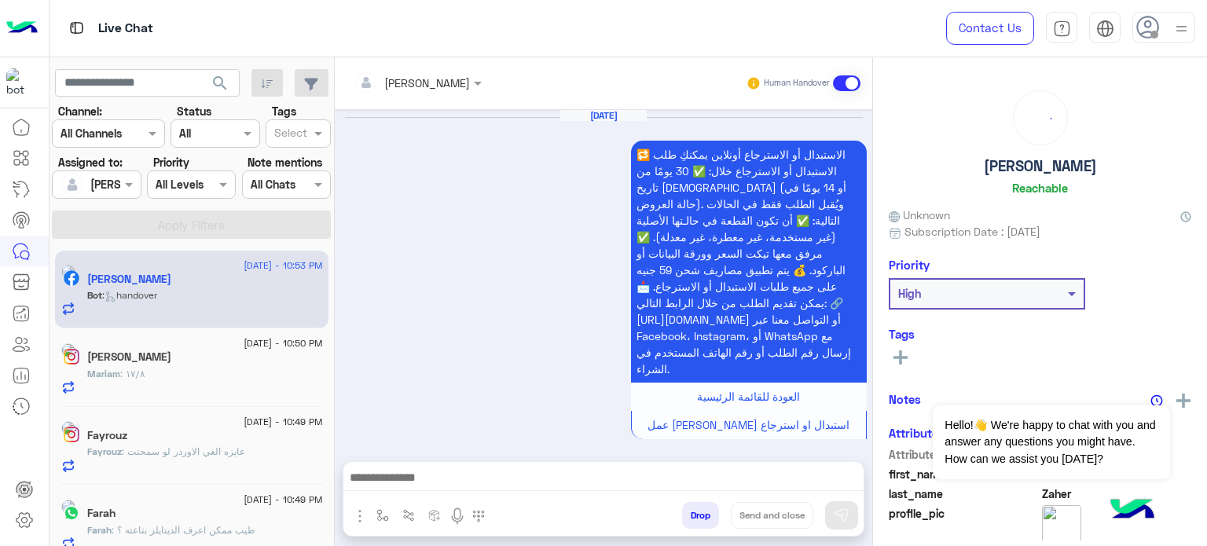
scroll to position [947, 0]
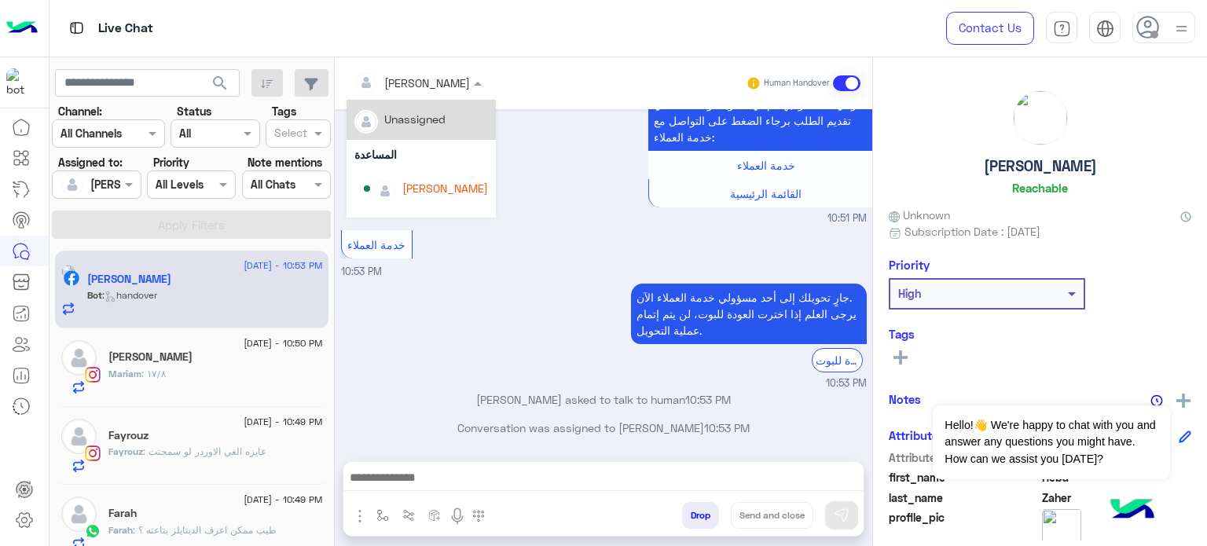
click at [424, 89] on input "text" at bounding box center [397, 83] width 86 height 16
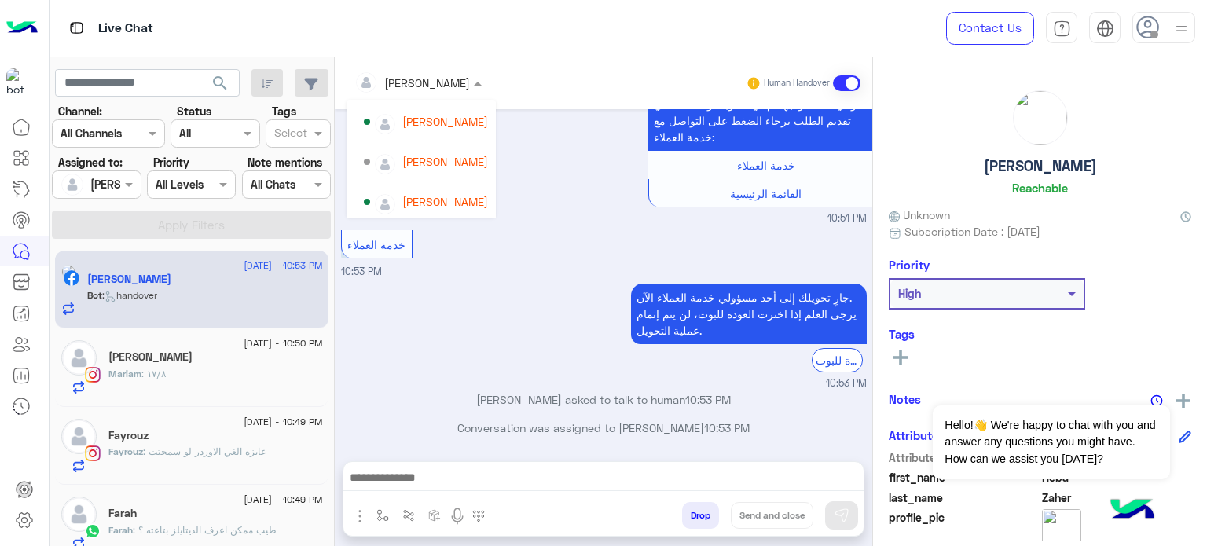
scroll to position [71, 0]
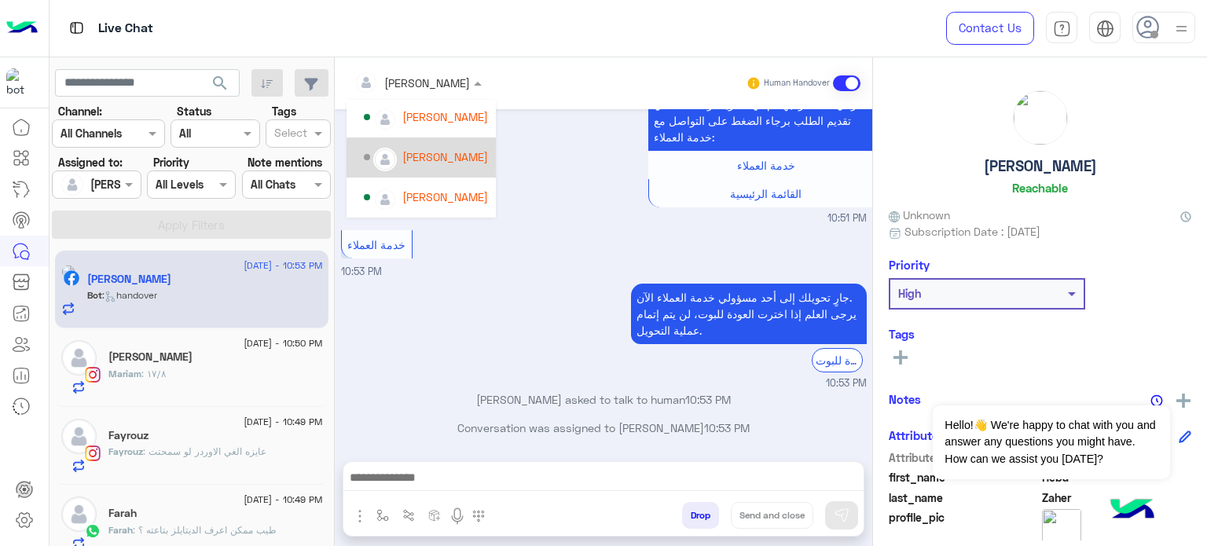
click at [445, 152] on div "[PERSON_NAME]" at bounding box center [445, 156] width 86 height 16
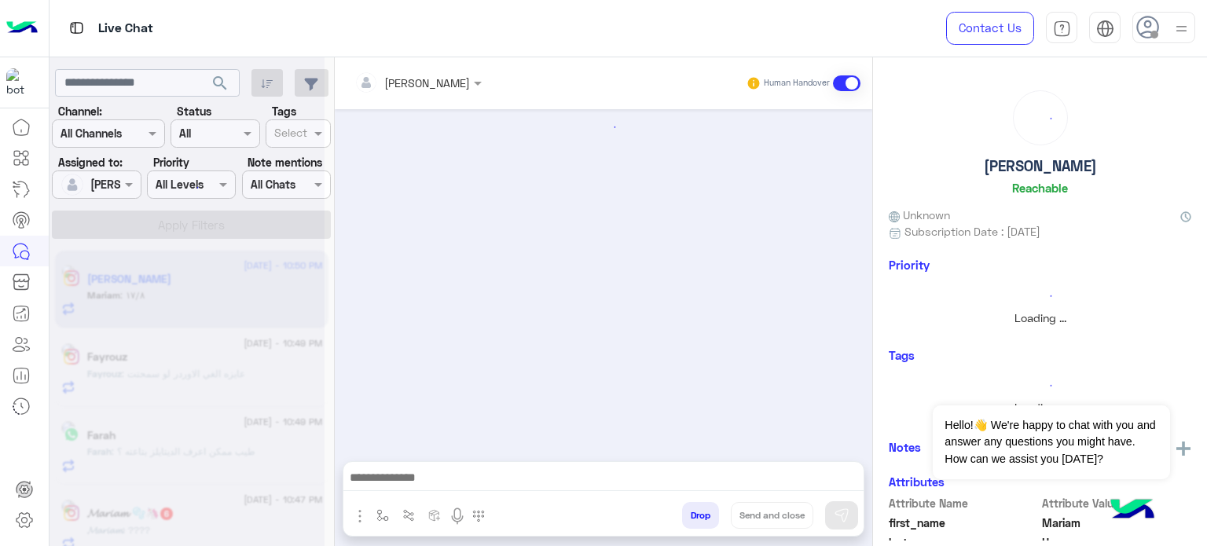
scroll to position [351, 0]
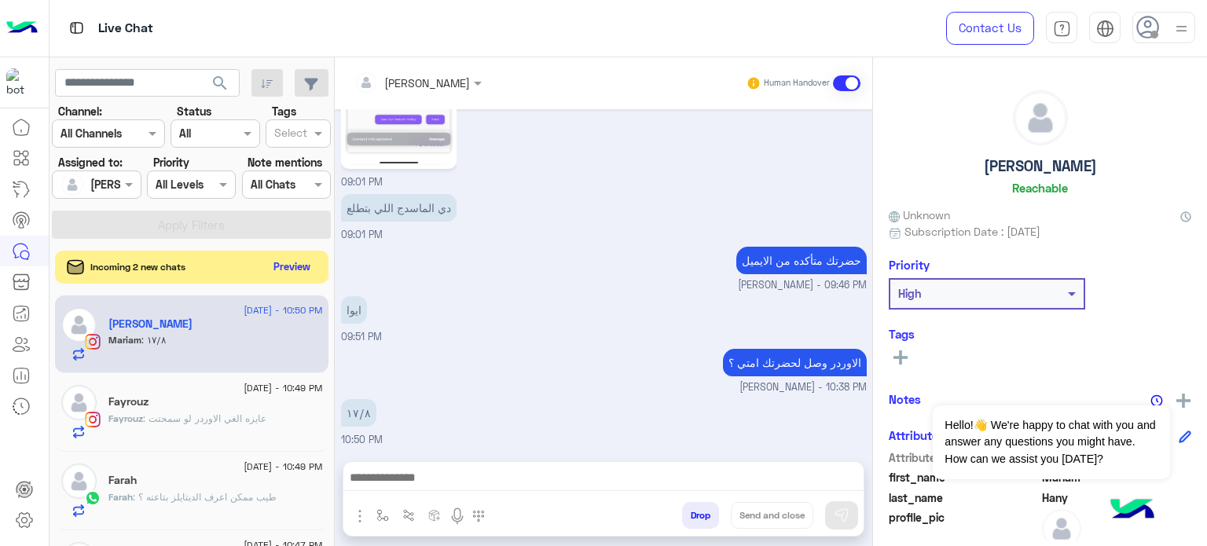
click at [306, 263] on button "Preview" at bounding box center [292, 266] width 49 height 21
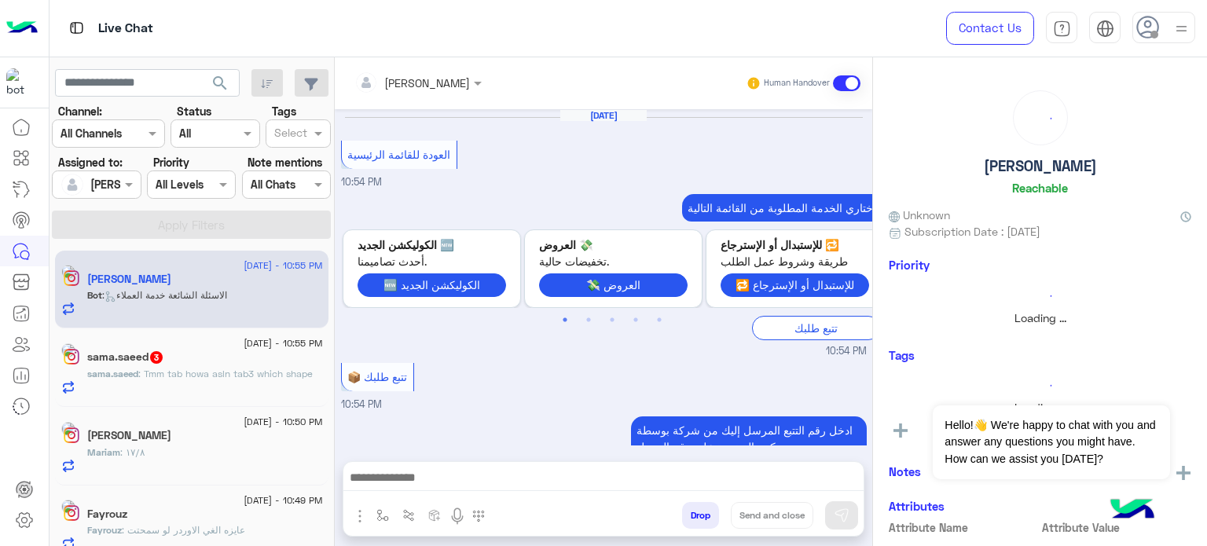
scroll to position [669, 0]
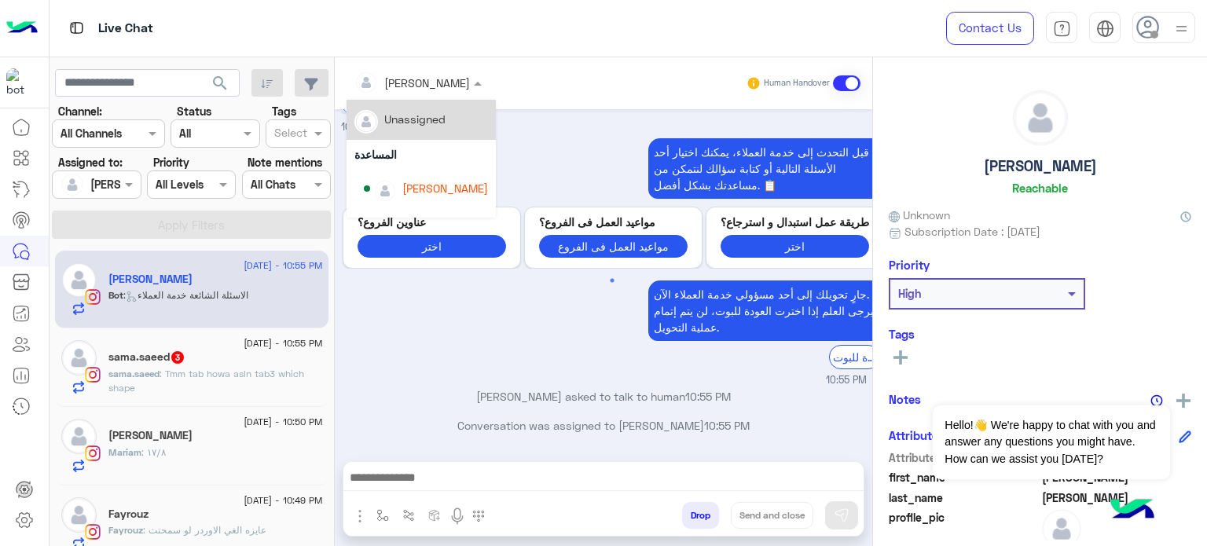
click at [438, 87] on div at bounding box center [417, 82] width 143 height 18
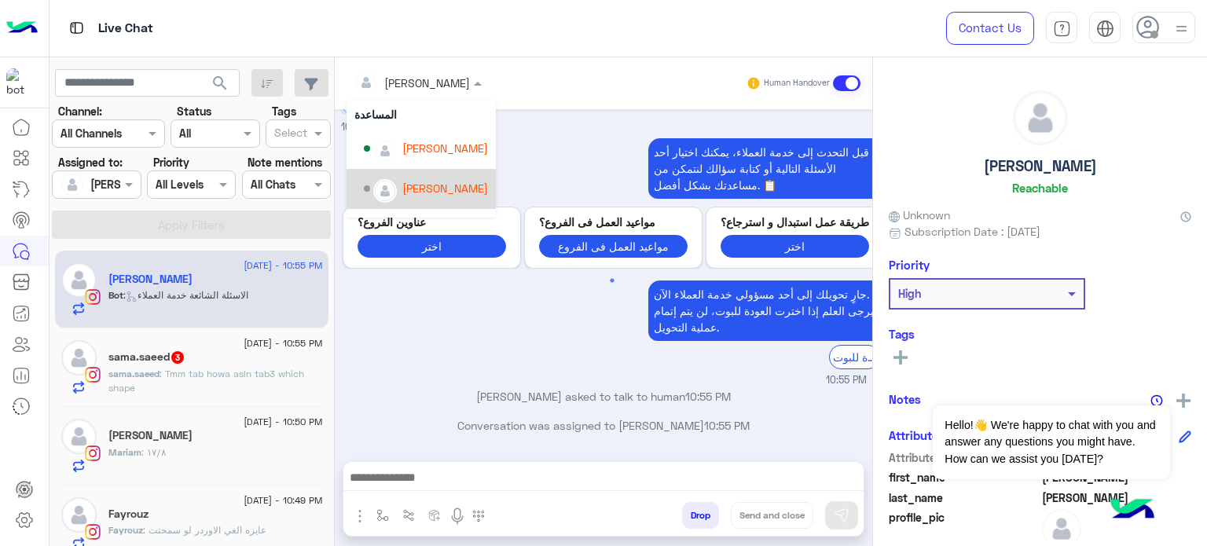
click at [457, 188] on div "[PERSON_NAME]" at bounding box center [445, 188] width 86 height 16
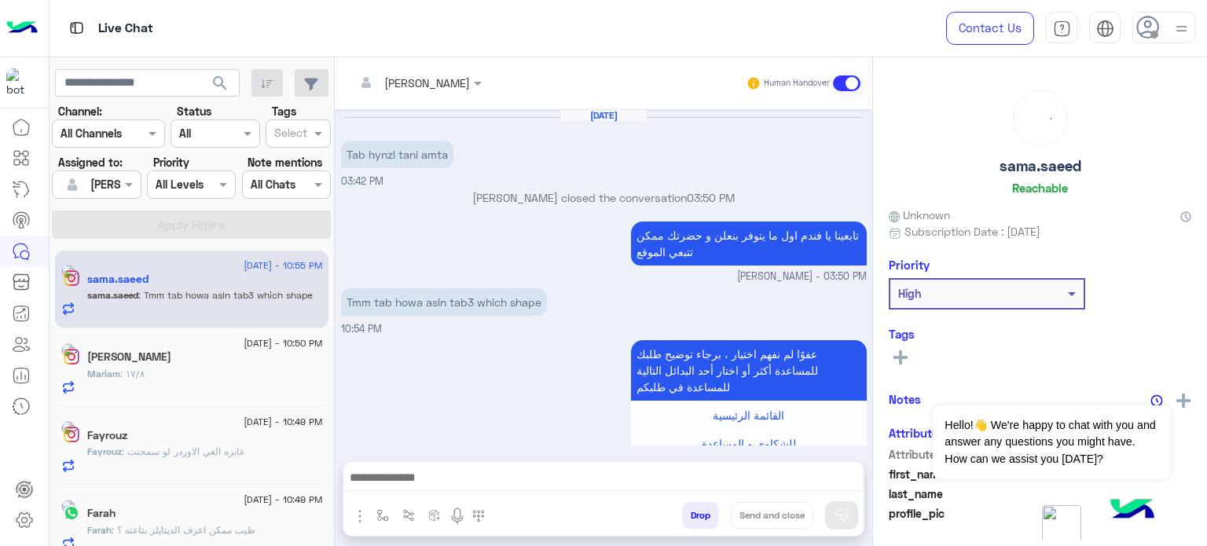
scroll to position [332, 0]
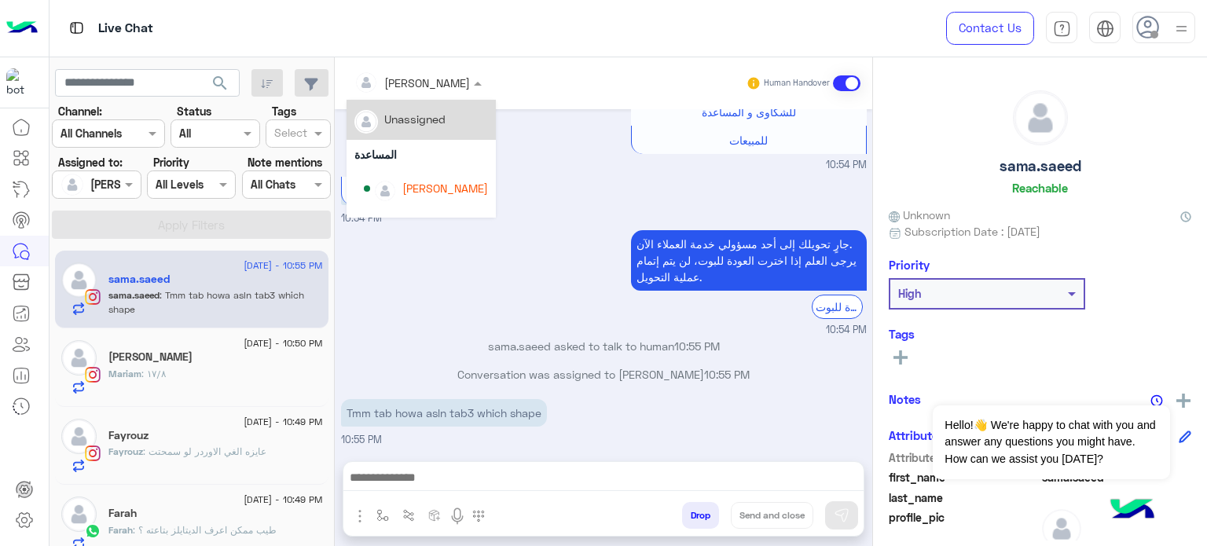
click at [425, 84] on div at bounding box center [417, 82] width 143 height 18
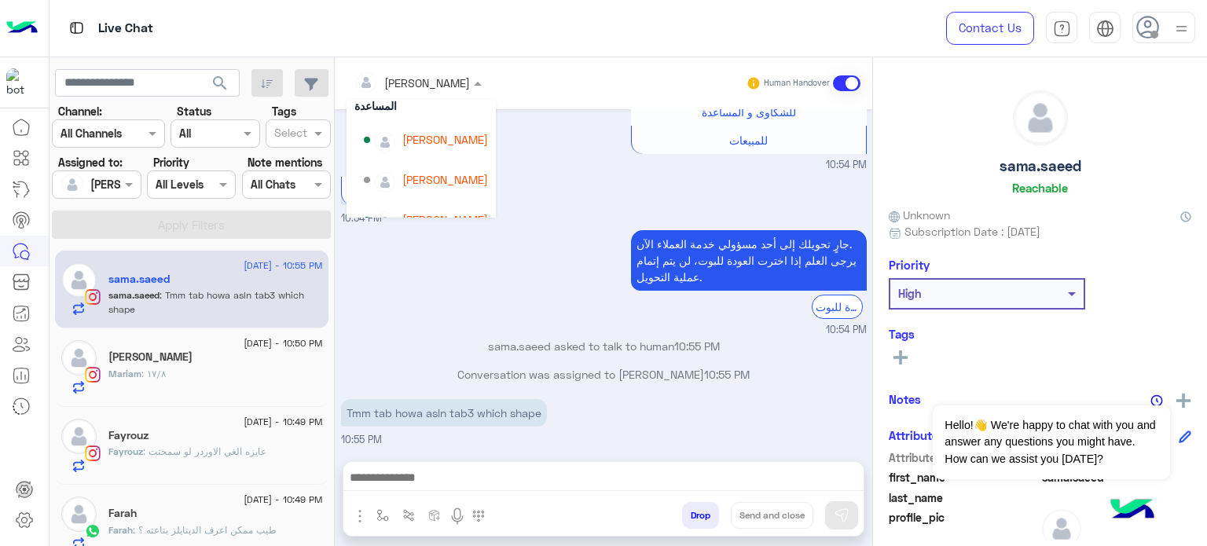
scroll to position [49, 0]
click at [427, 171] on div "[PERSON_NAME]" at bounding box center [445, 178] width 86 height 16
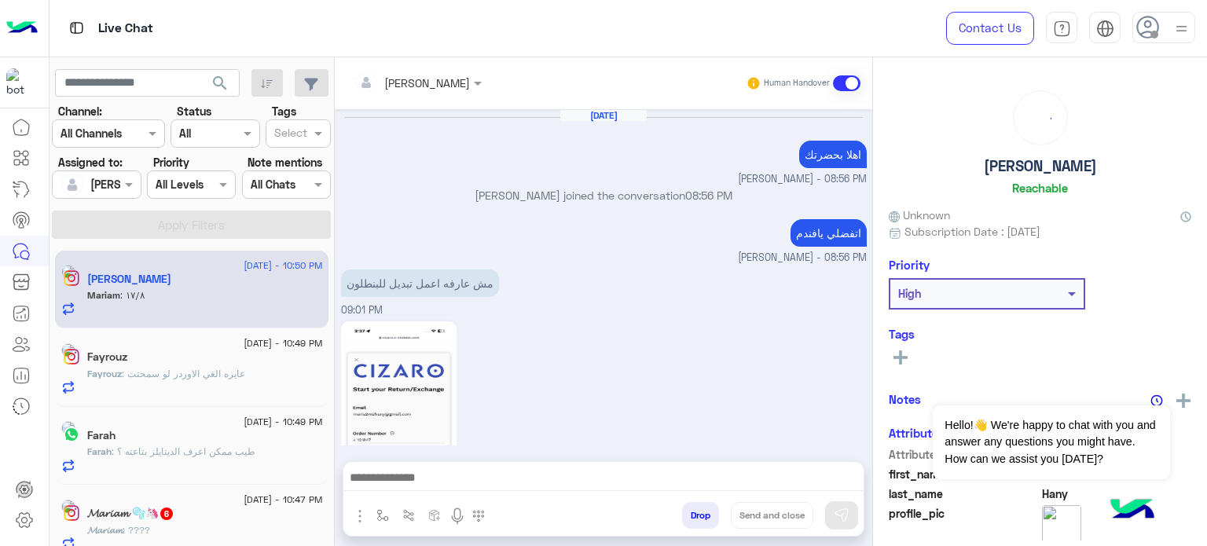
scroll to position [351, 0]
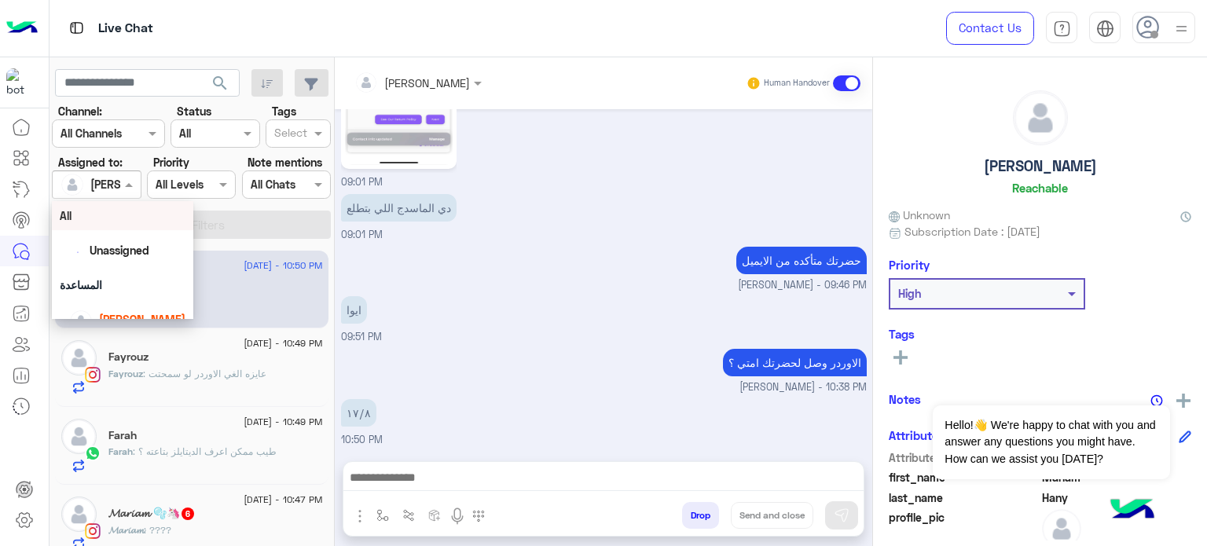
click at [112, 184] on div at bounding box center [96, 184] width 87 height 18
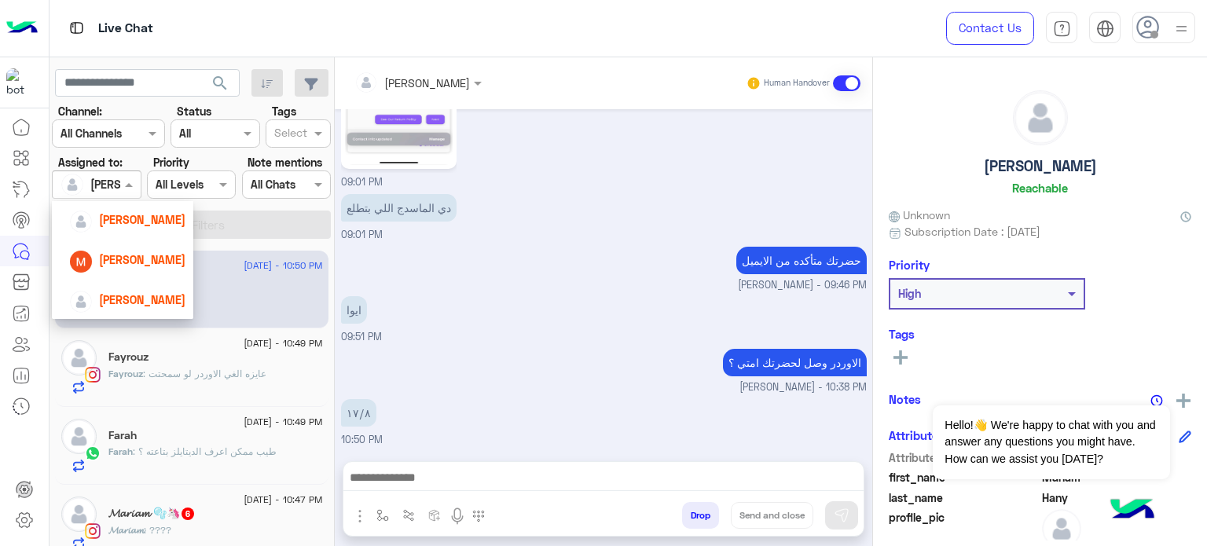
scroll to position [174, 0]
click at [130, 231] on span "[PERSON_NAME]" at bounding box center [142, 225] width 86 height 13
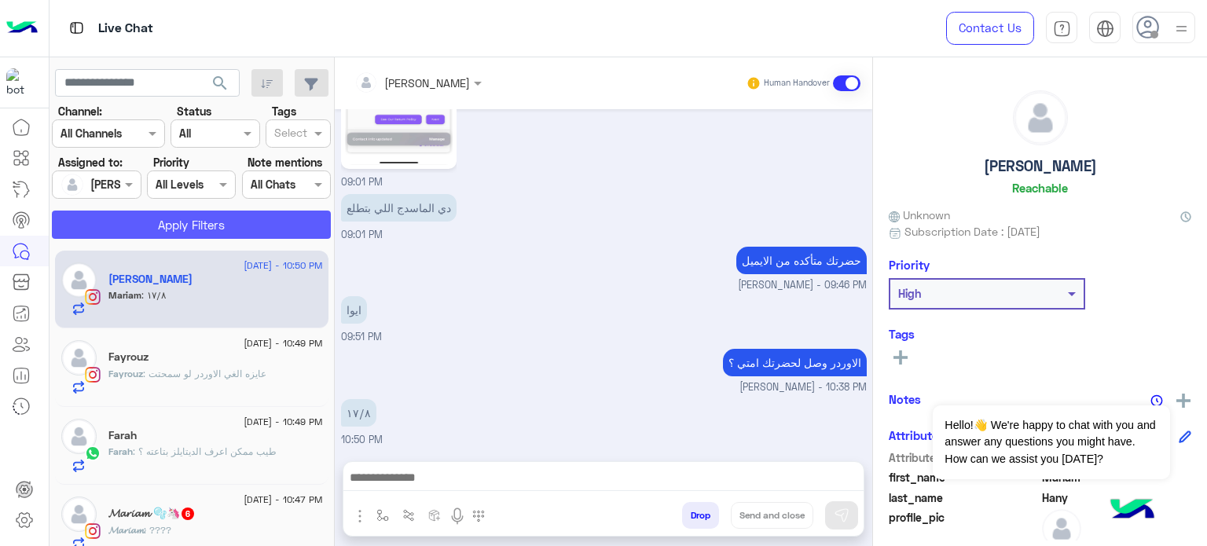
click at [163, 225] on button "Apply Filters" at bounding box center [191, 225] width 279 height 28
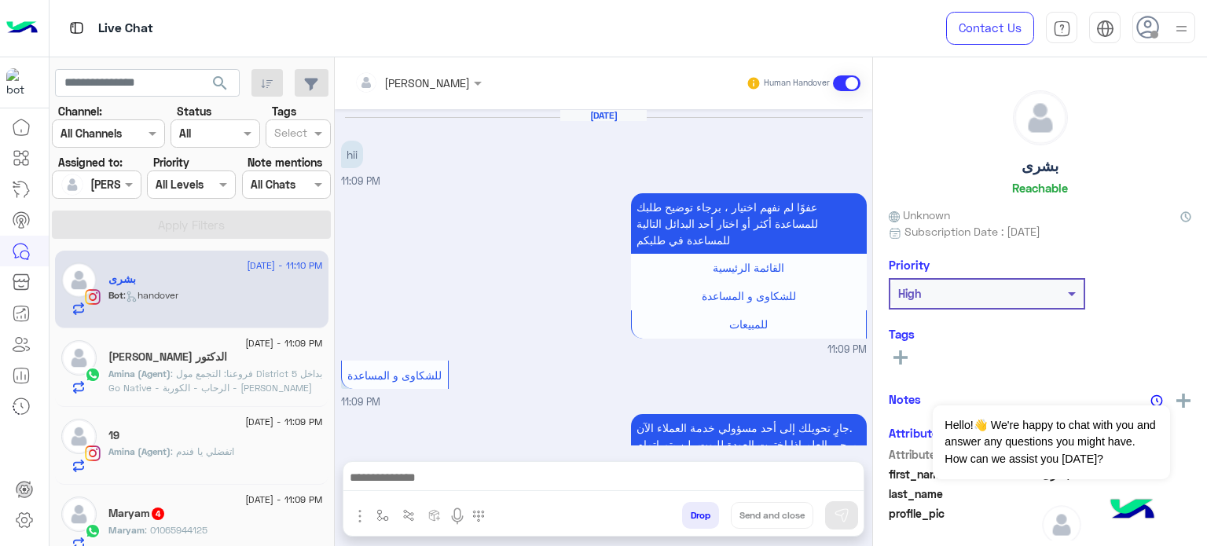
scroll to position [132, 0]
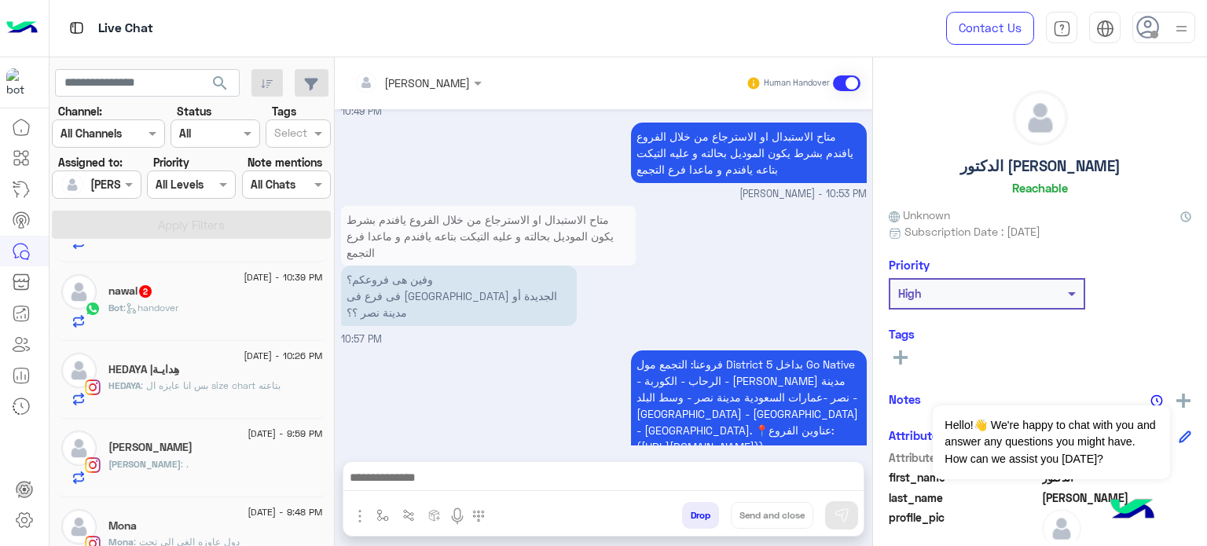
scroll to position [1084, 0]
click at [206, 293] on div "nawal 2" at bounding box center [215, 292] width 214 height 16
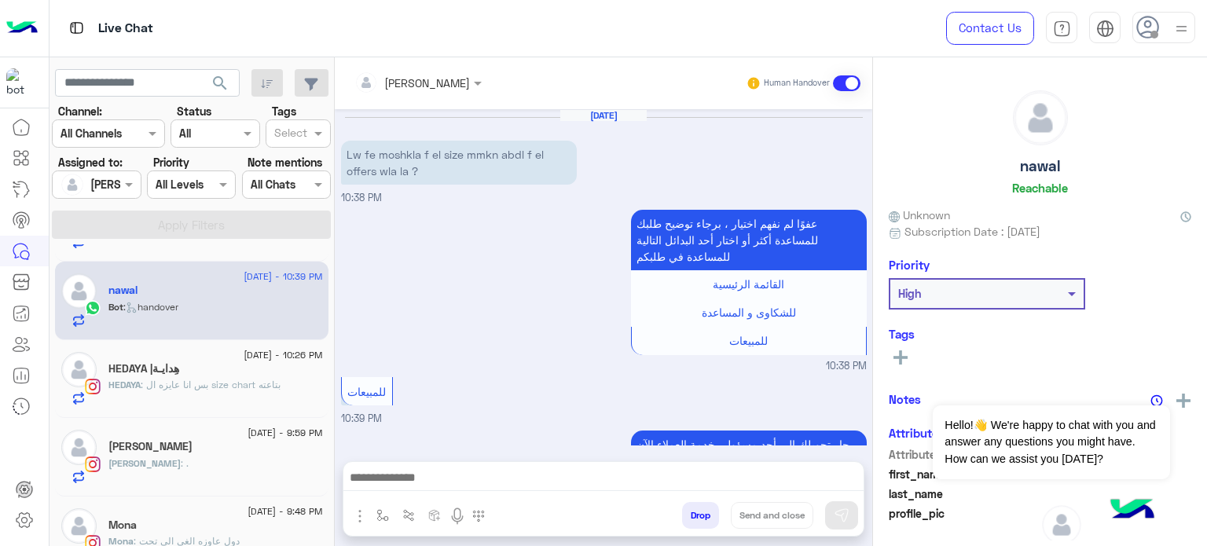
scroll to position [148, 0]
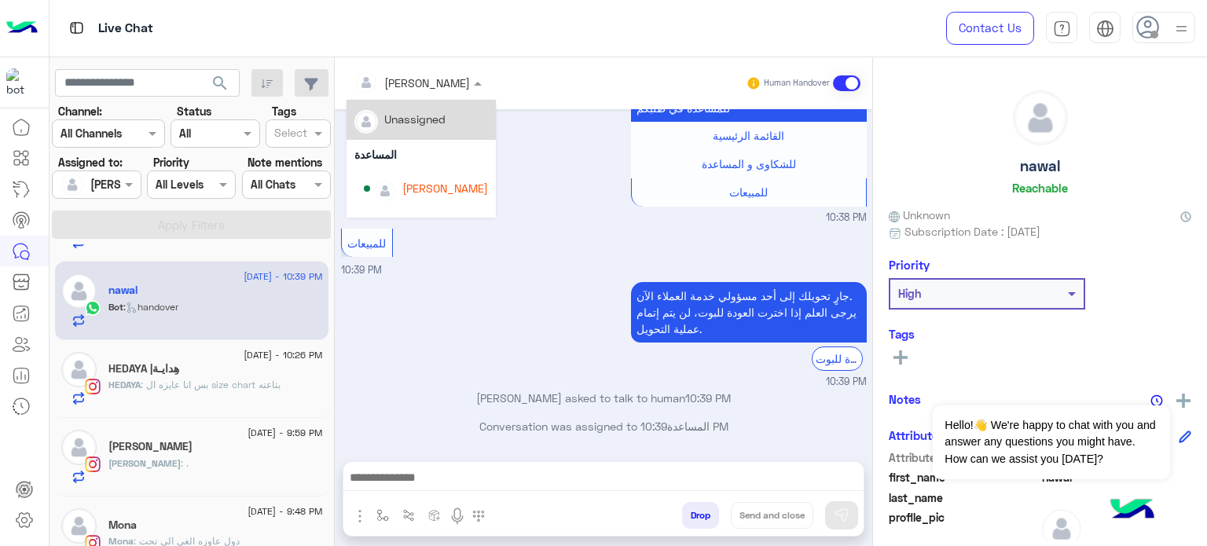
click at [440, 75] on div at bounding box center [417, 82] width 143 height 18
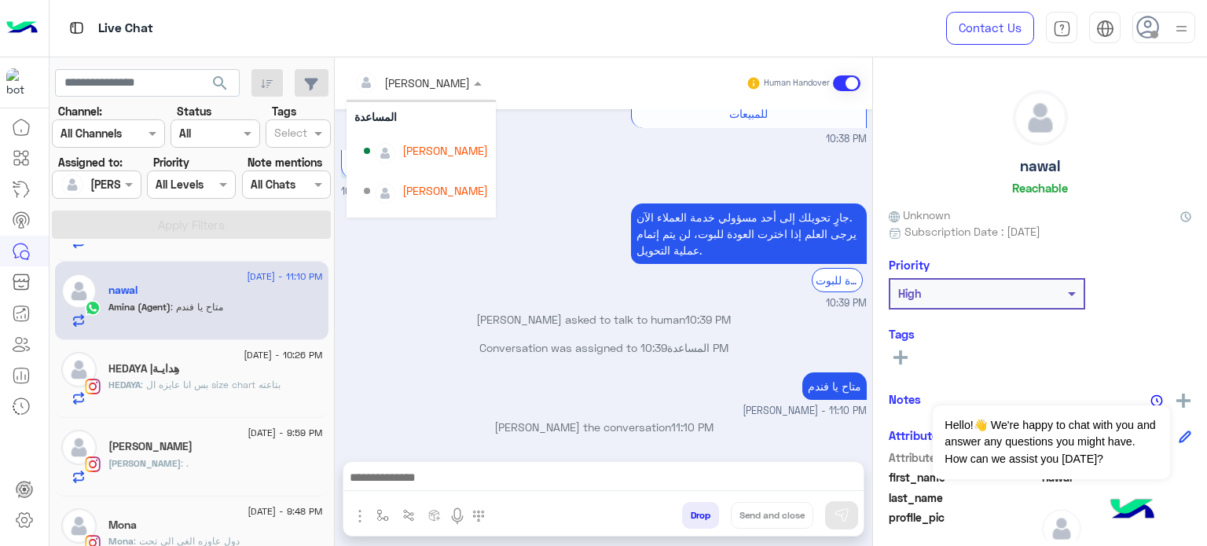
scroll to position [1084, 0]
click at [467, 182] on div "[PERSON_NAME]" at bounding box center [445, 190] width 86 height 16
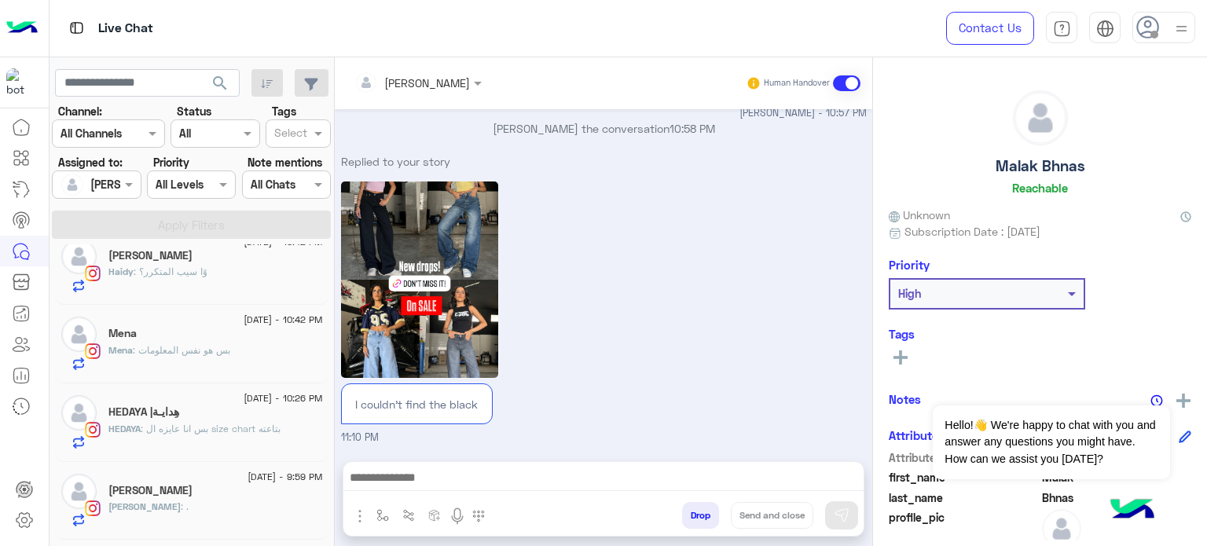
scroll to position [902, 0]
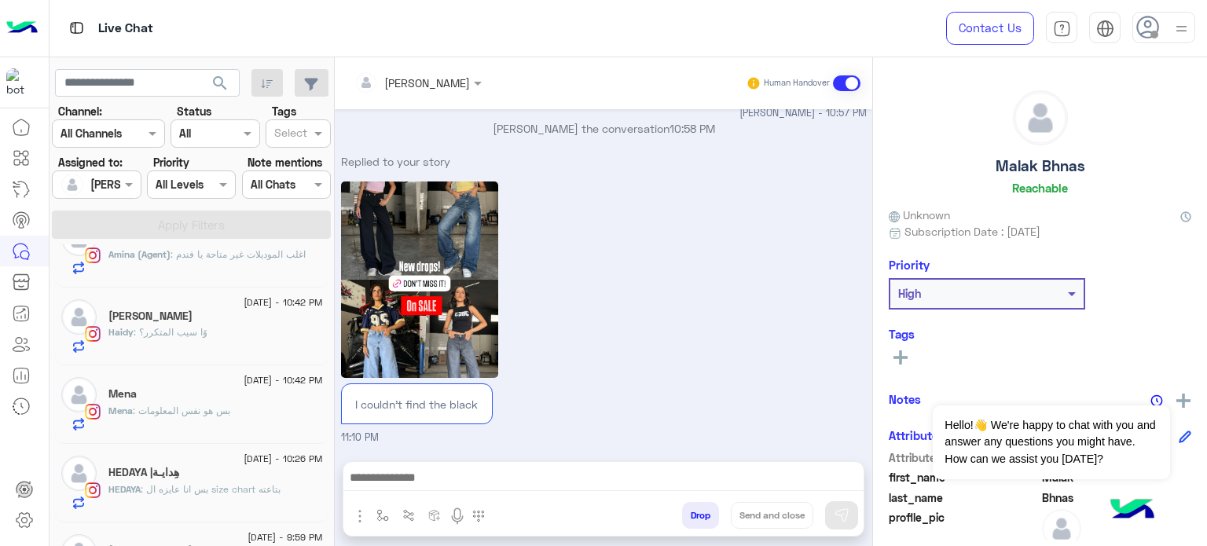
click at [258, 486] on span ": بس انا عايزه ال size chart بتاعته" at bounding box center [211, 489] width 140 height 12
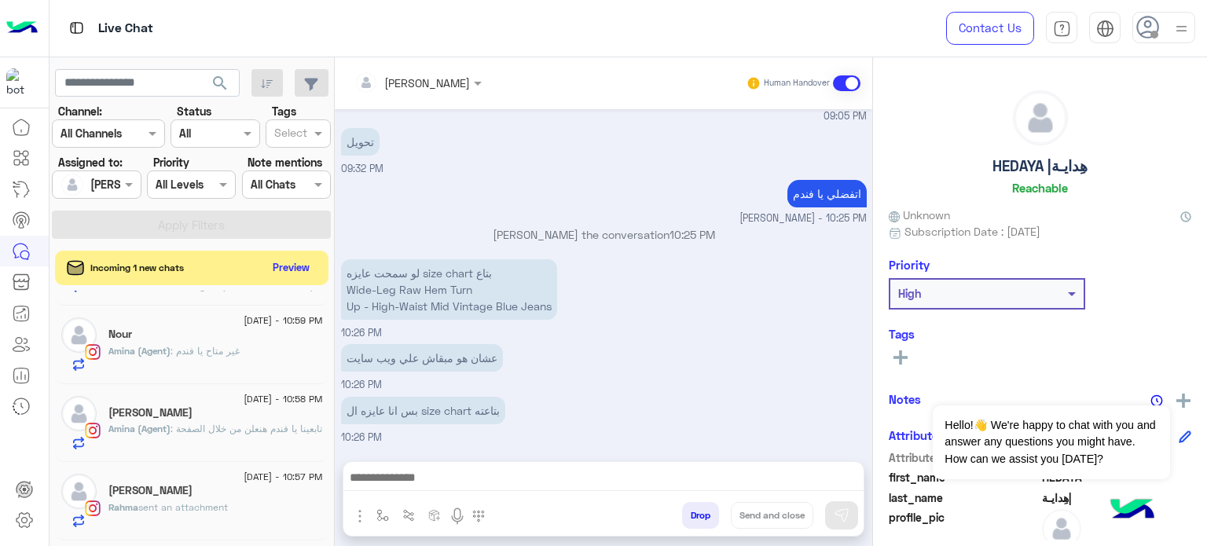
scroll to position [391, 0]
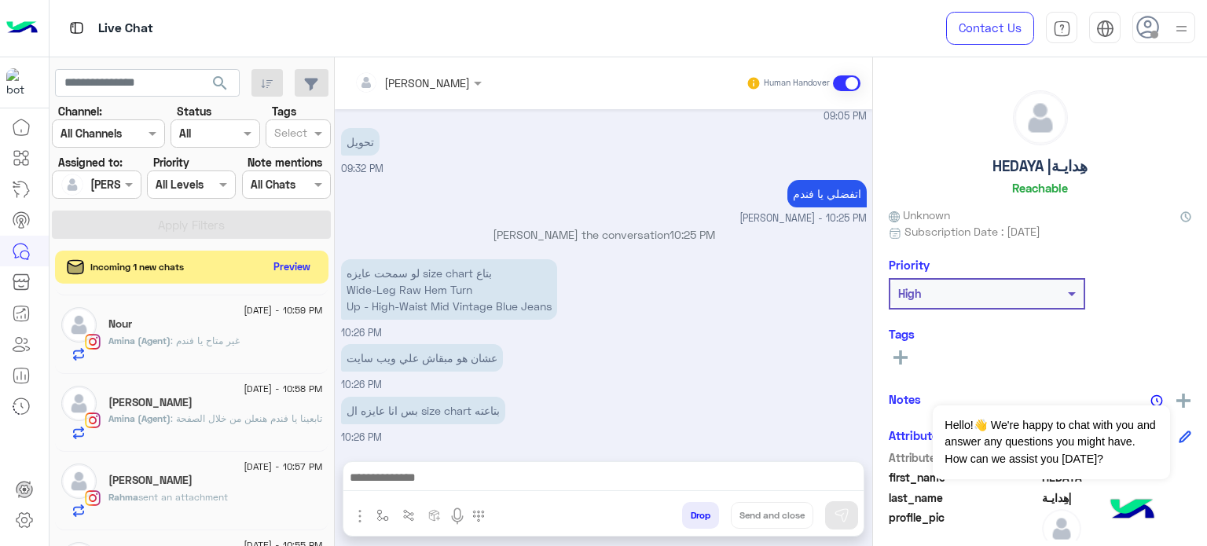
click at [295, 266] on button "Preview" at bounding box center [292, 266] width 49 height 21
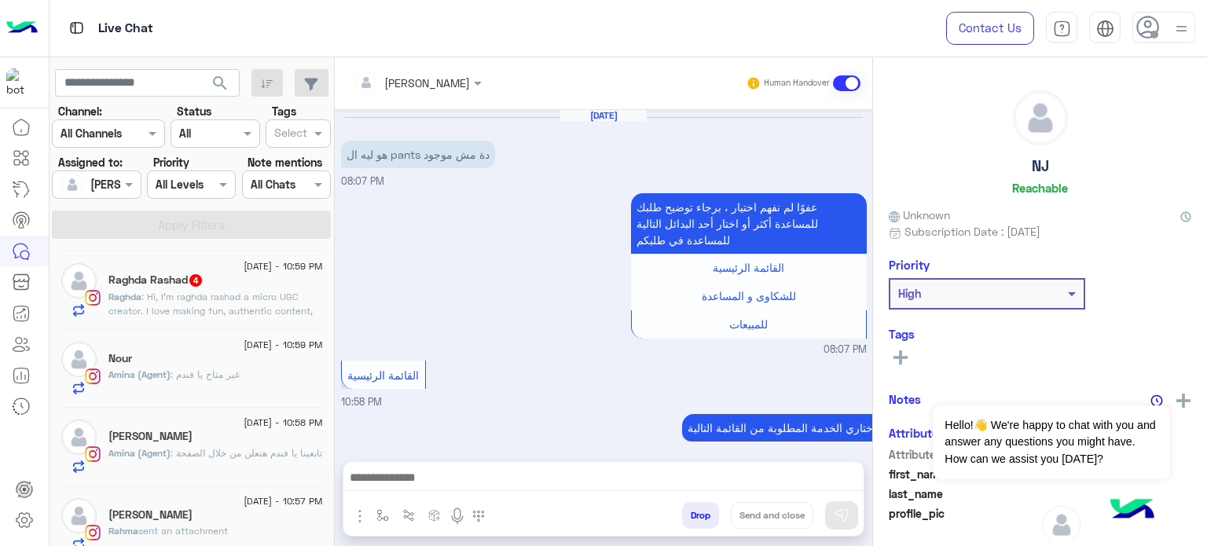
scroll to position [786, 0]
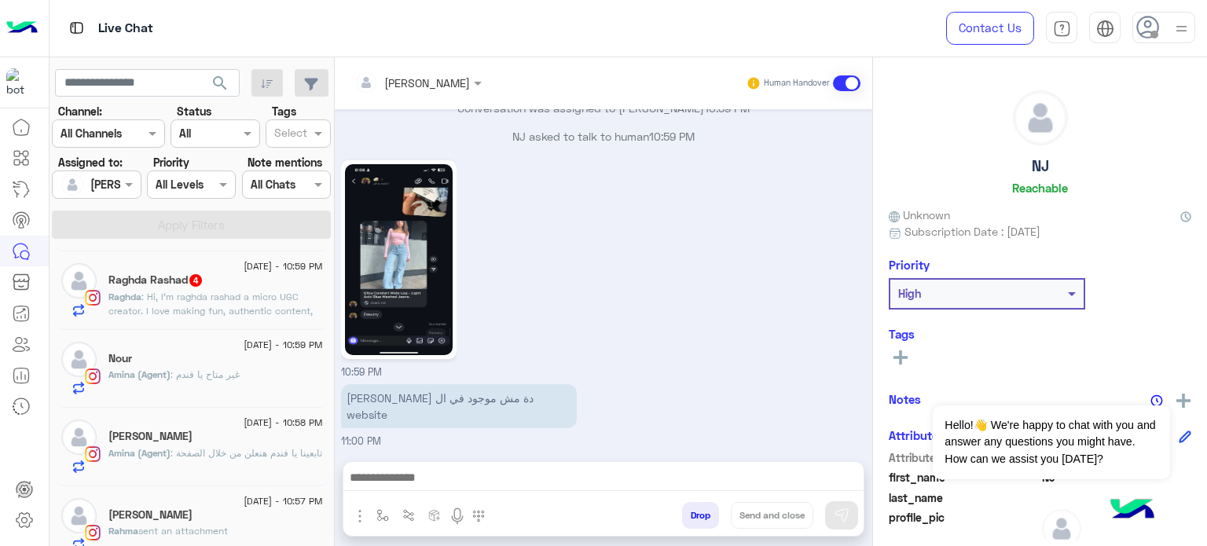
click at [245, 288] on div "Raghda Rashad 4" at bounding box center [215, 281] width 214 height 16
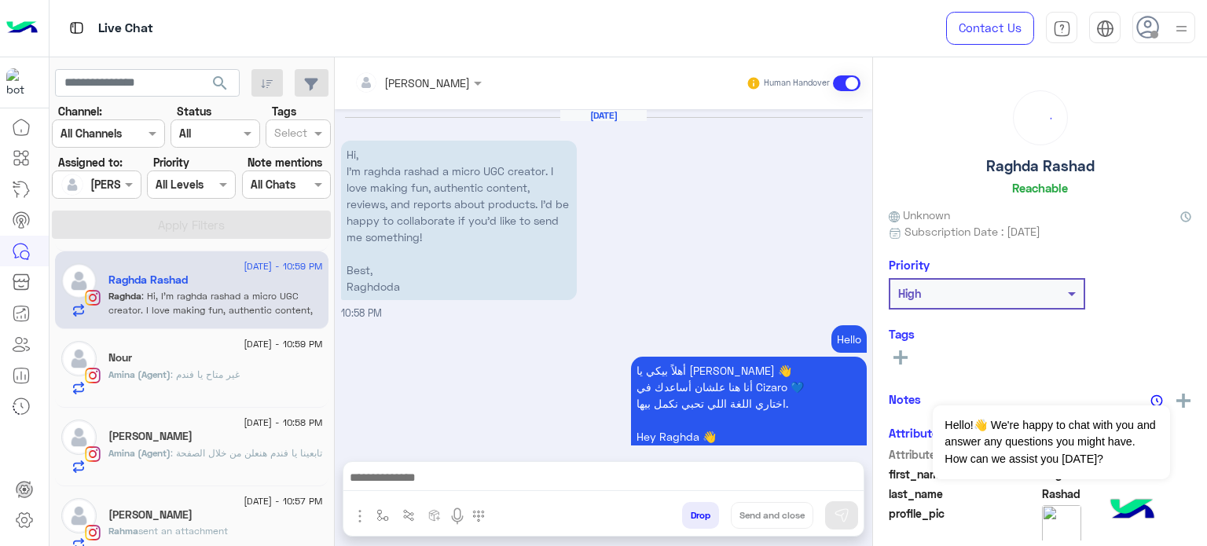
scroll to position [913, 0]
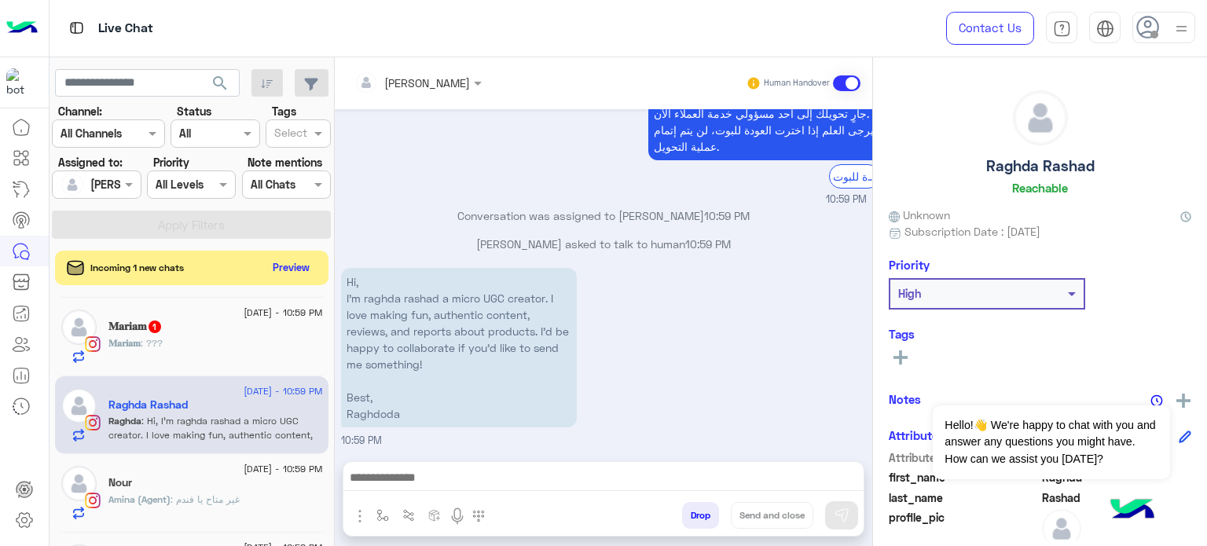
click at [699, 513] on button "Drop" at bounding box center [700, 515] width 37 height 27
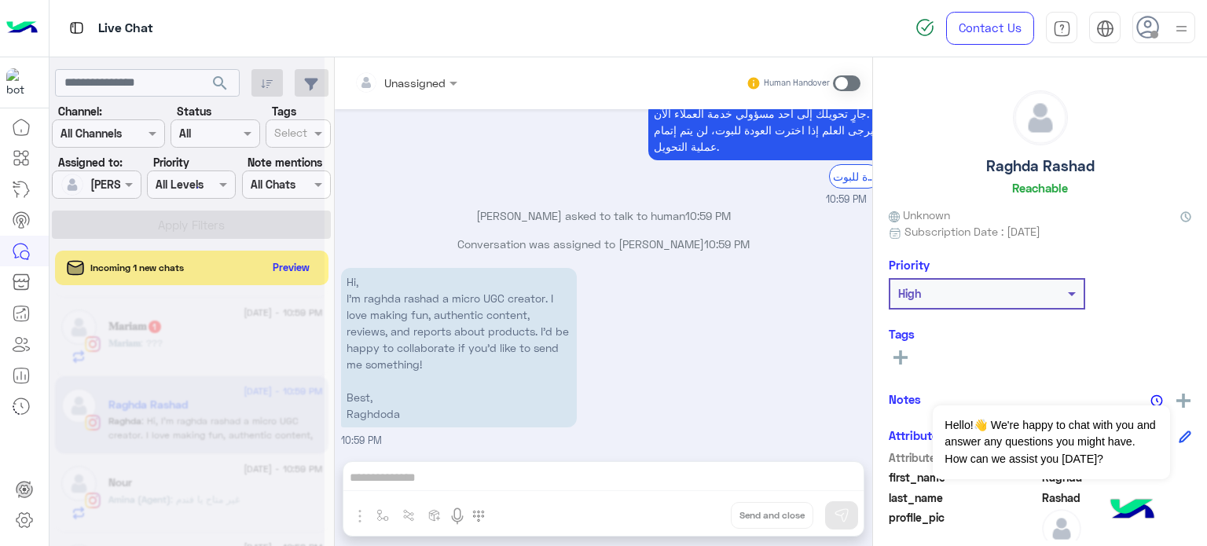
scroll to position [941, 0]
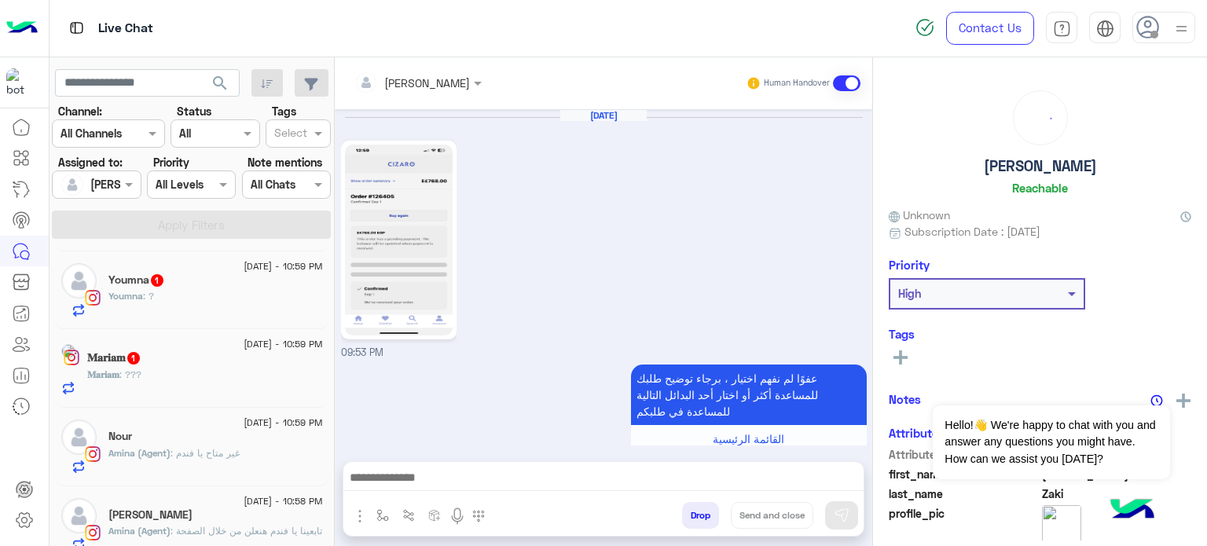
scroll to position [657, 0]
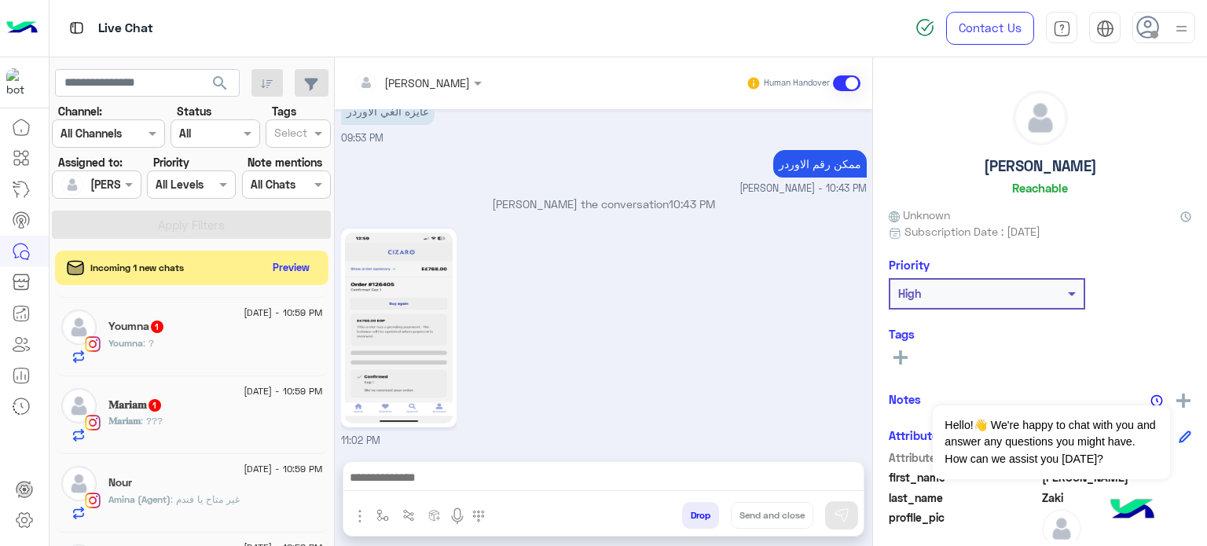
click at [330, 341] on div "[DATE] - 11:02 PM [PERSON_NAME] sent an attachment [DATE] - 11:00 PM [DATE] Bot…" at bounding box center [191, 421] width 285 height 261
click at [302, 273] on button "Preview" at bounding box center [292, 266] width 49 height 21
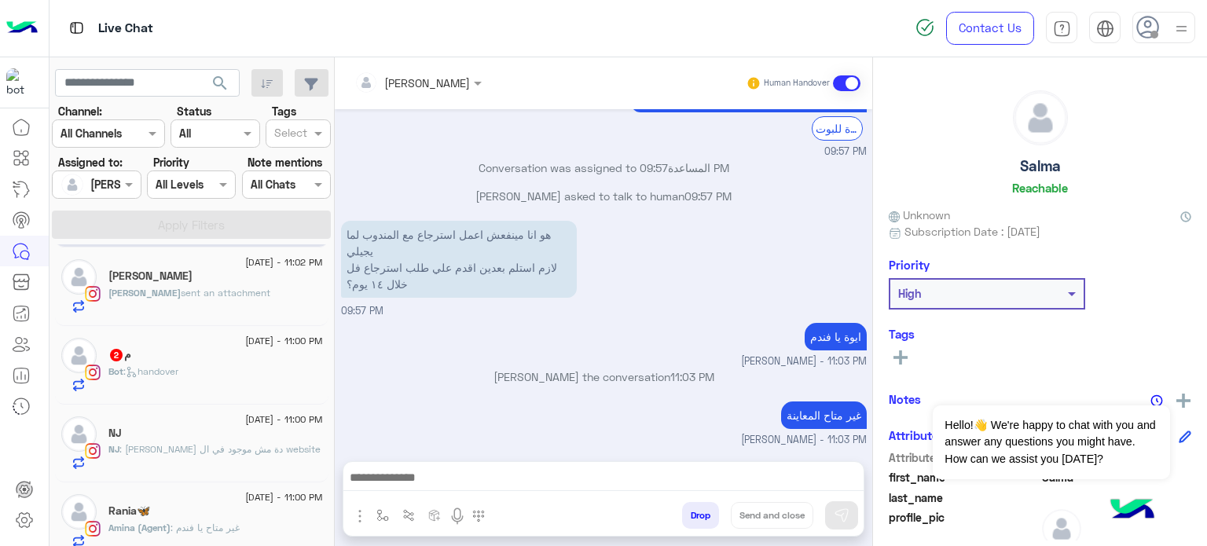
scroll to position [71, 0]
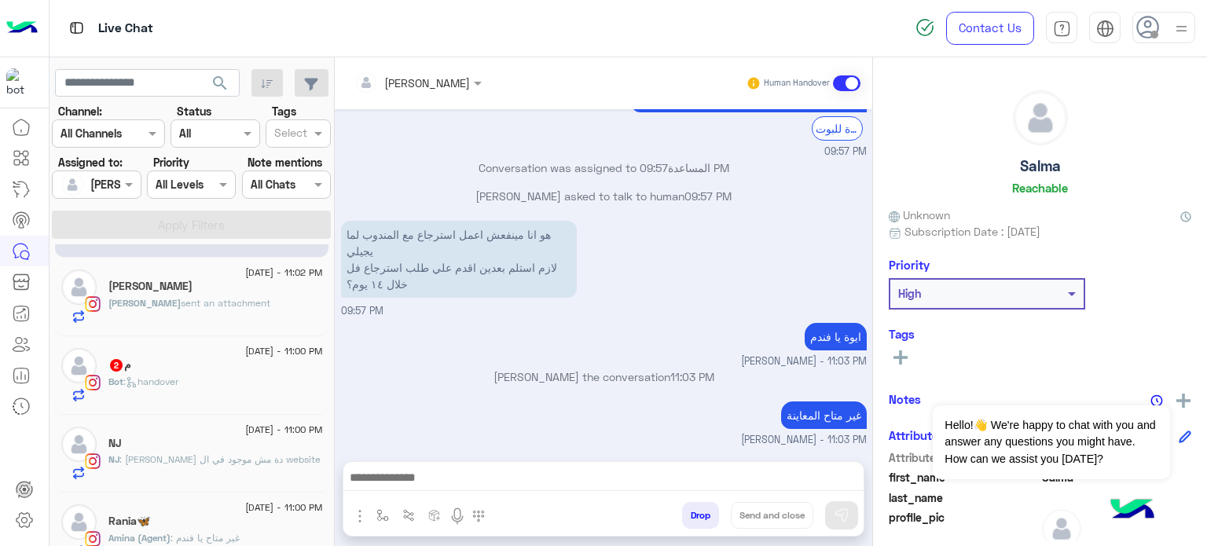
click at [248, 372] on div "[DATE]" at bounding box center [215, 366] width 214 height 16
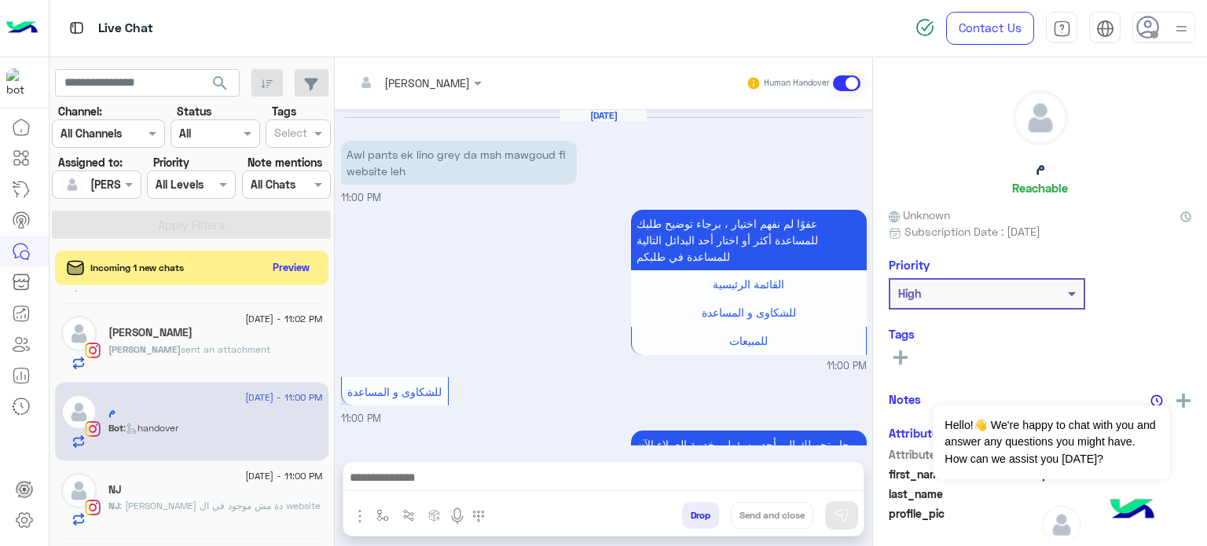
scroll to position [148, 0]
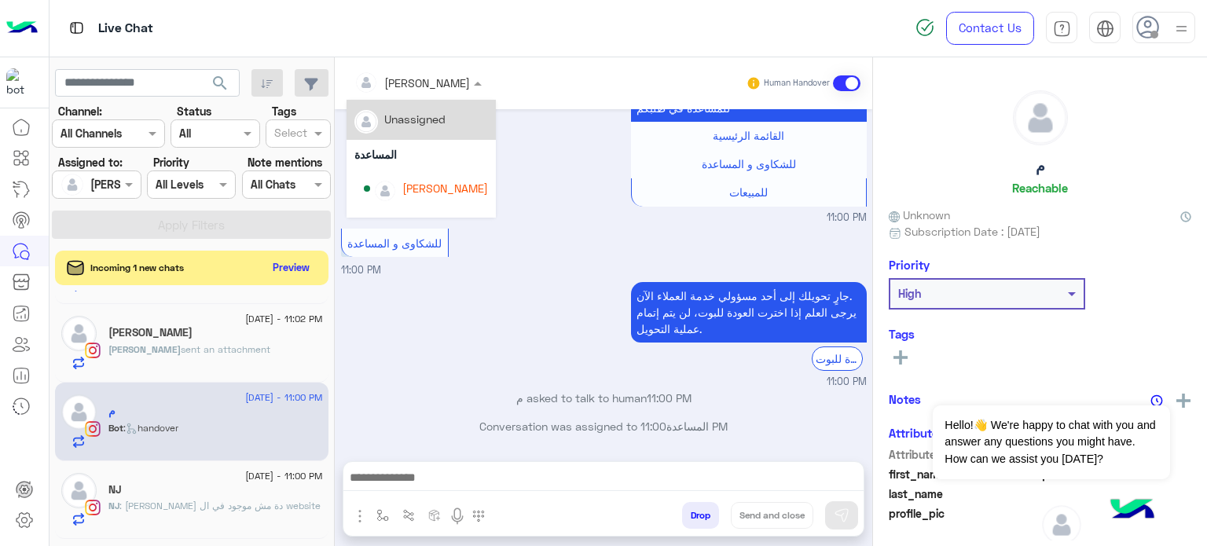
click at [426, 81] on input "text" at bounding box center [397, 83] width 86 height 16
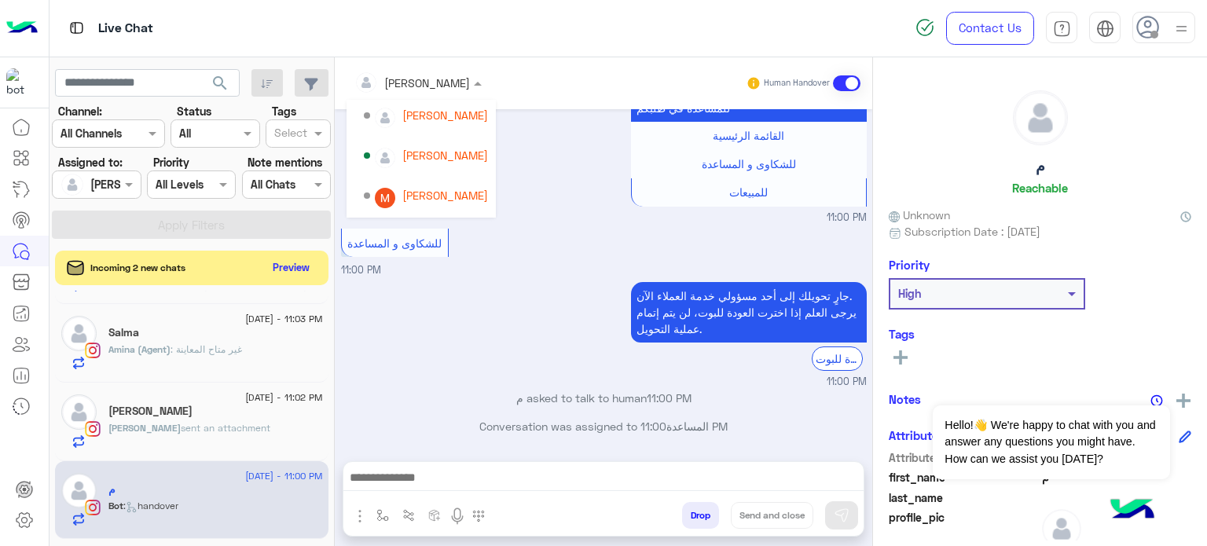
scroll to position [119, 0]
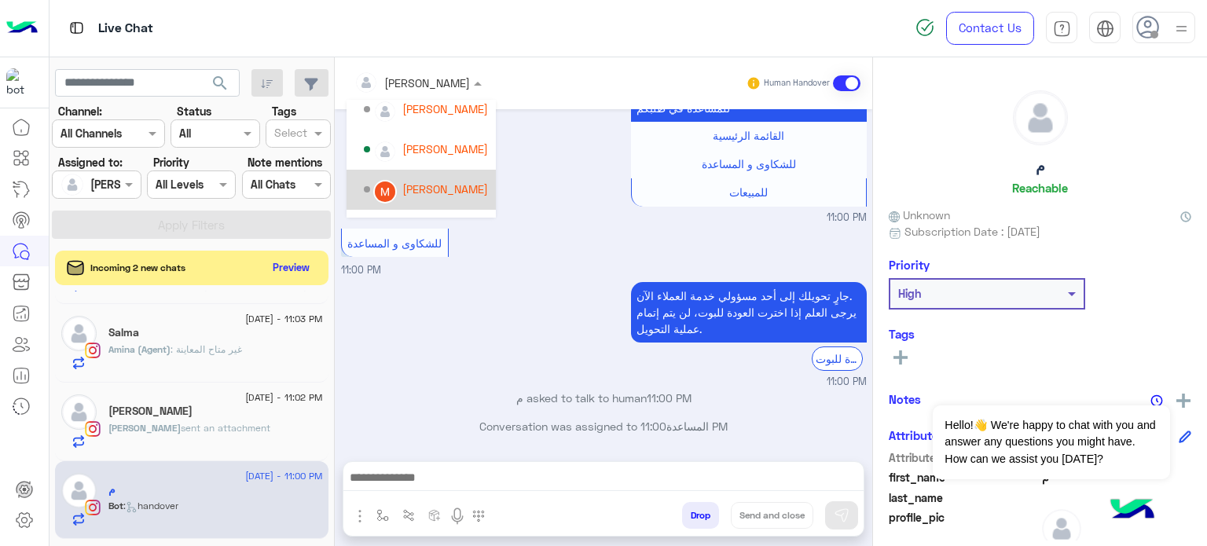
click at [445, 193] on div "[PERSON_NAME]" at bounding box center [445, 189] width 86 height 16
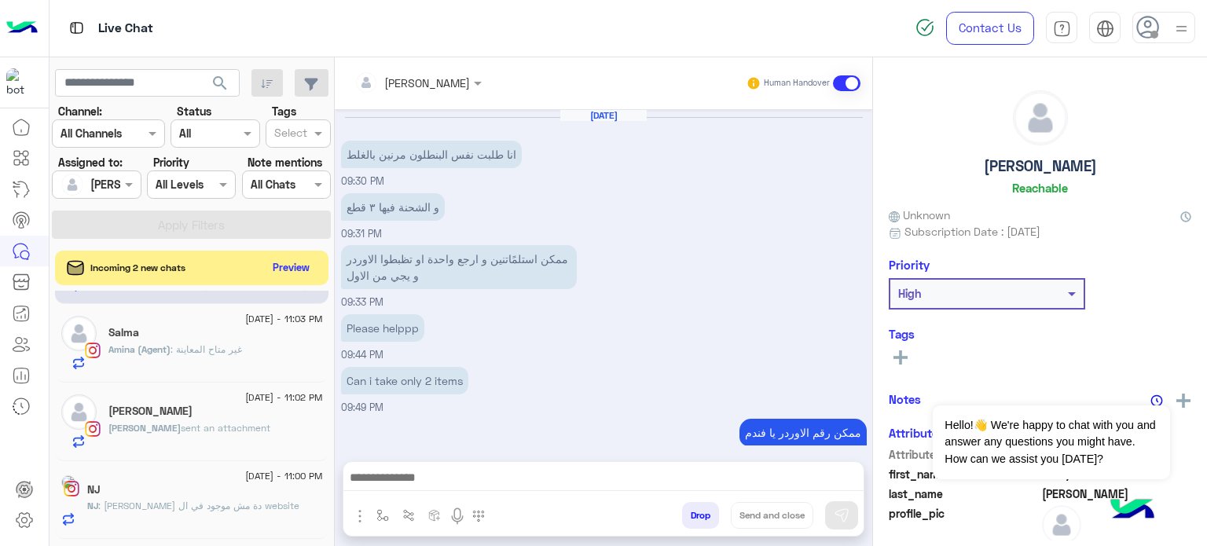
scroll to position [203, 0]
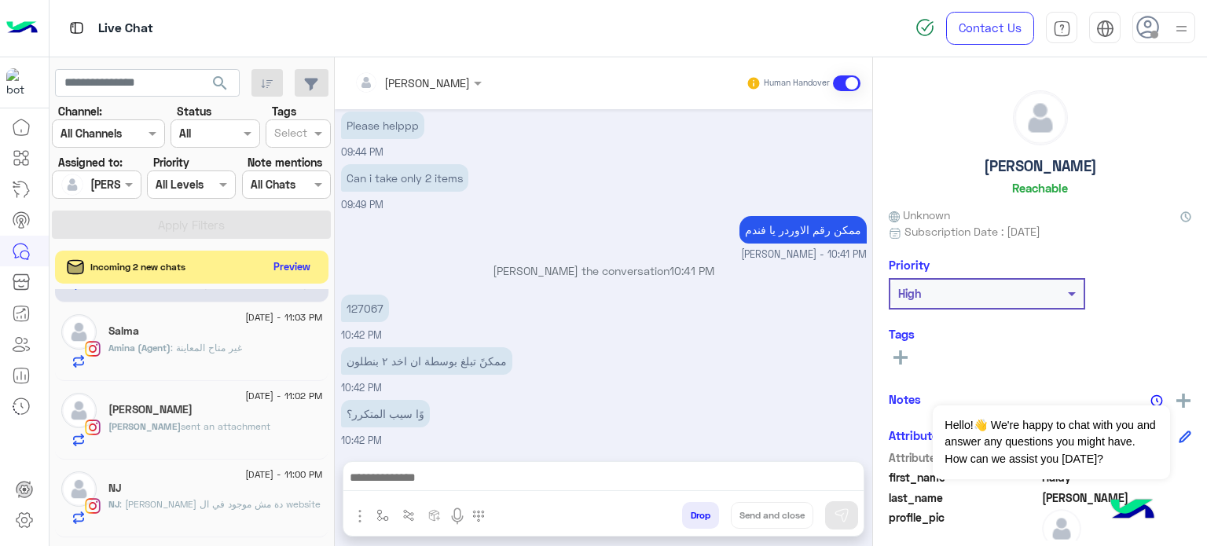
click at [302, 266] on button "Preview" at bounding box center [292, 266] width 49 height 21
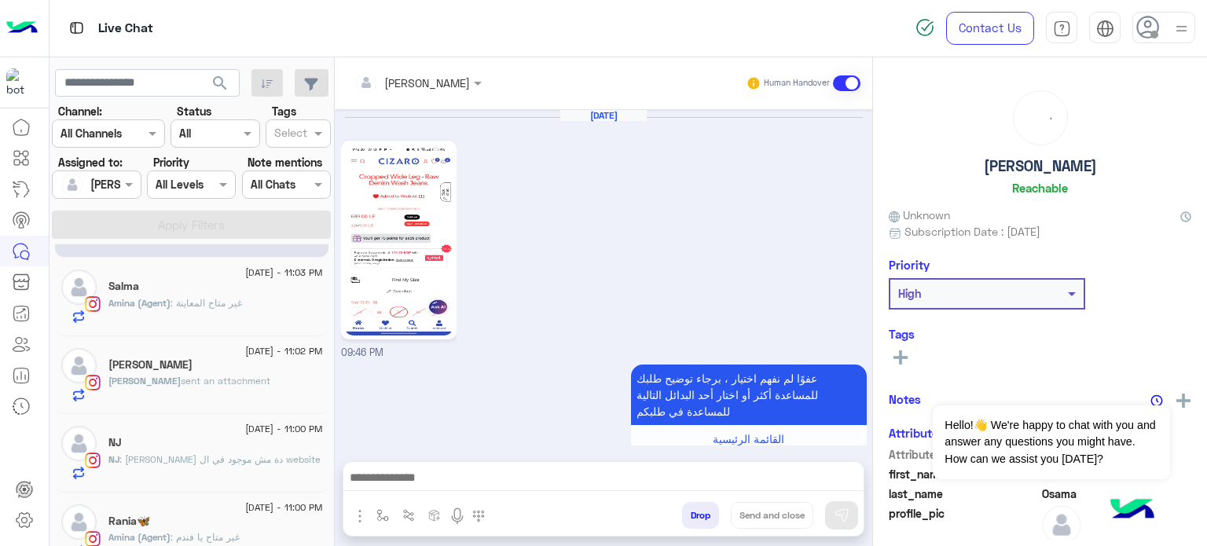
scroll to position [718, 0]
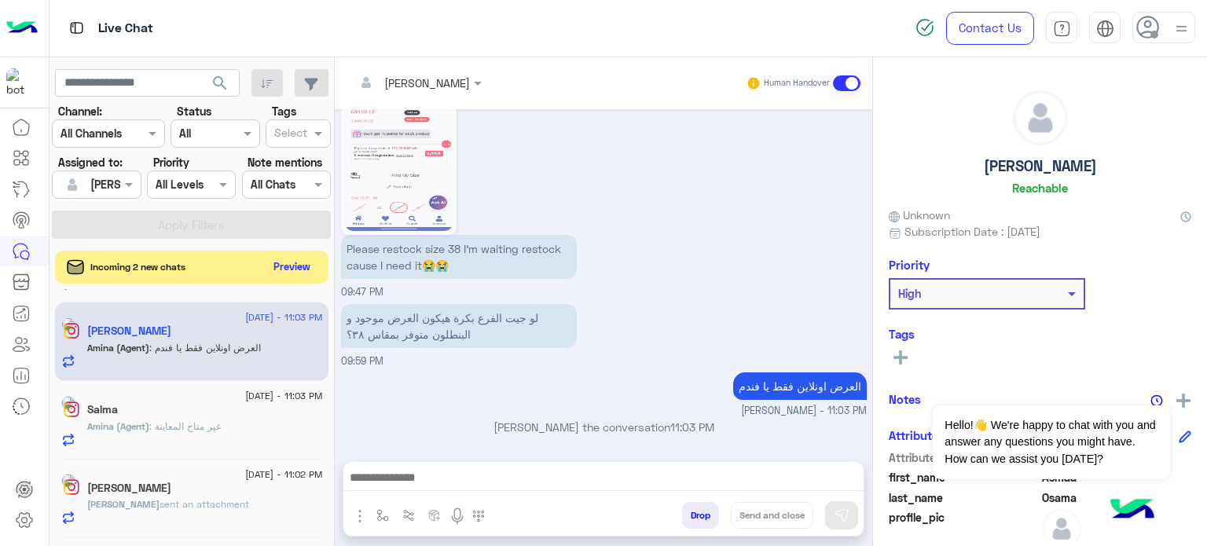
click at [292, 260] on button "Preview" at bounding box center [292, 266] width 49 height 21
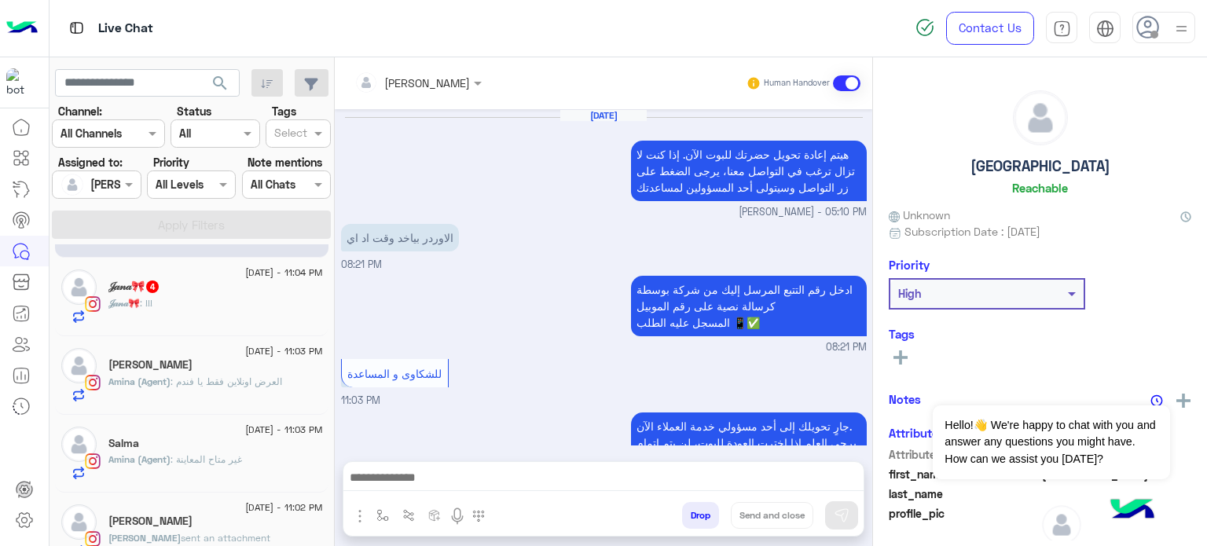
scroll to position [346, 0]
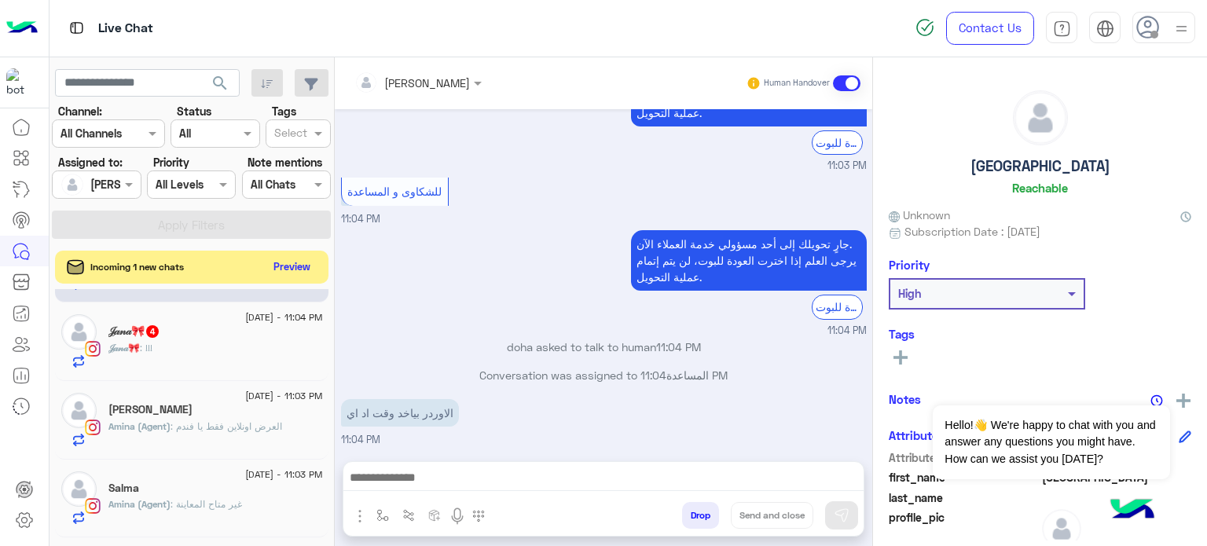
click at [295, 258] on button "Preview" at bounding box center [292, 266] width 49 height 21
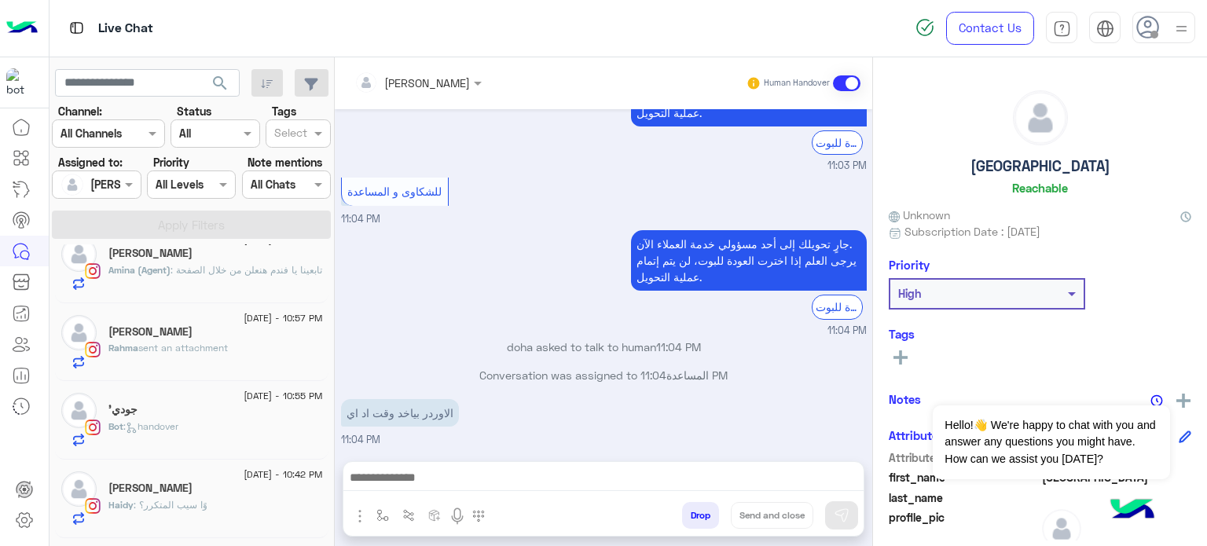
scroll to position [883, 0]
click at [231, 409] on div "جودي’" at bounding box center [215, 414] width 214 height 16
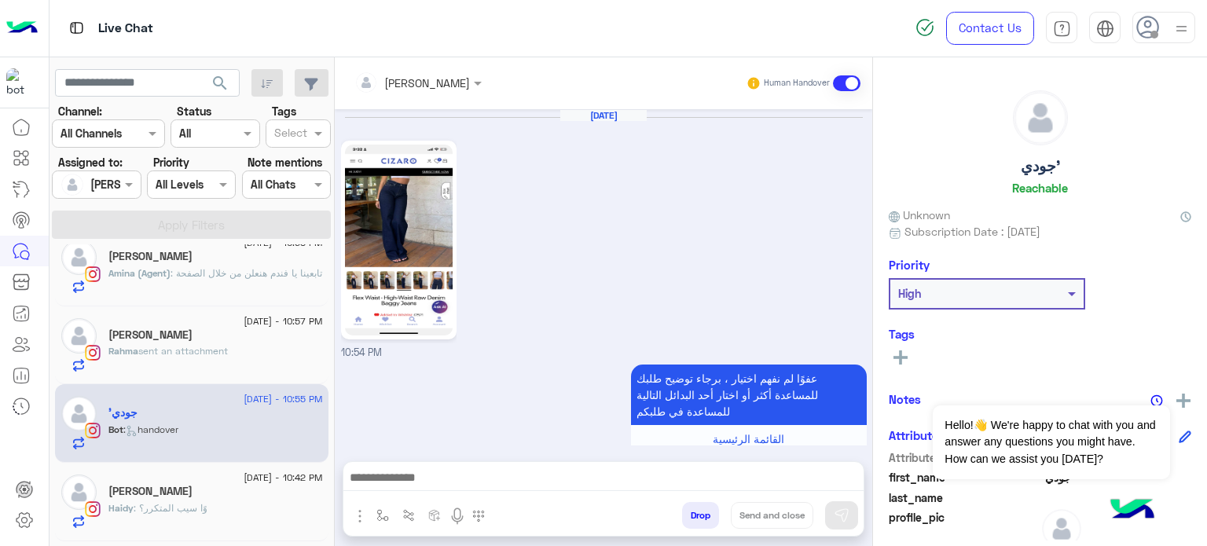
scroll to position [743, 0]
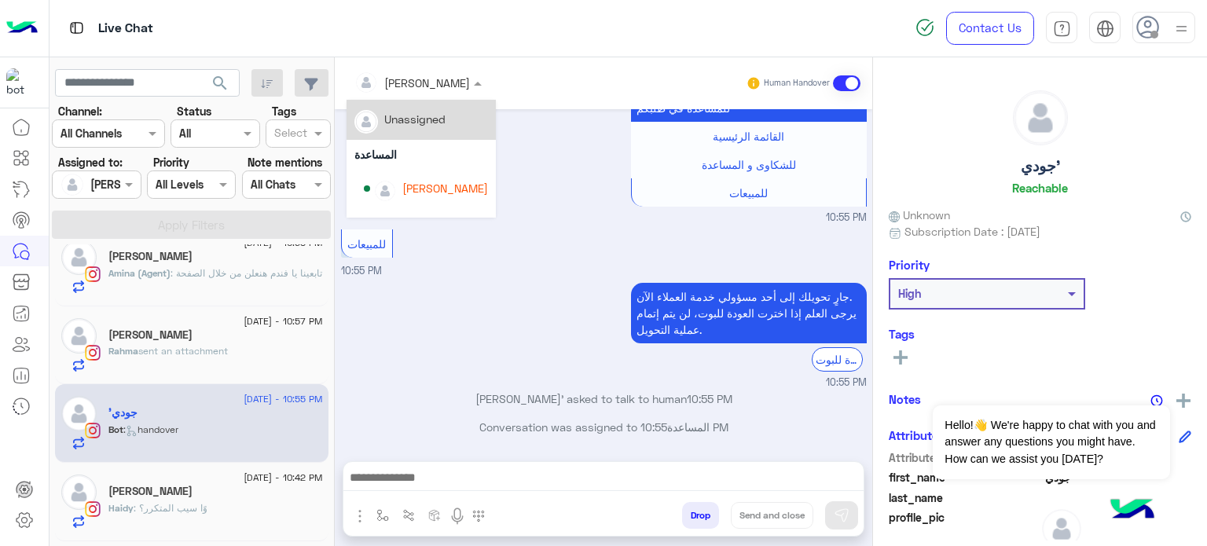
click at [445, 82] on div at bounding box center [417, 82] width 143 height 18
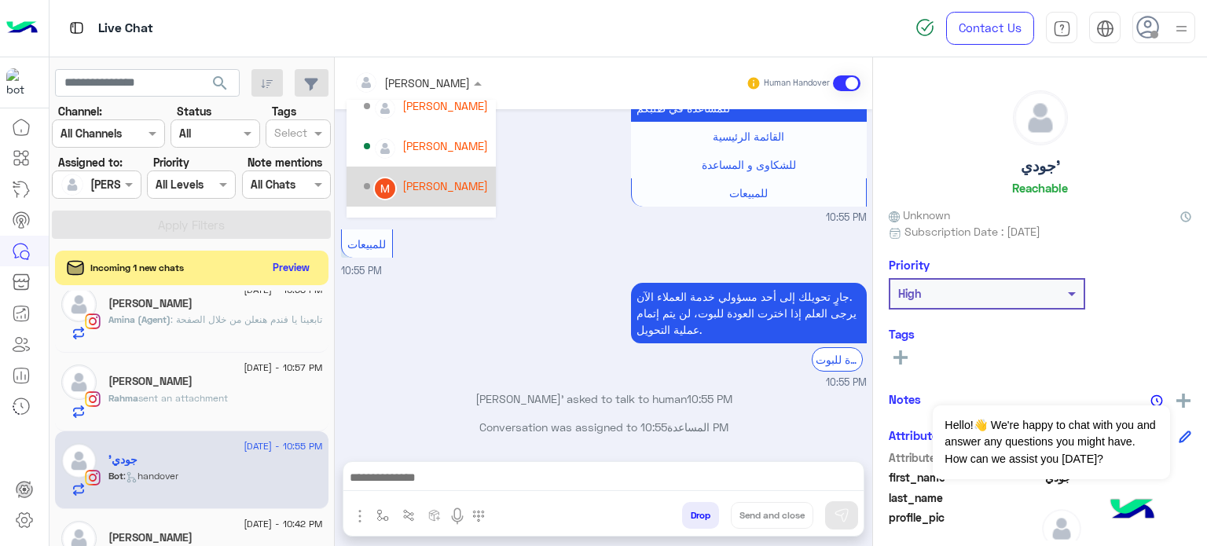
click at [442, 179] on div "[PERSON_NAME]" at bounding box center [445, 186] width 86 height 16
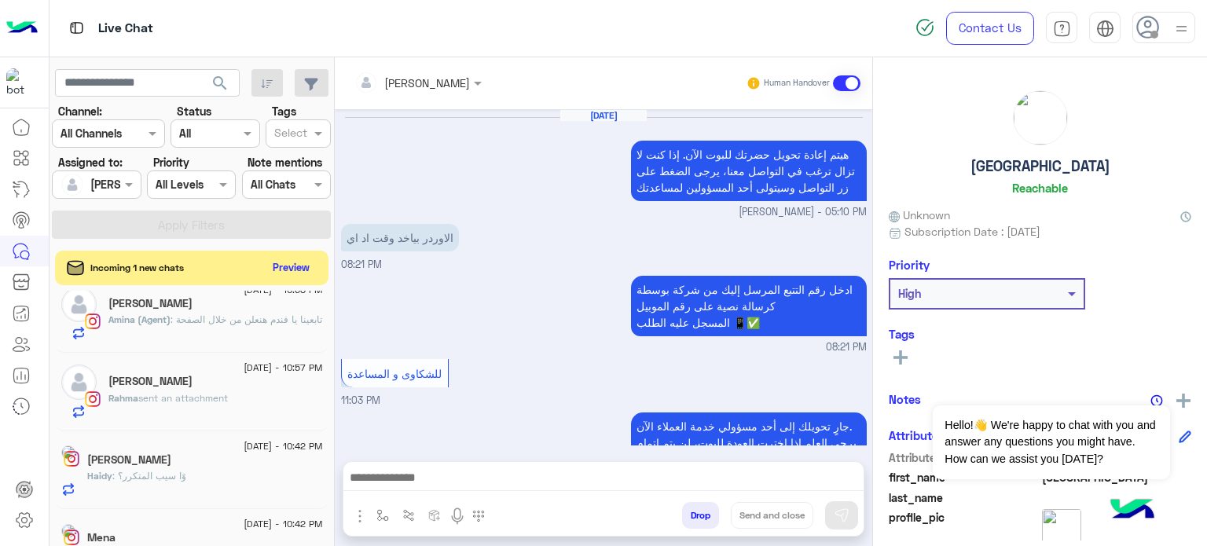
scroll to position [346, 0]
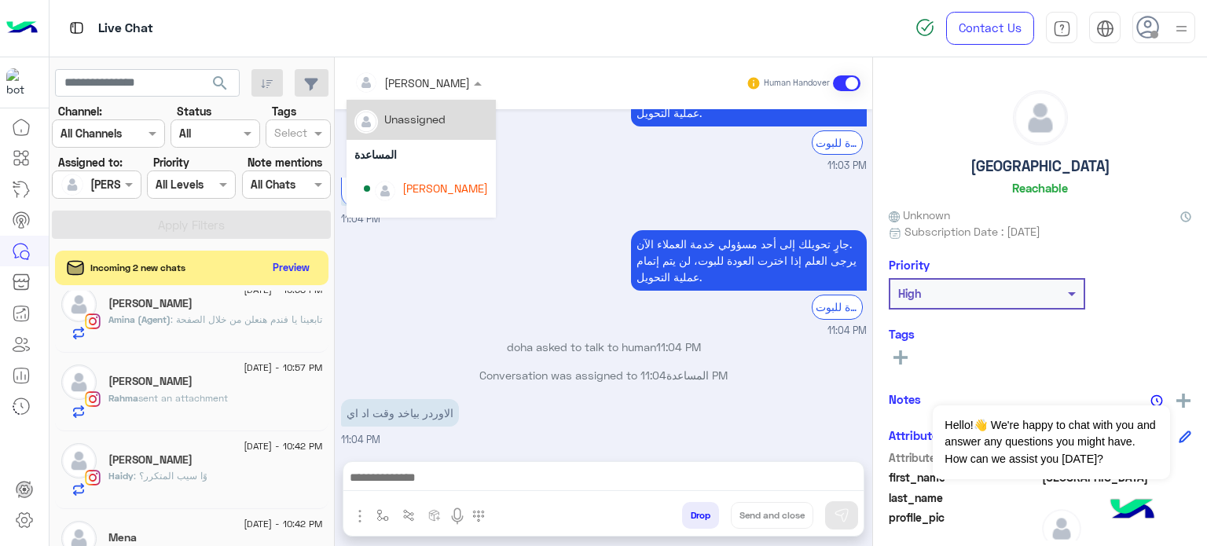
click at [437, 79] on div at bounding box center [417, 82] width 143 height 18
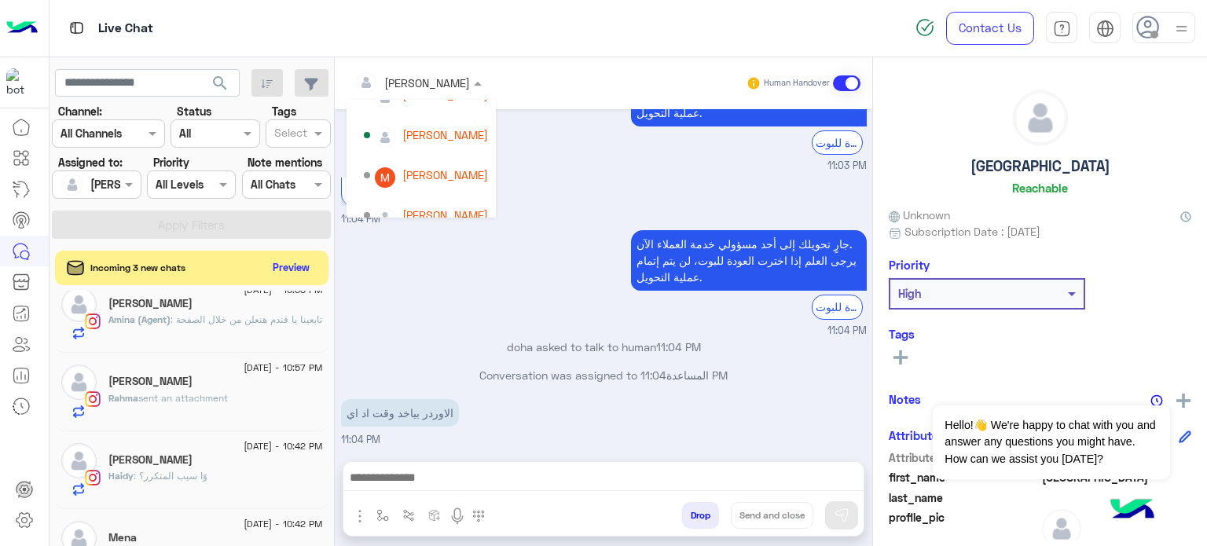
scroll to position [141, 0]
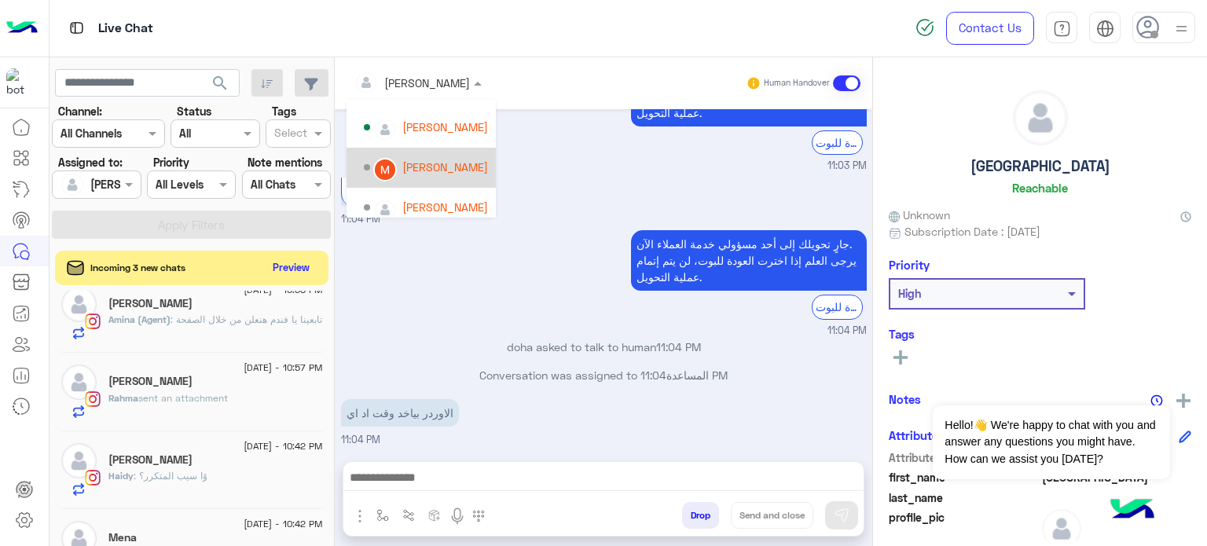
click at [453, 168] on div "[PERSON_NAME]" at bounding box center [445, 167] width 86 height 16
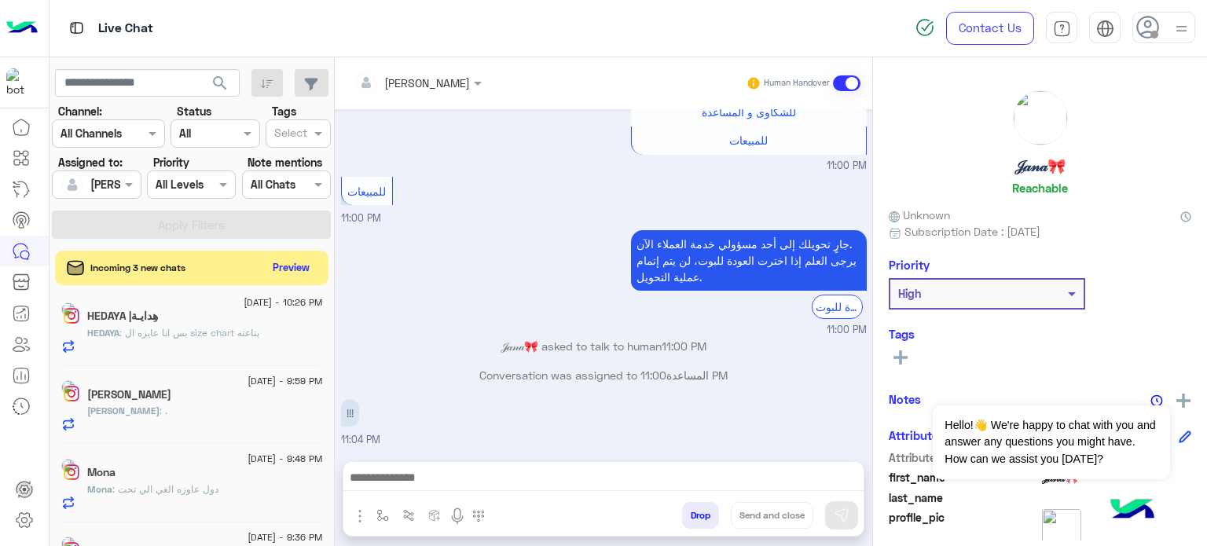
scroll to position [1105, 0]
click at [302, 276] on button "Preview" at bounding box center [292, 266] width 49 height 21
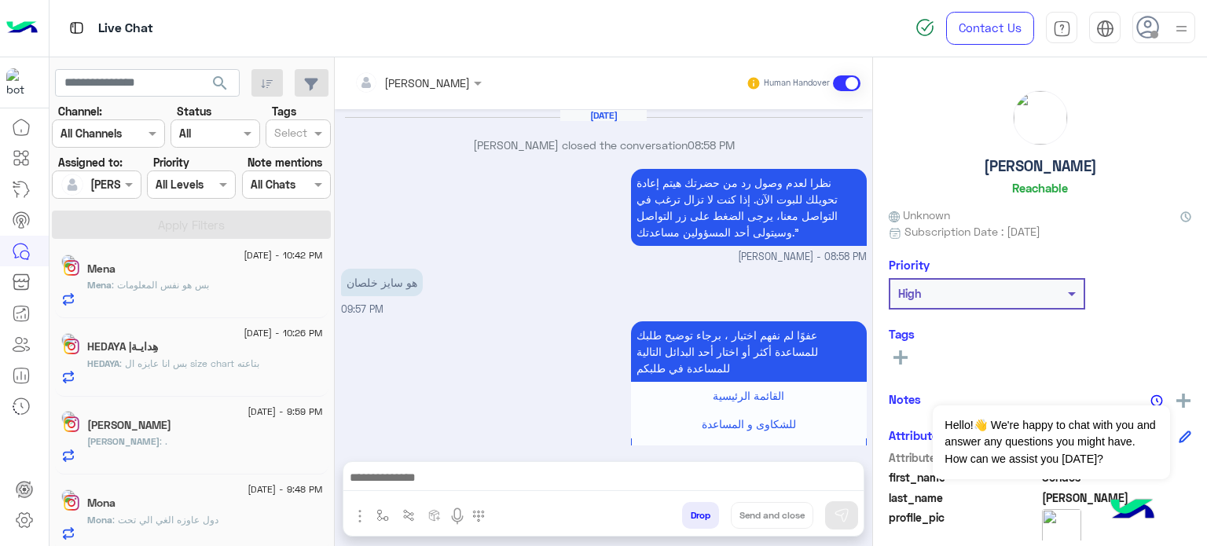
scroll to position [355, 0]
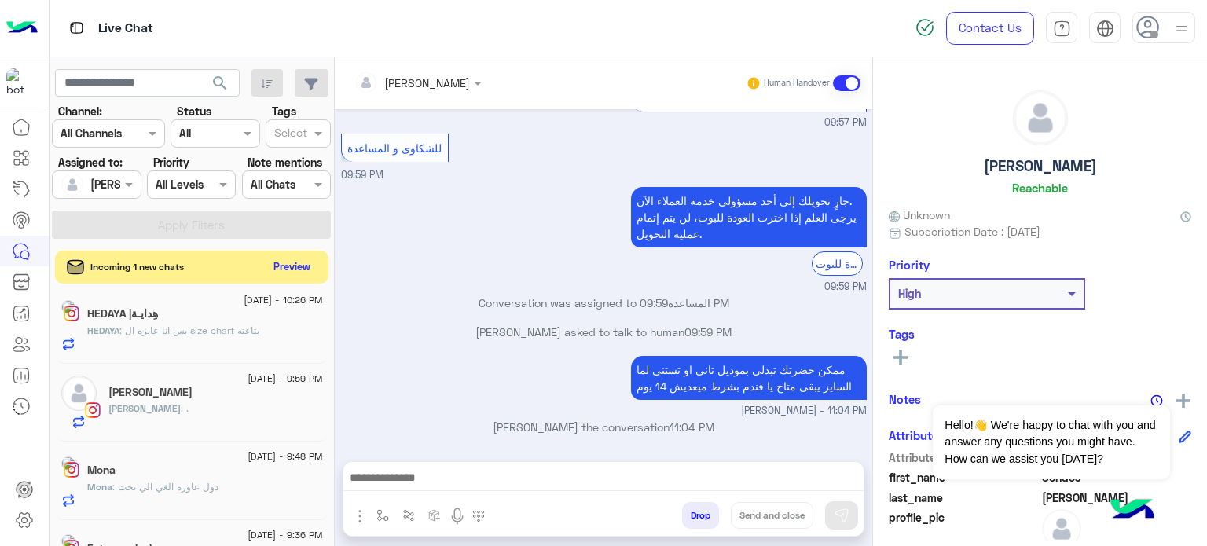
click at [305, 258] on button "Preview" at bounding box center [292, 266] width 49 height 21
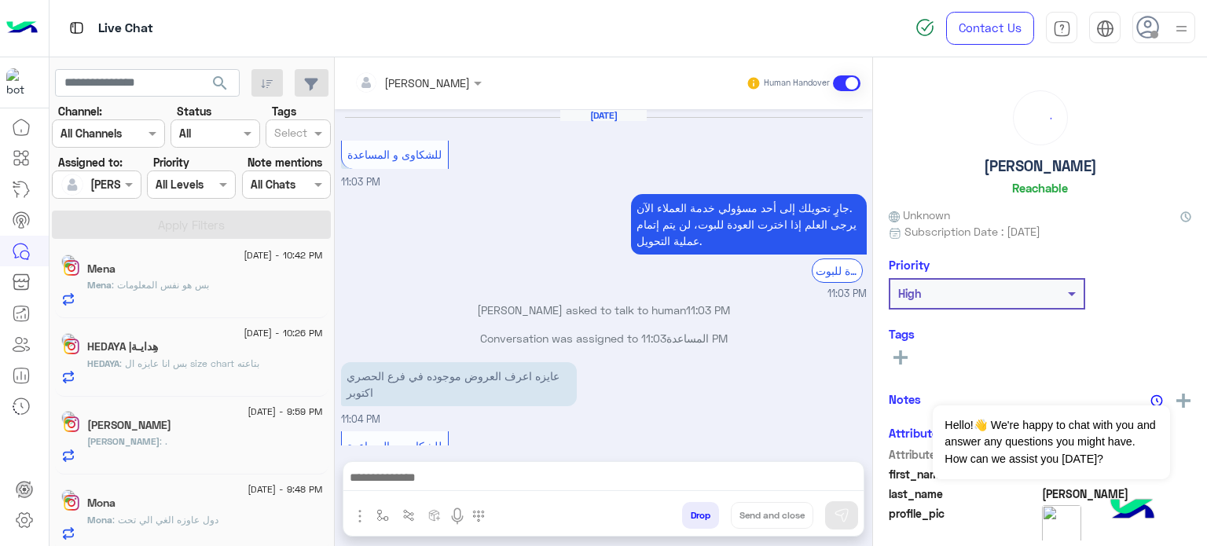
scroll to position [332, 0]
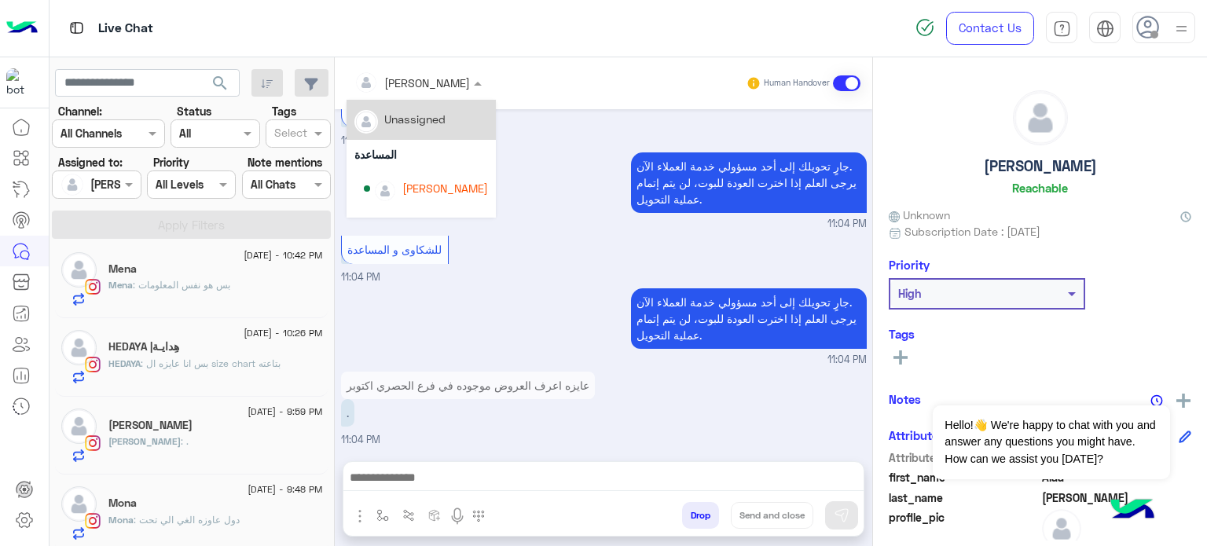
click at [425, 79] on input "text" at bounding box center [397, 83] width 86 height 16
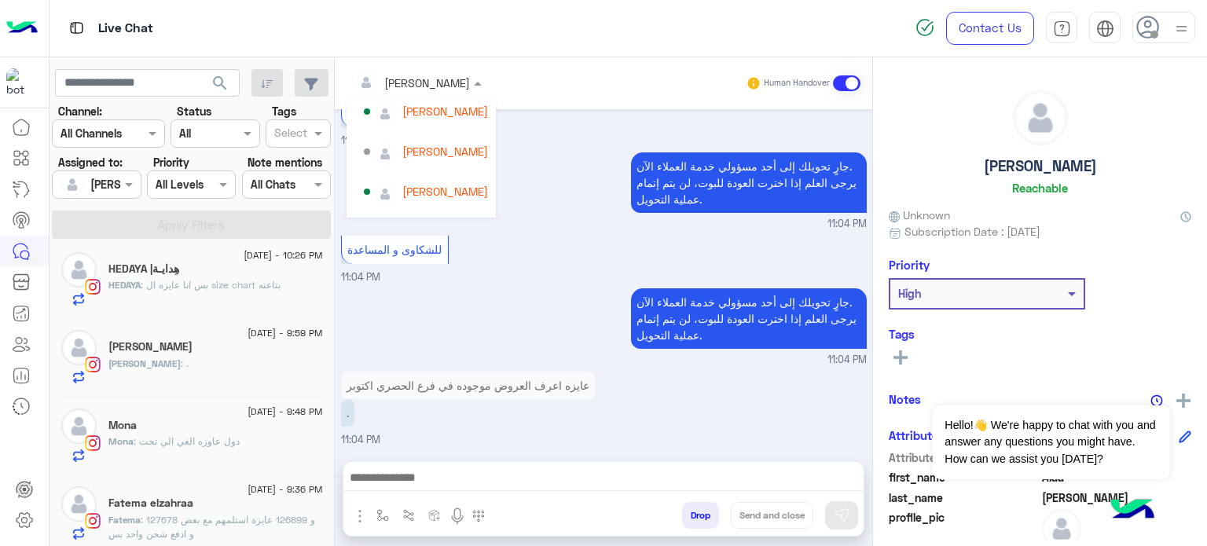
scroll to position [151, 0]
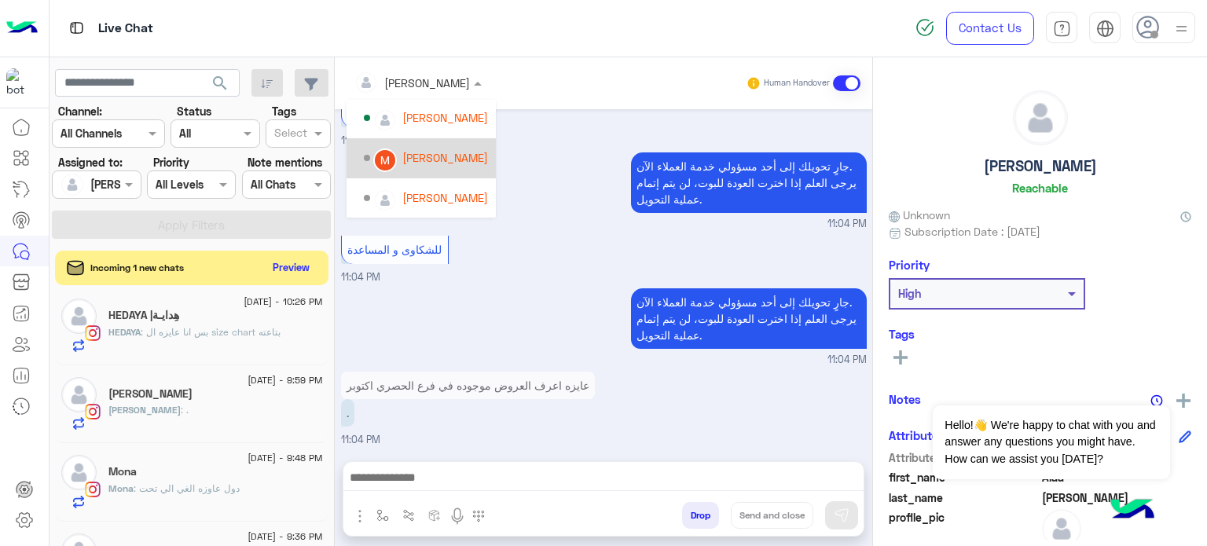
click at [438, 166] on div "[PERSON_NAME]" at bounding box center [426, 158] width 124 height 27
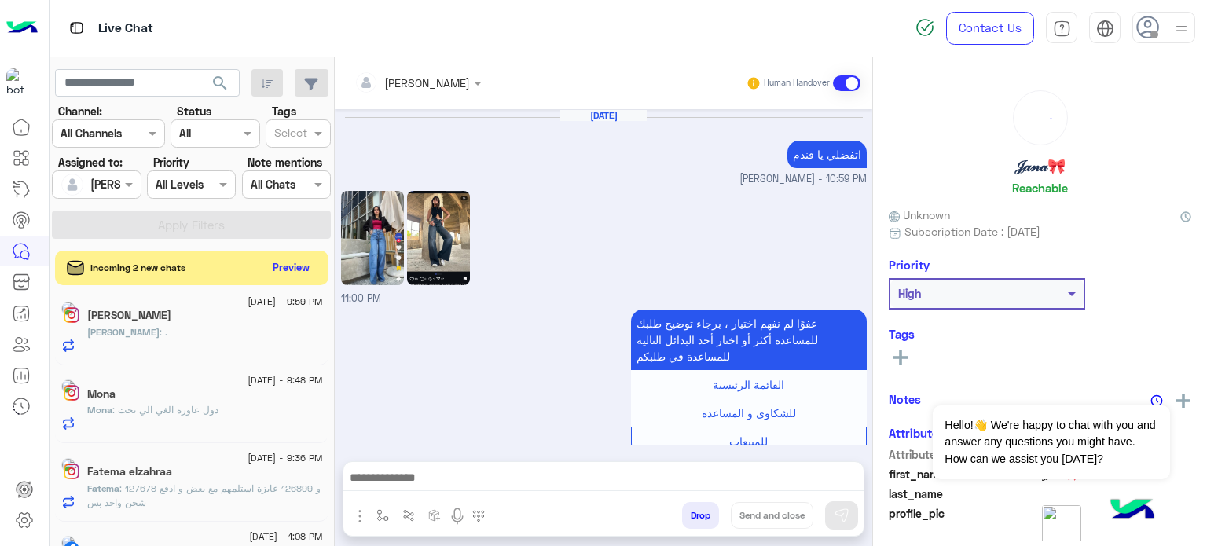
scroll to position [521, 0]
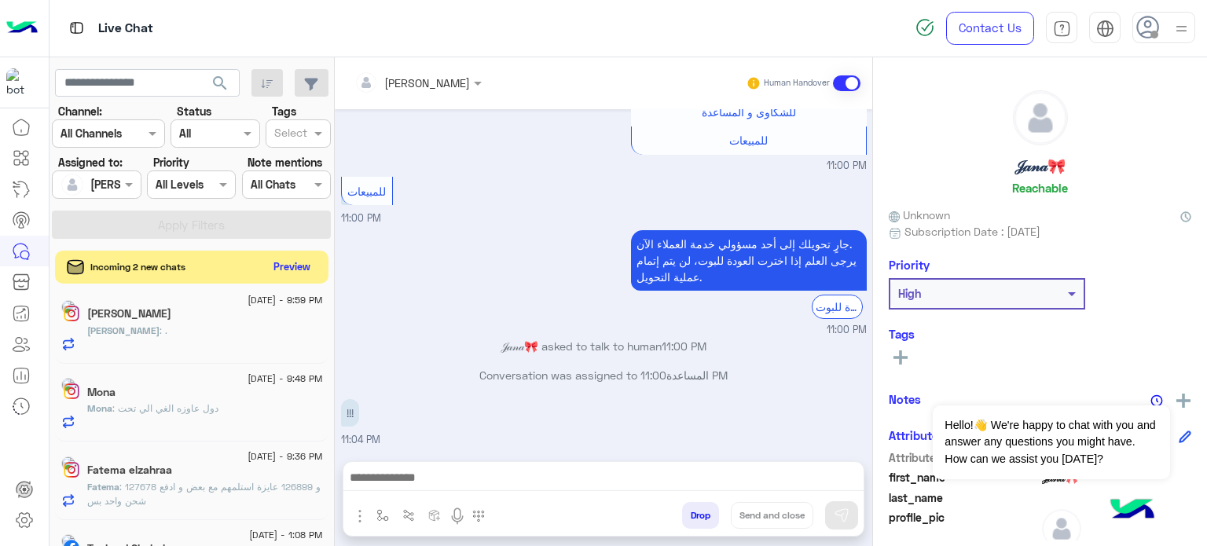
click at [297, 273] on button "Preview" at bounding box center [292, 266] width 49 height 21
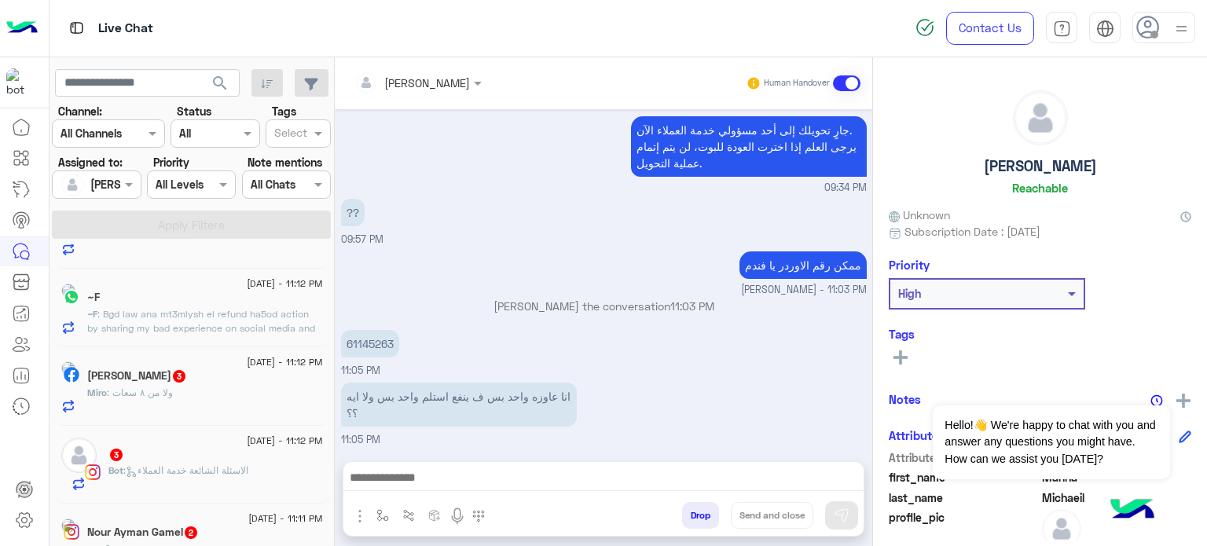
scroll to position [8, 0]
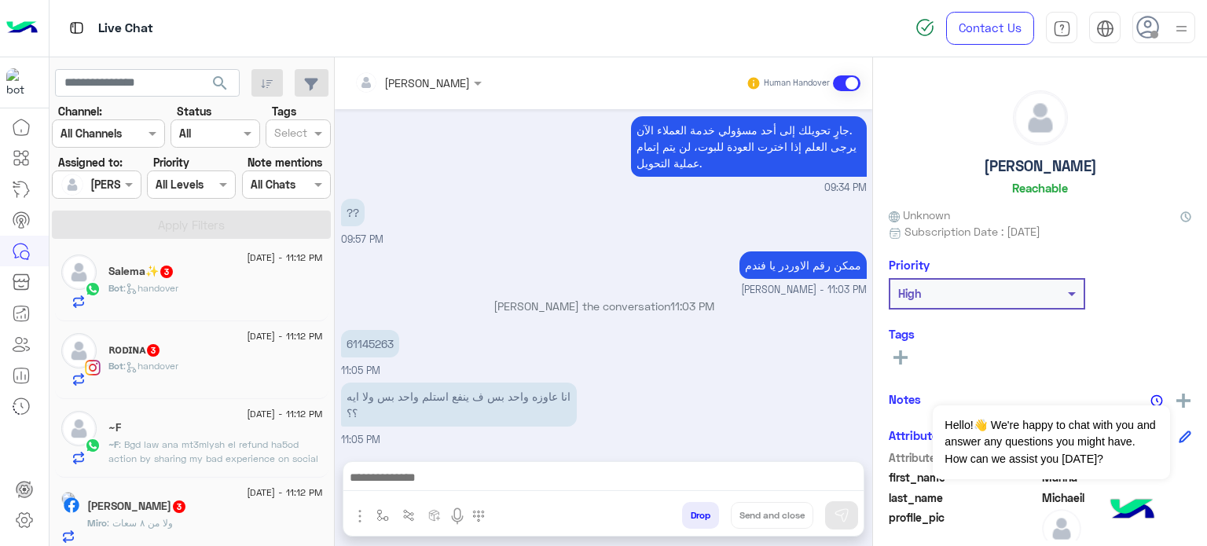
click at [201, 295] on div "Bot : handover" at bounding box center [215, 294] width 214 height 27
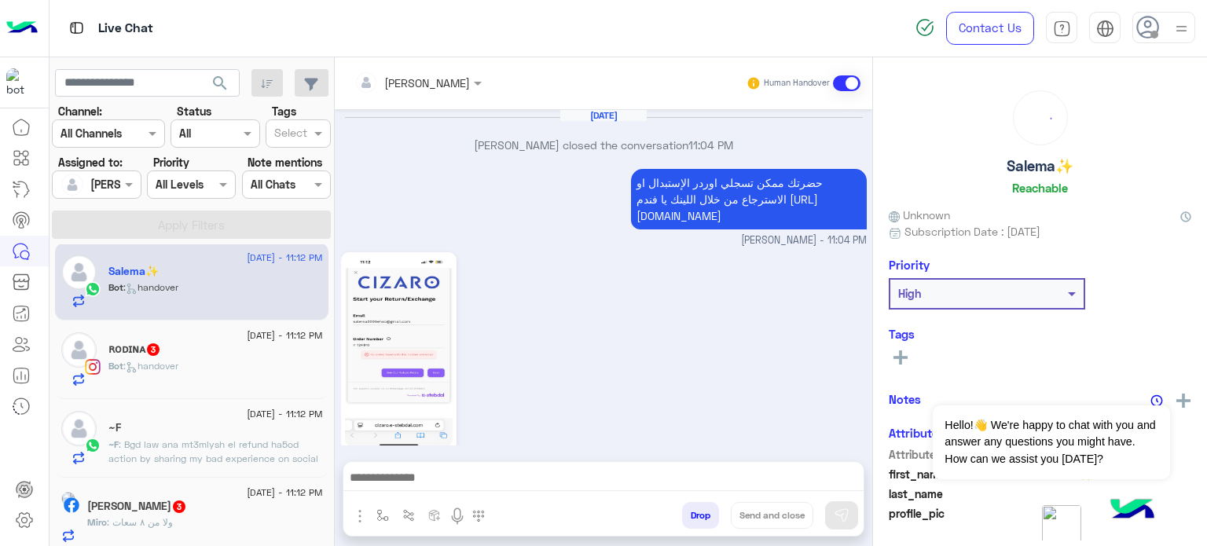
scroll to position [635, 0]
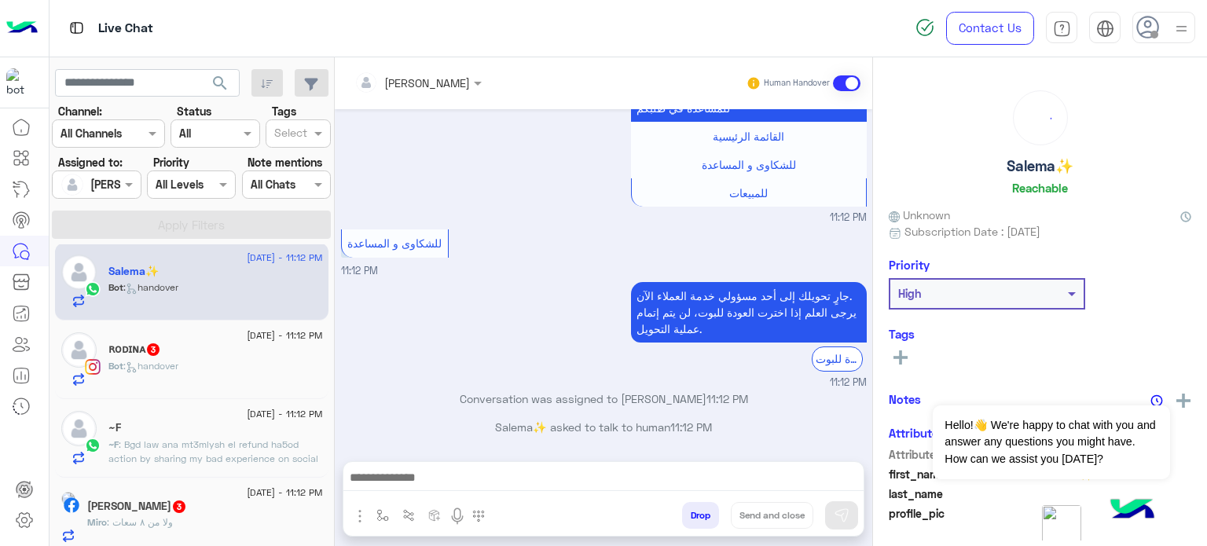
click at [430, 84] on div at bounding box center [417, 82] width 143 height 18
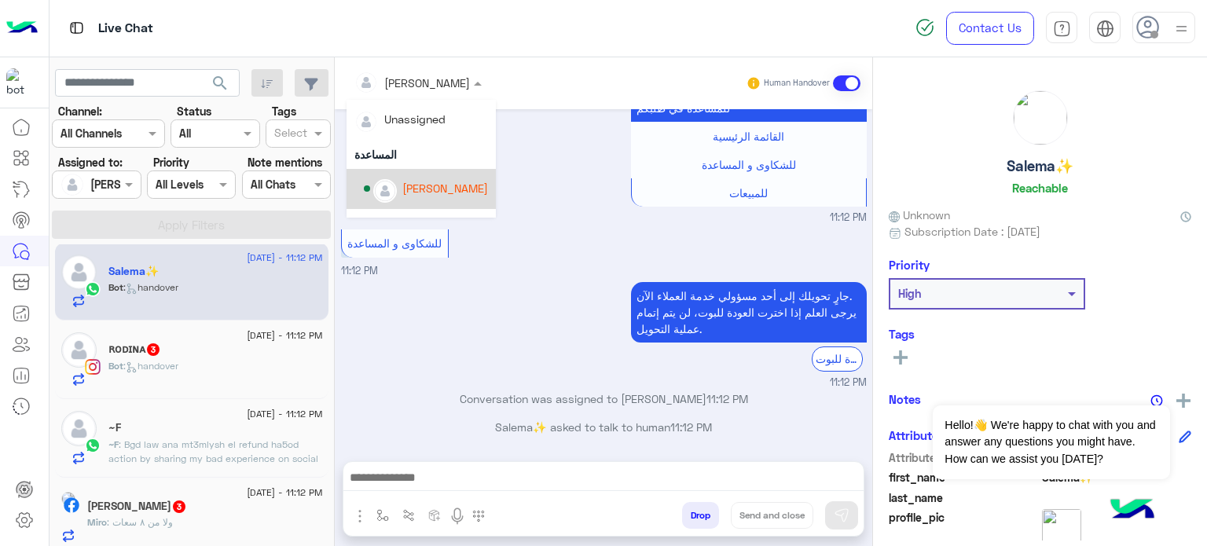
drag, startPoint x: 481, startPoint y: 124, endPoint x: 480, endPoint y: 207, distance: 83.3
click at [480, 207] on div "Unassigned المساعدة [PERSON_NAME] [PERSON_NAME]" at bounding box center [420, 234] width 149 height 269
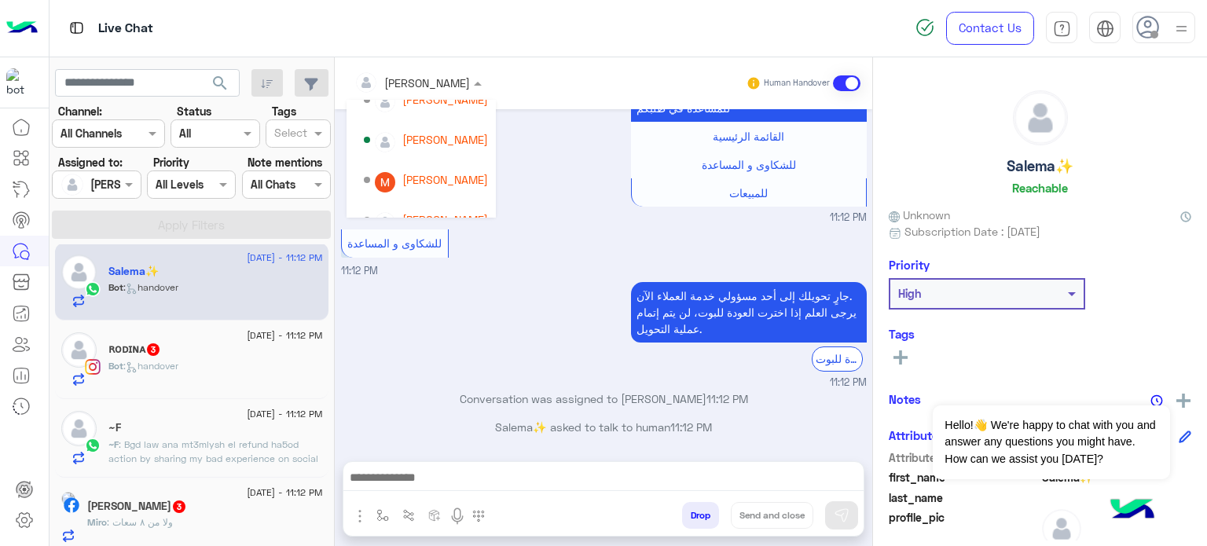
scroll to position [151, 0]
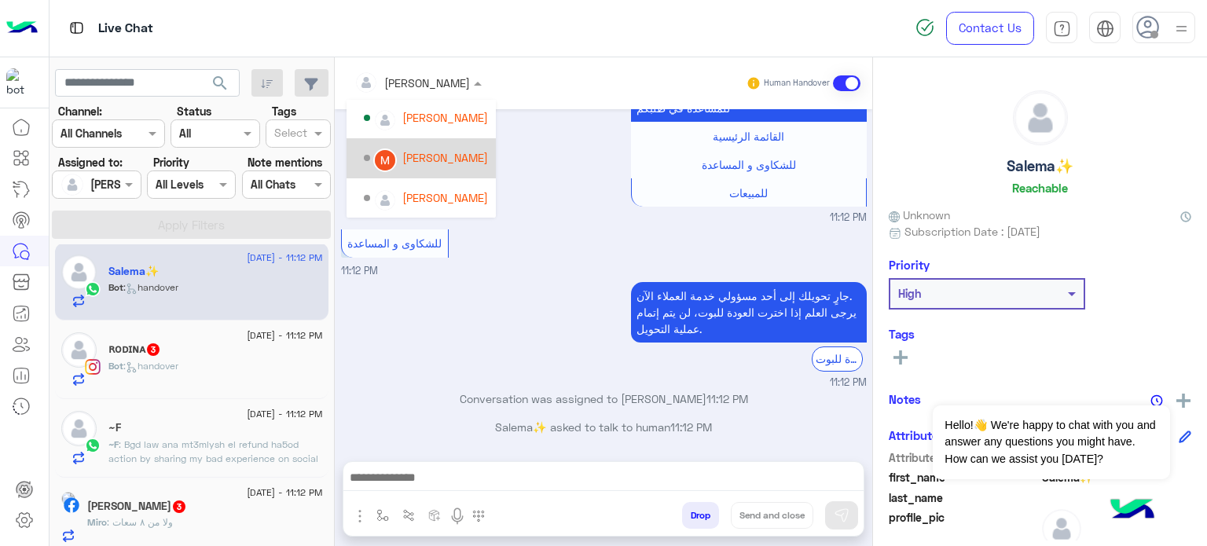
click at [445, 154] on div "[PERSON_NAME]" at bounding box center [445, 157] width 86 height 16
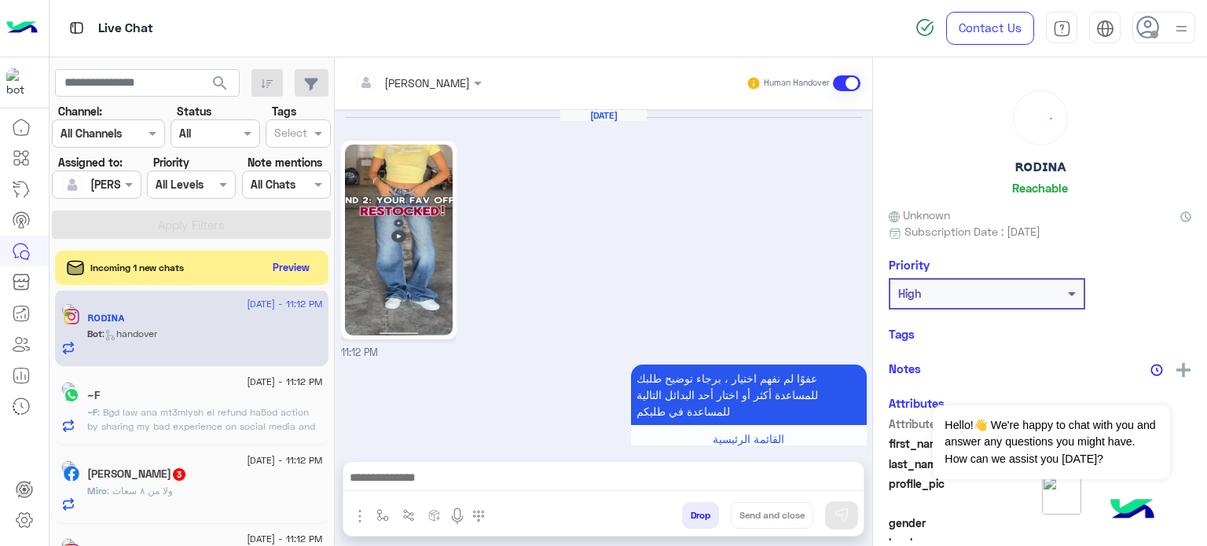
scroll to position [523, 0]
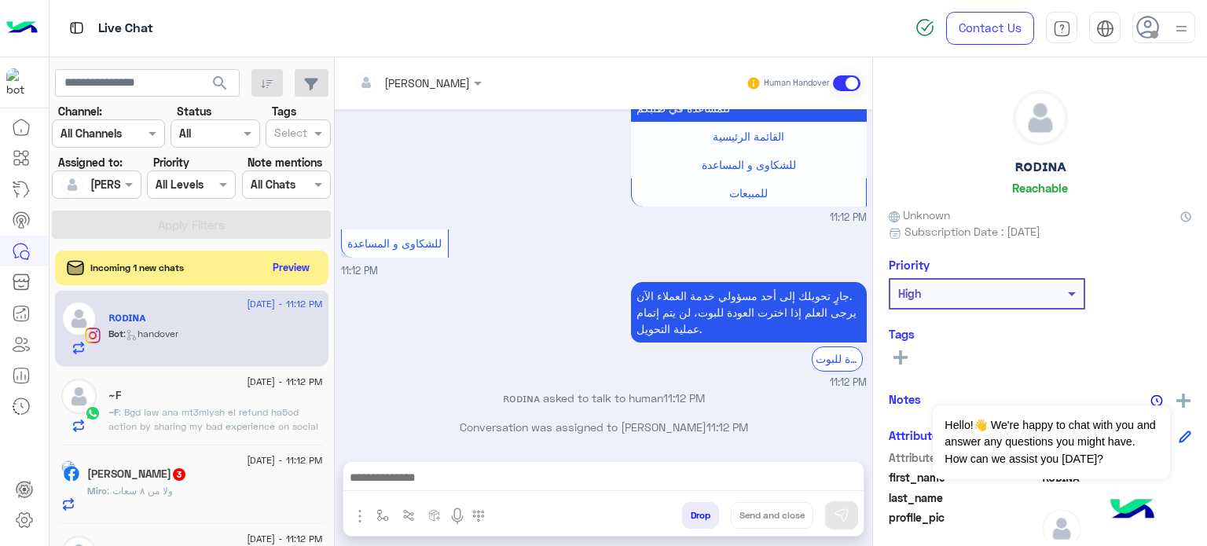
click at [261, 325] on div "ʀᴏᴅɪɴᴀ" at bounding box center [215, 319] width 214 height 16
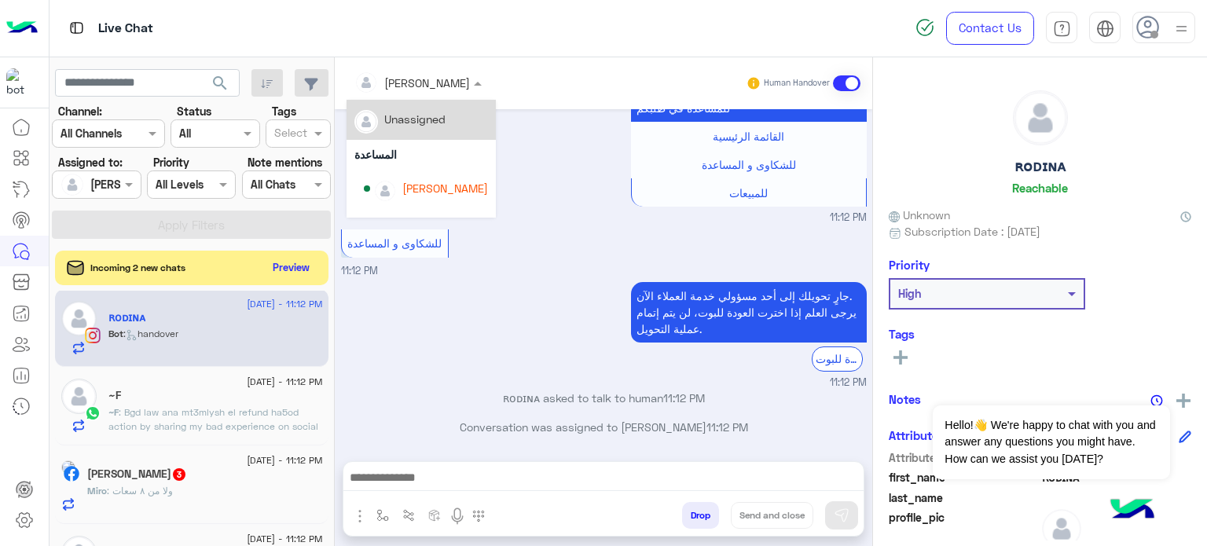
click at [443, 89] on div at bounding box center [417, 82] width 143 height 18
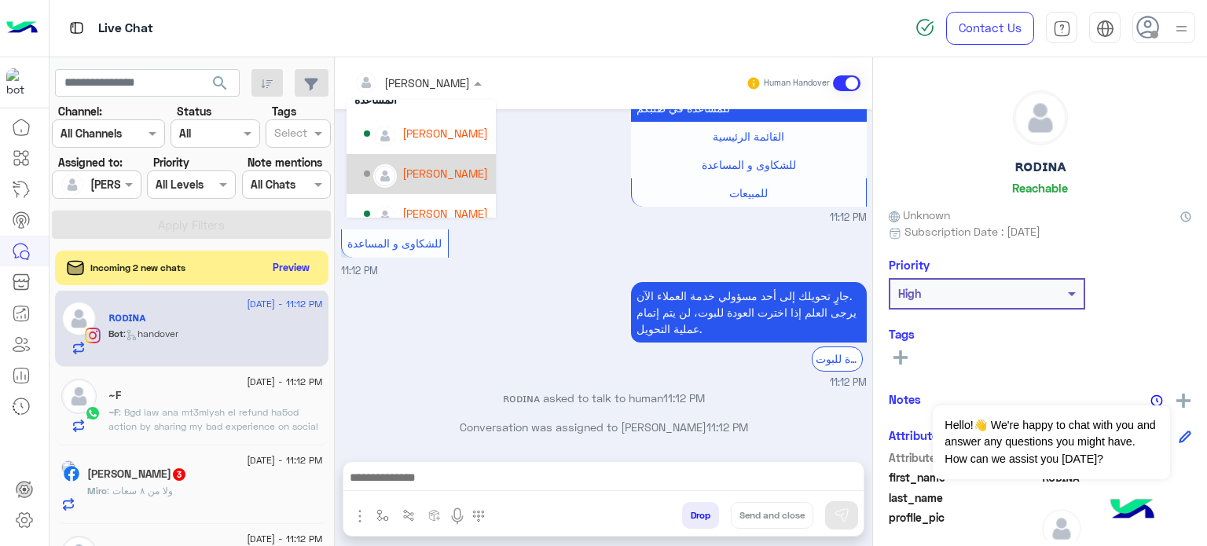
scroll to position [151, 0]
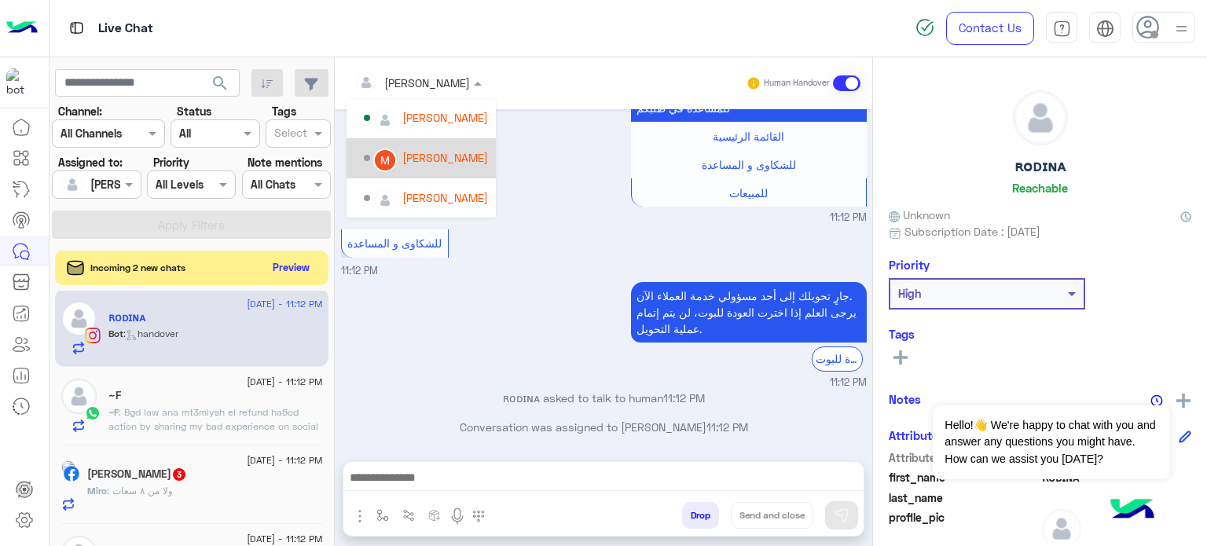
click at [445, 163] on div "[PERSON_NAME]" at bounding box center [445, 157] width 86 height 16
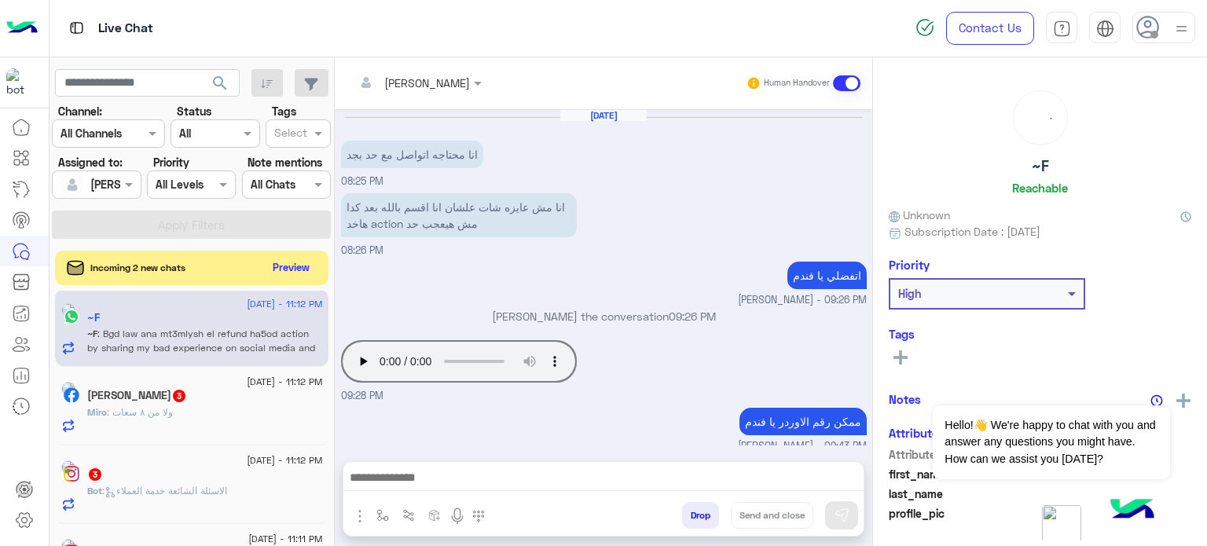
scroll to position [420, 0]
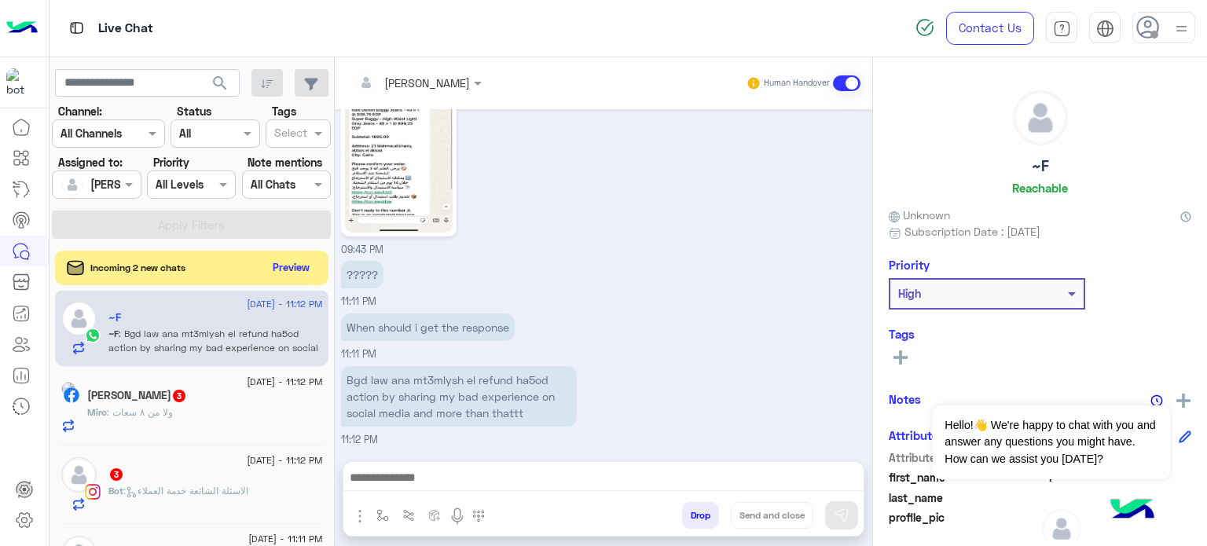
click at [249, 469] on div "3" at bounding box center [215, 475] width 214 height 16
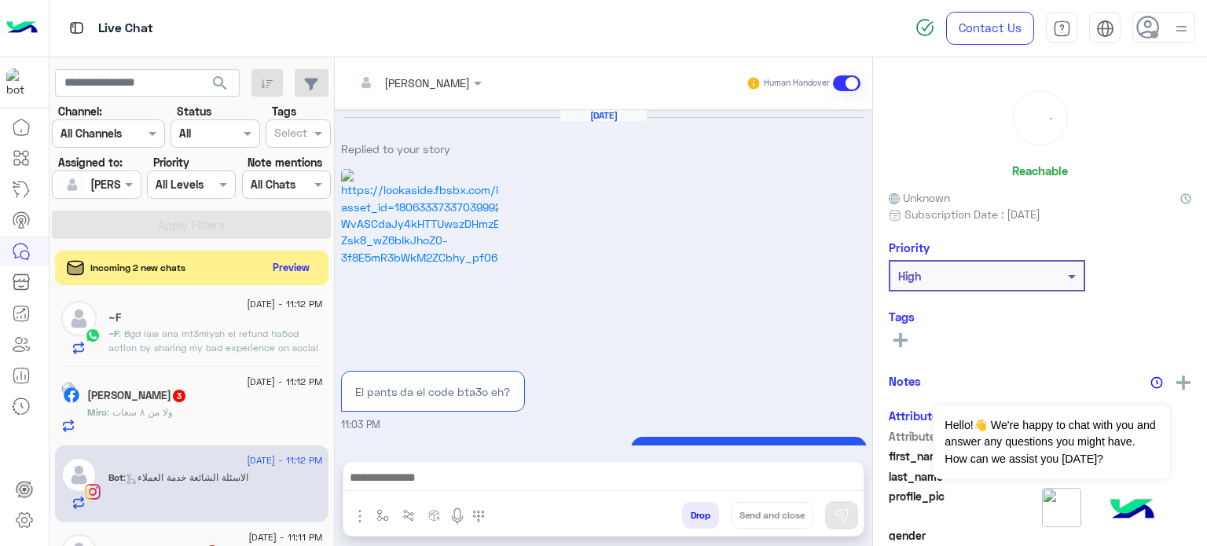
scroll to position [754, 0]
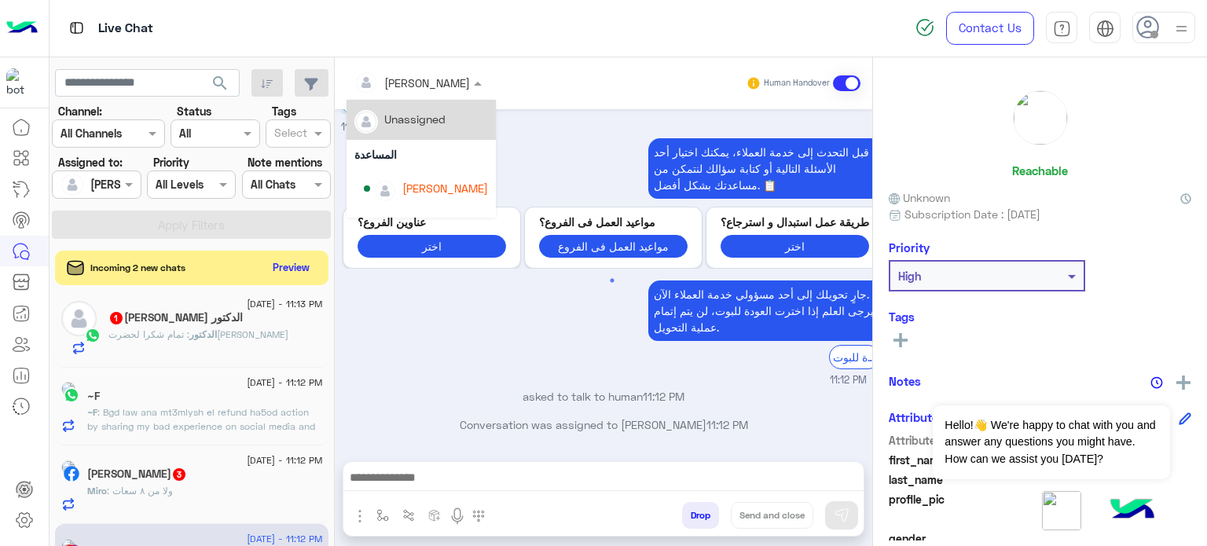
click at [440, 83] on div at bounding box center [417, 82] width 143 height 18
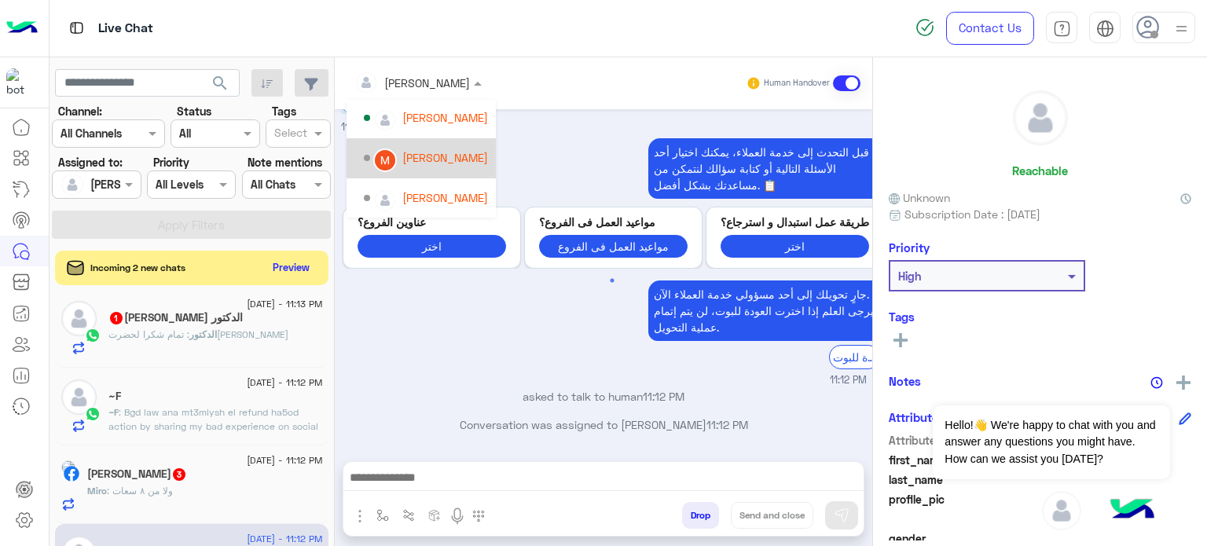
click at [434, 161] on div "[PERSON_NAME]" at bounding box center [445, 157] width 86 height 16
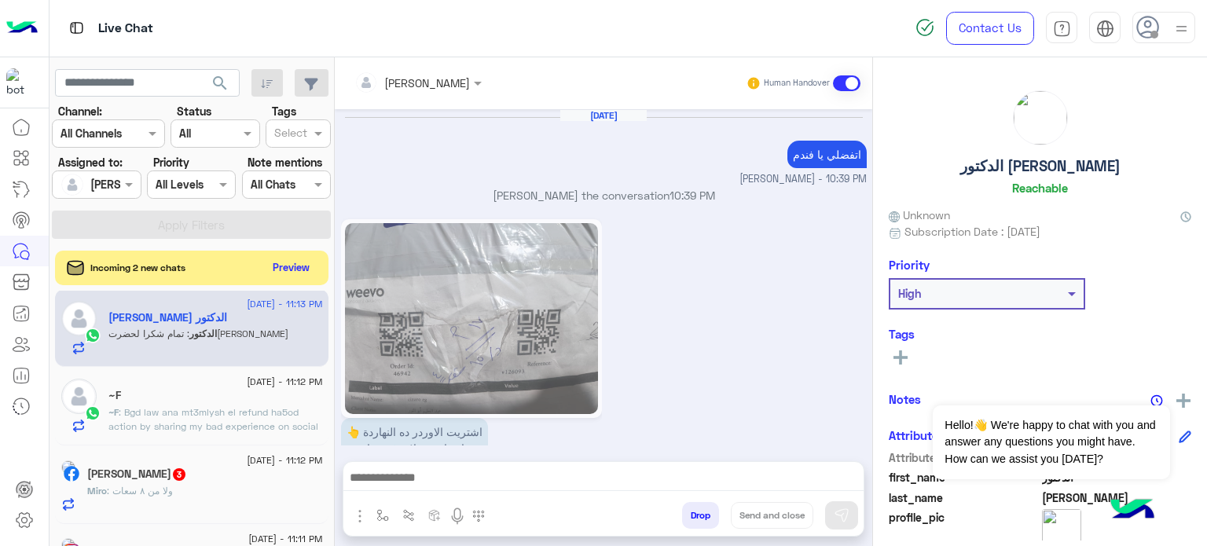
scroll to position [702, 0]
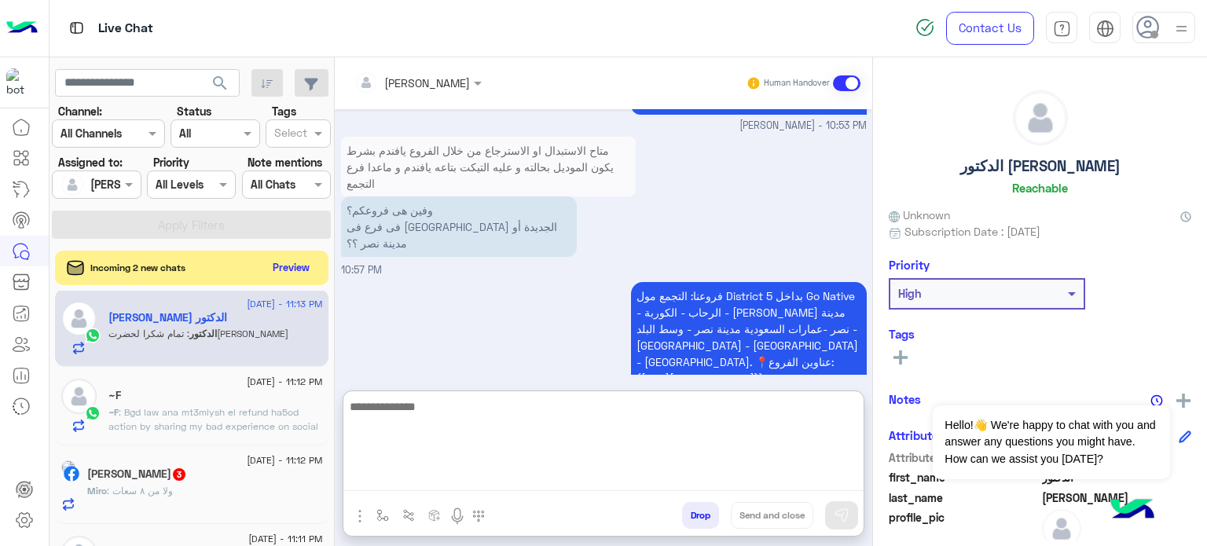
click at [432, 473] on textarea at bounding box center [603, 444] width 520 height 94
type textarea "**********"
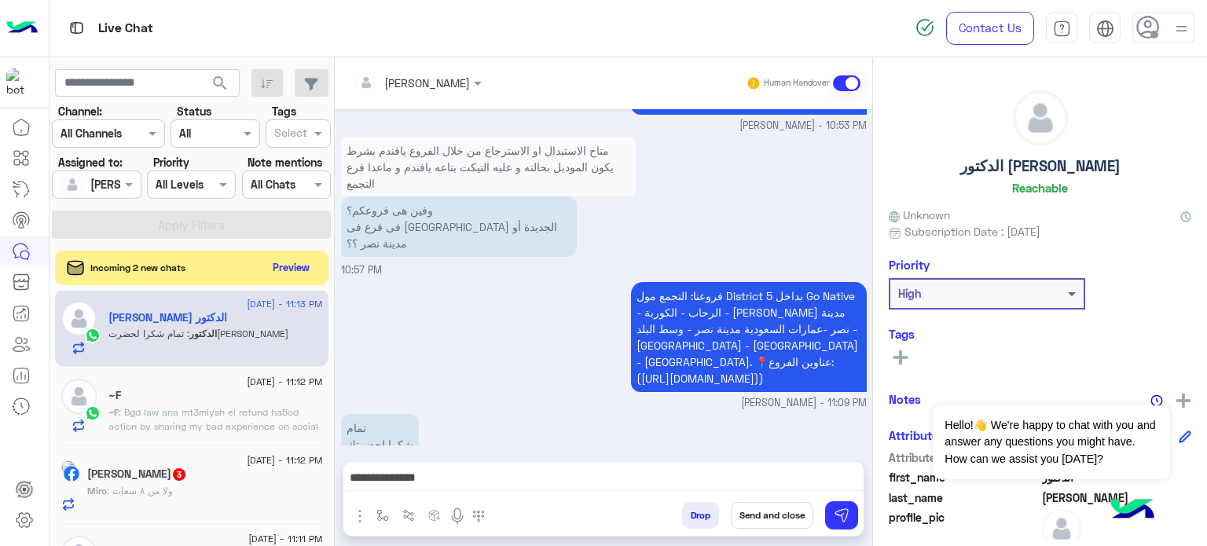
click at [770, 515] on button "Send and close" at bounding box center [772, 515] width 82 height 27
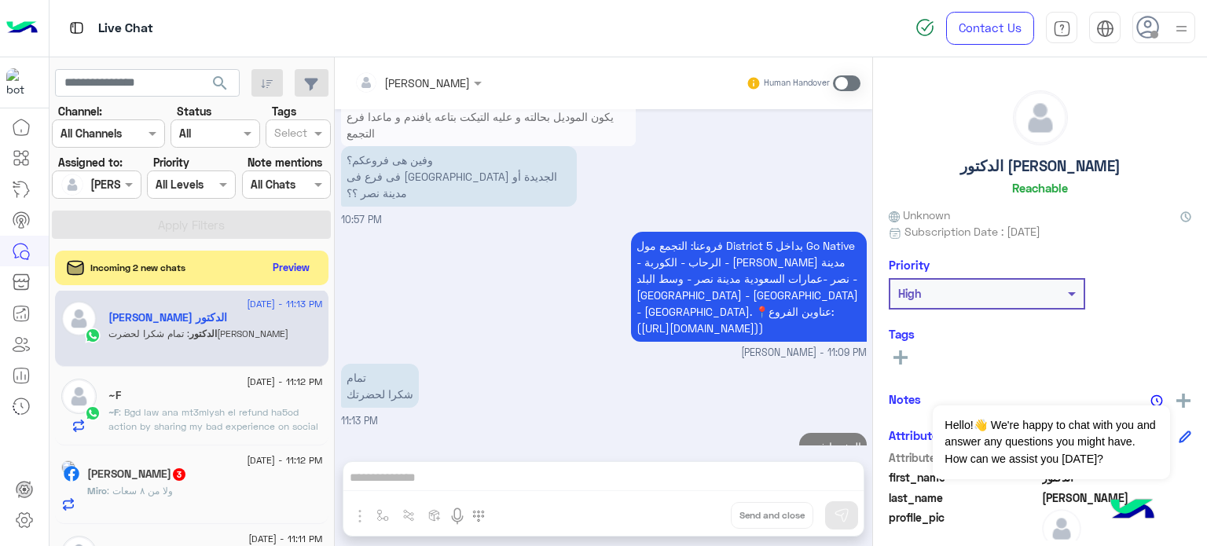
scroll to position [780, 0]
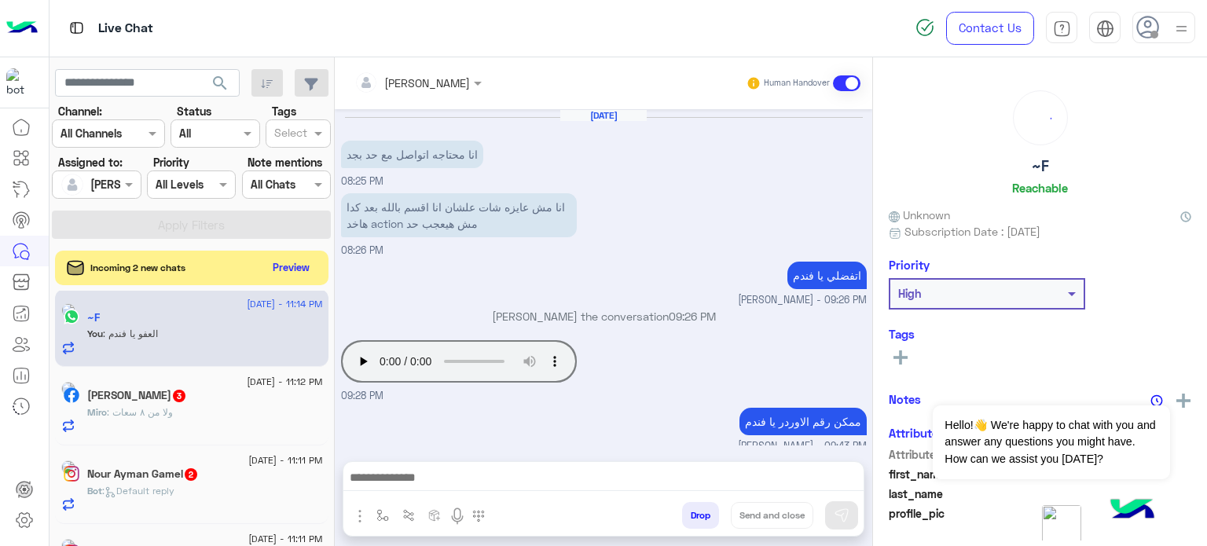
scroll to position [420, 0]
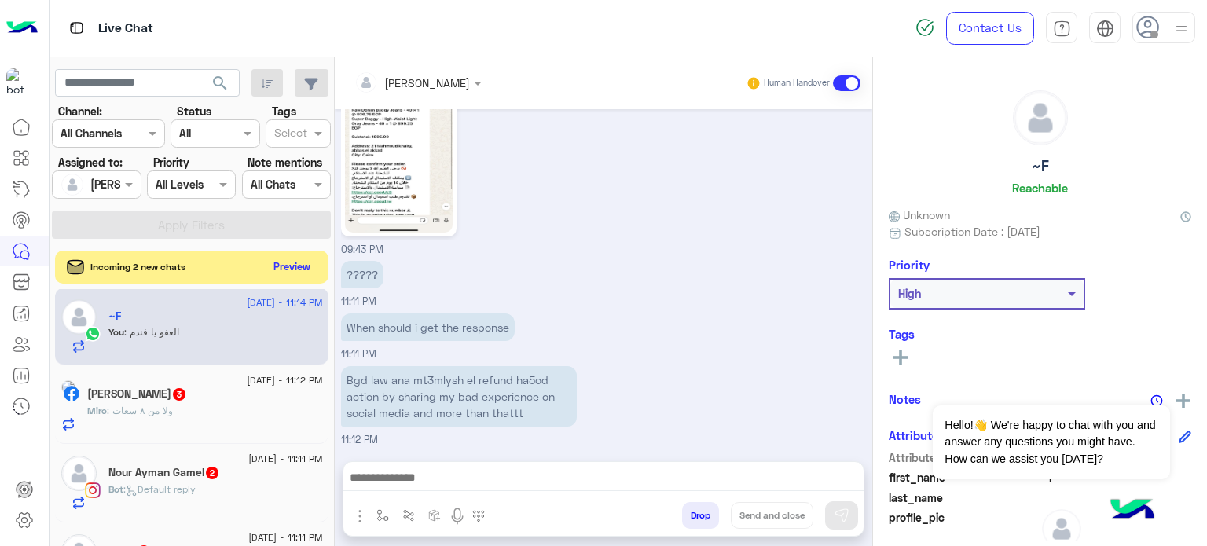
click at [302, 263] on button "Preview" at bounding box center [292, 266] width 49 height 21
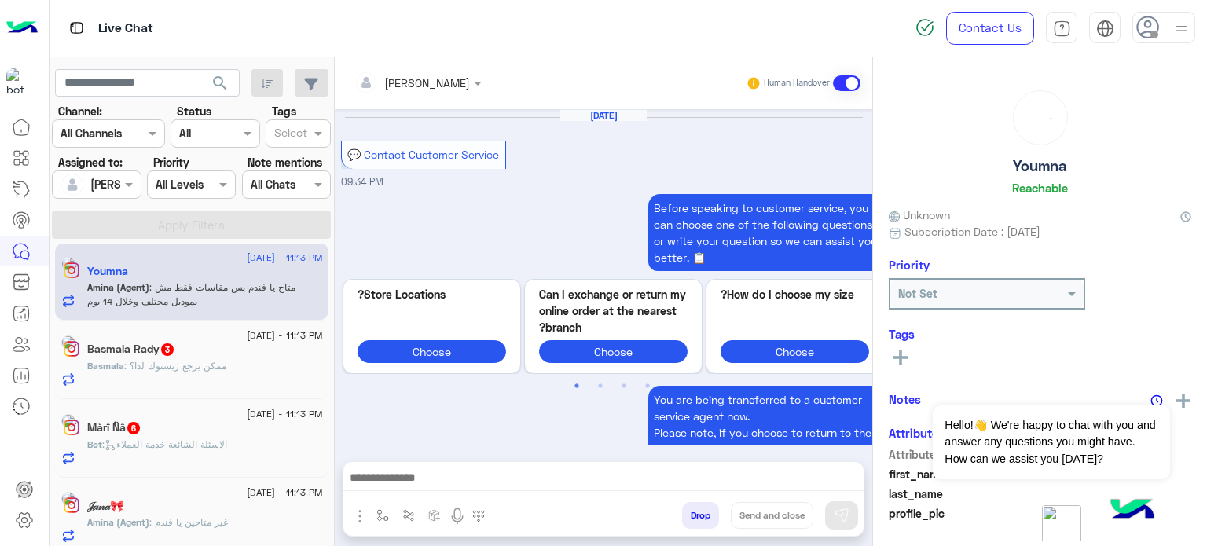
scroll to position [497, 0]
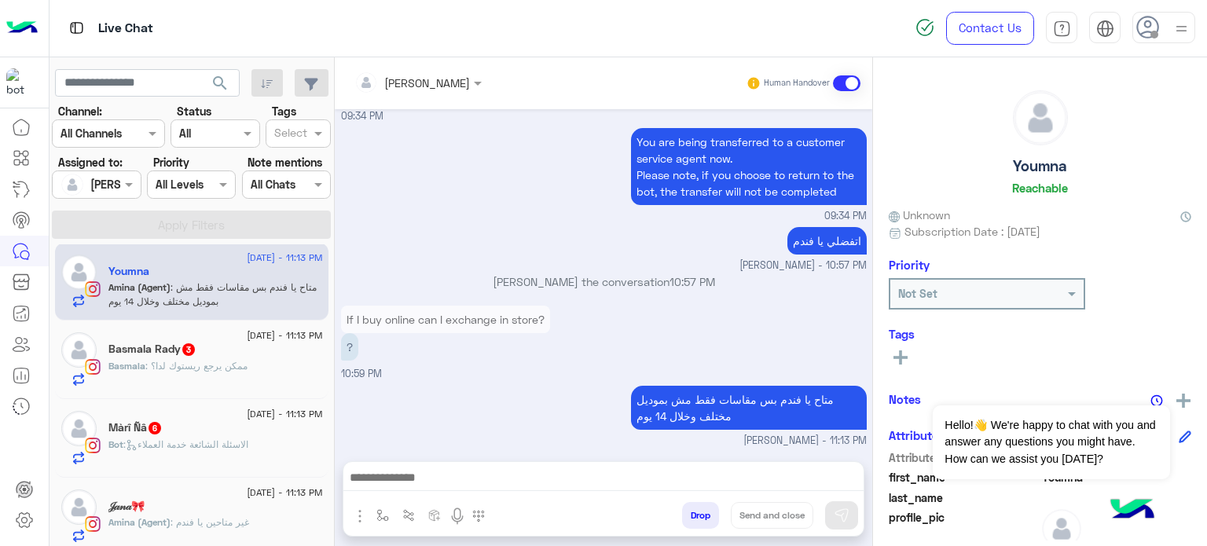
click at [228, 439] on span ": الاسئلة الشائعة خدمة العملاء" at bounding box center [185, 444] width 125 height 12
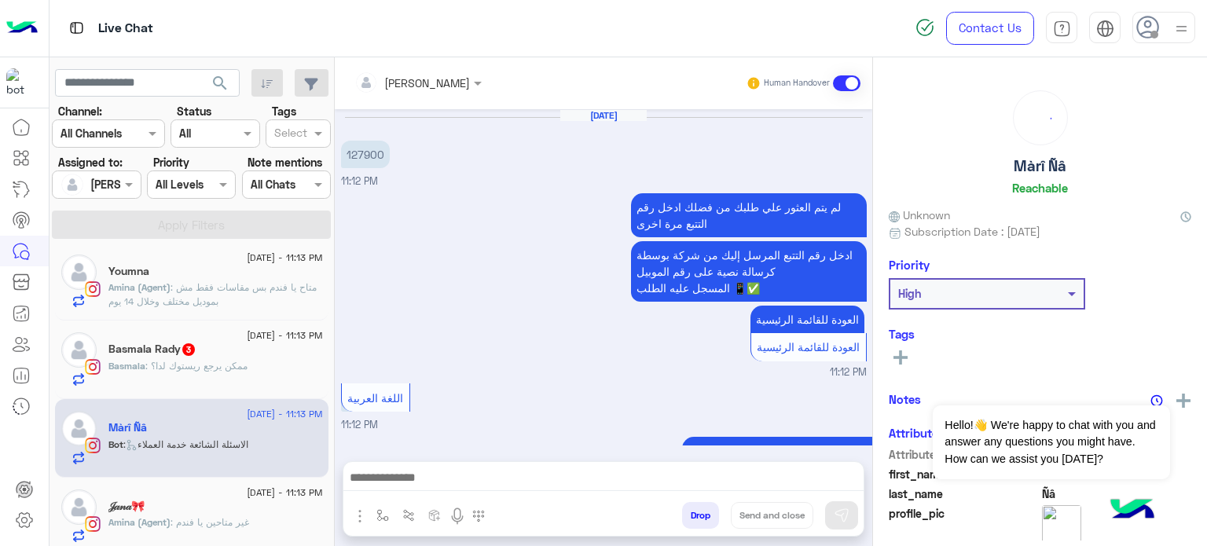
scroll to position [908, 0]
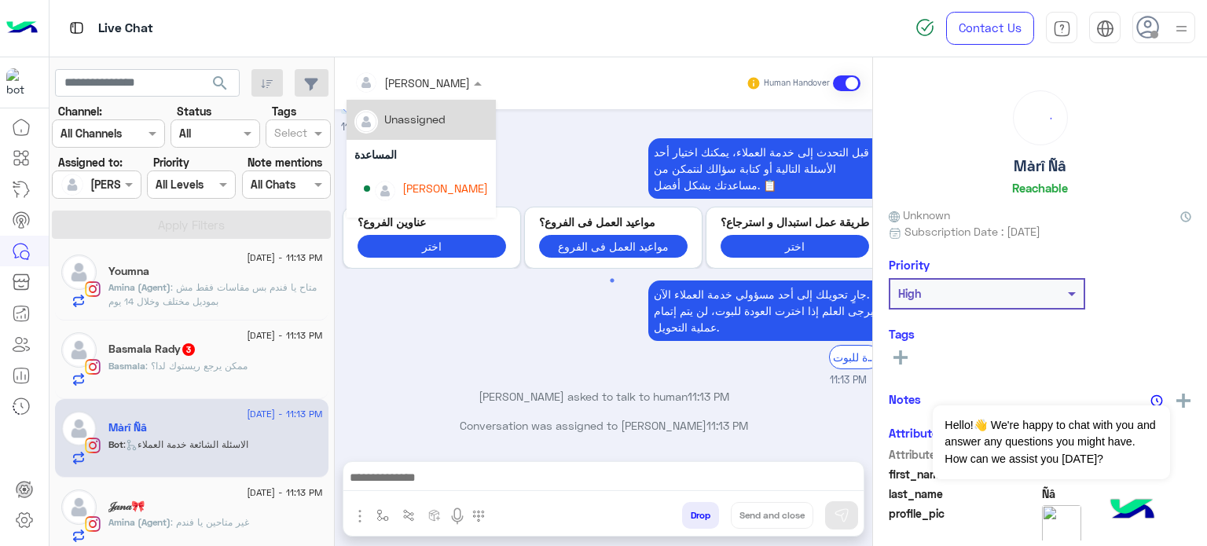
click at [444, 85] on div at bounding box center [417, 82] width 143 height 18
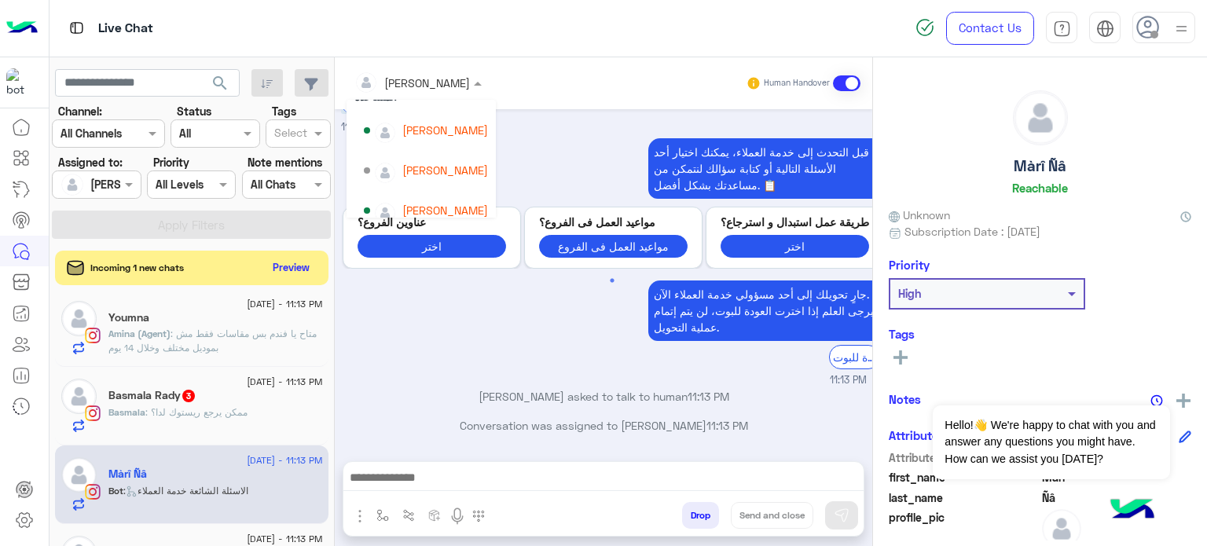
scroll to position [68, 0]
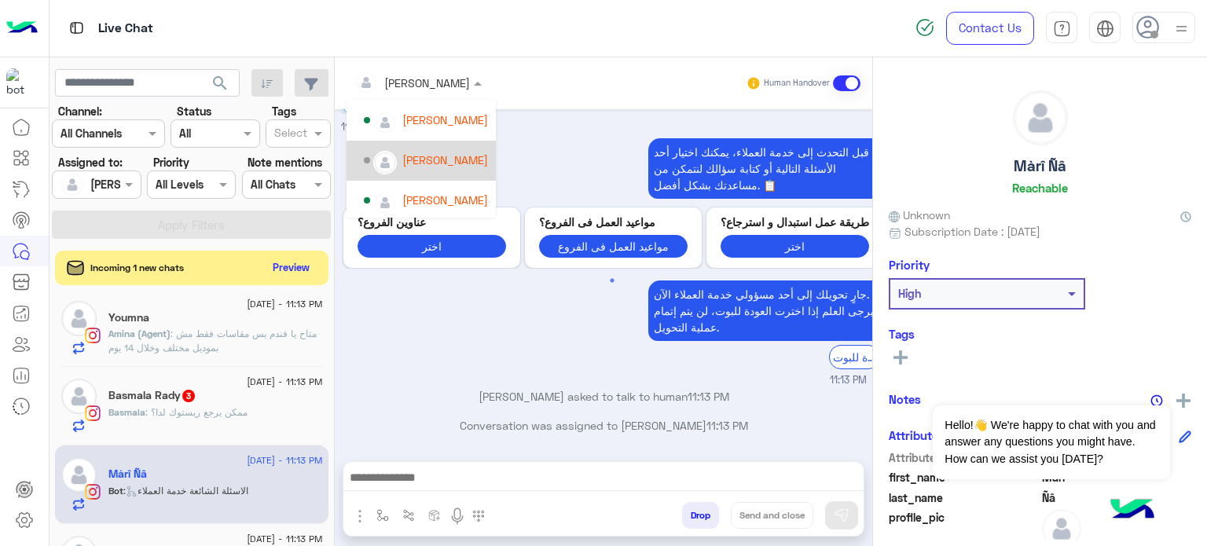
click at [458, 149] on div "[PERSON_NAME]" at bounding box center [426, 160] width 124 height 27
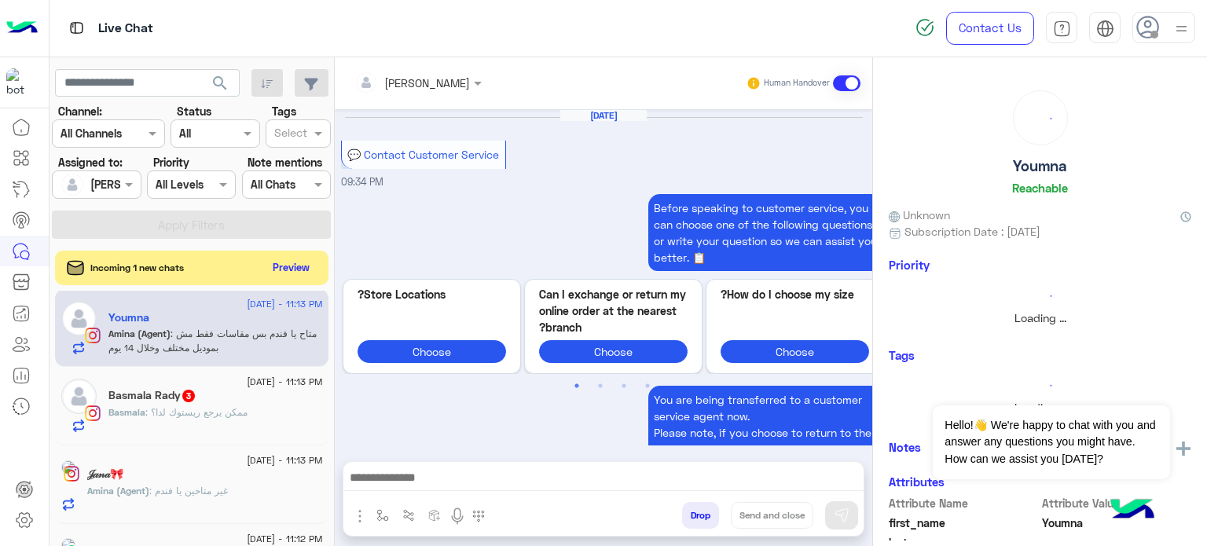
scroll to position [497, 0]
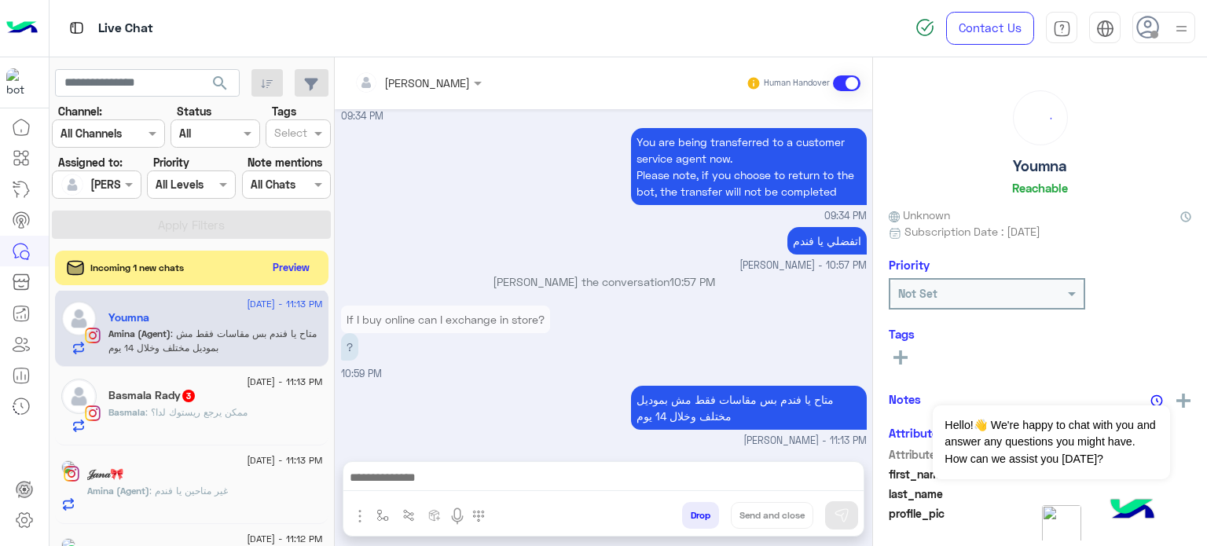
click at [217, 422] on div "Basmala : ممكن يرجع ريستوك لدا؟" at bounding box center [215, 418] width 214 height 27
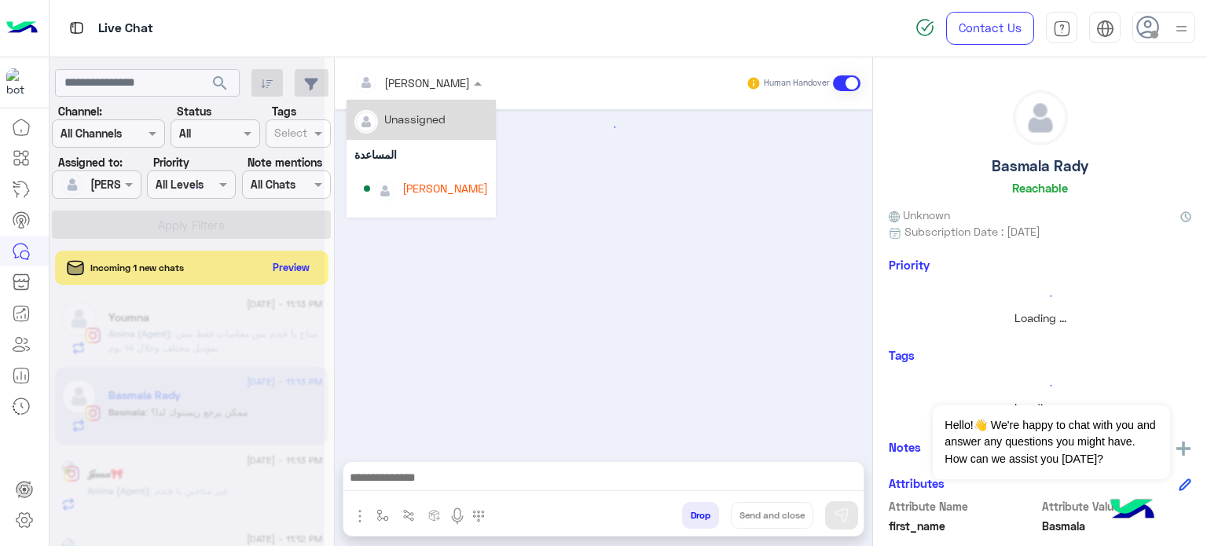
click at [419, 87] on input "text" at bounding box center [397, 83] width 86 height 16
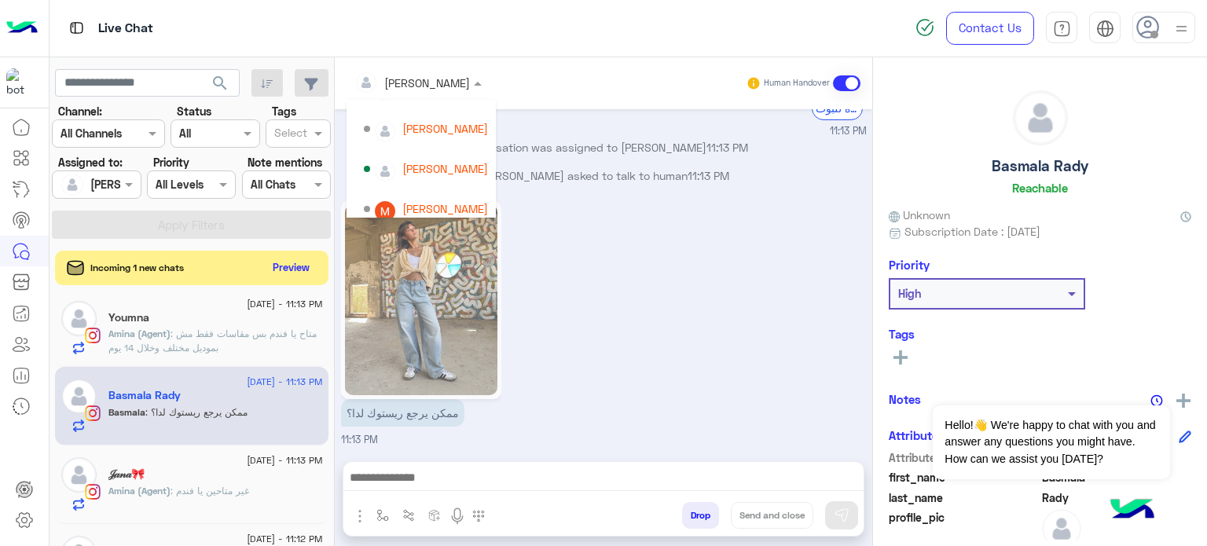
scroll to position [101, 0]
click at [448, 207] on div "[PERSON_NAME]" at bounding box center [445, 208] width 86 height 16
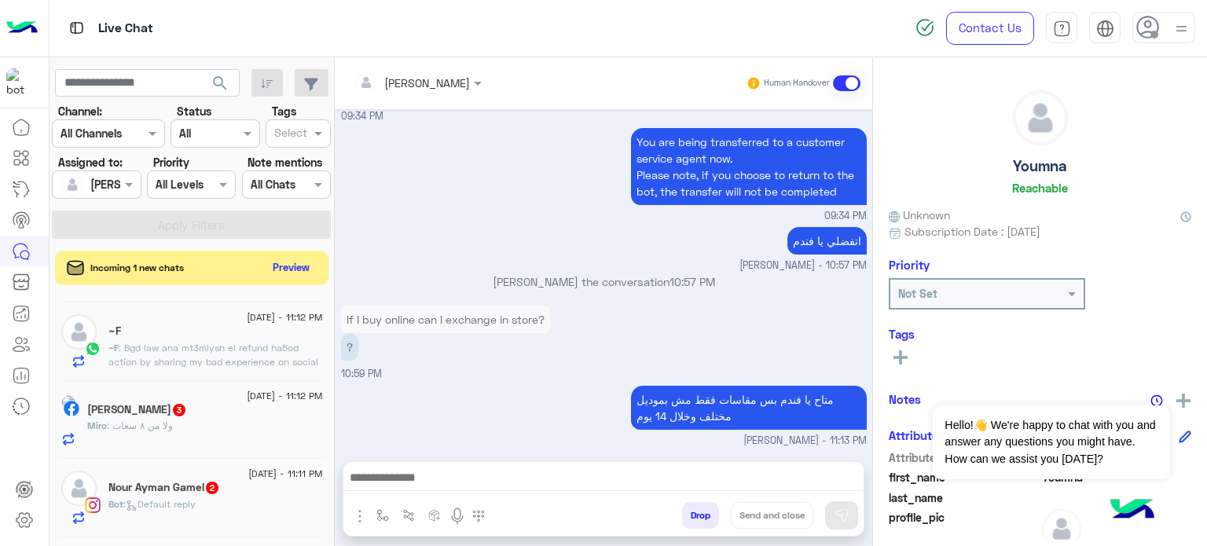
scroll to position [242, 0]
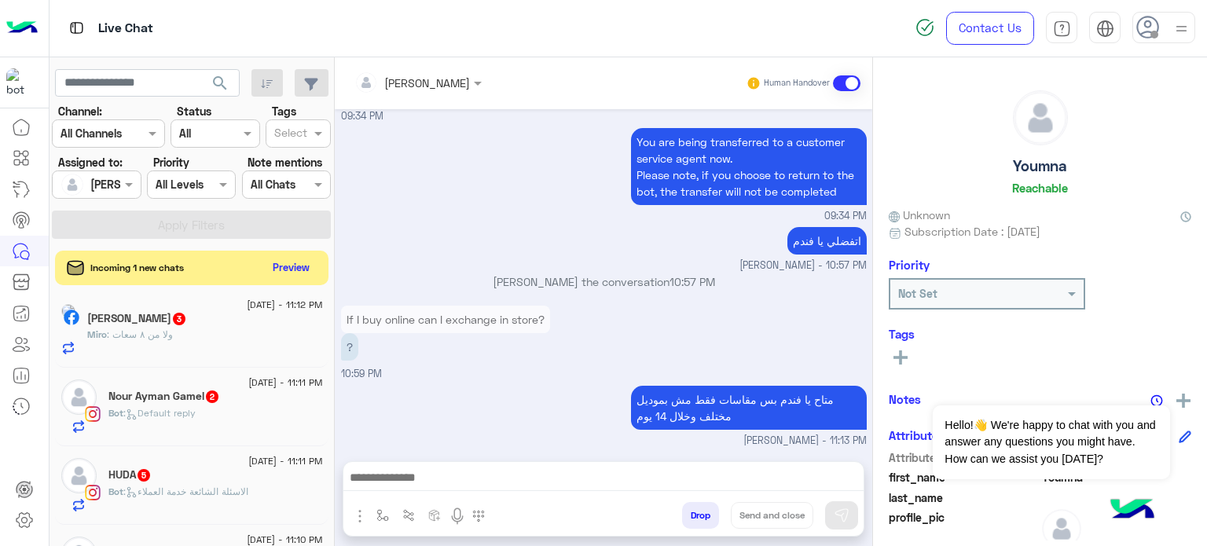
click at [225, 399] on div "Nour Ayman Gamel 2" at bounding box center [215, 398] width 214 height 16
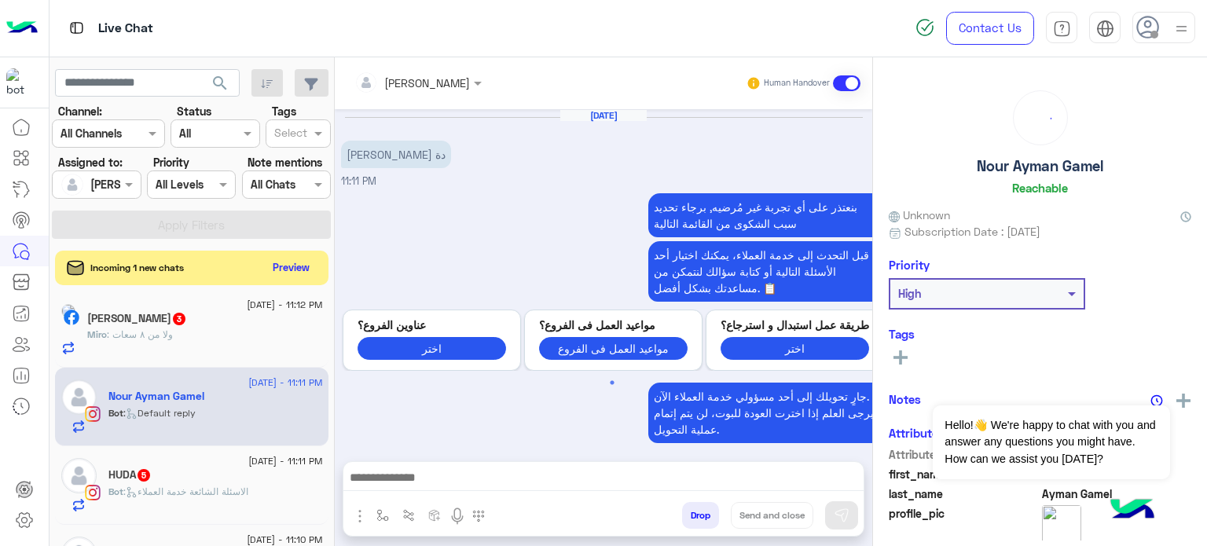
scroll to position [509, 0]
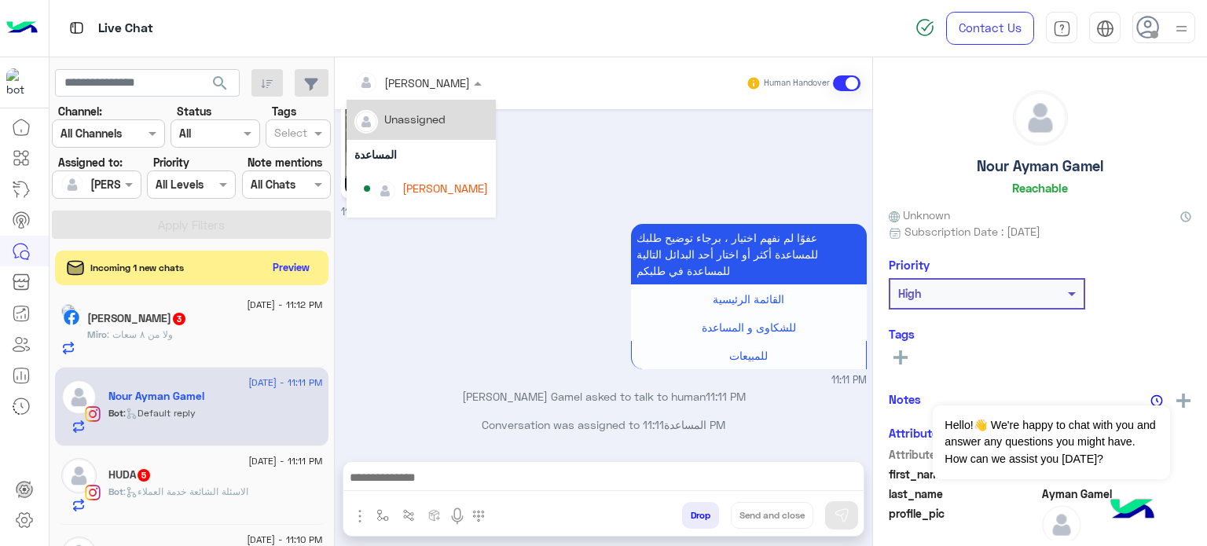
click at [438, 91] on div "[PERSON_NAME]" at bounding box center [411, 82] width 115 height 31
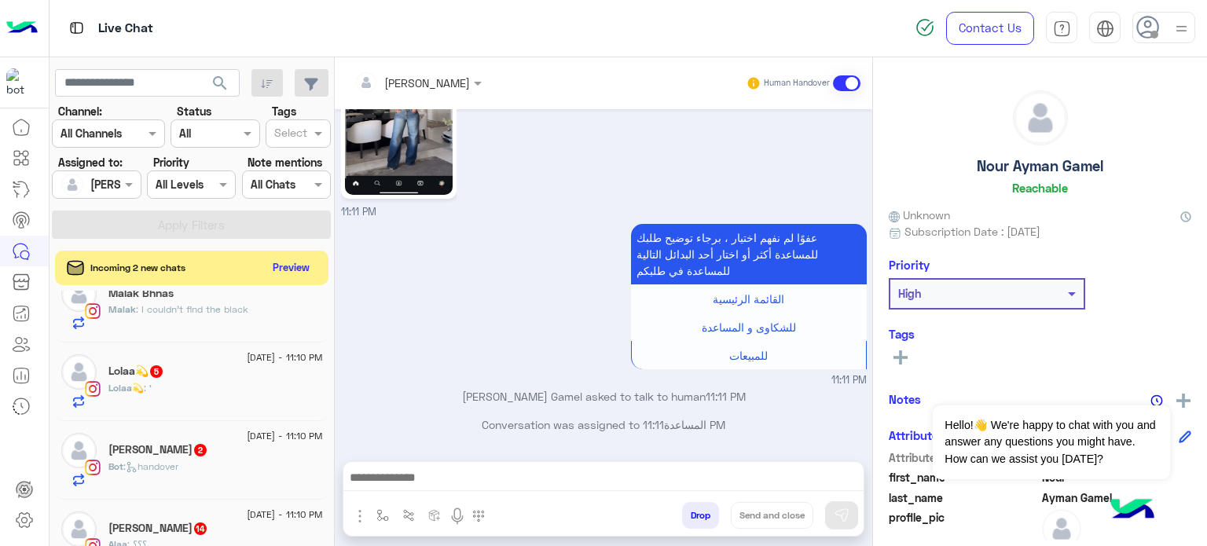
scroll to position [515, 0]
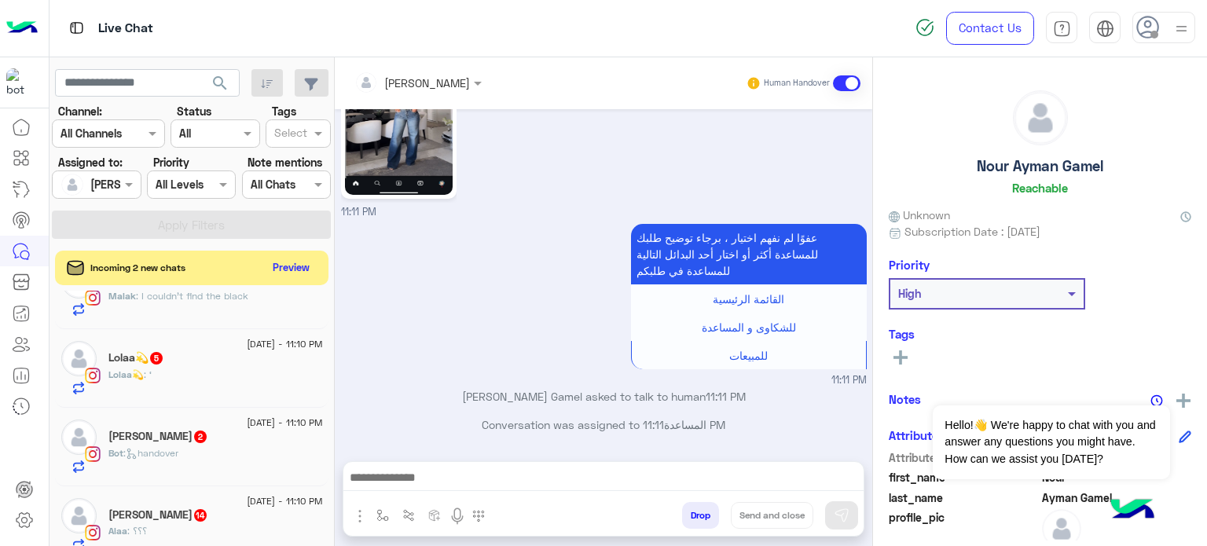
click at [262, 370] on div "Lolaa💫 : ‘" at bounding box center [215, 381] width 214 height 27
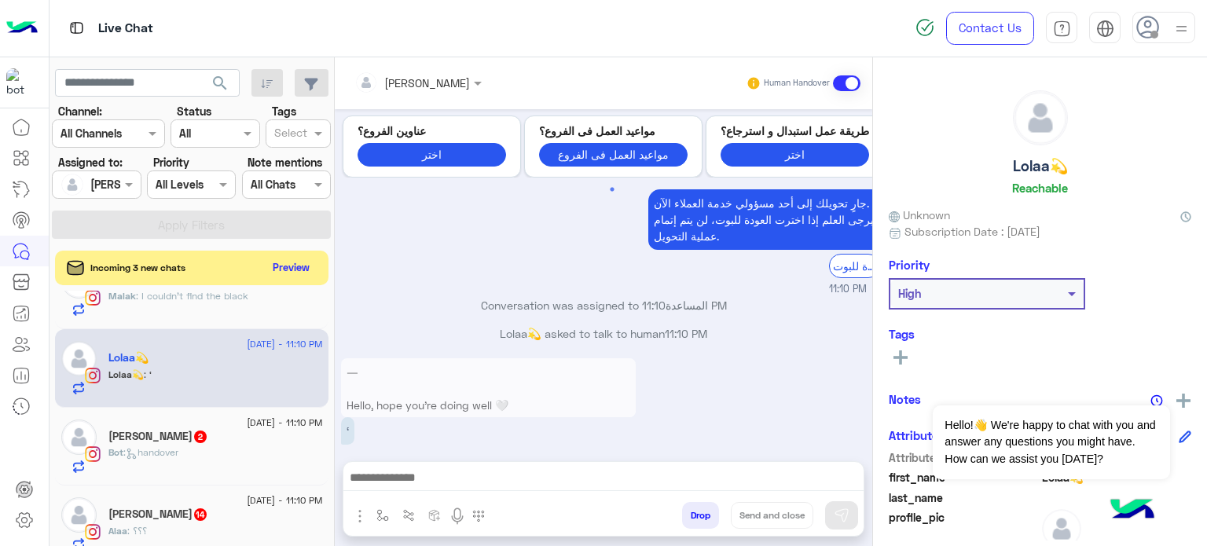
scroll to position [516, 0]
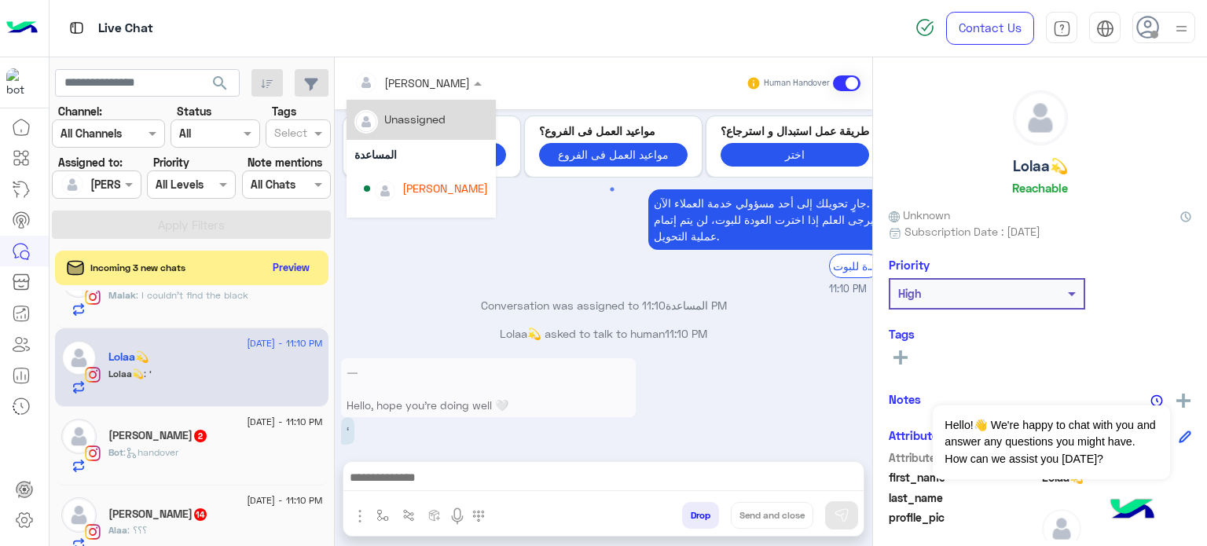
click at [431, 89] on div at bounding box center [417, 82] width 143 height 18
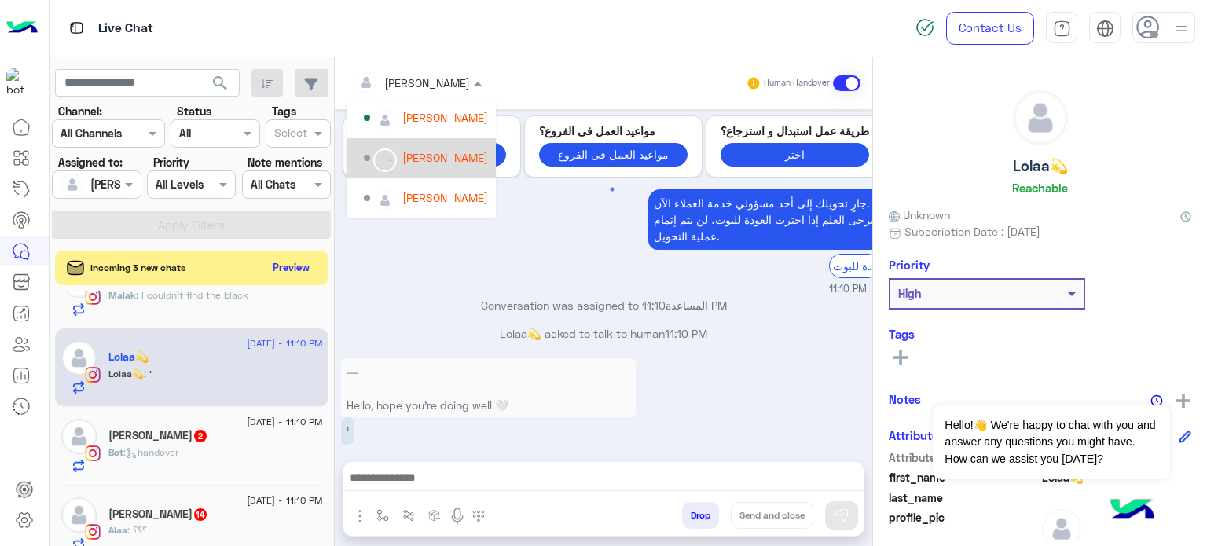
click at [459, 163] on div "[PERSON_NAME]" at bounding box center [445, 157] width 86 height 16
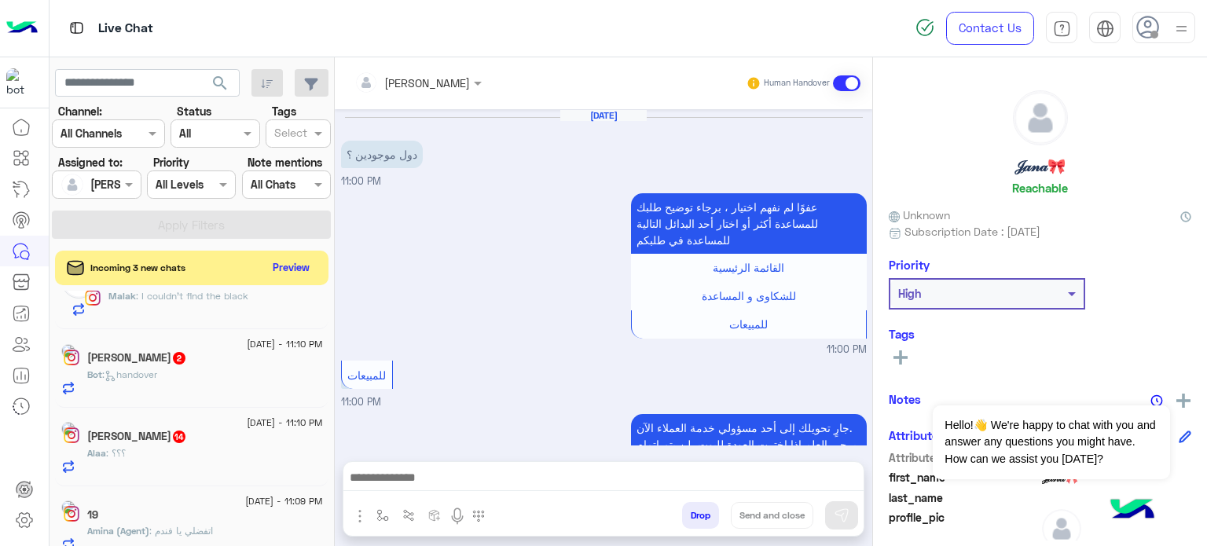
scroll to position [332, 0]
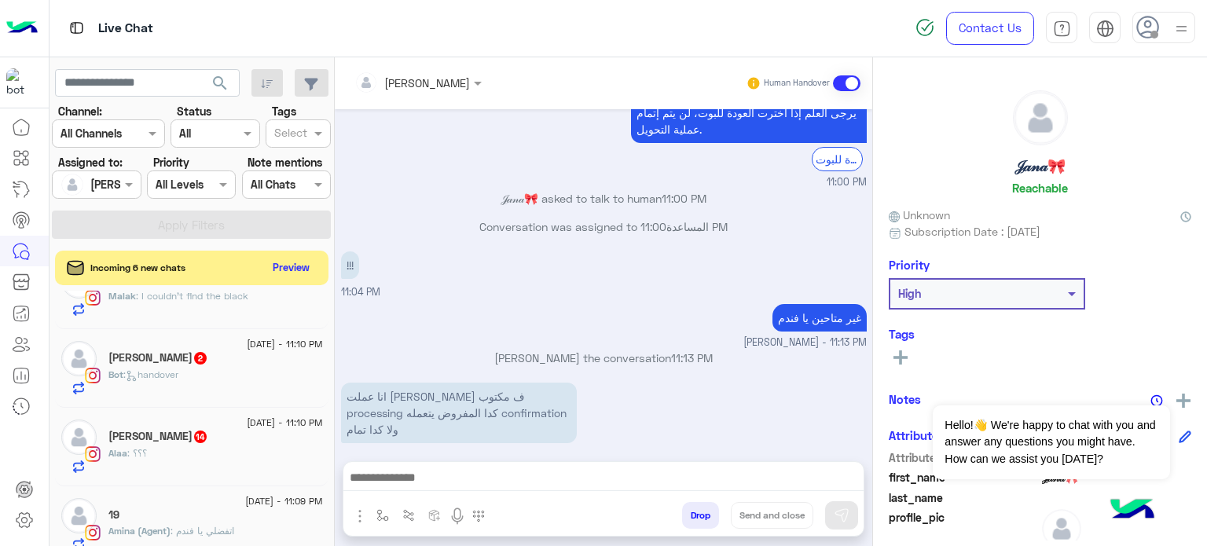
click at [229, 356] on div "[PERSON_NAME] 2" at bounding box center [215, 359] width 214 height 16
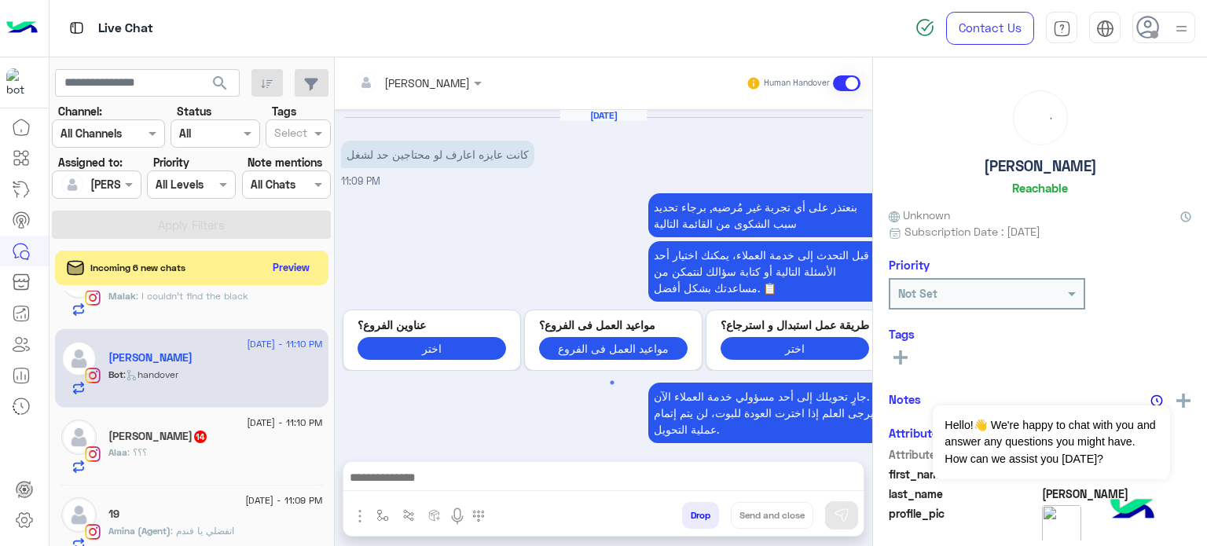
scroll to position [253, 0]
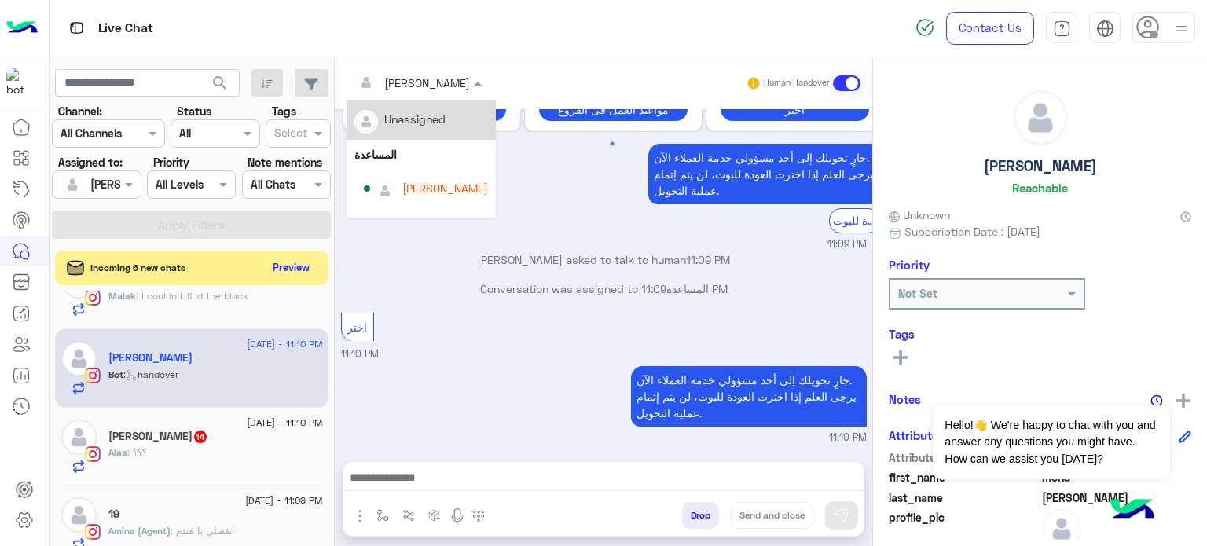
click at [424, 87] on input "text" at bounding box center [397, 83] width 86 height 16
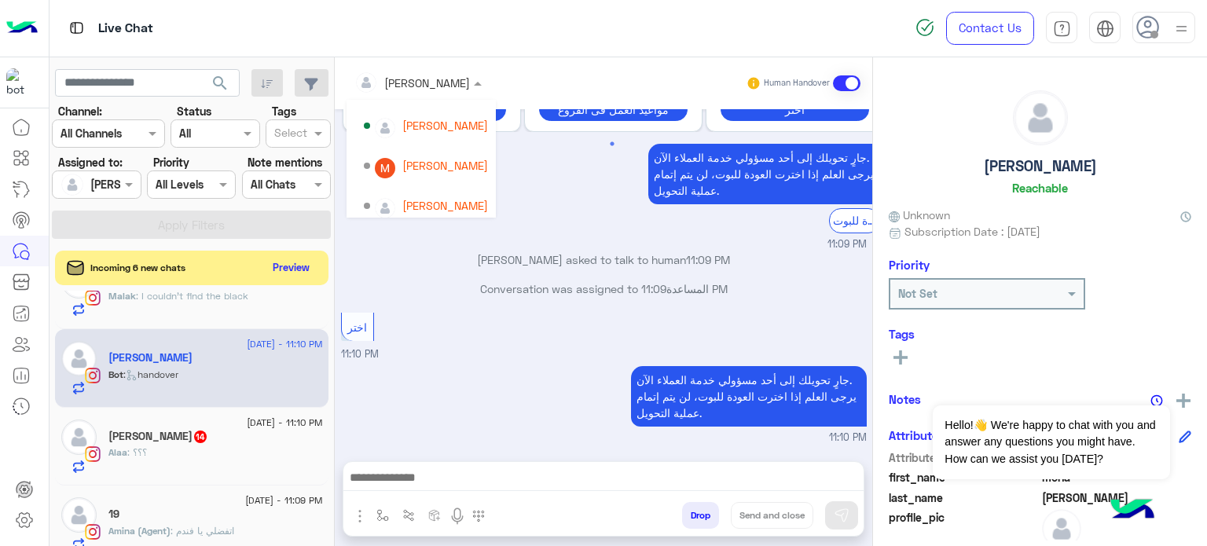
scroll to position [145, 0]
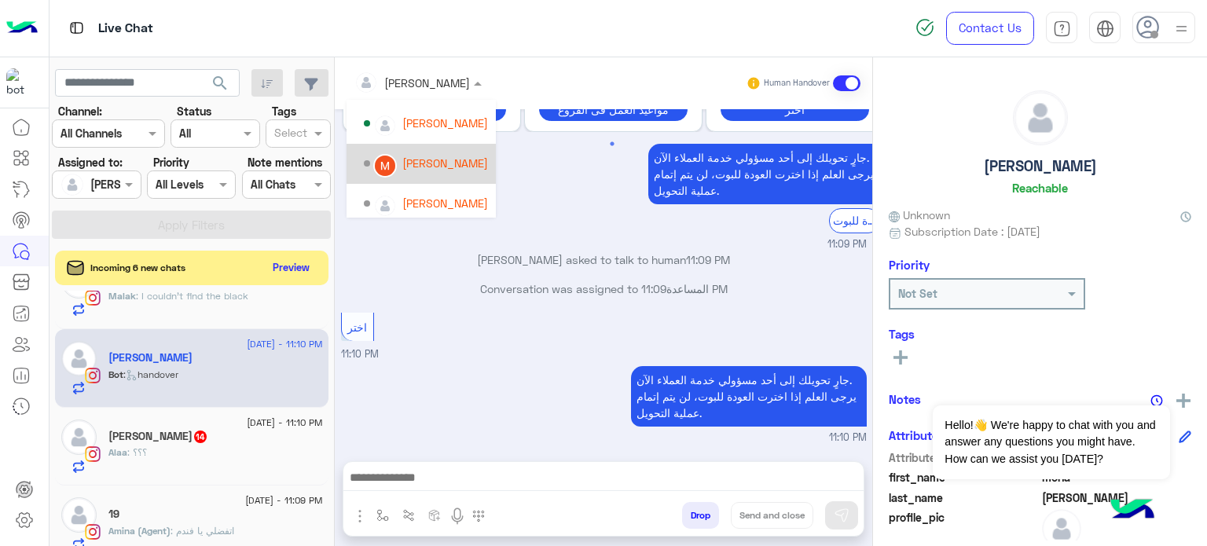
click at [453, 170] on div "[PERSON_NAME]" at bounding box center [445, 163] width 86 height 16
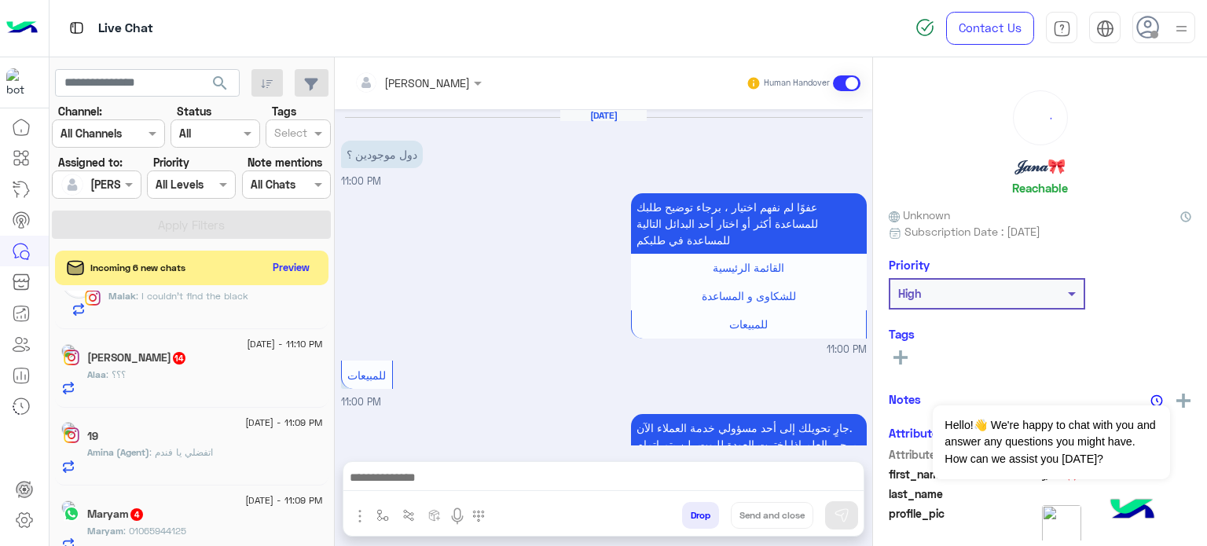
scroll to position [332, 0]
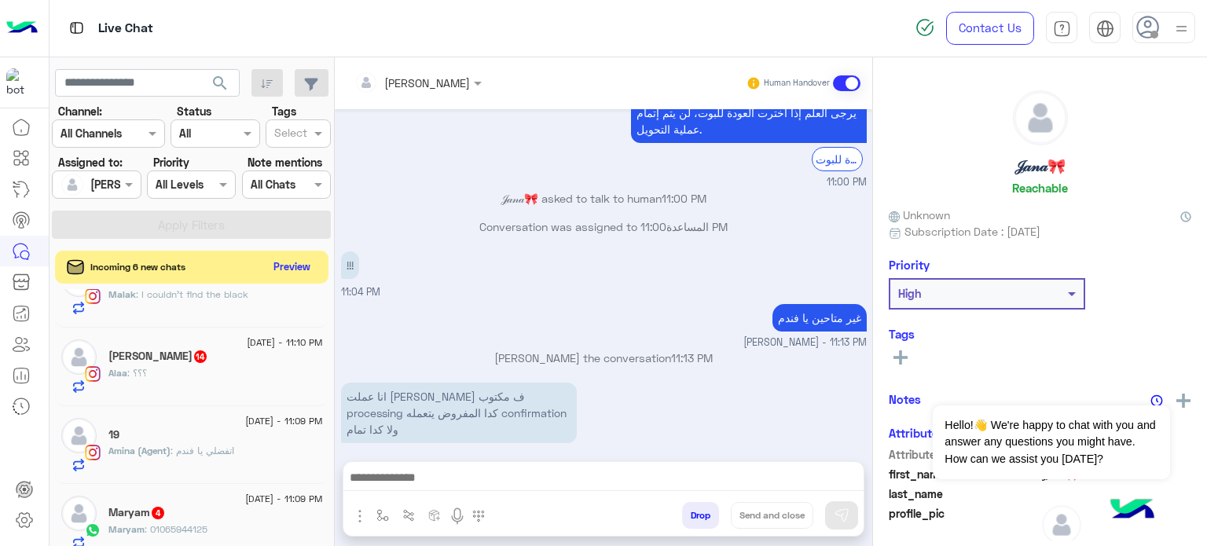
click at [284, 265] on button "Preview" at bounding box center [292, 266] width 49 height 21
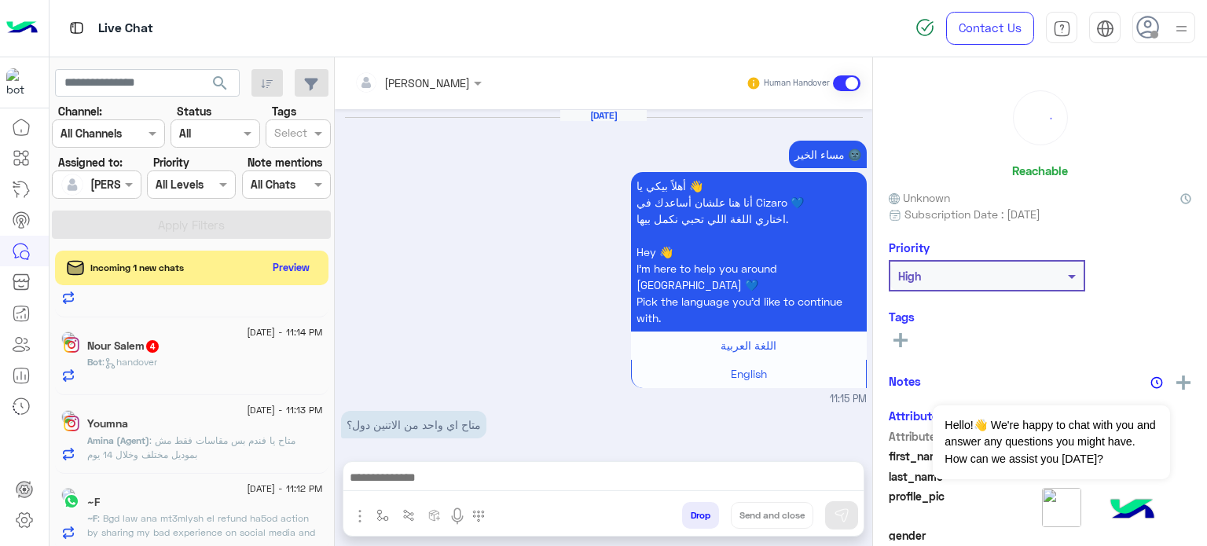
scroll to position [944, 0]
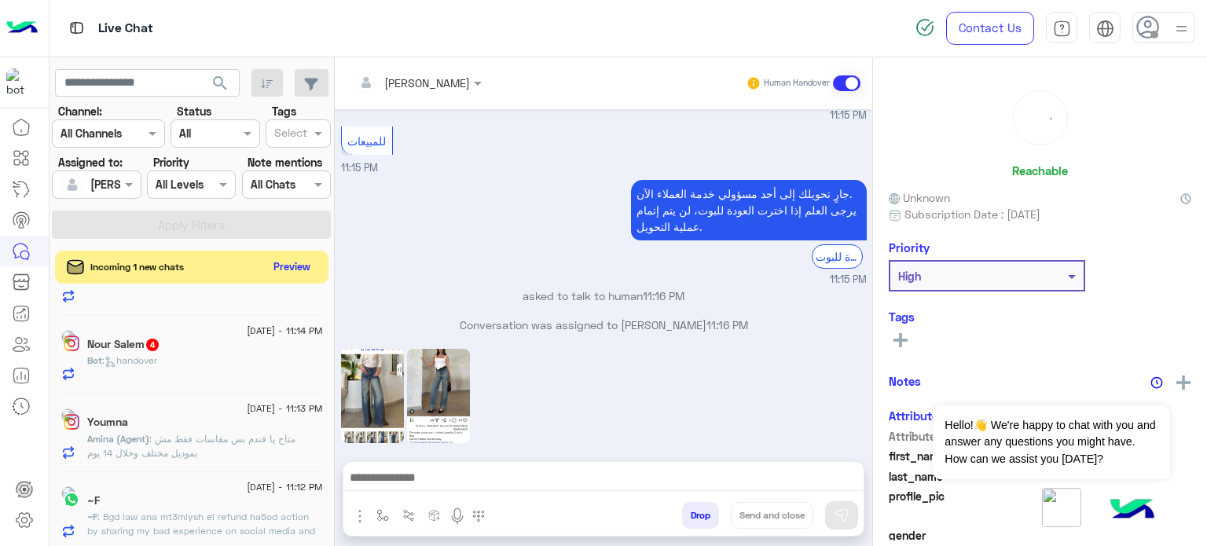
click at [284, 265] on button "Preview" at bounding box center [292, 266] width 49 height 21
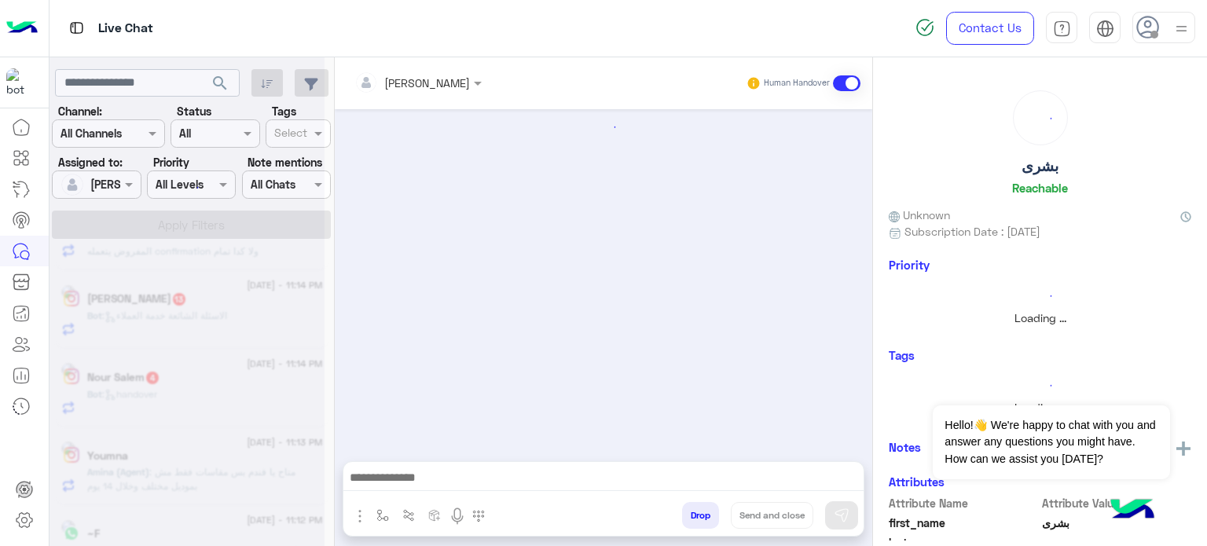
click at [284, 265] on div at bounding box center [186, 279] width 275 height 546
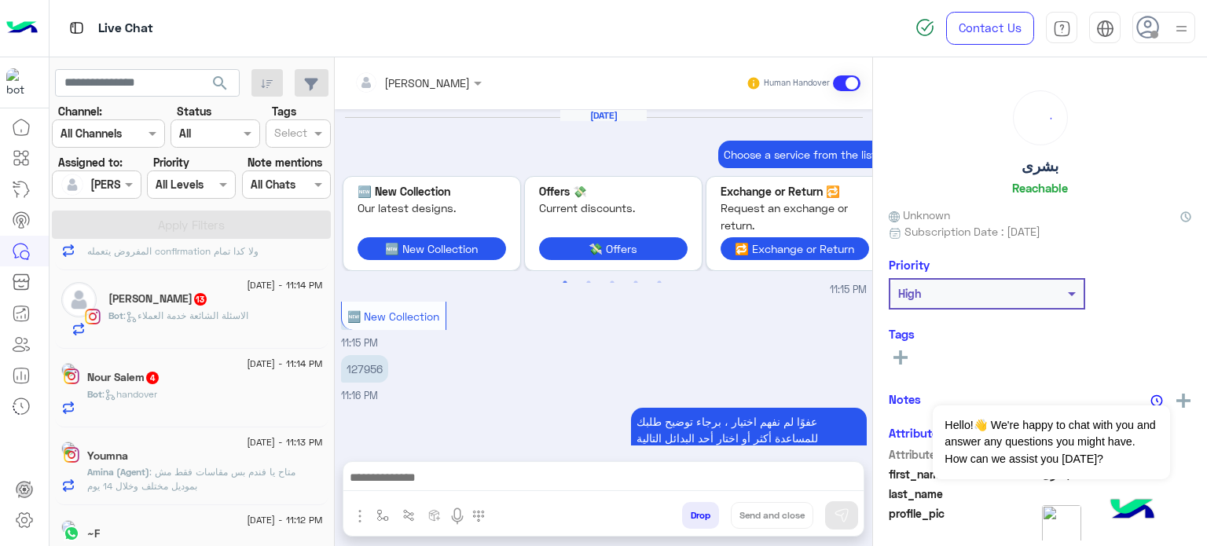
scroll to position [481, 0]
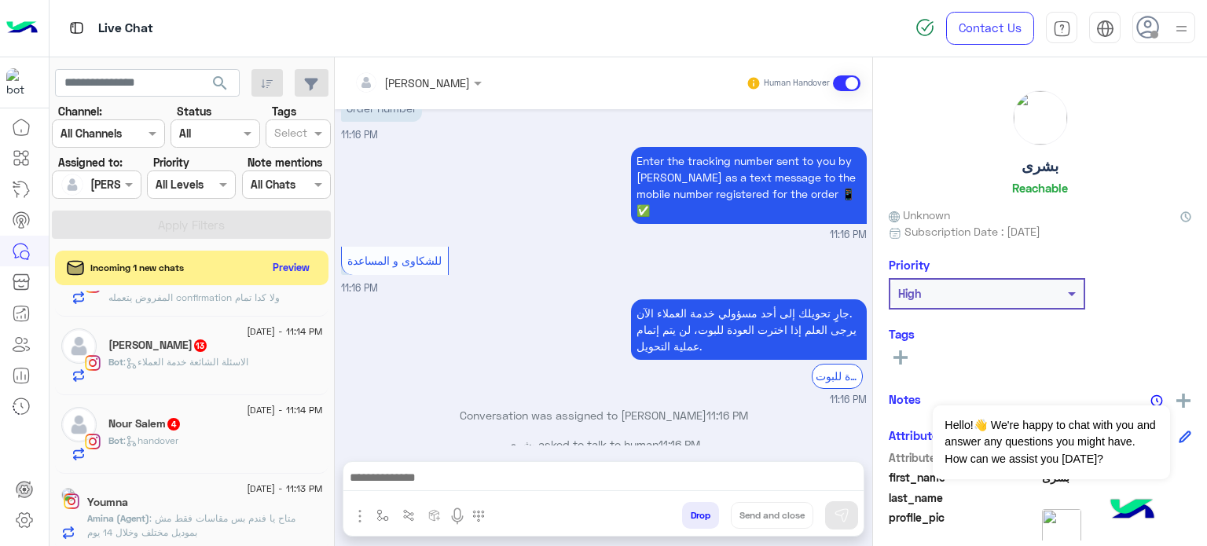
click at [183, 416] on div "[DATE] - 11:14 PM Nour Salem 4 Bot : handover" at bounding box center [191, 434] width 273 height 79
click at [185, 433] on div "Nour Salem 4" at bounding box center [215, 425] width 214 height 16
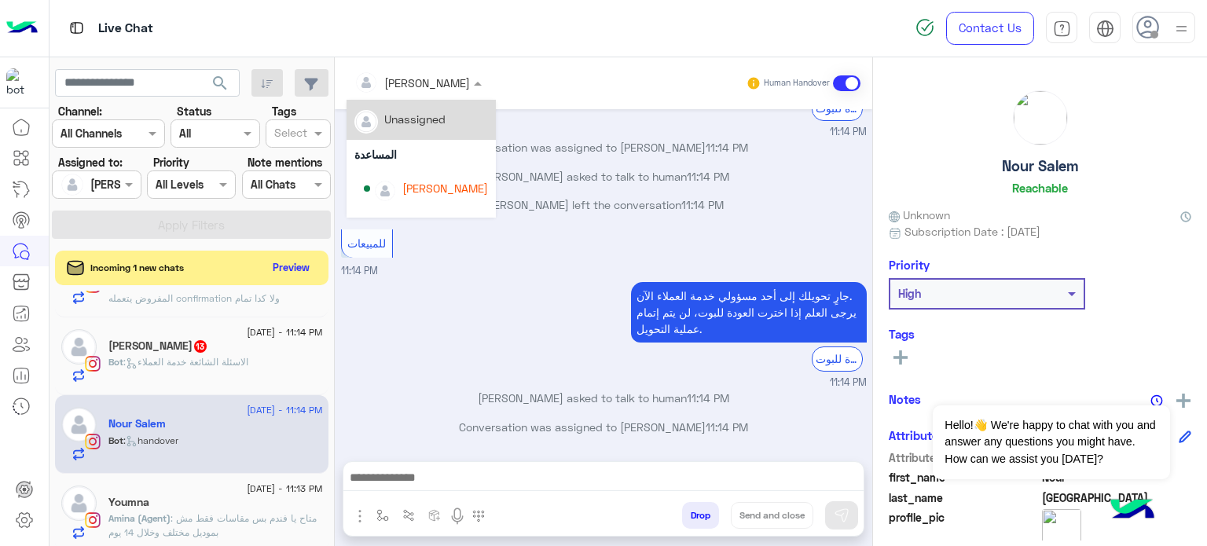
scroll to position [515, 0]
click at [434, 76] on div at bounding box center [417, 82] width 143 height 18
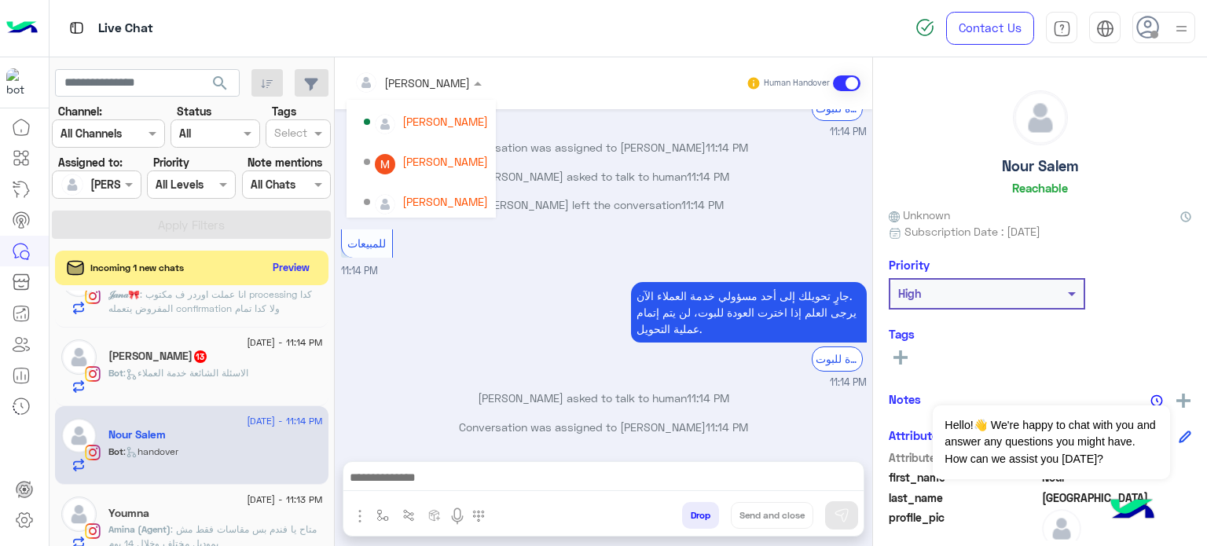
scroll to position [150, 0]
click at [443, 159] on div "[PERSON_NAME]" at bounding box center [445, 158] width 86 height 16
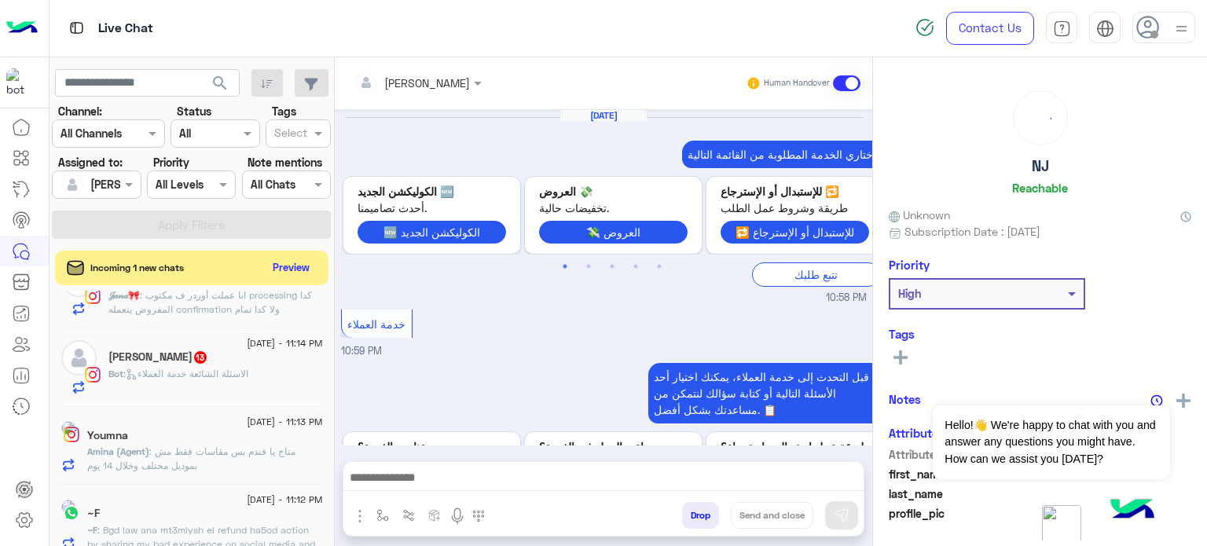
scroll to position [644, 0]
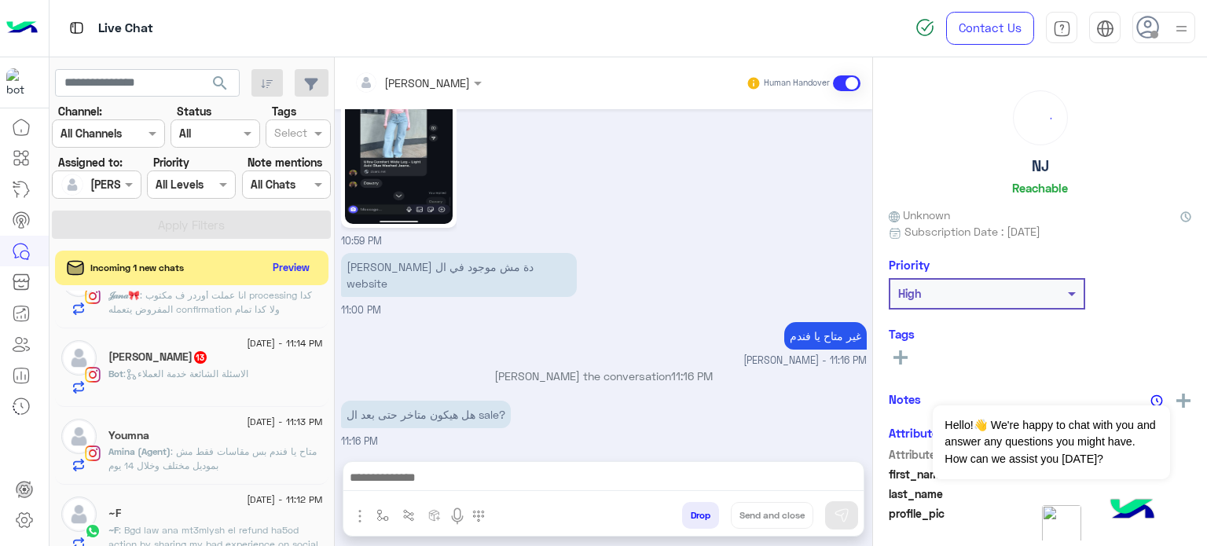
click at [214, 364] on div "[PERSON_NAME] 13" at bounding box center [215, 358] width 214 height 16
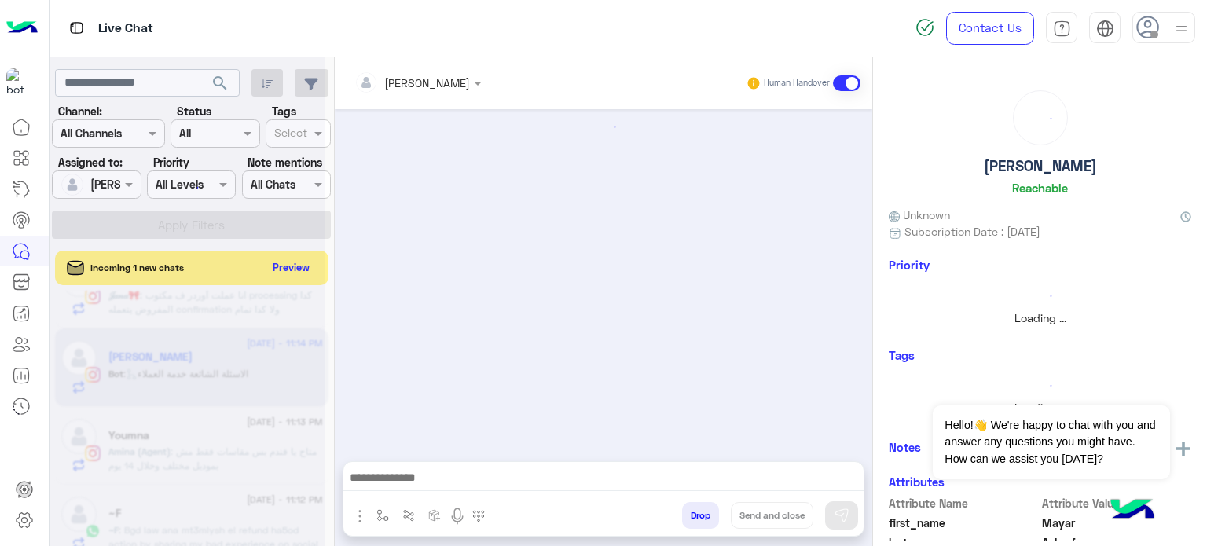
click at [214, 364] on div at bounding box center [186, 279] width 275 height 546
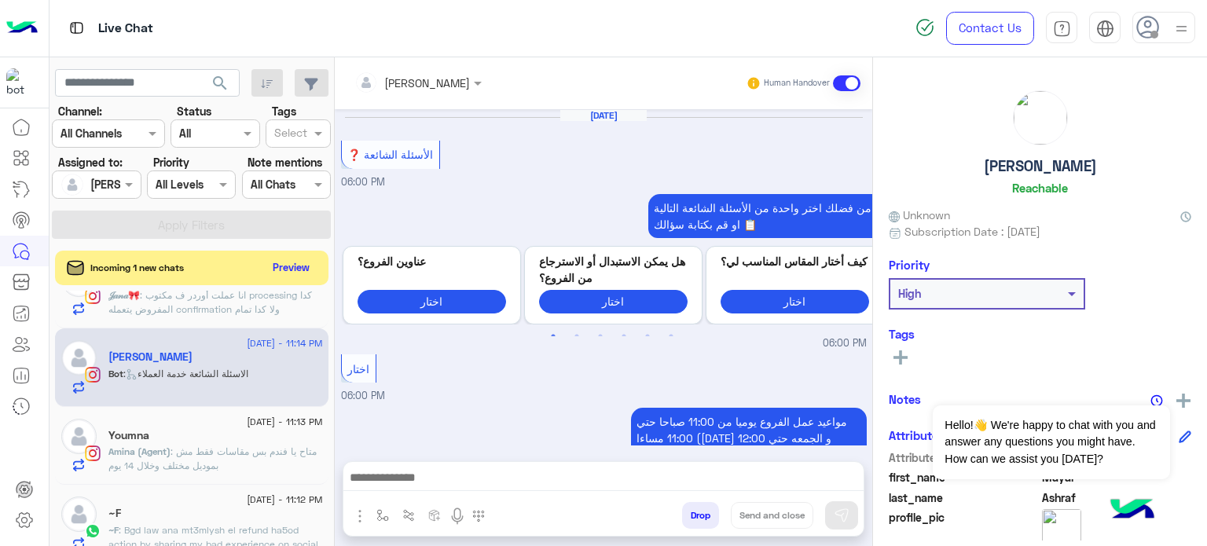
scroll to position [728, 0]
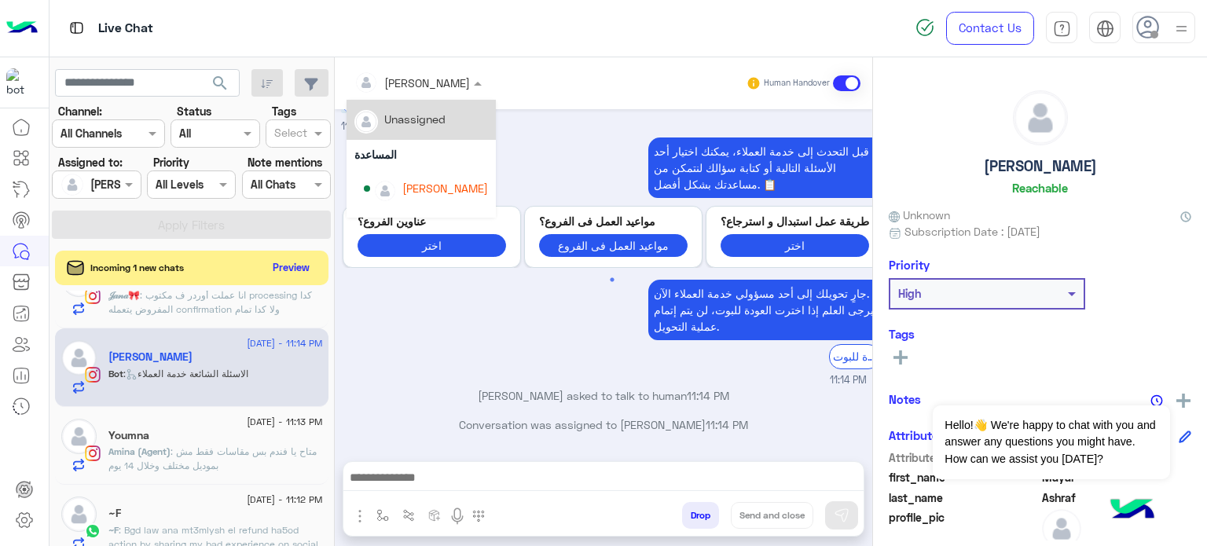
click at [442, 78] on div at bounding box center [417, 82] width 143 height 18
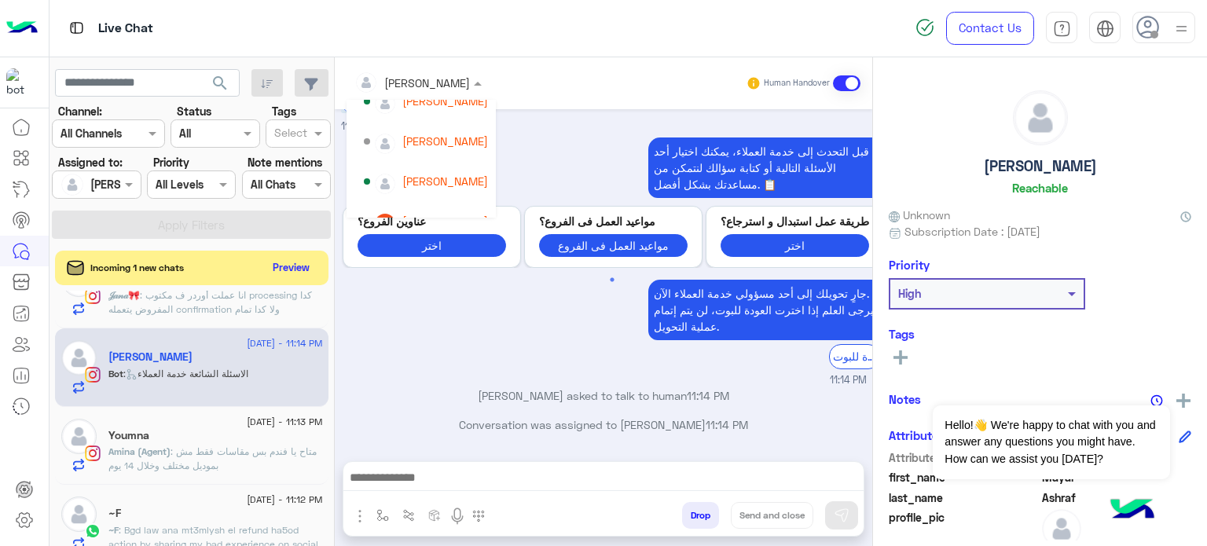
scroll to position [90, 0]
click at [452, 203] on div "[PERSON_NAME]" at bounding box center [420, 220] width 149 height 40
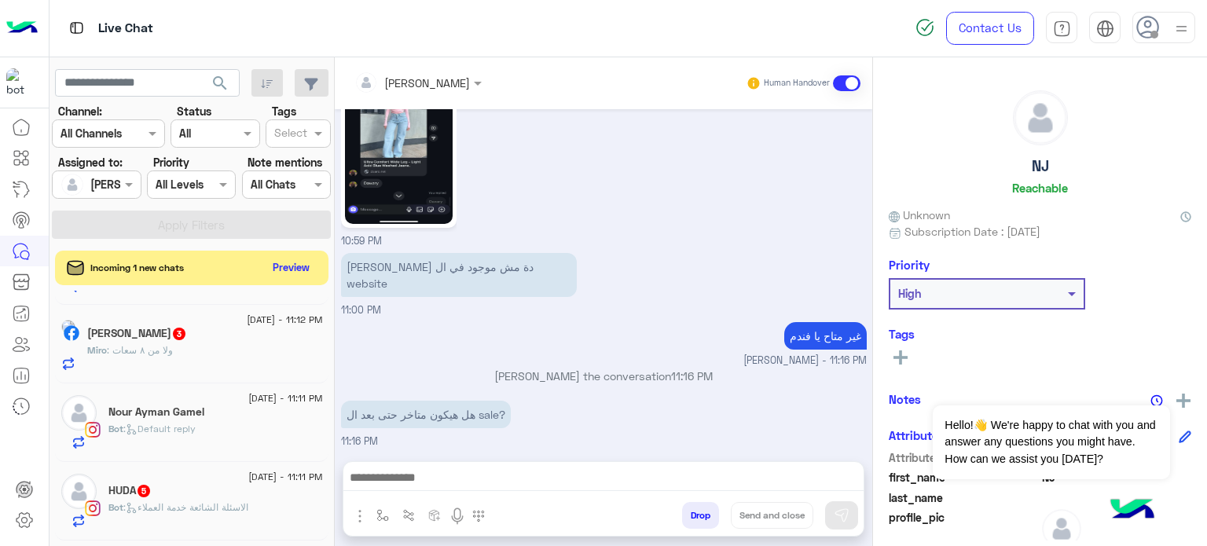
scroll to position [700, 0]
click at [200, 499] on span ": الاسئلة الشائعة خدمة العملاء" at bounding box center [185, 503] width 125 height 12
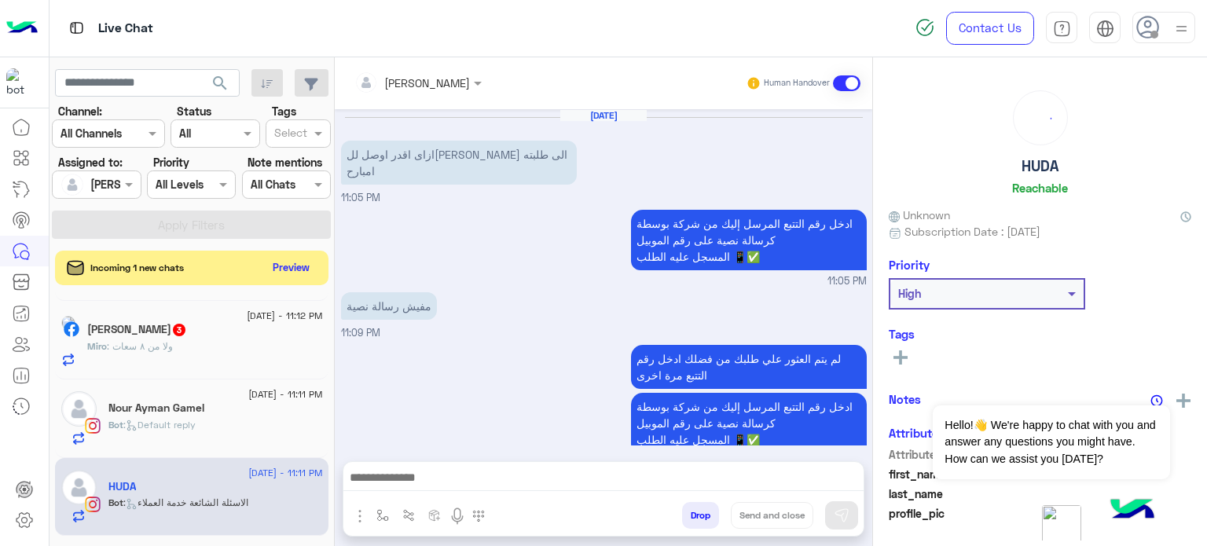
scroll to position [669, 0]
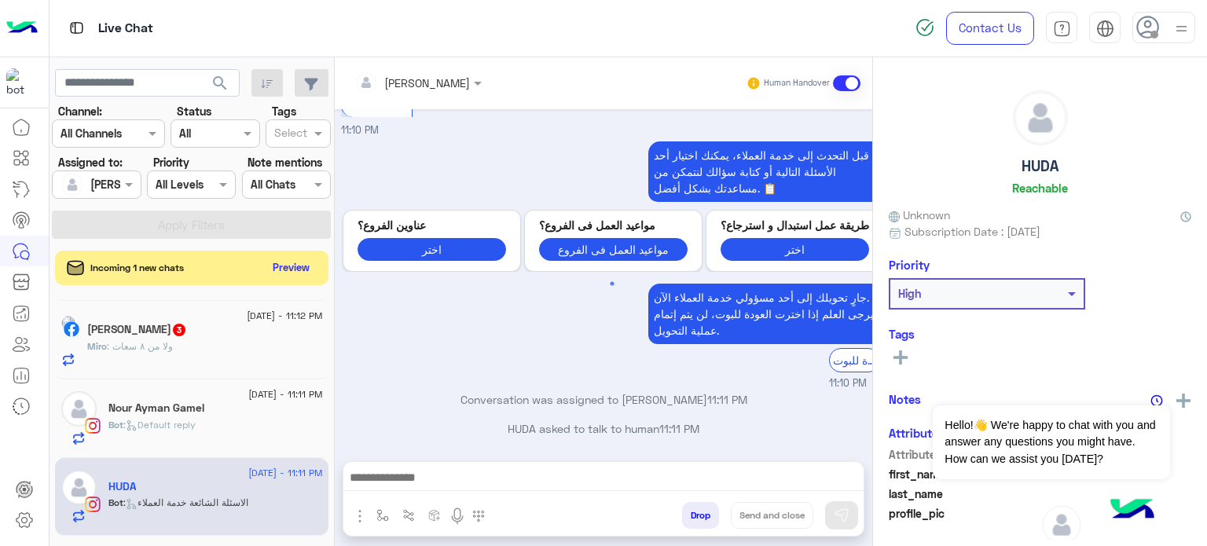
click at [443, 87] on div at bounding box center [417, 82] width 143 height 18
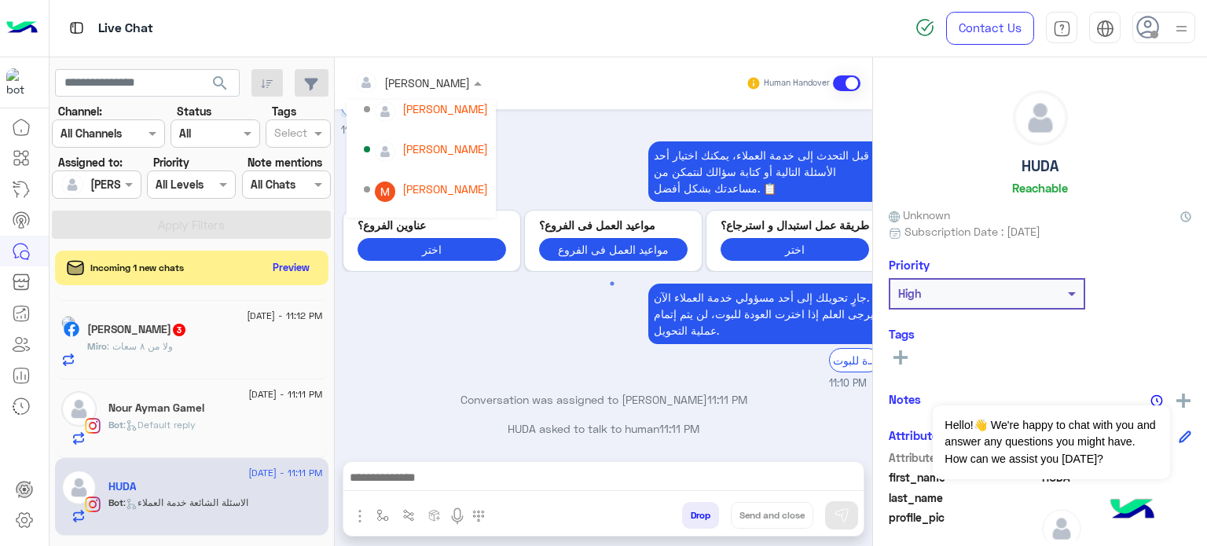
scroll to position [134, 0]
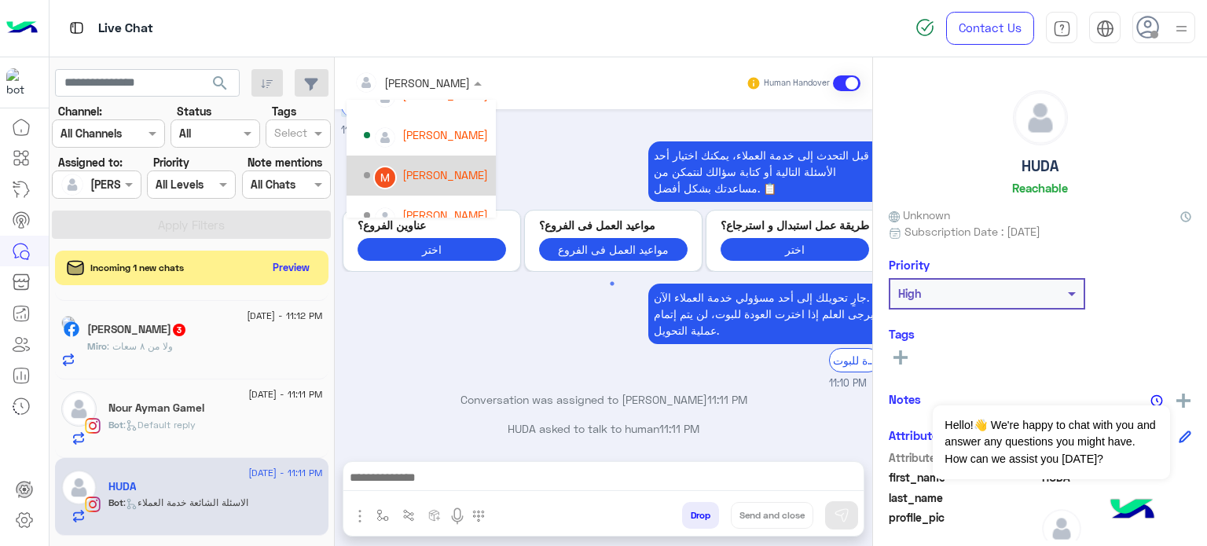
click at [448, 174] on div "[PERSON_NAME]" at bounding box center [445, 175] width 86 height 16
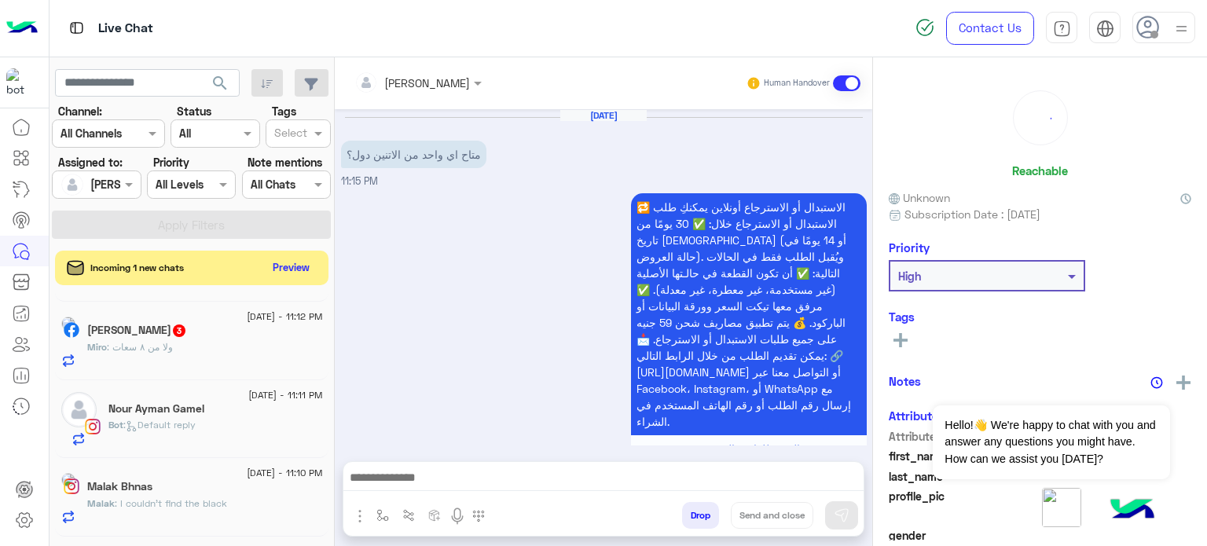
scroll to position [760, 0]
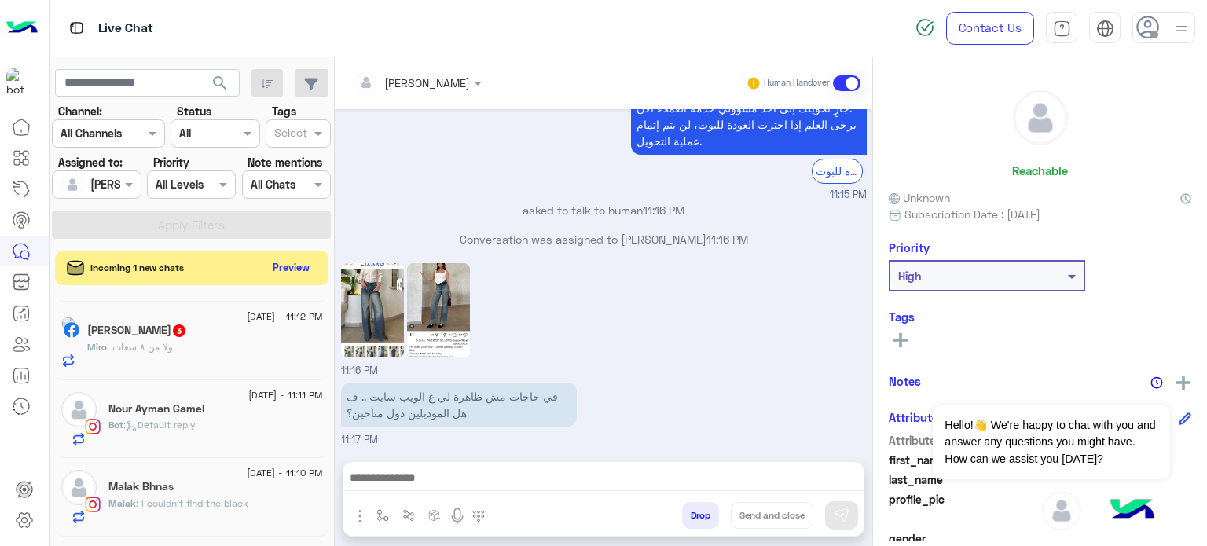
click at [222, 416] on div "Nour Ayman Gamel" at bounding box center [215, 410] width 214 height 16
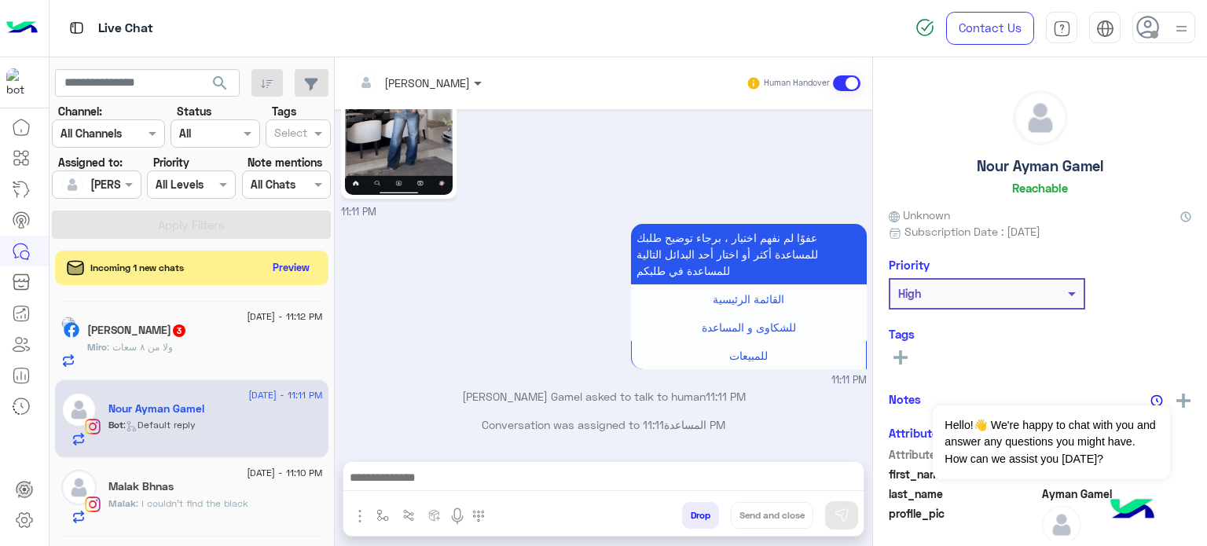
click at [470, 79] on span at bounding box center [480, 83] width 20 height 16
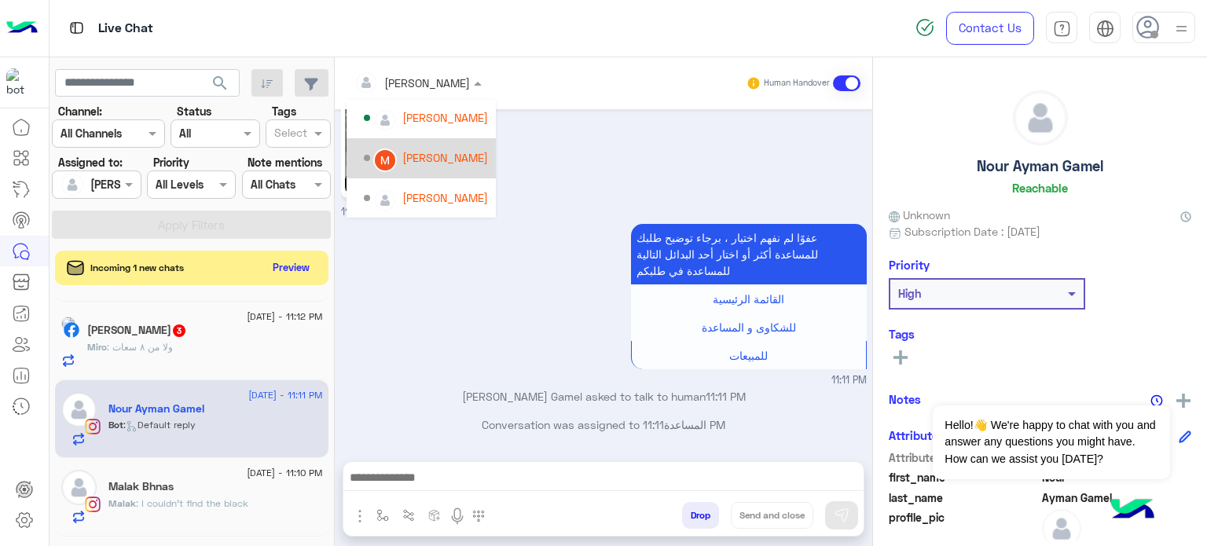
click at [440, 159] on div "[PERSON_NAME]" at bounding box center [445, 157] width 86 height 16
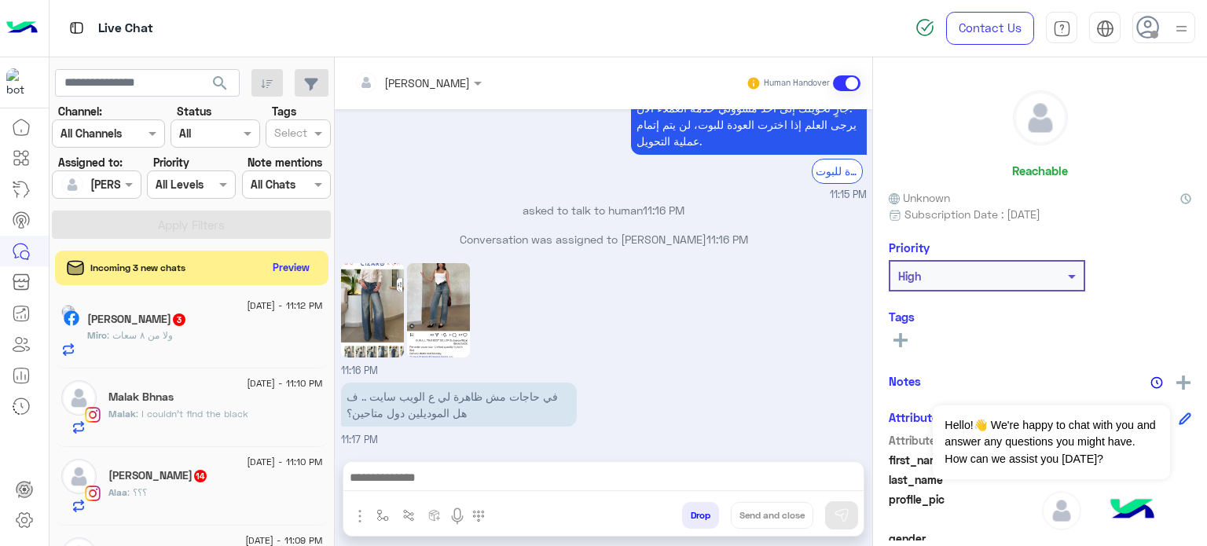
scroll to position [698, 0]
